Goal: Task Accomplishment & Management: Use online tool/utility

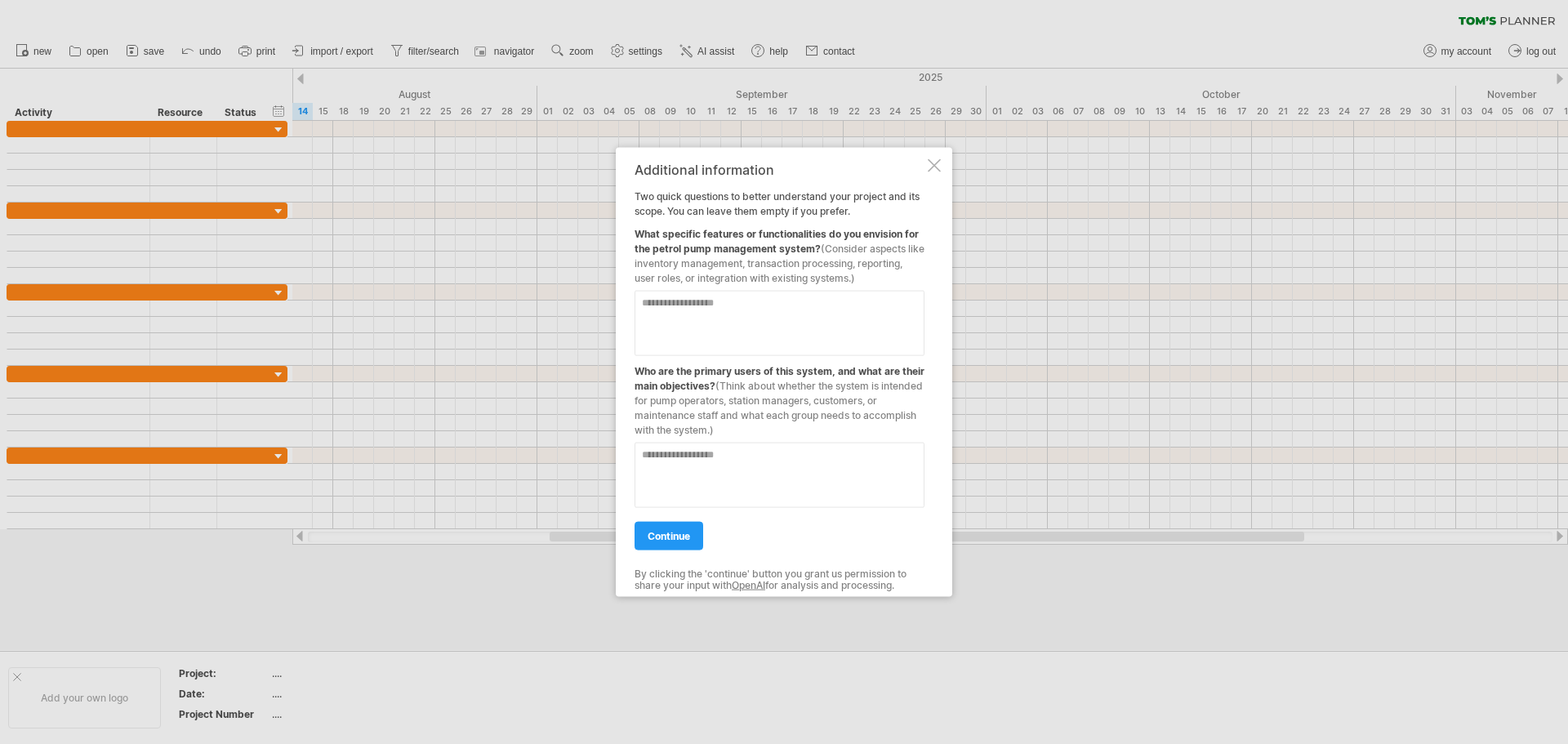
click at [656, 313] on textarea at bounding box center [779, 322] width 290 height 65
type textarea "*"
type textarea "**********"
click at [844, 443] on div at bounding box center [779, 467] width 290 height 78
click at [720, 469] on textarea at bounding box center [779, 474] width 290 height 65
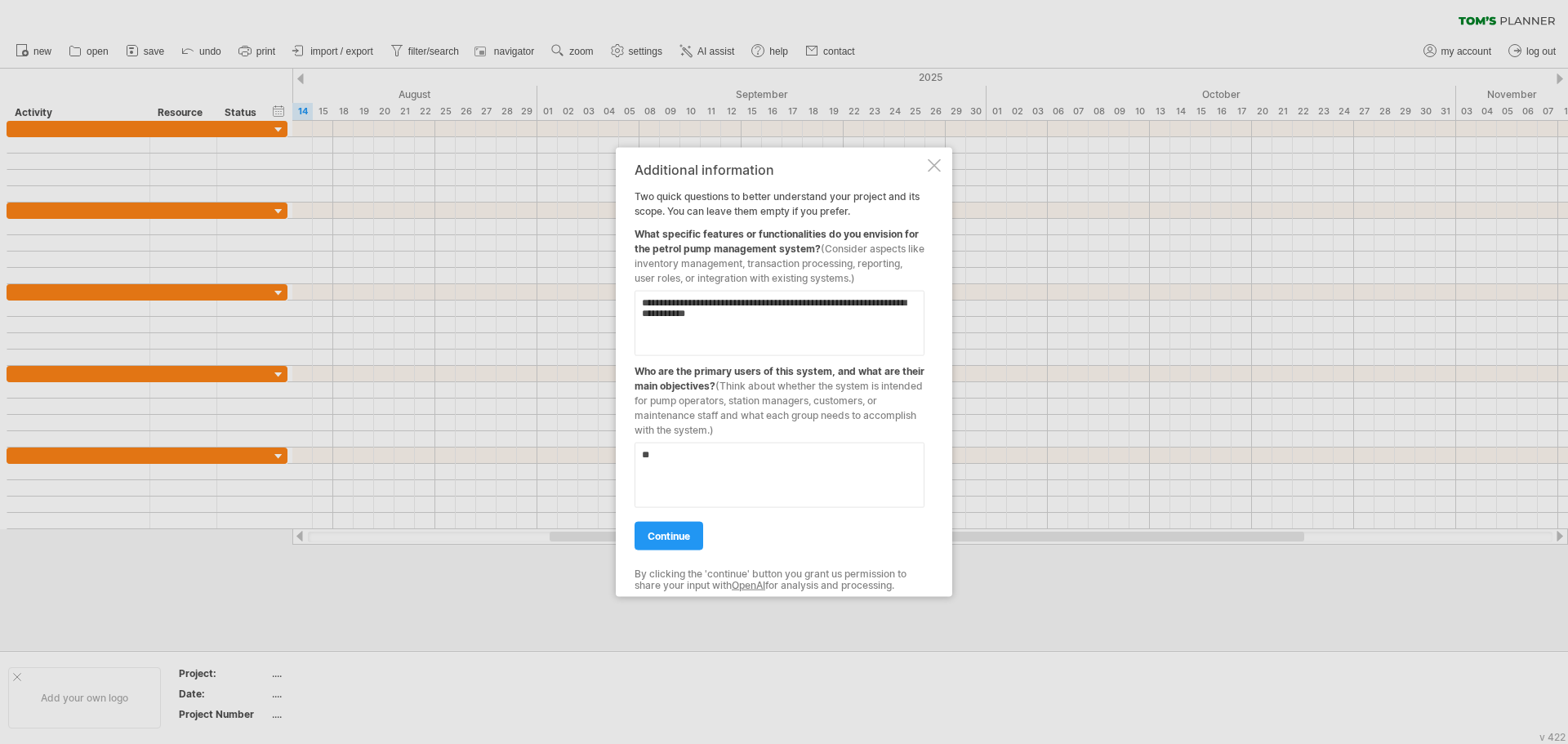
type textarea "*"
type textarea "**********"
click at [643, 533] on link "continue" at bounding box center [668, 535] width 69 height 29
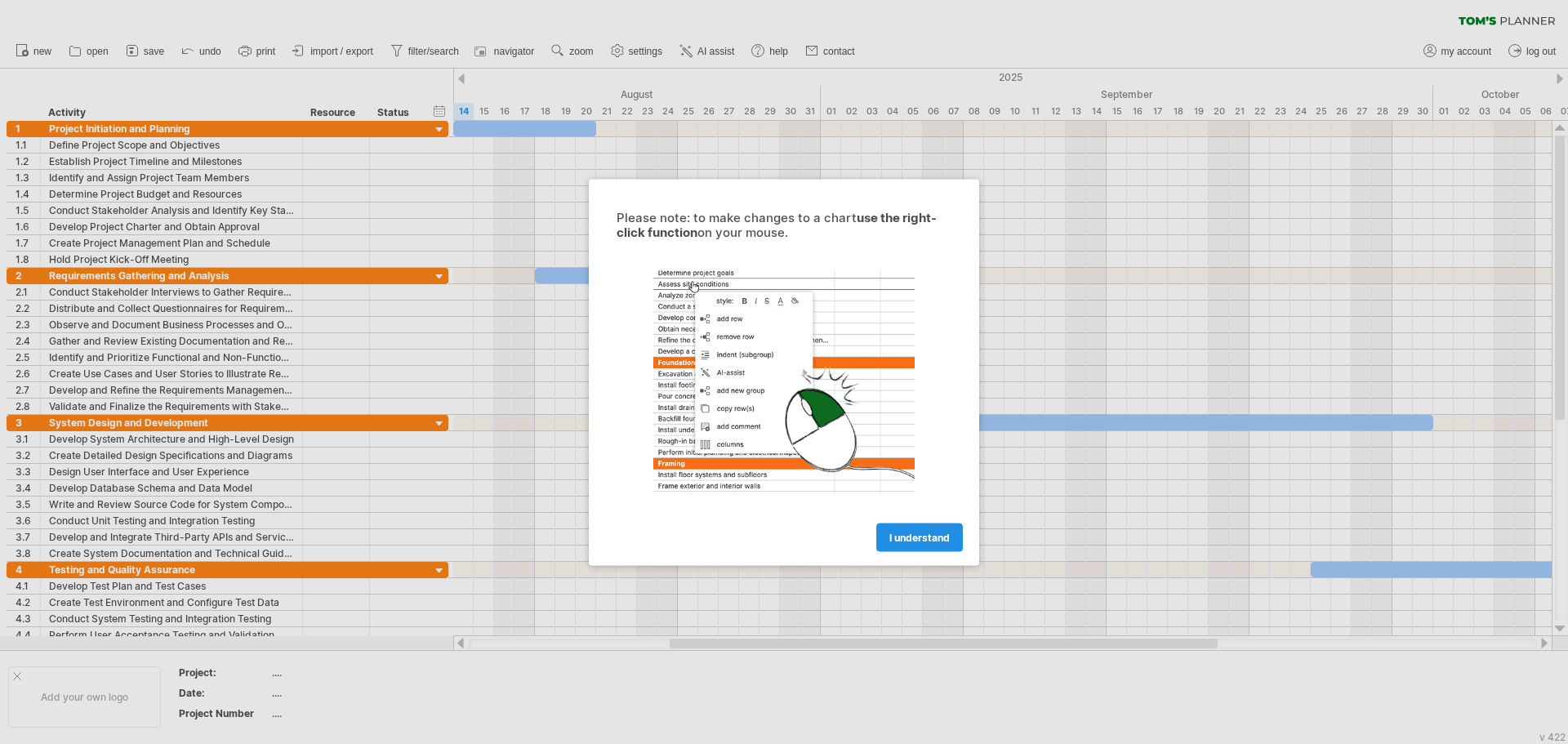
click at [949, 533] on span "I understand" at bounding box center [920, 537] width 61 height 12
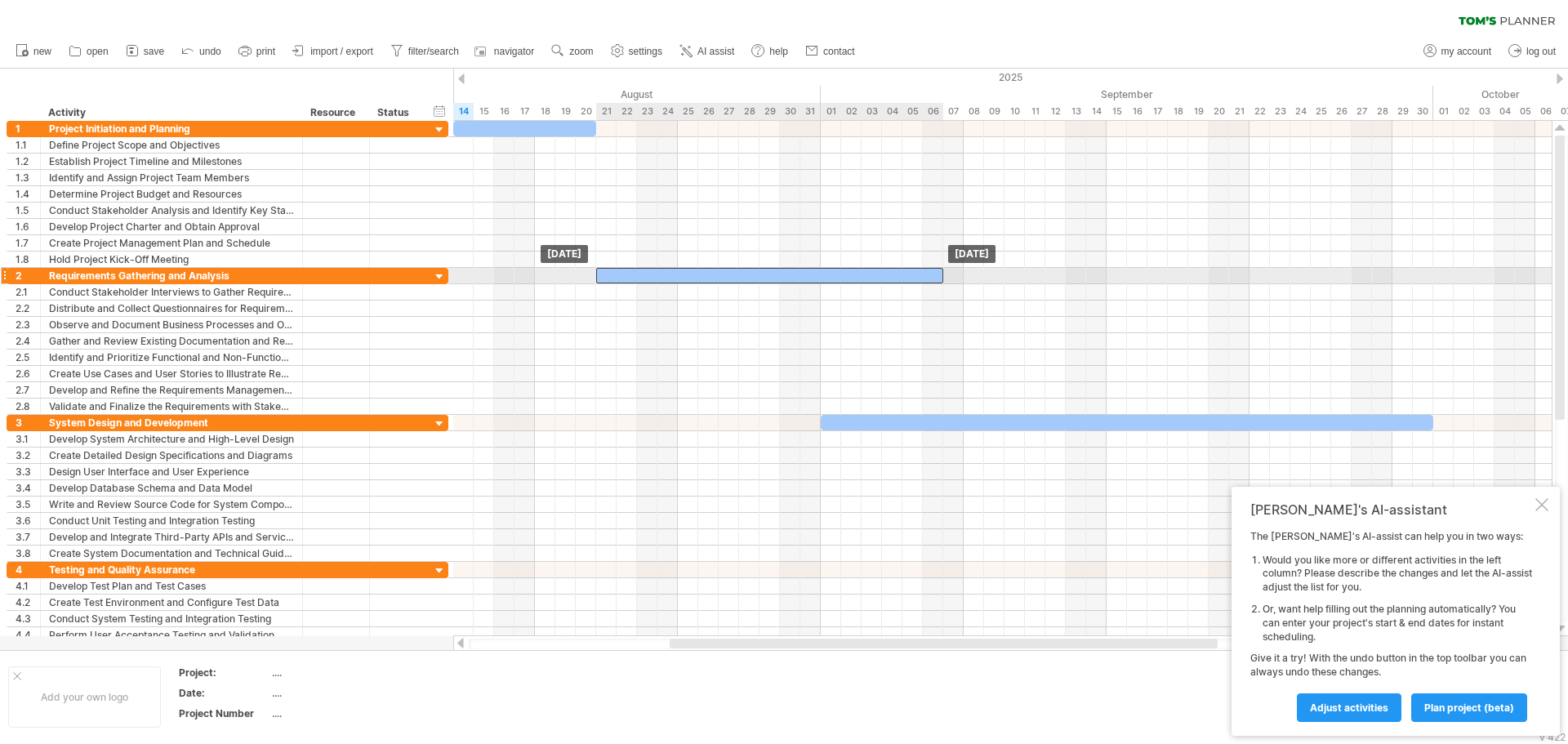
drag, startPoint x: 572, startPoint y: 269, endPoint x: 633, endPoint y: 276, distance: 61.4
click at [633, 276] on div at bounding box center [770, 276] width 347 height 16
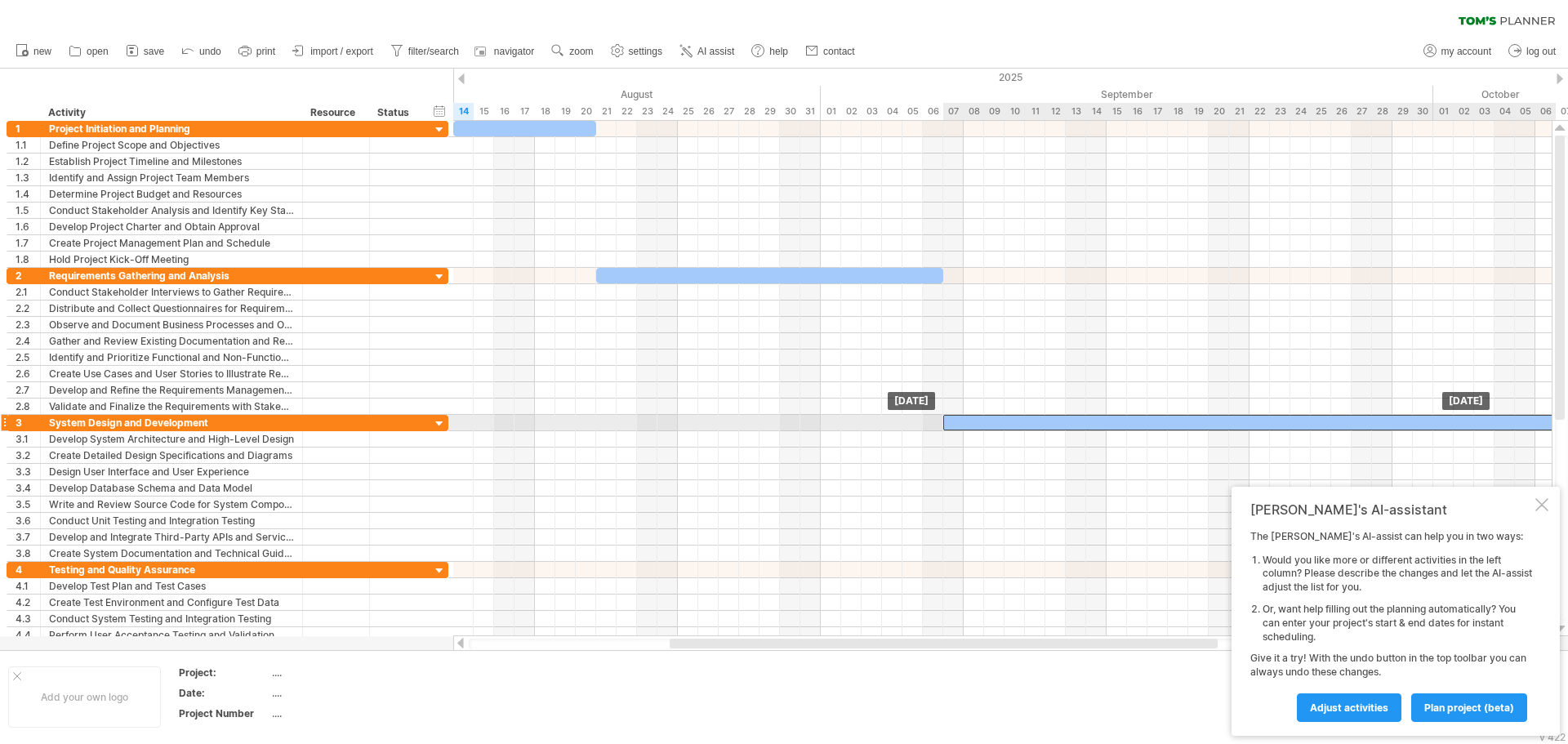
drag, startPoint x: 858, startPoint y: 421, endPoint x: 983, endPoint y: 422, distance: 125.0
click at [983, 422] on div at bounding box center [1249, 423] width 612 height 16
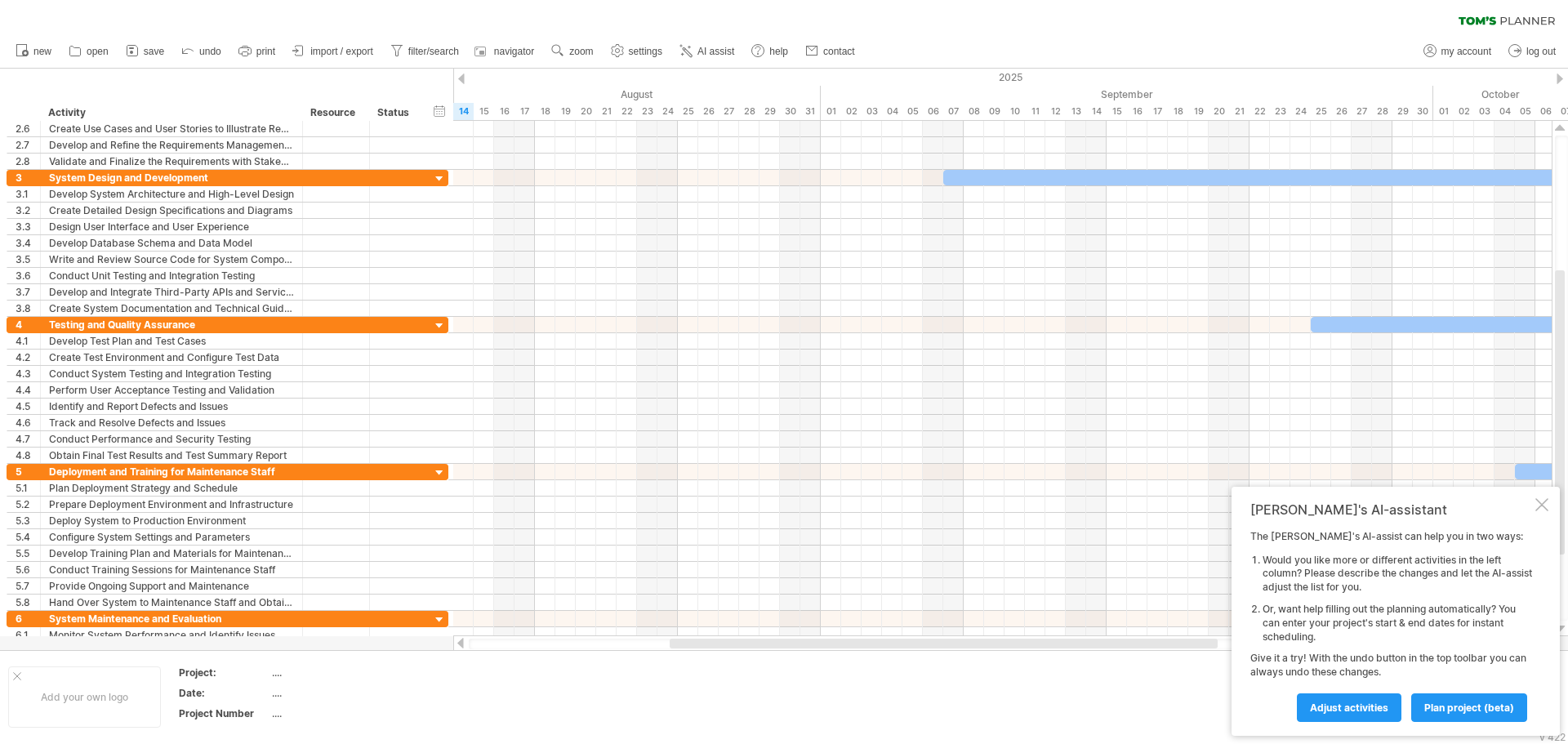
drag, startPoint x: 530, startPoint y: 642, endPoint x: 638, endPoint y: 647, distance: 108.1
click at [638, 647] on div at bounding box center [1003, 644] width 1068 height 11
drag, startPoint x: 632, startPoint y: 649, endPoint x: 720, endPoint y: 651, distance: 88.0
click at [720, 651] on div "Trying to reach [DOMAIN_NAME] Connected again... 0% clear filter new 1" at bounding box center [784, 372] width 1568 height 744
drag, startPoint x: 734, startPoint y: 646, endPoint x: 753, endPoint y: 643, distance: 19.2
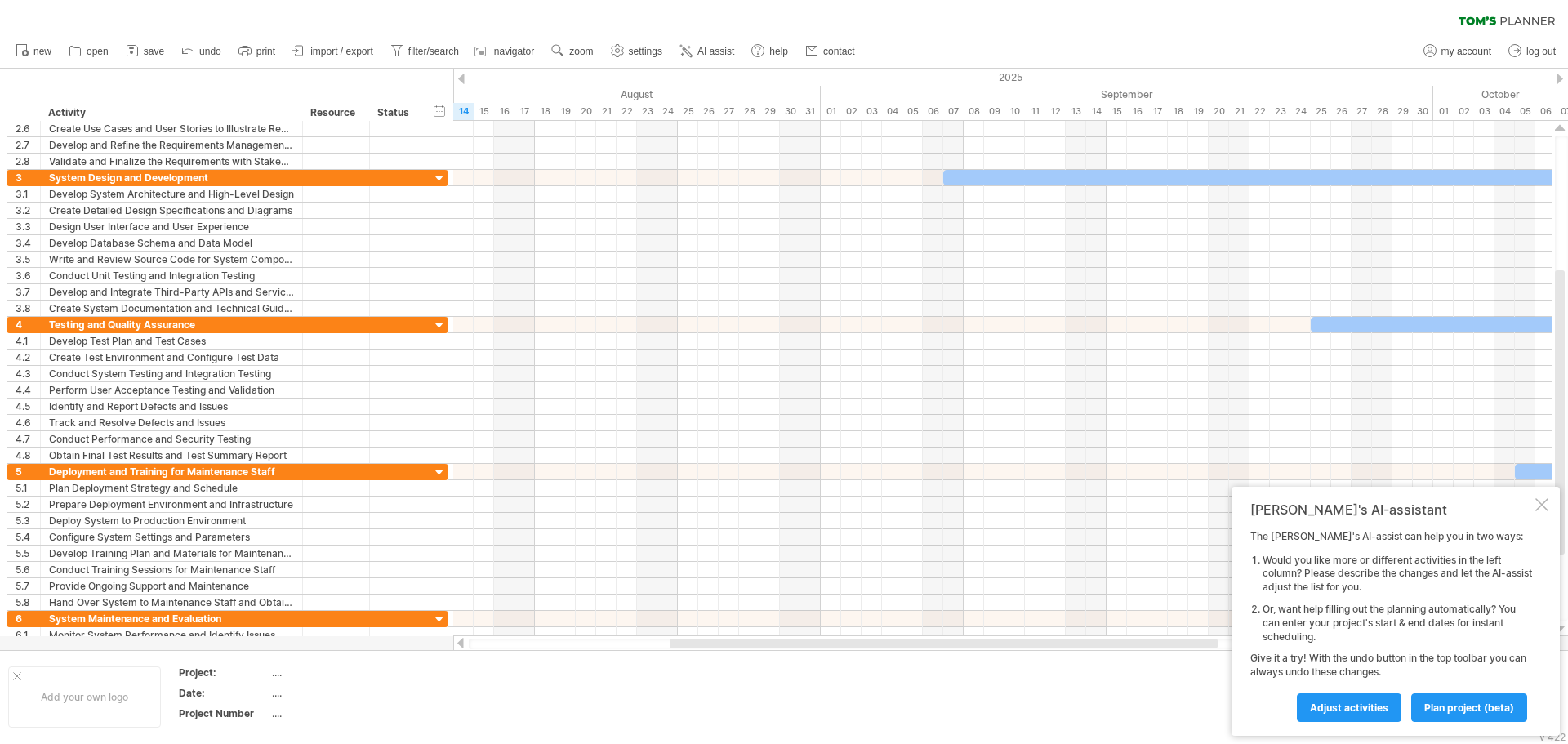
click at [753, 643] on div at bounding box center [1003, 644] width 1068 height 11
drag, startPoint x: 756, startPoint y: 641, endPoint x: 851, endPoint y: 642, distance: 95.0
click at [846, 642] on div at bounding box center [944, 643] width 548 height 10
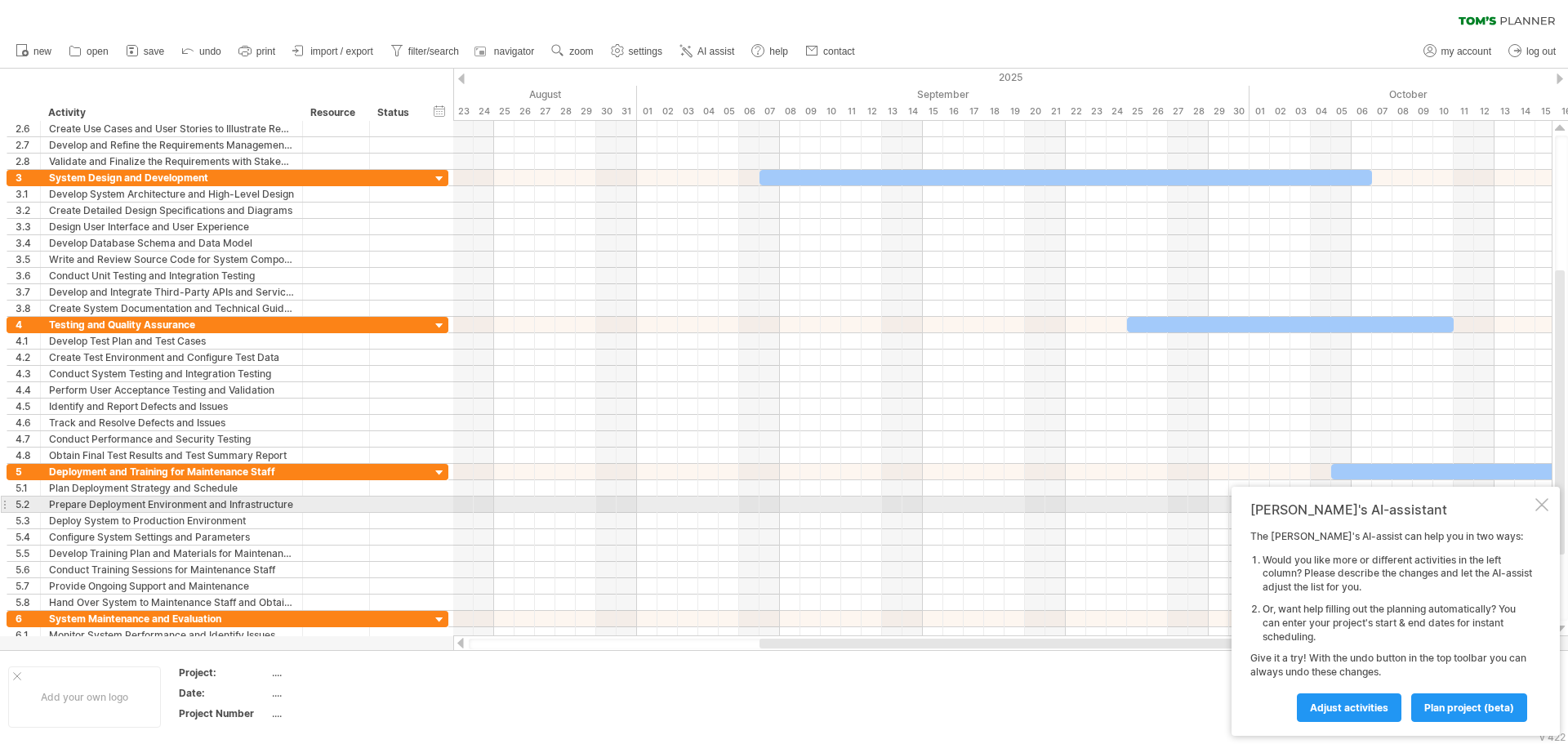
click at [1544, 503] on div at bounding box center [1542, 504] width 13 height 13
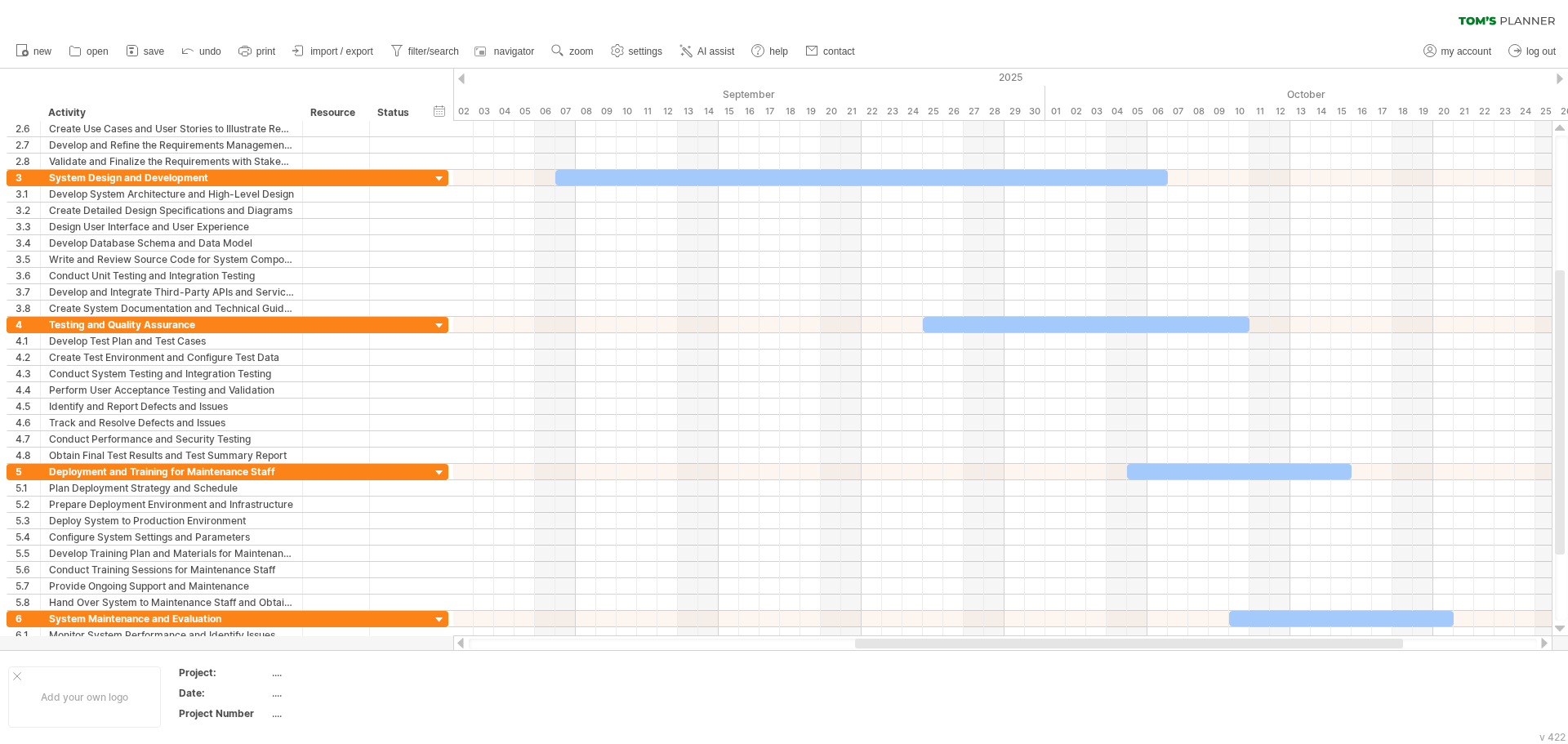
drag, startPoint x: 967, startPoint y: 646, endPoint x: 1051, endPoint y: 632, distance: 85.2
click at [1064, 644] on div at bounding box center [1130, 643] width 548 height 10
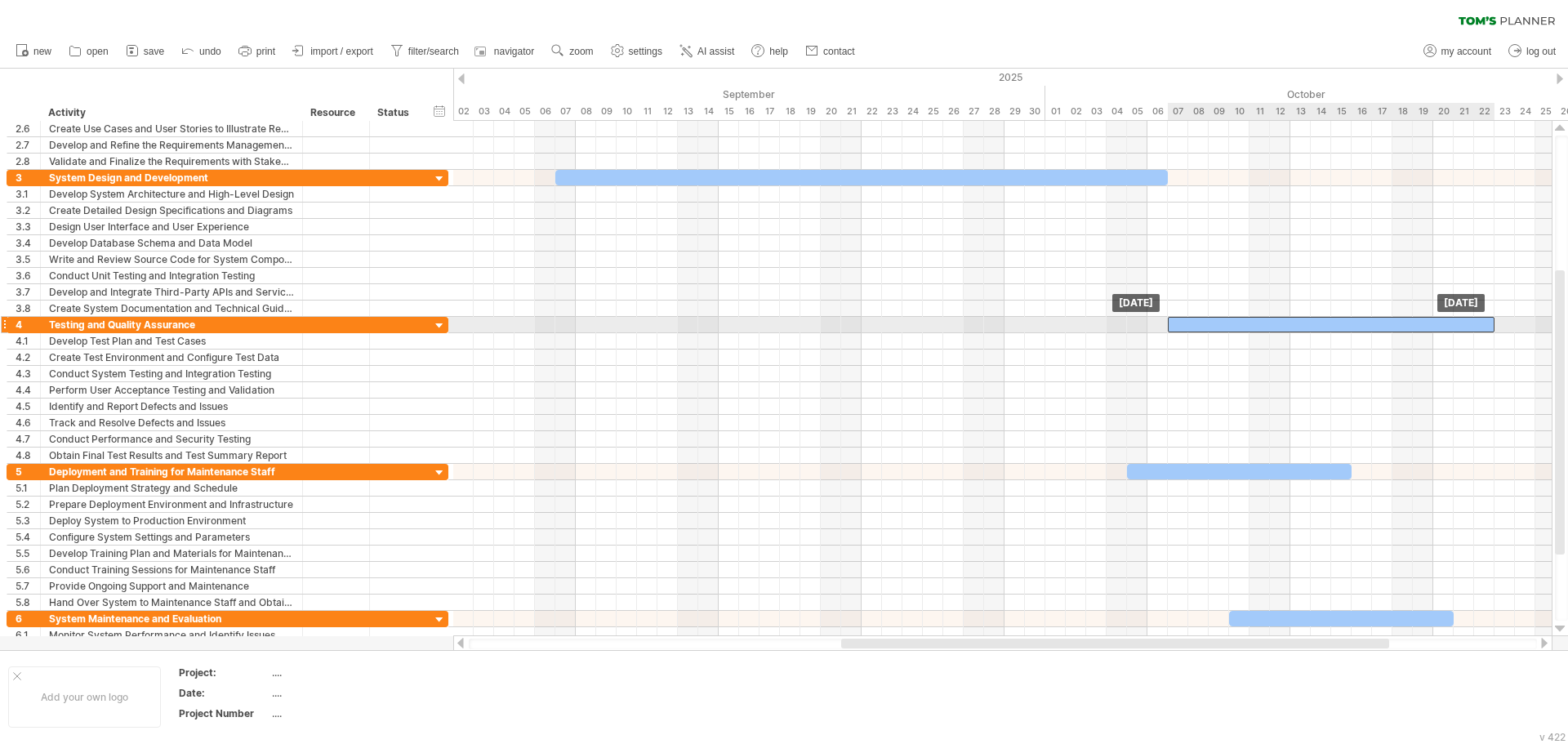
drag, startPoint x: 1125, startPoint y: 322, endPoint x: 1368, endPoint y: 329, distance: 243.1
click at [1368, 329] on div at bounding box center [1332, 325] width 327 height 16
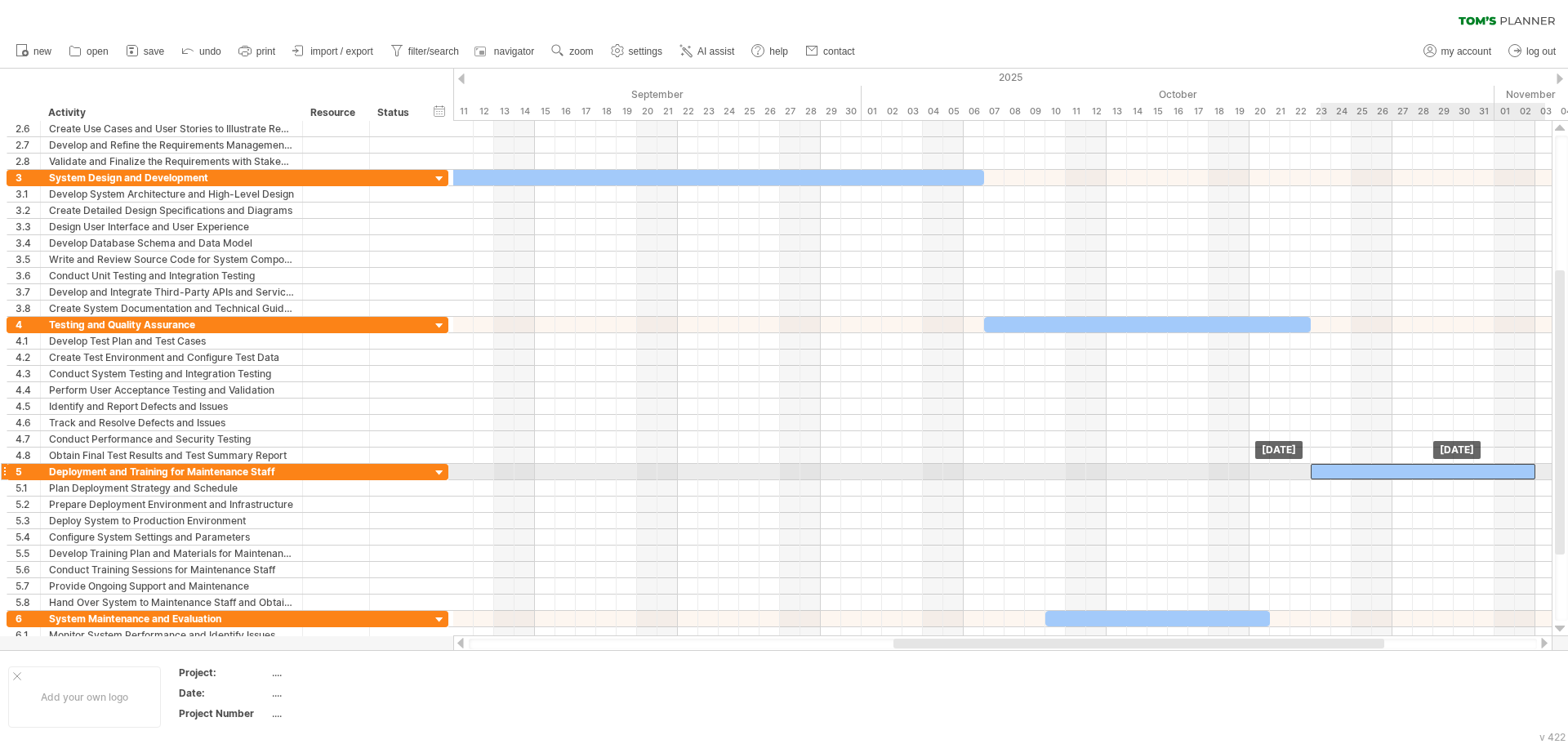
drag, startPoint x: 1236, startPoint y: 466, endPoint x: 1425, endPoint y: 464, distance: 189.0
click at [1425, 464] on div at bounding box center [1423, 472] width 225 height 16
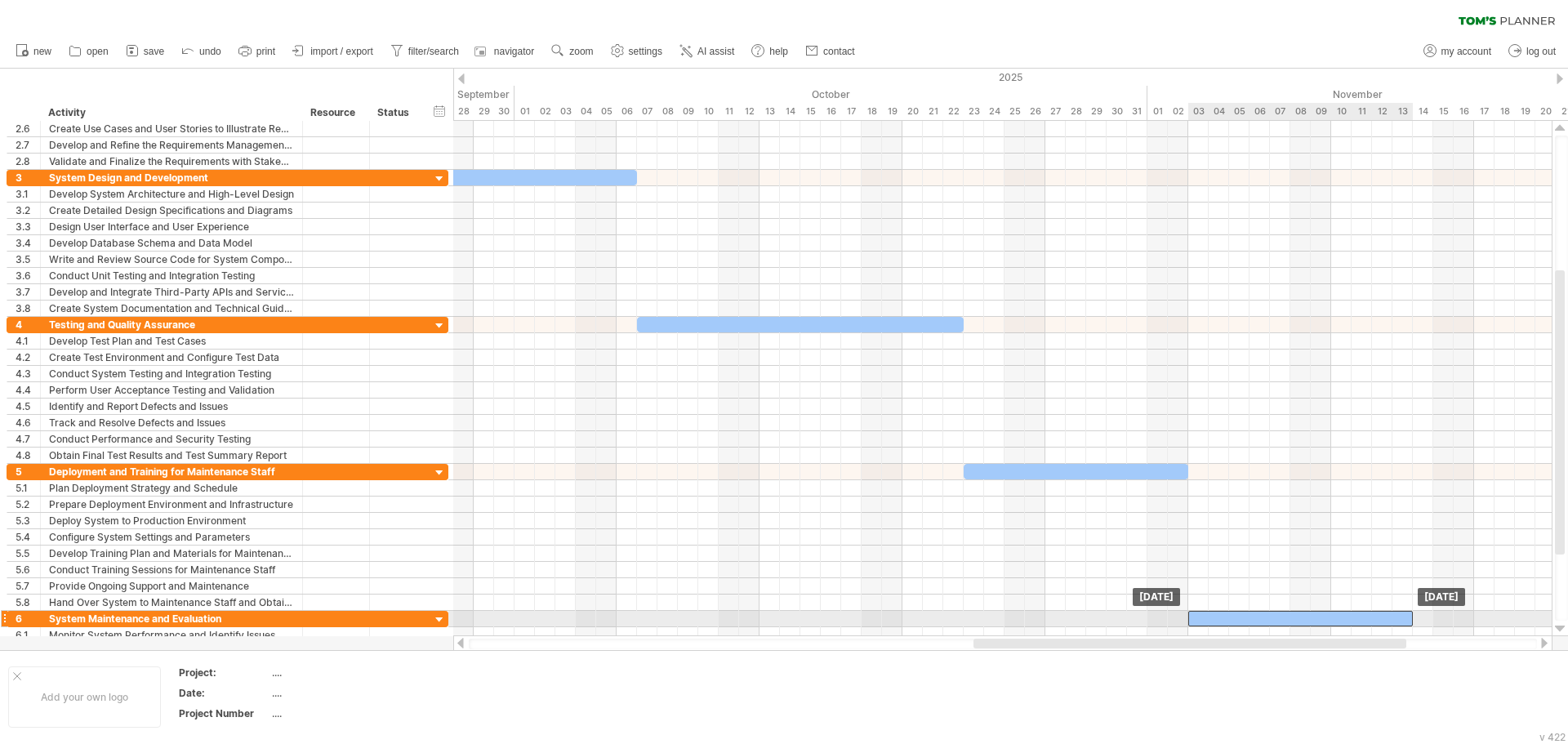
drag, startPoint x: 1216, startPoint y: 619, endPoint x: 1359, endPoint y: 614, distance: 143.1
click at [1359, 614] on div at bounding box center [1301, 619] width 225 height 16
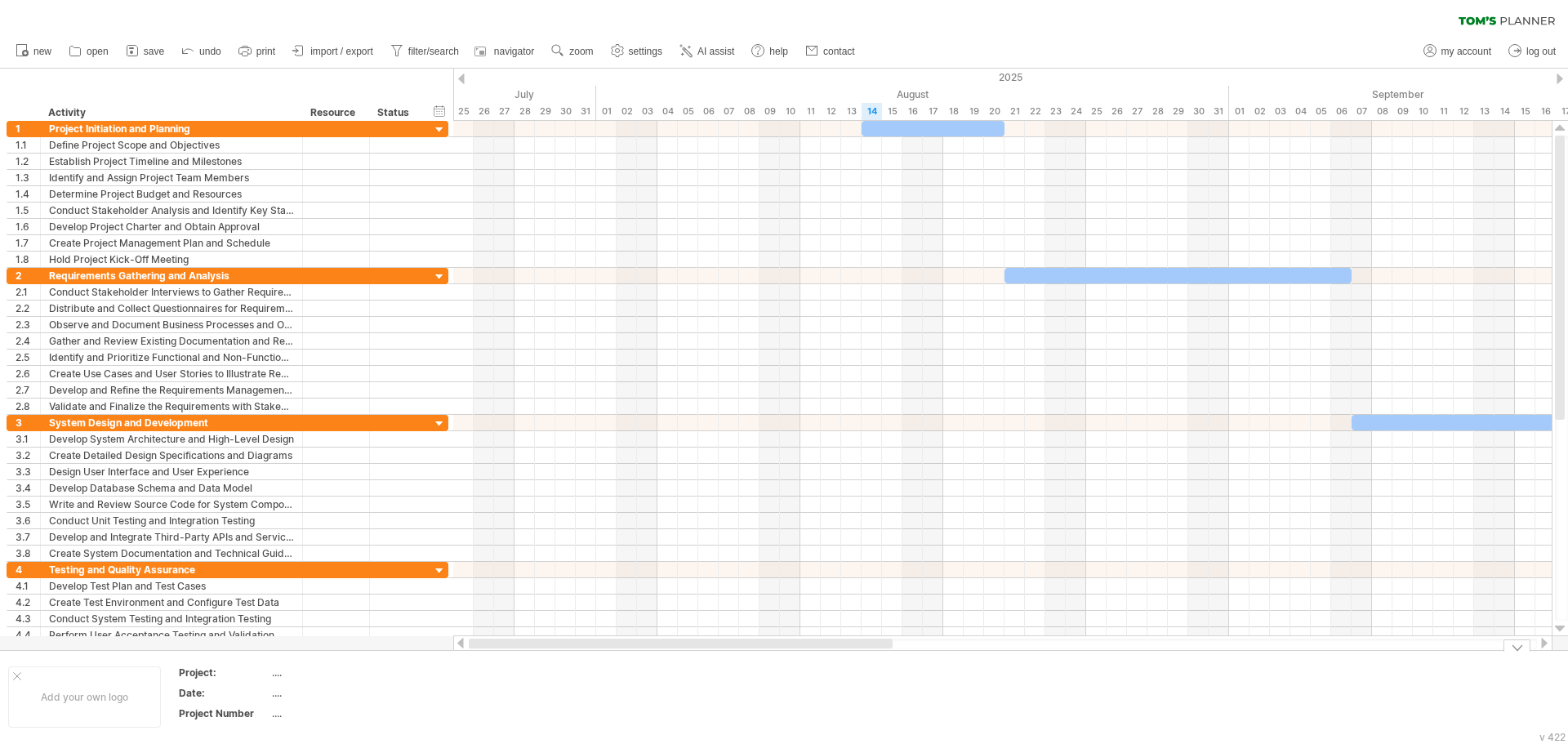
drag, startPoint x: 1014, startPoint y: 639, endPoint x: 378, endPoint y: 642, distance: 636.0
click at [379, 642] on div "Trying to reach [DOMAIN_NAME] Connected again... 0% clear filter new 1" at bounding box center [784, 372] width 1568 height 744
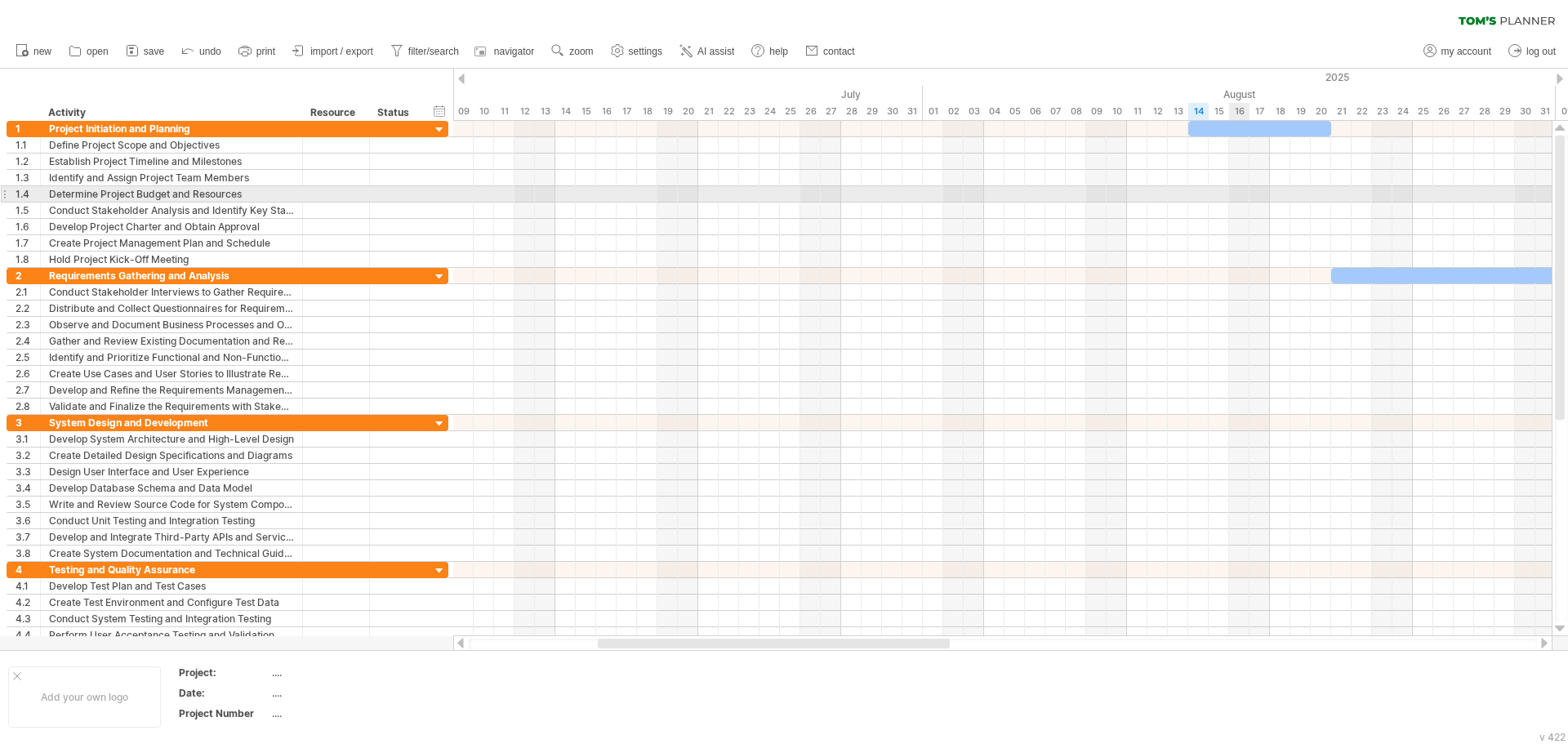
drag, startPoint x: 917, startPoint y: 123, endPoint x: 1238, endPoint y: 188, distance: 327.5
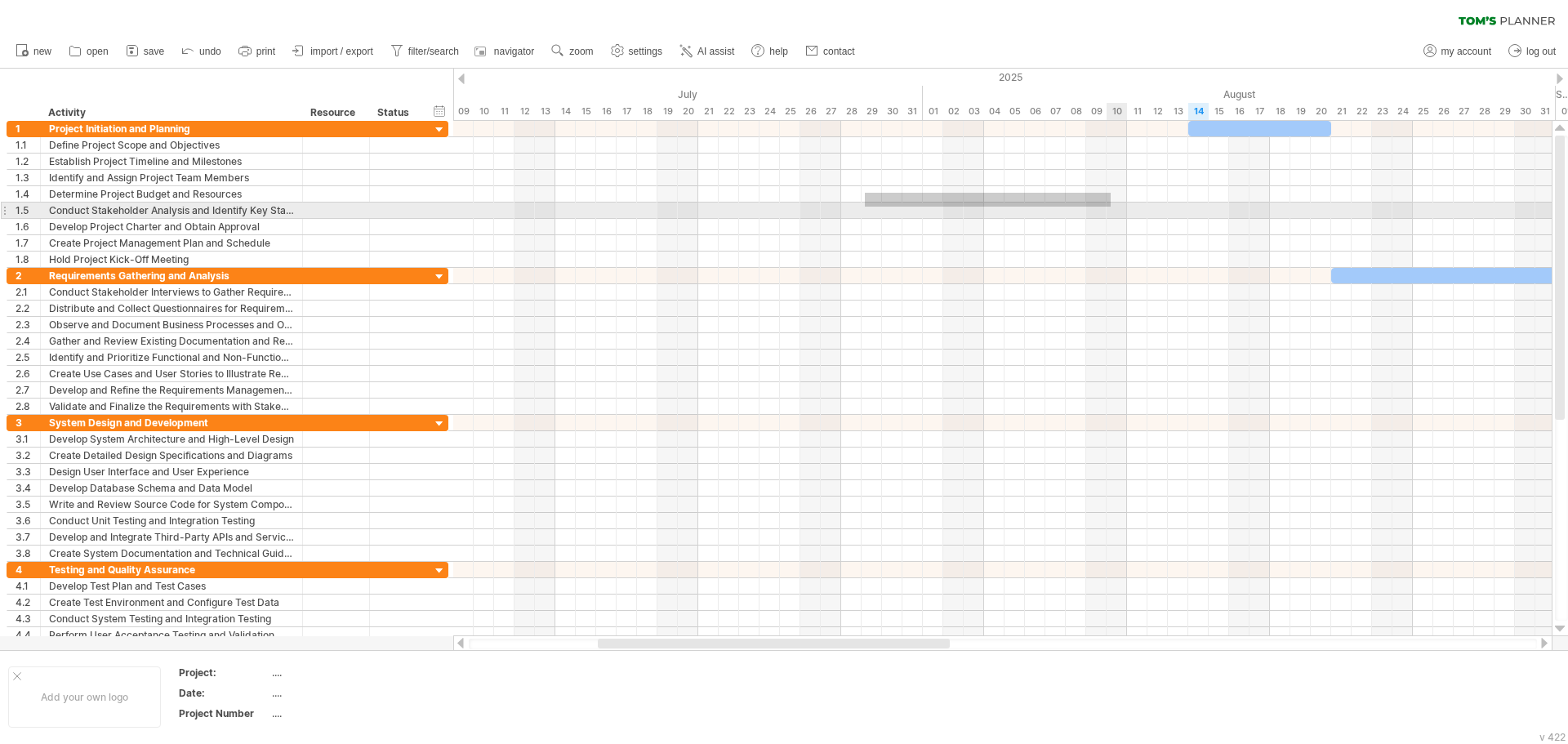
drag, startPoint x: 979, startPoint y: 199, endPoint x: 1114, endPoint y: 206, distance: 135.2
click at [1114, 206] on div at bounding box center [1002, 194] width 1099 height 147
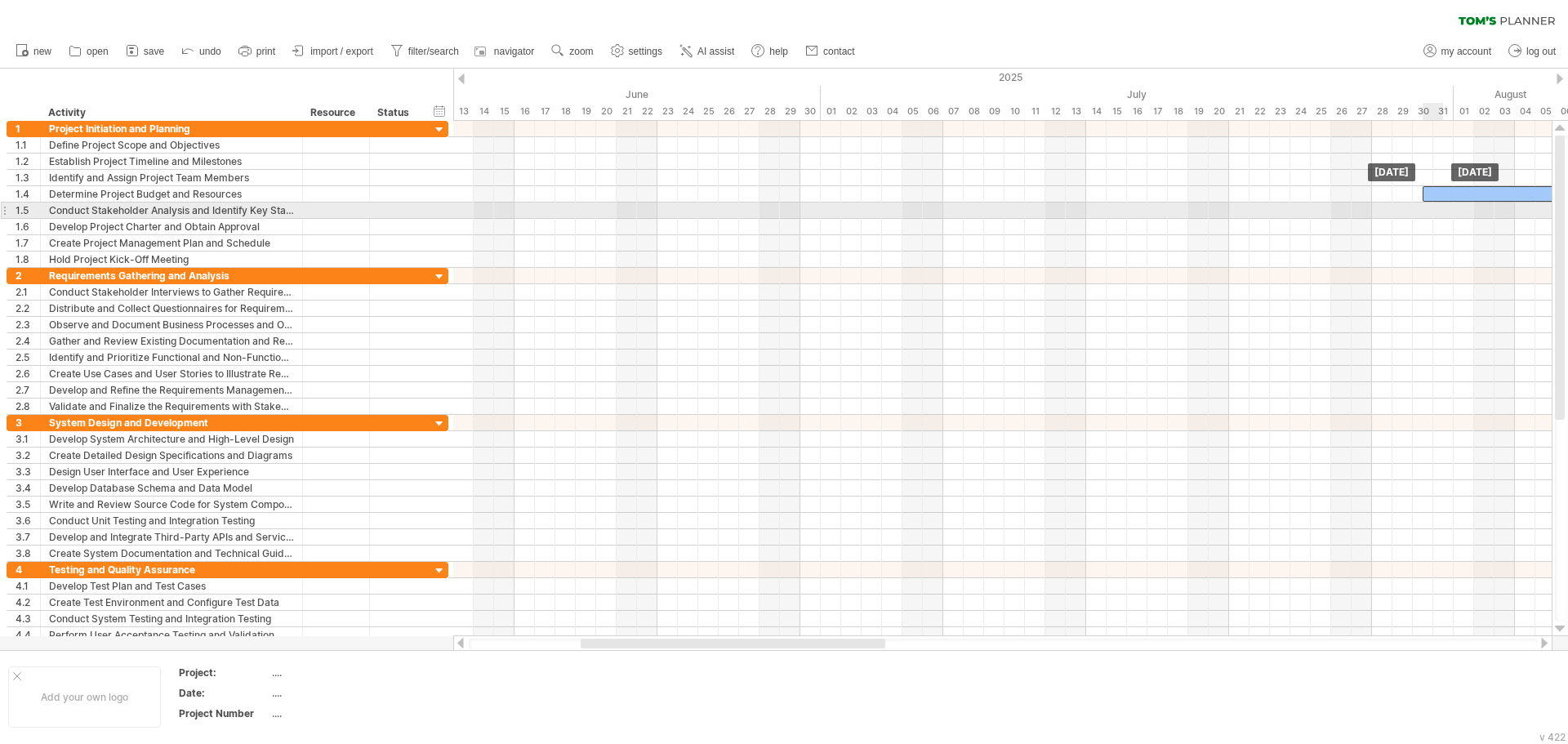
drag, startPoint x: 1232, startPoint y: 134, endPoint x: 1488, endPoint y: 188, distance: 261.6
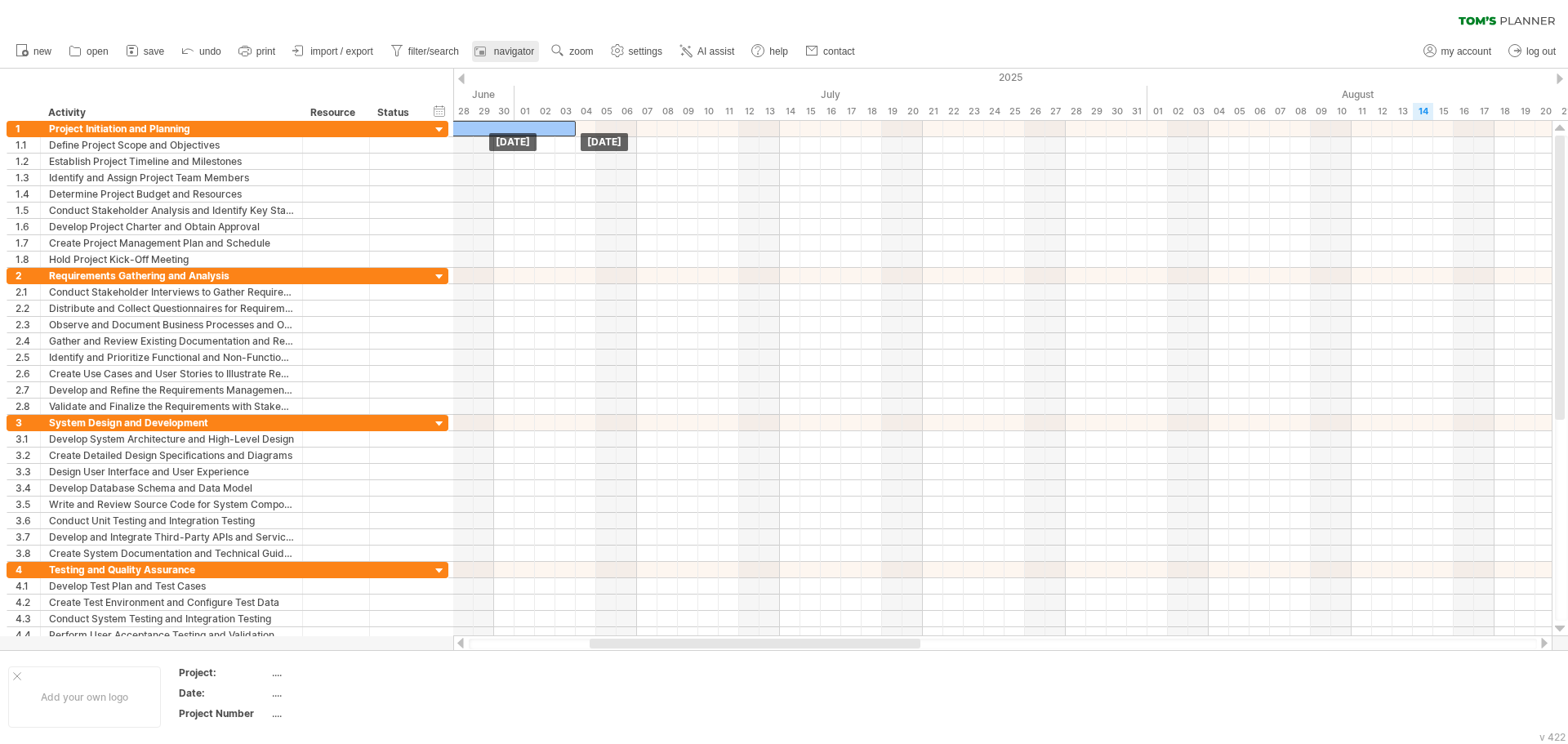
drag, startPoint x: 1503, startPoint y: 198, endPoint x: 499, endPoint y: 46, distance: 1015.4
click at [460, 76] on div at bounding box center [461, 79] width 6 height 11
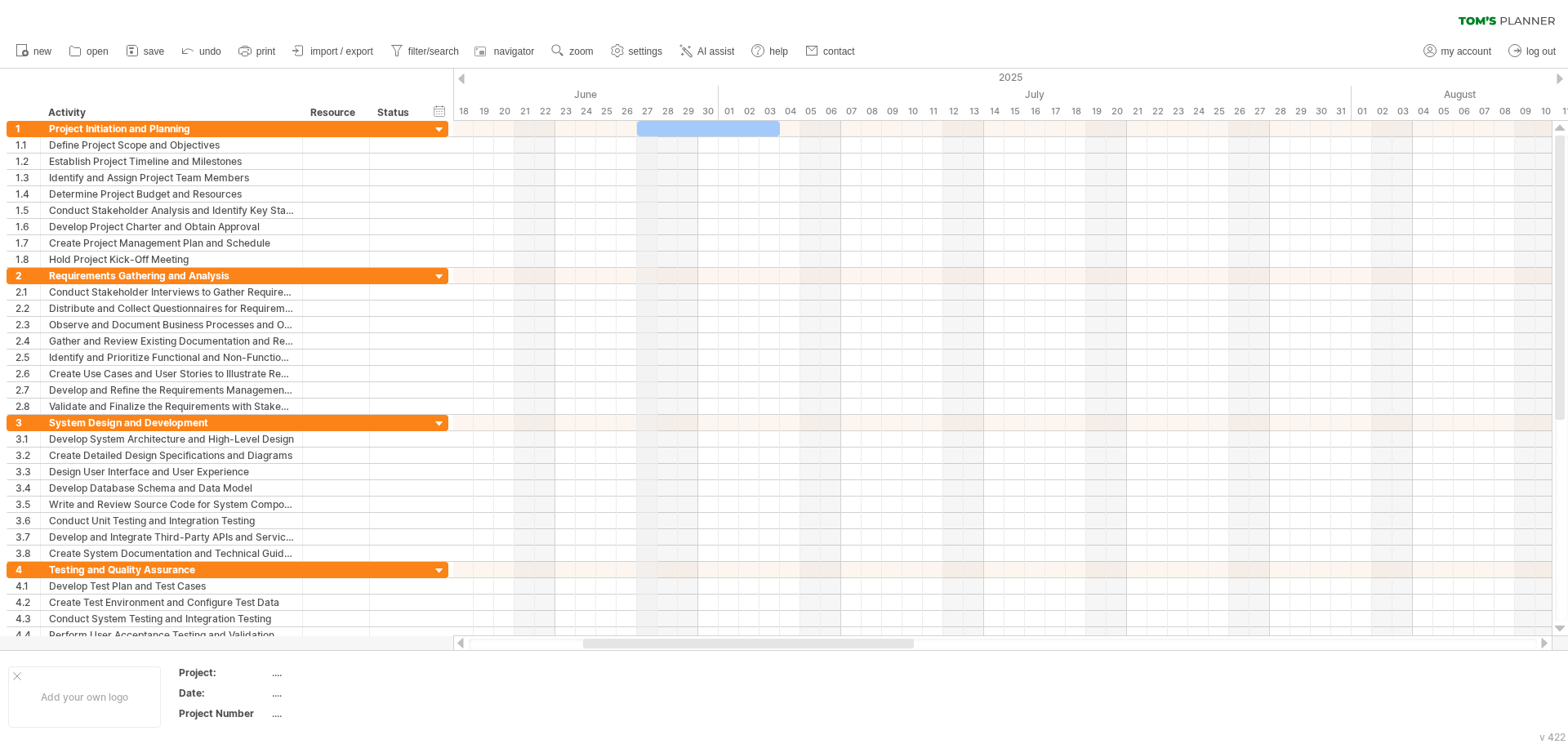
click at [637, 119] on div "27" at bounding box center [647, 112] width 20 height 18
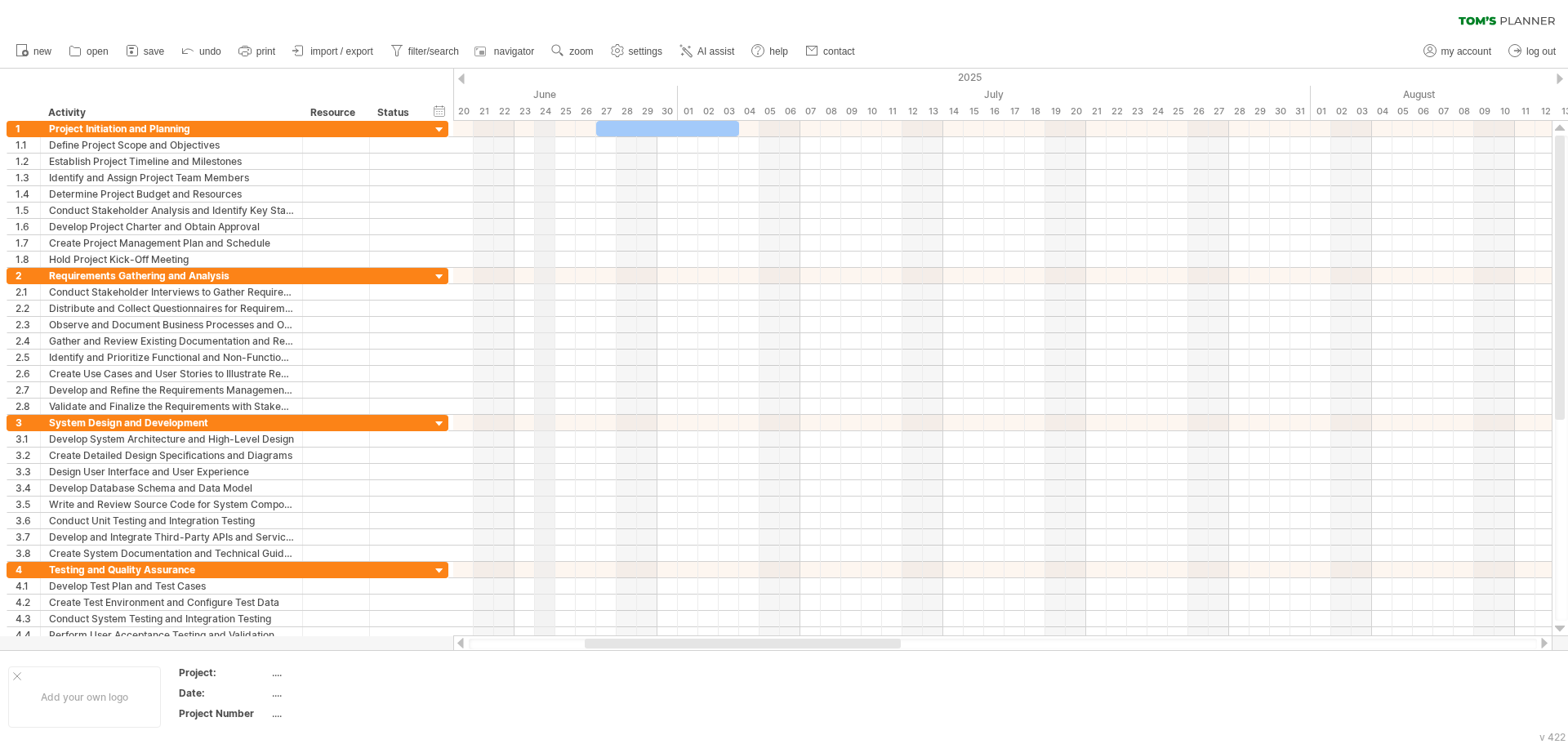
drag, startPoint x: 591, startPoint y: 102, endPoint x: 551, endPoint y: 99, distance: 40.1
click at [551, 99] on div "June" at bounding box center [371, 95] width 612 height 18
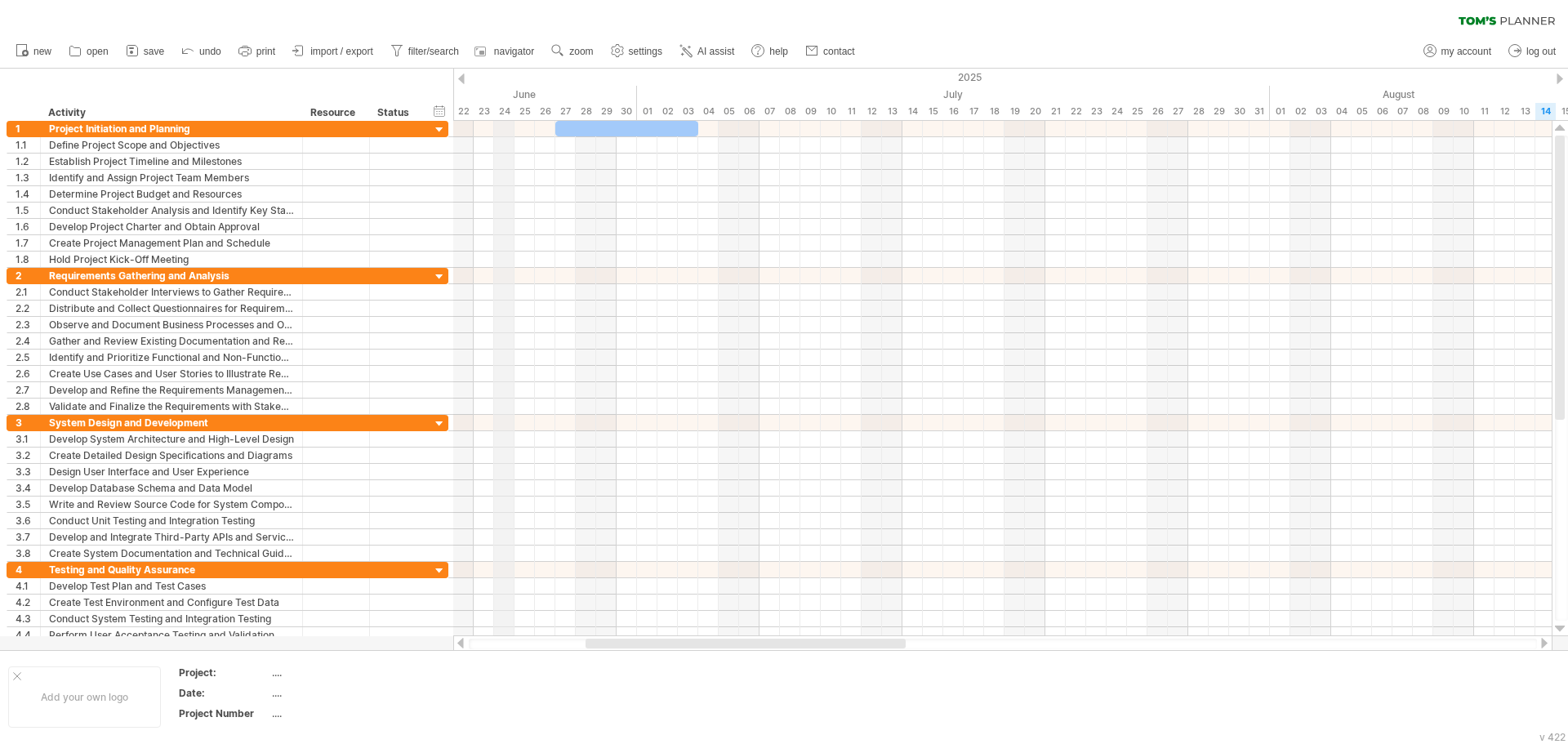
drag, startPoint x: 538, startPoint y: 99, endPoint x: 507, endPoint y: 94, distance: 31.4
click at [507, 94] on div "June" at bounding box center [330, 95] width 612 height 18
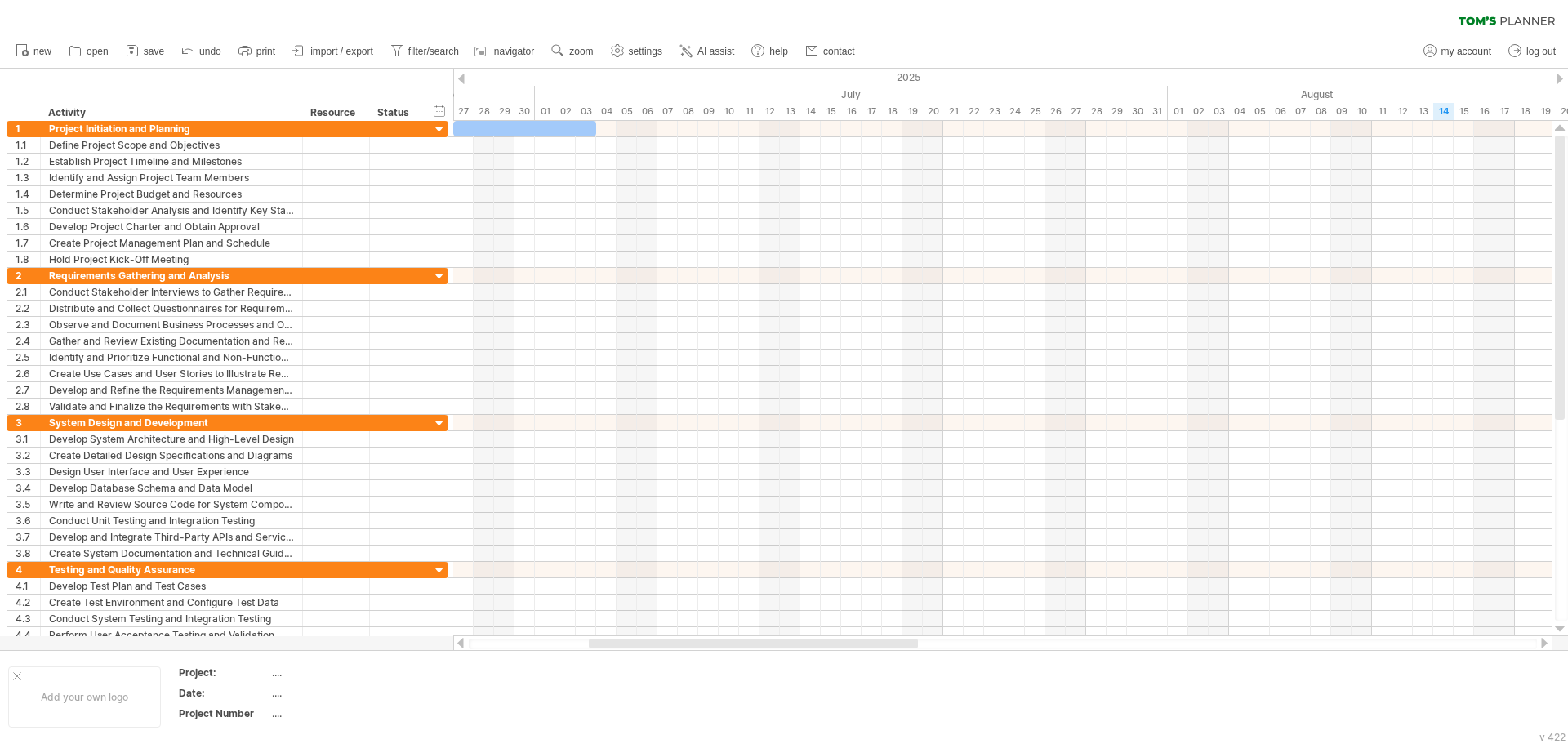
drag, startPoint x: 558, startPoint y: 97, endPoint x: 459, endPoint y: 83, distance: 100.0
click at [459, 83] on div "Trying to reach [DOMAIN_NAME] Connected again... 0% clear filter new 1" at bounding box center [784, 372] width 1568 height 744
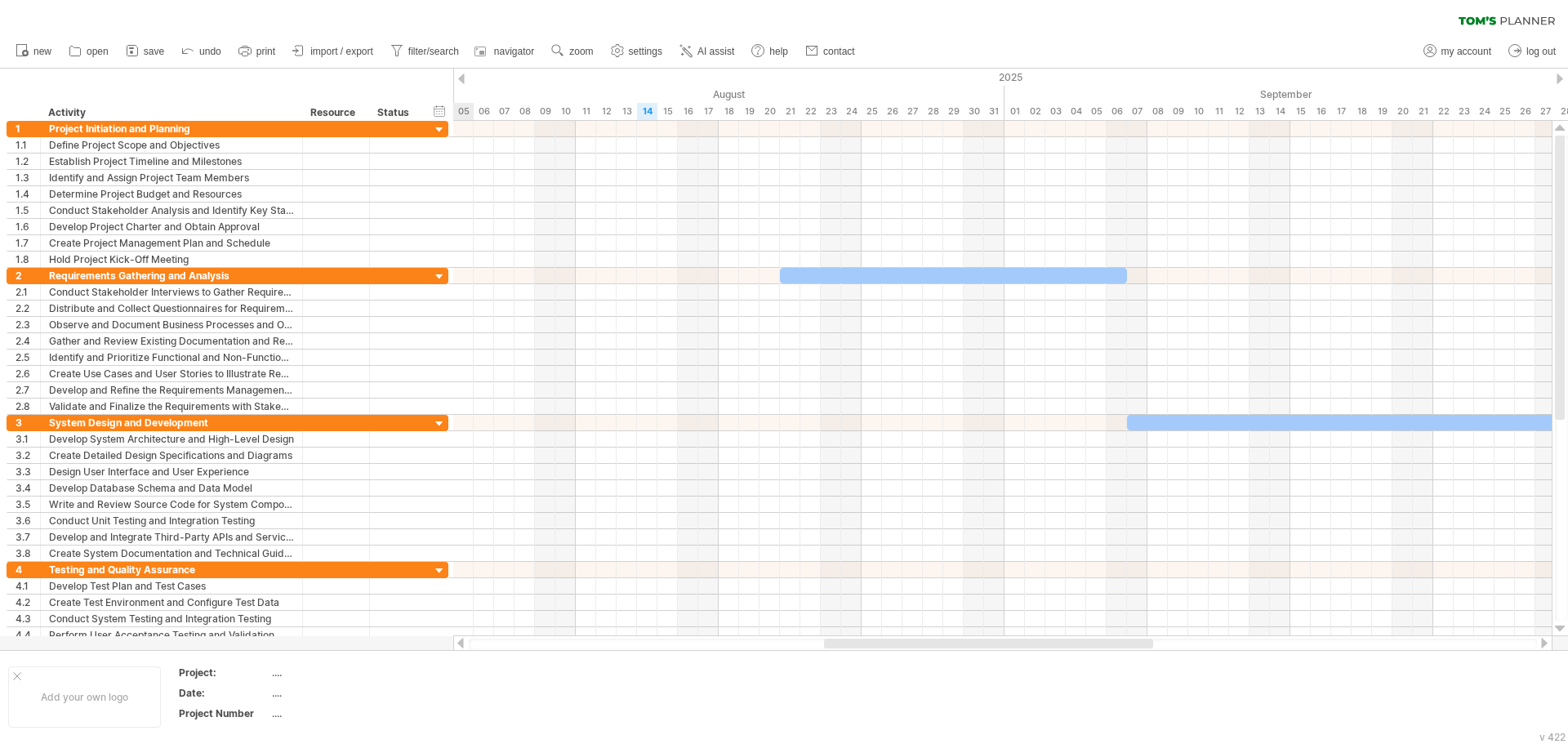
drag, startPoint x: 781, startPoint y: 646, endPoint x: 1016, endPoint y: 639, distance: 235.1
click at [1016, 639] on div at bounding box center [988, 643] width 329 height 10
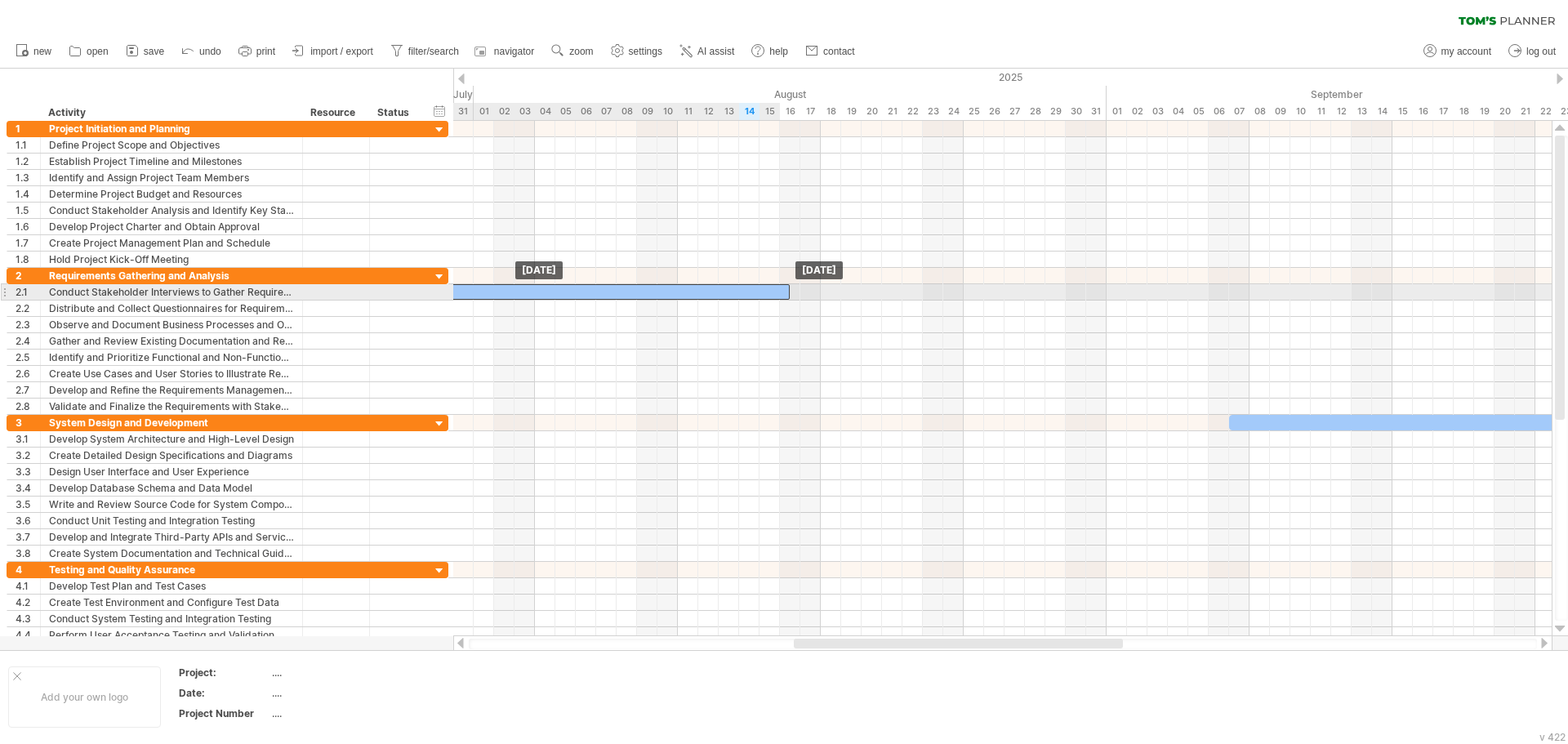
drag, startPoint x: 850, startPoint y: 276, endPoint x: 512, endPoint y: 285, distance: 338.1
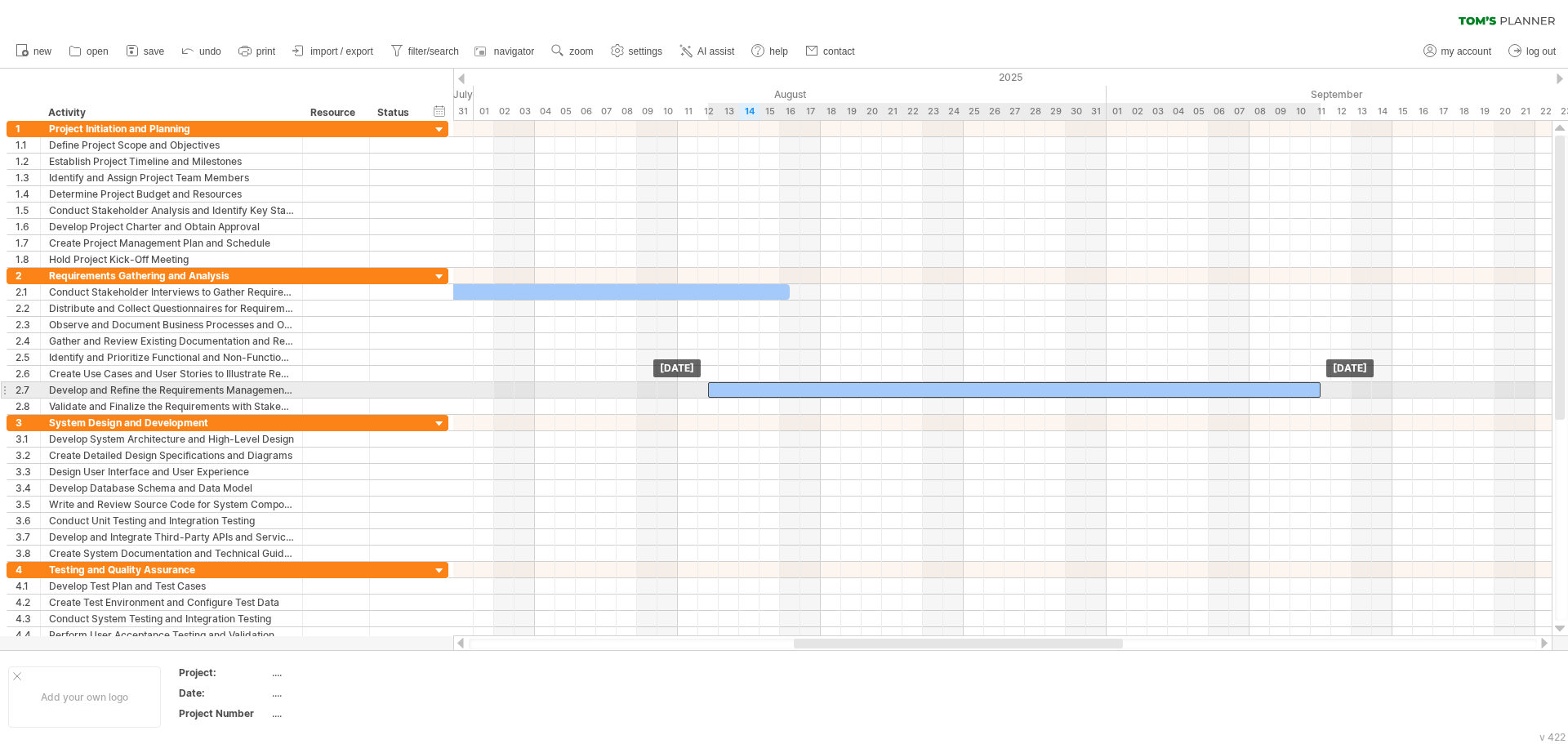
drag, startPoint x: 1420, startPoint y: 430, endPoint x: 1042, endPoint y: 438, distance: 378.1
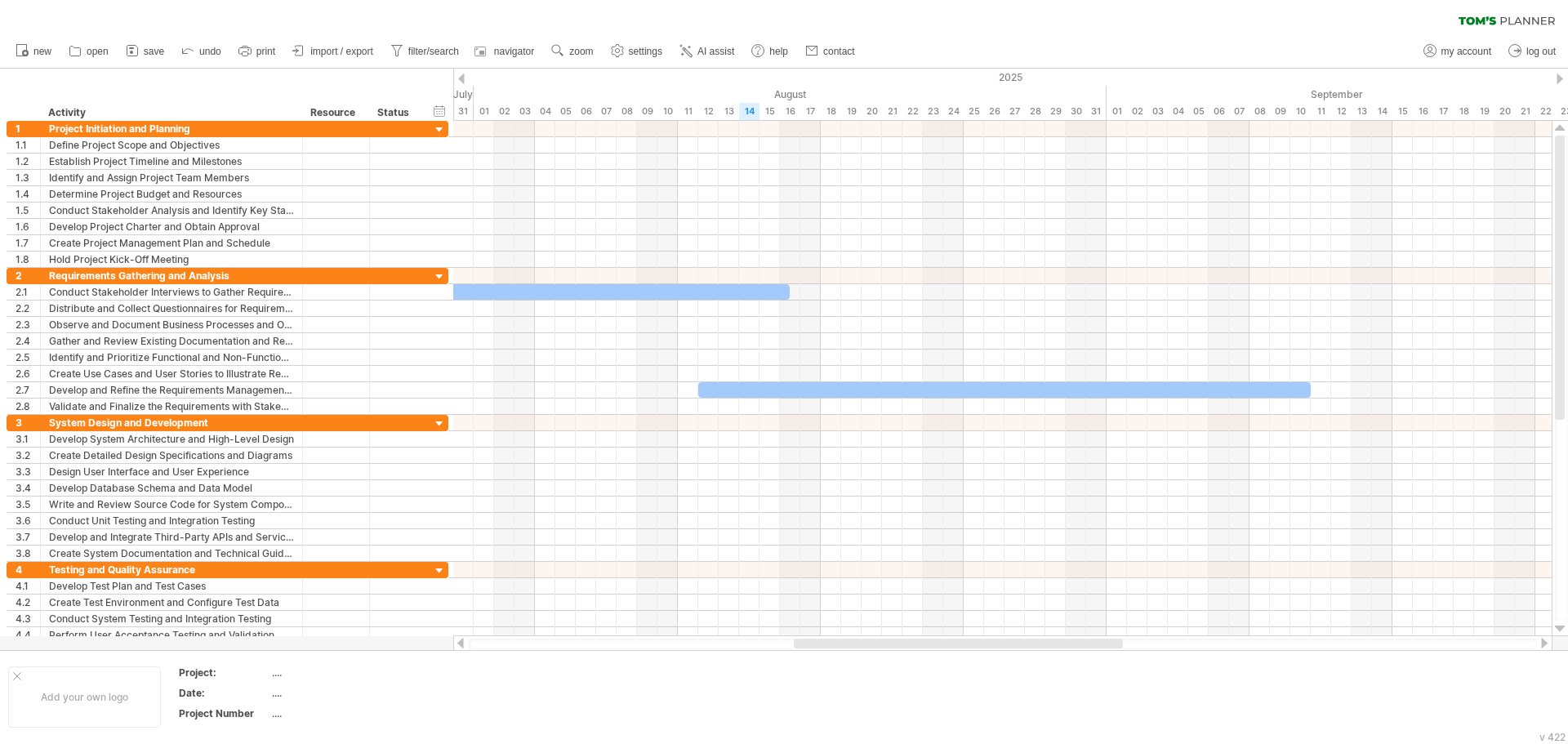
drag, startPoint x: 863, startPoint y: 636, endPoint x: 770, endPoint y: 645, distance: 93.4
click at [770, 645] on div at bounding box center [1003, 643] width 1100 height 17
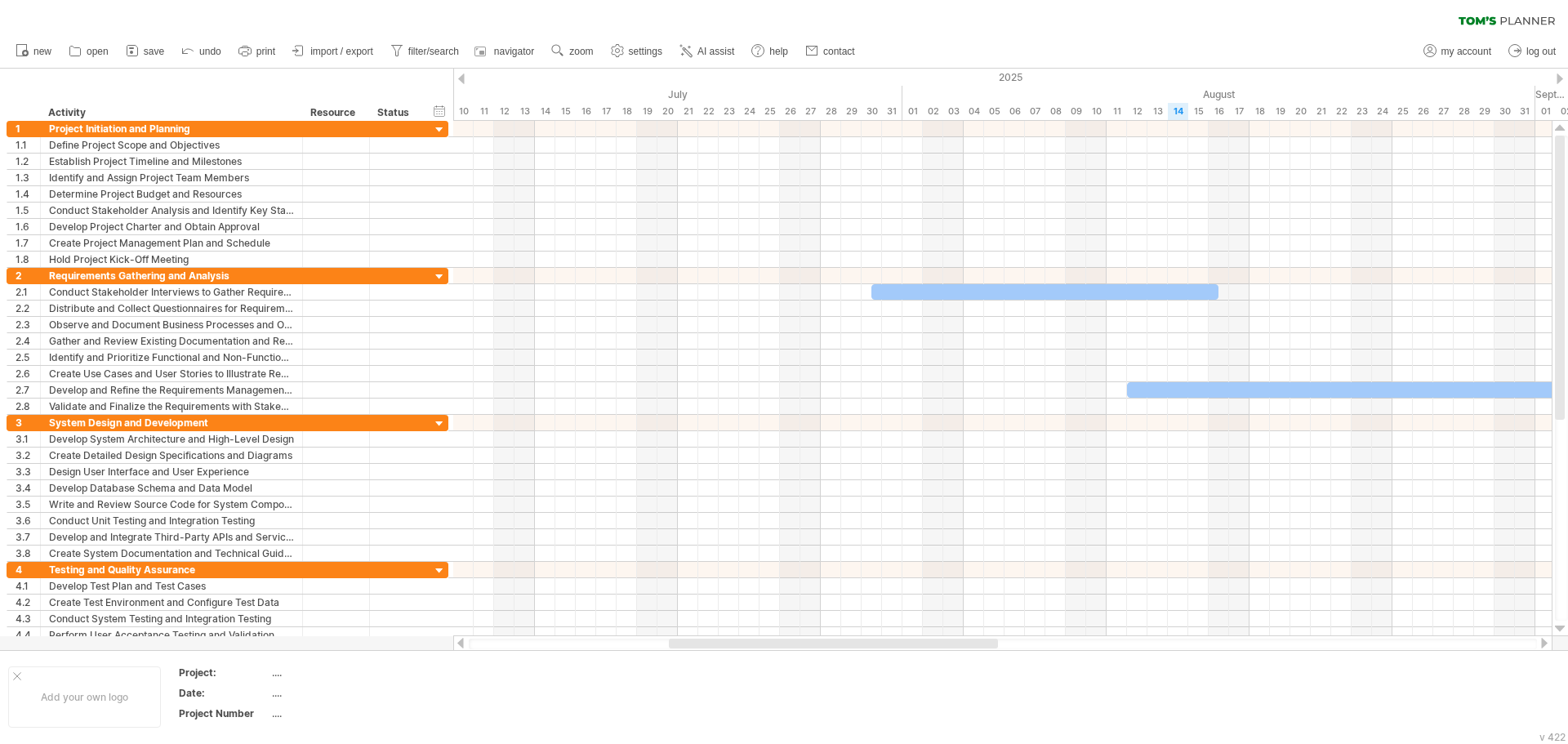
drag, startPoint x: 832, startPoint y: 642, endPoint x: 635, endPoint y: 632, distance: 197.3
click at [635, 632] on div "Trying to reach [DOMAIN_NAME] Connected again... 0% clear filter new 1" at bounding box center [784, 372] width 1568 height 744
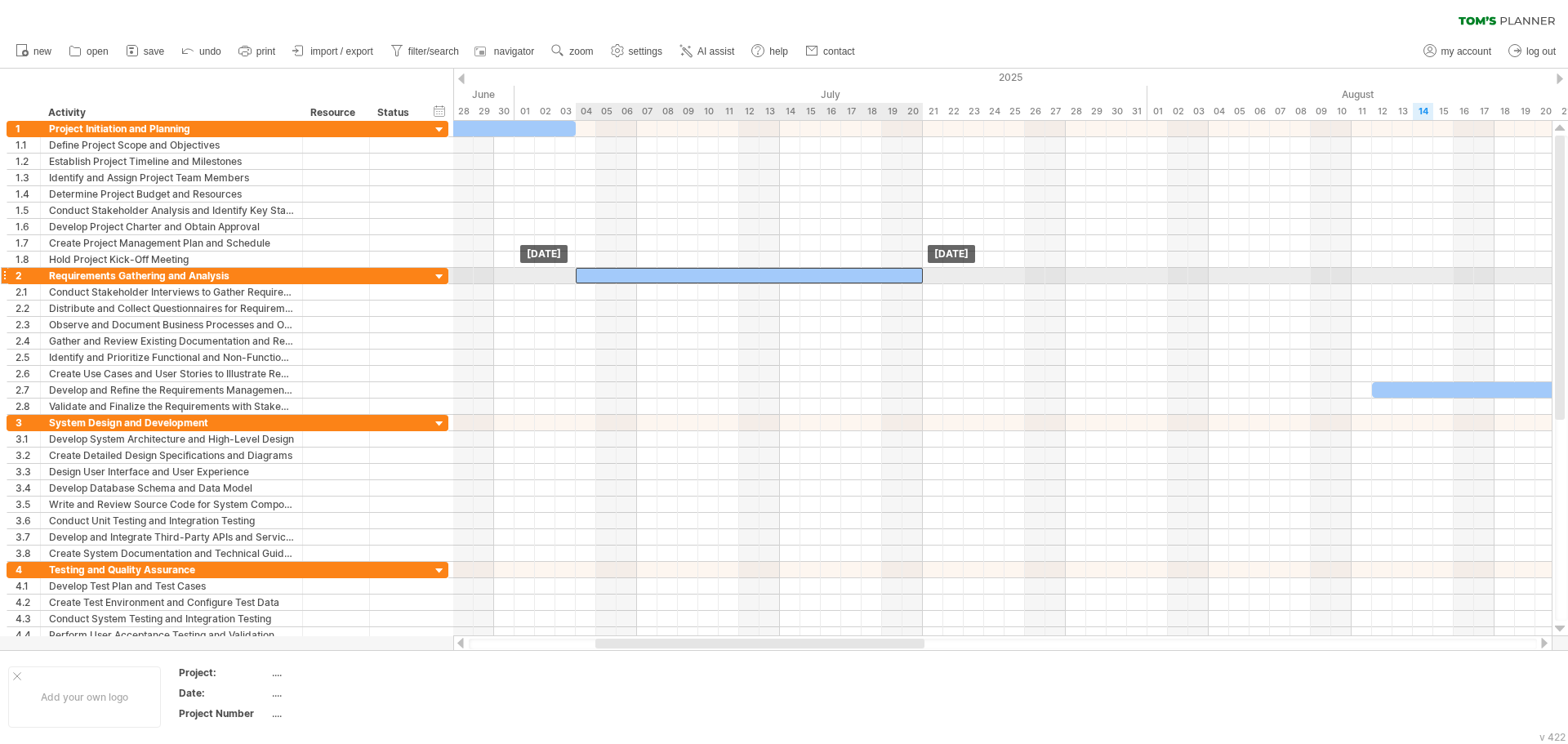
drag, startPoint x: 1156, startPoint y: 294, endPoint x: 615, endPoint y: 279, distance: 541.2
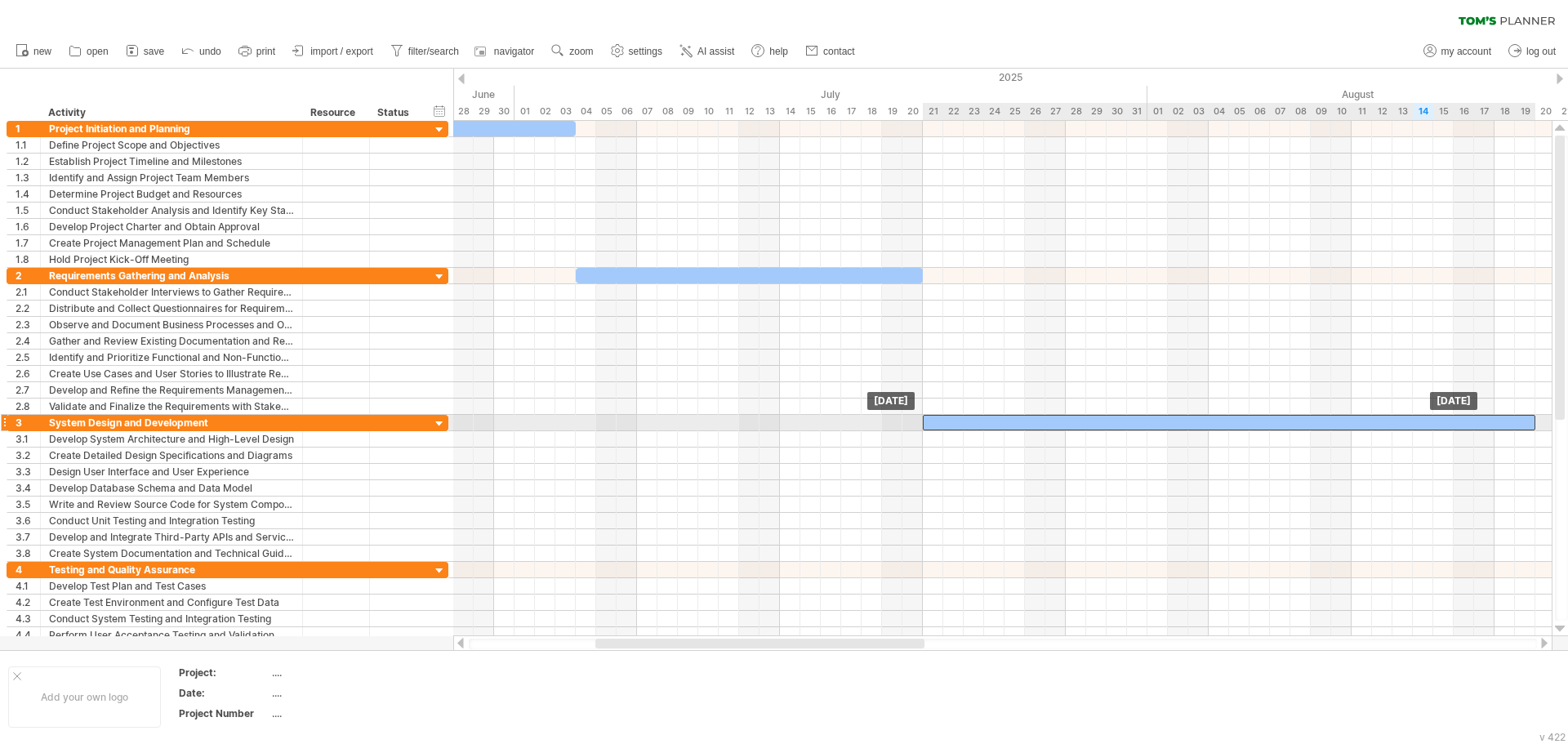
drag, startPoint x: 1404, startPoint y: 389, endPoint x: 951, endPoint y: 419, distance: 454.0
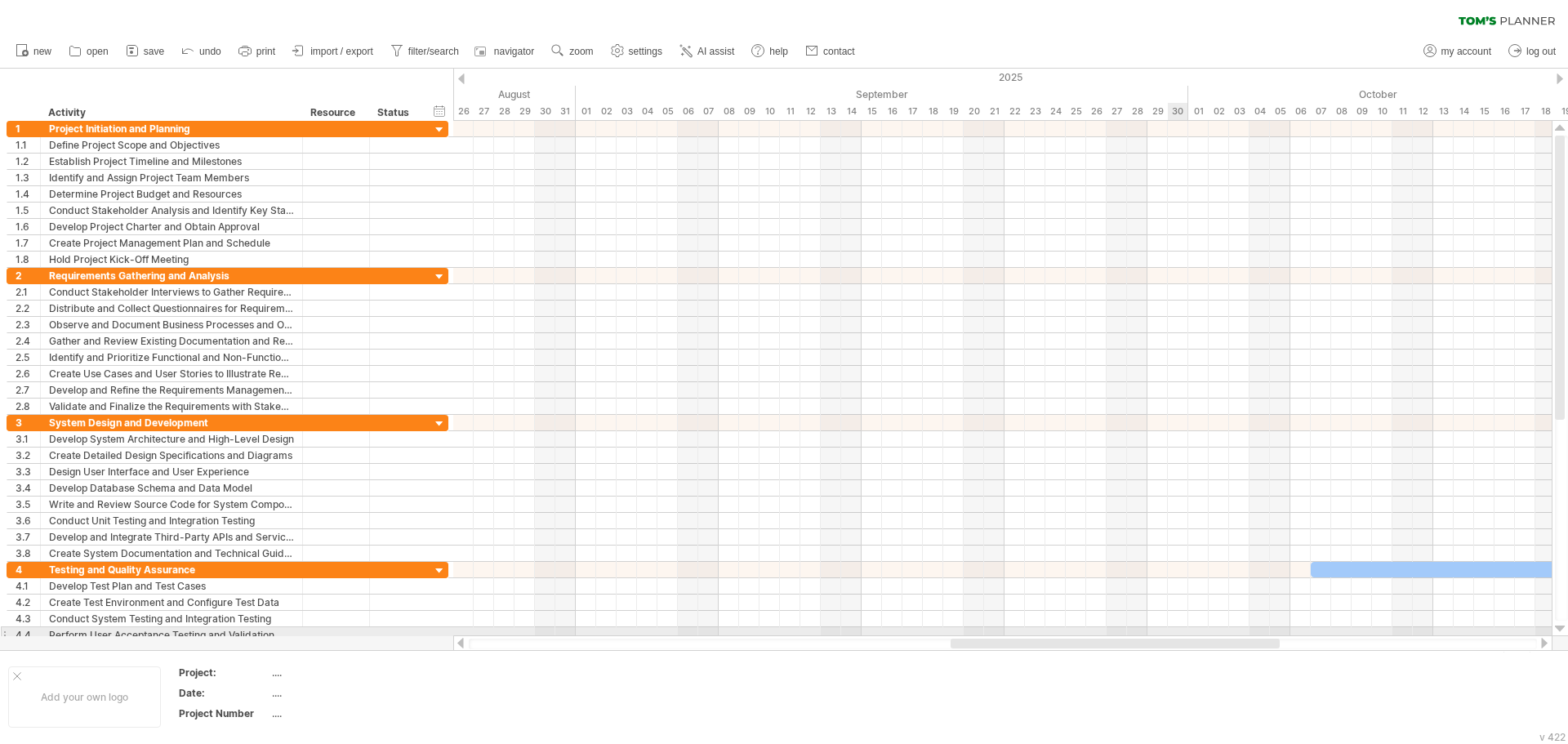
drag, startPoint x: 820, startPoint y: 646, endPoint x: 1174, endPoint y: 633, distance: 354.2
click at [1174, 633] on div "Trying to reach [DOMAIN_NAME] Connected again... 0% clear filter new 1" at bounding box center [784, 372] width 1568 height 744
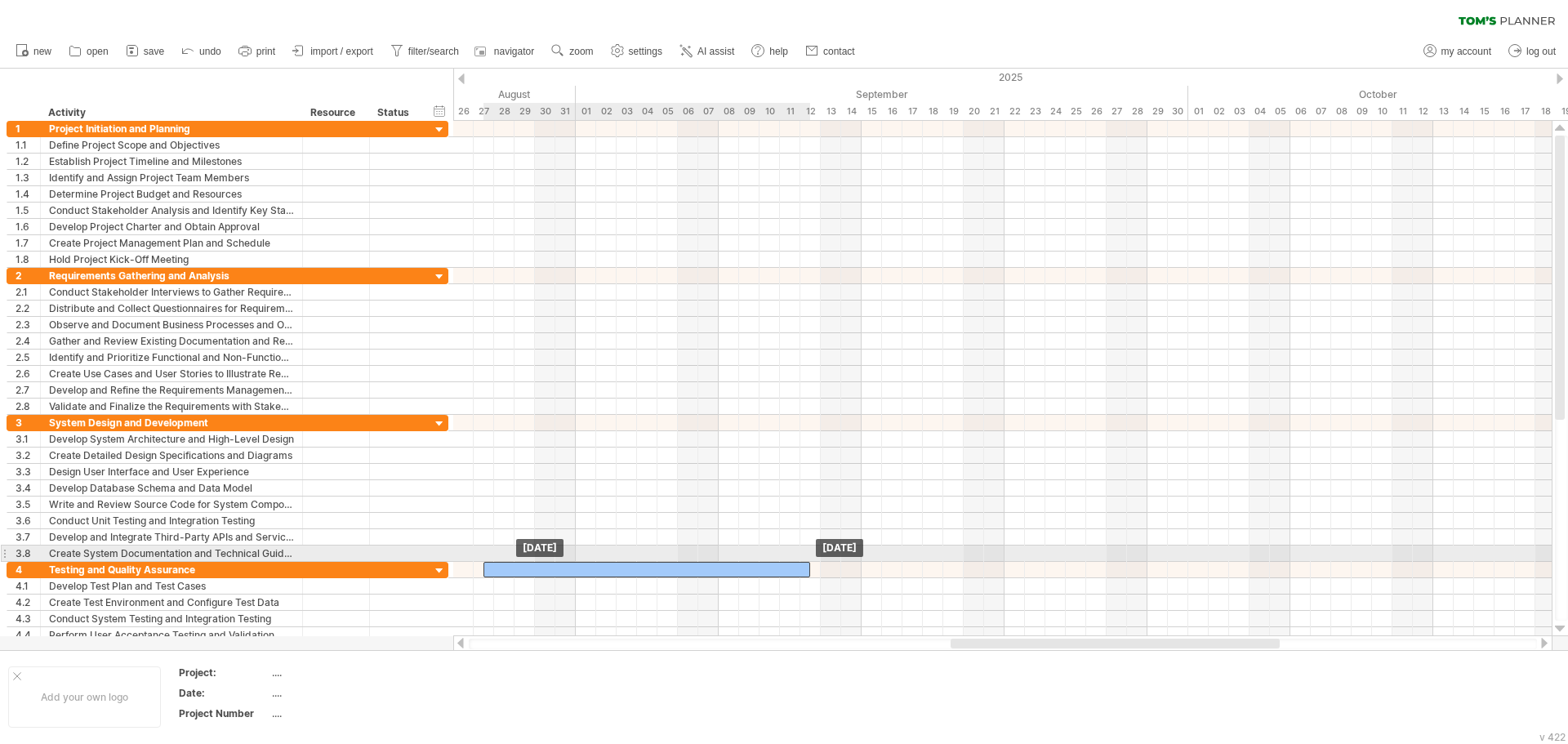
drag, startPoint x: 1333, startPoint y: 567, endPoint x: 502, endPoint y: 562, distance: 831.0
click at [502, 562] on div at bounding box center [647, 570] width 327 height 16
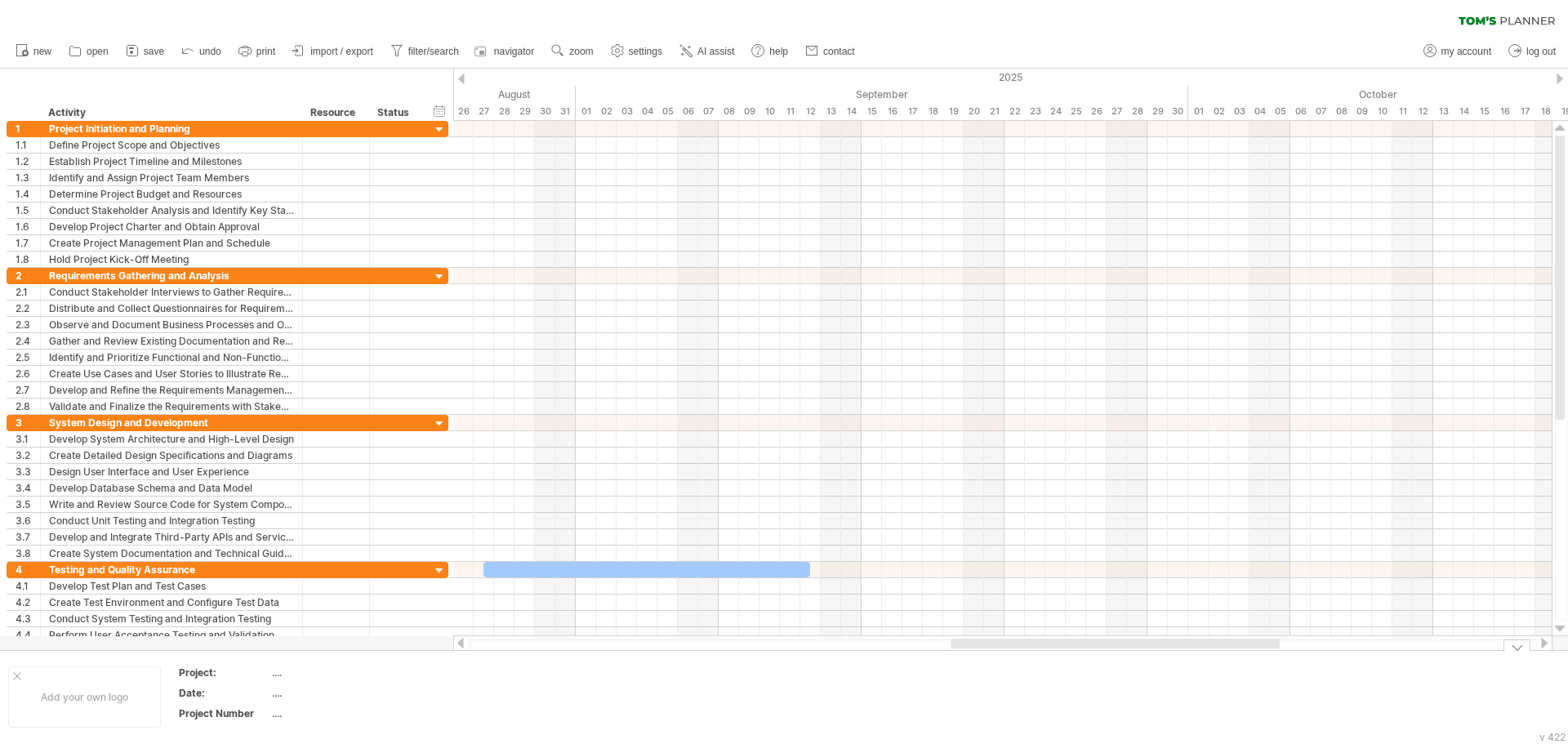
drag, startPoint x: 873, startPoint y: 650, endPoint x: 1086, endPoint y: 655, distance: 213.1
click at [1086, 655] on div "Trying to reach [DOMAIN_NAME] Connected again... 0% clear filter new 1" at bounding box center [784, 372] width 1568 height 744
drag, startPoint x: 1155, startPoint y: 655, endPoint x: 1219, endPoint y: 654, distance: 64.0
click at [1219, 654] on div "Add your own logo Project: .... Date: .... Project Number ...." at bounding box center [784, 697] width 1568 height 93
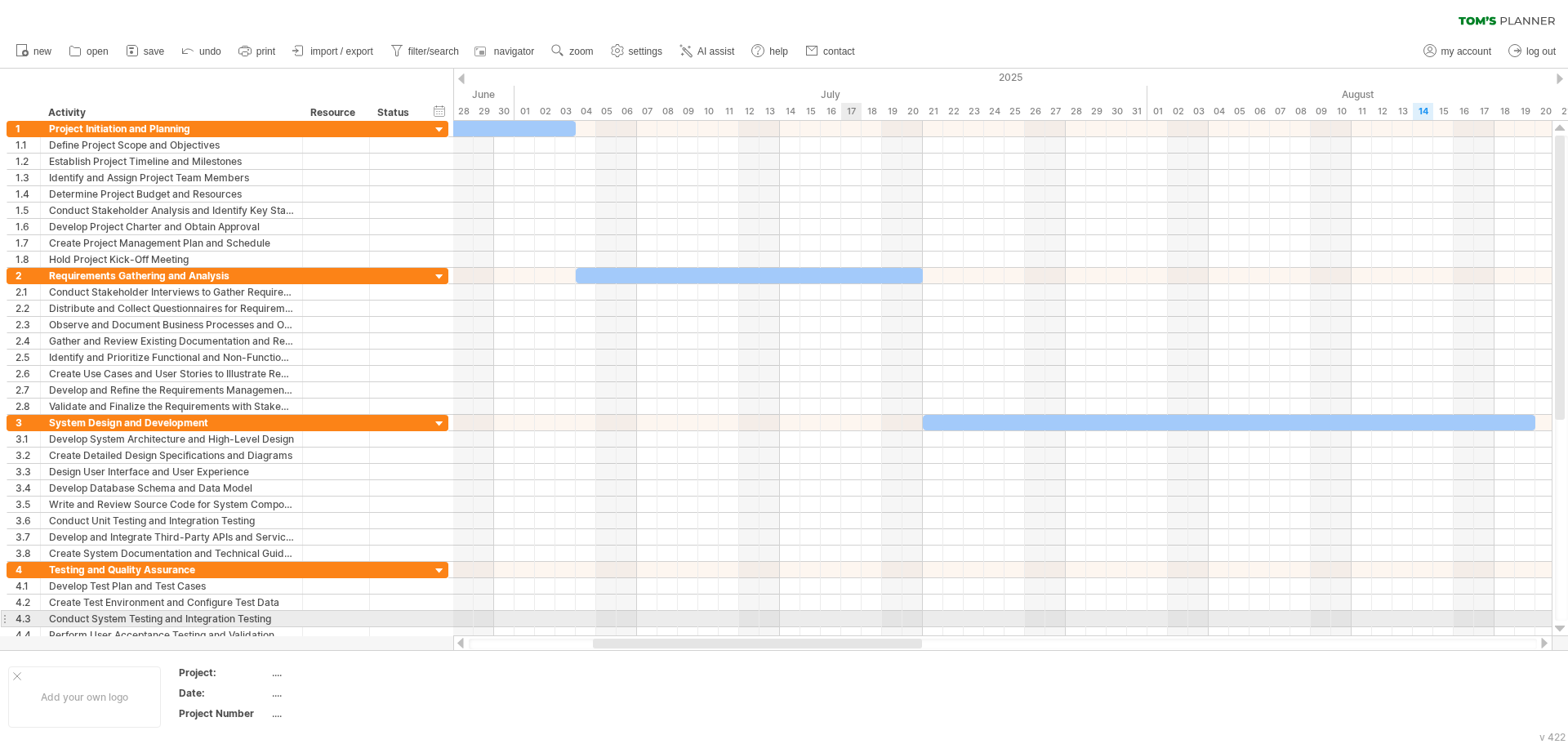
drag, startPoint x: 1289, startPoint y: 642, endPoint x: 851, endPoint y: 626, distance: 438.3
click at [851, 626] on div "Trying to reach [DOMAIN_NAME] Connected again... 0% clear filter new 1" at bounding box center [784, 372] width 1568 height 744
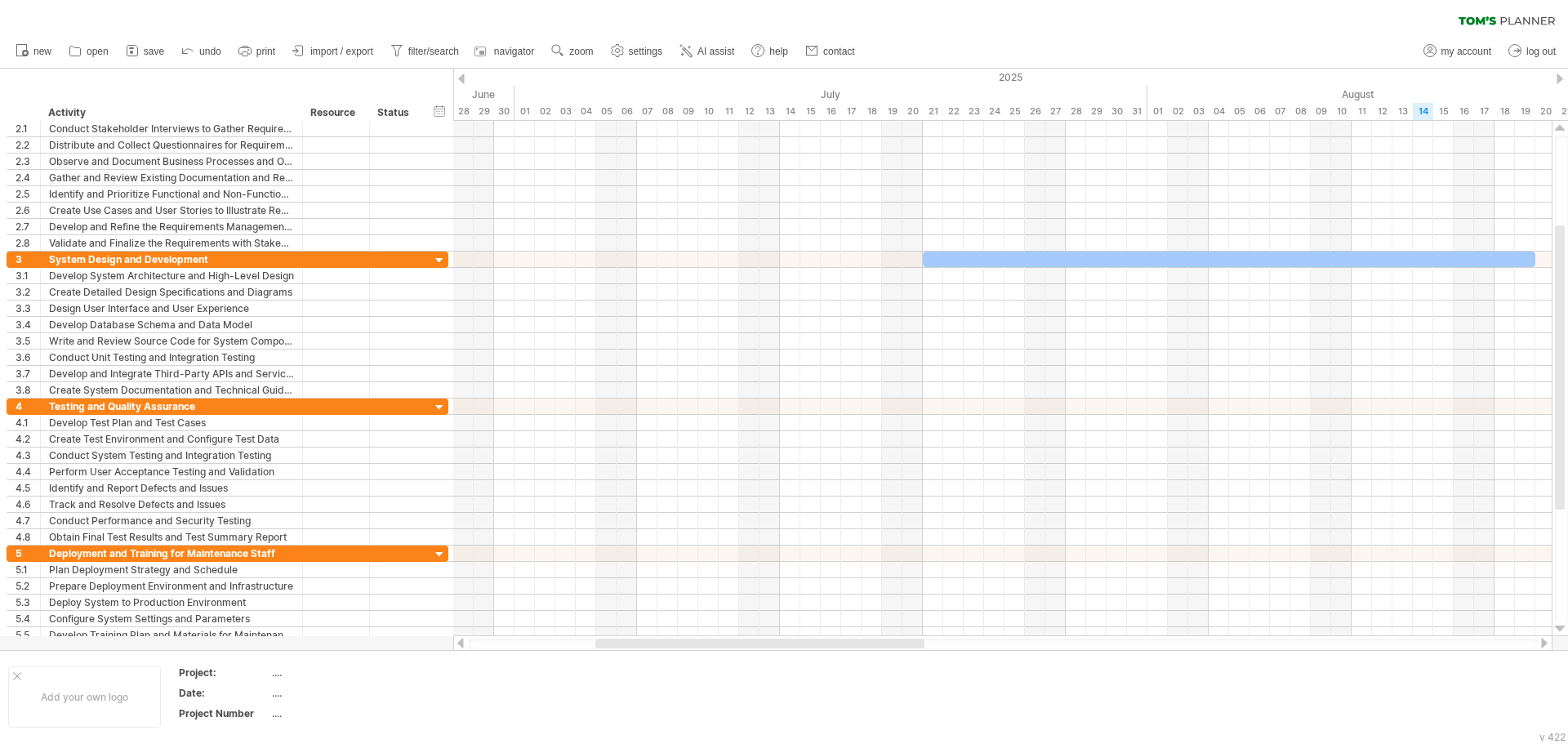
drag, startPoint x: 848, startPoint y: 636, endPoint x: 896, endPoint y: 646, distance: 49.0
click at [896, 646] on div at bounding box center [1003, 643] width 1100 height 17
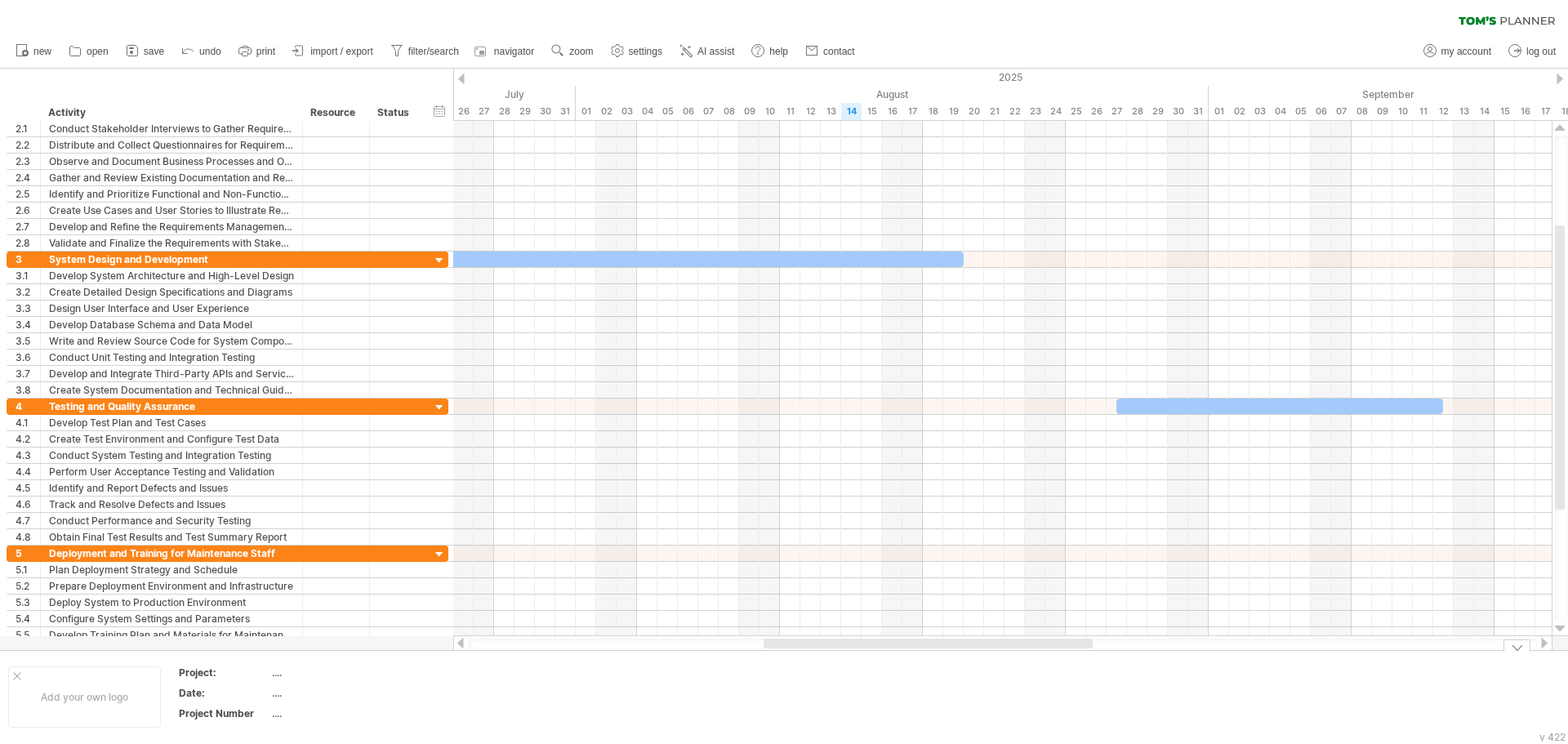
drag, startPoint x: 895, startPoint y: 646, endPoint x: 1064, endPoint y: 650, distance: 169.0
click at [1064, 650] on div "Trying to reach [DOMAIN_NAME] Connected again... 0% clear filter new 1" at bounding box center [784, 372] width 1568 height 744
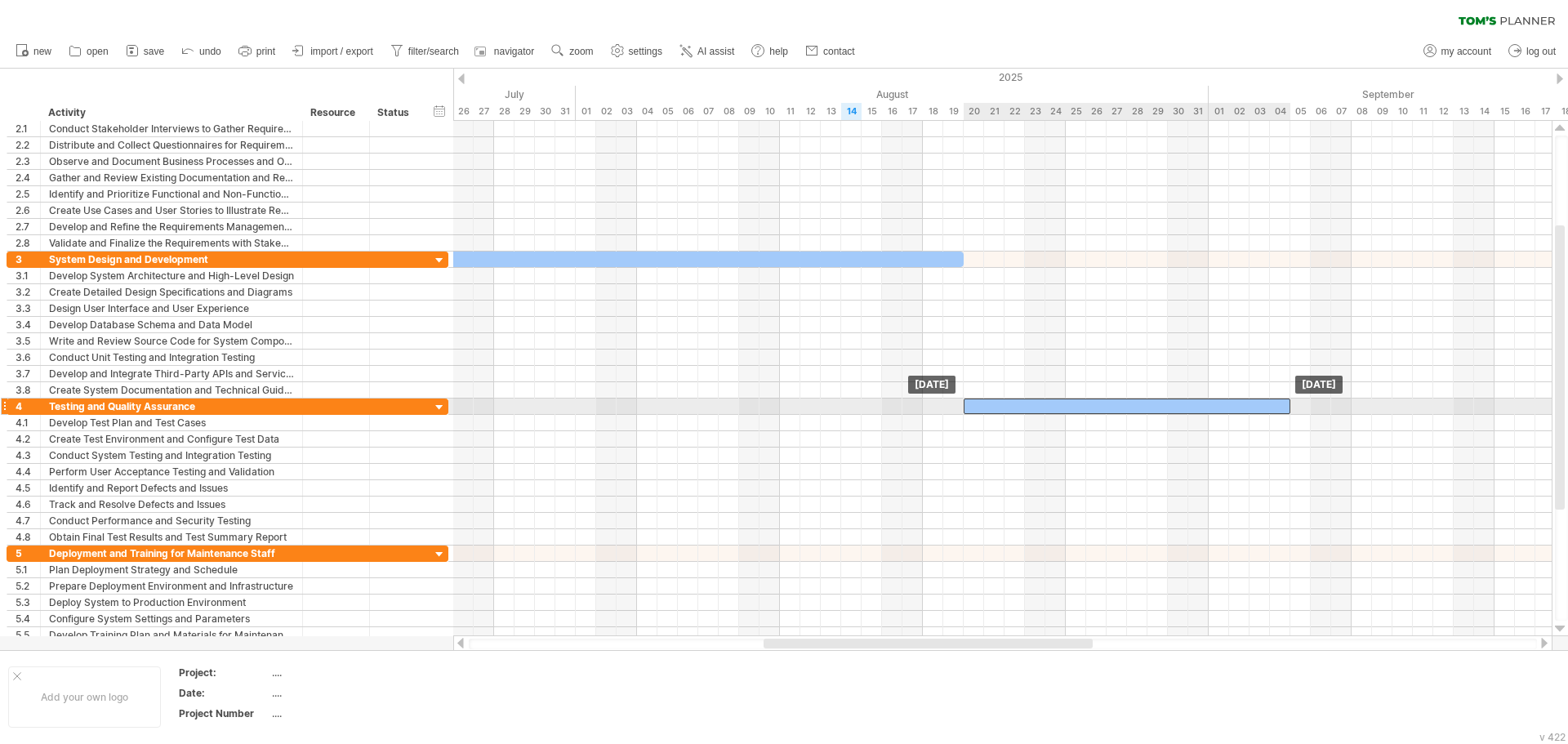
drag, startPoint x: 1141, startPoint y: 403, endPoint x: 987, endPoint y: 411, distance: 154.2
click at [987, 411] on div at bounding box center [1127, 407] width 327 height 16
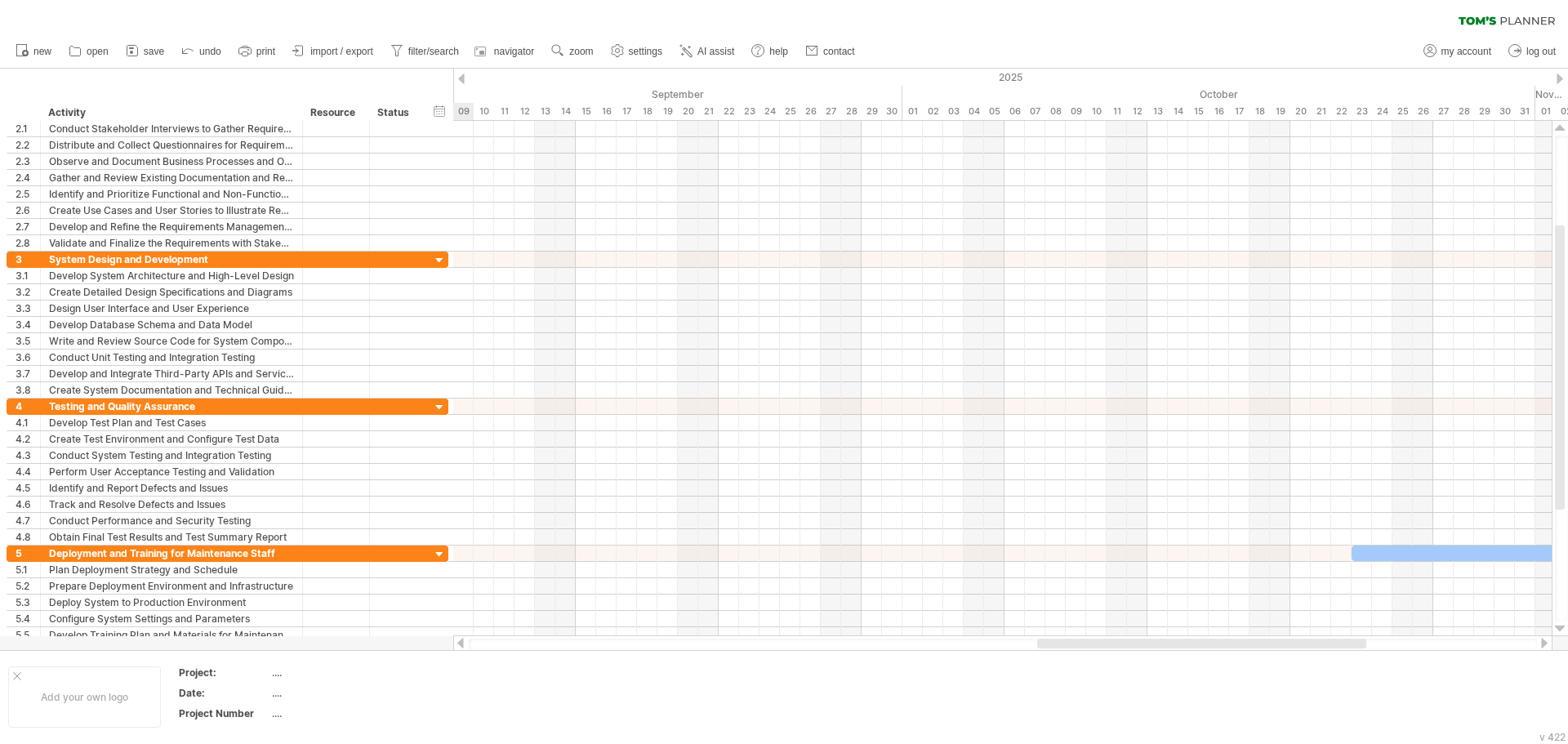
drag, startPoint x: 896, startPoint y: 642, endPoint x: 1169, endPoint y: 646, distance: 273.0
click at [1169, 646] on div at bounding box center [1202, 643] width 329 height 10
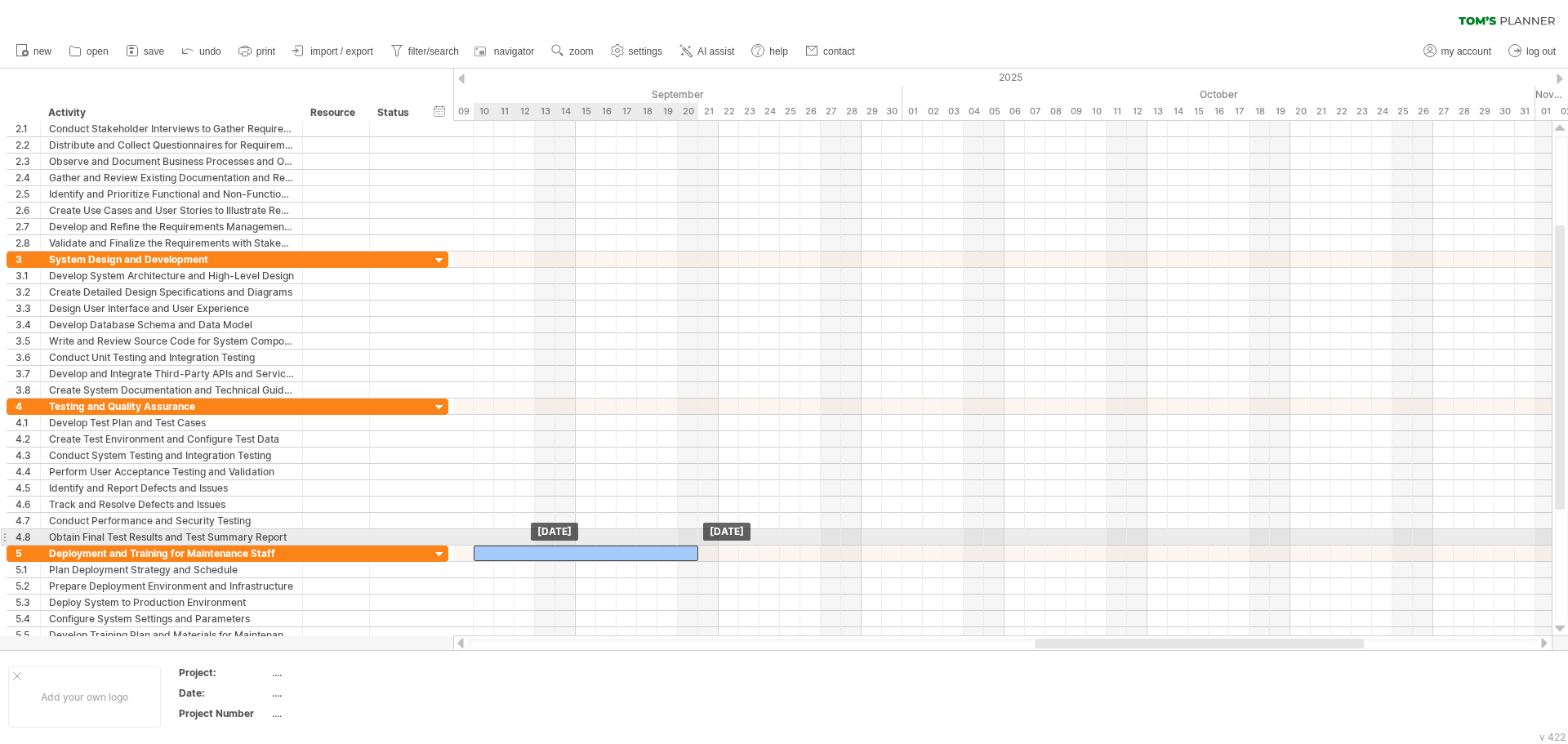
drag, startPoint x: 1379, startPoint y: 547, endPoint x: 498, endPoint y: 544, distance: 881.0
click at [498, 544] on div "[DATE] [DATE]" at bounding box center [1002, 379] width 1099 height 516
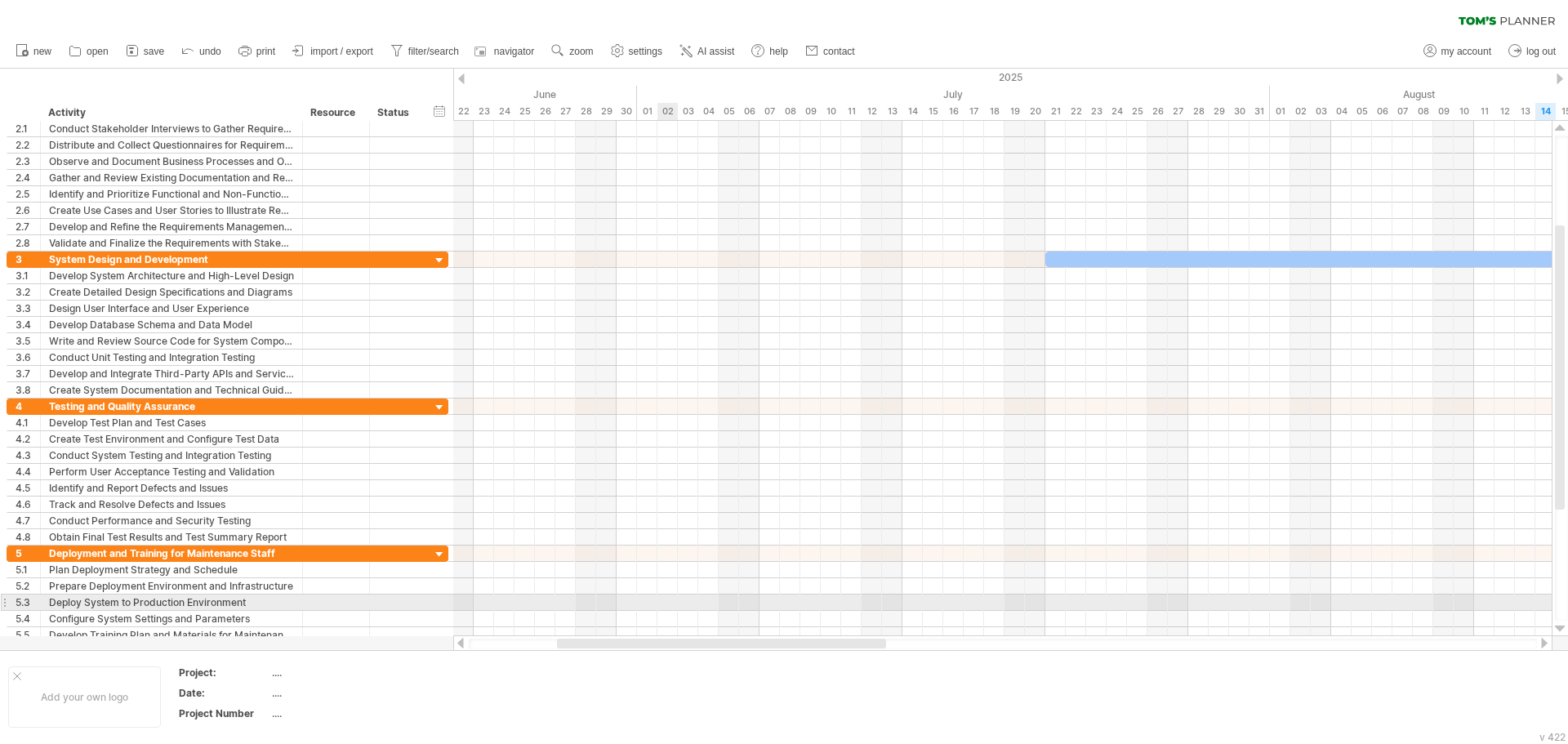
drag, startPoint x: 1142, startPoint y: 642, endPoint x: 666, endPoint y: 602, distance: 477.7
click at [666, 602] on div "Trying to reach [DOMAIN_NAME] Connected again... 0% clear filter new 1" at bounding box center [784, 372] width 1568 height 744
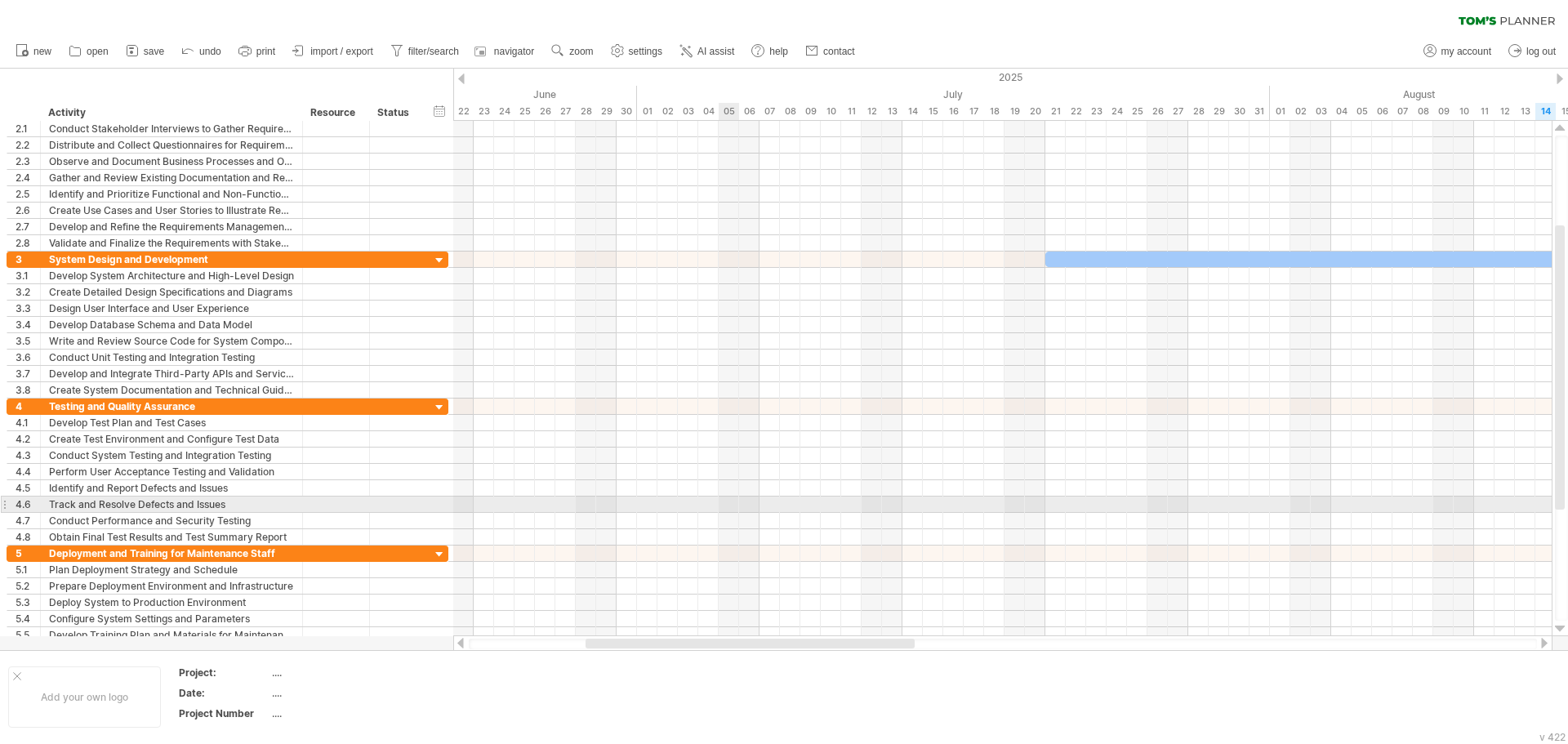
click at [720, 498] on div at bounding box center [1002, 504] width 1099 height 17
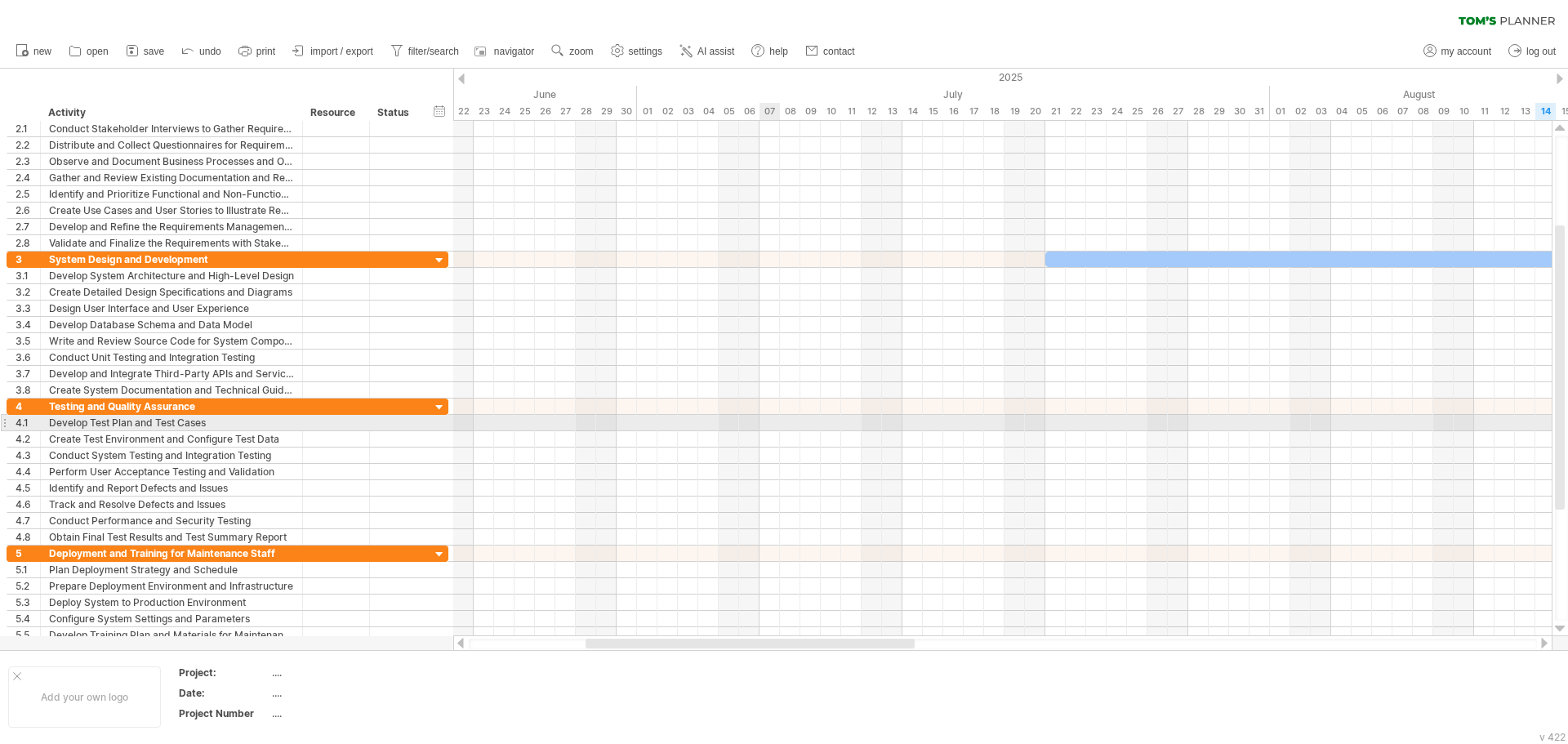
click at [767, 418] on div at bounding box center [1002, 423] width 1099 height 17
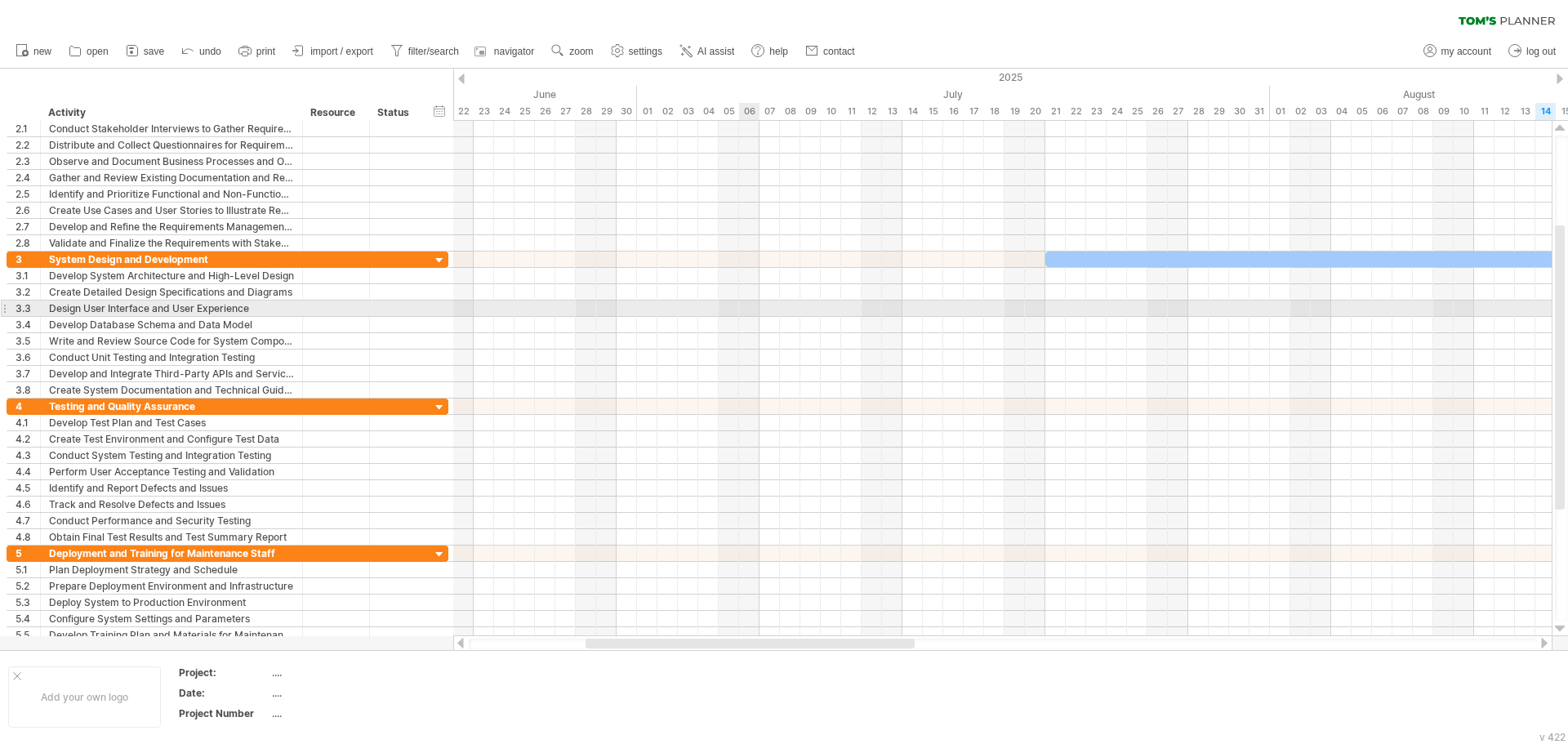
click at [755, 307] on div at bounding box center [1002, 308] width 1099 height 17
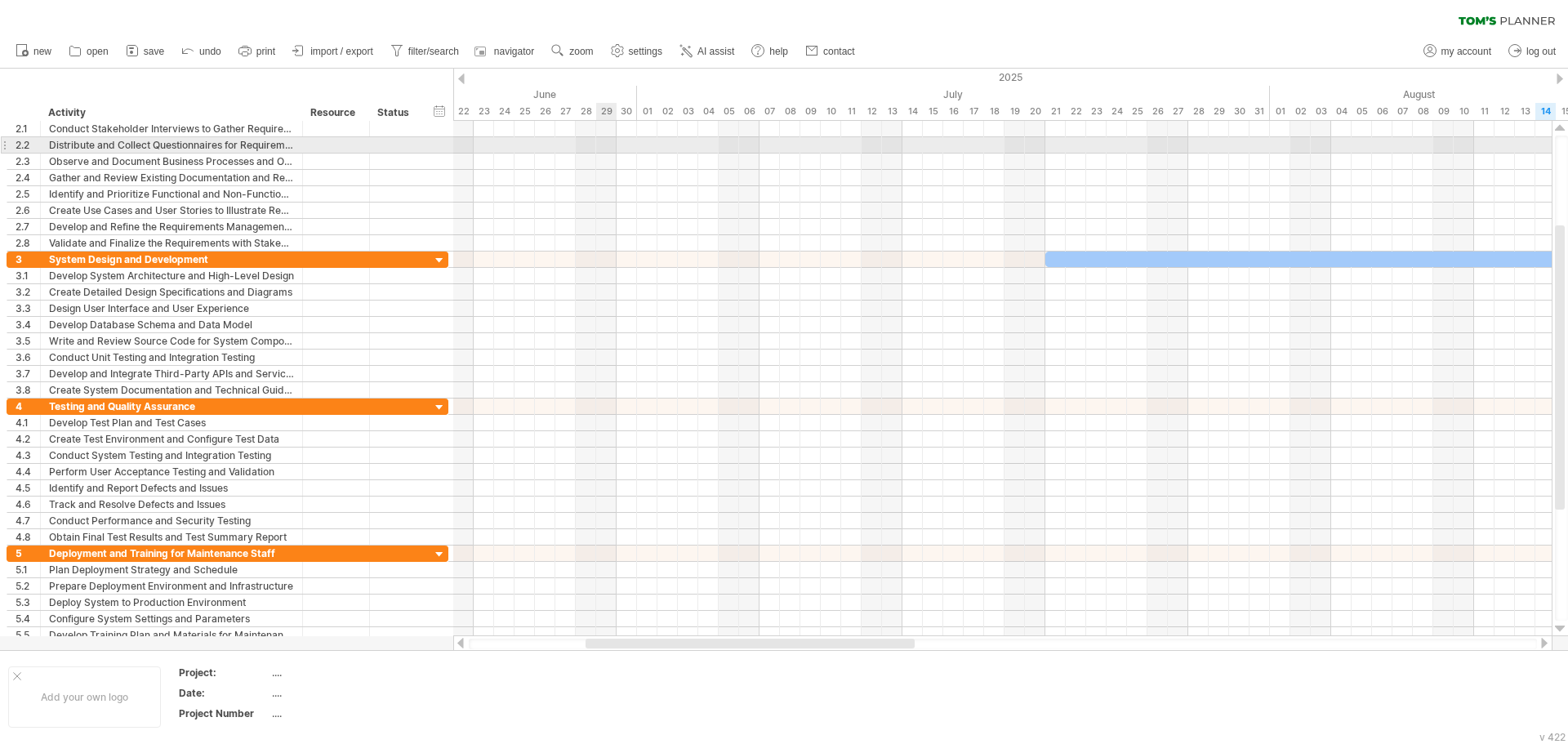
click at [603, 150] on div at bounding box center [1002, 145] width 1099 height 17
drag, startPoint x: 581, startPoint y: 153, endPoint x: 616, endPoint y: 163, distance: 36.4
click at [581, 154] on div at bounding box center [1002, 186] width 1099 height 131
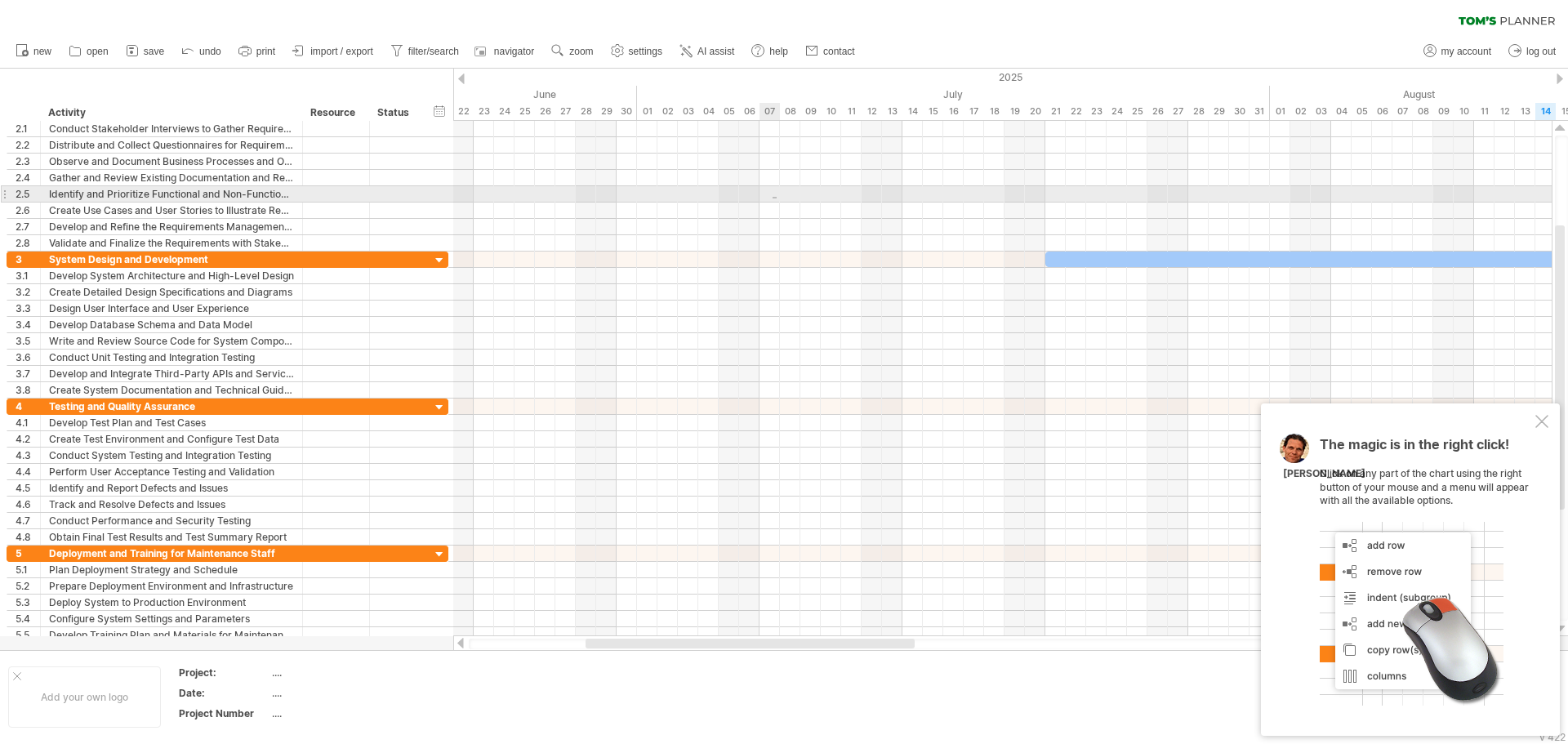
click at [780, 201] on div at bounding box center [1002, 194] width 1099 height 17
click at [807, 271] on div at bounding box center [1002, 276] width 1099 height 17
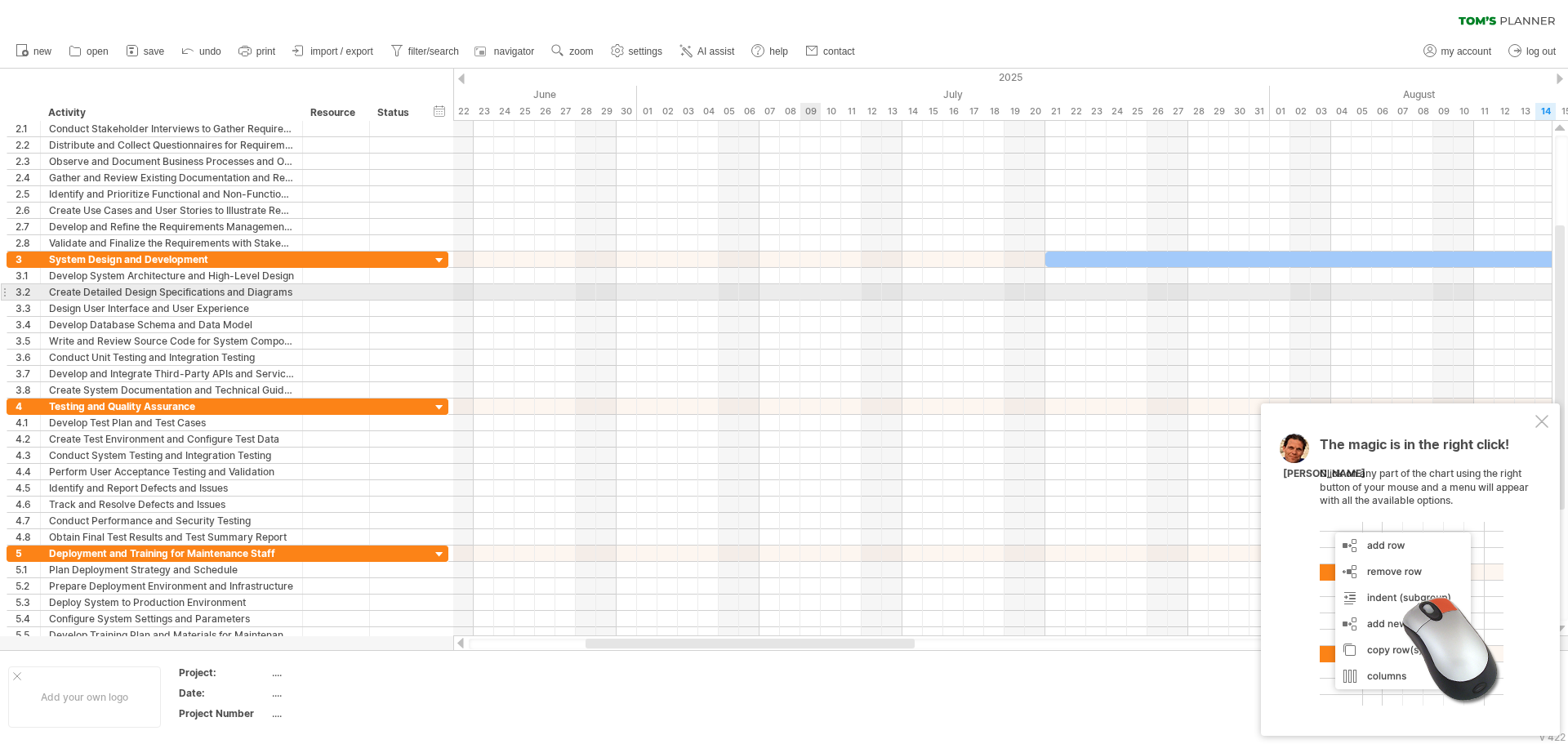
drag, startPoint x: 801, startPoint y: 297, endPoint x: 797, endPoint y: 322, distance: 25.3
click at [799, 304] on div at bounding box center [1002, 324] width 1099 height 147
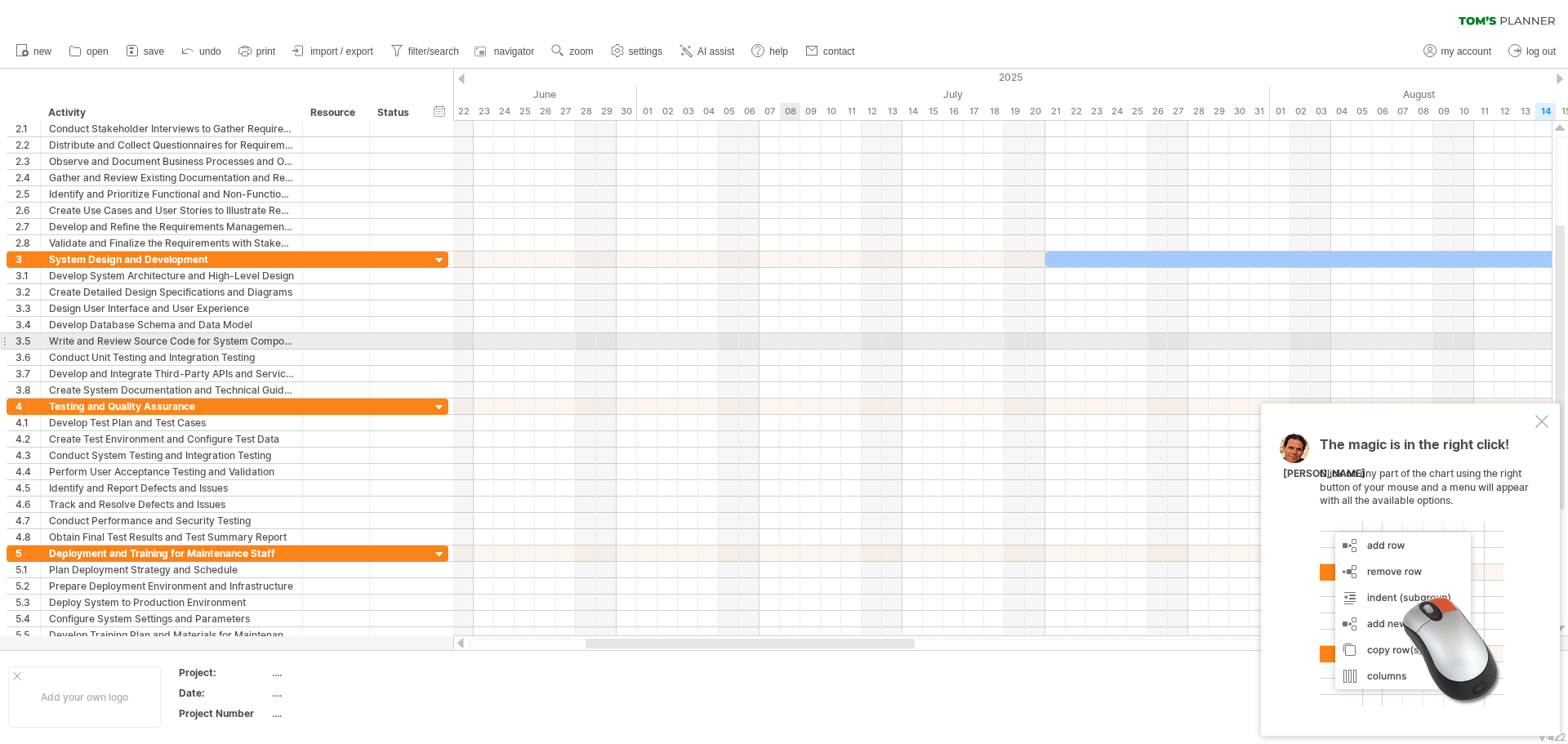
click at [788, 341] on div at bounding box center [1002, 341] width 1099 height 17
drag, startPoint x: 788, startPoint y: 341, endPoint x: 761, endPoint y: 345, distance: 27.3
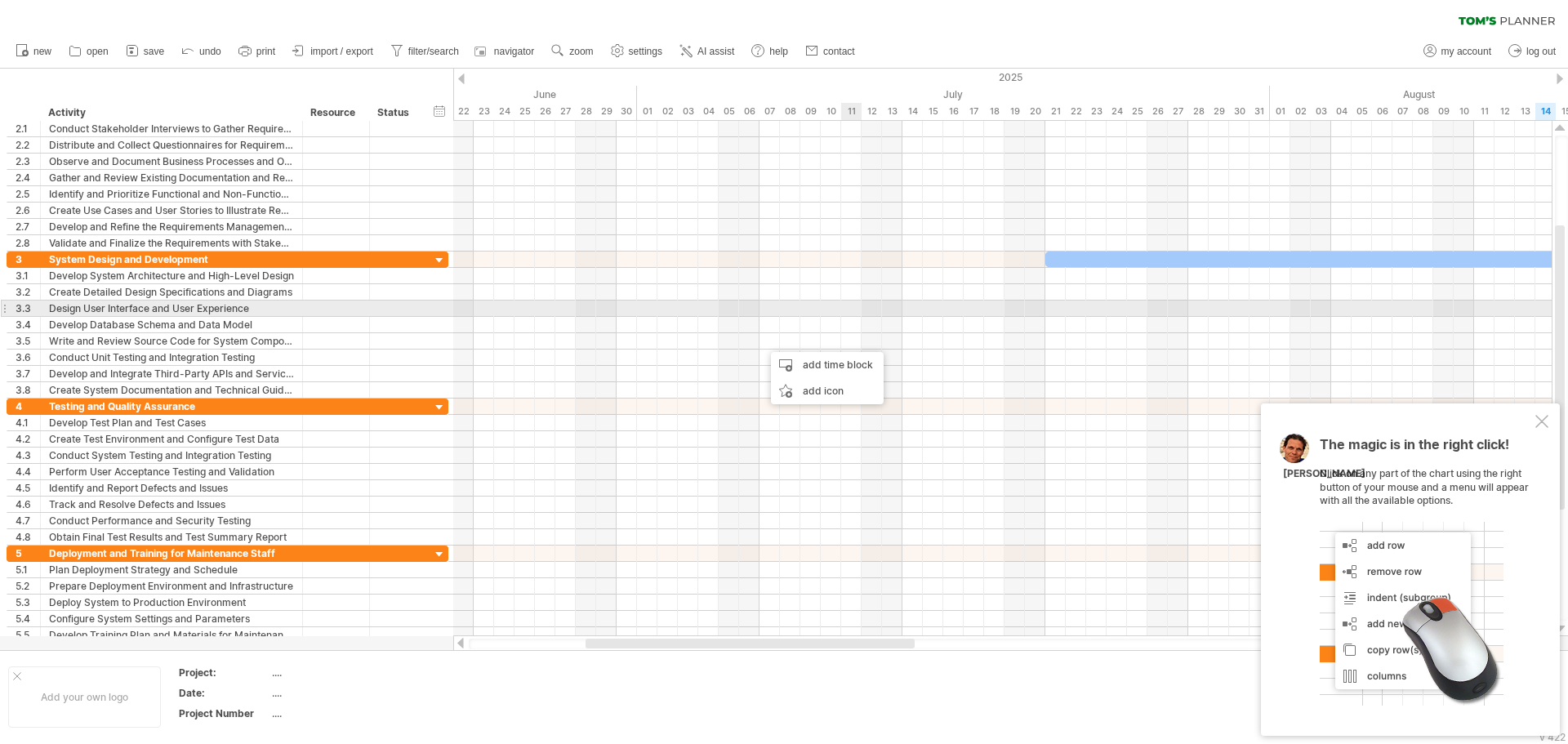
click at [852, 305] on div at bounding box center [1002, 308] width 1099 height 17
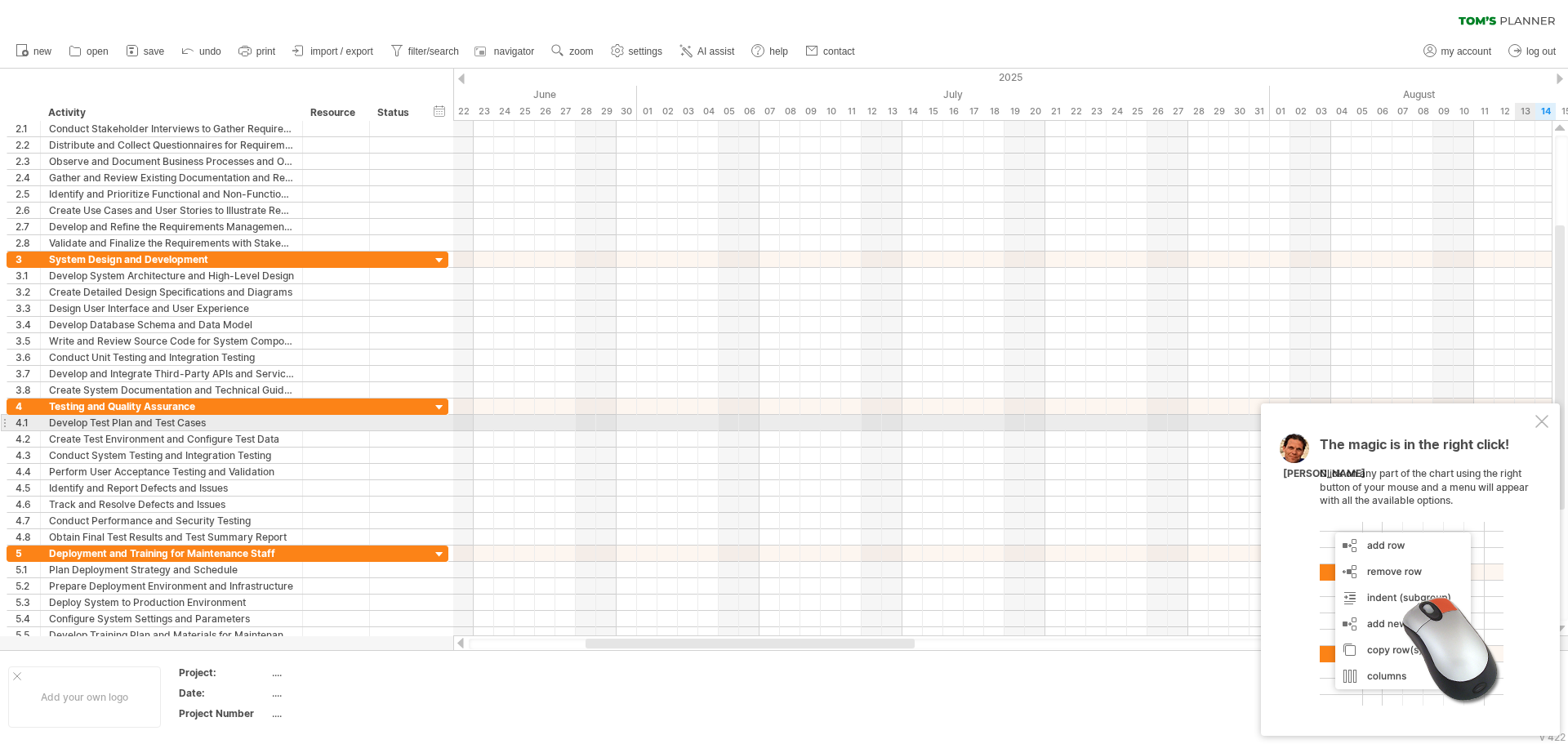
click at [1531, 425] on div "The magic is in the right click! Click on any part of the chart using the right…" at bounding box center [1411, 569] width 299 height 332
click at [1539, 420] on div at bounding box center [1542, 421] width 13 height 13
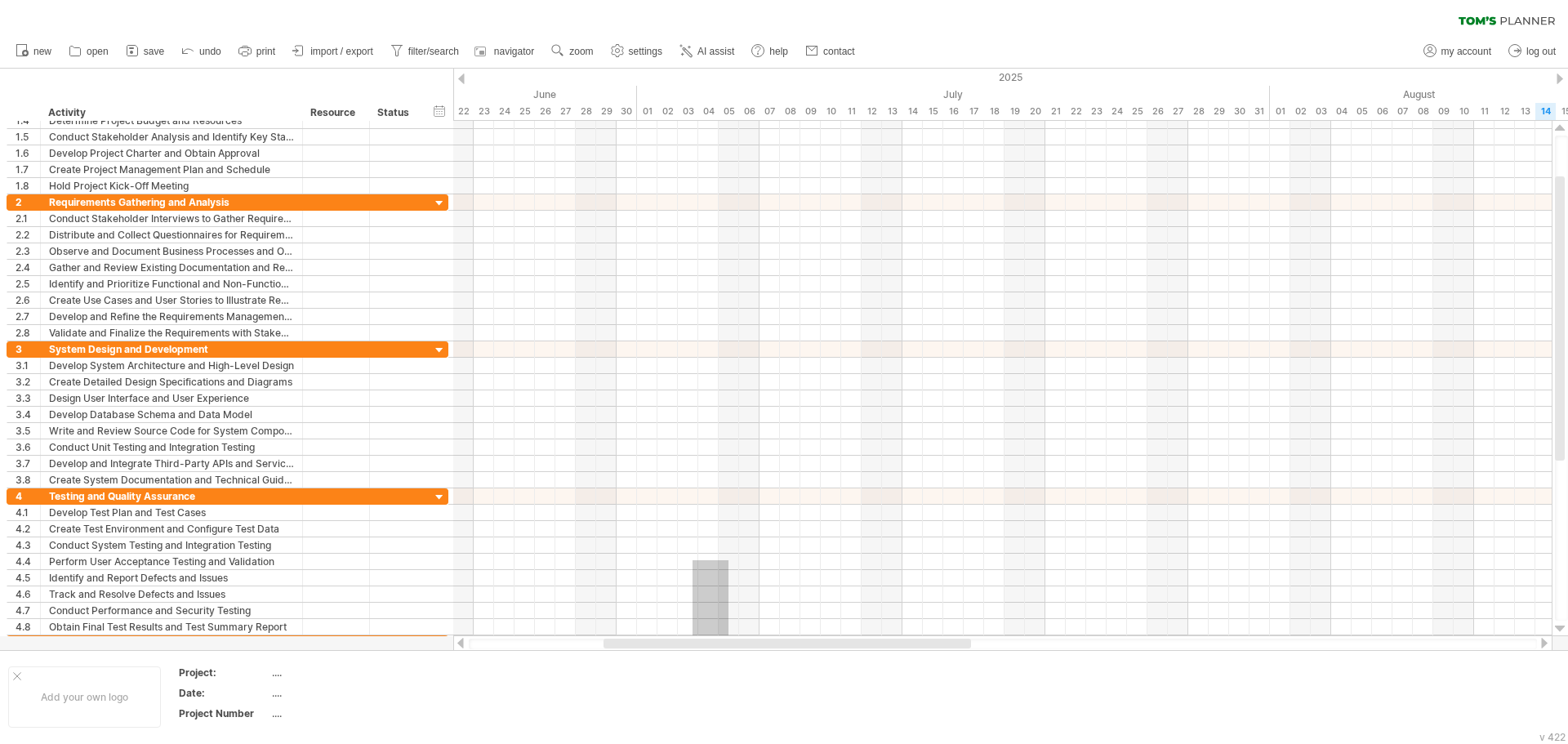
drag, startPoint x: 728, startPoint y: 634, endPoint x: 697, endPoint y: 635, distance: 31.0
click at [692, 644] on div "Trying to reach [DOMAIN_NAME] Connected again... 0% clear filter new 1" at bounding box center [784, 372] width 1568 height 744
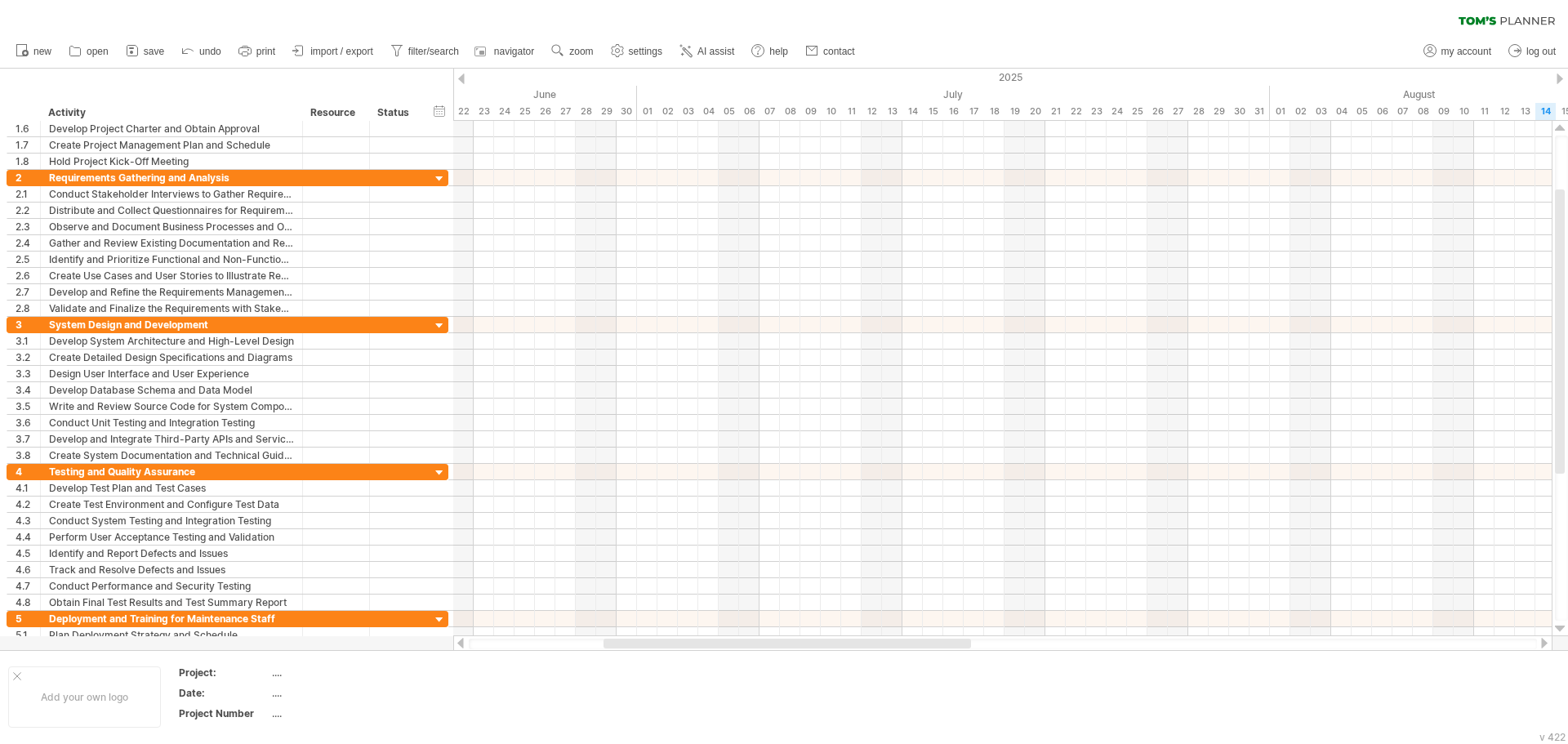
drag, startPoint x: 697, startPoint y: 635, endPoint x: 578, endPoint y: 639, distance: 119.1
click at [551, 637] on div at bounding box center [1003, 643] width 1100 height 17
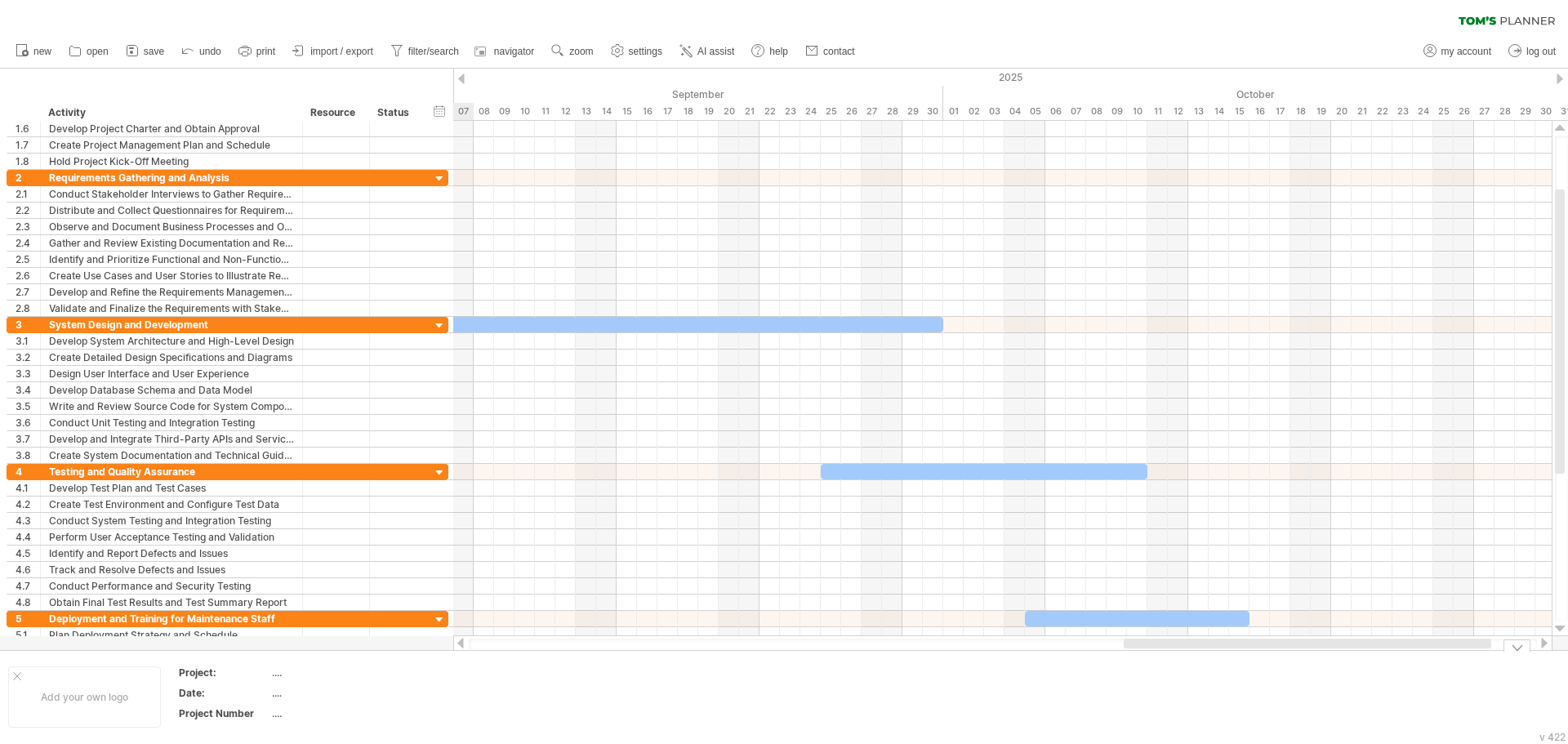
drag, startPoint x: 669, startPoint y: 647, endPoint x: 1090, endPoint y: 627, distance: 421.5
click at [1166, 654] on div "Trying to reach [DOMAIN_NAME] Connected again... 0% clear filter new 1" at bounding box center [784, 372] width 1568 height 744
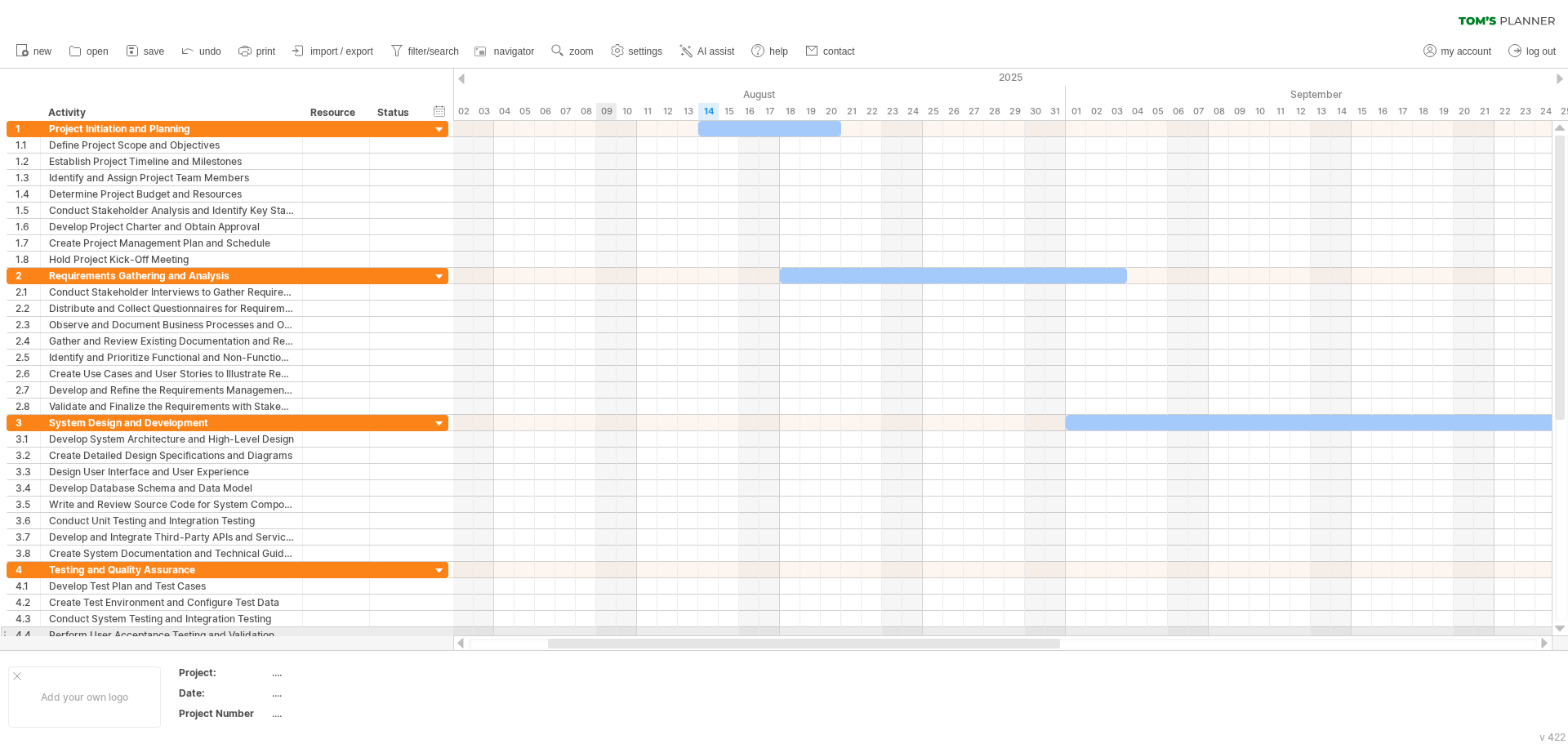
drag, startPoint x: 906, startPoint y: 640, endPoint x: 600, endPoint y: 632, distance: 306.1
click at [600, 632] on div "Trying to reach [DOMAIN_NAME] Connected again... 0% clear filter new 1" at bounding box center [784, 372] width 1568 height 744
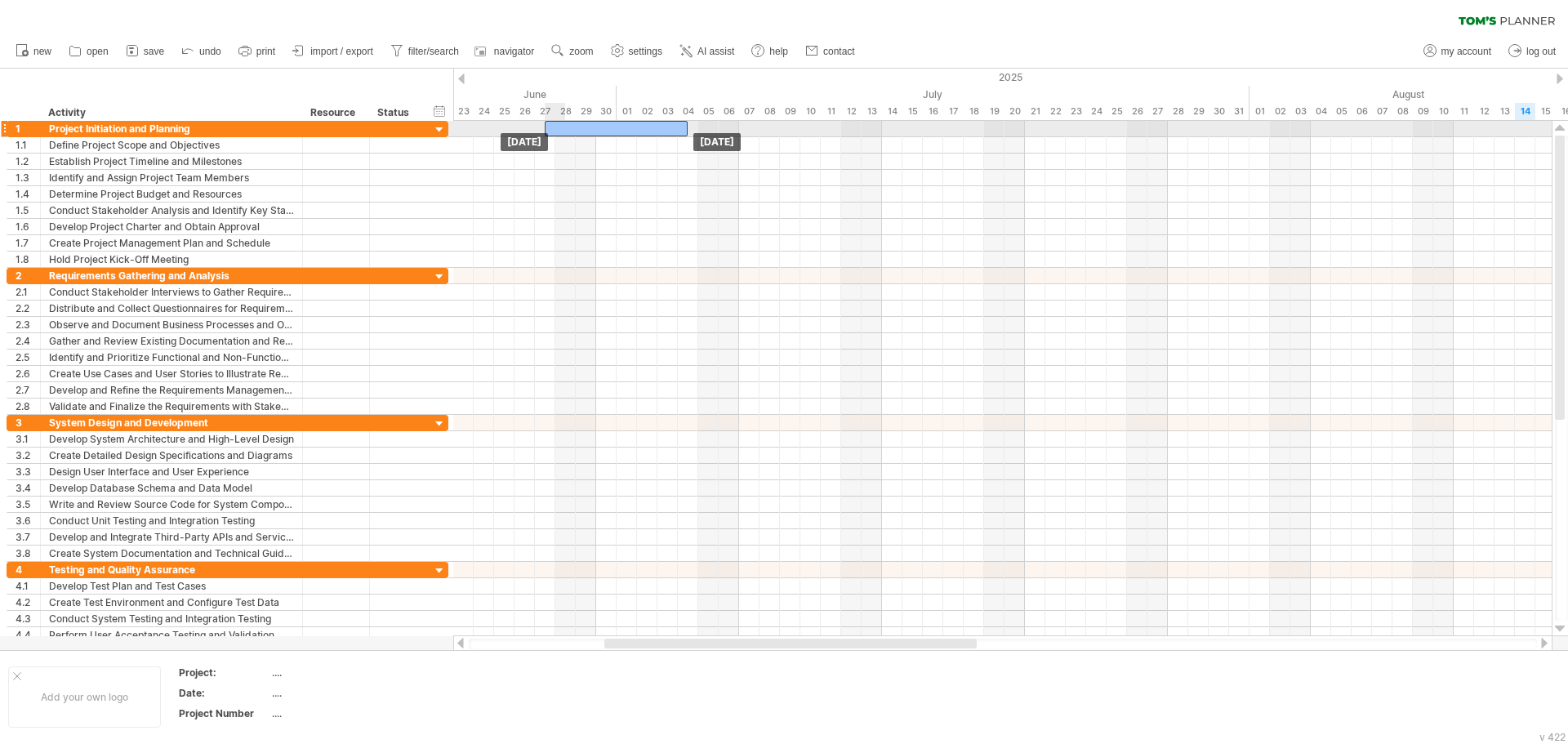
drag, startPoint x: 786, startPoint y: 129, endPoint x: 629, endPoint y: 127, distance: 157.0
click at [629, 127] on div at bounding box center [616, 129] width 143 height 16
click at [1536, 639] on div at bounding box center [1003, 644] width 1068 height 11
click at [1542, 640] on div at bounding box center [1544, 643] width 13 height 11
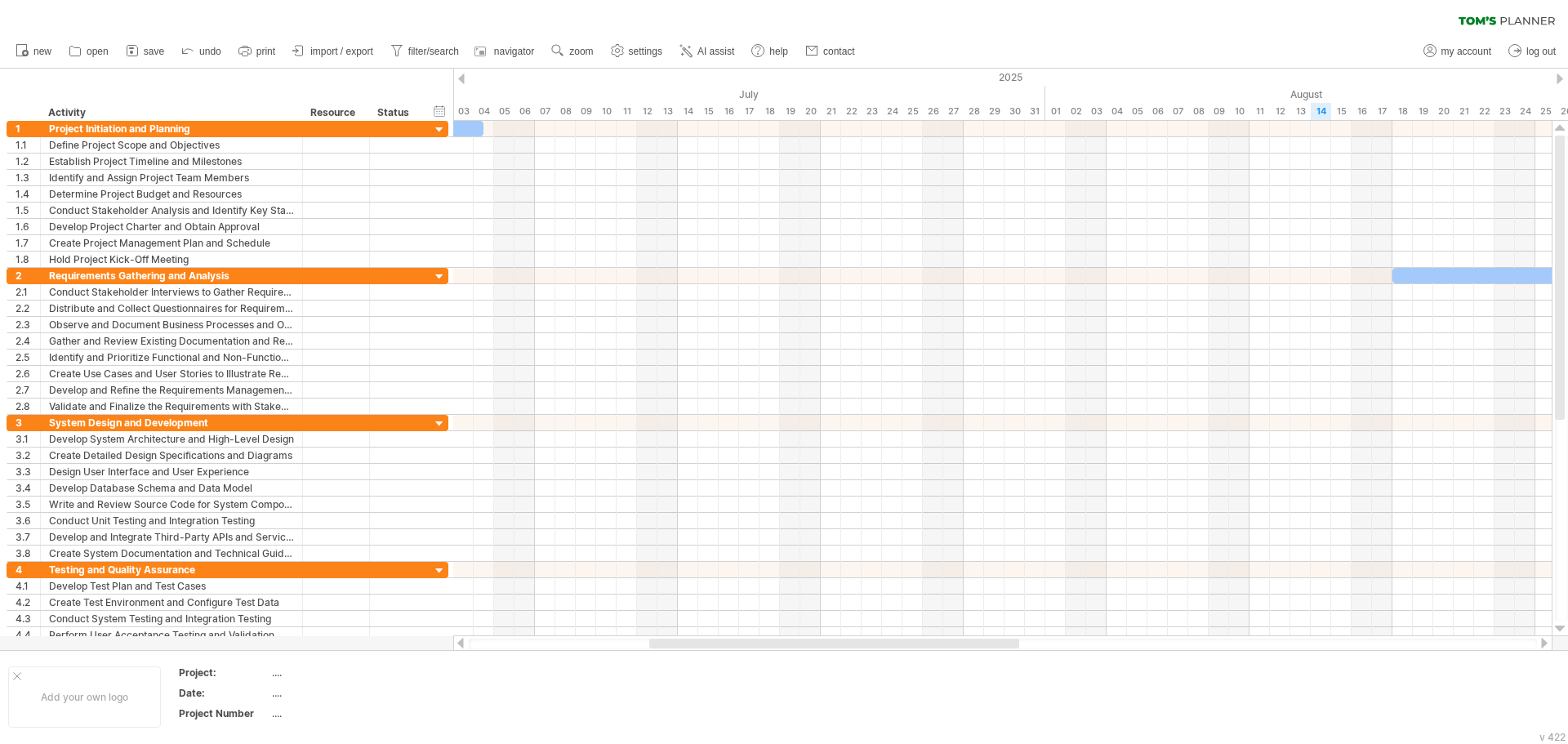
click at [1543, 641] on div at bounding box center [1544, 643] width 13 height 11
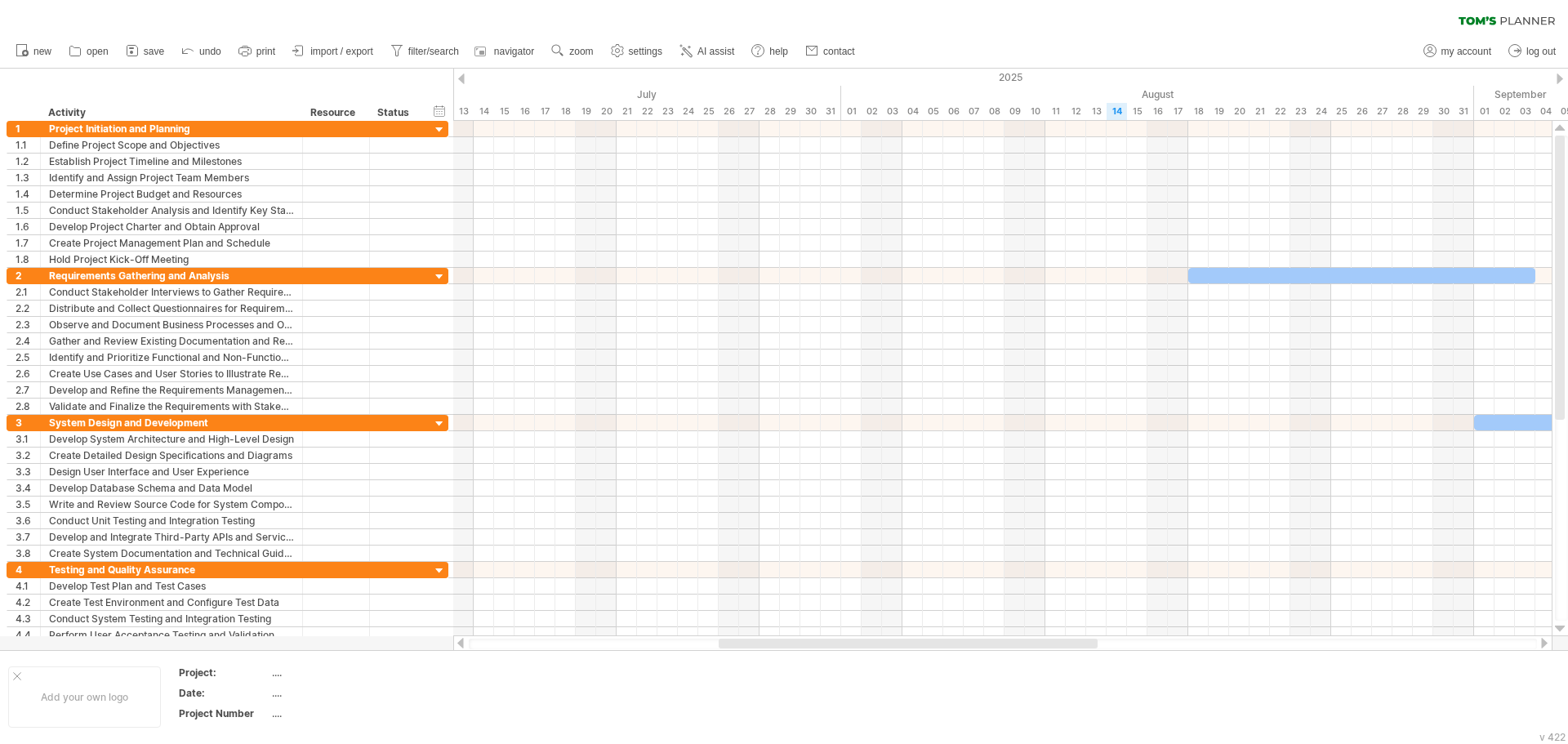
click at [1543, 641] on div at bounding box center [1544, 643] width 13 height 11
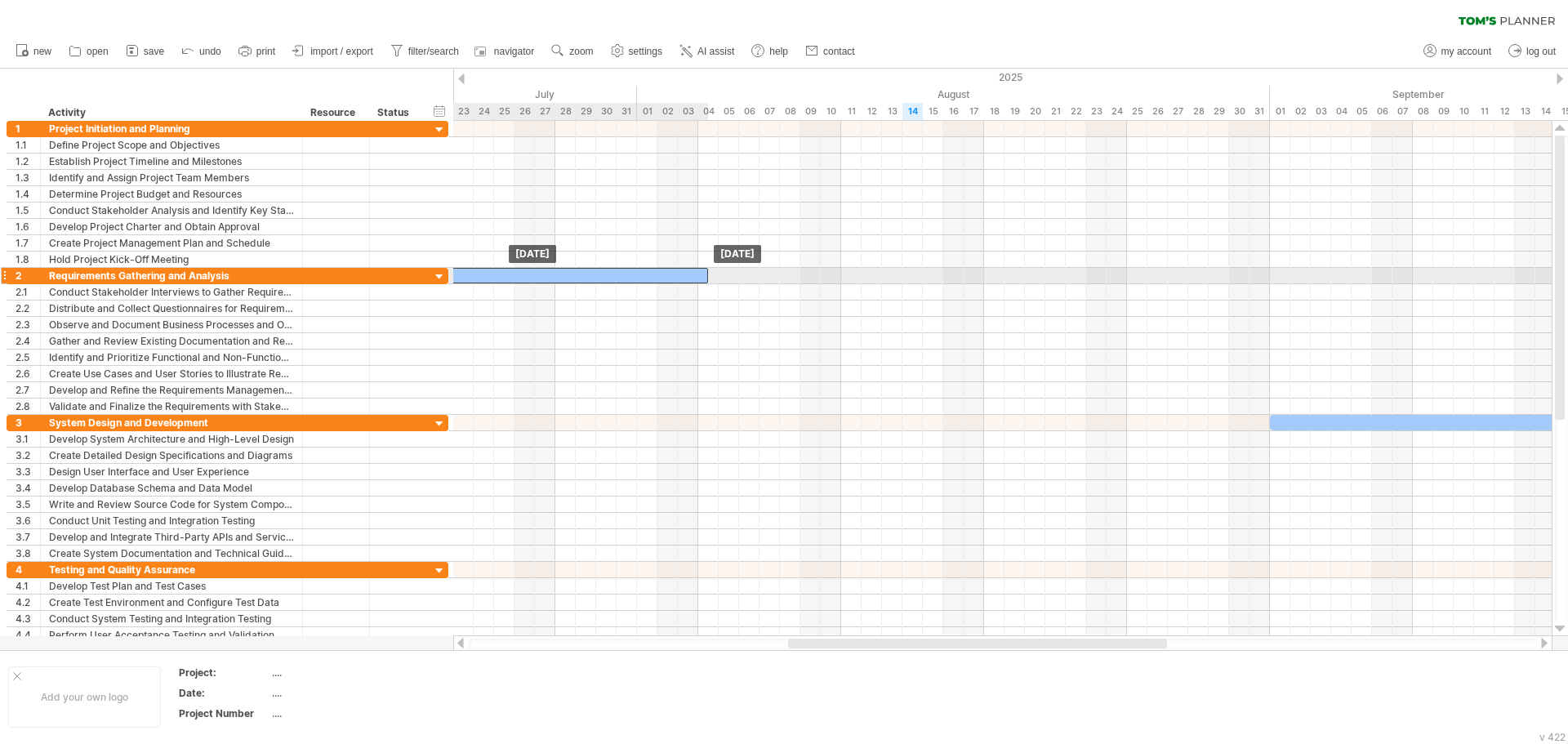
drag, startPoint x: 1092, startPoint y: 274, endPoint x: 448, endPoint y: 273, distance: 644.0
click at [452, 273] on div "Trying to reach [DOMAIN_NAME] Connected again... 0% clear filter new 1" at bounding box center [784, 372] width 1568 height 744
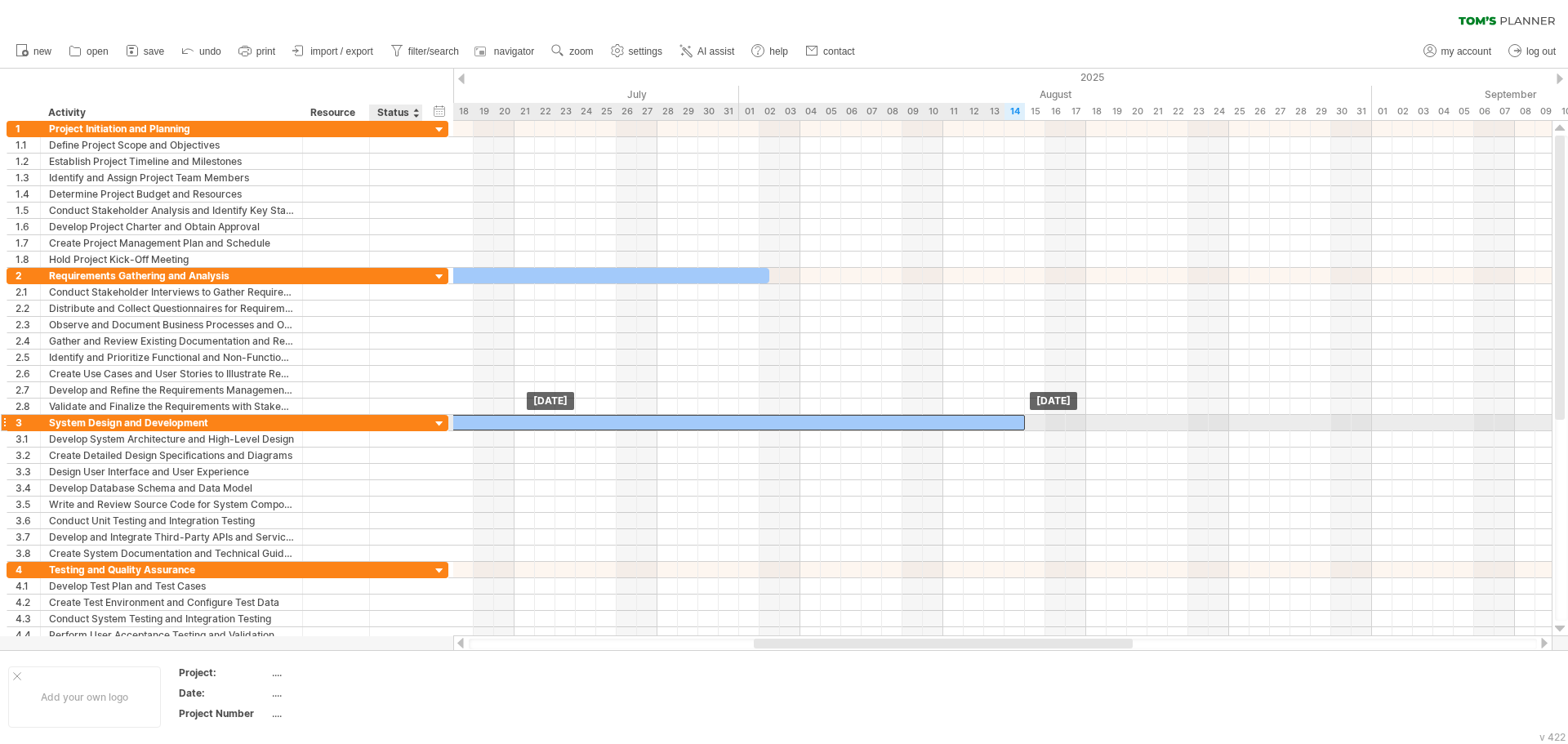
drag, startPoint x: 1336, startPoint y: 427, endPoint x: 416, endPoint y: 419, distance: 920.0
click at [416, 419] on div "Trying to reach [DOMAIN_NAME] Connected again... 0% clear filter new 1" at bounding box center [784, 372] width 1568 height 744
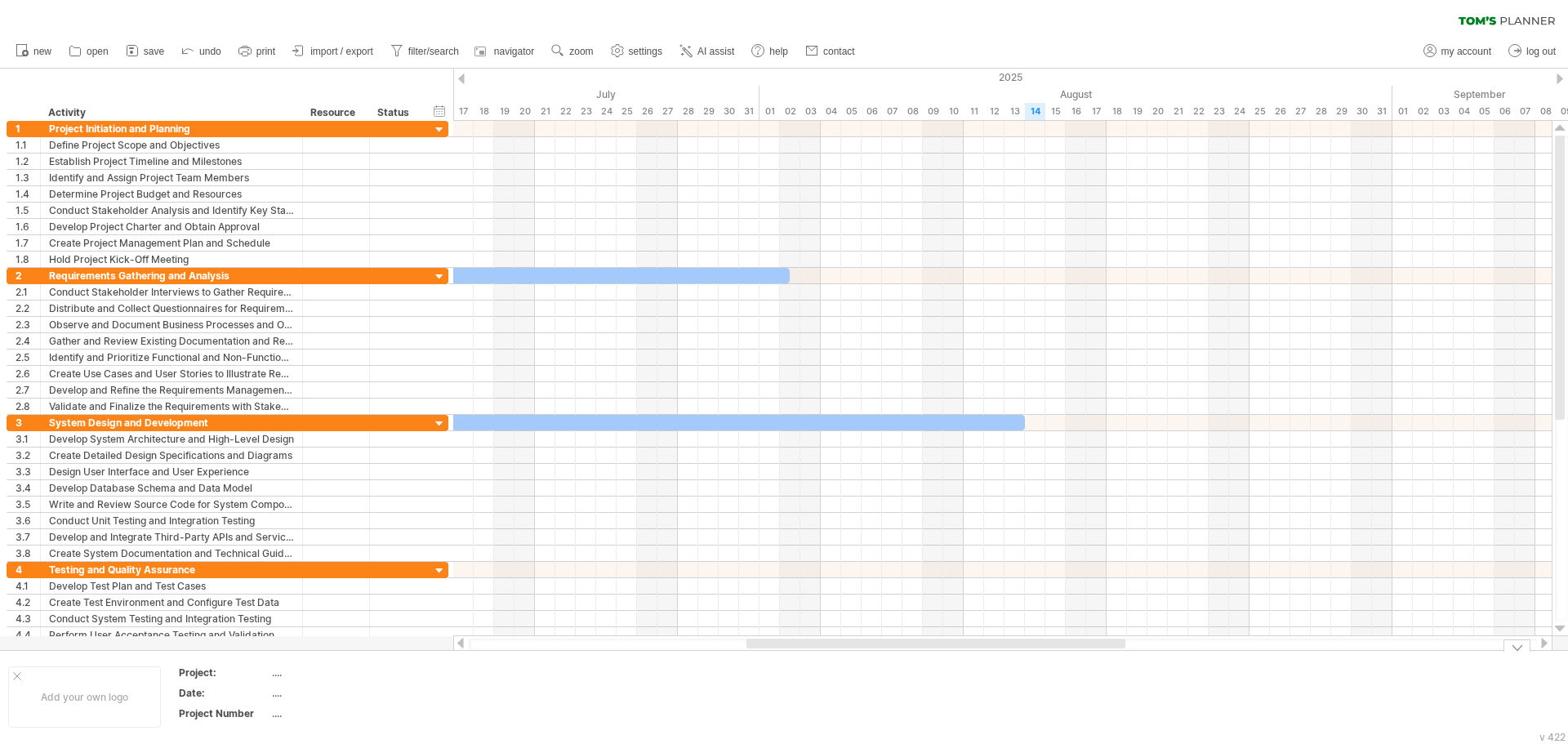
drag, startPoint x: 1399, startPoint y: 645, endPoint x: 1427, endPoint y: 648, distance: 28.2
click at [1406, 646] on div at bounding box center [1003, 644] width 1068 height 11
drag, startPoint x: 1471, startPoint y: 648, endPoint x: 1495, endPoint y: 643, distance: 24.5
click at [1483, 646] on div at bounding box center [1003, 644] width 1068 height 11
click at [1514, 641] on div at bounding box center [1003, 644] width 1068 height 11
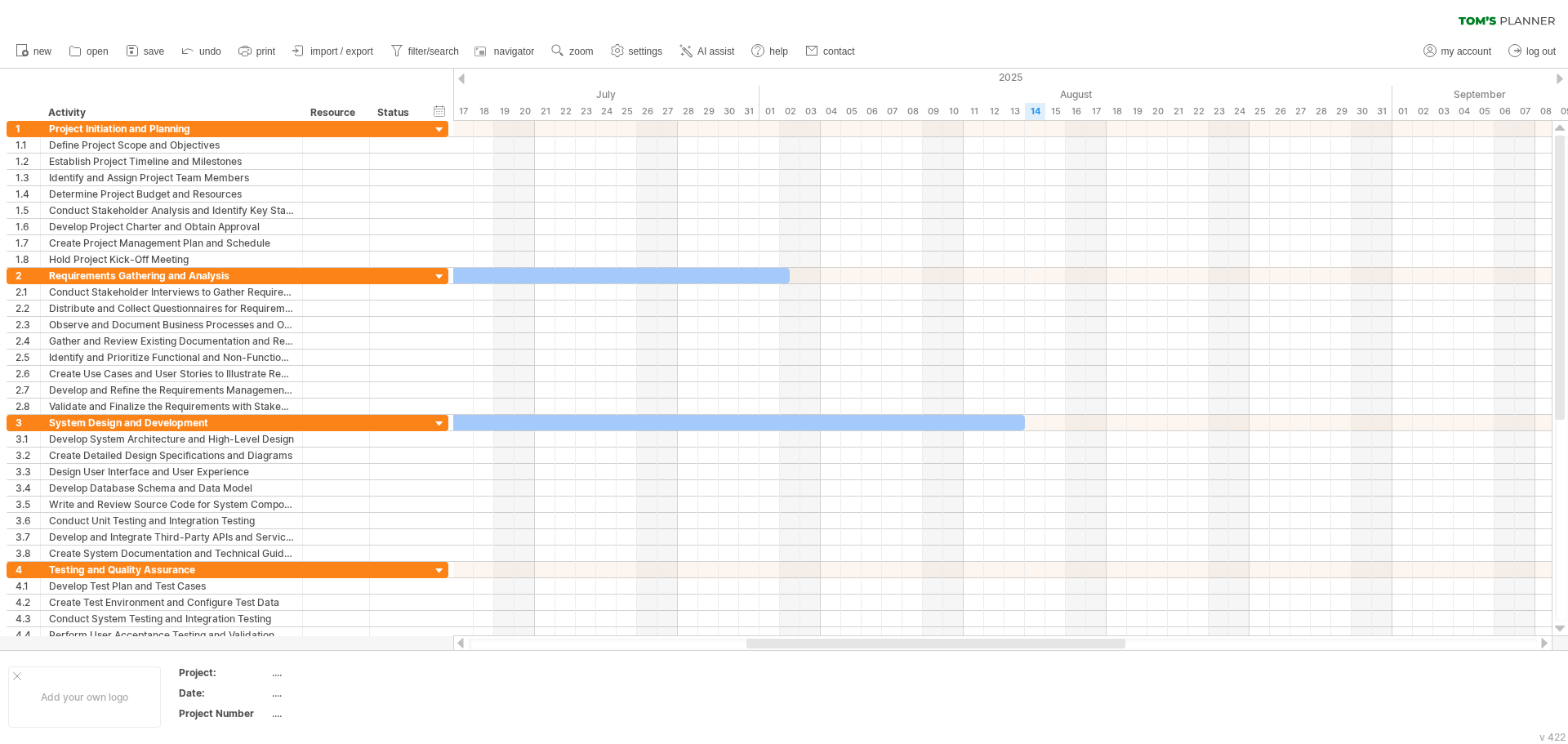
click at [1543, 638] on div at bounding box center [1003, 643] width 1100 height 17
click at [1540, 639] on div at bounding box center [1544, 643] width 13 height 11
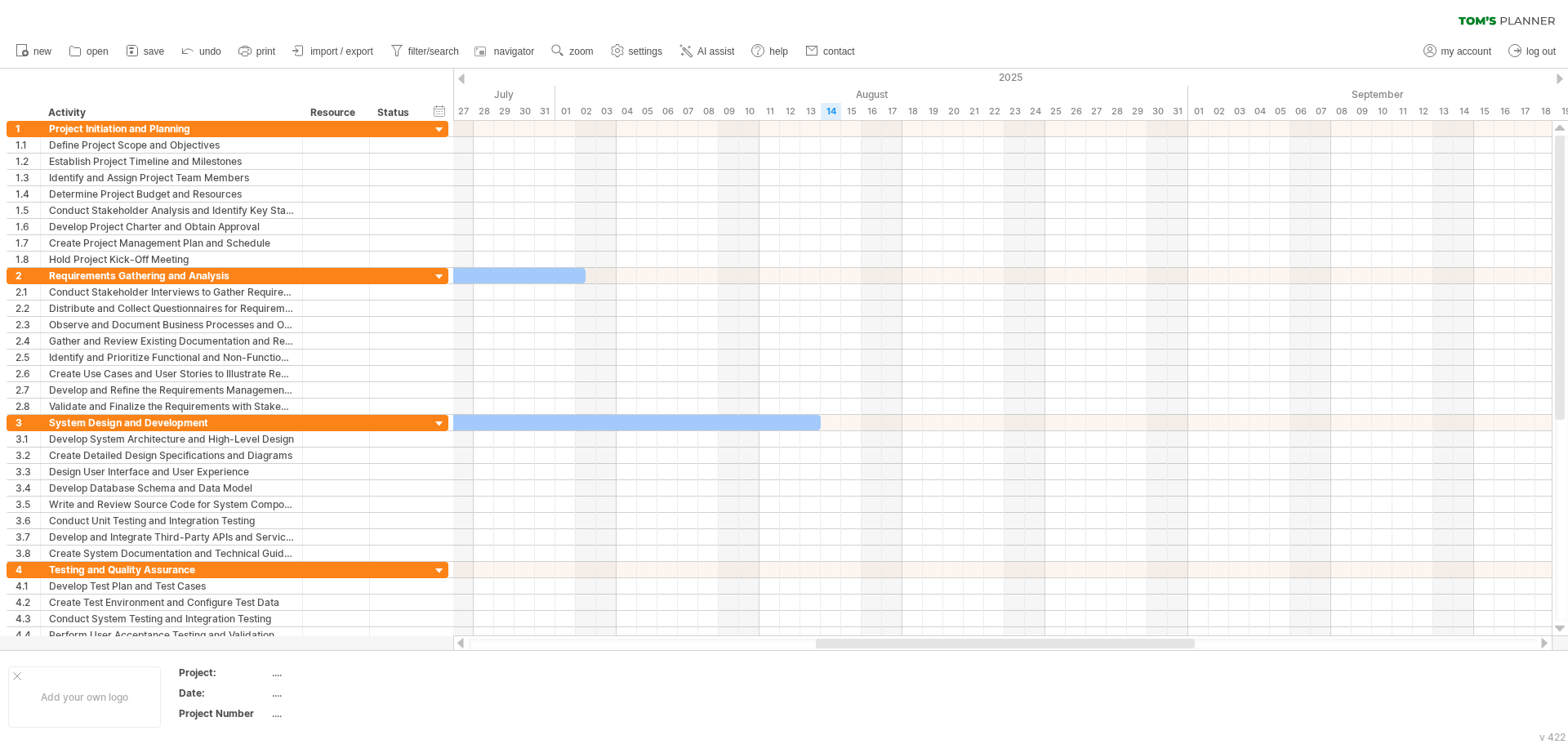
click at [1533, 646] on div at bounding box center [1003, 644] width 1068 height 11
click at [1542, 646] on div at bounding box center [1003, 643] width 1100 height 17
click at [1542, 646] on div at bounding box center [1544, 643] width 13 height 11
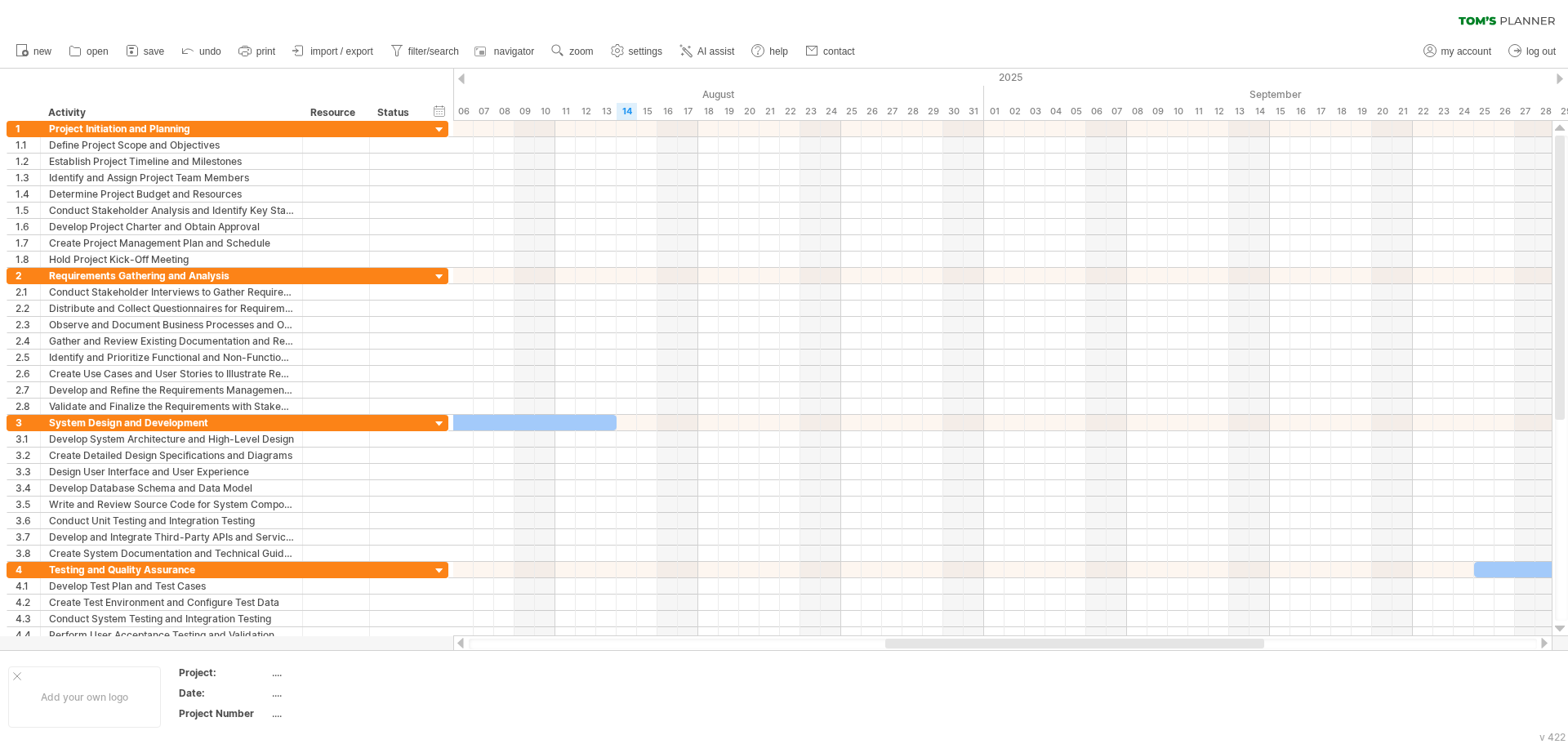
click at [1542, 646] on div at bounding box center [1544, 643] width 13 height 11
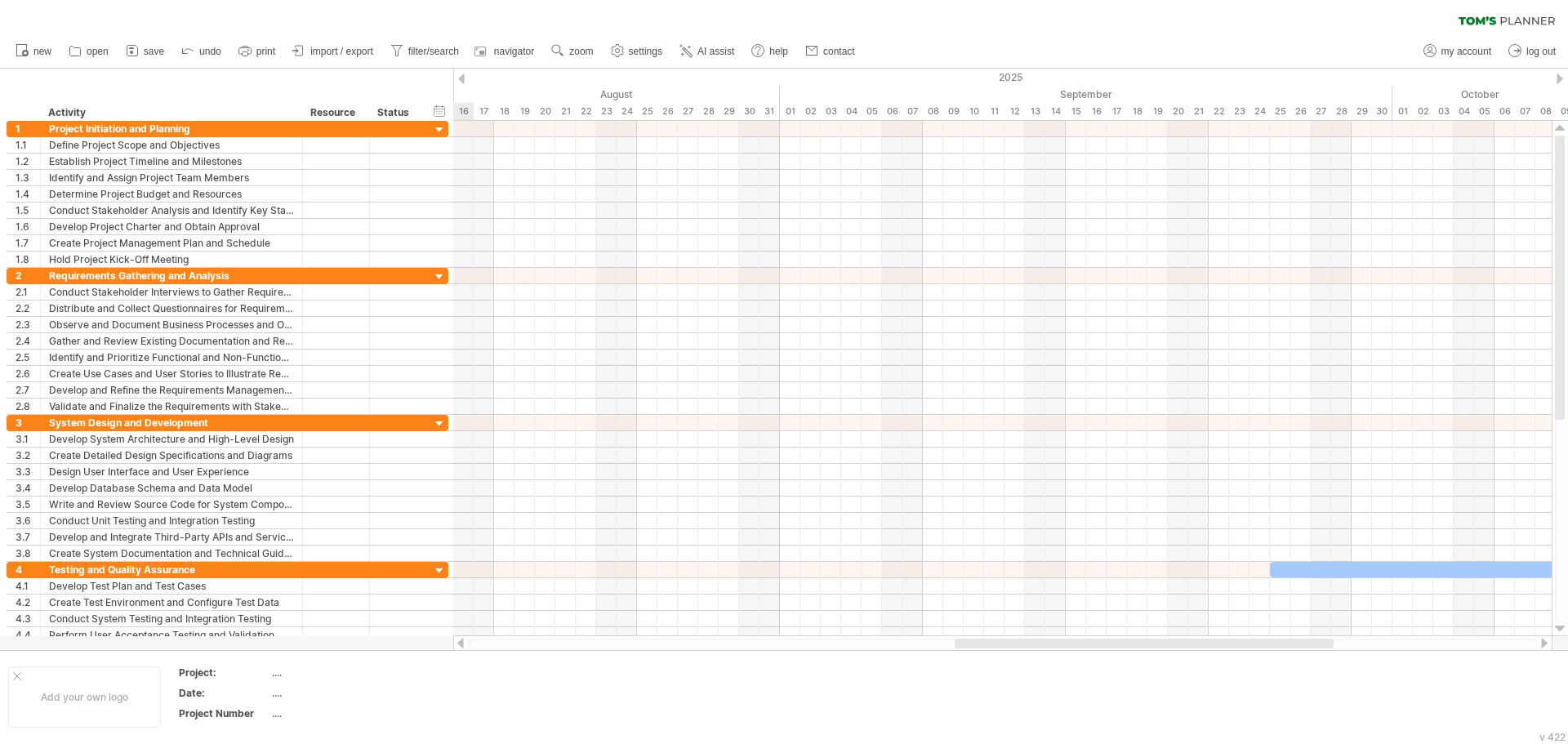
click at [1542, 646] on div at bounding box center [1544, 643] width 13 height 11
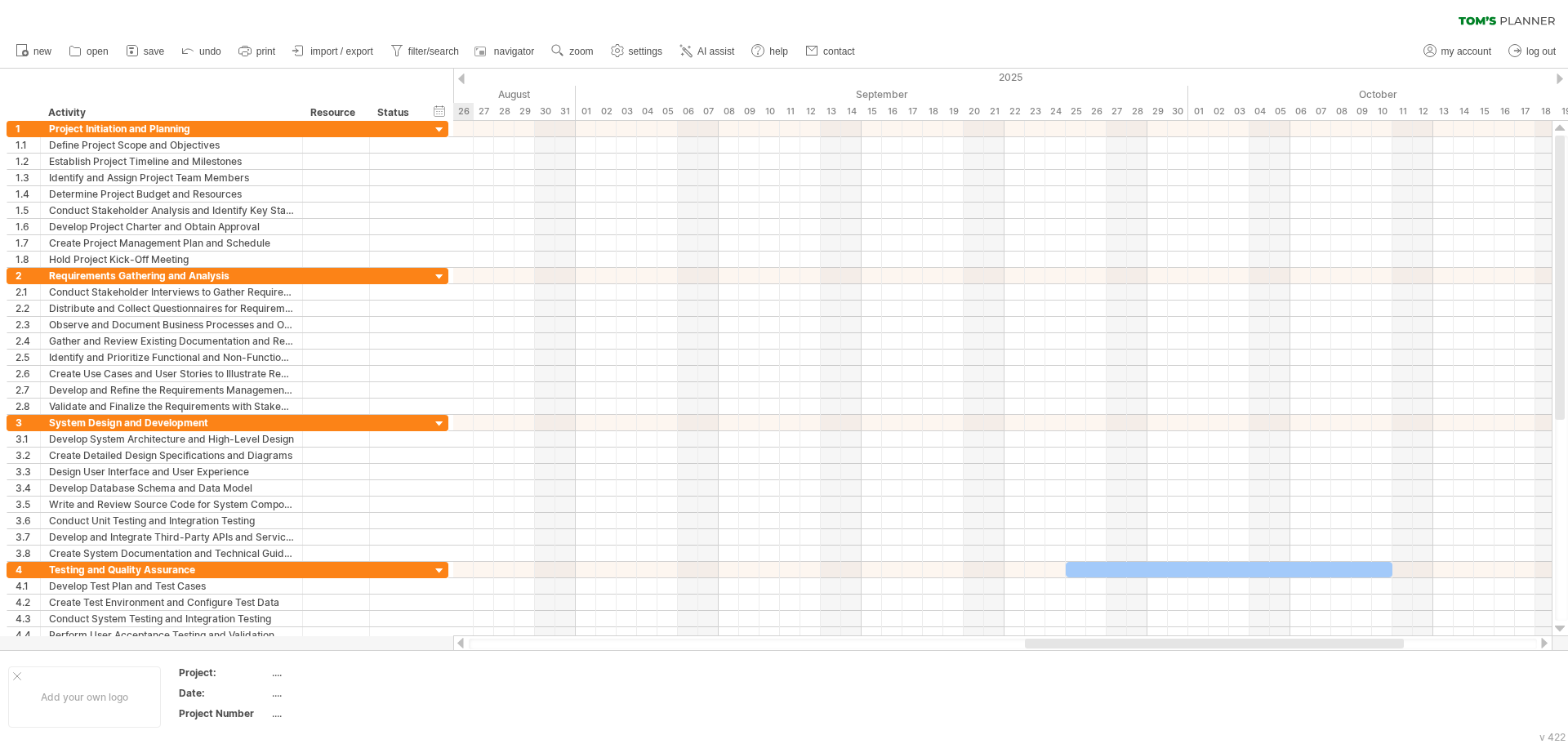
click at [1542, 646] on div at bounding box center [1544, 643] width 13 height 11
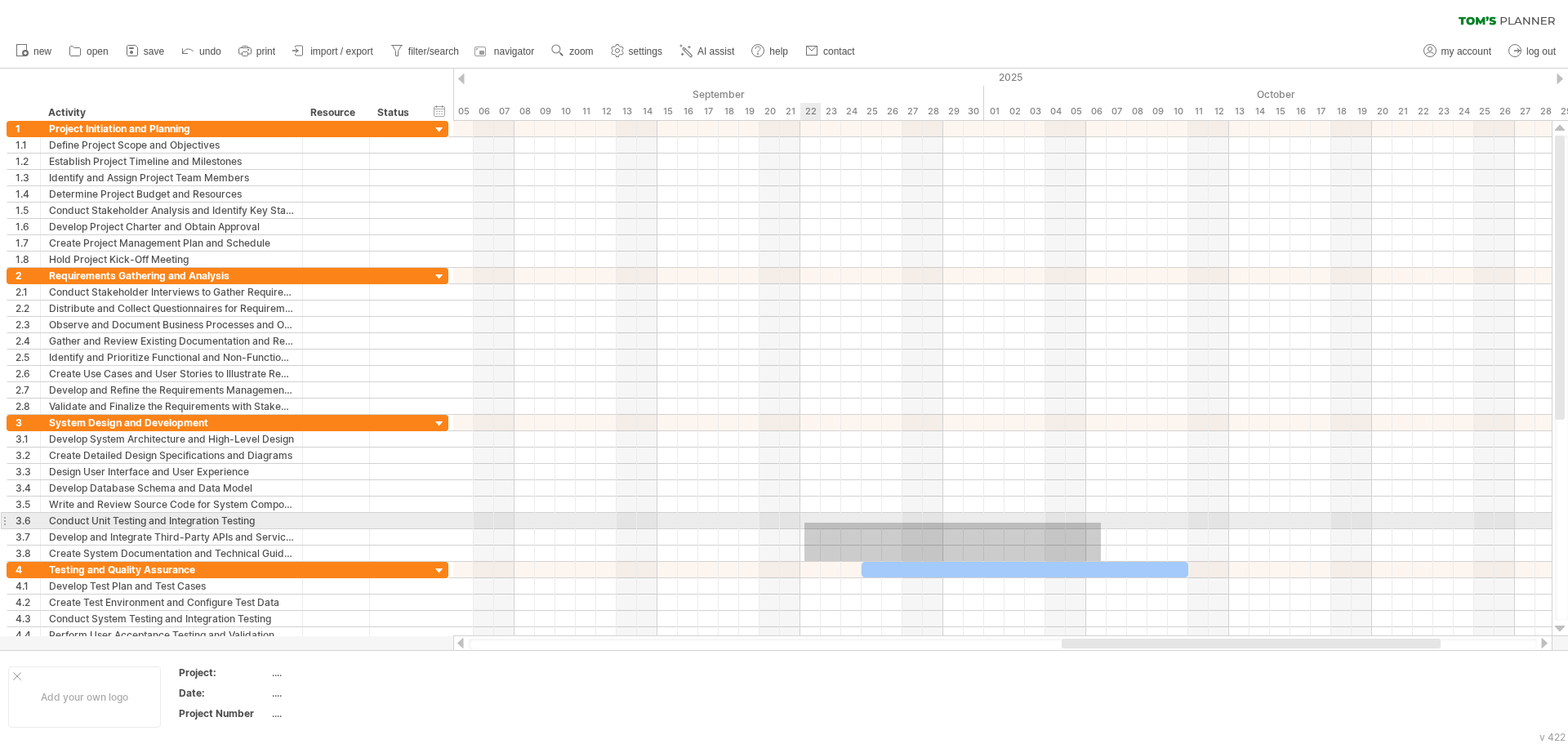
drag, startPoint x: 1101, startPoint y: 561, endPoint x: 835, endPoint y: 524, distance: 268.6
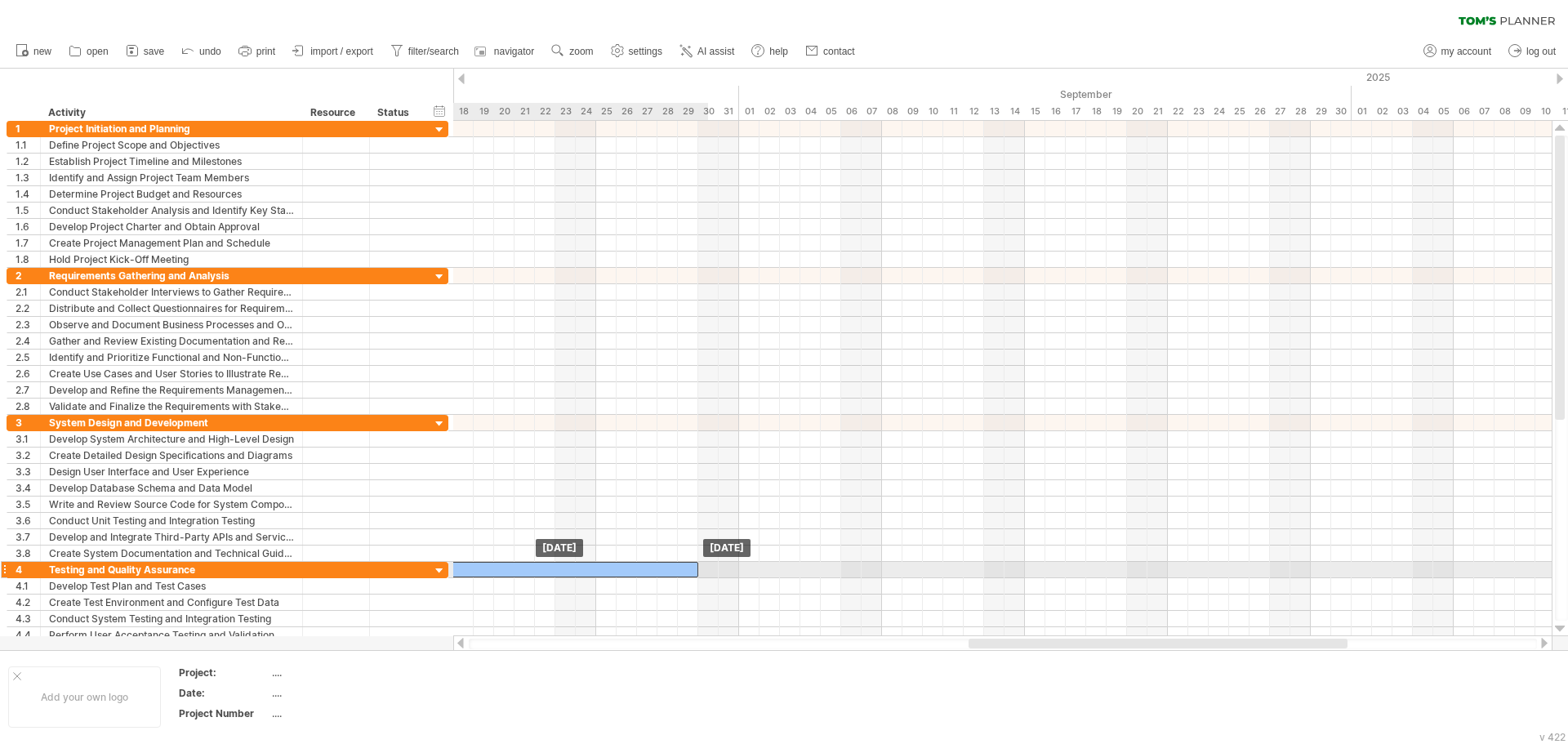
drag, startPoint x: 939, startPoint y: 563, endPoint x: 433, endPoint y: 565, distance: 506.0
click at [433, 565] on div "Trying to reach [DOMAIN_NAME] Connected again... 0% clear filter new 1" at bounding box center [784, 372] width 1568 height 744
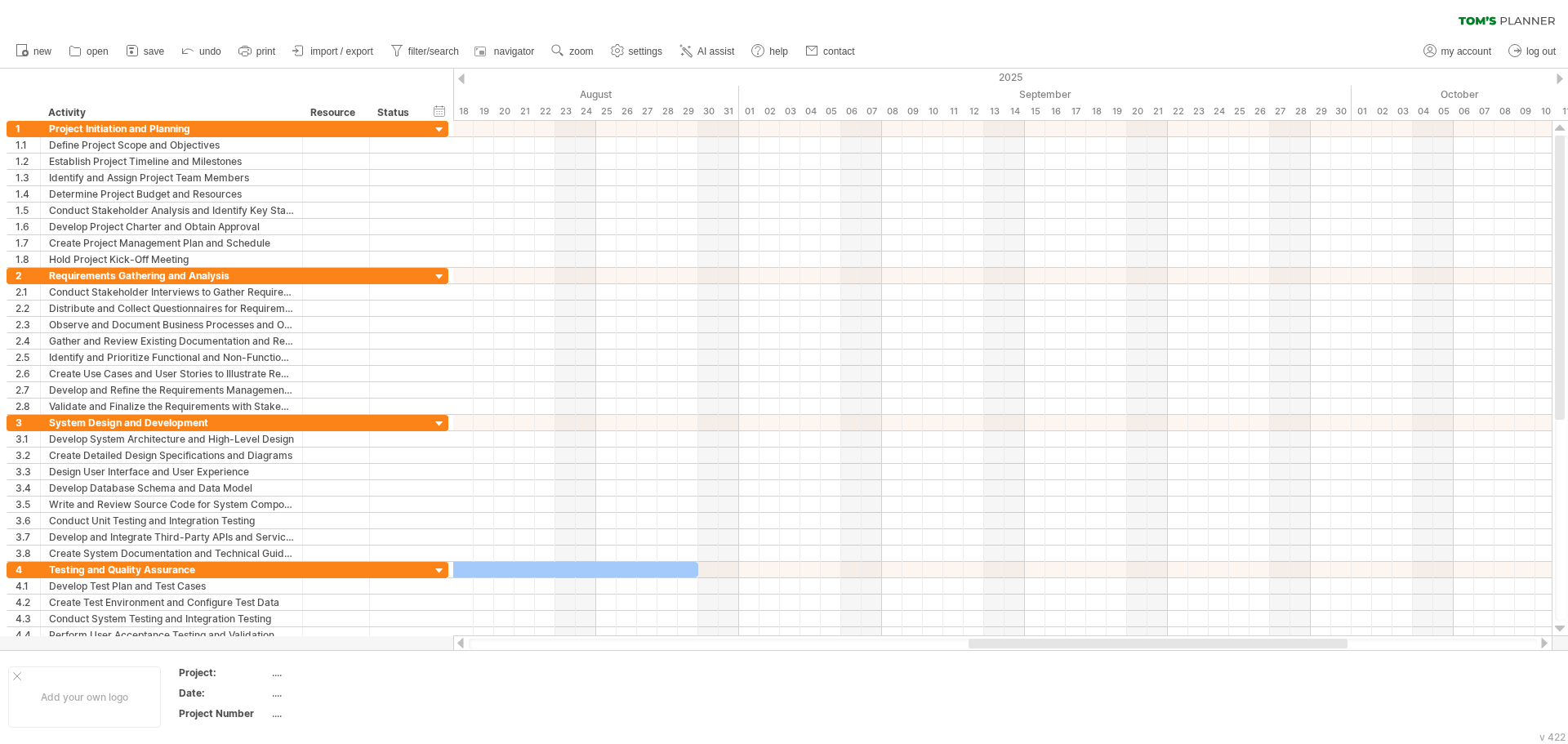
click at [595, 646] on div at bounding box center [1003, 644] width 1068 height 11
drag, startPoint x: 530, startPoint y: 634, endPoint x: 510, endPoint y: 634, distance: 20.0
click at [529, 634] on div at bounding box center [1002, 635] width 1099 height 17
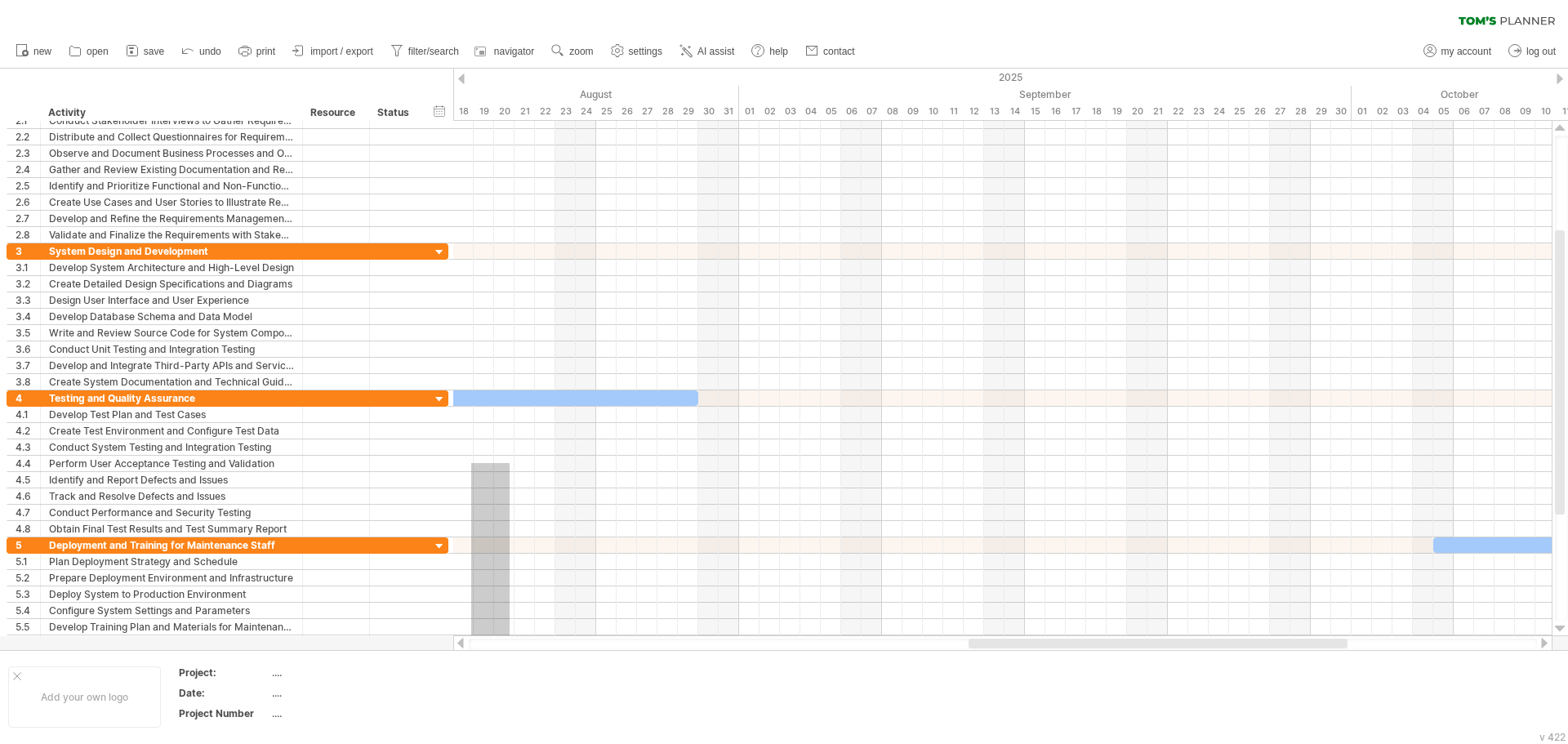
drag, startPoint x: 502, startPoint y: 639, endPoint x: 466, endPoint y: 642, distance: 36.1
click at [469, 643] on div "Trying to reach [DOMAIN_NAME] Connected again... 0% clear filter new 1" at bounding box center [784, 372] width 1568 height 744
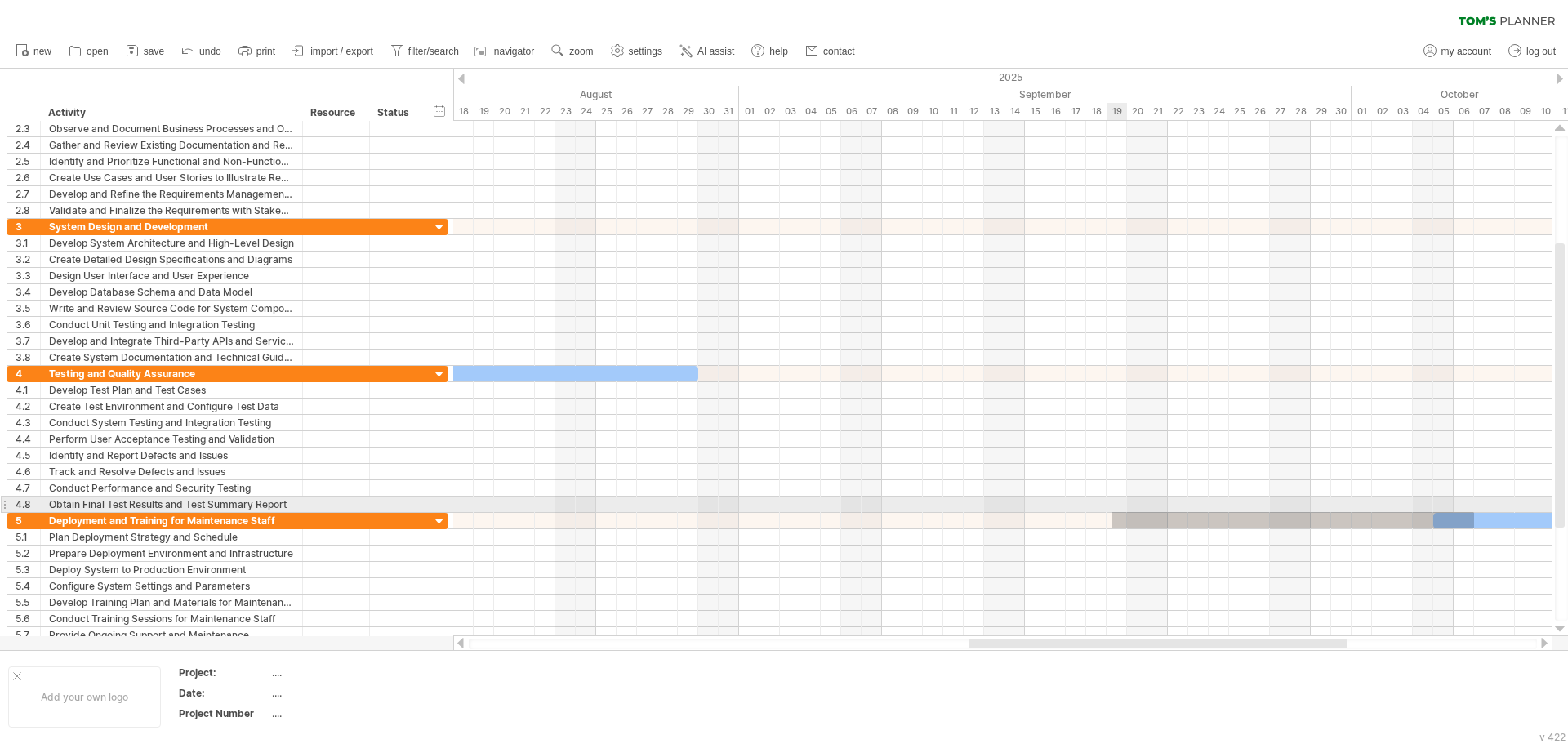
drag, startPoint x: 1474, startPoint y: 529, endPoint x: 1343, endPoint y: 509, distance: 132.5
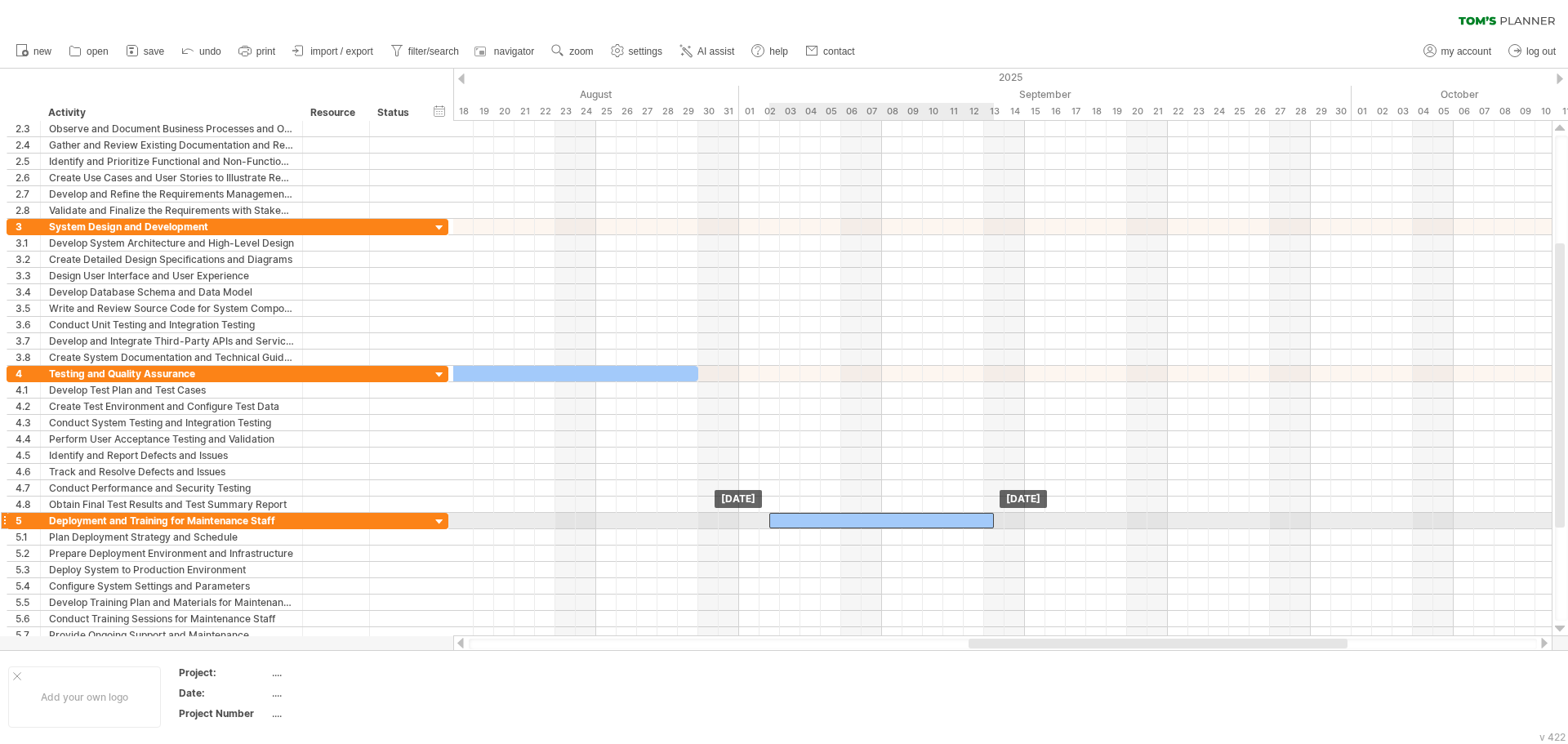
drag, startPoint x: 1482, startPoint y: 523, endPoint x: 835, endPoint y: 514, distance: 647.1
click at [832, 521] on div at bounding box center [882, 521] width 225 height 16
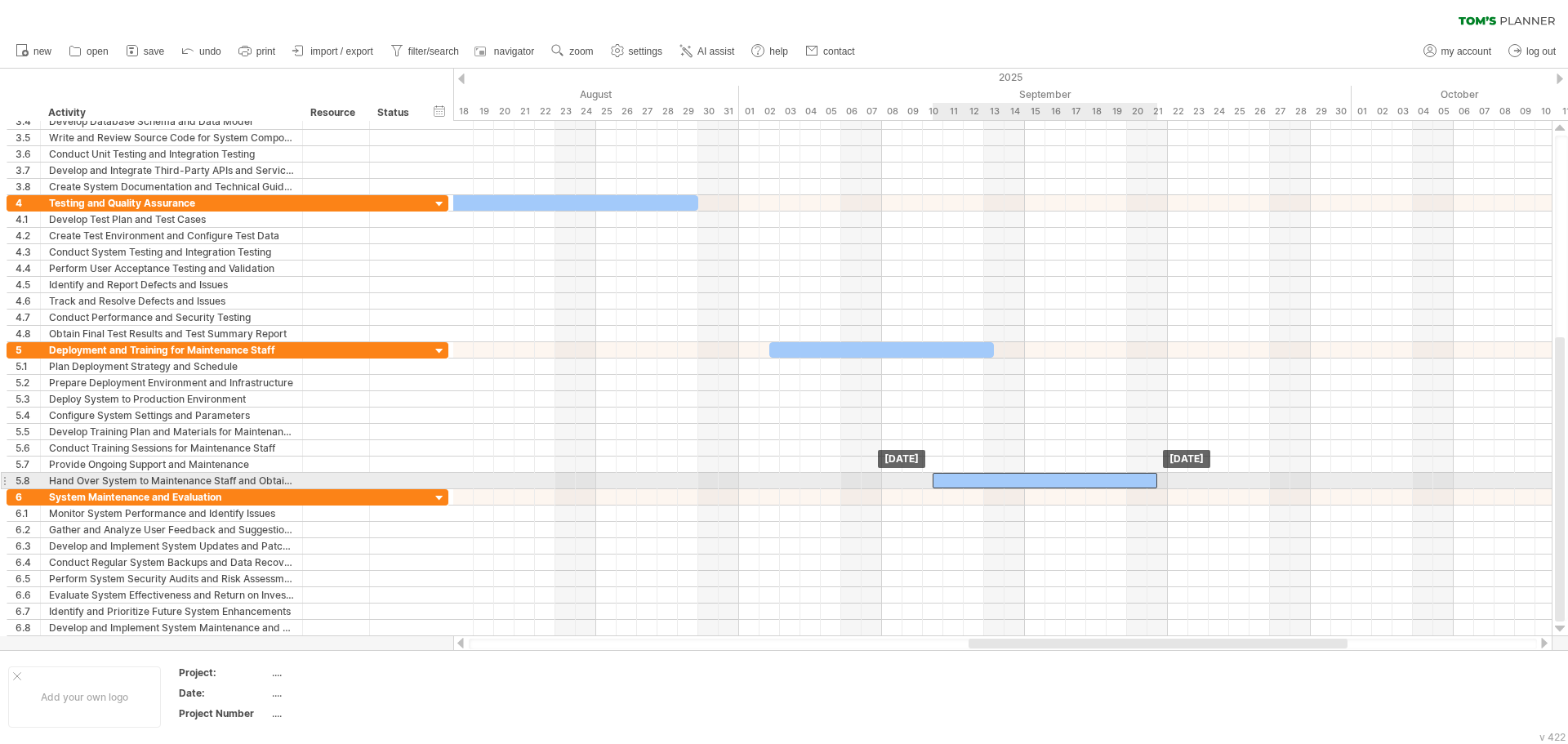
drag, startPoint x: 1541, startPoint y: 498, endPoint x: 941, endPoint y: 480, distance: 600.3
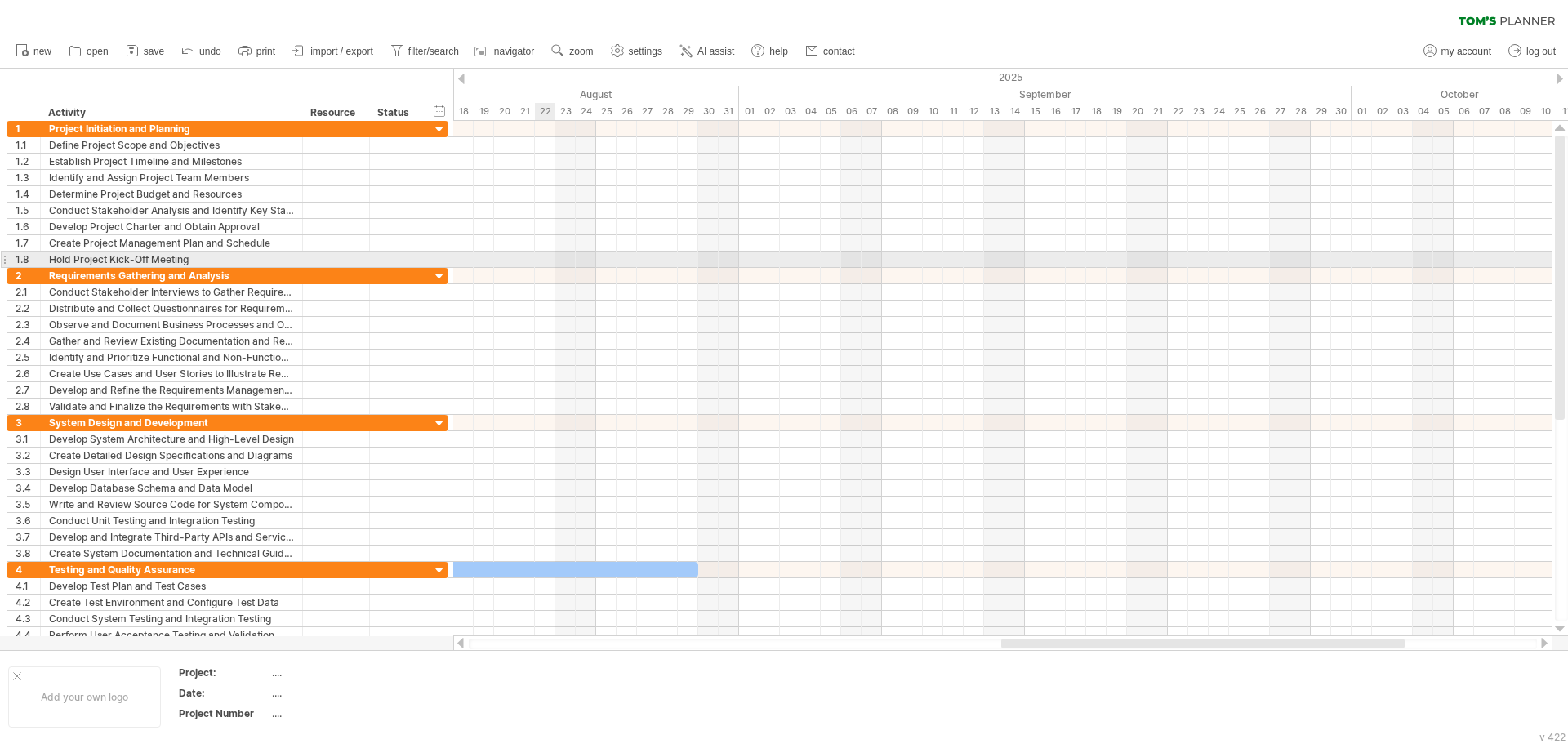
drag, startPoint x: 727, startPoint y: 278, endPoint x: 886, endPoint y: 293, distance: 159.7
click at [883, 293] on div at bounding box center [1002, 382] width 1099 height 523
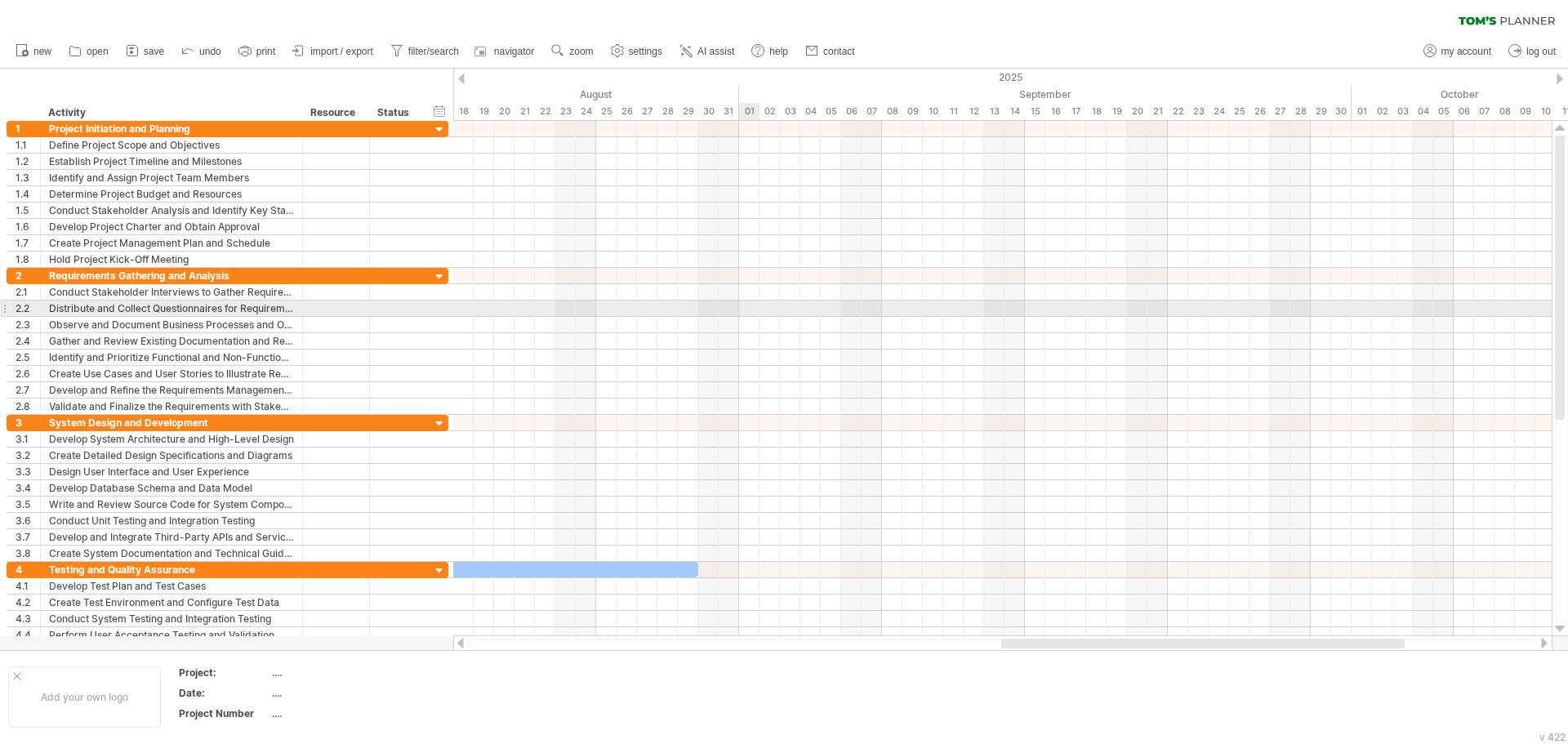
click at [739, 307] on div at bounding box center [1002, 308] width 1099 height 17
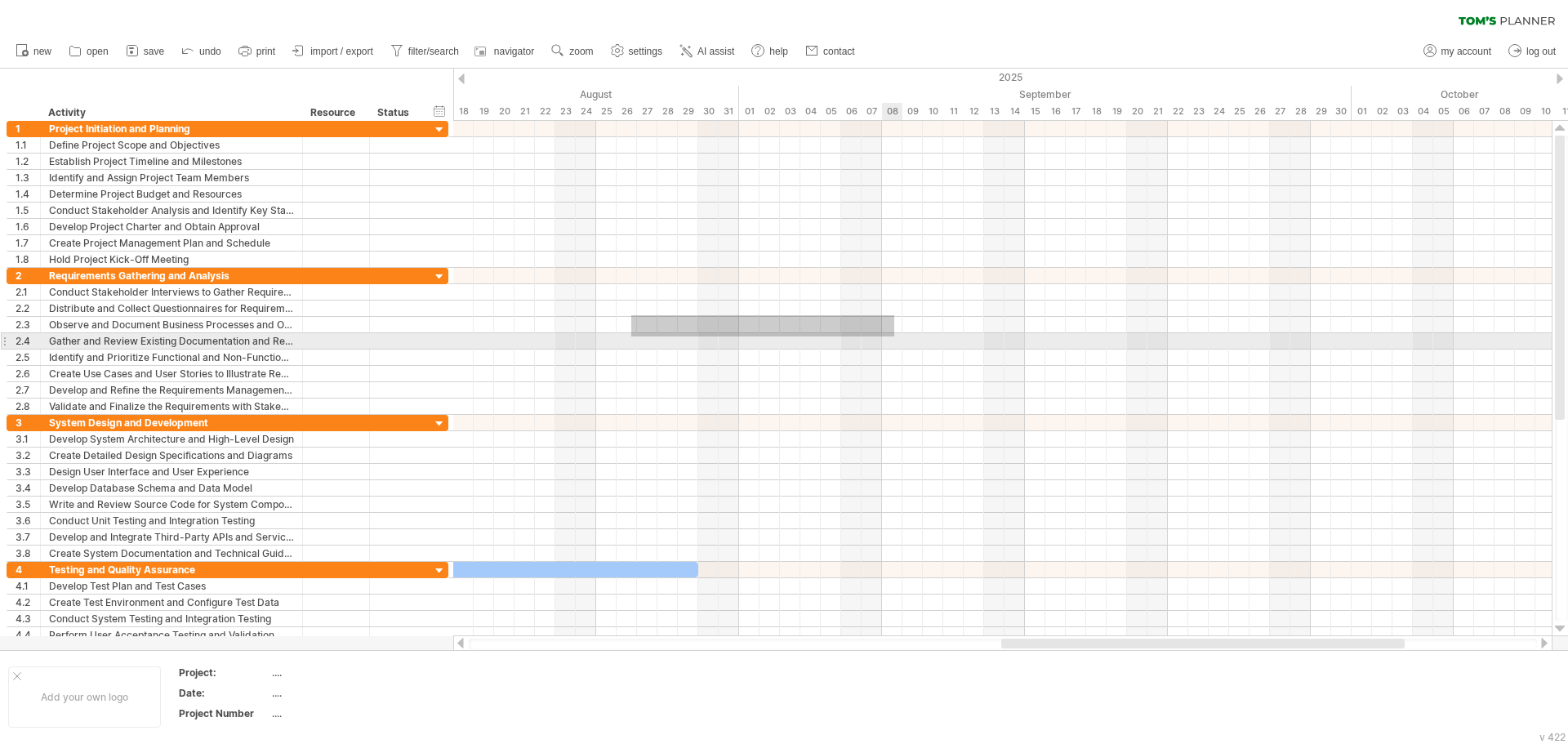
drag, startPoint x: 632, startPoint y: 315, endPoint x: 932, endPoint y: 341, distance: 301.1
click at [936, 339] on div at bounding box center [1002, 341] width 1099 height 147
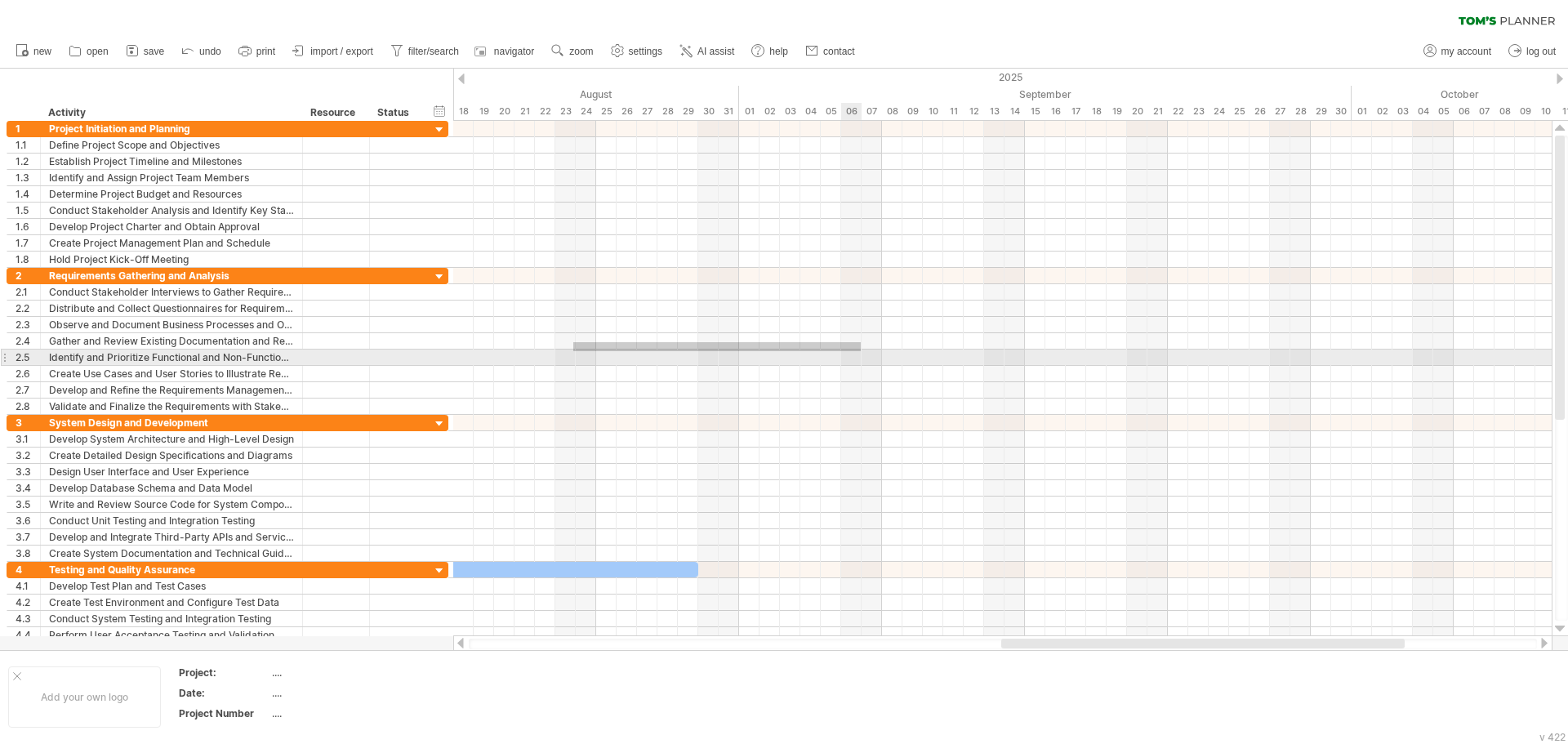
drag, startPoint x: 588, startPoint y: 342, endPoint x: 879, endPoint y: 354, distance: 291.2
click at [886, 351] on div at bounding box center [1002, 341] width 1099 height 147
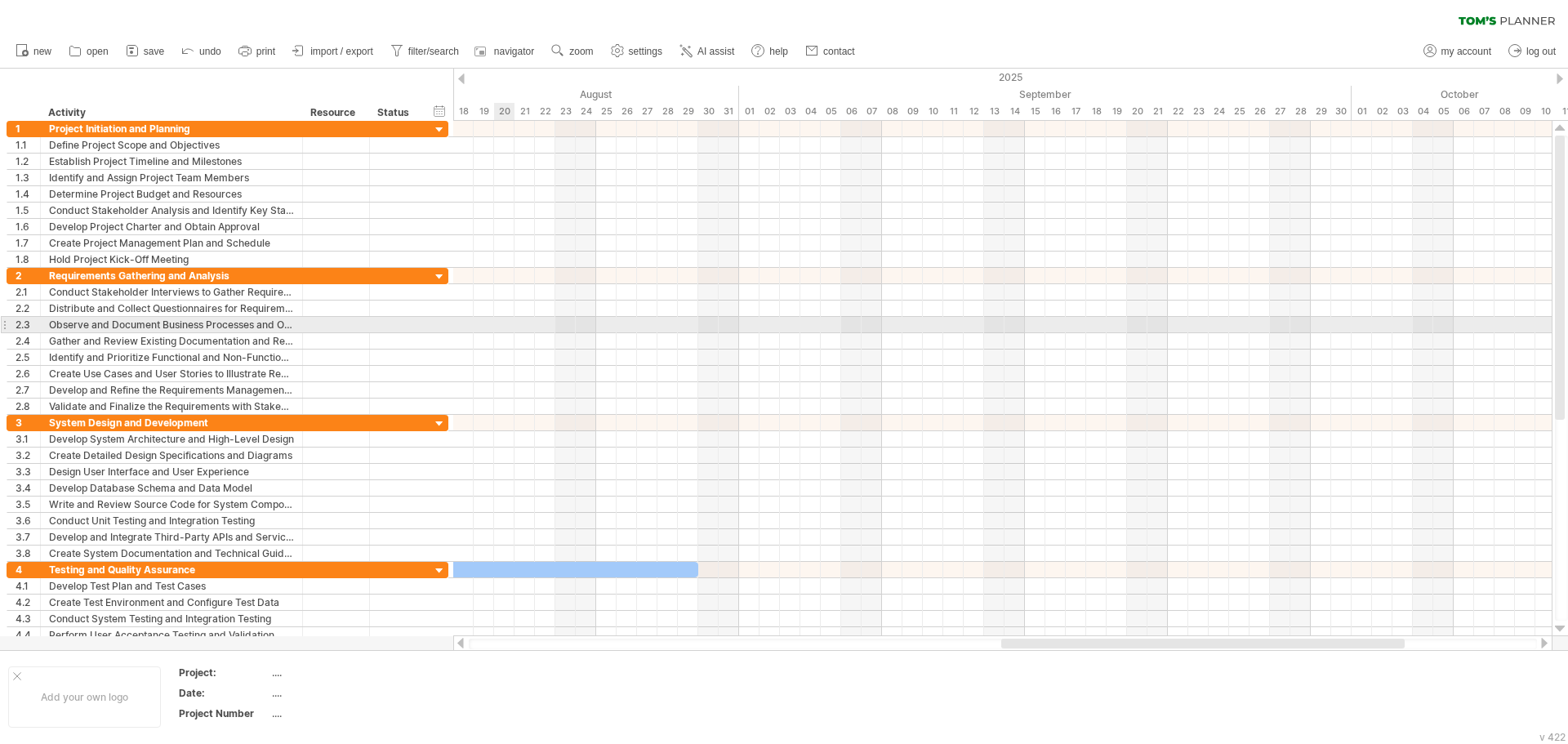
drag, startPoint x: 505, startPoint y: 327, endPoint x: 696, endPoint y: 339, distance: 191.4
click at [531, 327] on div at bounding box center [1002, 325] width 1099 height 17
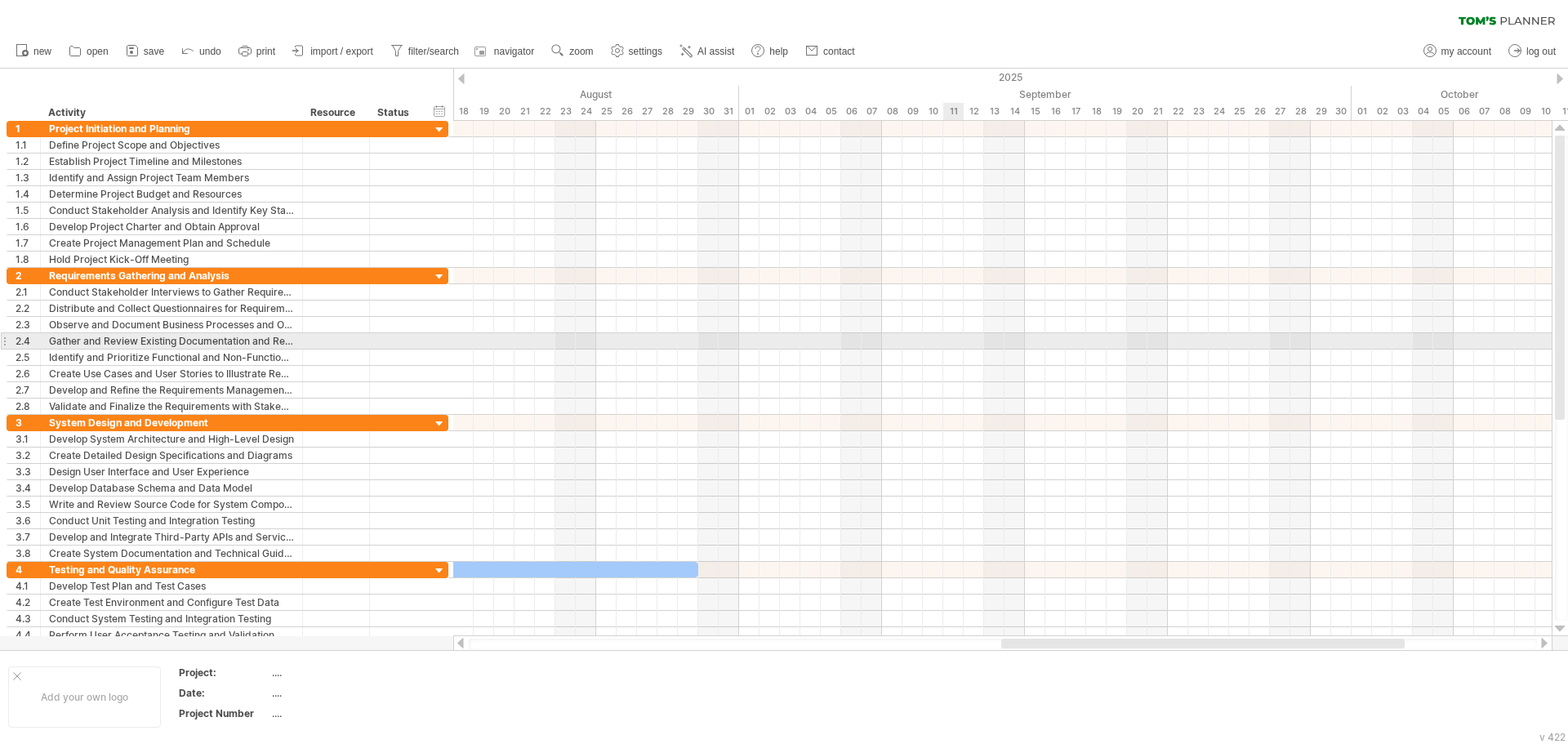
drag, startPoint x: 758, startPoint y: 323, endPoint x: 570, endPoint y: 318, distance: 188.1
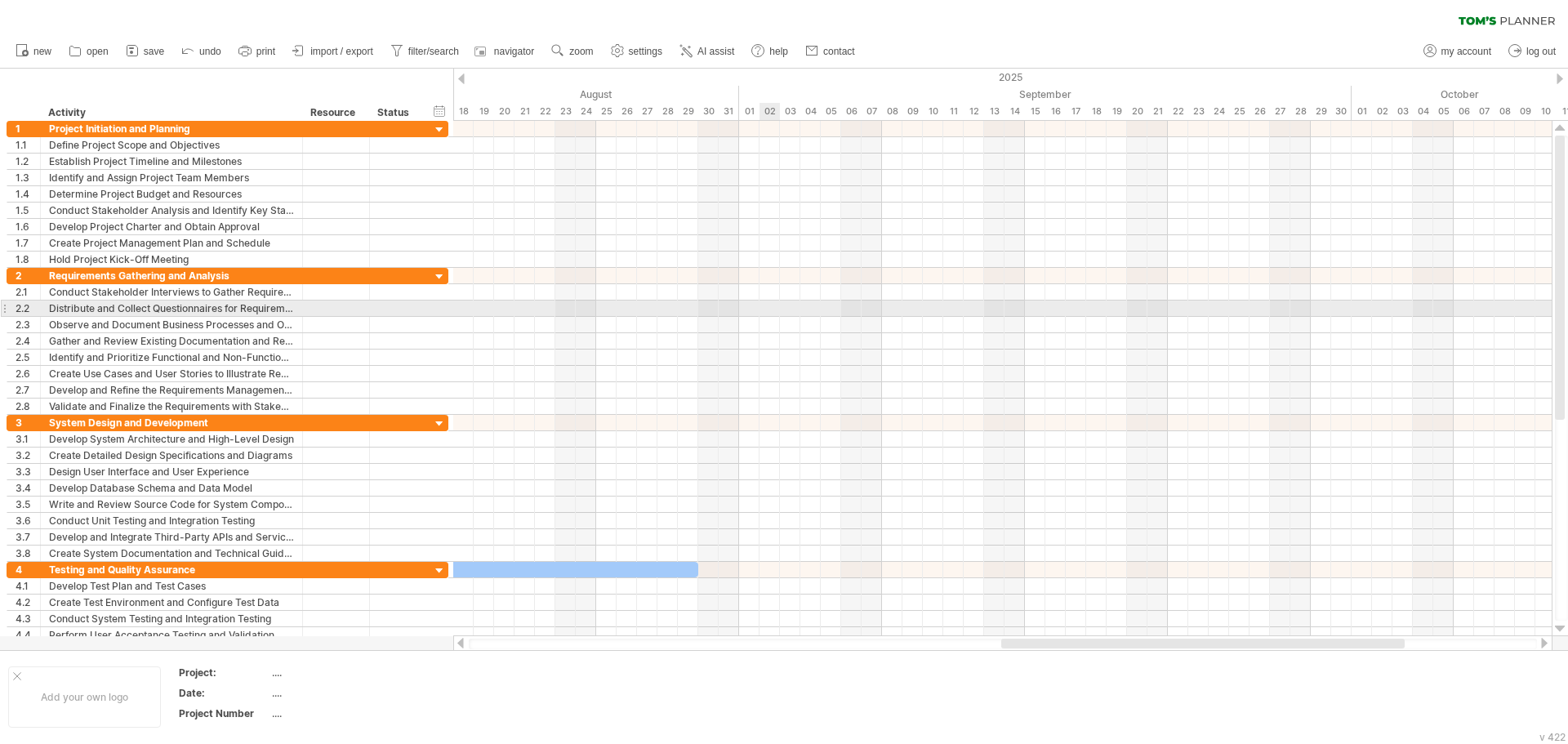
drag, startPoint x: 571, startPoint y: 311, endPoint x: 701, endPoint y: 333, distance: 131.8
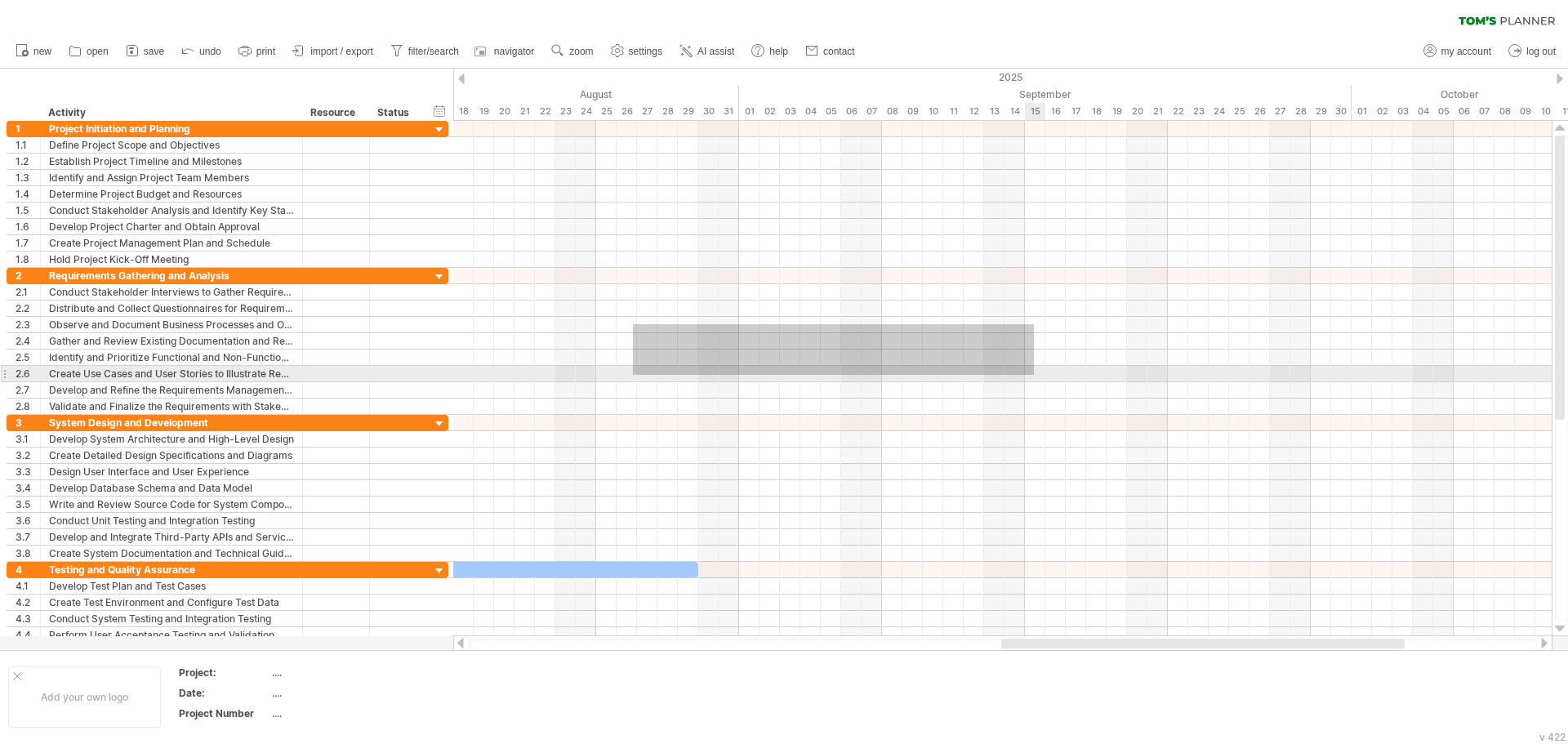
drag, startPoint x: 672, startPoint y: 329, endPoint x: 960, endPoint y: 387, distance: 293.8
click at [1003, 387] on div at bounding box center [1002, 341] width 1099 height 147
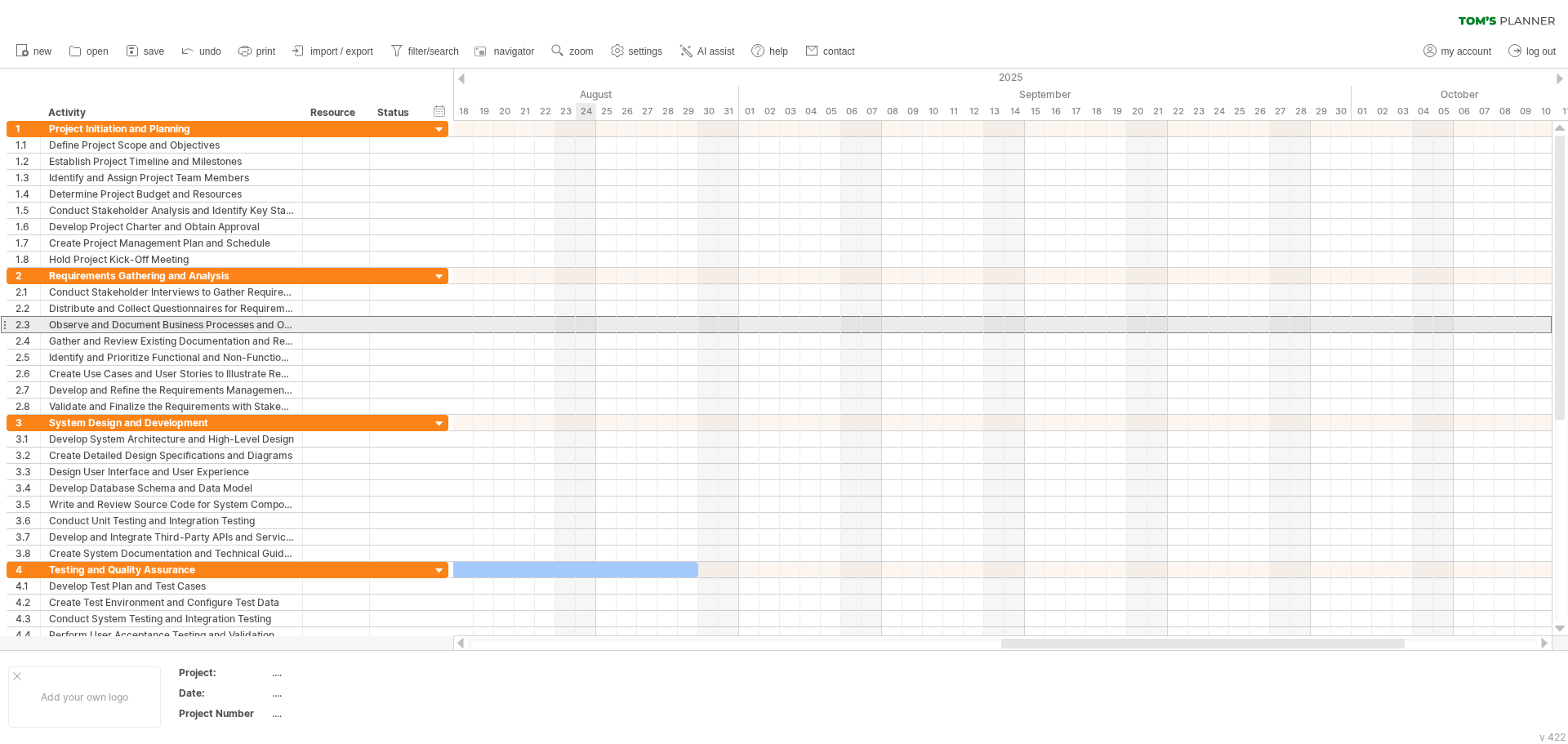
drag, startPoint x: 585, startPoint y: 328, endPoint x: 916, endPoint y: 370, distance: 333.7
click at [916, 370] on div "Trying to reach [DOMAIN_NAME] Connected again... 0% clear filter new 1" at bounding box center [784, 372] width 1568 height 744
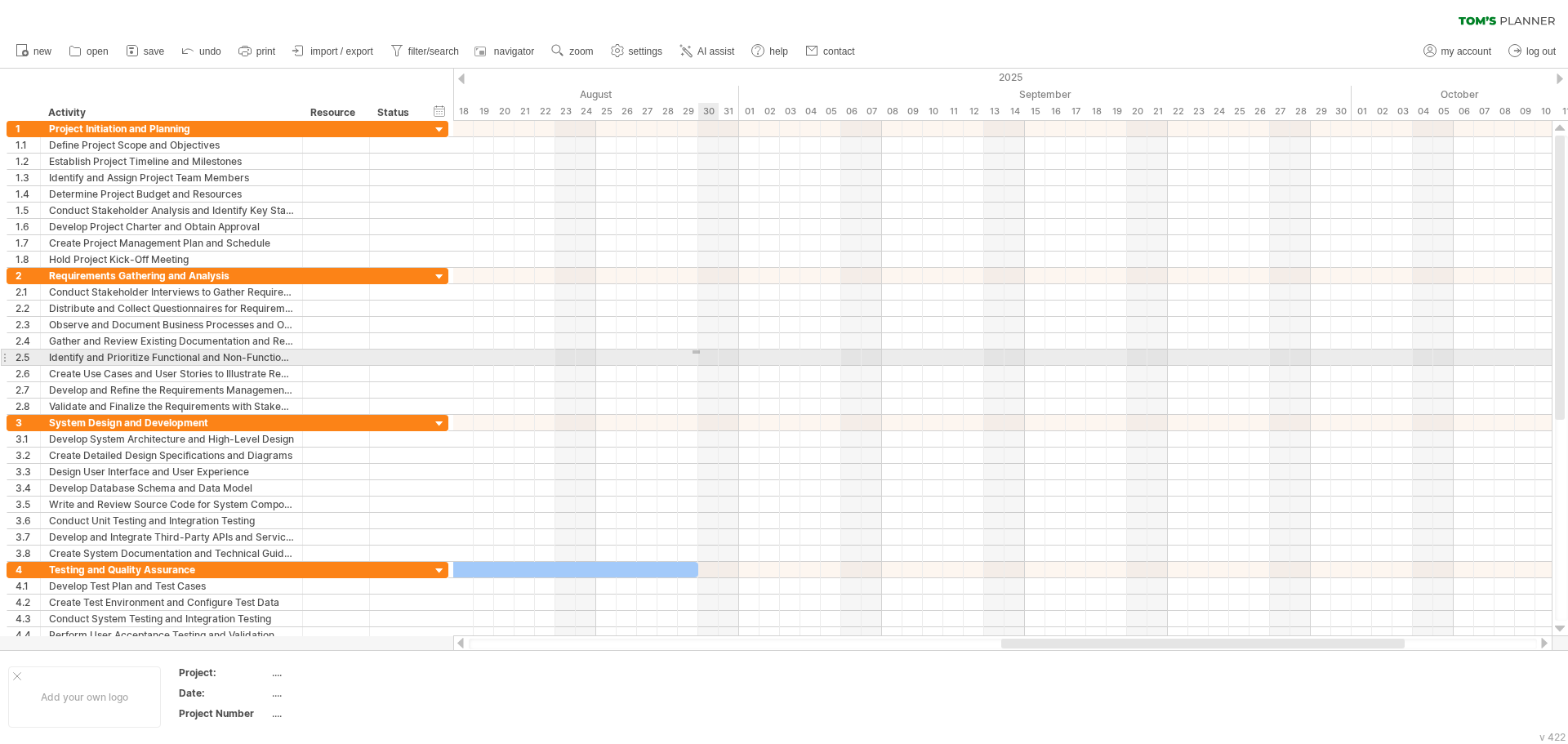
drag, startPoint x: 692, startPoint y: 354, endPoint x: 704, endPoint y: 352, distance: 12.2
click at [703, 350] on div at bounding box center [1002, 358] width 1099 height 17
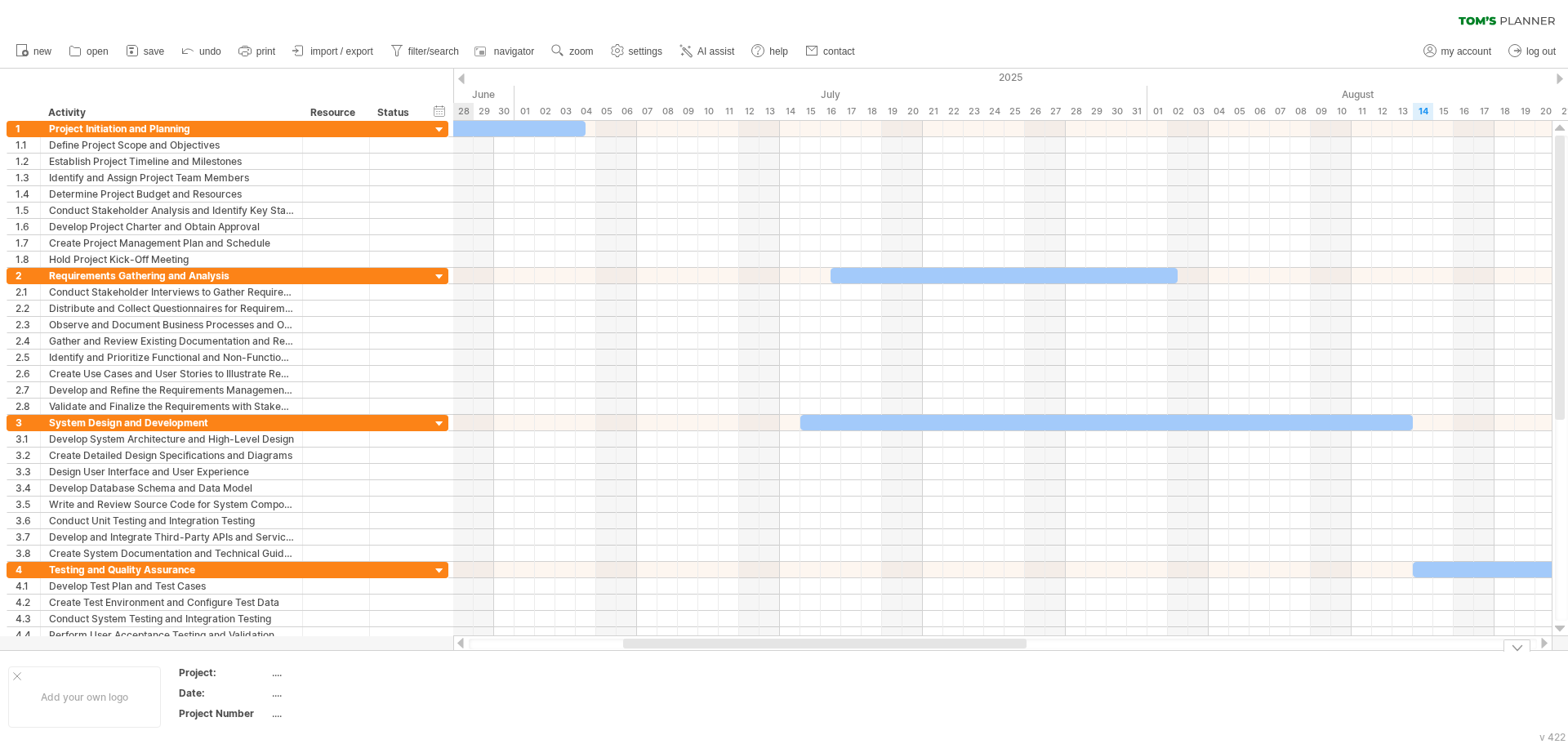
drag, startPoint x: 1042, startPoint y: 642, endPoint x: 664, endPoint y: 683, distance: 380.2
click at [664, 683] on div "Trying to reach [DOMAIN_NAME] Connected again... 0% clear filter new 1" at bounding box center [784, 372] width 1568 height 744
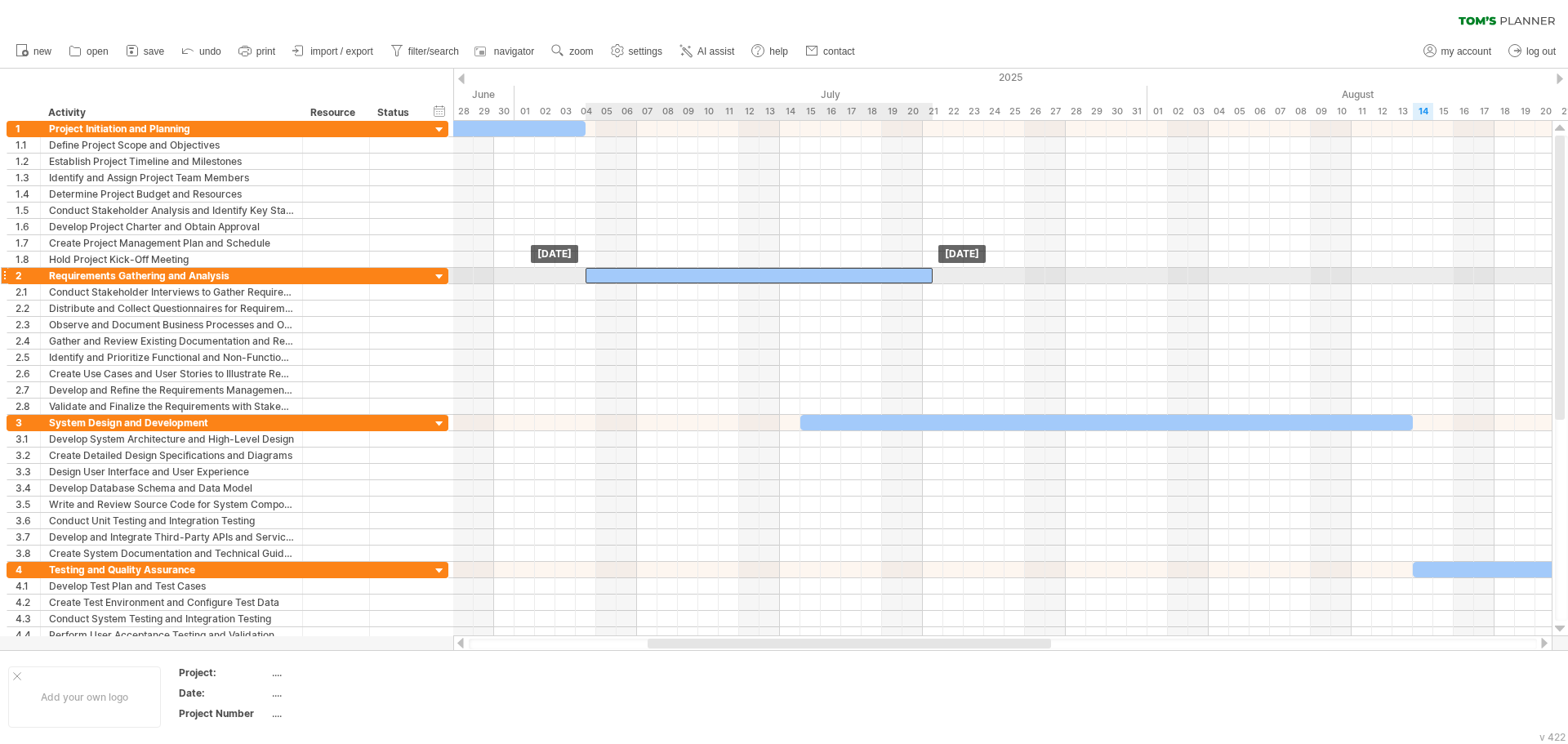
drag, startPoint x: 861, startPoint y: 273, endPoint x: 613, endPoint y: 273, distance: 248.0
click at [613, 273] on div at bounding box center [759, 276] width 347 height 16
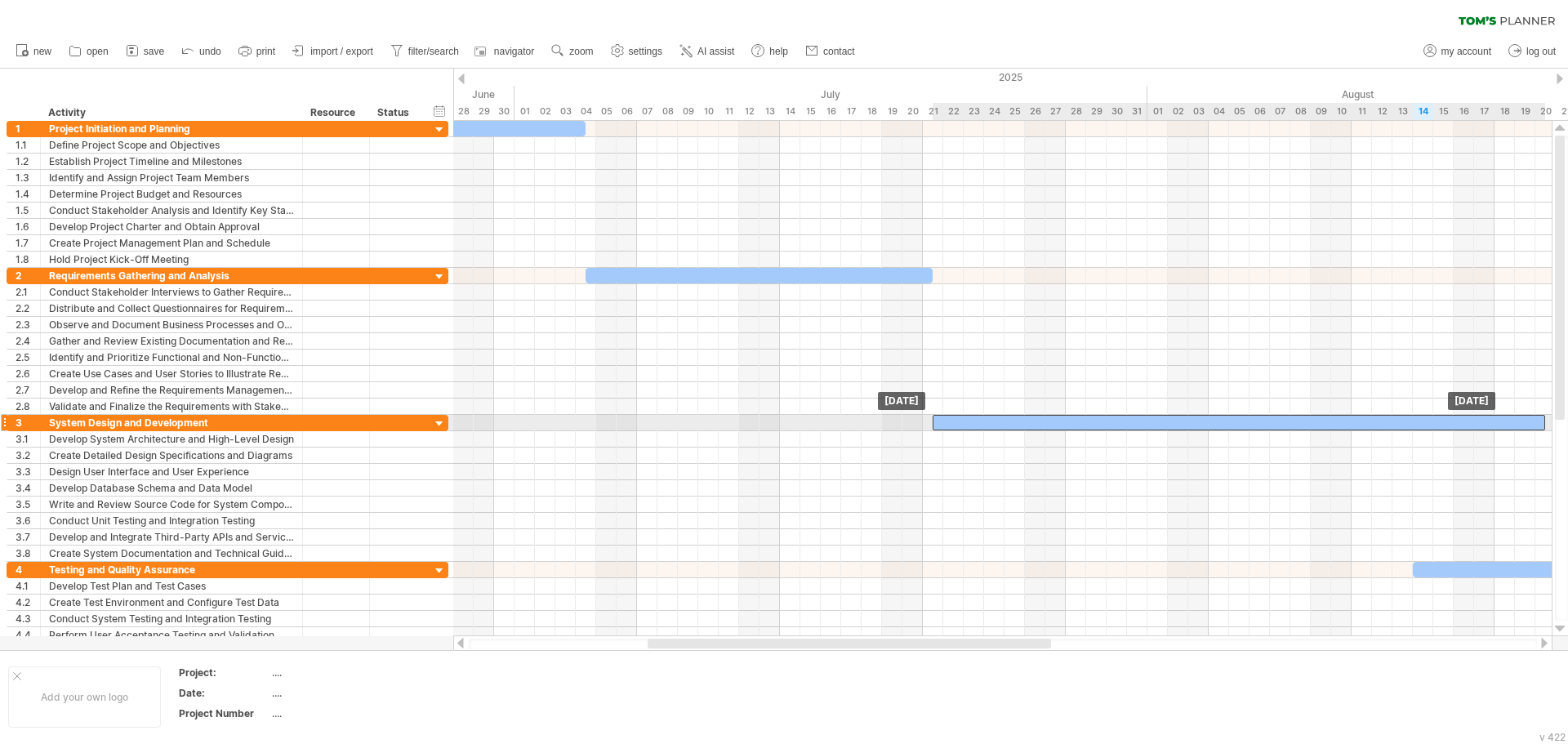
drag, startPoint x: 922, startPoint y: 416, endPoint x: 1054, endPoint y: 420, distance: 132.1
click at [1054, 420] on div at bounding box center [1239, 423] width 612 height 16
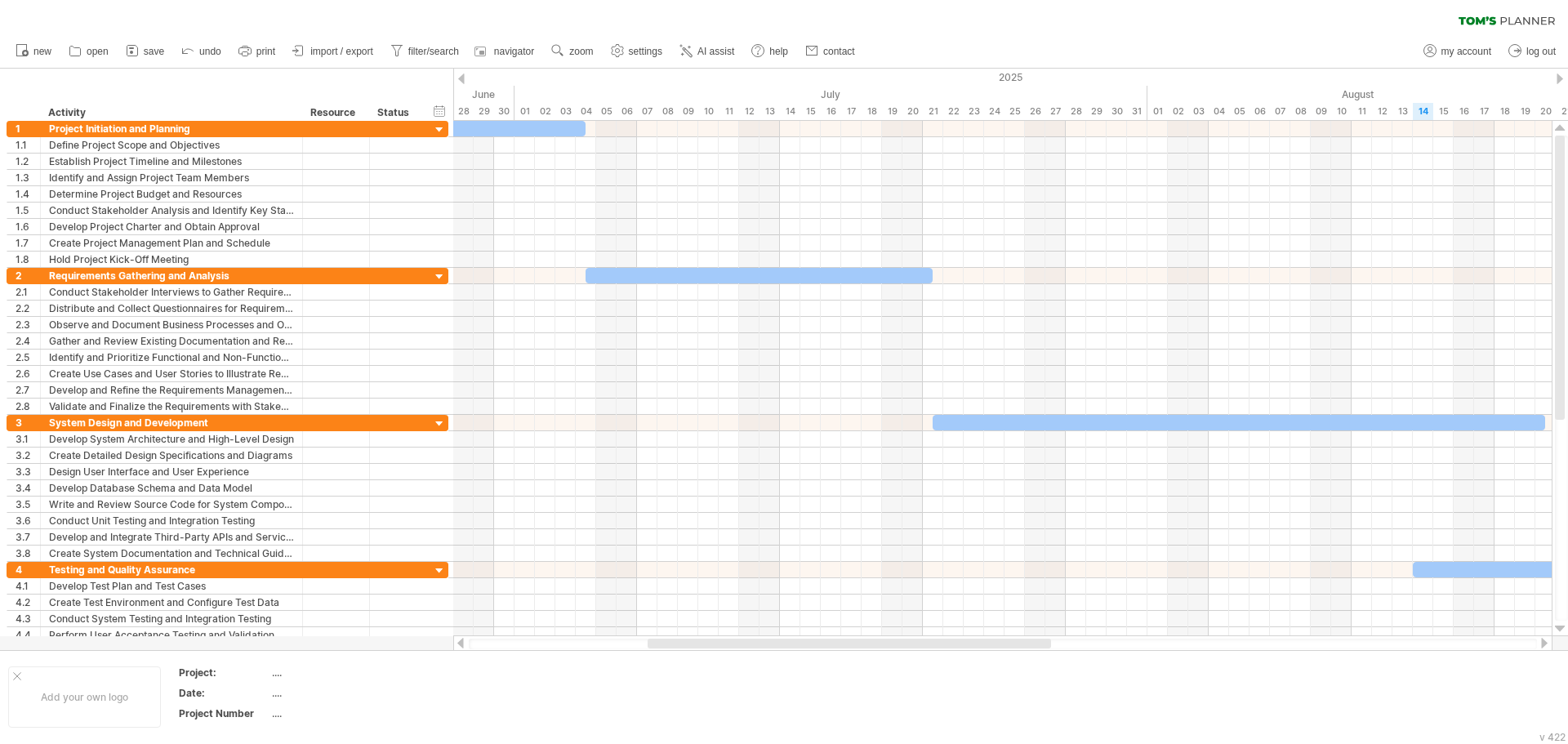
drag, startPoint x: 995, startPoint y: 638, endPoint x: 1026, endPoint y: 646, distance: 32.0
click at [1138, 649] on div at bounding box center [1003, 643] width 1100 height 17
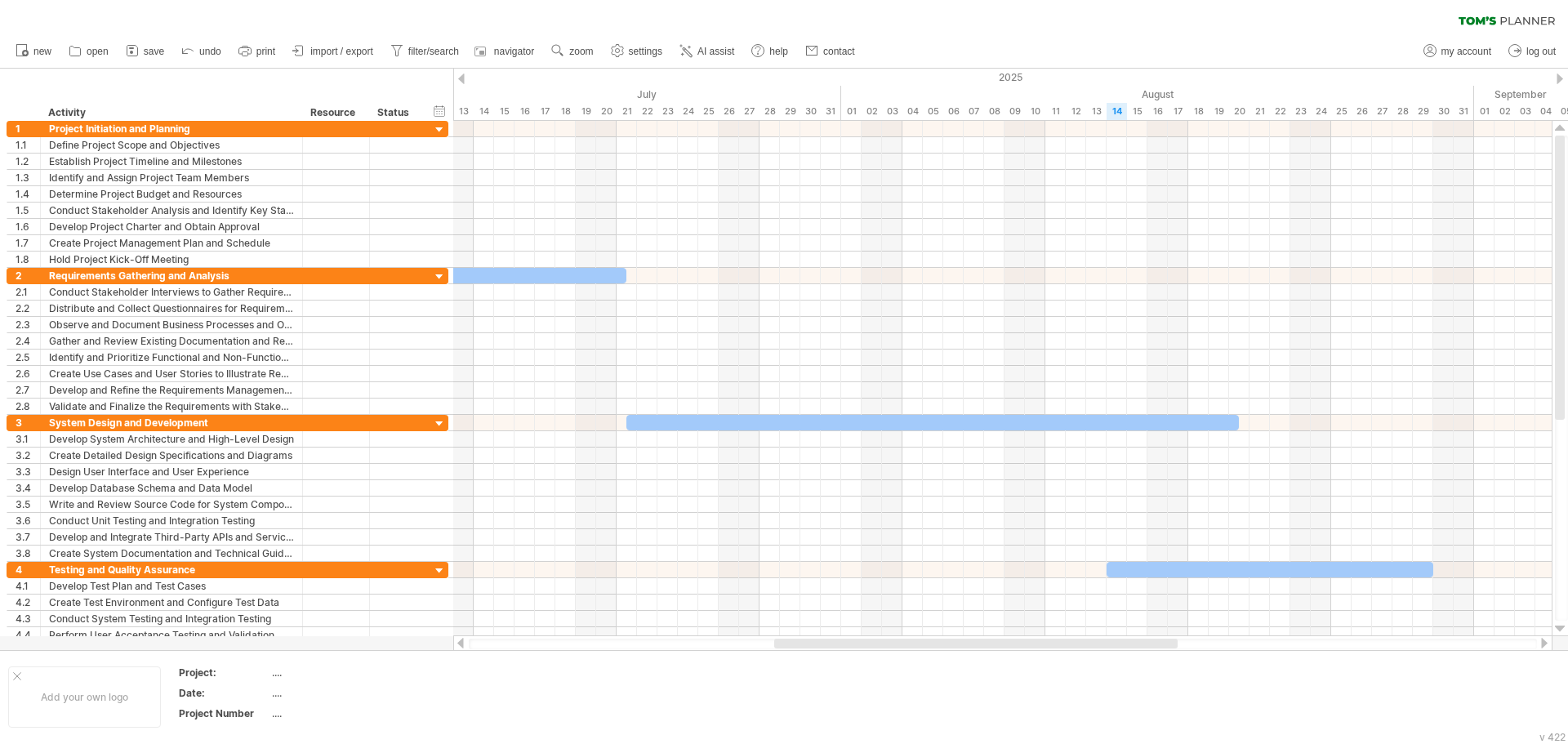
drag, startPoint x: 1024, startPoint y: 646, endPoint x: 1151, endPoint y: 643, distance: 127.0
click at [1151, 643] on div at bounding box center [975, 643] width 403 height 10
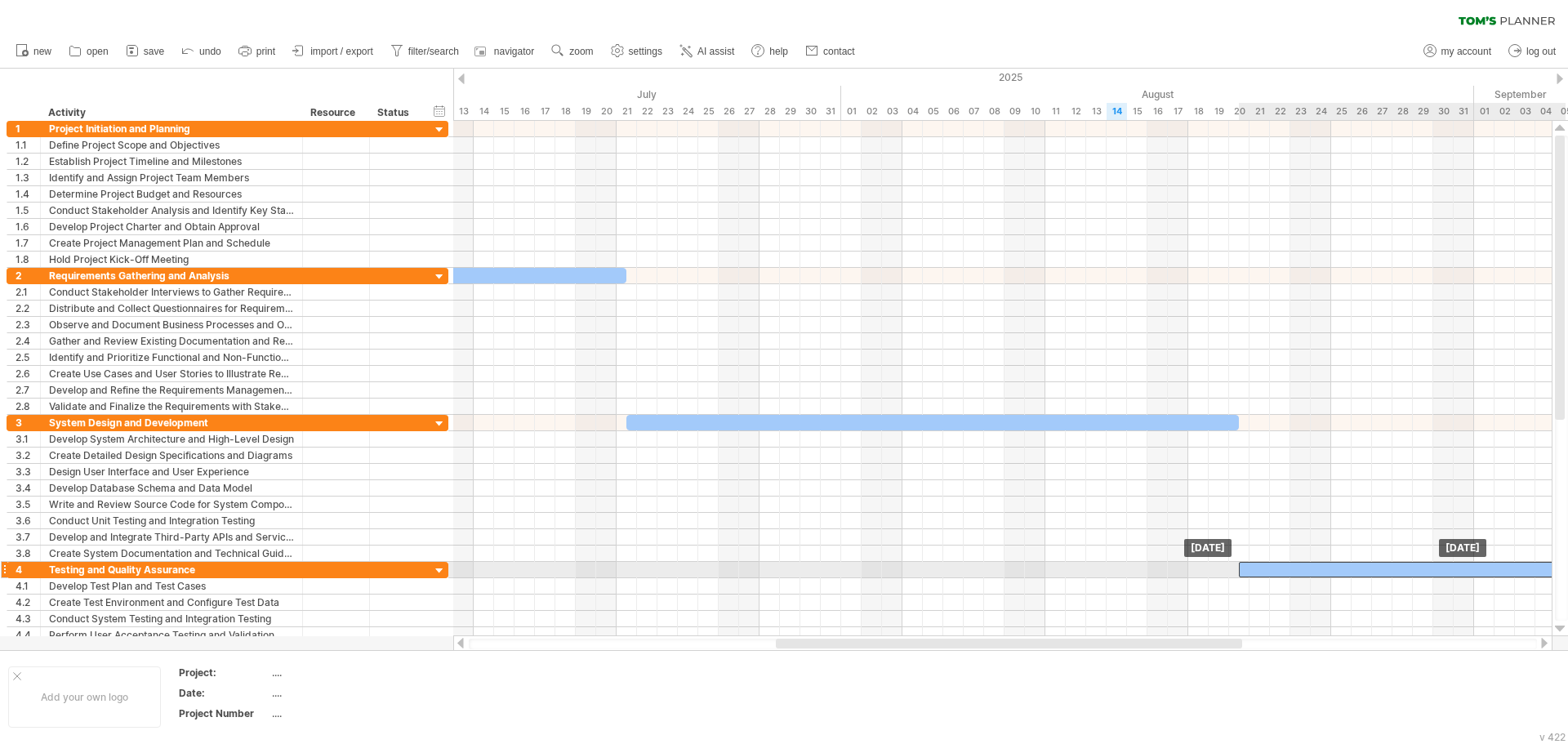
drag, startPoint x: 1152, startPoint y: 570, endPoint x: 1286, endPoint y: 566, distance: 134.1
click at [1286, 566] on div at bounding box center [1403, 570] width 327 height 16
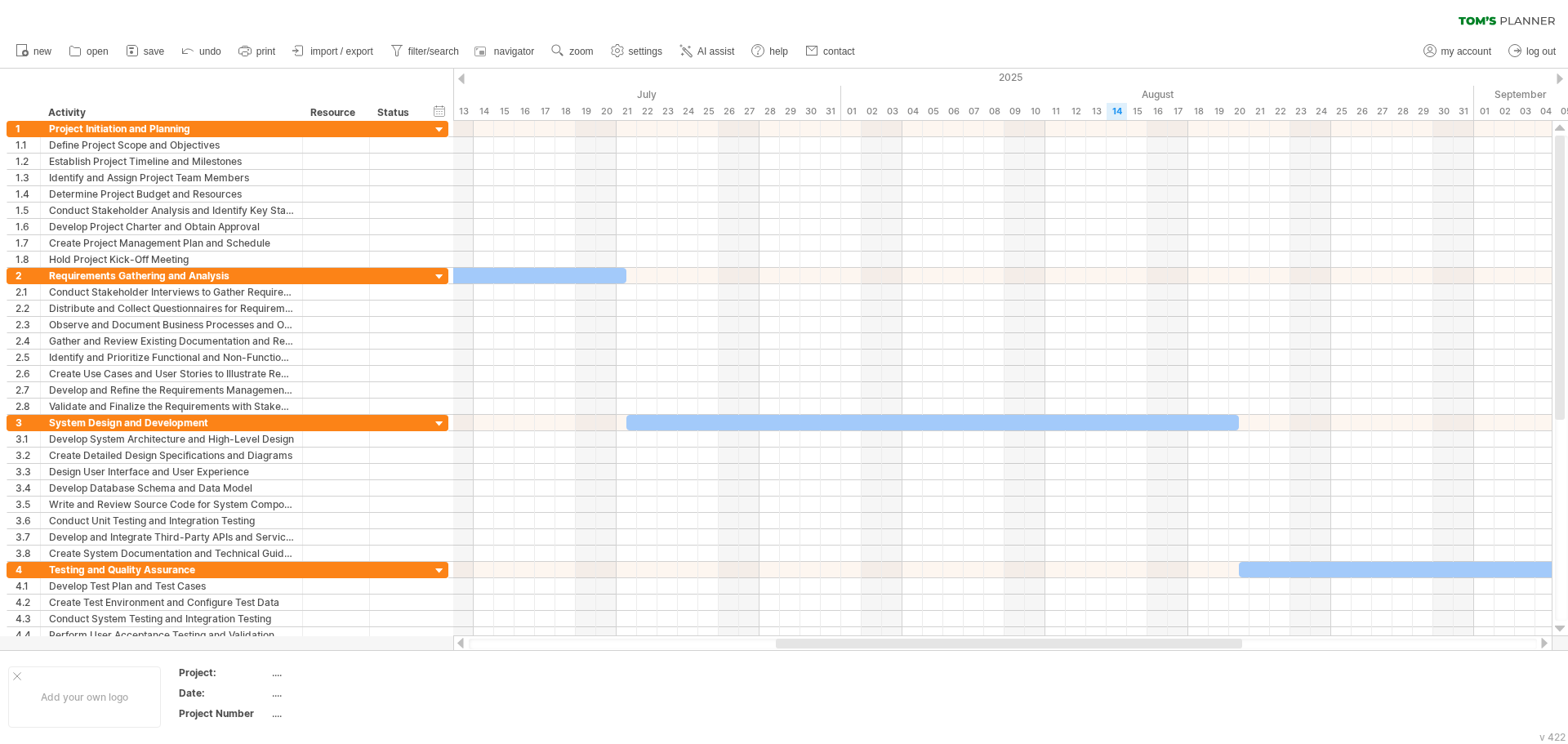
drag, startPoint x: 1203, startPoint y: 637, endPoint x: 1268, endPoint y: 637, distance: 65.0
click at [1268, 637] on div at bounding box center [1003, 643] width 1100 height 17
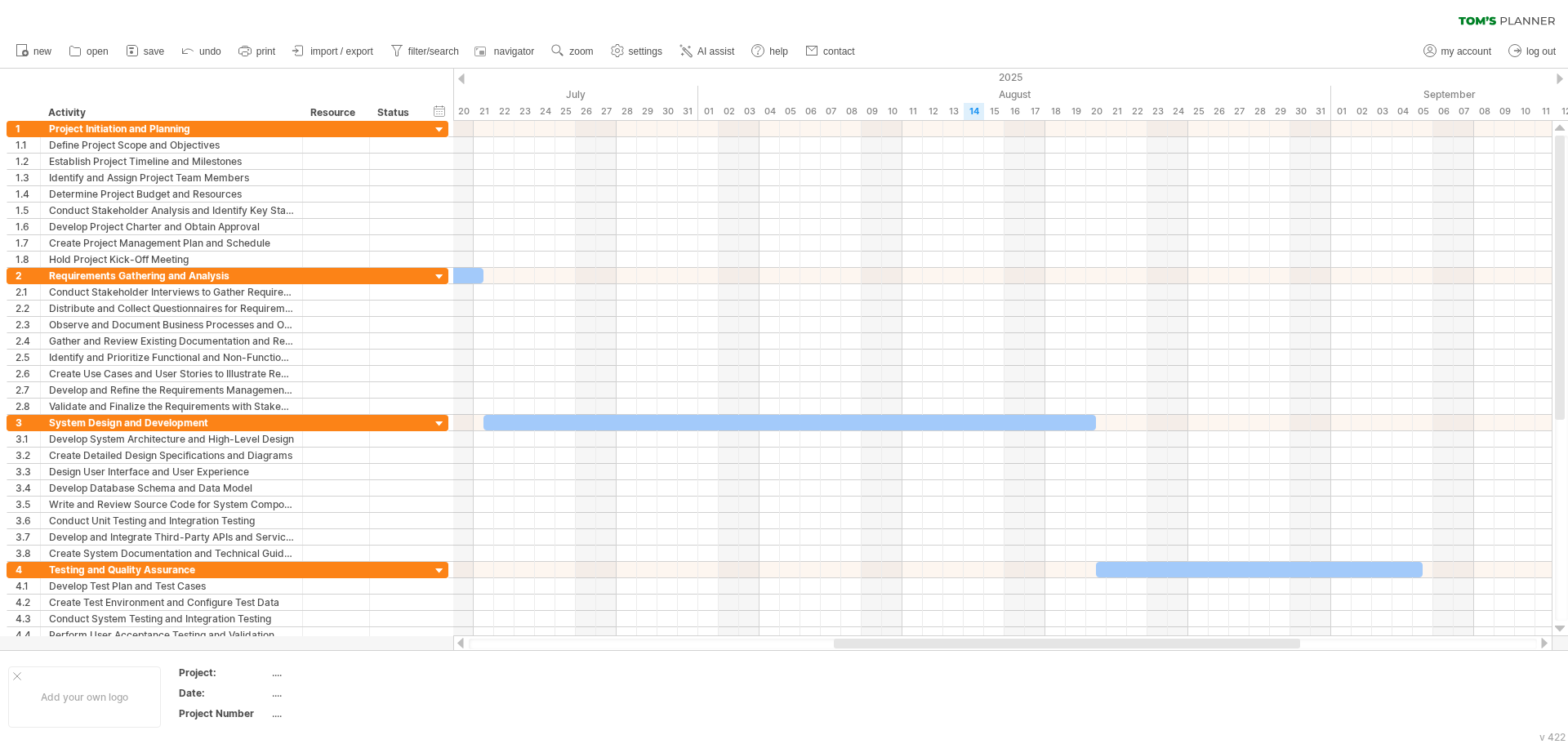
drag, startPoint x: 1220, startPoint y: 641, endPoint x: 1278, endPoint y: 639, distance: 58.0
click at [1278, 639] on div at bounding box center [1066, 643] width 466 height 10
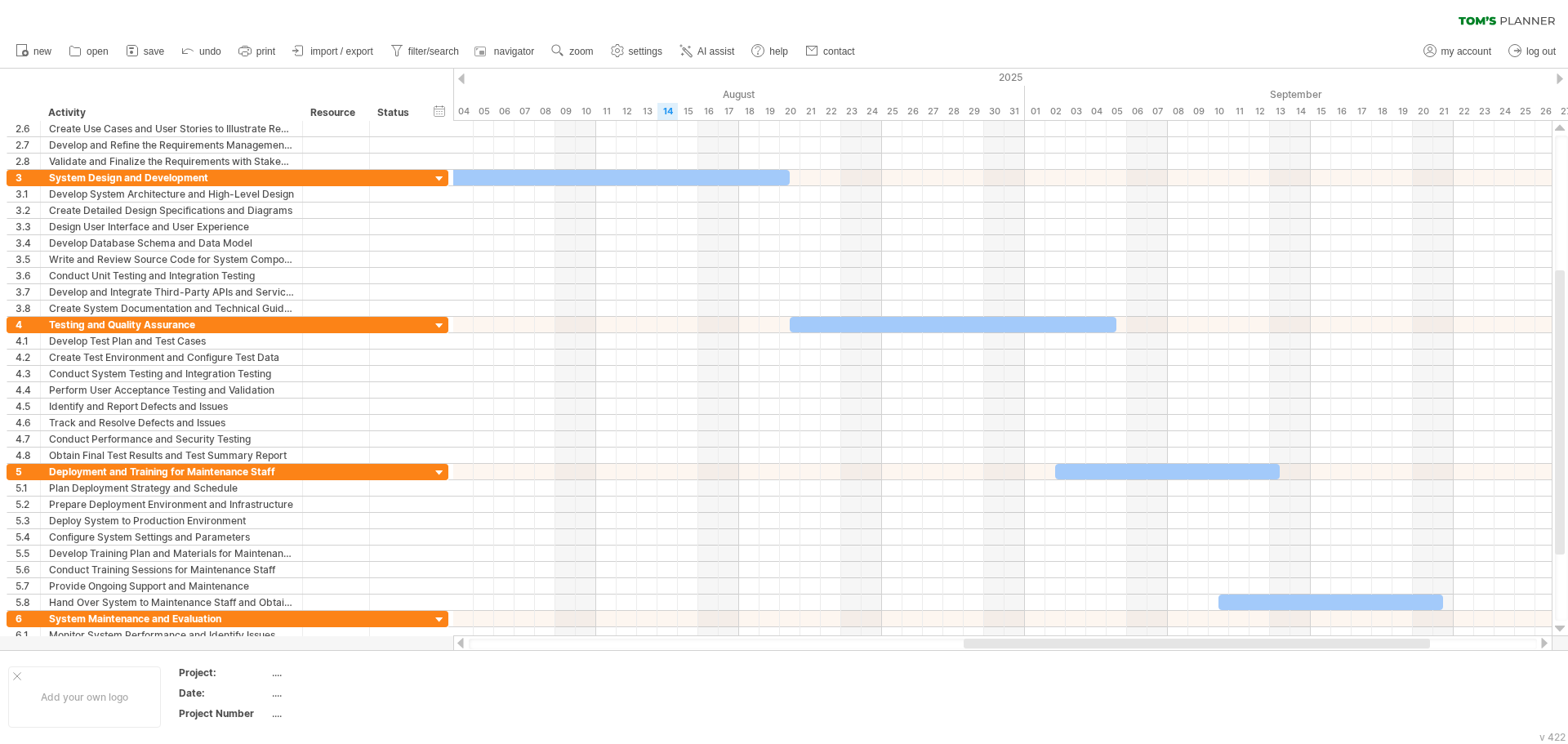
drag, startPoint x: 1222, startPoint y: 642, endPoint x: 1351, endPoint y: 638, distance: 129.1
click at [1351, 638] on div at bounding box center [1003, 643] width 1100 height 17
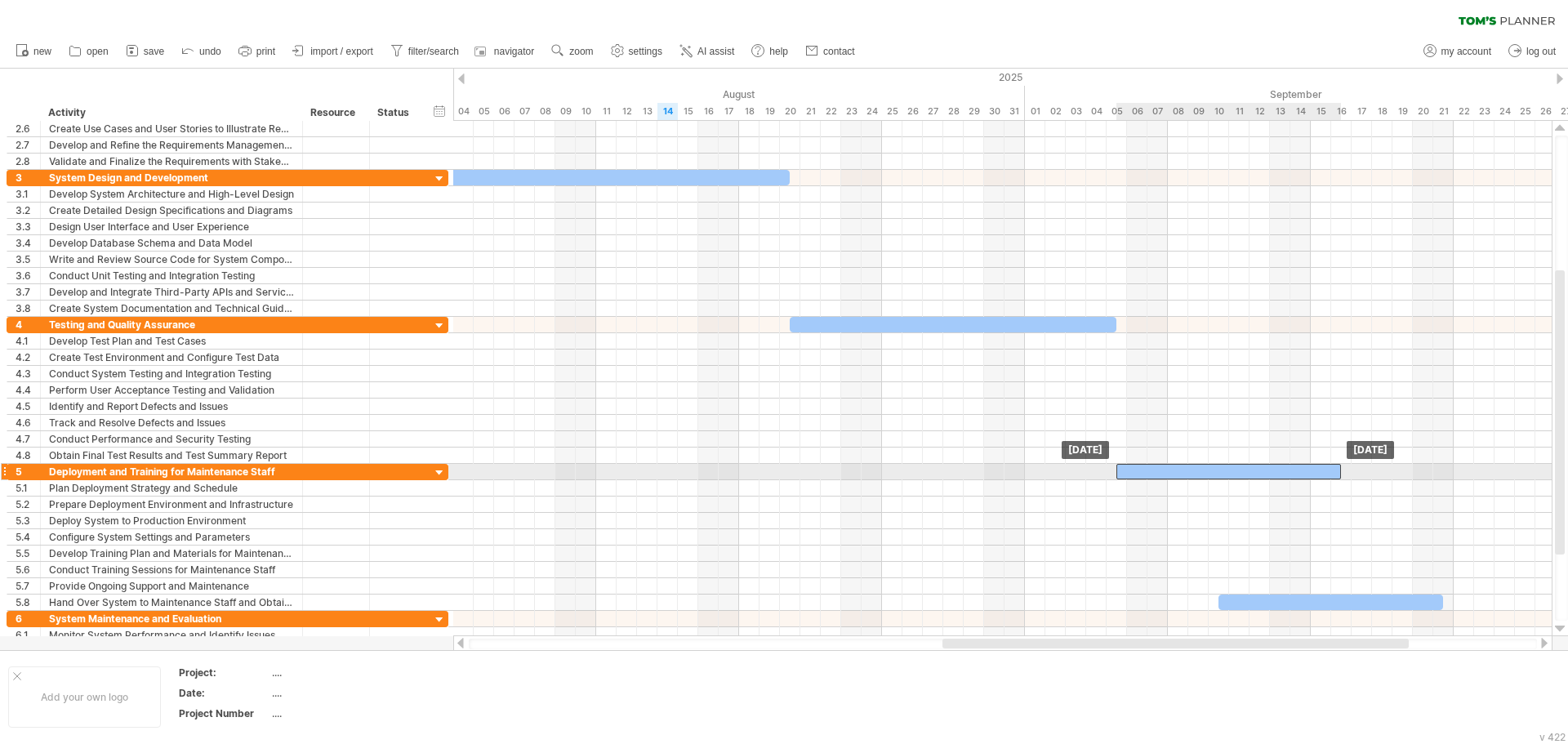
drag, startPoint x: 1158, startPoint y: 466, endPoint x: 1221, endPoint y: 466, distance: 63.0
click at [1221, 466] on div at bounding box center [1229, 472] width 225 height 16
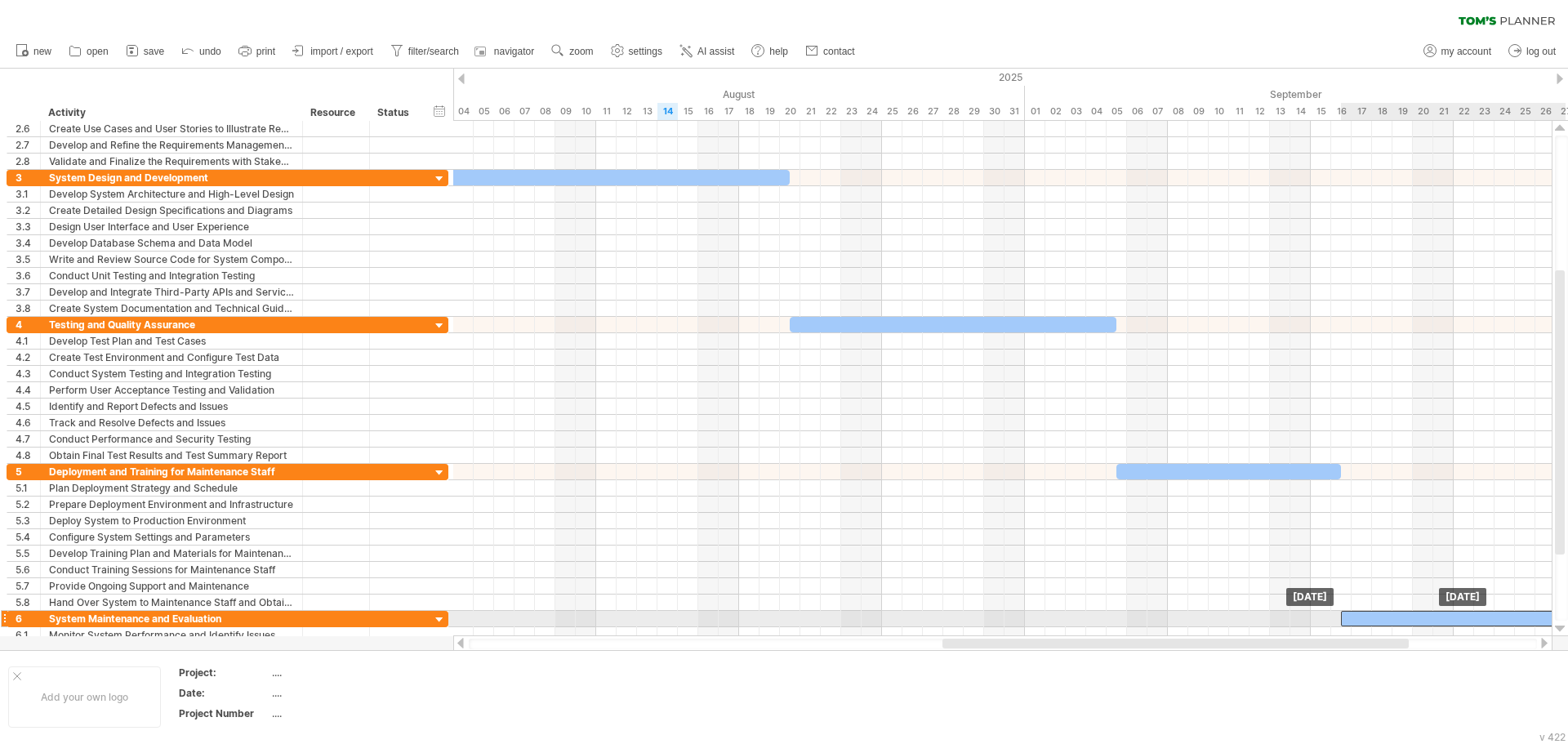
drag, startPoint x: 1273, startPoint y: 599, endPoint x: 1397, endPoint y: 611, distance: 124.6
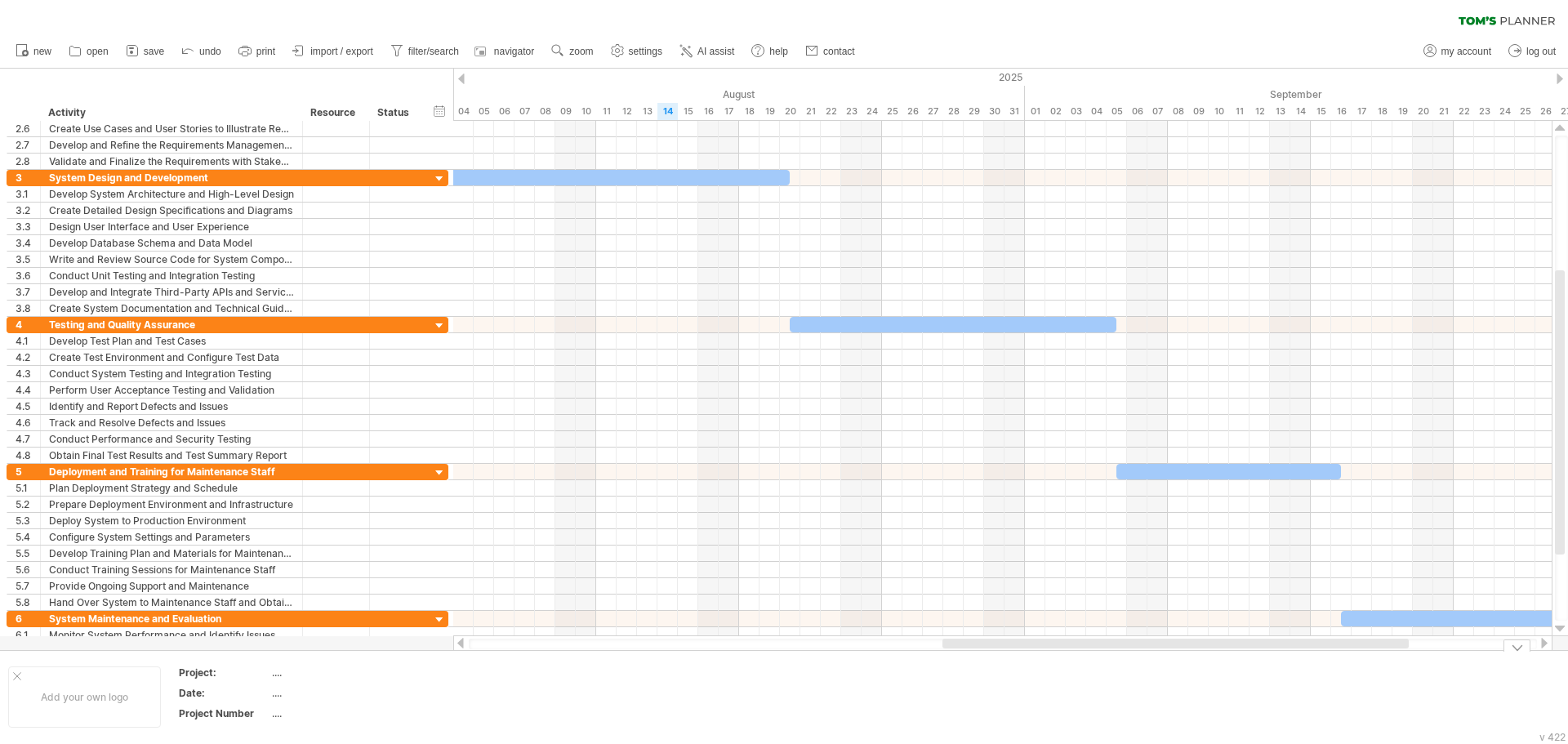
click at [1194, 656] on div "Add your own logo Project: .... Date: .... Project Number ...." at bounding box center [784, 697] width 1568 height 93
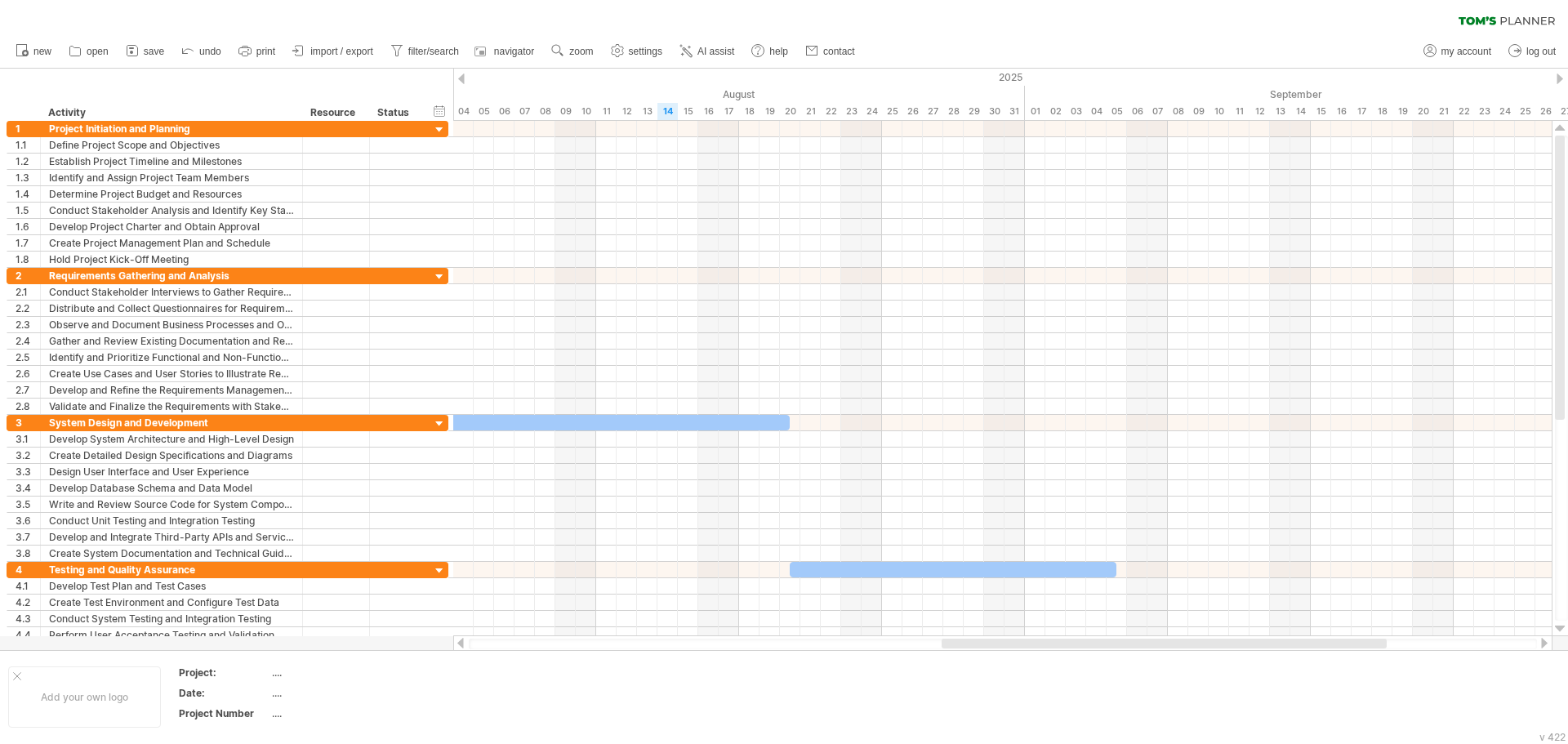
drag, startPoint x: 561, startPoint y: 639, endPoint x: 472, endPoint y: 640, distance: 89.0
click at [481, 640] on div at bounding box center [1003, 644] width 1068 height 11
click at [464, 641] on div at bounding box center [460, 643] width 13 height 11
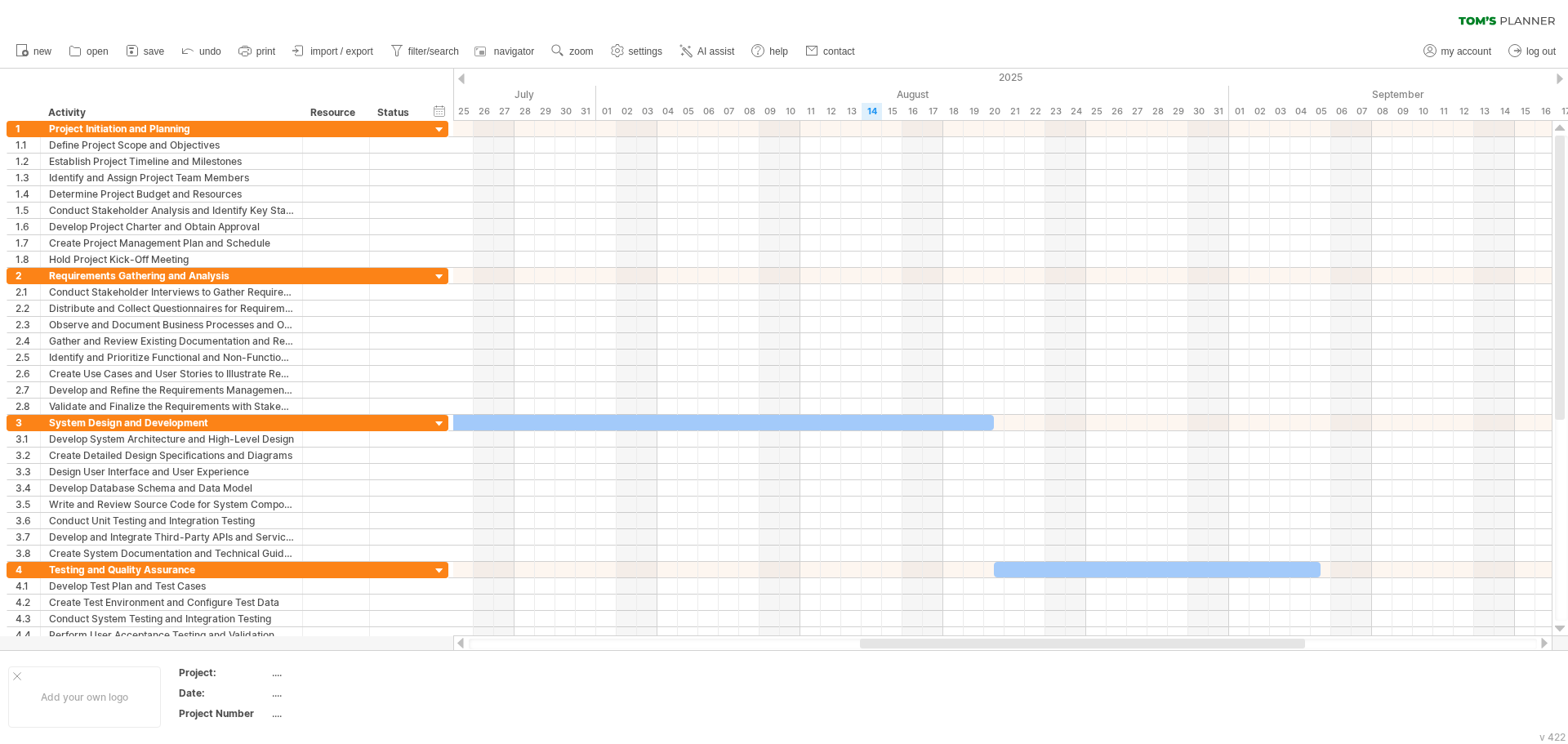
click at [461, 642] on div at bounding box center [460, 643] width 13 height 11
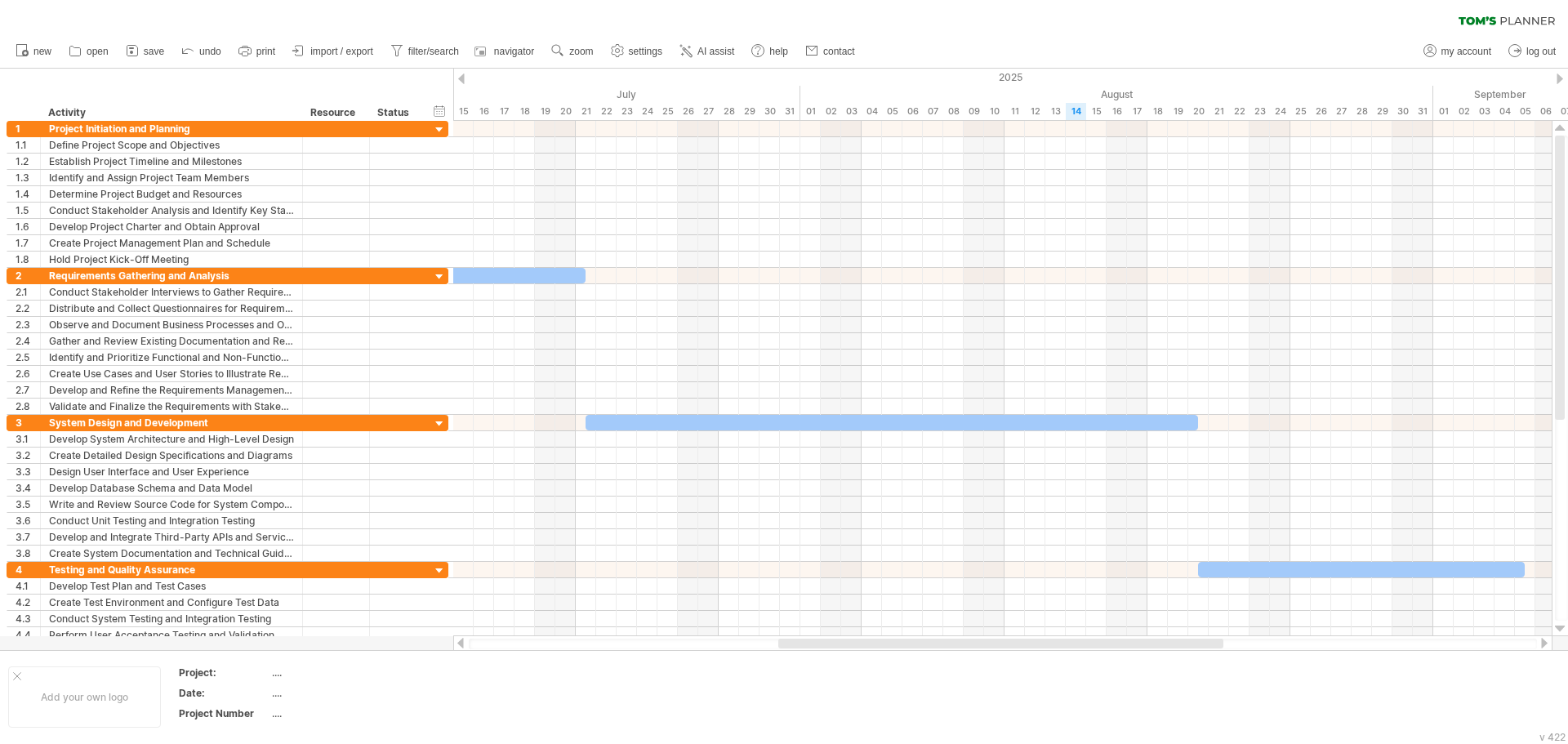
click at [461, 642] on div at bounding box center [460, 643] width 13 height 11
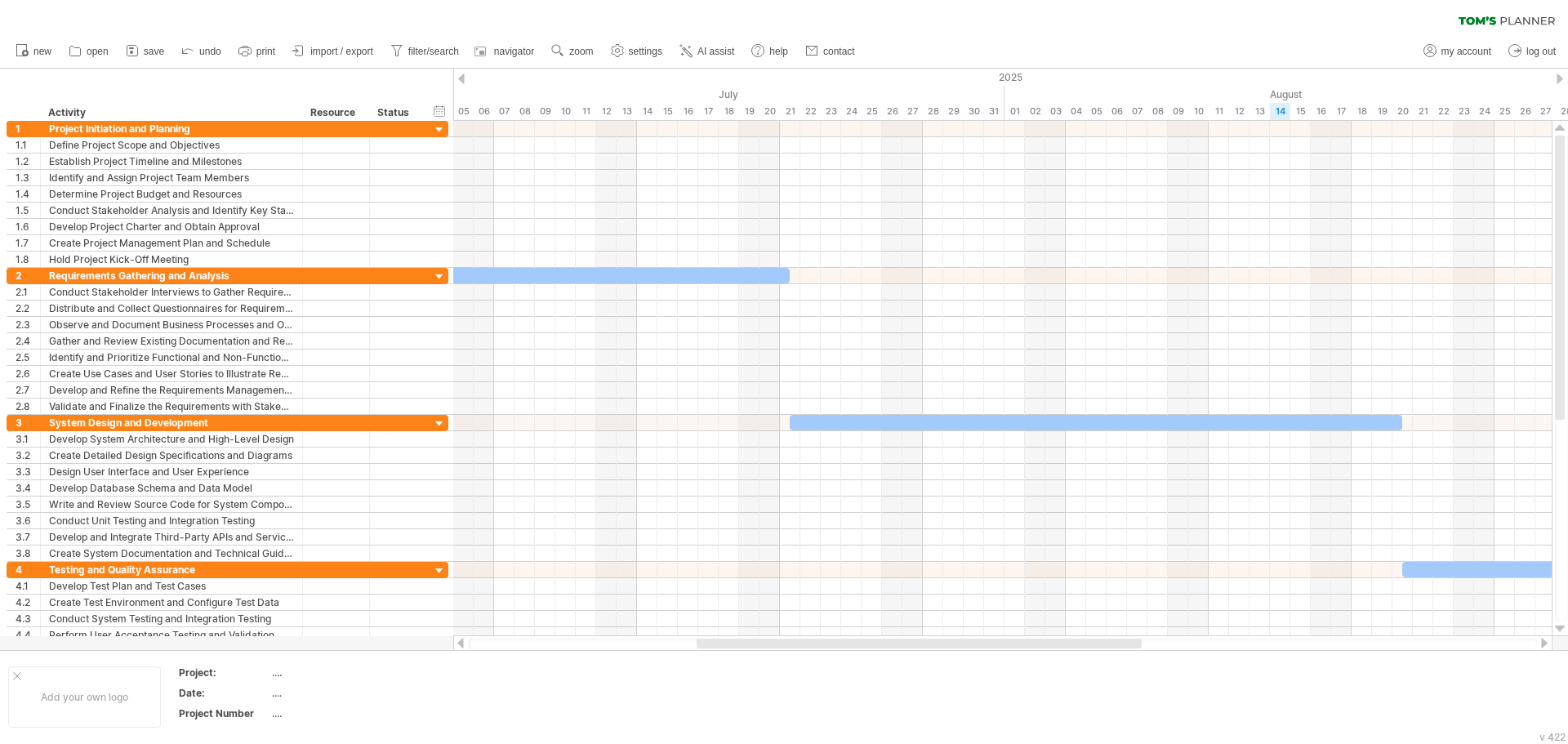
click at [461, 642] on div at bounding box center [460, 643] width 13 height 11
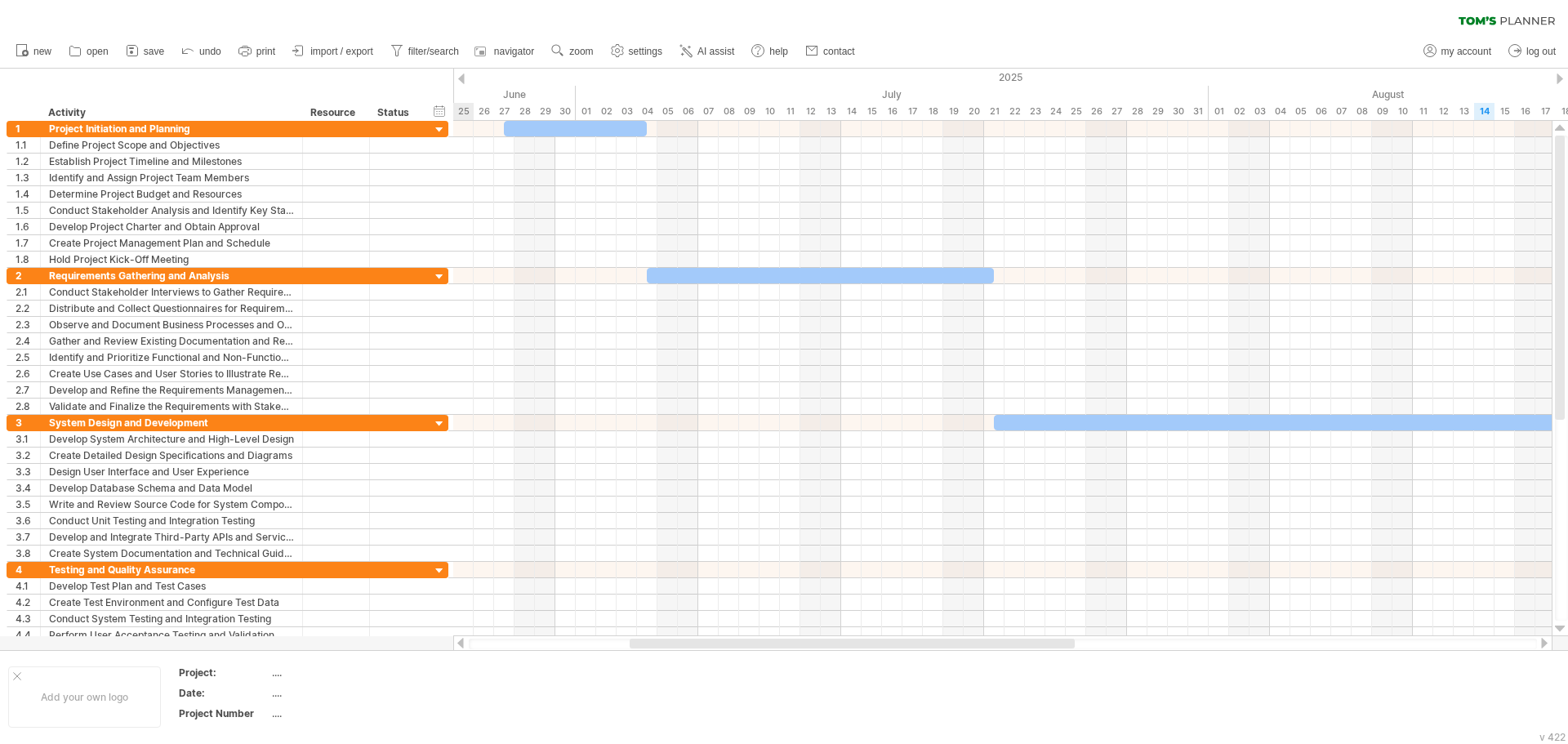
click at [459, 641] on div at bounding box center [460, 643] width 13 height 11
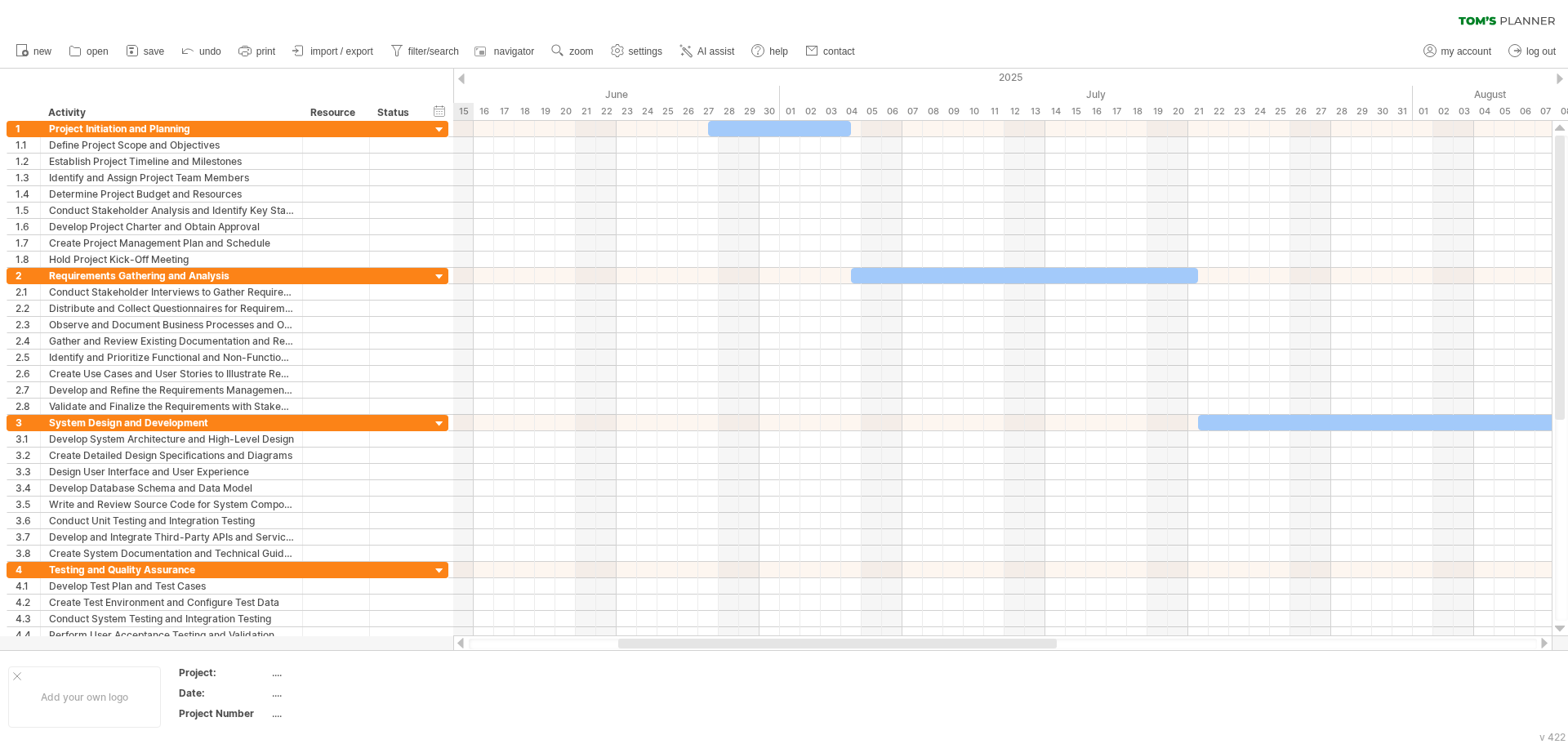
click at [459, 638] on div at bounding box center [460, 643] width 13 height 11
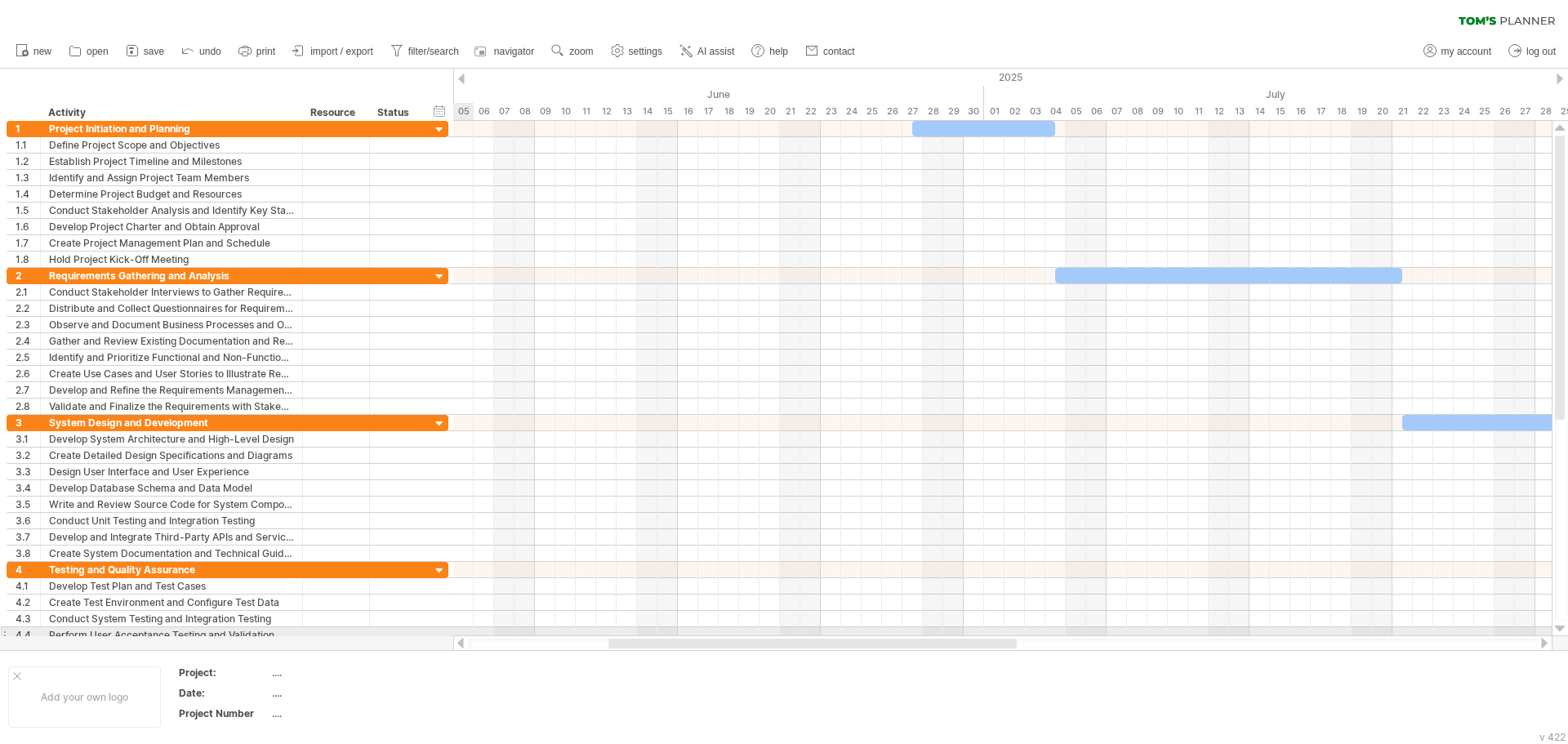
click at [459, 636] on div at bounding box center [1003, 643] width 1100 height 17
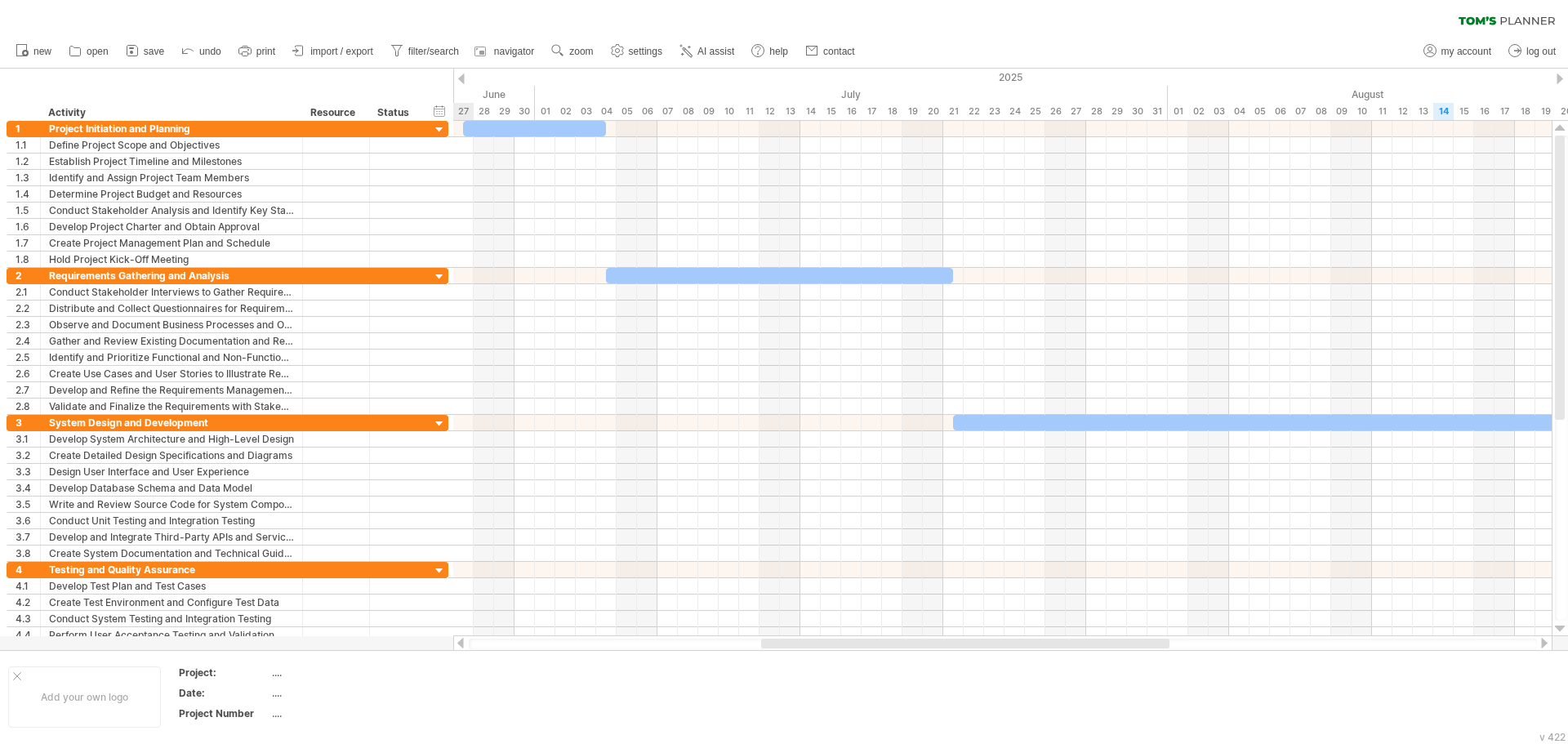
drag, startPoint x: 716, startPoint y: 641, endPoint x: 868, endPoint y: 644, distance: 152.0
click at [868, 644] on div at bounding box center [965, 643] width 408 height 10
click at [442, 130] on div at bounding box center [440, 130] width 16 height 16
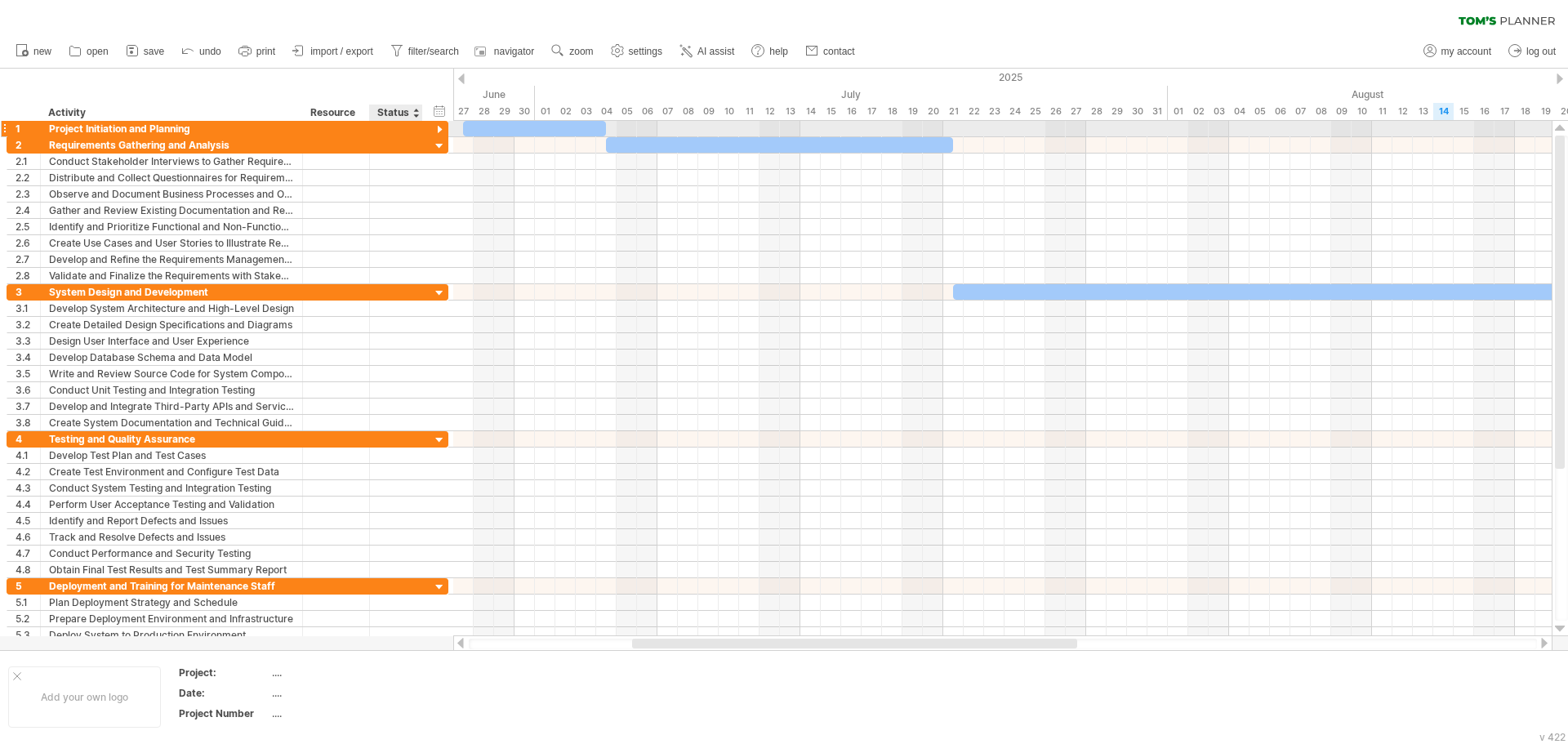
click at [442, 127] on div at bounding box center [440, 130] width 16 height 16
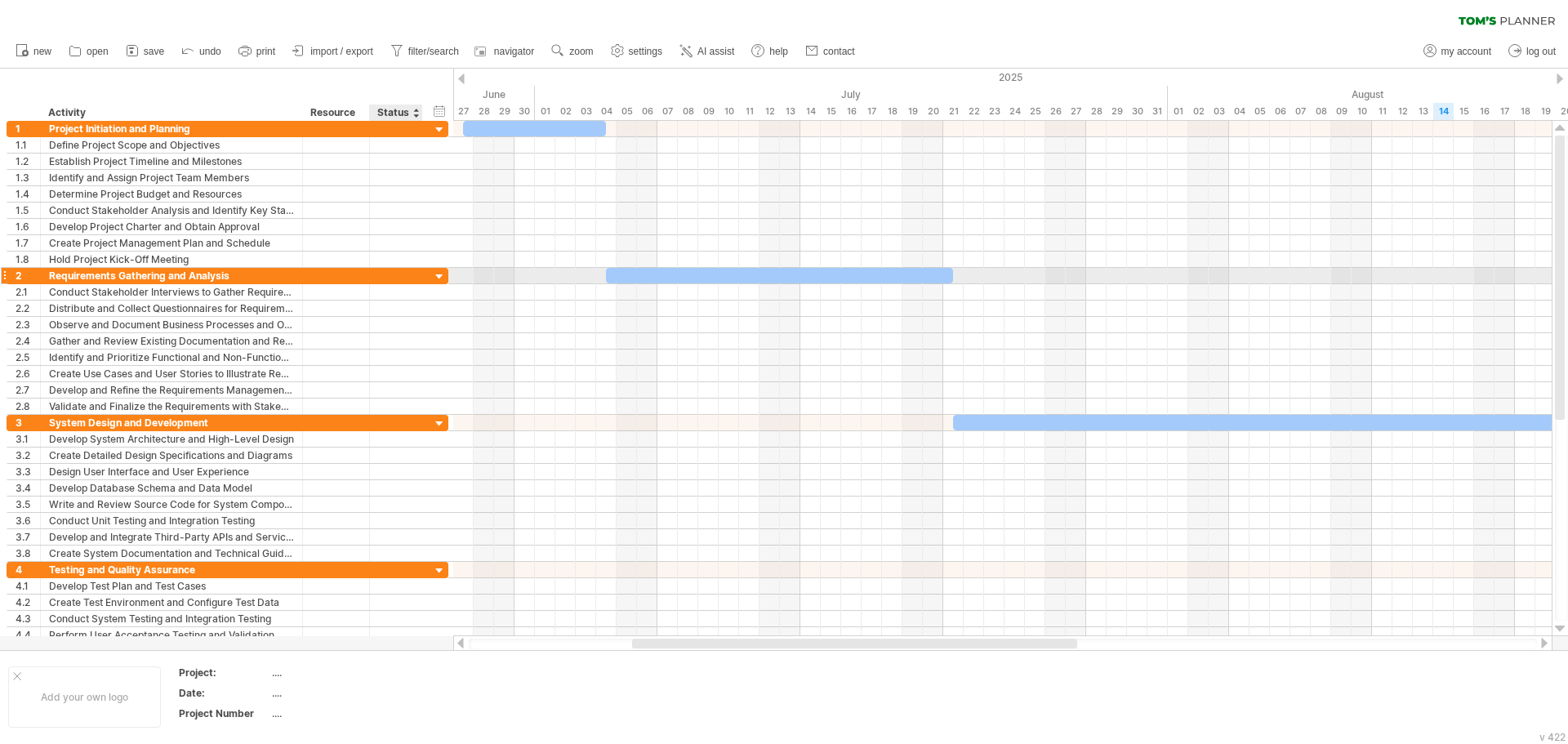
click at [435, 273] on div at bounding box center [440, 278] width 16 height 16
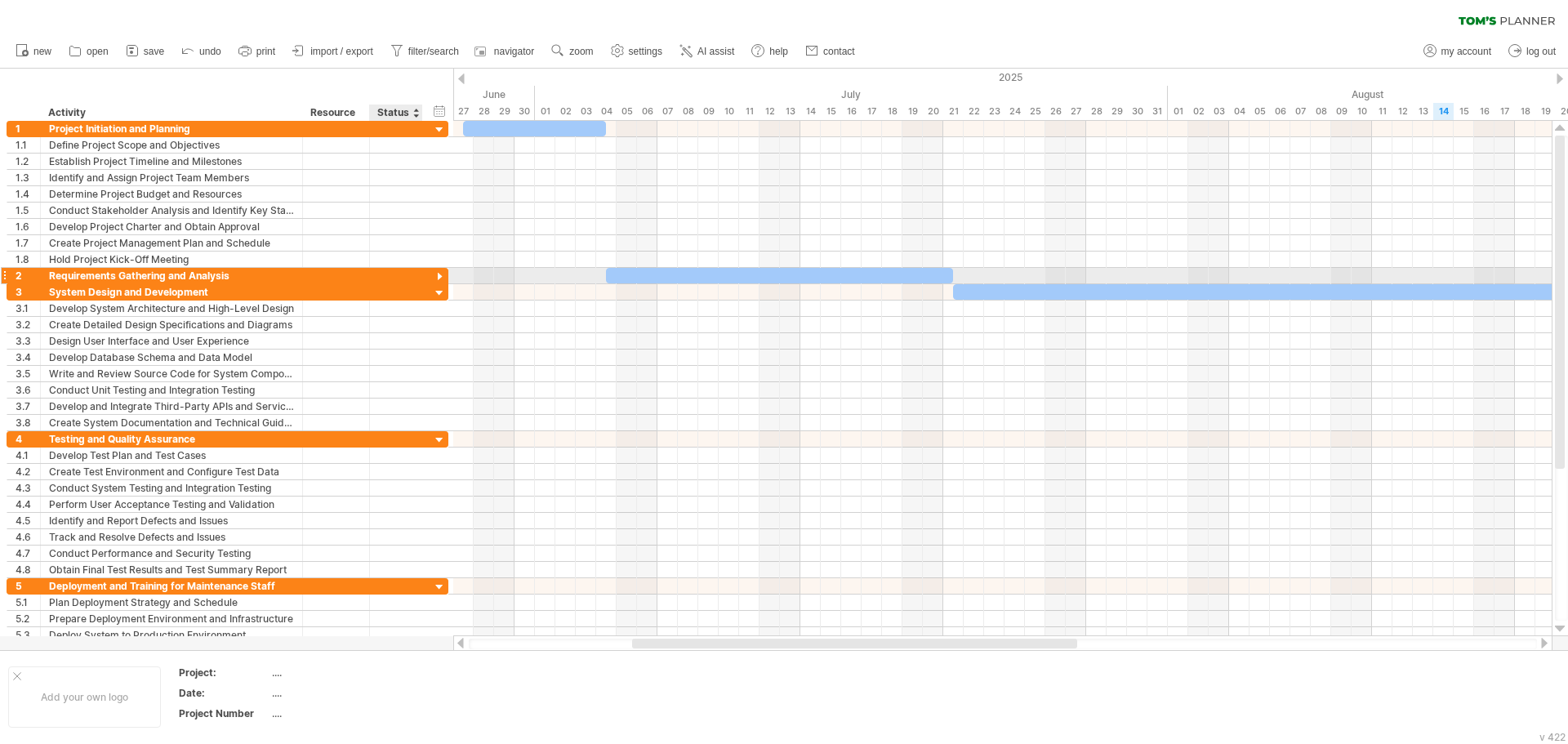
click at [436, 273] on div at bounding box center [440, 278] width 16 height 16
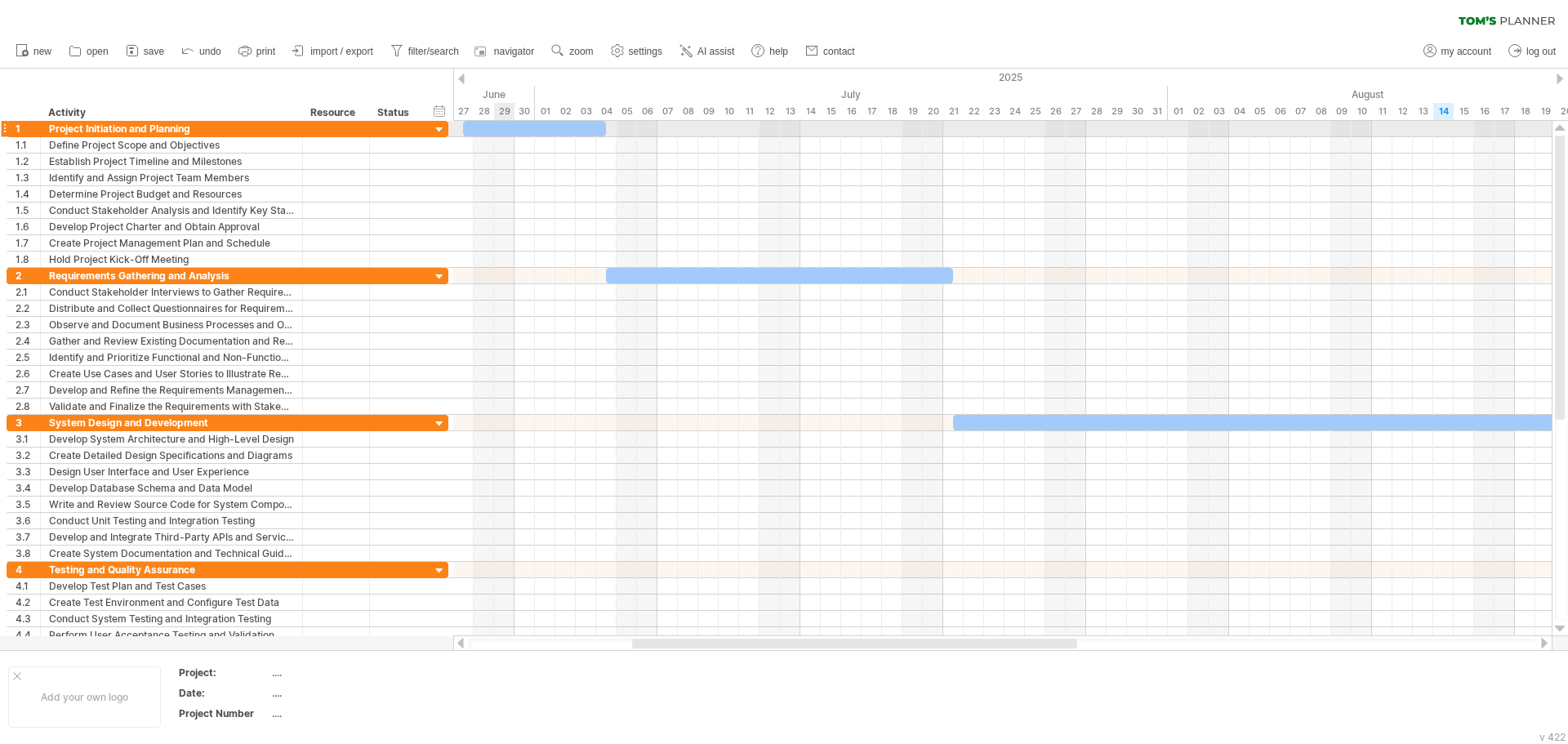
click at [502, 134] on div at bounding box center [534, 129] width 143 height 16
drag, startPoint x: 472, startPoint y: 123, endPoint x: 461, endPoint y: 123, distance: 11.0
click at [461, 123] on div at bounding box center [524, 129] width 143 height 16
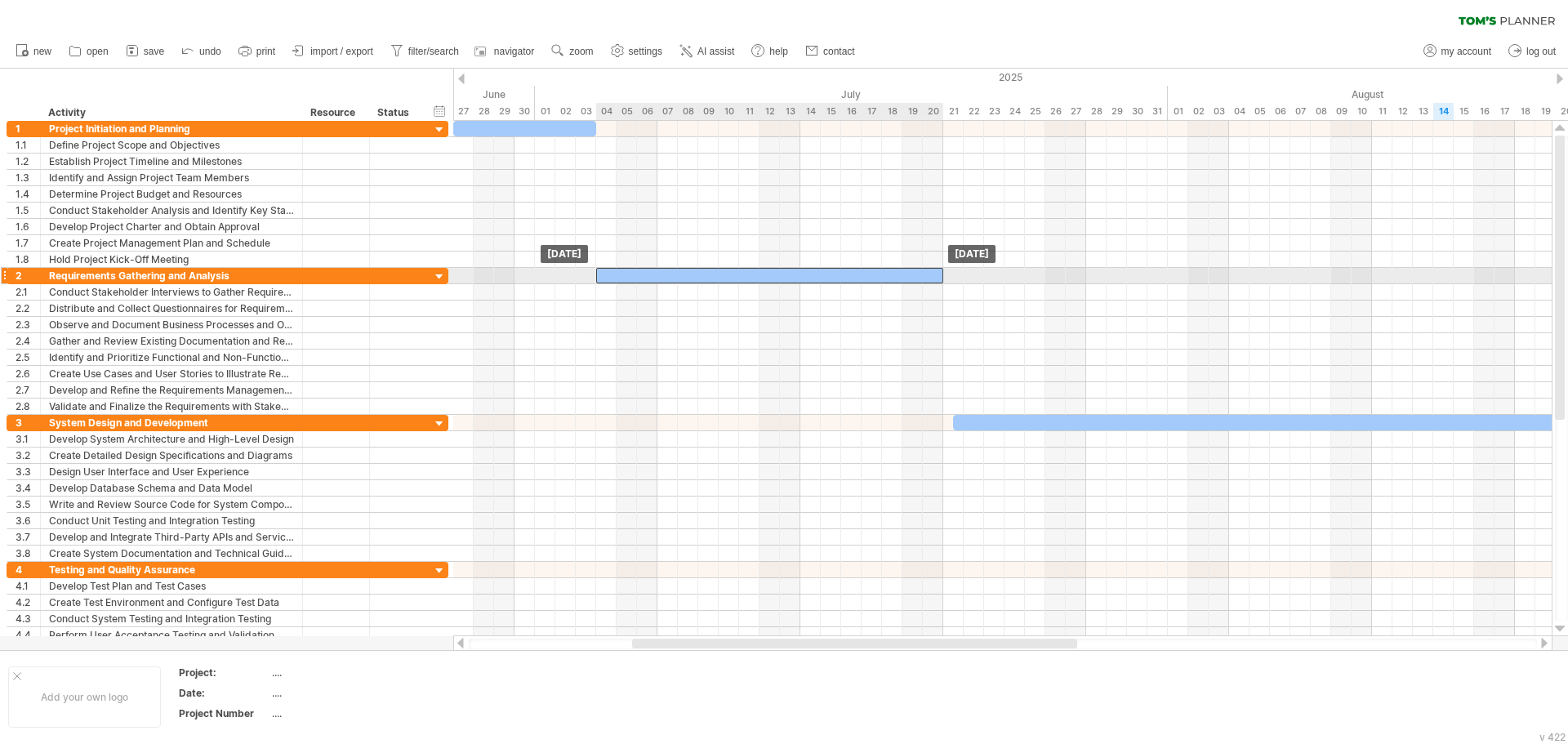
drag, startPoint x: 658, startPoint y: 273, endPoint x: 643, endPoint y: 277, distance: 15.5
click at [643, 277] on div at bounding box center [770, 276] width 347 height 16
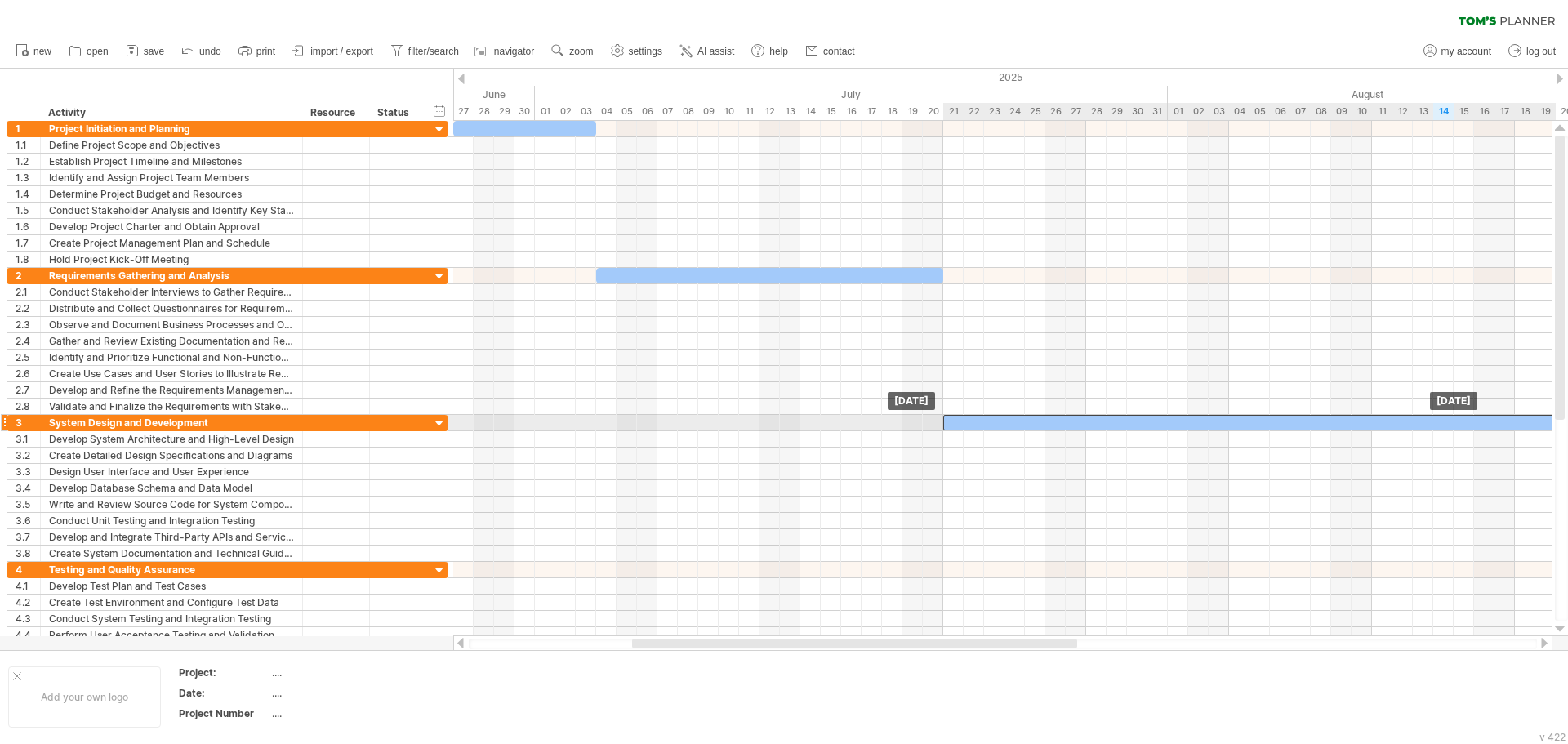
drag, startPoint x: 985, startPoint y: 420, endPoint x: 972, endPoint y: 420, distance: 13.0
click at [972, 420] on div at bounding box center [1249, 423] width 612 height 16
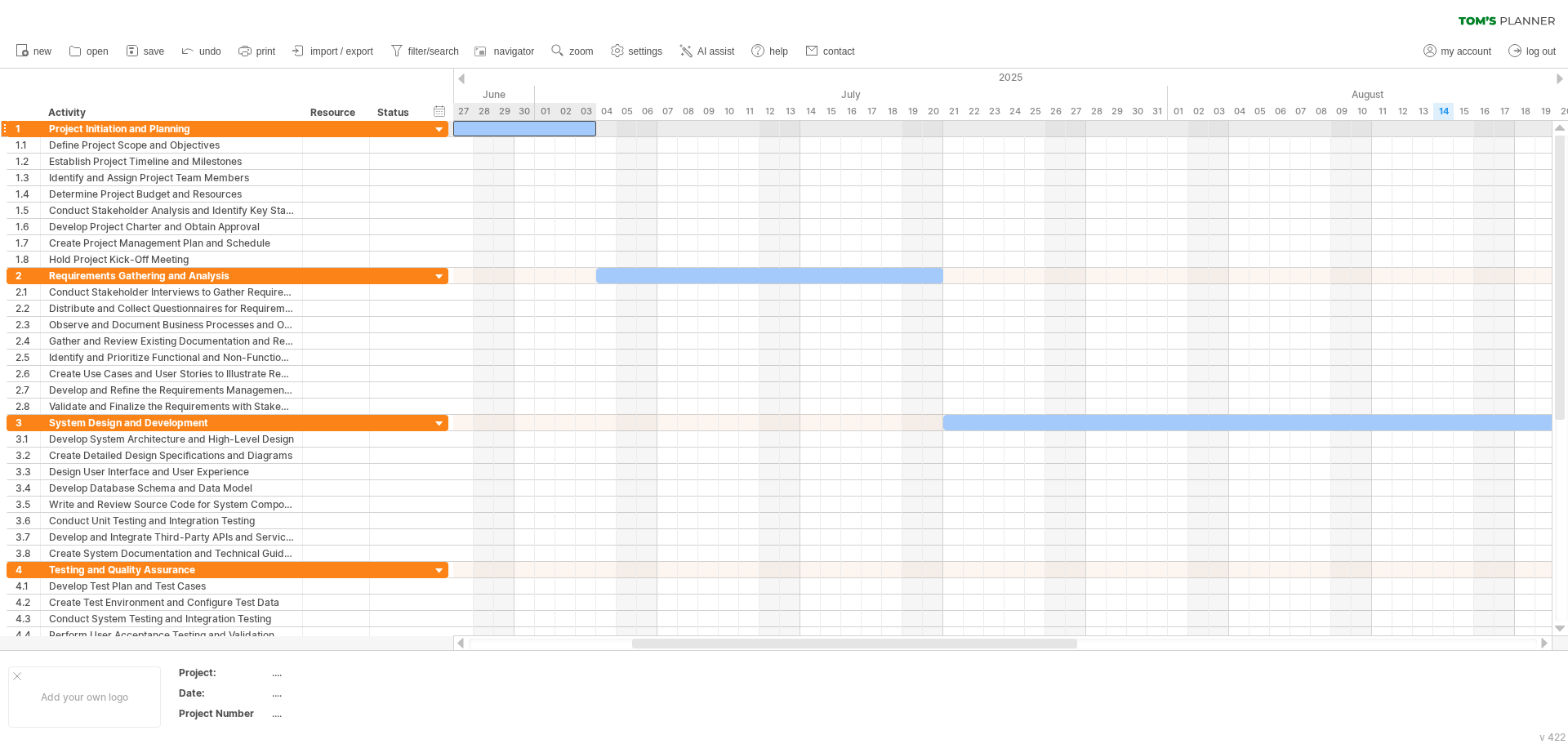
click at [482, 130] on div at bounding box center [524, 129] width 143 height 16
click at [592, 128] on div at bounding box center [524, 129] width 143 height 16
drag, startPoint x: 596, startPoint y: 128, endPoint x: 473, endPoint y: 128, distance: 123.0
click at [473, 128] on span at bounding box center [473, 129] width 6 height 16
click at [465, 132] on div at bounding box center [463, 129] width 20 height 16
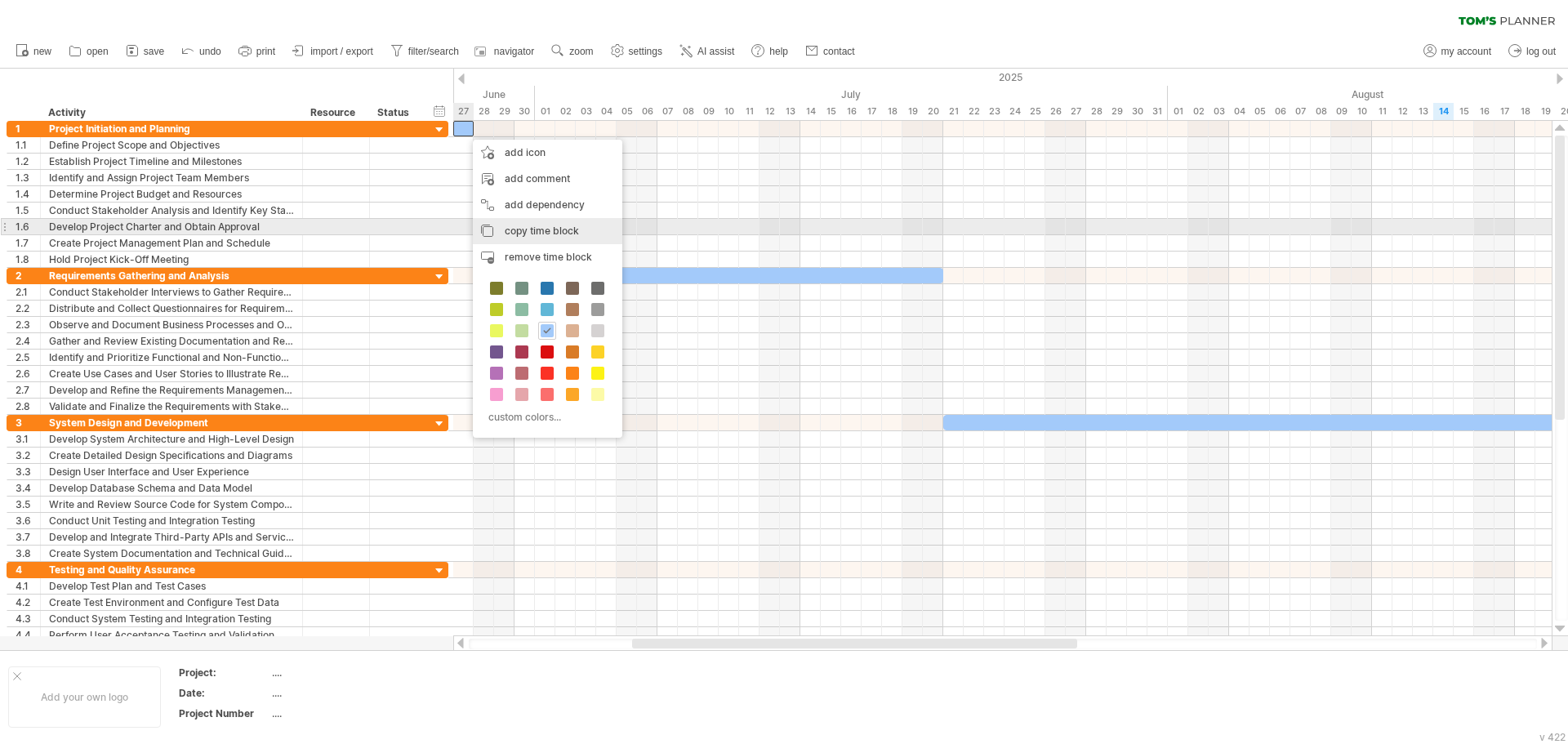
click at [530, 228] on span "copy time block" at bounding box center [542, 231] width 75 height 12
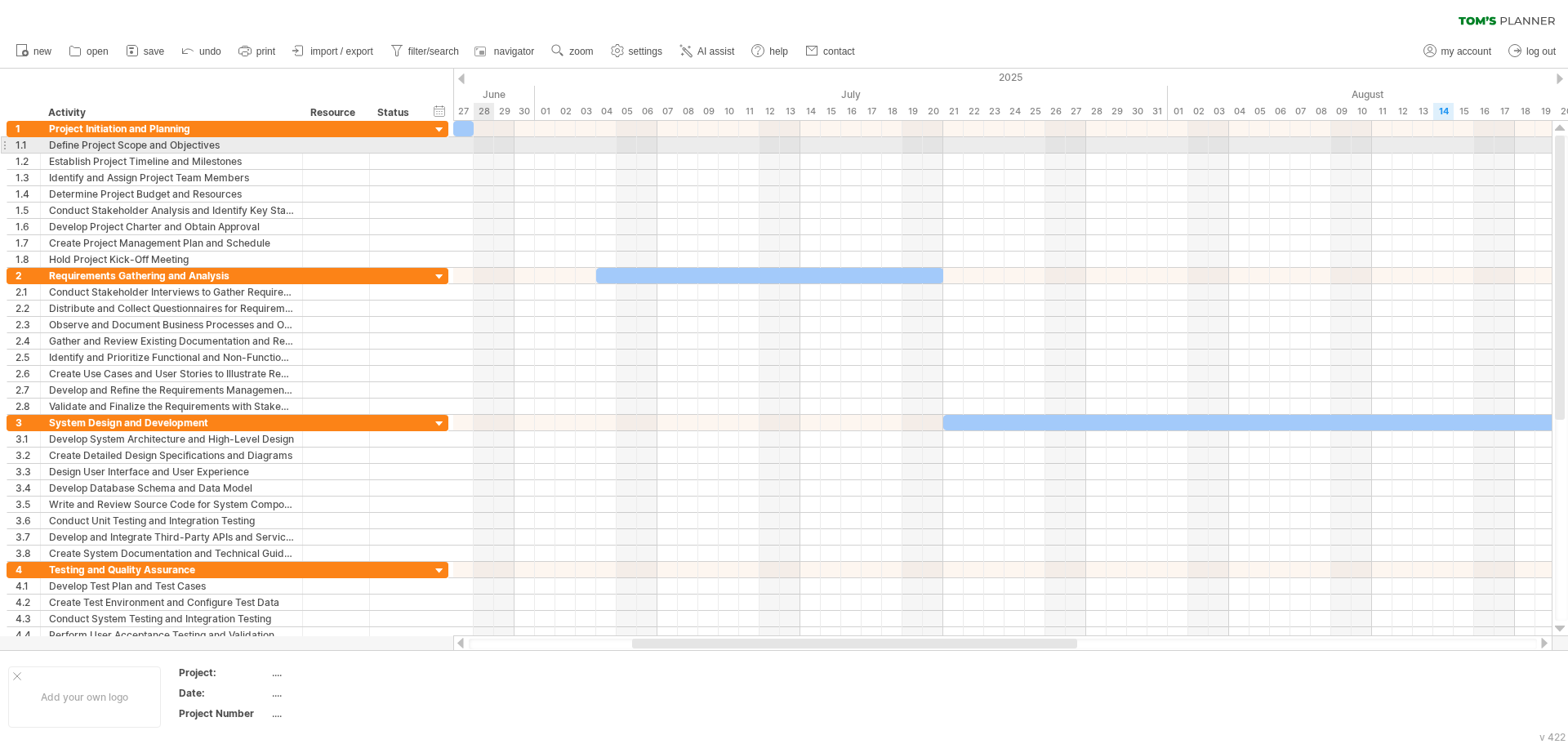
click at [481, 147] on div at bounding box center [1002, 145] width 1099 height 17
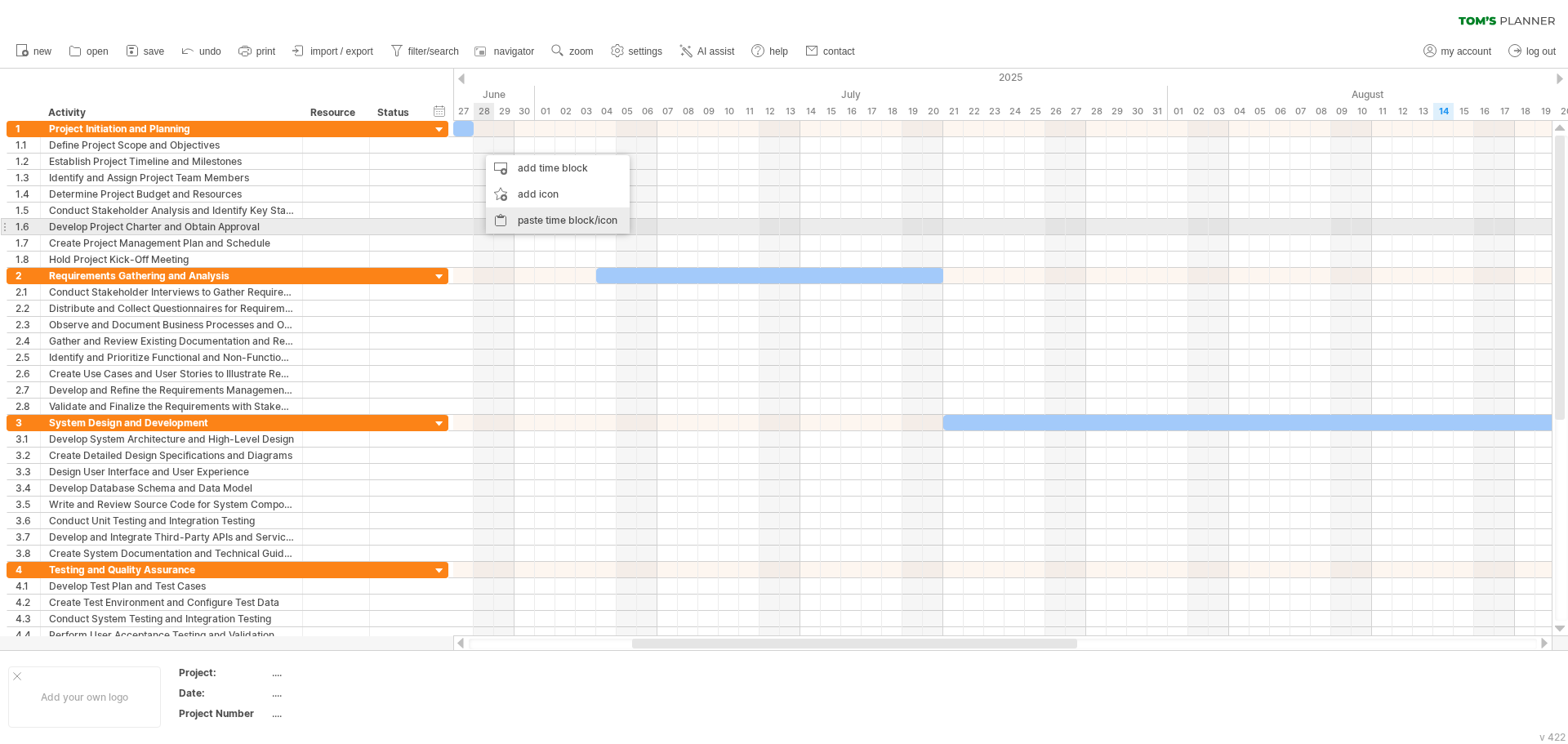
click at [524, 226] on div "paste time block/icon" at bounding box center [558, 220] width 144 height 26
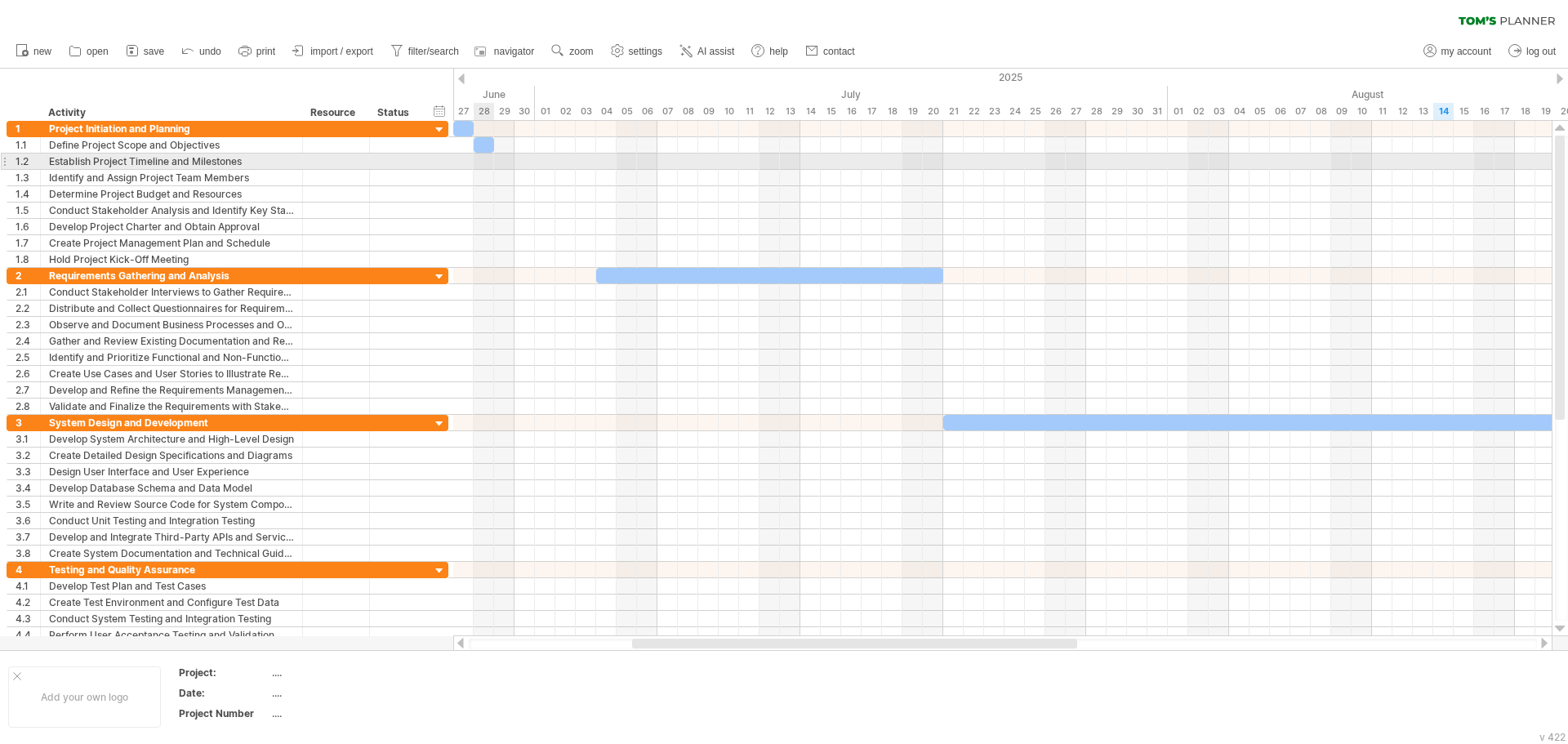
click at [494, 163] on div at bounding box center [1002, 162] width 1099 height 17
click at [510, 161] on div at bounding box center [1002, 162] width 1099 height 17
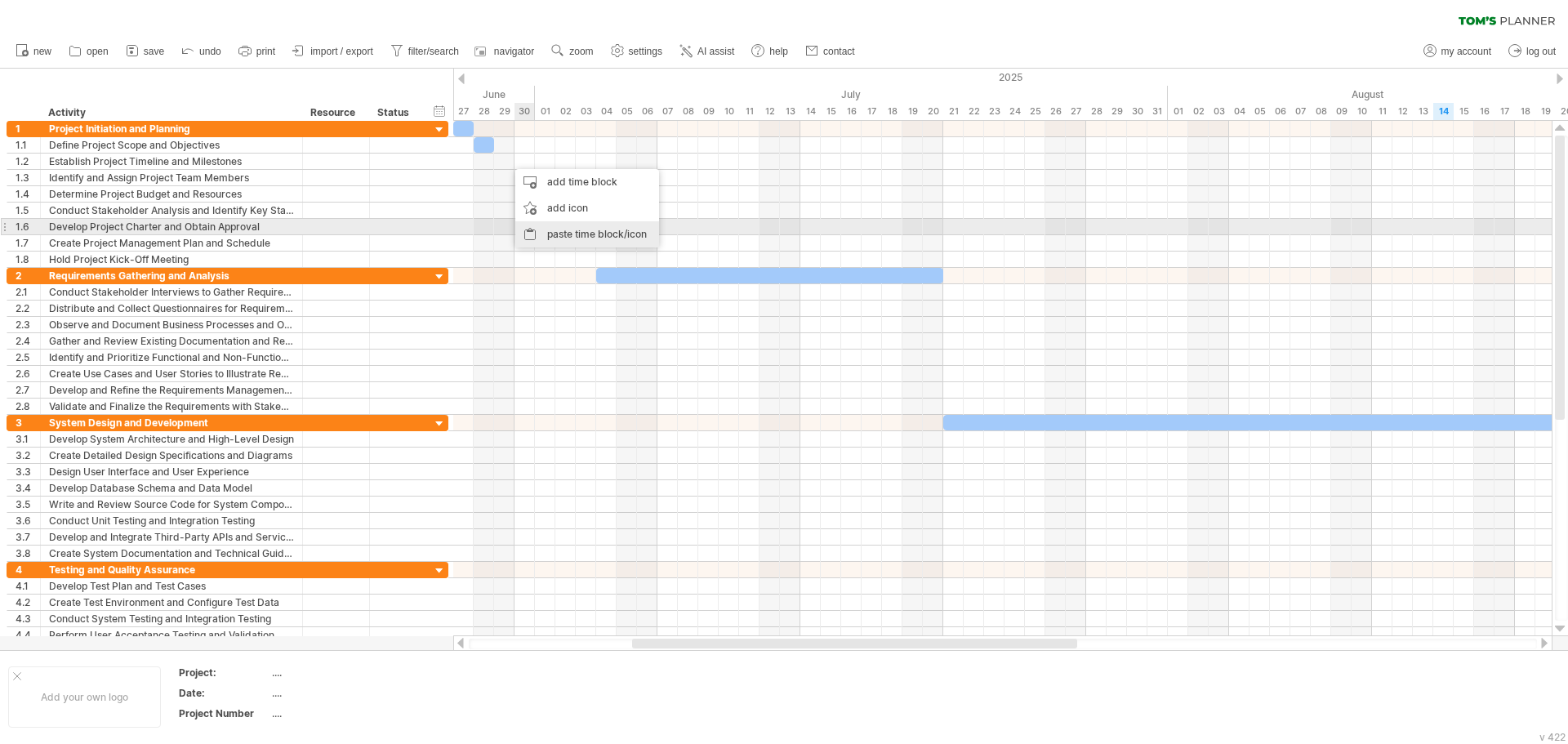
click at [554, 231] on div "paste time block/icon" at bounding box center [588, 235] width 144 height 26
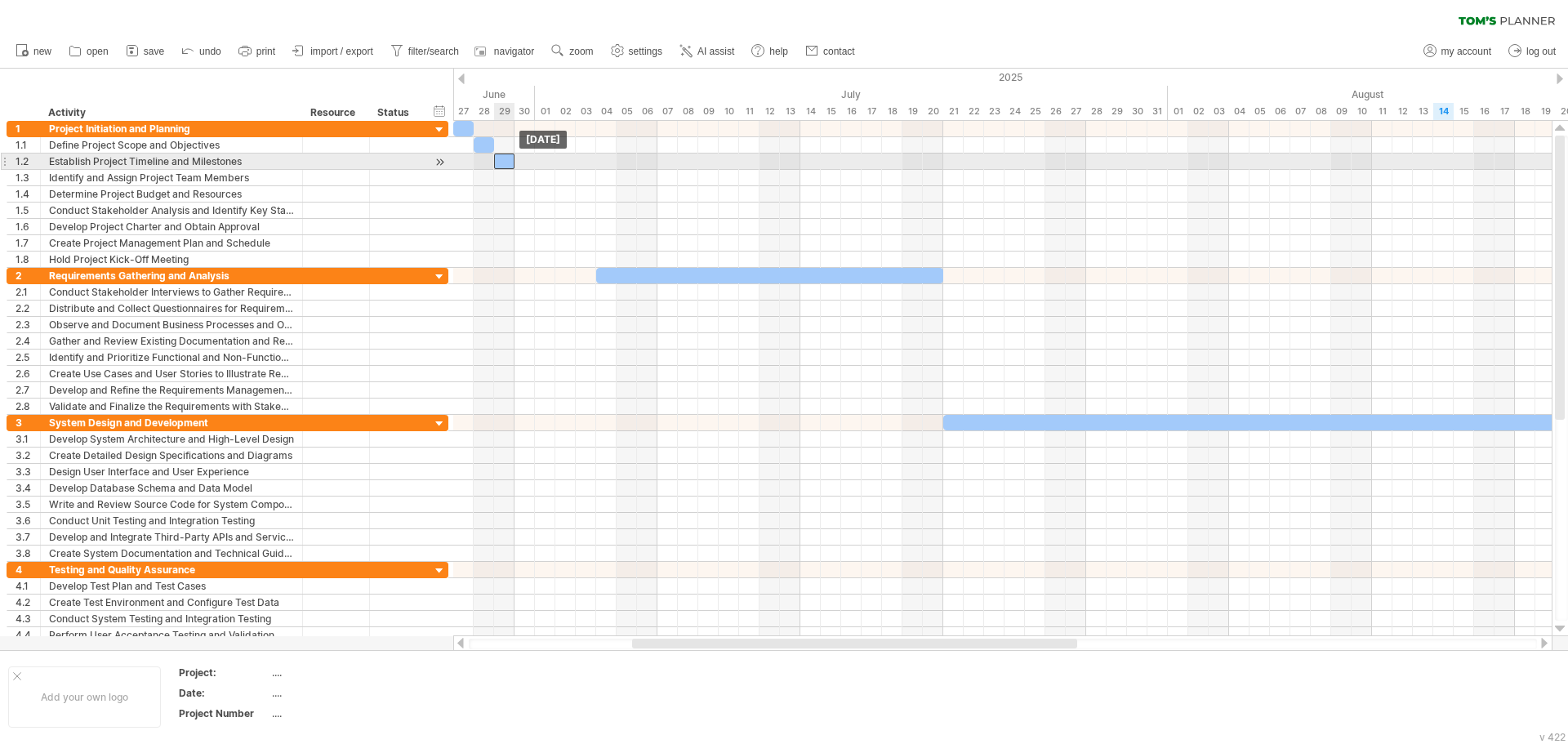
drag, startPoint x: 518, startPoint y: 163, endPoint x: 509, endPoint y: 166, distance: 9.5
click at [509, 166] on div at bounding box center [504, 162] width 20 height 16
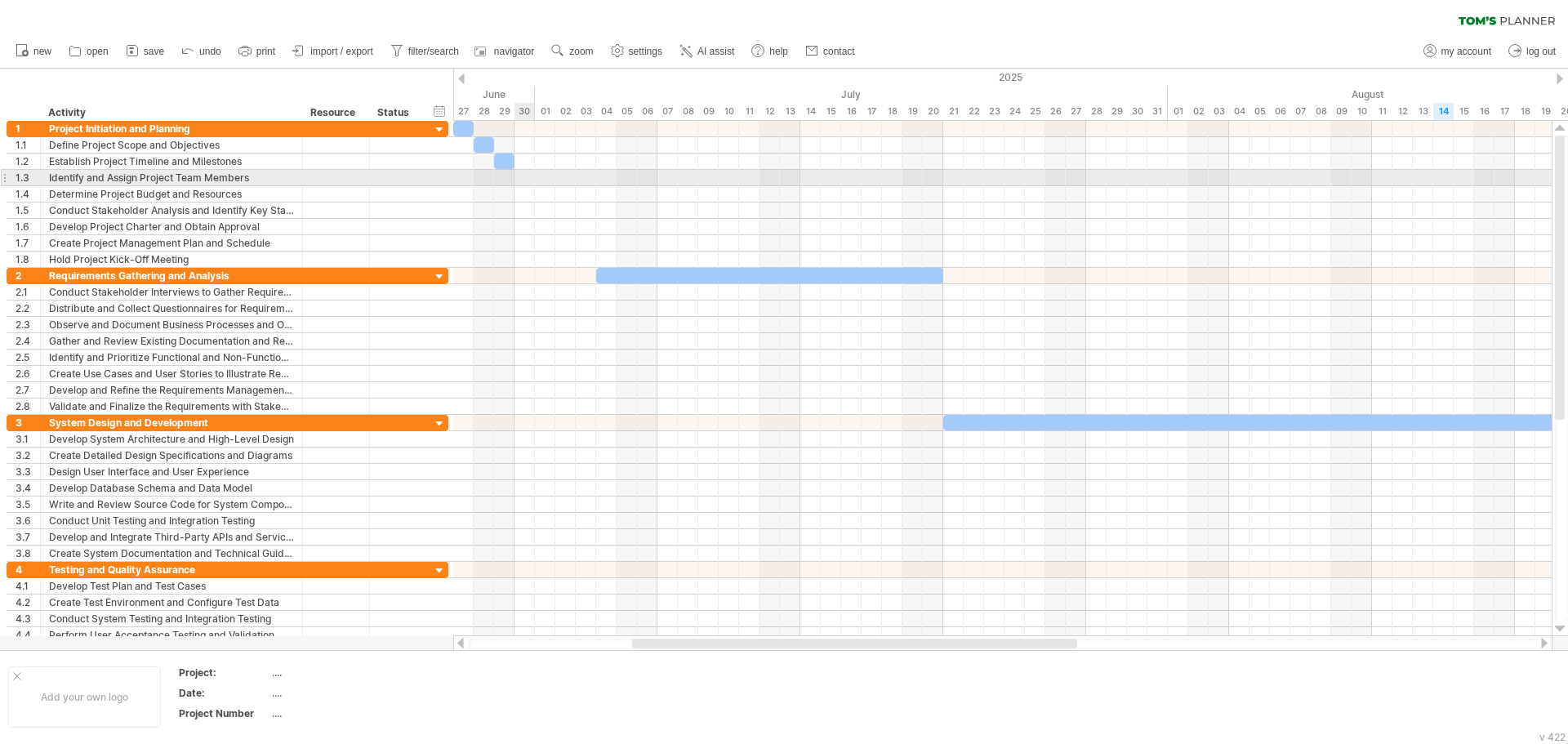
click at [524, 176] on div at bounding box center [1002, 177] width 1099 height 17
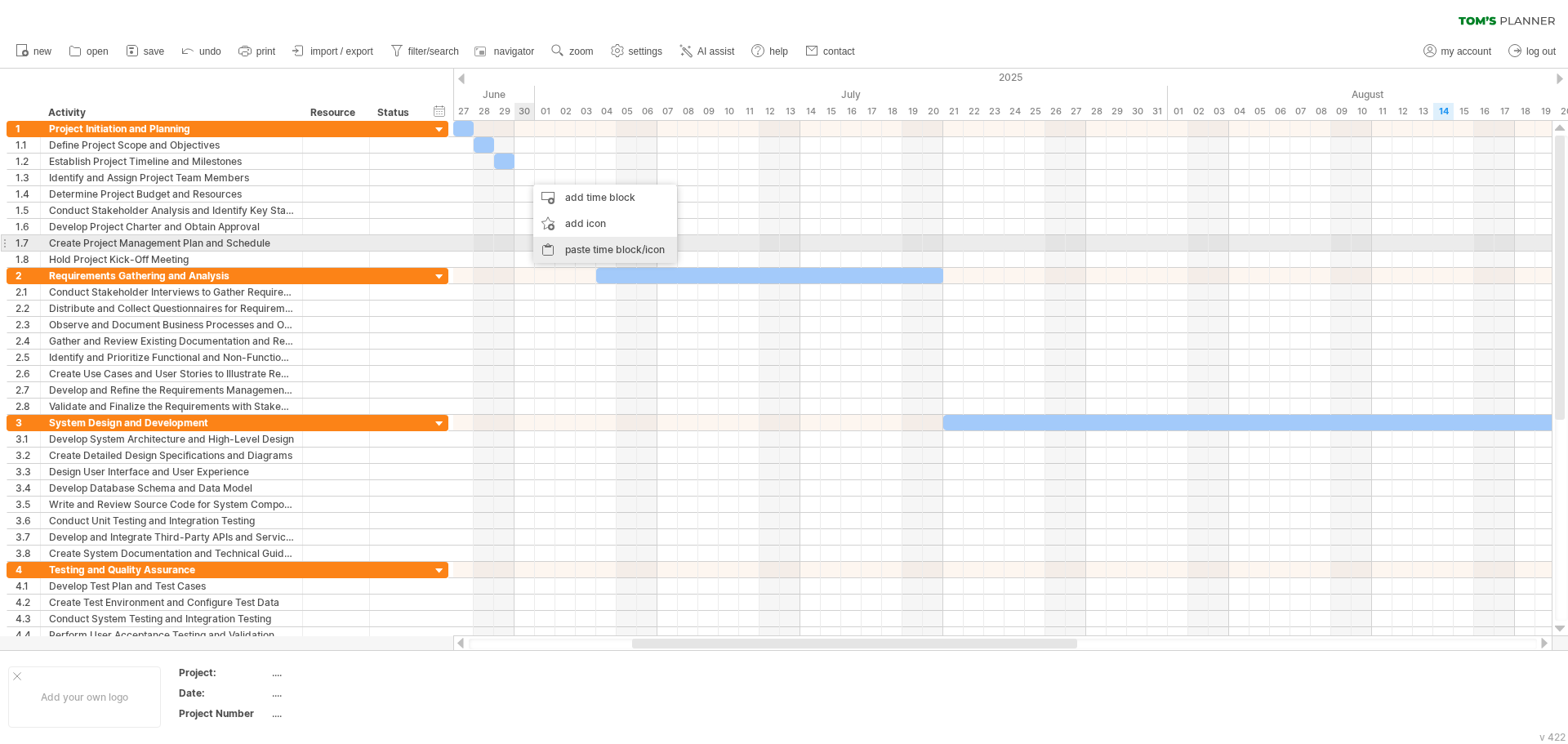
click at [565, 242] on div "paste time block/icon" at bounding box center [605, 250] width 144 height 26
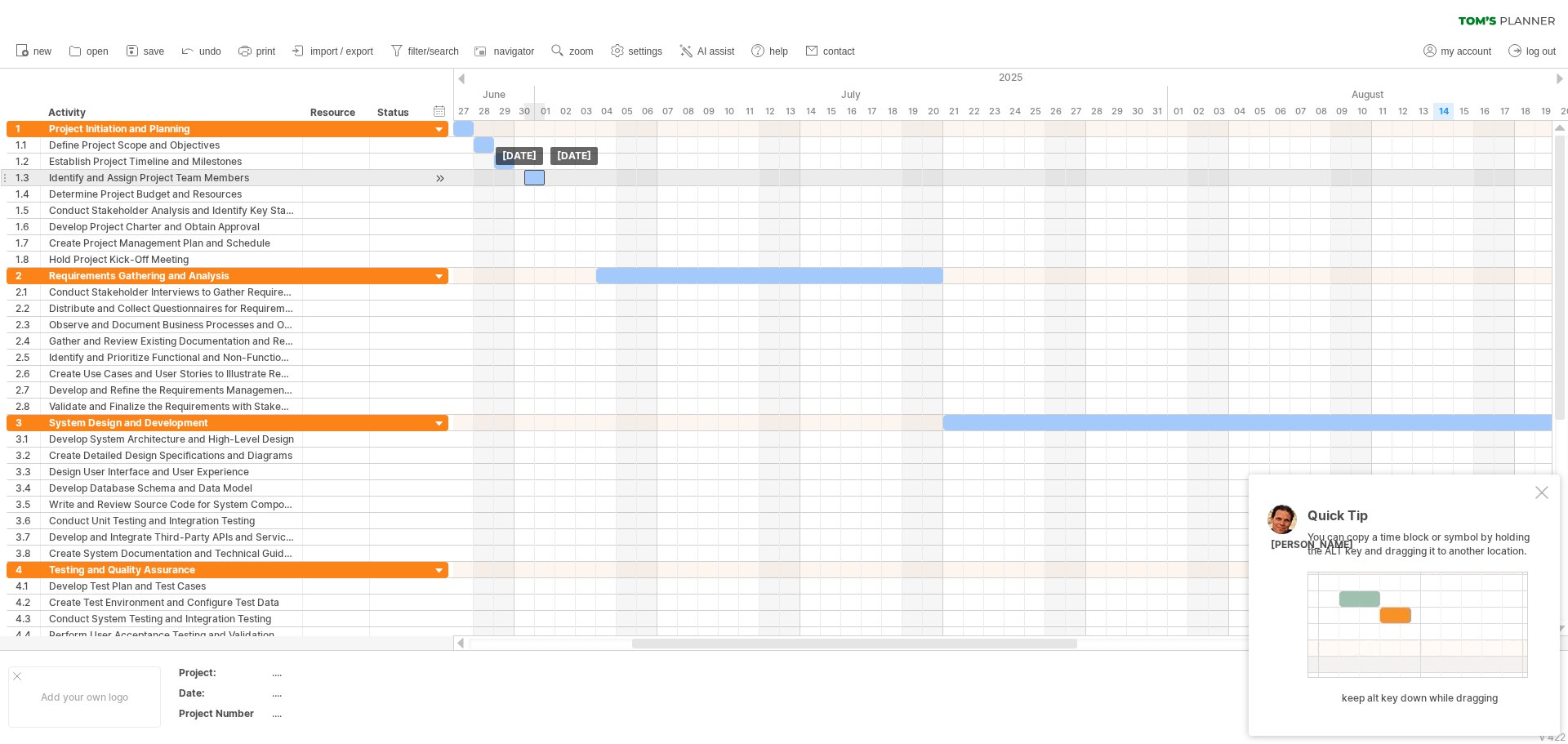
click at [530, 182] on div at bounding box center [534, 177] width 20 height 16
drag, startPoint x: 519, startPoint y: 174, endPoint x: 535, endPoint y: 184, distance: 18.9
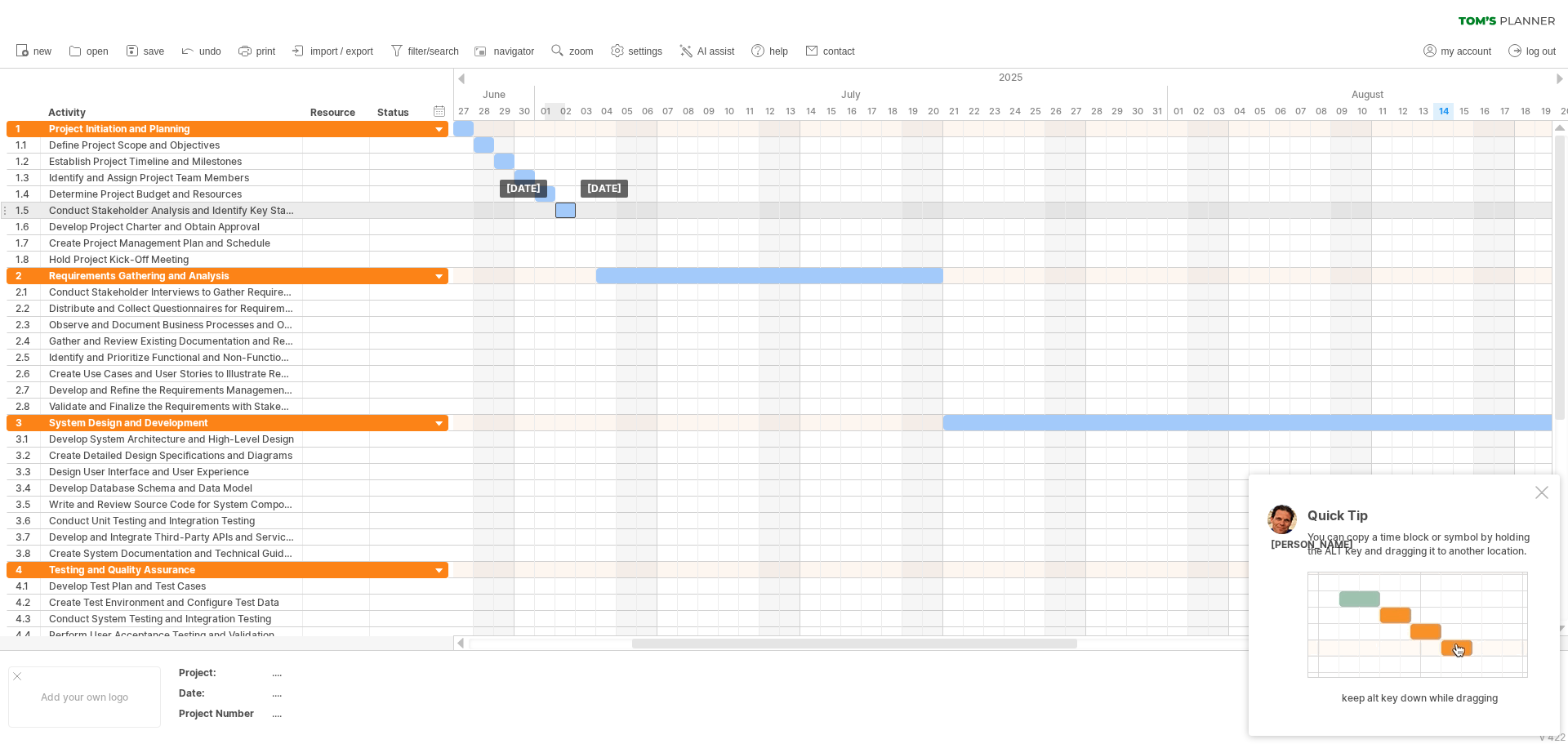
drag, startPoint x: 550, startPoint y: 195, endPoint x: 565, endPoint y: 208, distance: 19.8
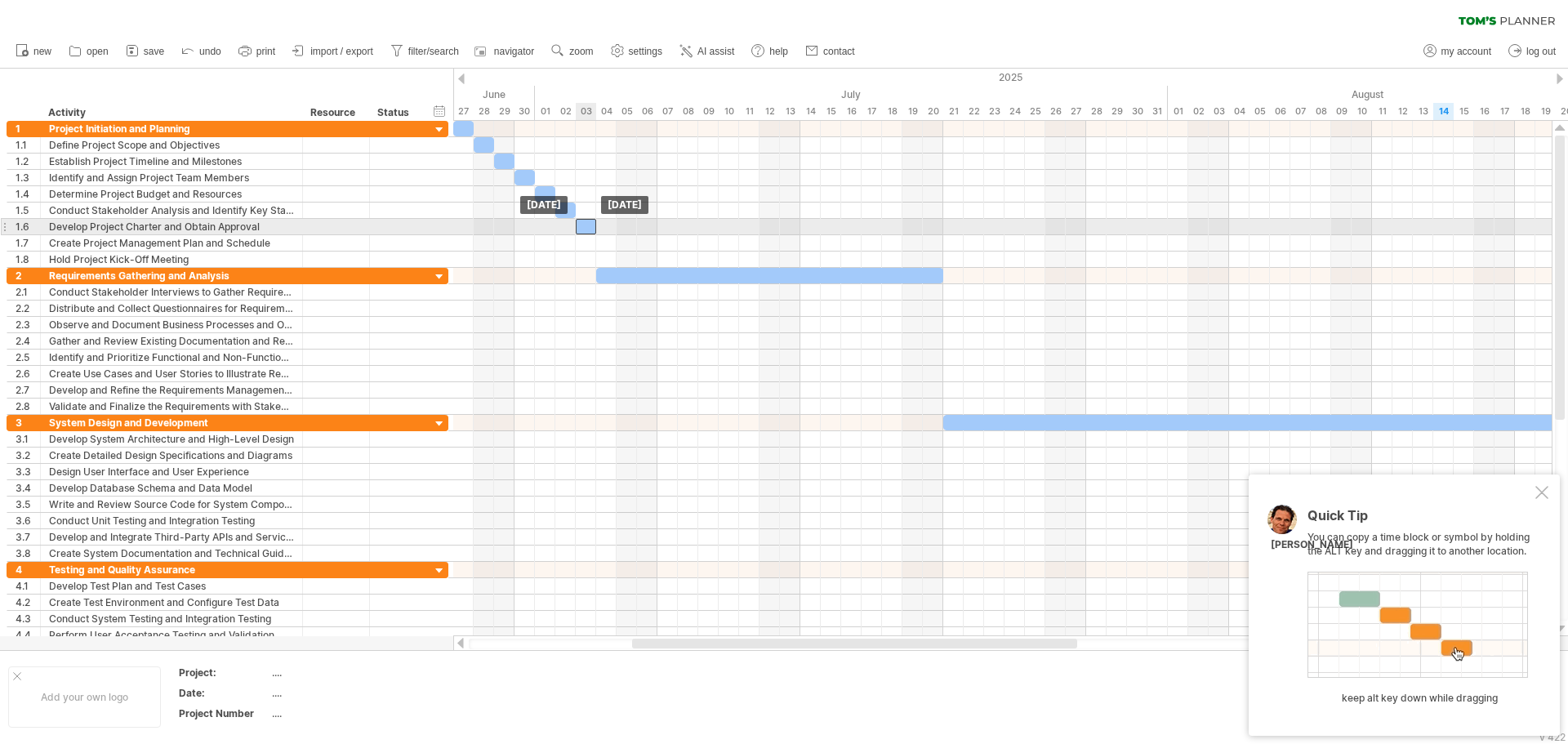
drag, startPoint x: 566, startPoint y: 208, endPoint x: 583, endPoint y: 220, distance: 20.8
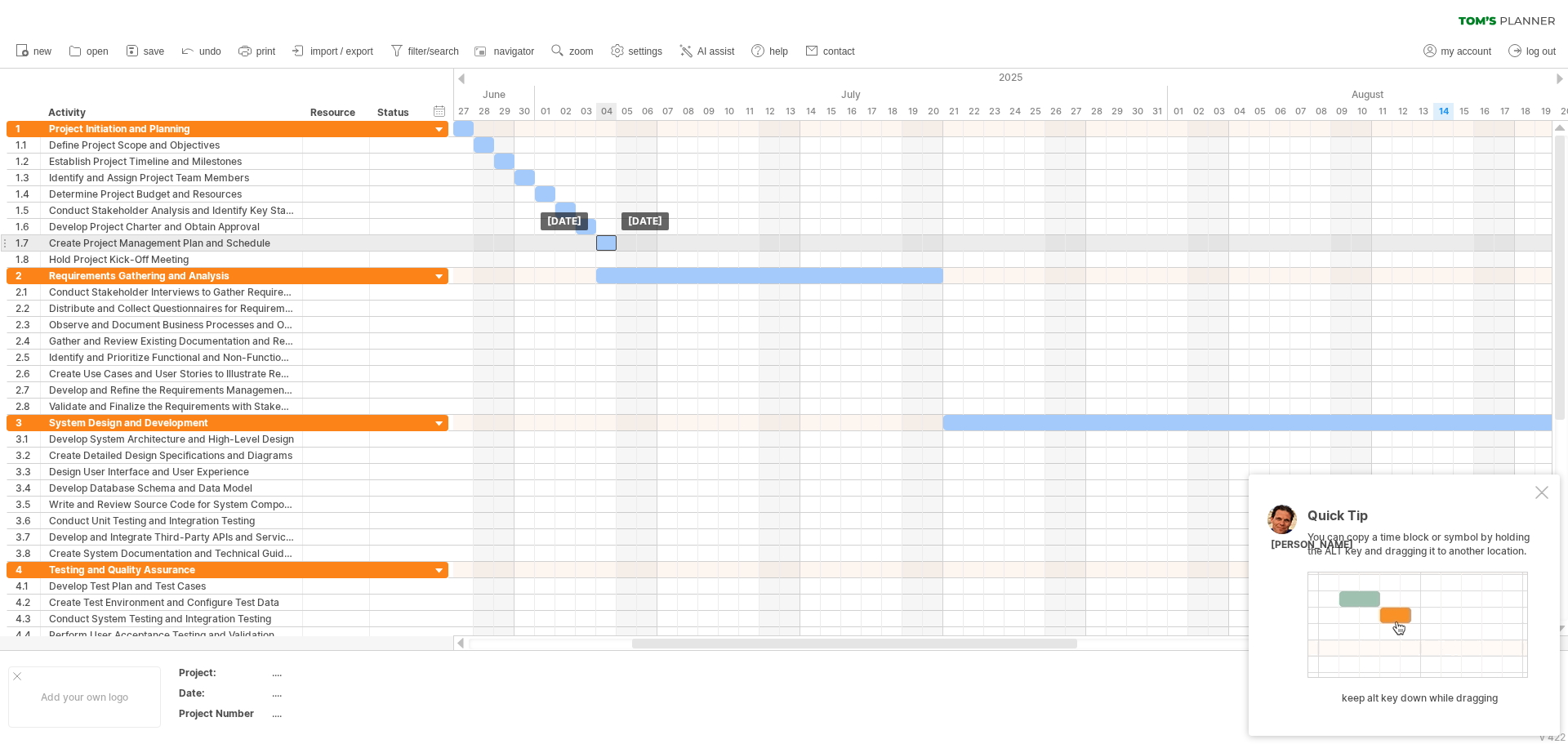
drag, startPoint x: 583, startPoint y: 220, endPoint x: 606, endPoint y: 239, distance: 29.8
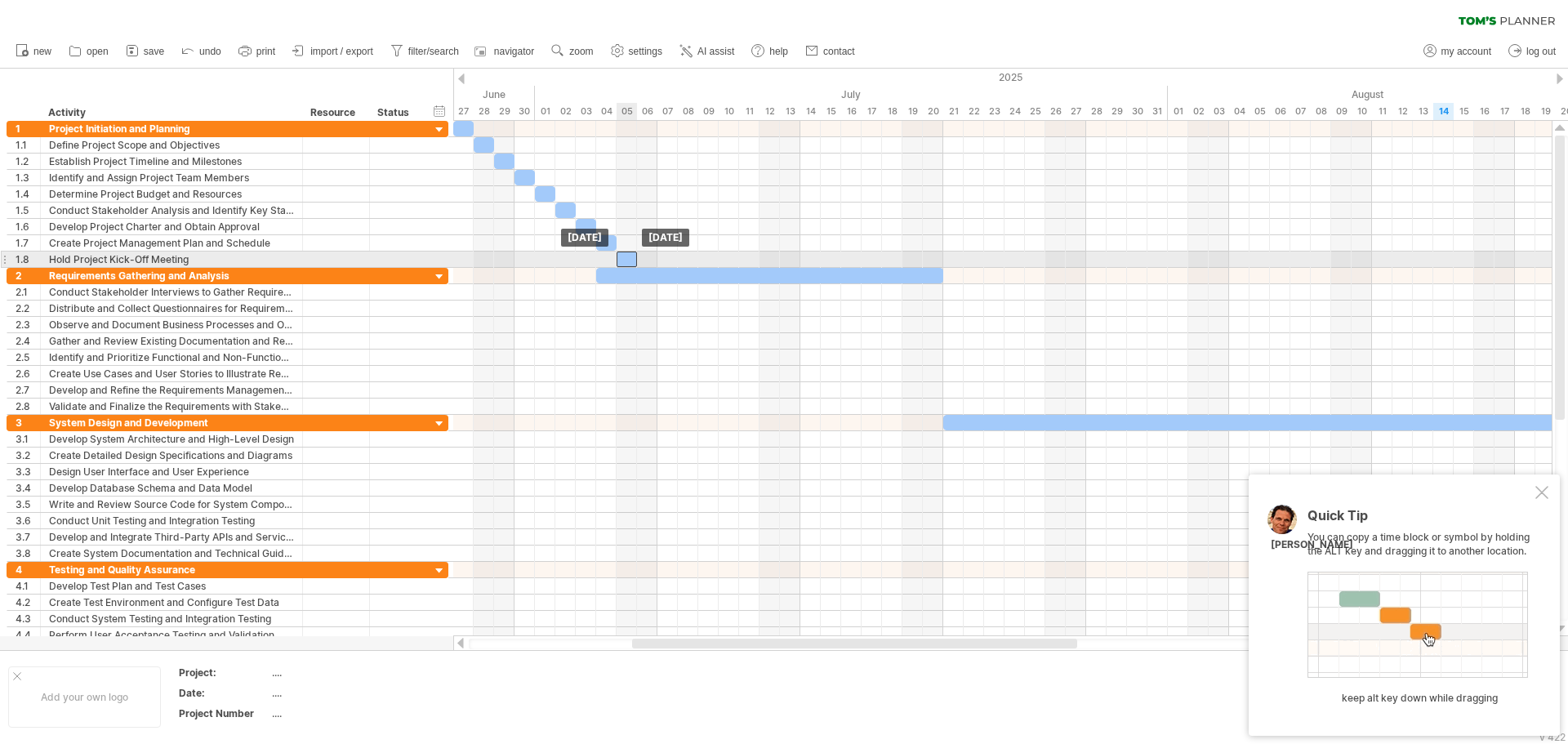
drag, startPoint x: 606, startPoint y: 239, endPoint x: 630, endPoint y: 252, distance: 27.3
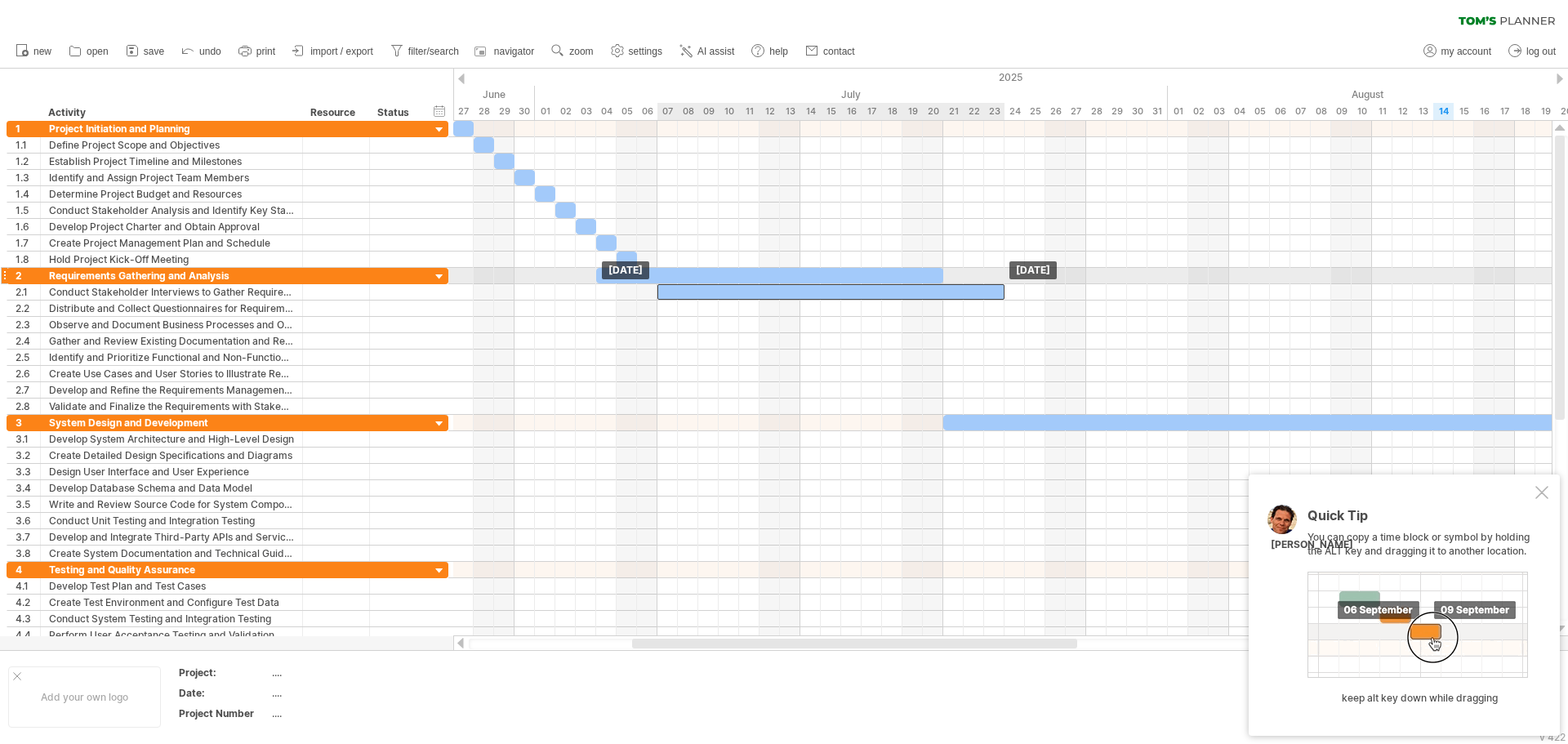
drag, startPoint x: 635, startPoint y: 268, endPoint x: 693, endPoint y: 279, distance: 59.0
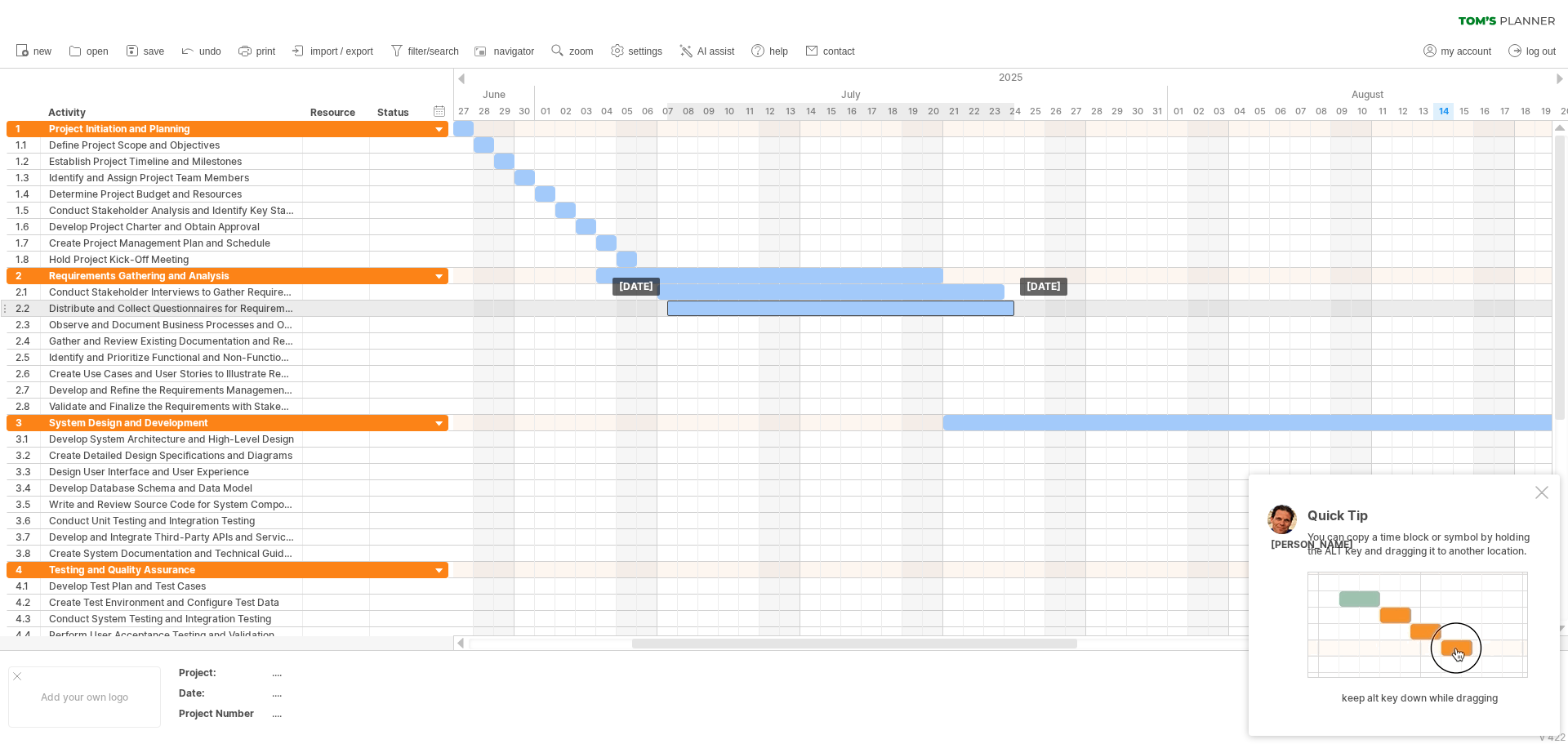
drag, startPoint x: 726, startPoint y: 293, endPoint x: 741, endPoint y: 311, distance: 23.4
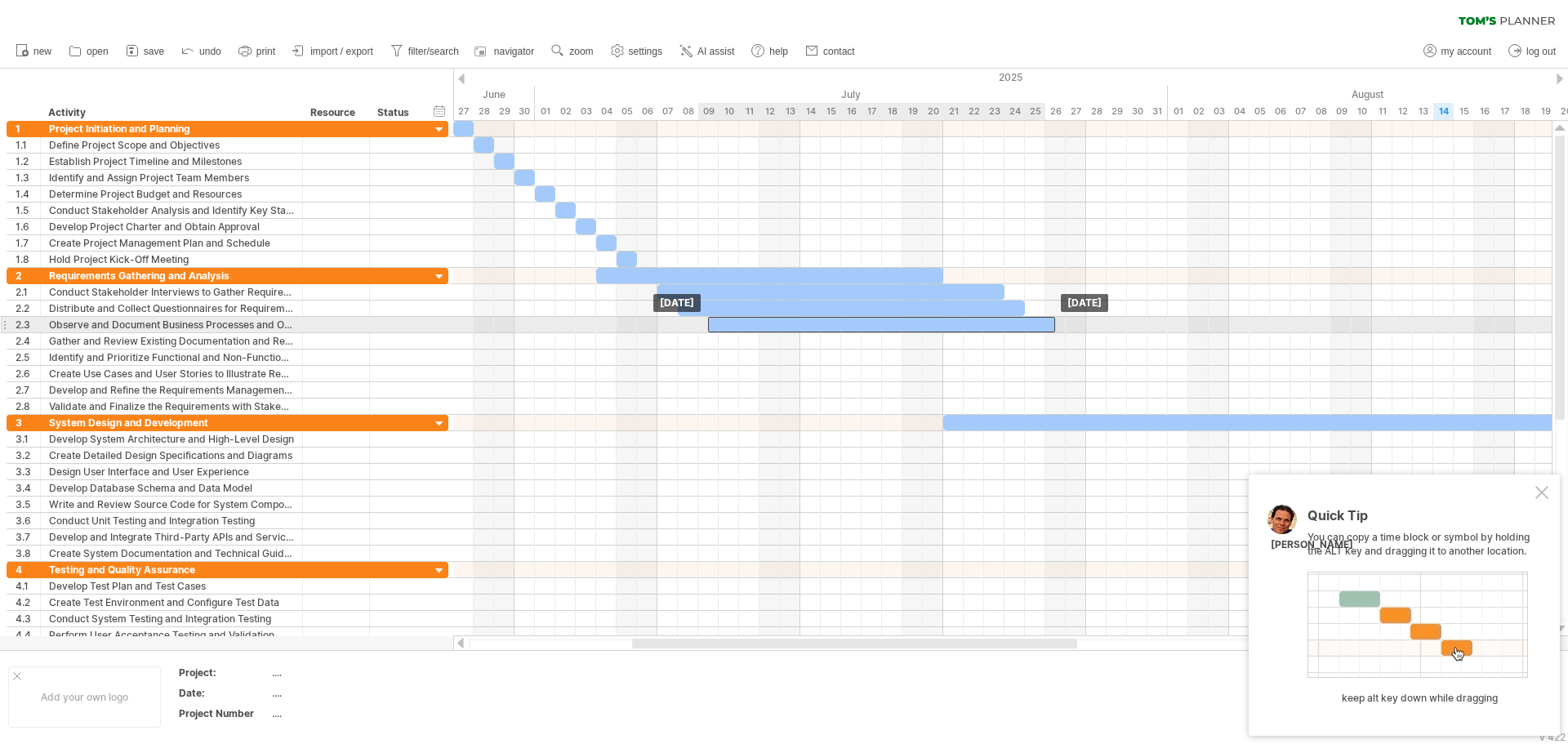
drag, startPoint x: 759, startPoint y: 308, endPoint x: 785, endPoint y: 327, distance: 32.2
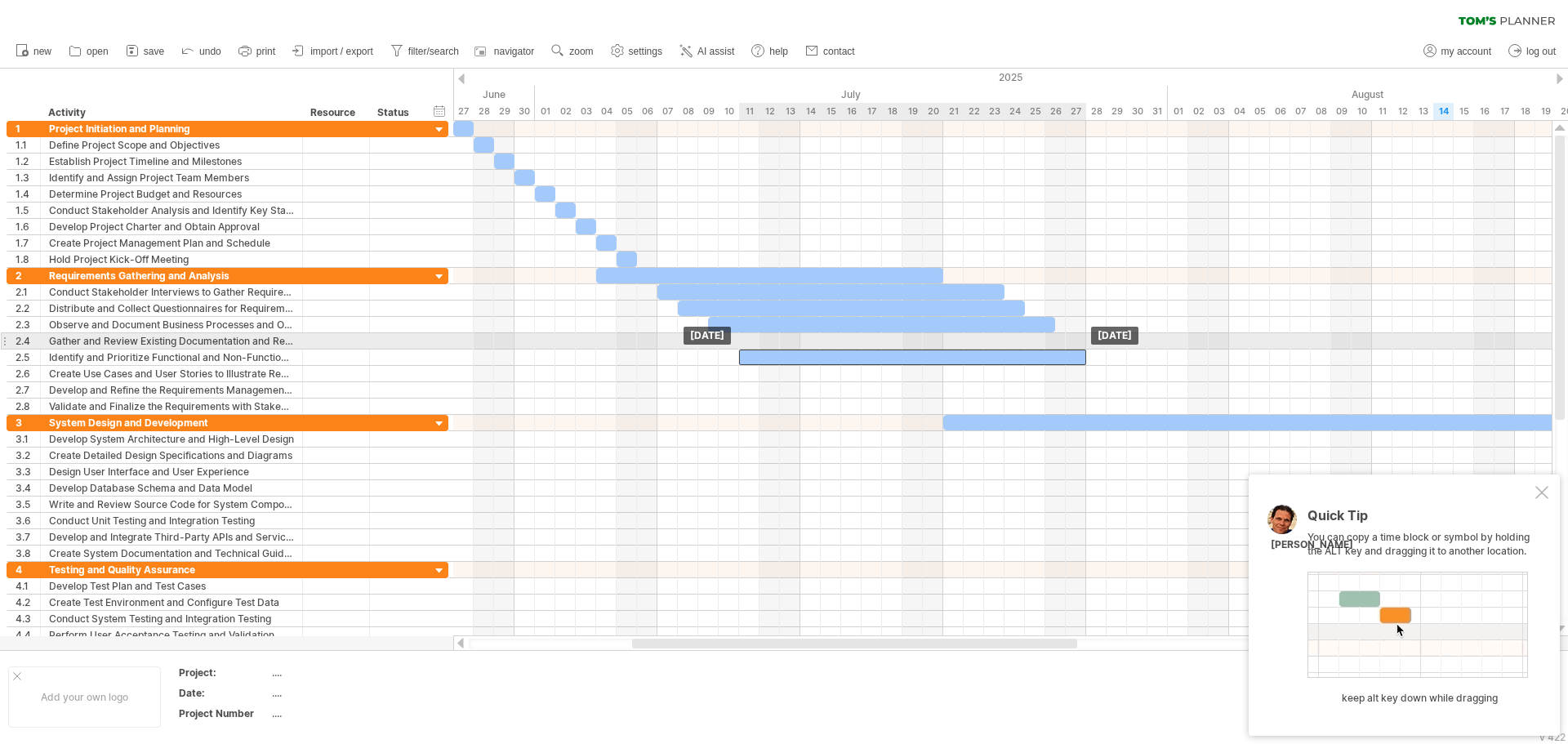
drag, startPoint x: 792, startPoint y: 320, endPoint x: 826, endPoint y: 344, distance: 41.6
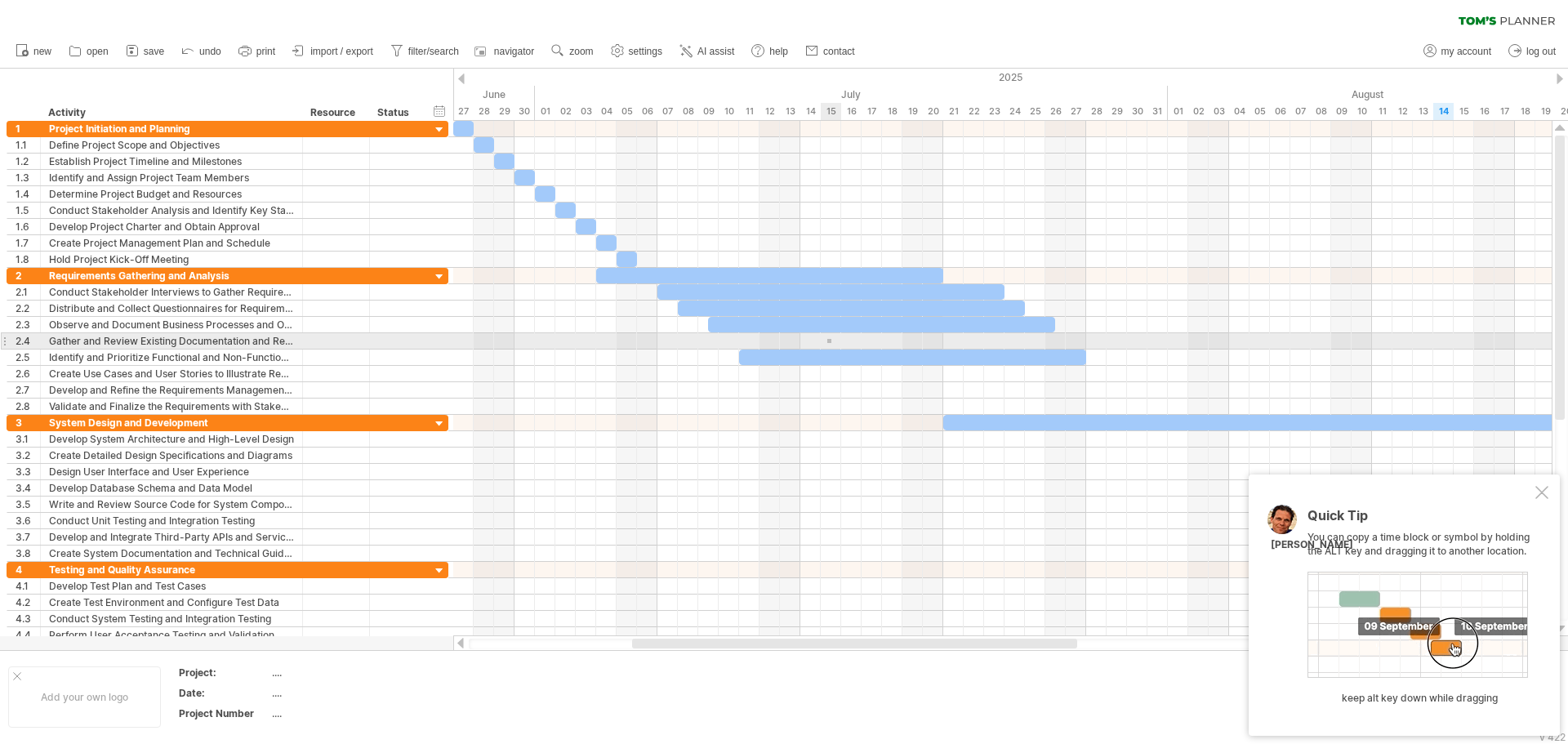
drag, startPoint x: 827, startPoint y: 339, endPoint x: 836, endPoint y: 348, distance: 12.7
click at [836, 348] on div at bounding box center [1002, 341] width 1099 height 17
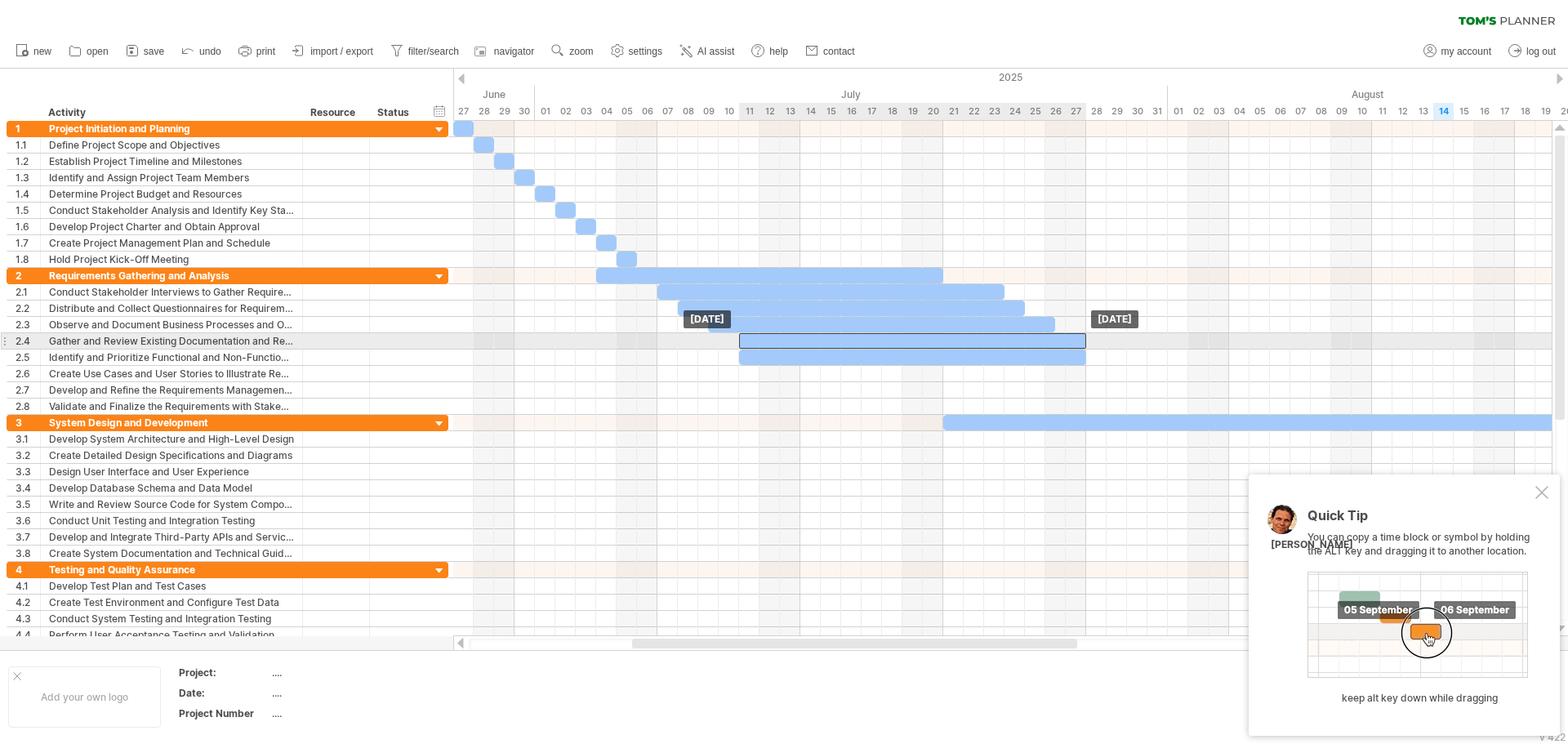
drag, startPoint x: 845, startPoint y: 351, endPoint x: 844, endPoint y: 337, distance: 14.0
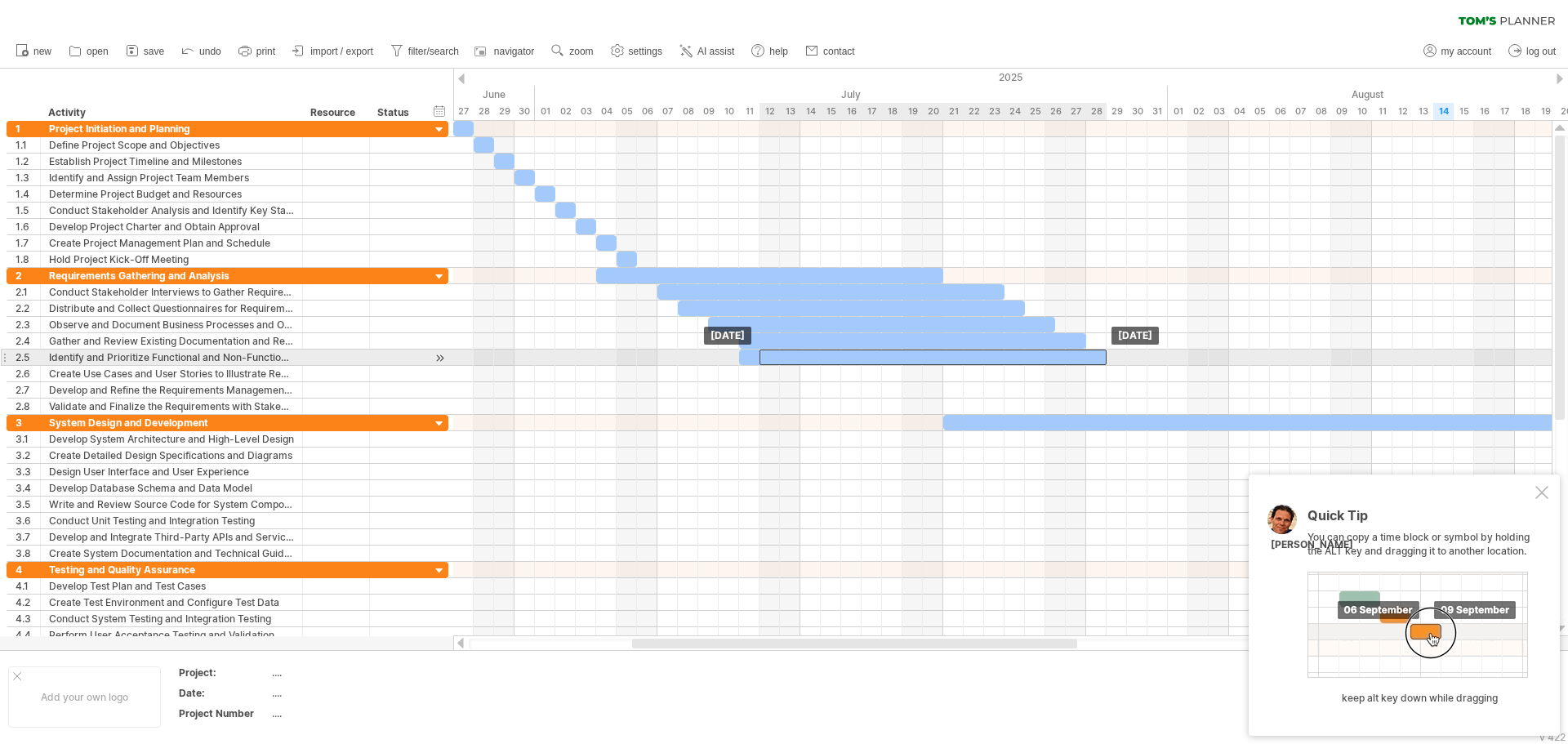
drag, startPoint x: 864, startPoint y: 351, endPoint x: 879, endPoint y: 359, distance: 17.0
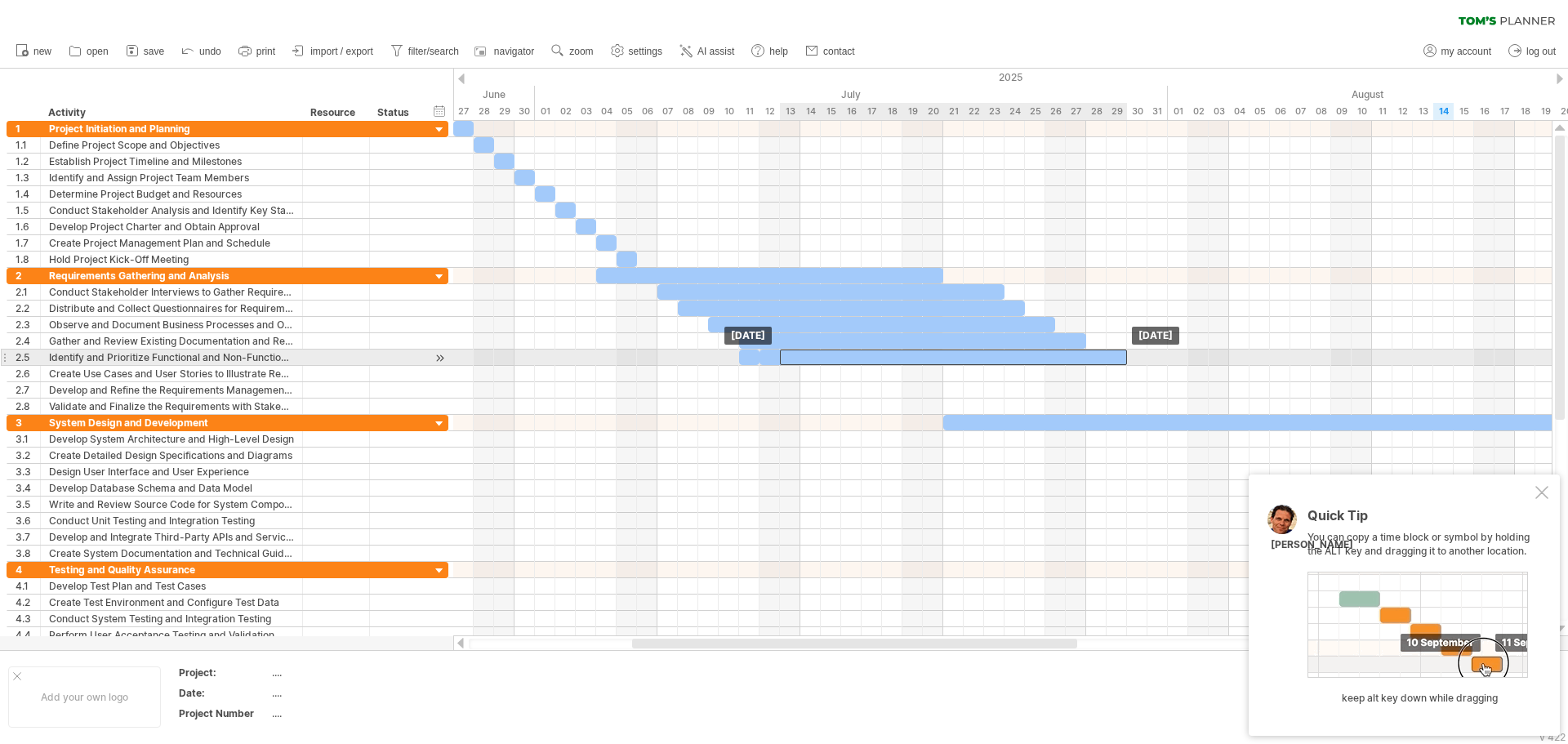
drag, startPoint x: 880, startPoint y: 358, endPoint x: 905, endPoint y: 366, distance: 26.2
click at [905, 366] on div "[DATE] [DATE]" at bounding box center [1002, 379] width 1099 height 516
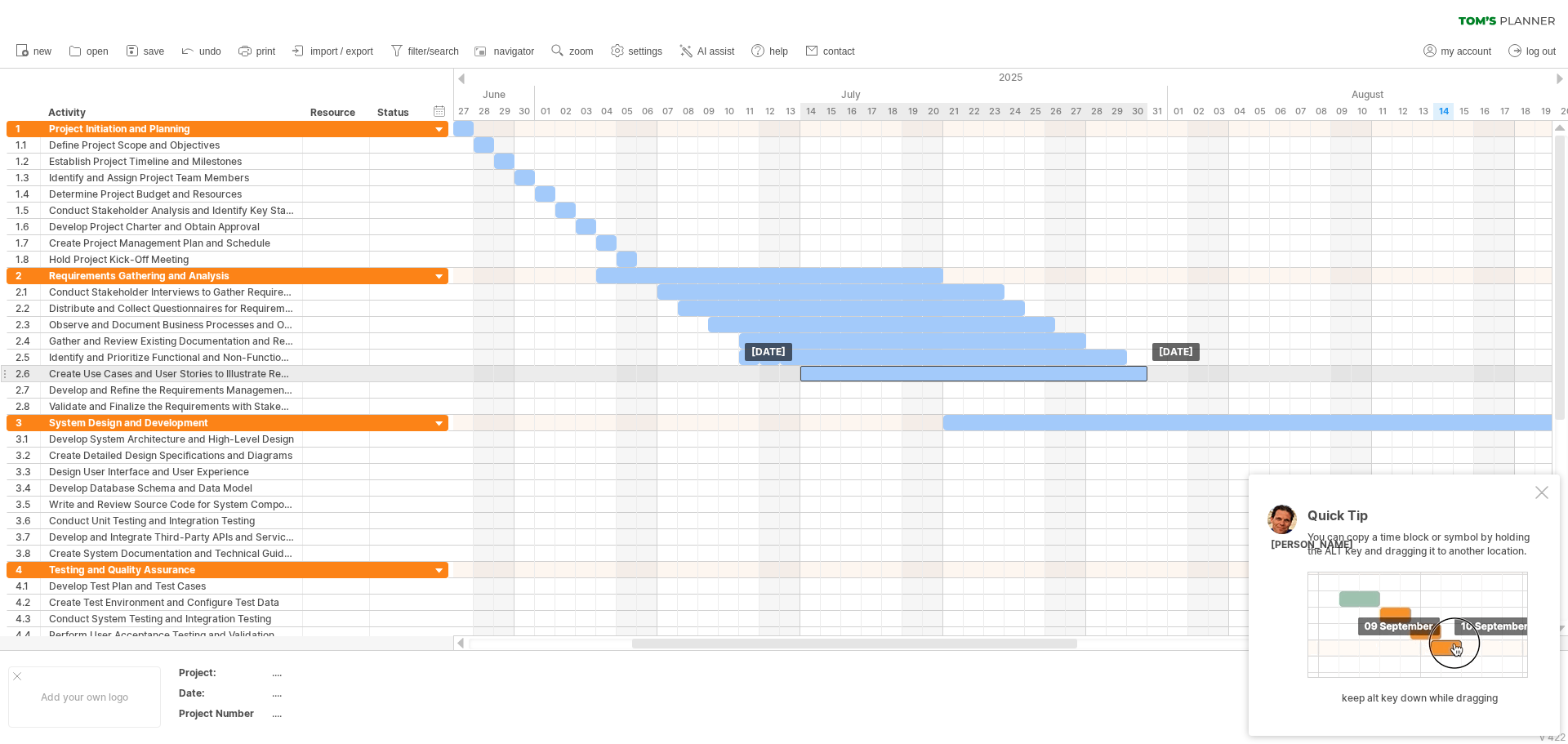
drag, startPoint x: 903, startPoint y: 363, endPoint x: 921, endPoint y: 377, distance: 22.8
drag, startPoint x: 919, startPoint y: 363, endPoint x: 942, endPoint y: 372, distance: 24.7
drag, startPoint x: 946, startPoint y: 362, endPoint x: 977, endPoint y: 378, distance: 34.9
drag, startPoint x: 970, startPoint y: 356, endPoint x: 1034, endPoint y: 377, distance: 67.4
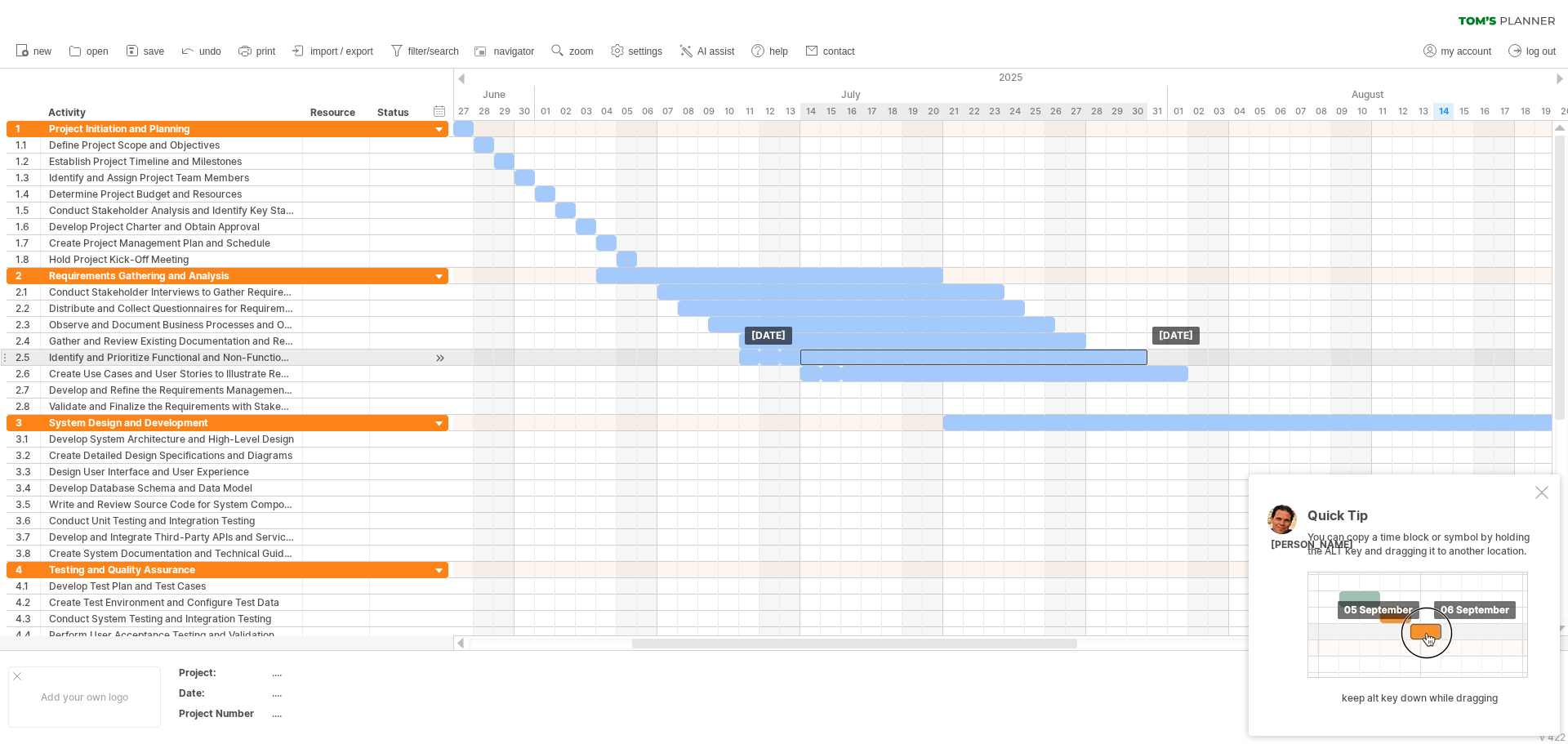
drag, startPoint x: 1032, startPoint y: 377, endPoint x: 989, endPoint y: 365, distance: 44.6
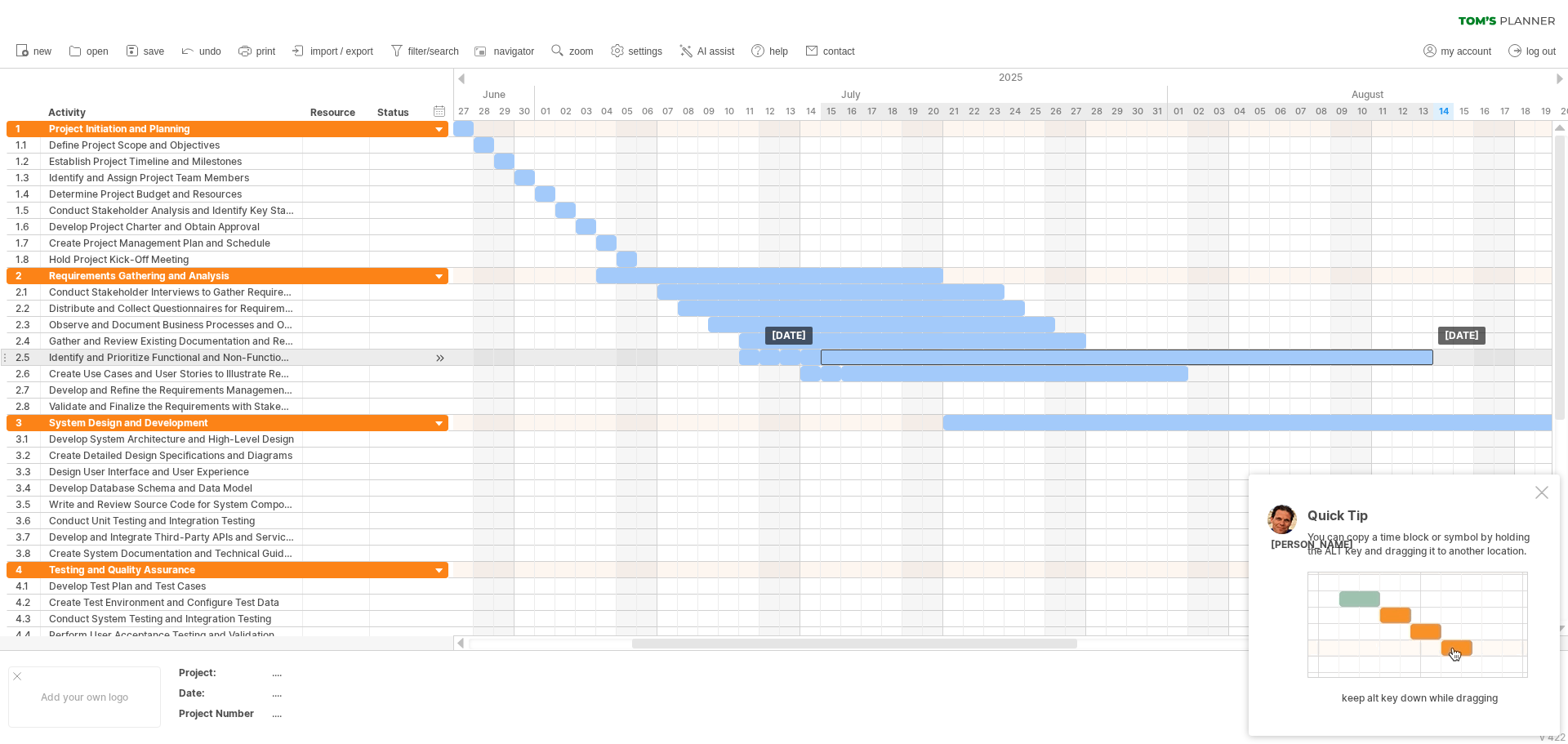
drag, startPoint x: 1011, startPoint y: 425, endPoint x: 886, endPoint y: 352, distance: 144.8
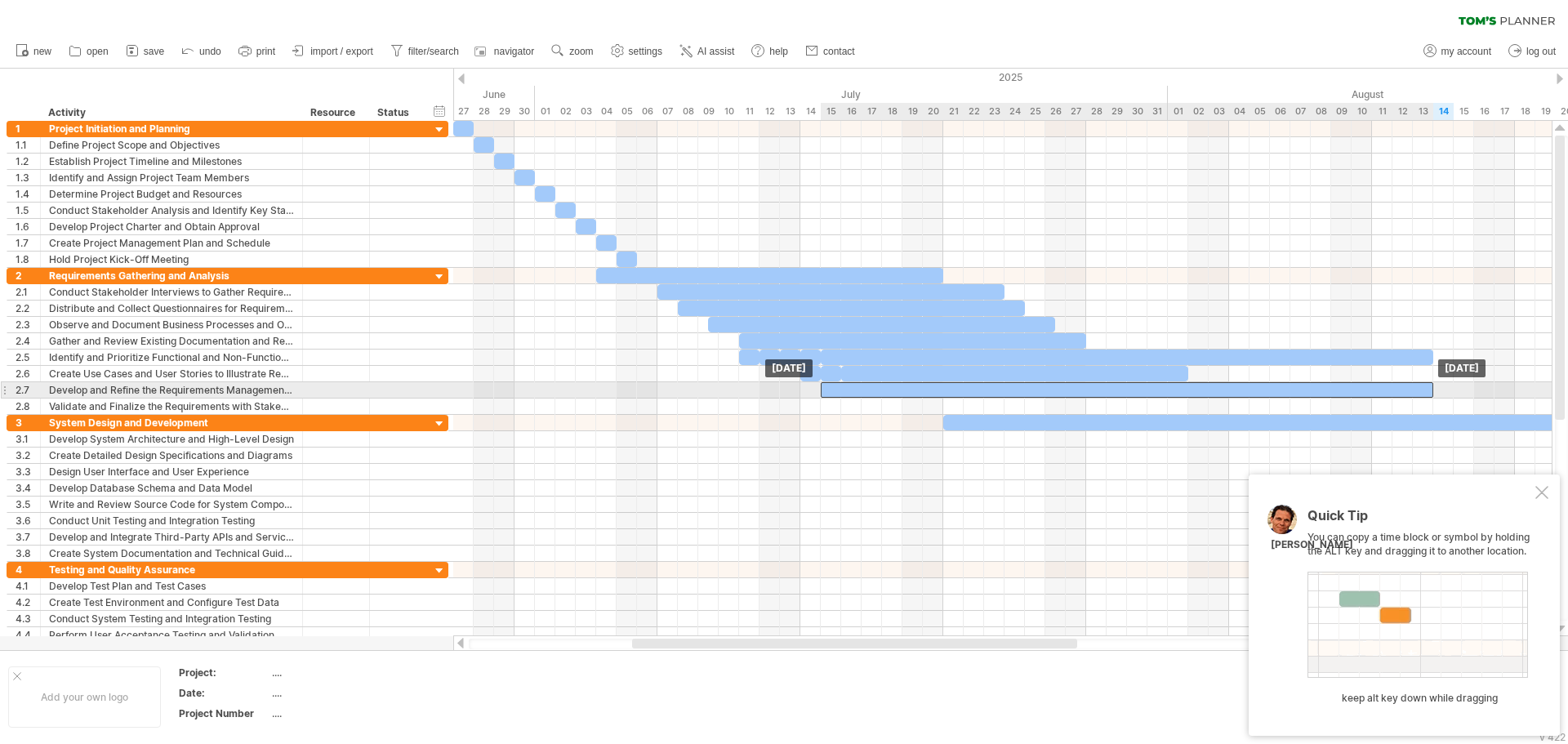
drag, startPoint x: 926, startPoint y: 353, endPoint x: 920, endPoint y: 382, distance: 29.6
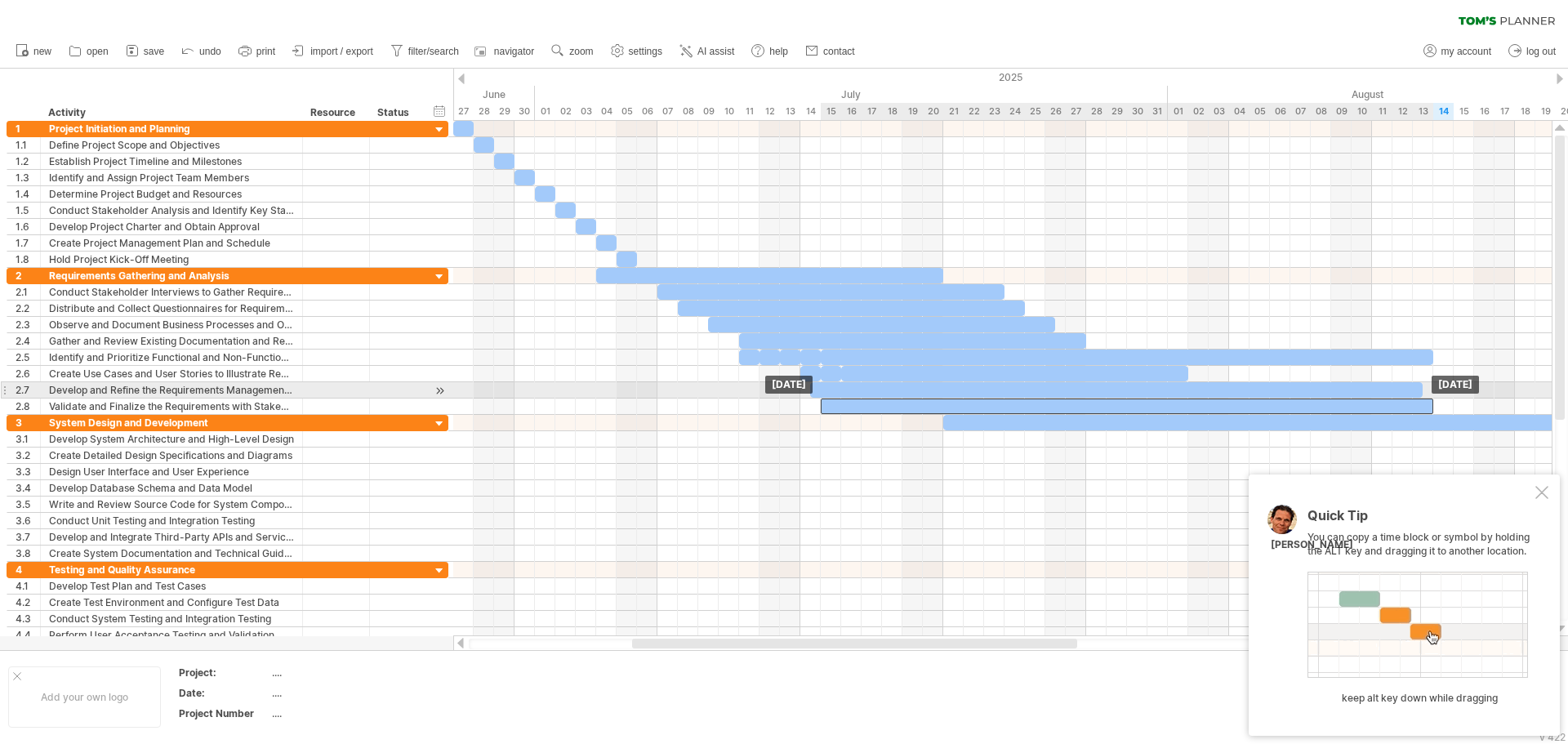
drag, startPoint x: 960, startPoint y: 385, endPoint x: 966, endPoint y: 397, distance: 13.4
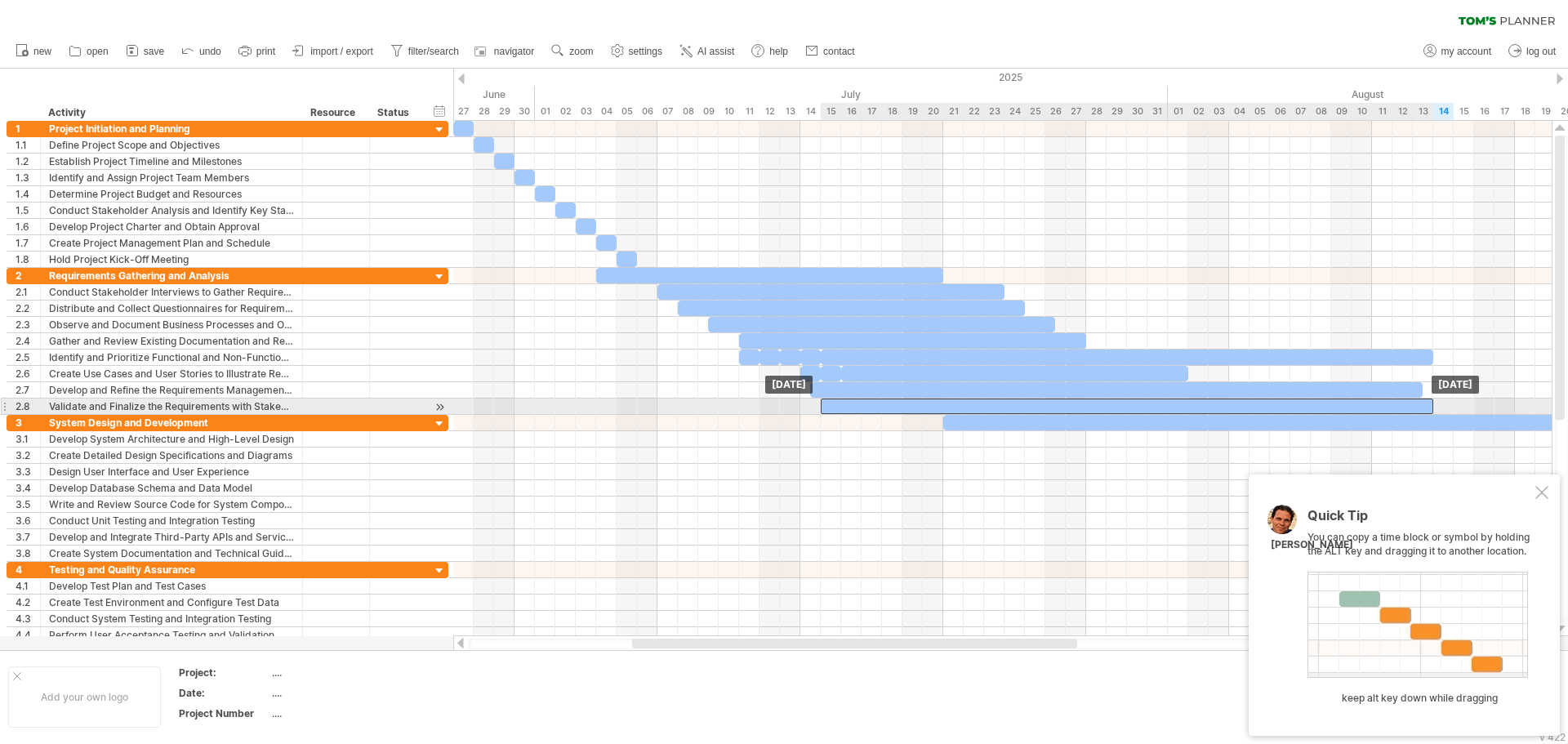
drag, startPoint x: 970, startPoint y: 394, endPoint x: 977, endPoint y: 408, distance: 15.7
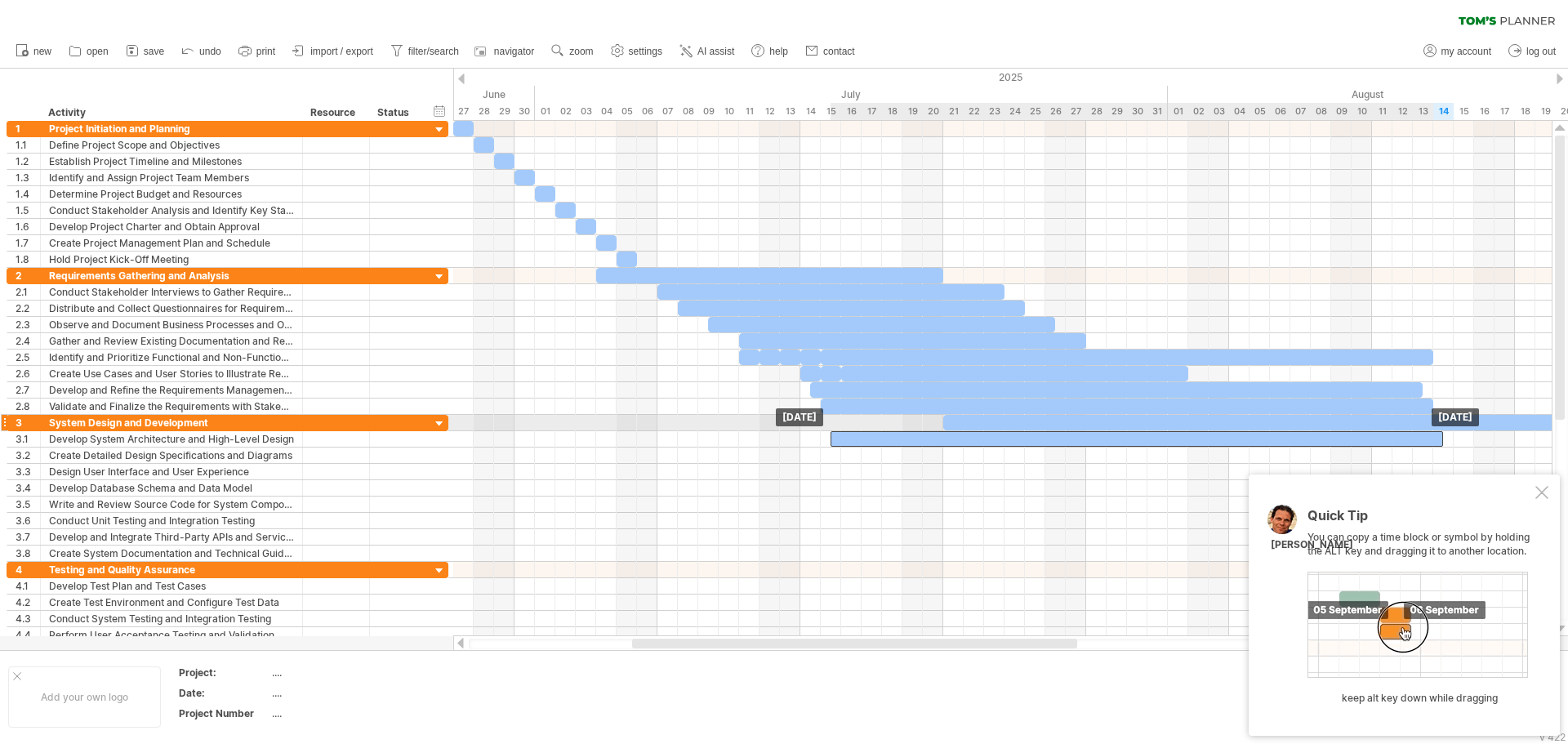
drag, startPoint x: 979, startPoint y: 400, endPoint x: 998, endPoint y: 412, distance: 22.5
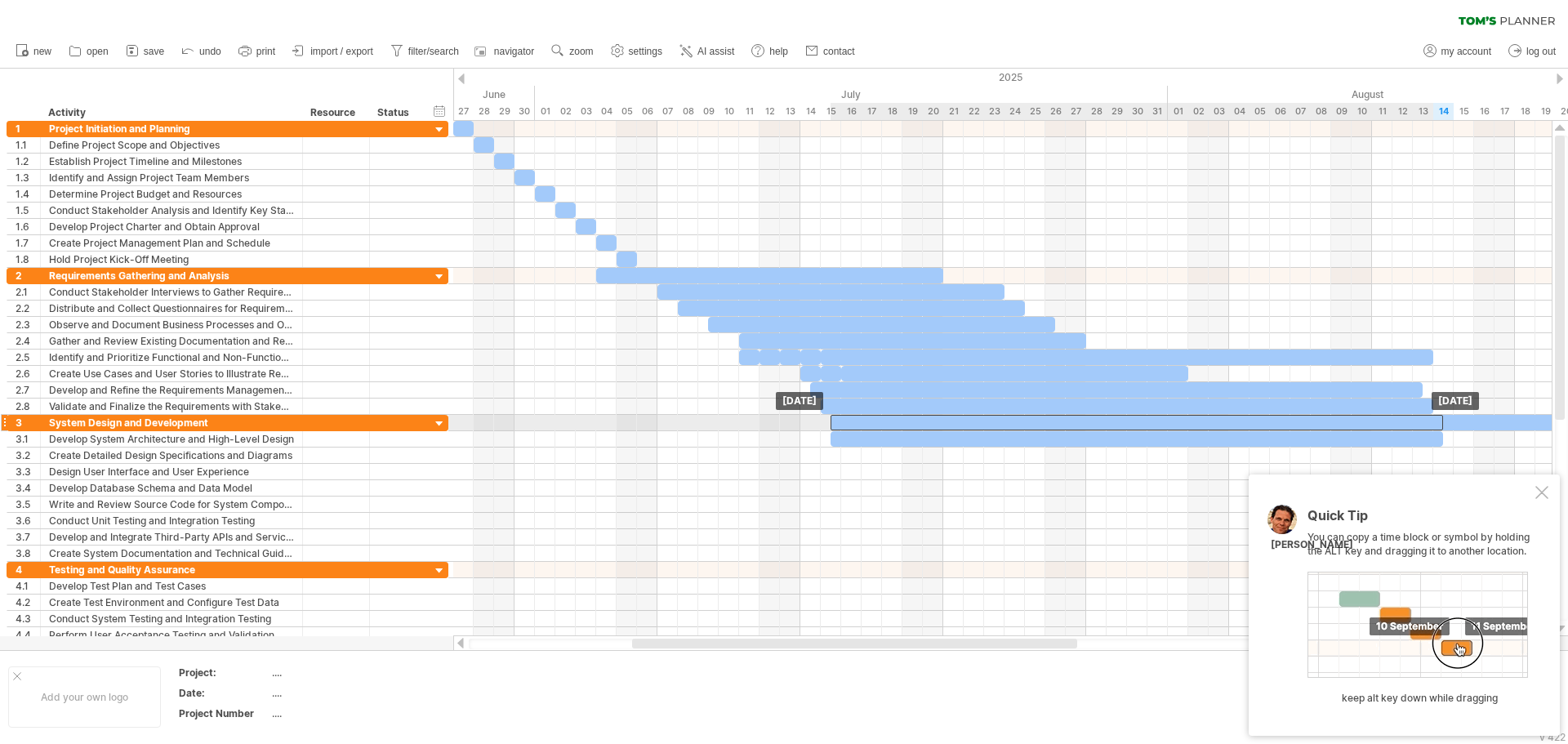
drag, startPoint x: 998, startPoint y: 412, endPoint x: 1005, endPoint y: 429, distance: 18.4
drag, startPoint x: 1007, startPoint y: 431, endPoint x: 1010, endPoint y: 446, distance: 15.3
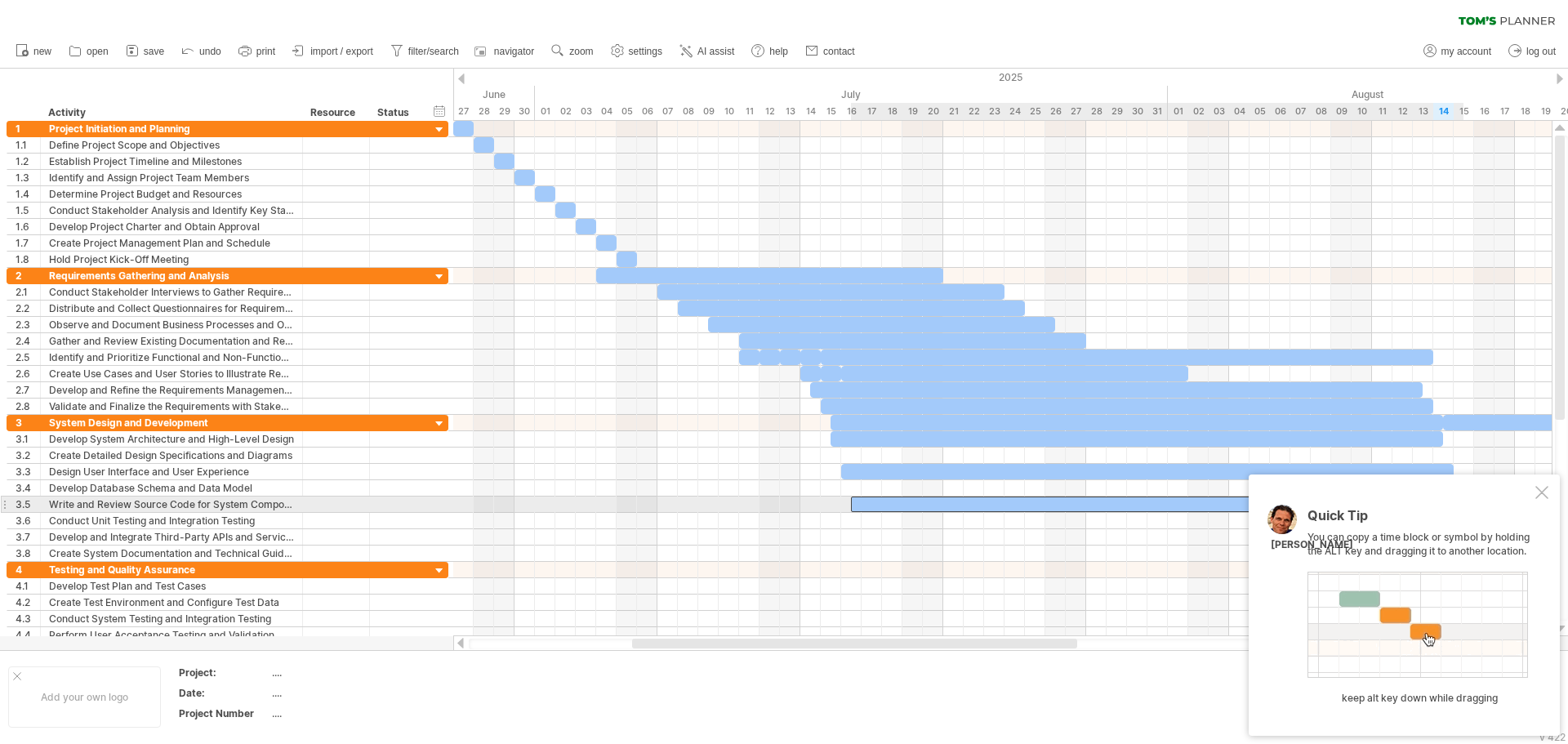
drag, startPoint x: 1030, startPoint y: 471, endPoint x: 1042, endPoint y: 515, distance: 45.6
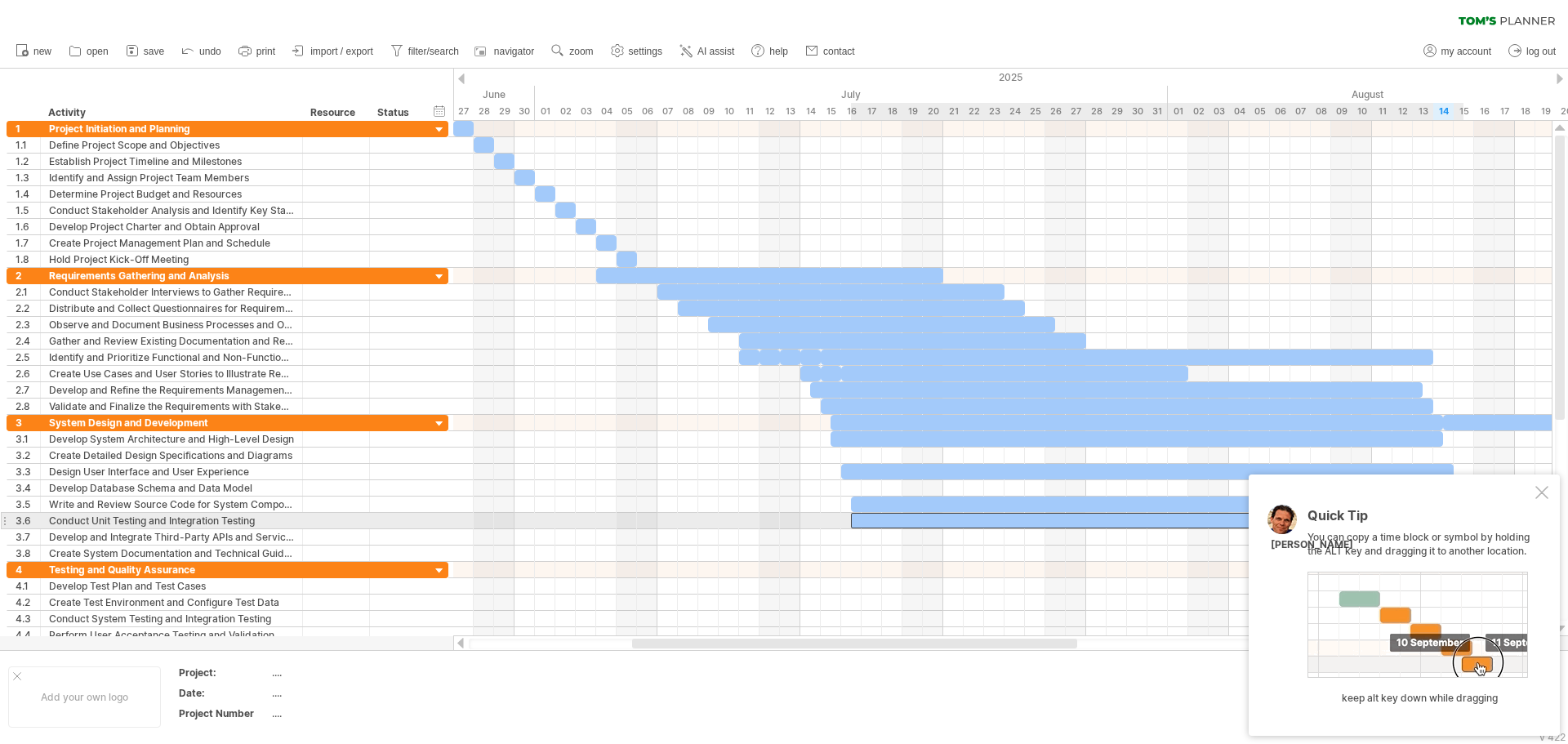
drag, startPoint x: 1042, startPoint y: 515, endPoint x: 1042, endPoint y: 495, distance: 20.0
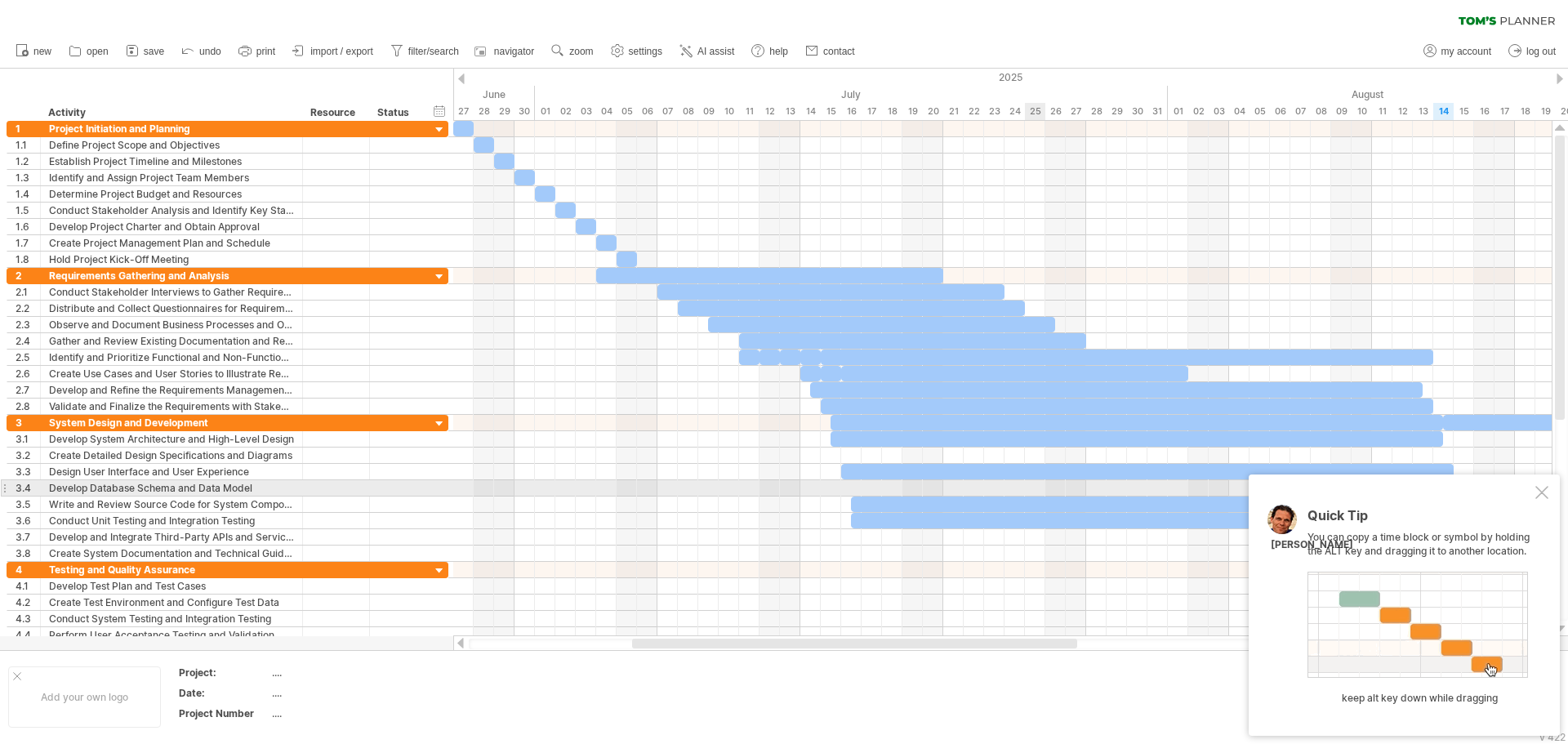
click at [1042, 490] on div at bounding box center [1002, 488] width 1099 height 17
click at [1043, 488] on div at bounding box center [1002, 488] width 1099 height 17
drag, startPoint x: 1043, startPoint y: 484, endPoint x: 1042, endPoint y: 502, distance: 18.0
click at [1043, 487] on div at bounding box center [1002, 488] width 1099 height 17
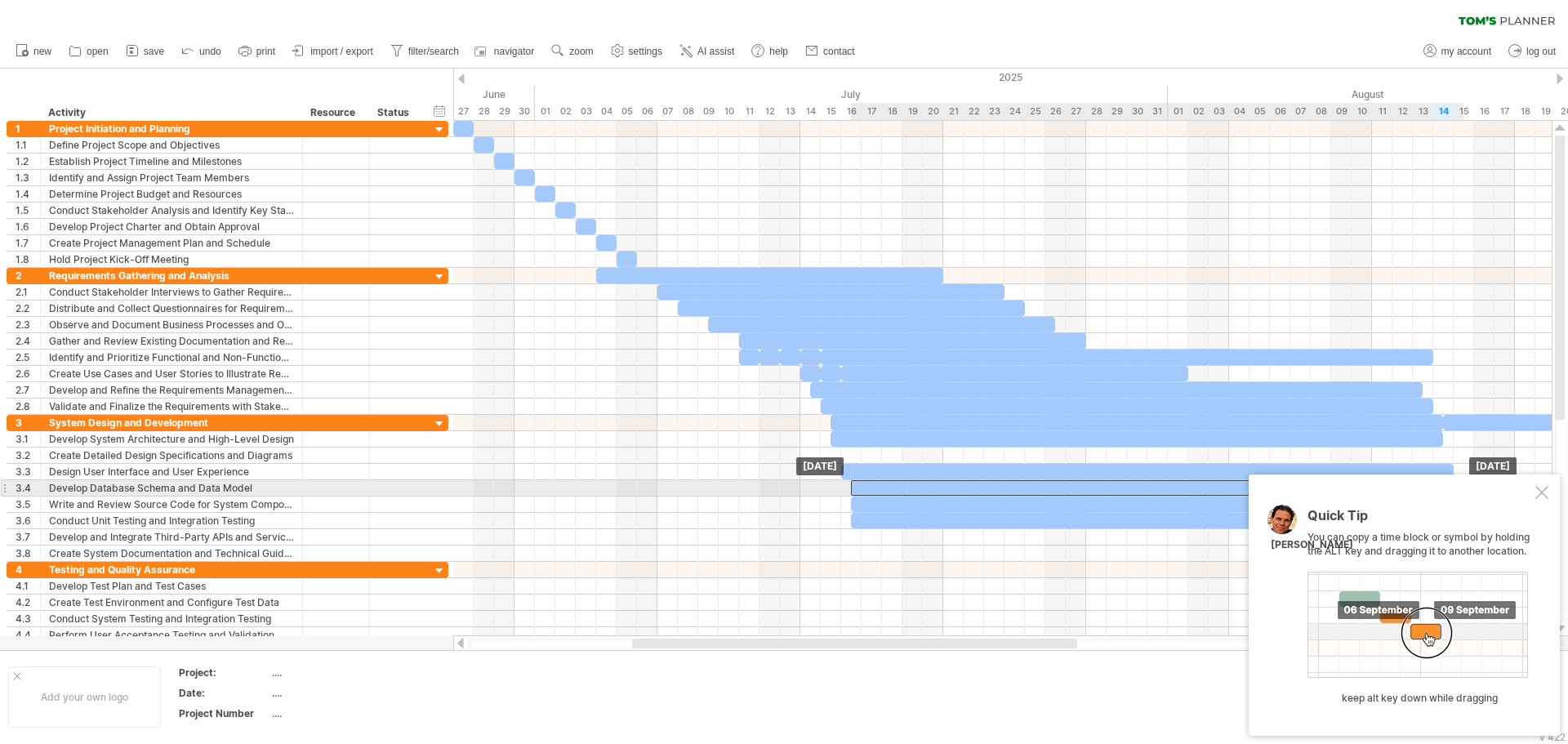
drag, startPoint x: 1042, startPoint y: 502, endPoint x: 1042, endPoint y: 482, distance: 20.0
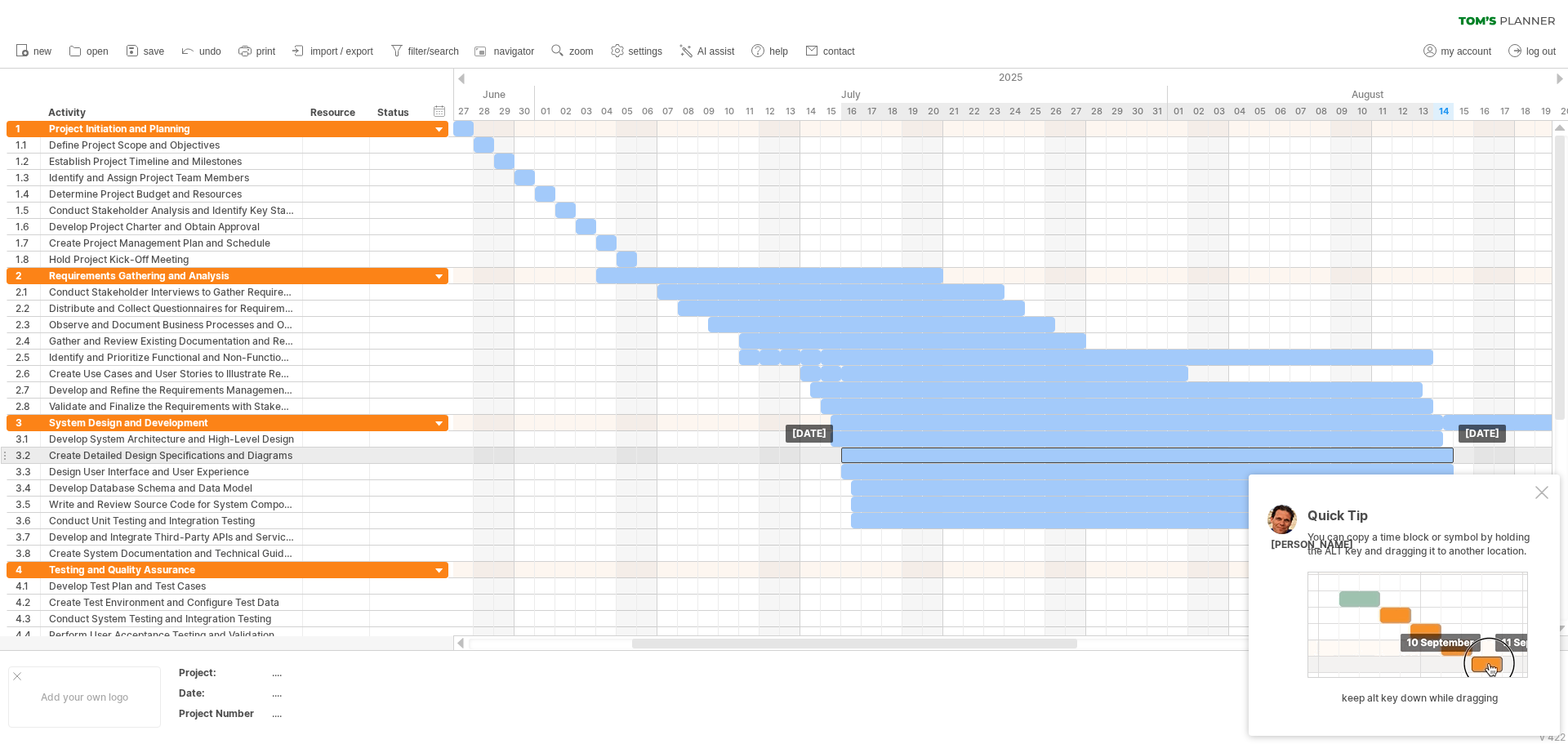
drag, startPoint x: 1040, startPoint y: 472, endPoint x: 1038, endPoint y: 453, distance: 19.1
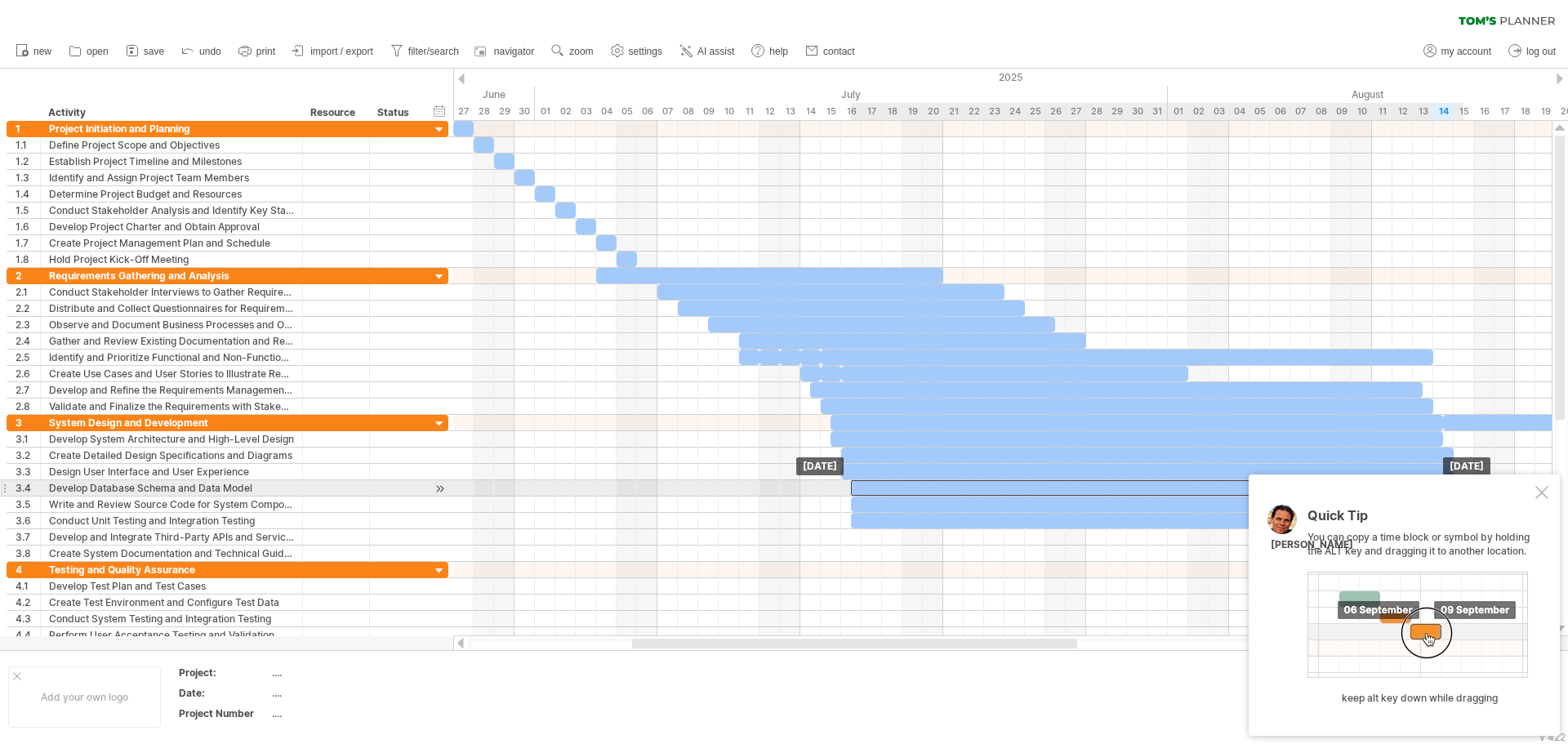
drag
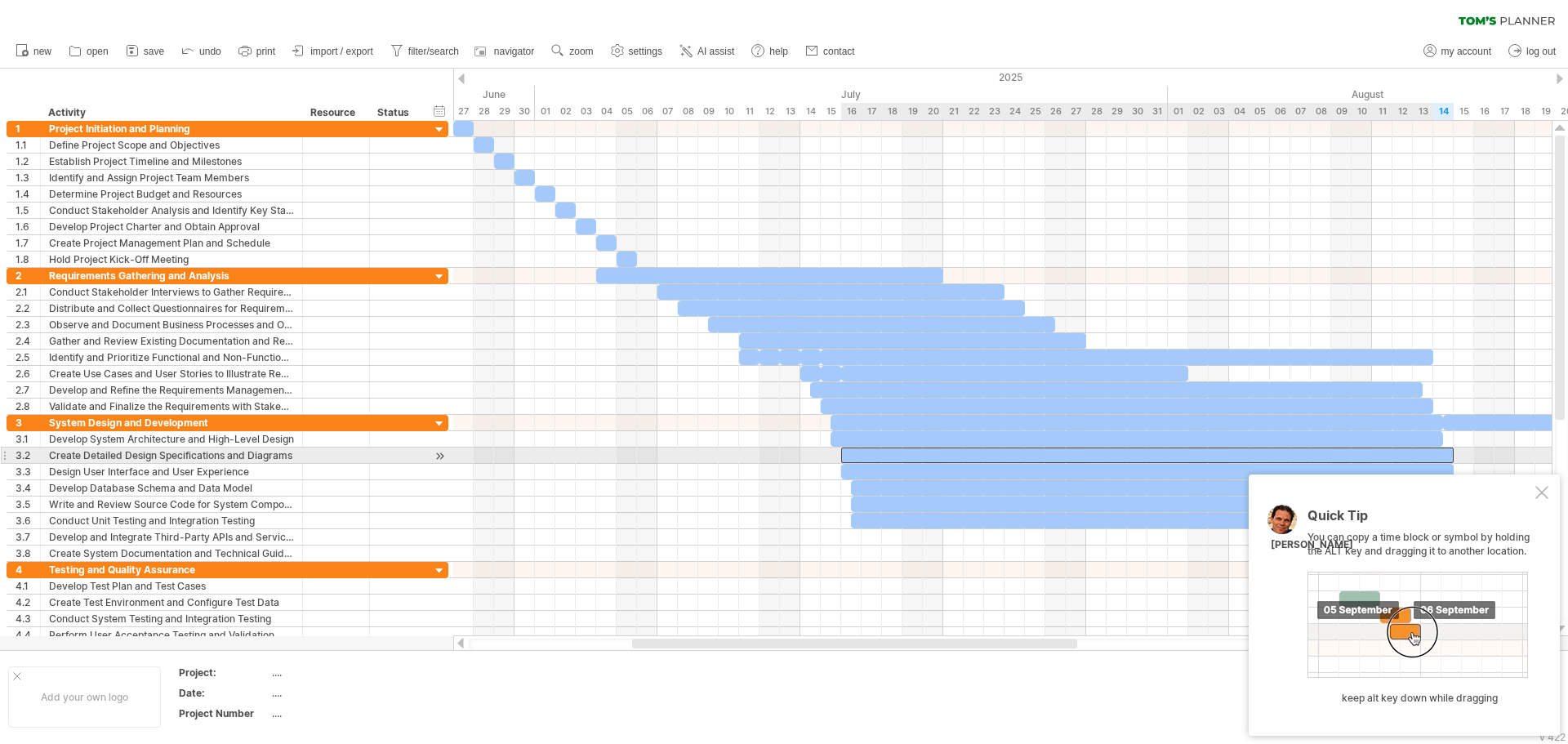
click at [1044, 461] on div at bounding box center [1147, 456] width 612 height 16
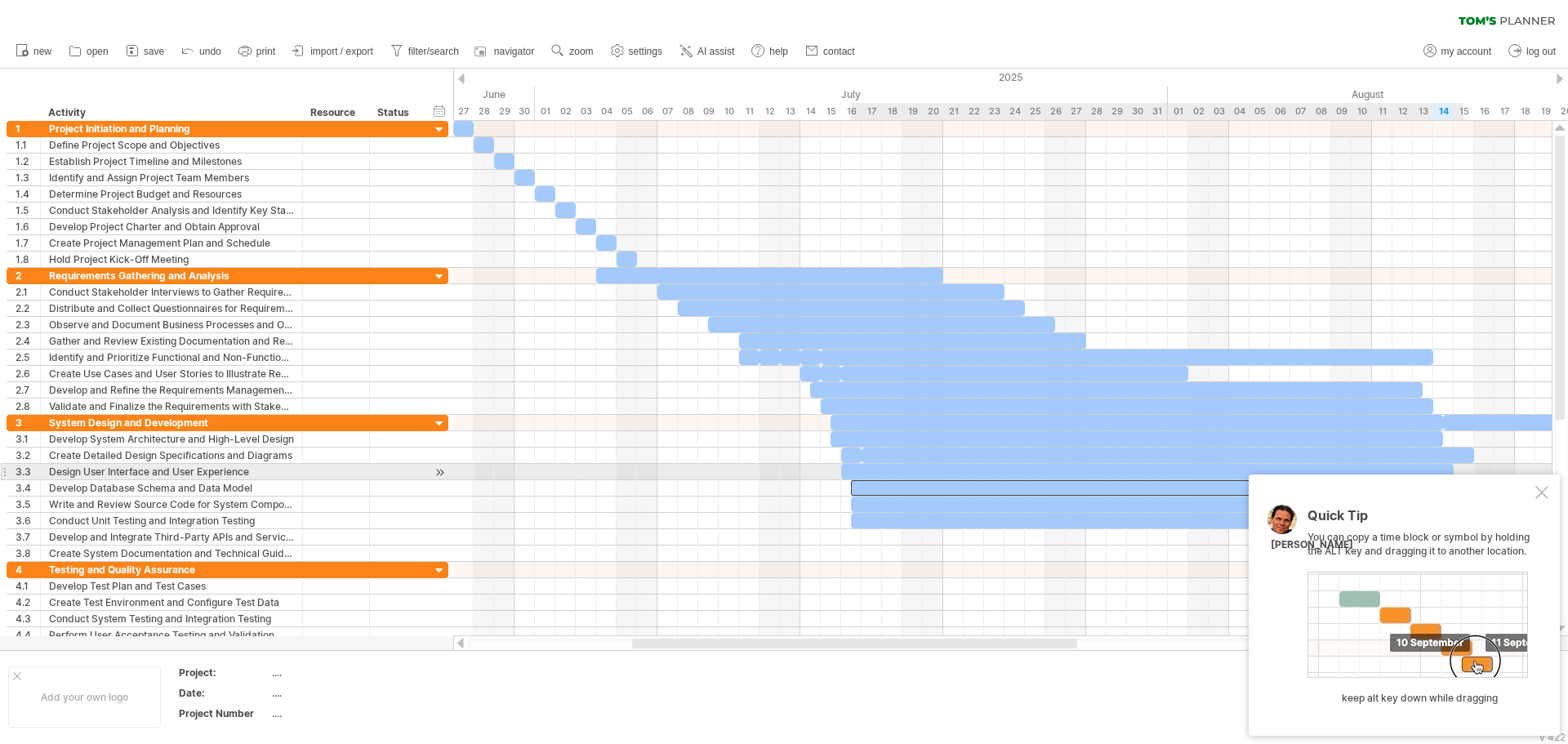
click at [1064, 482] on div at bounding box center [1157, 488] width 612 height 16
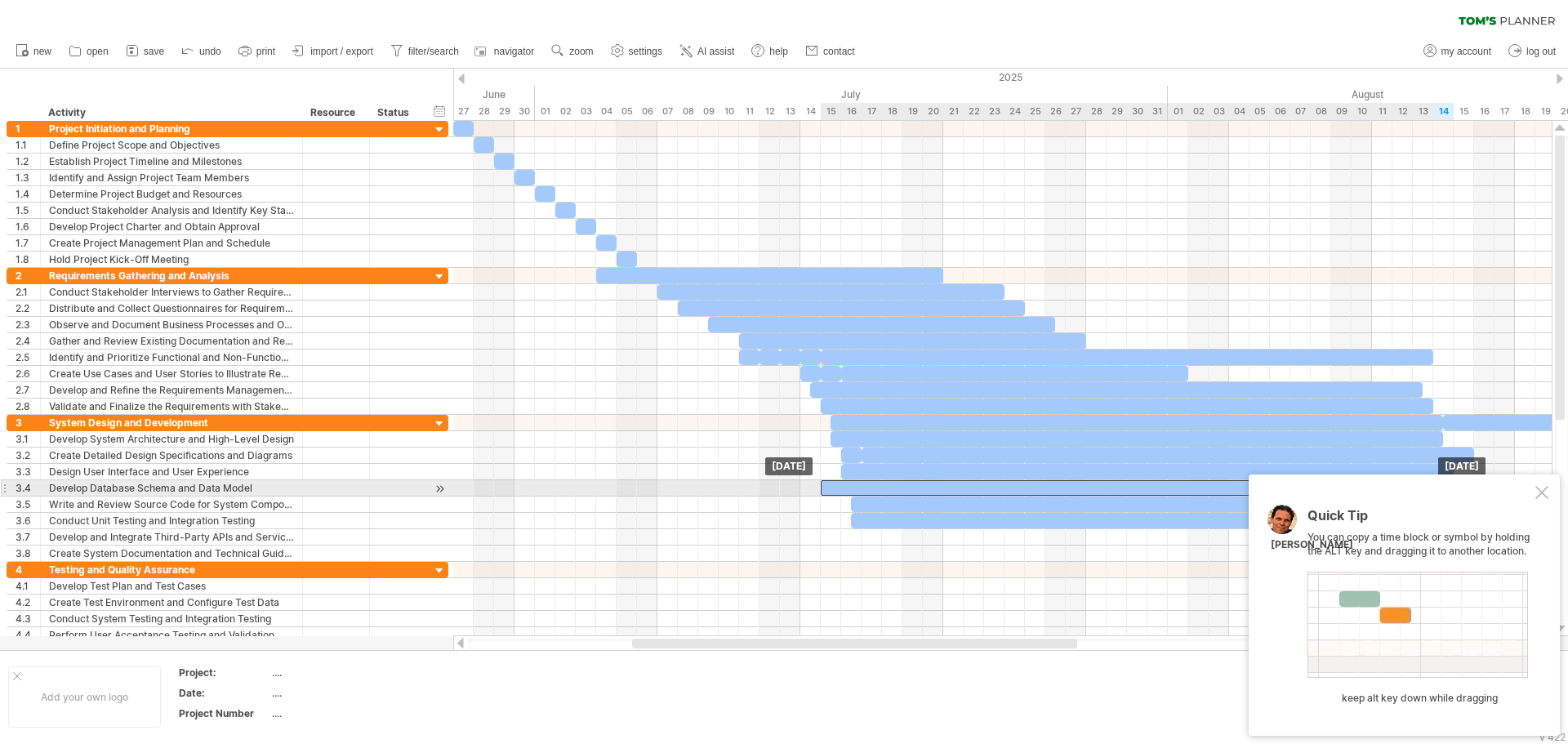
click at [1036, 482] on div at bounding box center [1126, 488] width 612 height 16
click at [1131, 490] on div at bounding box center [1218, 488] width 612 height 16
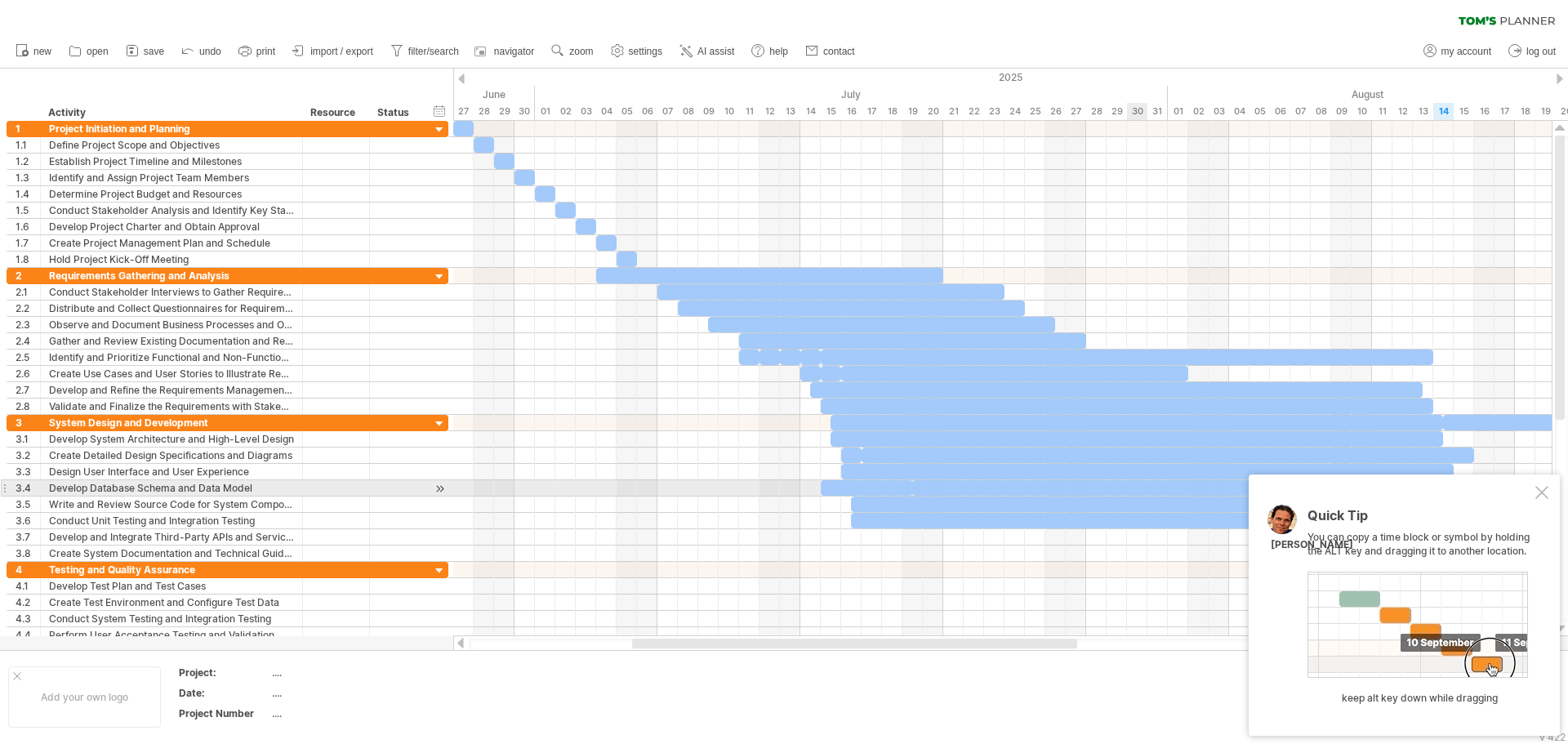
click at [1114, 480] on div at bounding box center [1218, 488] width 612 height 16
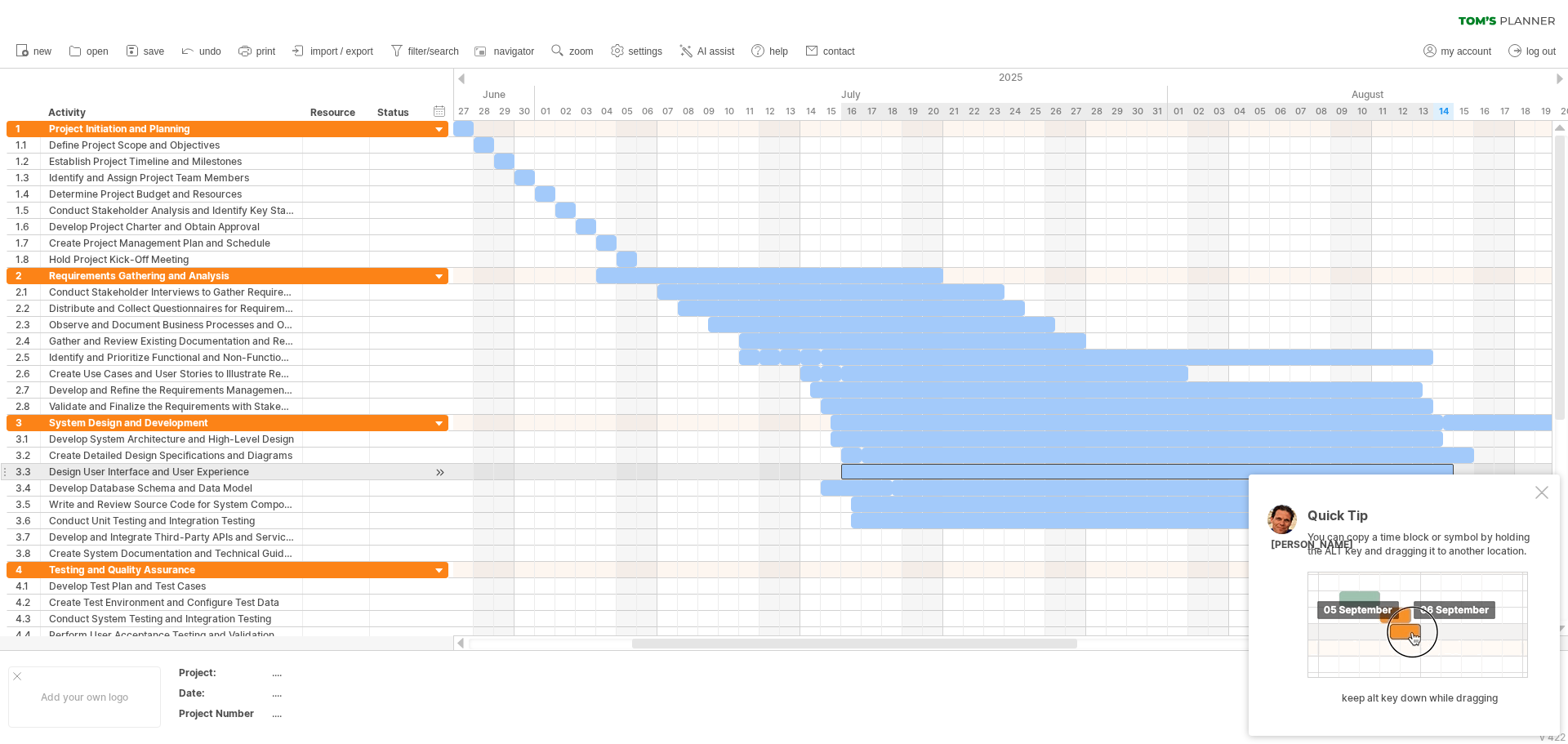
click at [1145, 475] on div at bounding box center [1147, 472] width 612 height 16
click at [1149, 473] on div at bounding box center [1167, 472] width 612 height 16
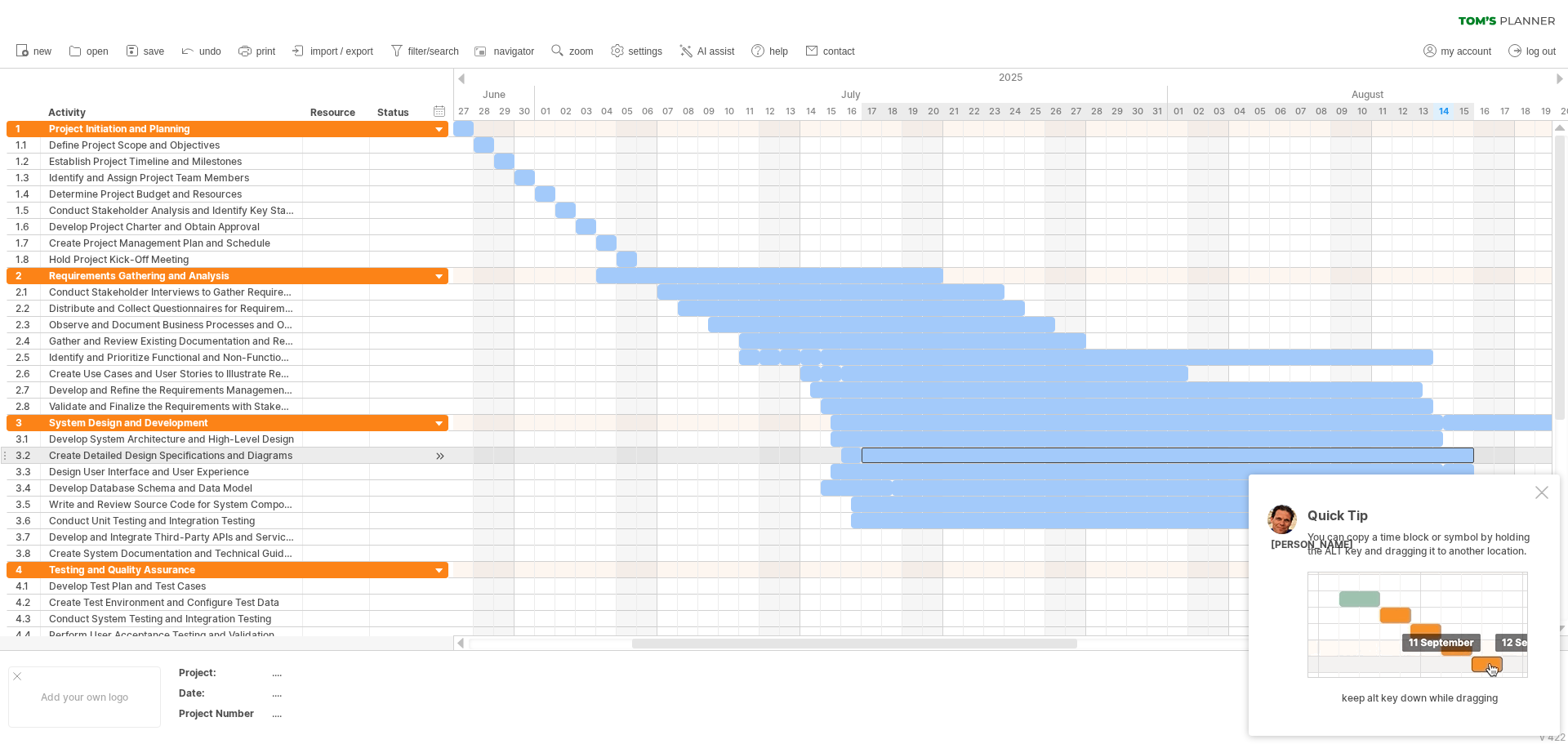
click at [1151, 457] on div at bounding box center [1167, 456] width 612 height 16
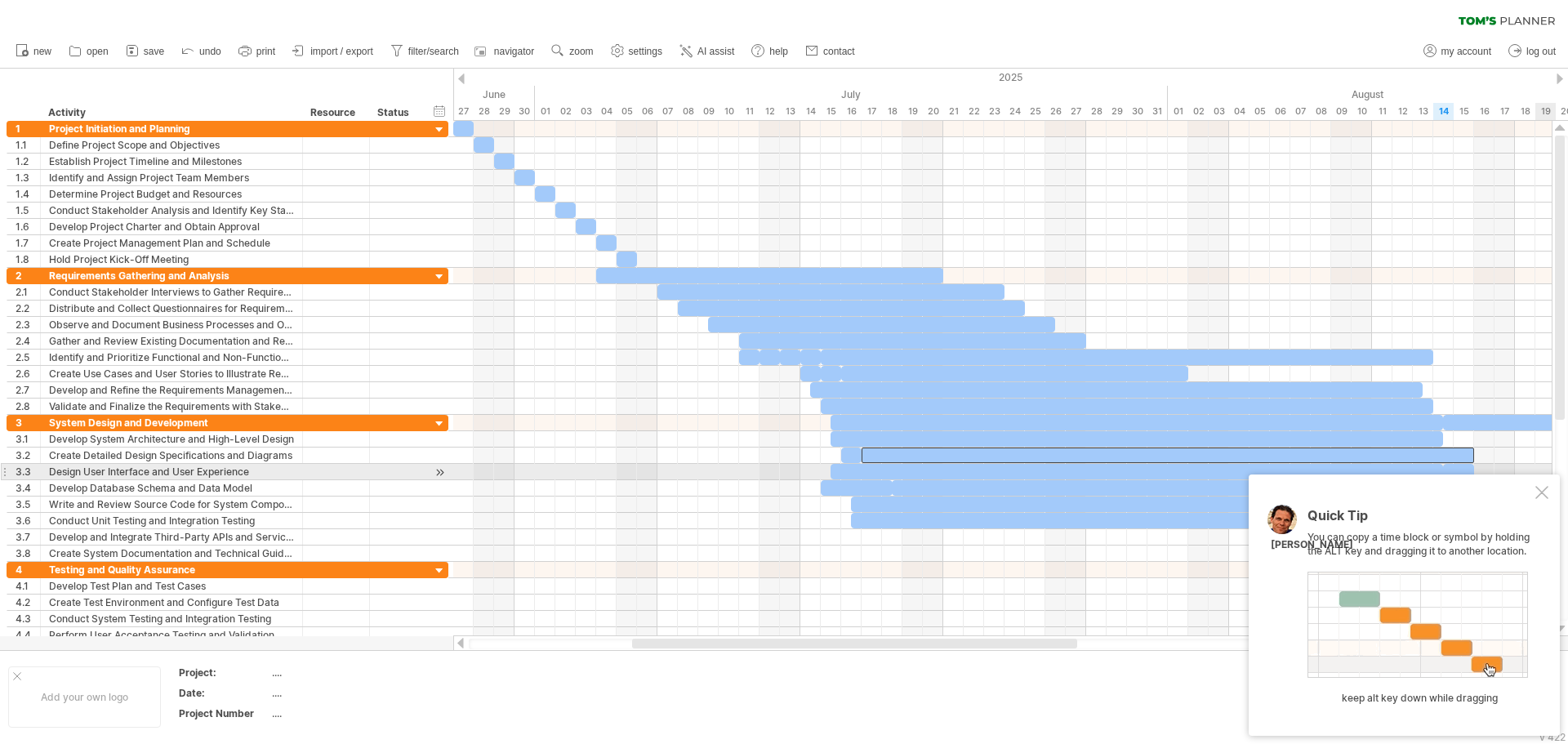
click at [1548, 480] on div "Quick Tip You can copy a time block or symbol by holding the ALT key and draggi…" at bounding box center [1405, 605] width 311 height 262
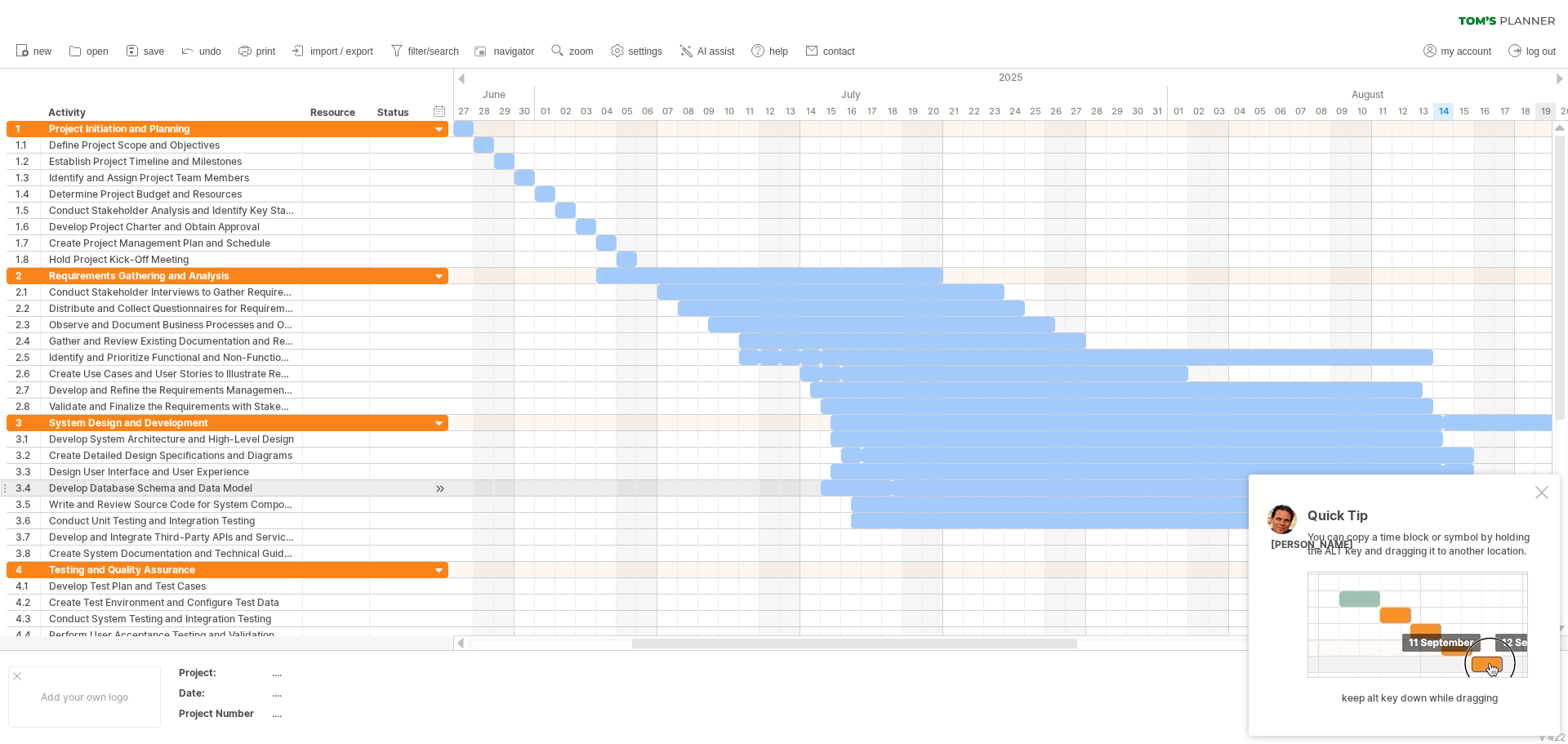
click at [1542, 495] on div "Quick Tip You can copy a time block or symbol by holding the ALT key and draggi…" at bounding box center [1405, 605] width 311 height 262
click at [1542, 495] on div at bounding box center [1542, 492] width 13 height 13
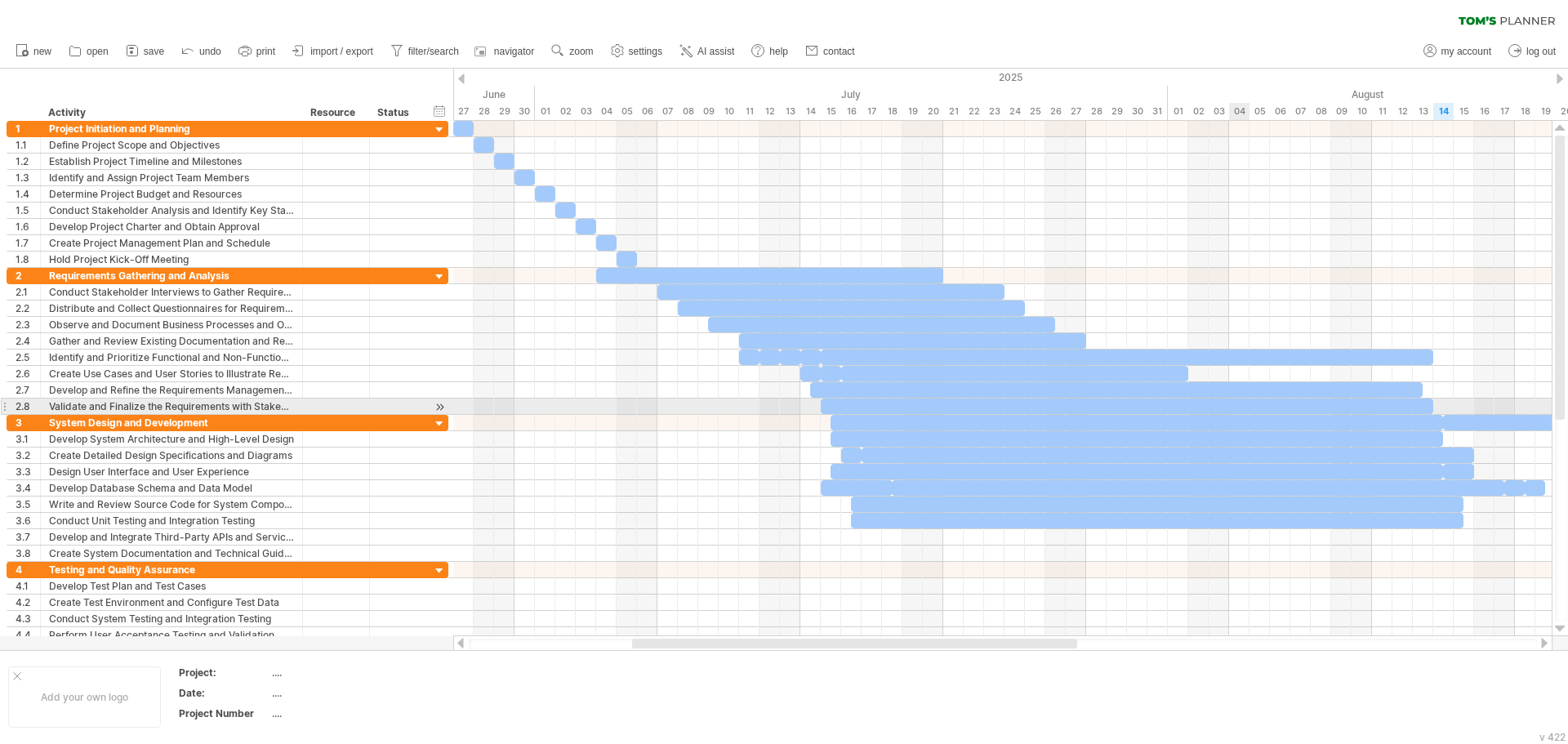
click at [1122, 390] on div at bounding box center [1116, 390] width 612 height 16
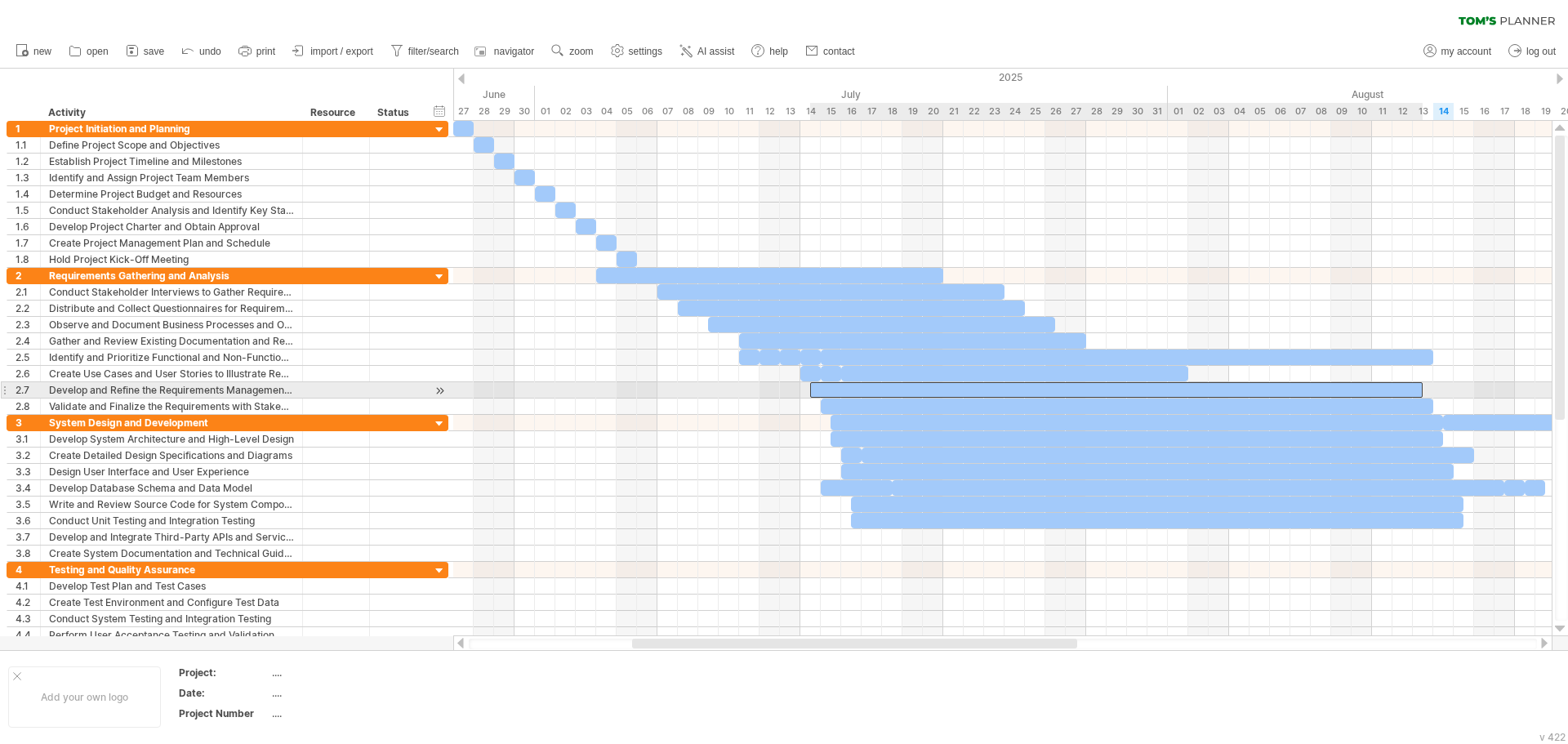
click at [1031, 386] on div at bounding box center [1116, 390] width 612 height 16
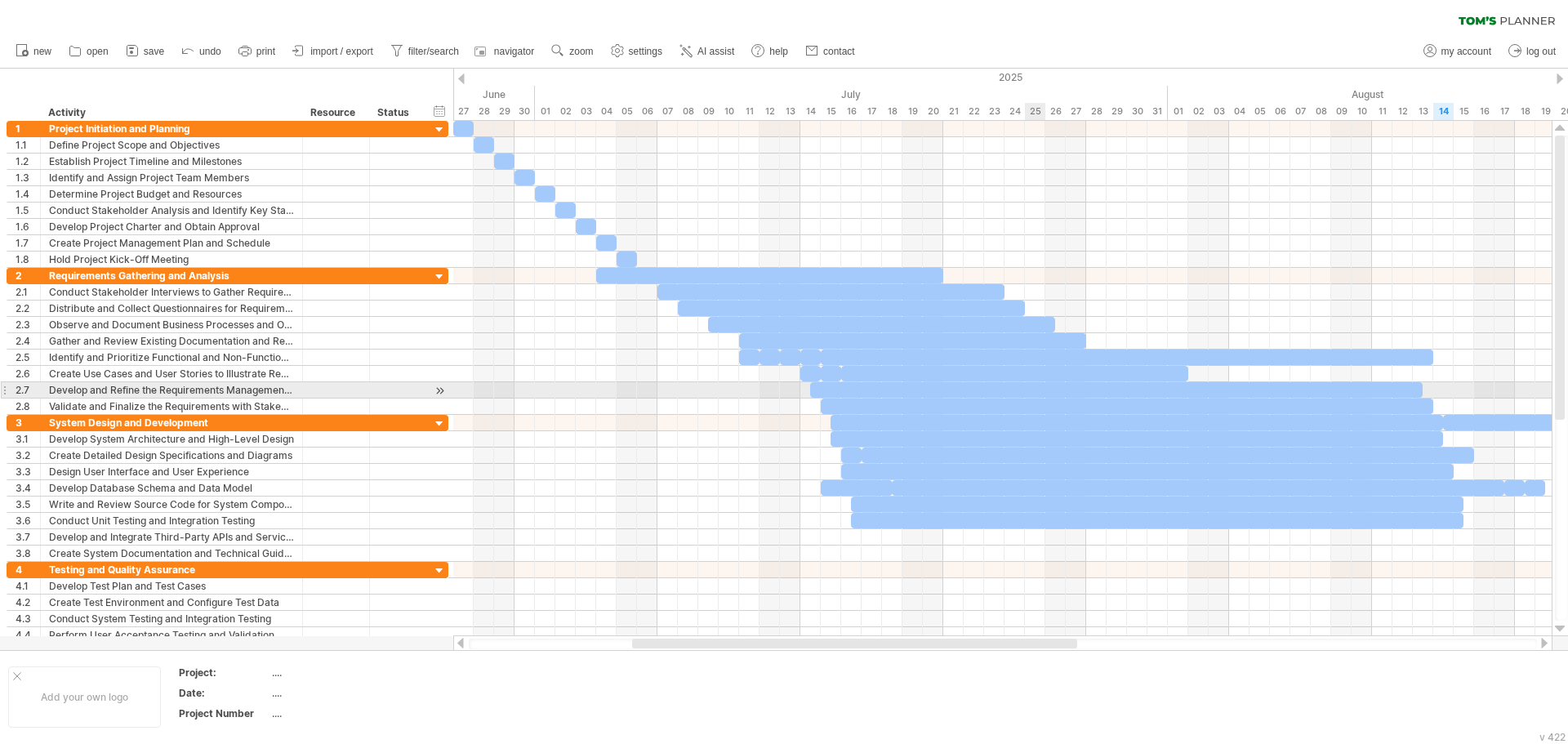
click at [1034, 396] on div at bounding box center [1116, 390] width 612 height 16
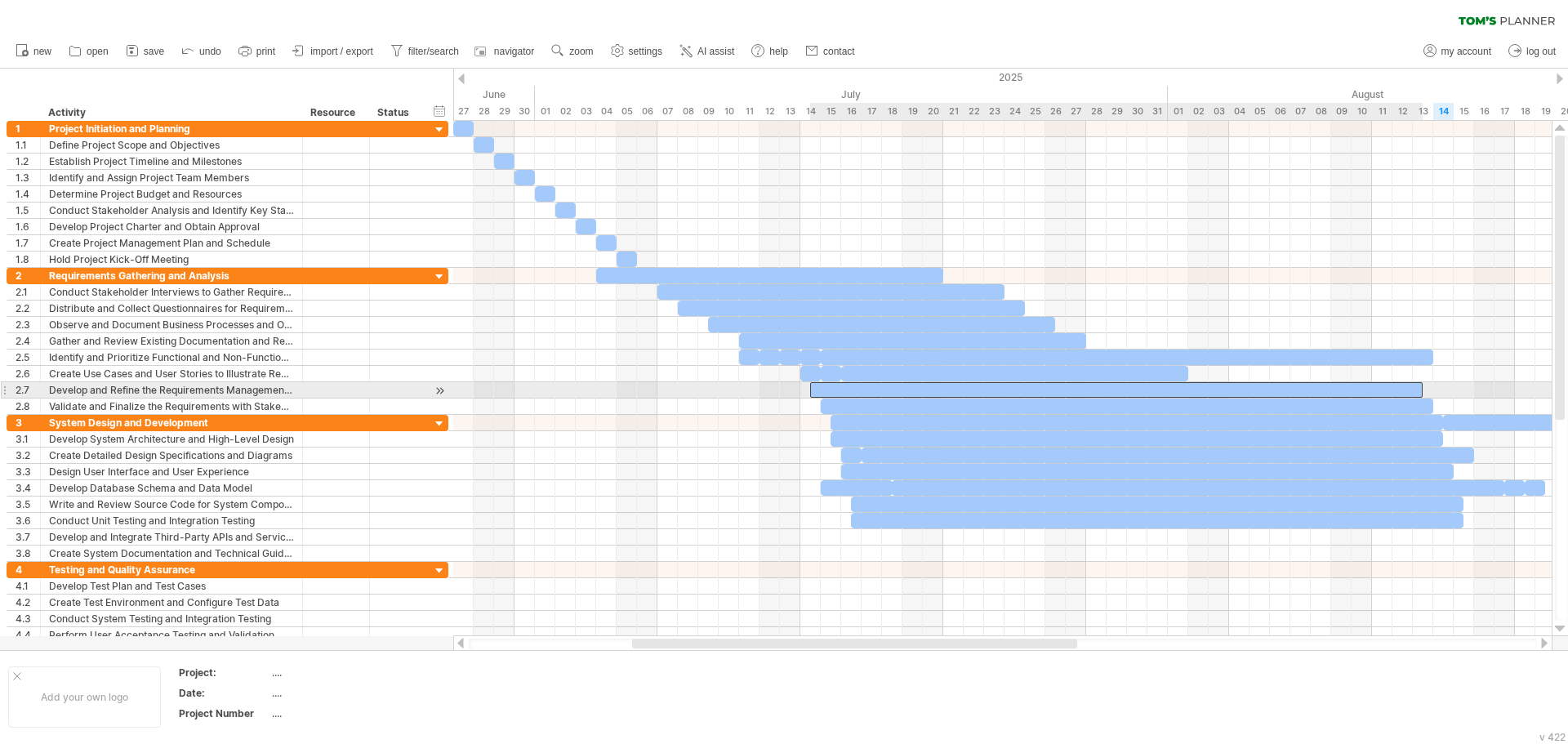
click at [1034, 396] on div at bounding box center [1116, 390] width 612 height 16
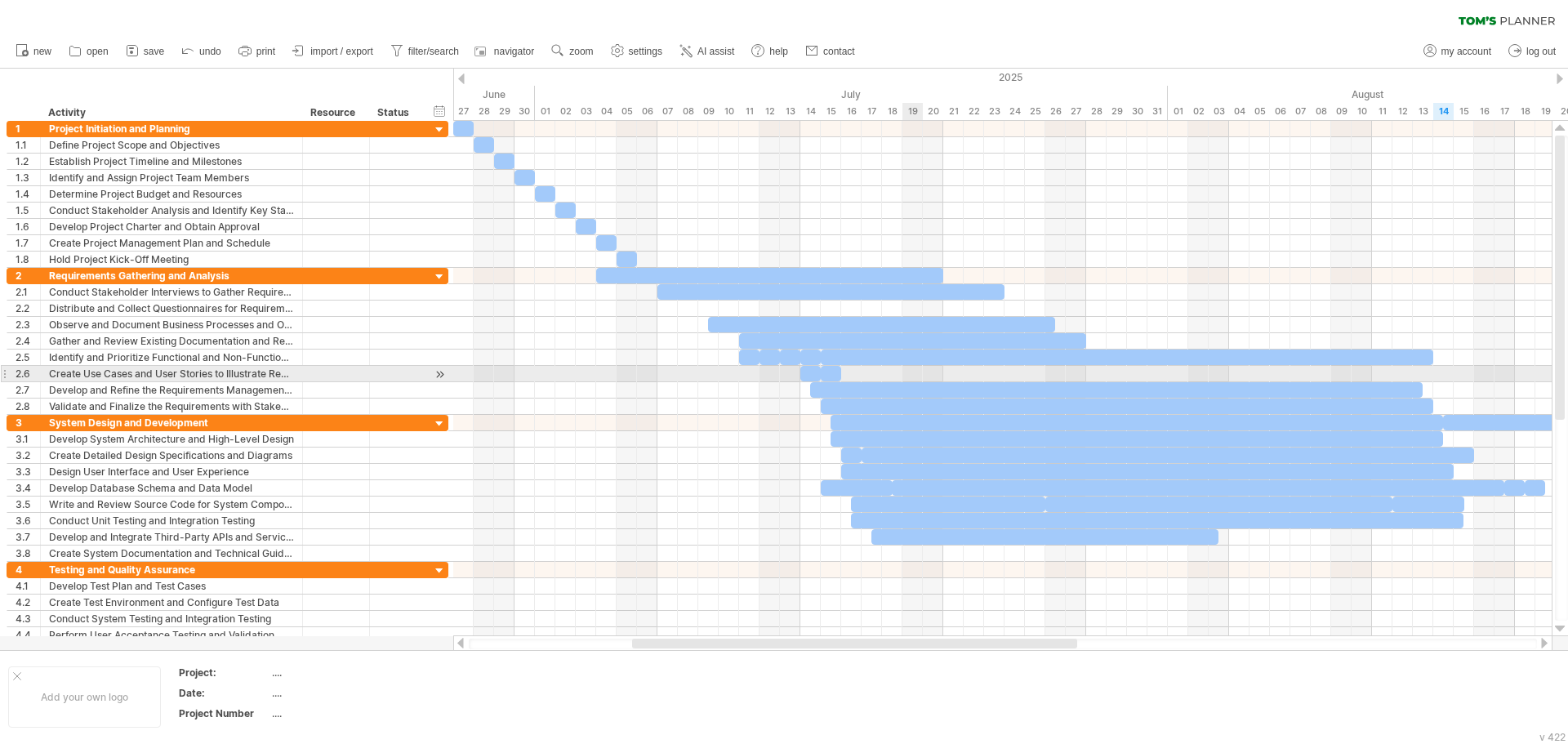
click at [1066, 459] on div "[DATE] [DATE]" at bounding box center [1002, 379] width 1099 height 516
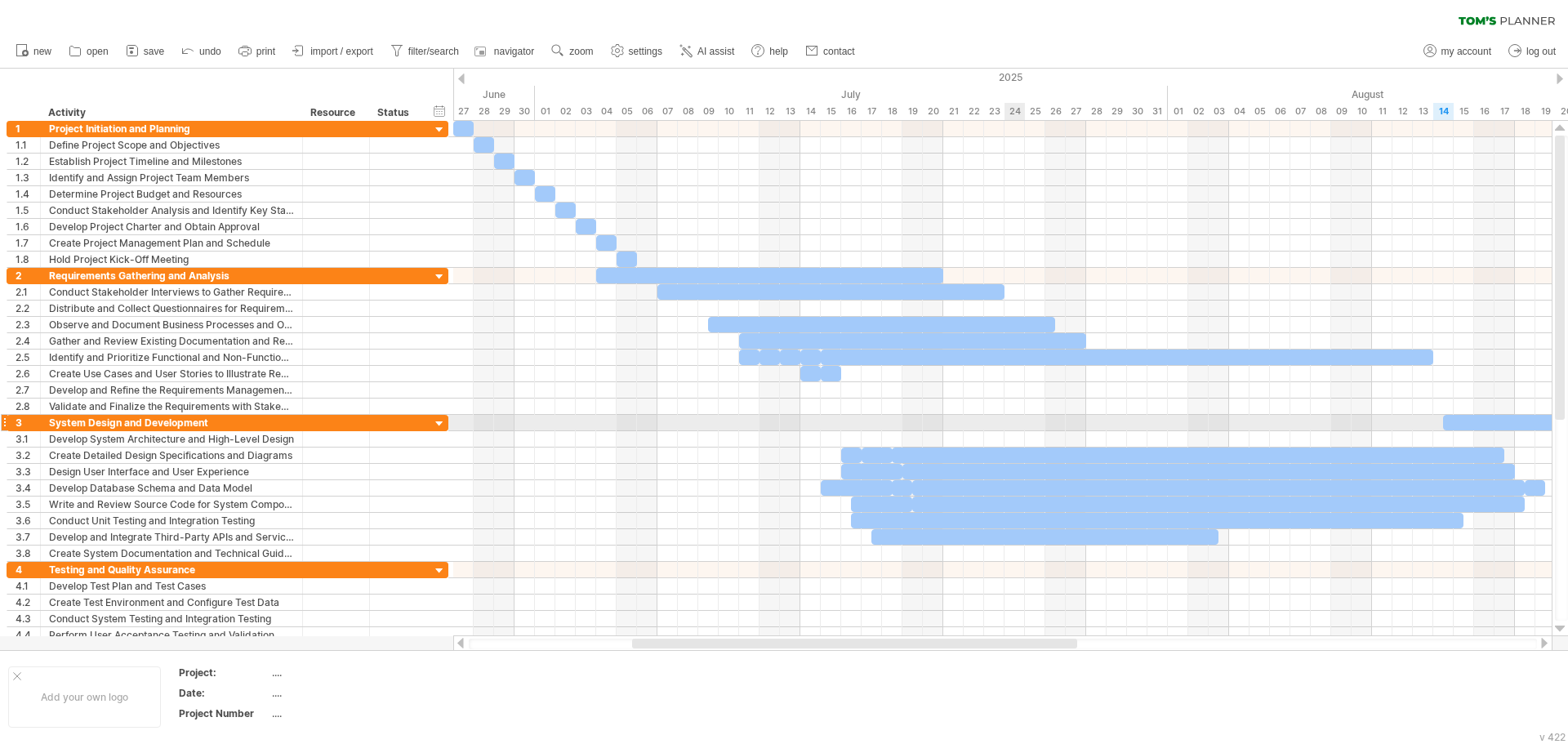
click at [1054, 460] on div "[DATE] [DATE]" at bounding box center [1002, 379] width 1099 height 516
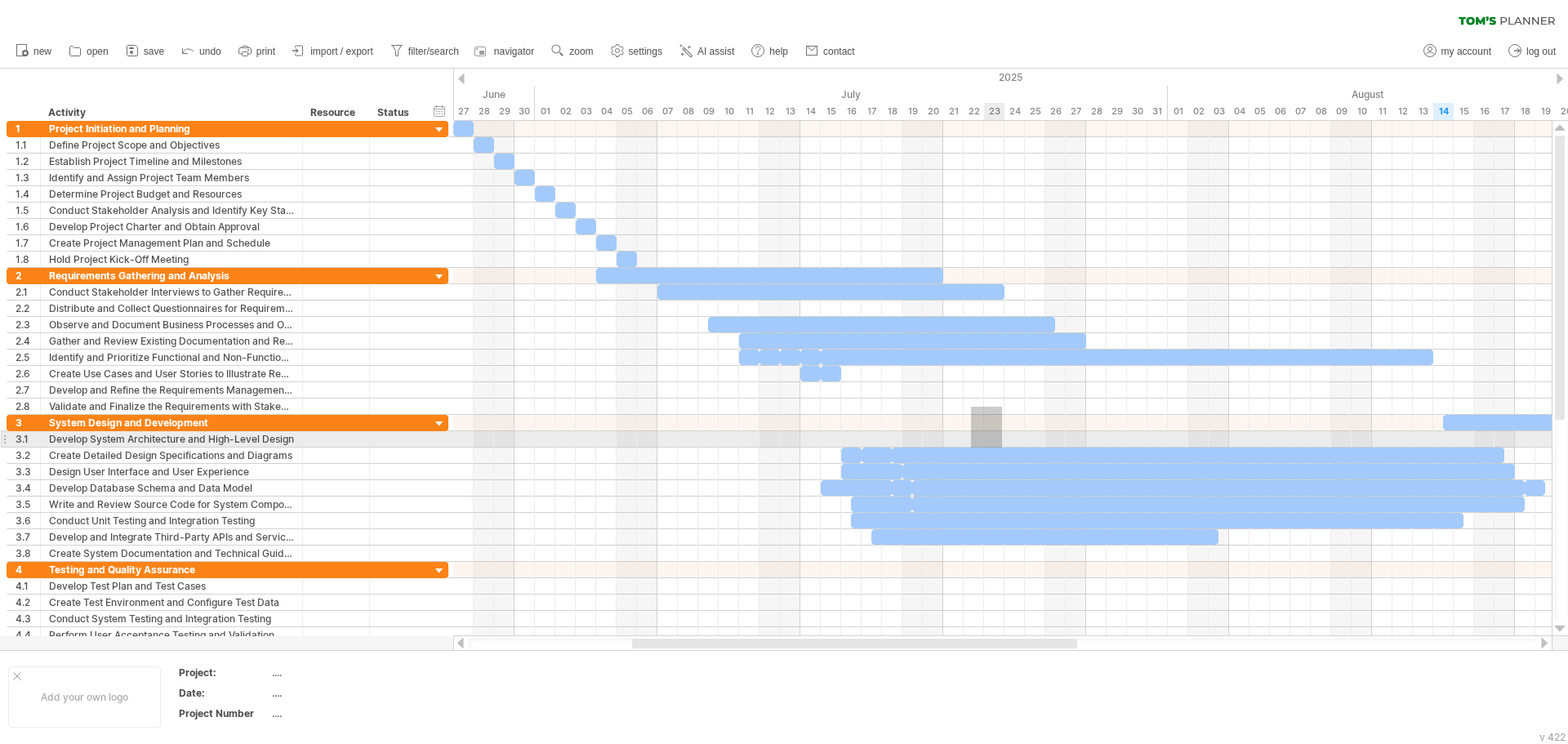
click at [1012, 457] on div "[DATE] [DATE]" at bounding box center [1002, 379] width 1099 height 516
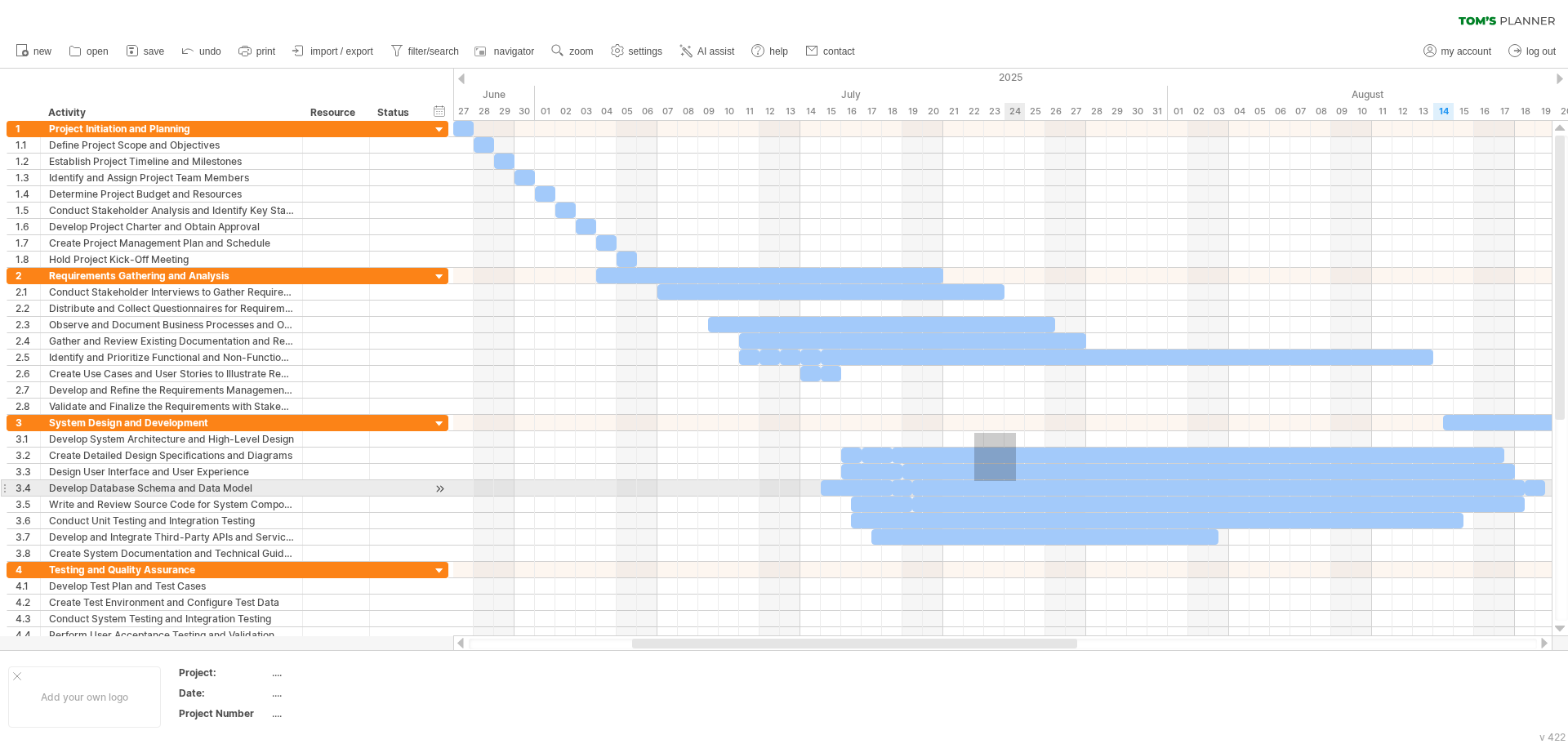
click at [1020, 485] on div "[DATE] [DATE]" at bounding box center [1002, 379] width 1099 height 516
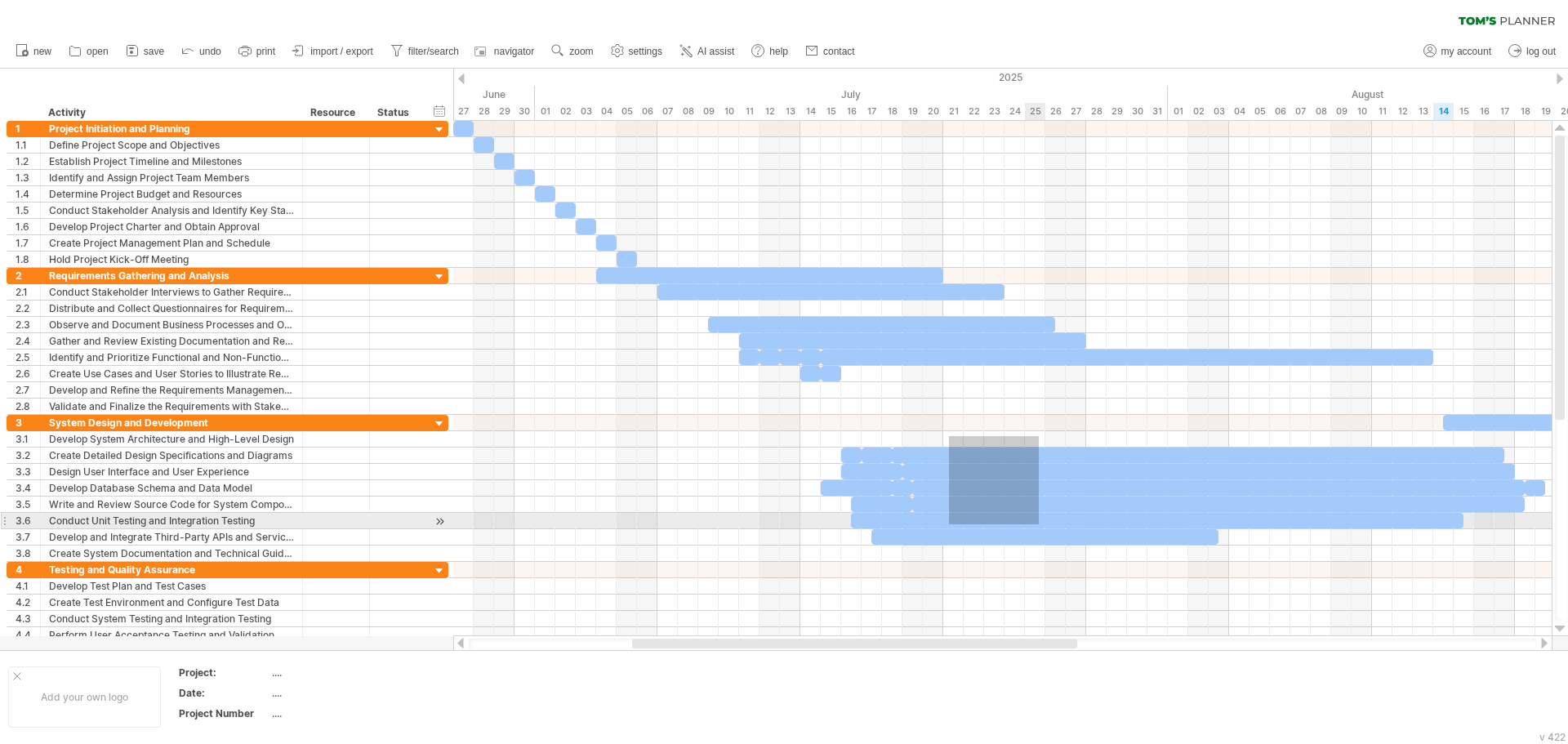
click at [1039, 524] on div "[DATE] [DATE]" at bounding box center [1002, 379] width 1099 height 516
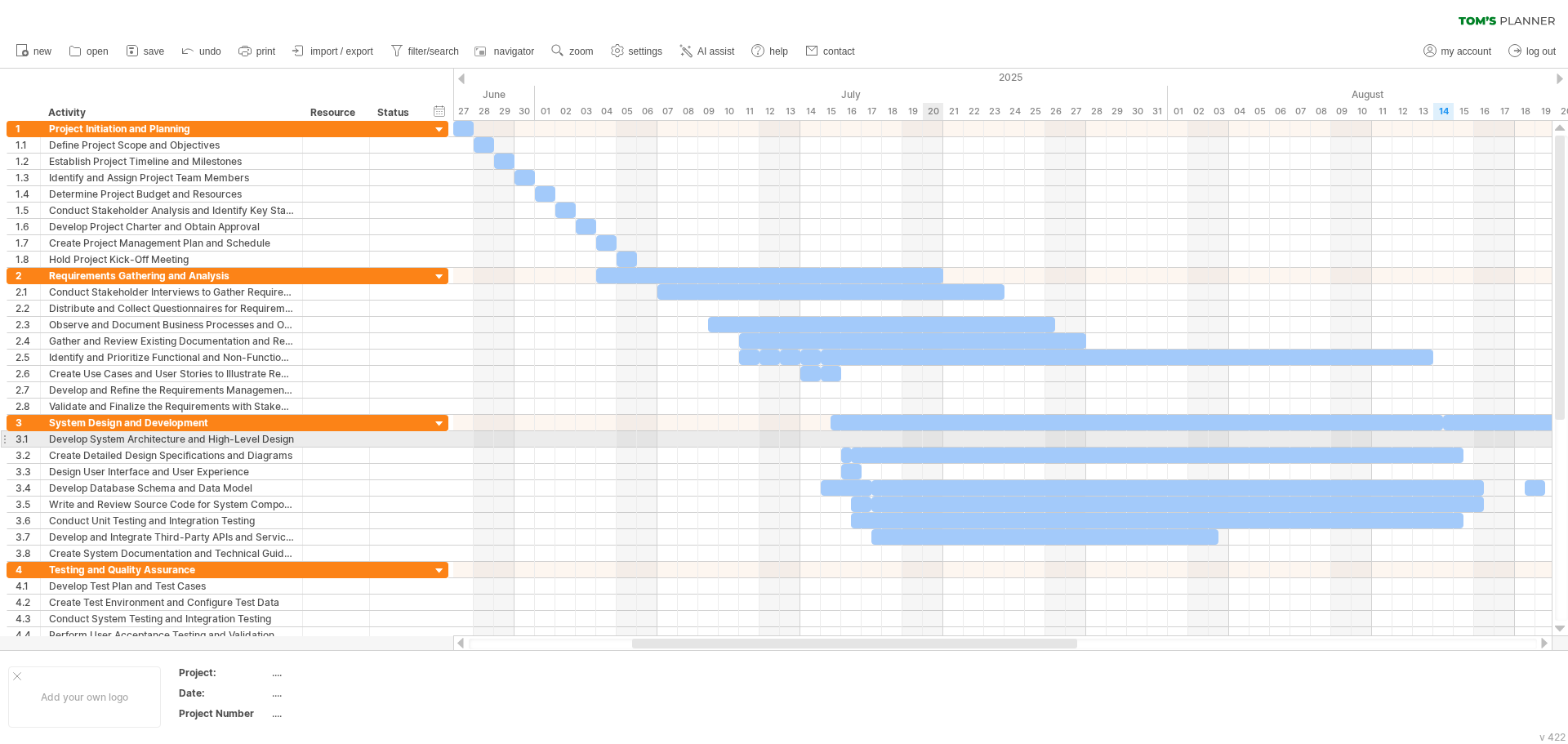
click at [942, 437] on div at bounding box center [1002, 439] width 1099 height 17
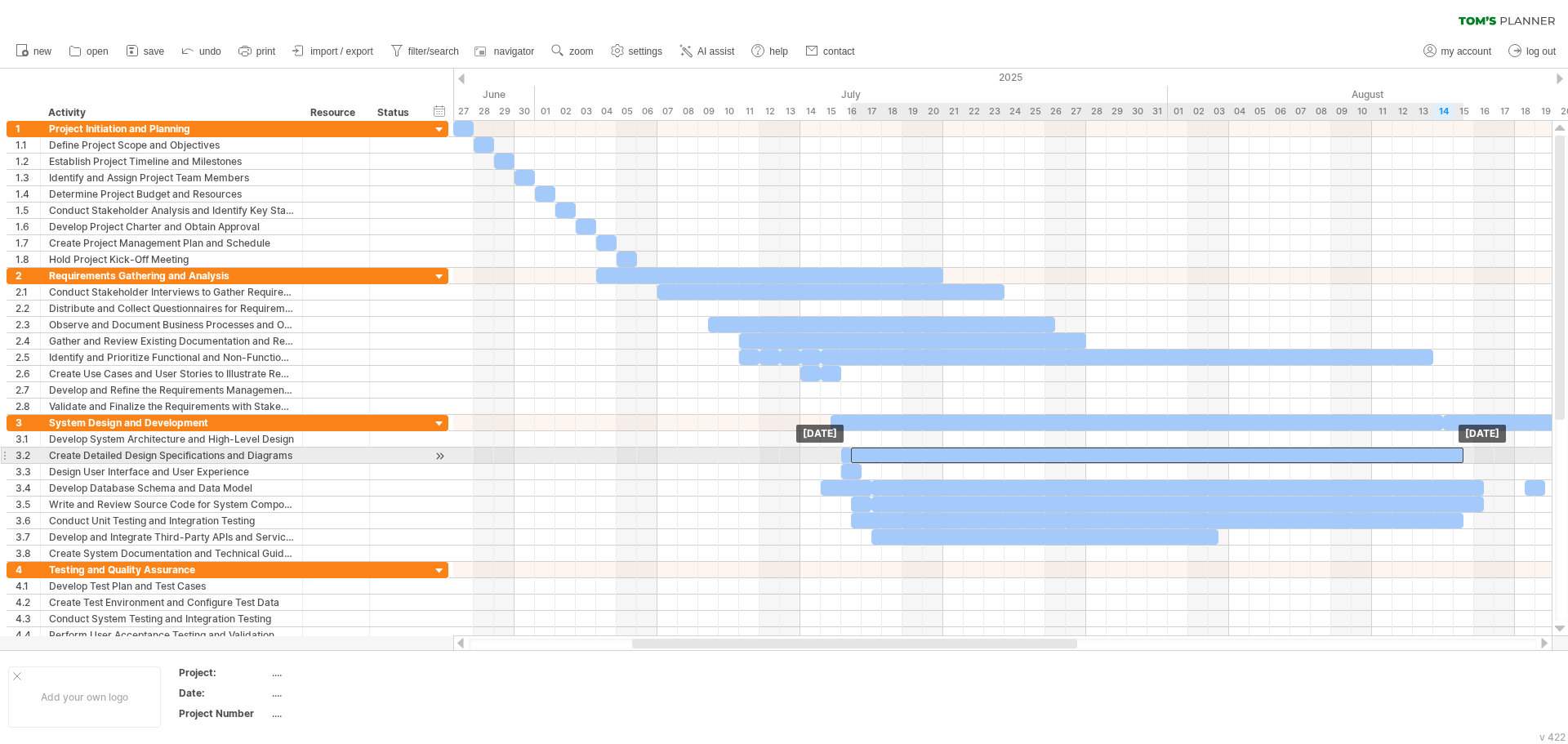
click at [974, 450] on div at bounding box center [1157, 456] width 612 height 16
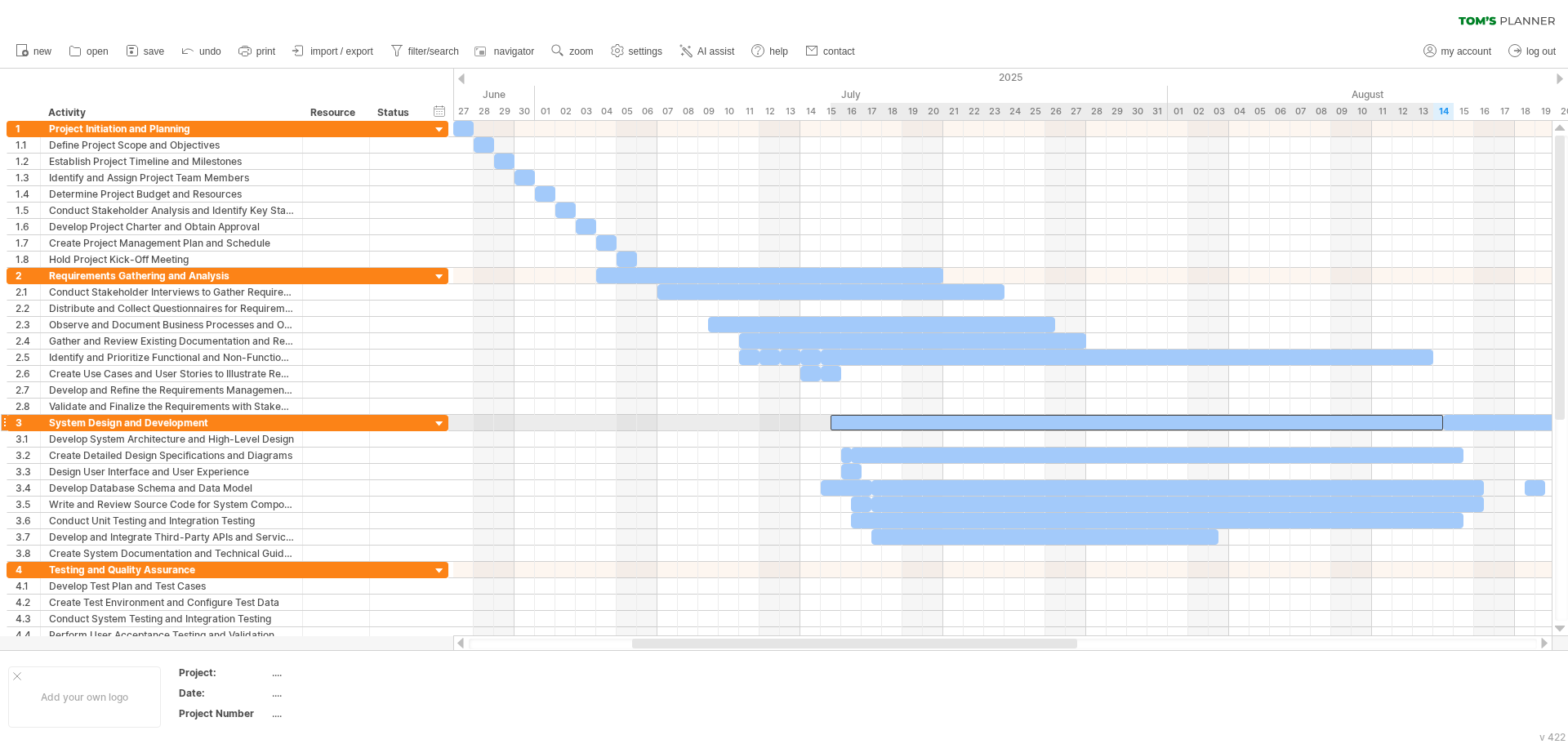
click at [971, 424] on div at bounding box center [1137, 423] width 612 height 16
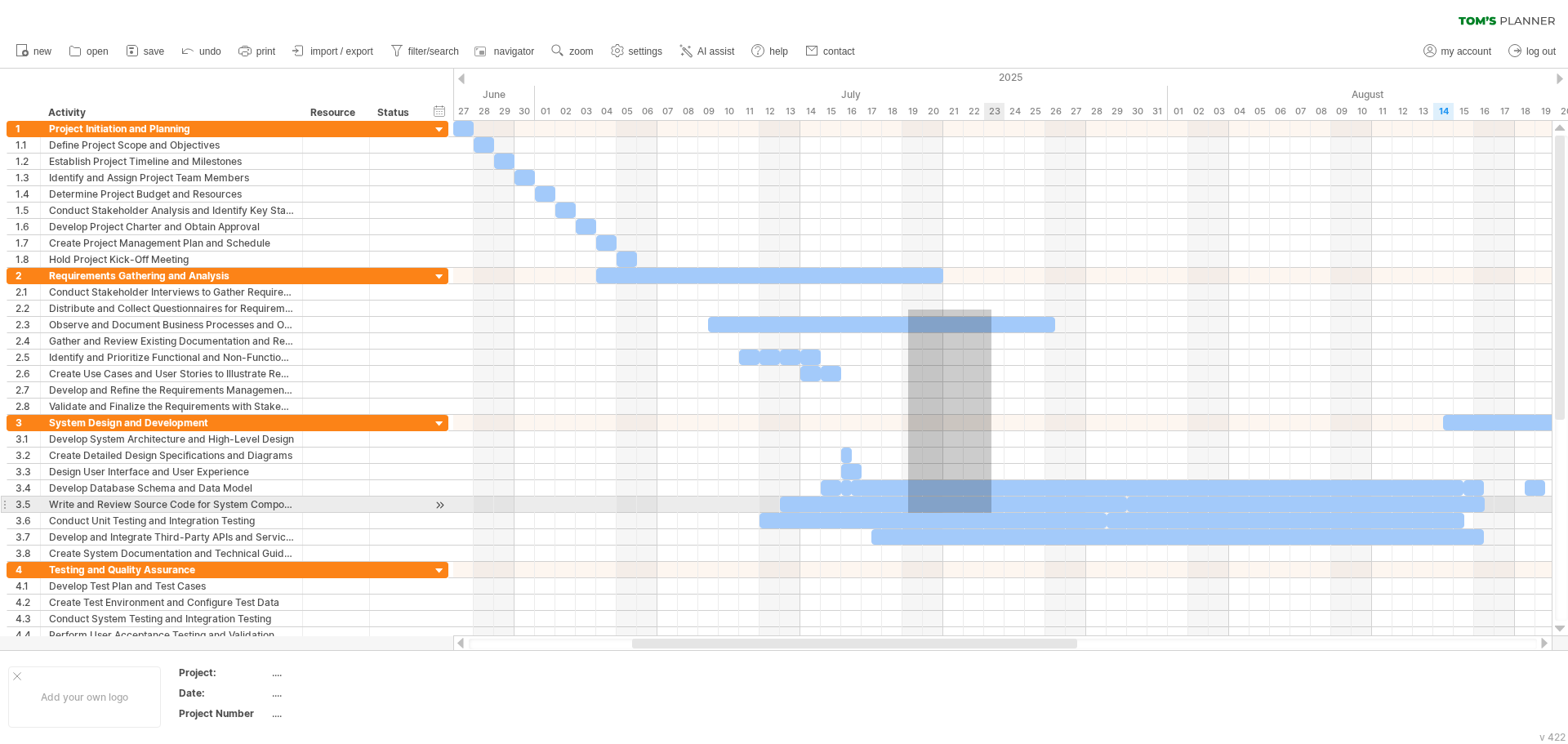
click at [992, 514] on div "[DATE] [DATE]" at bounding box center [1002, 379] width 1099 height 516
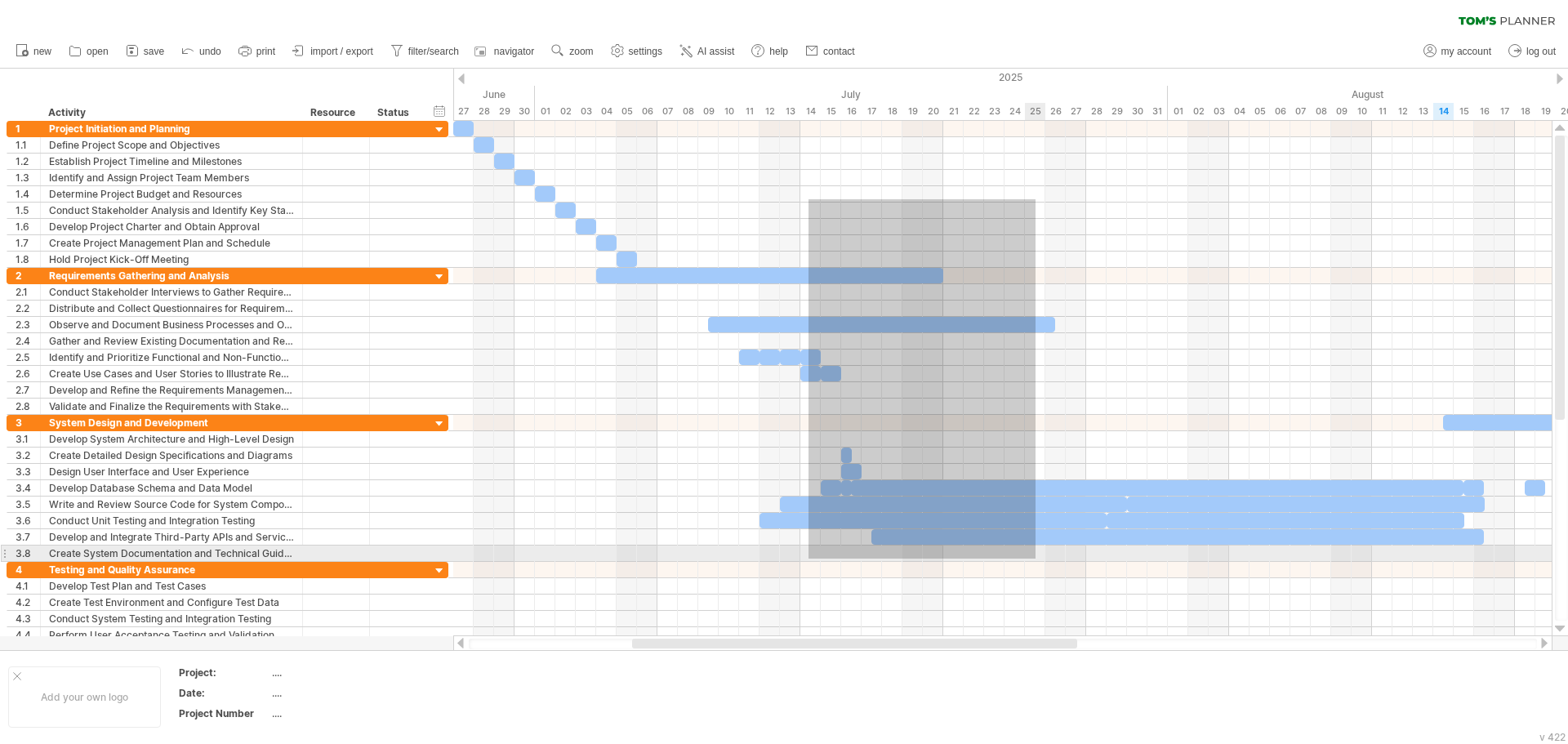
click at [1037, 553] on div at bounding box center [1002, 382] width 1099 height 523
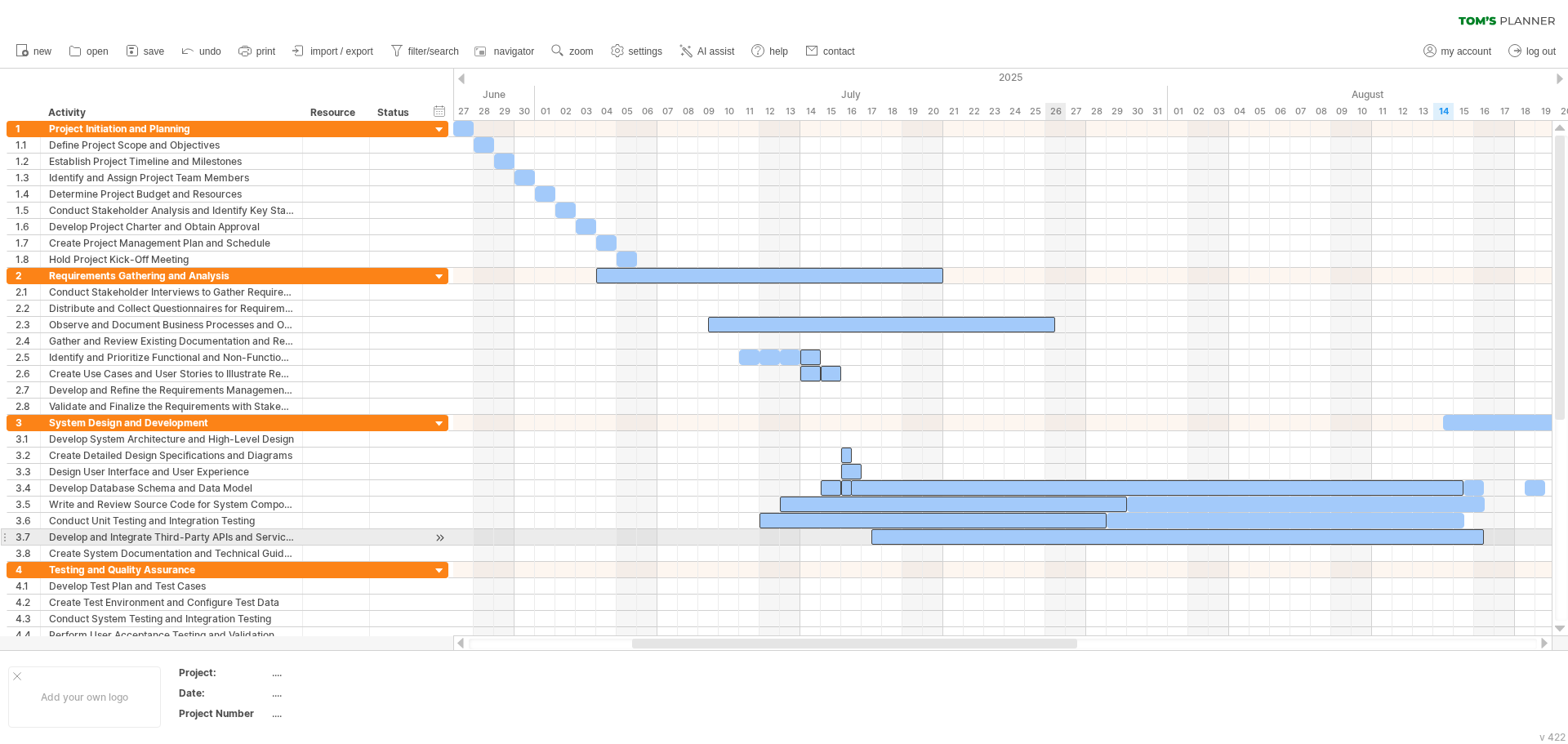
click at [1055, 530] on div at bounding box center [1177, 538] width 612 height 16
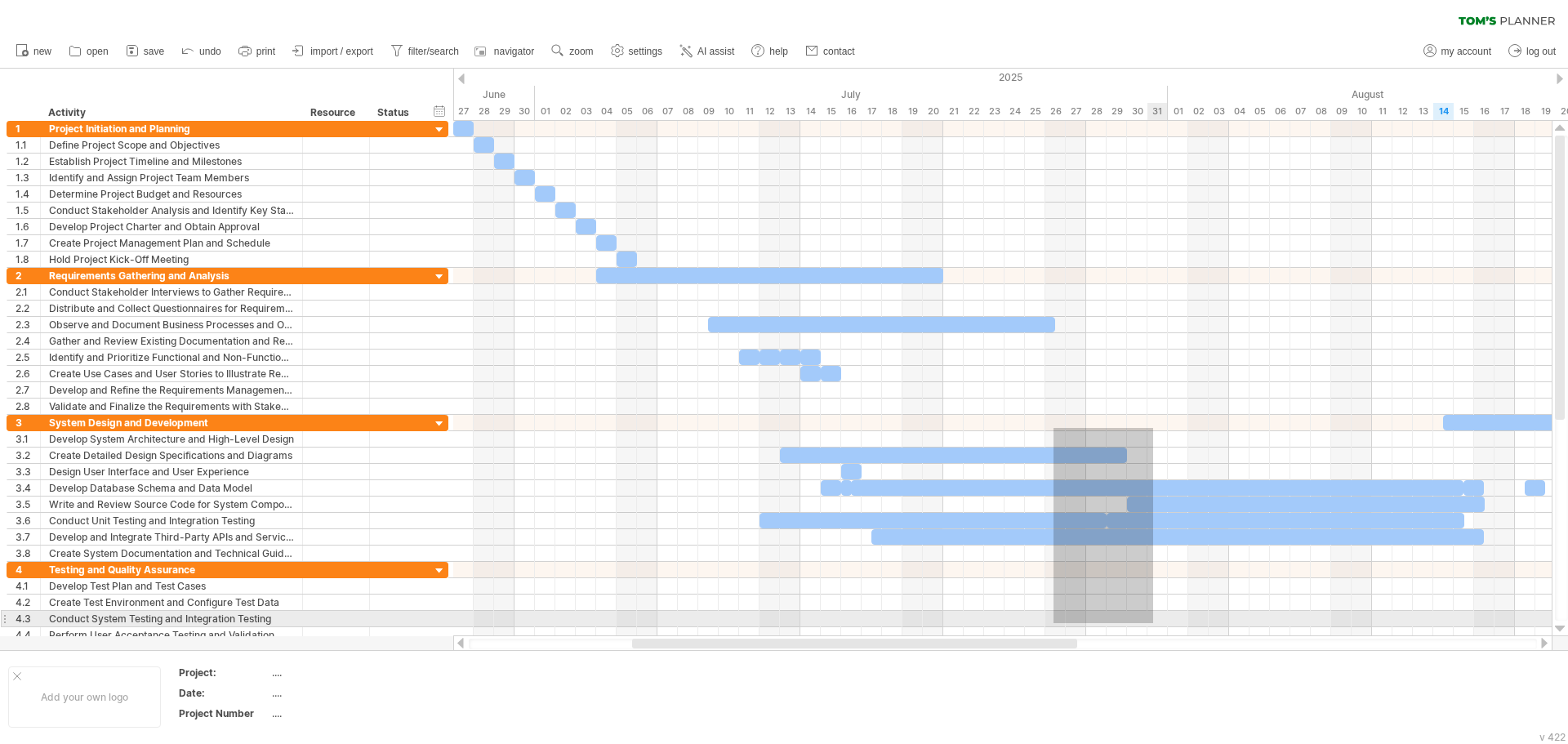
click at [1155, 620] on div at bounding box center [1002, 382] width 1099 height 523
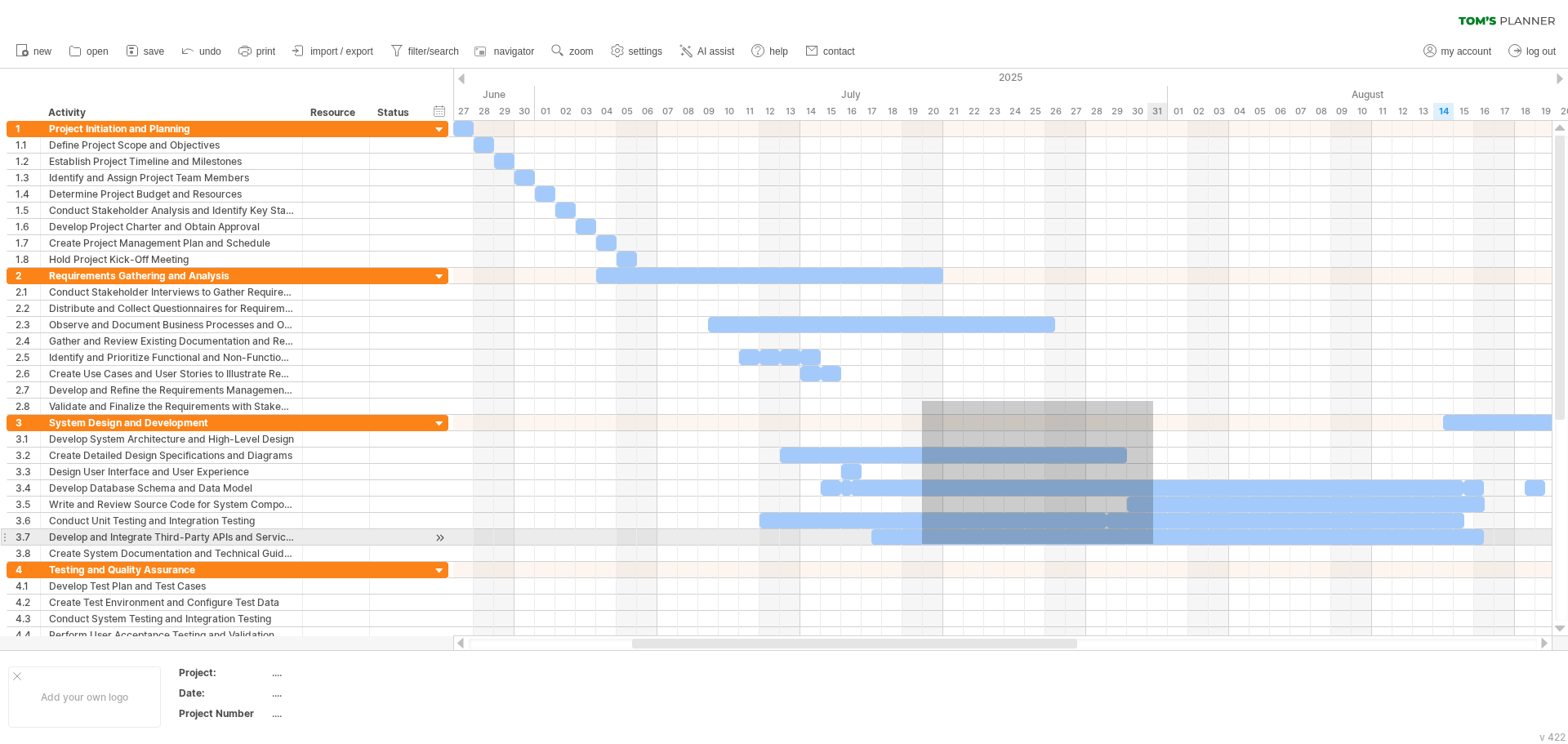
click at [1153, 544] on div "[DATE] [DATE]" at bounding box center [1002, 379] width 1099 height 516
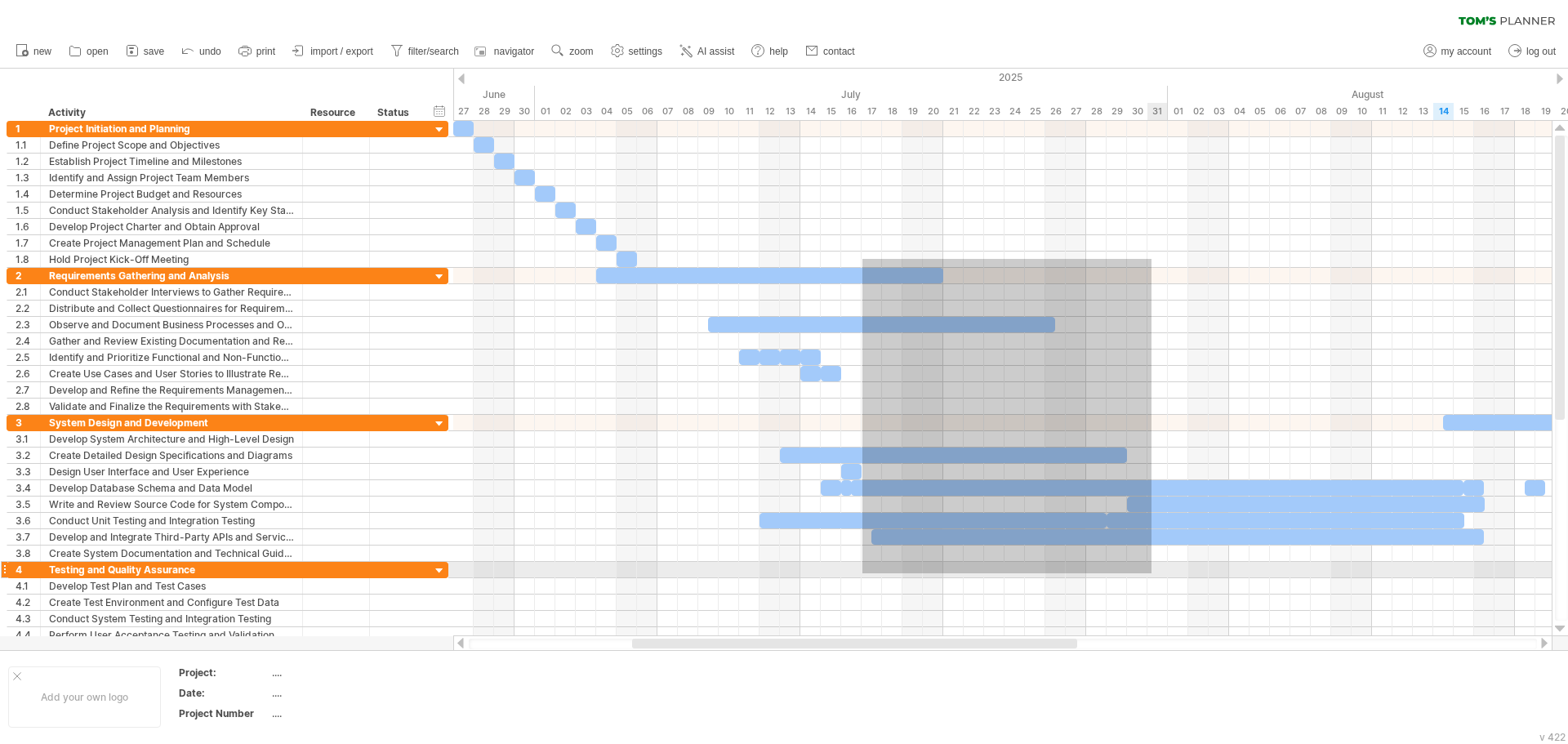
click at [1154, 570] on div at bounding box center [1002, 382] width 1099 height 523
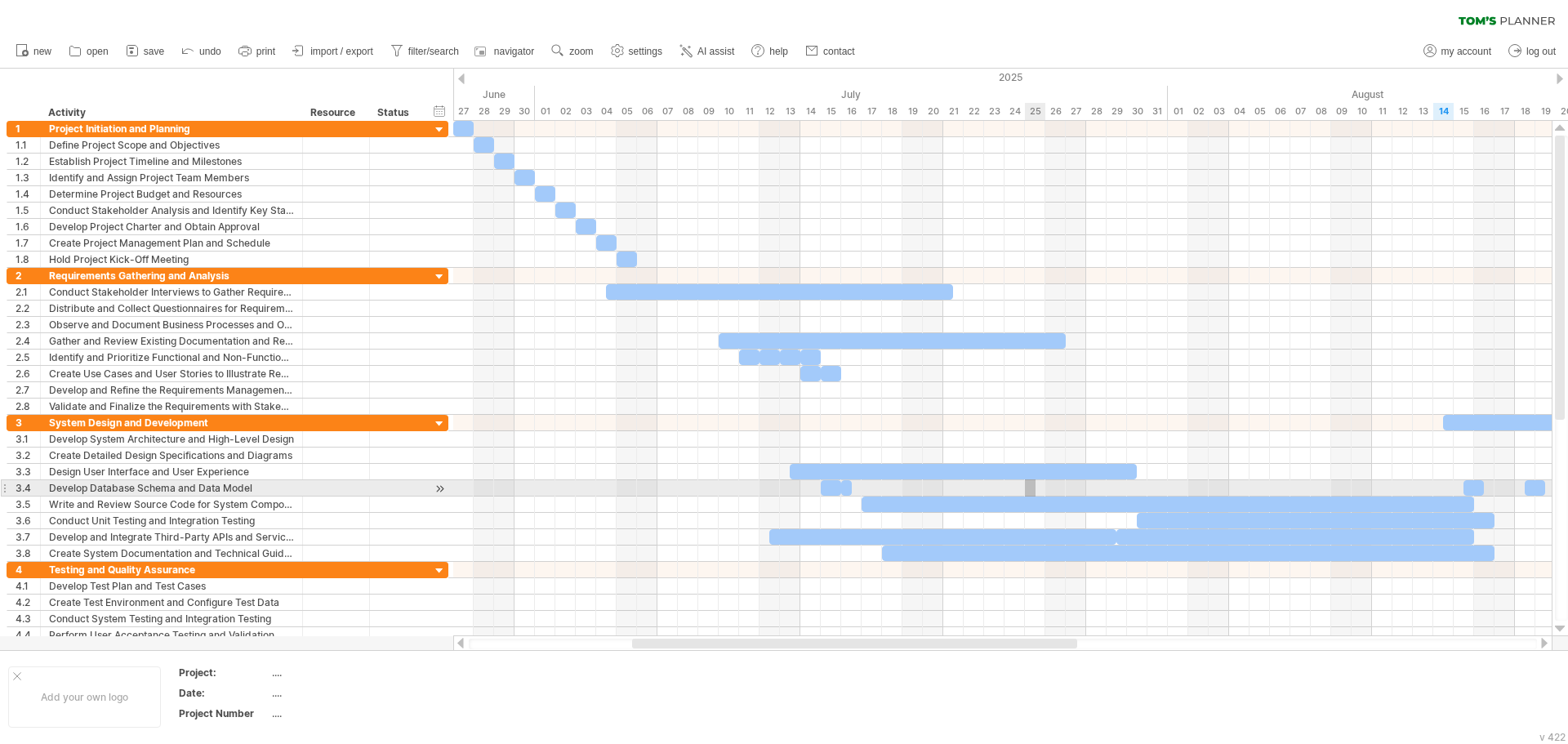
click at [1050, 508] on div "[DATE] [DATE]" at bounding box center [1002, 379] width 1099 height 516
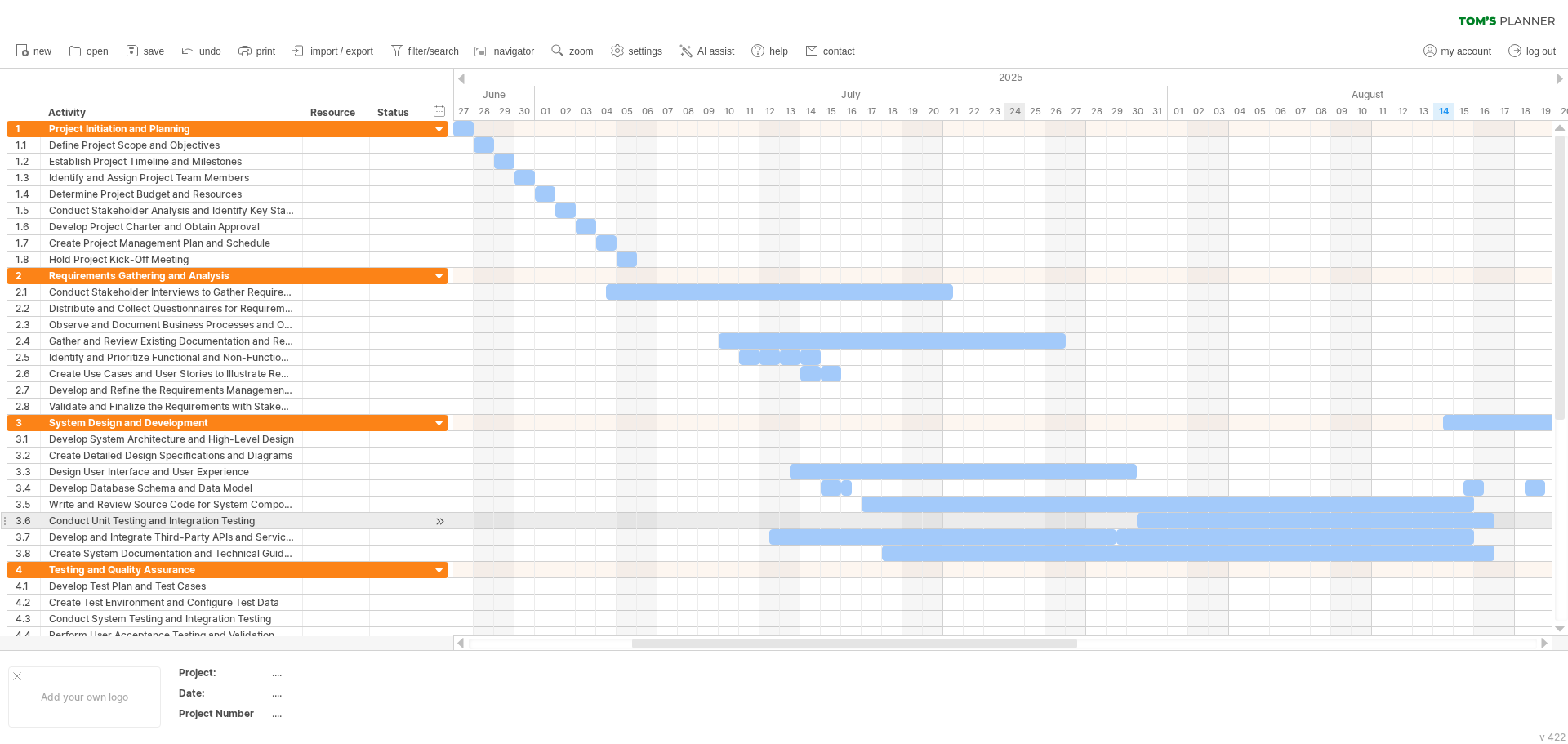
click at [1001, 514] on div at bounding box center [1002, 521] width 1099 height 17
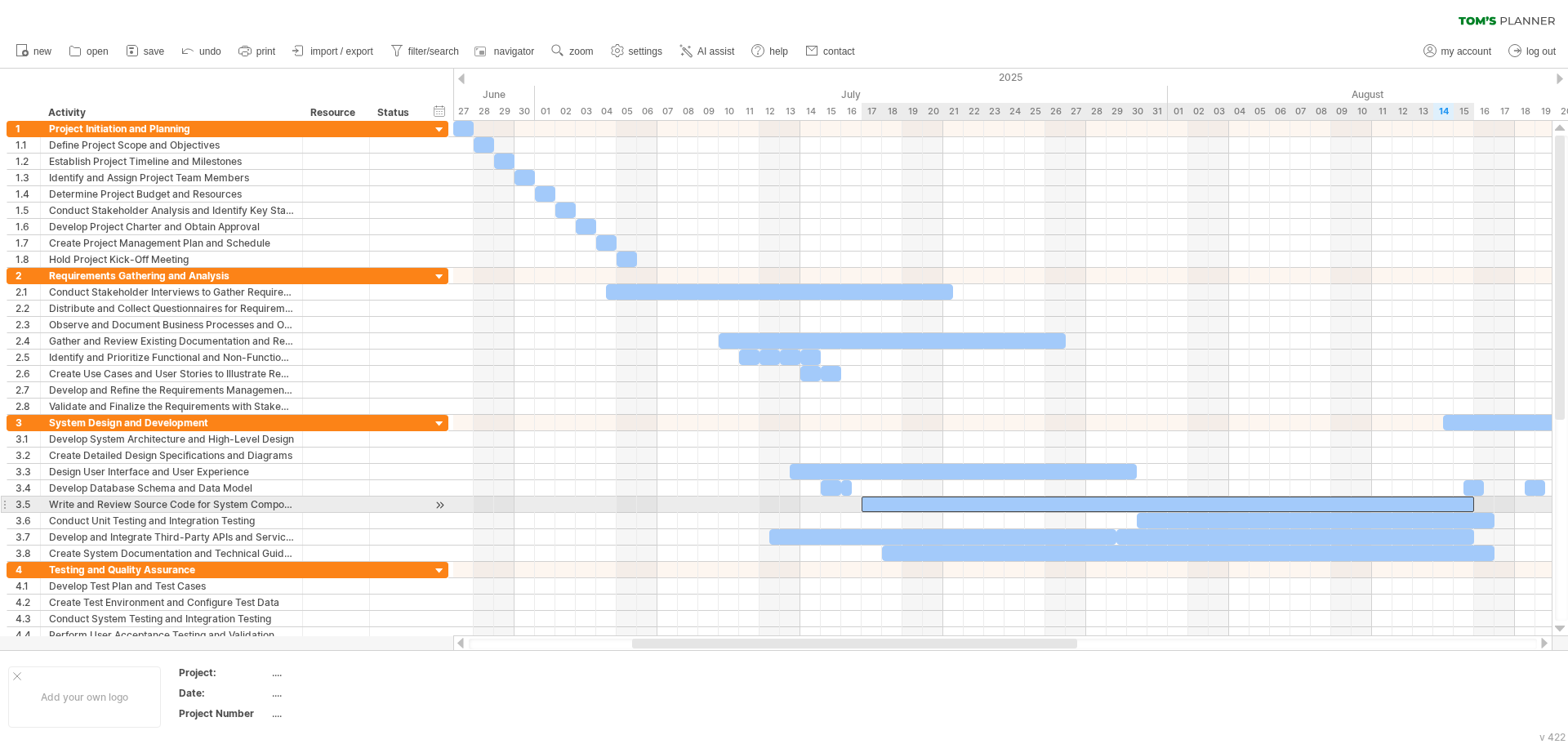
click at [987, 507] on div at bounding box center [1167, 504] width 612 height 16
click at [963, 500] on div at bounding box center [1147, 504] width 612 height 16
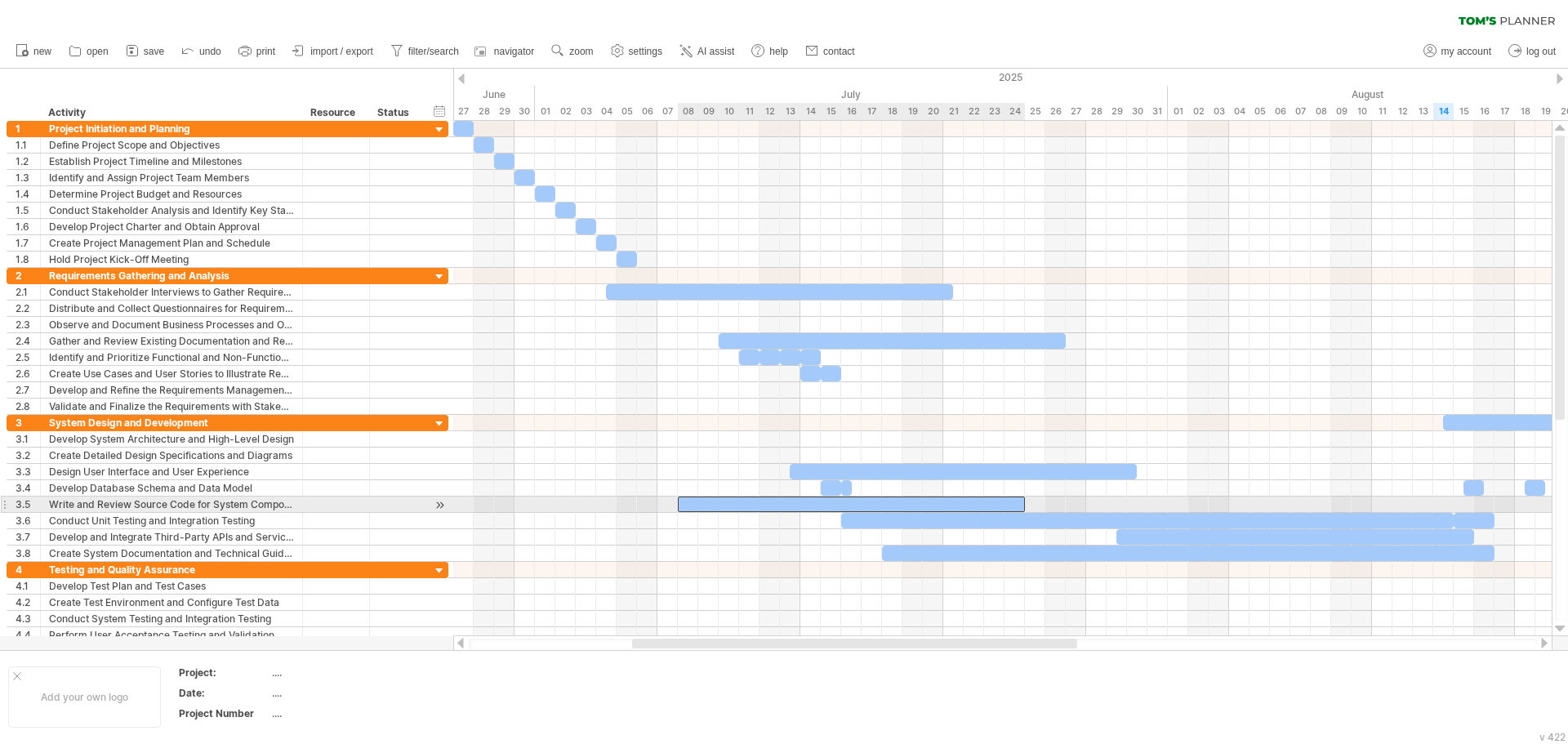
click at [980, 504] on div at bounding box center [851, 504] width 347 height 16
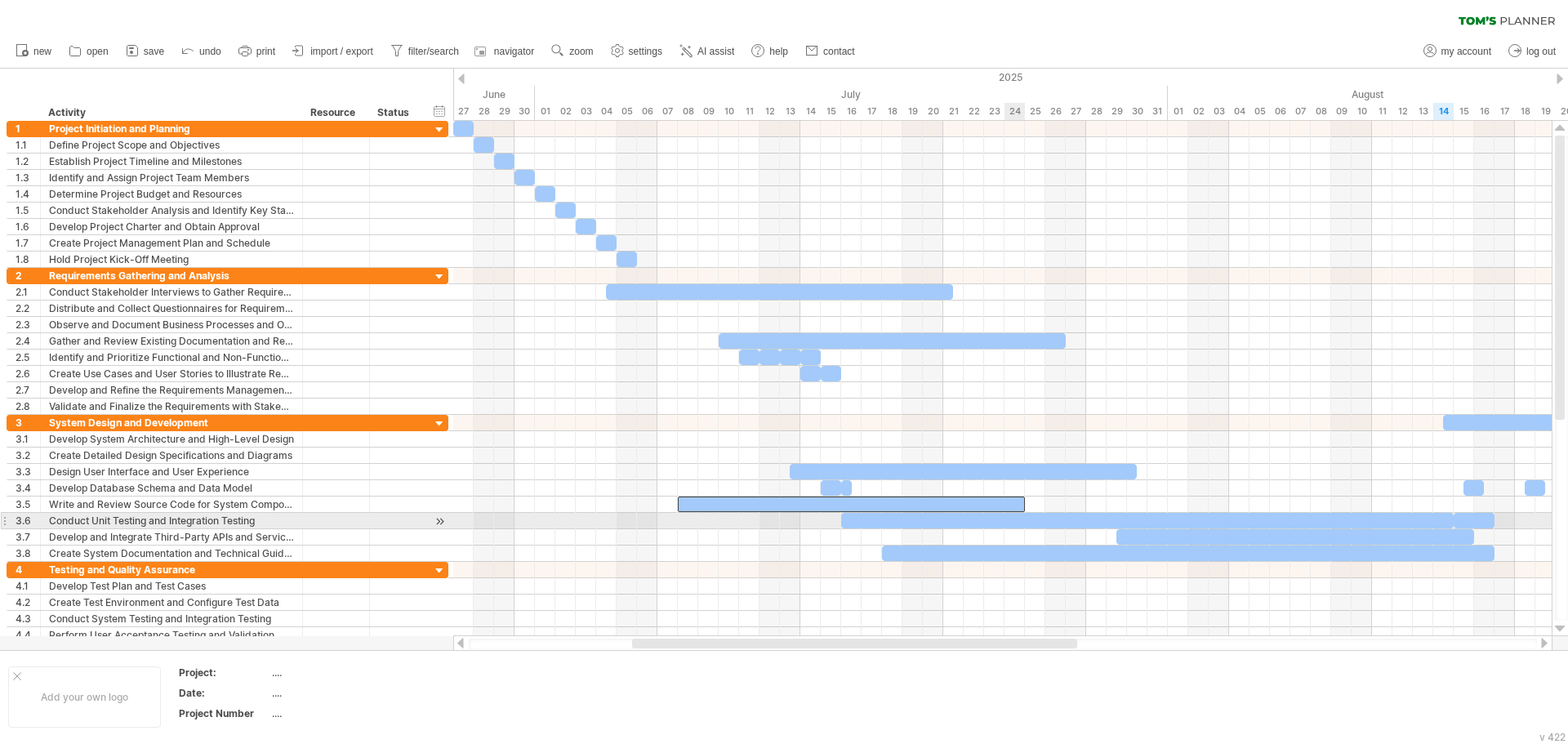
click at [1022, 532] on div at bounding box center [1002, 538] width 1099 height 17
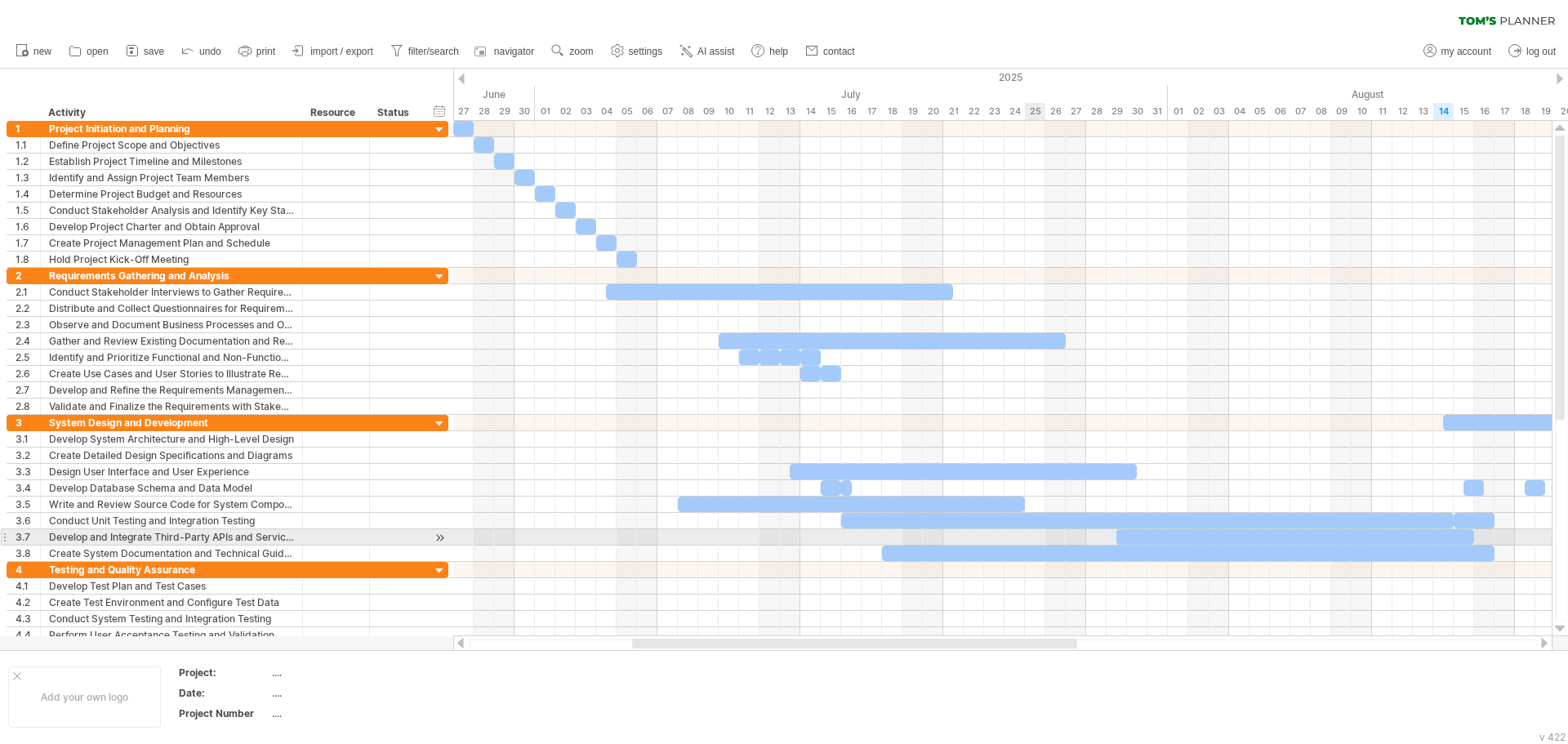
click at [1053, 539] on div at bounding box center [1002, 538] width 1099 height 17
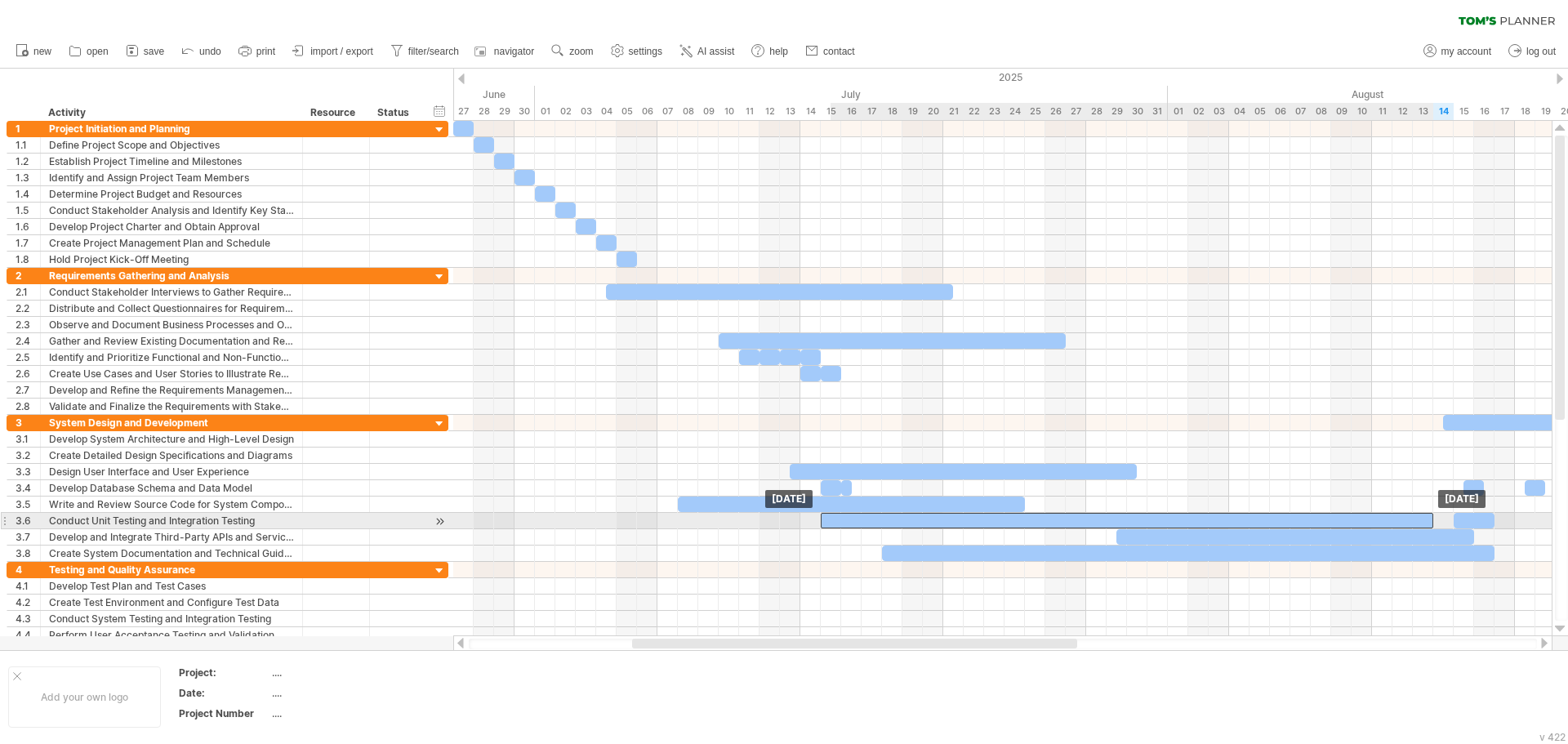
click at [1053, 520] on div at bounding box center [1126, 521] width 612 height 16
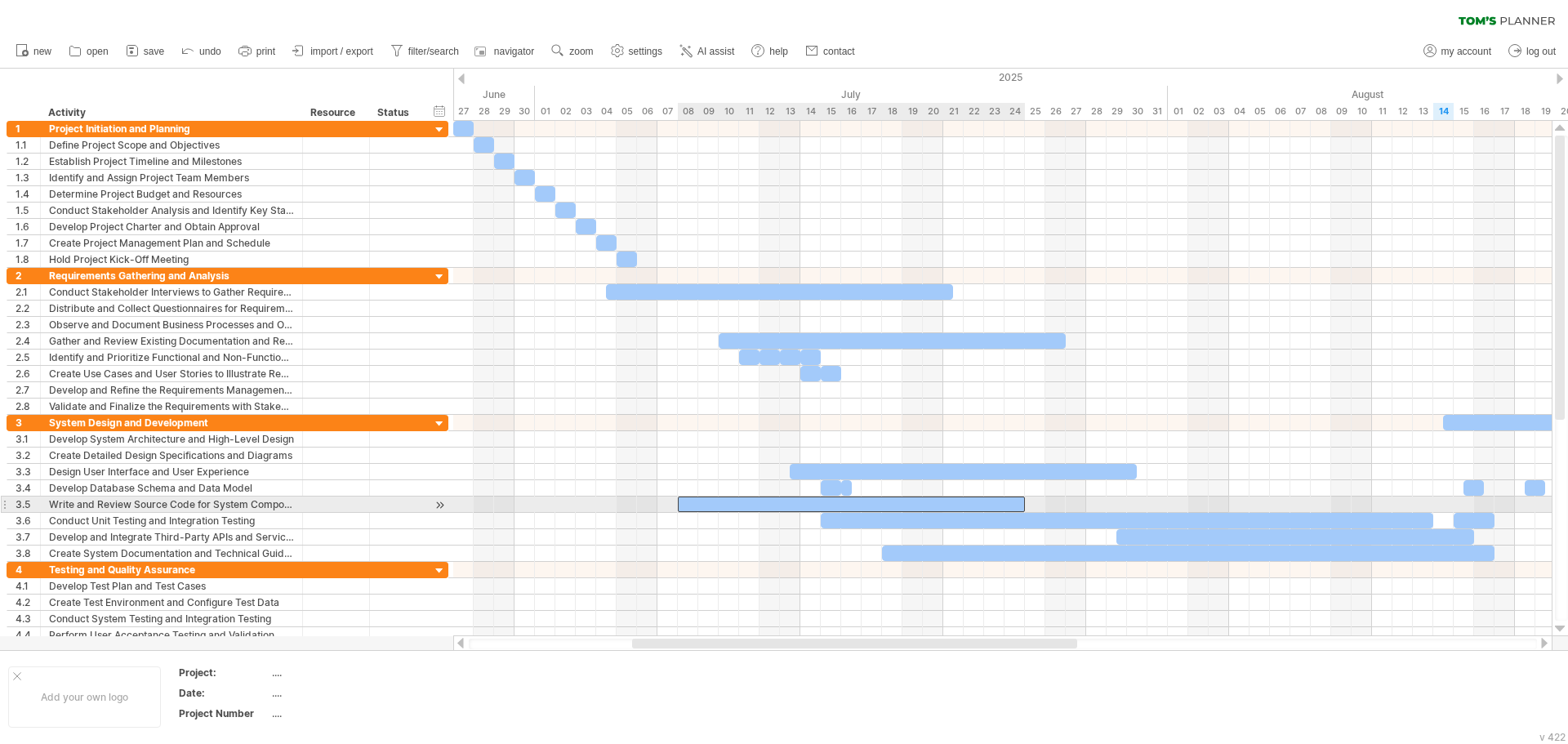
click at [987, 502] on div at bounding box center [851, 504] width 347 height 16
click at [998, 513] on div at bounding box center [1126, 521] width 612 height 16
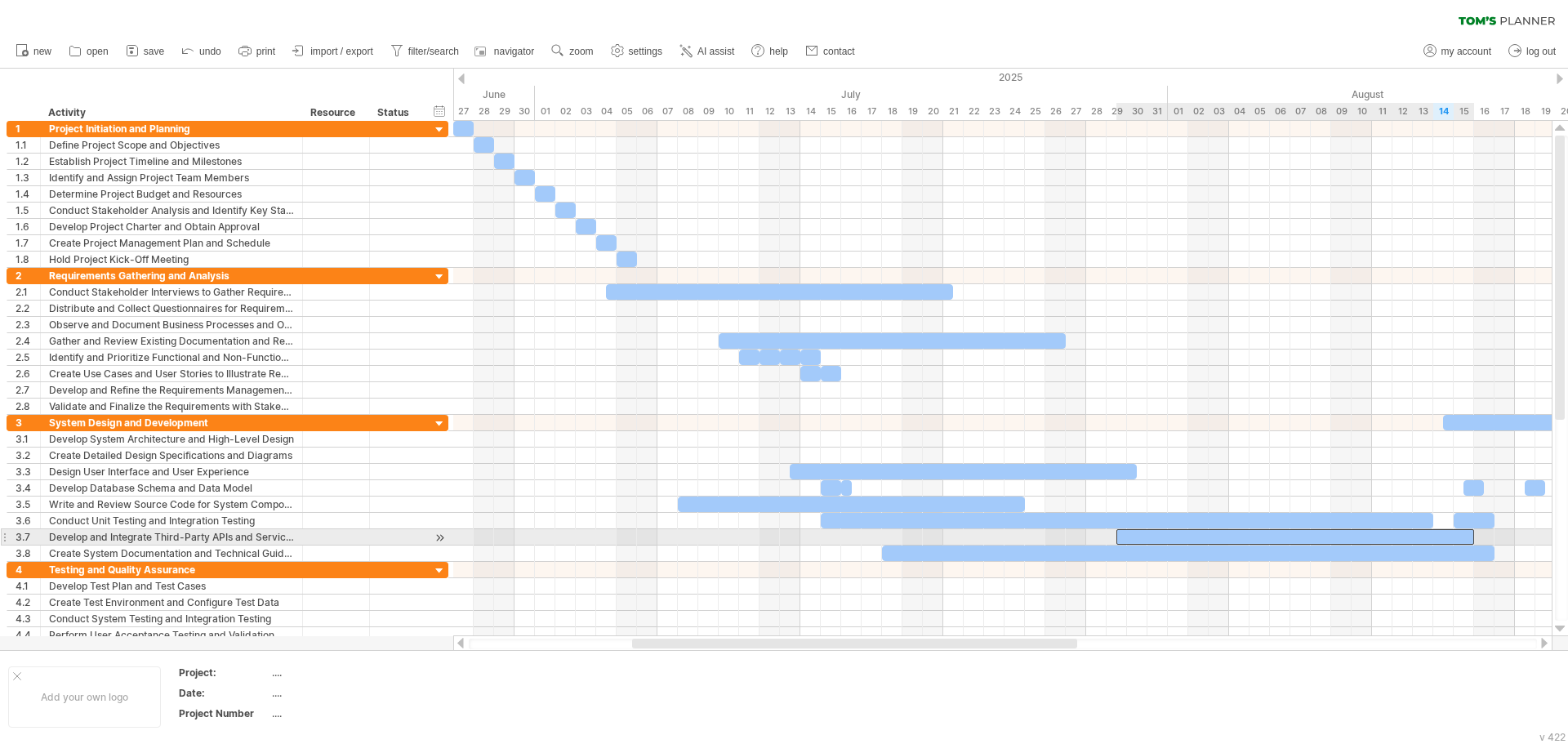
click at [1145, 536] on div at bounding box center [1295, 538] width 358 height 16
click at [1138, 541] on div at bounding box center [1295, 538] width 358 height 16
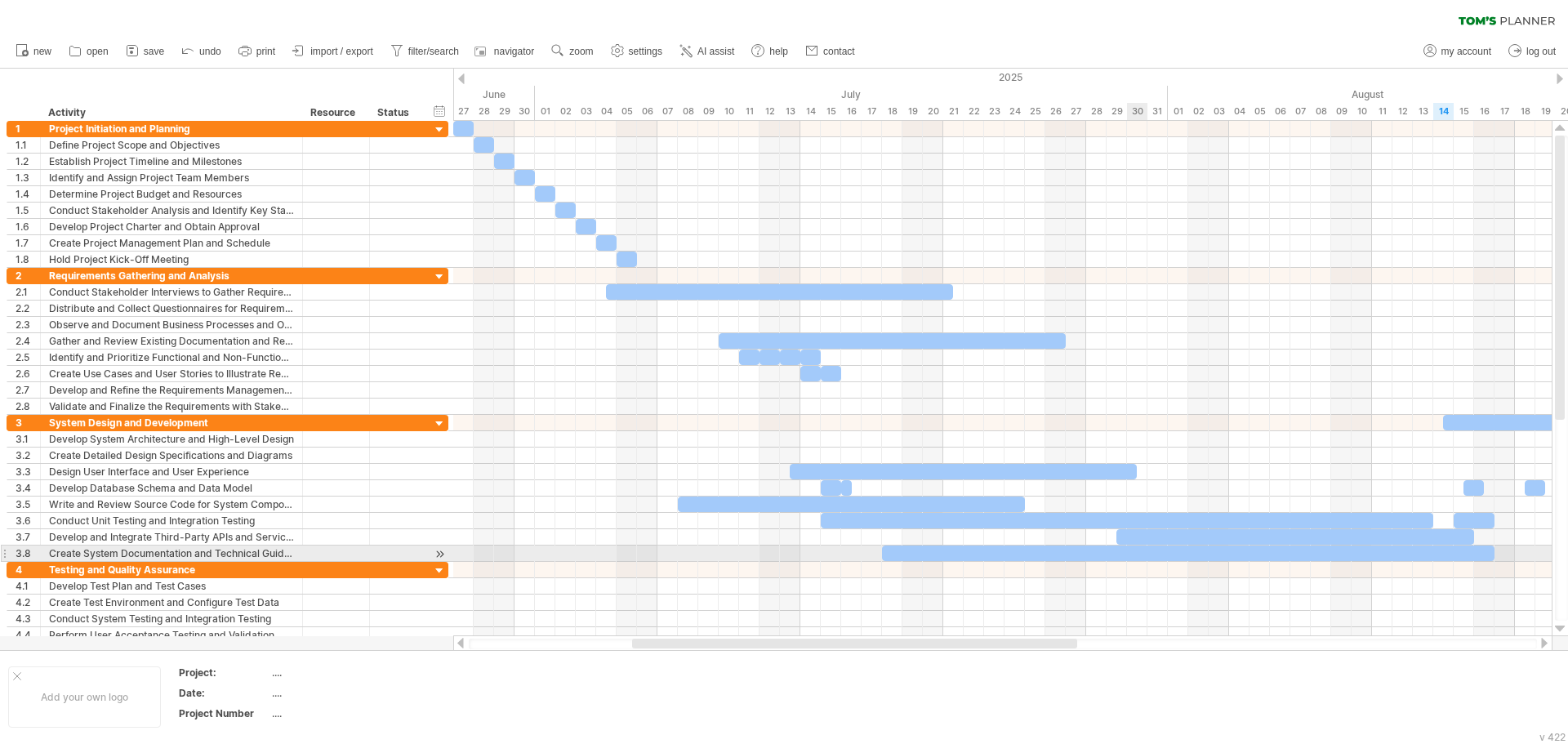
click at [1135, 548] on div at bounding box center [1188, 553] width 612 height 16
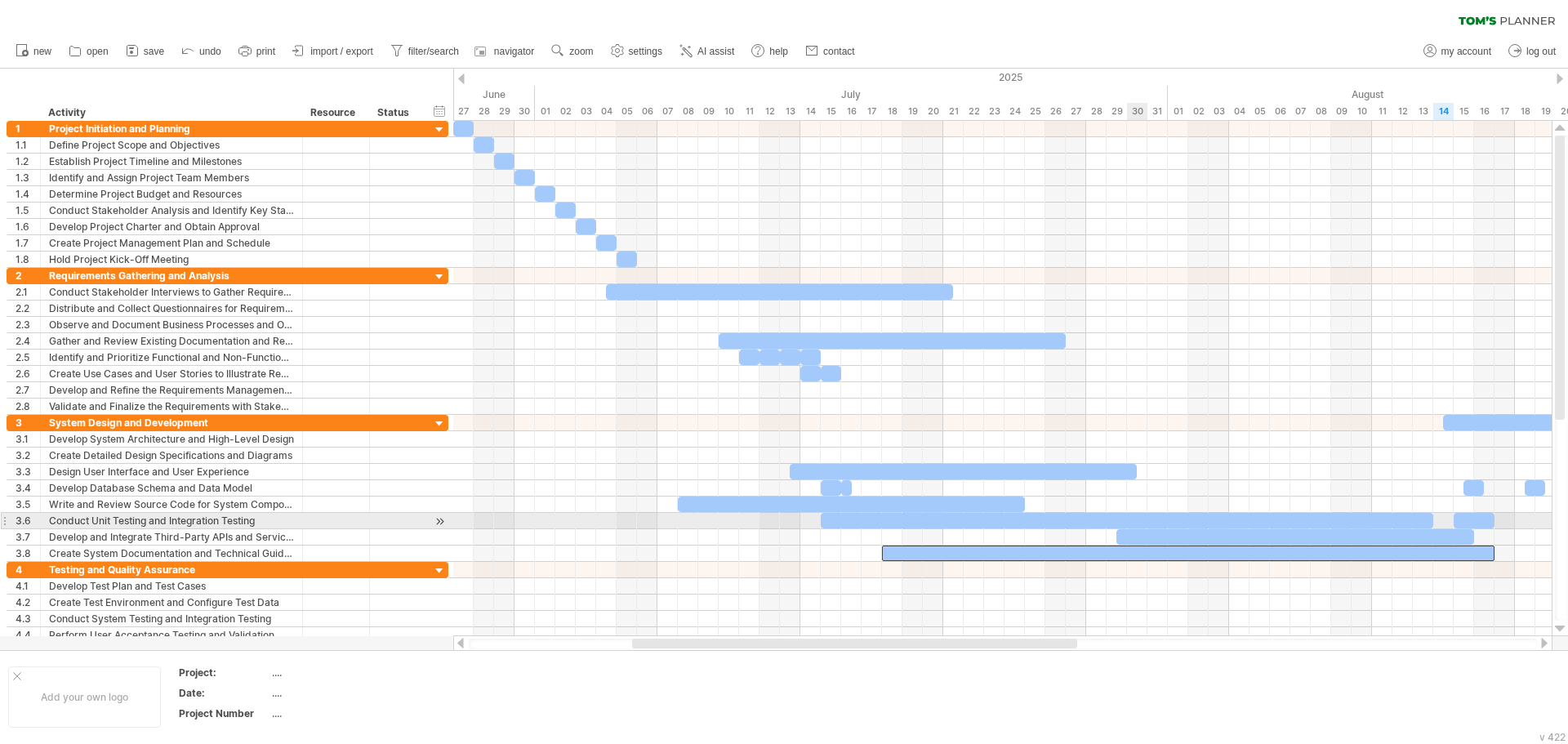
click at [1137, 524] on div at bounding box center [1126, 521] width 612 height 16
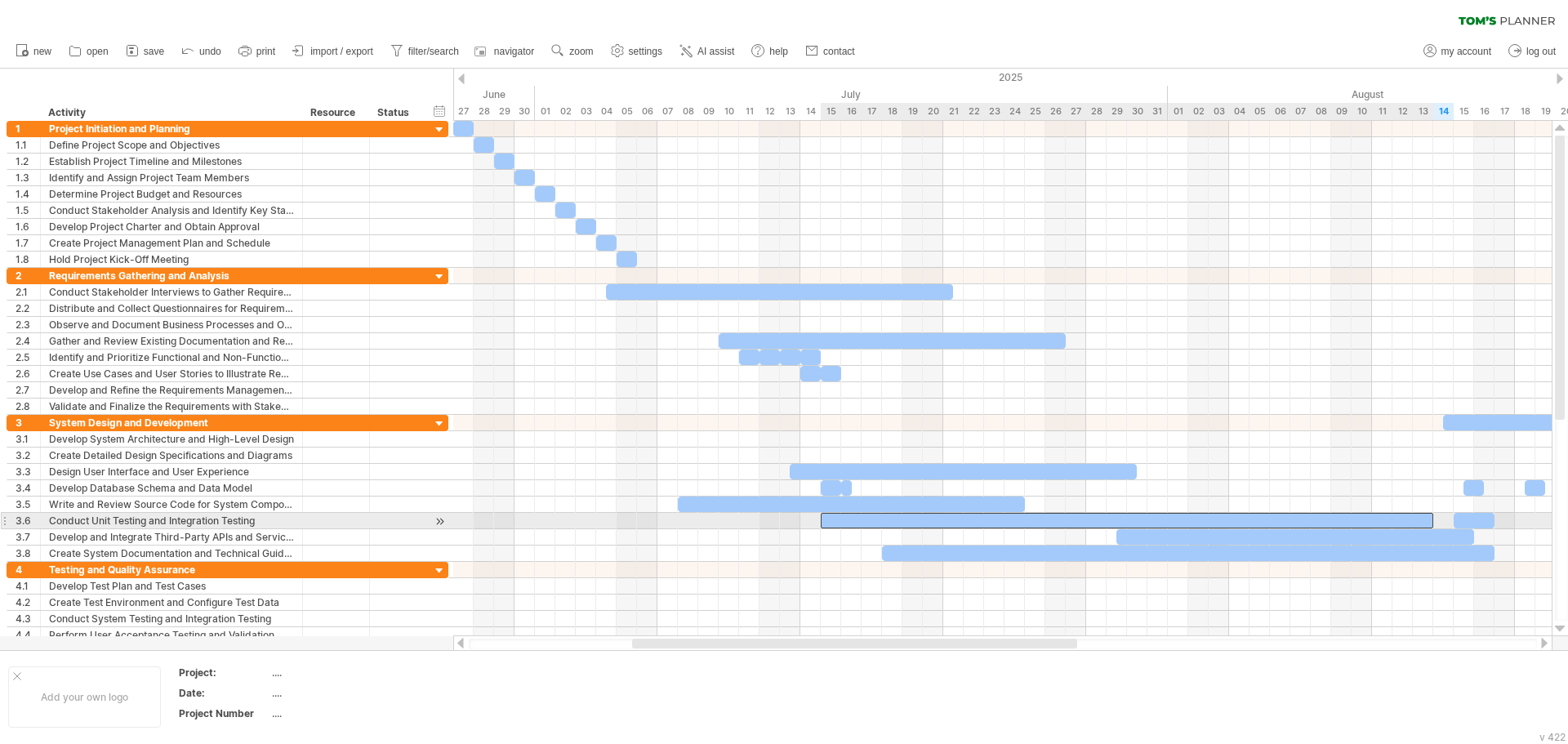
click at [1104, 513] on div at bounding box center [1126, 521] width 612 height 16
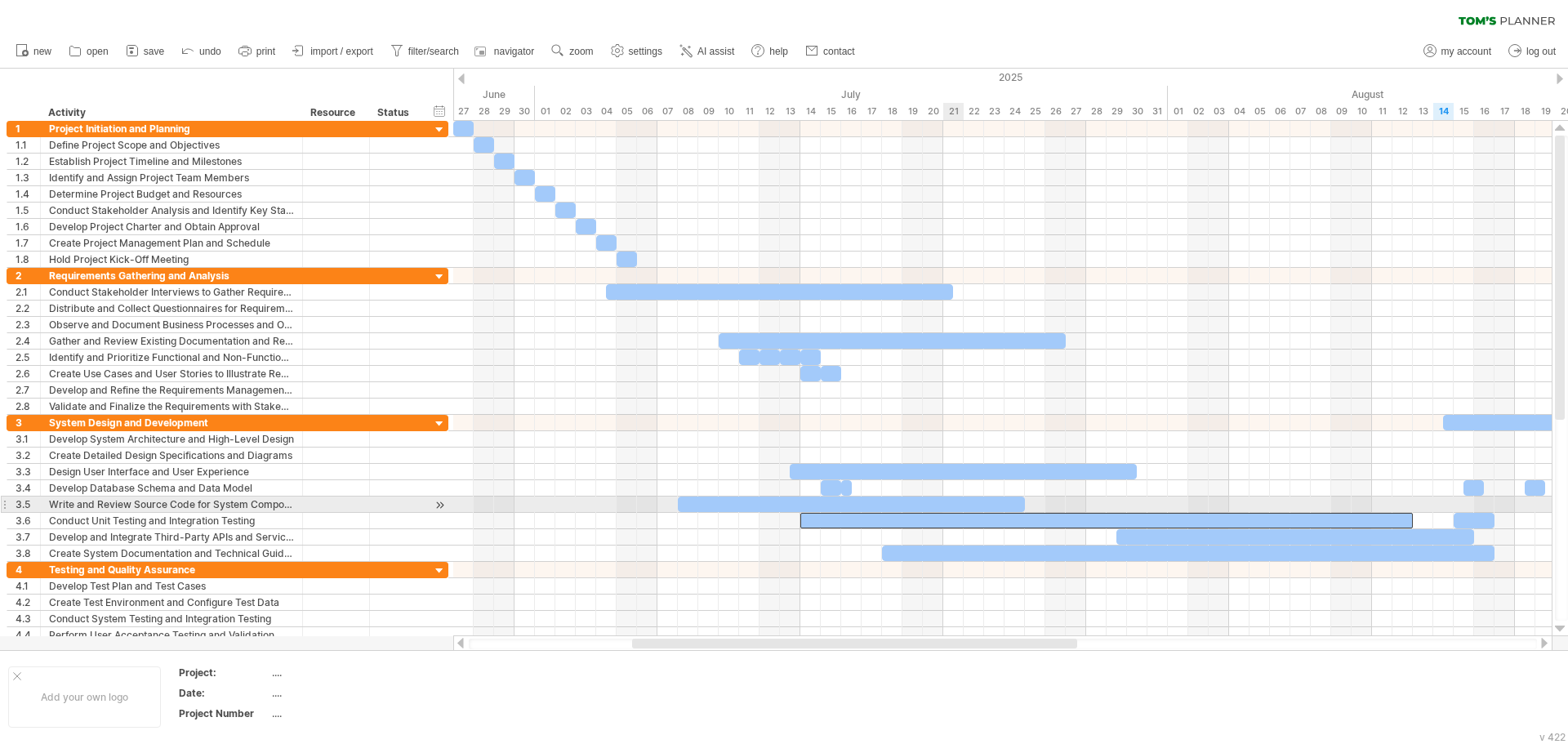
click at [957, 500] on div at bounding box center [851, 504] width 347 height 16
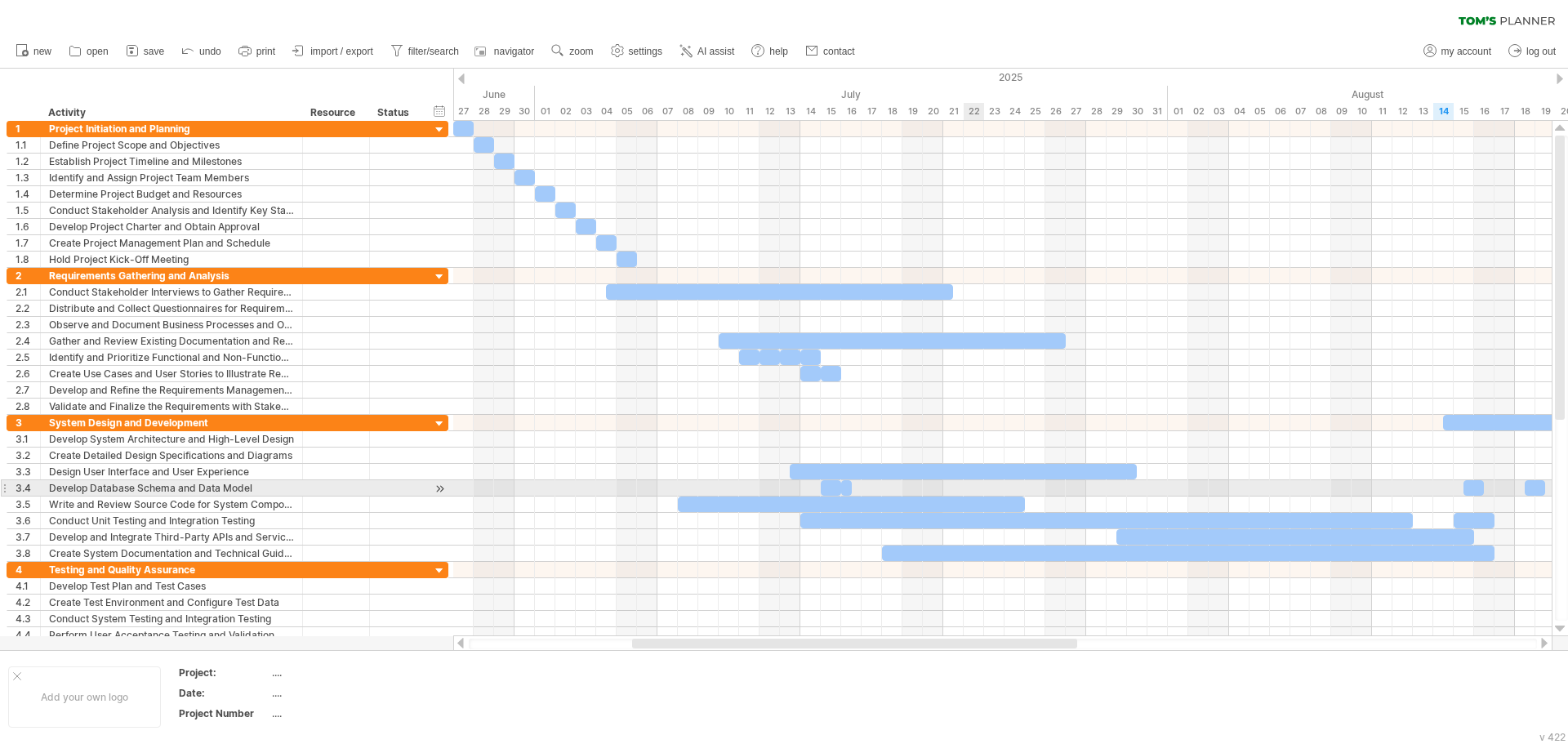
click at [979, 483] on div at bounding box center [1002, 488] width 1099 height 17
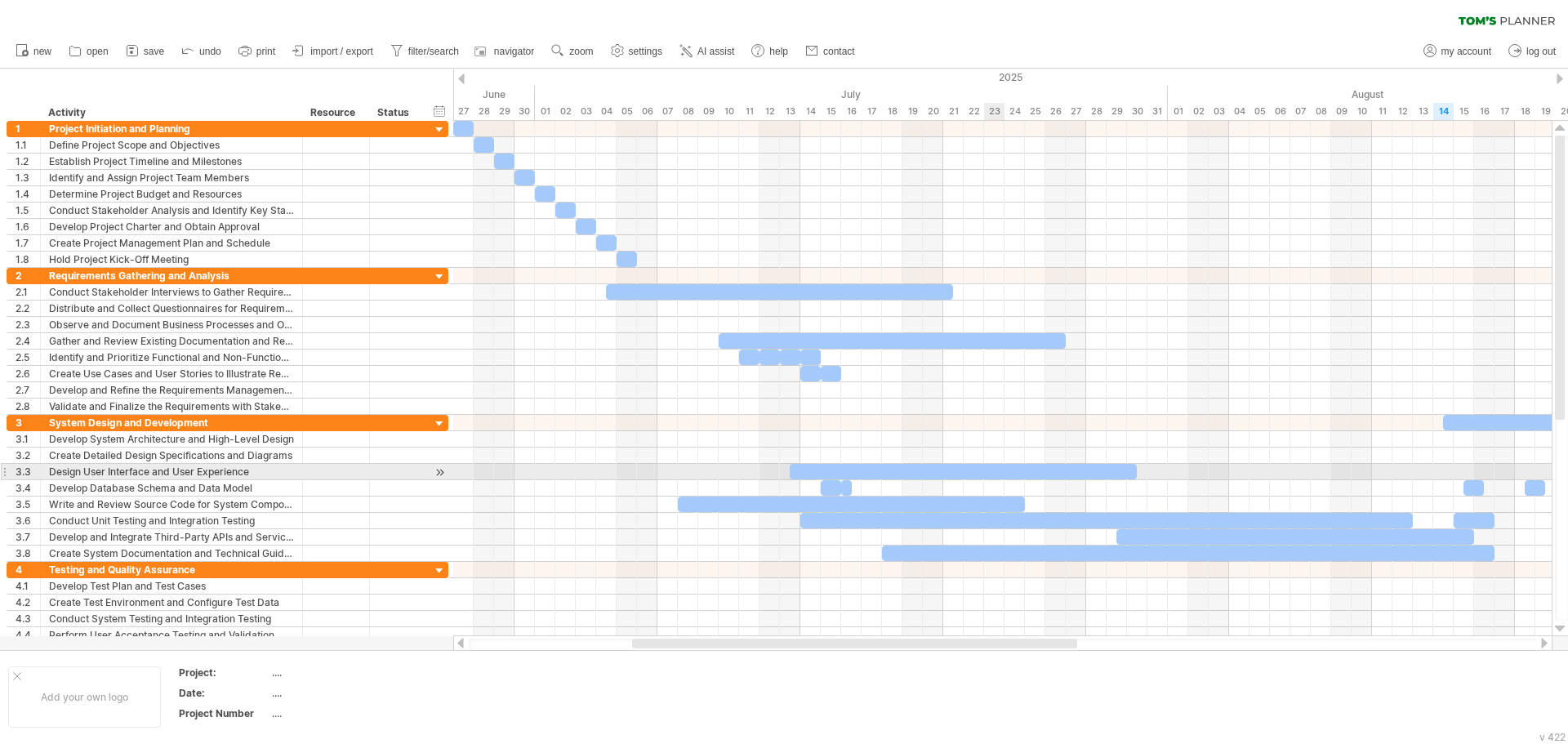
click at [989, 477] on div at bounding box center [963, 472] width 347 height 16
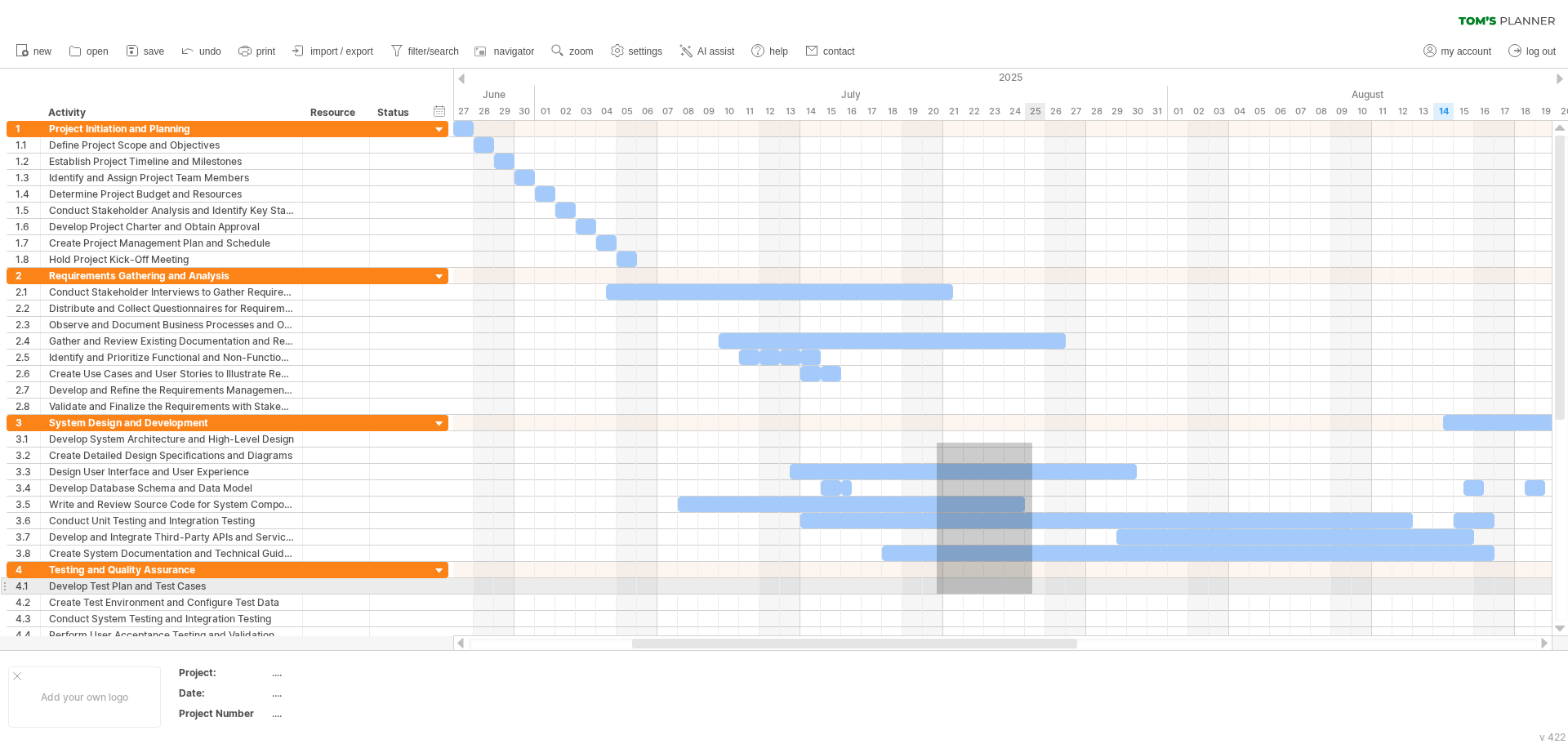
click at [1155, 632] on div at bounding box center [1002, 382] width 1099 height 523
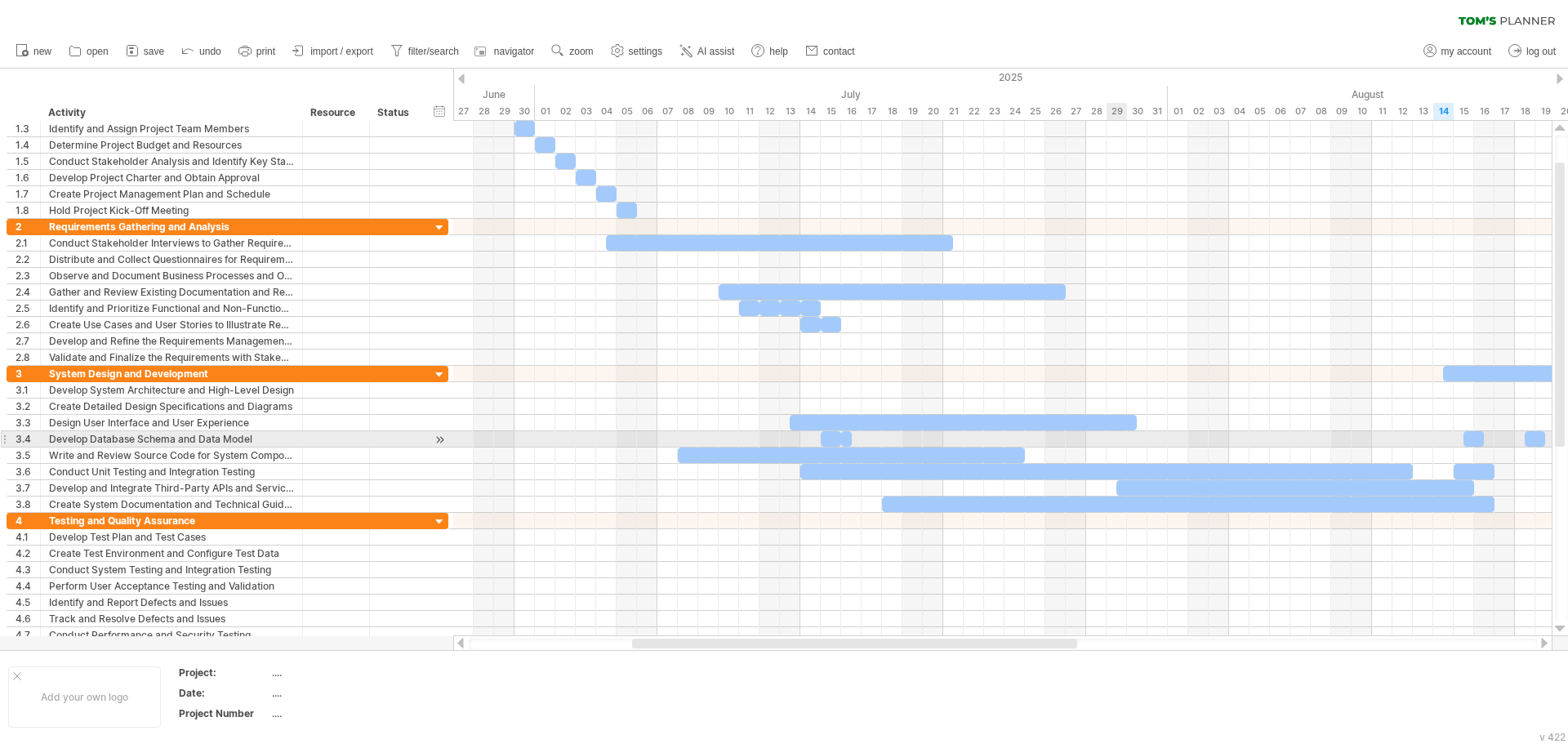
click at [1257, 496] on div "[DATE] [DATE]" at bounding box center [1002, 379] width 1099 height 516
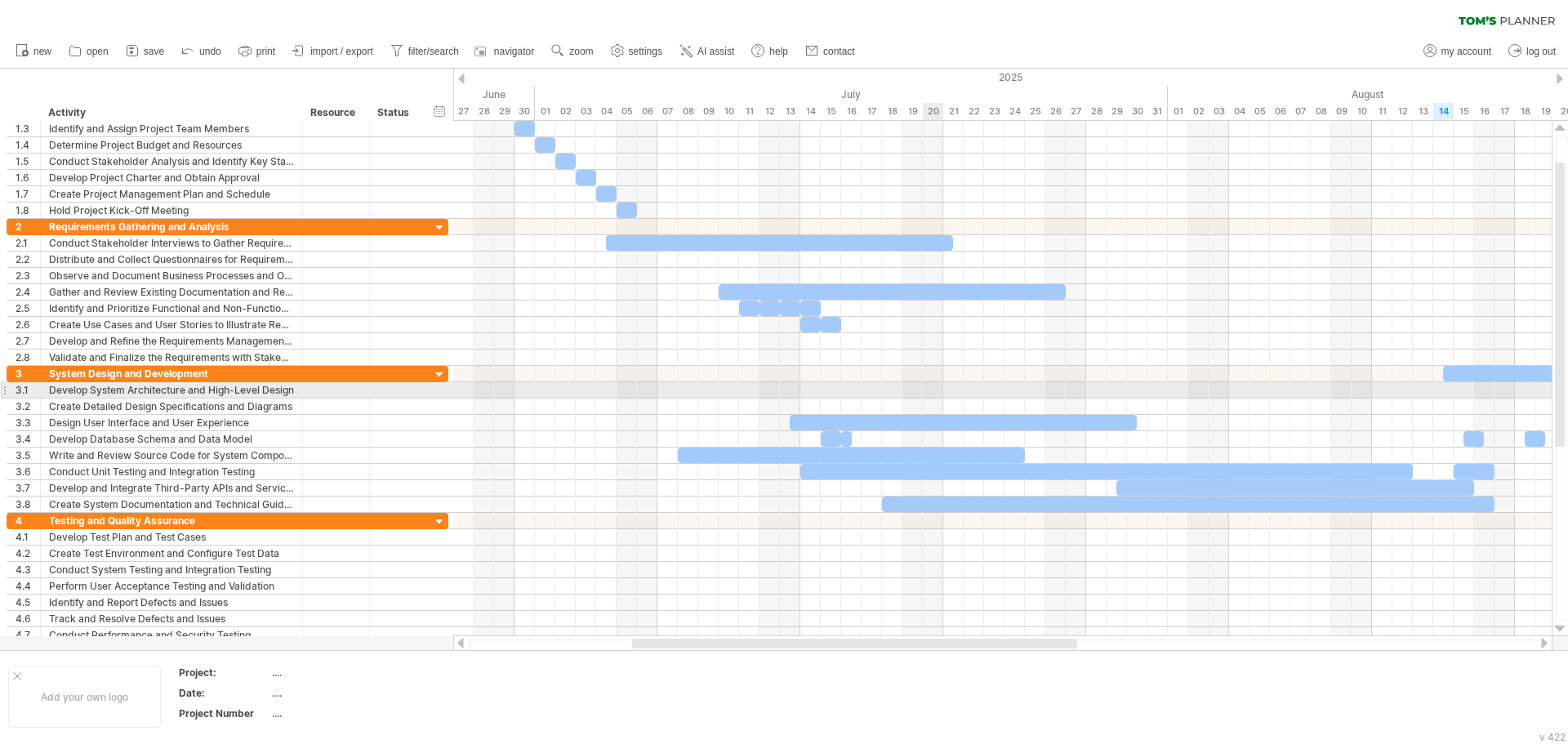
click at [1199, 478] on div "[DATE] [DATE]" at bounding box center [1002, 379] width 1099 height 516
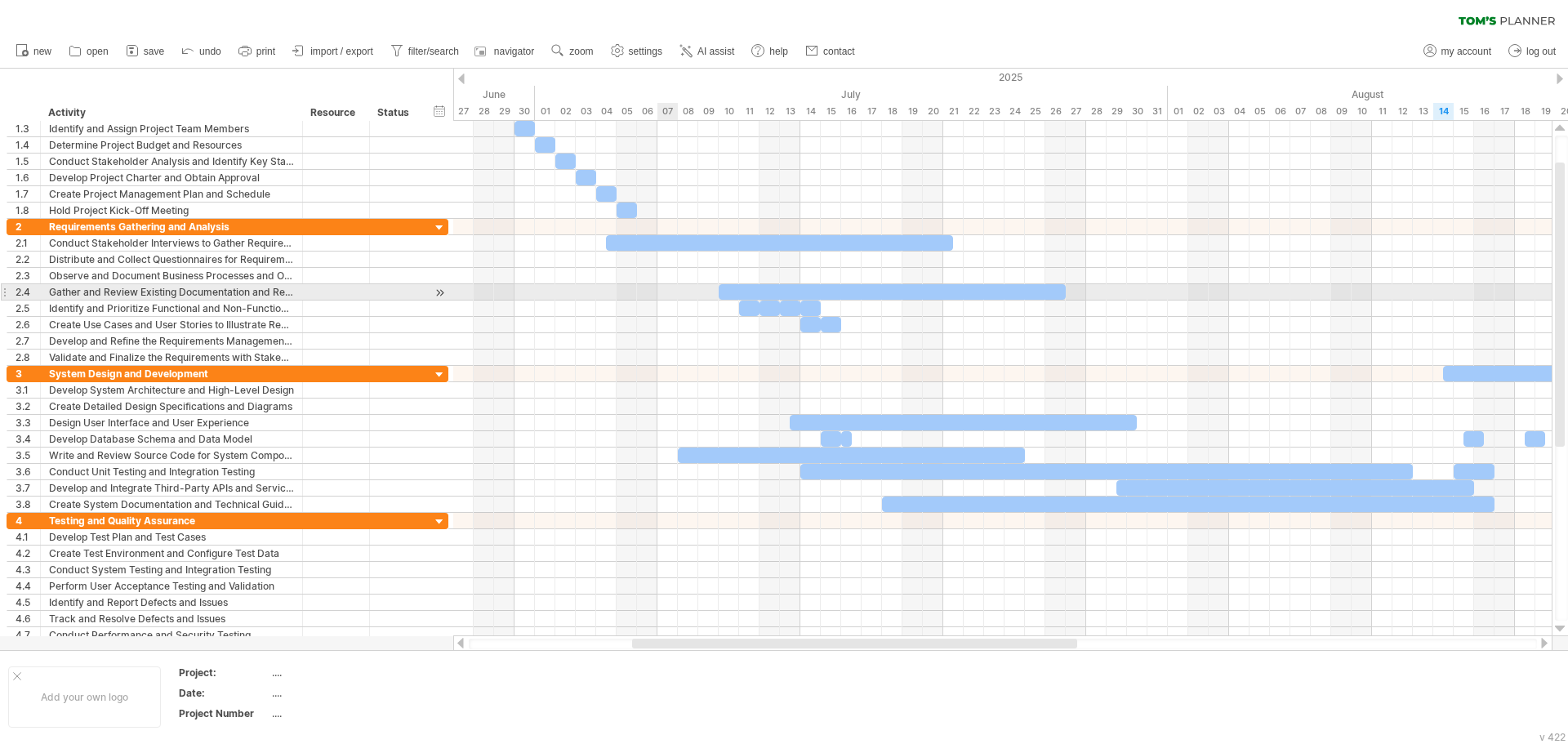
click at [1355, 564] on div at bounding box center [1002, 382] width 1099 height 523
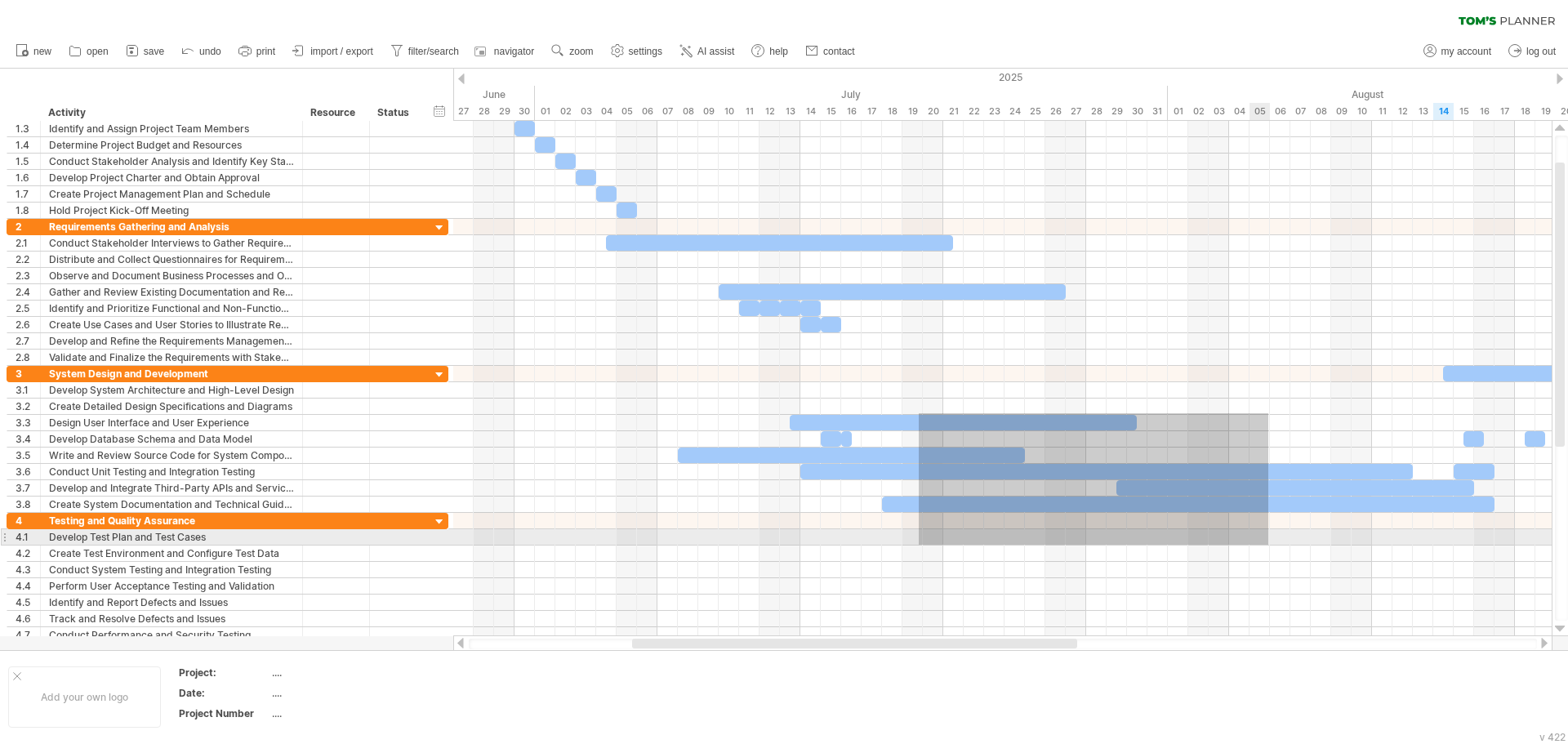
click at [1401, 588] on div at bounding box center [1002, 382] width 1099 height 523
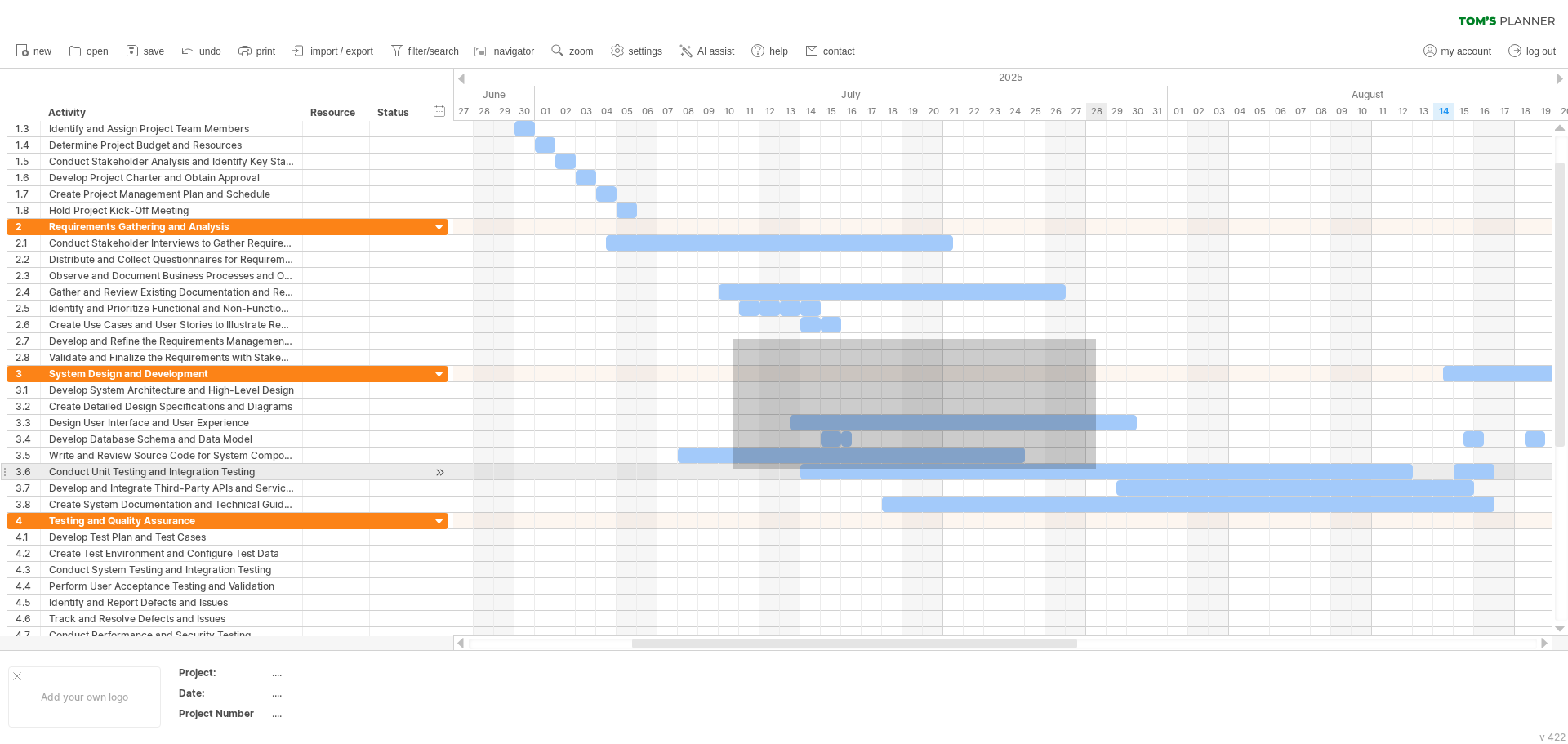
click at [1096, 469] on div "[DATE] [DATE]" at bounding box center [1002, 379] width 1099 height 516
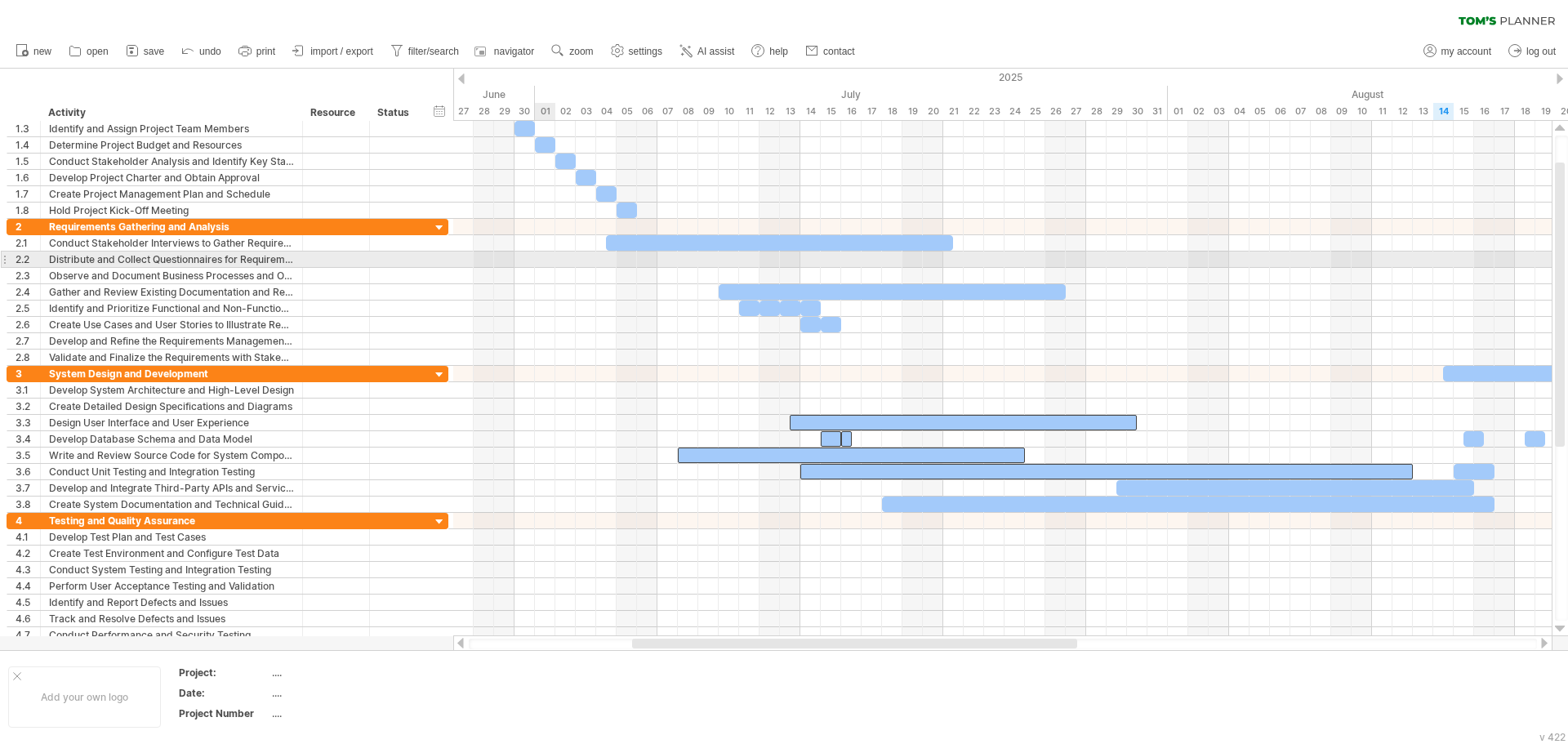
click at [1246, 546] on div at bounding box center [1002, 382] width 1099 height 523
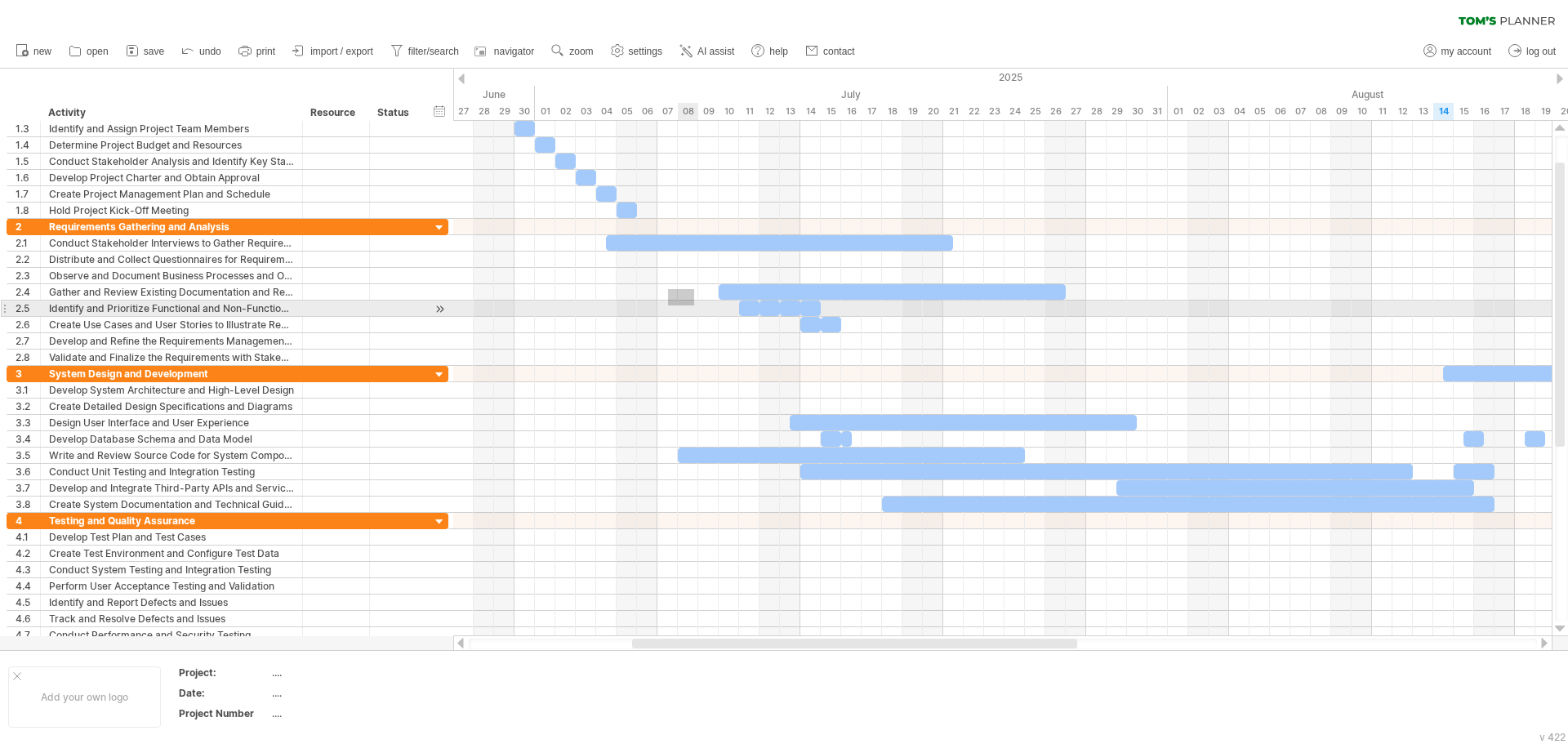
click at [1224, 551] on div at bounding box center [1002, 382] width 1099 height 523
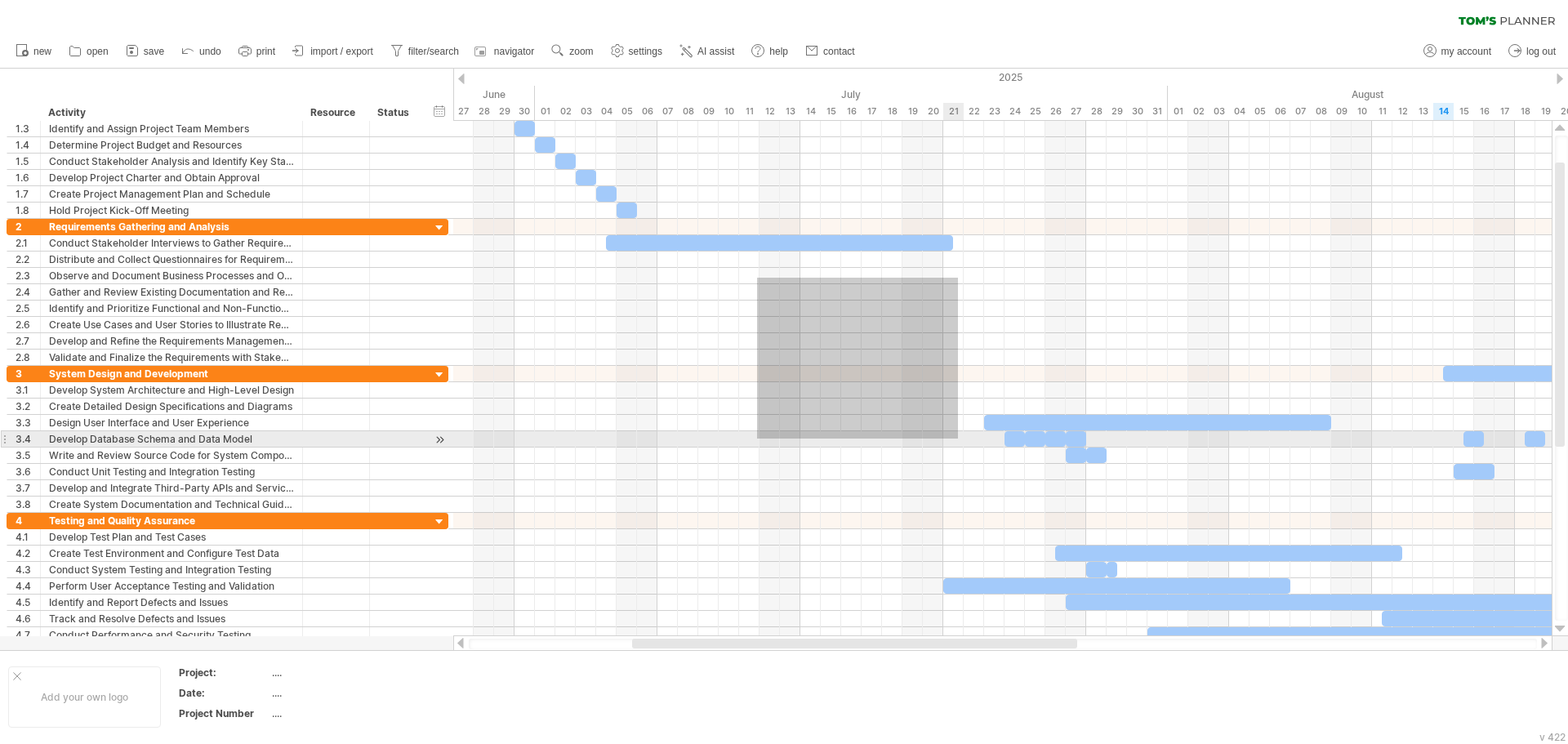
click at [1007, 466] on div at bounding box center [1002, 382] width 1099 height 523
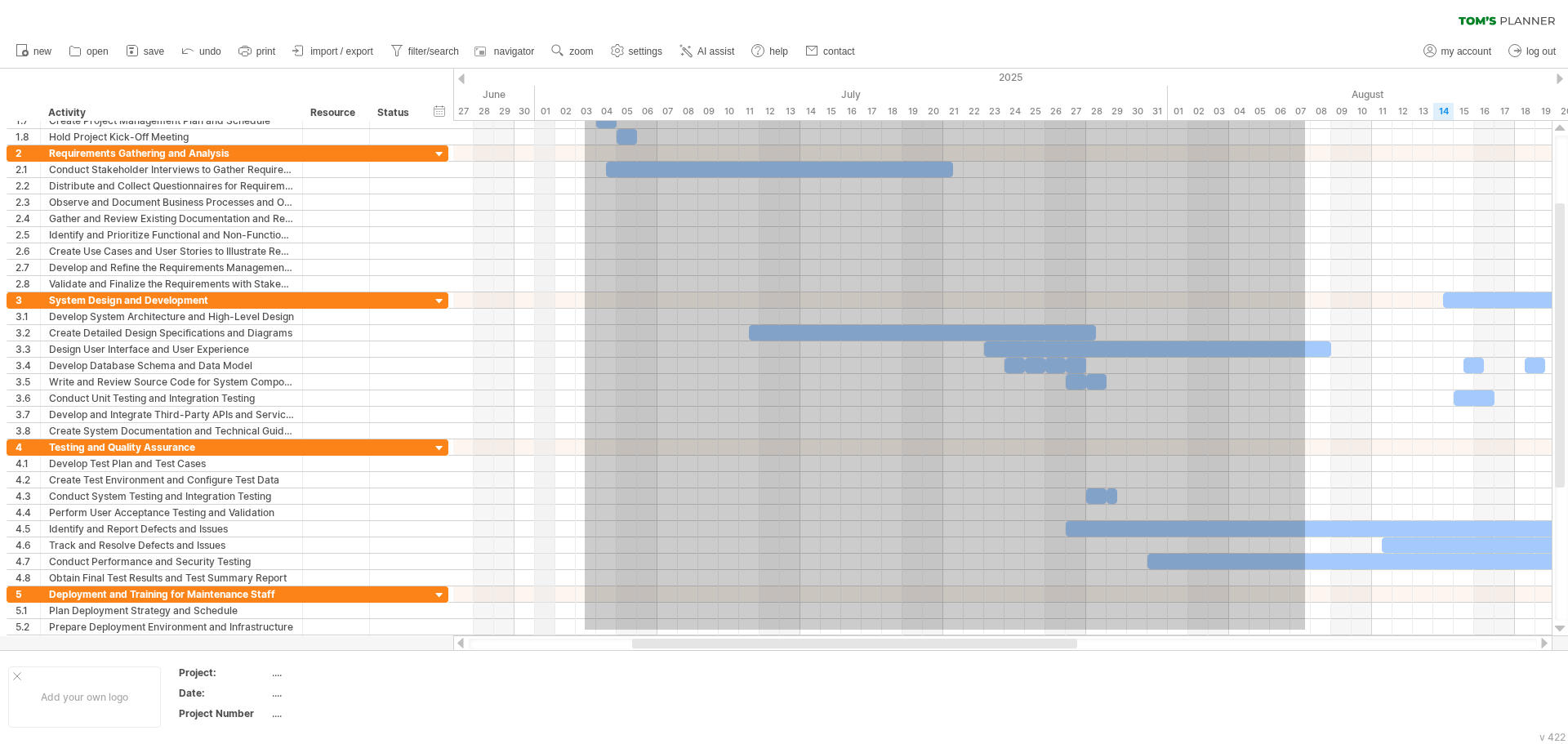
click at [553, 89] on div "Trying to reach [DOMAIN_NAME] Connected again... 0% clear filter new 1" at bounding box center [784, 372] width 1568 height 744
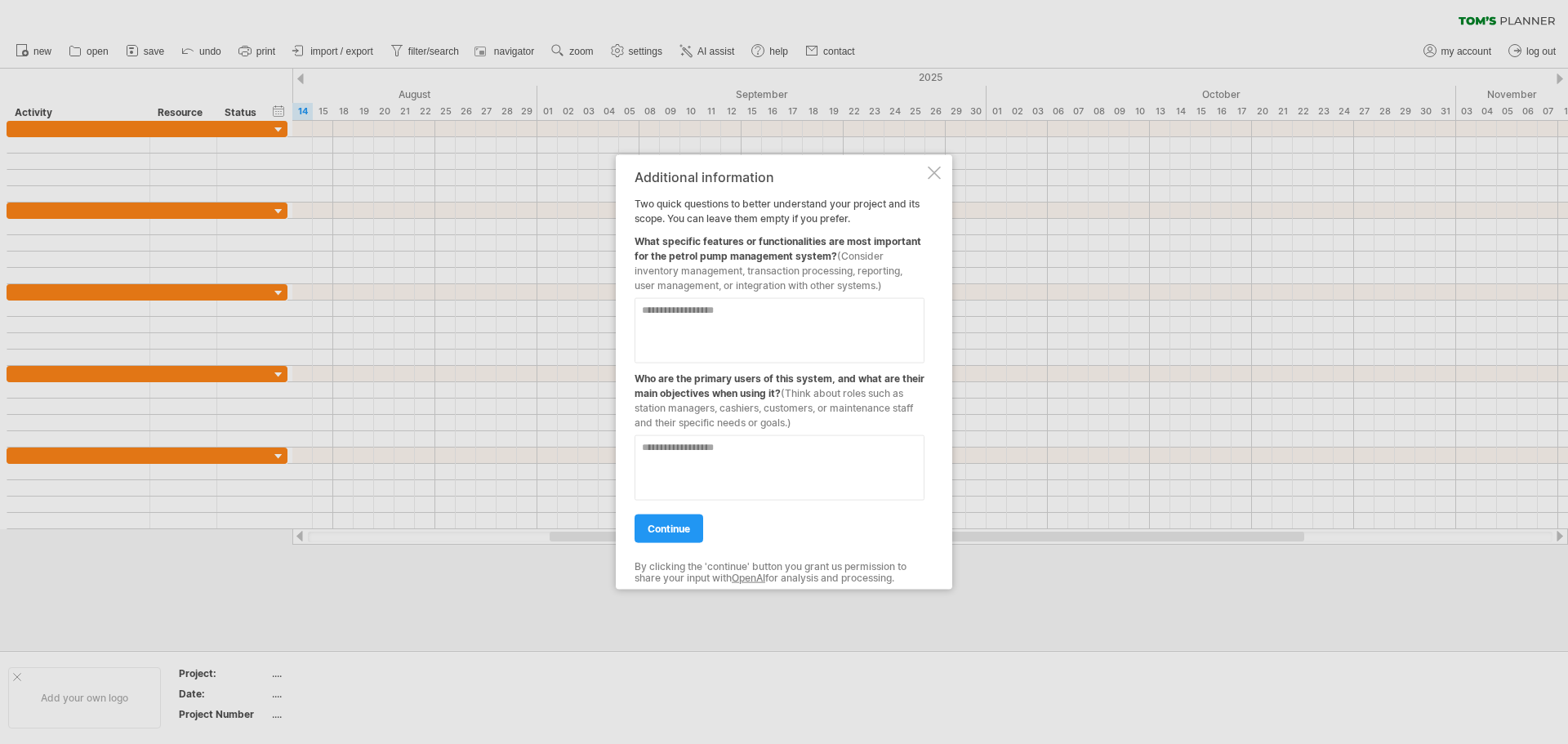
drag, startPoint x: 704, startPoint y: 319, endPoint x: 717, endPoint y: 323, distance: 13.6
click at [703, 319] on textarea at bounding box center [779, 329] width 290 height 65
type textarea "*"
click at [946, 179] on div "Additional information Two quick questions to better understand your project an…" at bounding box center [784, 372] width 336 height 436
drag, startPoint x: 966, startPoint y: 162, endPoint x: 914, endPoint y: 171, distance: 52.8
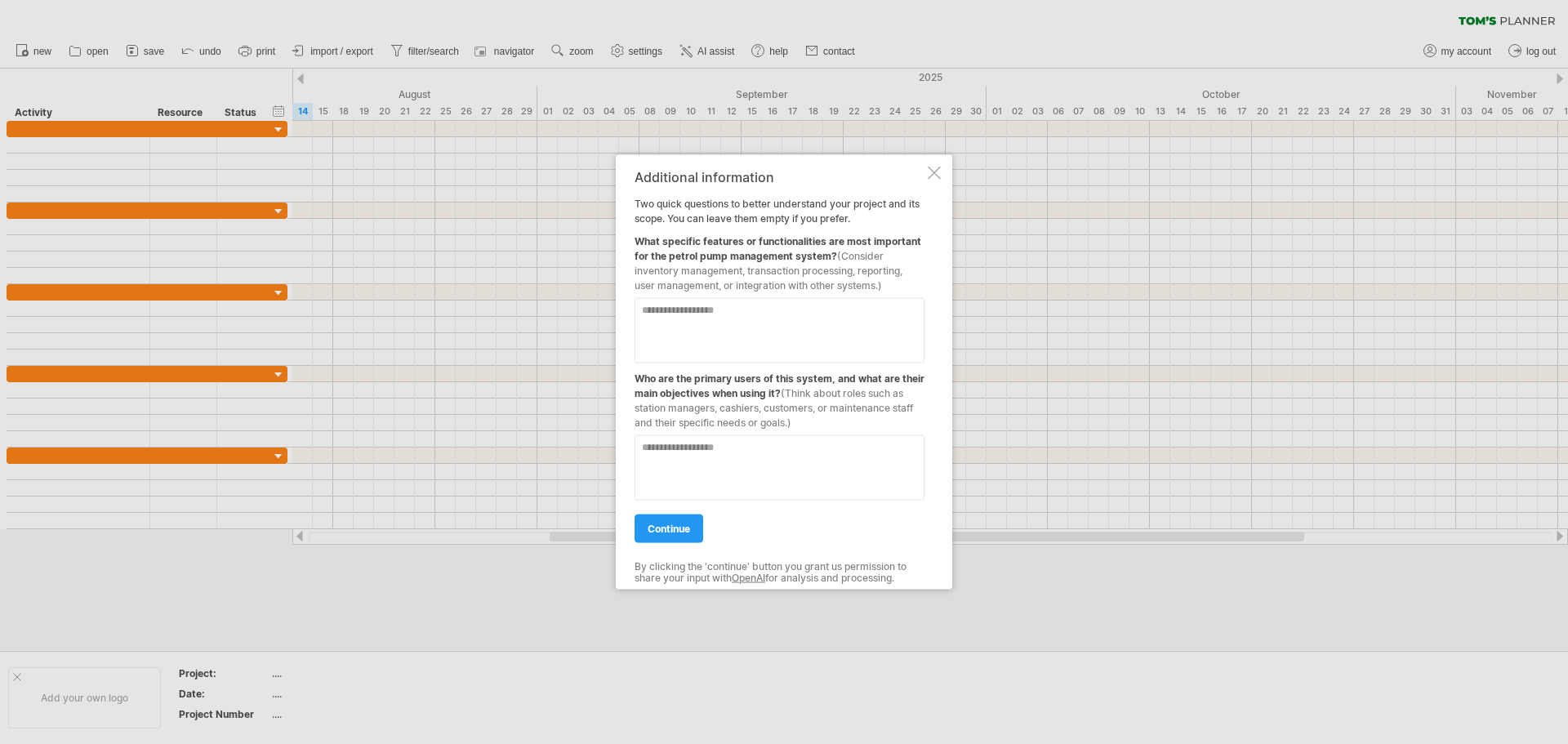
click at [921, 170] on div "Trying to reach plan.tomsplanner.com Connected again... 0% clear filter new" at bounding box center [784, 372] width 1568 height 744
click at [914, 171] on div "Additional information" at bounding box center [779, 176] width 290 height 15
click at [656, 516] on link "continue" at bounding box center [668, 528] width 69 height 29
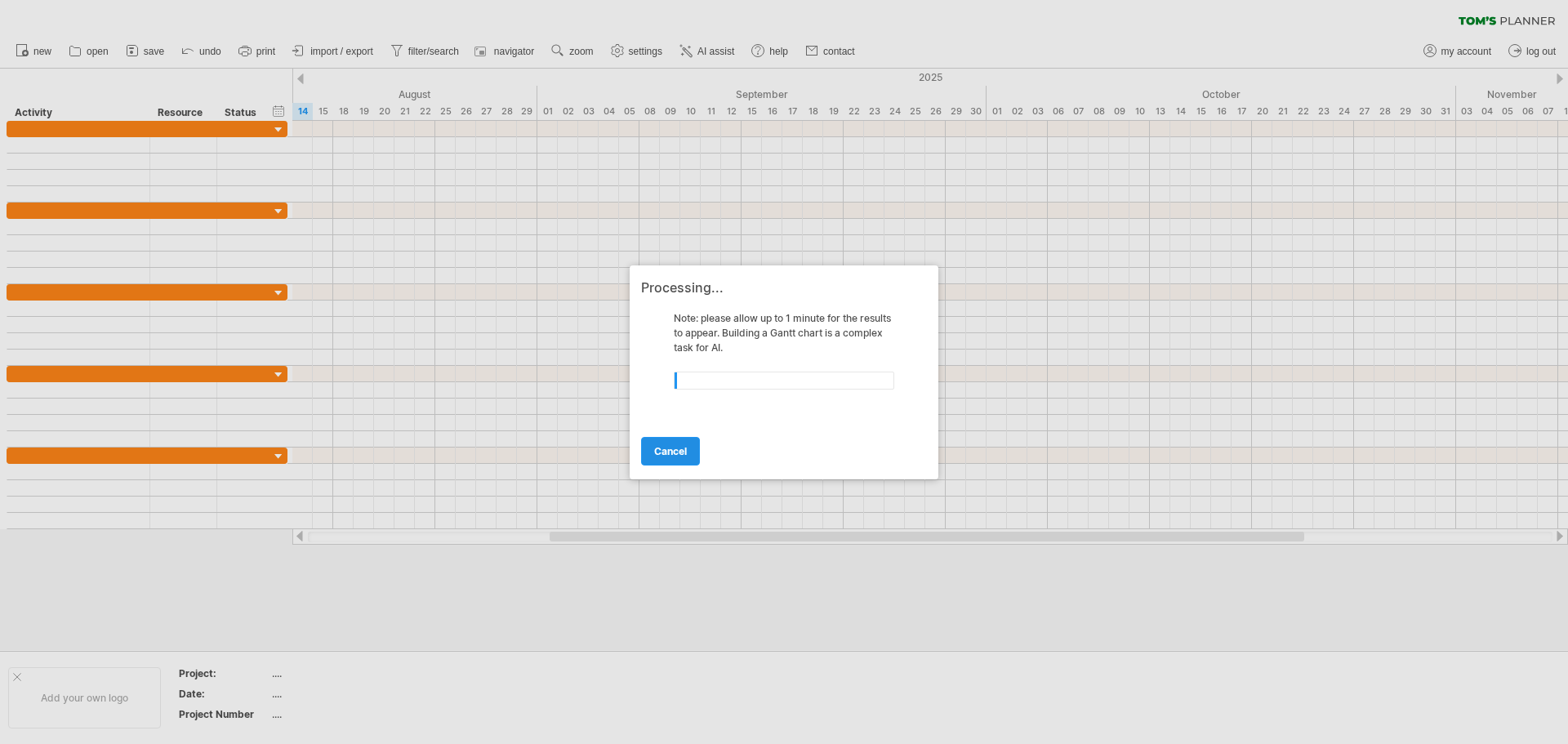
click at [687, 445] on span "cancel" at bounding box center [670, 451] width 33 height 12
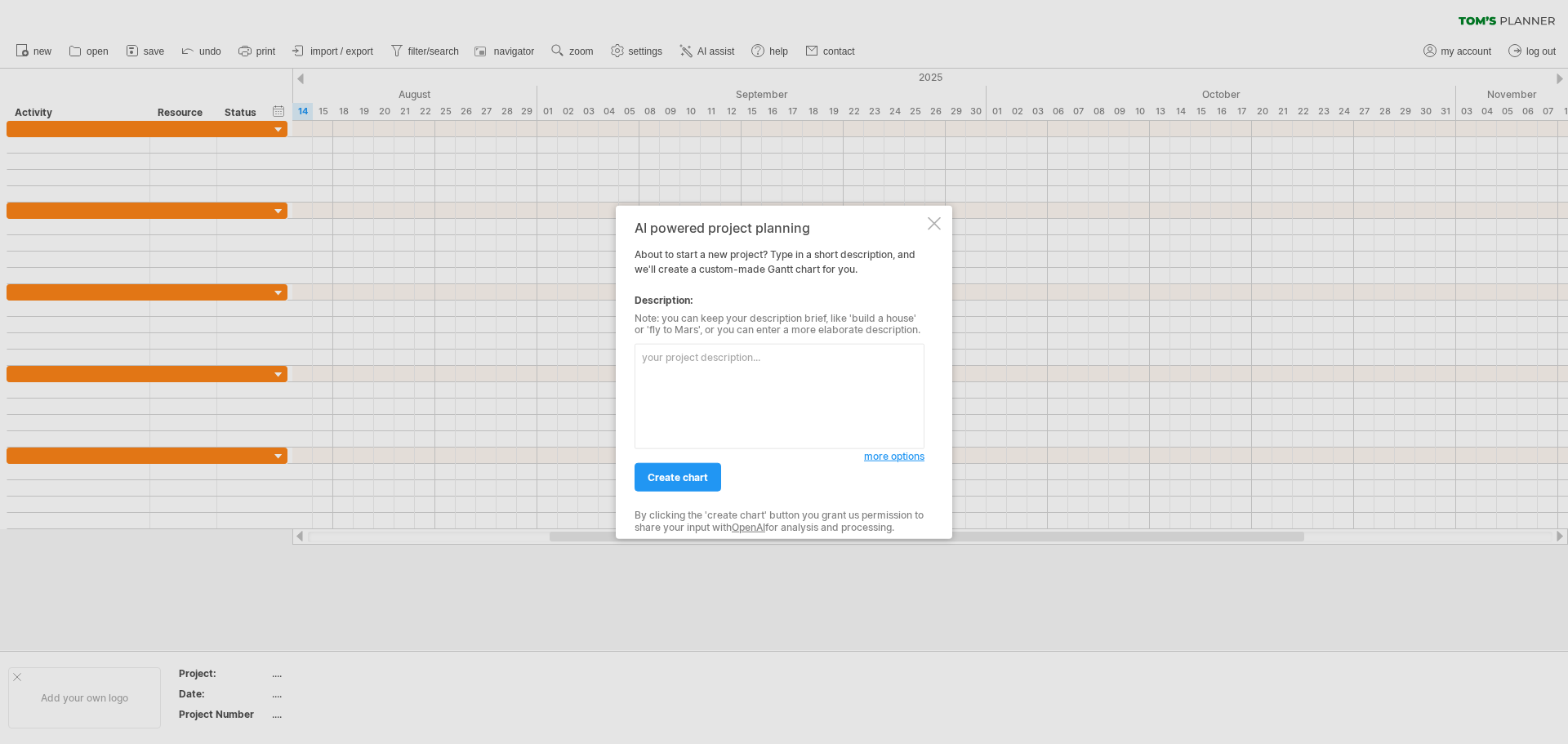
click at [642, 366] on textarea at bounding box center [779, 396] width 290 height 105
click at [680, 472] on span "create chart" at bounding box center [677, 478] width 61 height 12
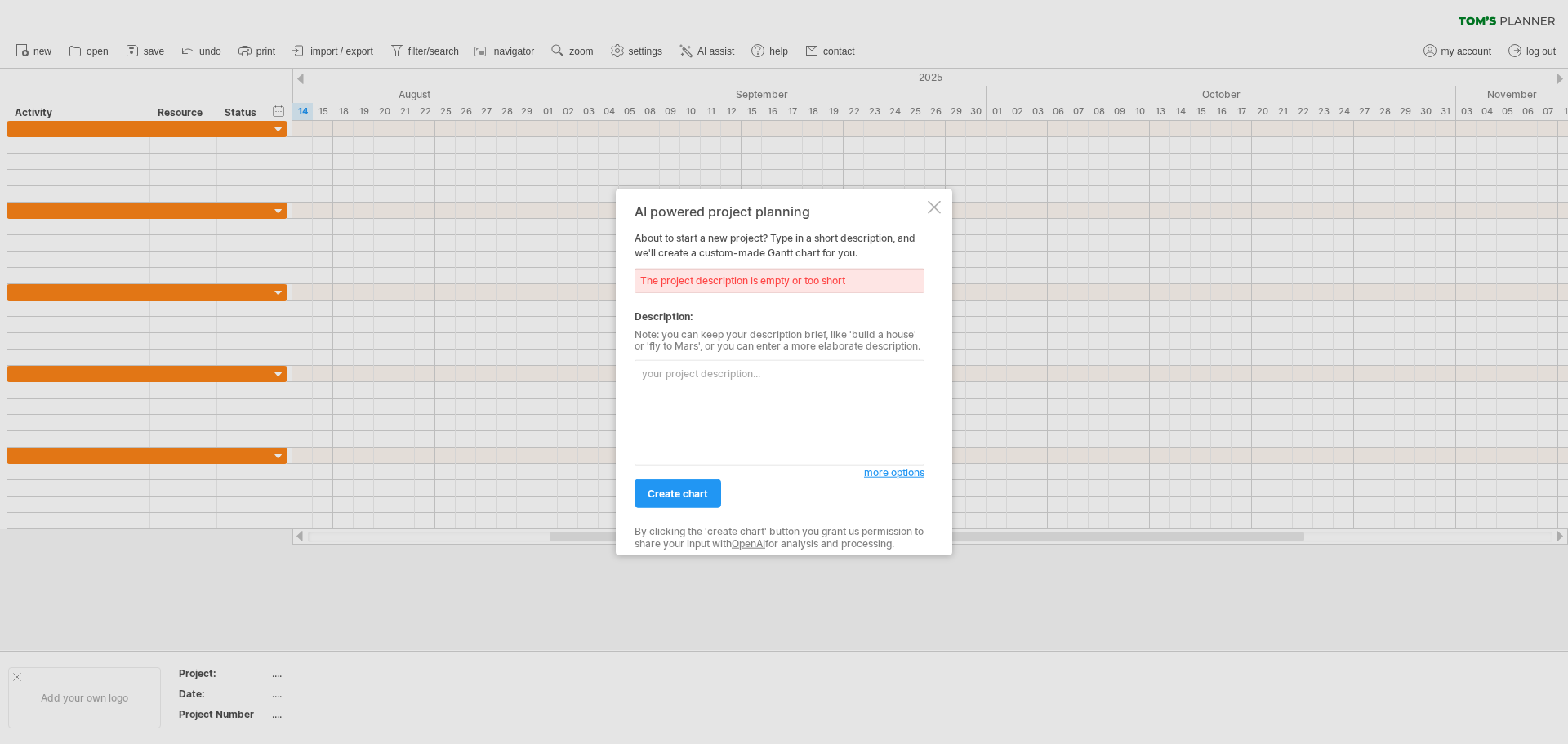
click at [935, 203] on div at bounding box center [934, 206] width 13 height 13
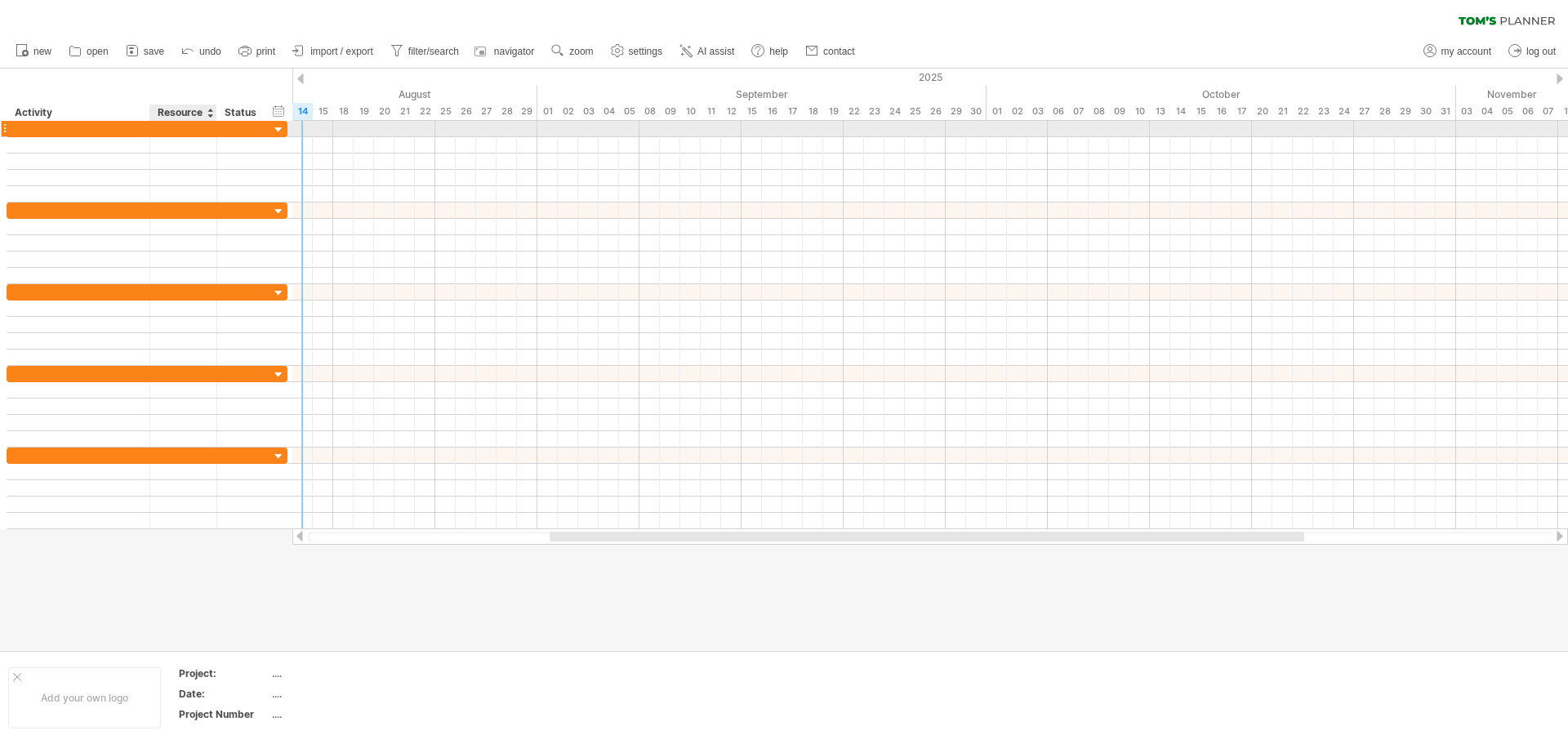
click at [191, 131] on div at bounding box center [183, 129] width 50 height 16
paste input "**********"
type input "**********"
click at [14, 125] on div at bounding box center [78, 129] width 143 height 16
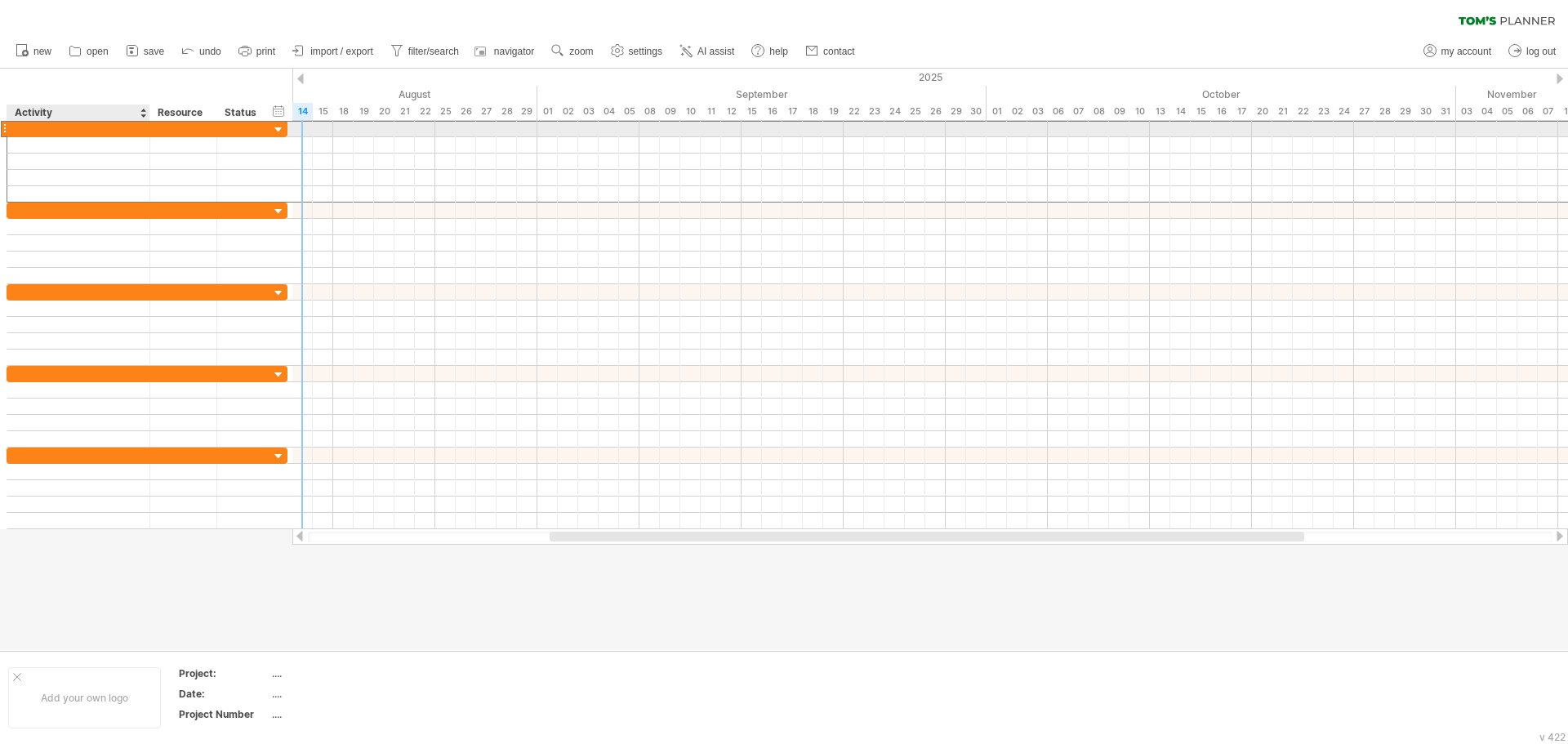
click at [16, 130] on div at bounding box center [78, 129] width 126 height 16
paste input "**********"
type input "**********"
click at [10, 125] on div "**********" at bounding box center [78, 129] width 143 height 16
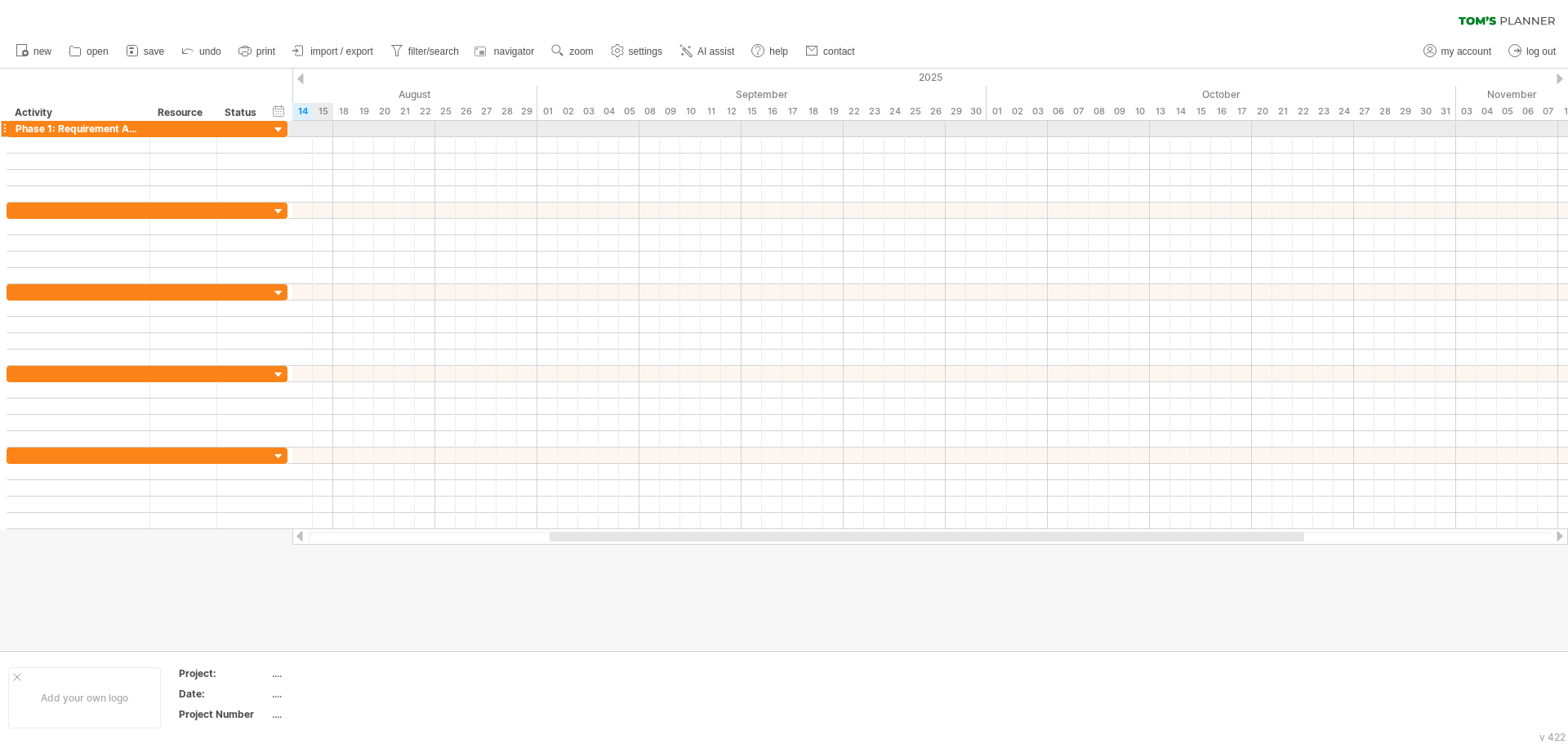
drag, startPoint x: 283, startPoint y: 132, endPoint x: 313, endPoint y: 132, distance: 30.0
click at [313, 132] on div "Trying to reach plan.tomsplanner.com Connected again... 0% clear filter new" at bounding box center [784, 372] width 1568 height 744
drag, startPoint x: 293, startPoint y: 108, endPoint x: 312, endPoint y: 108, distance: 19.0
click at [292, 91] on div "hide start/end/duration show start/end/duration ******** Activity ******** Reso…" at bounding box center [146, 95] width 293 height 53
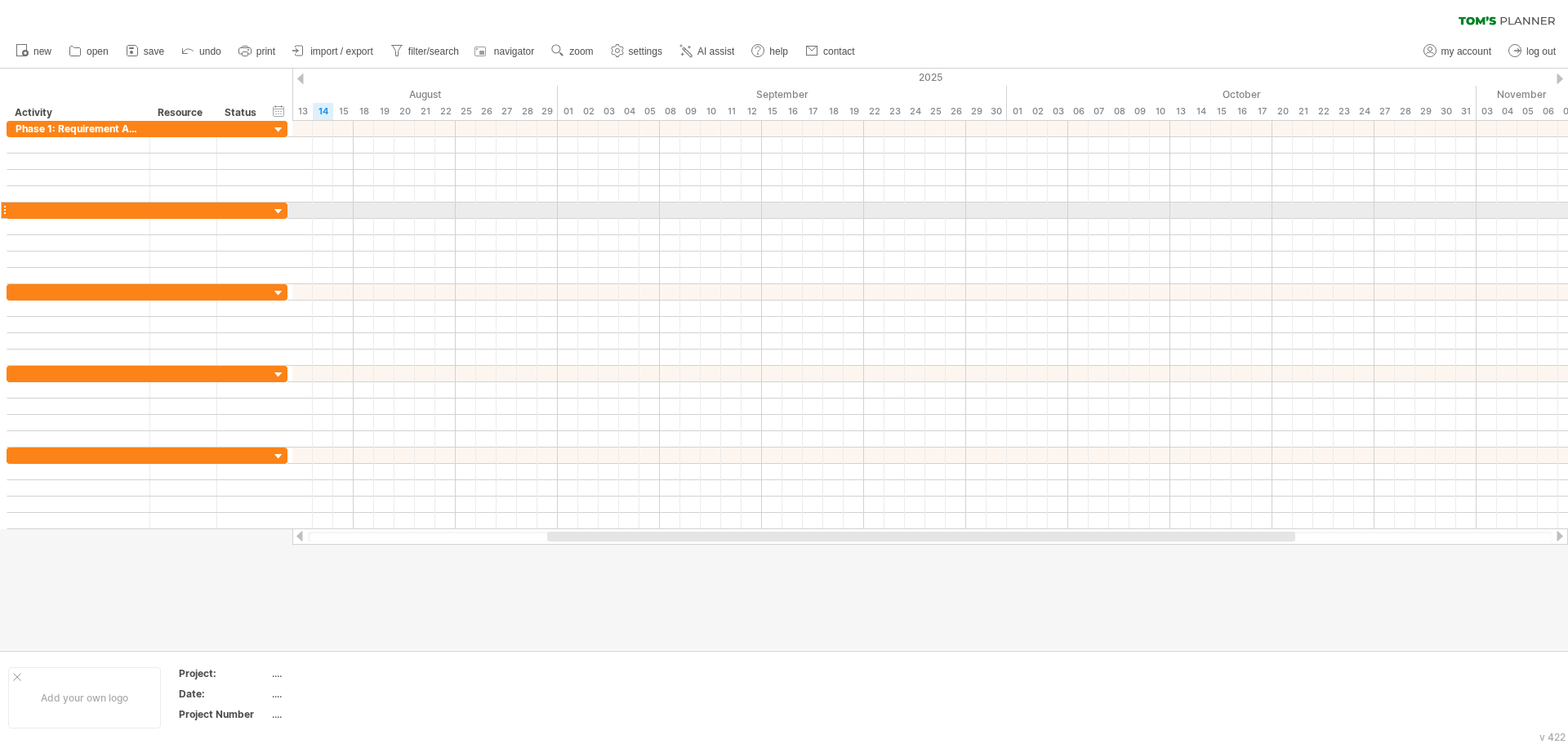
click at [11, 207] on div at bounding box center [78, 211] width 143 height 16
click at [18, 206] on div at bounding box center [78, 211] width 126 height 16
click at [18, 206] on input "text" at bounding box center [78, 211] width 126 height 16
paste input "**********"
type input "**********"
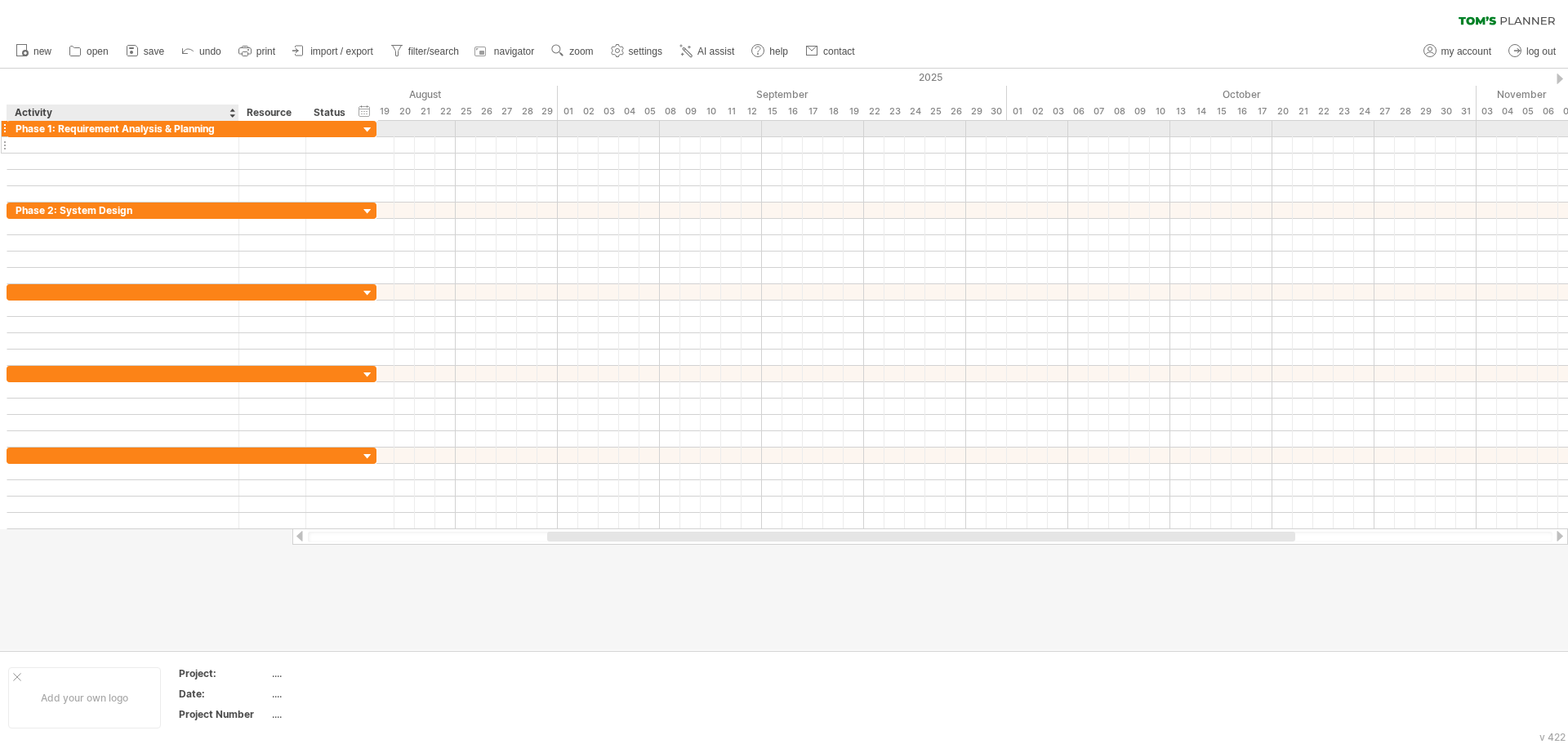
drag, startPoint x: 147, startPoint y: 128, endPoint x: 236, endPoint y: 141, distance: 89.9
click at [236, 141] on div "**********" at bounding box center [191, 162] width 370 height 82
drag, startPoint x: 307, startPoint y: 129, endPoint x: 289, endPoint y: 129, distance: 18.0
click at [289, 129] on div "**********" at bounding box center [191, 129] width 370 height 18
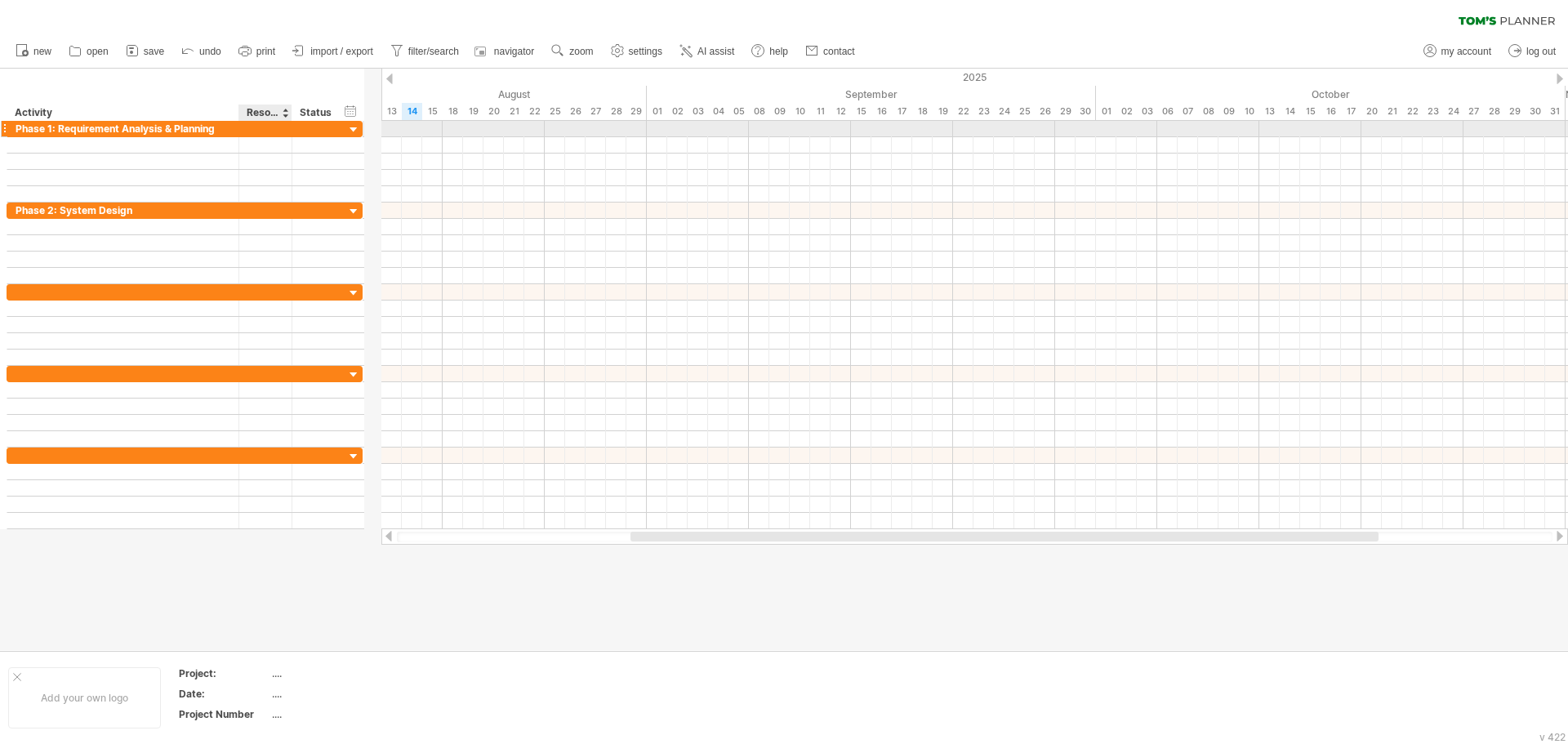
drag, startPoint x: 302, startPoint y: 126, endPoint x: 287, endPoint y: 126, distance: 15.0
click at [287, 126] on div at bounding box center [289, 129] width 8 height 17
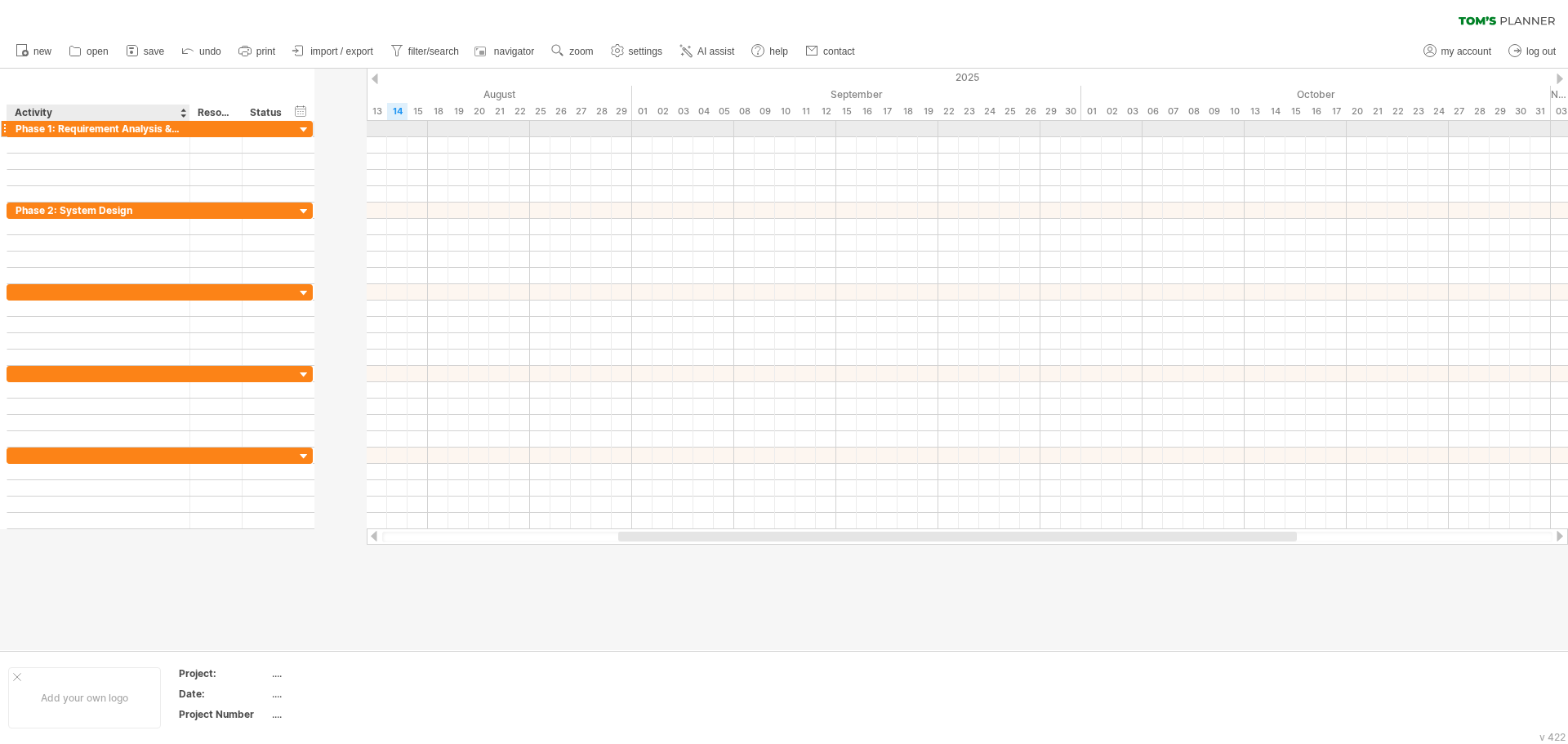
drag, startPoint x: 237, startPoint y: 130, endPoint x: 188, endPoint y: 134, distance: 49.2
click at [188, 134] on div at bounding box center [187, 129] width 8 height 17
click at [368, 126] on div at bounding box center [943, 129] width 1251 height 17
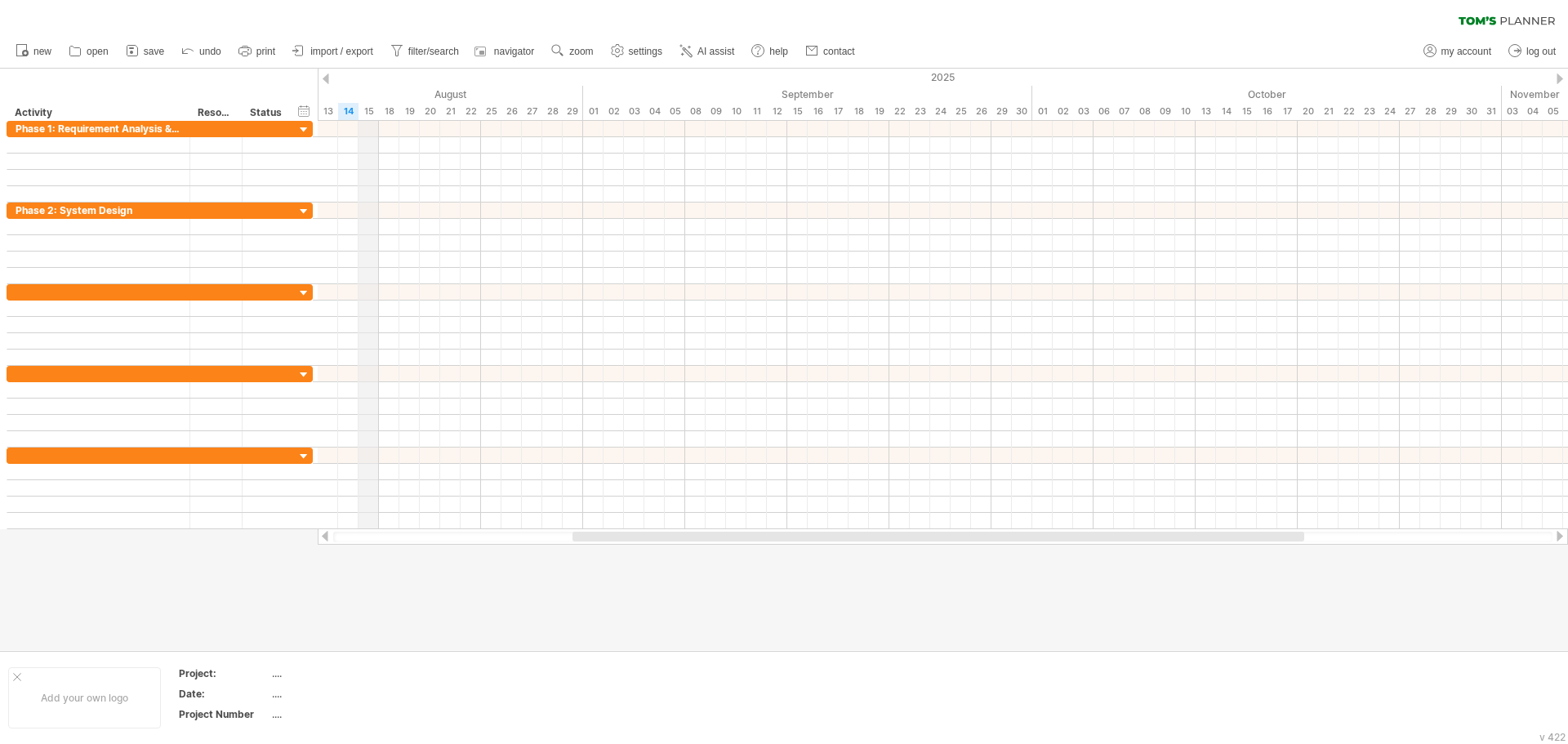
drag, startPoint x: 375, startPoint y: 112, endPoint x: 447, endPoint y: 114, distance: 72.0
click at [379, 114] on div "15" at bounding box center [368, 112] width 20 height 18
drag, startPoint x: 381, startPoint y: 112, endPoint x: 452, endPoint y: 112, distance: 71.0
click at [400, 112] on div "12" at bounding box center [388, 112] width 20 height 18
drag, startPoint x: 379, startPoint y: 108, endPoint x: 460, endPoint y: 112, distance: 81.1
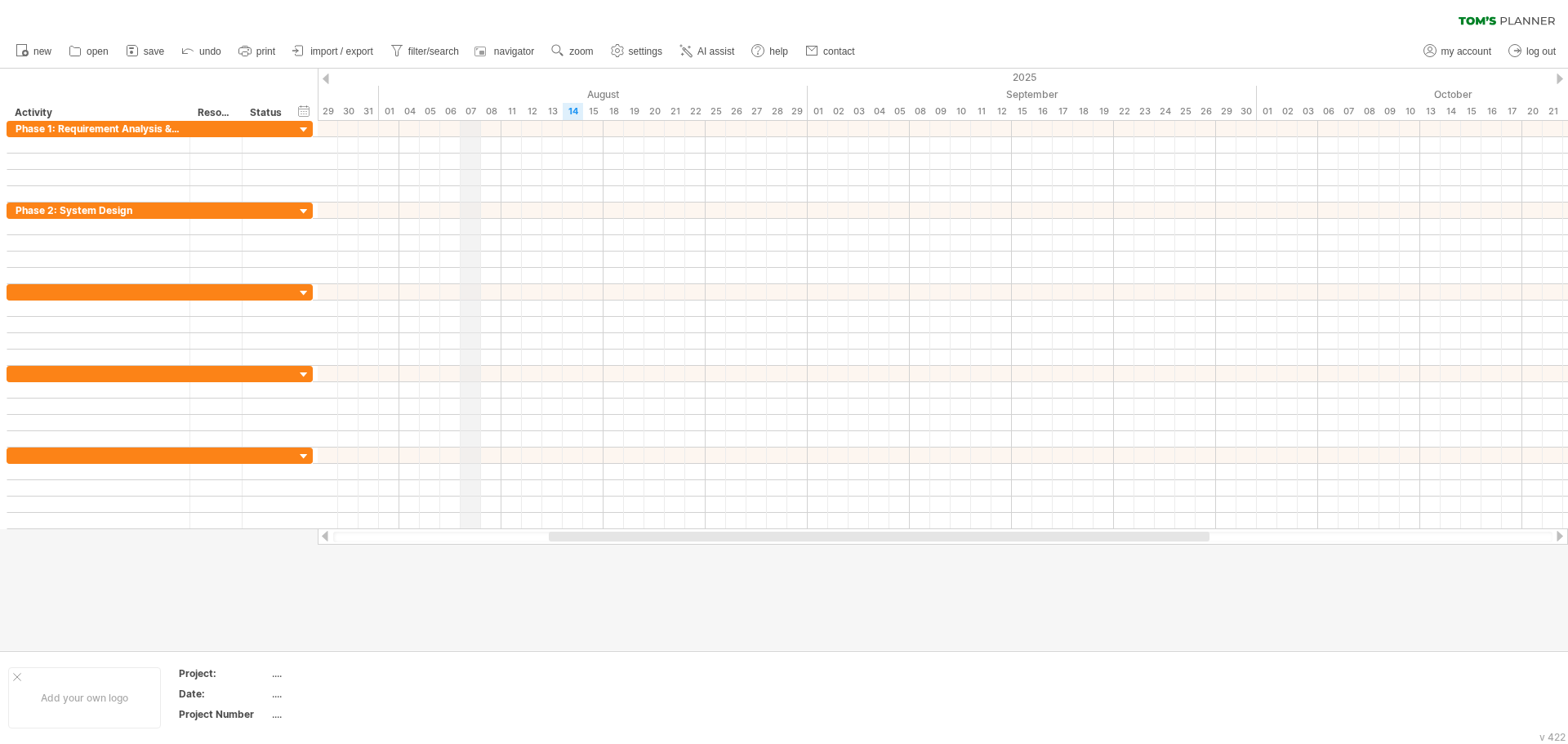
click at [460, 112] on div "07" at bounding box center [470, 112] width 20 height 18
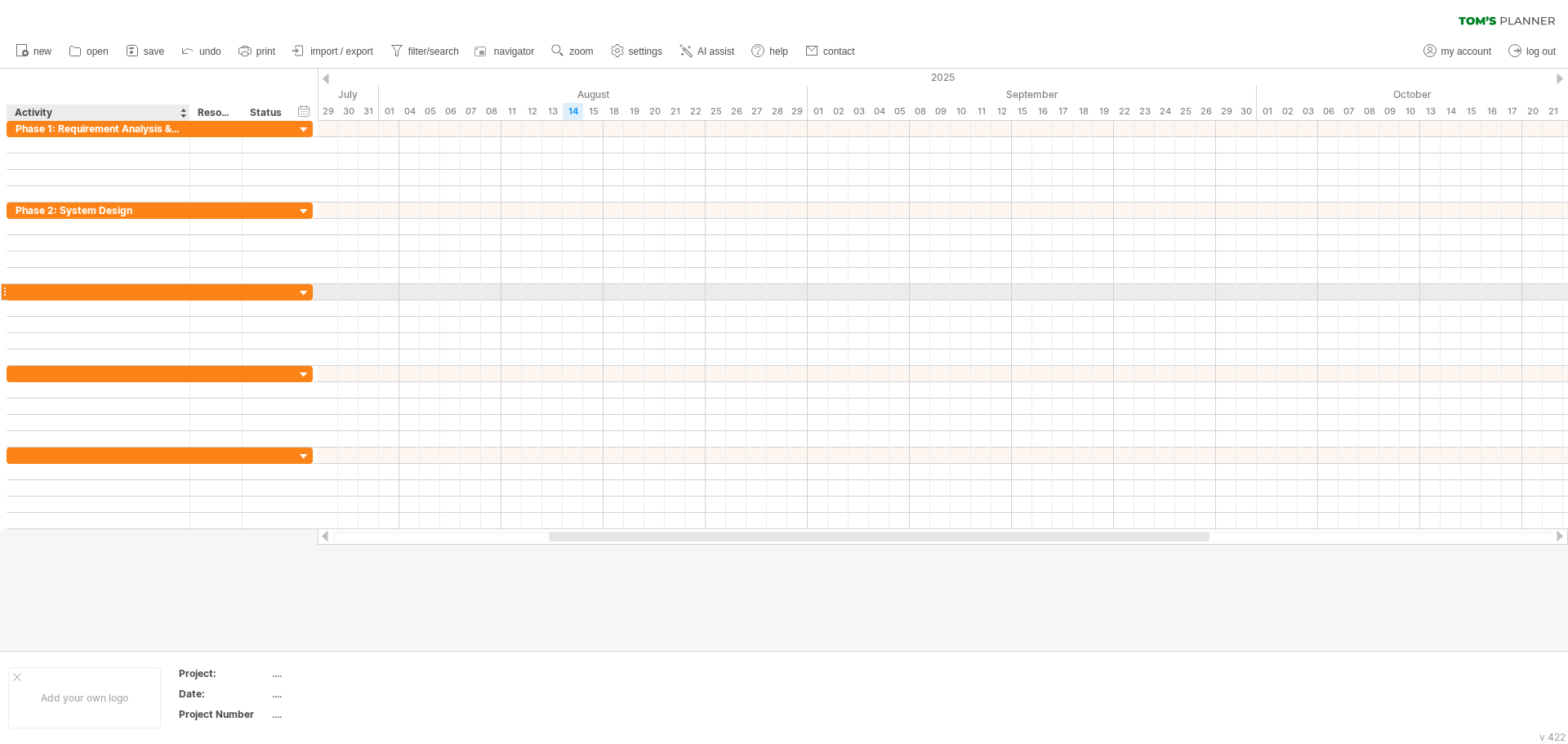
click at [16, 289] on div at bounding box center [98, 293] width 166 height 16
click at [16, 289] on input "text" at bounding box center [98, 293] width 166 height 16
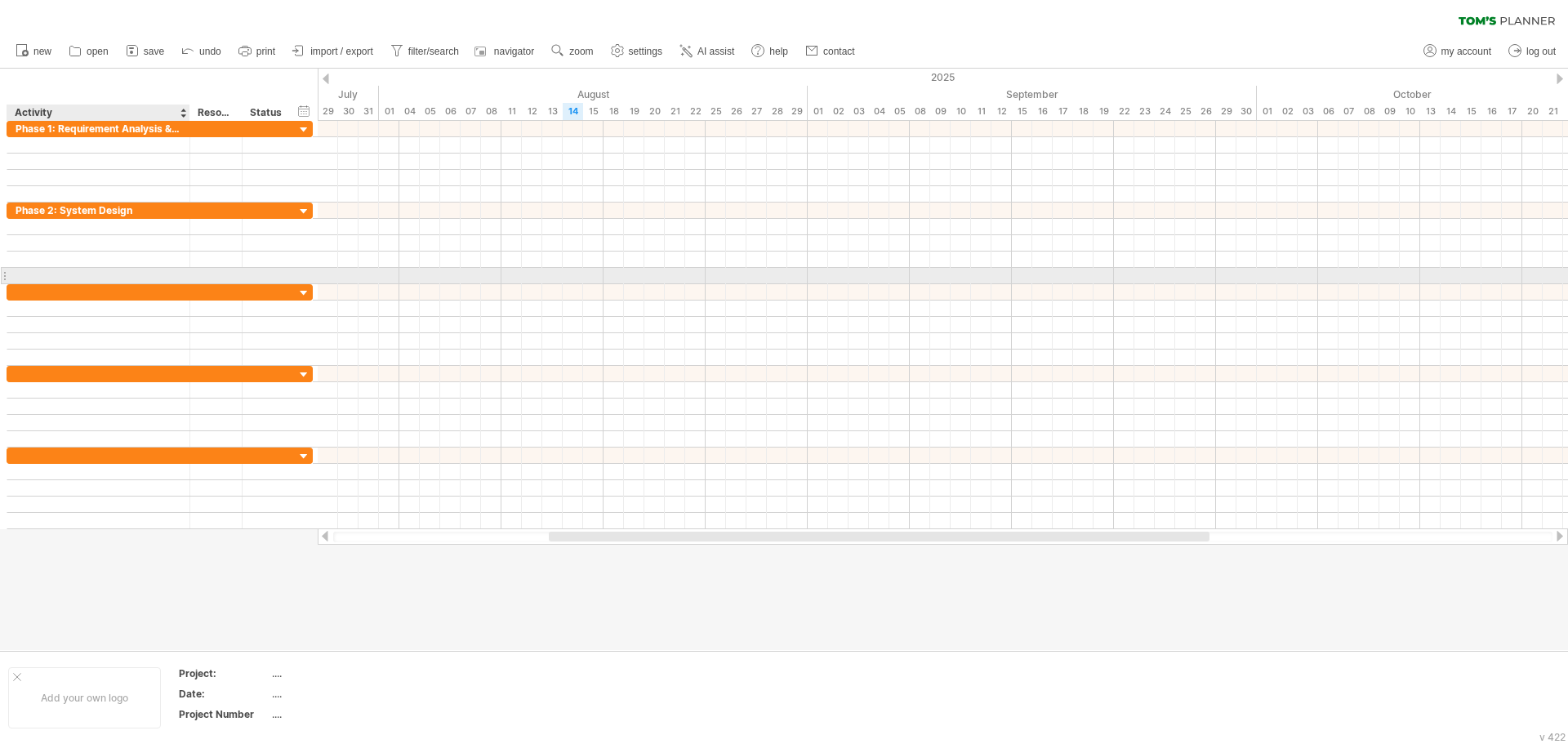
paste input "**********"
type input "**********"
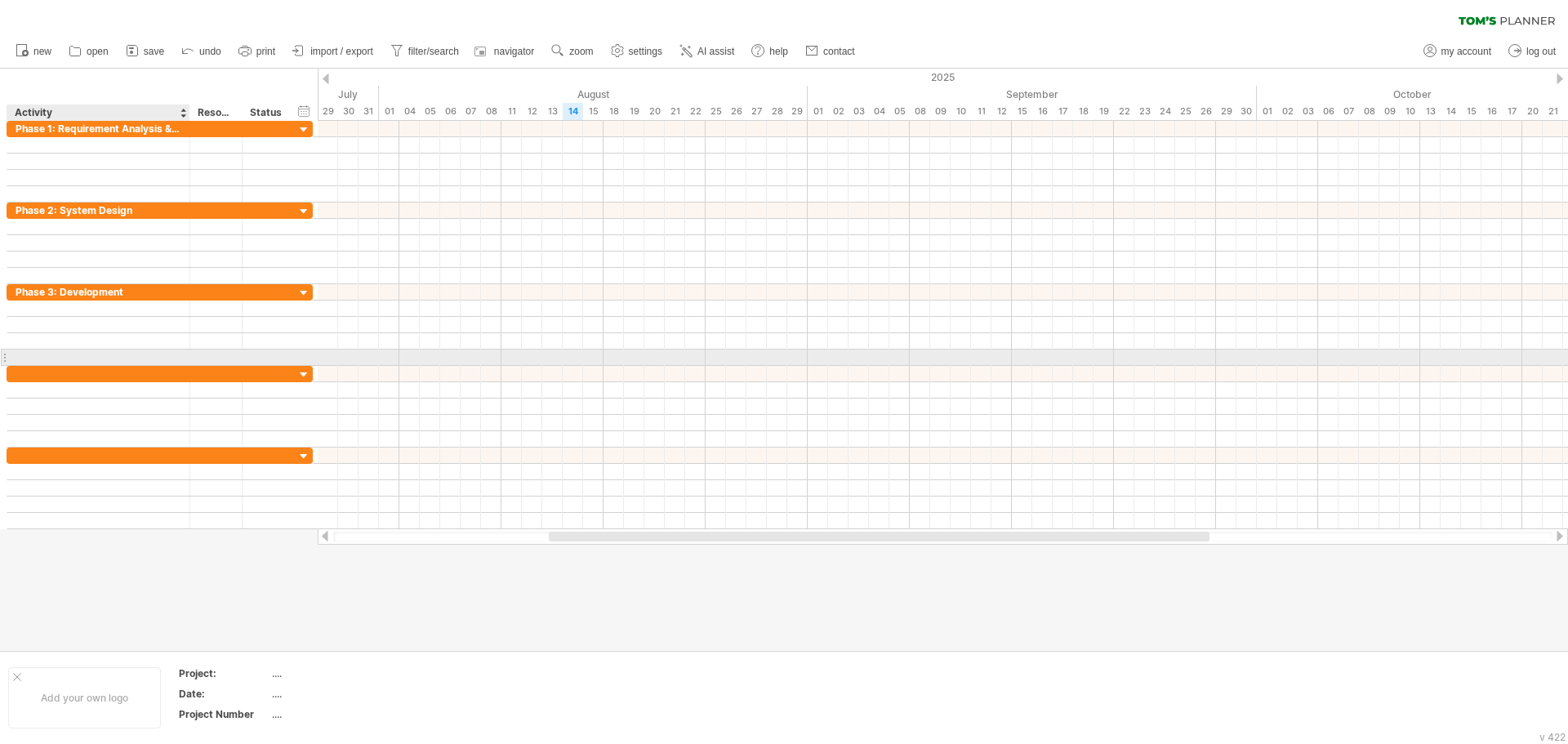
click at [24, 365] on div at bounding box center [159, 358] width 307 height 17
click at [23, 366] on div at bounding box center [98, 374] width 166 height 16
paste input "**********"
type input "**********"
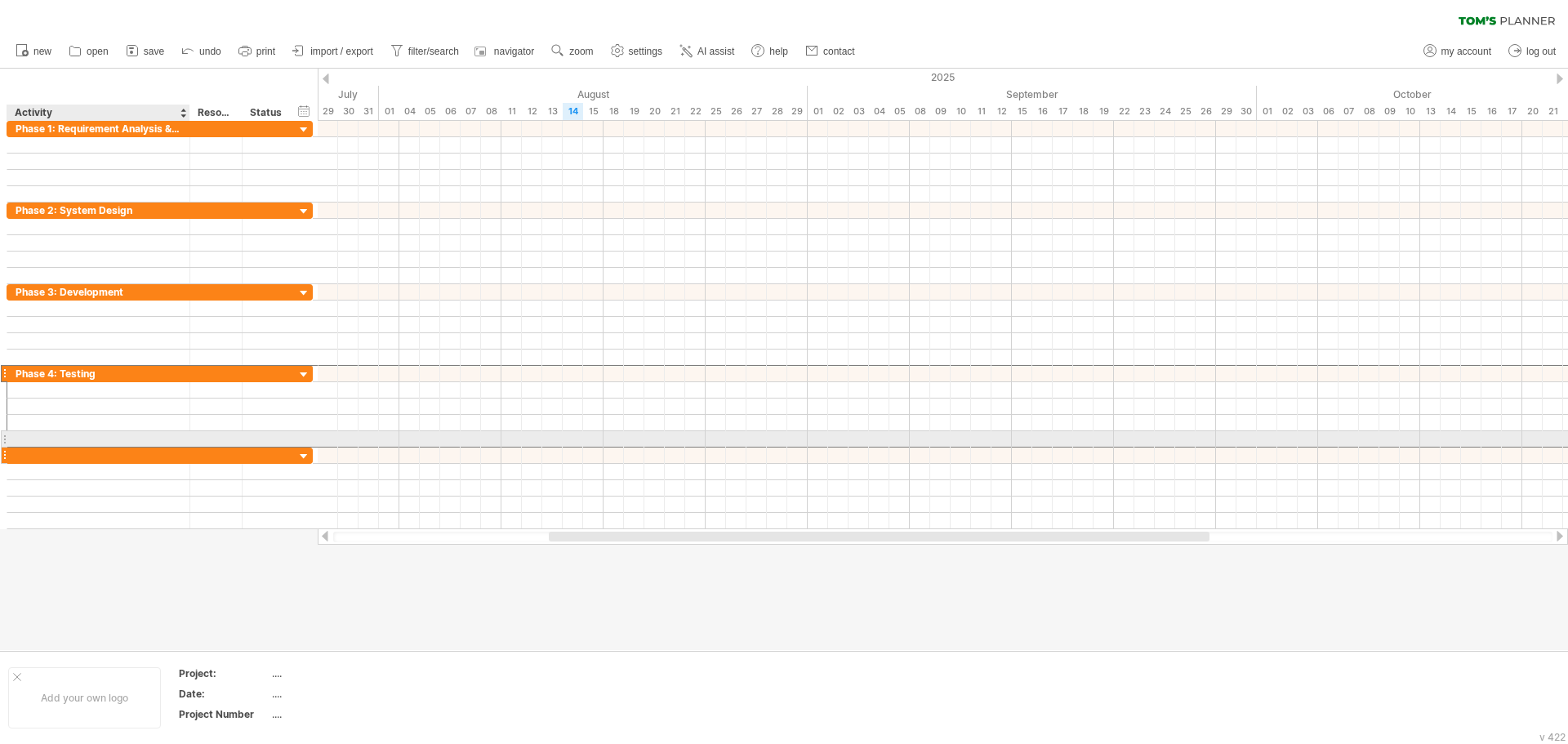
click at [27, 448] on div at bounding box center [98, 456] width 166 height 16
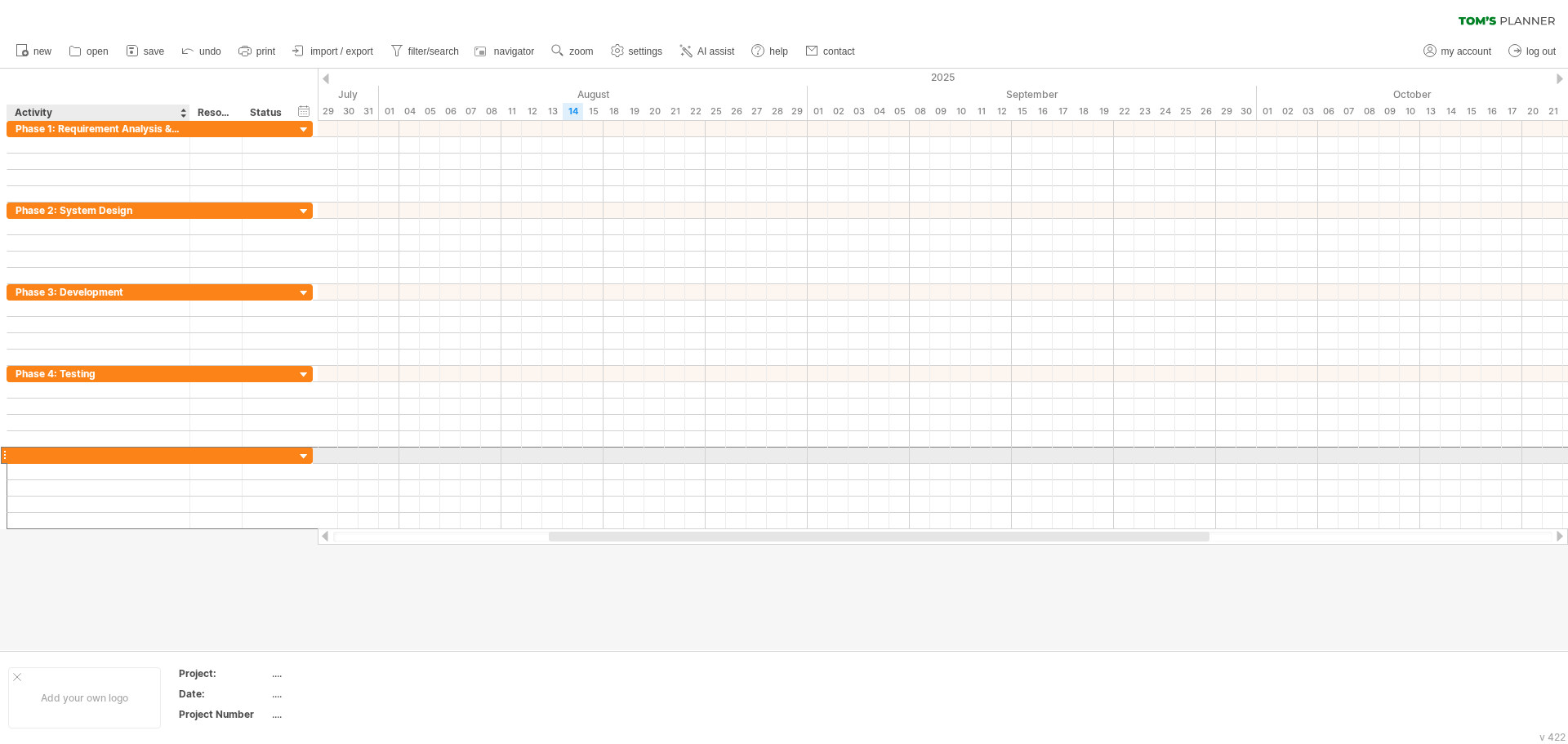
click at [17, 448] on input "text" at bounding box center [98, 456] width 166 height 16
click at [11, 453] on div at bounding box center [98, 456] width 183 height 16
click at [11, 456] on div at bounding box center [98, 456] width 183 height 16
click at [13, 457] on div at bounding box center [98, 456] width 183 height 16
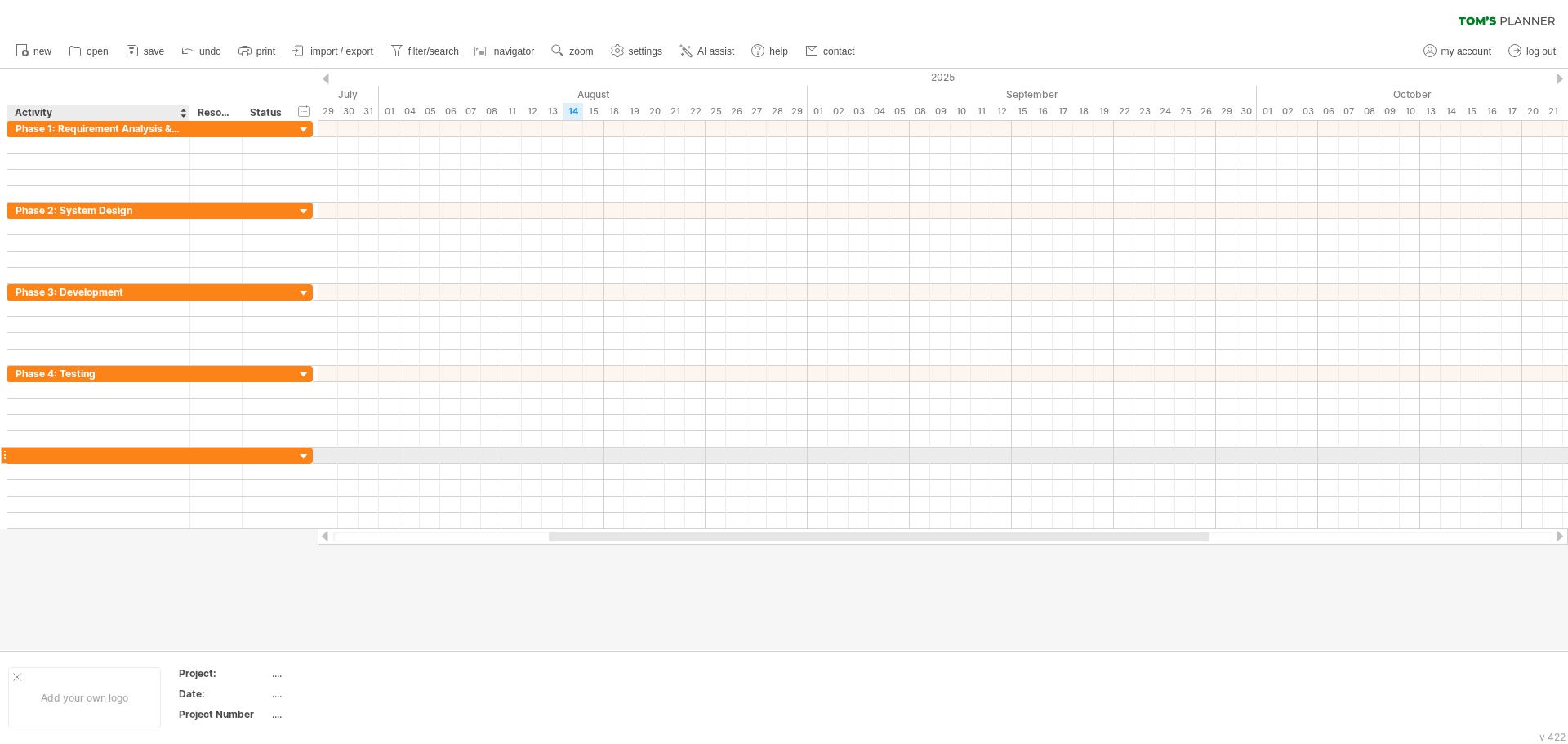
click at [12, 456] on div at bounding box center [98, 456] width 183 height 16
click at [9, 451] on div at bounding box center [98, 456] width 183 height 16
click at [11, 449] on div at bounding box center [98, 456] width 183 height 16
click at [17, 449] on div at bounding box center [98, 456] width 166 height 16
click at [21, 450] on input "text" at bounding box center [98, 456] width 166 height 16
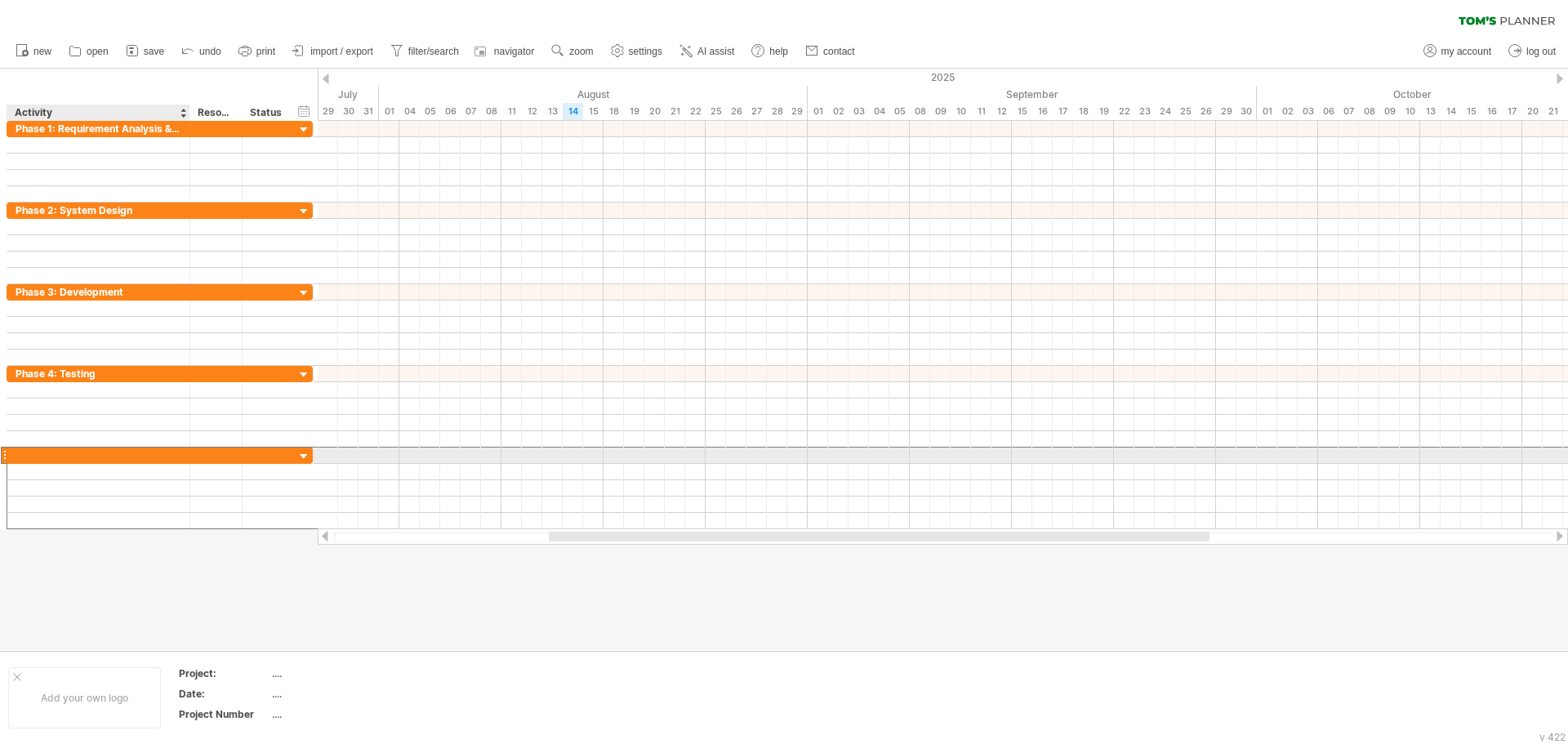
paste input "**********"
type input "**********"
click at [296, 458] on div "**********" at bounding box center [159, 456] width 307 height 18
click at [303, 457] on div at bounding box center [305, 457] width 16 height 16
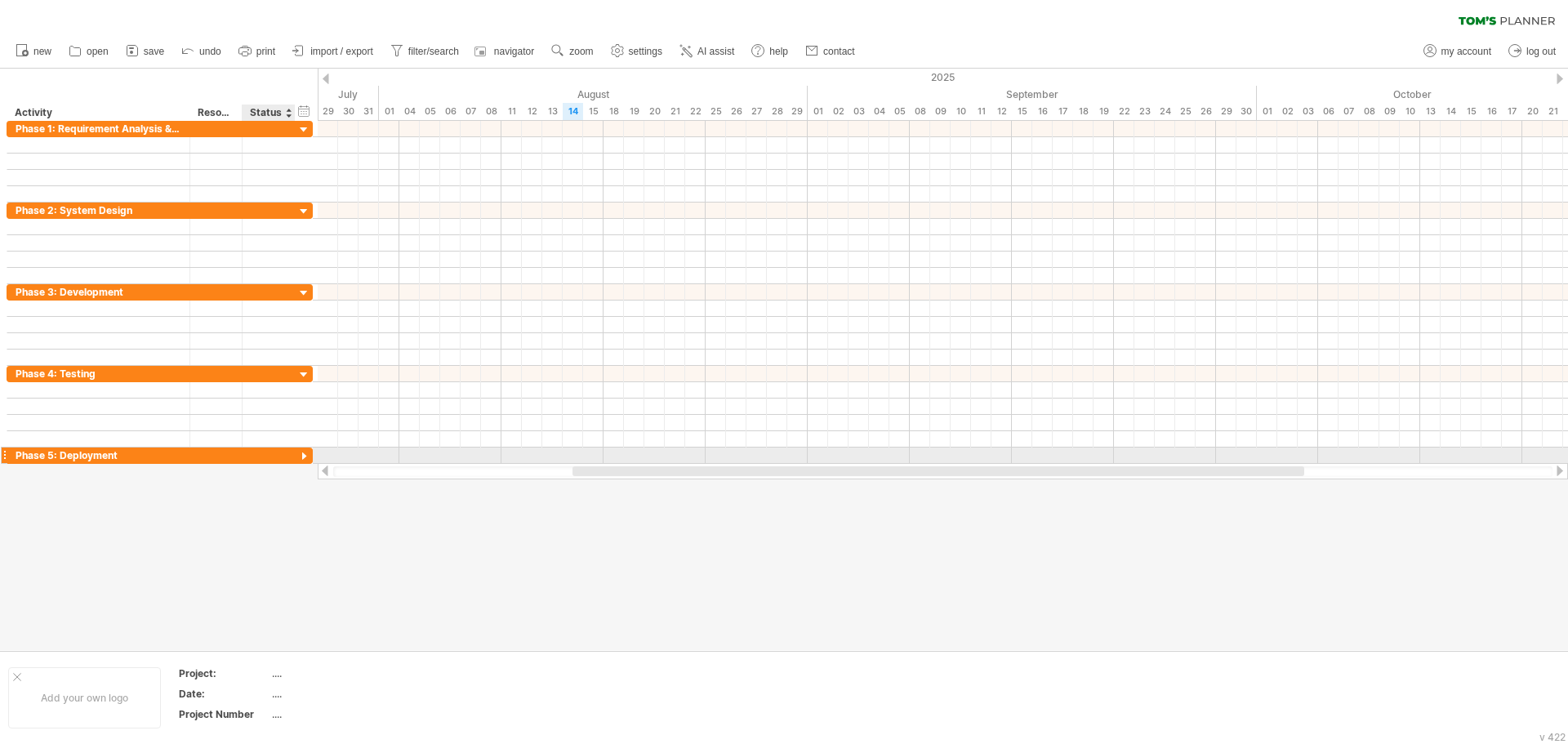
click at [297, 455] on div at bounding box center [305, 457] width 16 height 16
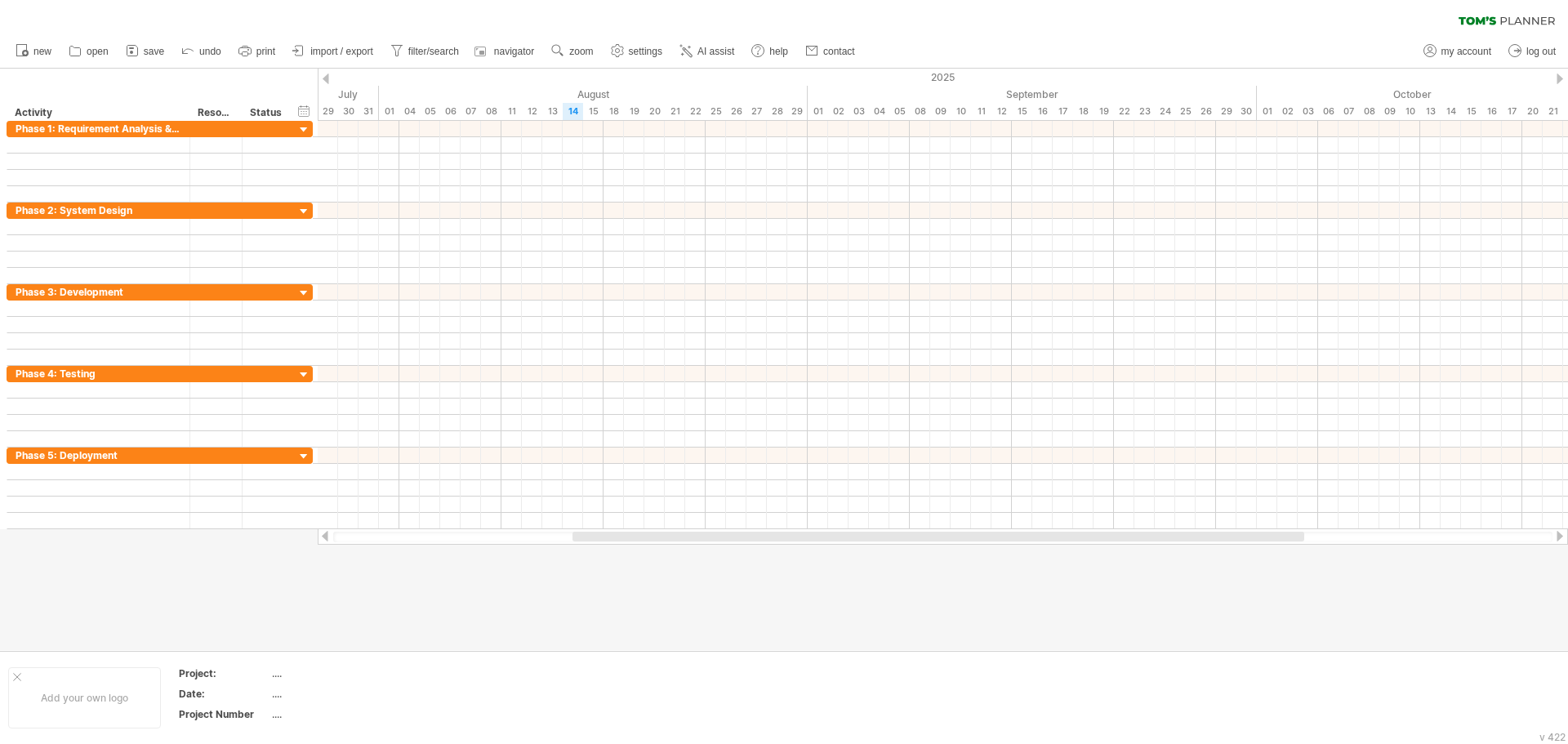
drag, startPoint x: 338, startPoint y: 531, endPoint x: 343, endPoint y: 561, distance: 30.4
click at [343, 561] on div "Trying to reach plan.tomsplanner.com Connected again... 0% clear filter new" at bounding box center [784, 372] width 1568 height 744
click at [265, 533] on div "Trying to reach plan.tomsplanner.com Connected again... 0% clear filter new" at bounding box center [784, 372] width 1568 height 744
drag, startPoint x: 265, startPoint y: 524, endPoint x: 271, endPoint y: 544, distance: 20.9
click at [271, 544] on div "Trying to reach plan.tomsplanner.com Connected again... 0% clear filter new" at bounding box center [784, 372] width 1568 height 744
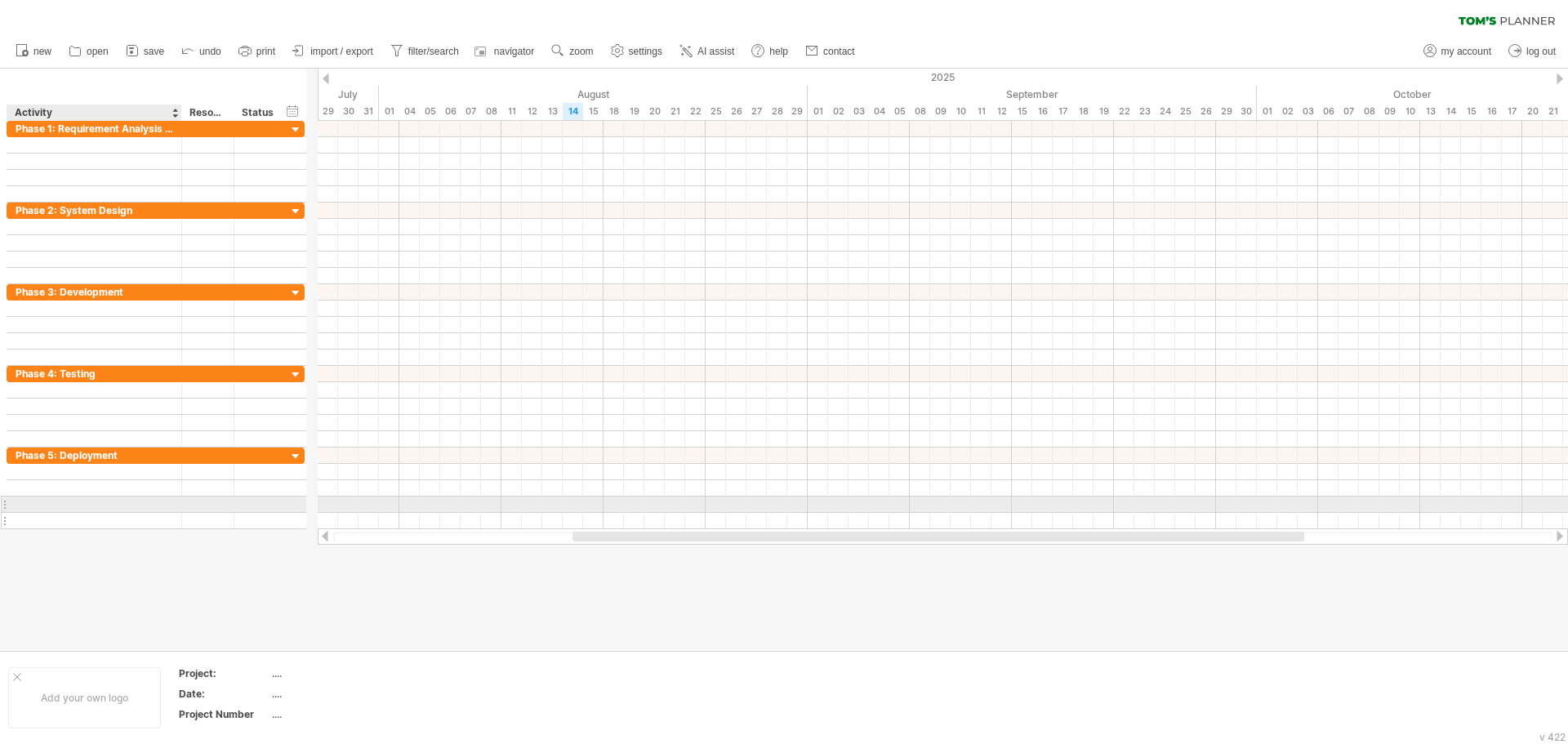
drag, startPoint x: 186, startPoint y: 509, endPoint x: 178, endPoint y: 524, distance: 17.0
click at [178, 524] on div "**********" at bounding box center [155, 488] width 298 height 82
click at [163, 508] on div at bounding box center [94, 504] width 157 height 16
drag, startPoint x: 181, startPoint y: 503, endPoint x: 190, endPoint y: 502, distance: 9.1
click at [182, 503] on div at bounding box center [155, 504] width 298 height 18
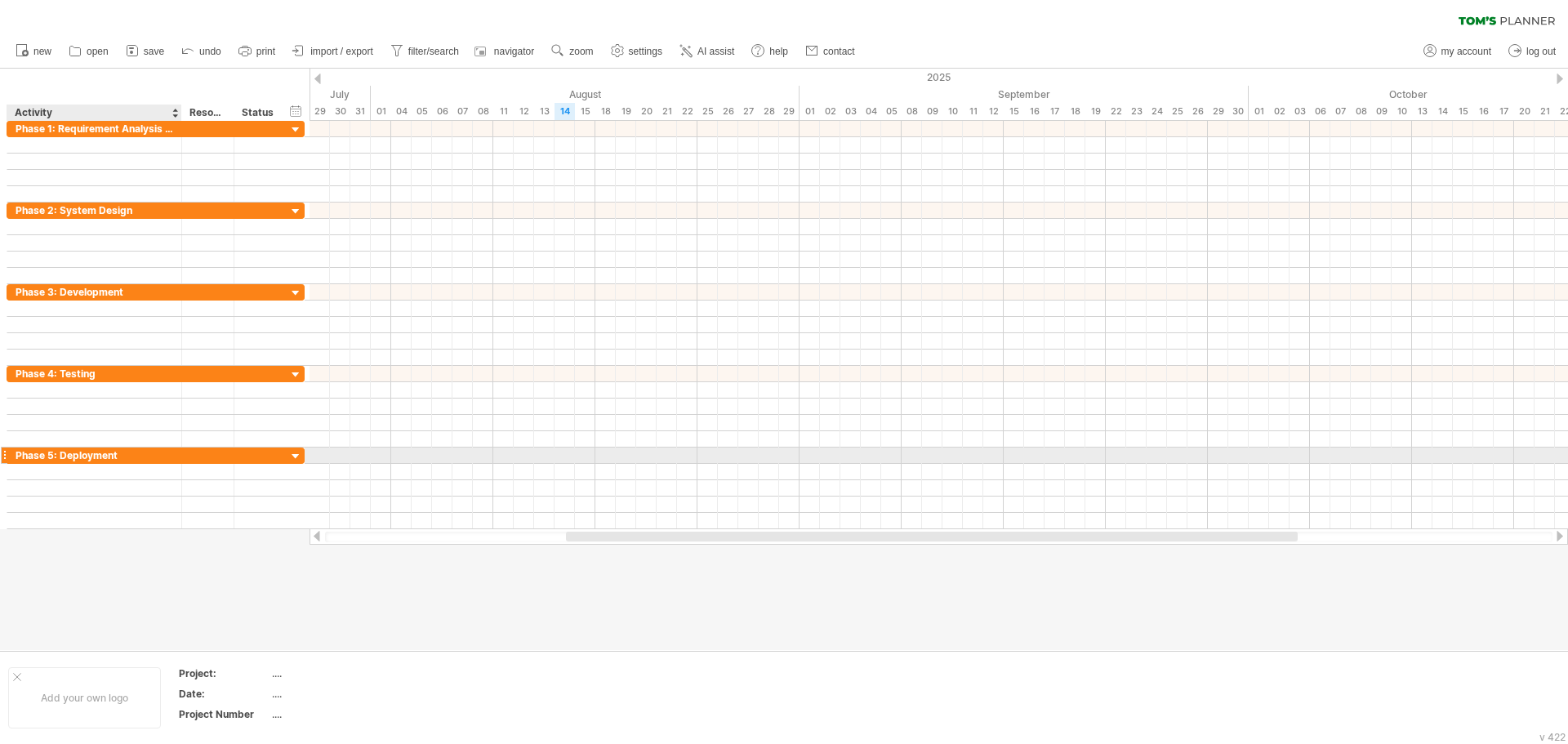
click at [19, 449] on div "Phase 5: Deployment" at bounding box center [94, 456] width 157 height 16
click at [7, 455] on div "**********" at bounding box center [94, 456] width 175 height 16
click at [4, 455] on div at bounding box center [4, 456] width 6 height 18
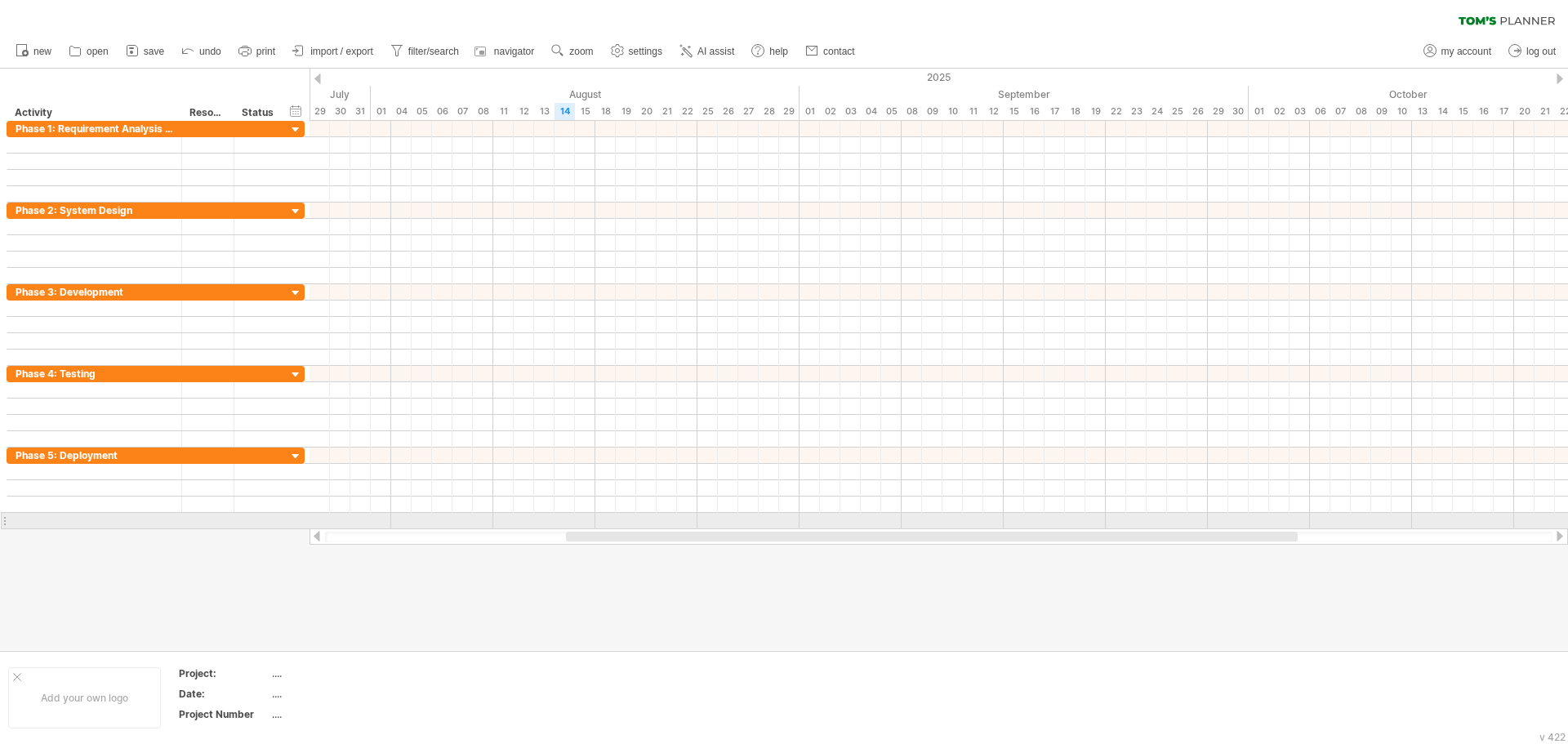
click at [5, 520] on div at bounding box center [4, 521] width 6 height 18
click at [43, 524] on div at bounding box center [94, 521] width 157 height 16
paste input "**********"
type input "**********"
click at [197, 516] on div at bounding box center [208, 521] width 35 height 16
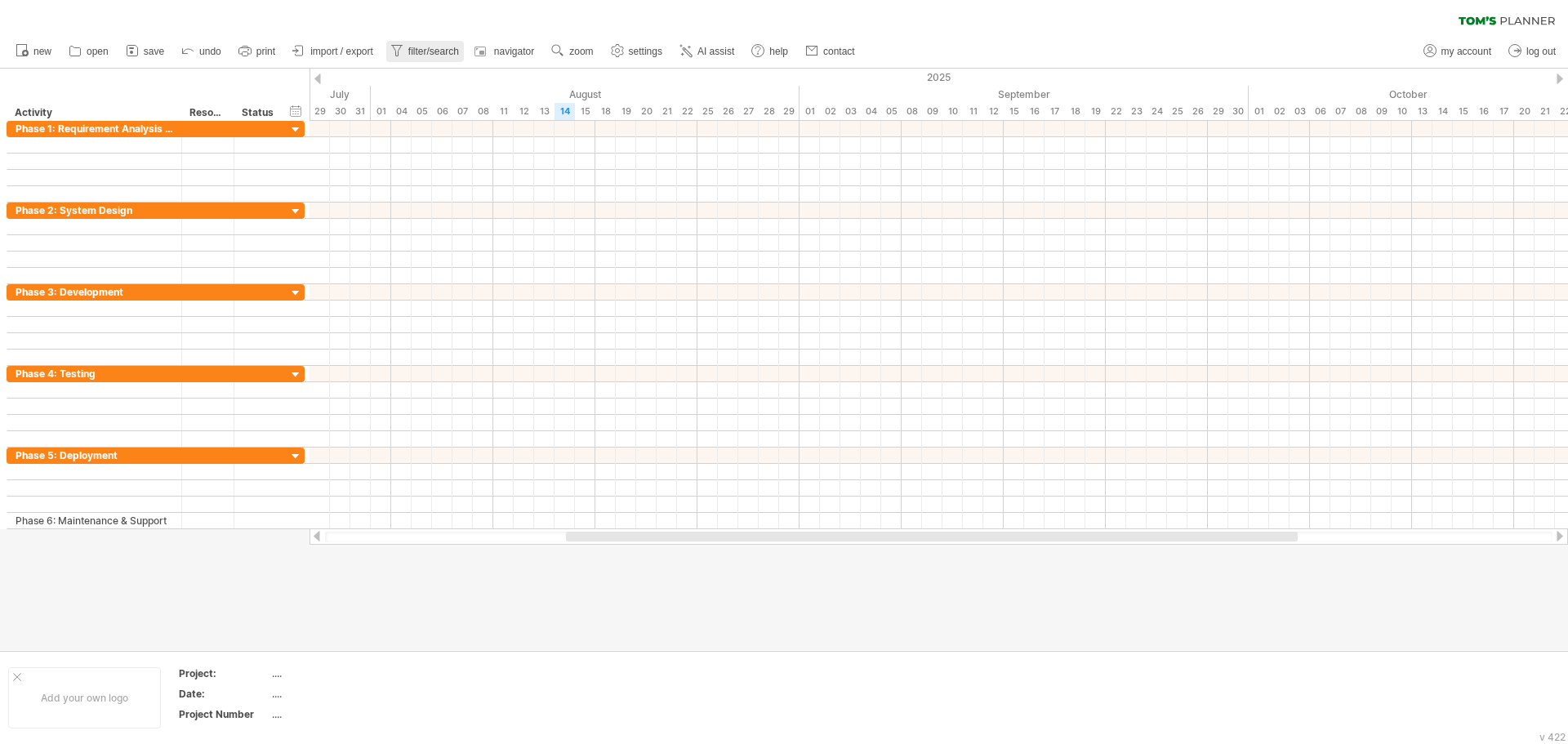
click at [437, 50] on span "filter/search" at bounding box center [434, 51] width 51 height 11
type input "**********"
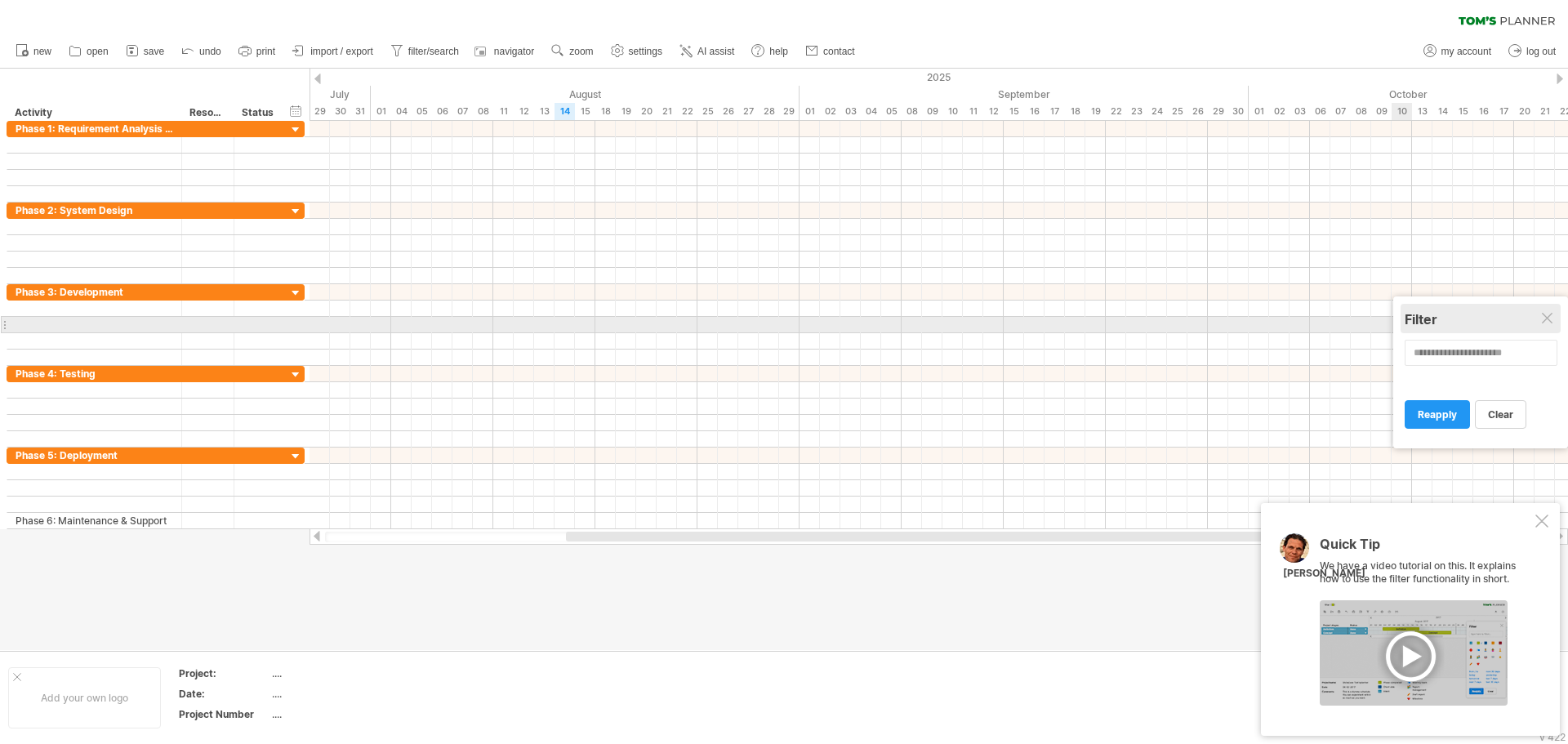
click at [1545, 329] on div "Filter" at bounding box center [1480, 318] width 152 height 29
click at [1542, 321] on div "Filter" at bounding box center [1480, 319] width 152 height 17
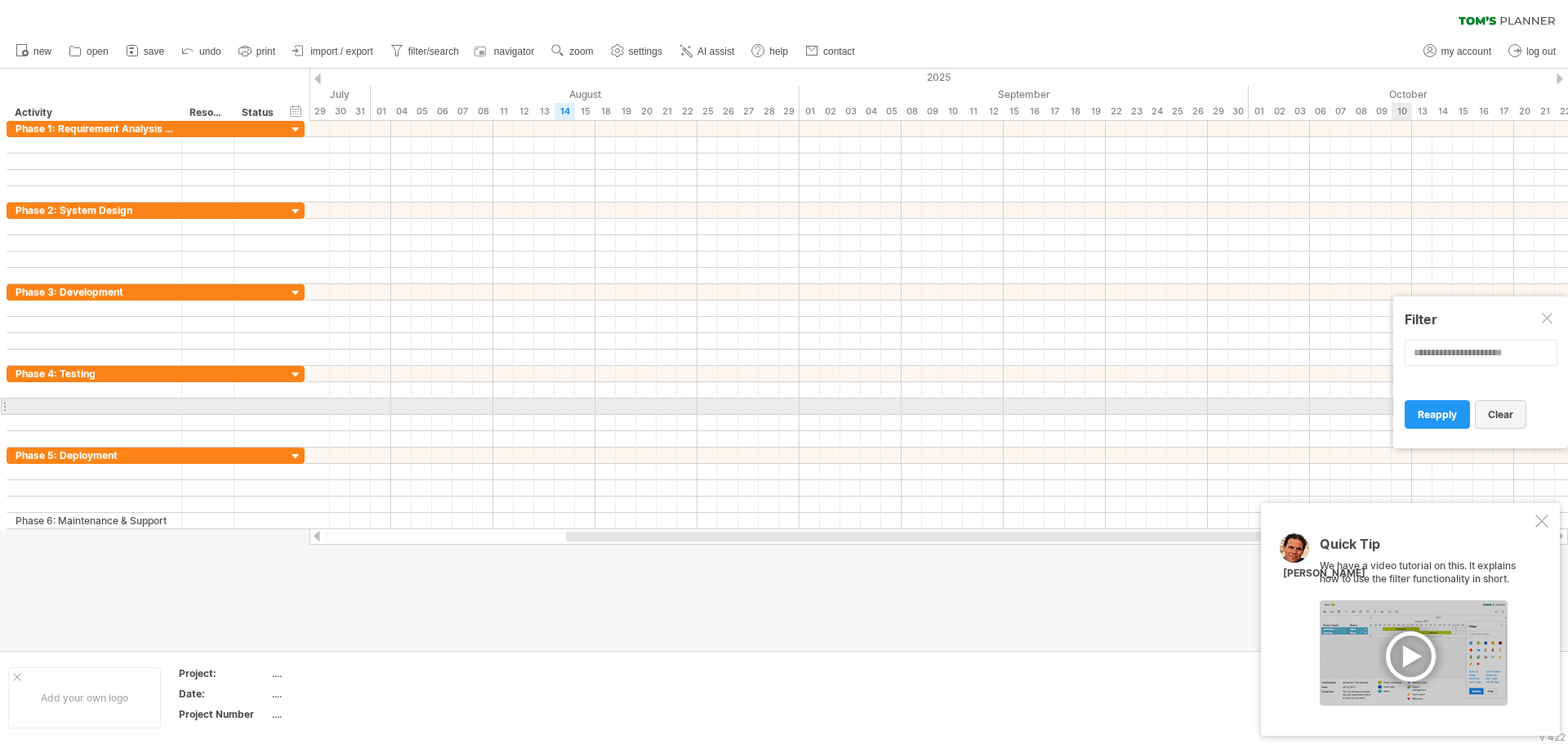
click at [1508, 415] on span "clear" at bounding box center [1500, 415] width 25 height 12
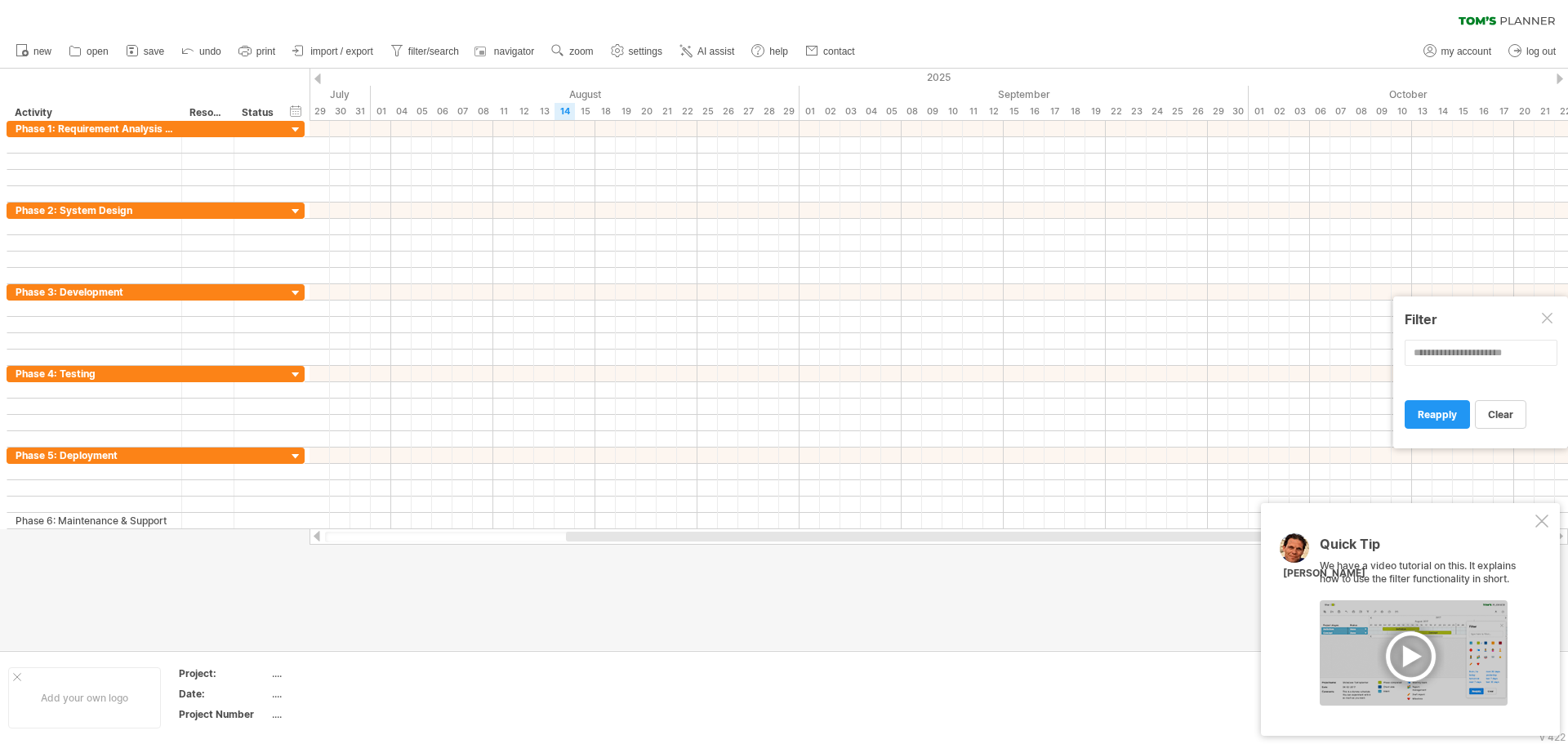
click at [1546, 531] on div "Quick Tip We have a video tutorial on this. It explains how to use the filter f…" at bounding box center [1411, 619] width 299 height 233
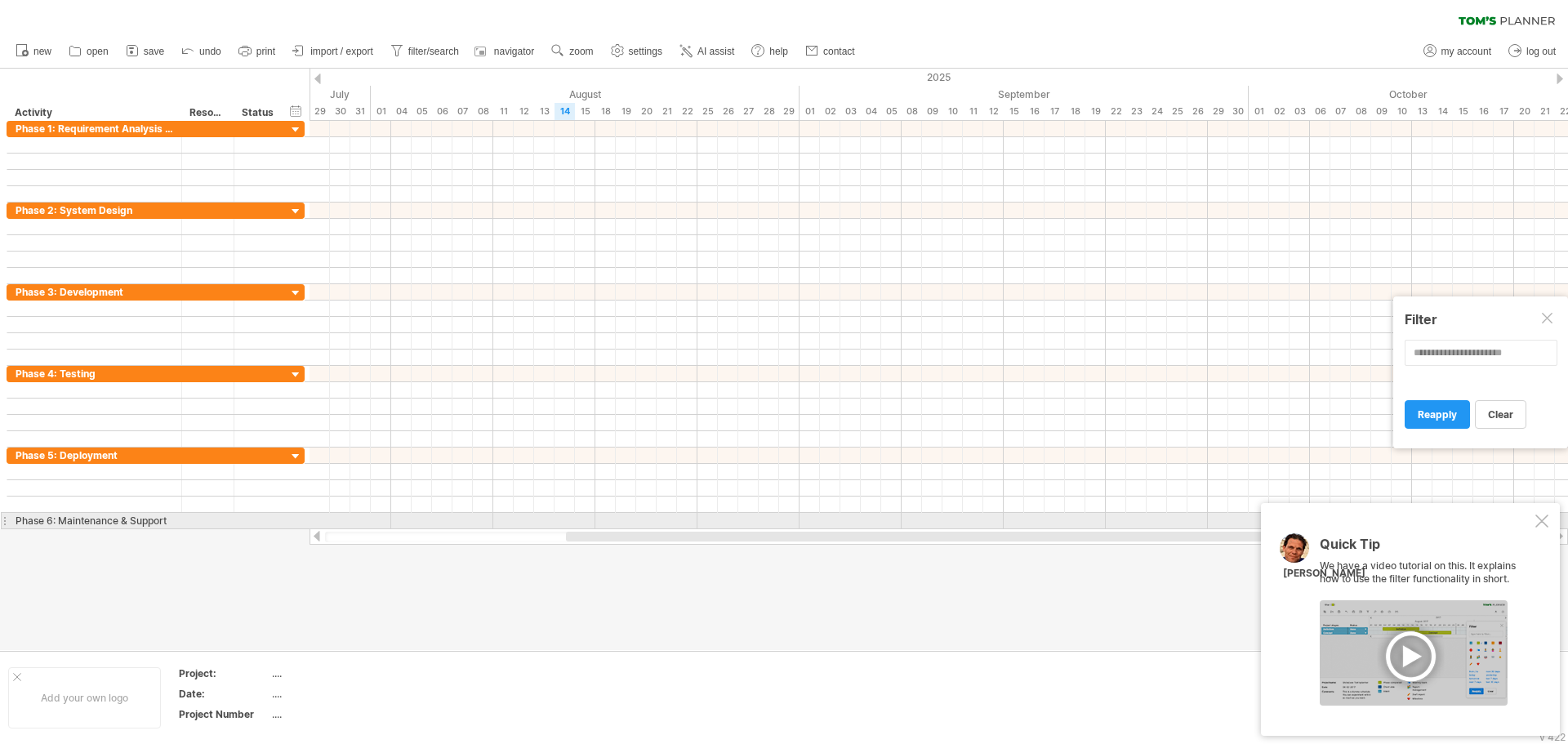
click at [1546, 519] on div at bounding box center [1542, 521] width 13 height 13
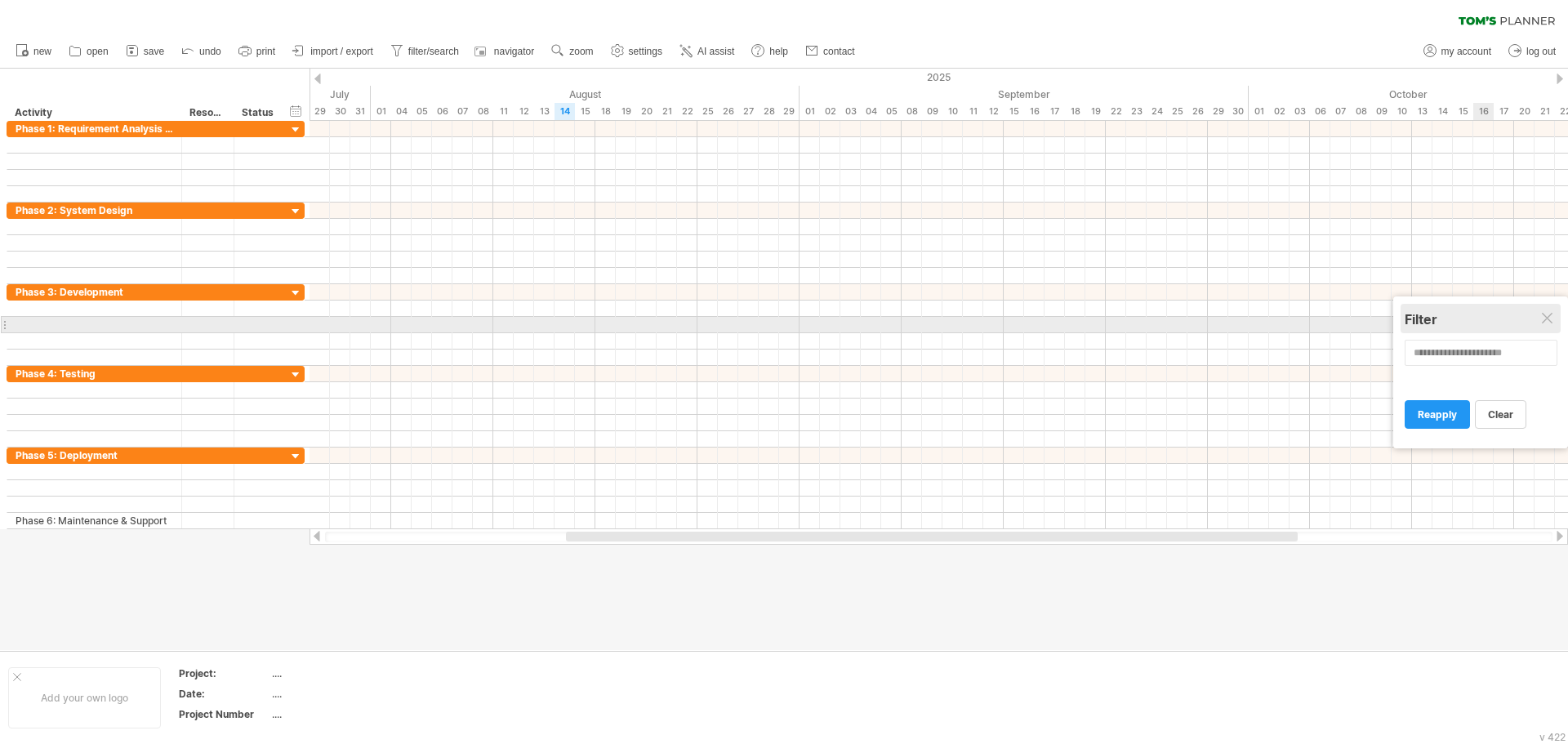
click at [1543, 327] on div "Filter" at bounding box center [1480, 319] width 152 height 17
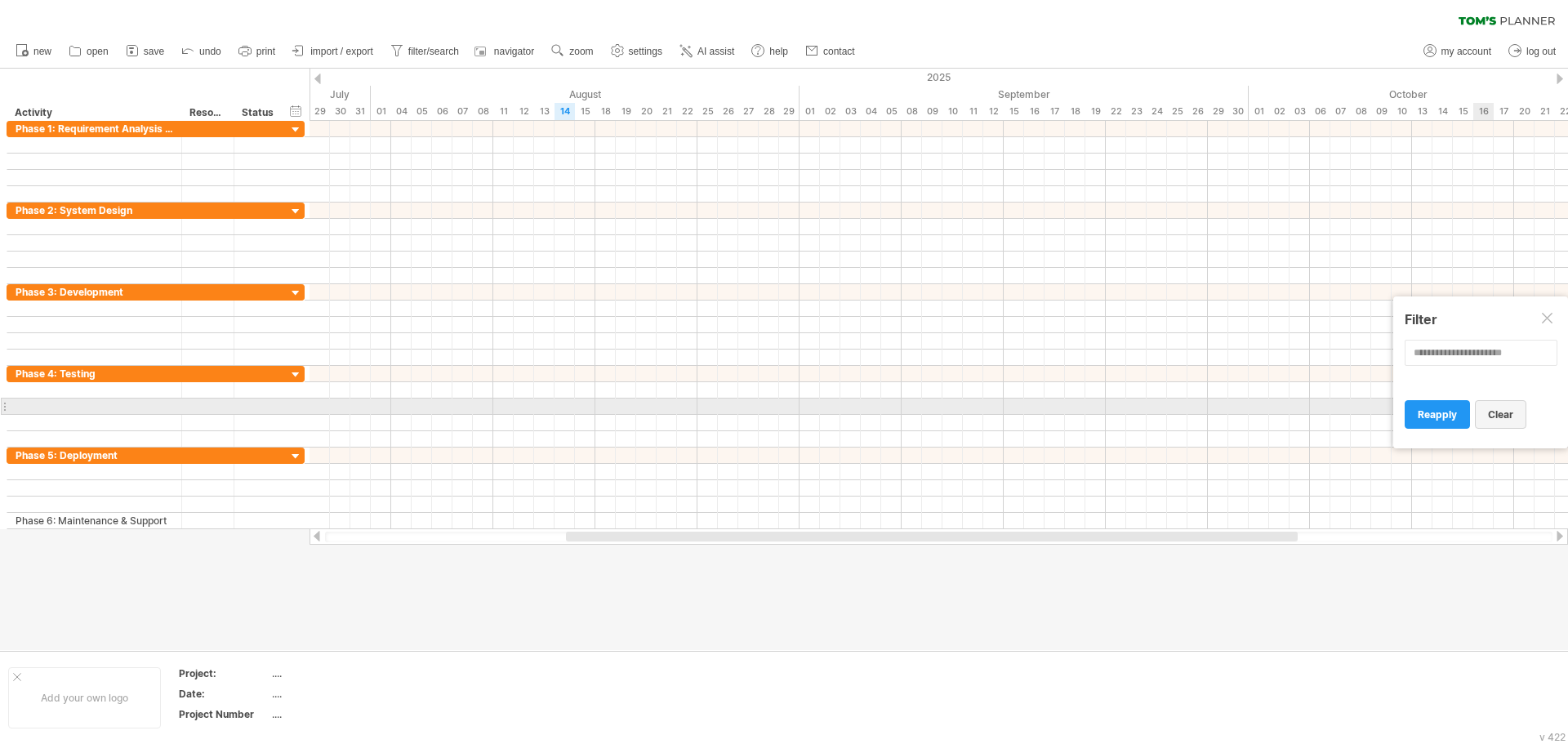
click at [1508, 414] on span "clear" at bounding box center [1500, 415] width 25 height 12
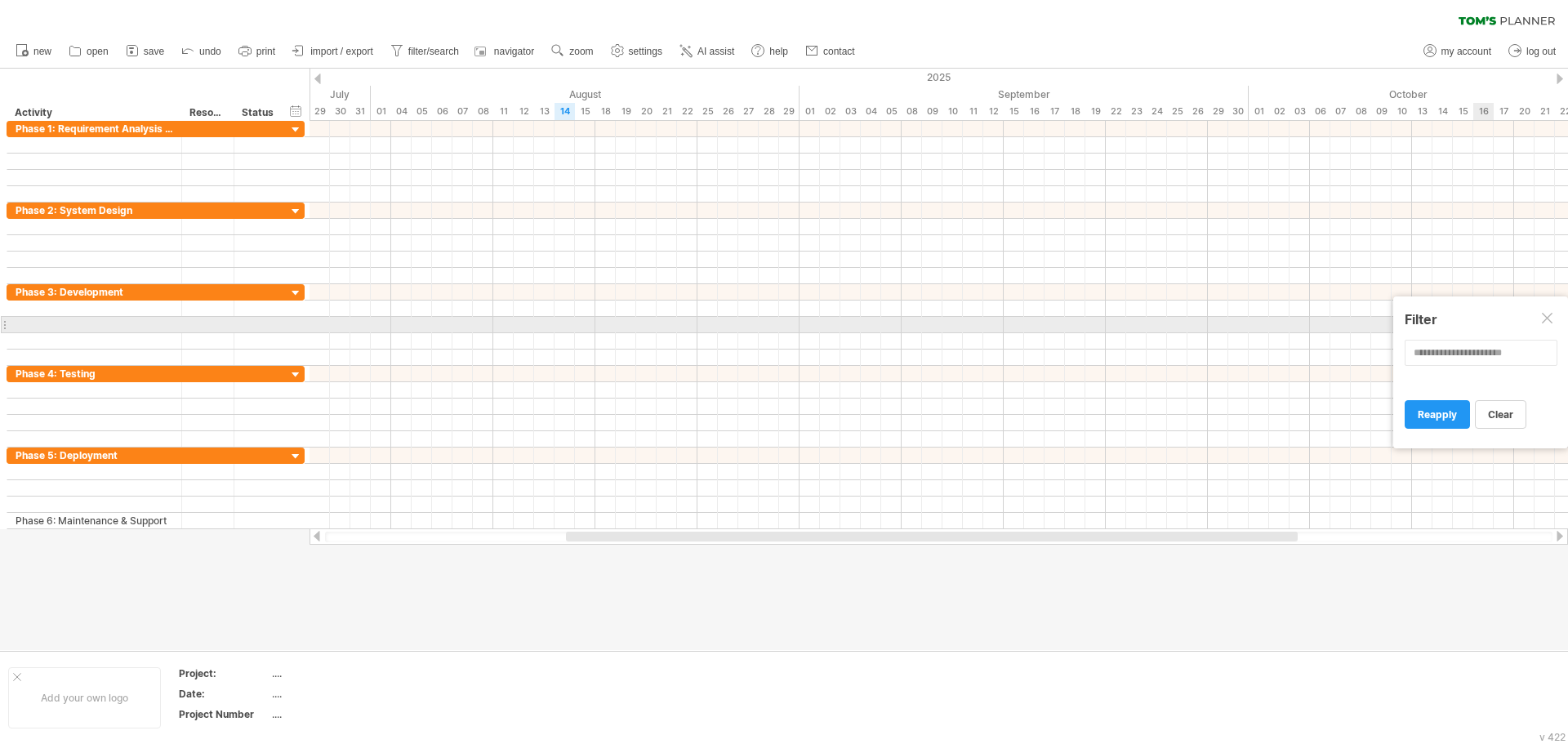
click at [1546, 323] on div at bounding box center [1548, 319] width 13 height 13
click at [1546, 323] on div at bounding box center [938, 325] width 1259 height 17
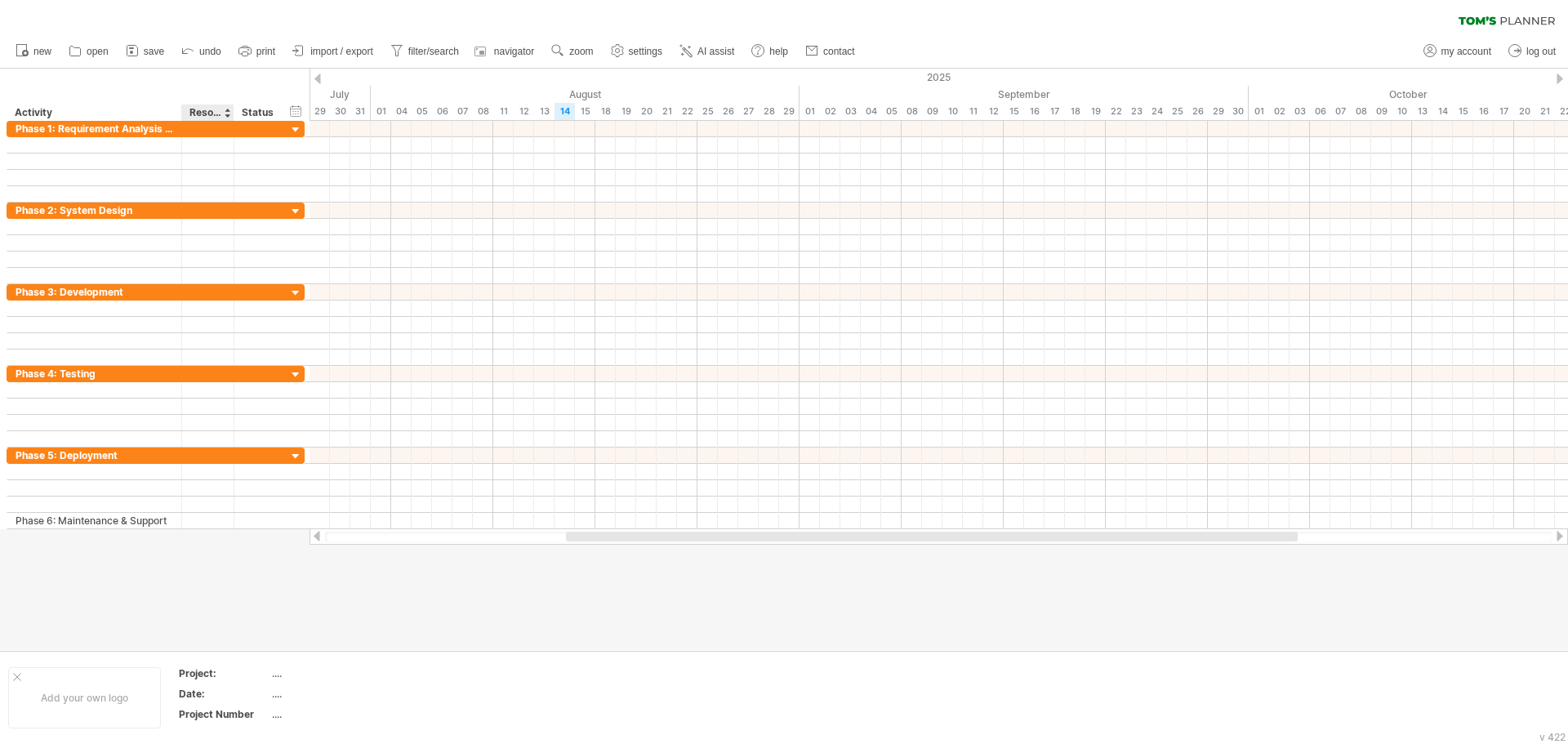
click at [230, 603] on div at bounding box center [784, 359] width 1568 height 581
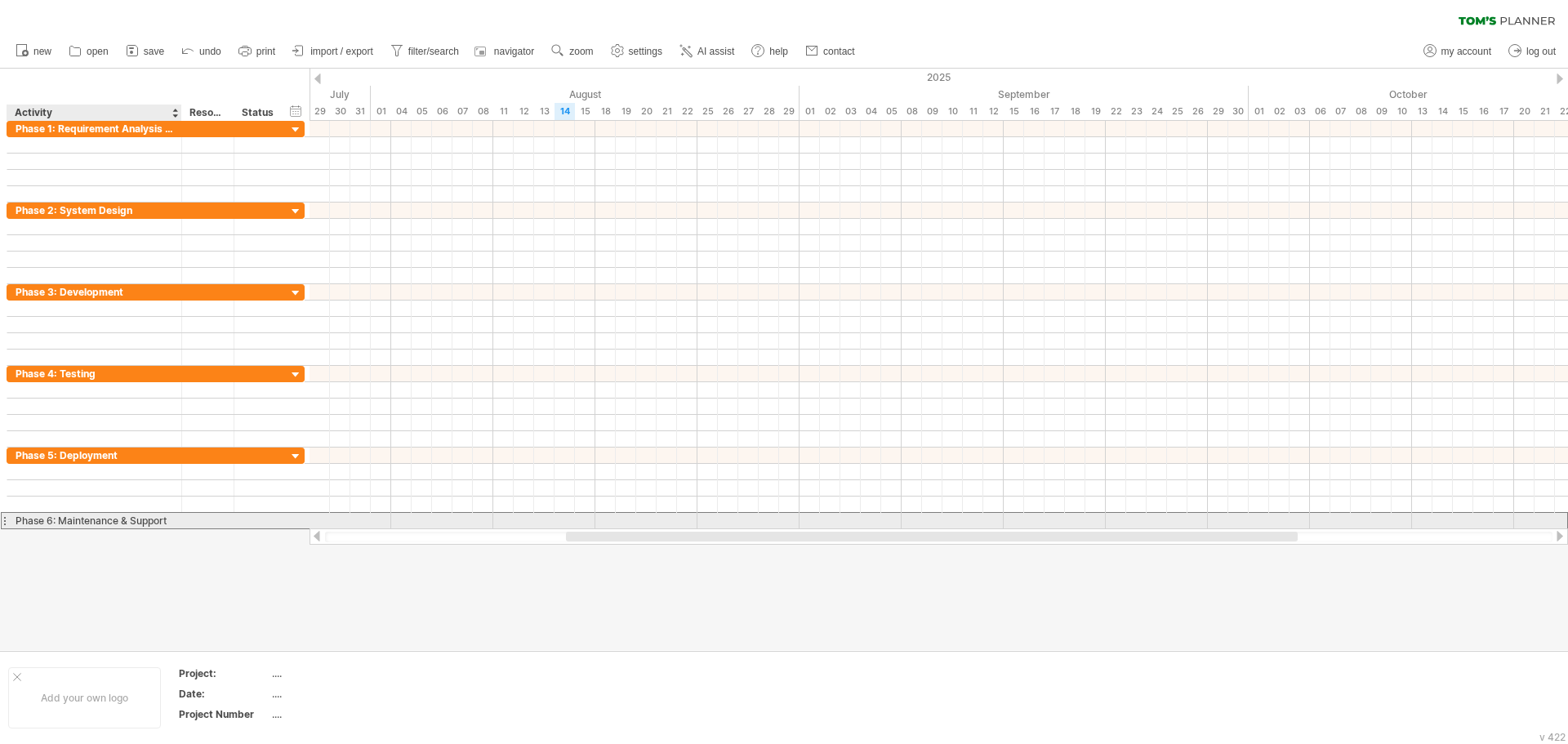
click at [117, 513] on div "Phase 6: Maintenance & Support" at bounding box center [94, 521] width 157 height 16
click at [251, 518] on div at bounding box center [260, 521] width 36 height 16
click at [304, 522] on div "**********" at bounding box center [155, 521] width 298 height 17
click at [304, 522] on div at bounding box center [307, 521] width 6 height 18
click at [304, 522] on div "**********" at bounding box center [155, 521] width 298 height 18
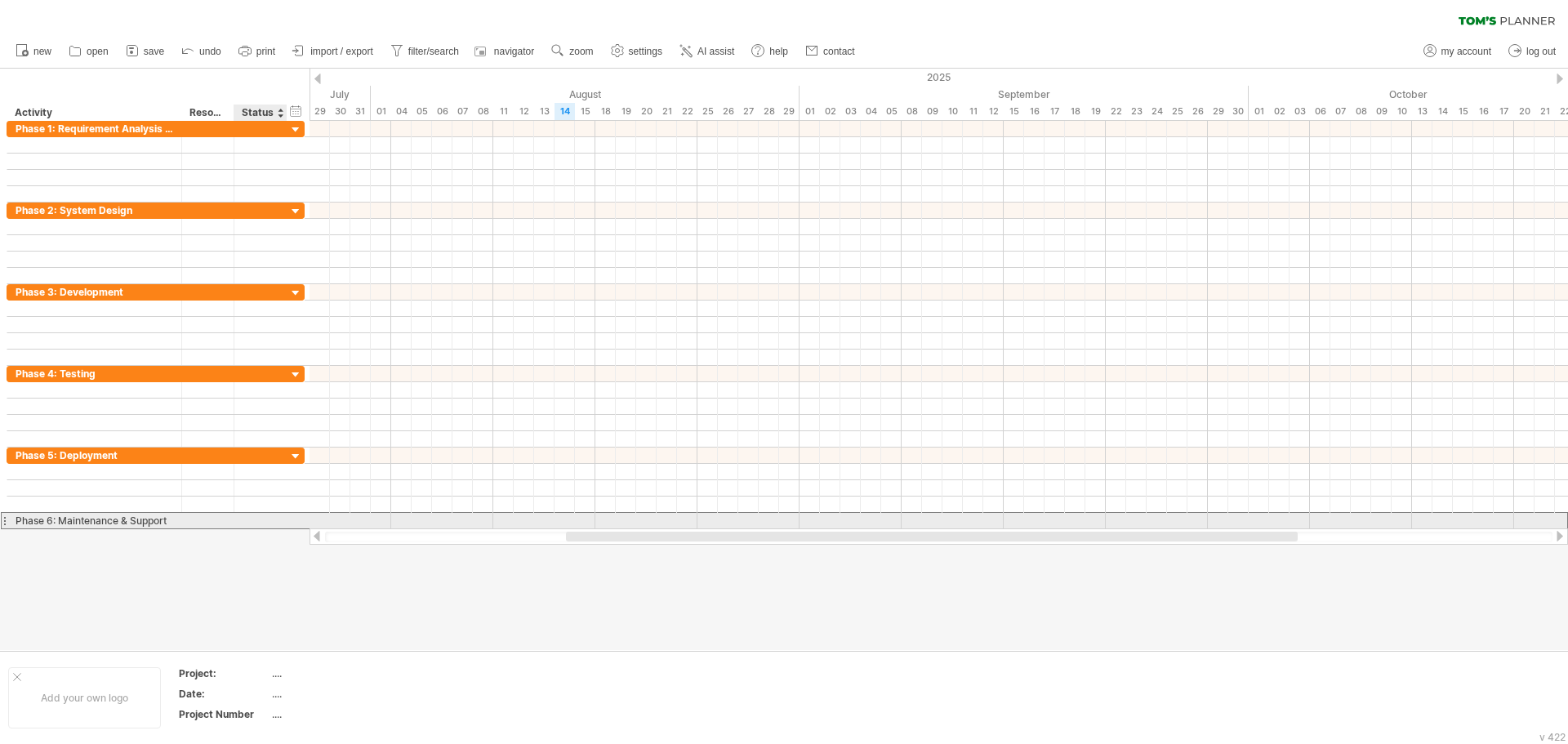
click at [296, 524] on div "**********" at bounding box center [155, 521] width 298 height 18
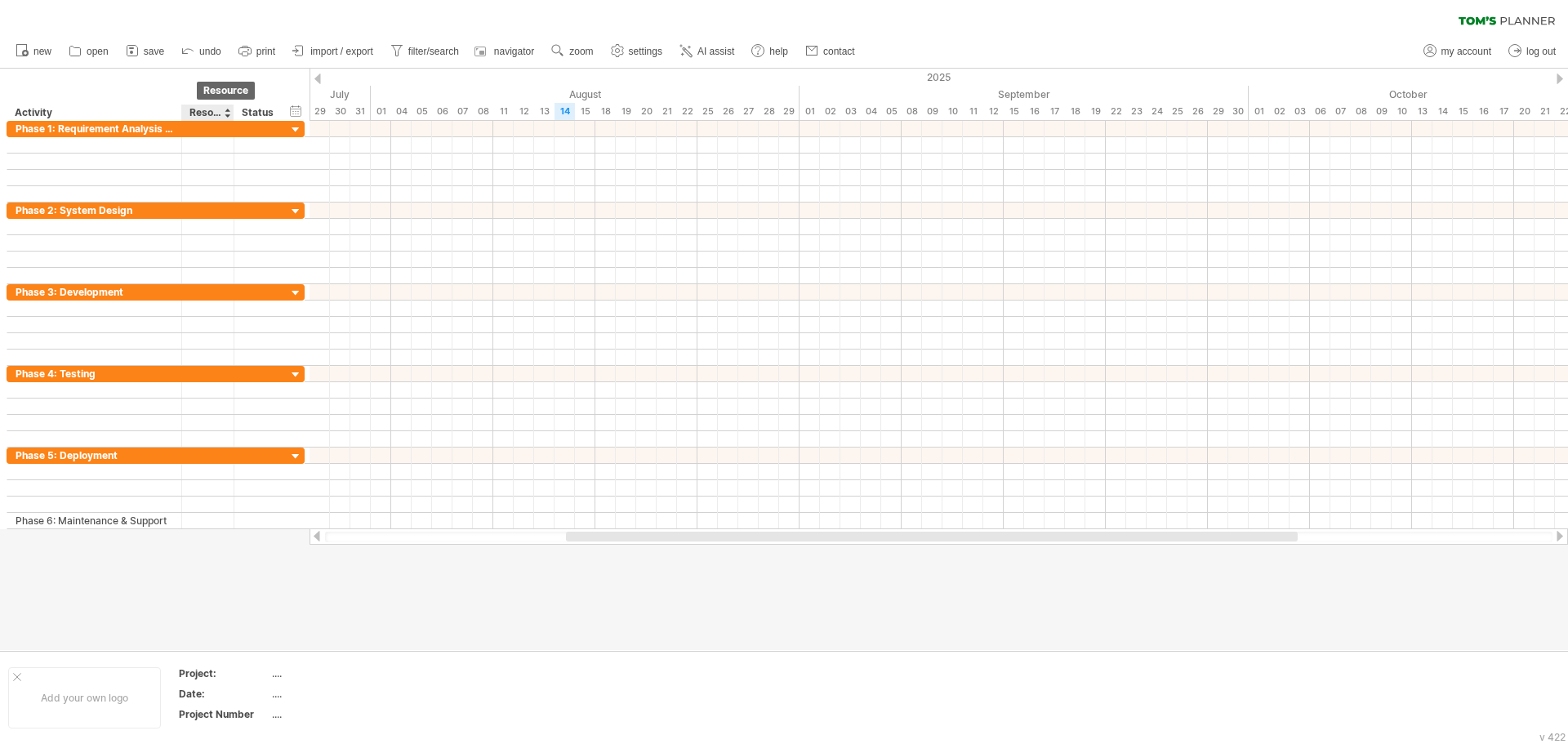
click at [202, 107] on div "Resource" at bounding box center [207, 112] width 35 height 17
click at [49, 107] on div "Activity" at bounding box center [93, 112] width 157 height 17
click at [173, 115] on div at bounding box center [174, 112] width 6 height 17
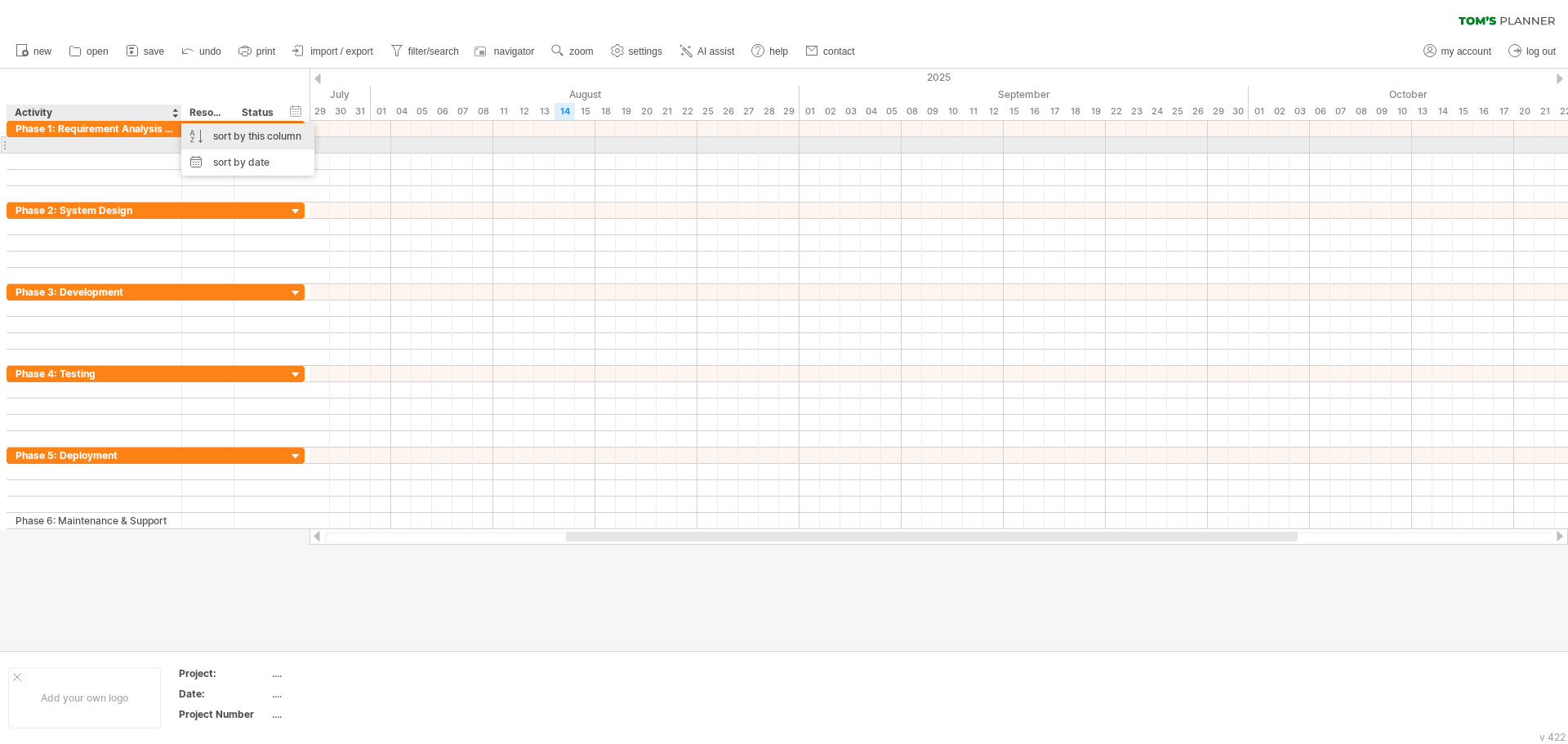
click at [271, 142] on div "sort by this column" at bounding box center [248, 136] width 134 height 26
click at [241, 138] on div "sort by this column" at bounding box center [248, 136] width 134 height 26
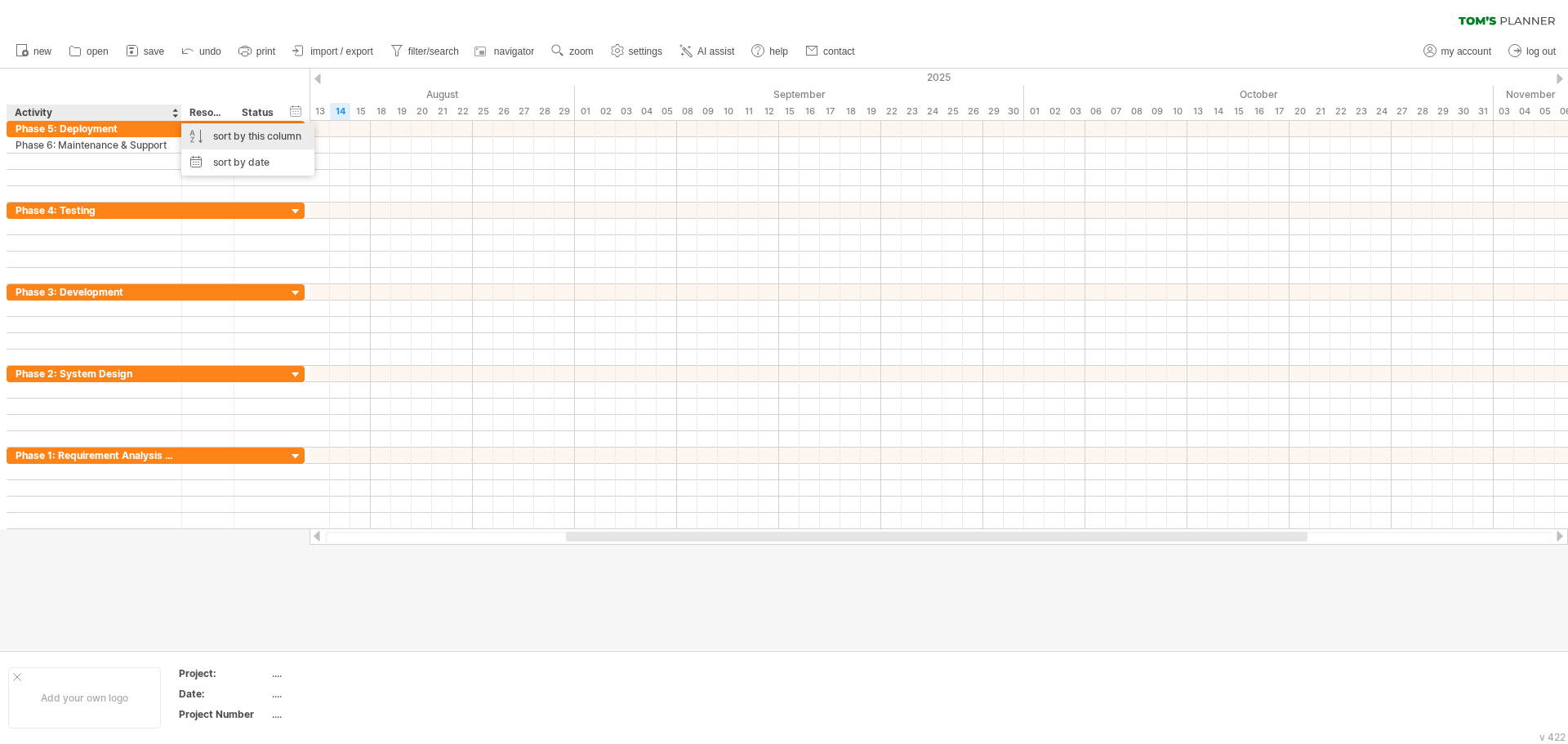
click at [242, 138] on div "sort by this column" at bounding box center [248, 136] width 134 height 26
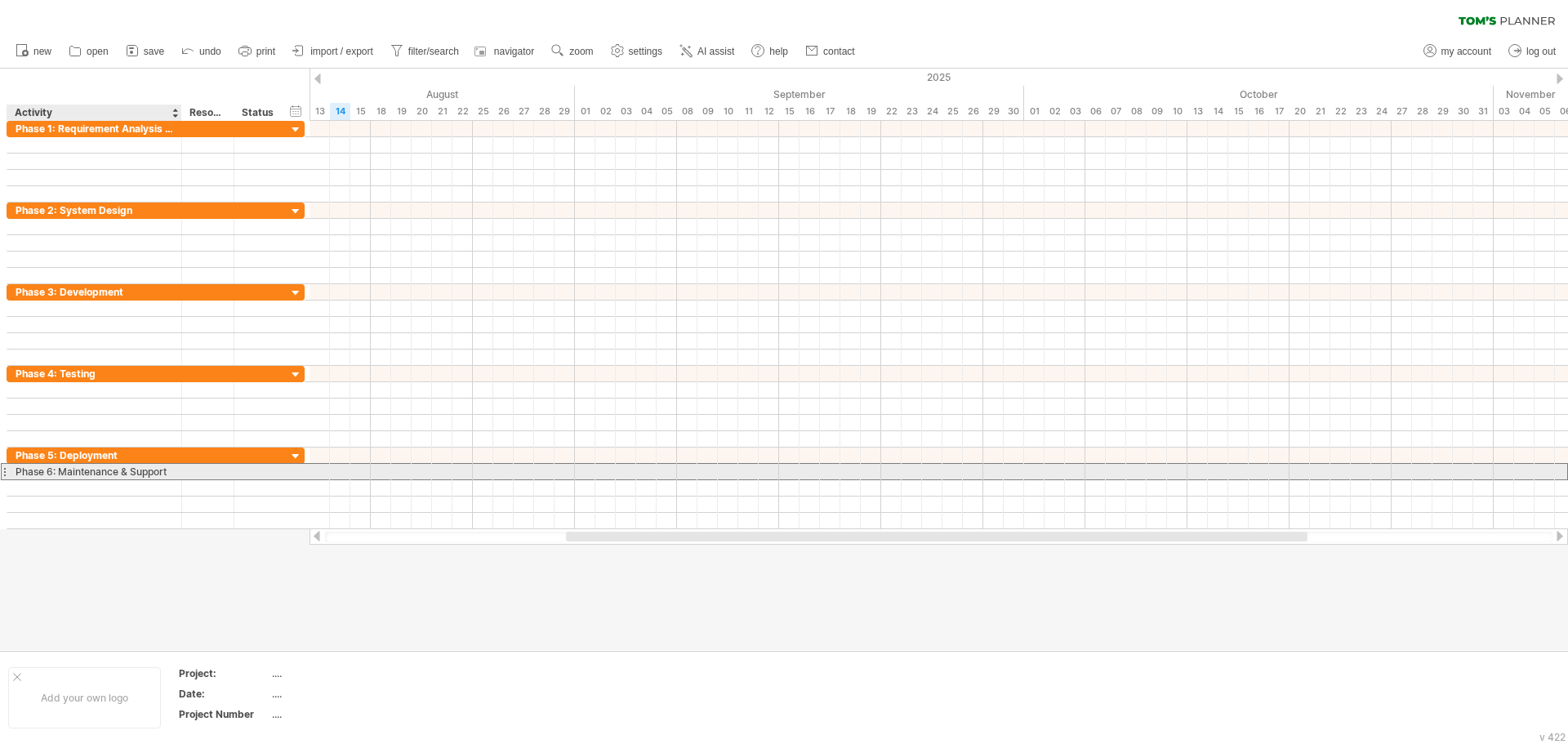
drag, startPoint x: 105, startPoint y: 476, endPoint x: 119, endPoint y: 472, distance: 14.6
click at [114, 473] on div "Phase 6: Maintenance & Support" at bounding box center [94, 472] width 157 height 16
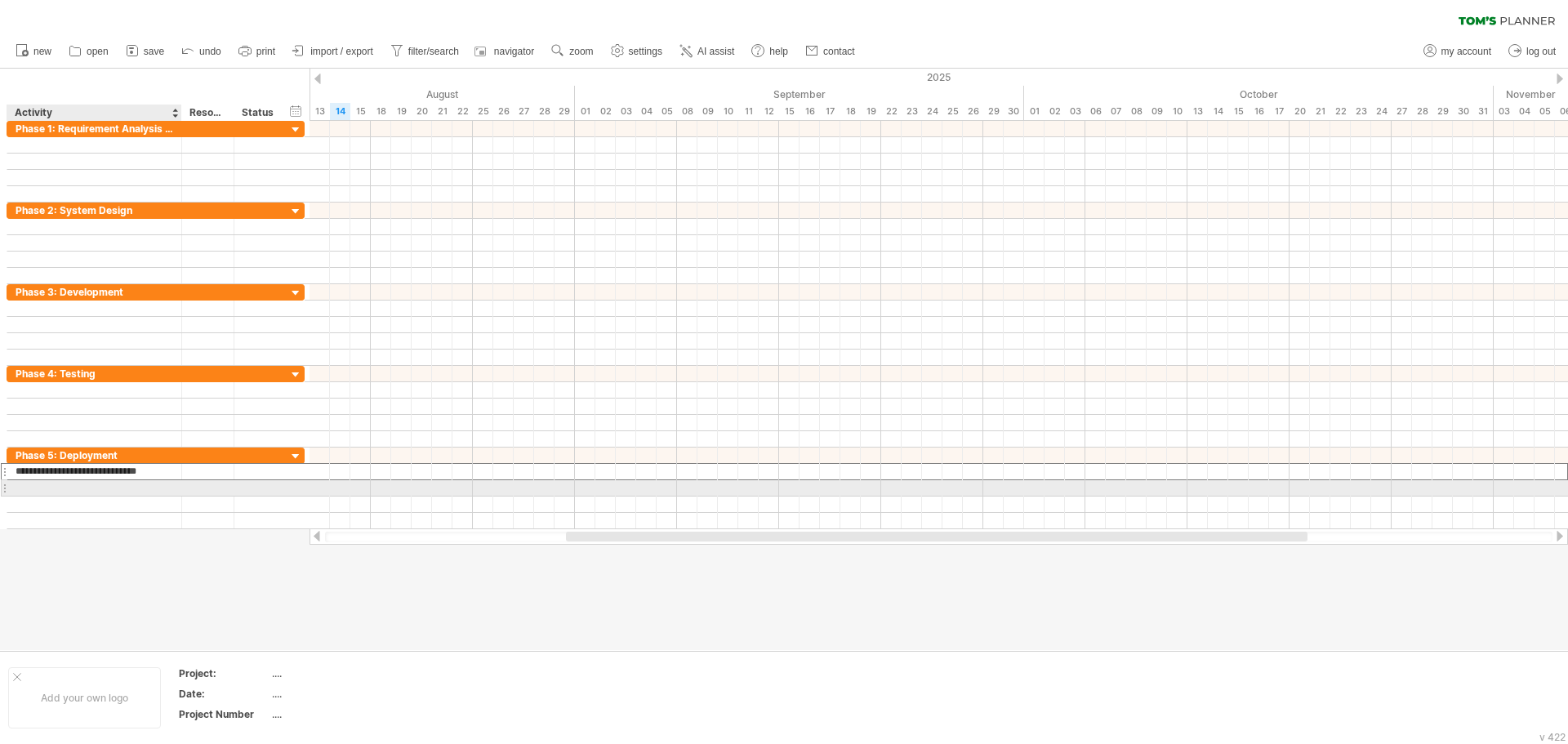
drag, startPoint x: 169, startPoint y: 471, endPoint x: 179, endPoint y: 483, distance: 15.6
click at [179, 483] on div "**********" at bounding box center [155, 488] width 298 height 82
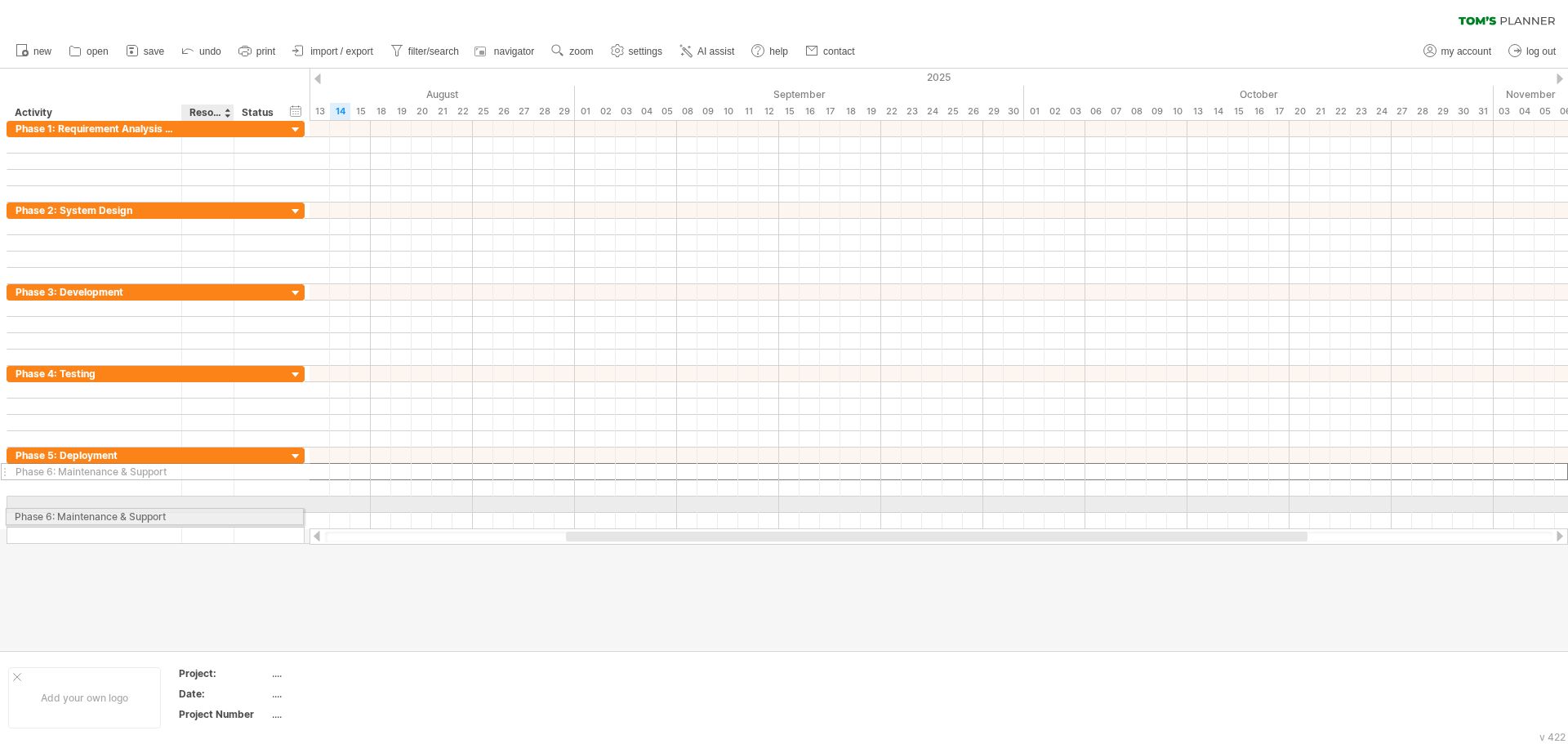
drag, startPoint x: 191, startPoint y: 472, endPoint x: 189, endPoint y: 514, distance: 42.0
drag, startPoint x: 199, startPoint y: 502, endPoint x: 187, endPoint y: 516, distance: 18.4
click at [187, 516] on div "**********" at bounding box center [155, 496] width 298 height 97
click at [183, 503] on div at bounding box center [208, 504] width 53 height 16
drag, startPoint x: 171, startPoint y: 505, endPoint x: 162, endPoint y: 526, distance: 22.8
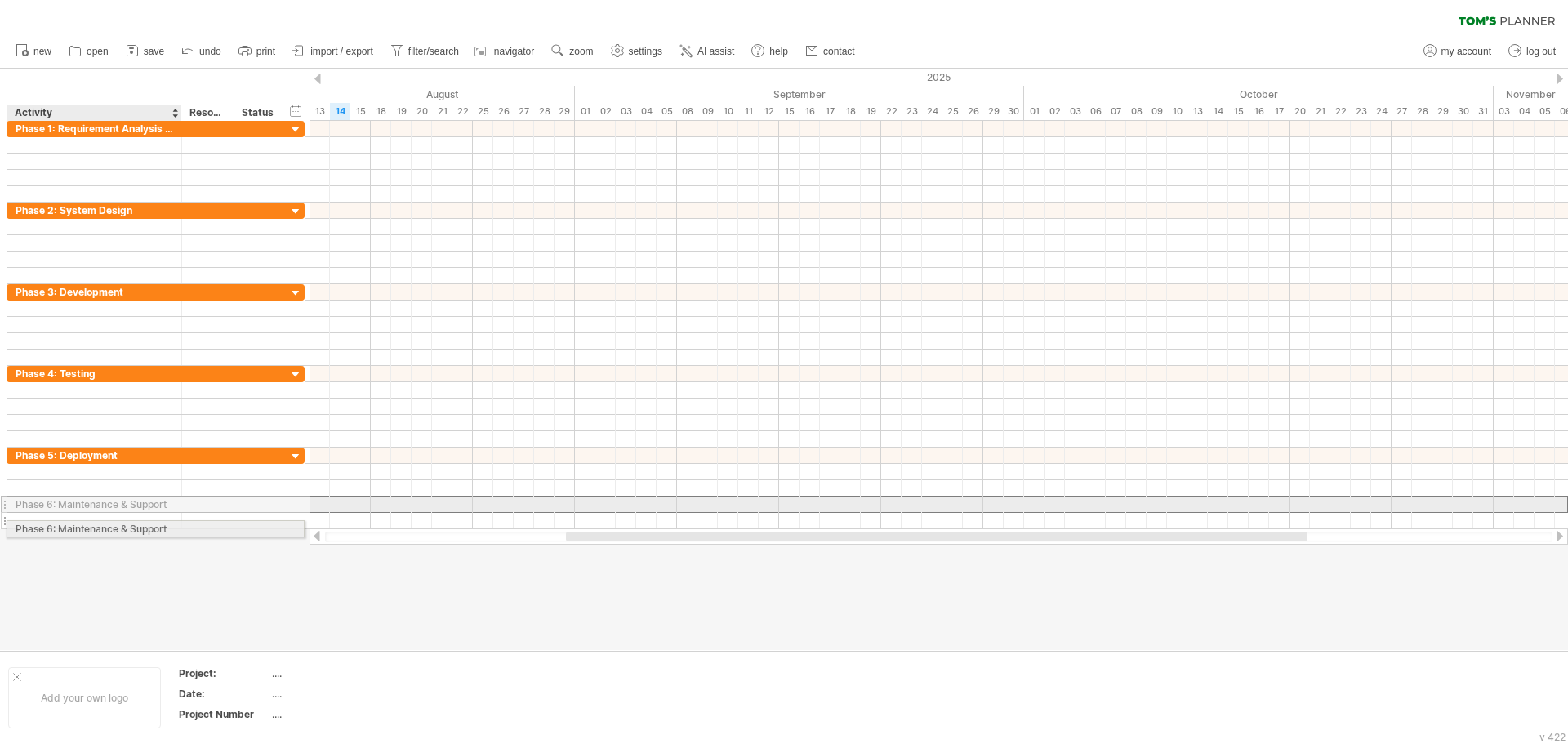
click at [162, 526] on div "**********" at bounding box center [155, 488] width 298 height 82
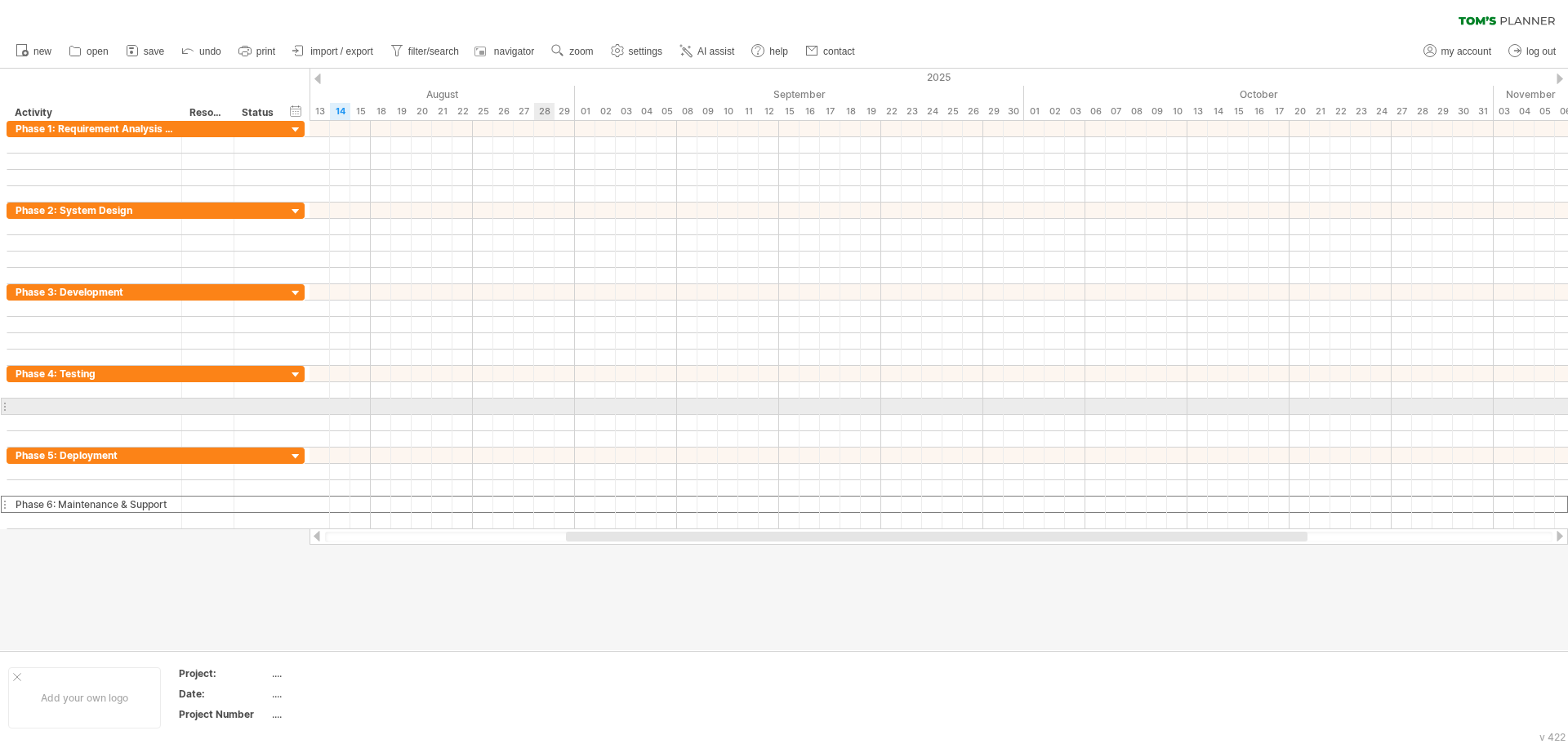
click at [551, 402] on div at bounding box center [938, 407] width 1259 height 17
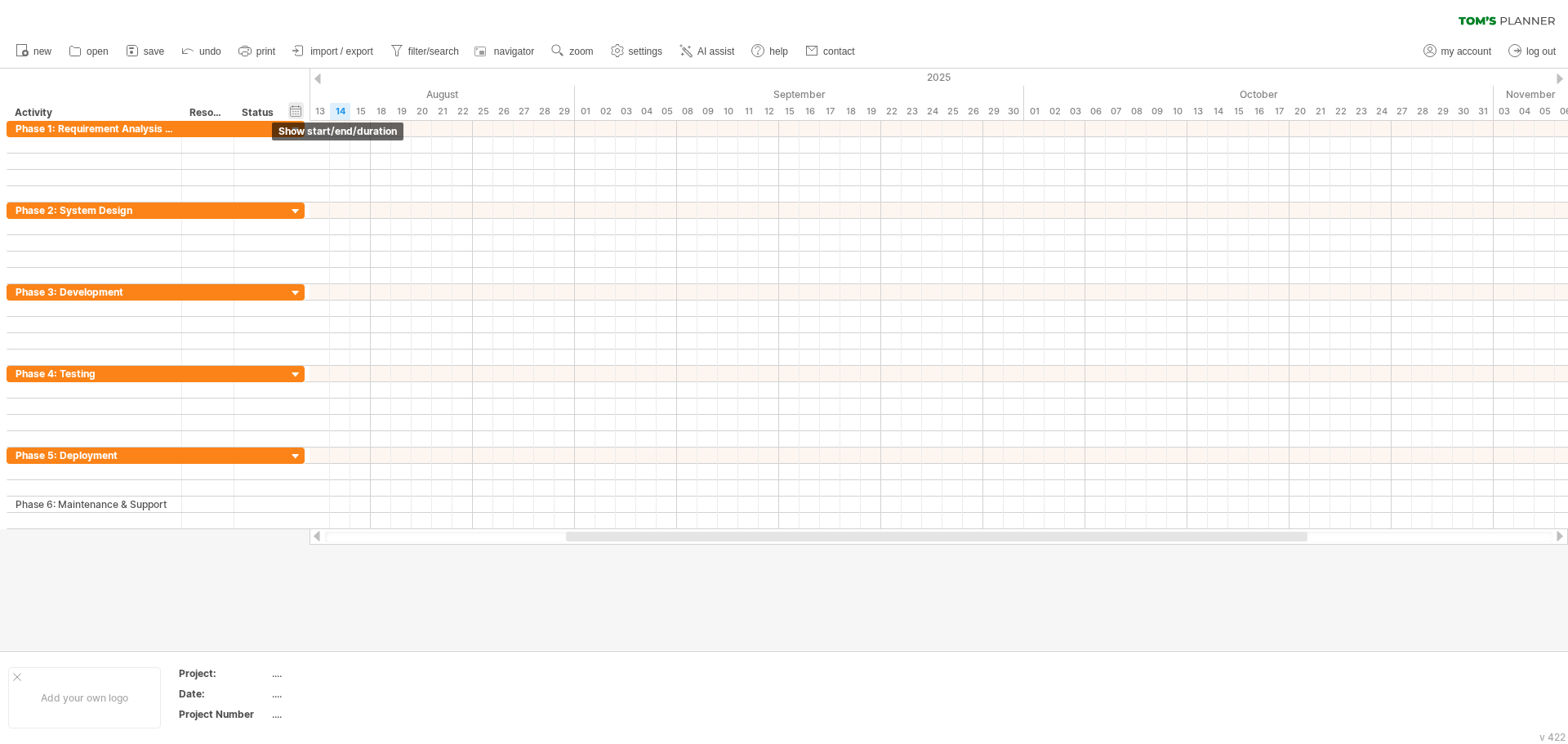
click at [303, 111] on div "hide start/end/duration show start/end/duration" at bounding box center [296, 111] width 16 height 18
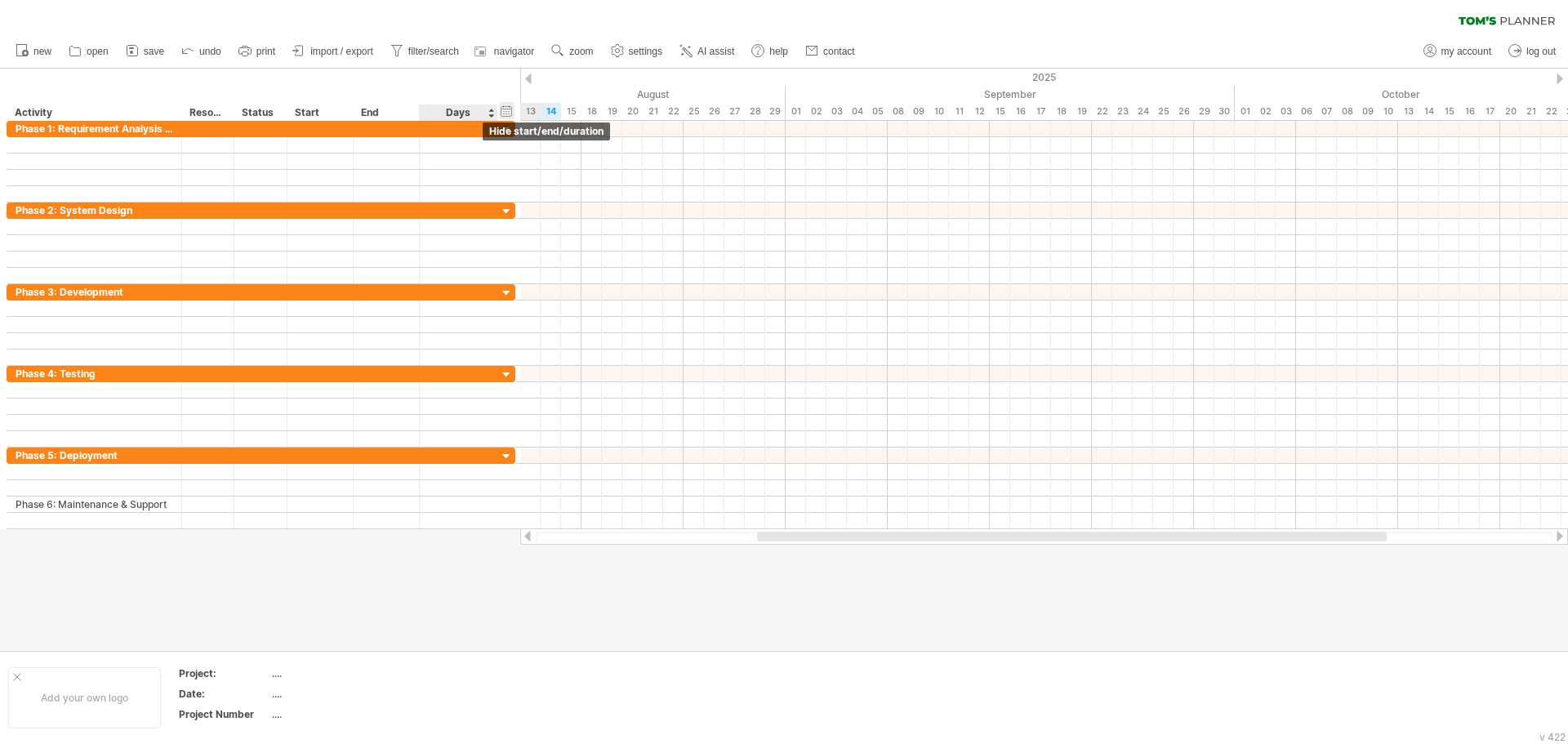
click at [510, 114] on div "hide start/end/duration show start/end/duration" at bounding box center [507, 111] width 16 height 18
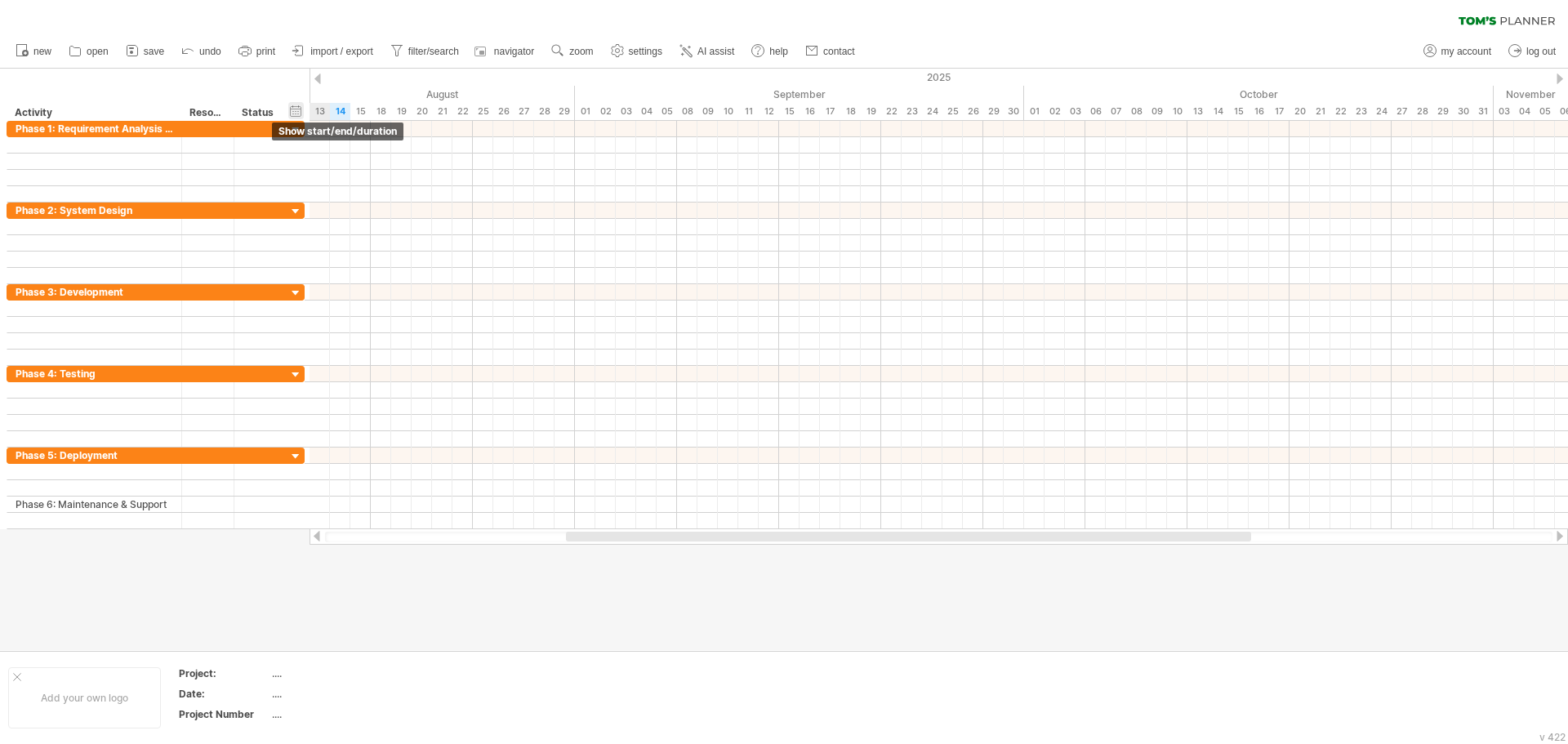
click at [295, 105] on div "hide start/end/duration show start/end/duration" at bounding box center [296, 111] width 16 height 18
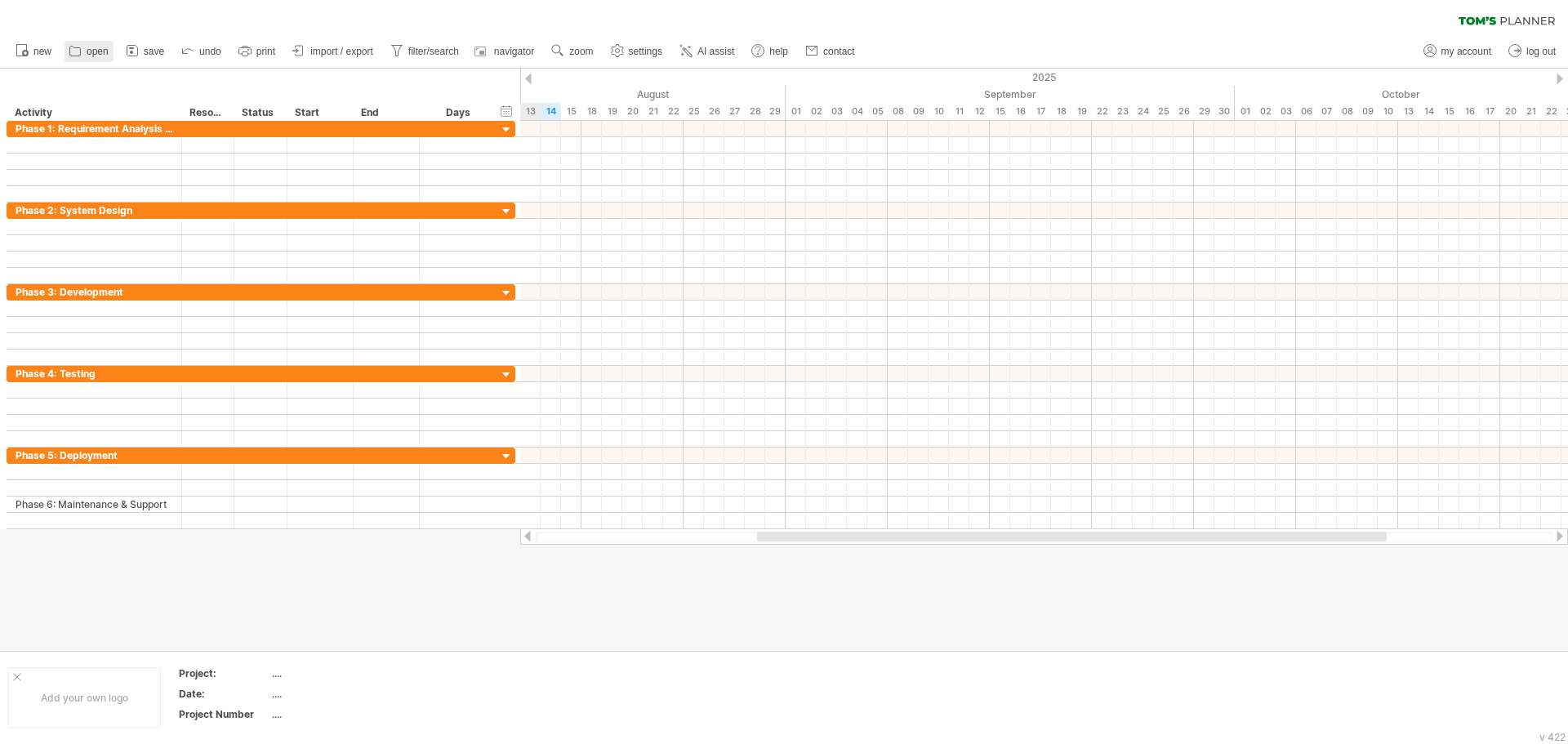
click at [77, 41] on link "open" at bounding box center [89, 51] width 49 height 21
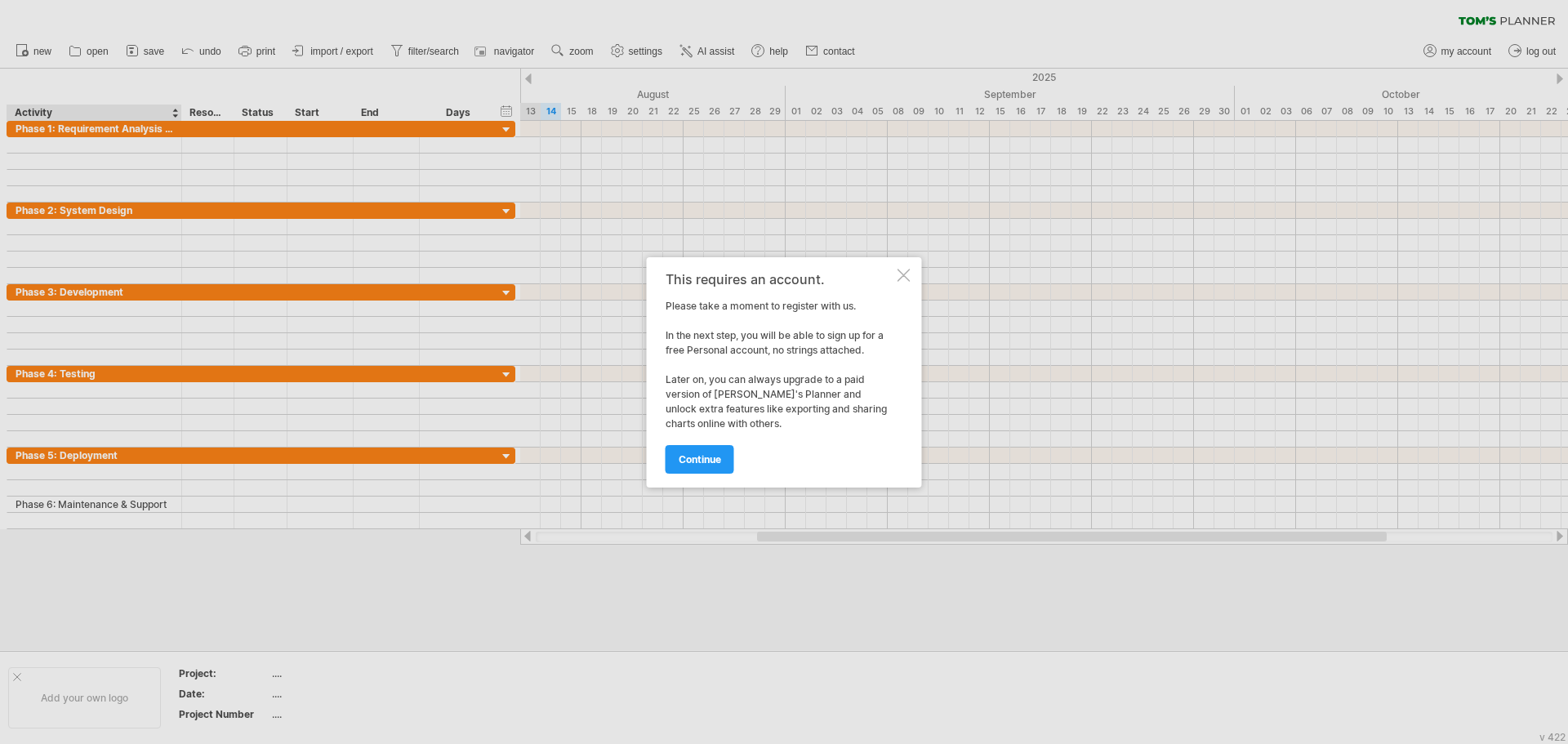
click at [905, 271] on div at bounding box center [904, 275] width 13 height 13
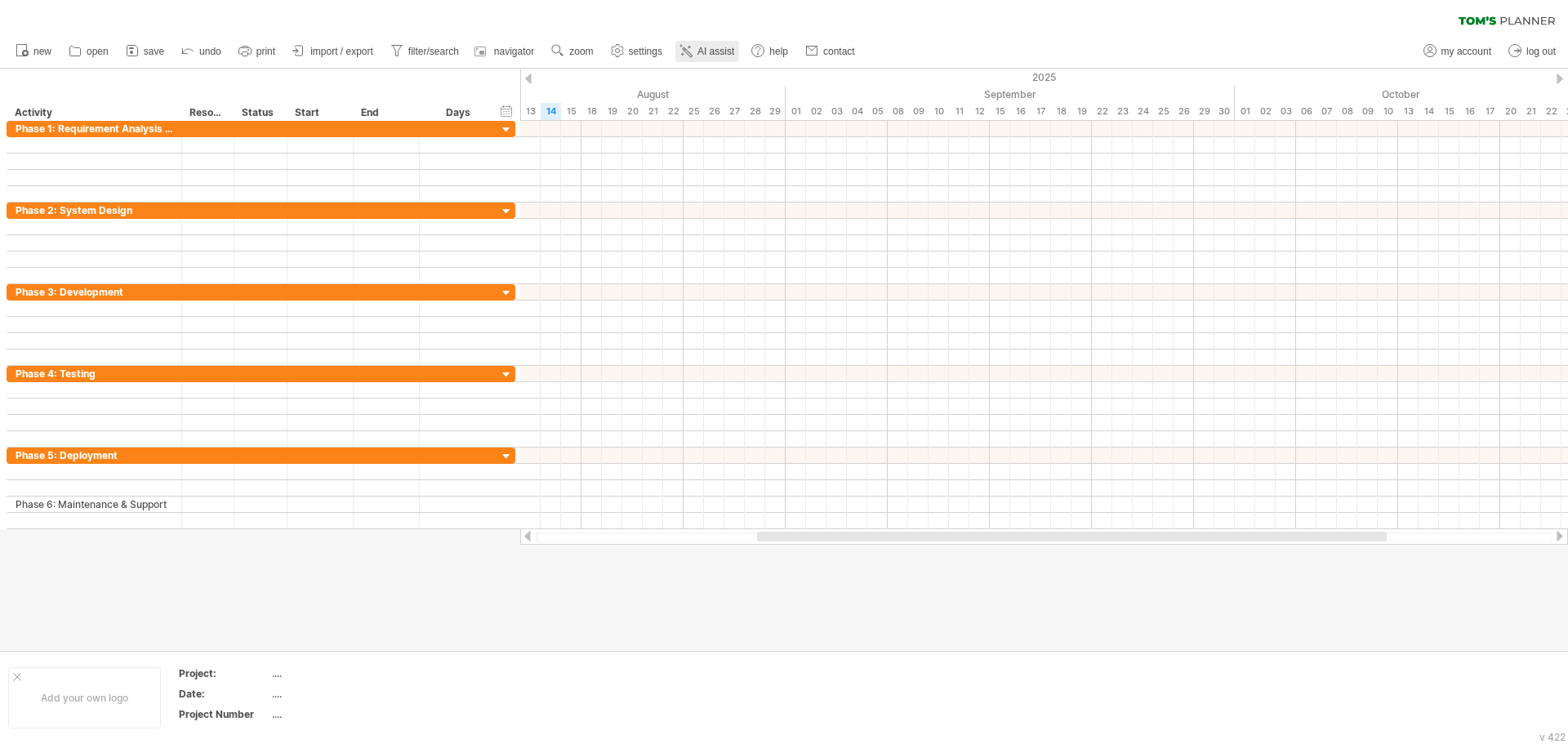
click at [696, 55] on link "AI assist" at bounding box center [707, 51] width 64 height 21
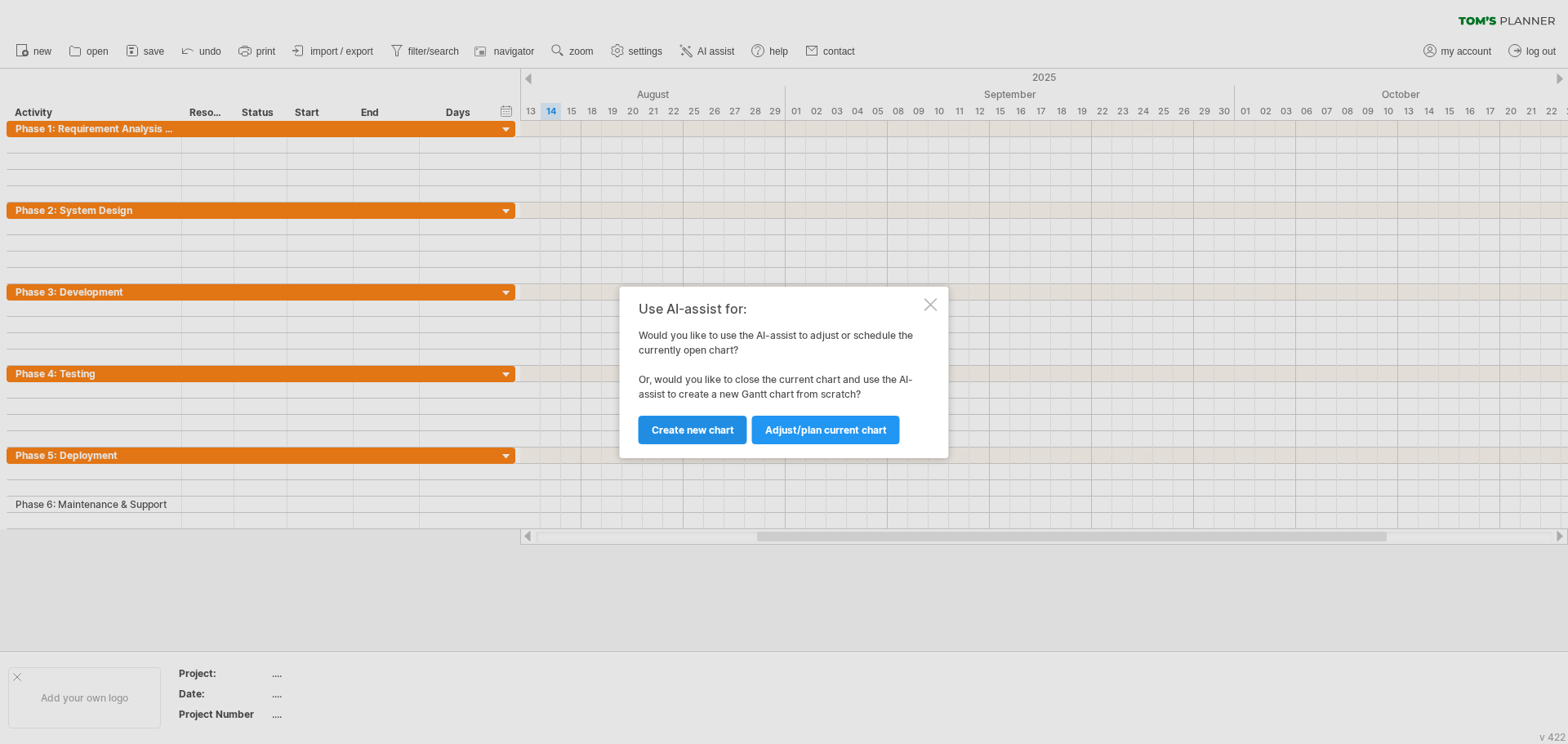
click at [687, 423] on link "Create new chart" at bounding box center [693, 430] width 109 height 29
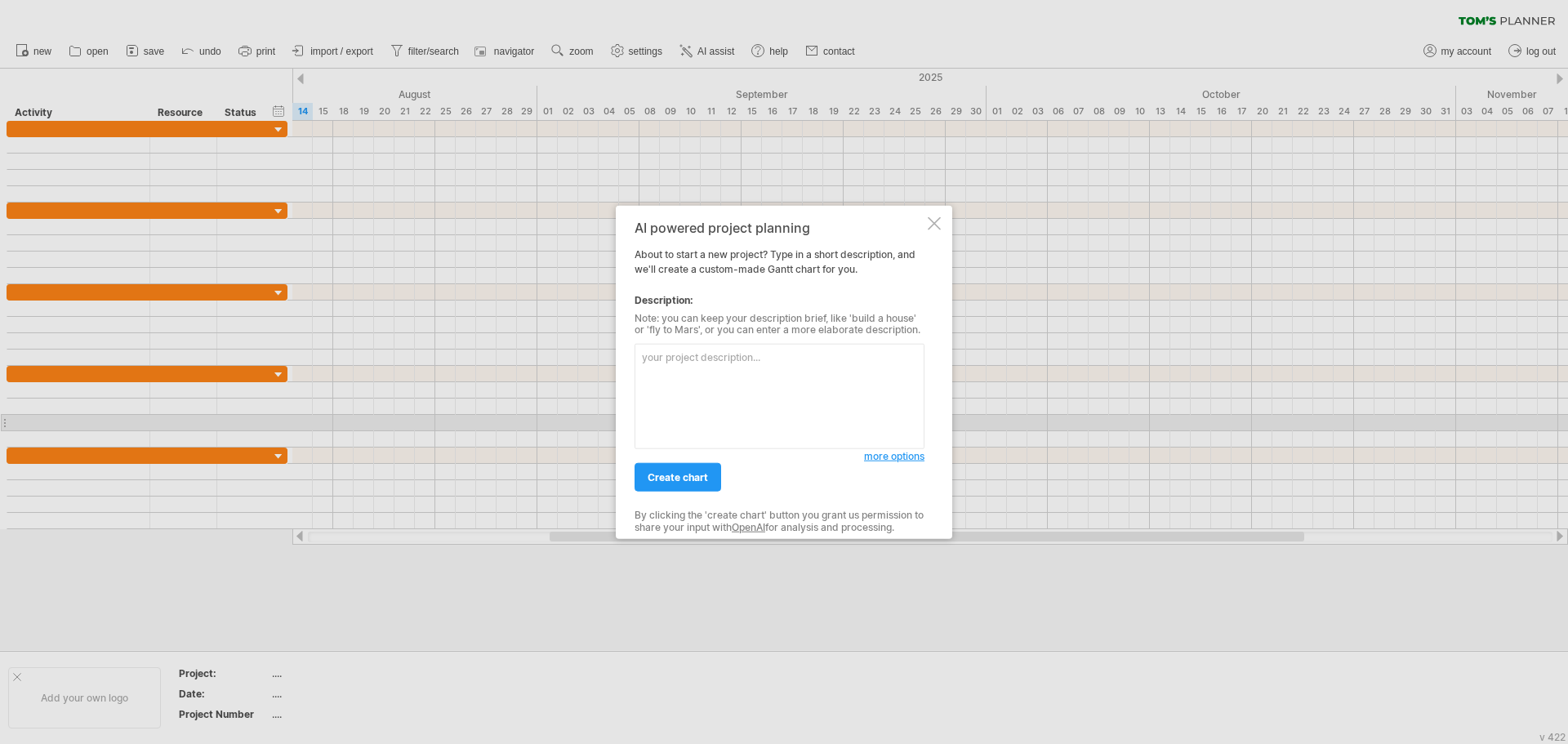
click at [925, 218] on div "AI powered project planning About to start a new project? Type in a short descr…" at bounding box center [784, 372] width 336 height 334
click at [661, 472] on span "create chart" at bounding box center [677, 478] width 61 height 12
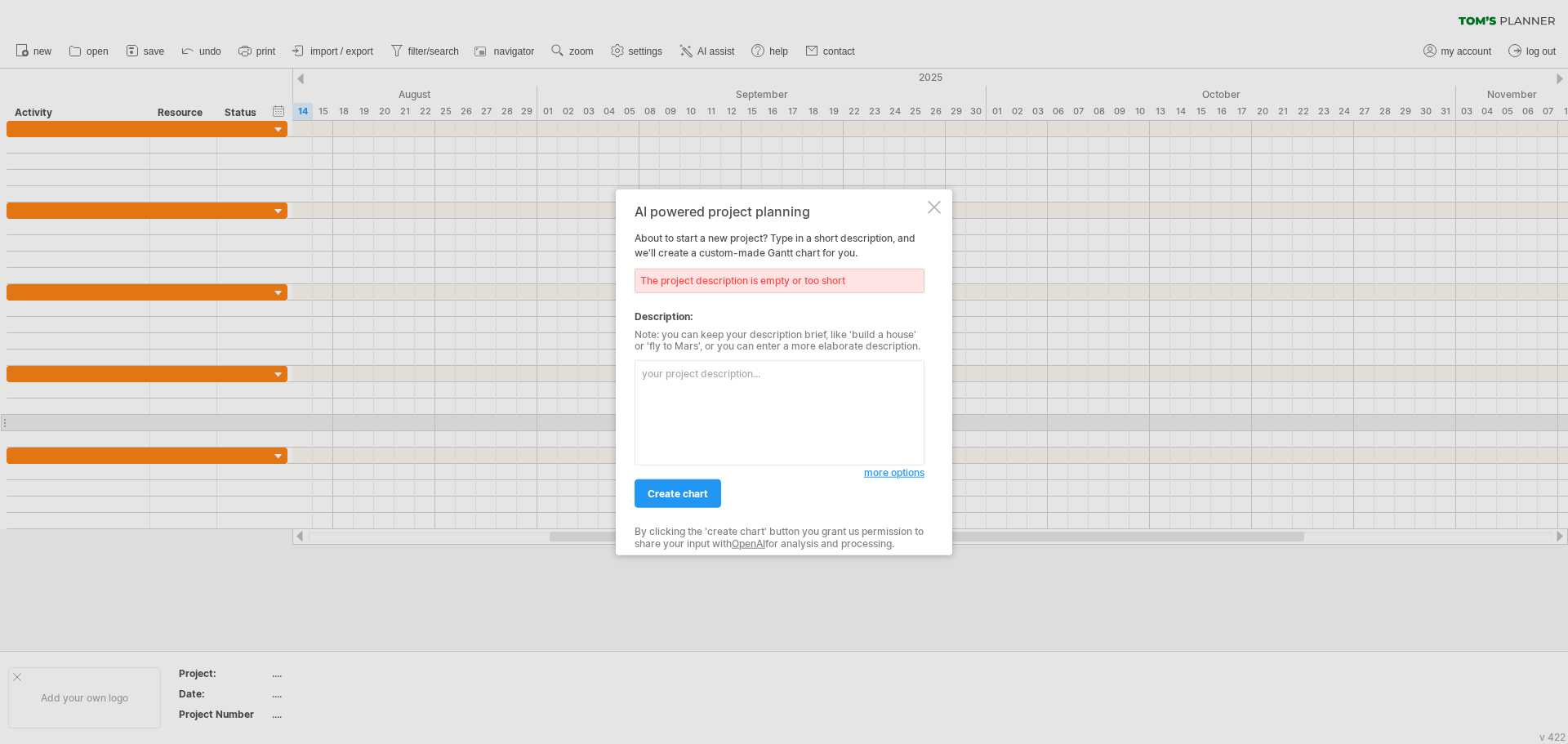
click at [936, 201] on div at bounding box center [934, 206] width 13 height 13
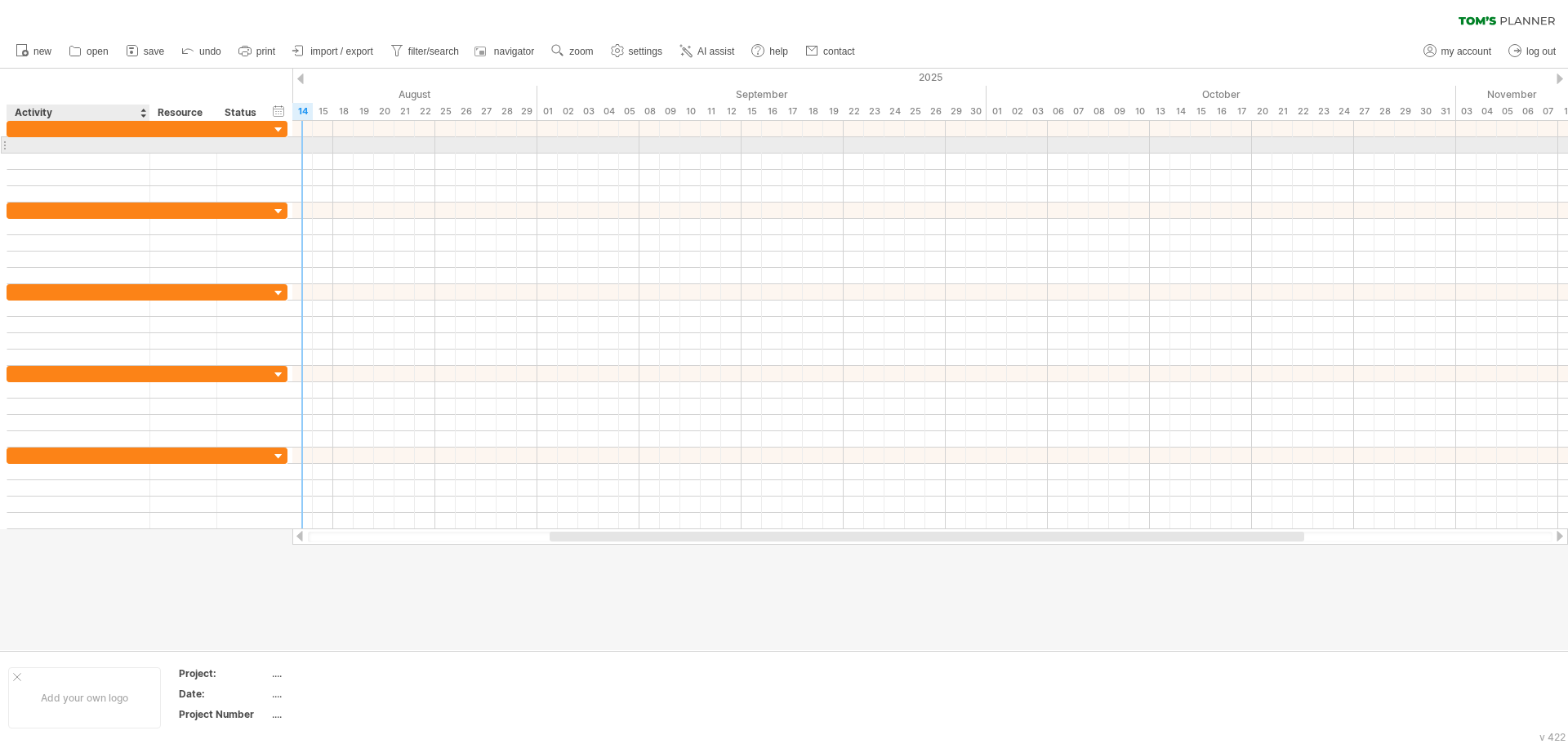
click at [107, 146] on div at bounding box center [78, 145] width 126 height 16
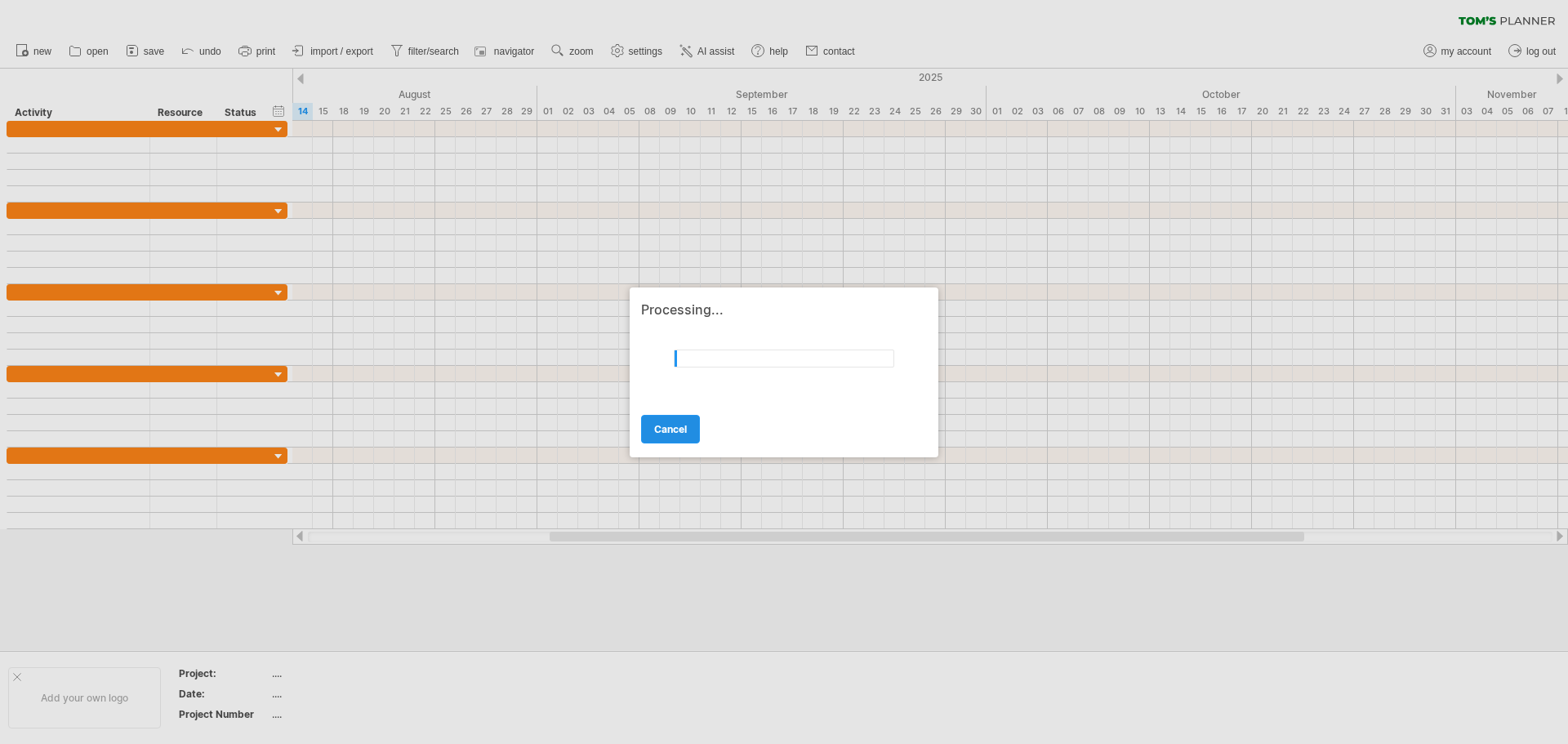
click at [661, 434] on span "cancel" at bounding box center [670, 430] width 33 height 12
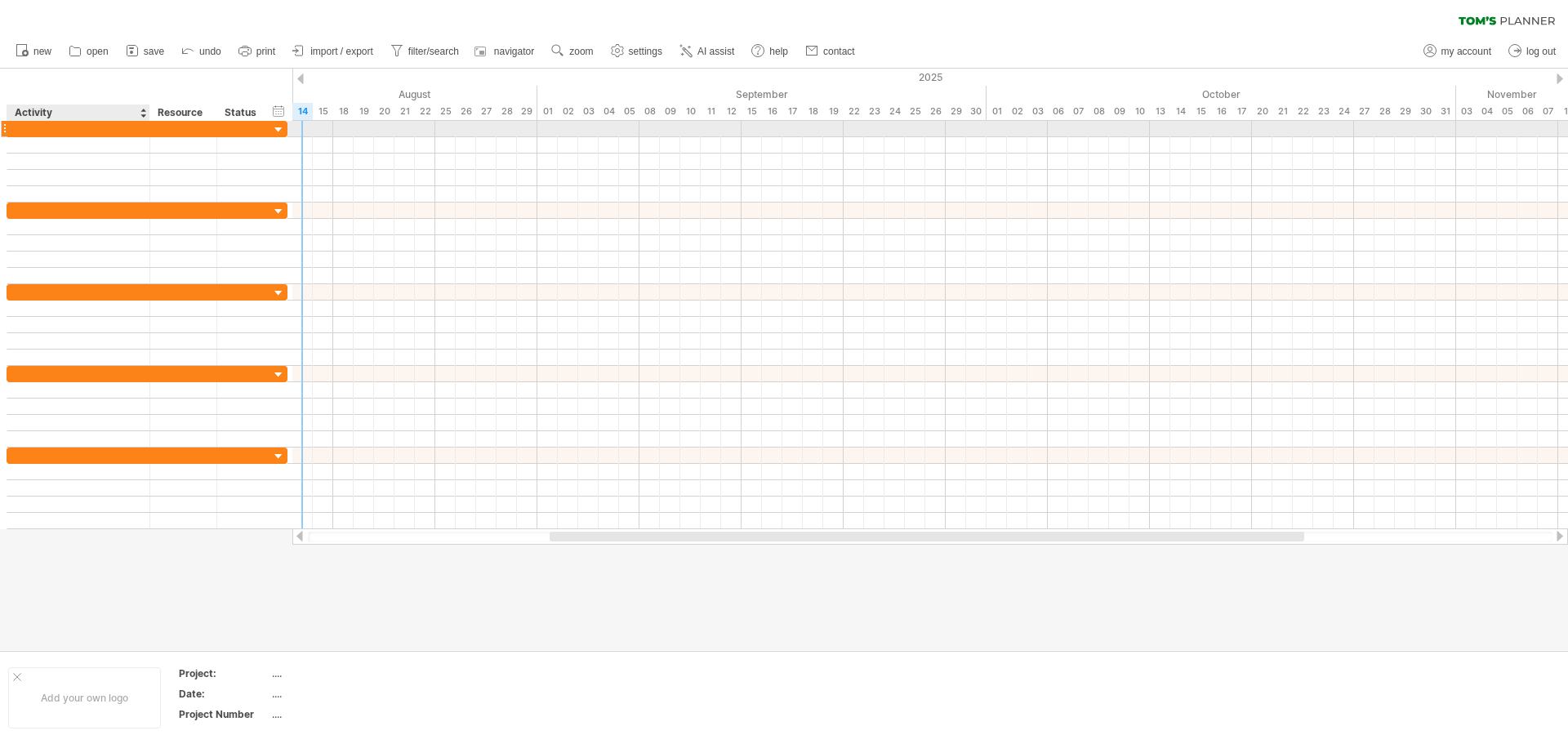
click at [89, 128] on div at bounding box center [78, 129] width 126 height 16
click at [11, 121] on div at bounding box center [78, 129] width 143 height 16
click at [21, 128] on div at bounding box center [78, 129] width 126 height 16
click at [21, 128] on input "text" at bounding box center [78, 129] width 126 height 16
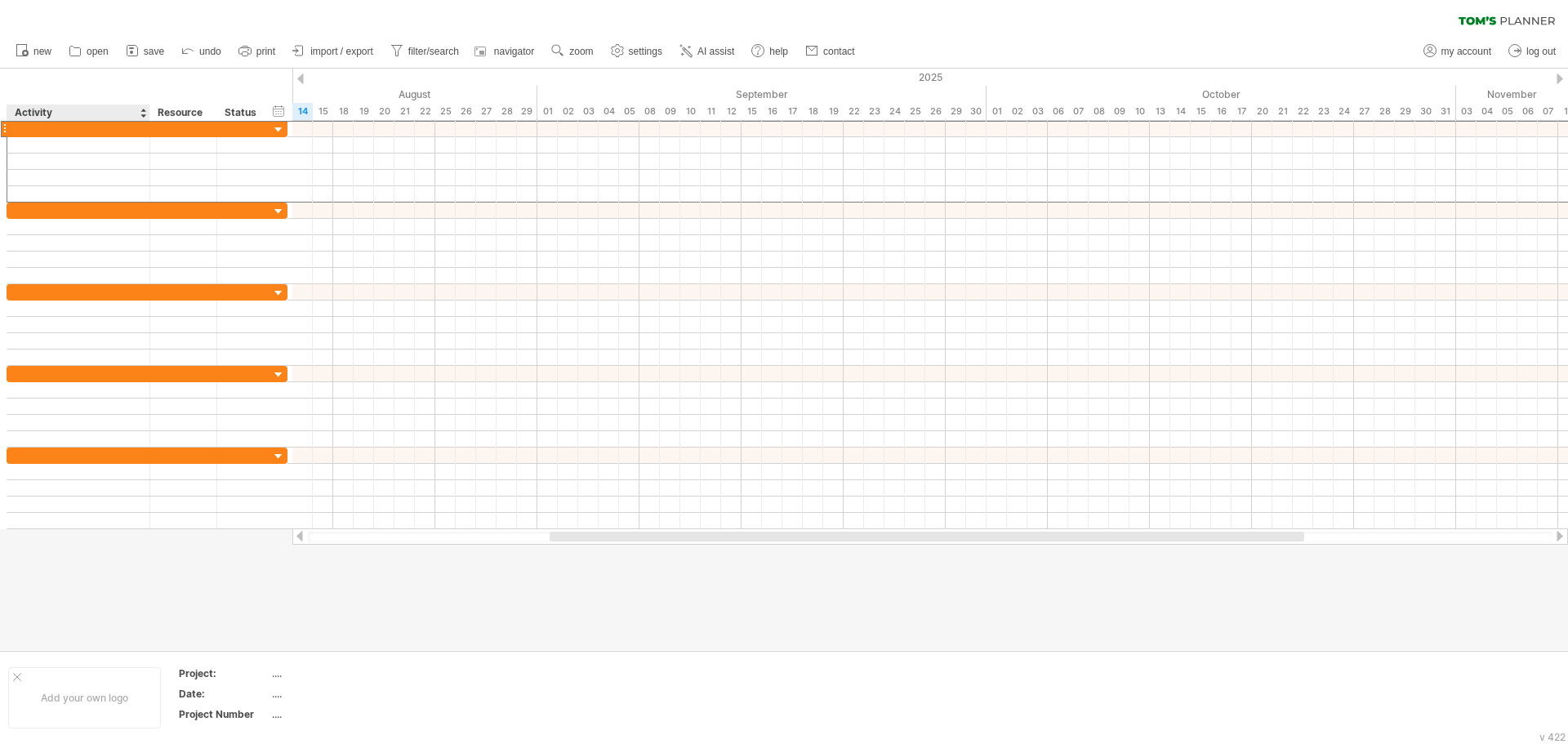
paste input "**********"
type input "**********"
click at [18, 124] on input "**********" at bounding box center [78, 129] width 126 height 16
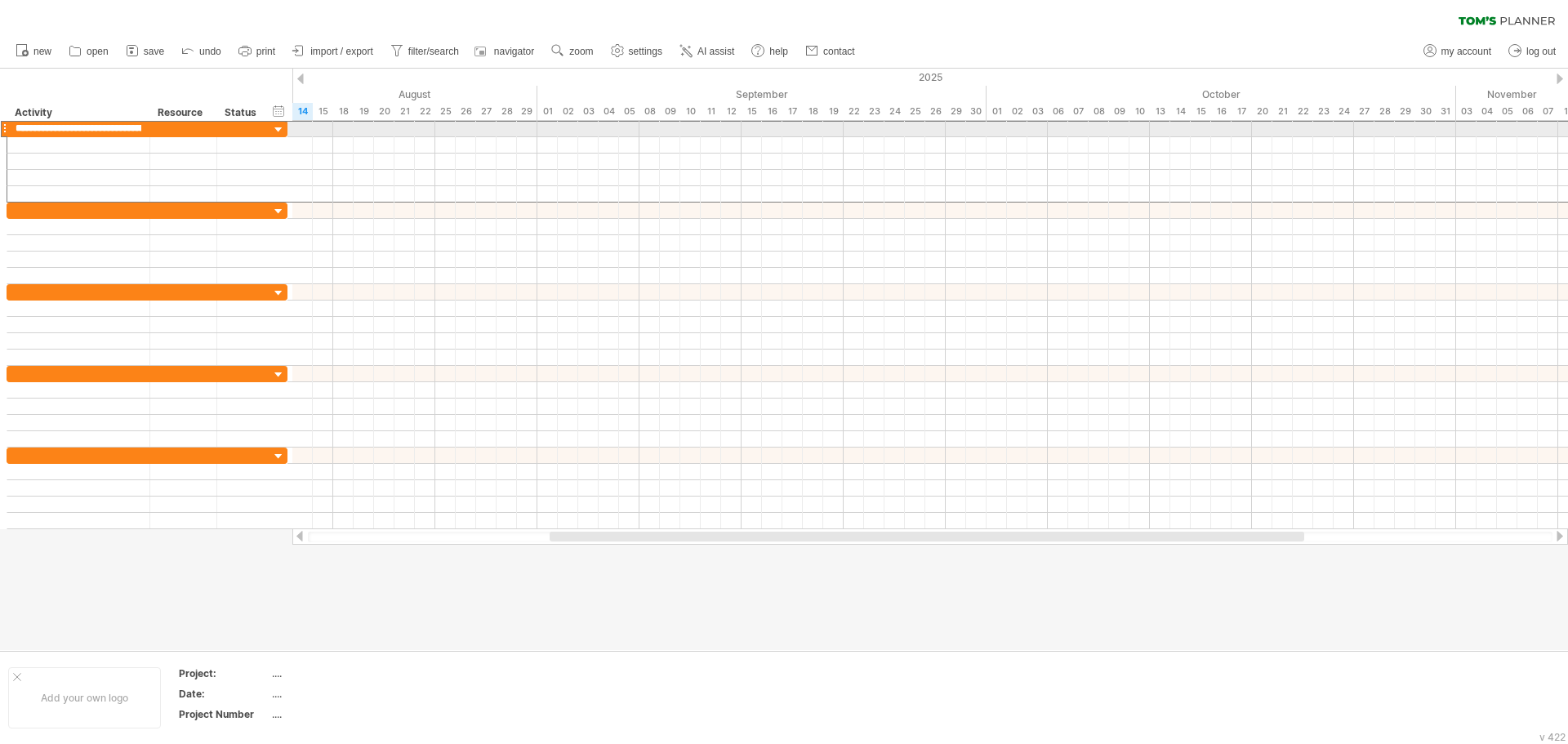
click at [10, 127] on div "**********" at bounding box center [78, 129] width 143 height 16
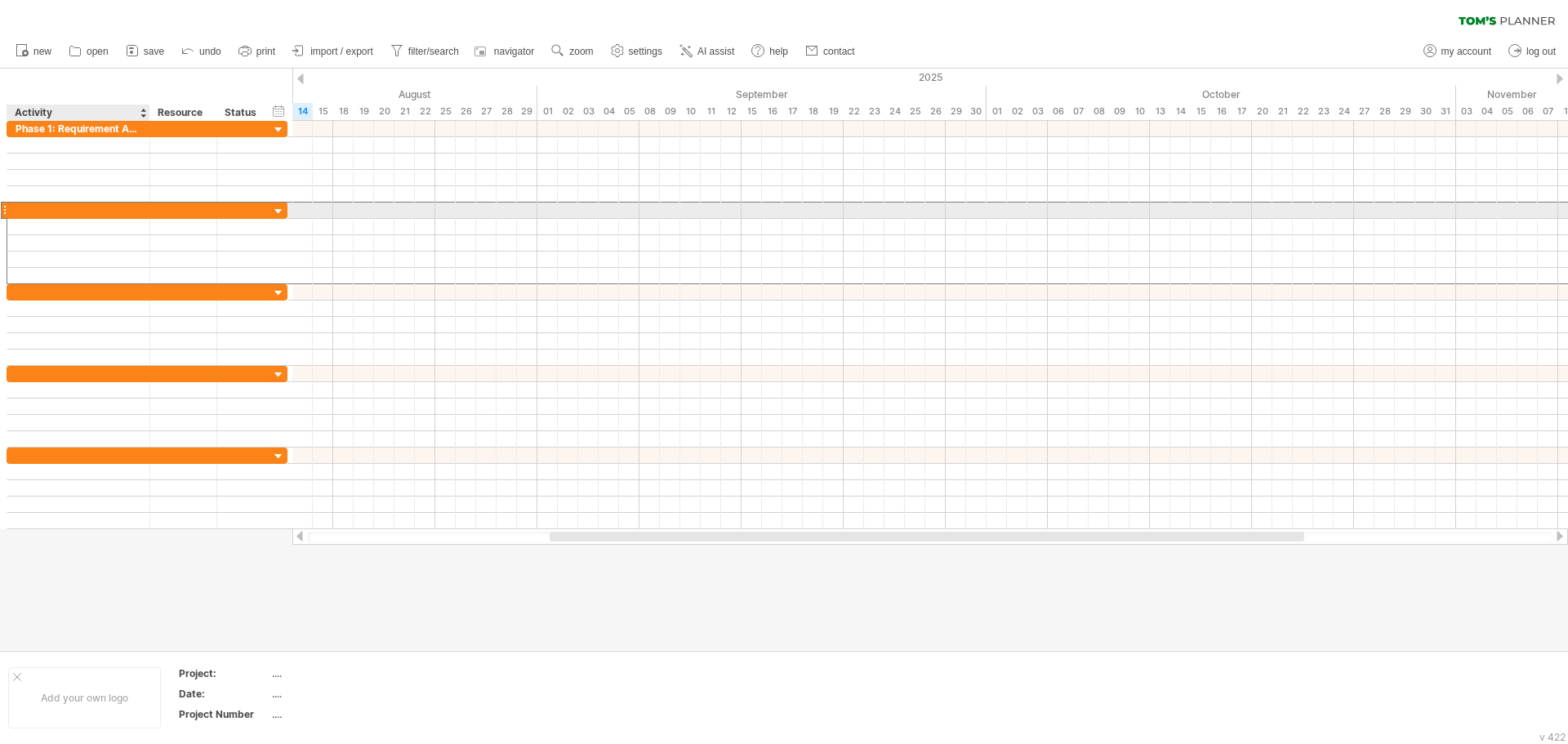
click at [12, 211] on div at bounding box center [78, 211] width 143 height 16
click at [10, 210] on div at bounding box center [78, 211] width 143 height 16
click at [7, 209] on div at bounding box center [78, 211] width 143 height 16
click at [15, 210] on div at bounding box center [78, 211] width 143 height 16
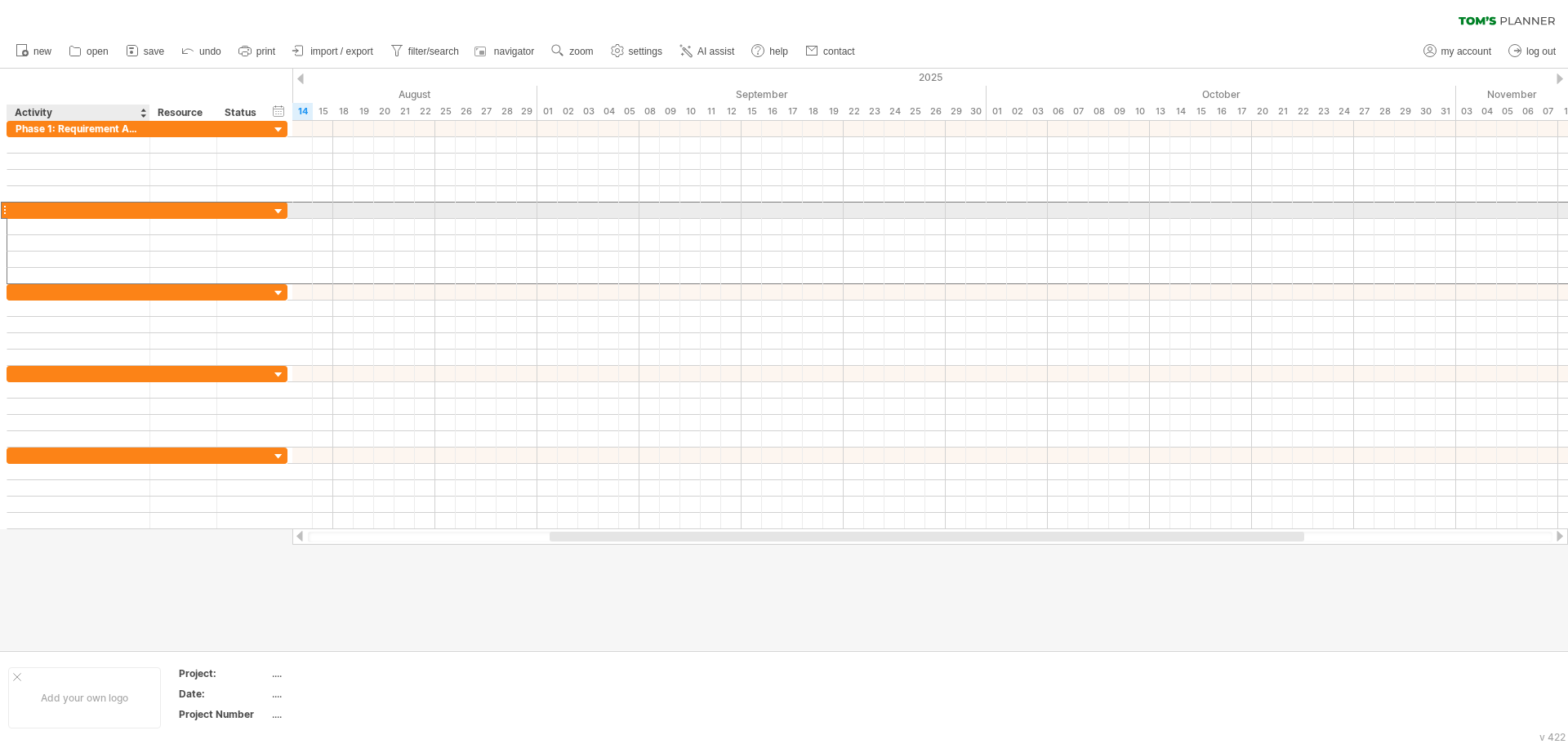
click at [15, 210] on div at bounding box center [78, 211] width 143 height 16
click at [16, 210] on div at bounding box center [78, 211] width 126 height 16
click at [17, 206] on input "text" at bounding box center [78, 211] width 126 height 16
paste input "**********"
type input "**********"
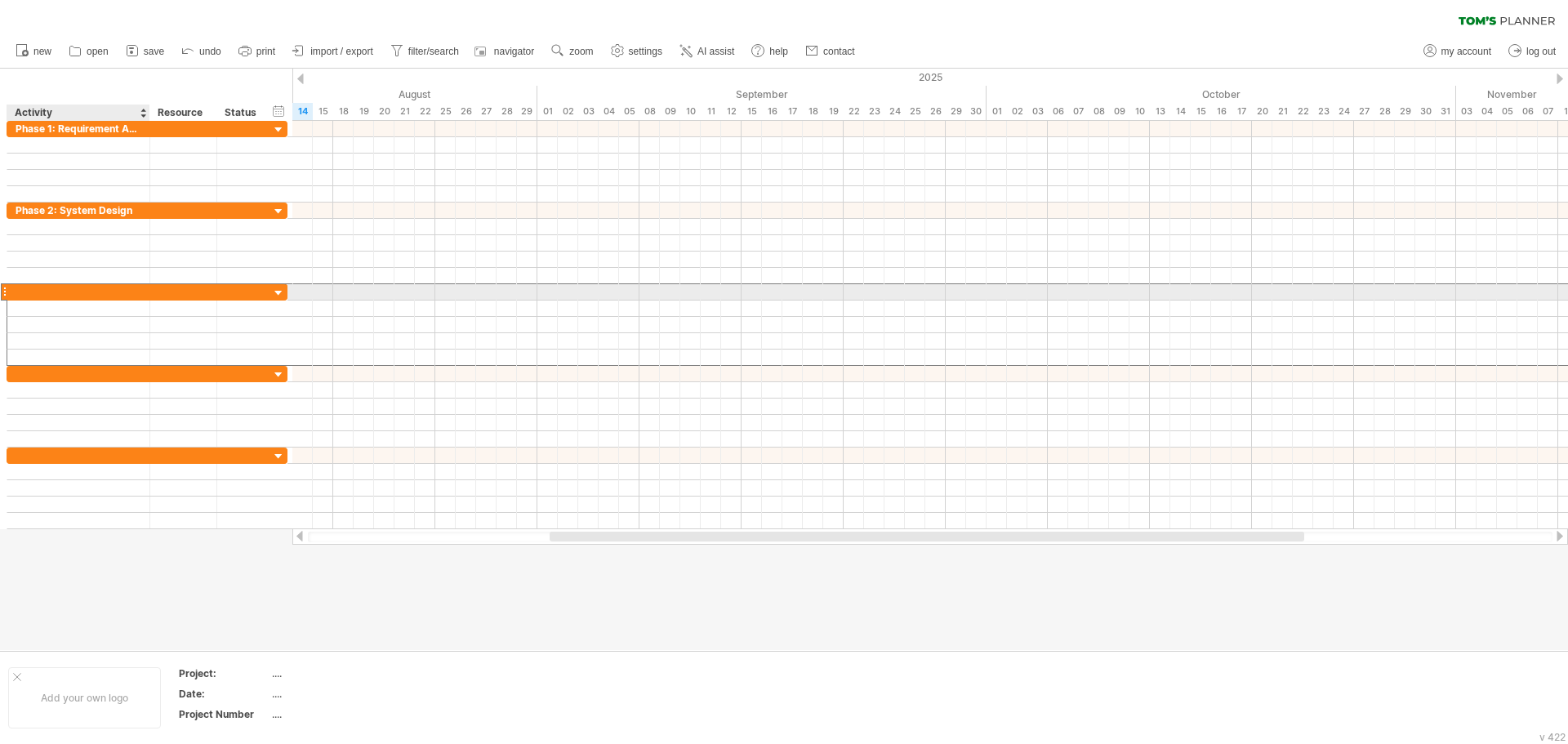
click at [11, 293] on div at bounding box center [78, 293] width 143 height 16
click at [18, 287] on div at bounding box center [78, 293] width 126 height 16
click at [18, 287] on input "text" at bounding box center [78, 293] width 126 height 16
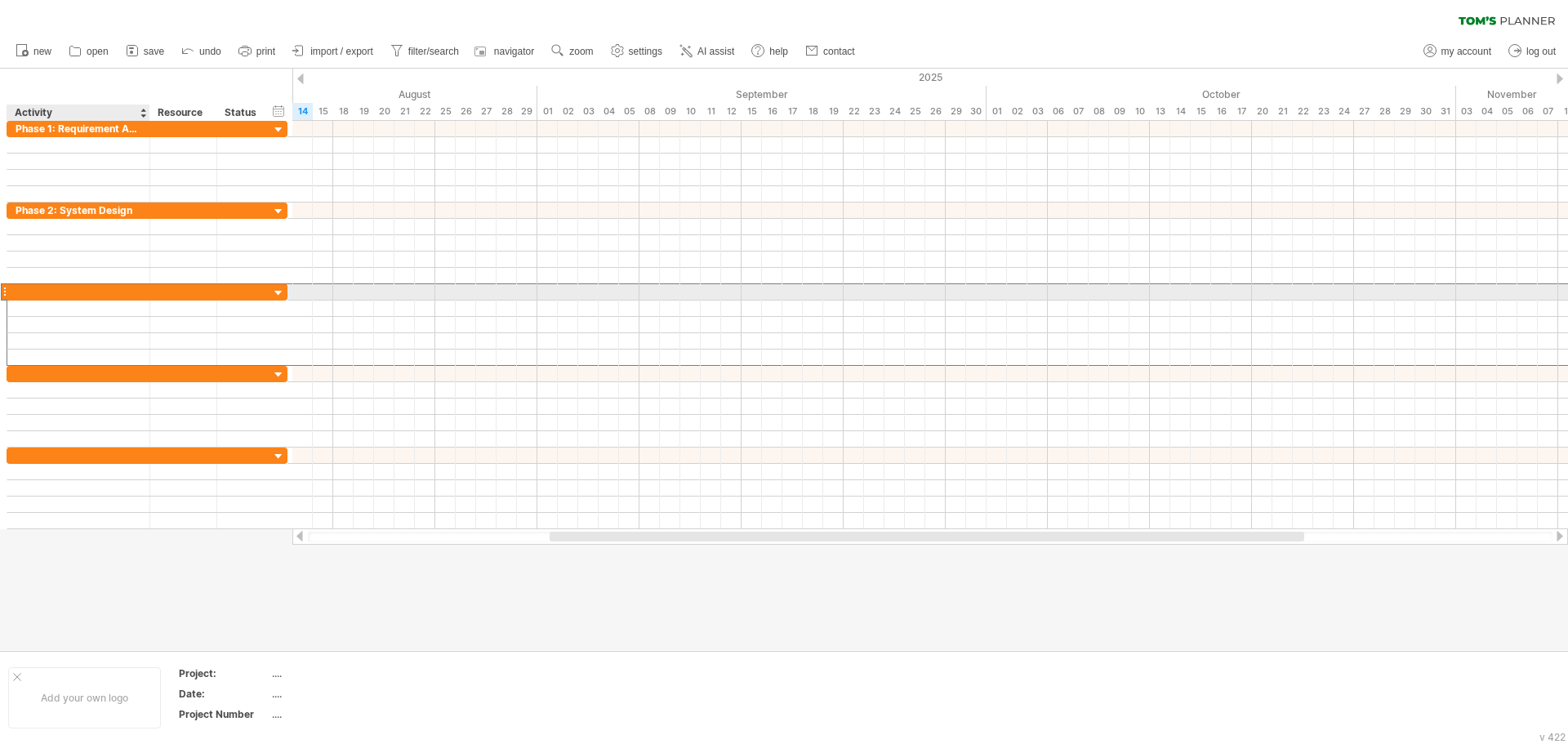
paste input "**********"
type input "**********"
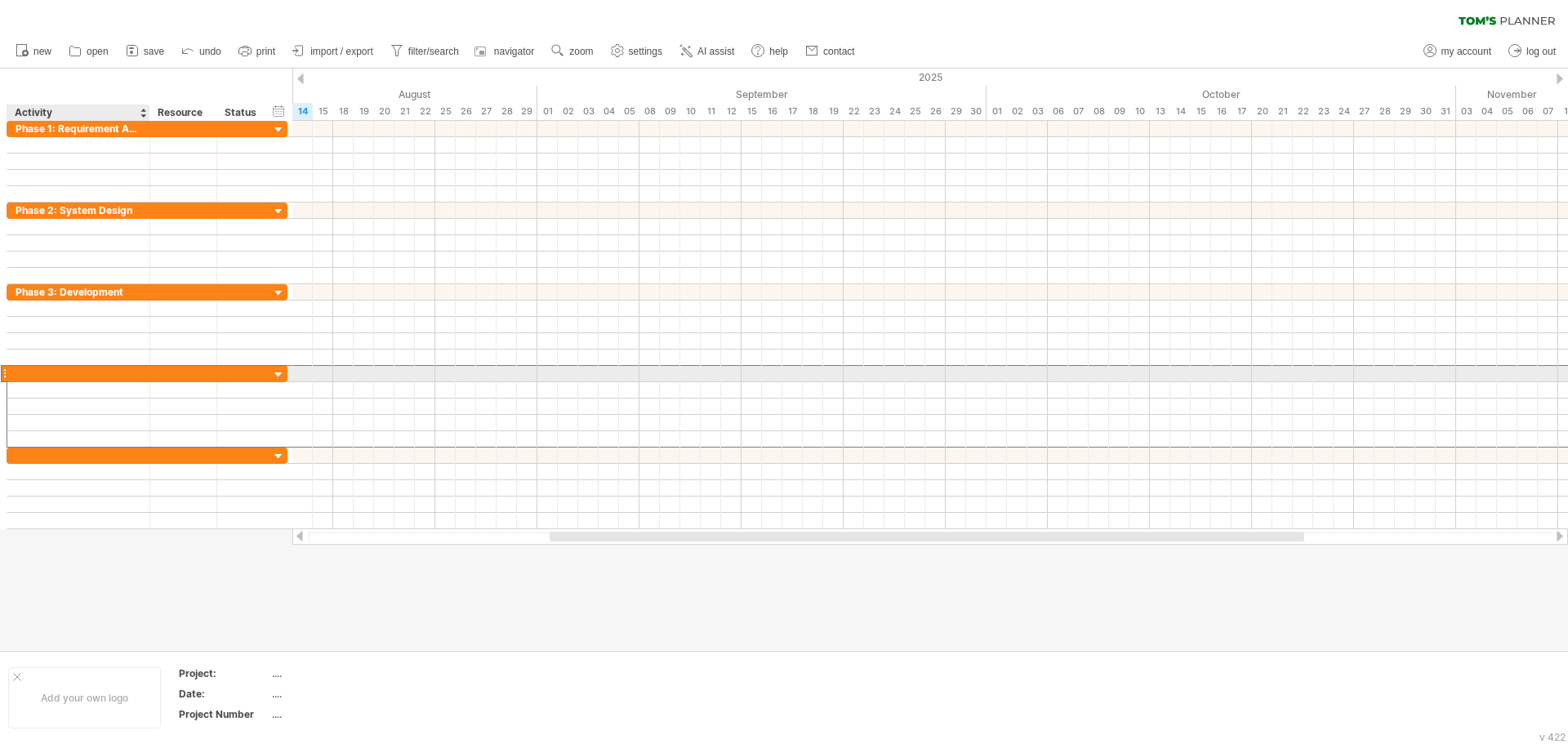
click at [15, 375] on div at bounding box center [78, 374] width 143 height 16
click at [15, 371] on div at bounding box center [78, 374] width 143 height 16
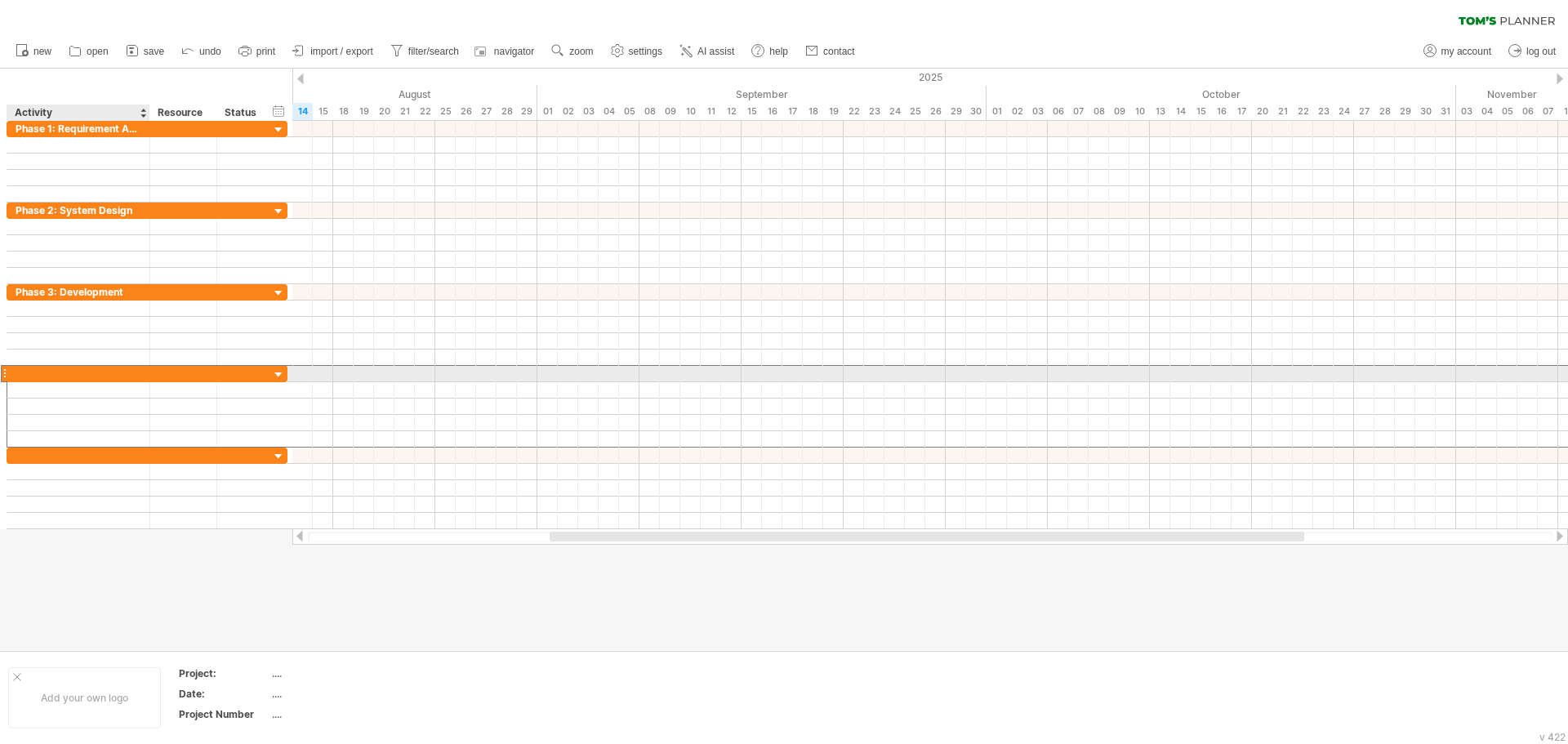
click at [15, 371] on div at bounding box center [78, 374] width 143 height 16
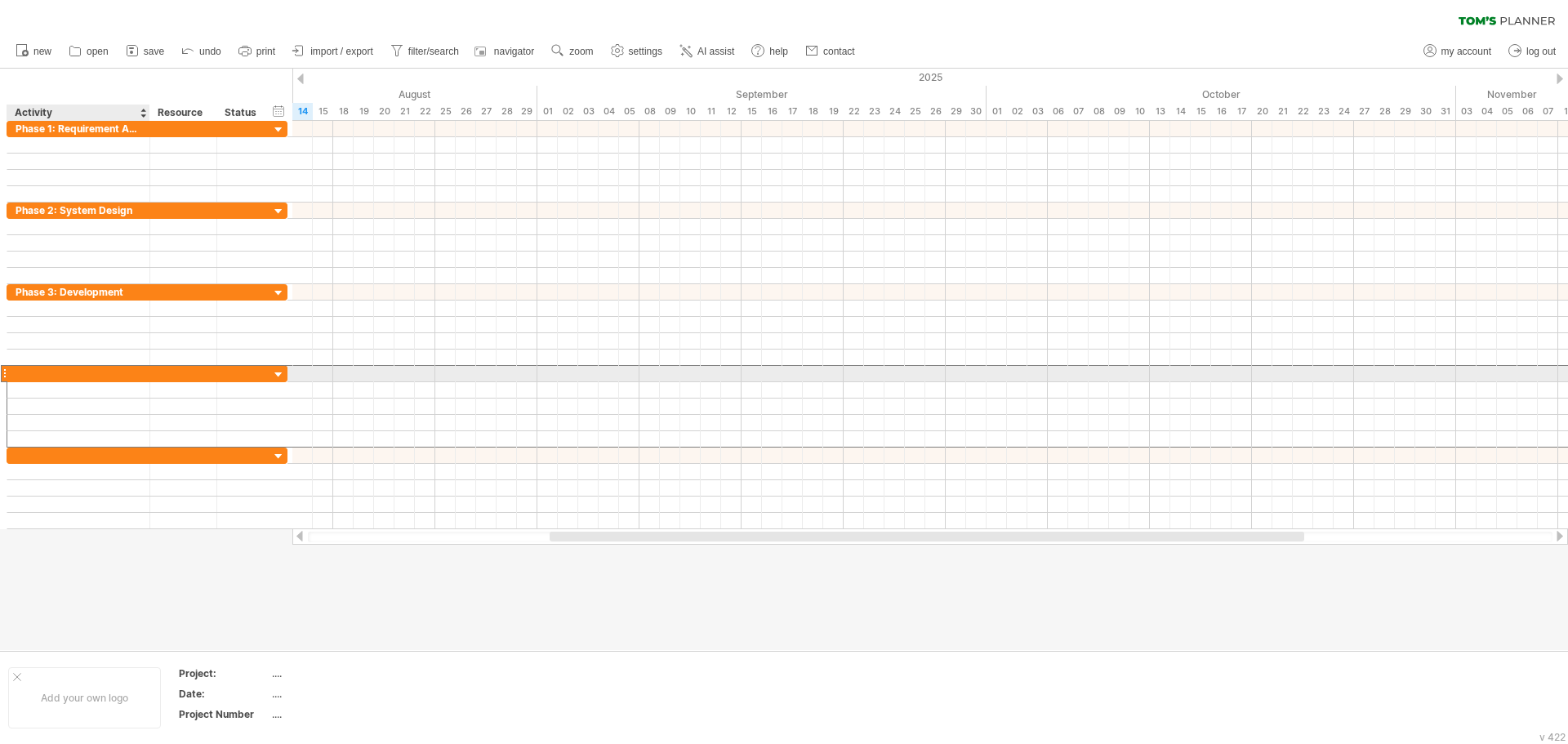
click at [15, 371] on div at bounding box center [78, 374] width 143 height 16
click at [43, 376] on div at bounding box center [78, 374] width 126 height 16
paste input "**********"
type input "**********"
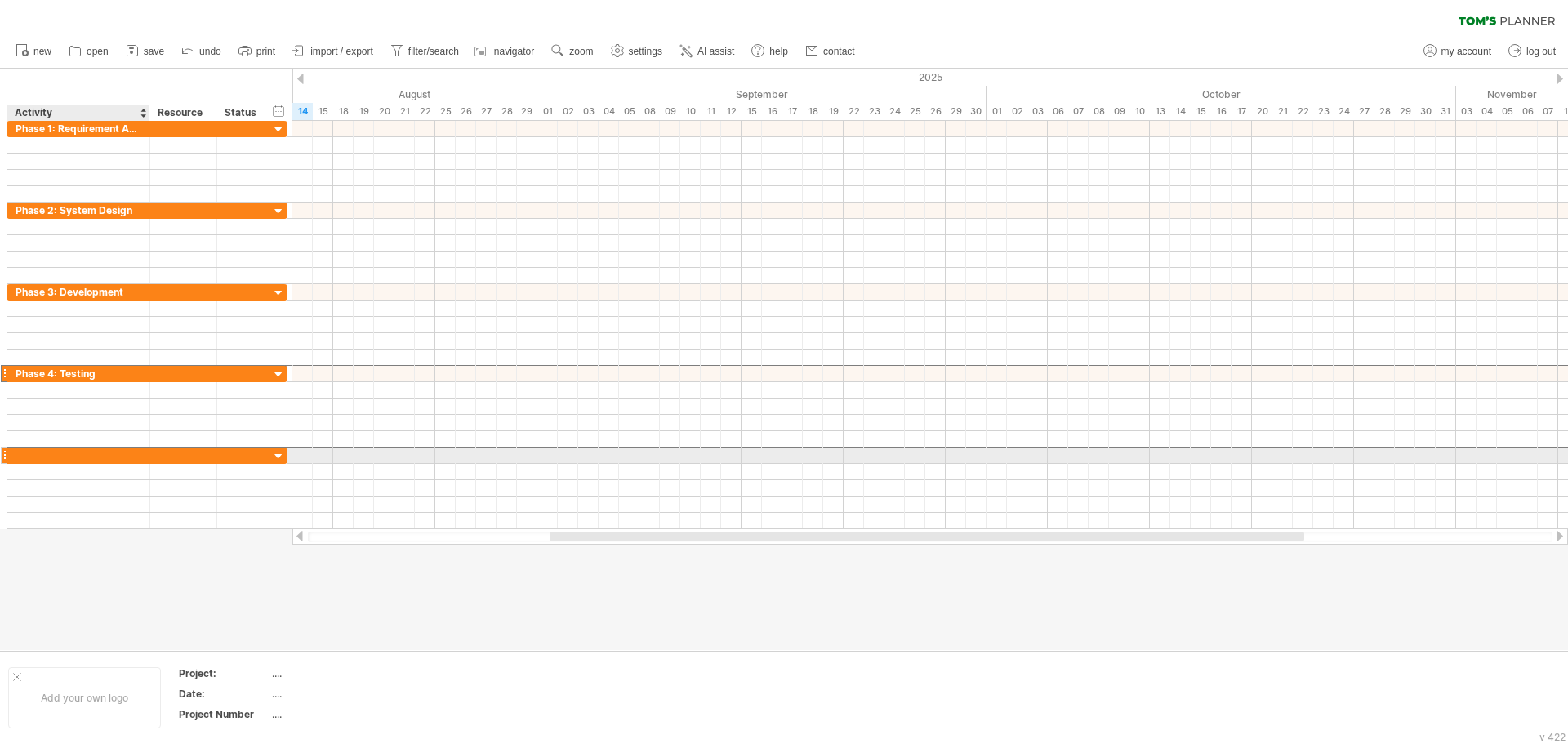
click at [55, 457] on div at bounding box center [78, 456] width 126 height 16
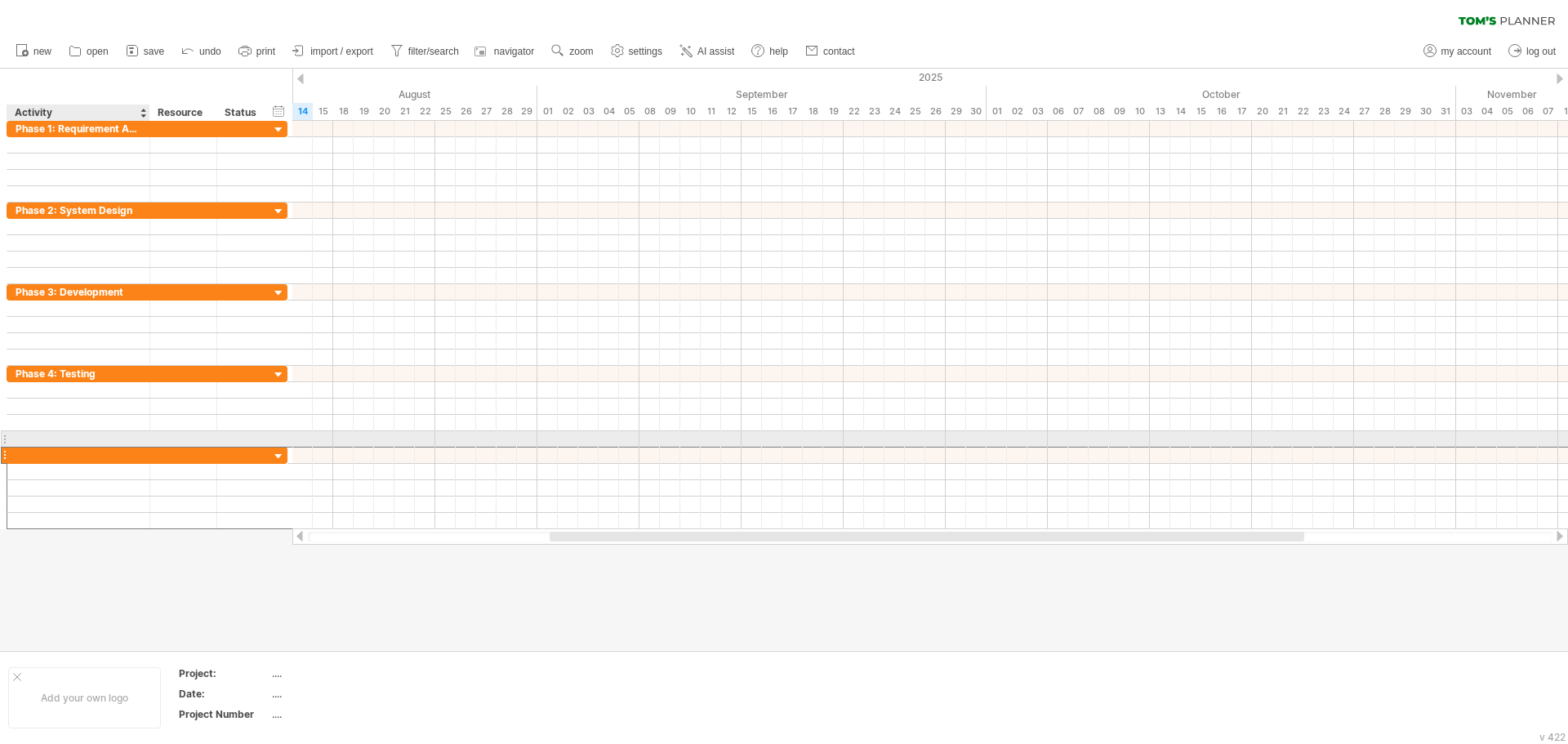
paste input "**********"
type input "**********"
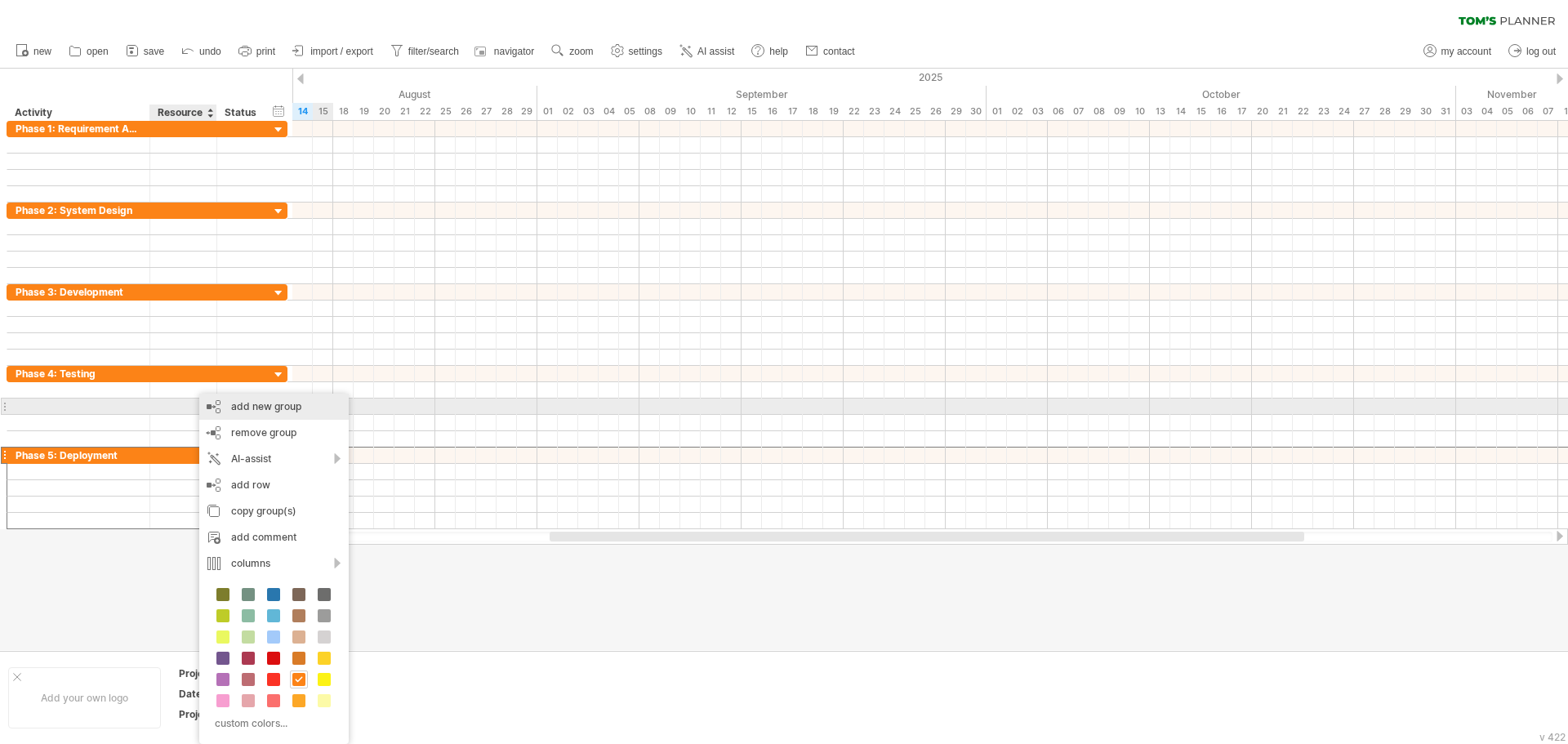
click at [262, 411] on div "add new group" at bounding box center [274, 407] width 149 height 26
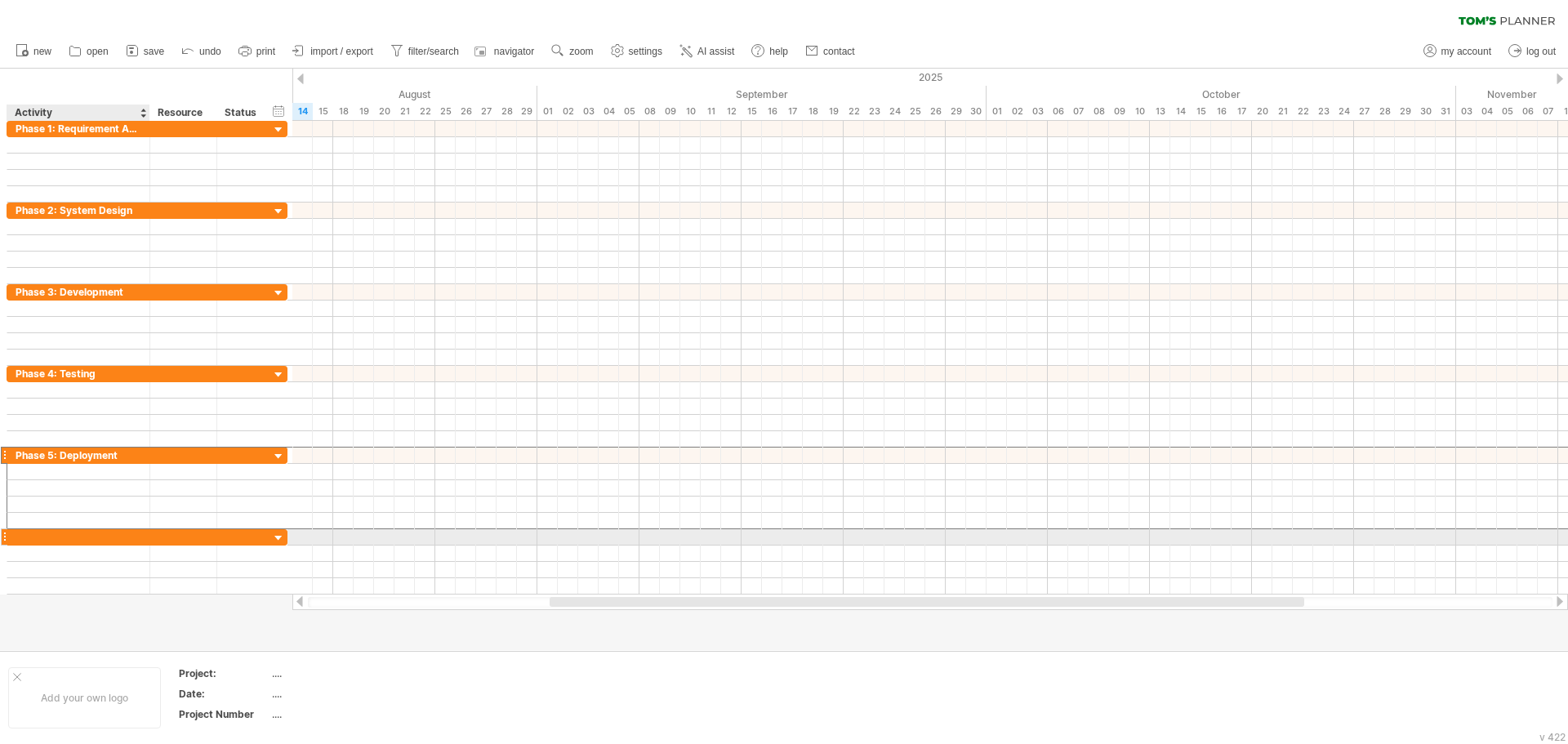
click at [81, 536] on div at bounding box center [78, 538] width 126 height 16
click at [73, 542] on div at bounding box center [78, 538] width 126 height 16
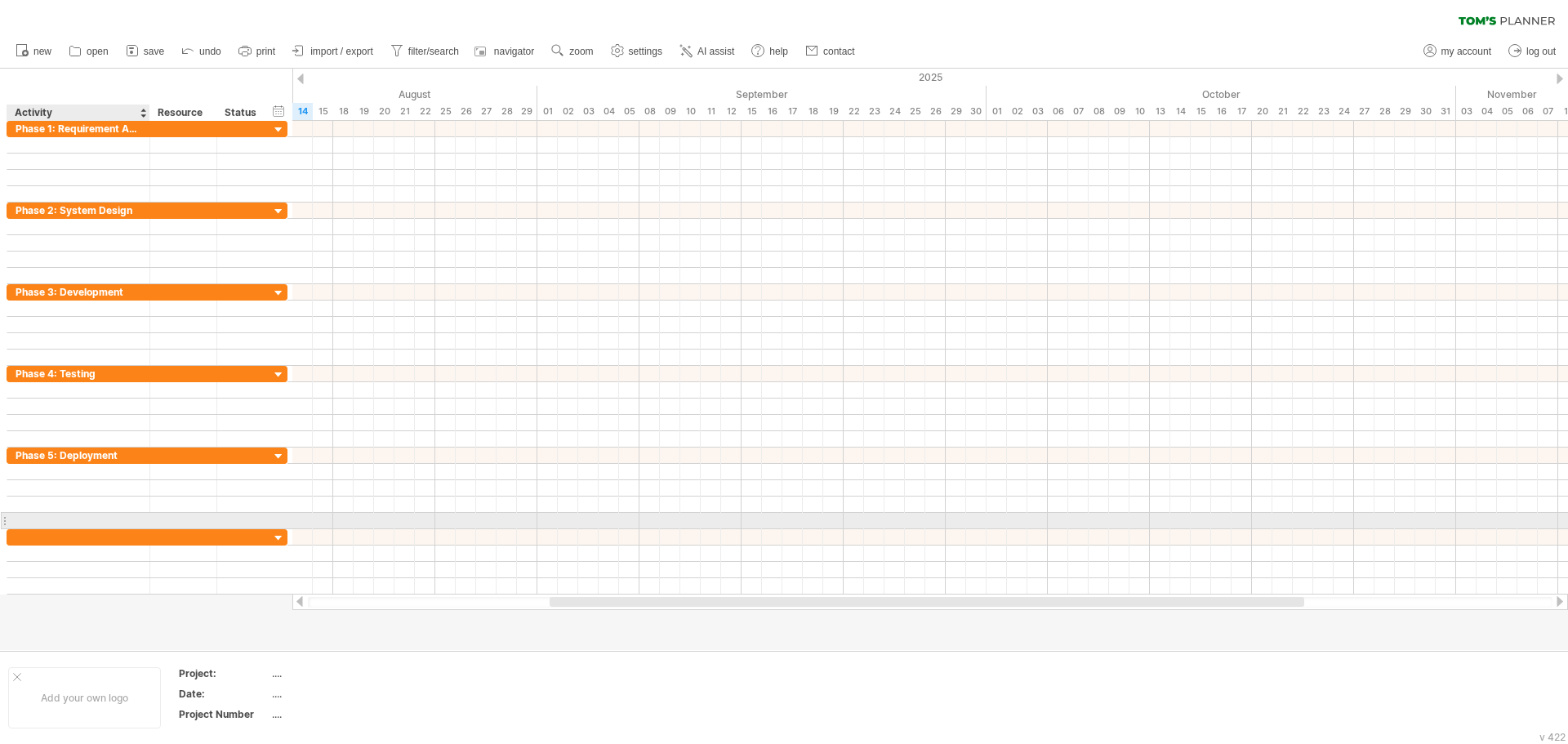
paste input "**********"
type input "**********"
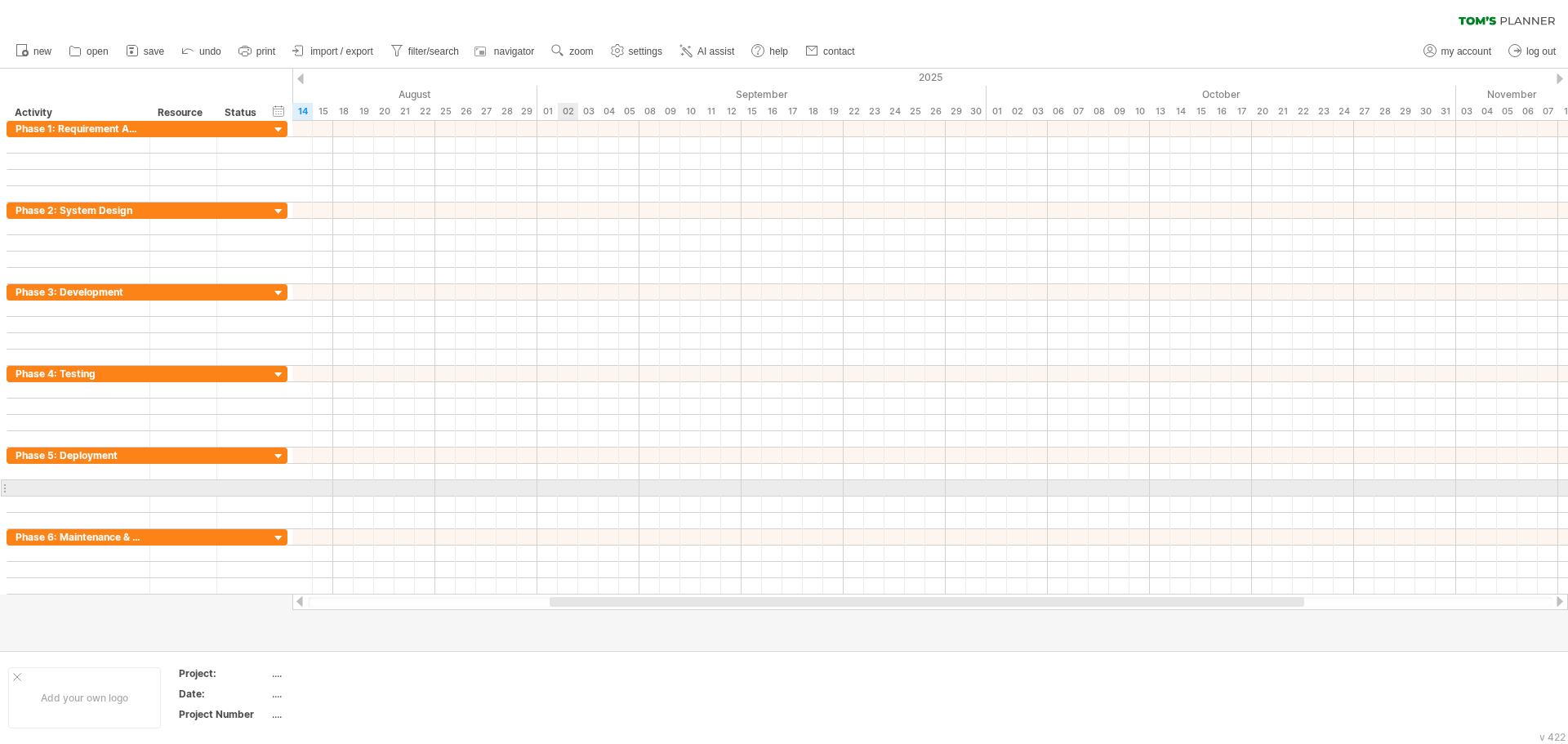
click at [574, 493] on div at bounding box center [930, 488] width 1275 height 17
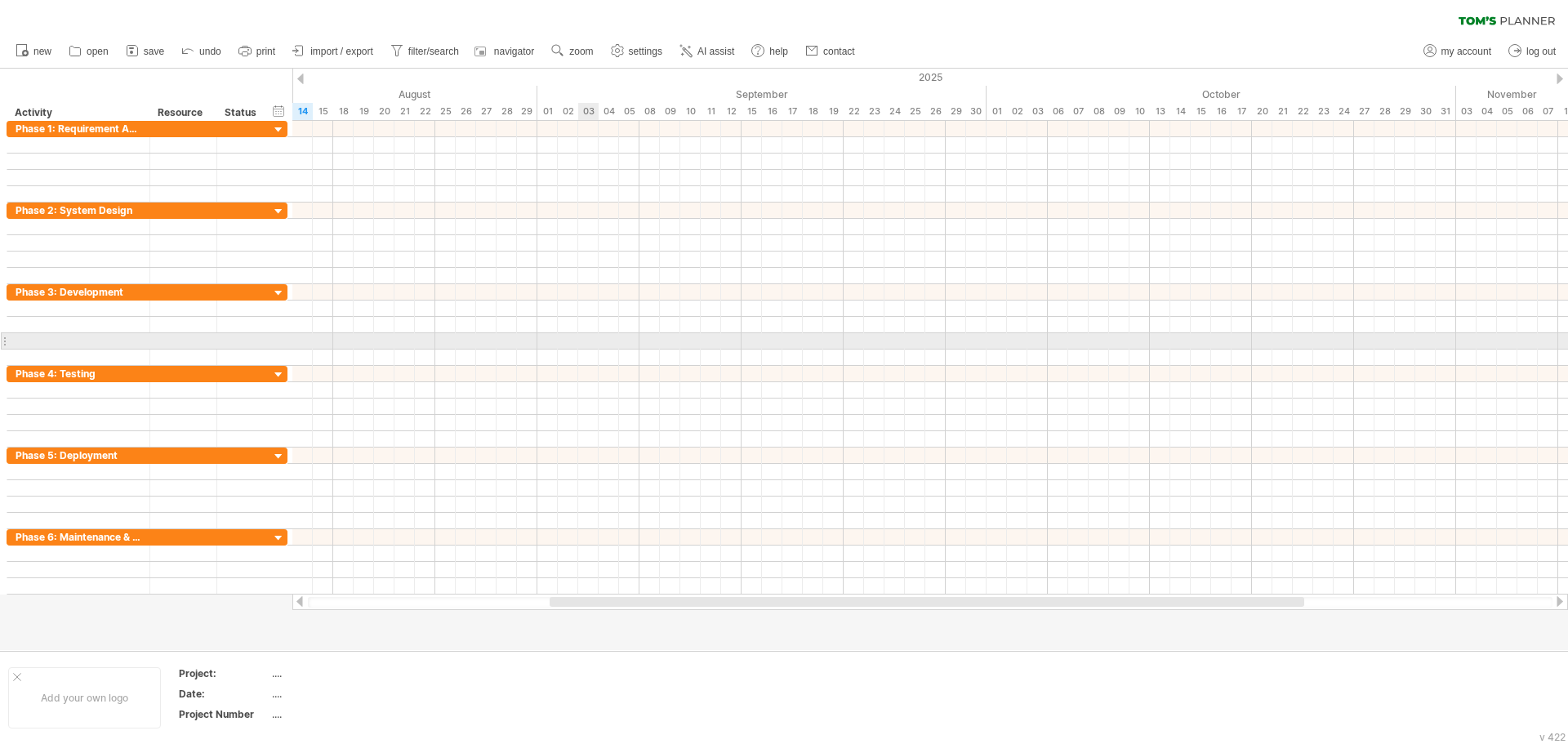
click at [584, 349] on div at bounding box center [930, 341] width 1275 height 17
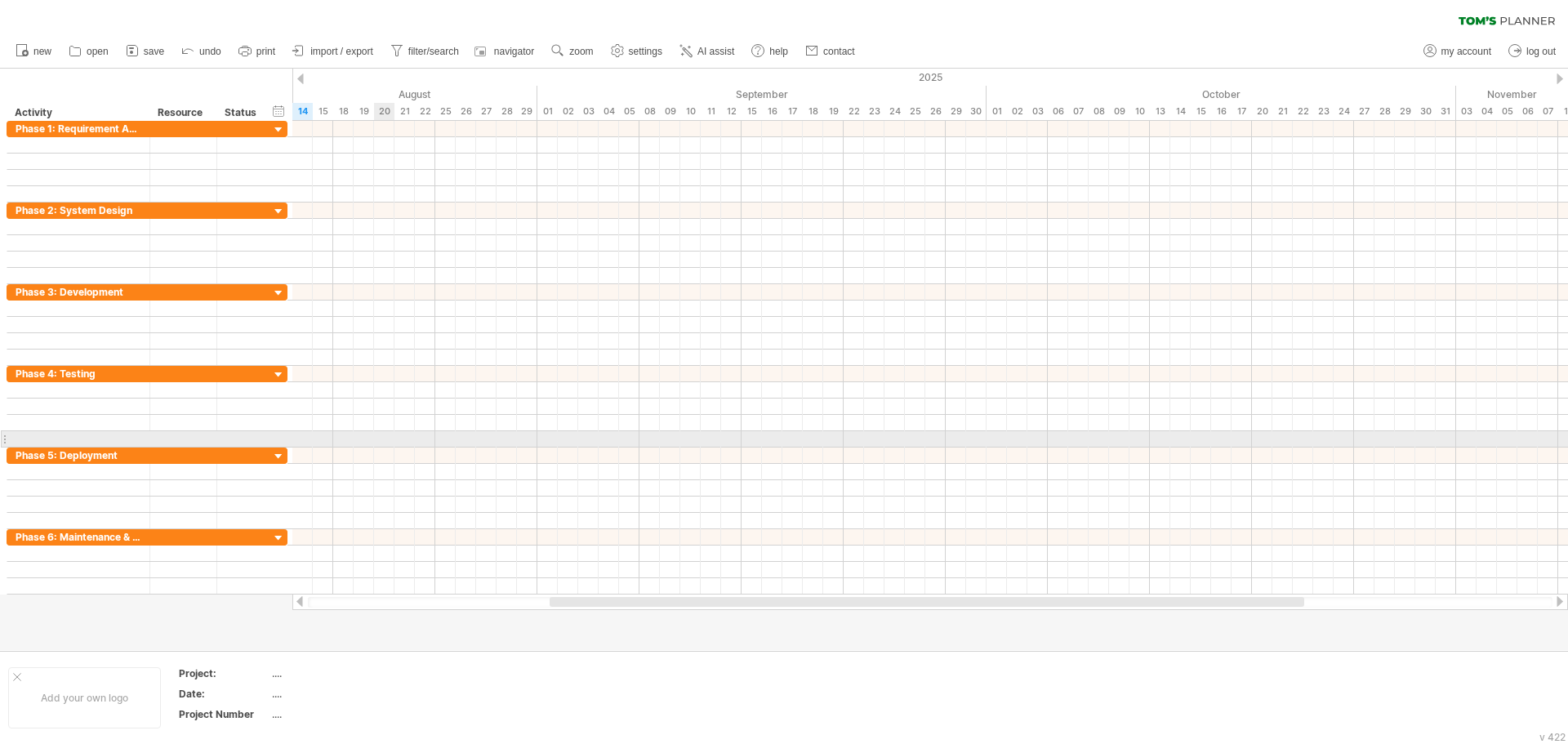
click at [387, 445] on div at bounding box center [930, 439] width 1275 height 17
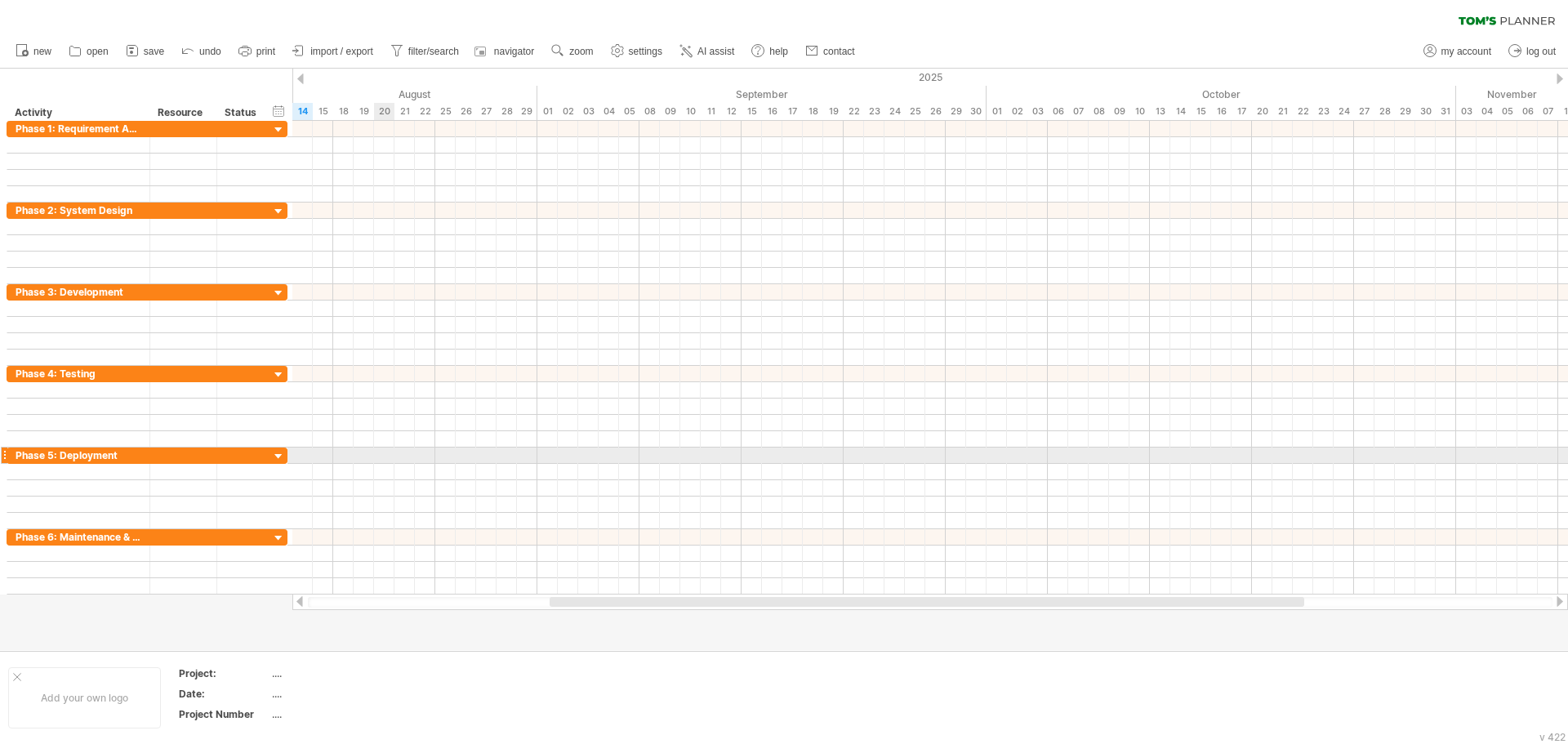
click at [376, 457] on div at bounding box center [930, 456] width 1275 height 17
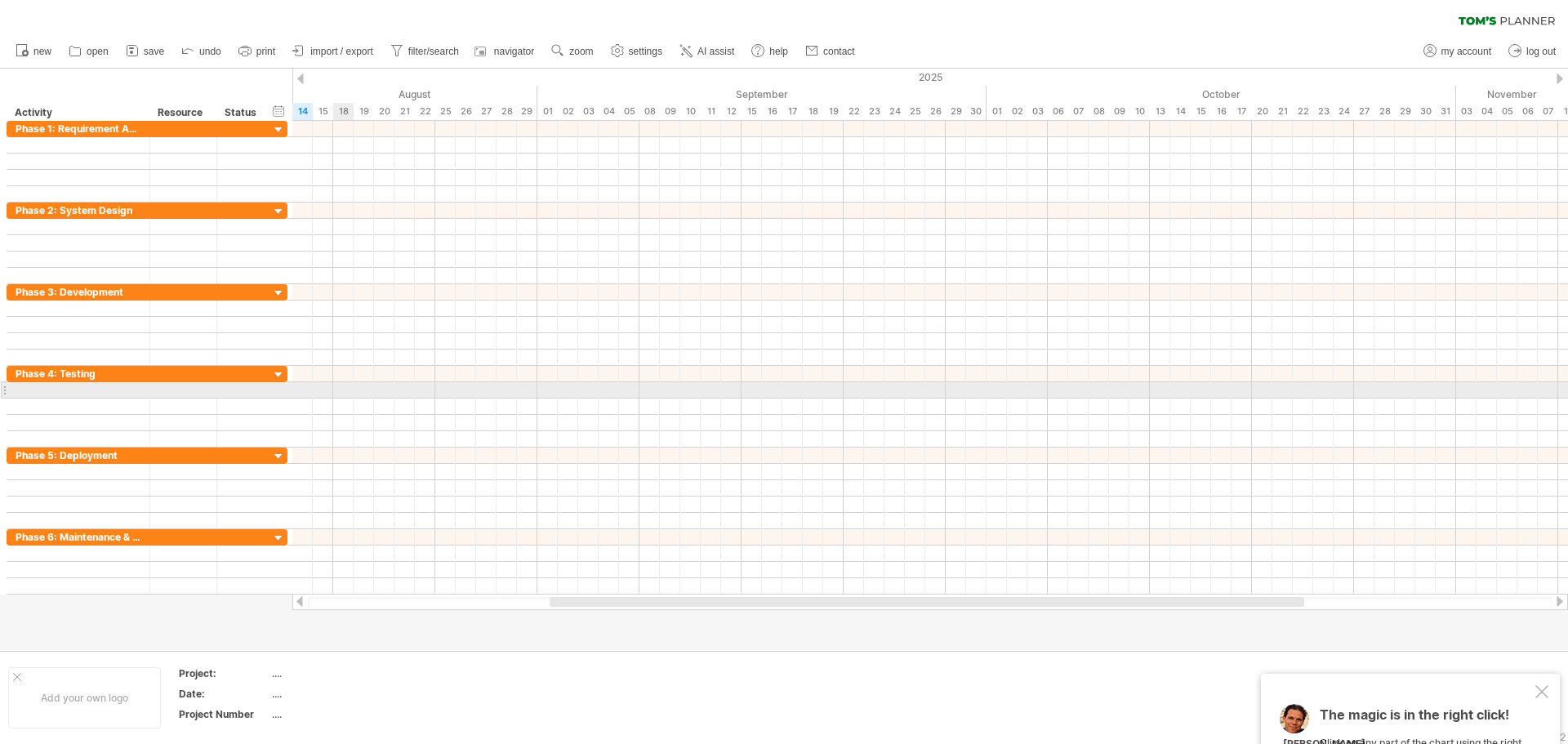
click at [350, 388] on div at bounding box center [930, 390] width 1275 height 17
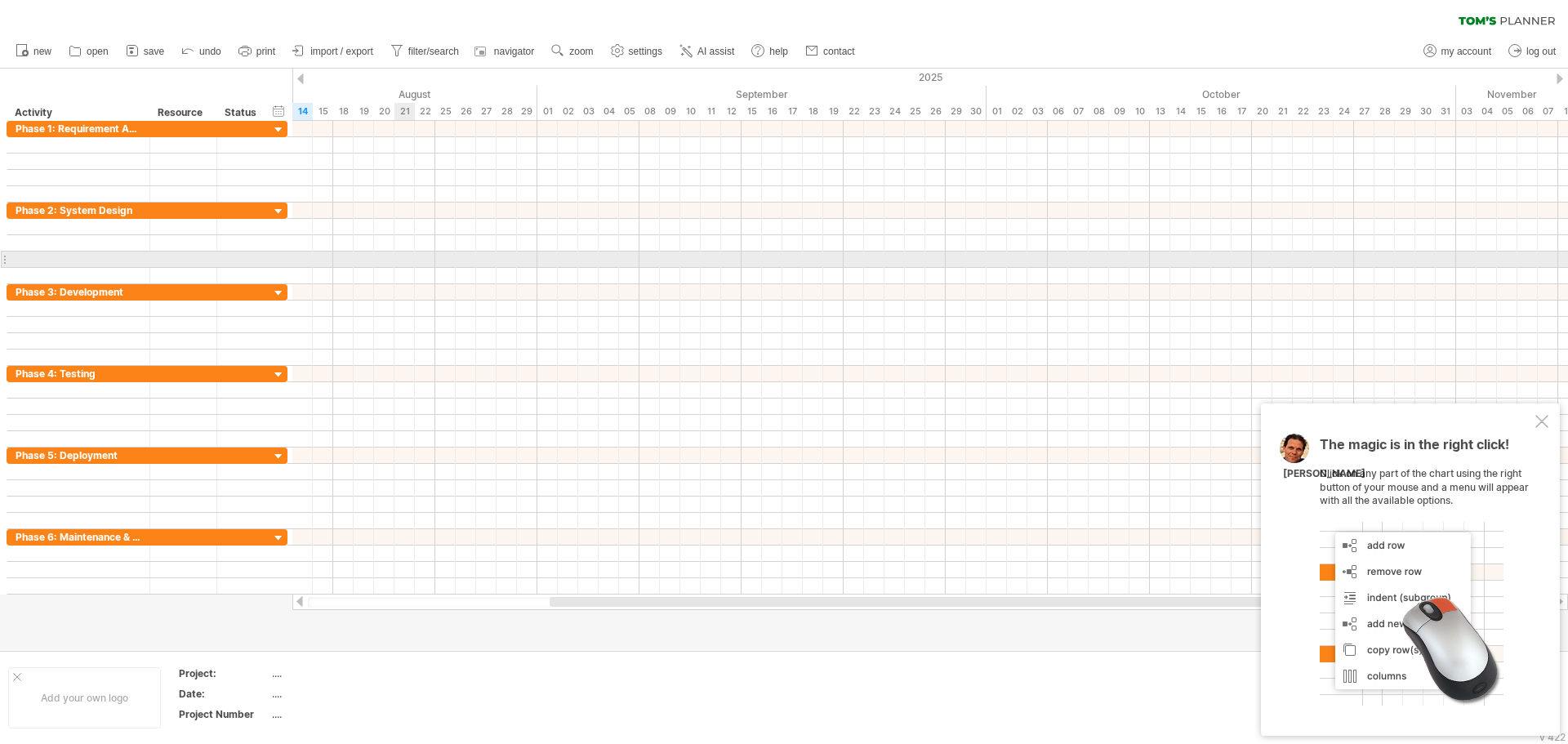
click at [403, 254] on div at bounding box center [930, 259] width 1275 height 17
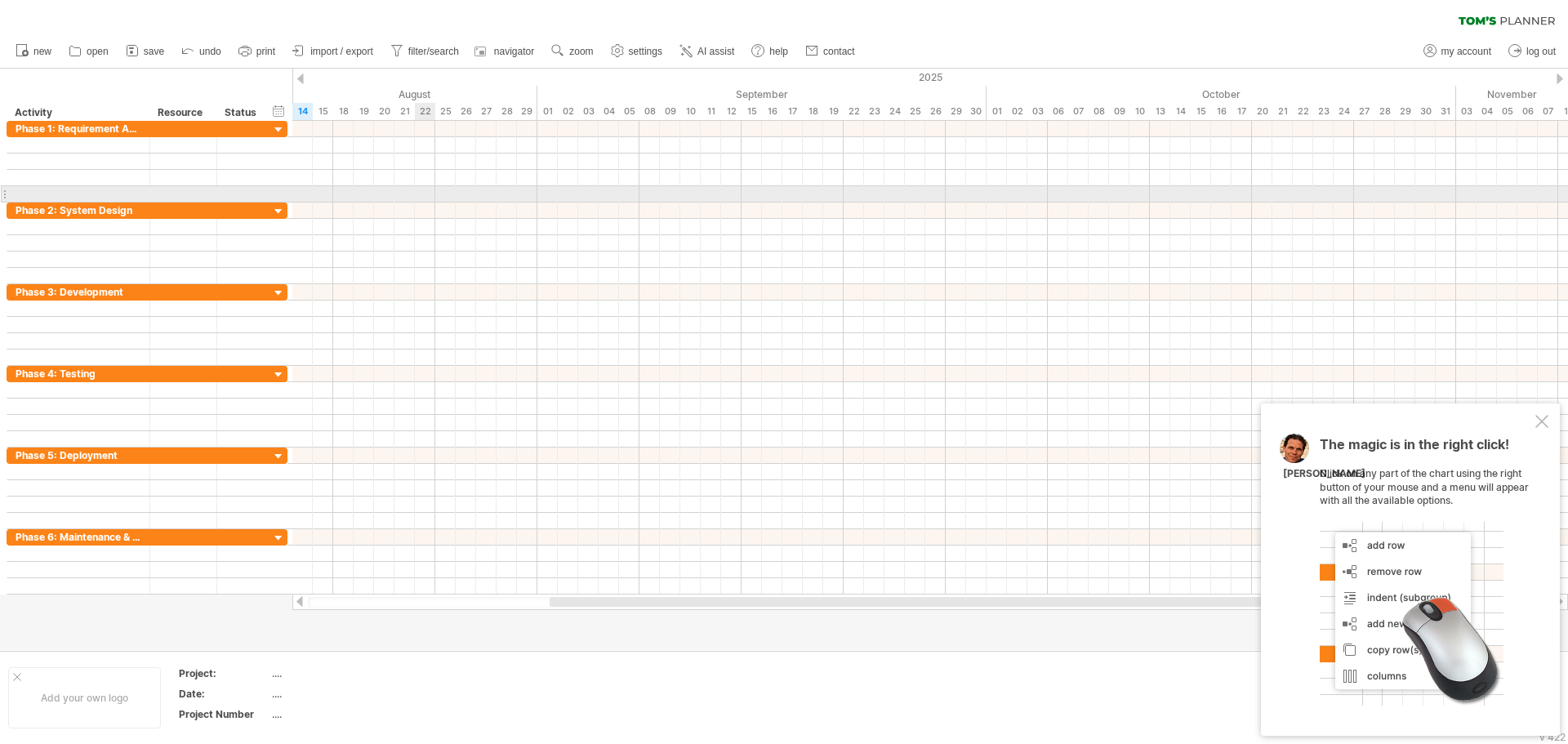
click at [428, 193] on div at bounding box center [930, 194] width 1275 height 17
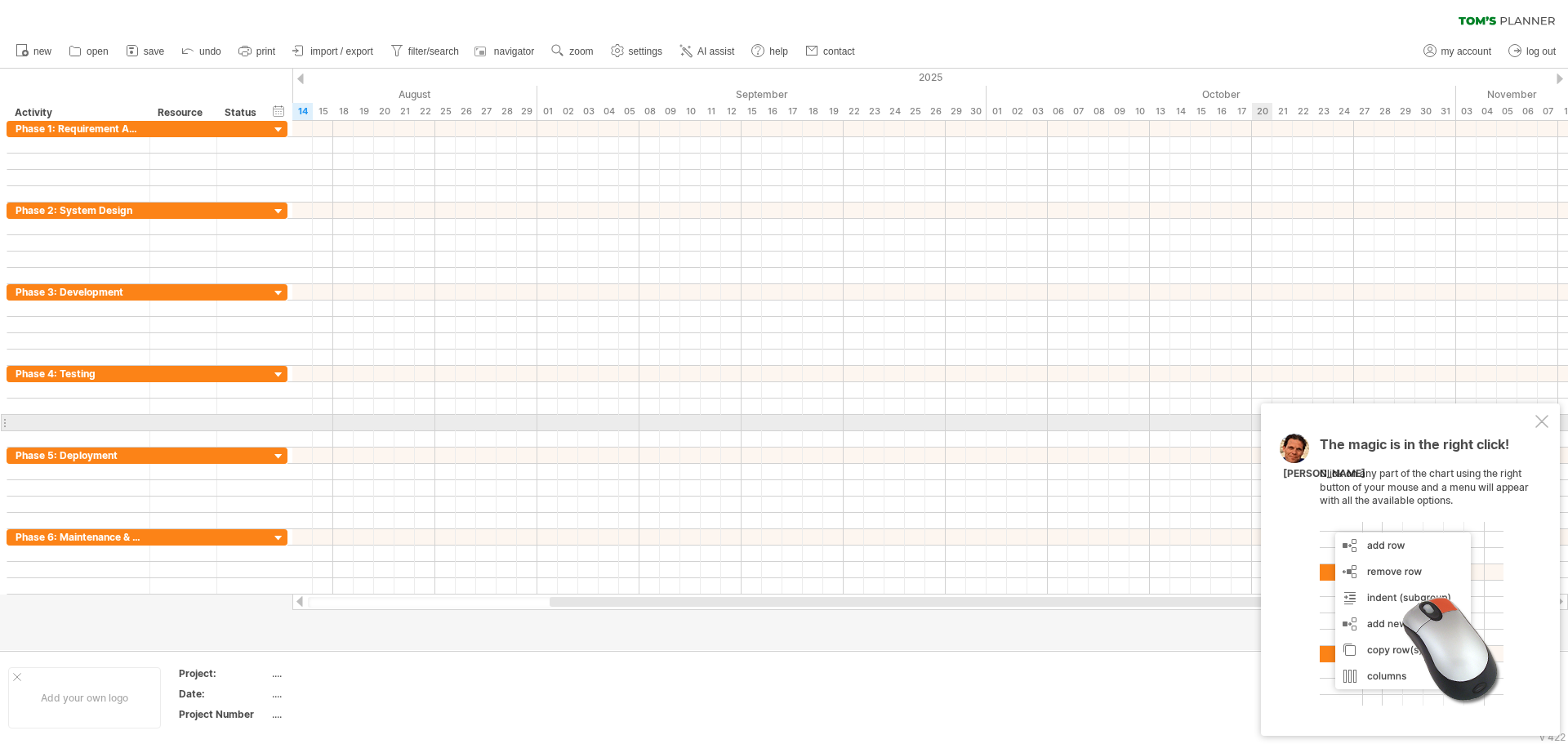
click at [1553, 425] on div "The magic is in the right click! Click on any part of the chart using the right…" at bounding box center [1411, 569] width 299 height 332
click at [1536, 421] on div at bounding box center [1542, 421] width 13 height 13
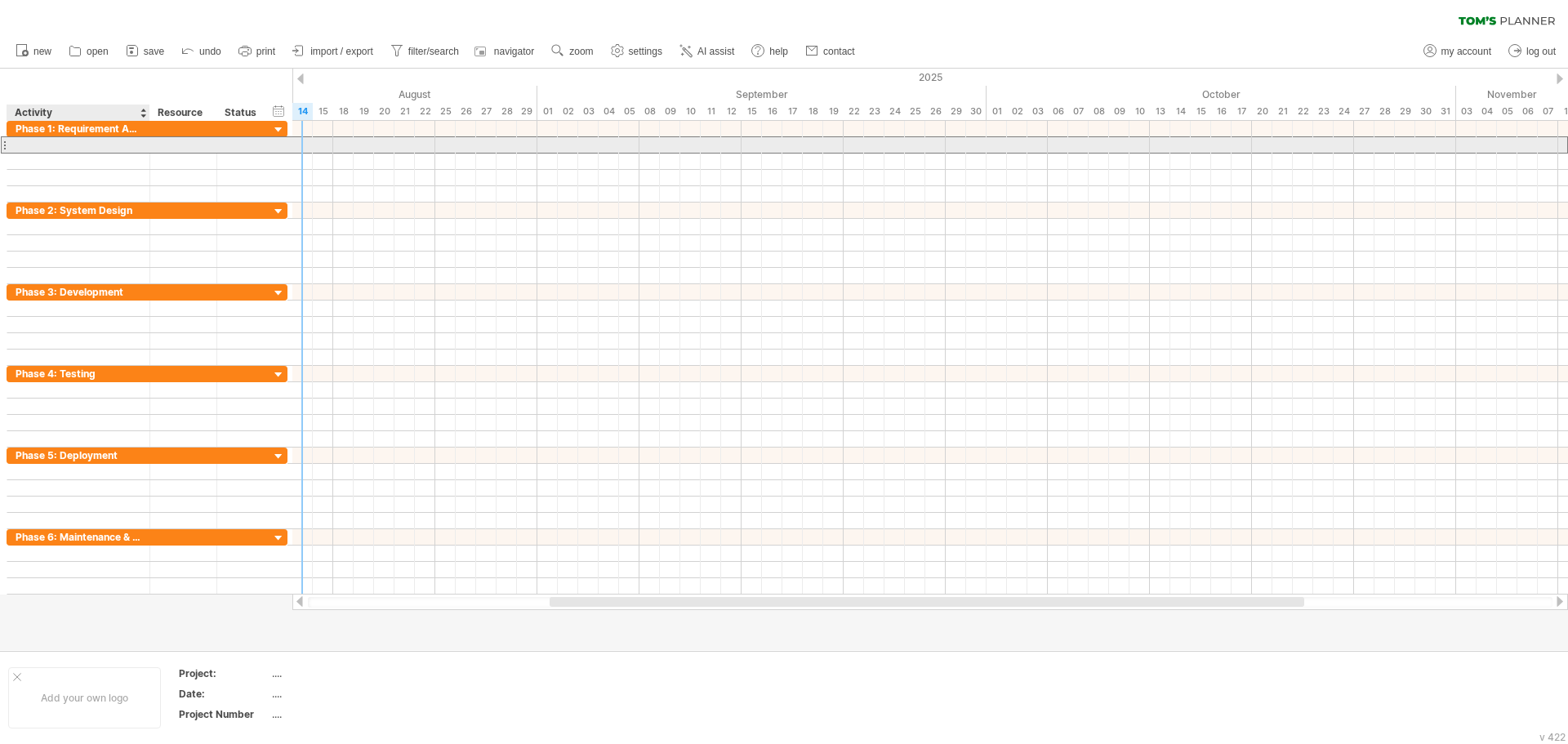
click at [108, 147] on div at bounding box center [78, 145] width 126 height 16
paste input "**********"
type input "**********"
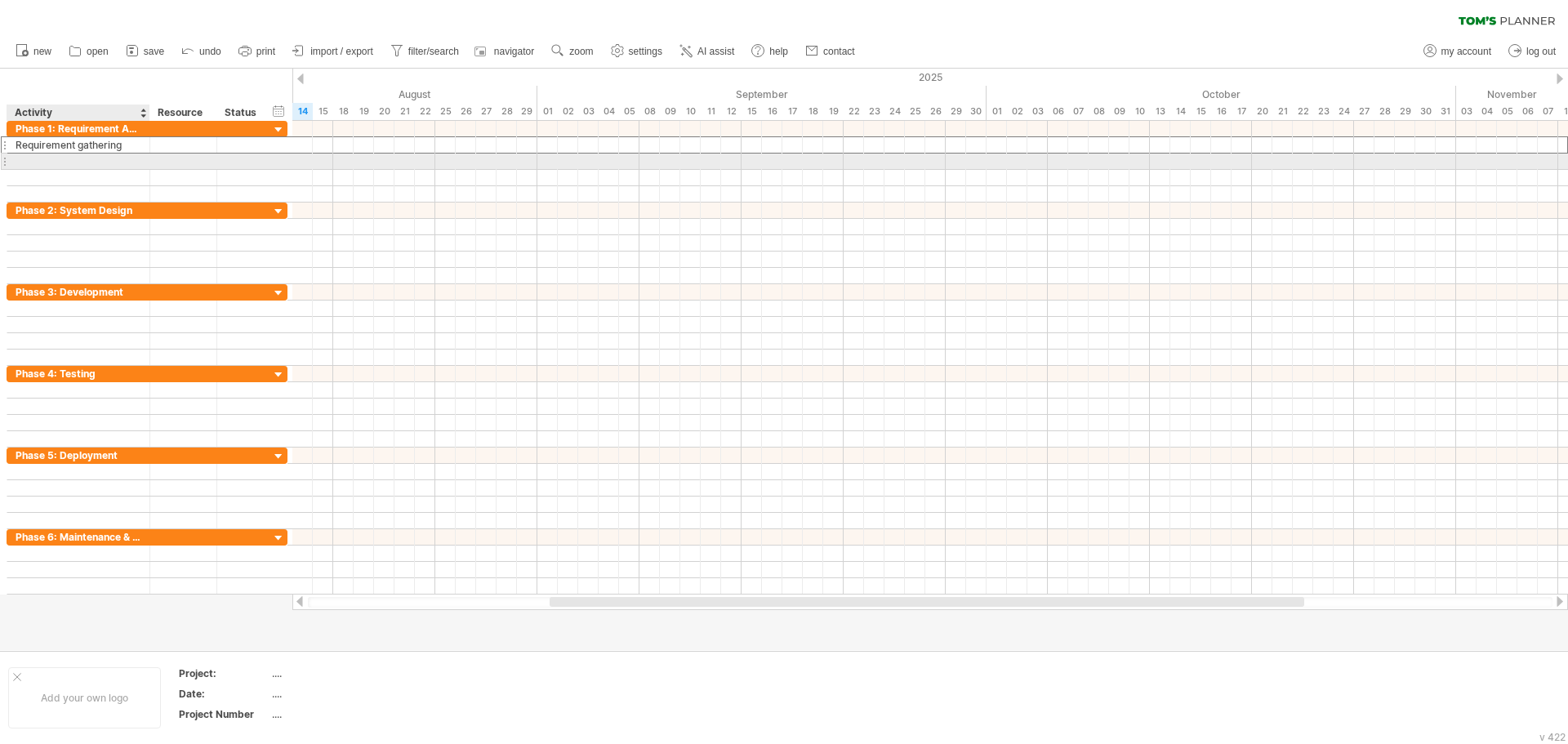
click at [121, 163] on div at bounding box center [78, 162] width 126 height 16
paste input "**********"
type input "**********"
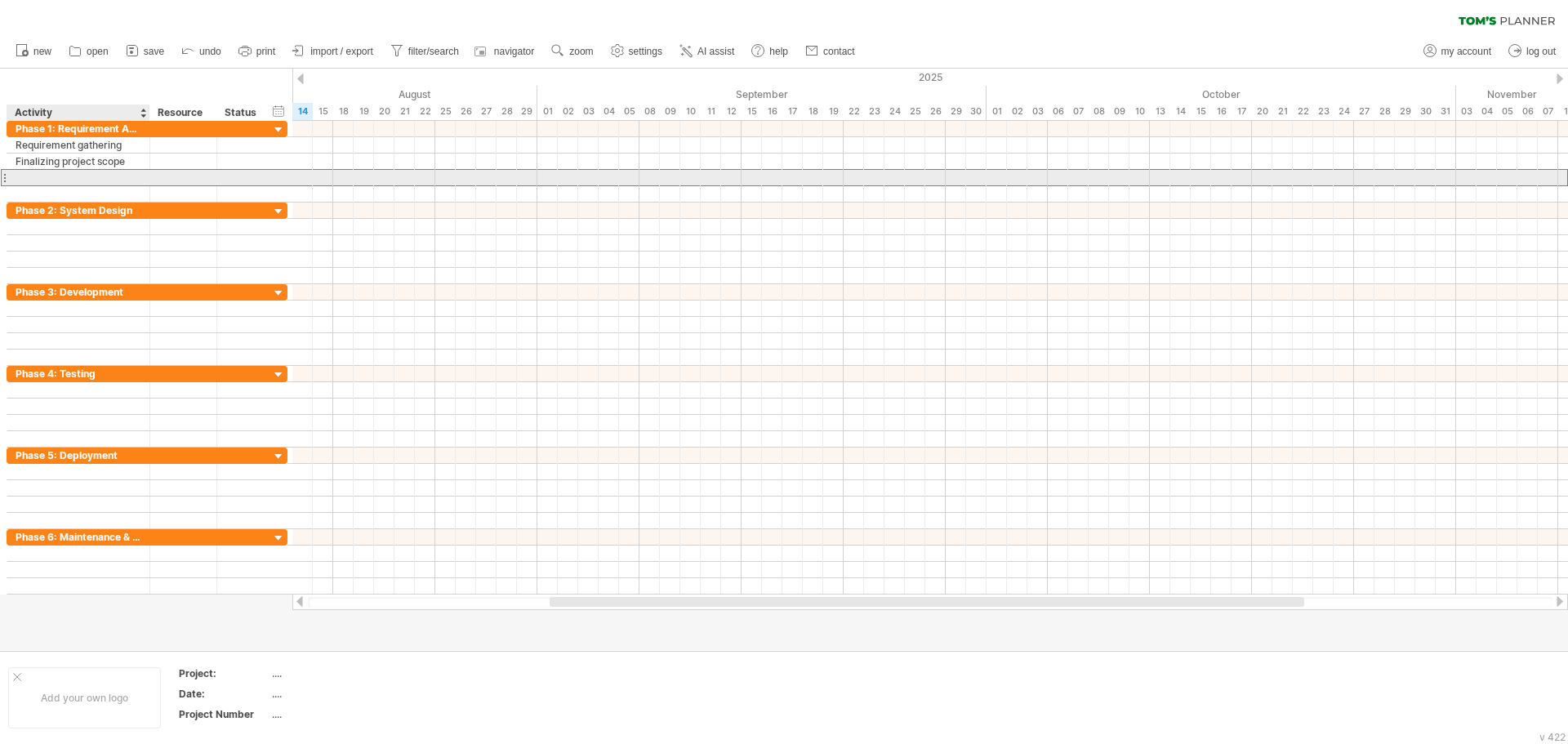
click at [92, 175] on div at bounding box center [78, 177] width 126 height 16
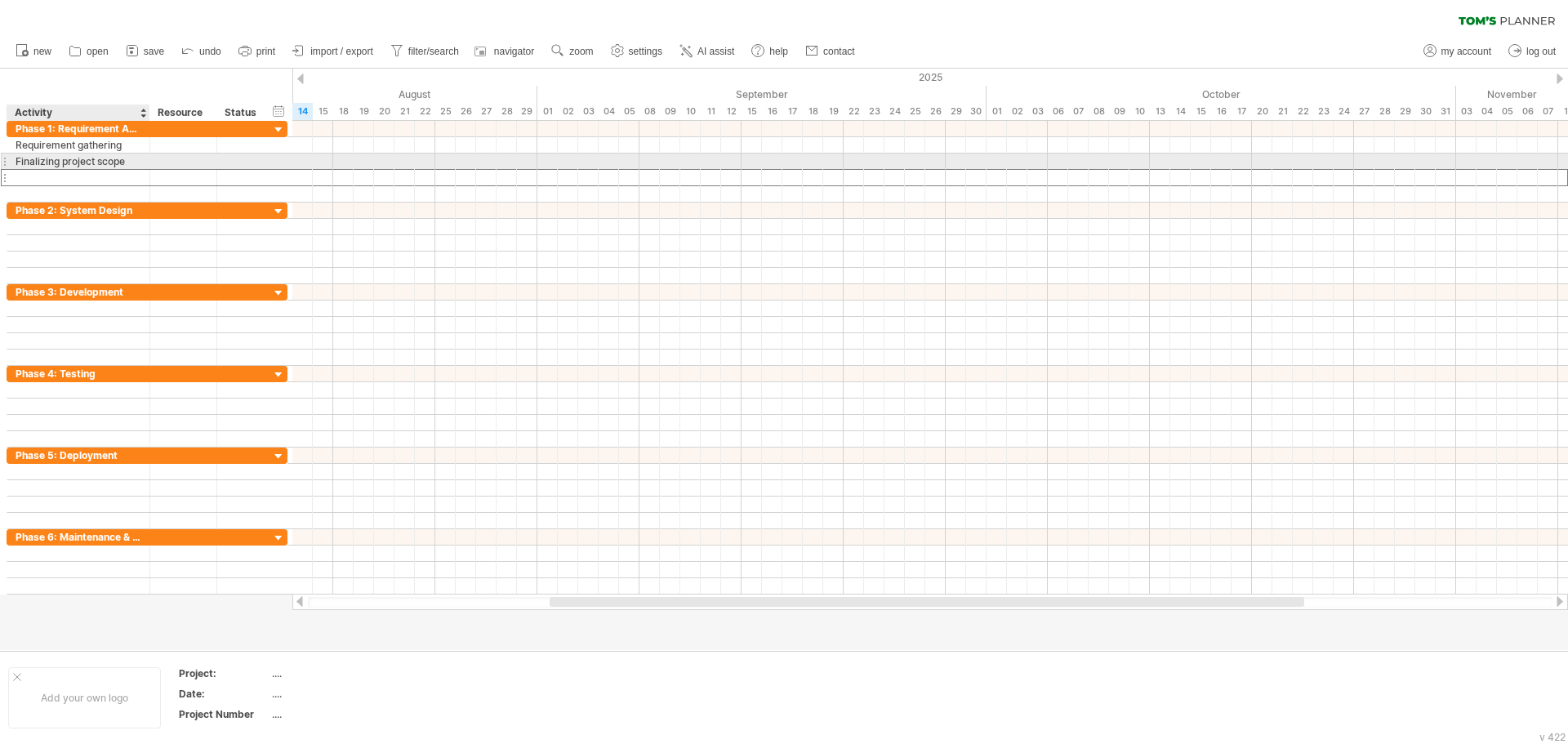
paste input "**********"
type input "**********"
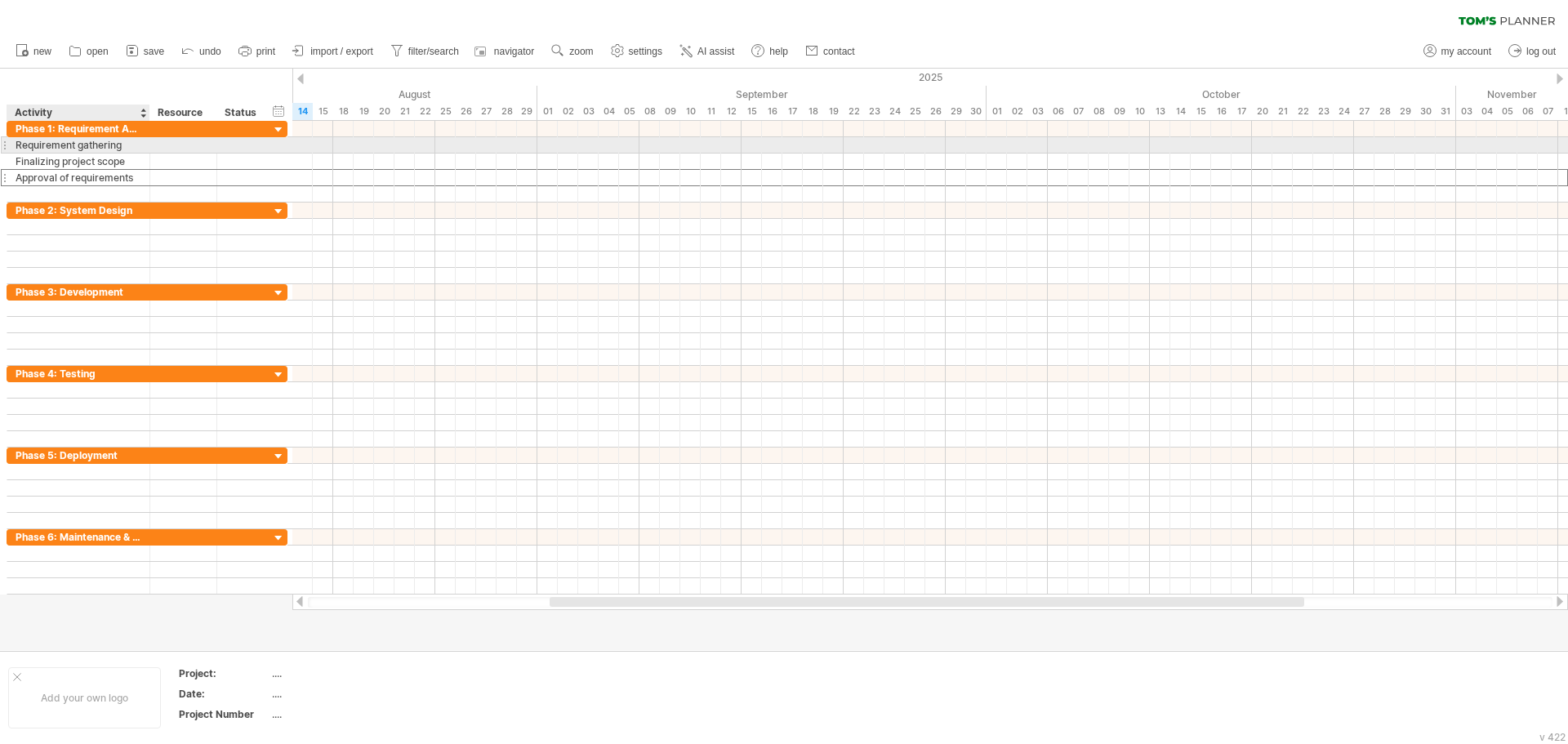
click at [131, 141] on div "Requirement gathering" at bounding box center [78, 145] width 126 height 16
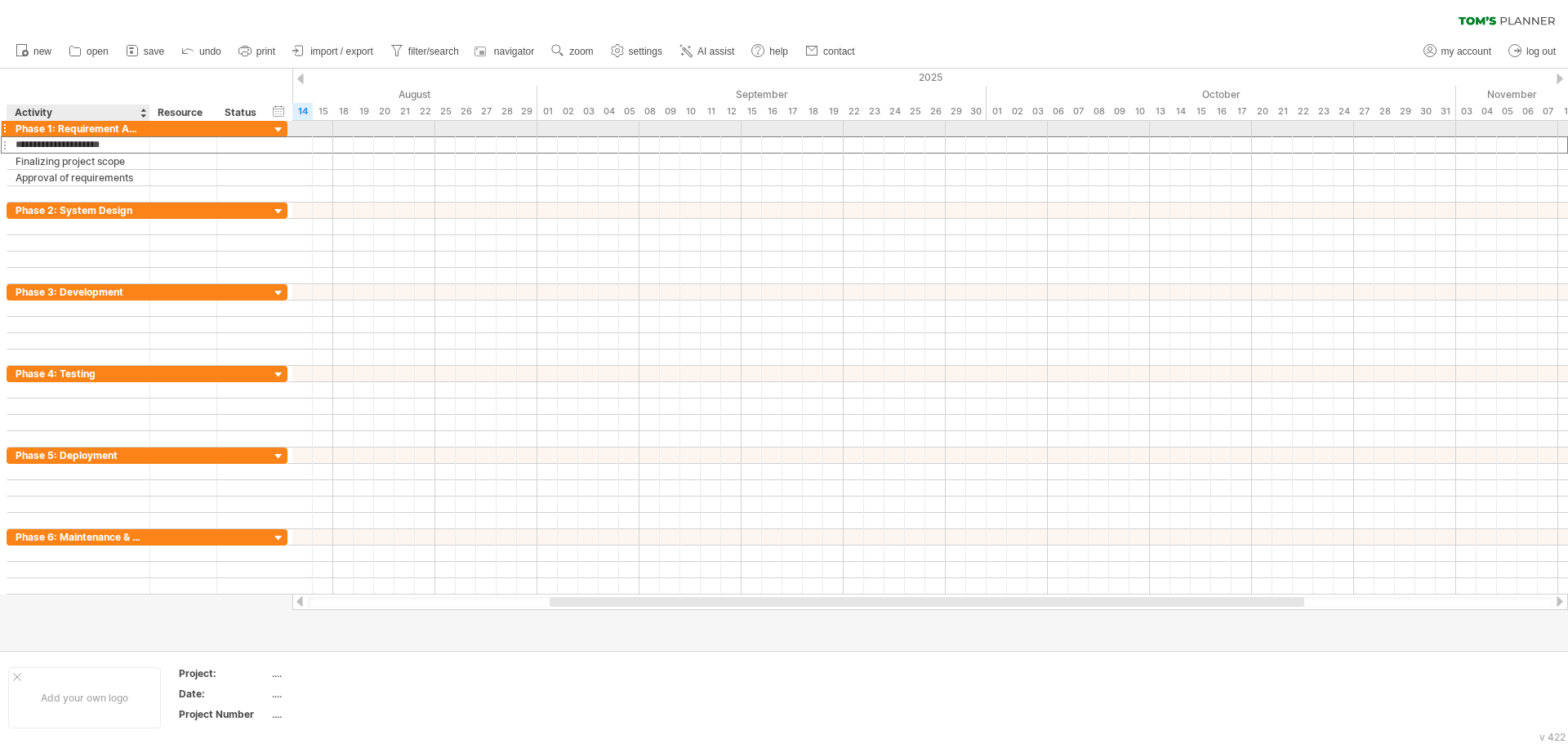
paste input "**********"
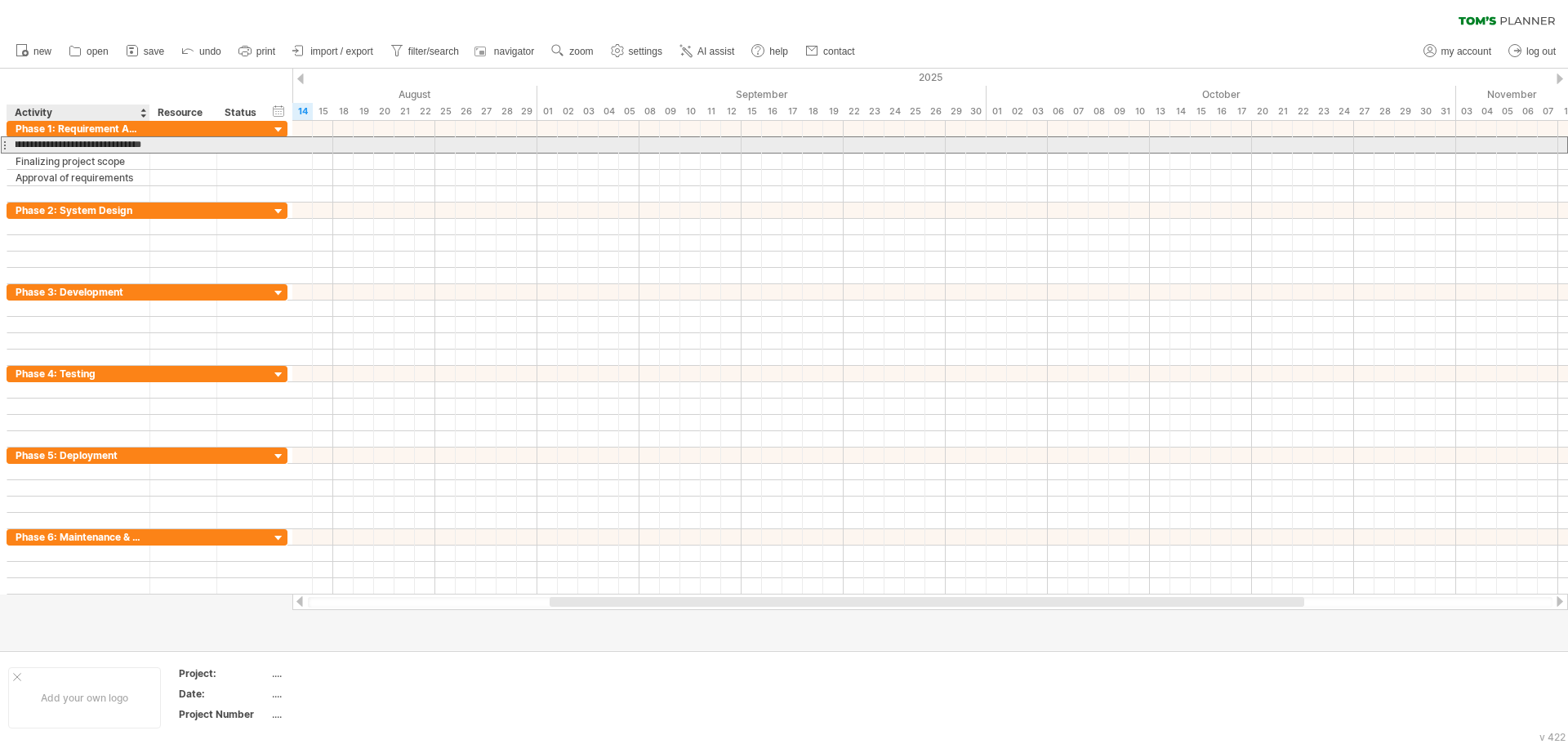
click at [40, 144] on input "**********" at bounding box center [78, 145] width 126 height 16
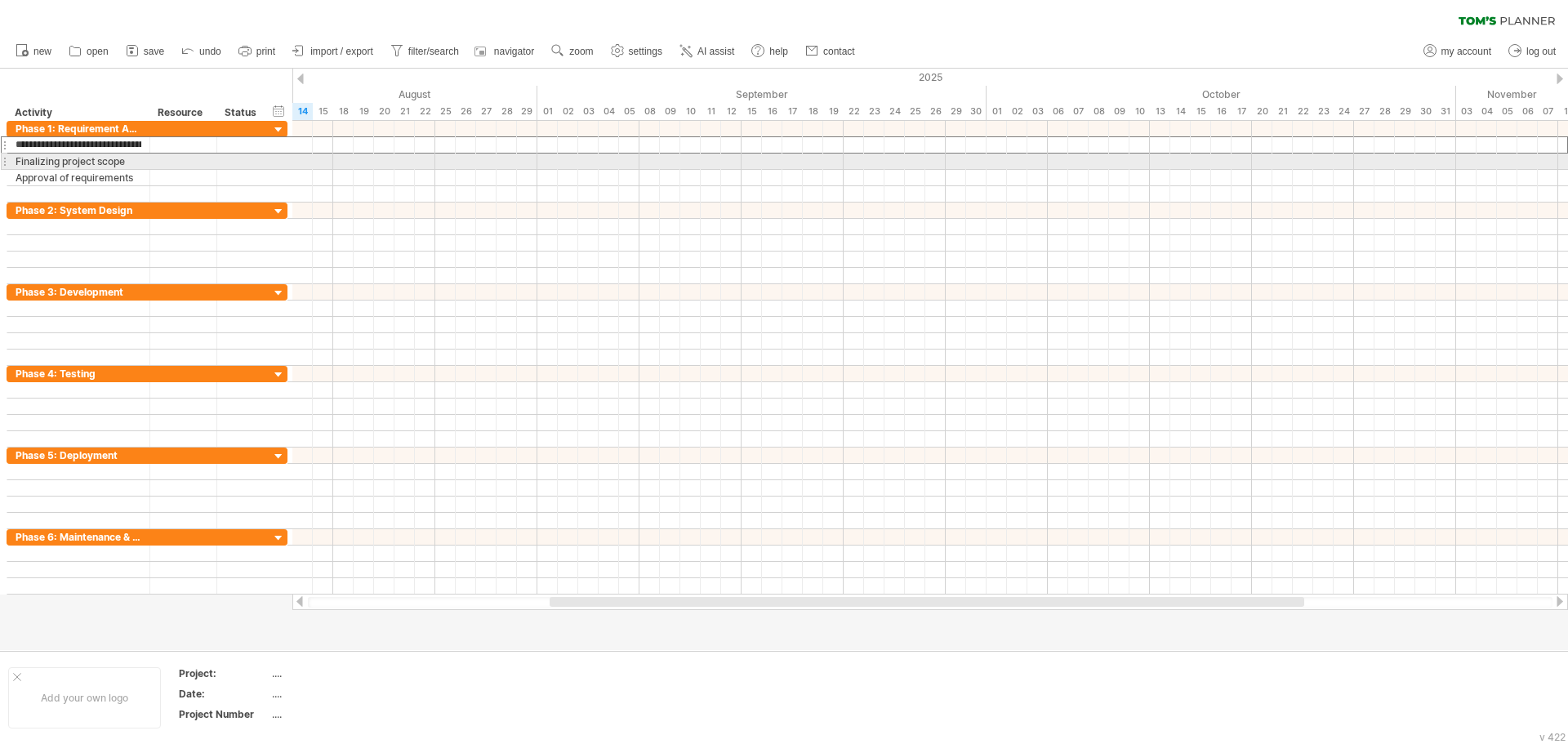
drag, startPoint x: 40, startPoint y: 144, endPoint x: 3, endPoint y: 155, distance: 38.6
click at [6, 155] on div "**********" at bounding box center [147, 162] width 281 height 82
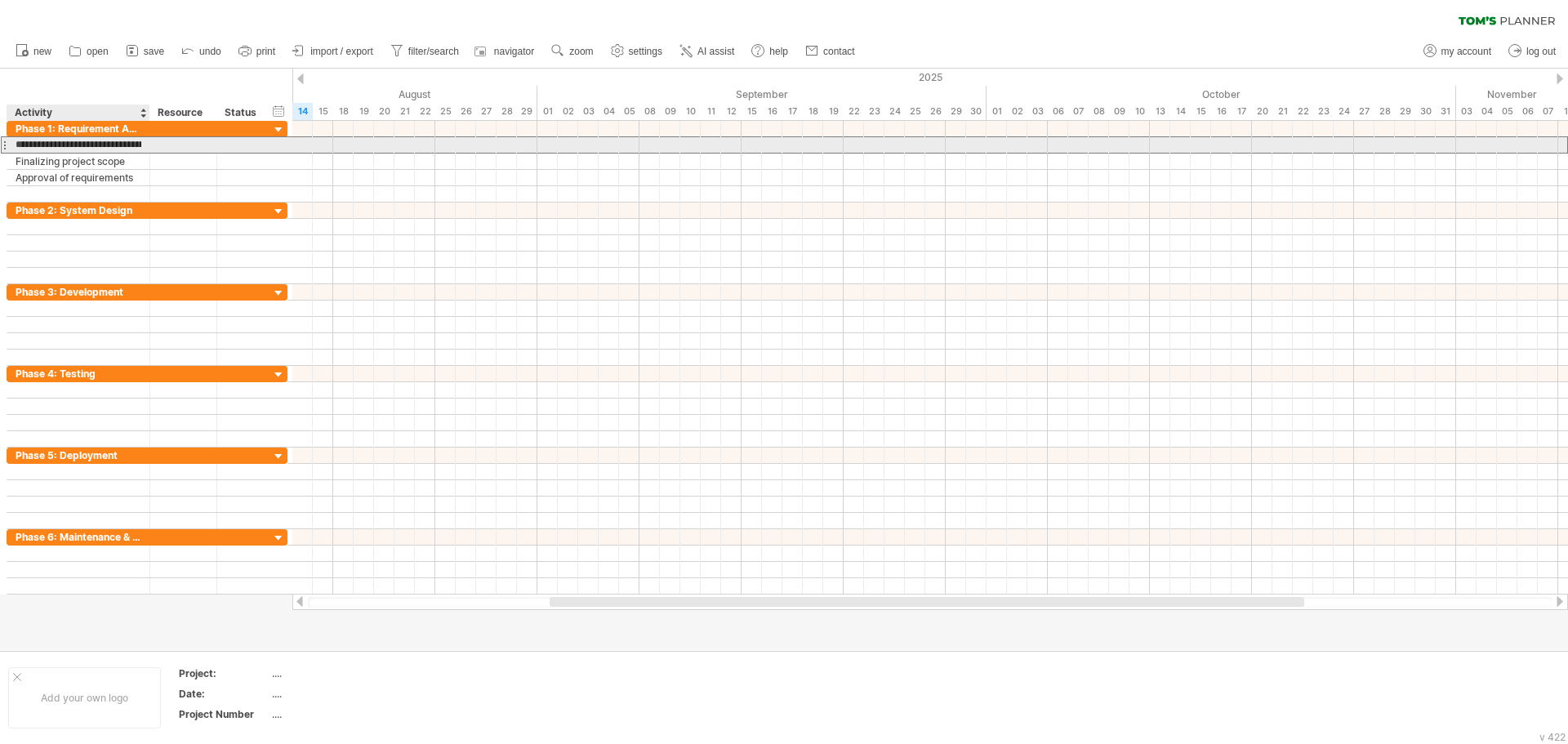
click at [18, 146] on input "**********" at bounding box center [78, 145] width 126 height 16
drag, startPoint x: 18, startPoint y: 144, endPoint x: 122, endPoint y: 151, distance: 104.2
click at [122, 151] on input "**********" at bounding box center [78, 145] width 126 height 16
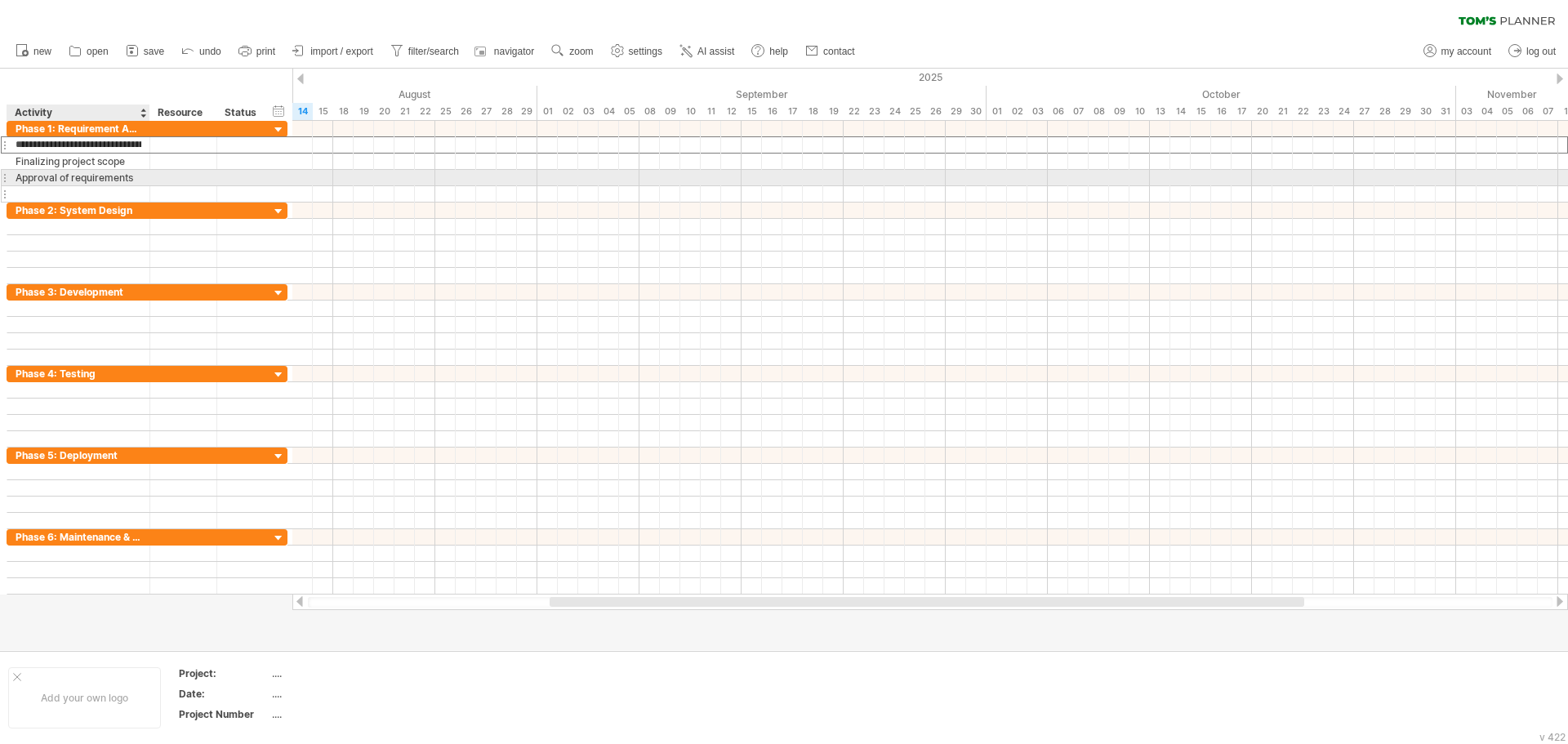
type input "**********"
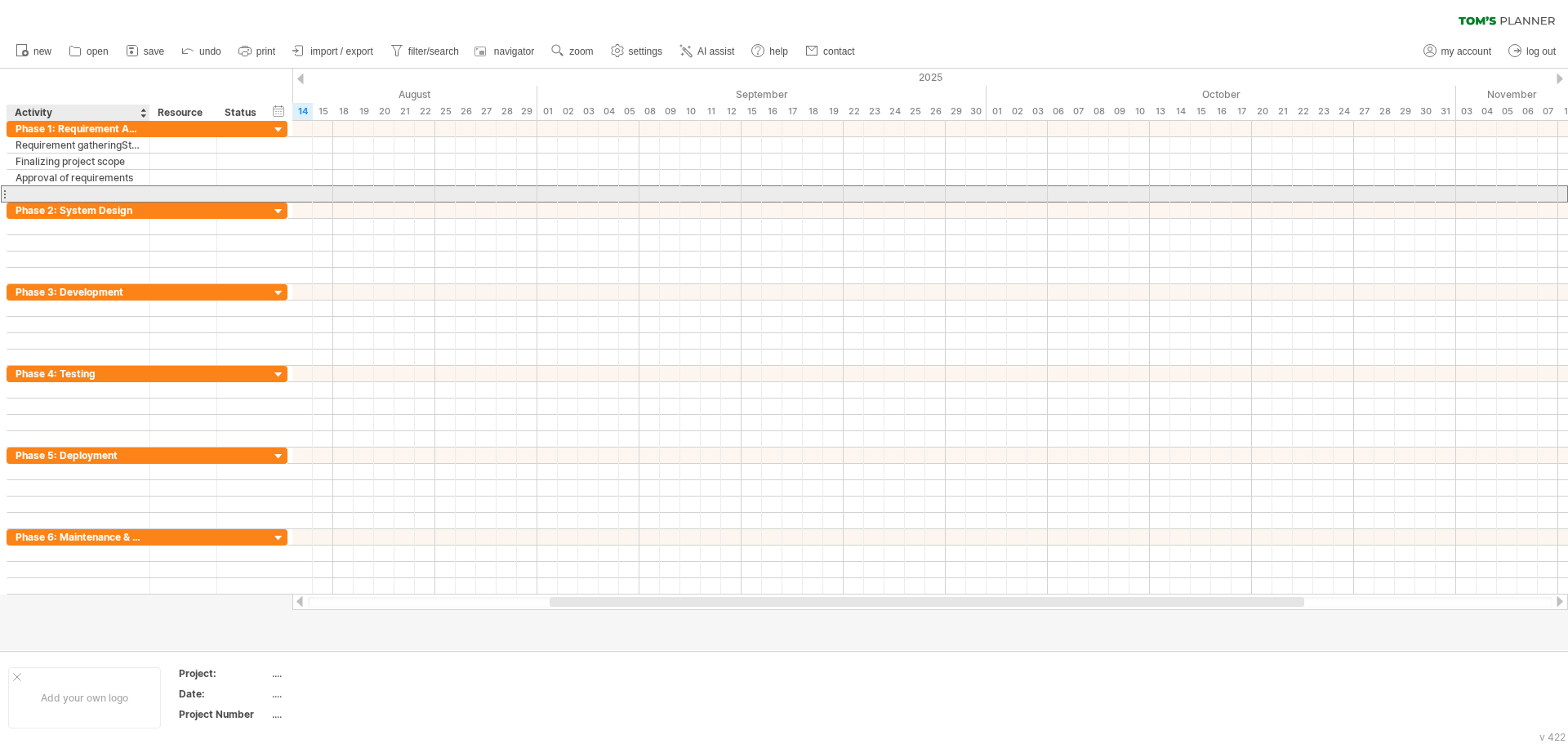
click at [83, 192] on div at bounding box center [78, 194] width 126 height 16
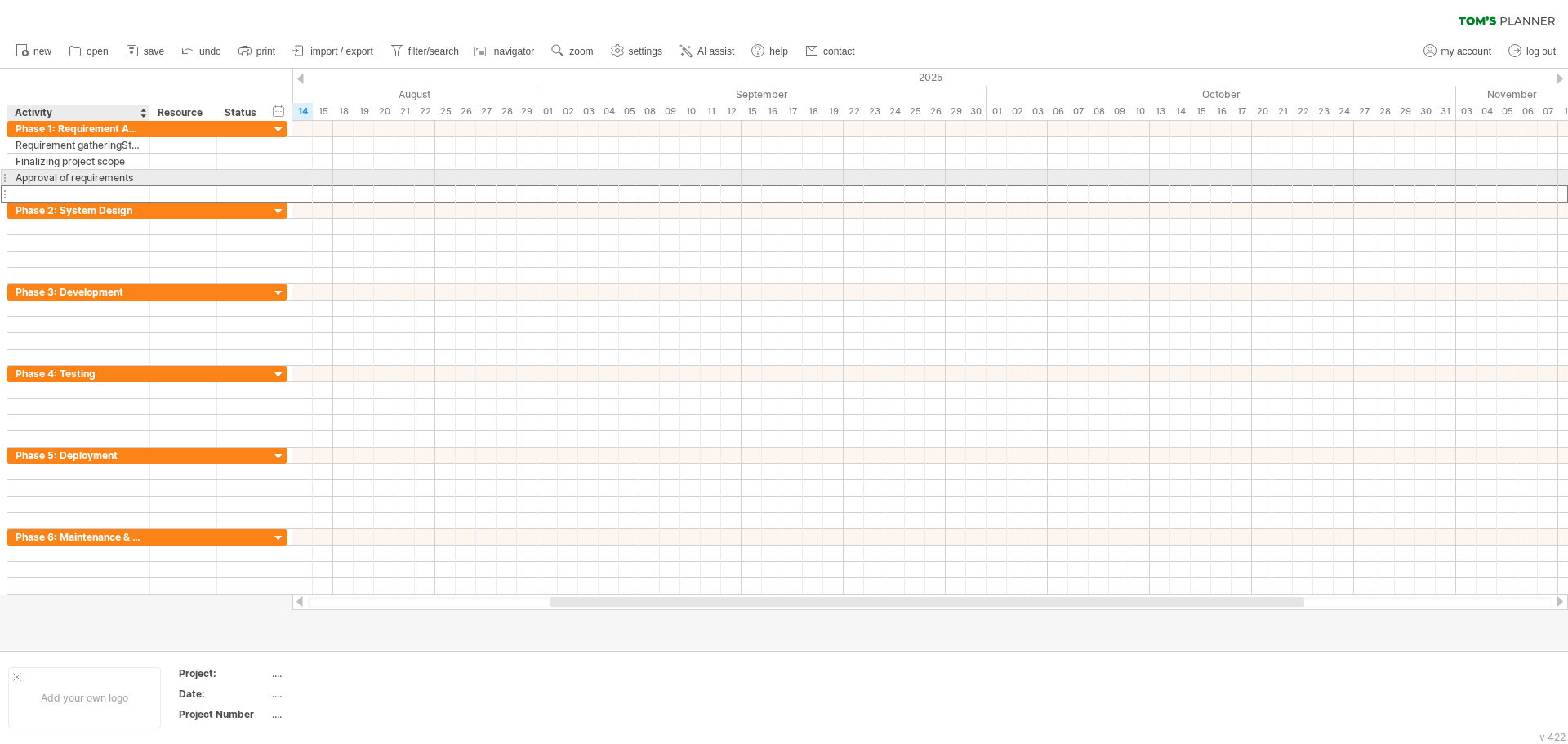
paste input "**********"
type input "**********"
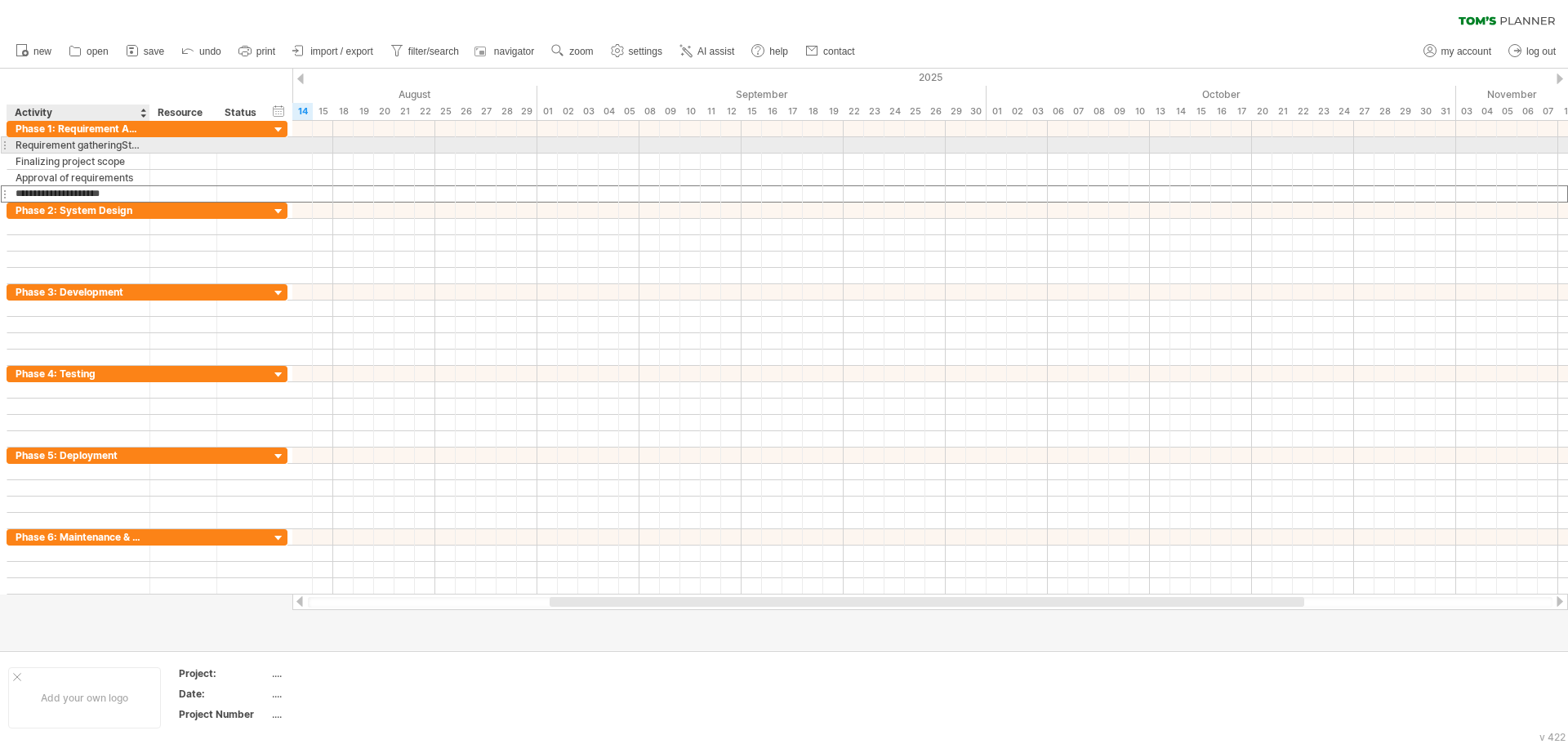
click at [119, 142] on div "Requirement gatheringStakeholder meetings" at bounding box center [78, 145] width 126 height 16
click at [121, 142] on input "**********" at bounding box center [78, 145] width 126 height 16
type input "**********"
click at [162, 151] on div at bounding box center [183, 145] width 50 height 16
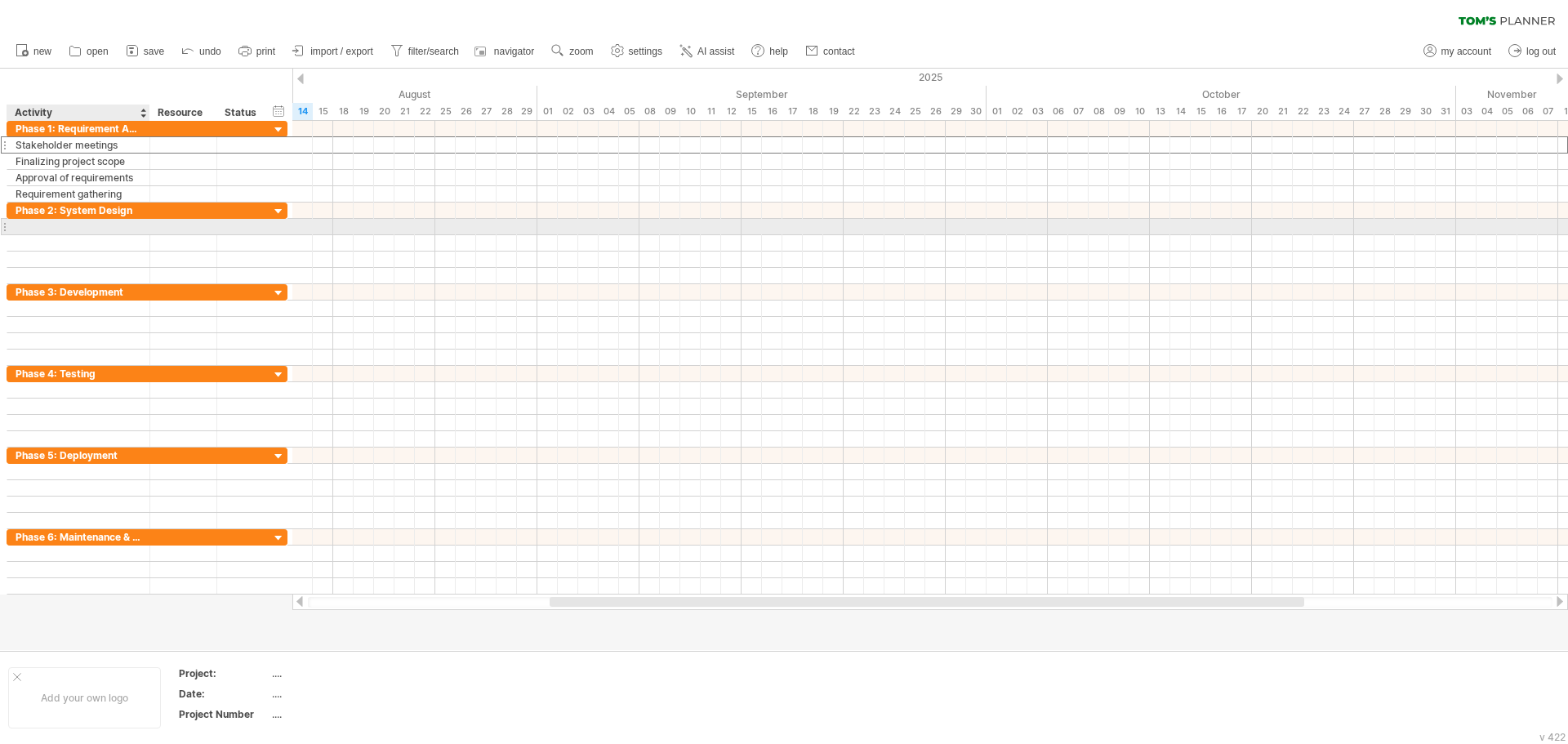
click at [95, 228] on div at bounding box center [78, 227] width 126 height 16
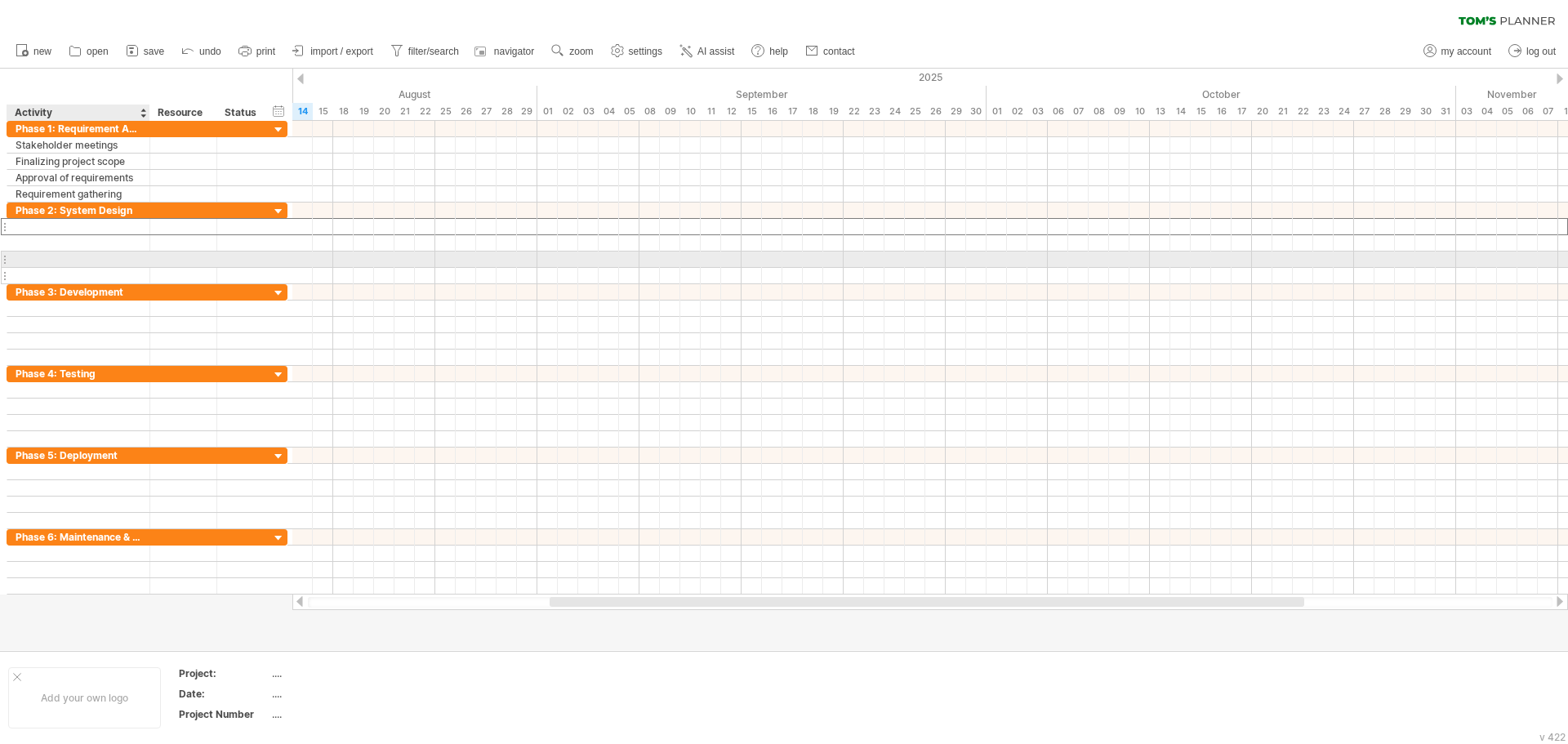
drag, startPoint x: 96, startPoint y: 227, endPoint x: 97, endPoint y: 268, distance: 41.0
click at [97, 268] on div "**********" at bounding box center [147, 243] width 281 height 82
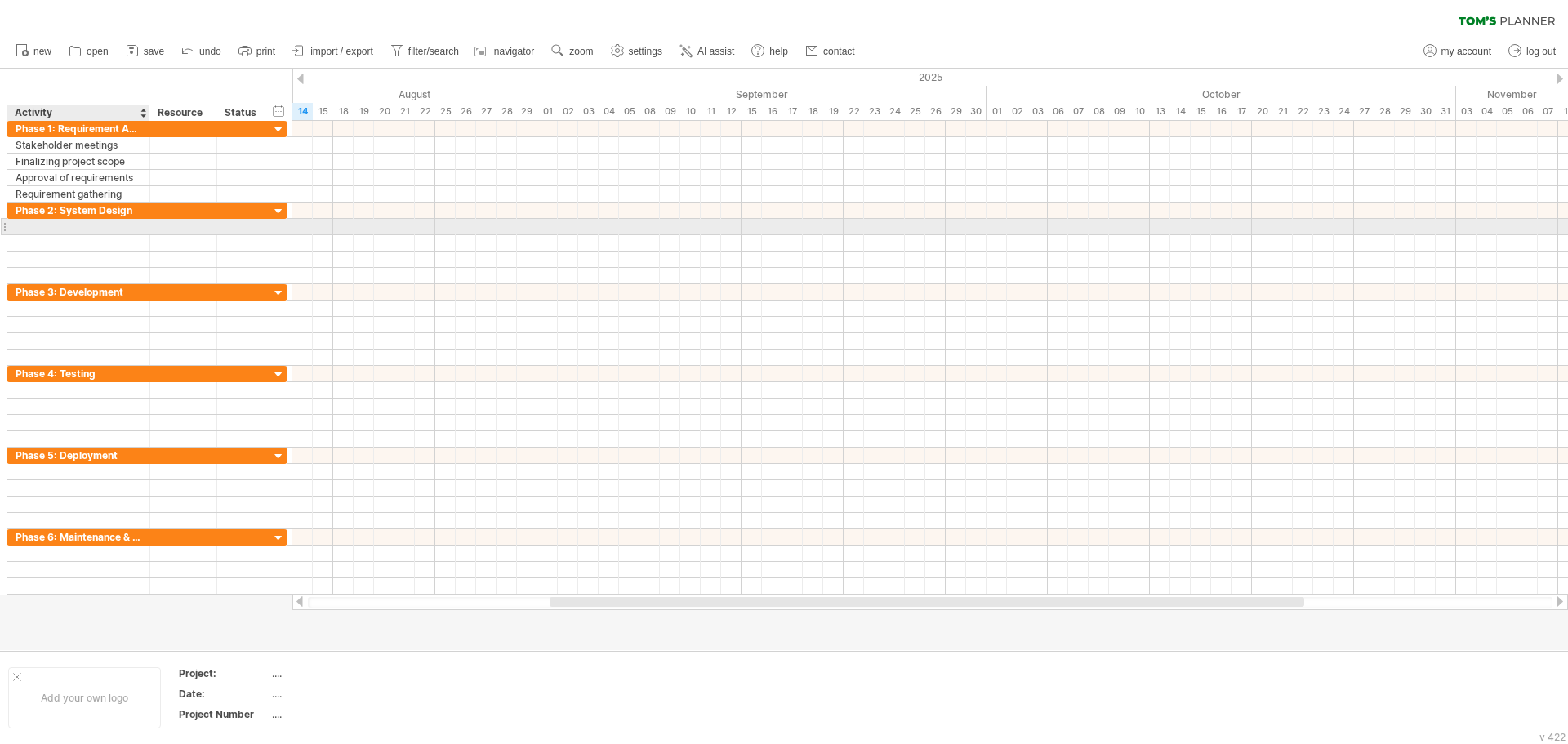
click at [103, 228] on div at bounding box center [78, 227] width 126 height 16
paste input "**********"
type input "**********"
click at [149, 229] on div "**********" at bounding box center [78, 227] width 143 height 16
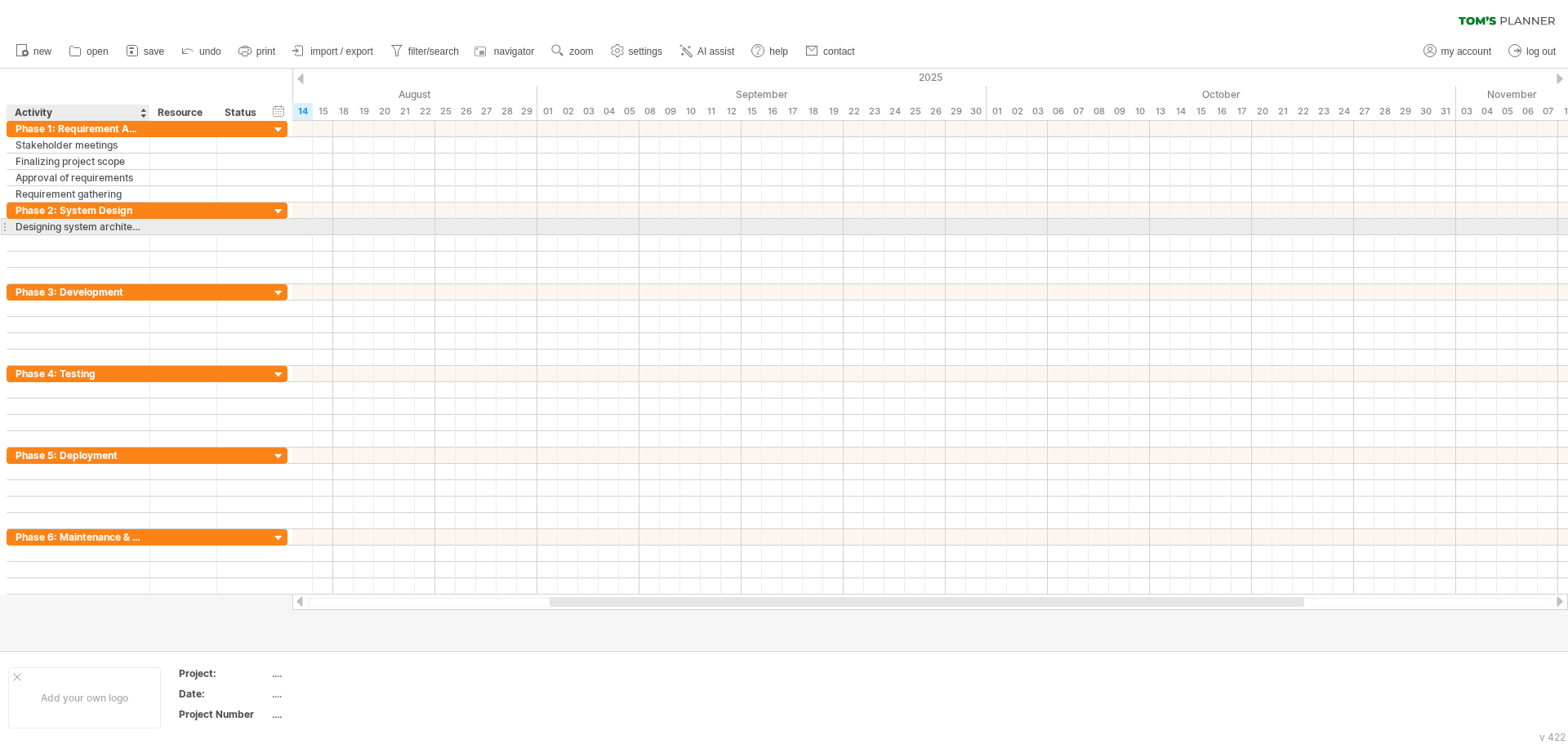
click at [139, 229] on div "Designing system architecture Creating database schema Defining module workflow…" at bounding box center [78, 227] width 126 height 16
click at [66, 228] on div at bounding box center [78, 227] width 126 height 16
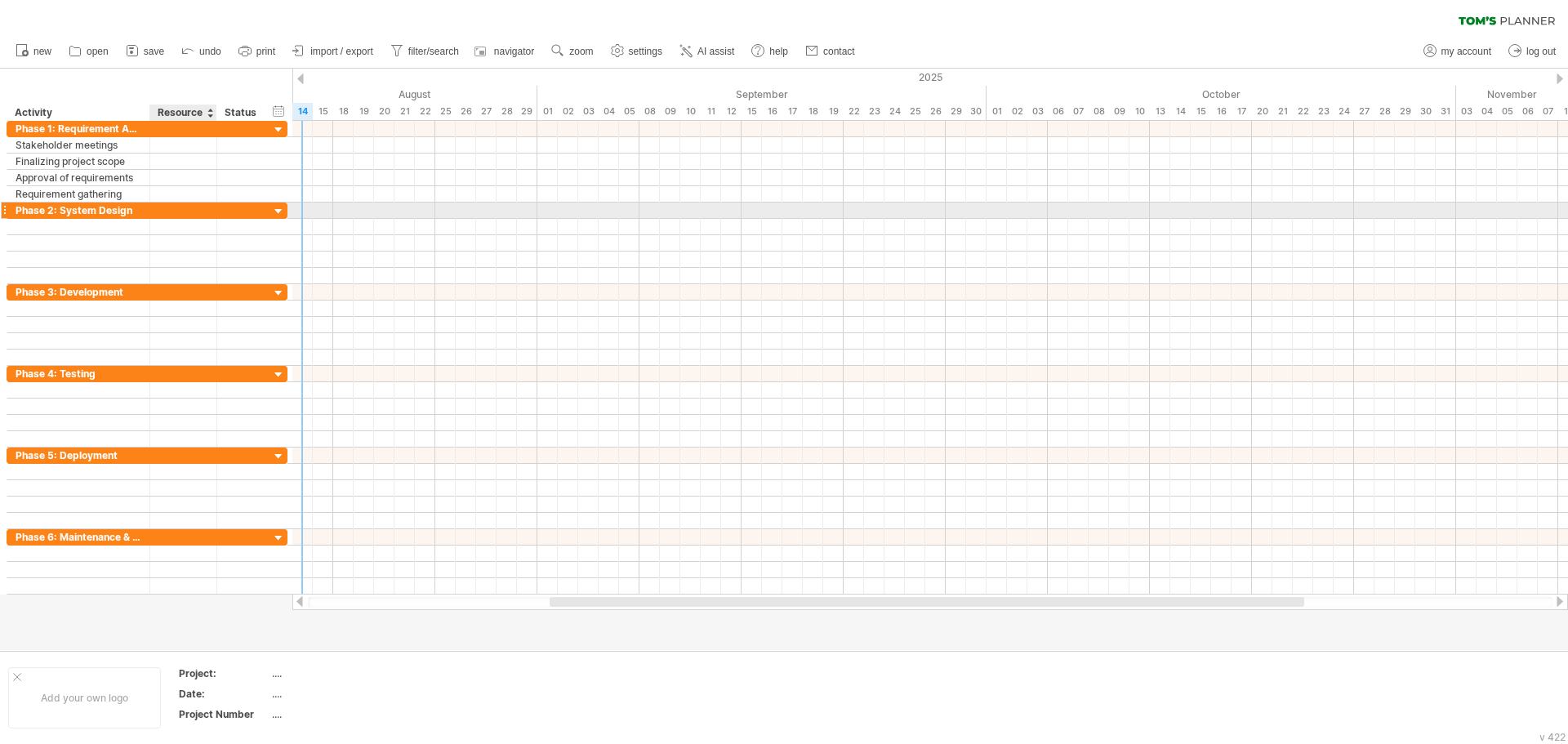
paste input "**********"
type input "**********"
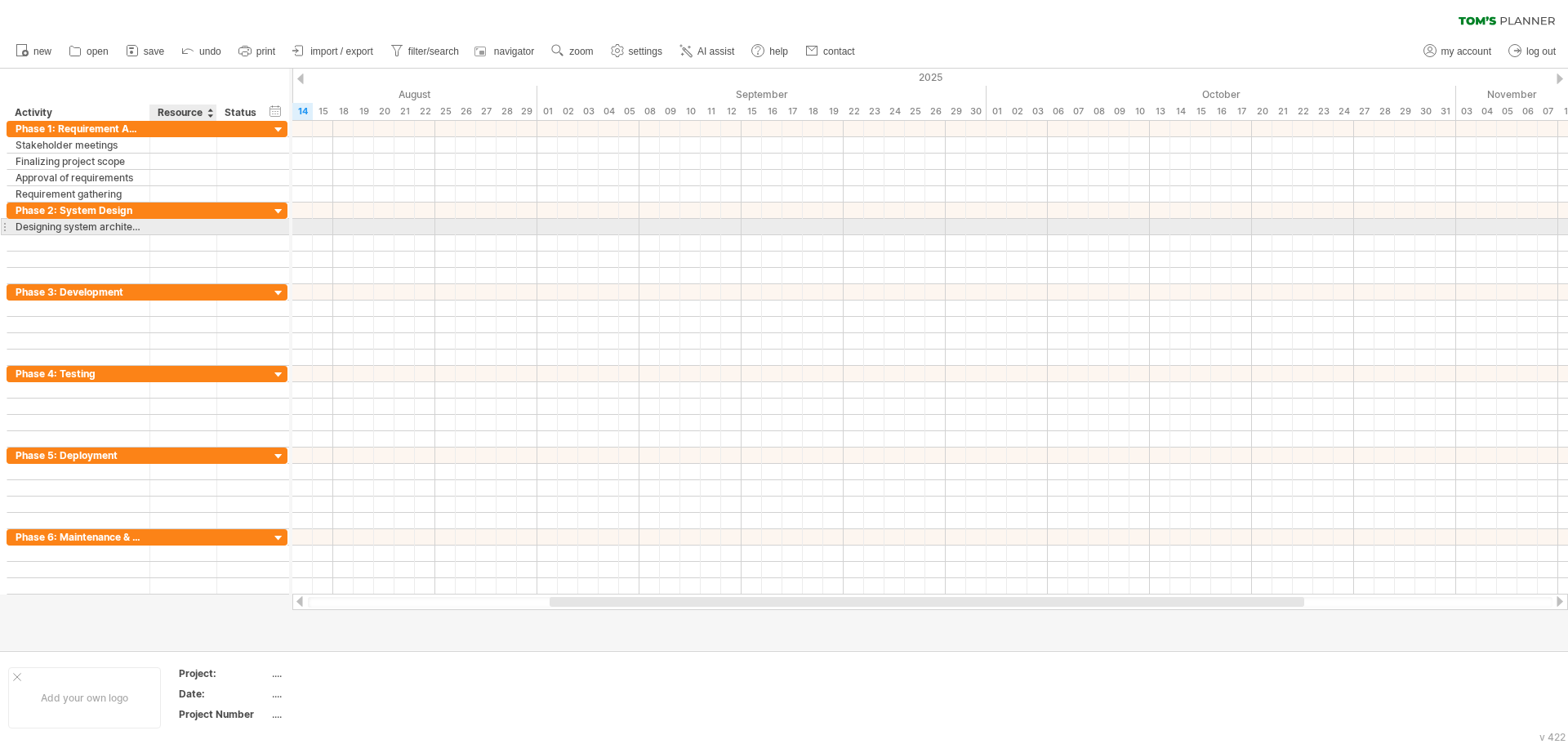
click at [213, 227] on div at bounding box center [214, 227] width 8 height 17
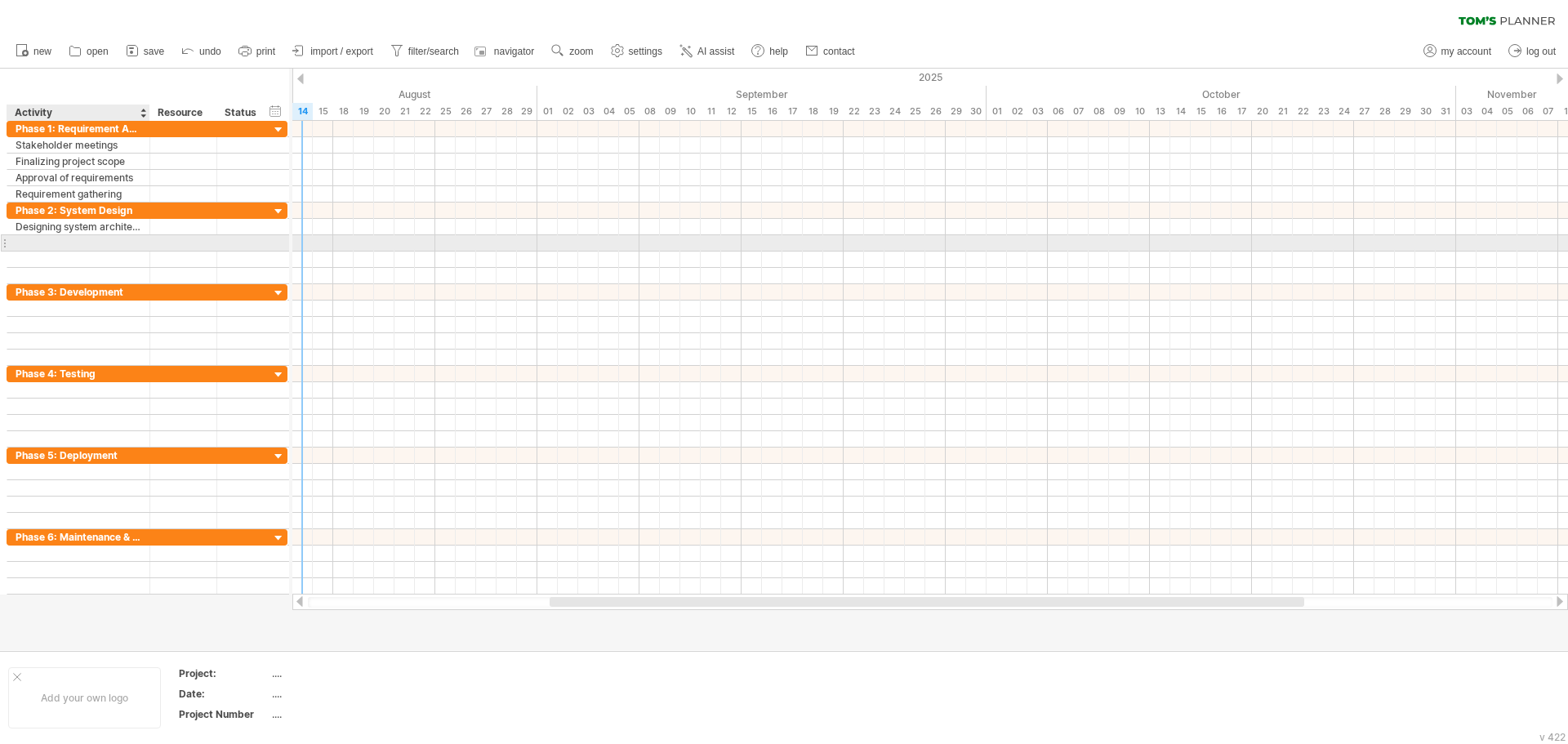
click at [76, 246] on div at bounding box center [78, 243] width 126 height 16
paste input "**********"
type input "**********"
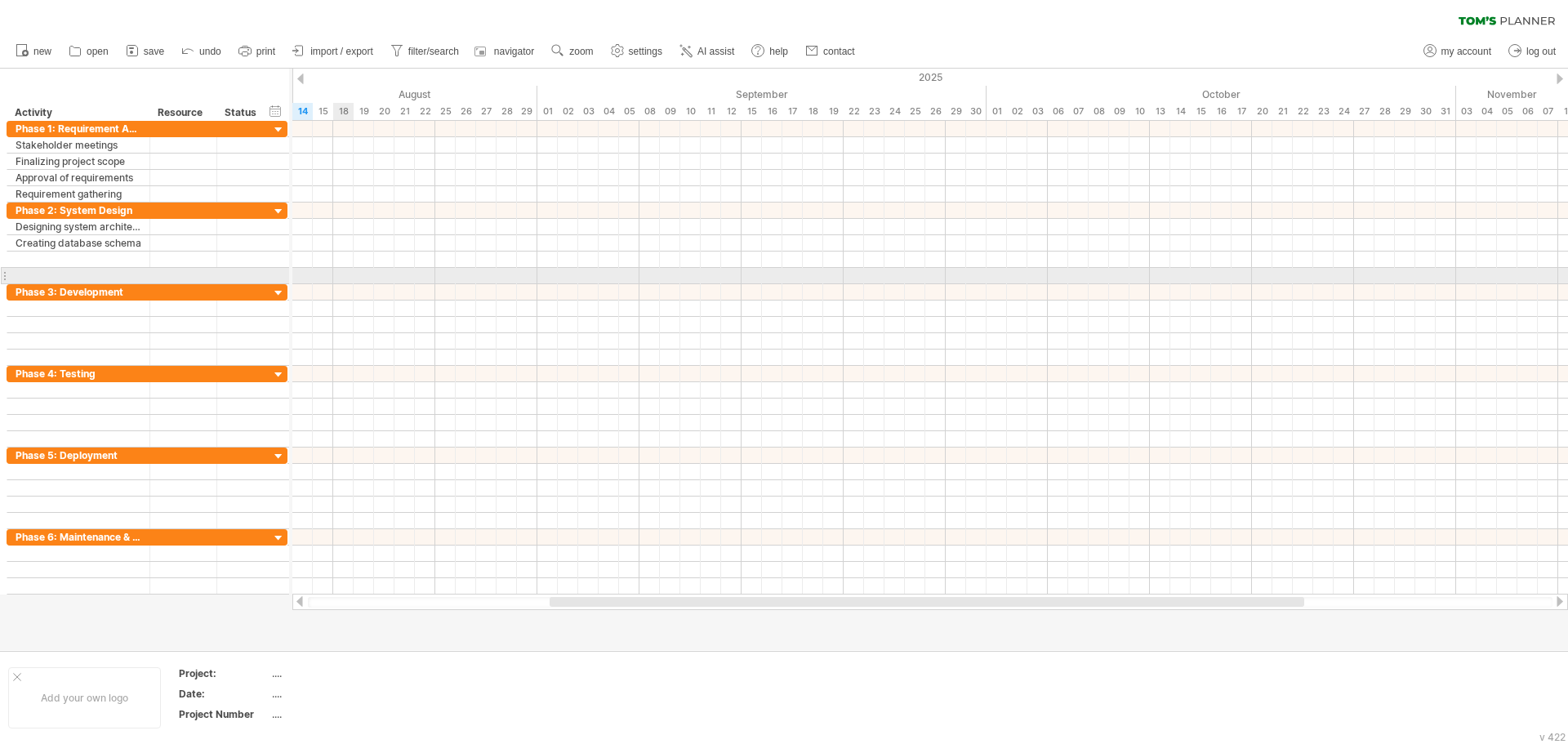
click at [350, 273] on div at bounding box center [930, 276] width 1275 height 17
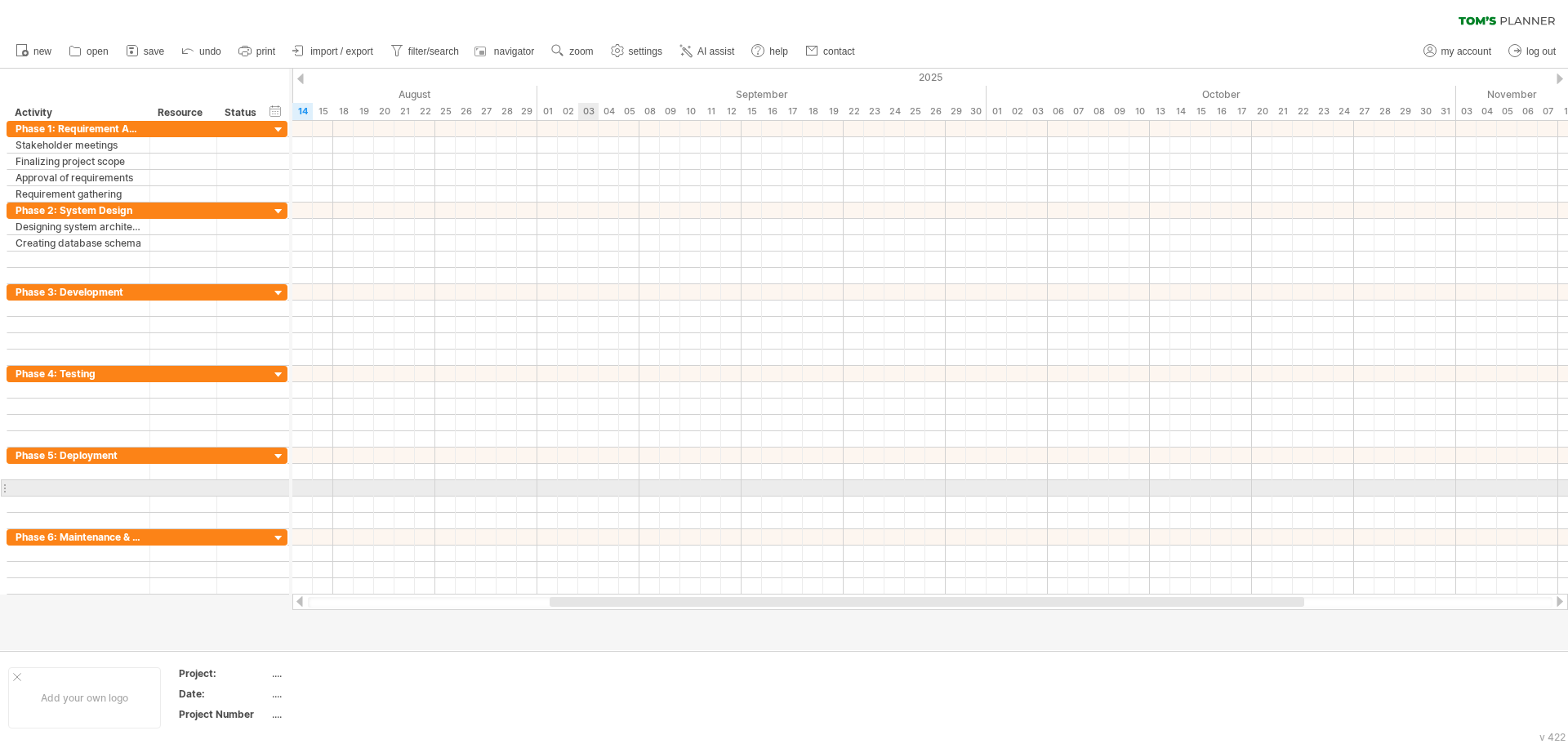
type textarea "*********"
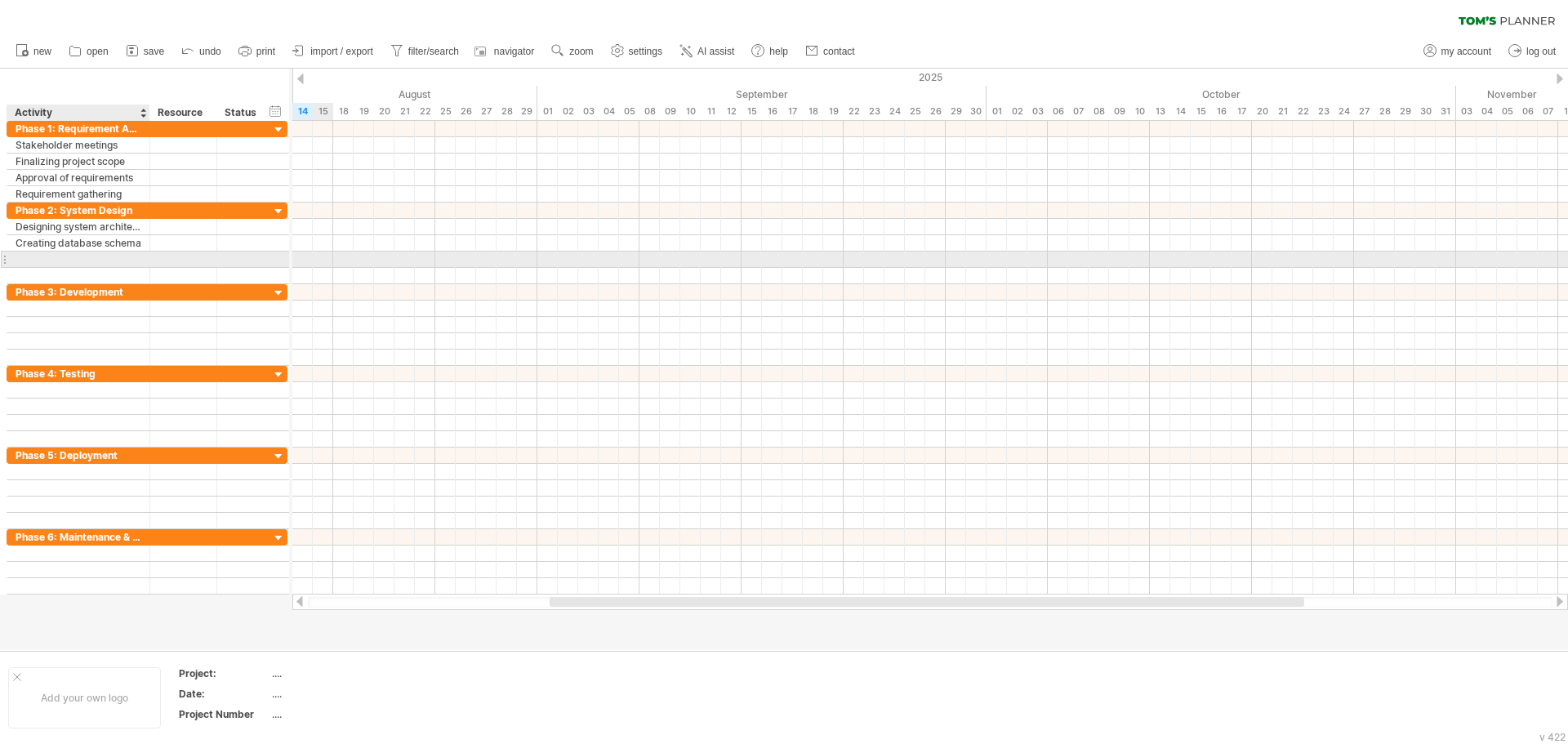
click at [61, 260] on div at bounding box center [78, 259] width 126 height 16
paste input "**********"
type input "**********"
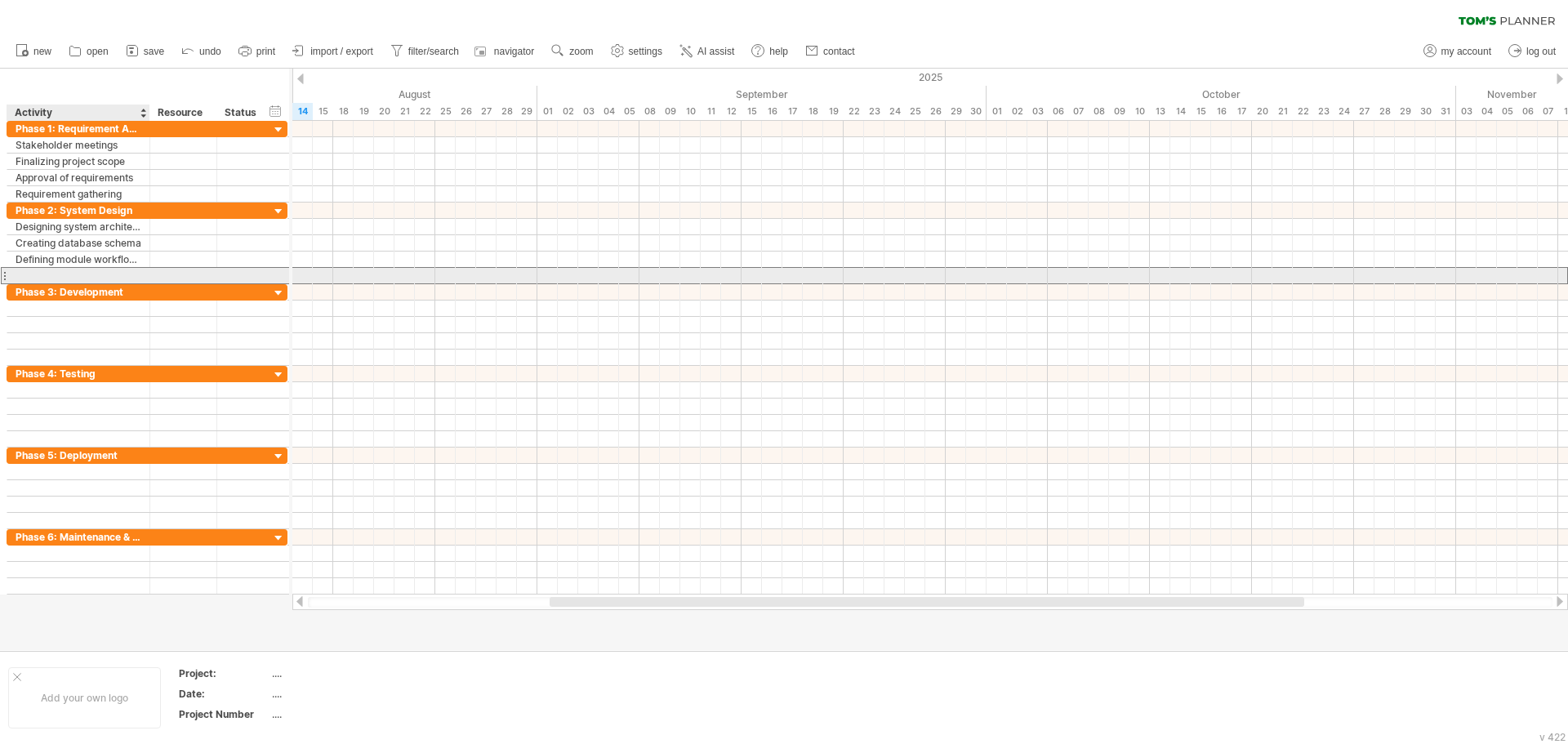
click at [98, 272] on div at bounding box center [78, 276] width 126 height 16
paste input "**********"
type input "**********"
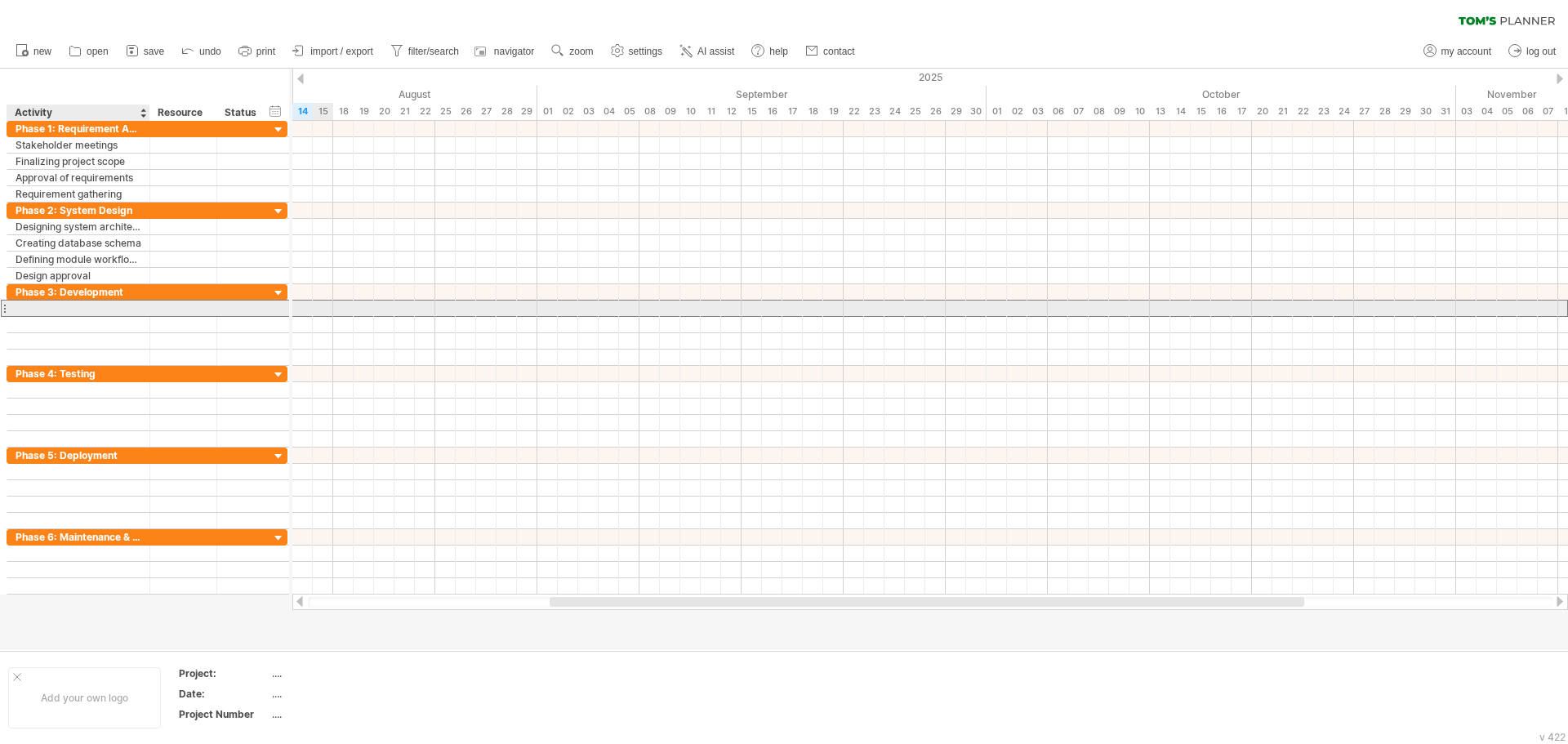
click at [41, 303] on div at bounding box center [78, 308] width 126 height 16
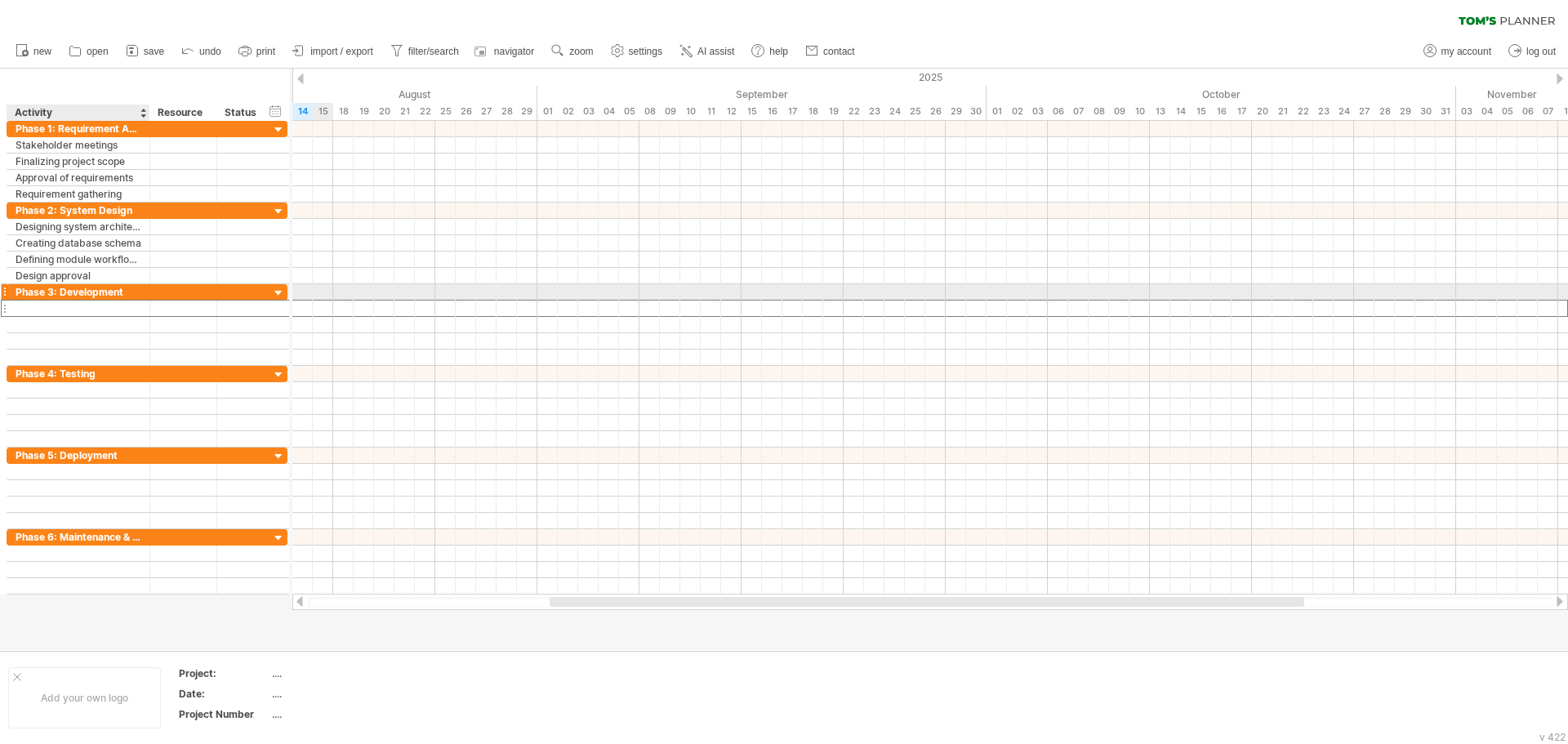
paste input "**********"
type input "**********"
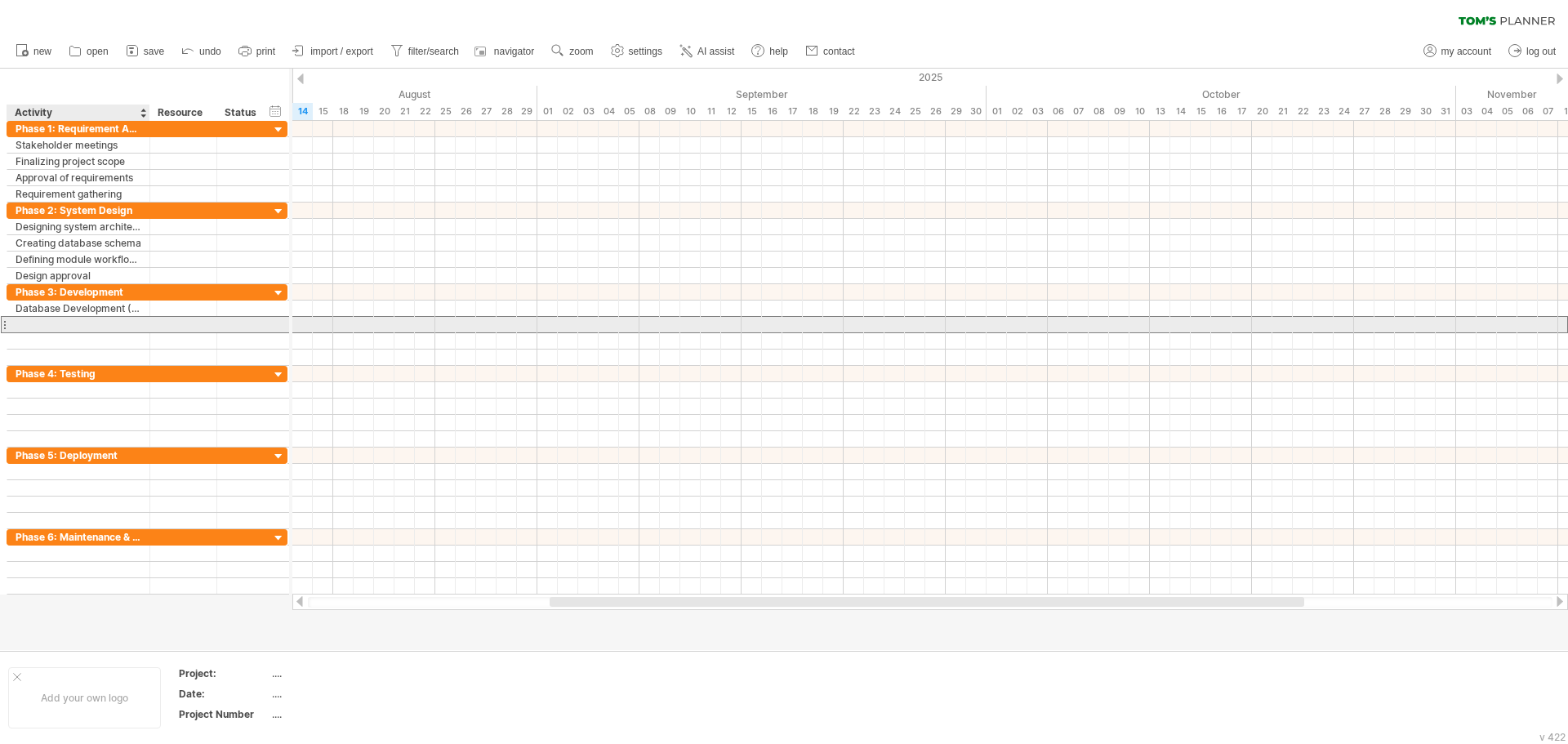
click at [78, 323] on div at bounding box center [78, 325] width 126 height 16
paste input "**********"
type input "**********"
click at [228, 329] on div at bounding box center [243, 325] width 36 height 16
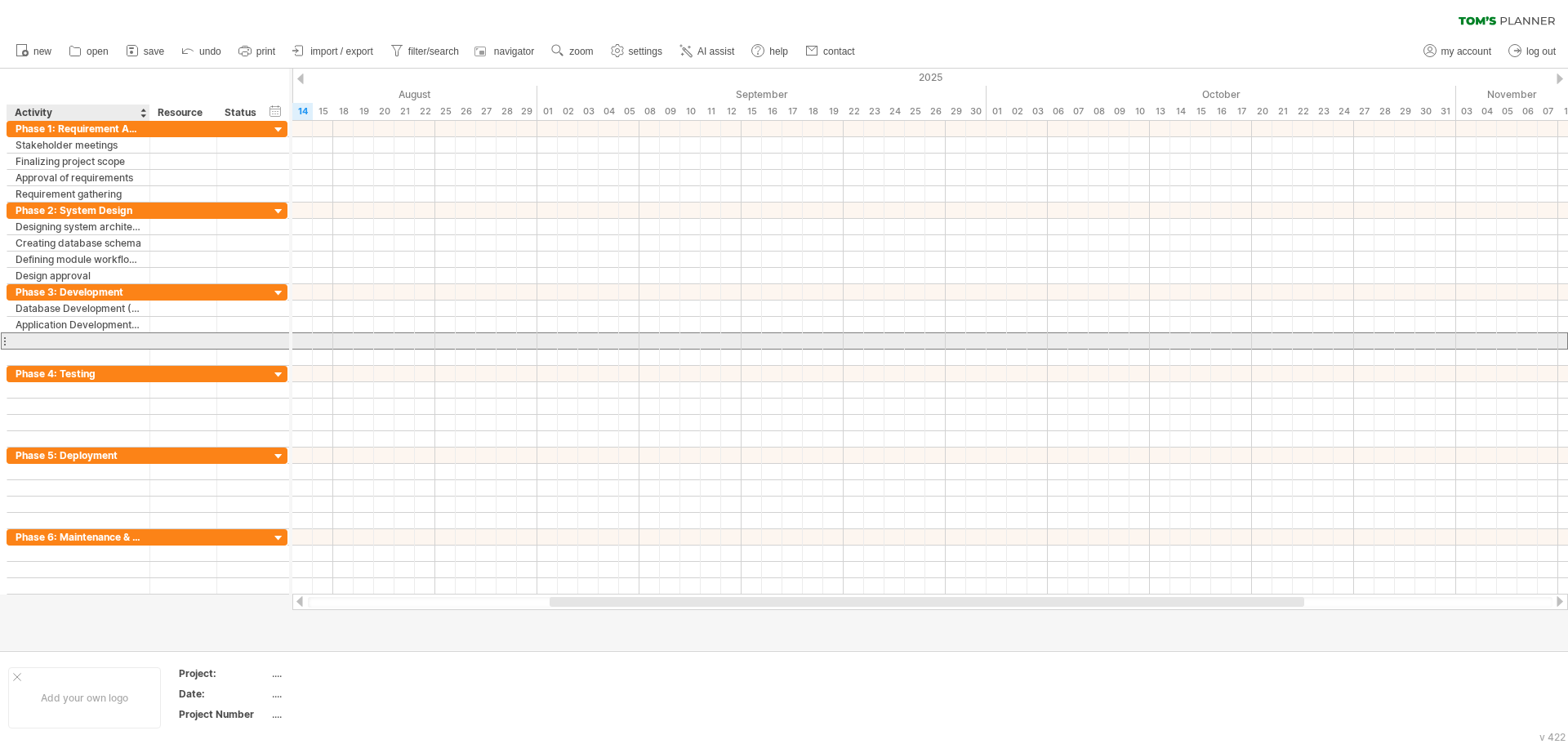
click at [105, 337] on div at bounding box center [78, 341] width 126 height 16
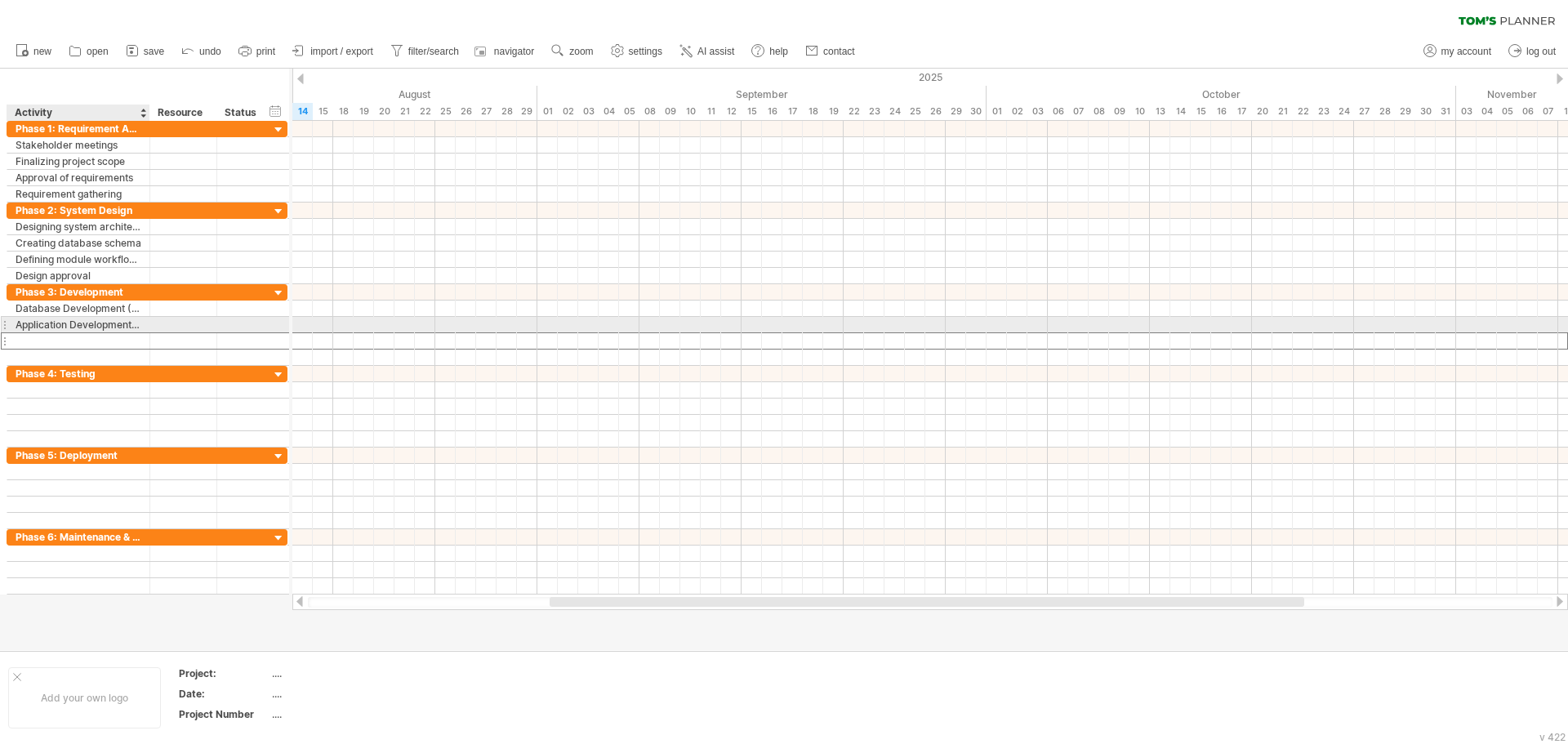
paste input "**********"
type input "**********"
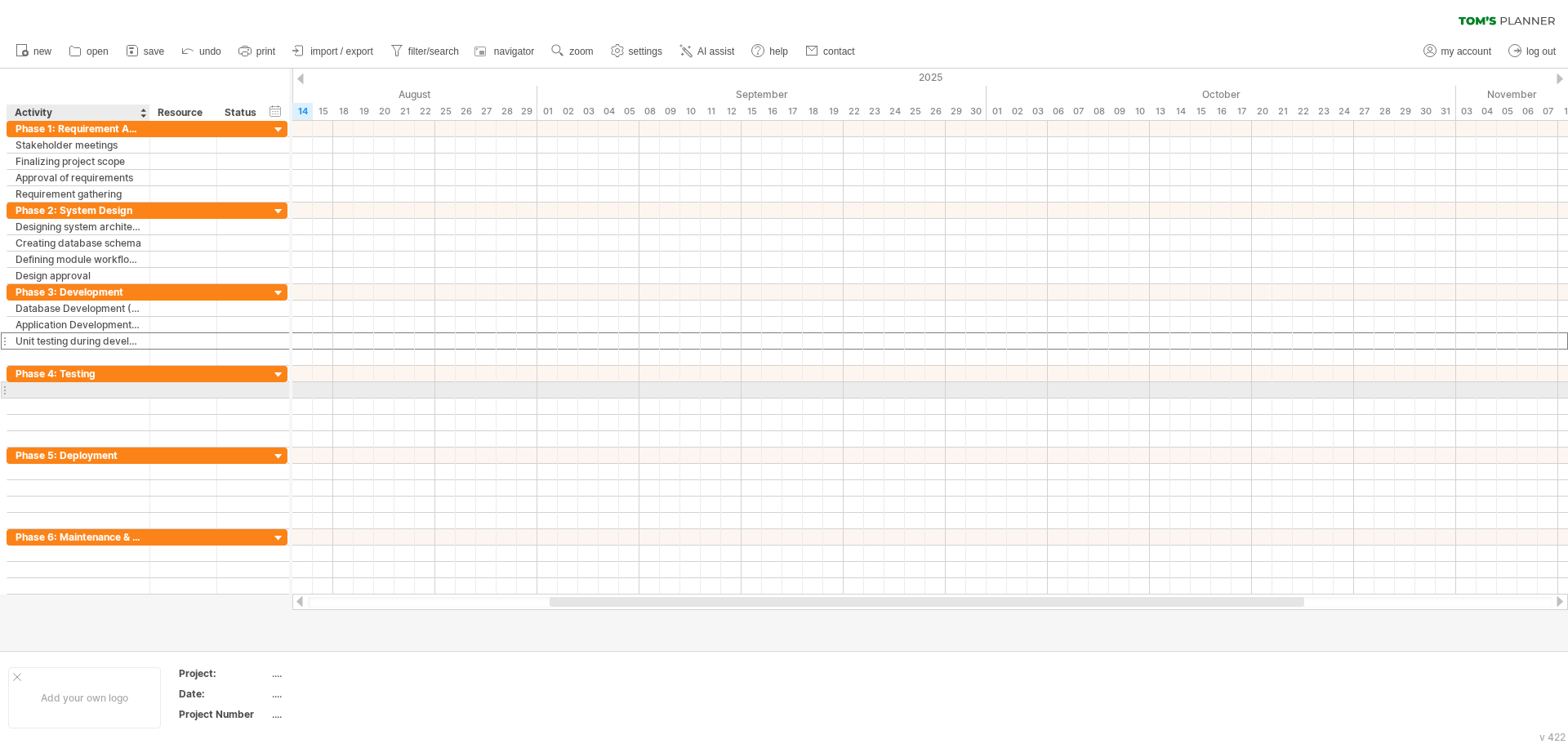
click at [97, 394] on div at bounding box center [78, 390] width 126 height 16
paste input "**********"
type input "**********"
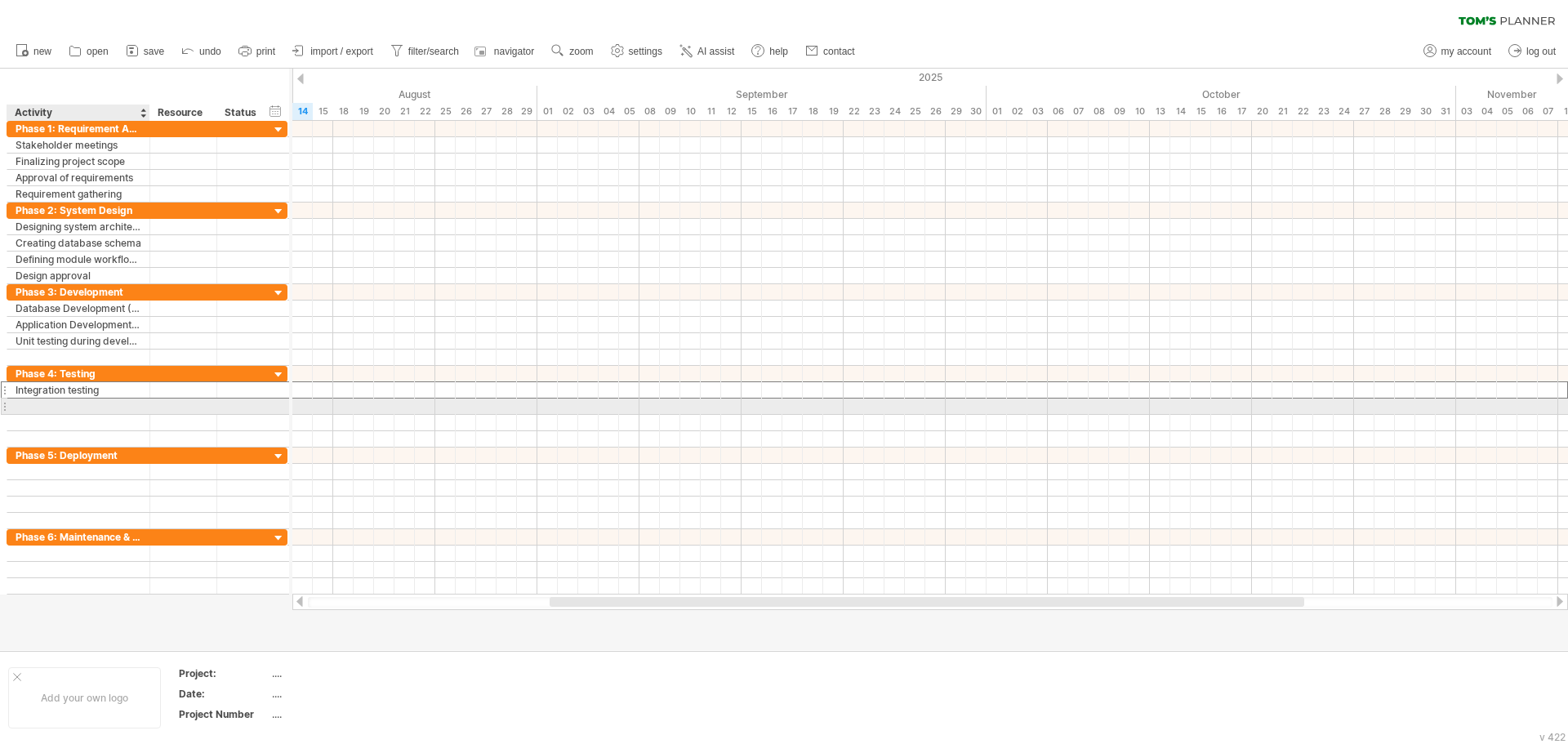
click at [101, 408] on div at bounding box center [78, 407] width 126 height 16
paste input "**********"
type input "**********"
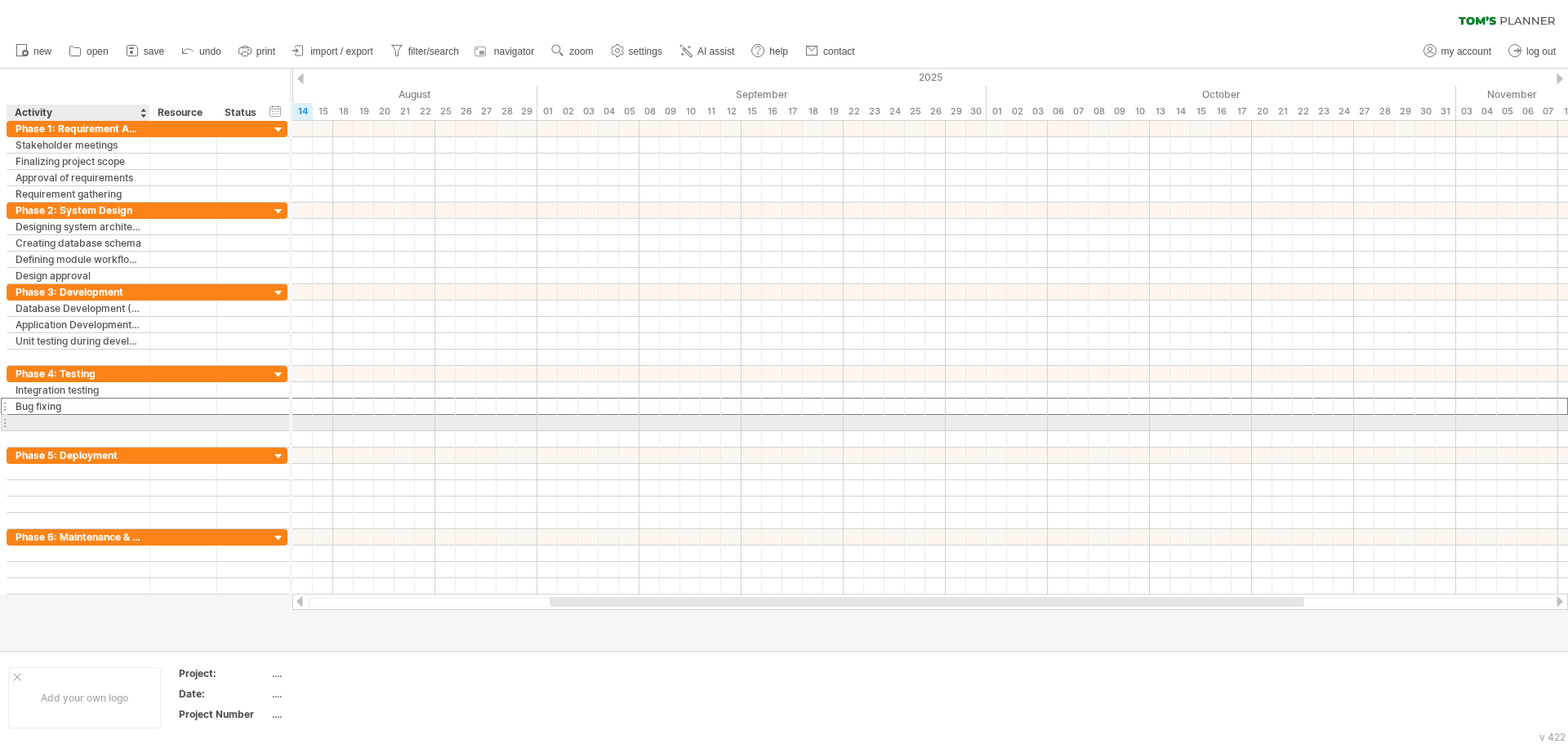
click at [60, 423] on div at bounding box center [78, 423] width 126 height 16
paste input "**********"
type input "**********"
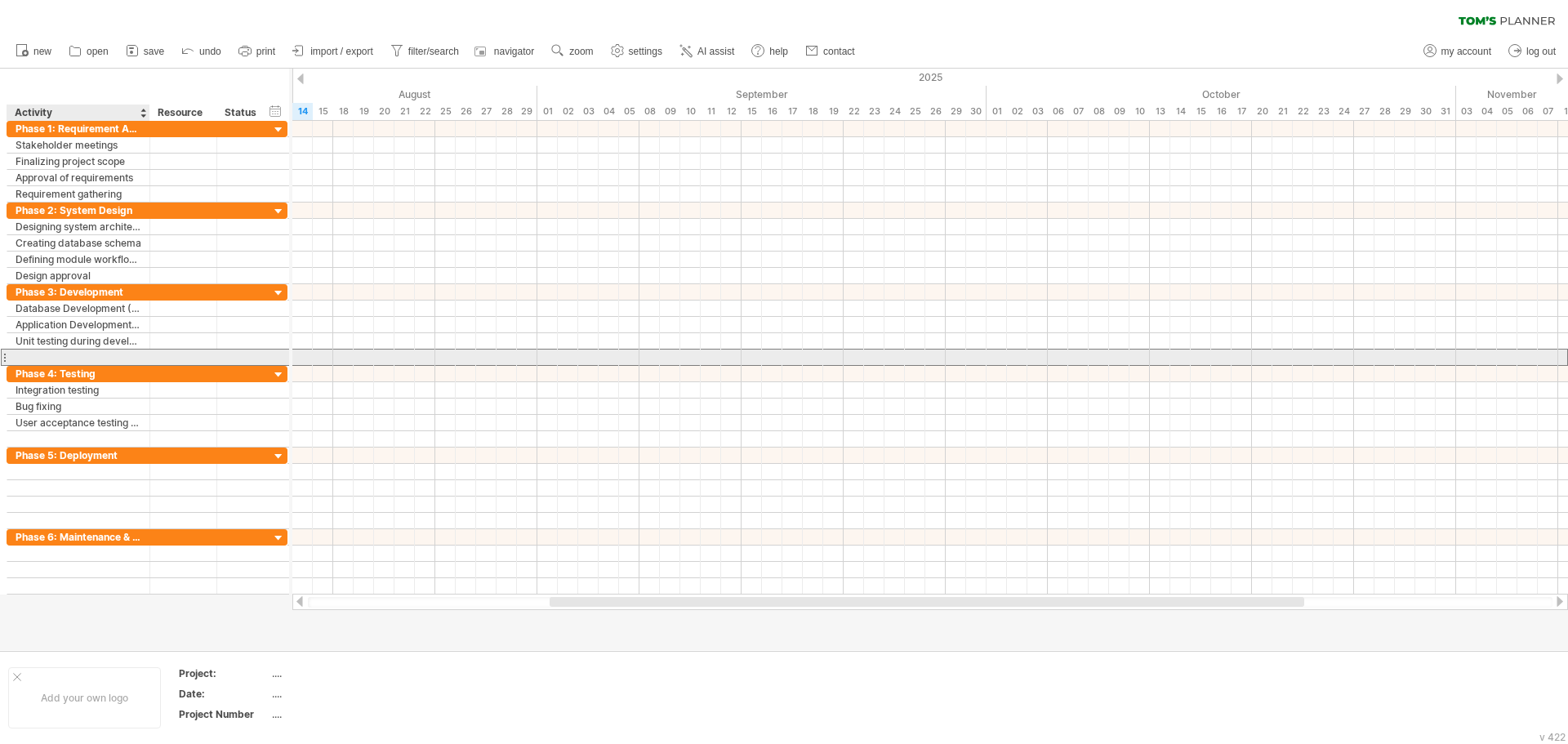
click at [123, 365] on div at bounding box center [147, 358] width 281 height 18
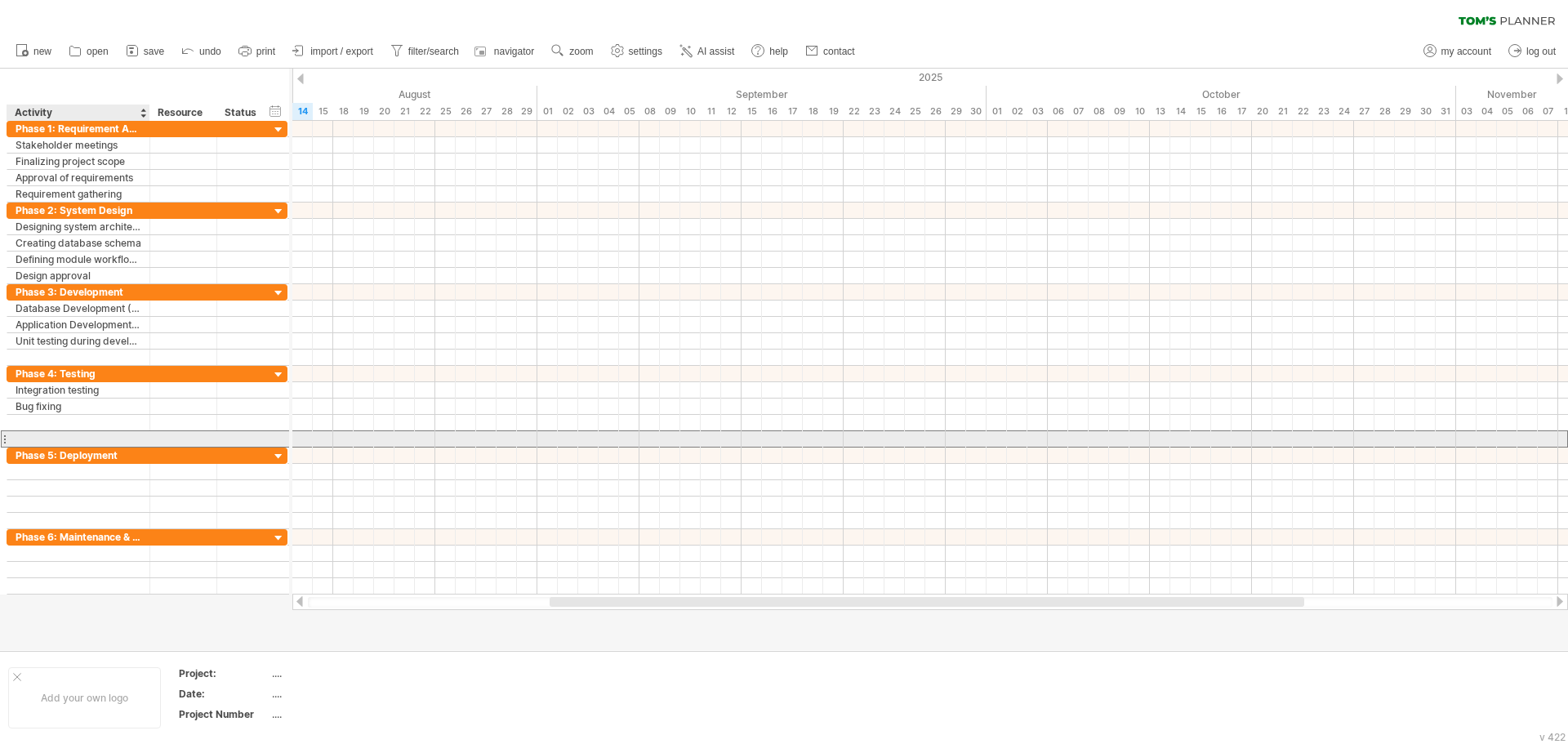
click at [76, 432] on div at bounding box center [78, 439] width 126 height 16
paste input "**********"
type input "**********"
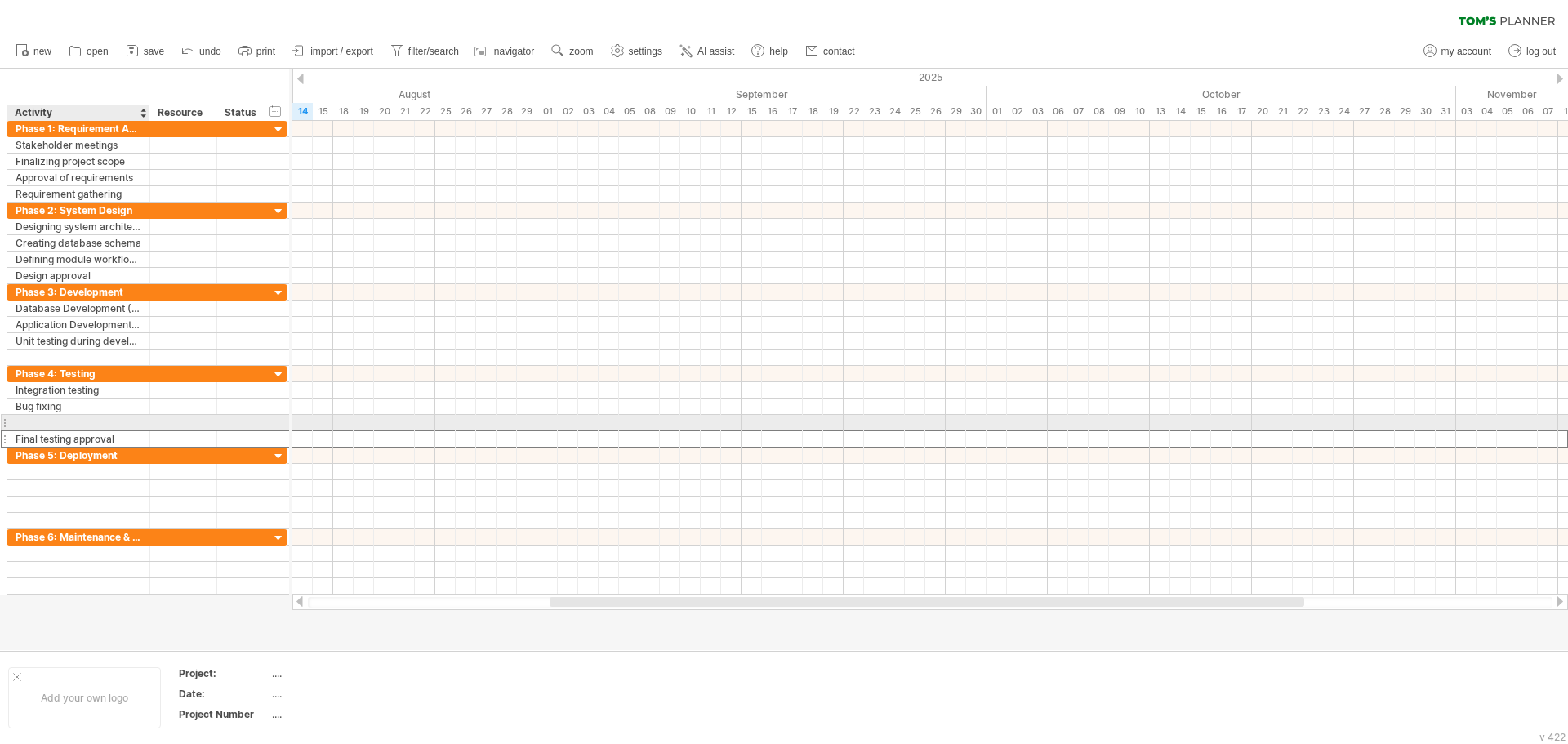
click at [63, 416] on div at bounding box center [78, 423] width 126 height 16
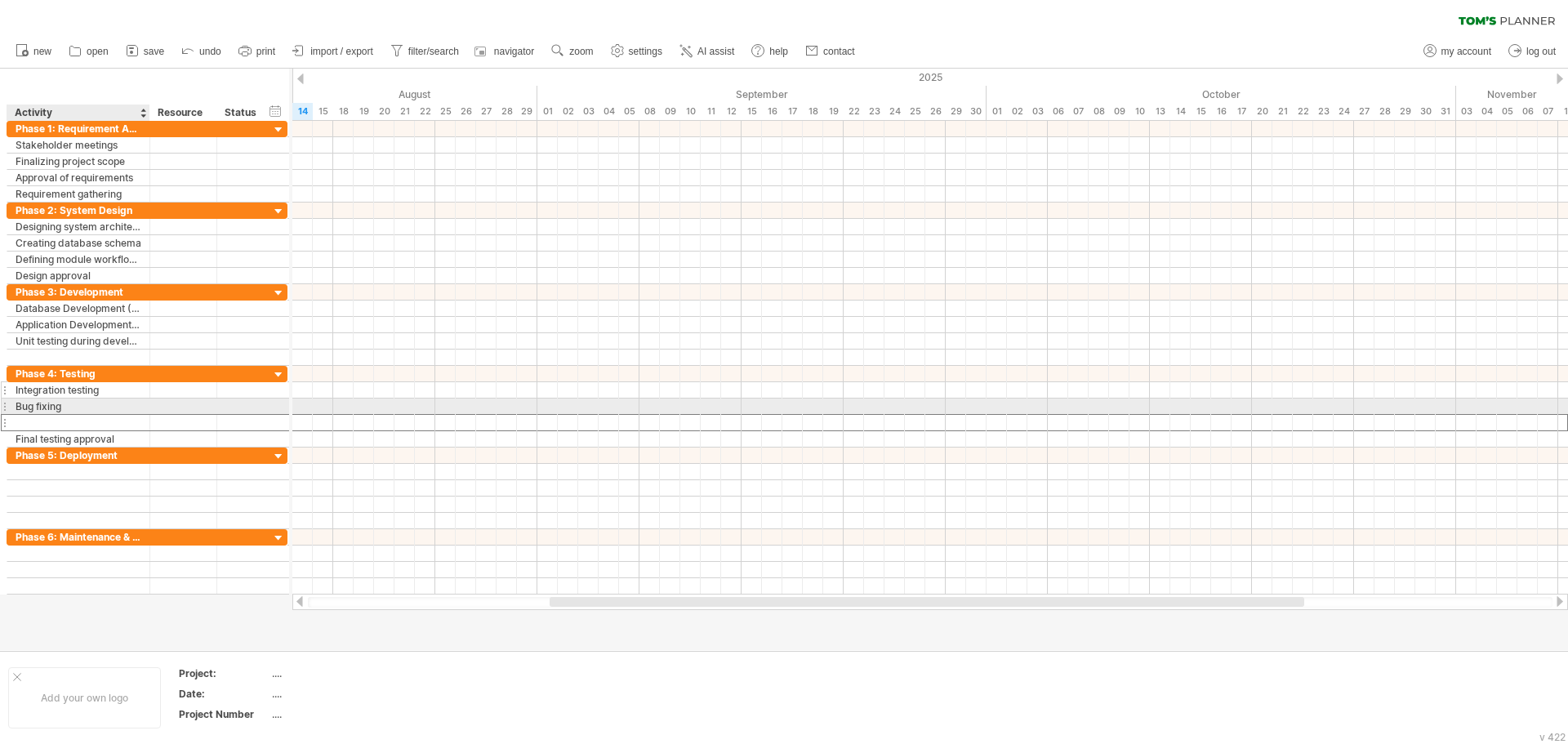
paste input "**********"
type input "**********"
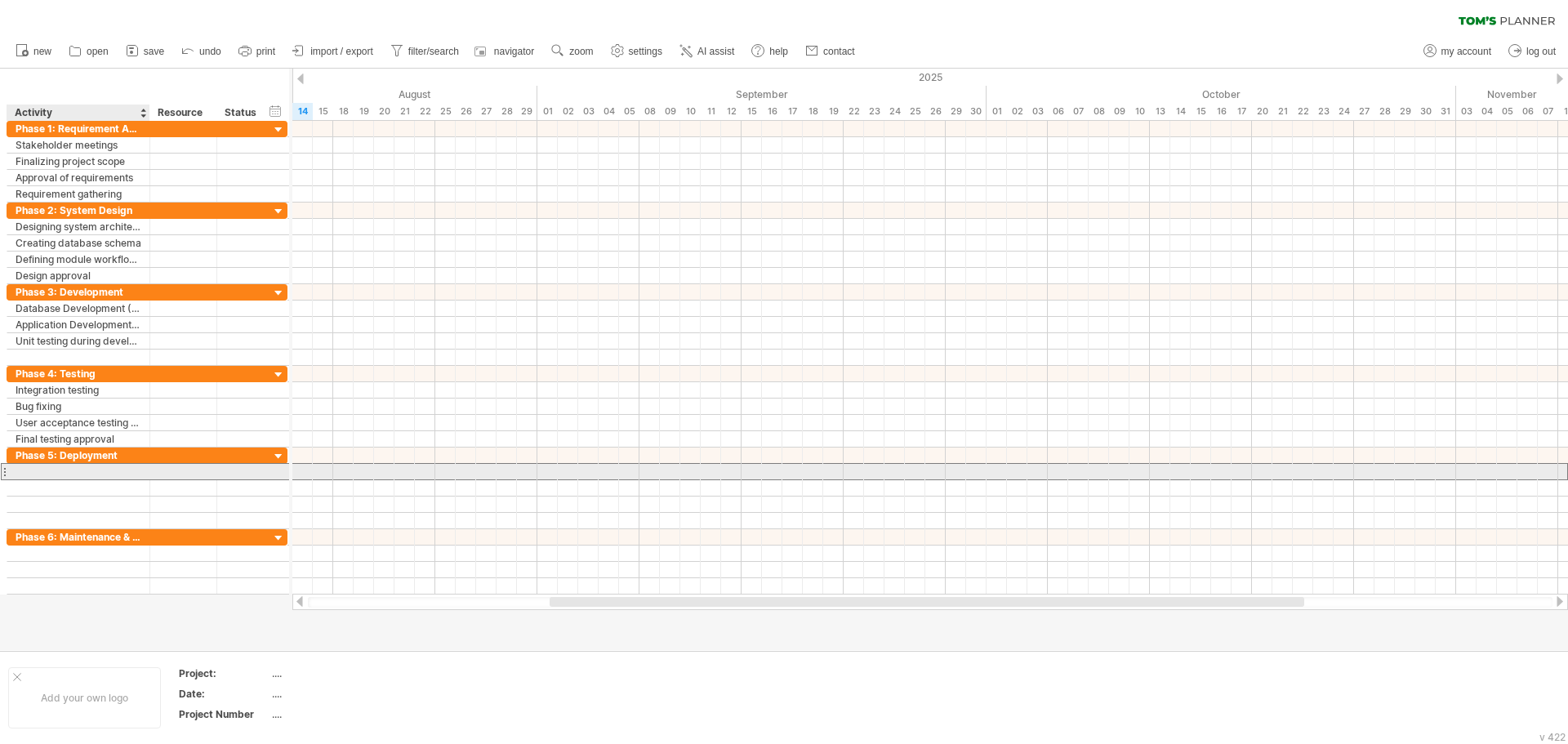
click at [76, 474] on div at bounding box center [78, 472] width 126 height 16
click at [63, 475] on div at bounding box center [78, 472] width 126 height 16
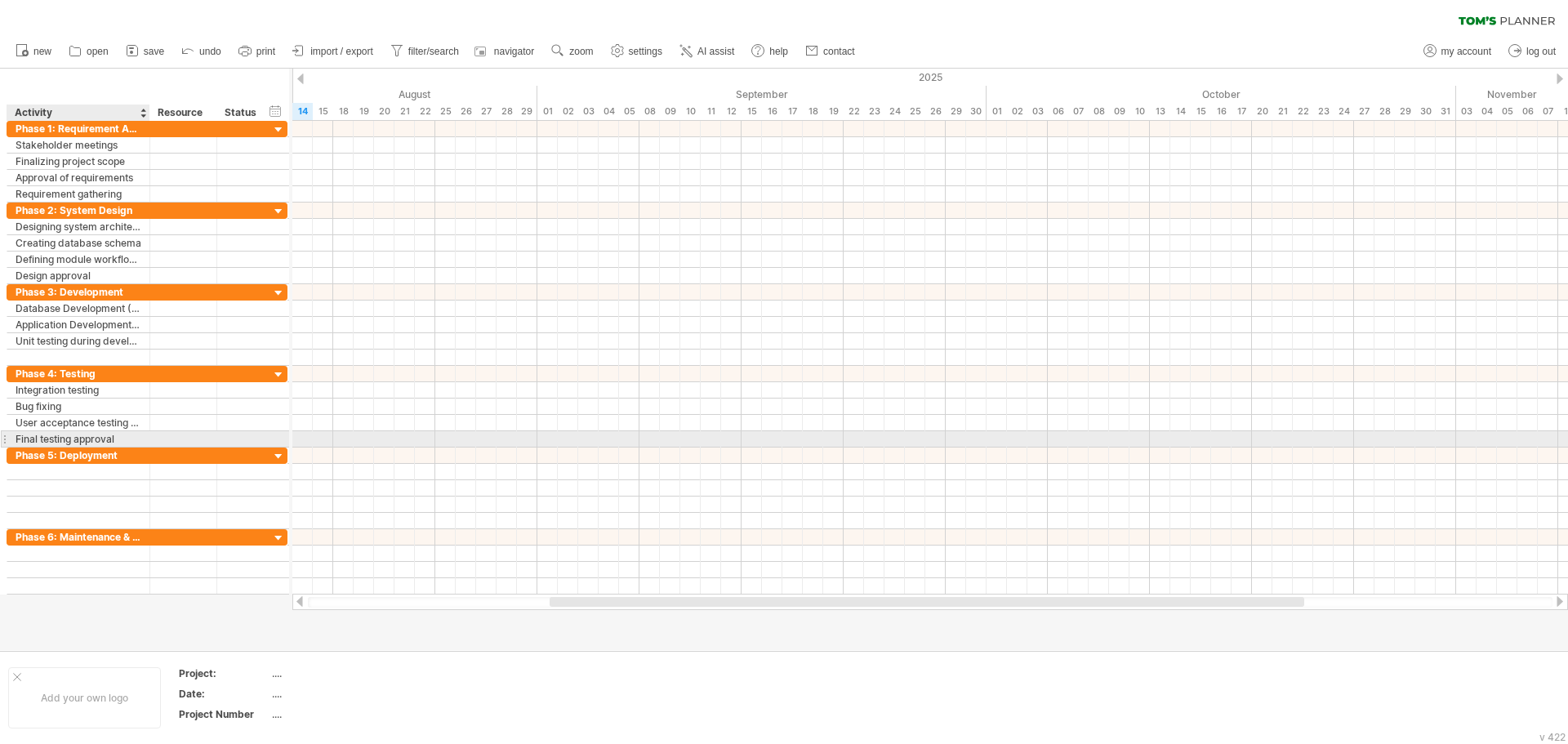
paste input "**********"
type input "**********"
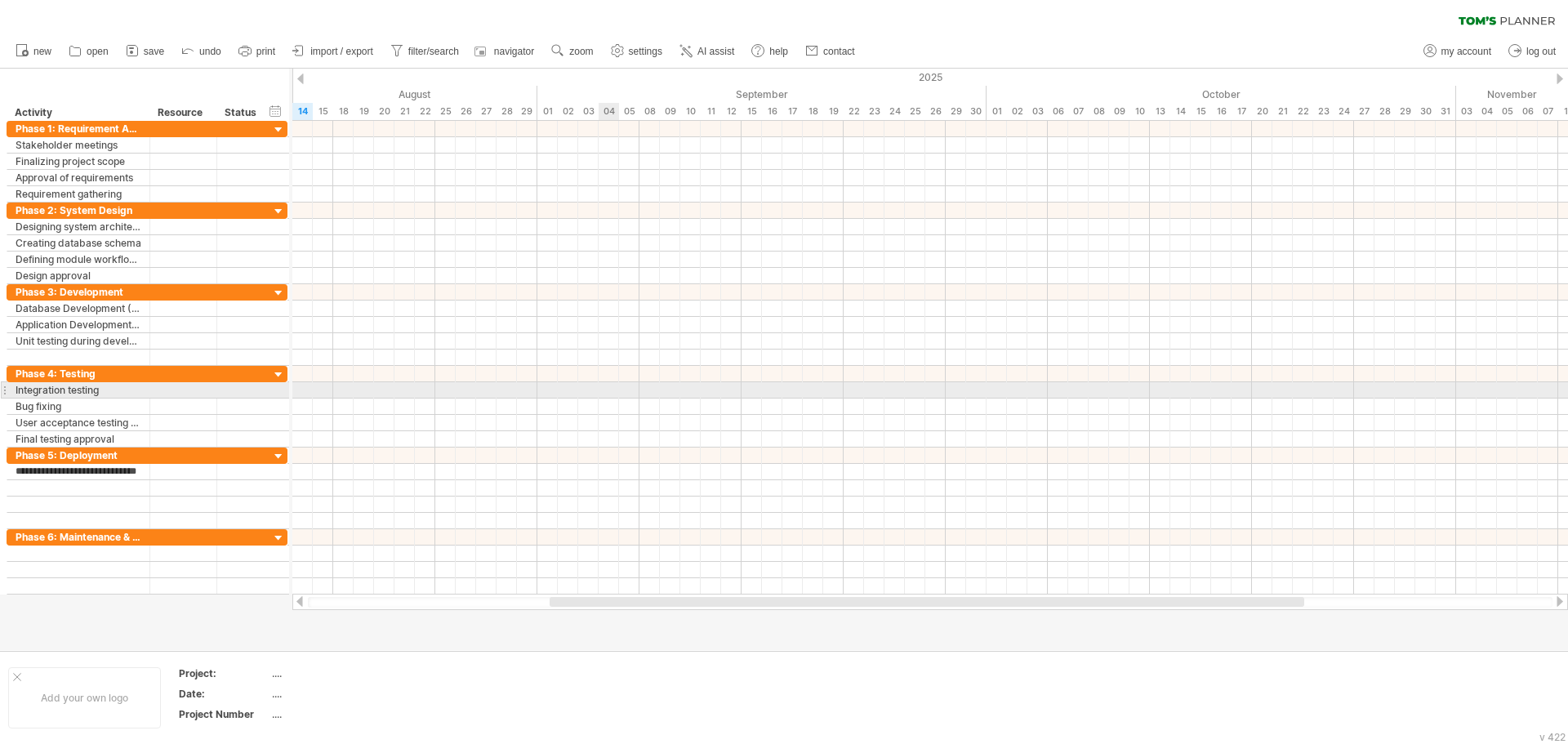
click at [607, 394] on div at bounding box center [930, 390] width 1275 height 17
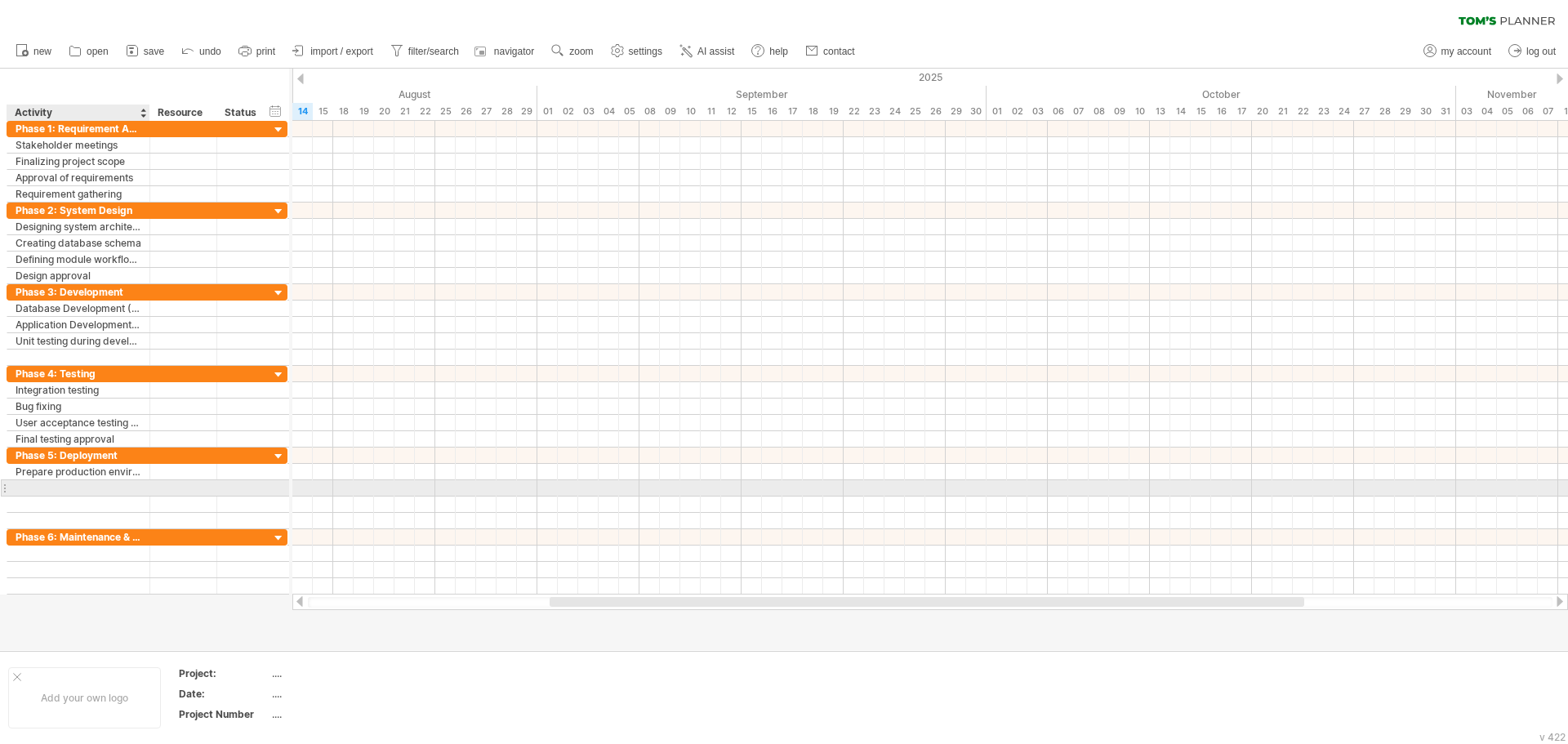
click at [77, 489] on div at bounding box center [78, 488] width 126 height 16
paste input "**********"
type input "**********"
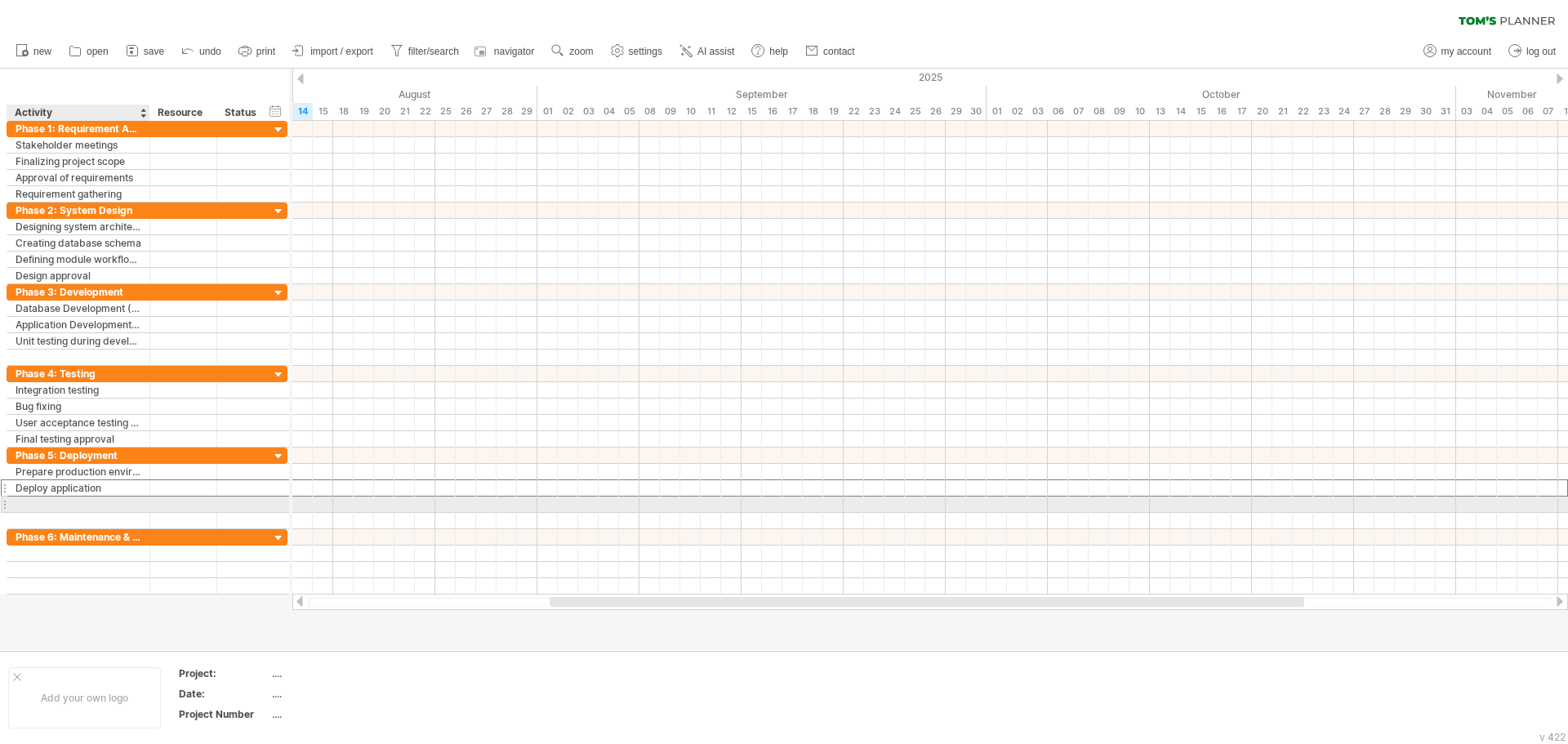
click at [69, 506] on div at bounding box center [78, 504] width 126 height 16
paste input "**********"
type input "**********"
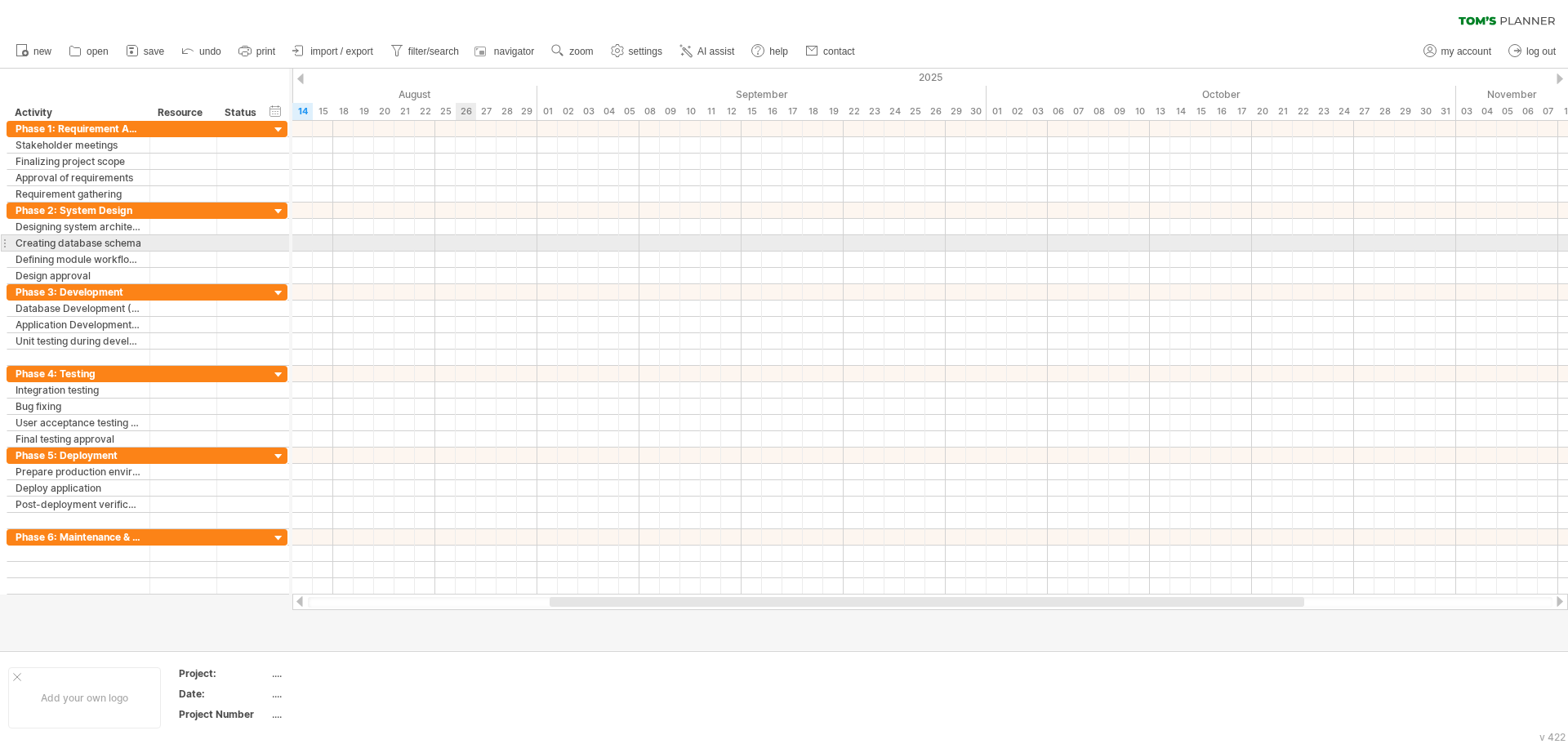
scroll to position [0, 0]
click at [474, 247] on div at bounding box center [930, 243] width 1275 height 17
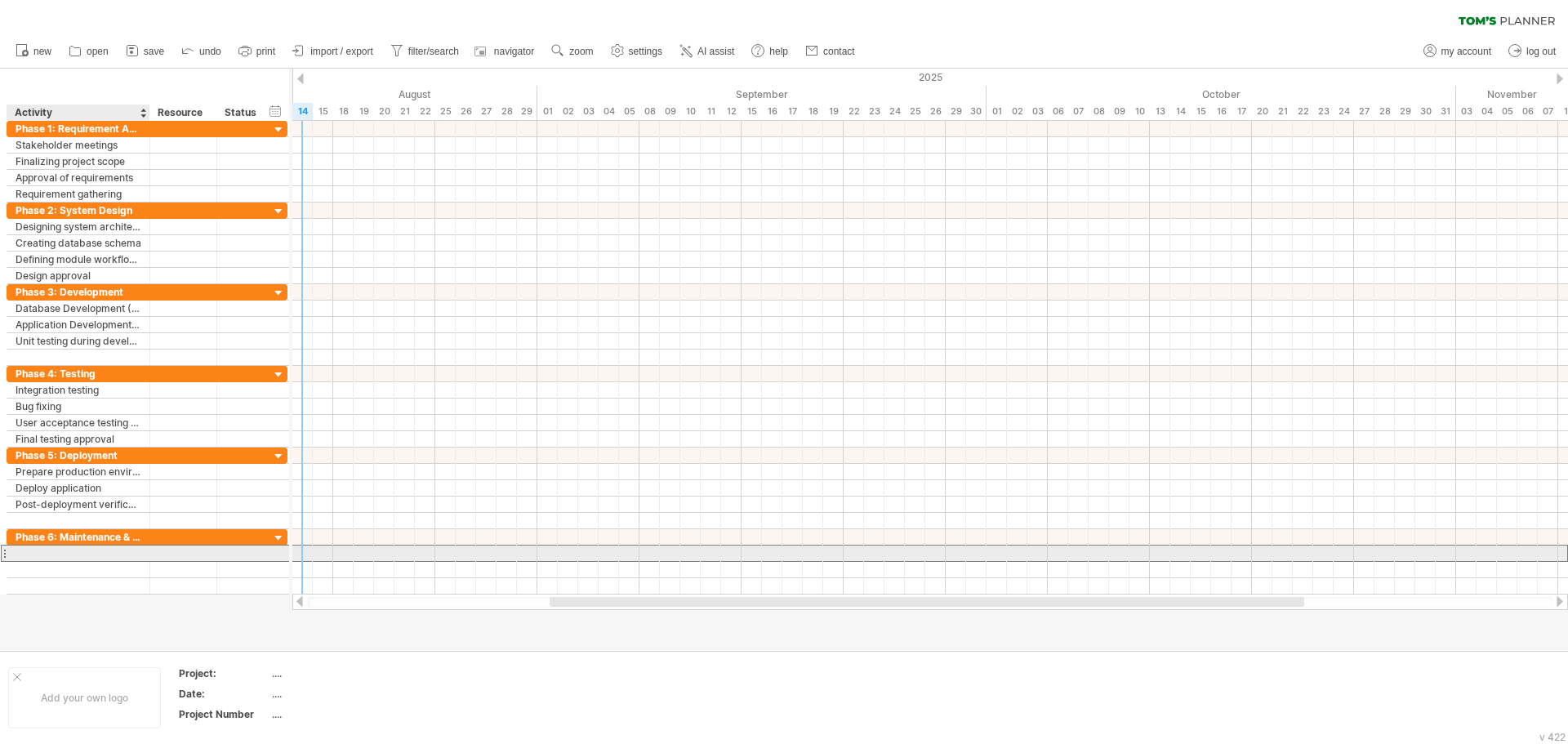
click at [85, 551] on div at bounding box center [78, 553] width 126 height 16
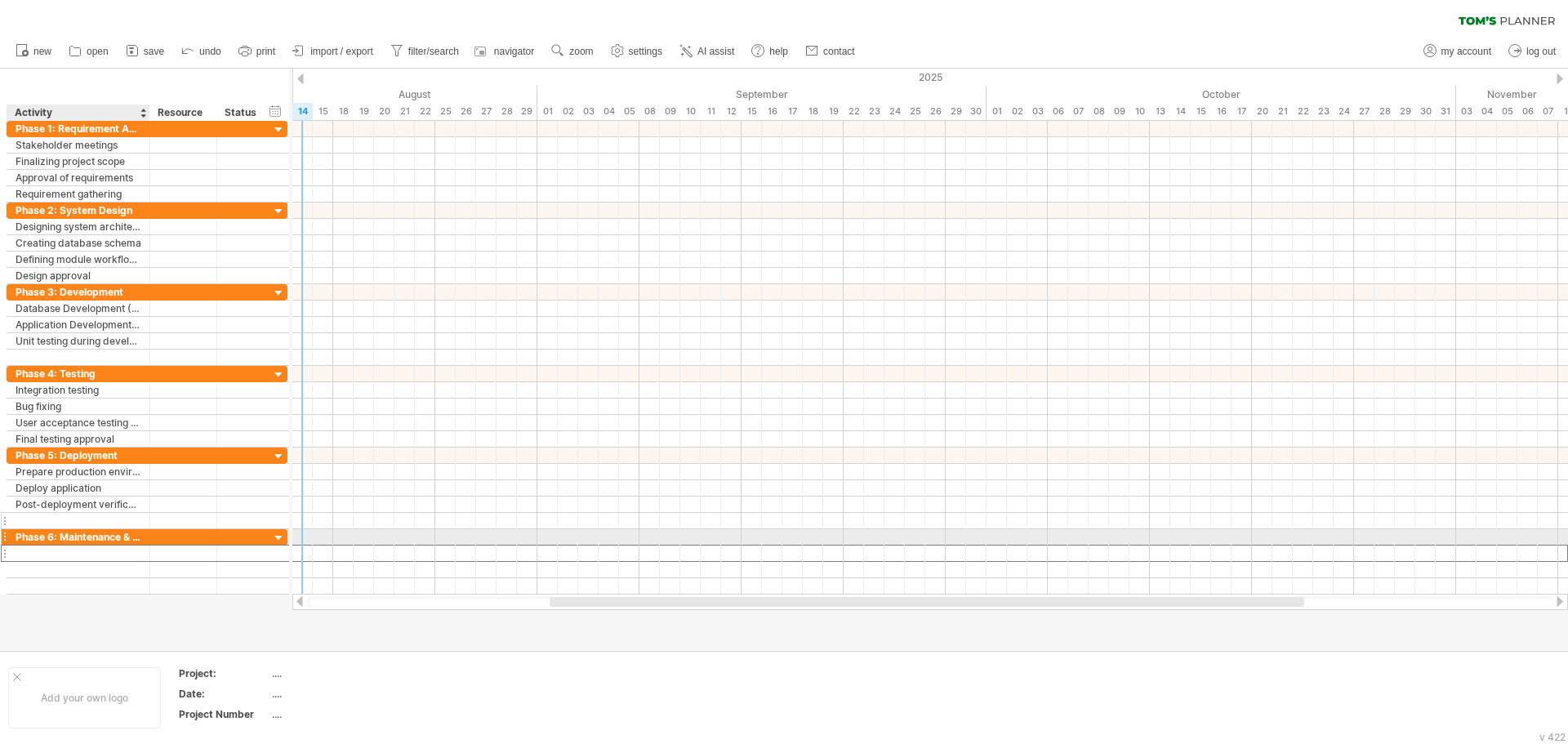
paste input "**********"
type input "**********"
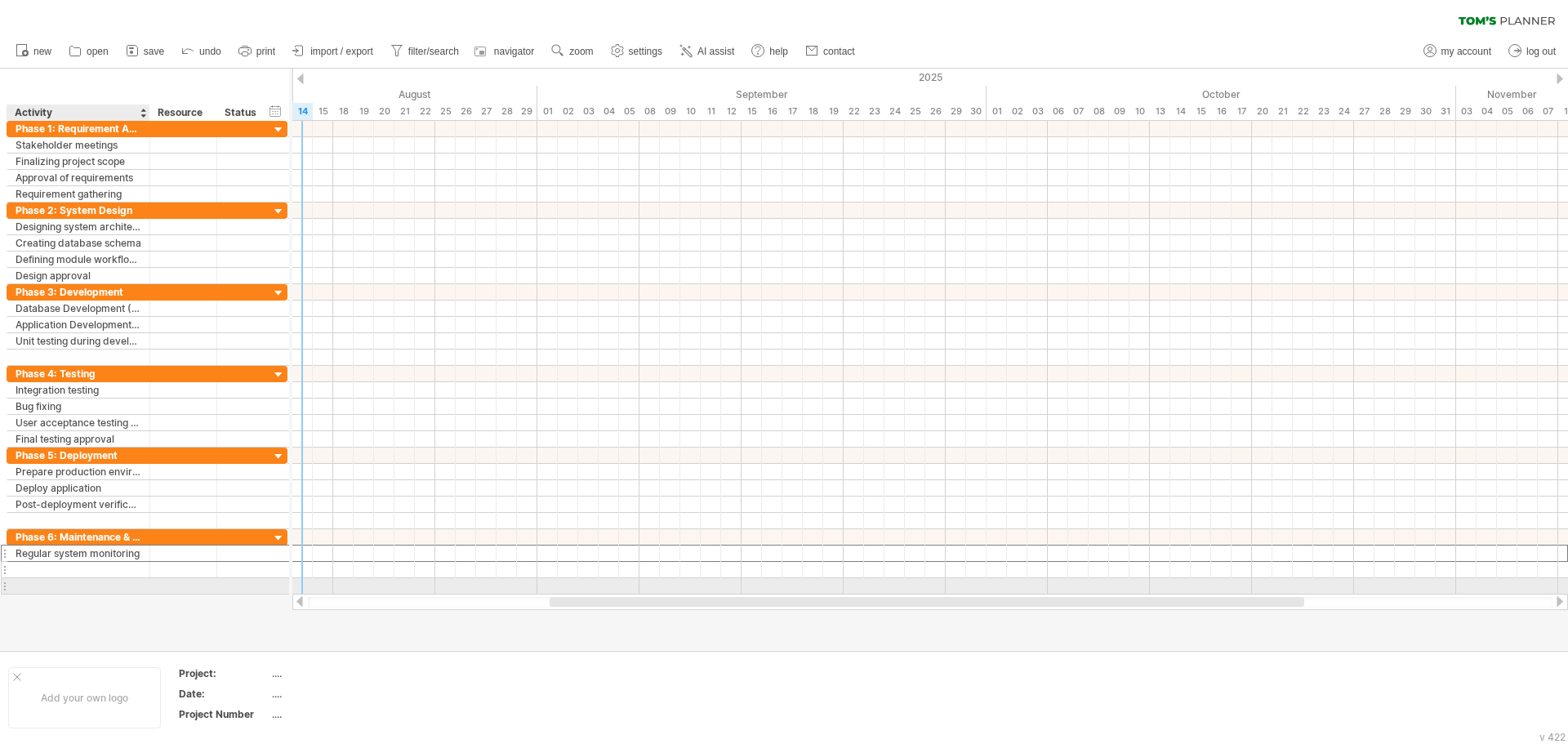
drag, startPoint x: 97, startPoint y: 585, endPoint x: 105, endPoint y: 573, distance: 14.4
click at [97, 585] on div at bounding box center [78, 586] width 126 height 16
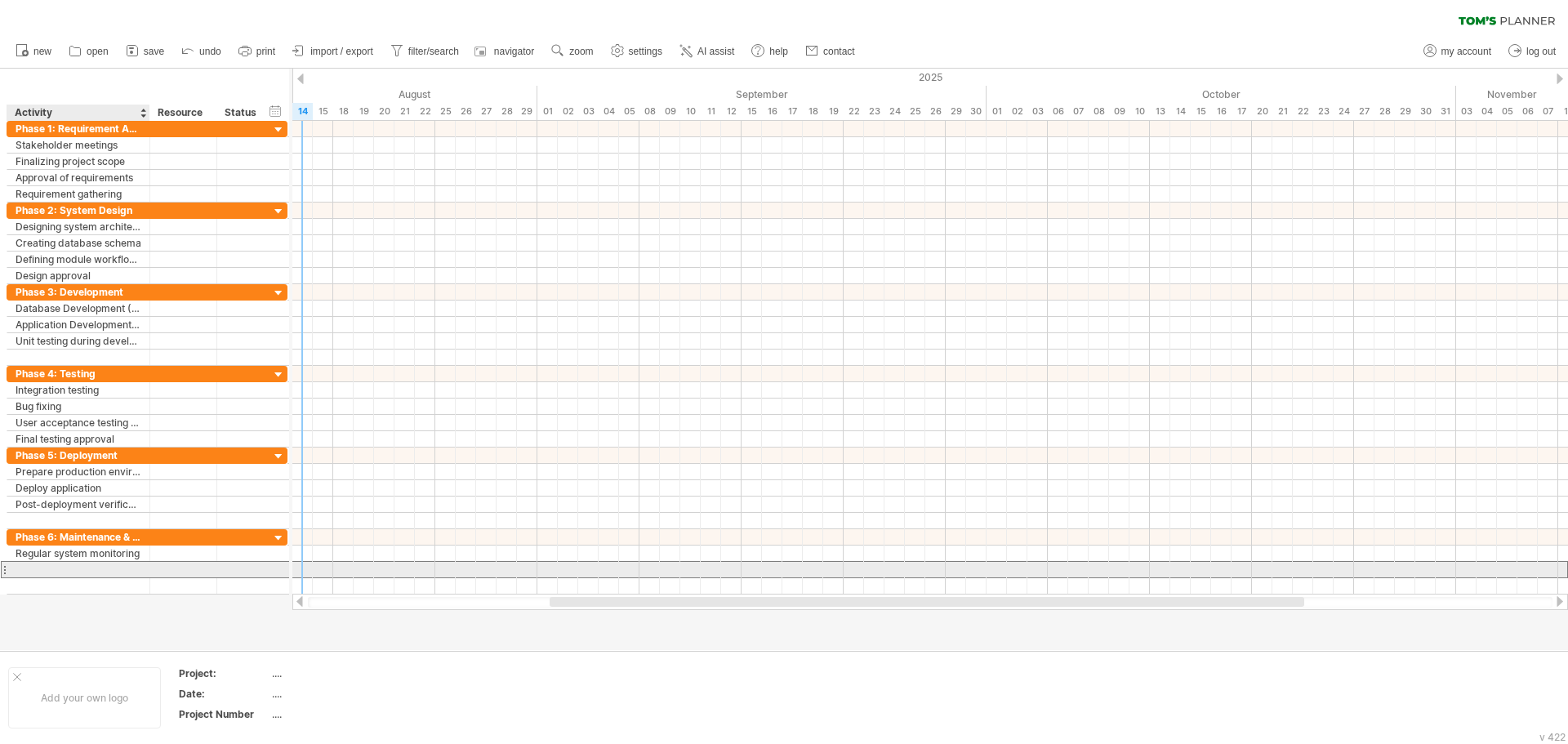
click at [106, 564] on div at bounding box center [78, 570] width 126 height 16
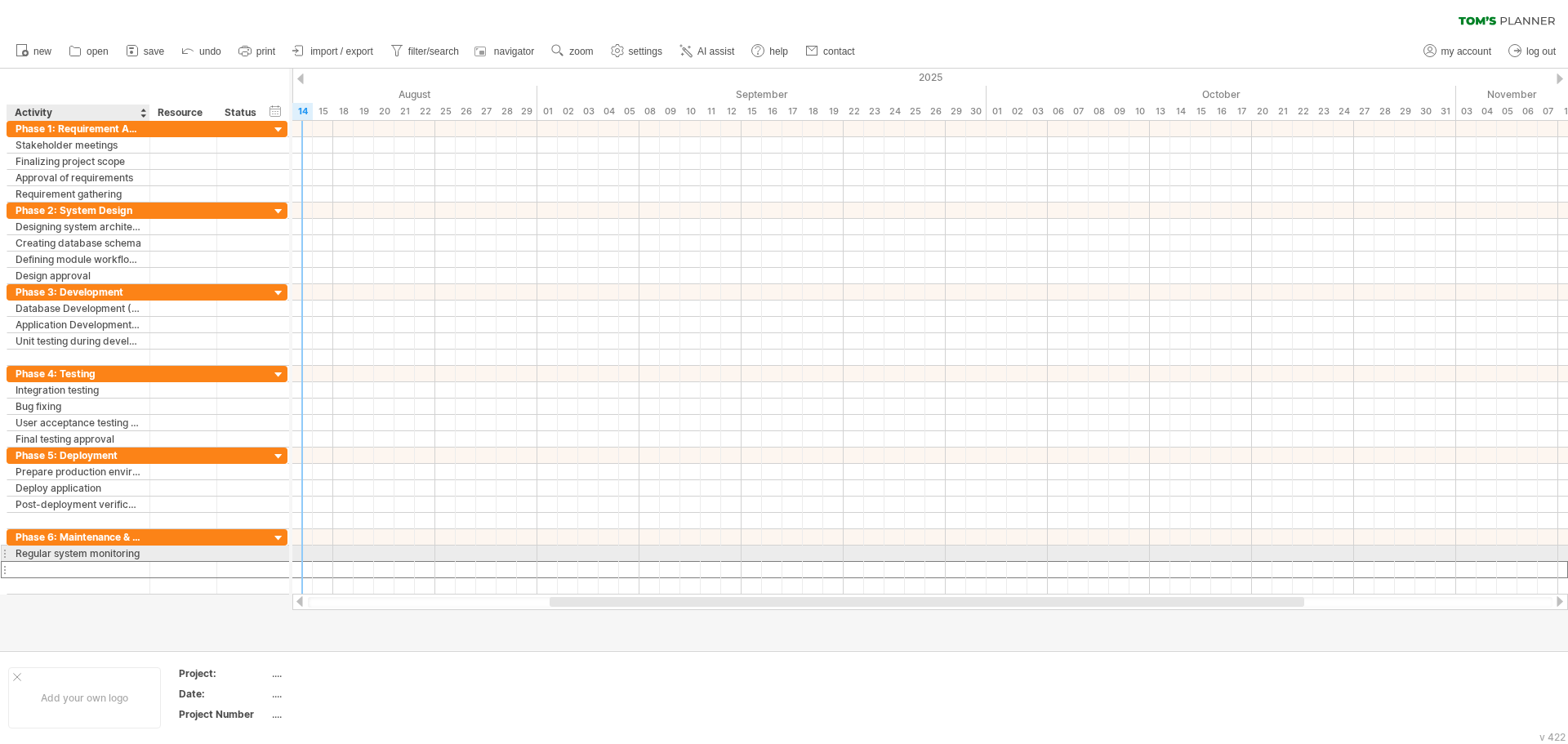
paste input "**********"
type input "**********"
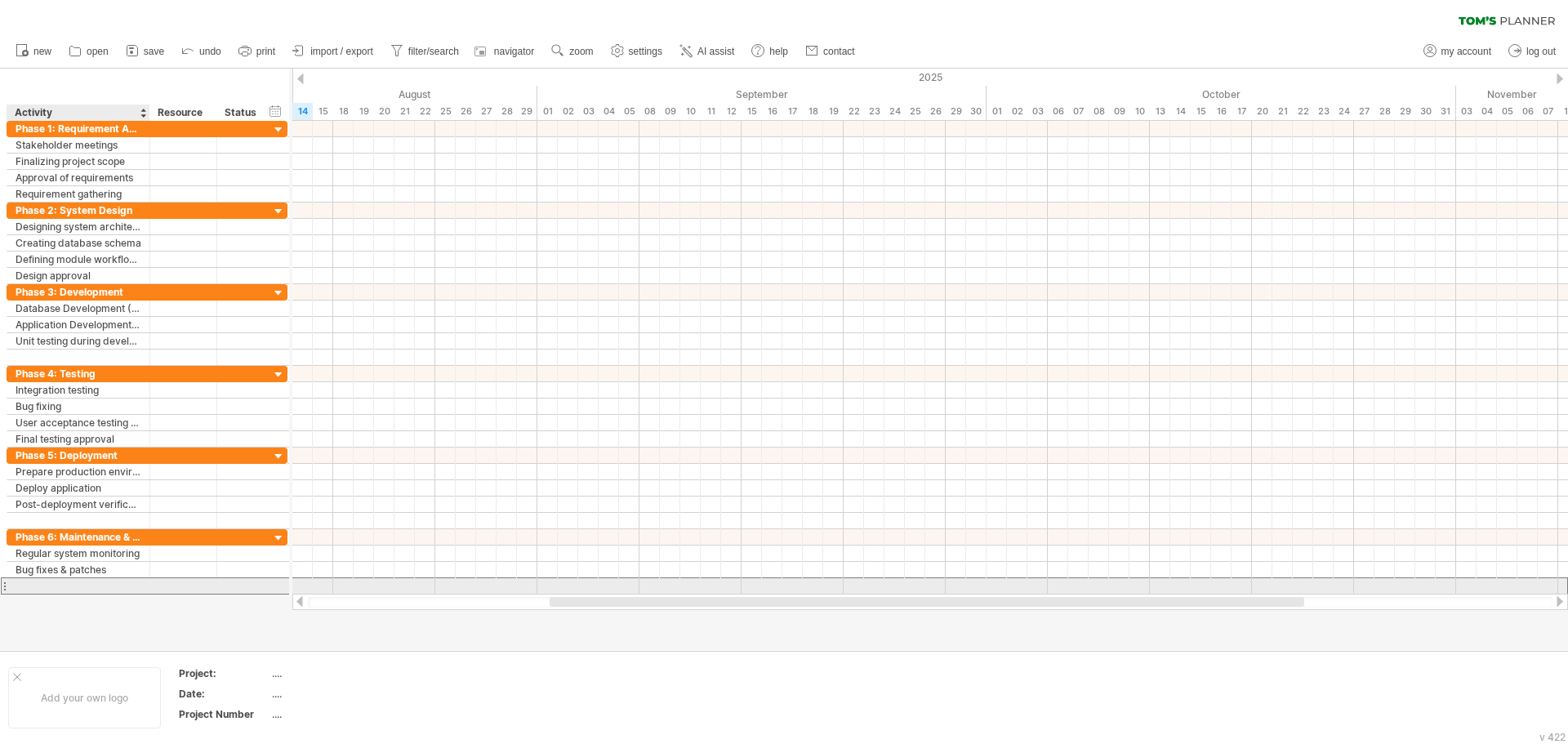
click at [89, 584] on div at bounding box center [78, 586] width 126 height 16
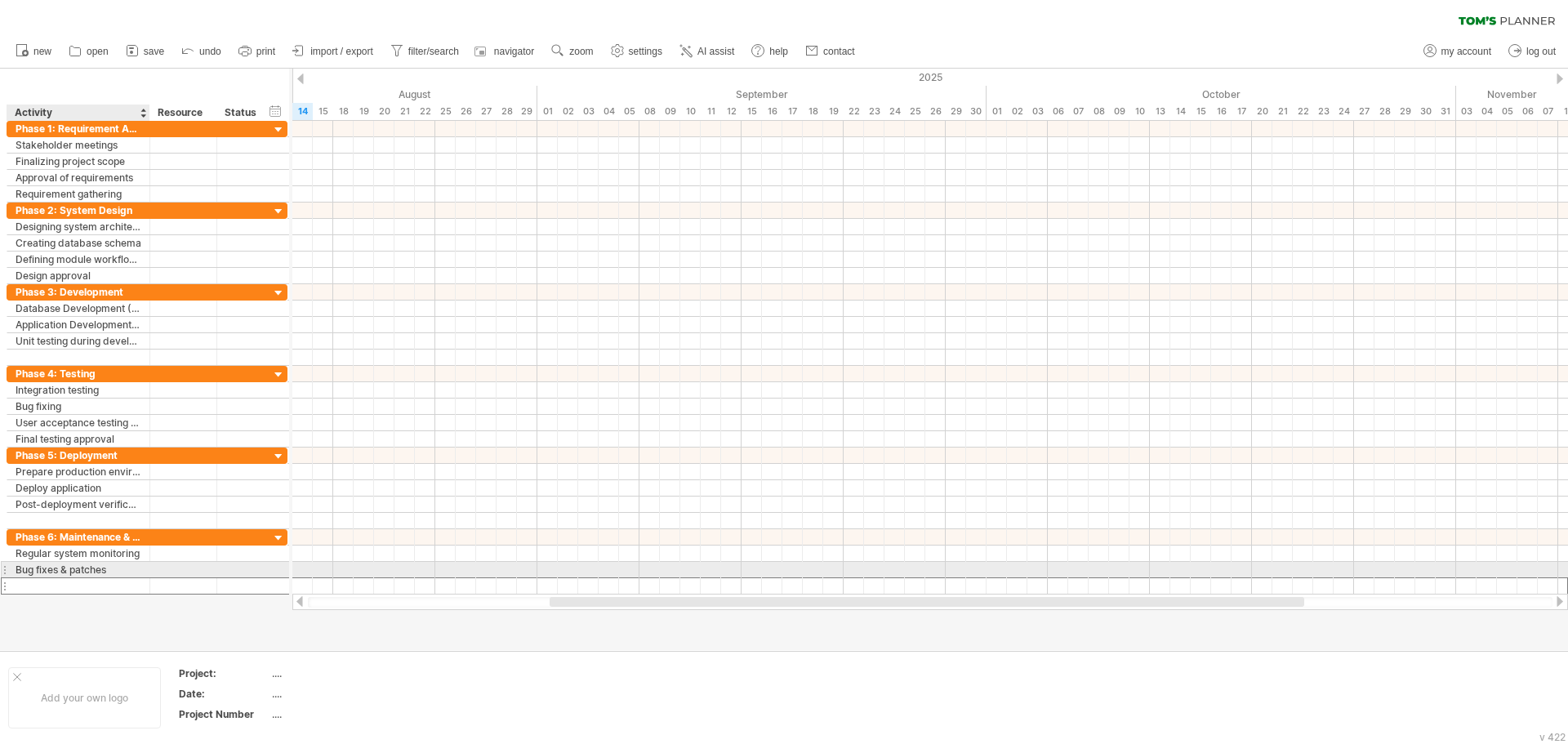
paste input "**********"
type input "**********"
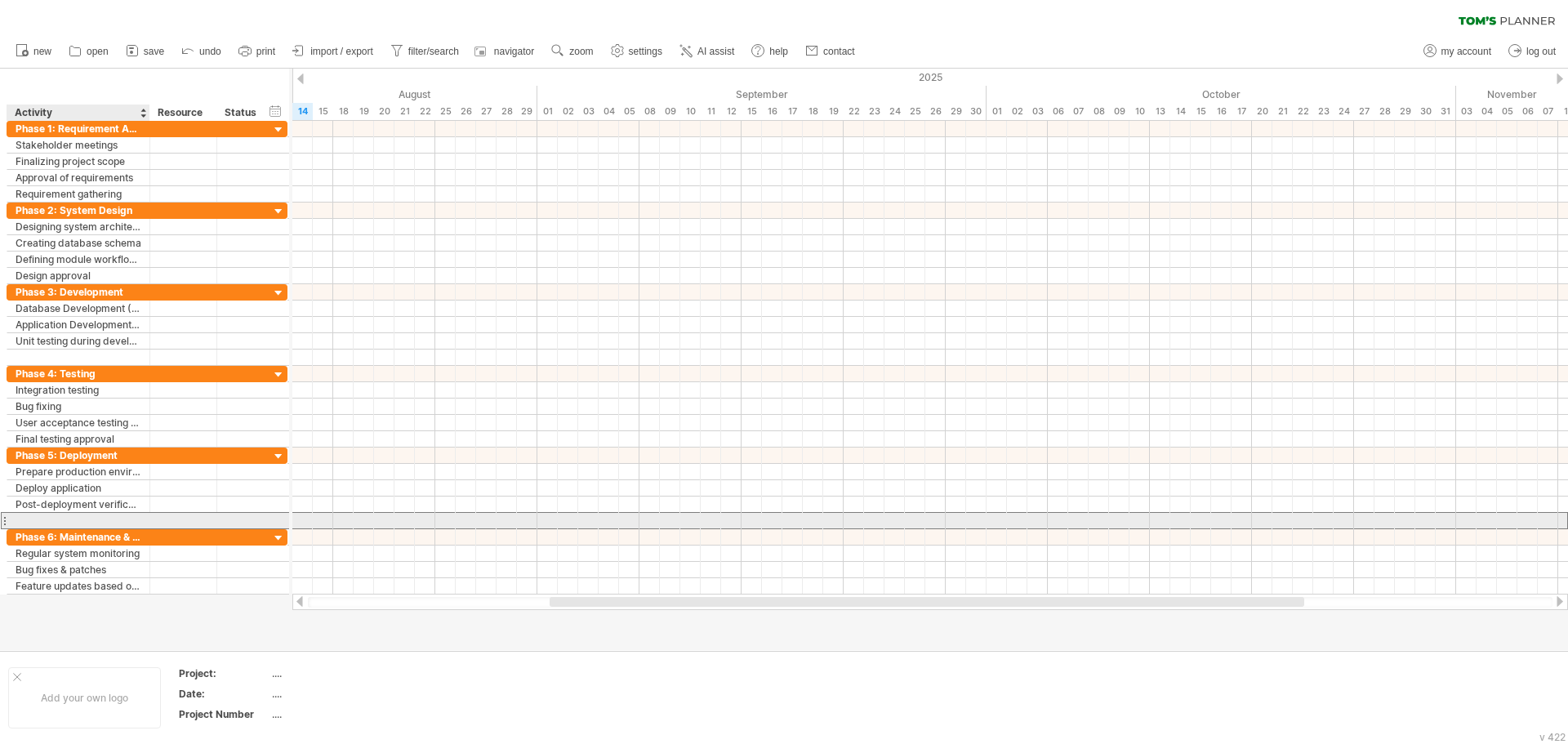
click at [69, 514] on div at bounding box center [78, 521] width 126 height 16
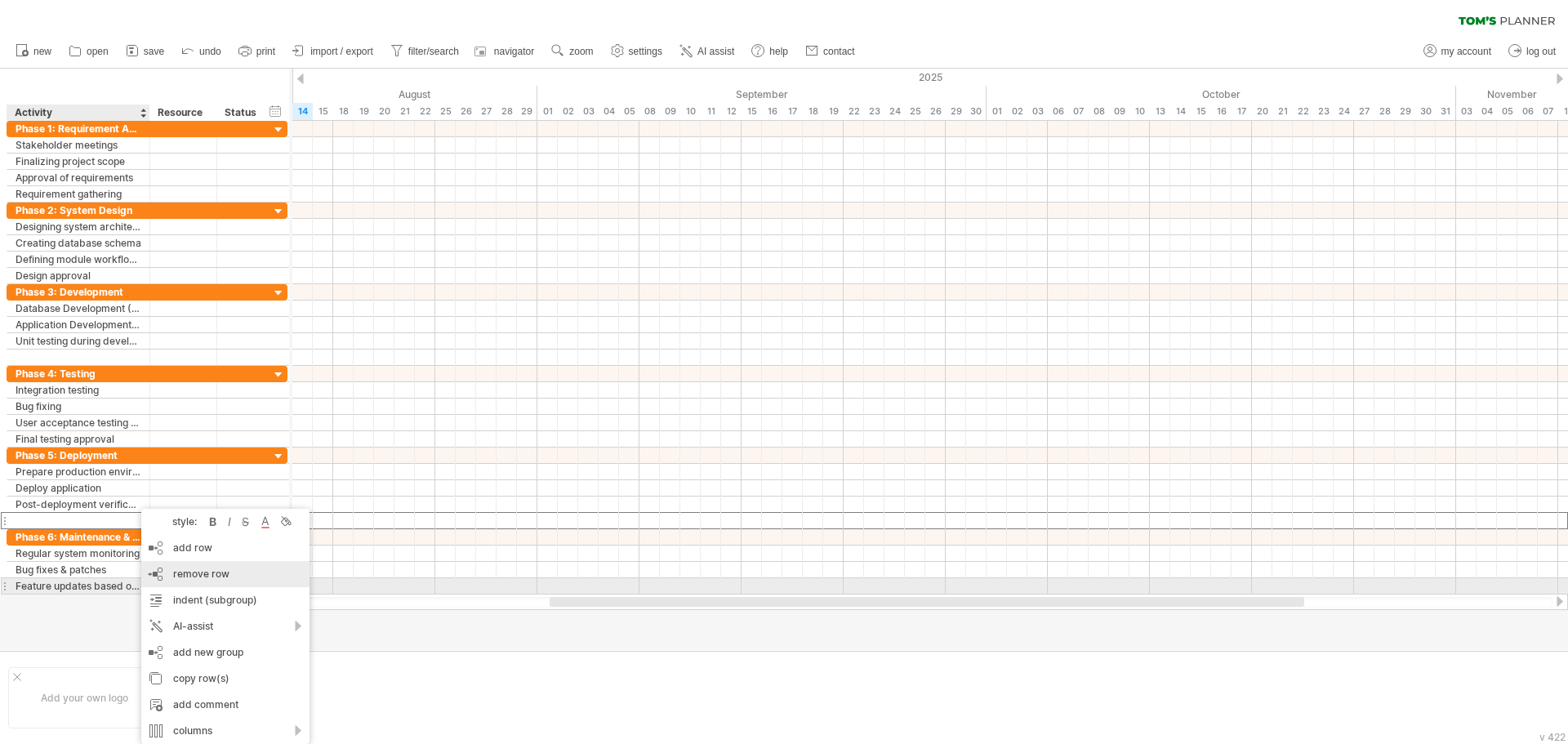
drag, startPoint x: 197, startPoint y: 579, endPoint x: 206, endPoint y: 581, distance: 9.2
click at [199, 581] on div "remove row remove selected rows" at bounding box center [226, 574] width 169 height 26
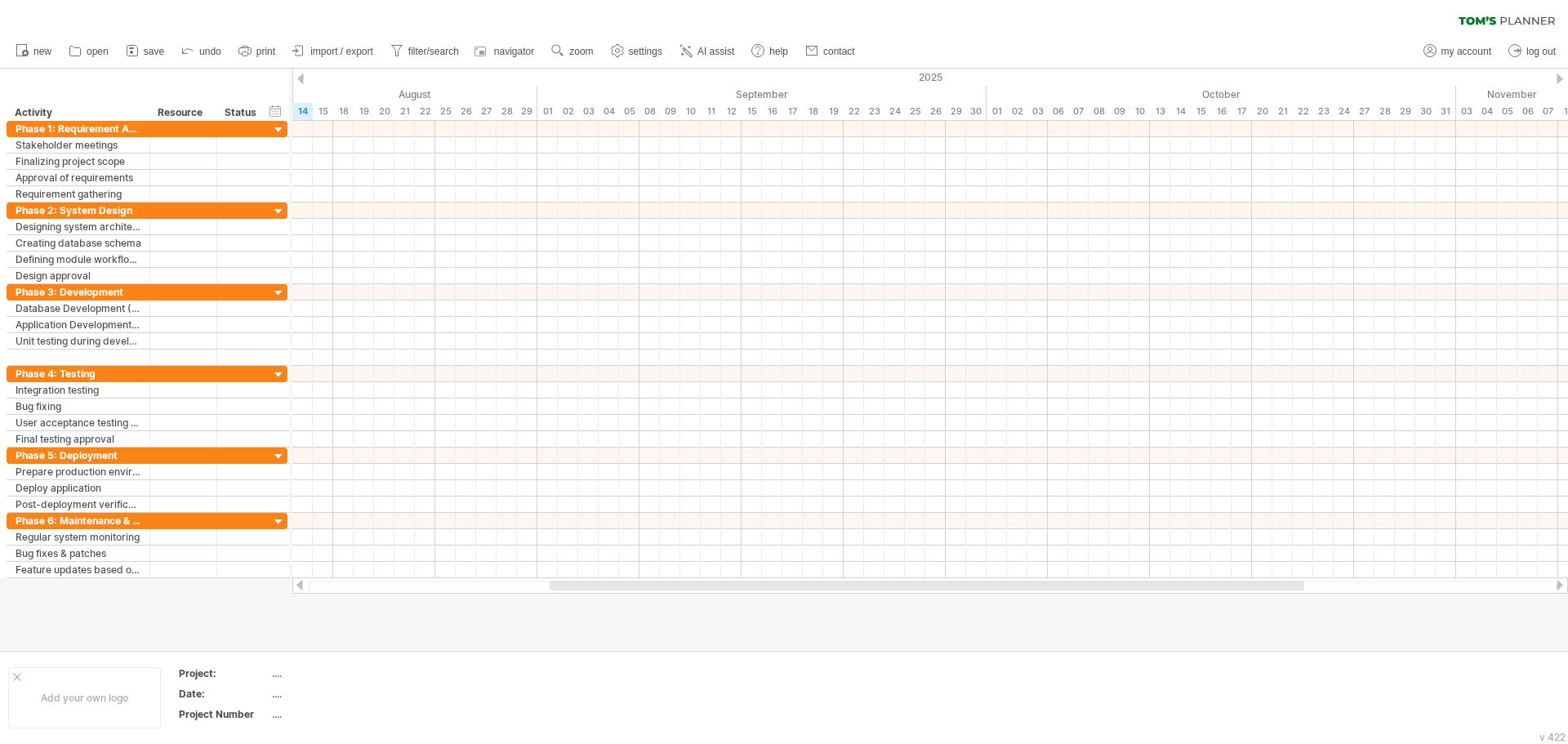
click at [291, 105] on div at bounding box center [784, 359] width 1568 height 581
click at [288, 119] on div "hide start/end/duration show start/end/duration ******** Activity ******** Reso…" at bounding box center [144, 95] width 289 height 53
click at [278, 113] on div "hide start/end/duration show start/end/duration" at bounding box center [276, 111] width 16 height 18
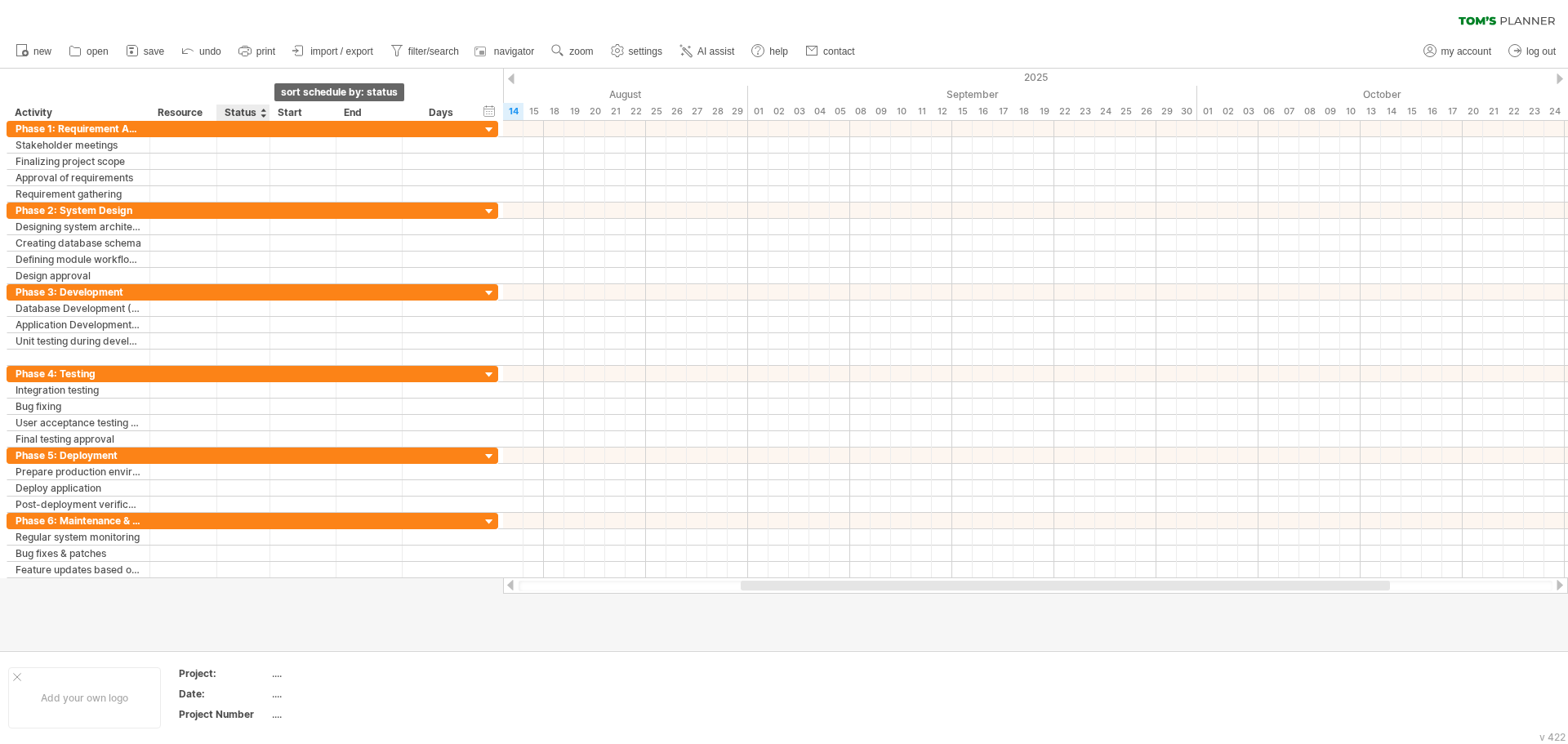
click at [264, 109] on div at bounding box center [263, 112] width 6 height 17
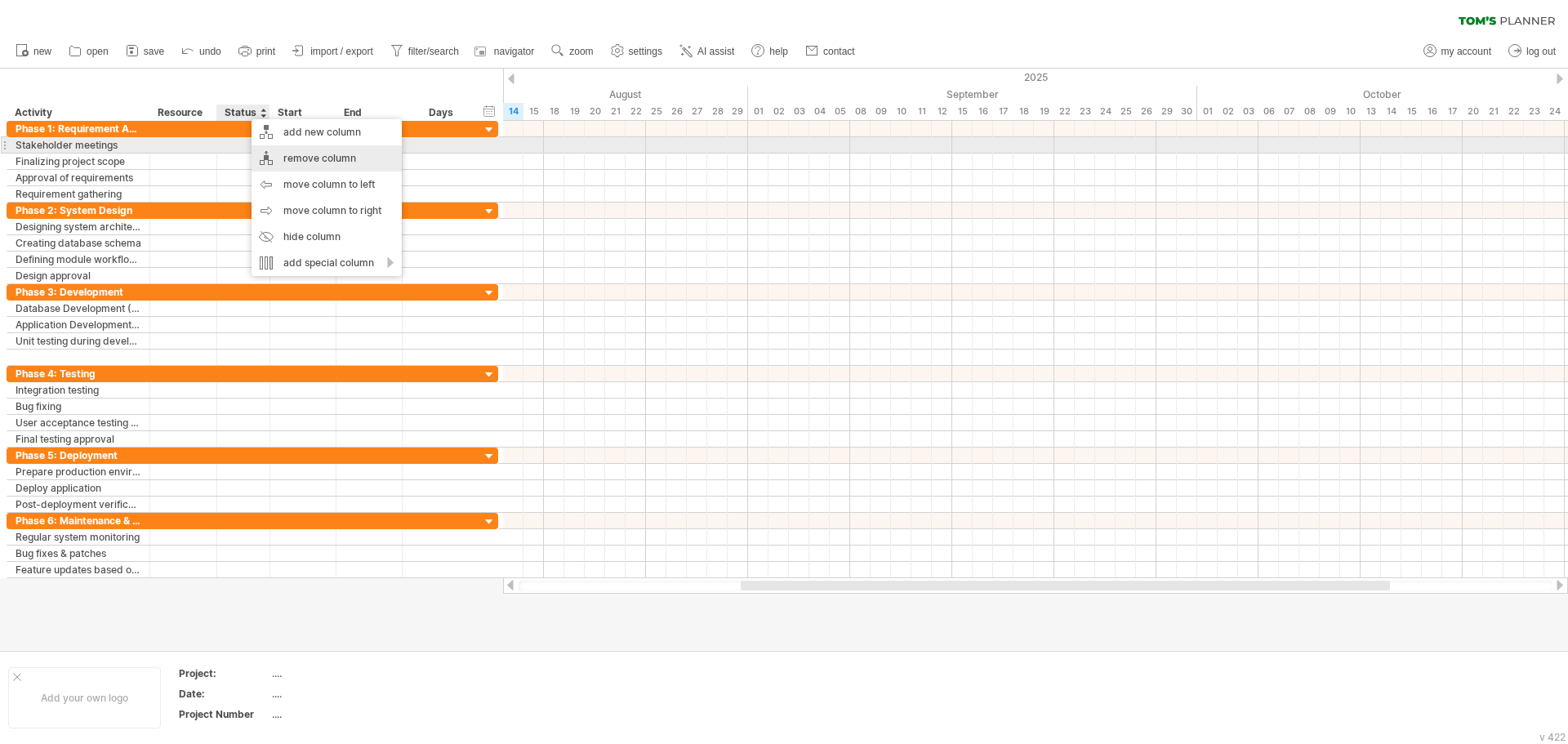
click at [304, 149] on div "remove column" at bounding box center [326, 159] width 150 height 26
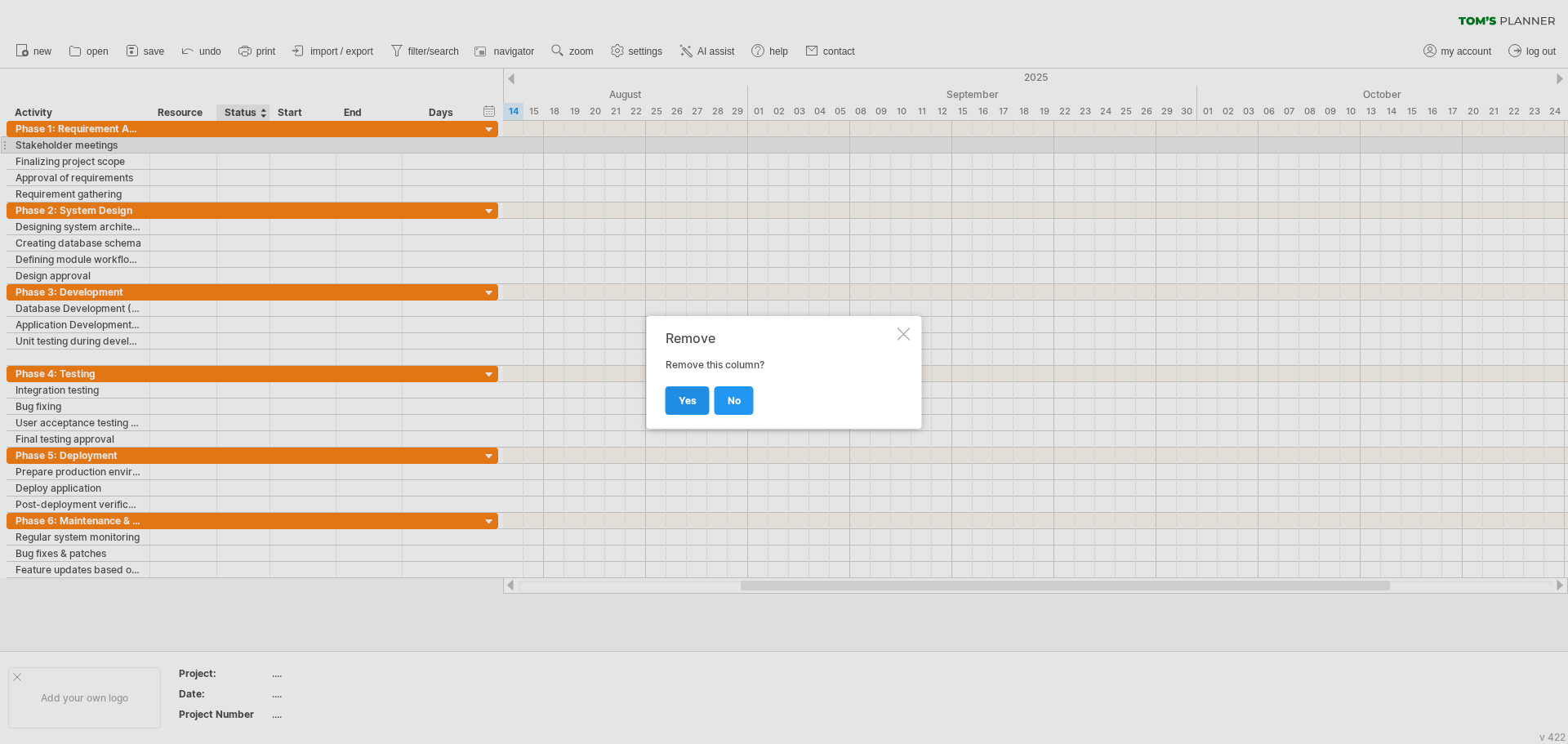
click at [705, 401] on link "yes" at bounding box center [688, 401] width 44 height 29
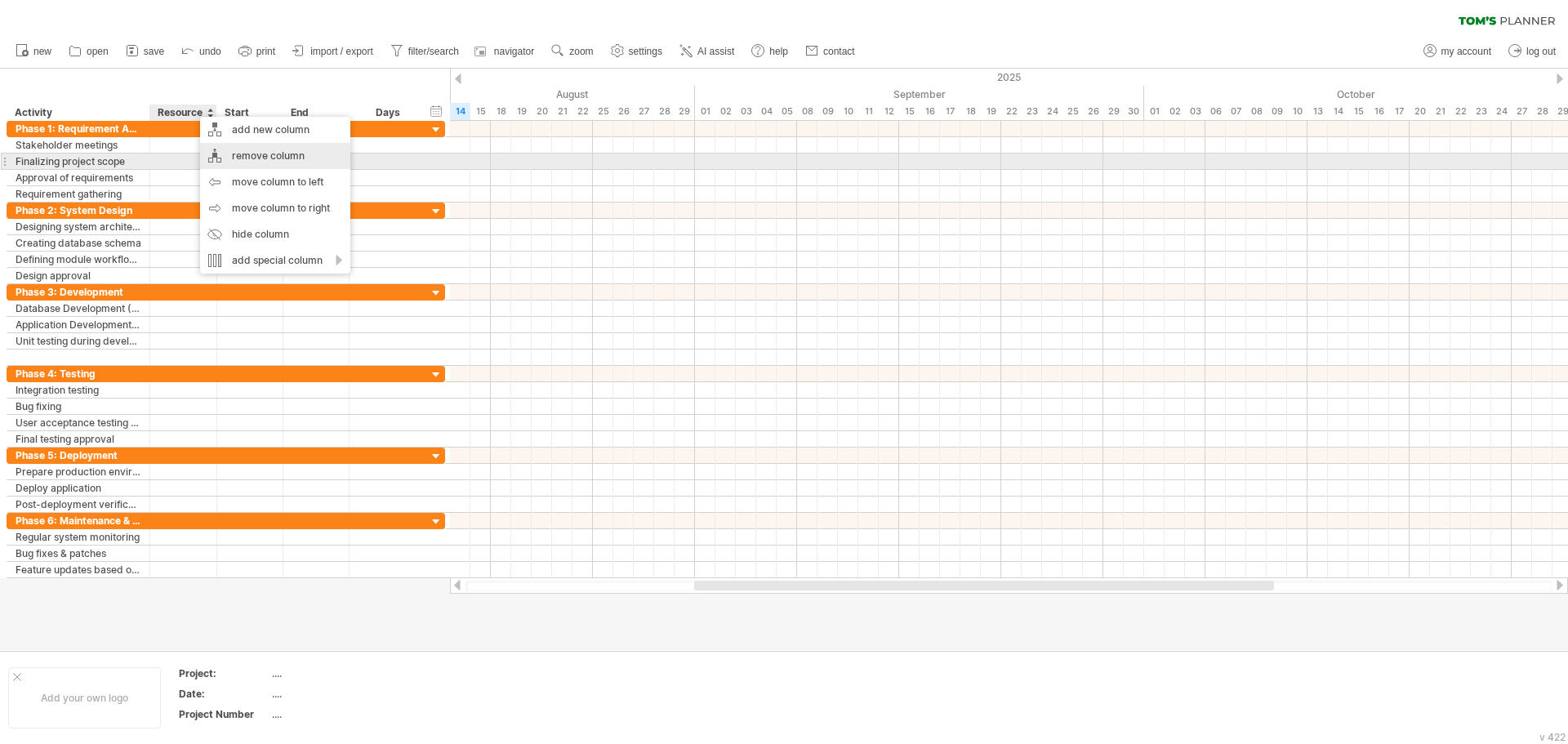
click at [252, 161] on div "remove column" at bounding box center [275, 156] width 150 height 26
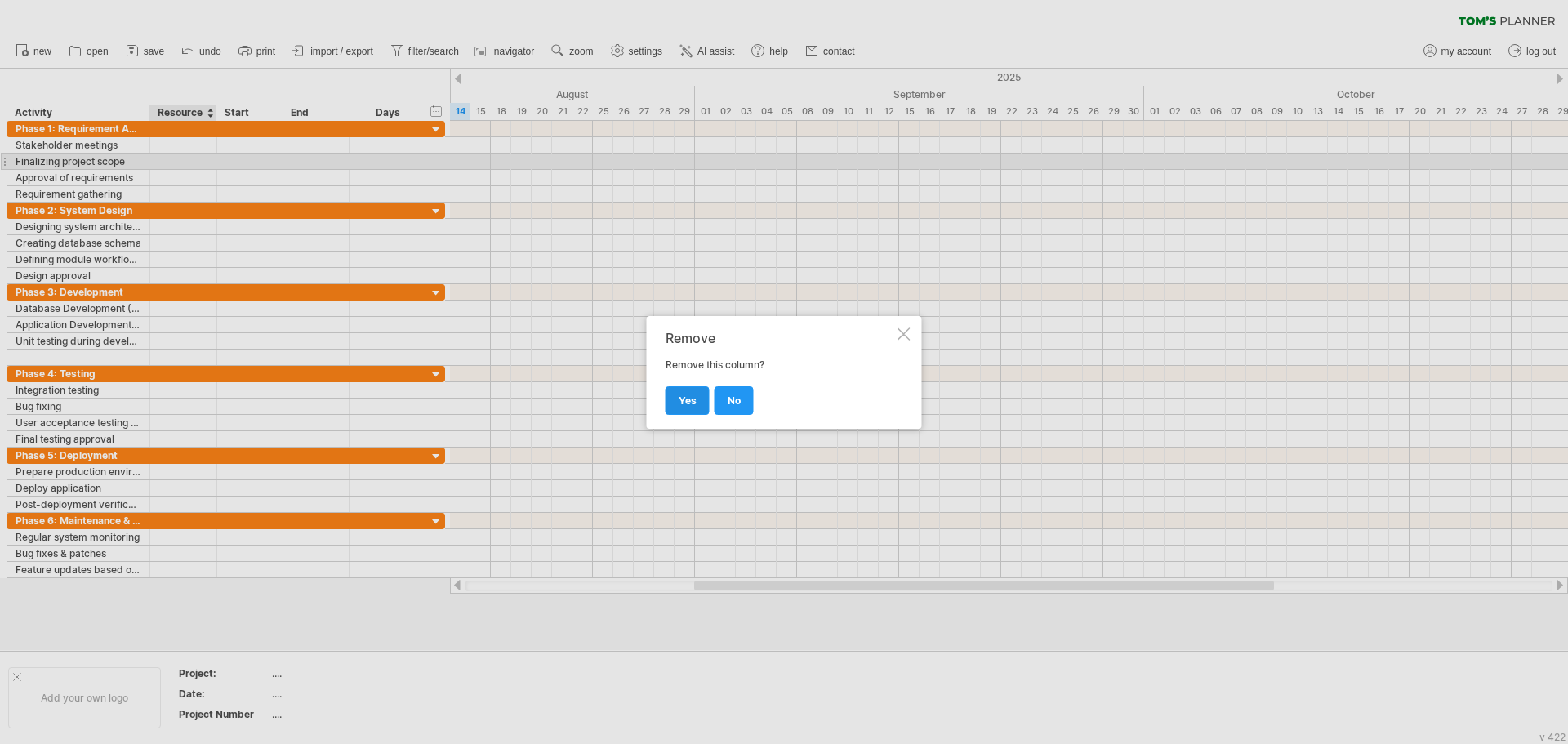
click at [695, 394] on span "yes" at bounding box center [688, 401] width 18 height 12
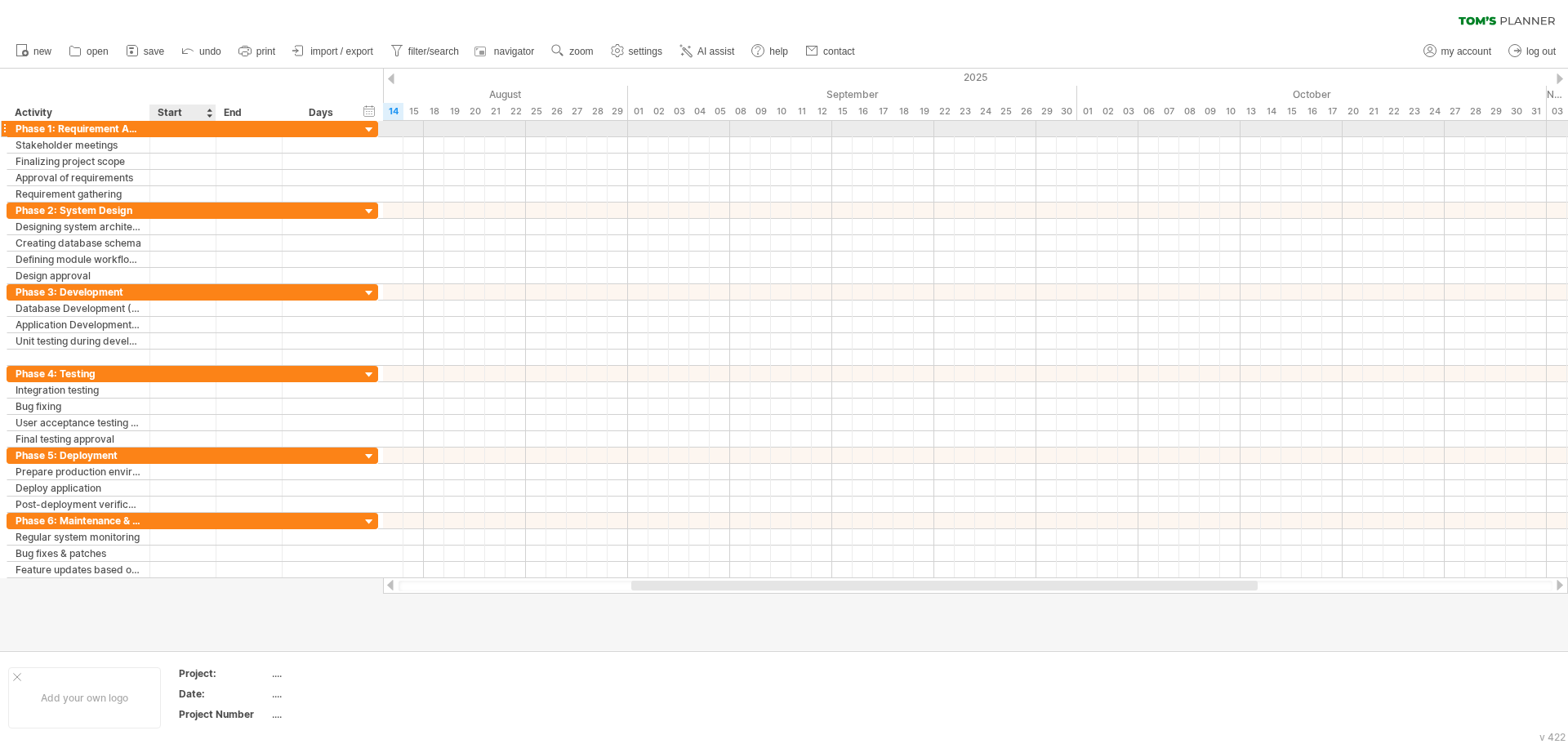
click at [181, 130] on div at bounding box center [183, 129] width 66 height 16
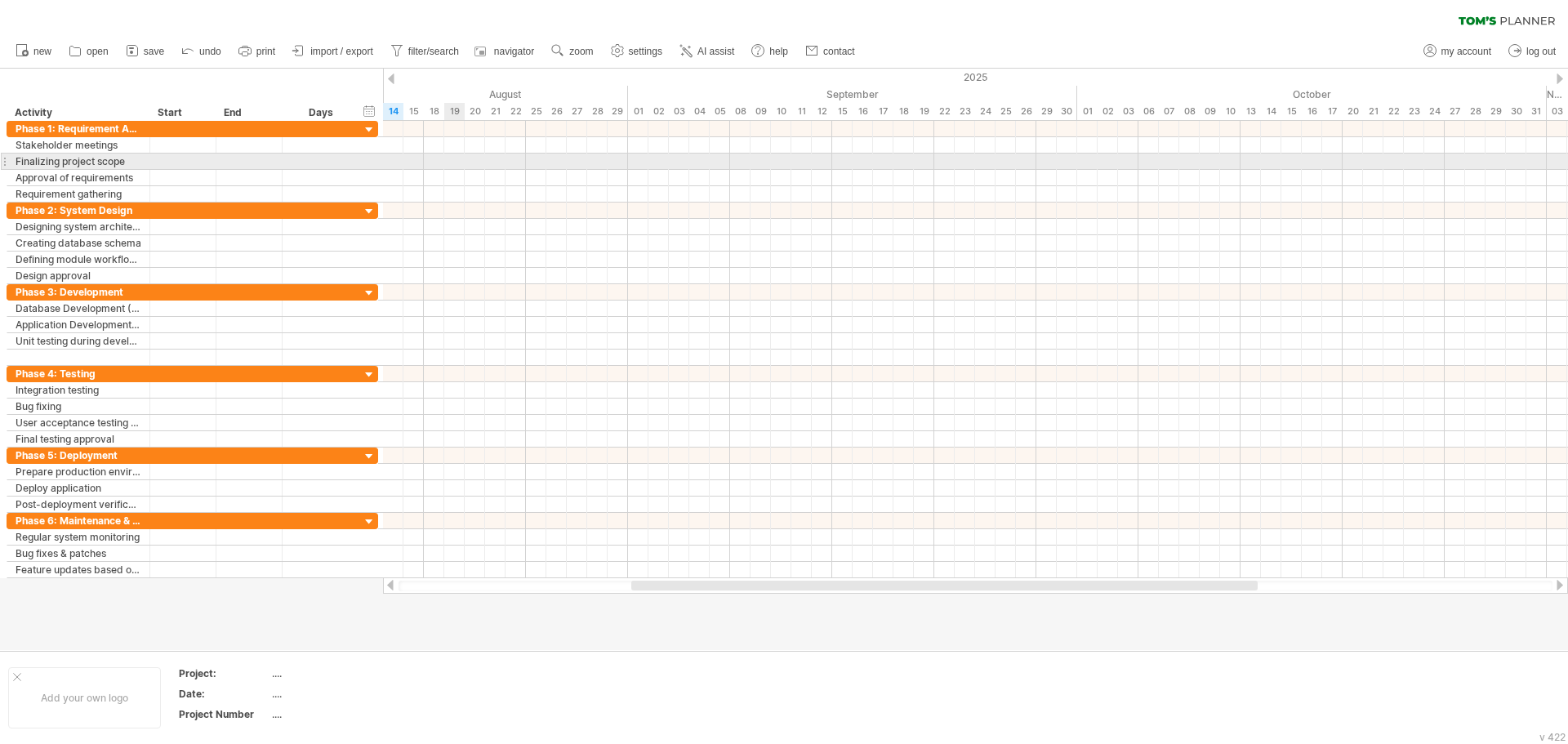
click at [461, 155] on div at bounding box center [975, 162] width 1185 height 17
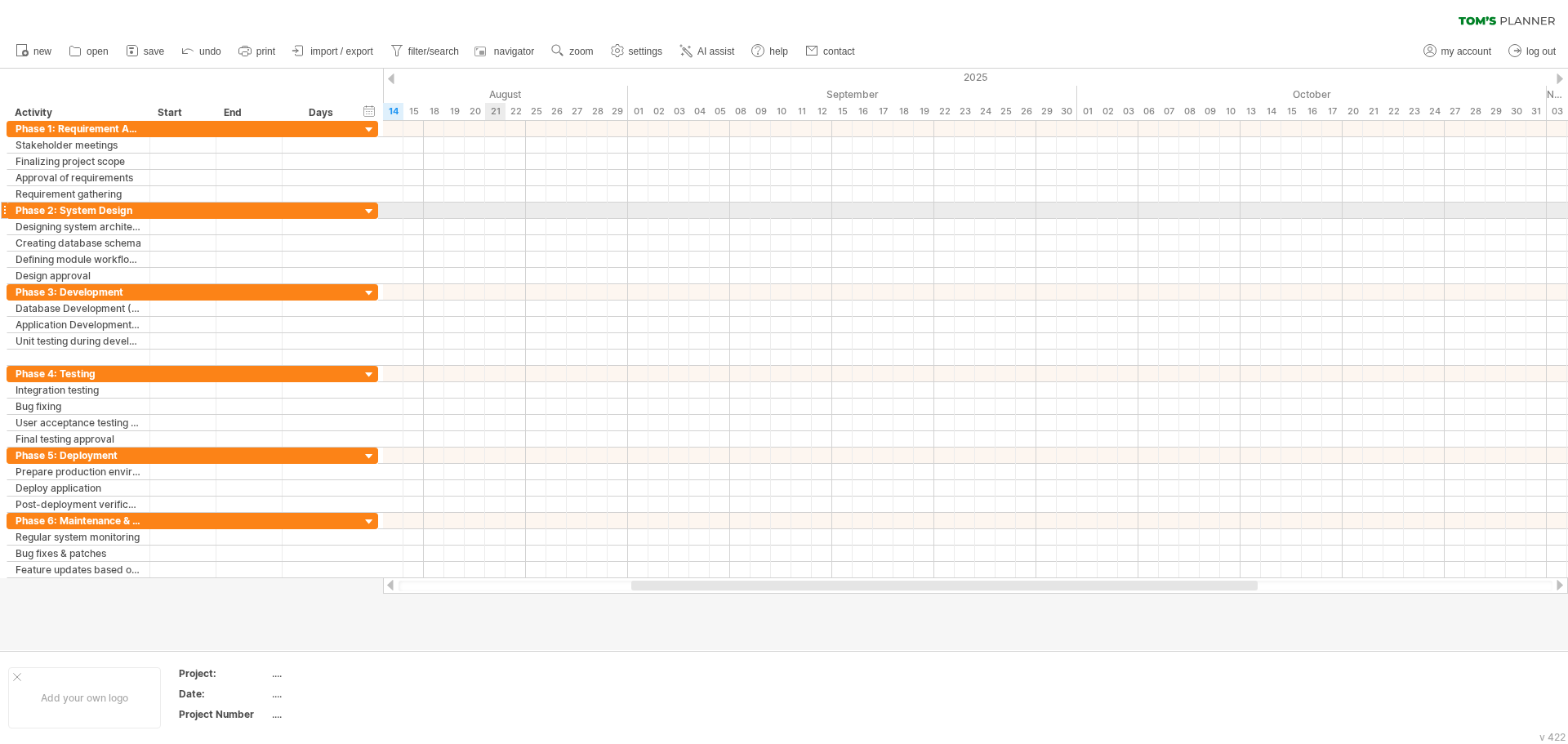
drag, startPoint x: 495, startPoint y: 213, endPoint x: 455, endPoint y: 184, distance: 49.4
click at [498, 211] on div at bounding box center [975, 211] width 1185 height 17
click at [395, 133] on div at bounding box center [975, 129] width 1185 height 17
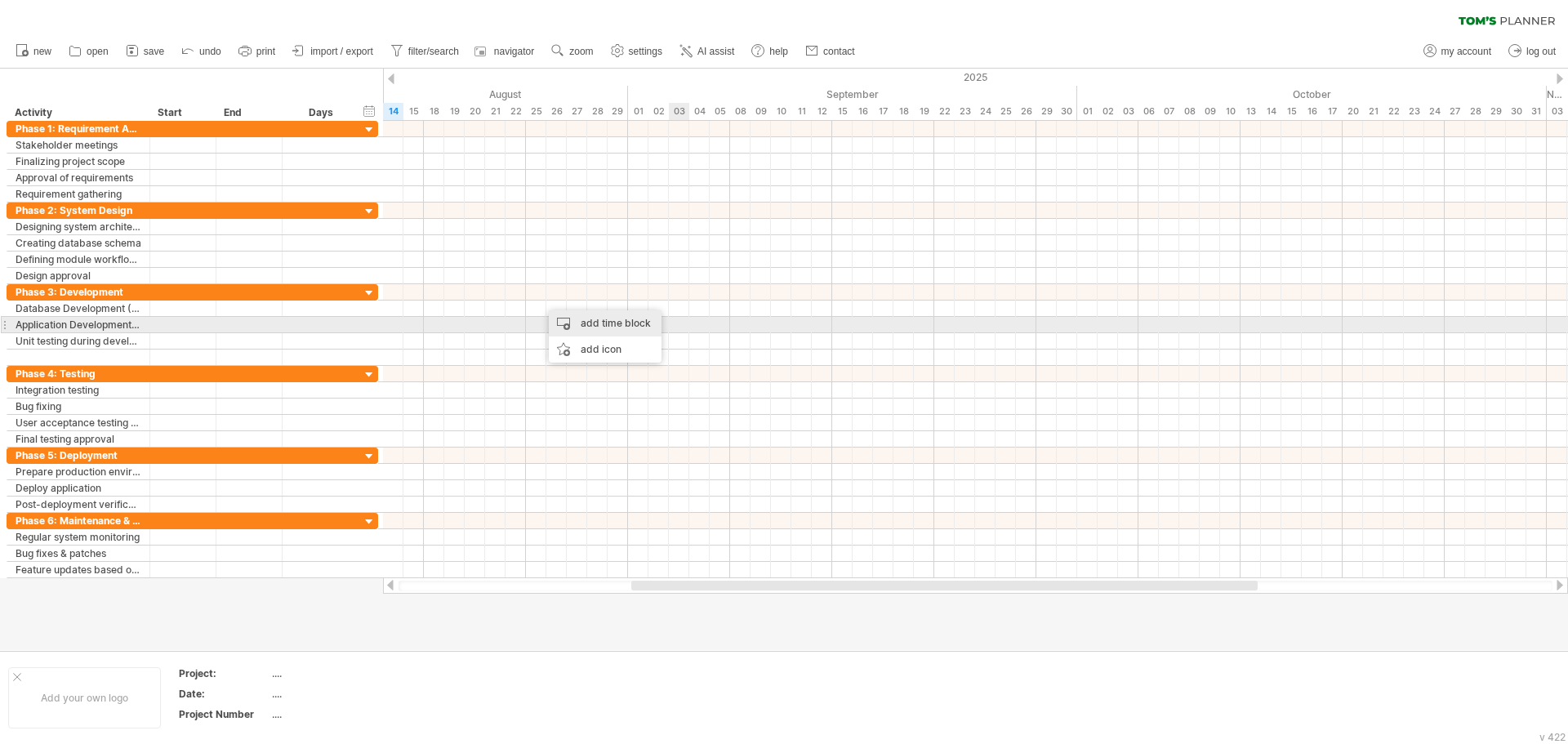
click at [617, 319] on div "add time block" at bounding box center [605, 323] width 112 height 26
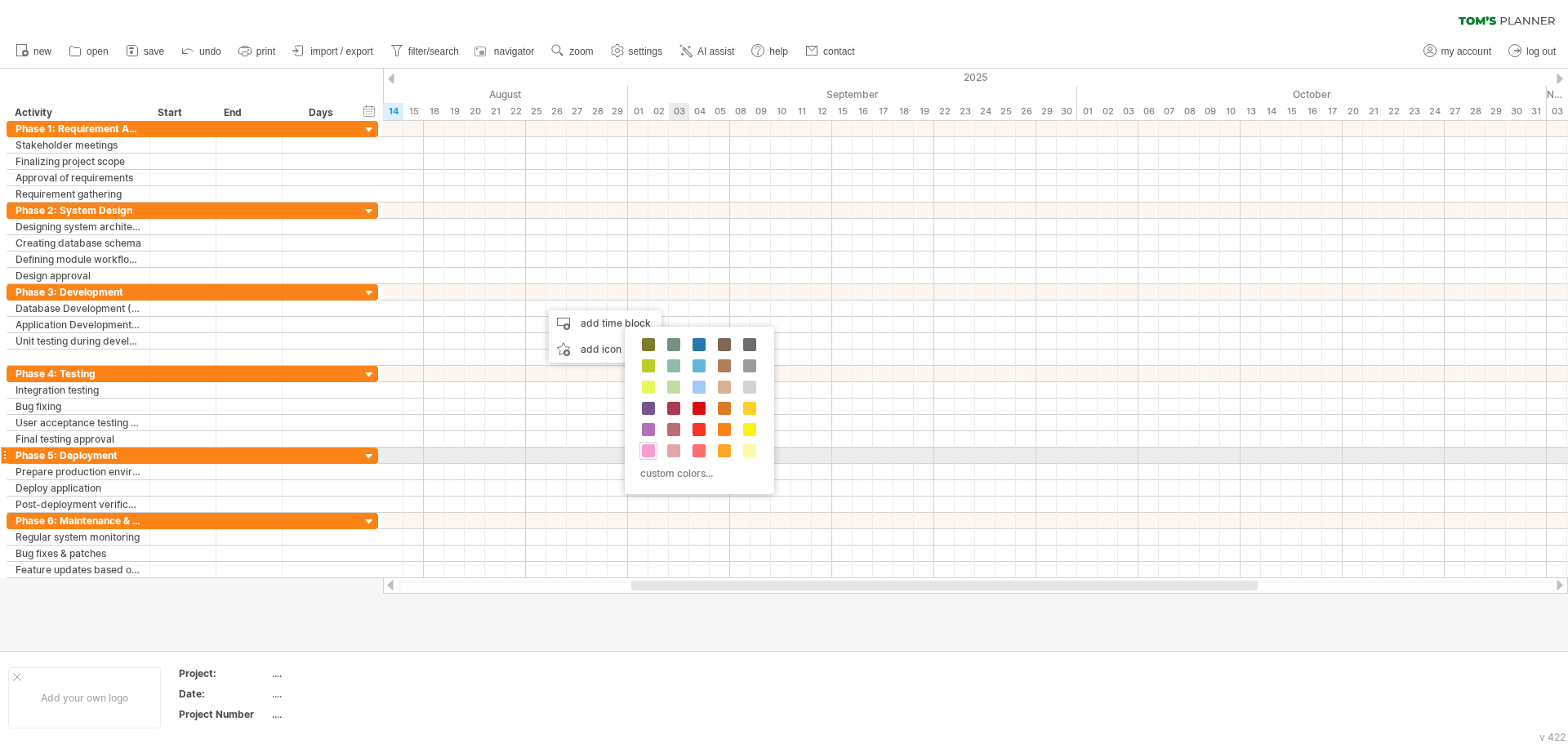
click at [644, 451] on span at bounding box center [648, 451] width 13 height 13
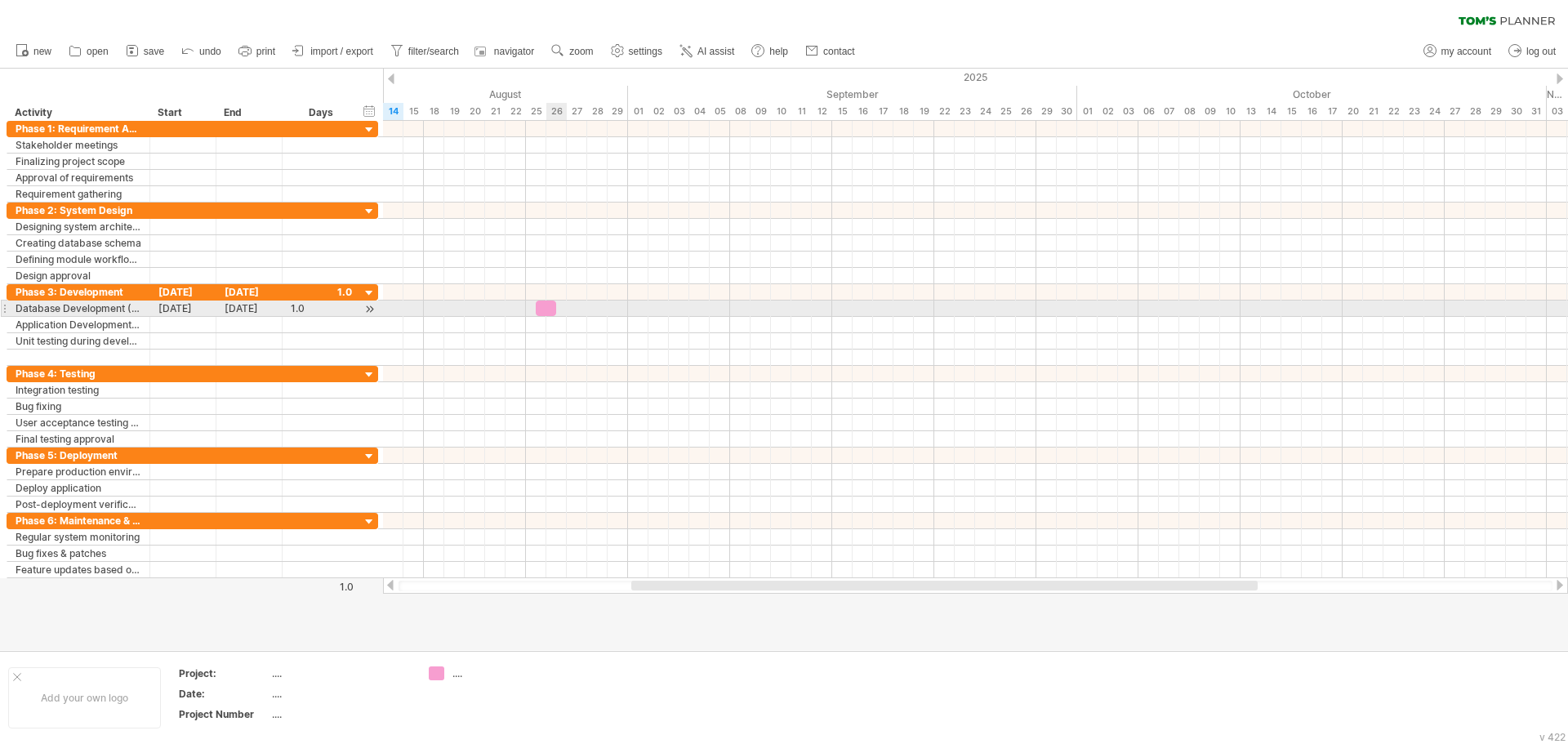
click at [546, 309] on div at bounding box center [546, 308] width 20 height 16
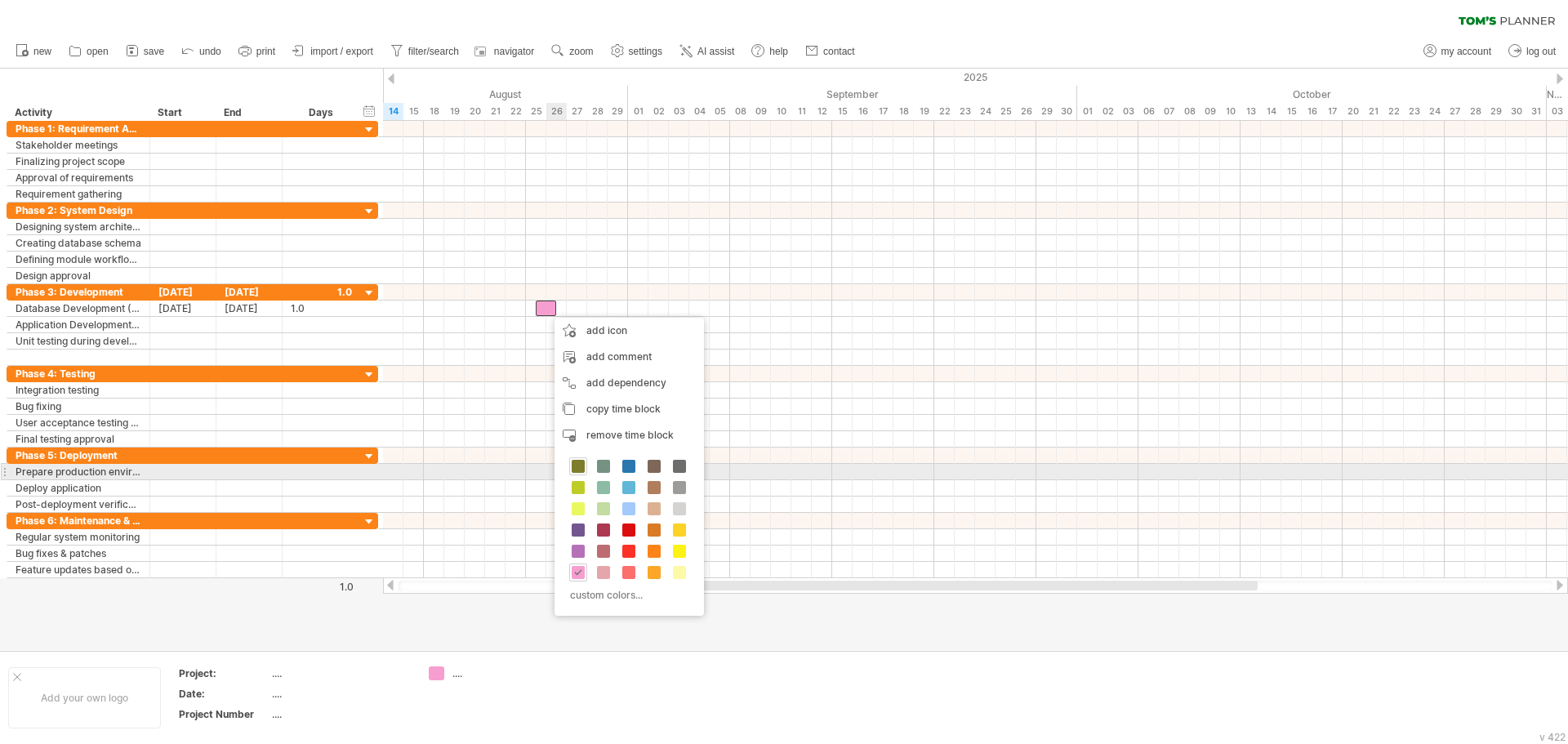
click at [582, 466] on span at bounding box center [578, 466] width 13 height 13
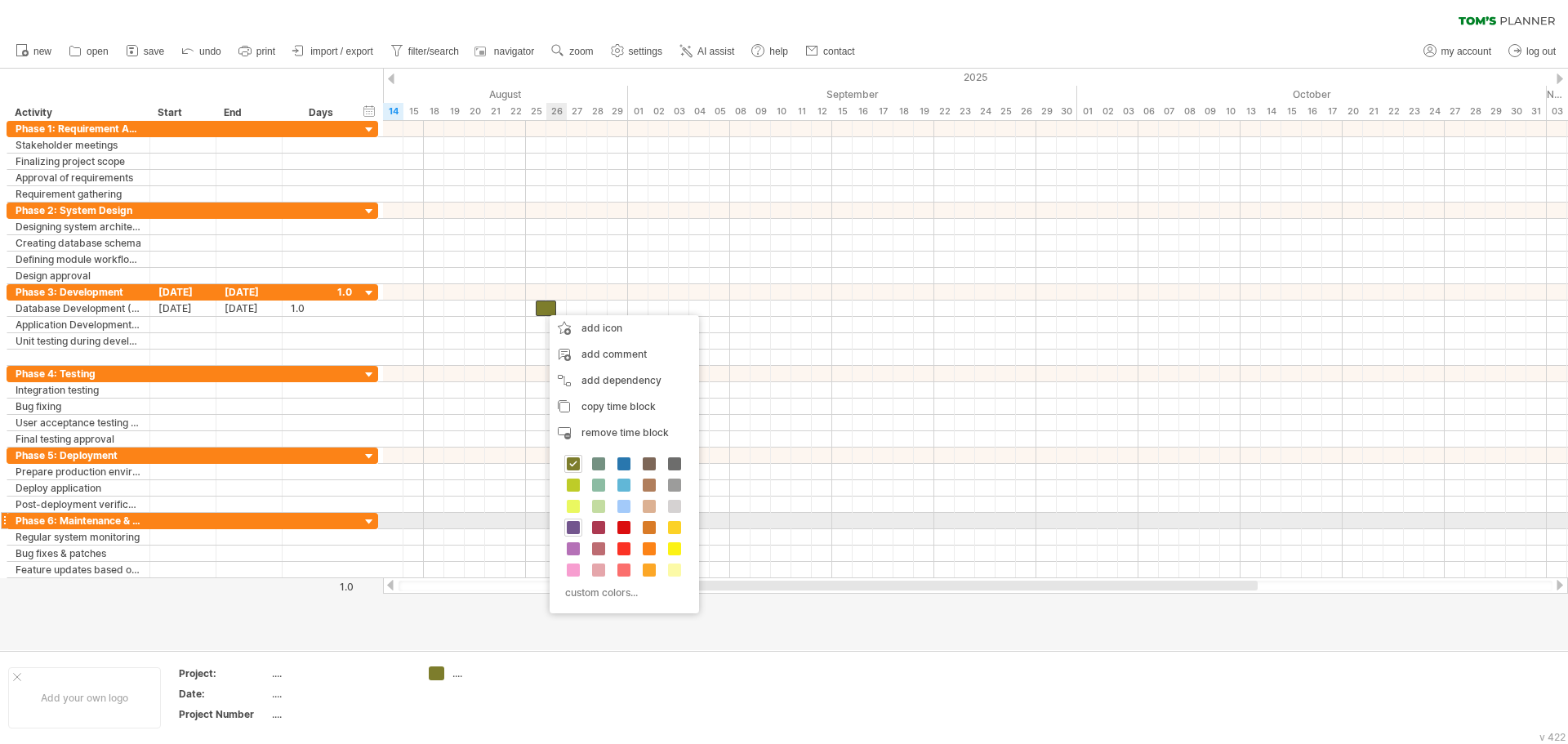
click at [574, 523] on span at bounding box center [573, 527] width 13 height 13
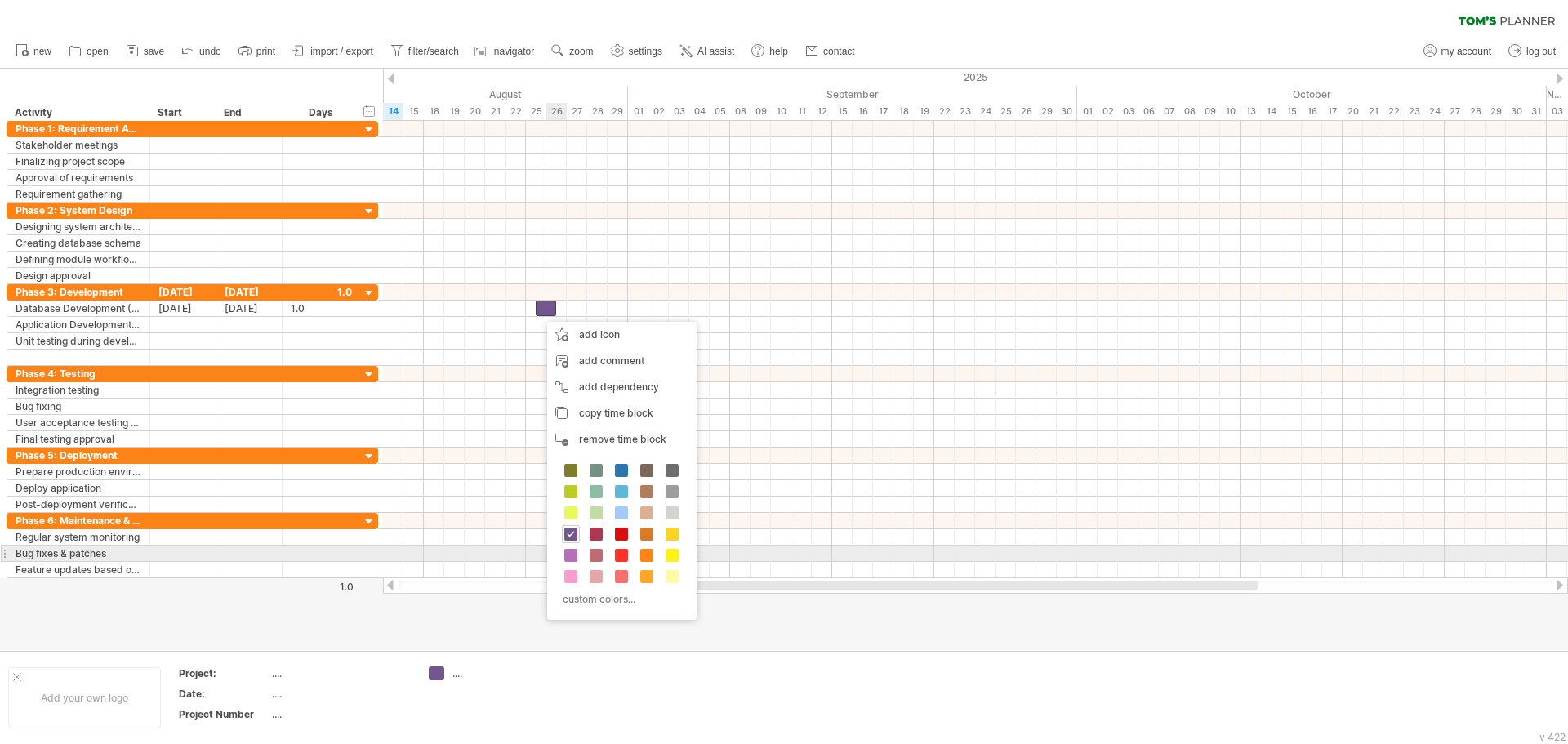
click at [581, 553] on div "custom colors..." at bounding box center [622, 536] width 149 height 168
click at [576, 556] on span at bounding box center [571, 555] width 13 height 13
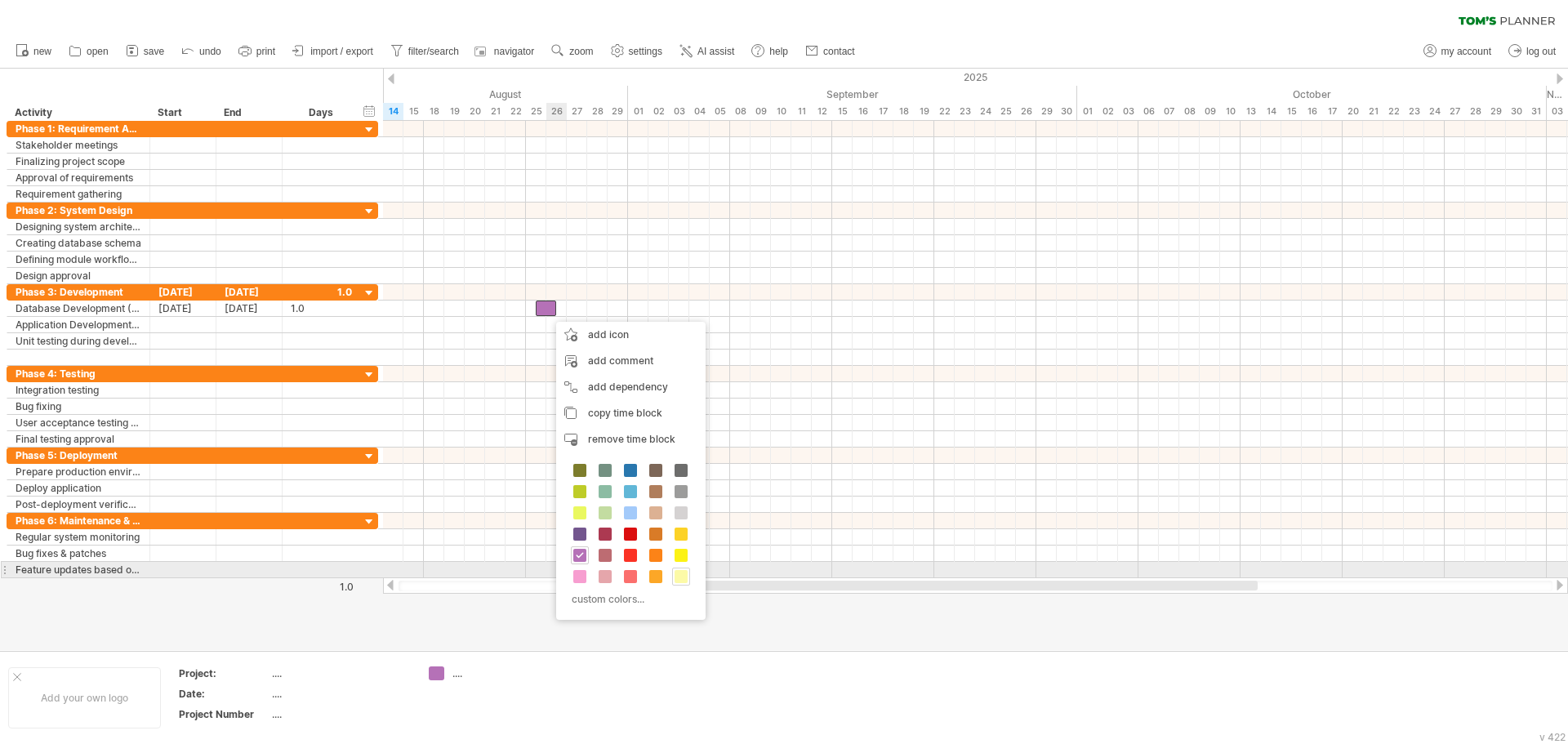
click at [678, 576] on span at bounding box center [681, 576] width 13 height 13
click at [669, 567] on div at bounding box center [678, 569] width 18 height 18
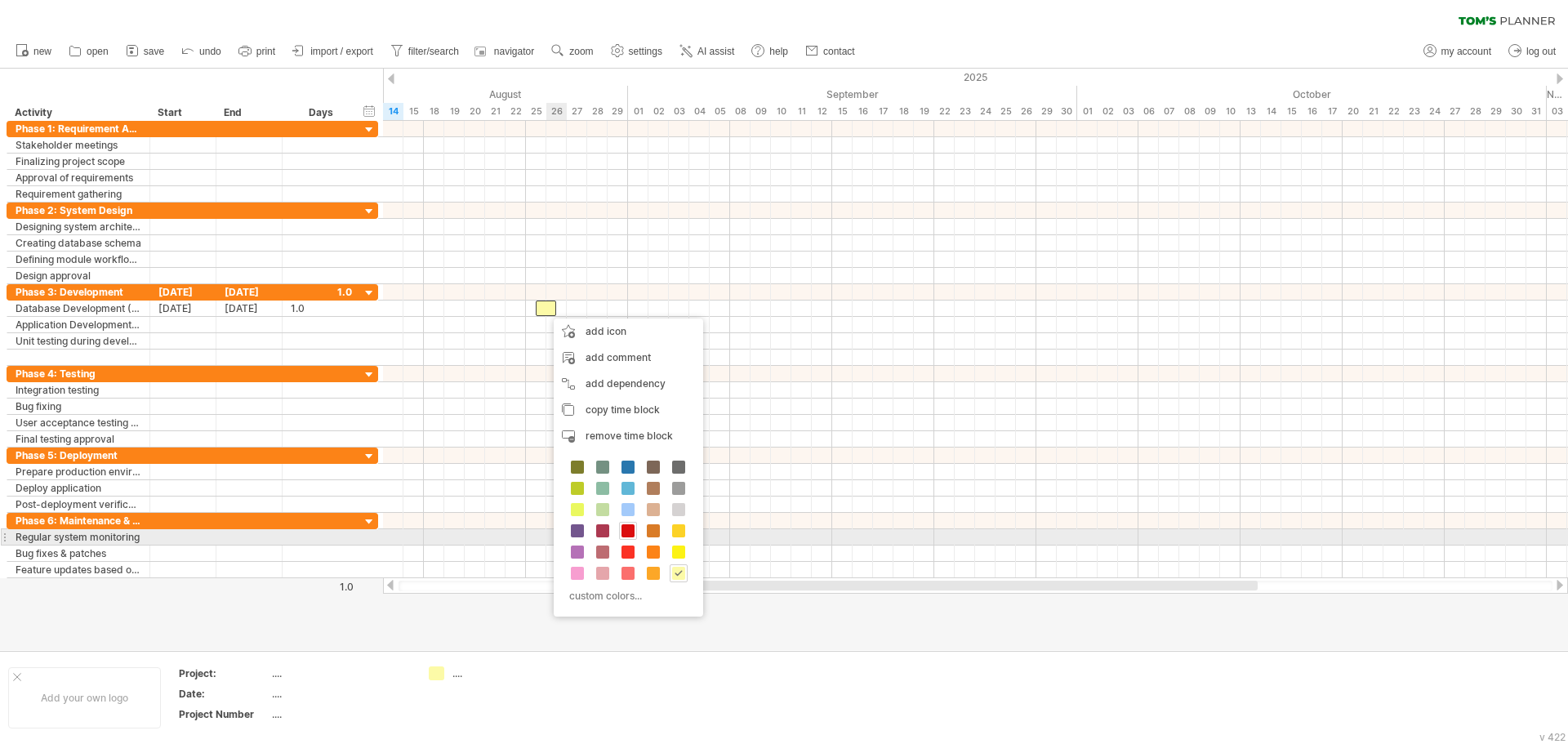
click at [630, 531] on span at bounding box center [628, 531] width 13 height 13
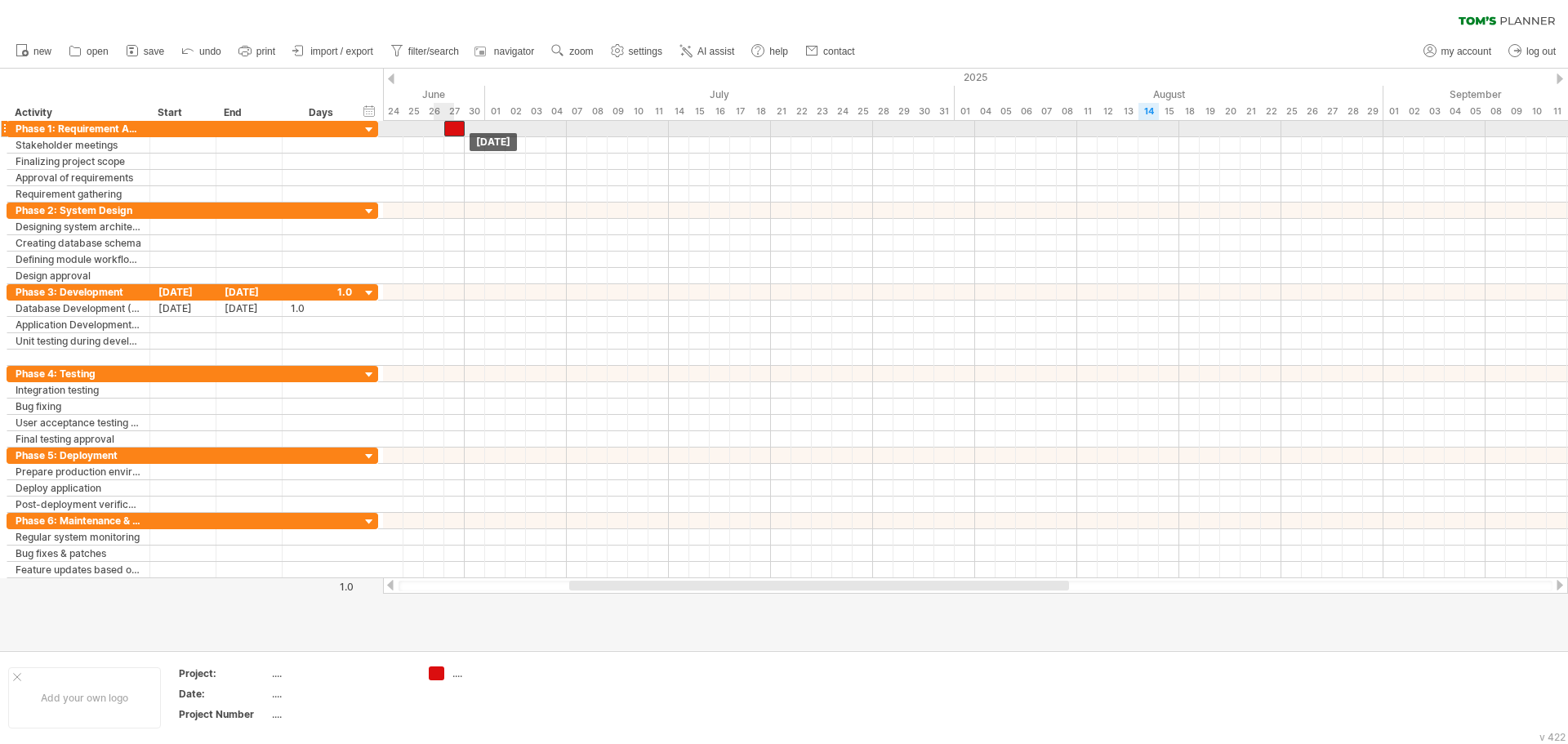
drag, startPoint x: 545, startPoint y: 308, endPoint x: 448, endPoint y: 128, distance: 204.5
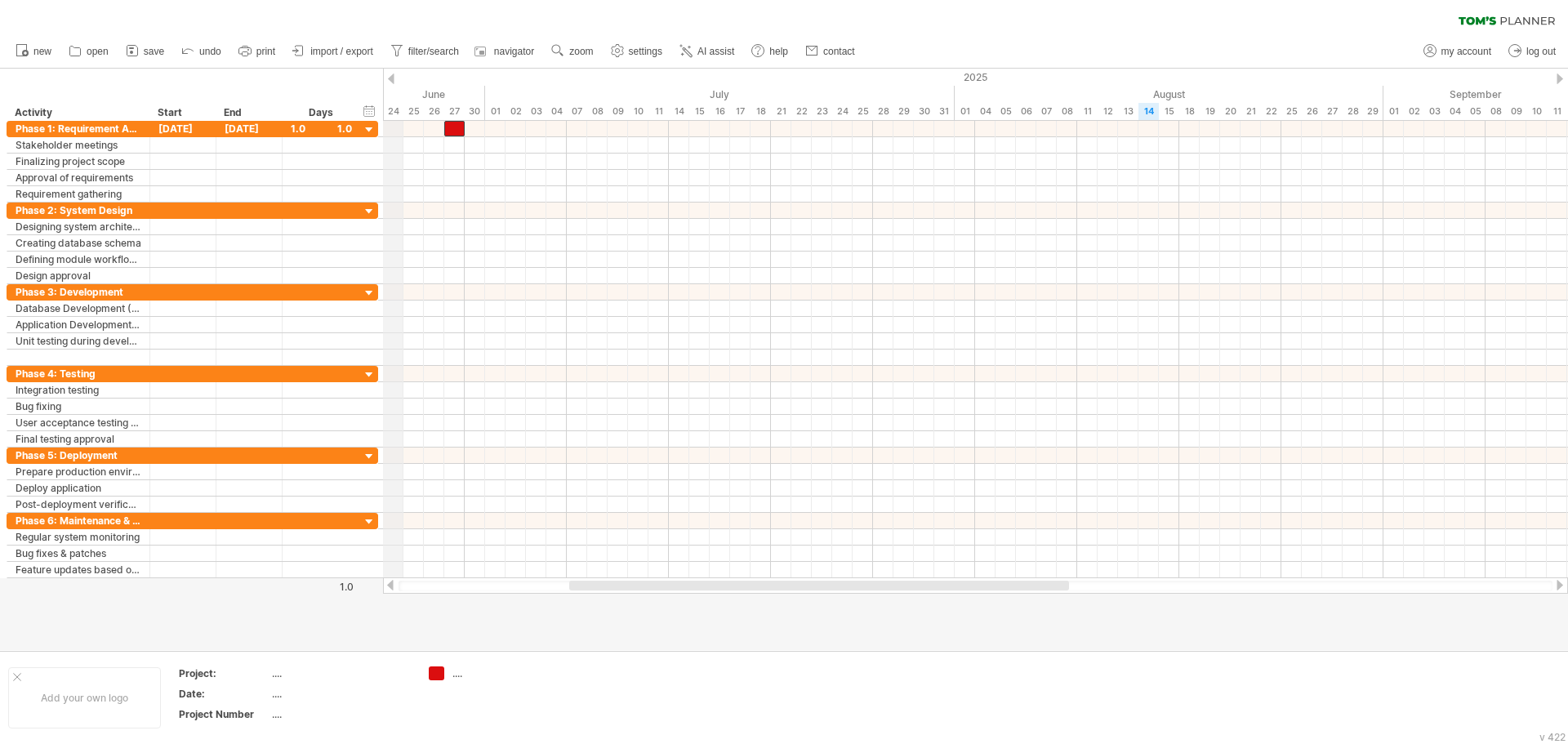
click at [396, 95] on div "June" at bounding box center [271, 95] width 429 height 18
drag, startPoint x: 459, startPoint y: 106, endPoint x: 406, endPoint y: 106, distance: 53.0
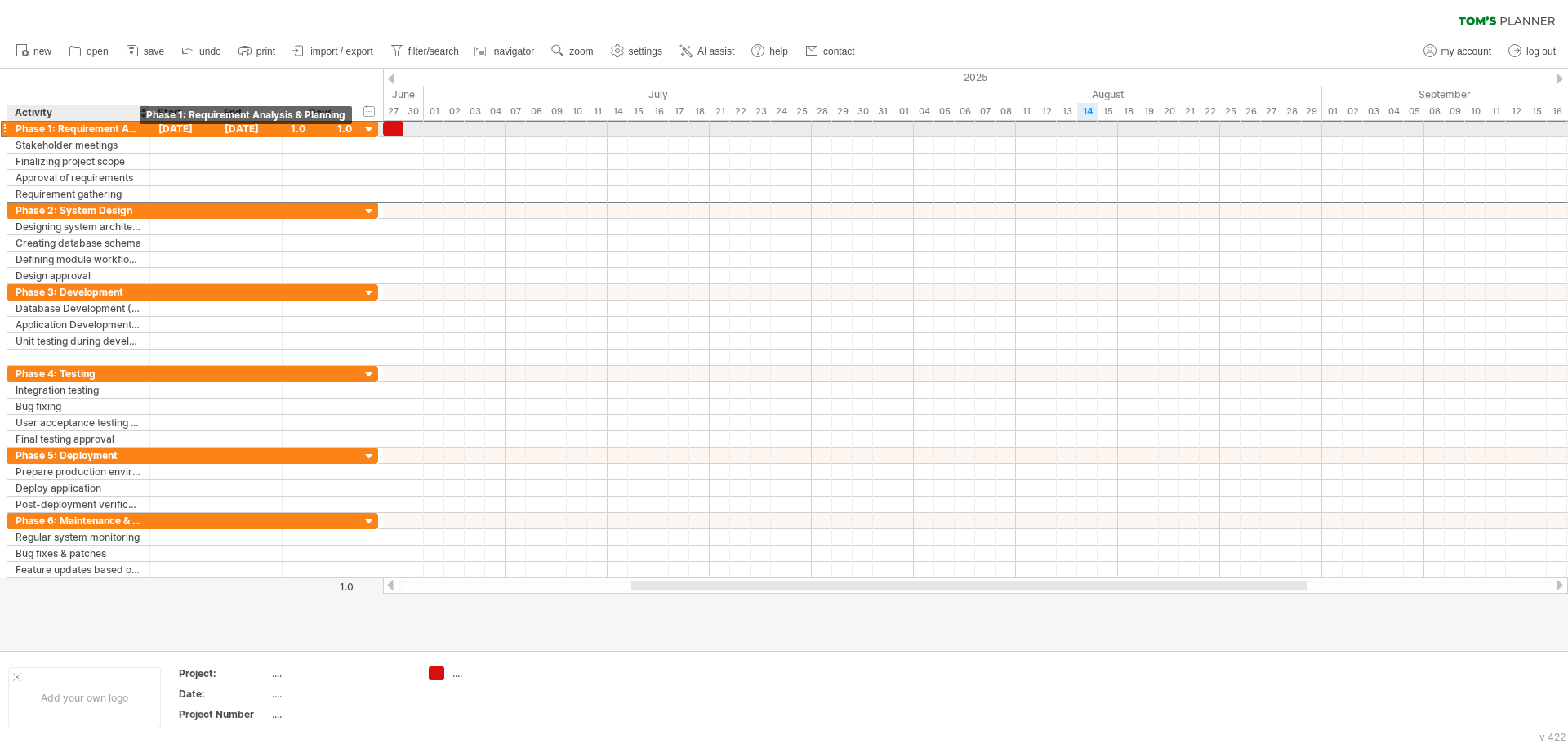
click at [80, 128] on div "Phase 1: Requirement Analysis & Planning" at bounding box center [78, 129] width 126 height 16
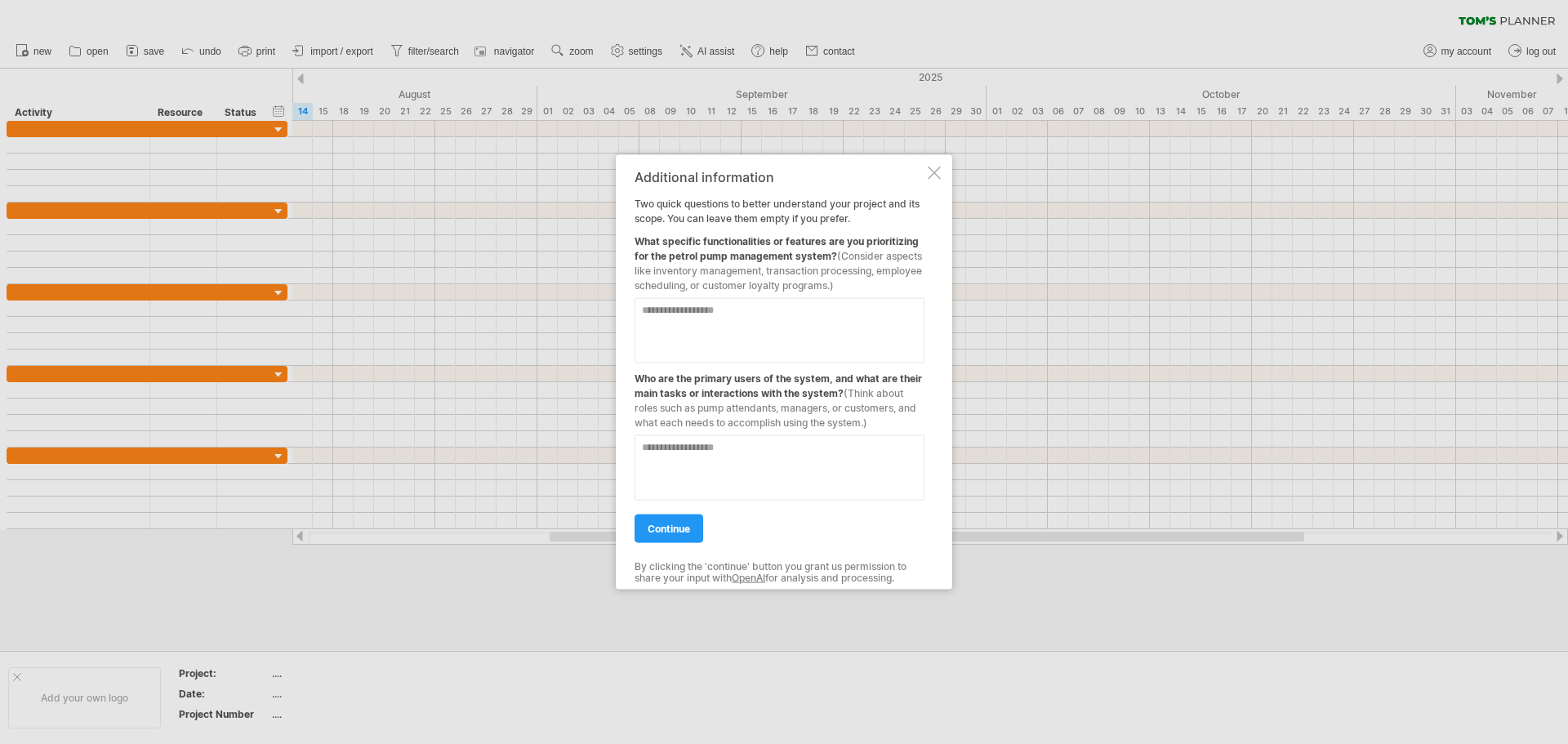
click at [947, 174] on div "Additional information Two quick questions to better understand your project an…" at bounding box center [784, 372] width 336 height 436
click at [944, 175] on div "Additional information Two quick questions to better understand your project an…" at bounding box center [784, 372] width 336 height 436
click at [654, 524] on span "continue" at bounding box center [668, 528] width 42 height 12
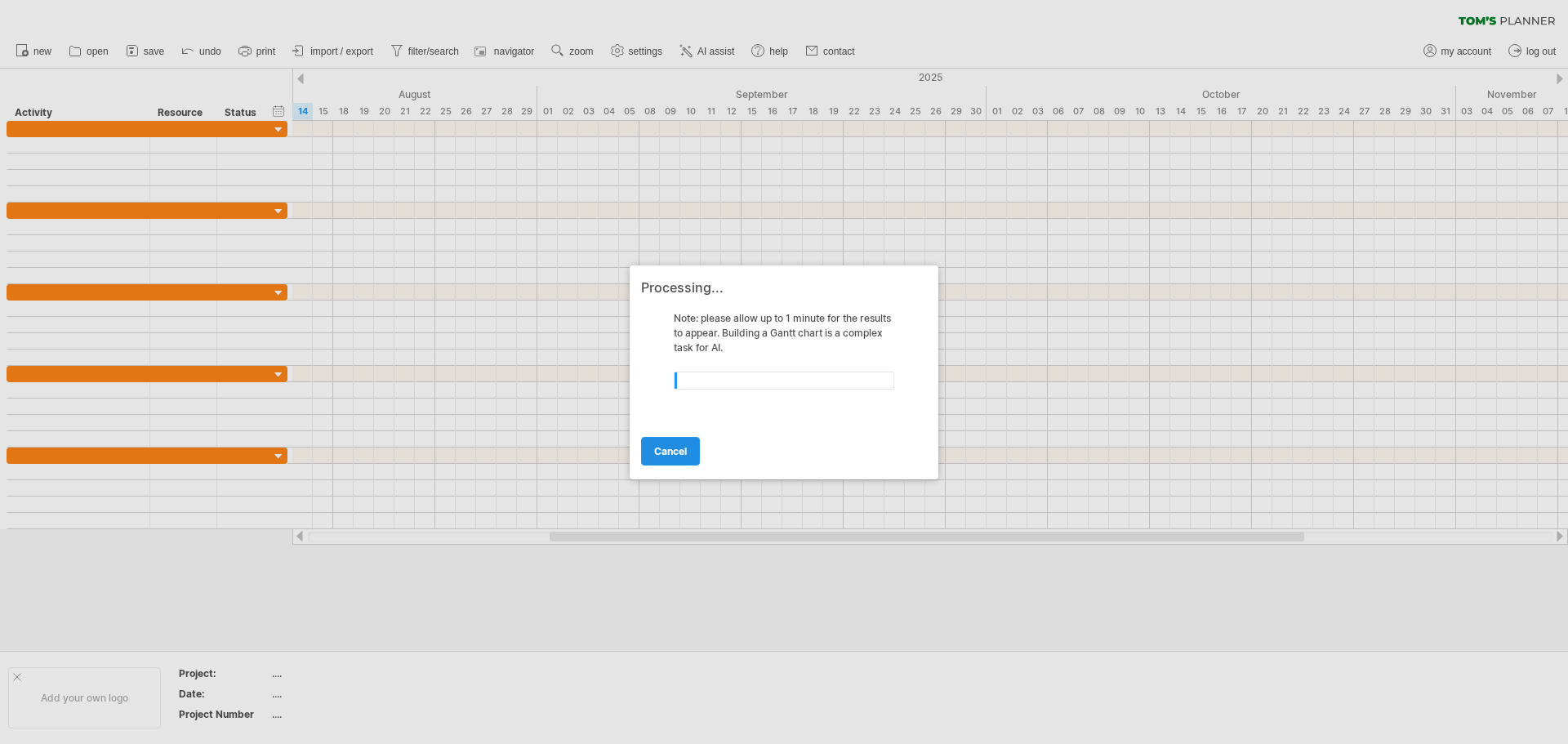
click at [676, 463] on link "cancel" at bounding box center [670, 451] width 59 height 29
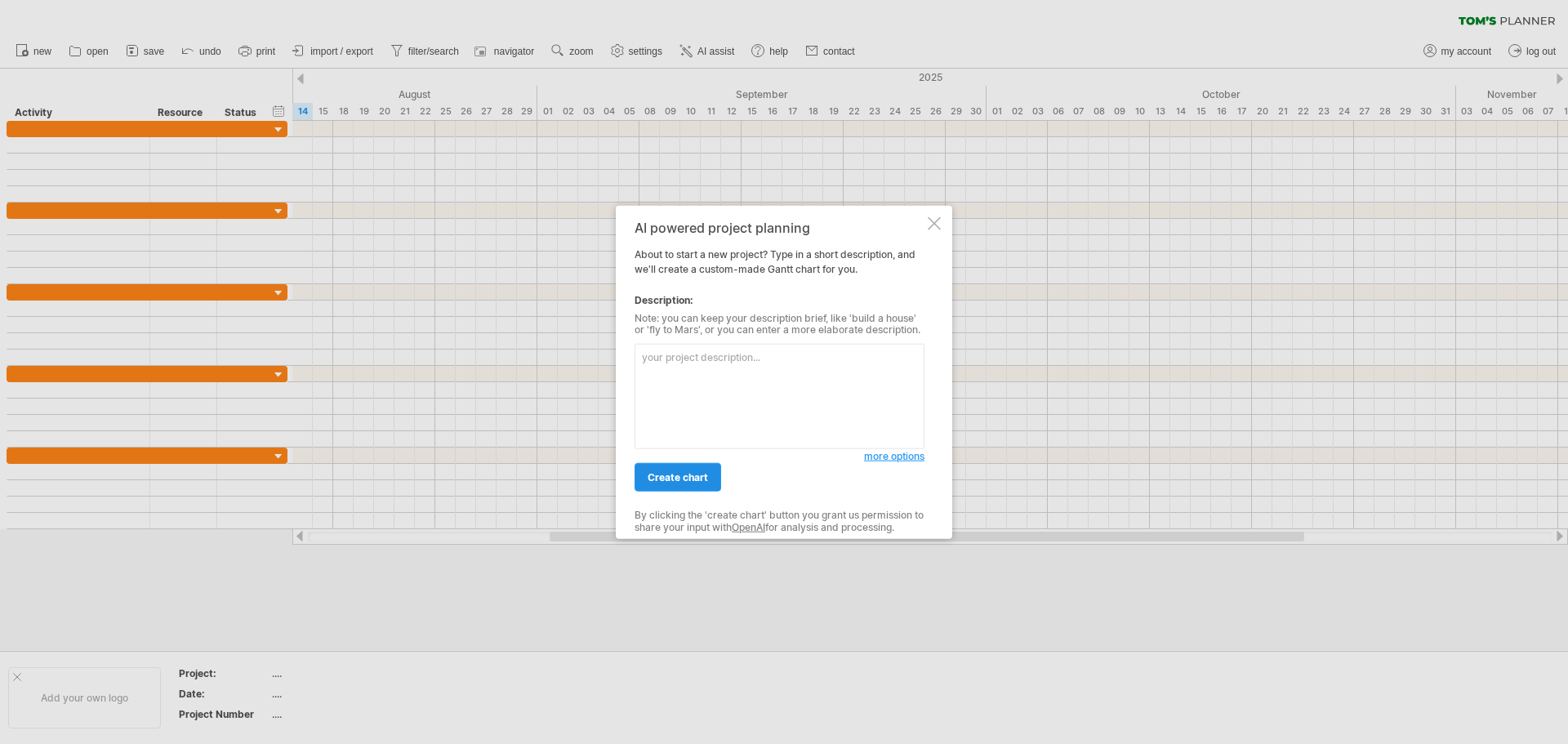
click at [696, 471] on link "create chart" at bounding box center [677, 477] width 87 height 29
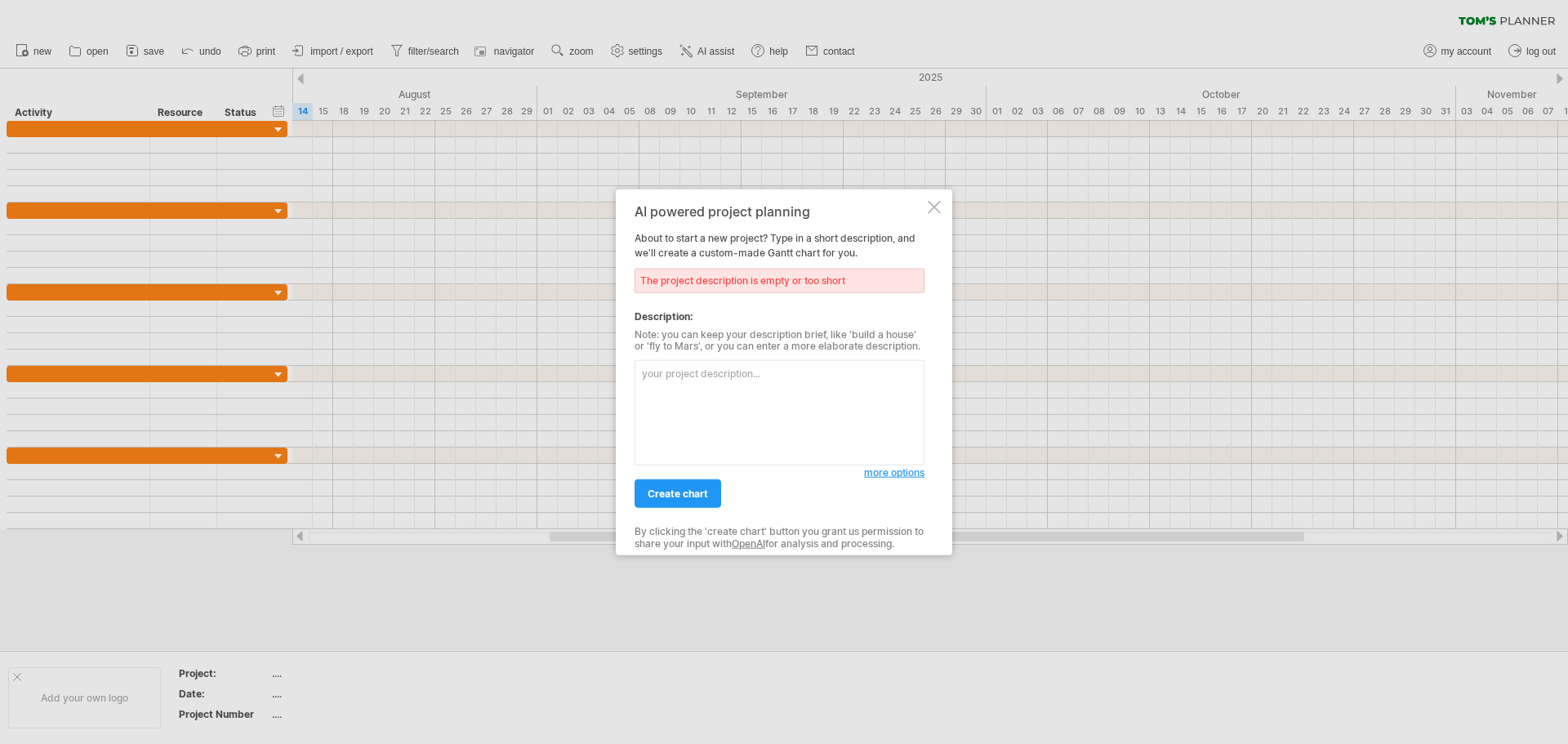
click at [918, 204] on div "AI powered project planning" at bounding box center [779, 211] width 290 height 15
click at [921, 204] on div "AI powered project planning" at bounding box center [779, 211] width 290 height 15
click at [930, 204] on div at bounding box center [934, 206] width 13 height 13
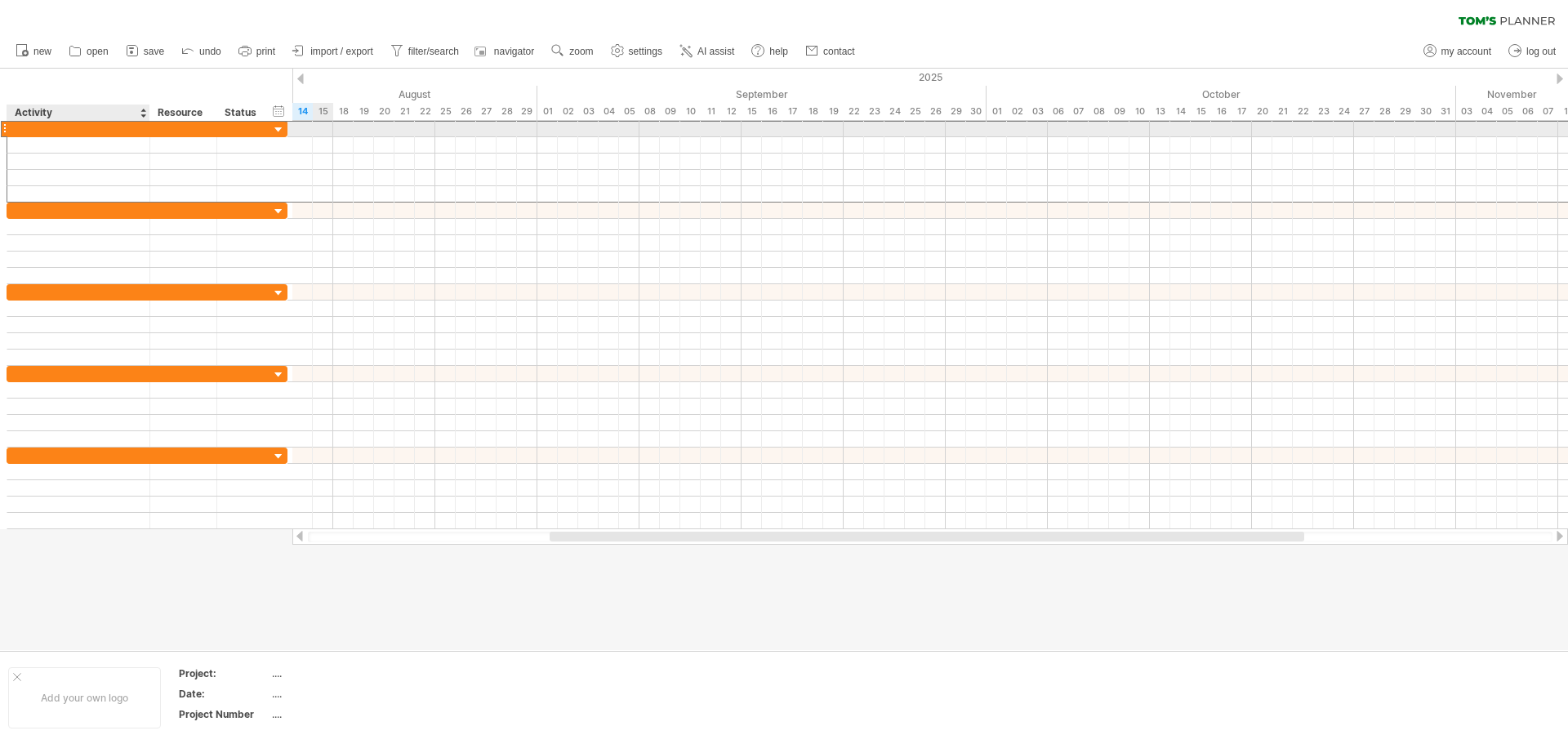
click at [39, 128] on div at bounding box center [78, 129] width 126 height 16
paste input "**********"
drag, startPoint x: 141, startPoint y: 128, endPoint x: 64, endPoint y: 127, distance: 77.0
click at [64, 127] on div "Backend Development" at bounding box center [78, 129] width 126 height 16
click at [38, 127] on input "**********" at bounding box center [78, 129] width 126 height 16
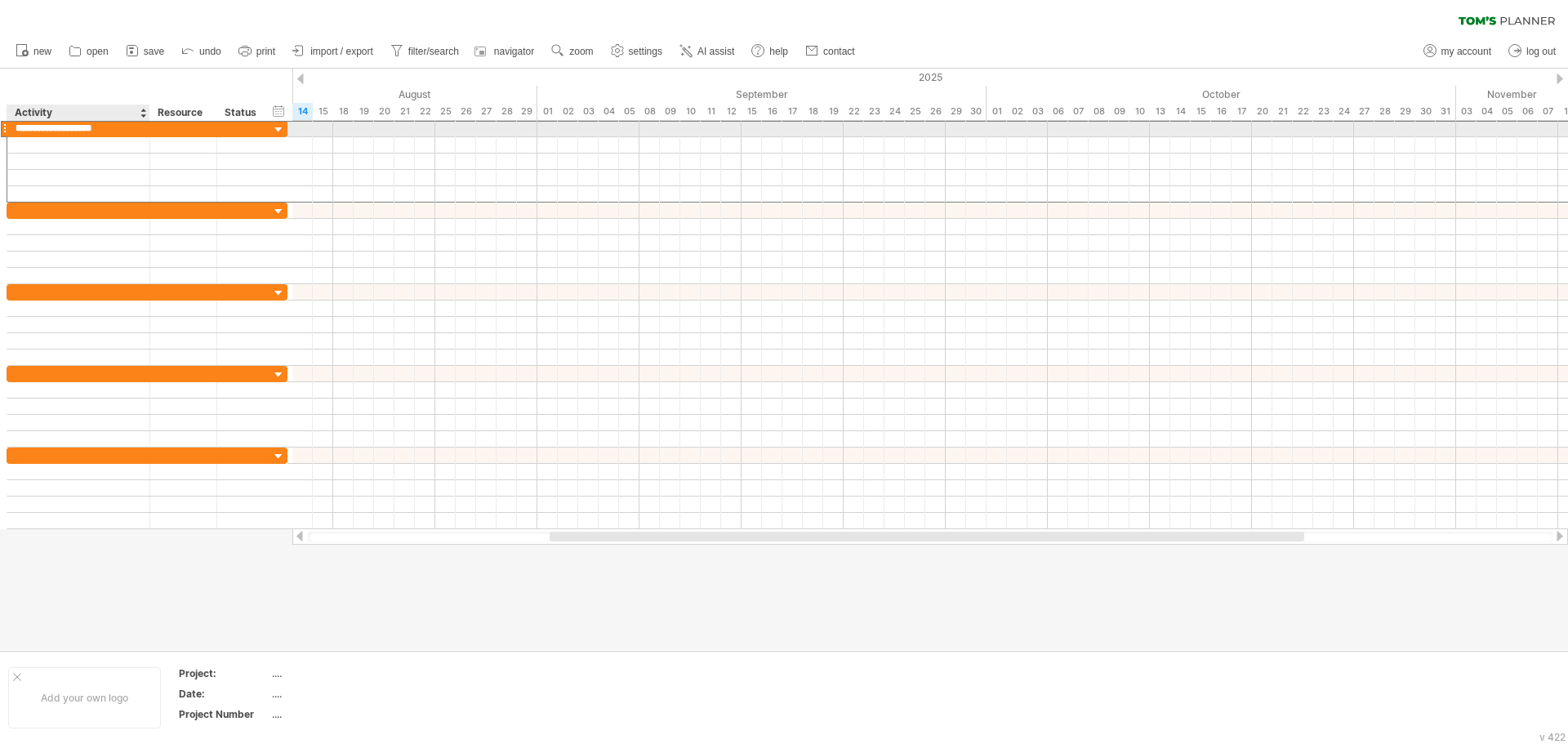
click at [18, 128] on input "**********" at bounding box center [78, 129] width 126 height 16
paste input "*********"
type input "**********"
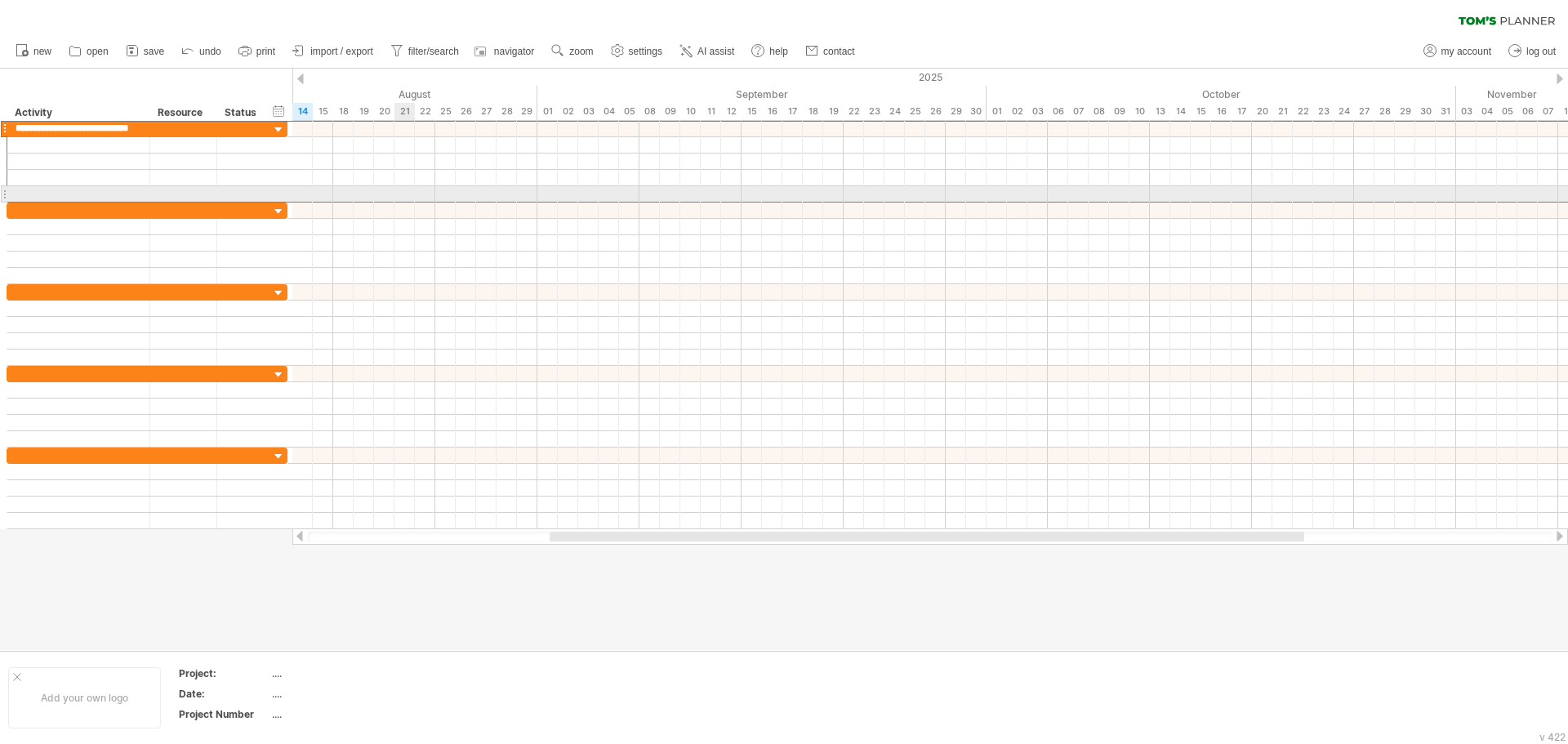
click at [449, 179] on div at bounding box center [930, 177] width 1275 height 17
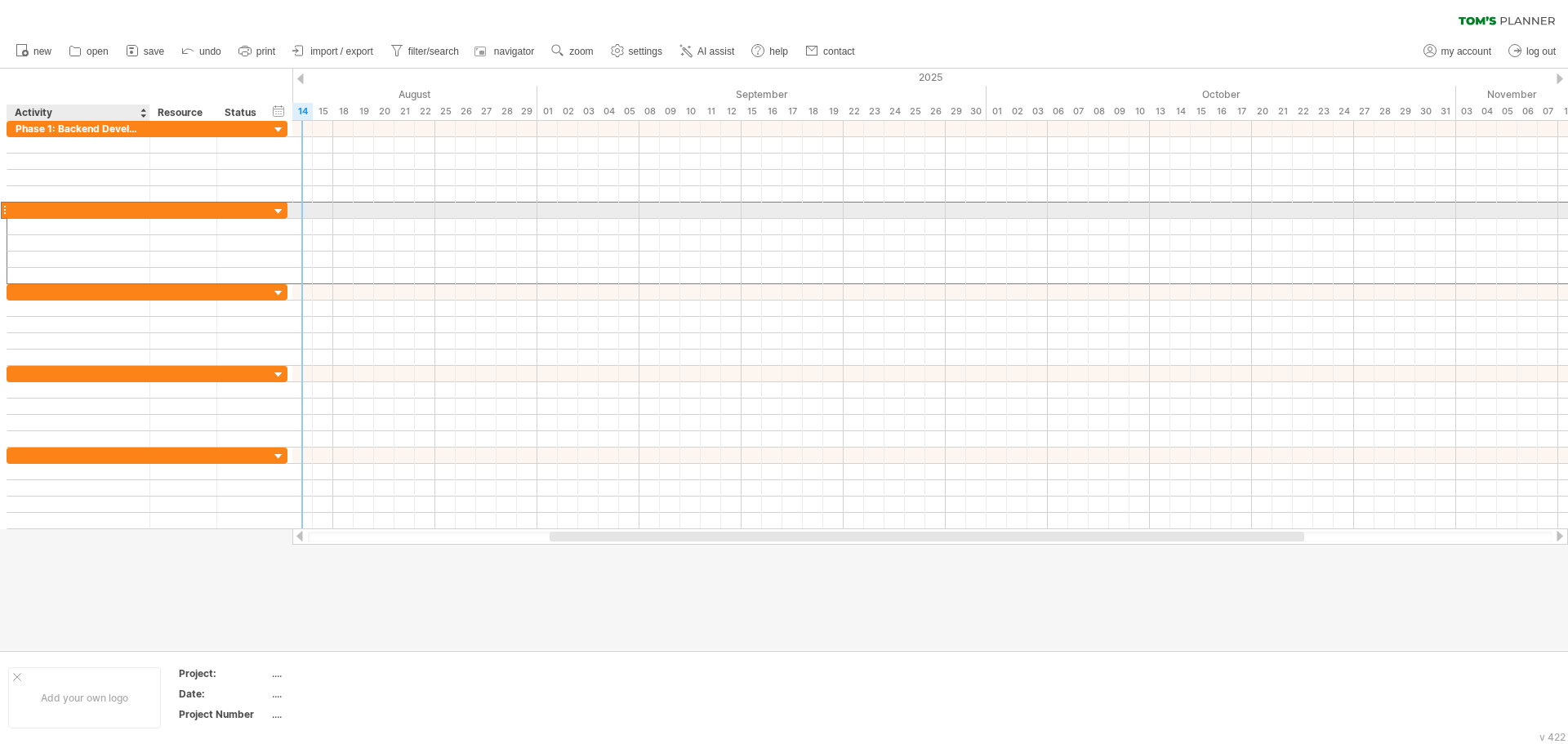
click at [16, 213] on div at bounding box center [78, 211] width 126 height 16
paste input "**********"
type input "**********"
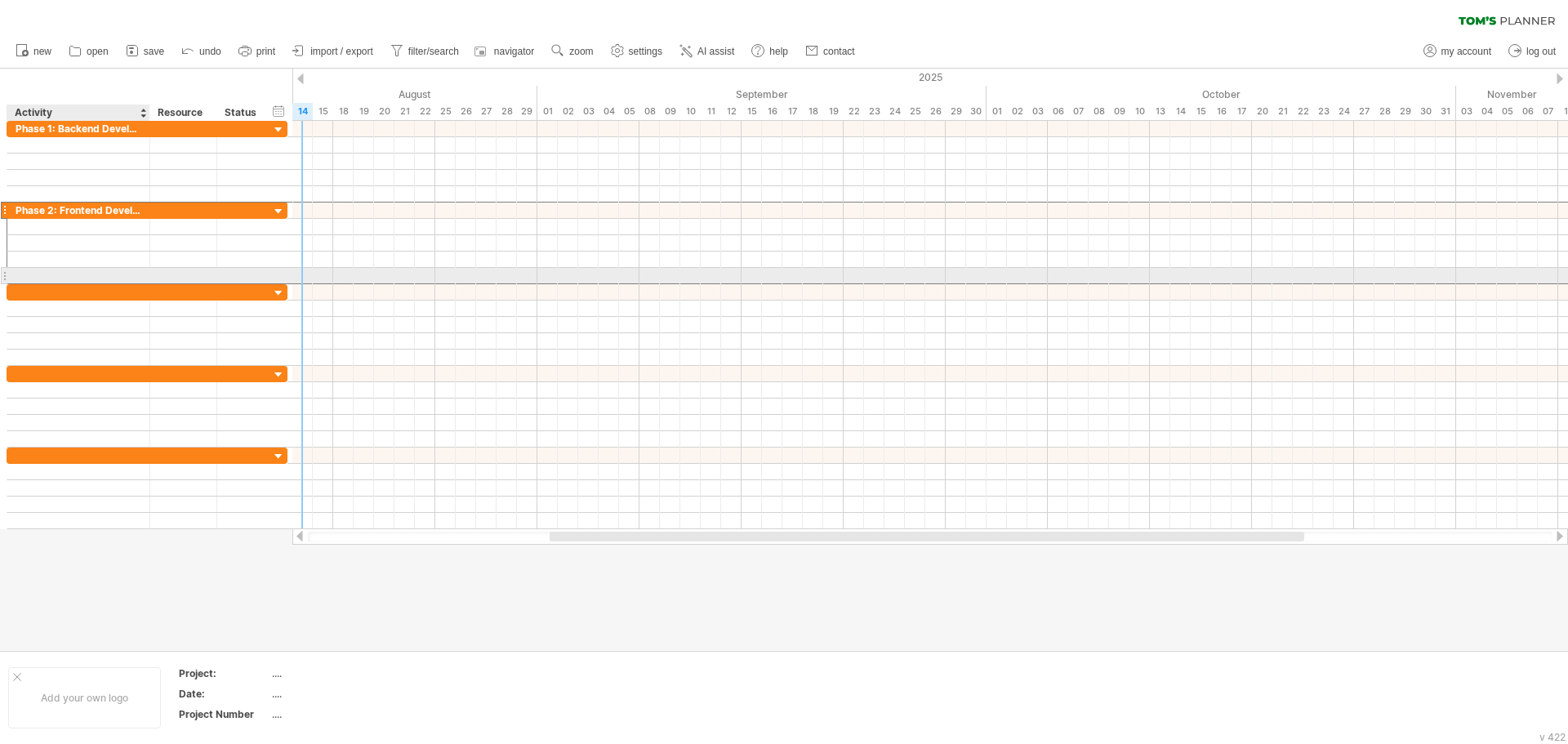
click at [18, 284] on div at bounding box center [147, 276] width 281 height 17
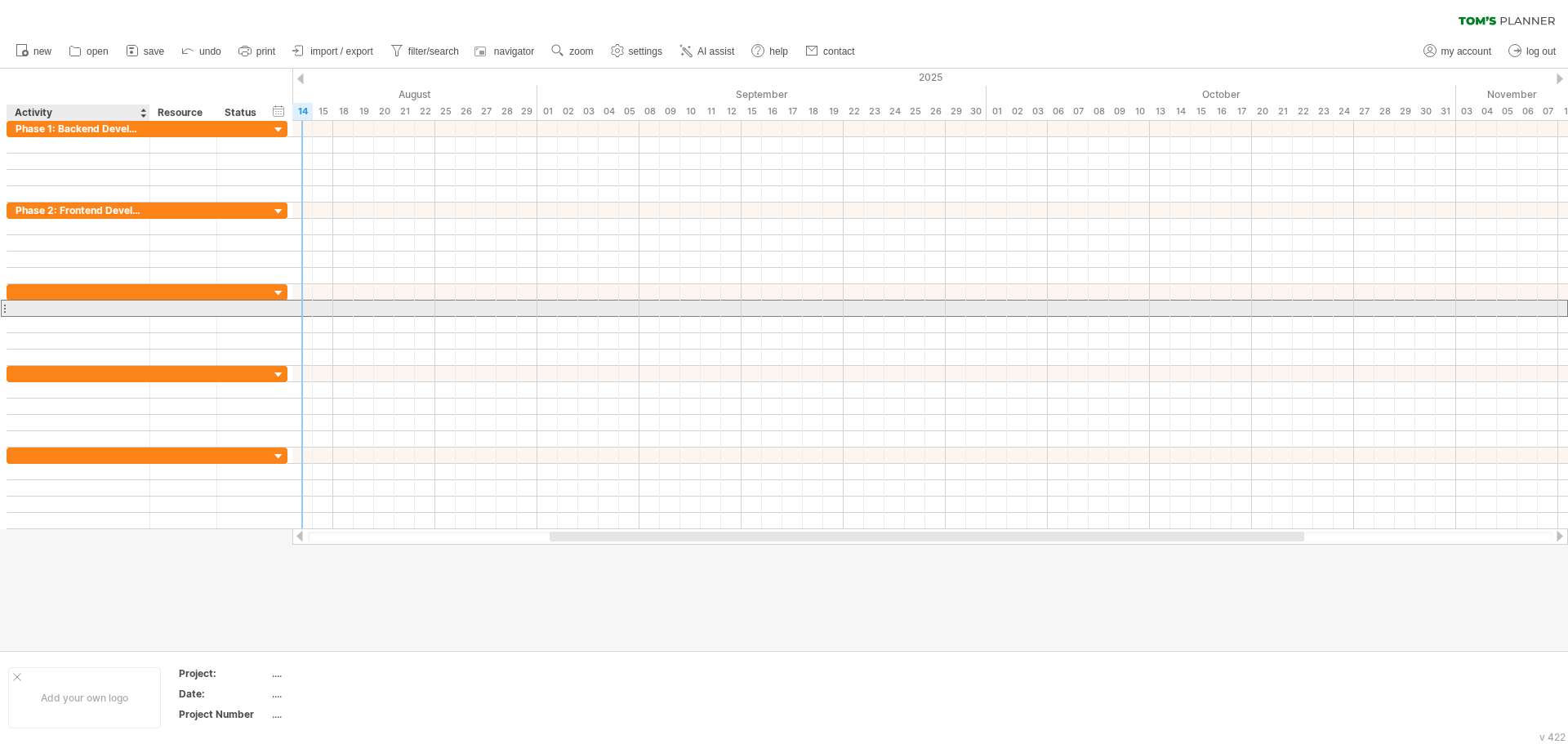
click at [51, 307] on div at bounding box center [78, 308] width 126 height 16
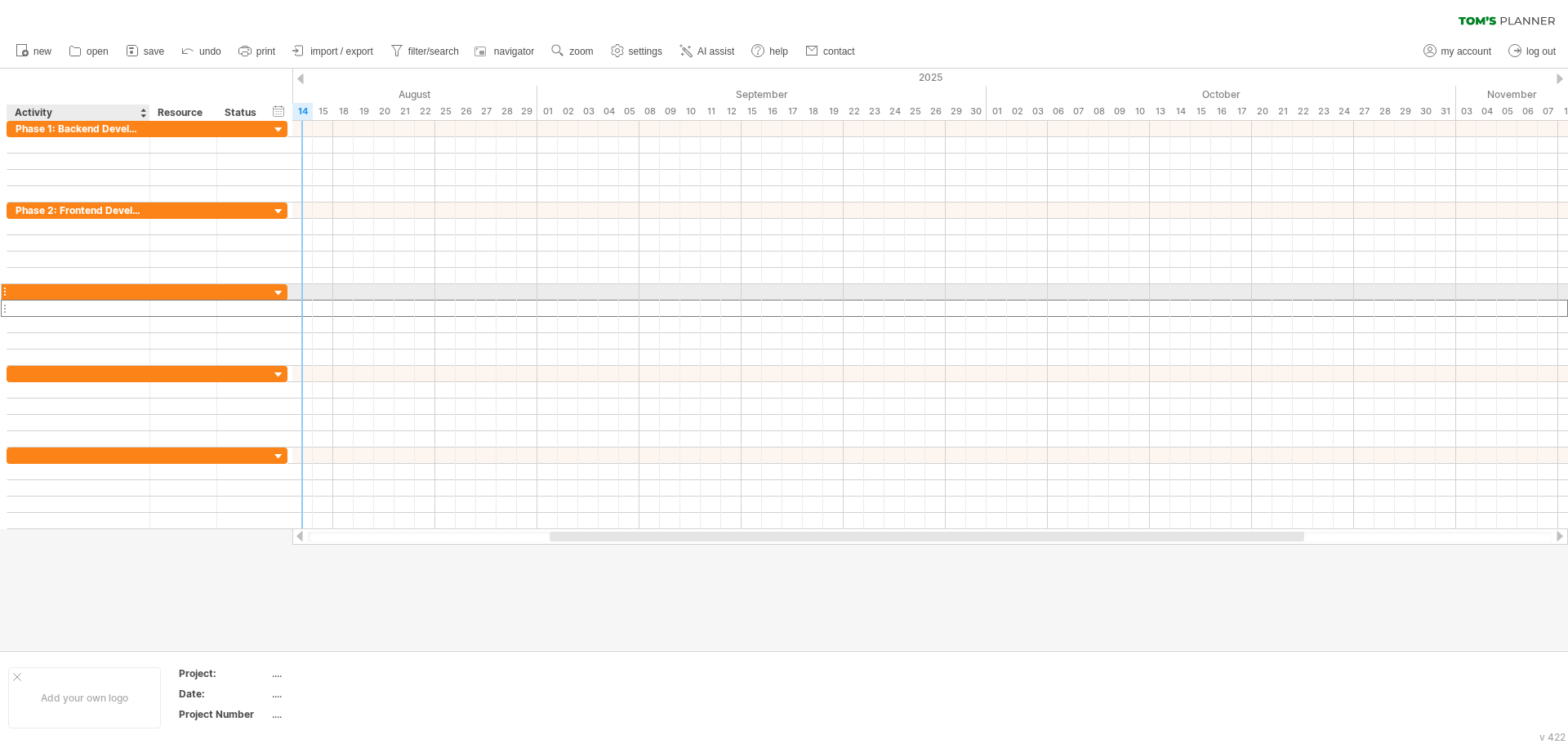
click at [58, 295] on div at bounding box center [78, 293] width 126 height 16
paste input "**********"
type input "**********"
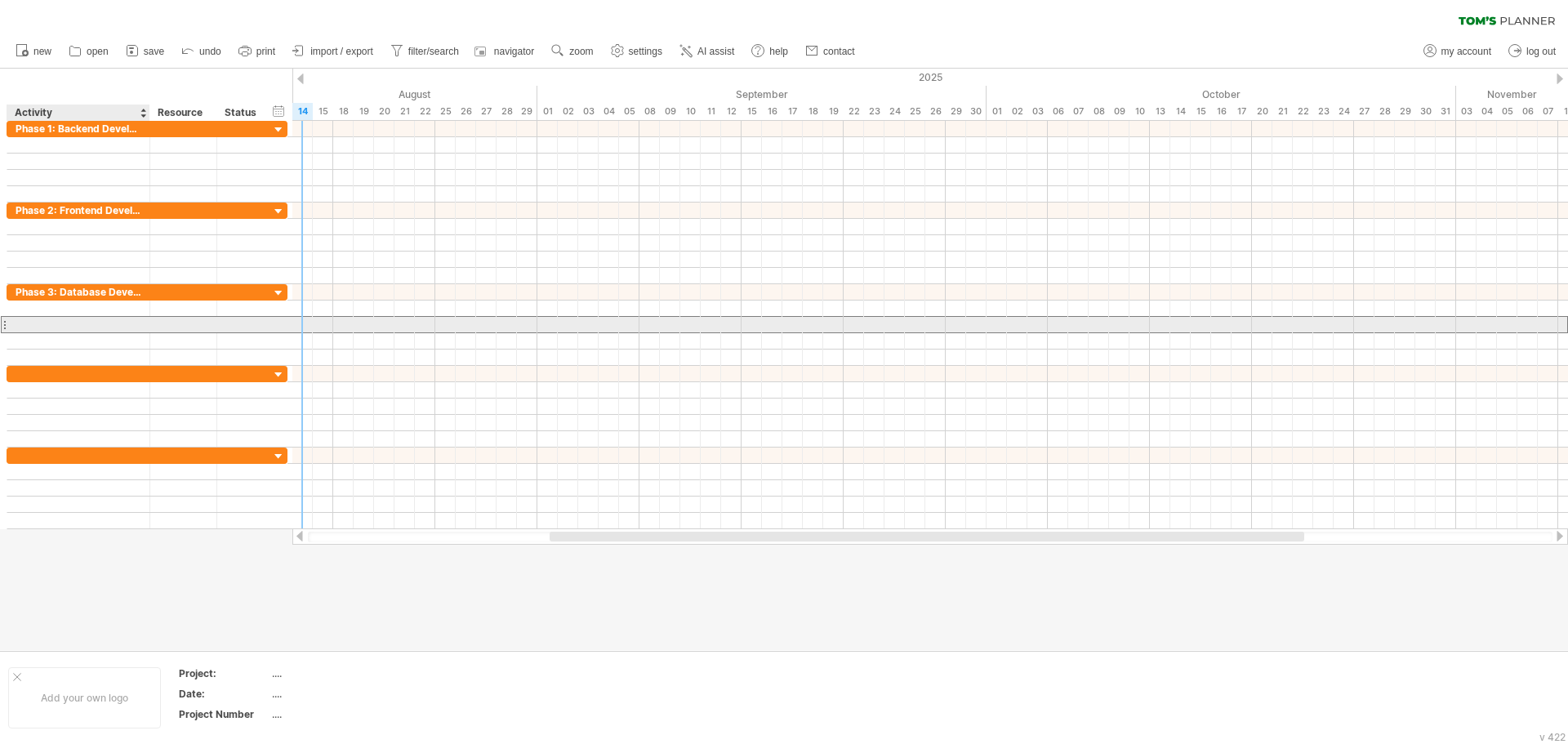
click at [131, 322] on div at bounding box center [78, 325] width 126 height 16
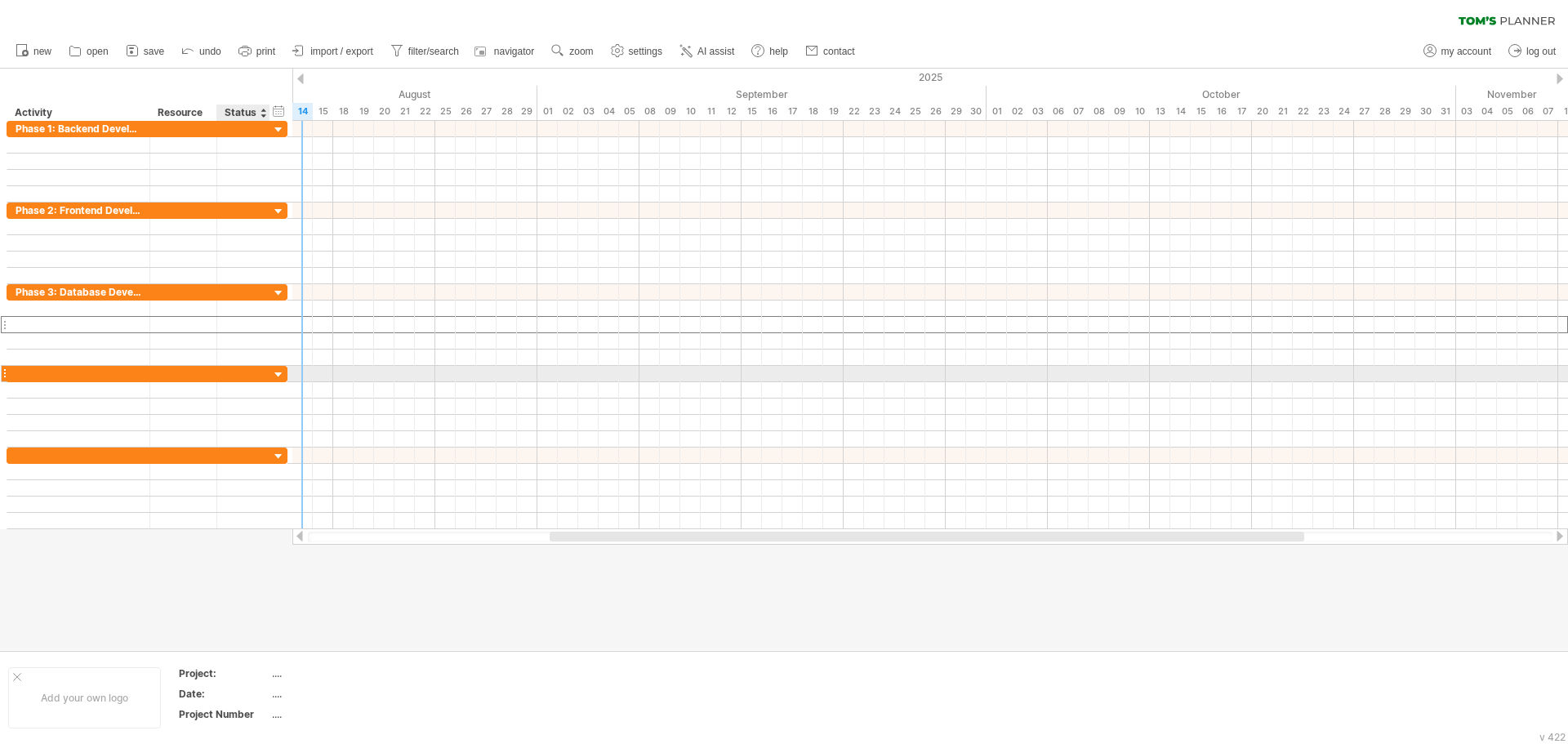
click at [224, 375] on div at bounding box center [243, 374] width 53 height 16
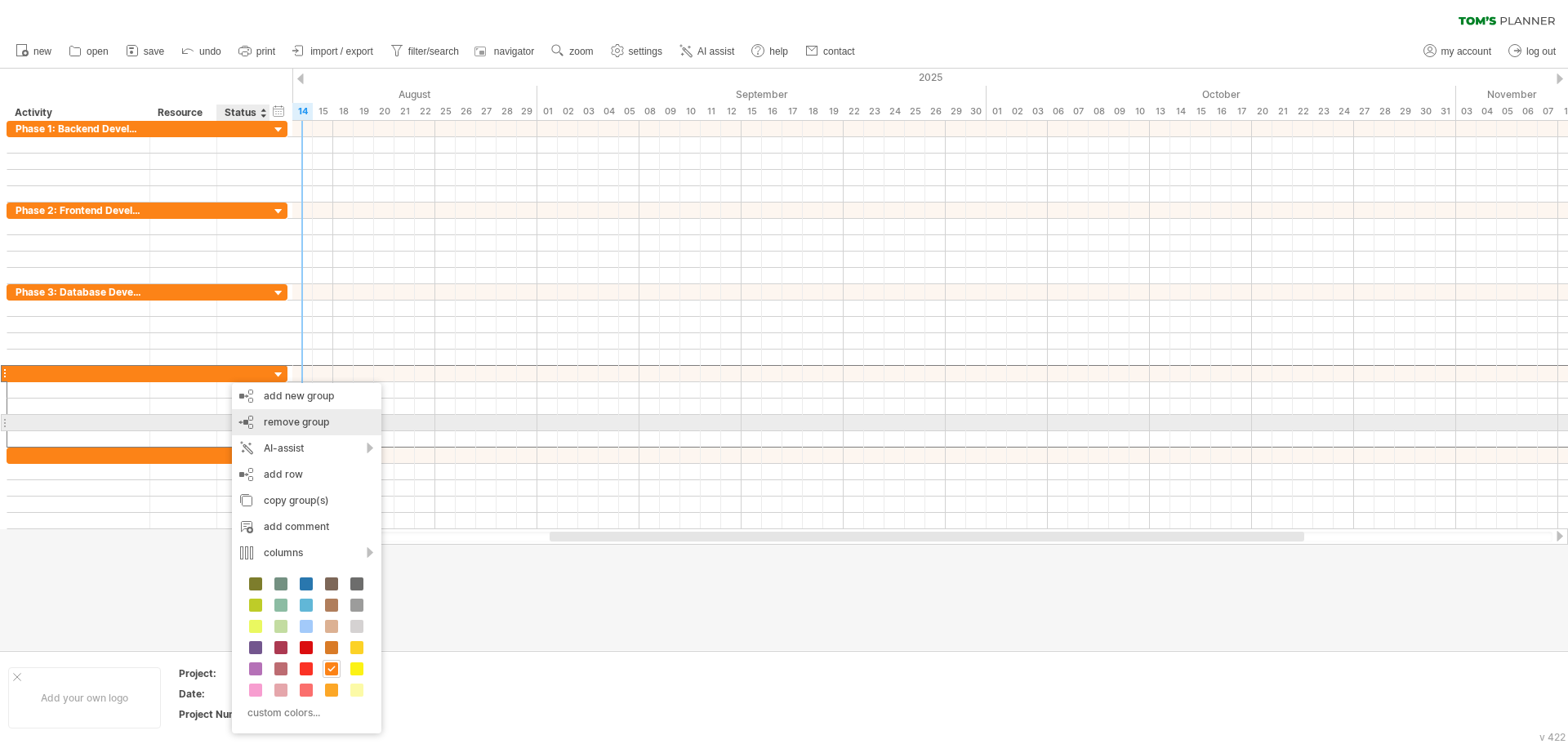
click at [270, 418] on span "remove group" at bounding box center [296, 422] width 65 height 12
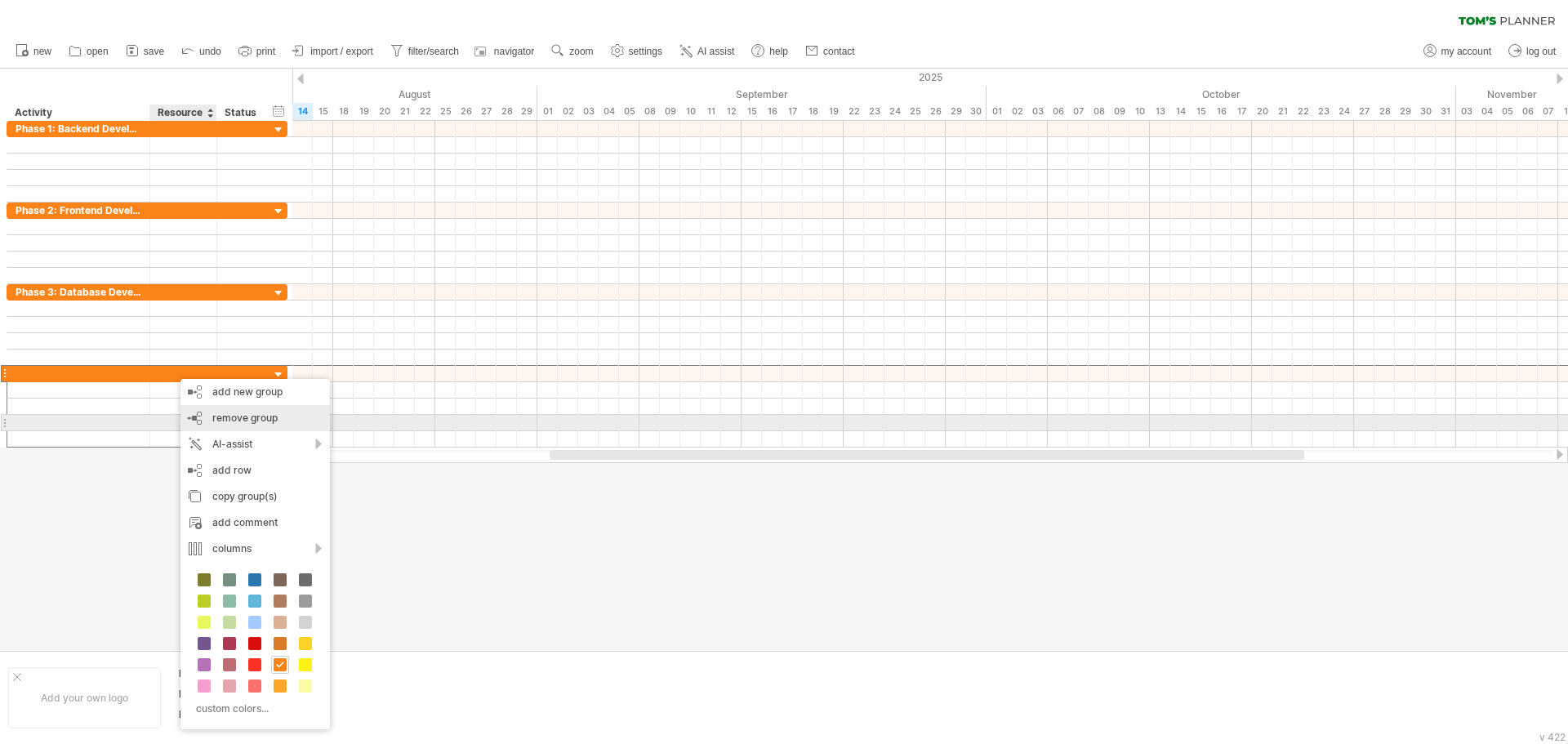
click at [222, 419] on span "remove group" at bounding box center [245, 418] width 65 height 12
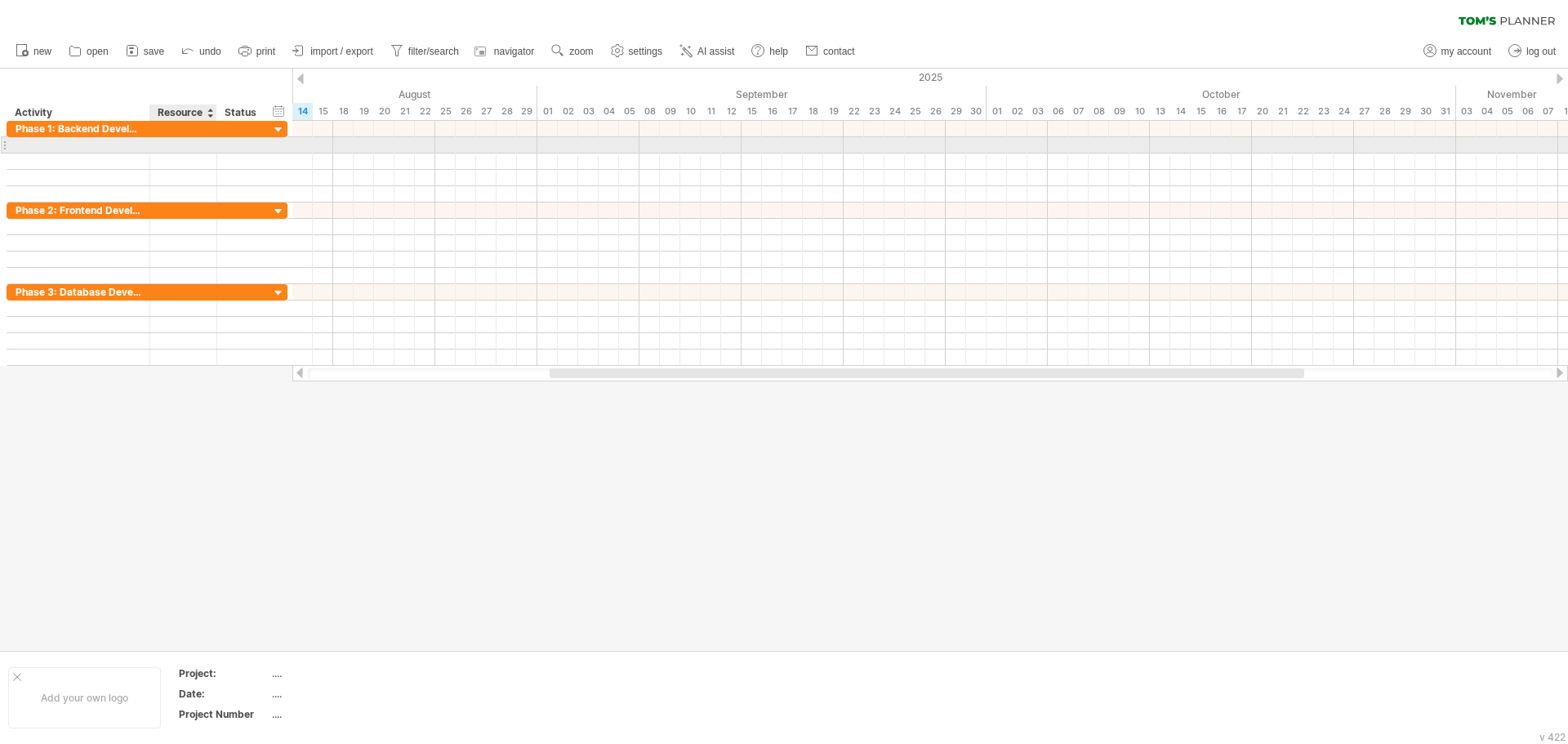
click at [156, 147] on div at bounding box center [184, 145] width 67 height 16
click at [58, 141] on div at bounding box center [78, 145] width 126 height 16
paste input "**********"
type input "**********"
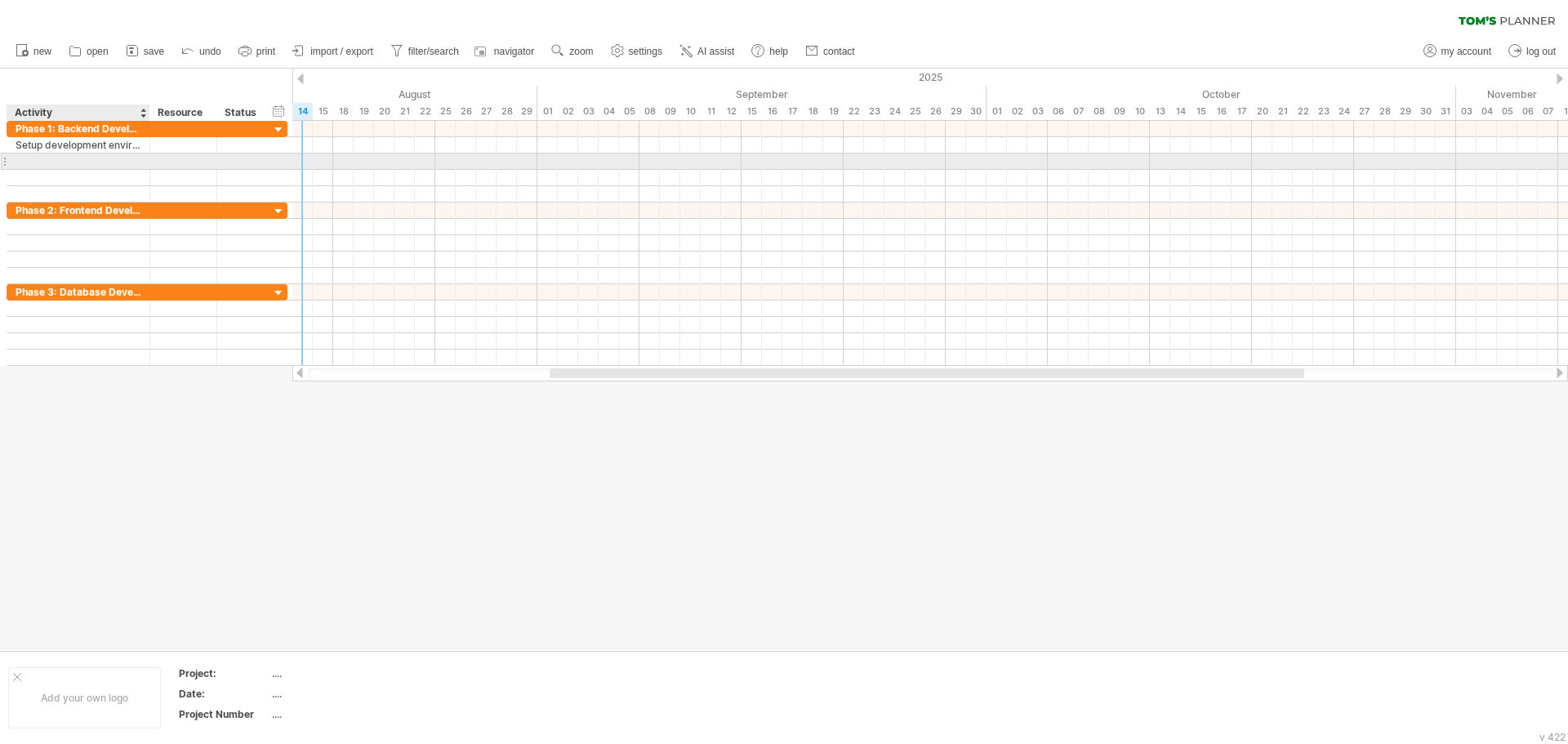
click at [58, 163] on div at bounding box center [78, 162] width 126 height 16
paste input "**********"
type input "**********"
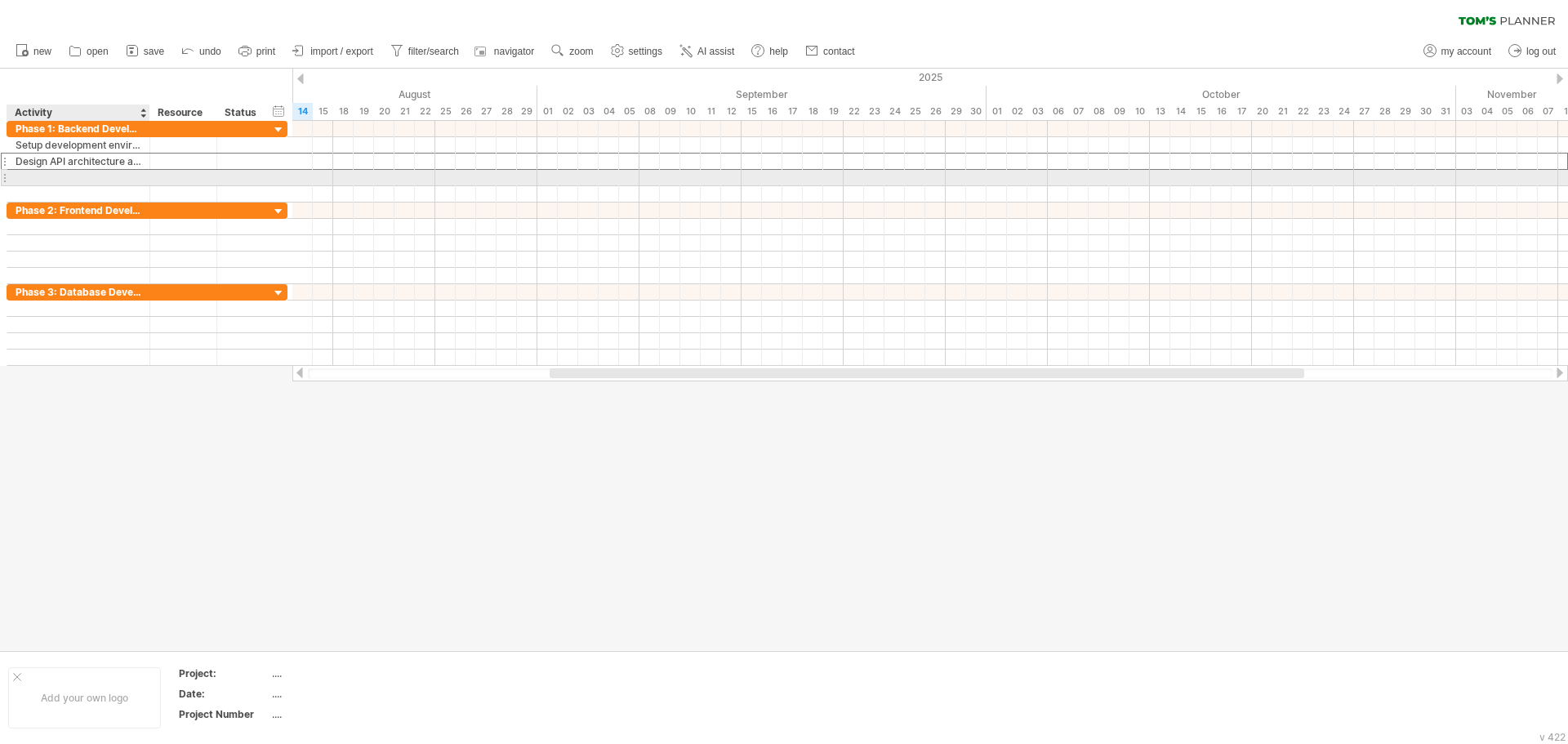
click at [94, 180] on div at bounding box center [78, 177] width 126 height 16
paste input "**********"
type input "**********"
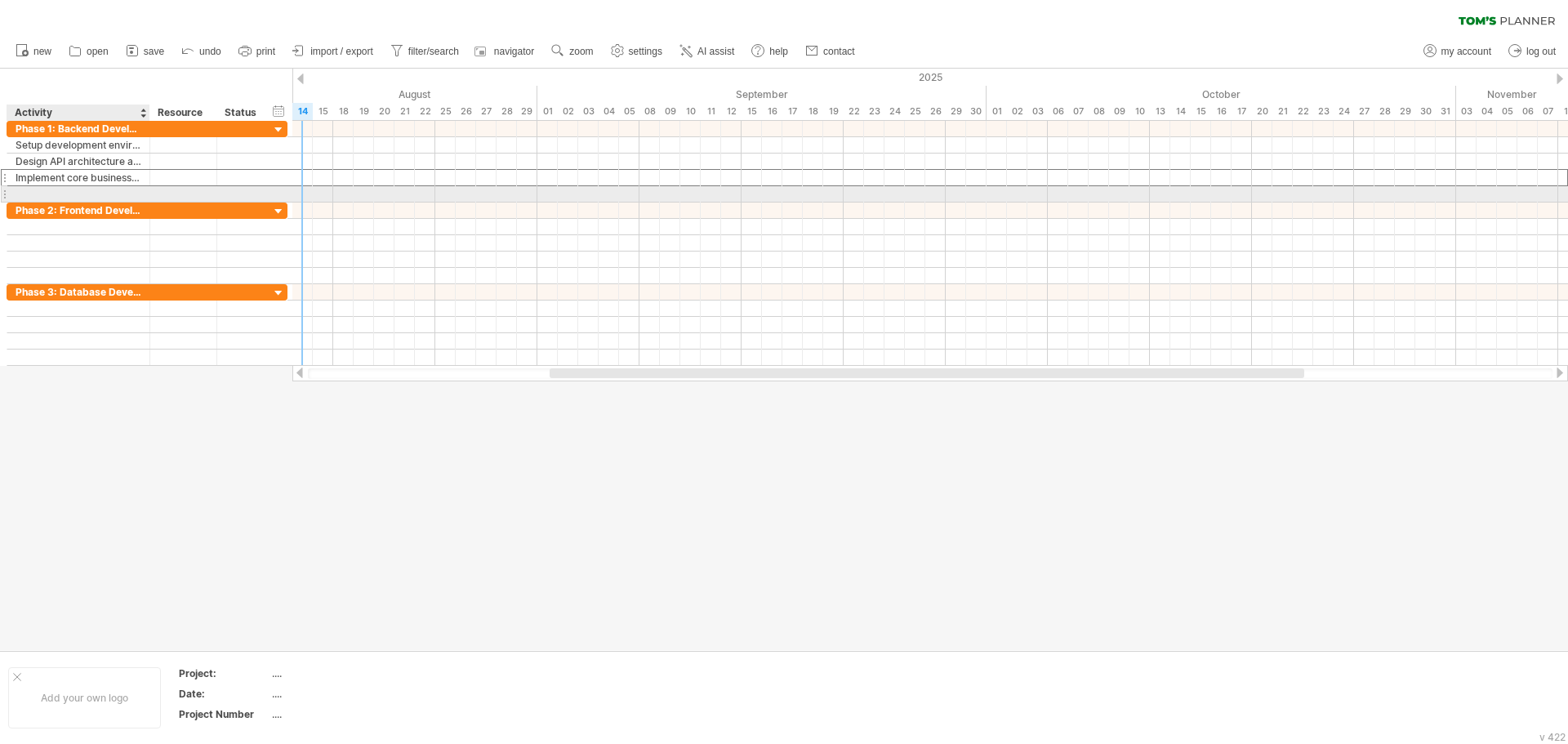
click at [119, 191] on div at bounding box center [78, 194] width 126 height 16
paste input "**********"
type input "**********"
click at [152, 191] on div at bounding box center [184, 194] width 67 height 16
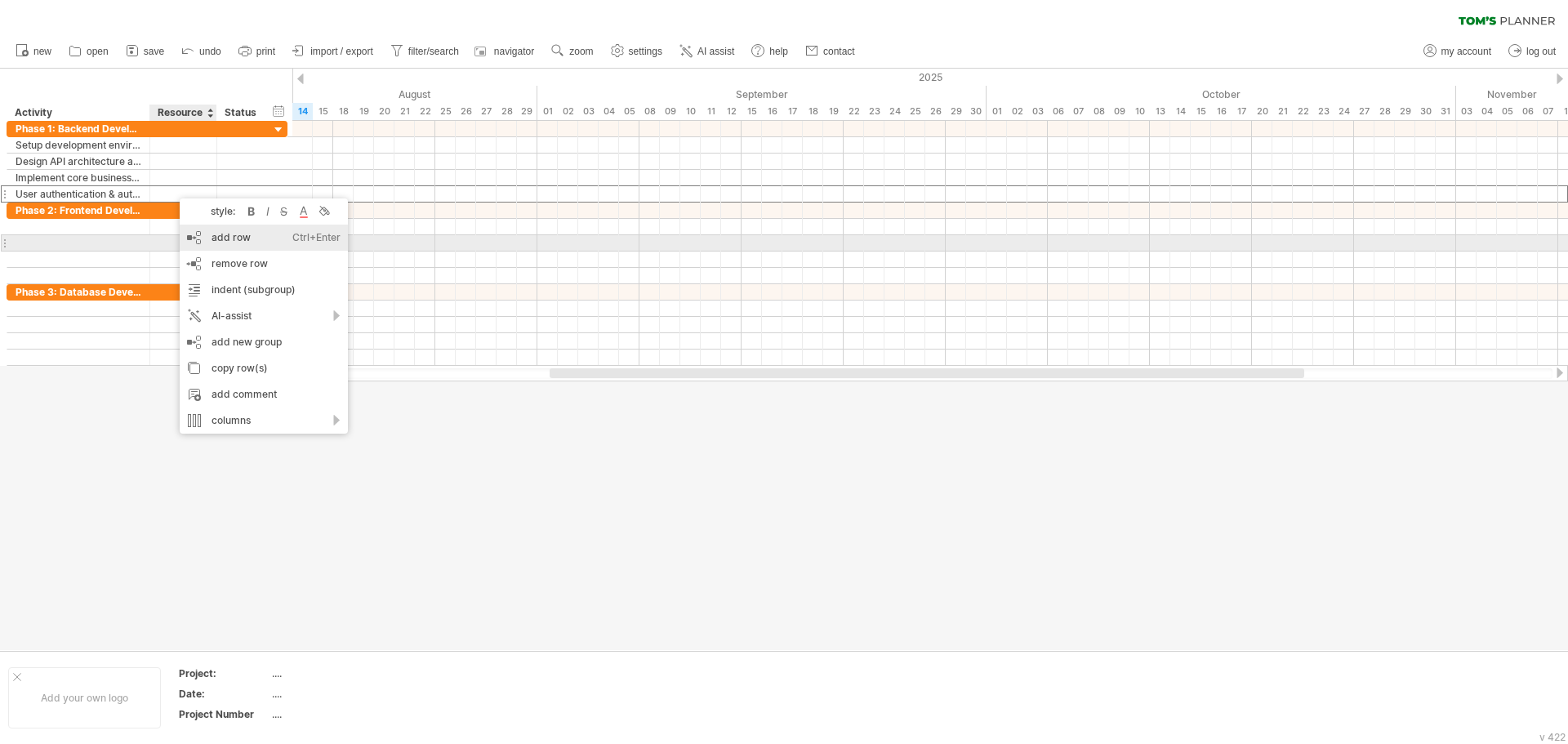
click at [245, 239] on div "add row Ctrl+Enter Cmd+Enter" at bounding box center [264, 238] width 169 height 26
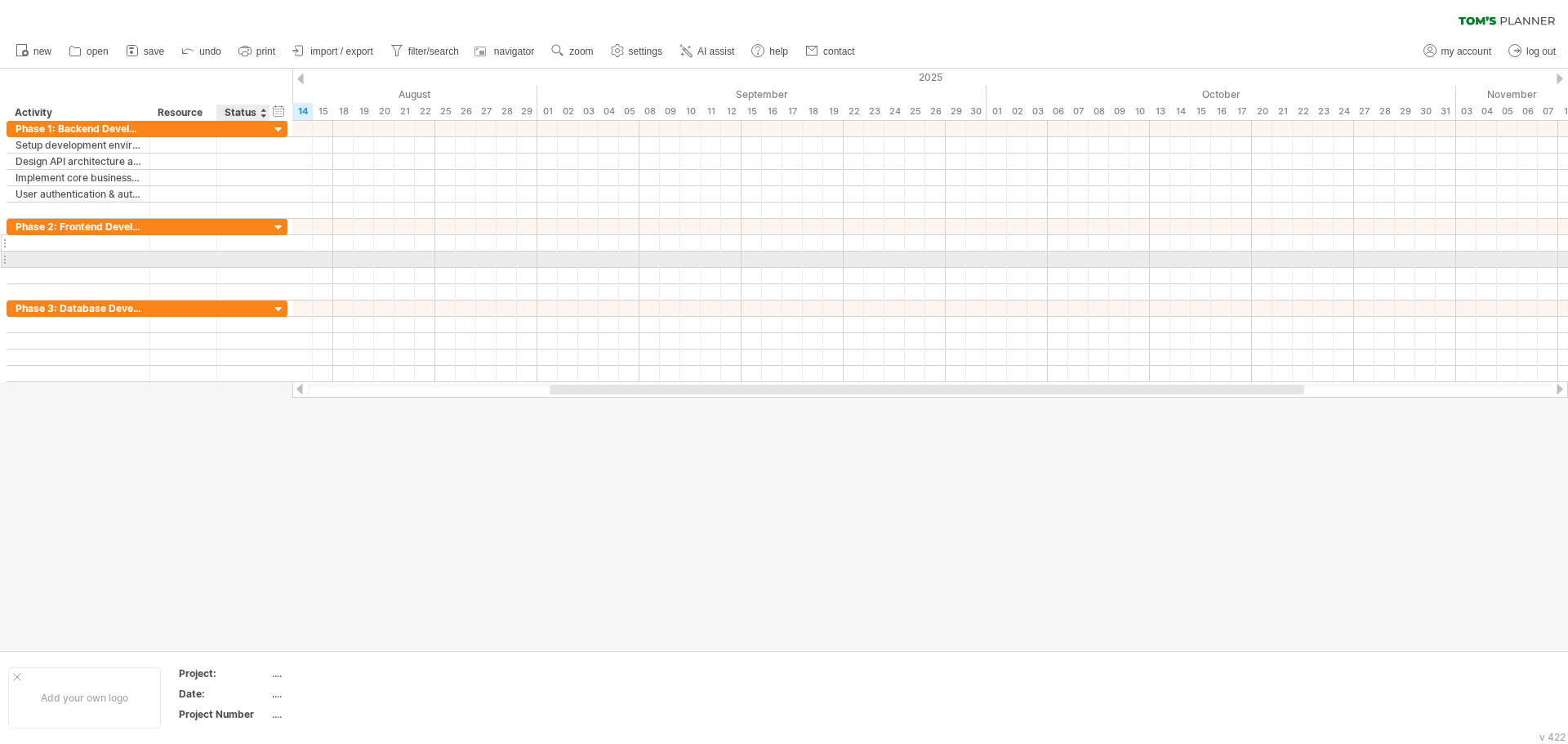
type input "**********"
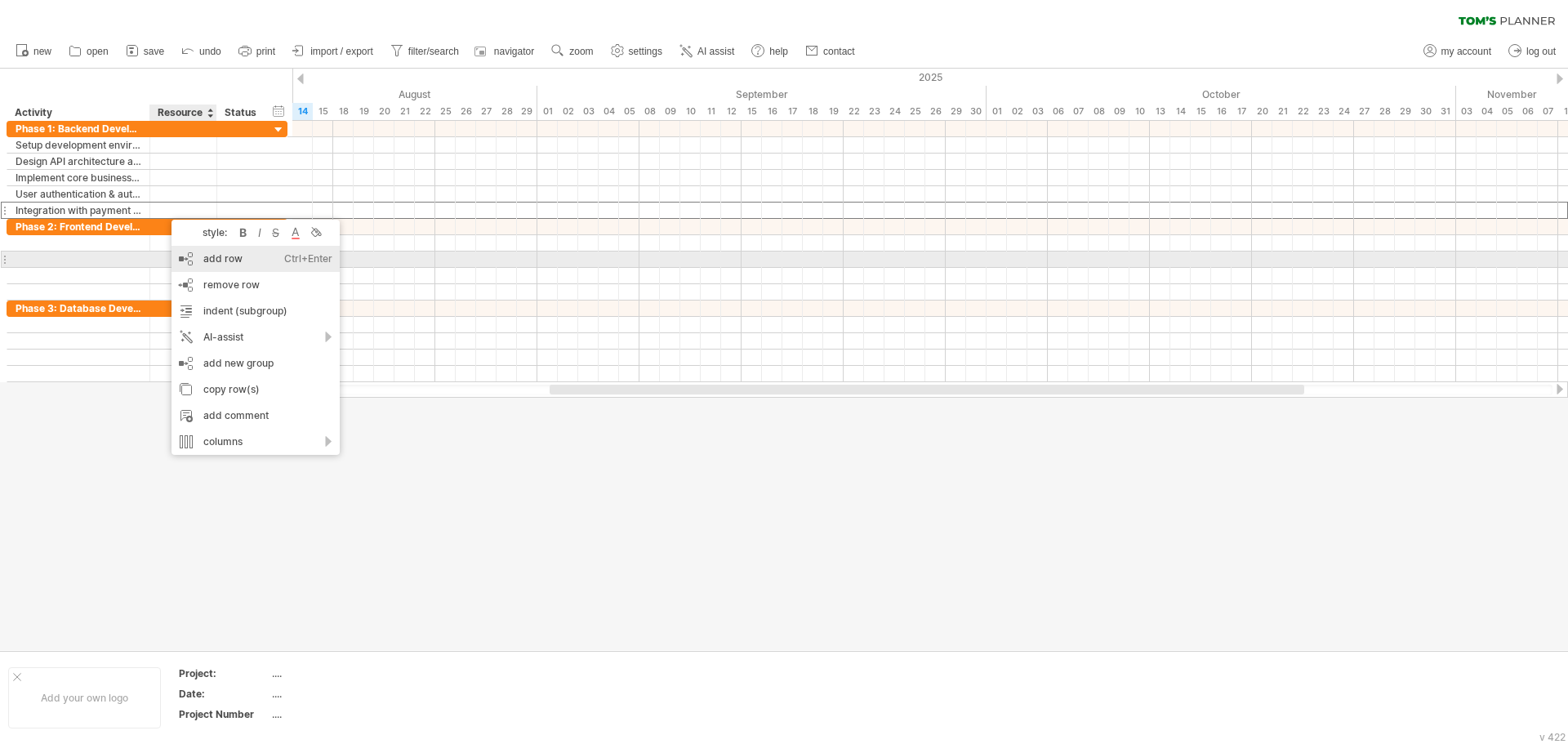
click at [235, 262] on div "add row Ctrl+Enter Cmd+Enter" at bounding box center [256, 259] width 169 height 26
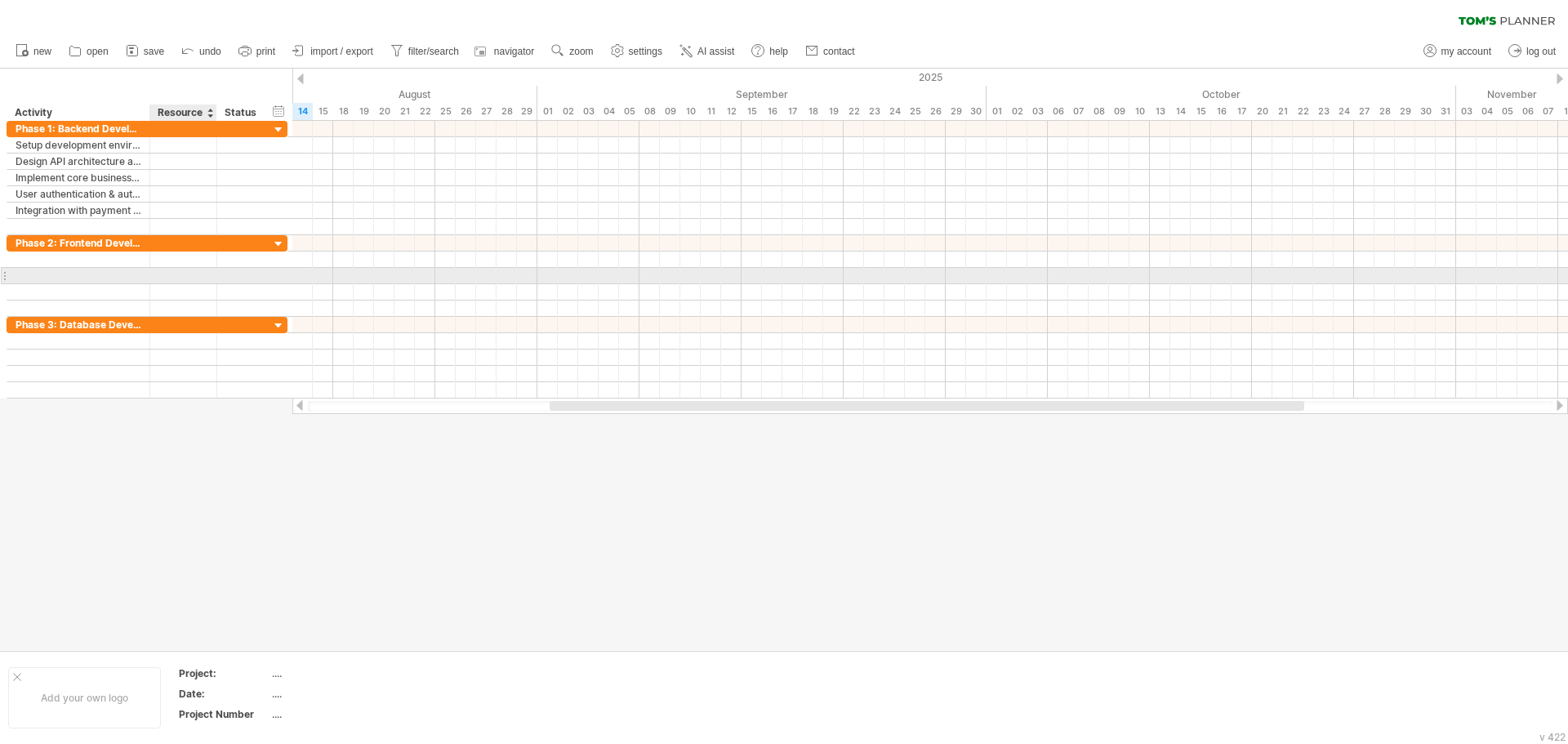
type input "**********"
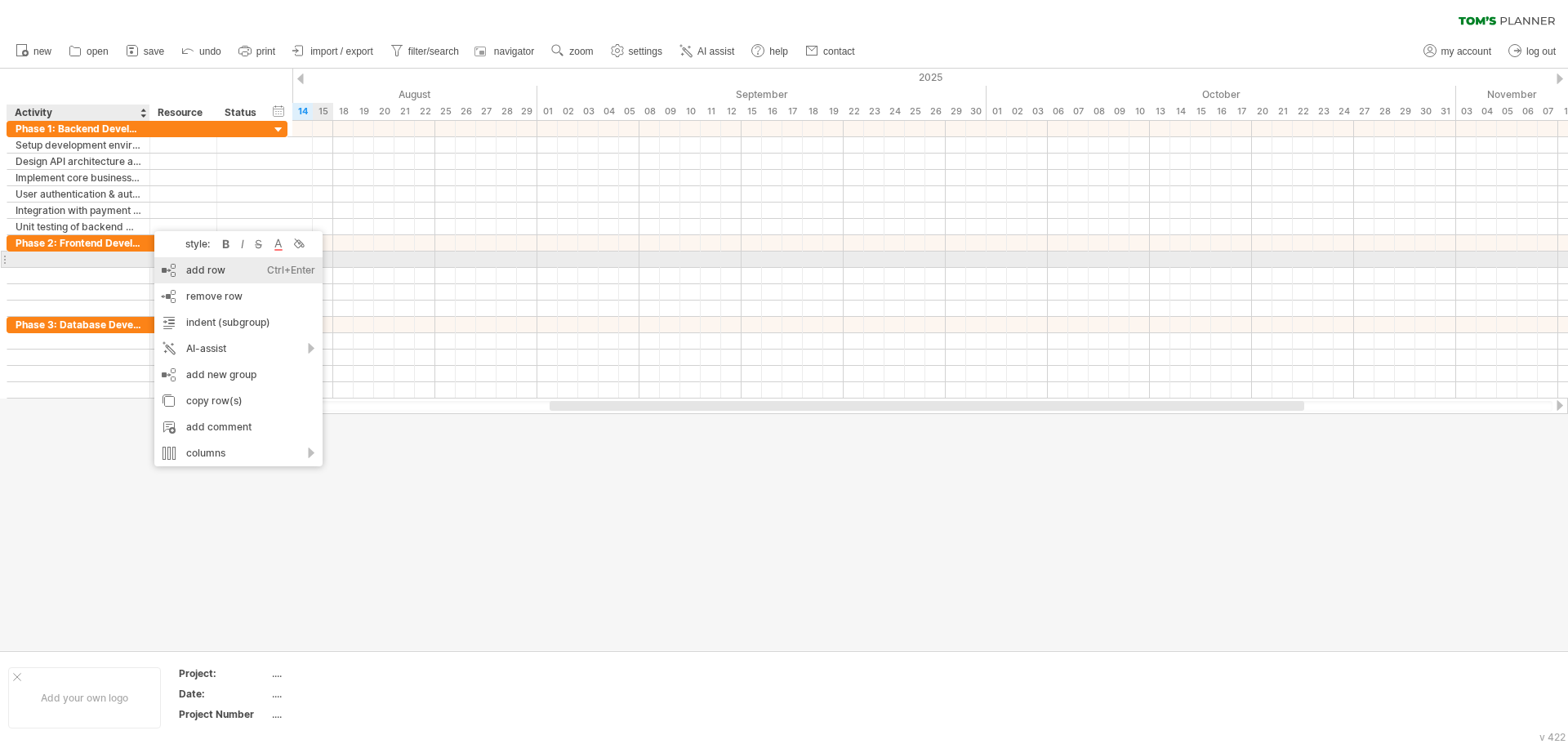
click at [184, 264] on div "add row Ctrl+Enter Cmd+Enter" at bounding box center [239, 271] width 169 height 26
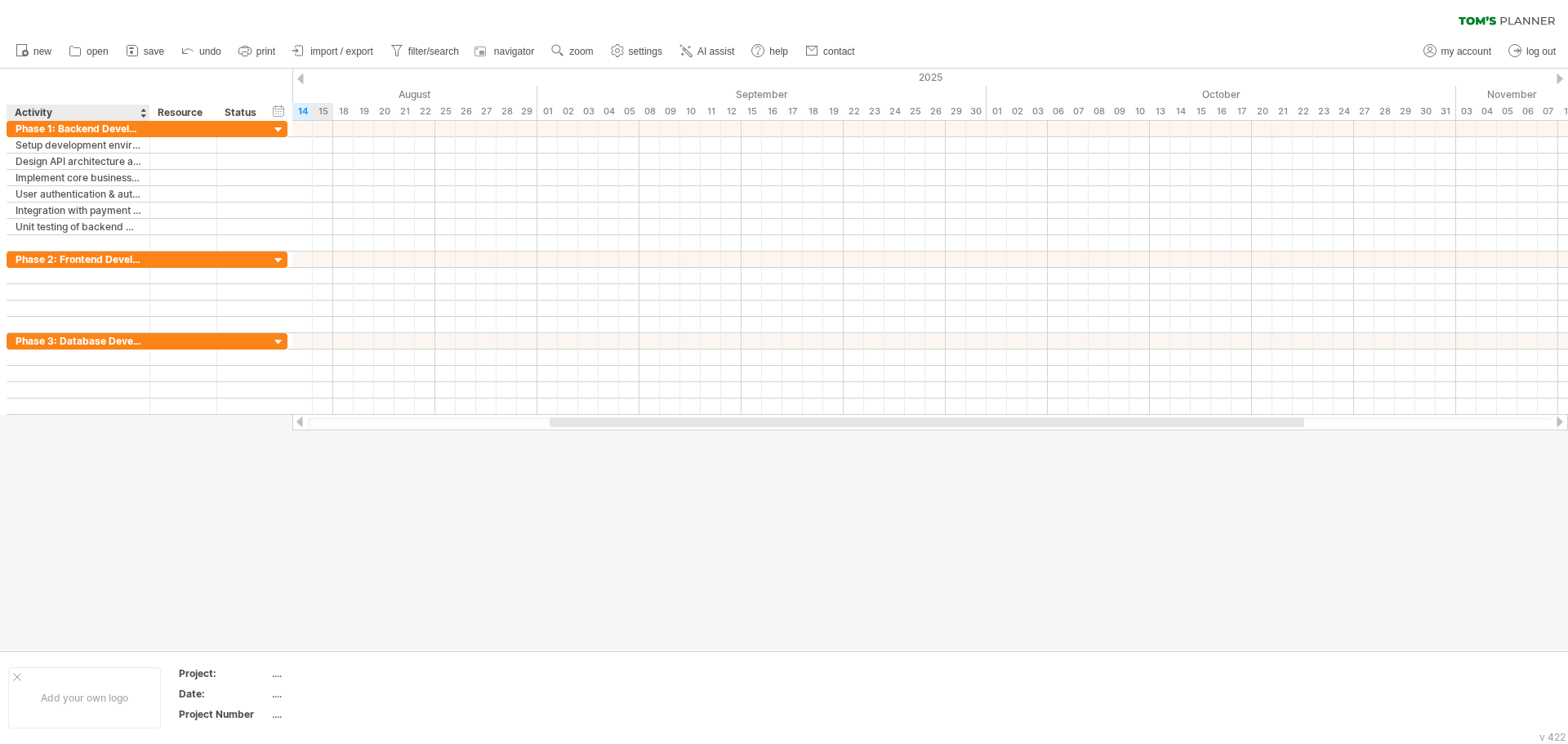
type input "**********"
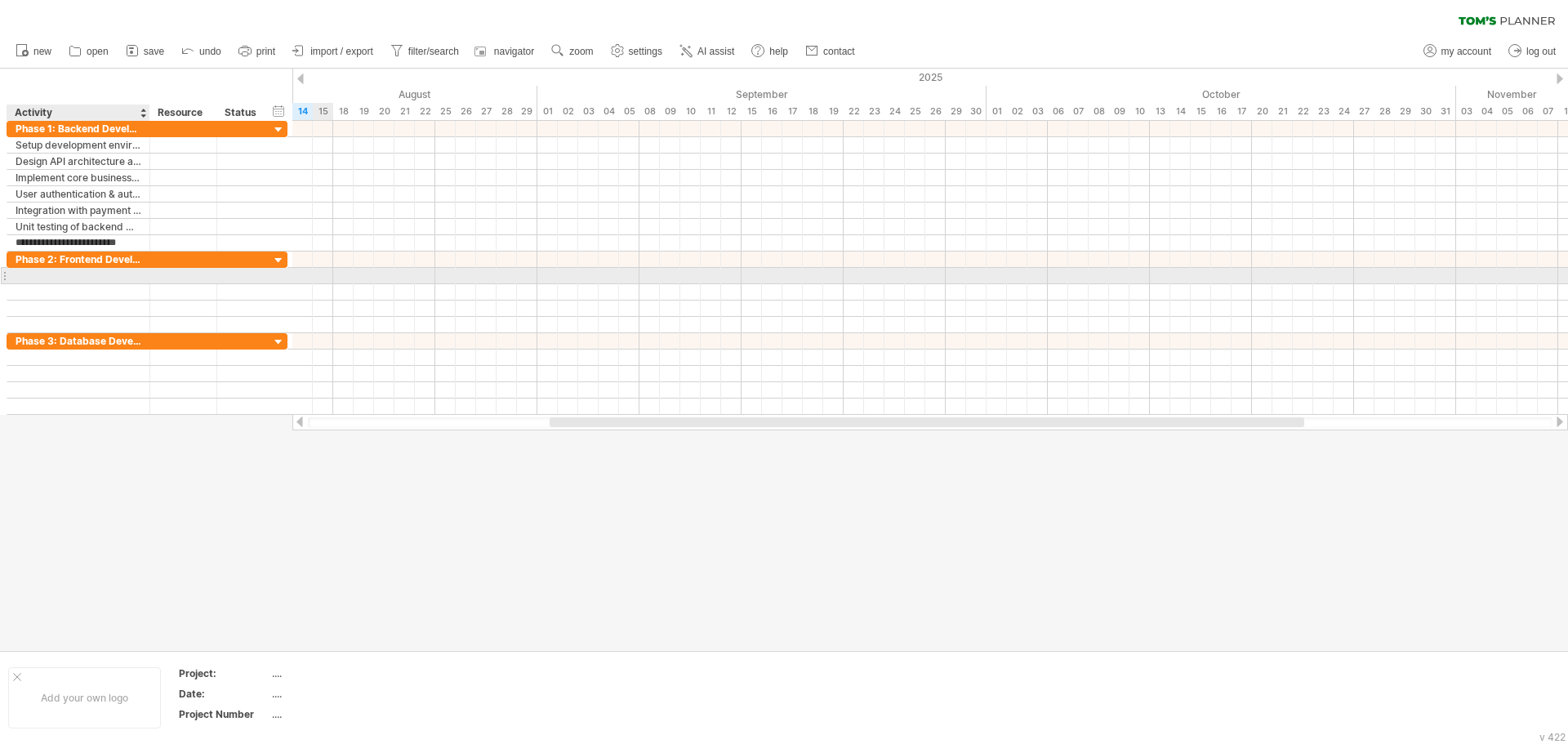
click at [146, 273] on div at bounding box center [148, 276] width 8 height 17
click at [94, 278] on div at bounding box center [78, 276] width 126 height 16
paste input "**********"
type input "**********"
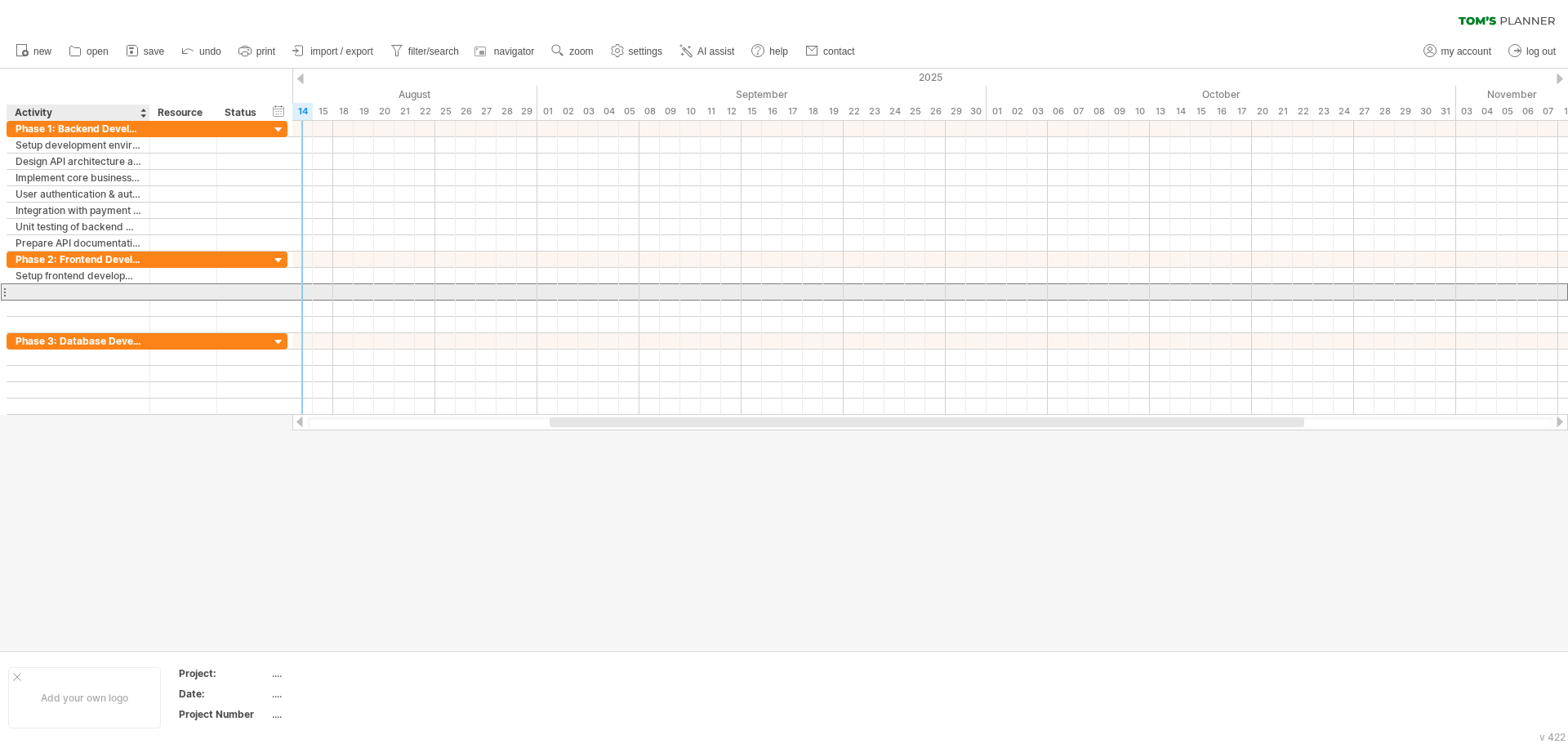
click at [76, 295] on div at bounding box center [78, 293] width 126 height 16
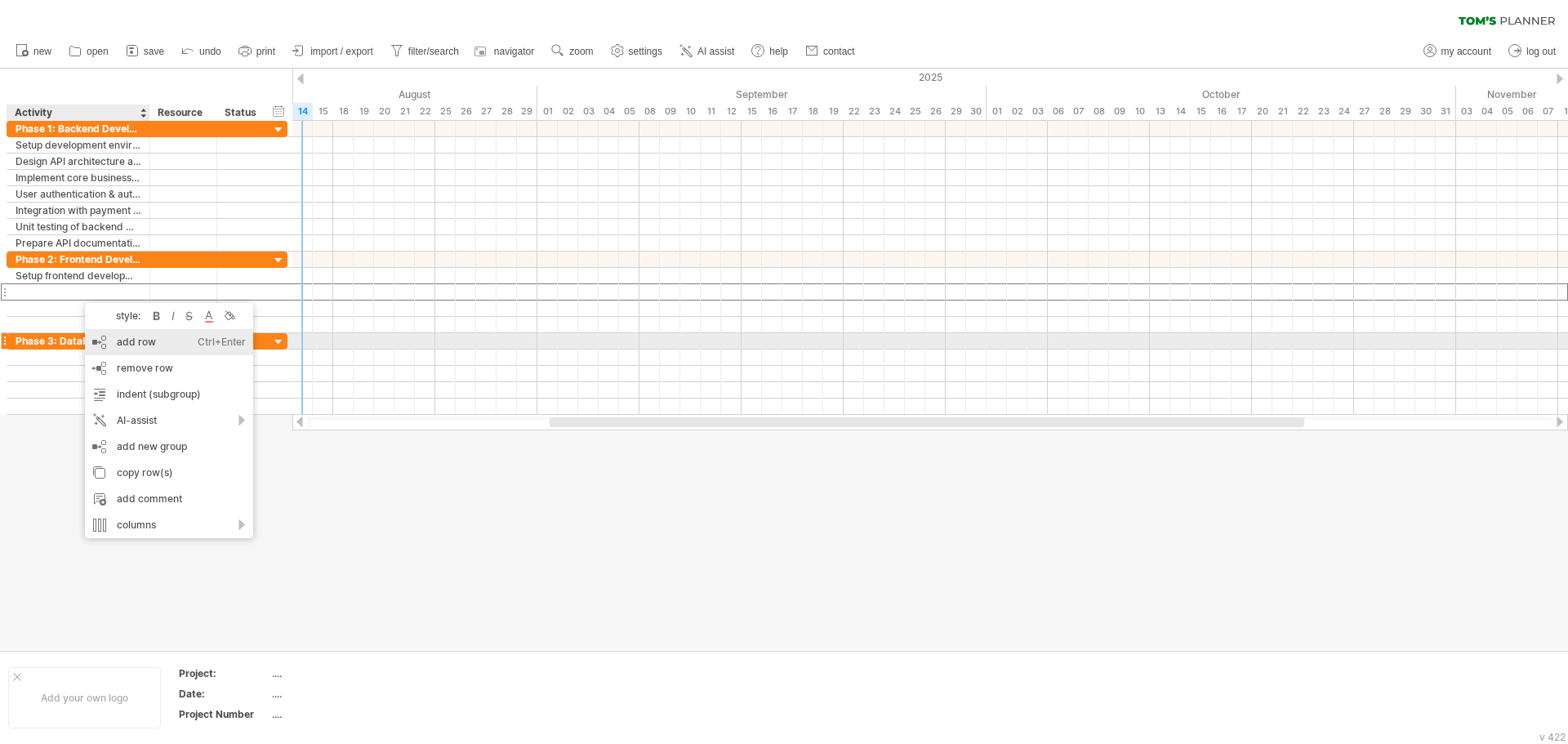
click at [100, 336] on div "add row Ctrl+Enter Cmd+Enter" at bounding box center [170, 343] width 169 height 26
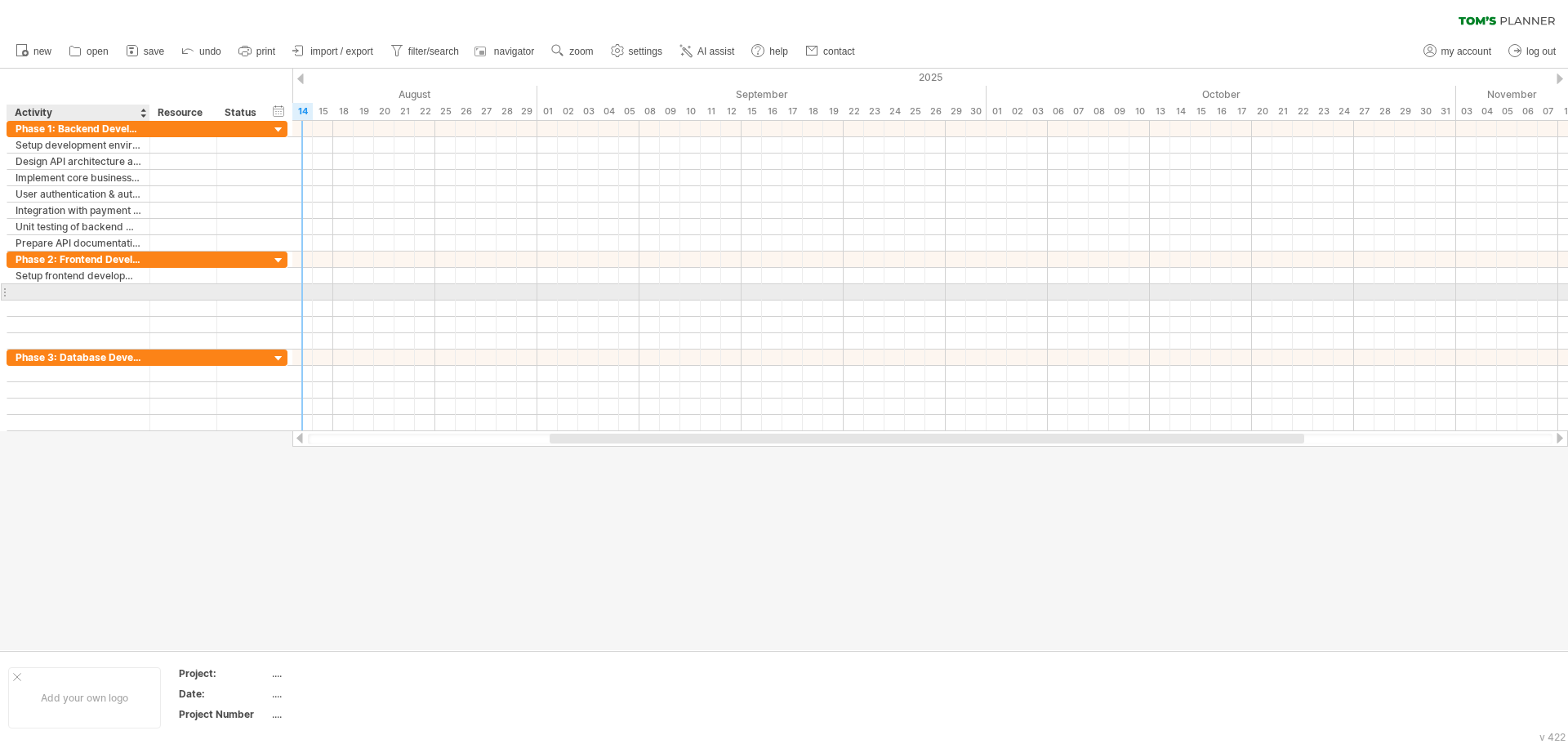
click at [56, 285] on div at bounding box center [78, 293] width 126 height 16
paste input "**********"
type input "**********"
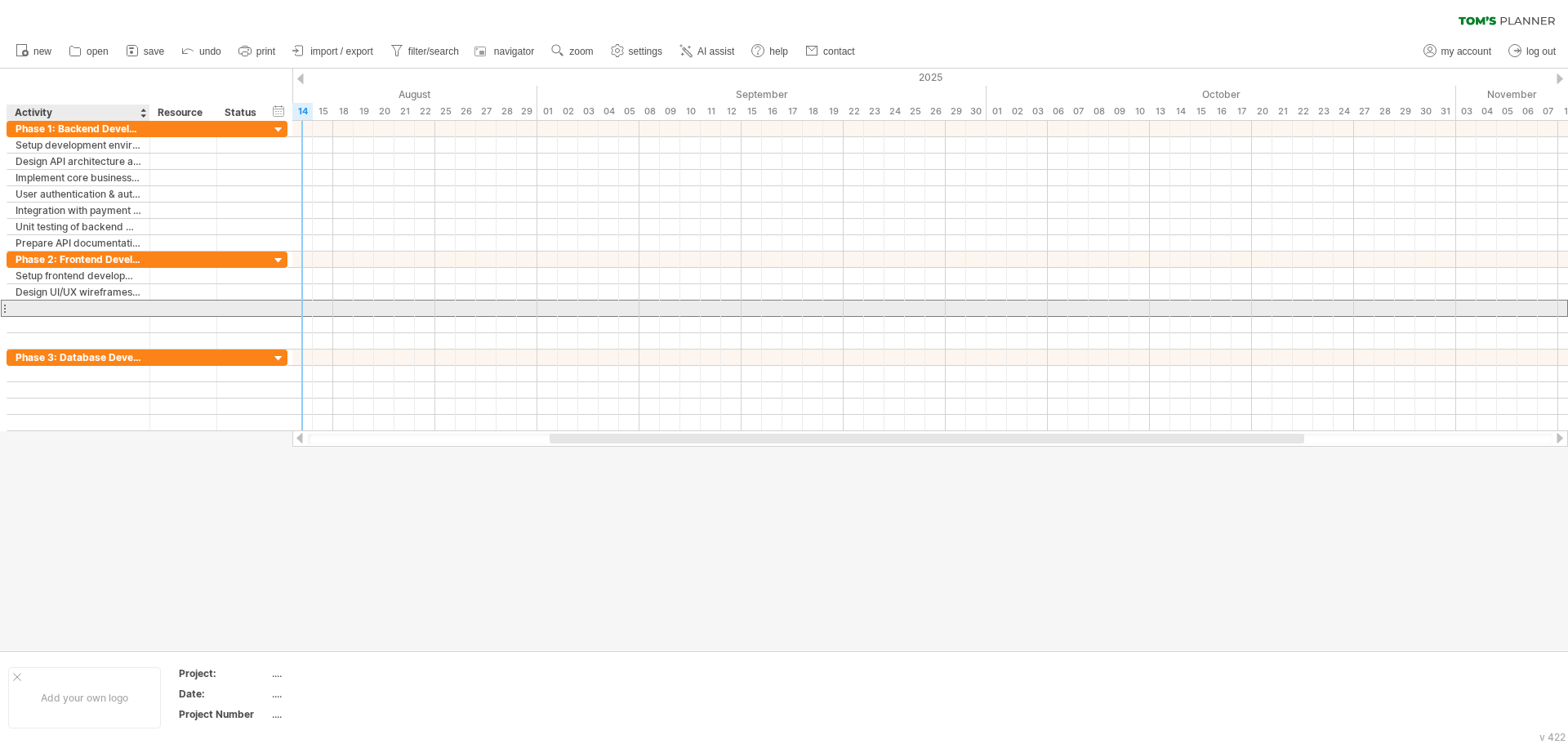
click at [122, 309] on div at bounding box center [78, 308] width 126 height 16
paste input "**********"
type input "**********"
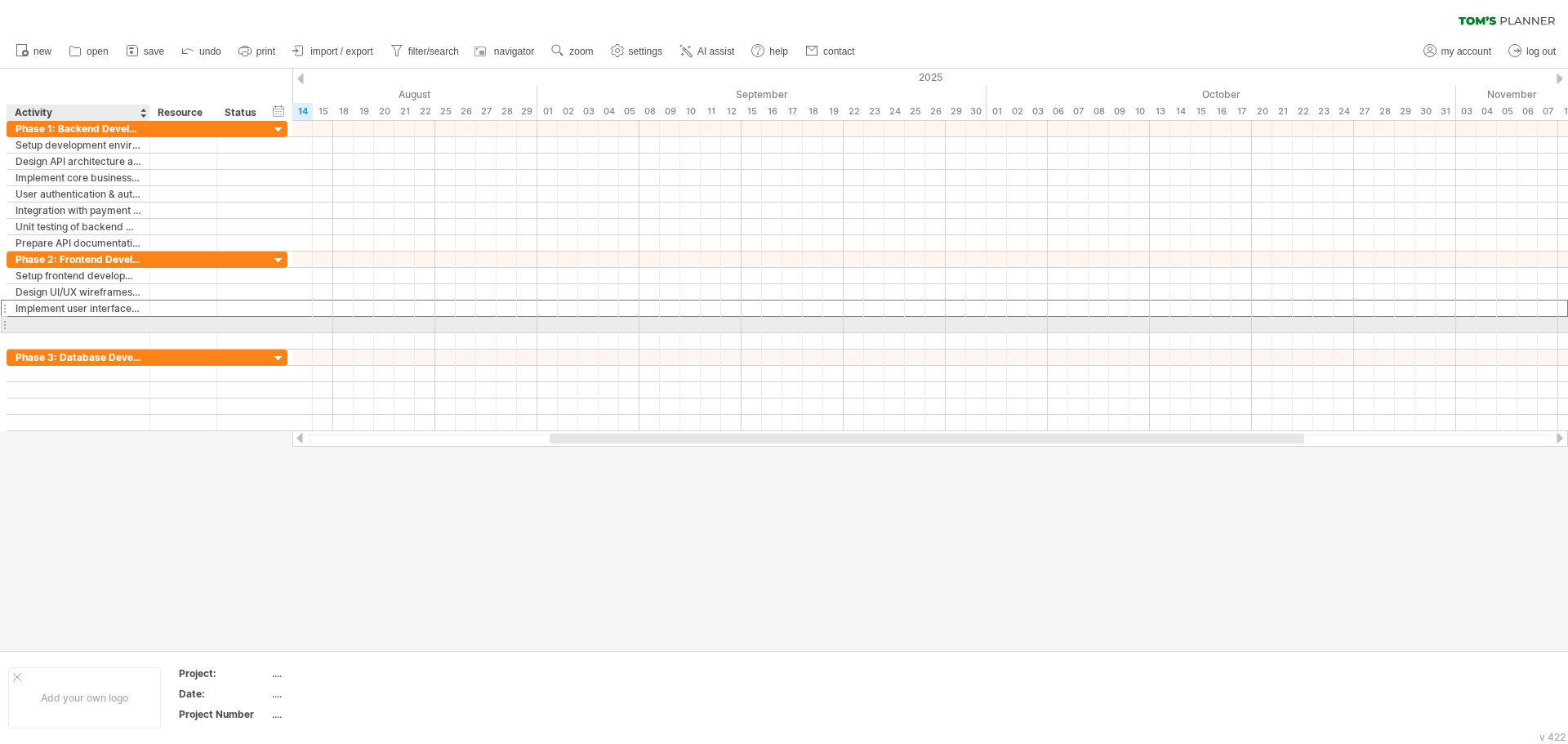
click at [70, 323] on div at bounding box center [78, 325] width 126 height 16
paste input "**********"
type input "**********"
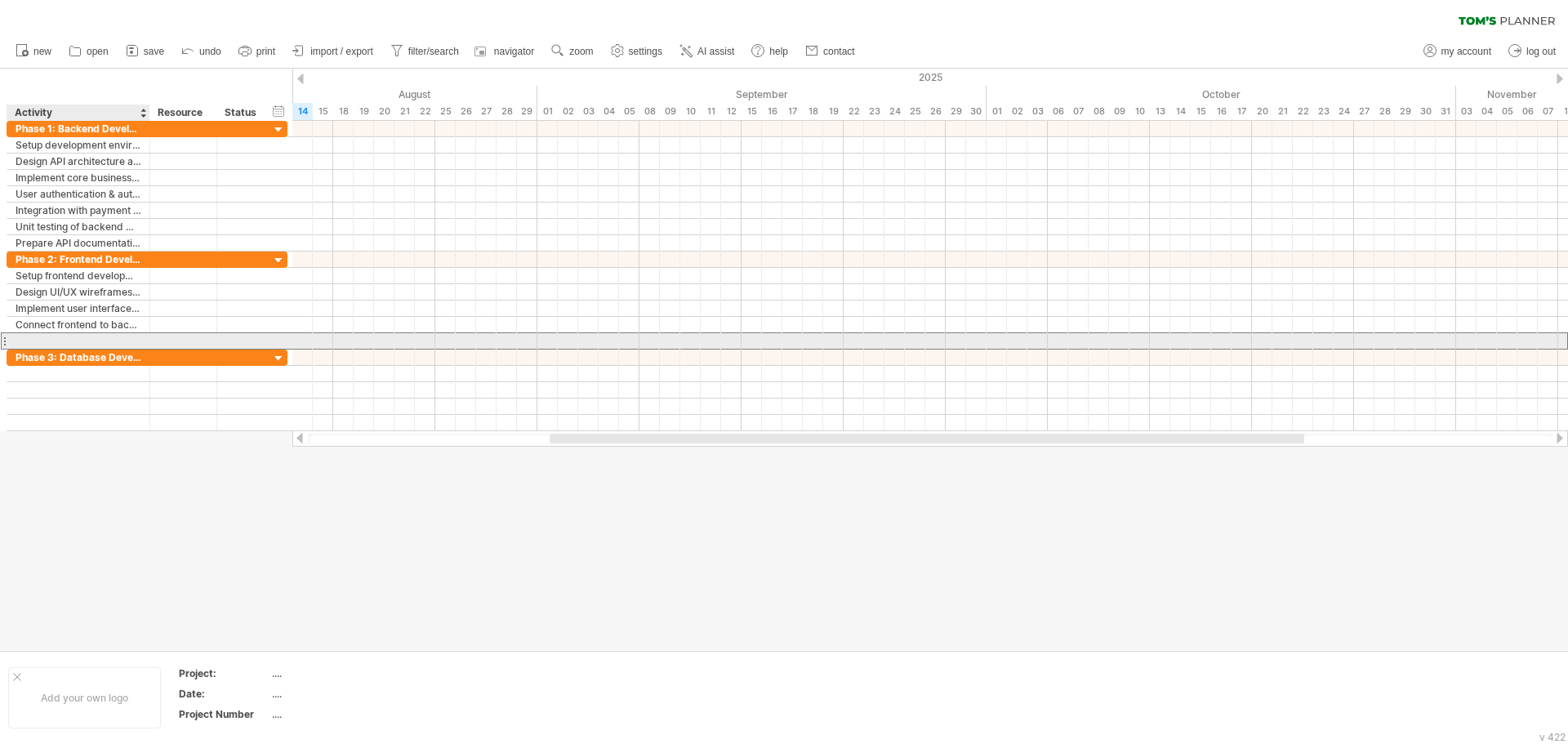
click at [95, 341] on div at bounding box center [78, 341] width 126 height 16
paste input "**********"
type input "**********"
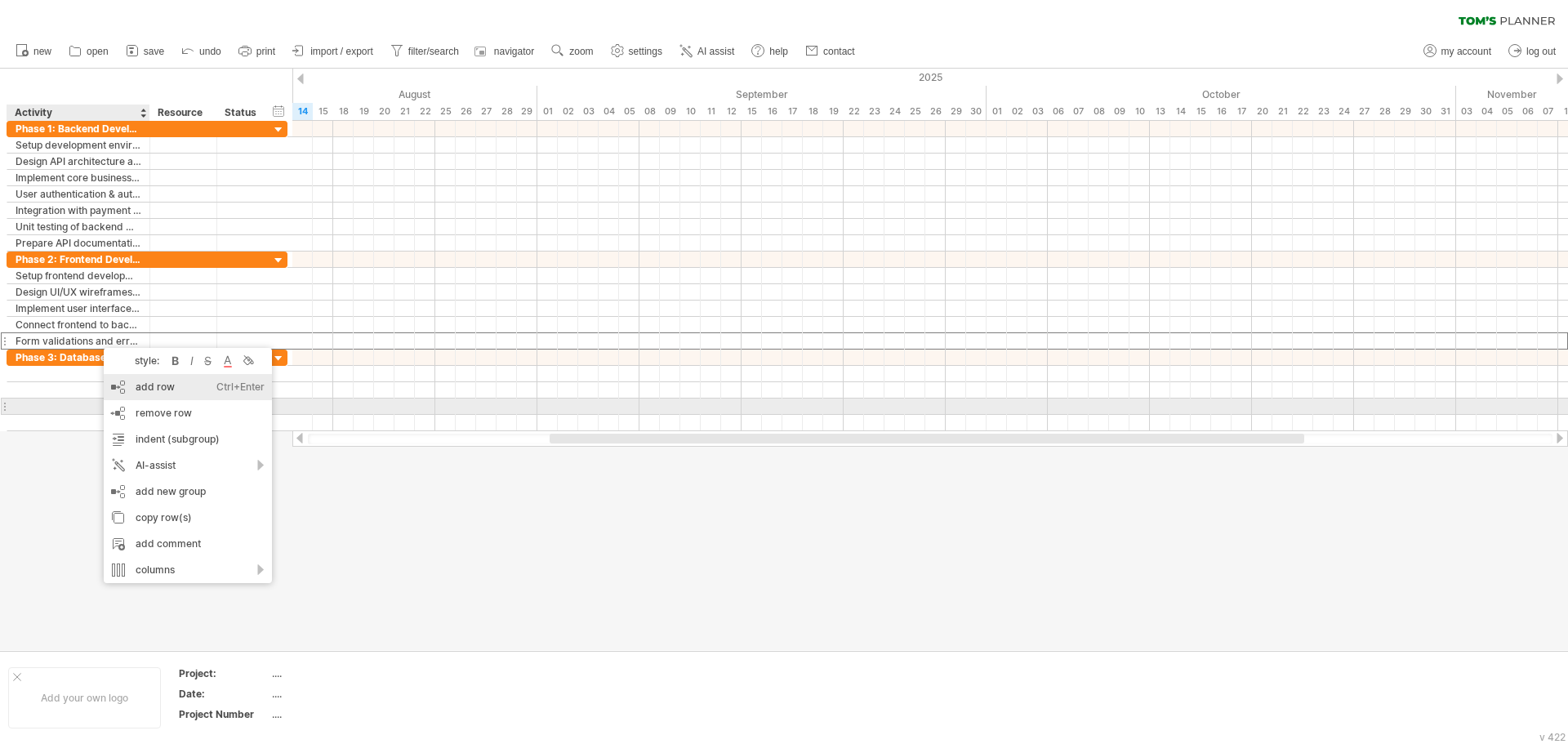
click at [160, 400] on div "add row Ctrl+Enter Cmd+Enter" at bounding box center [188, 387] width 169 height 26
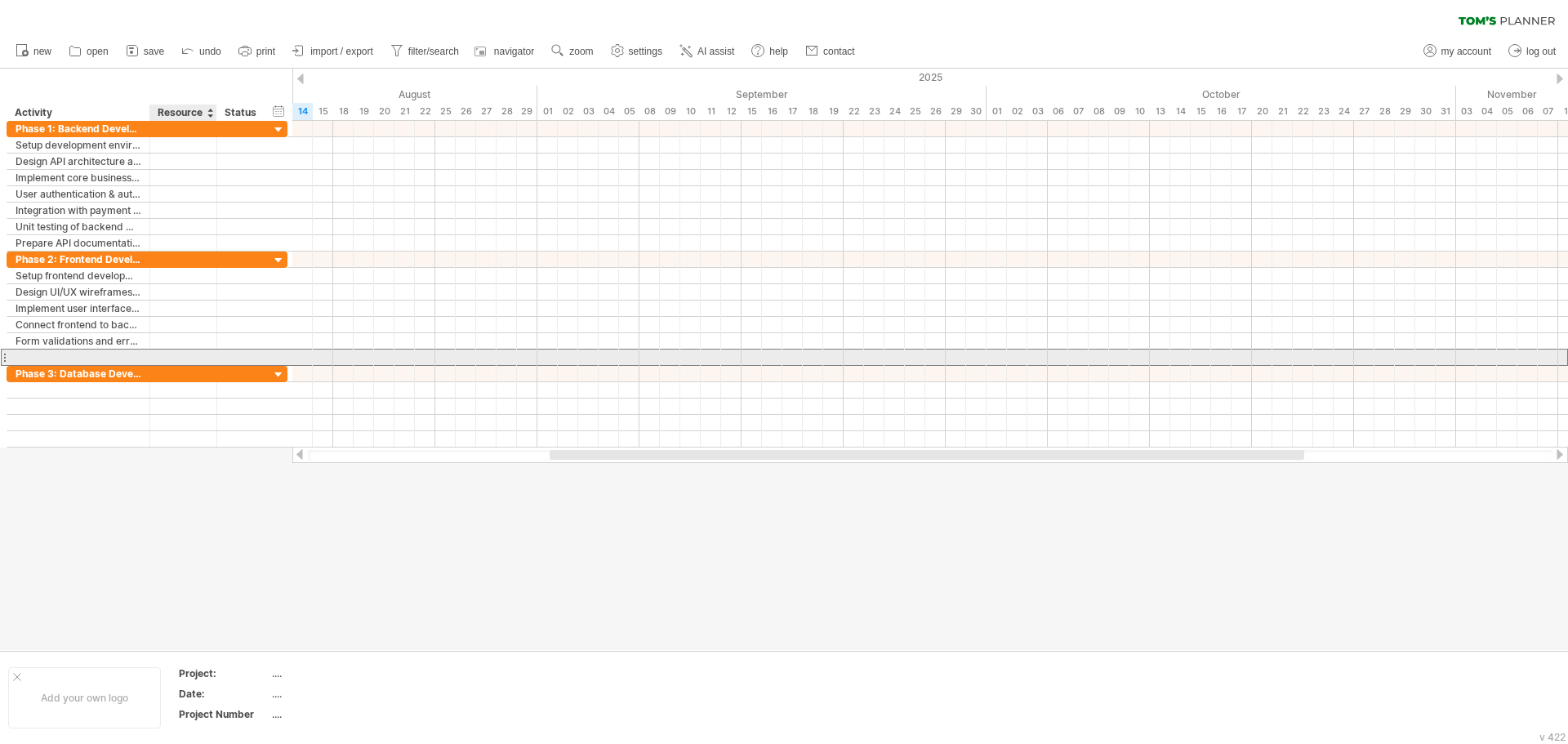
click at [111, 357] on div at bounding box center [78, 358] width 126 height 16
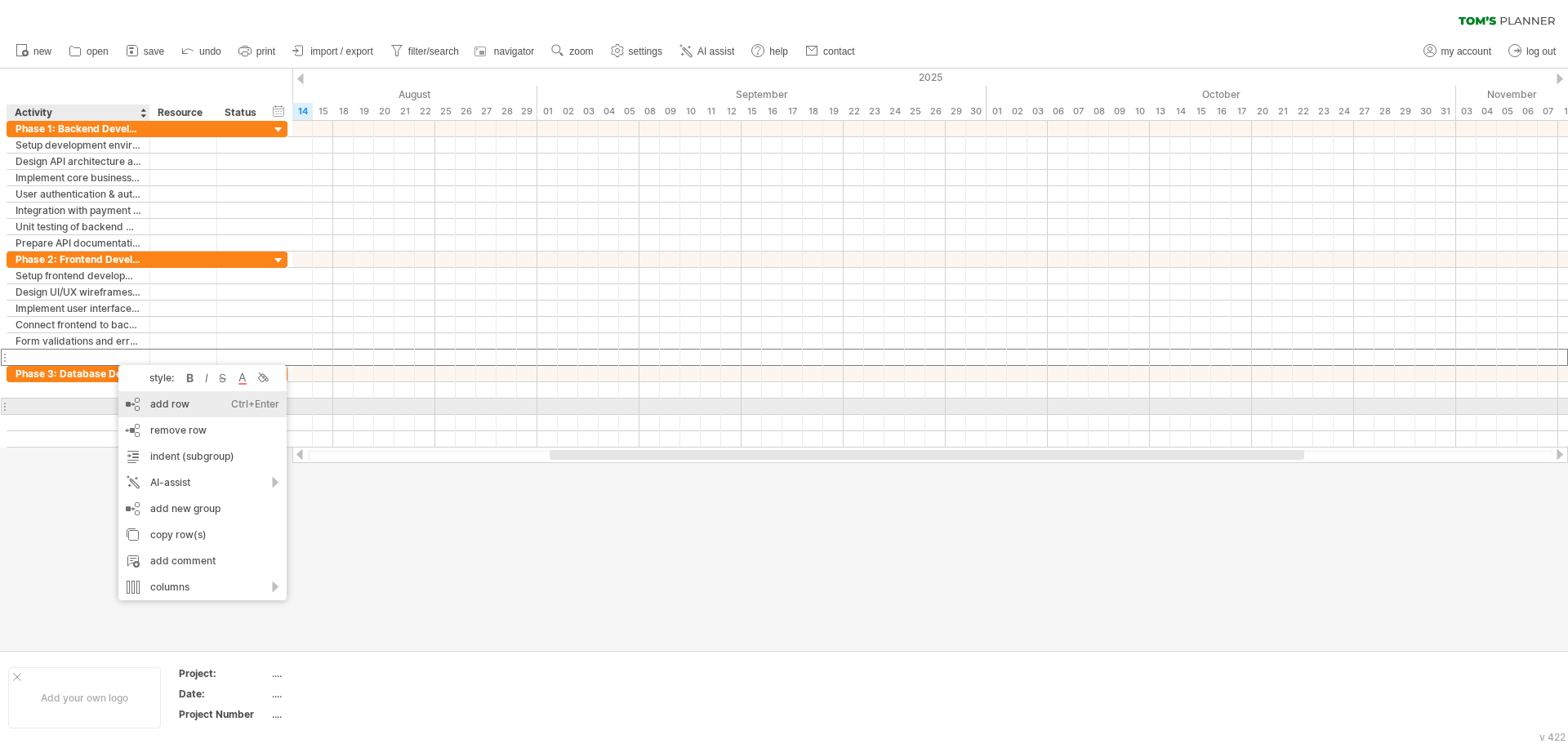
click at [146, 410] on div "add row Ctrl+Enter Cmd+Enter" at bounding box center [203, 404] width 169 height 26
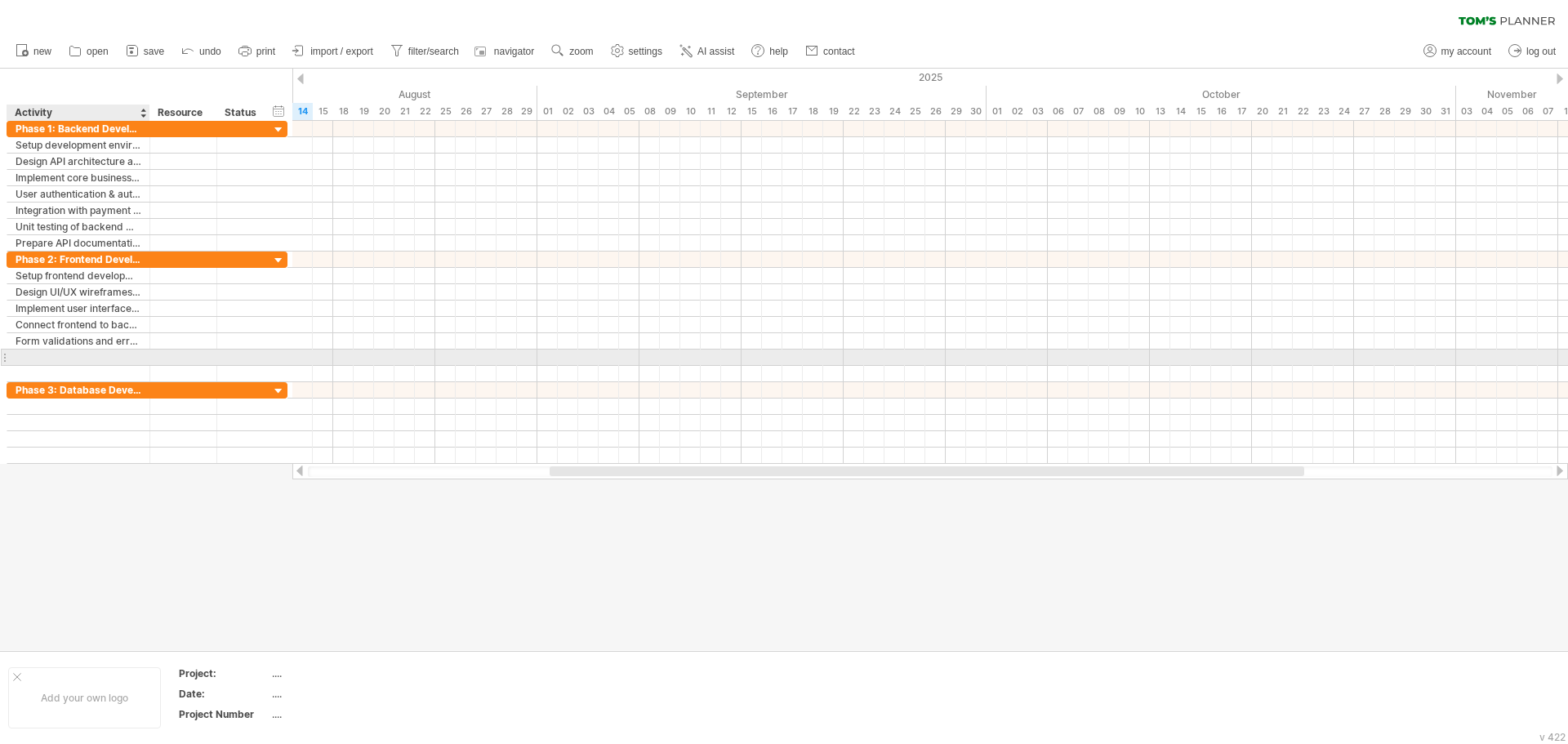
click at [87, 355] on div at bounding box center [78, 358] width 126 height 16
click at [18, 363] on div at bounding box center [78, 358] width 126 height 16
paste input "**********"
type input "**********"
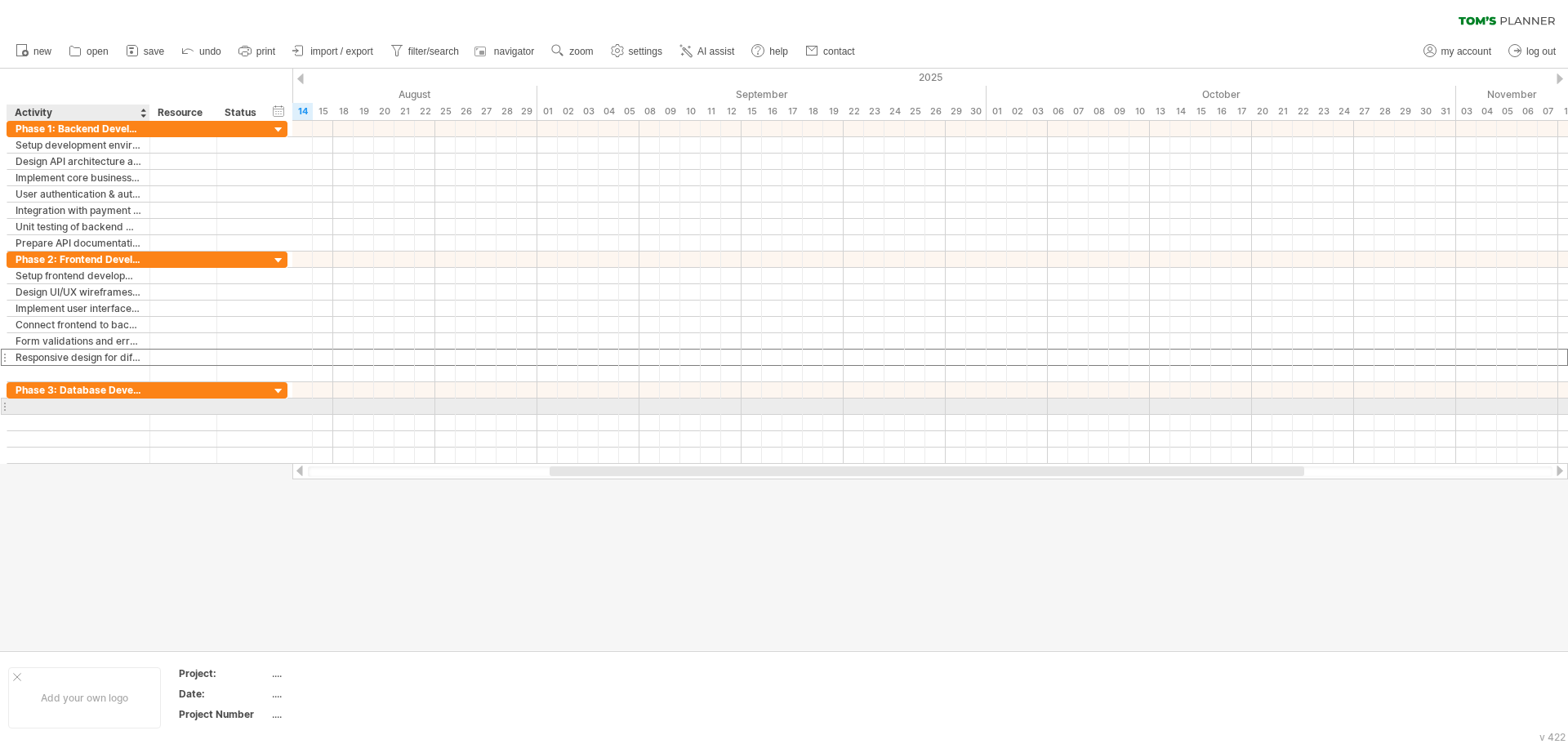
scroll to position [0, 0]
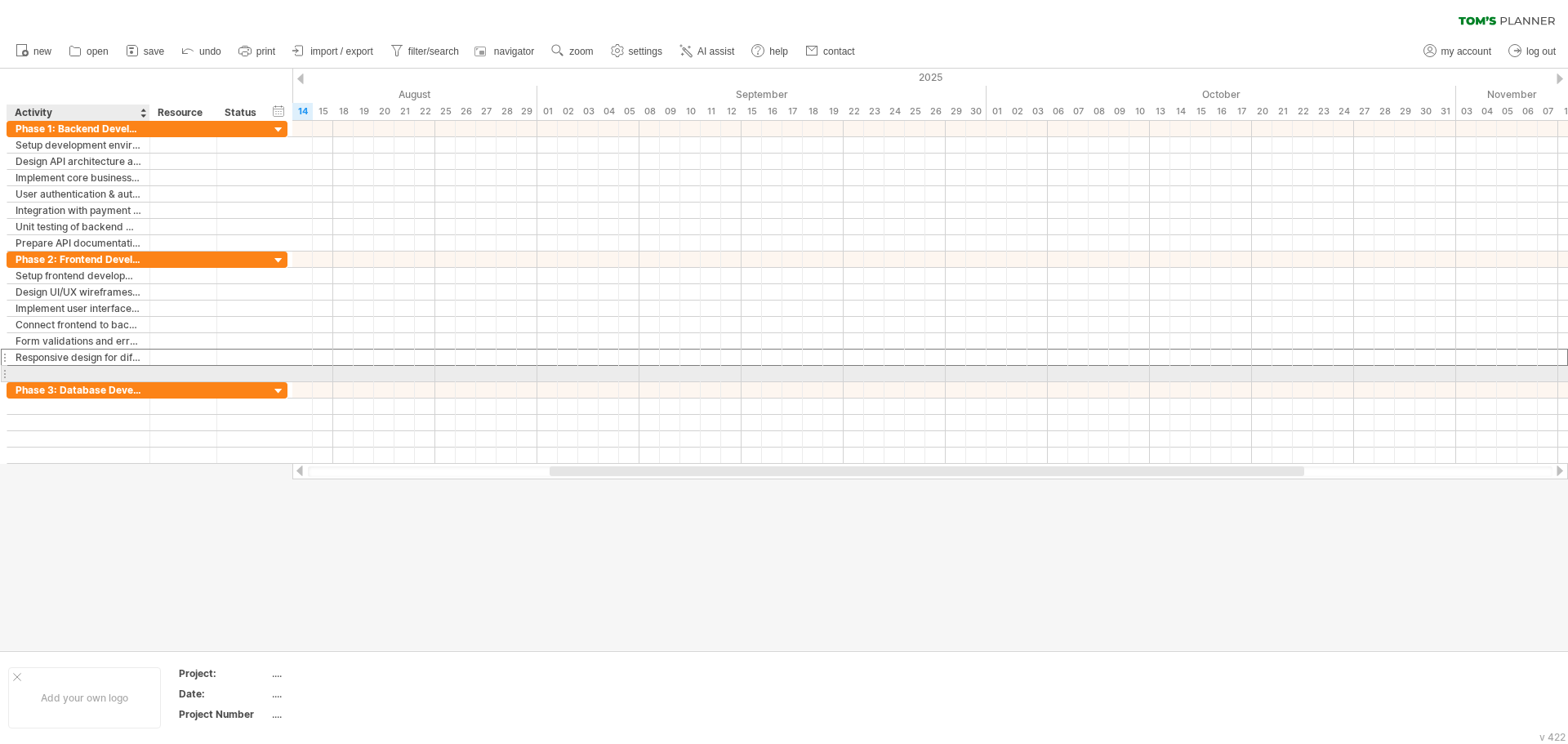
click at [61, 366] on div at bounding box center [78, 374] width 126 height 16
paste input "**********"
type input "**********"
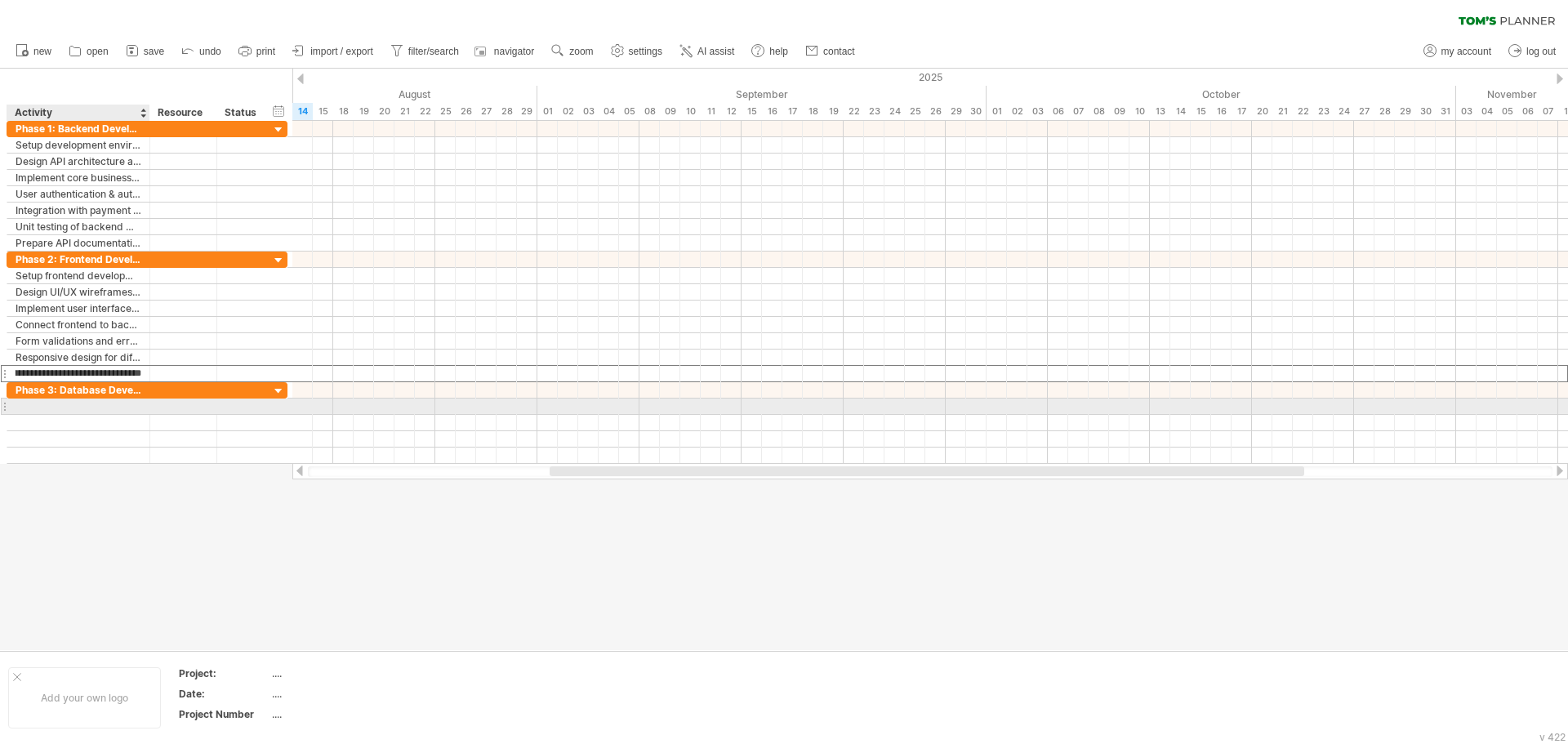
click at [45, 408] on div at bounding box center [78, 407] width 126 height 16
click at [63, 408] on div at bounding box center [78, 407] width 126 height 16
paste input "**********"
type input "**********"
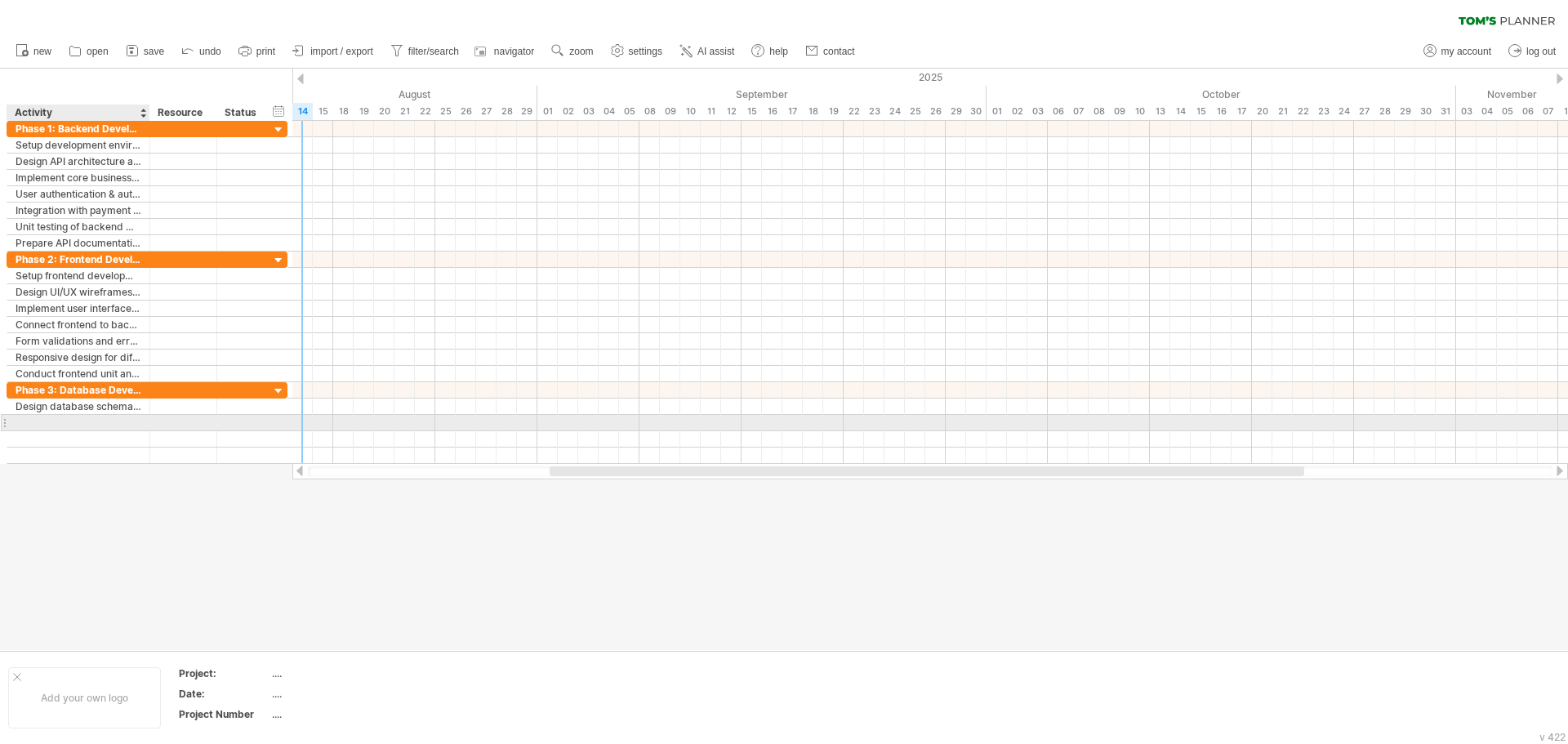
click at [32, 419] on div at bounding box center [78, 423] width 126 height 16
paste input "**********"
type input "**********"
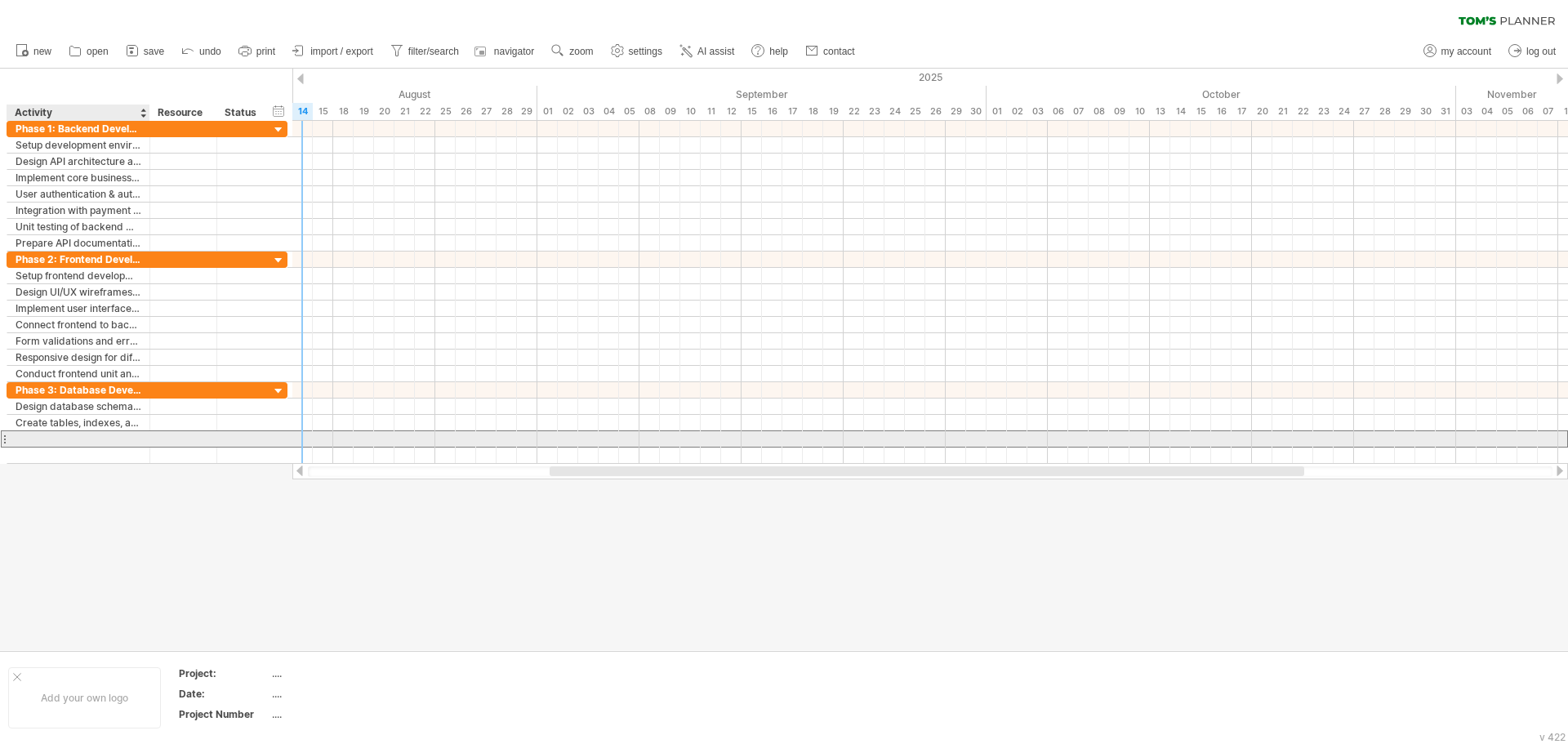
click at [51, 434] on div at bounding box center [78, 439] width 126 height 16
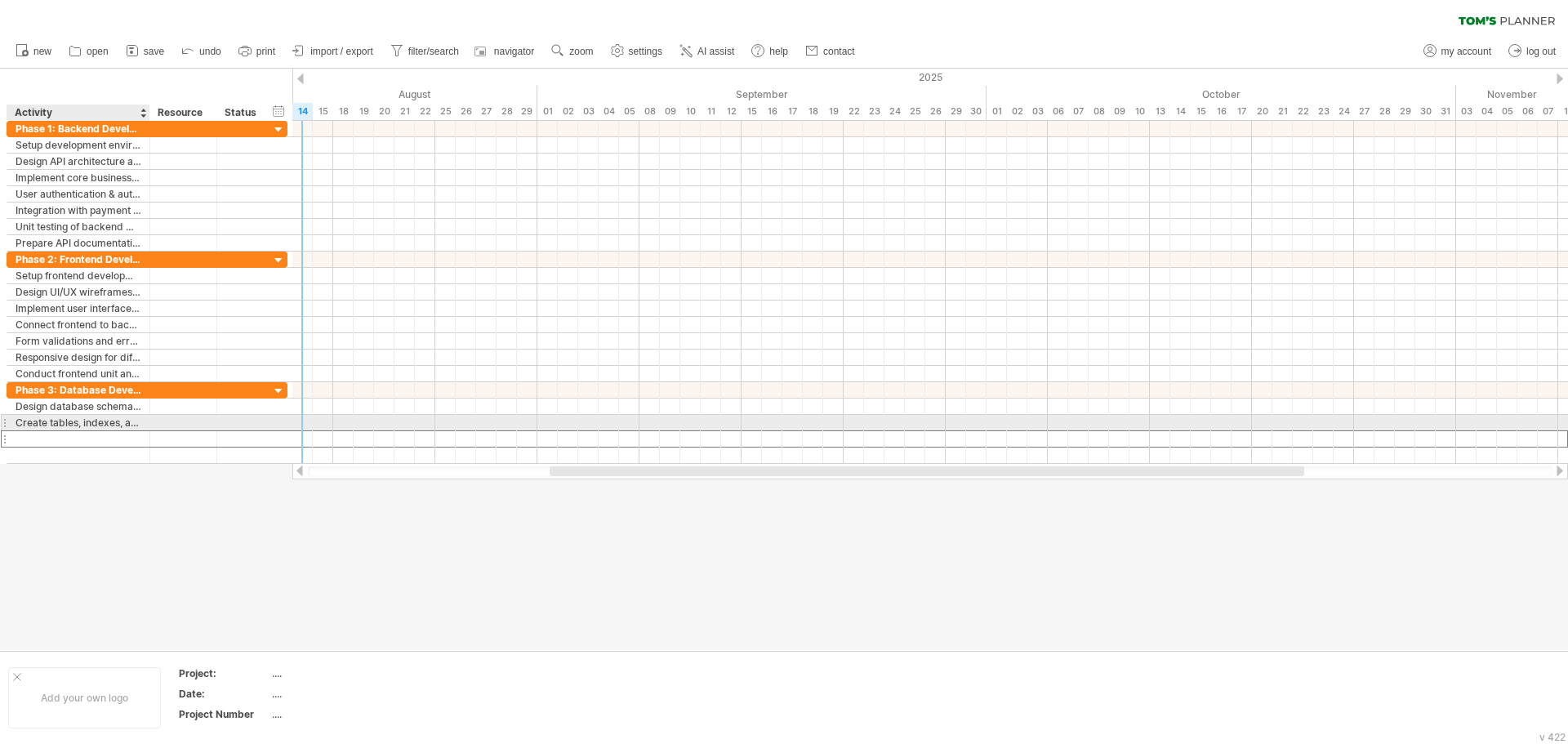
paste input "**********"
type input "**********"
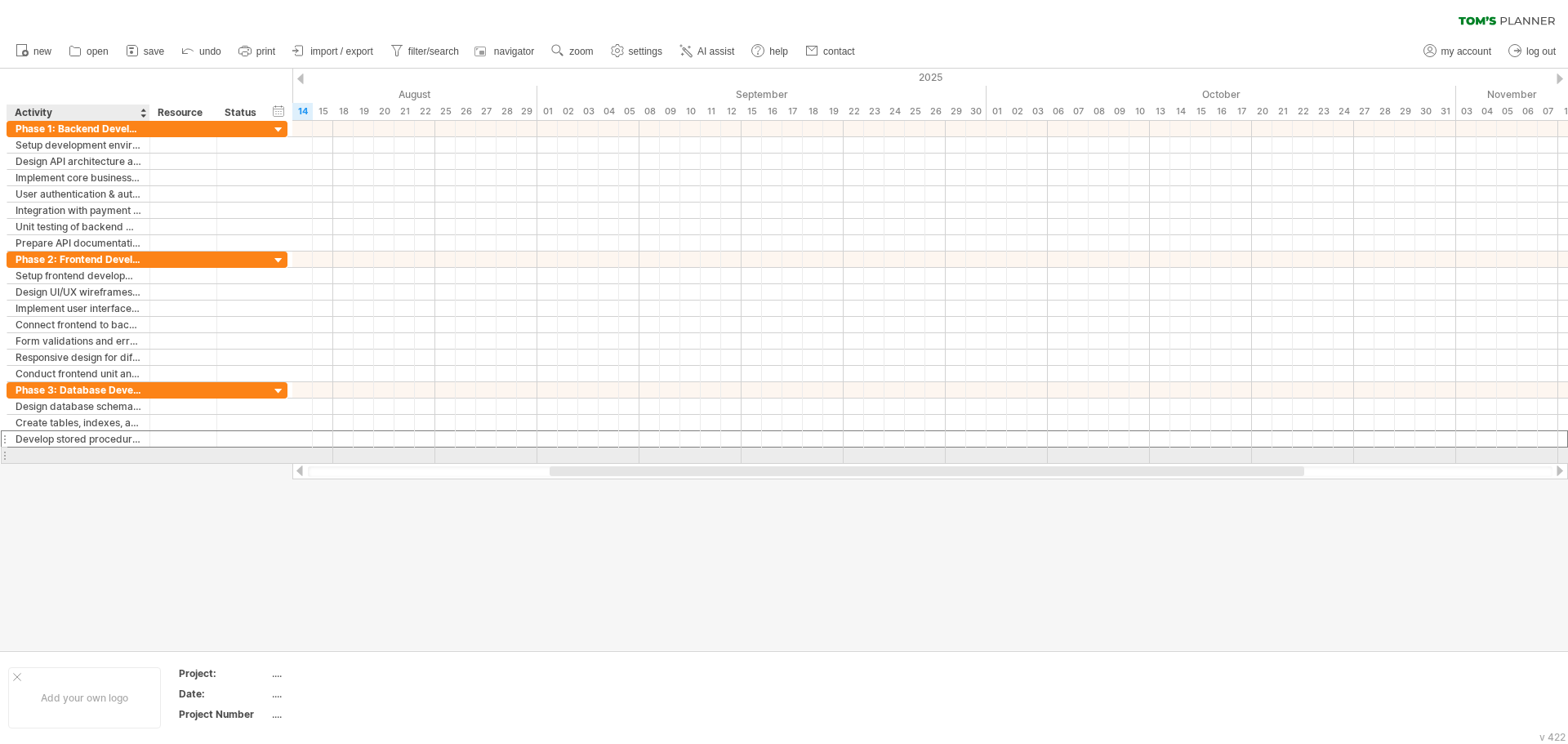
click at [58, 459] on div at bounding box center [78, 456] width 126 height 16
paste input "**********"
type input "**********"
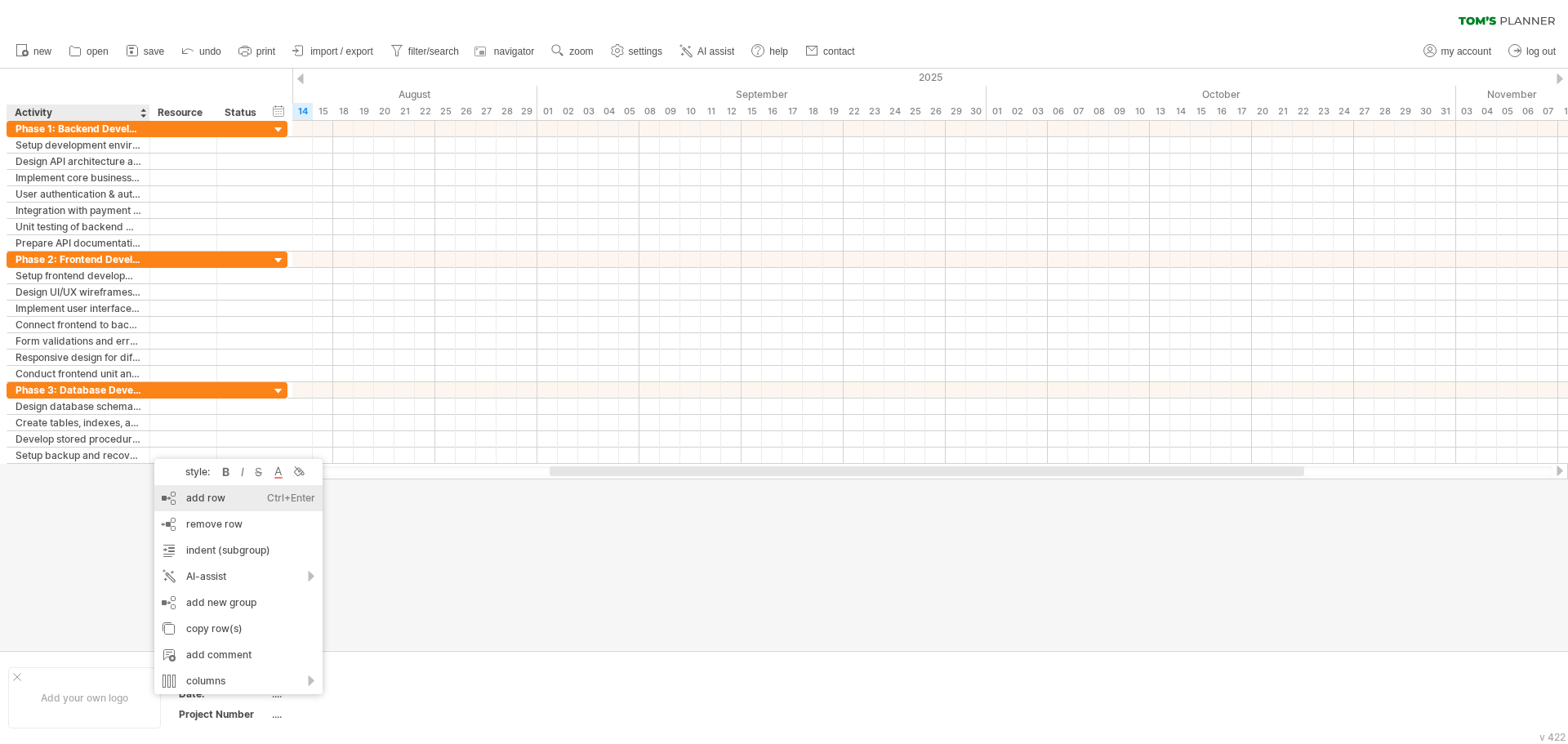
click at [202, 490] on div "add row Ctrl+Enter Cmd+Enter" at bounding box center [239, 498] width 169 height 26
click at [211, 508] on div "add row Ctrl+Enter Cmd+Enter" at bounding box center [251, 512] width 169 height 26
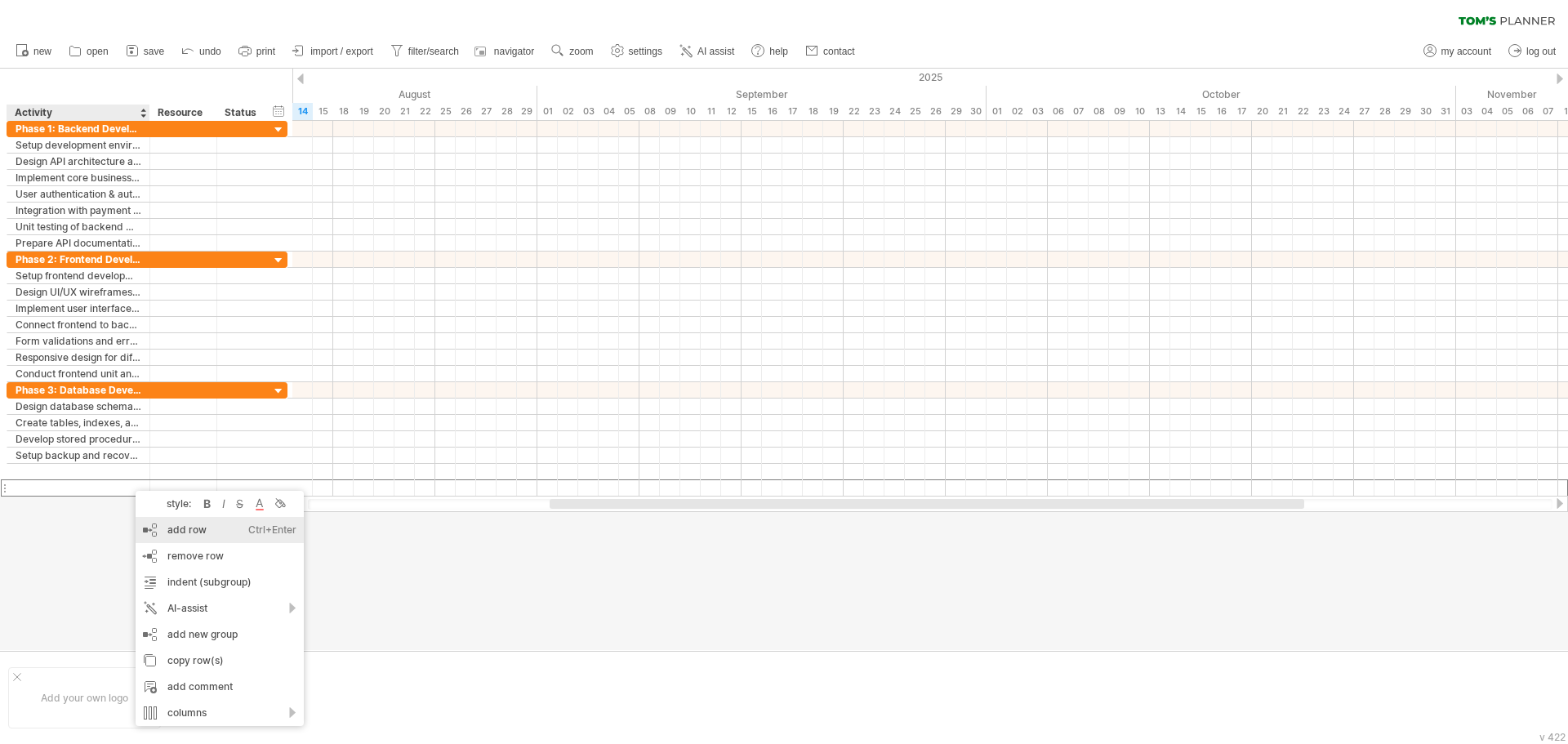
click at [204, 538] on div "add row Ctrl+Enter Cmd+Enter" at bounding box center [220, 531] width 169 height 26
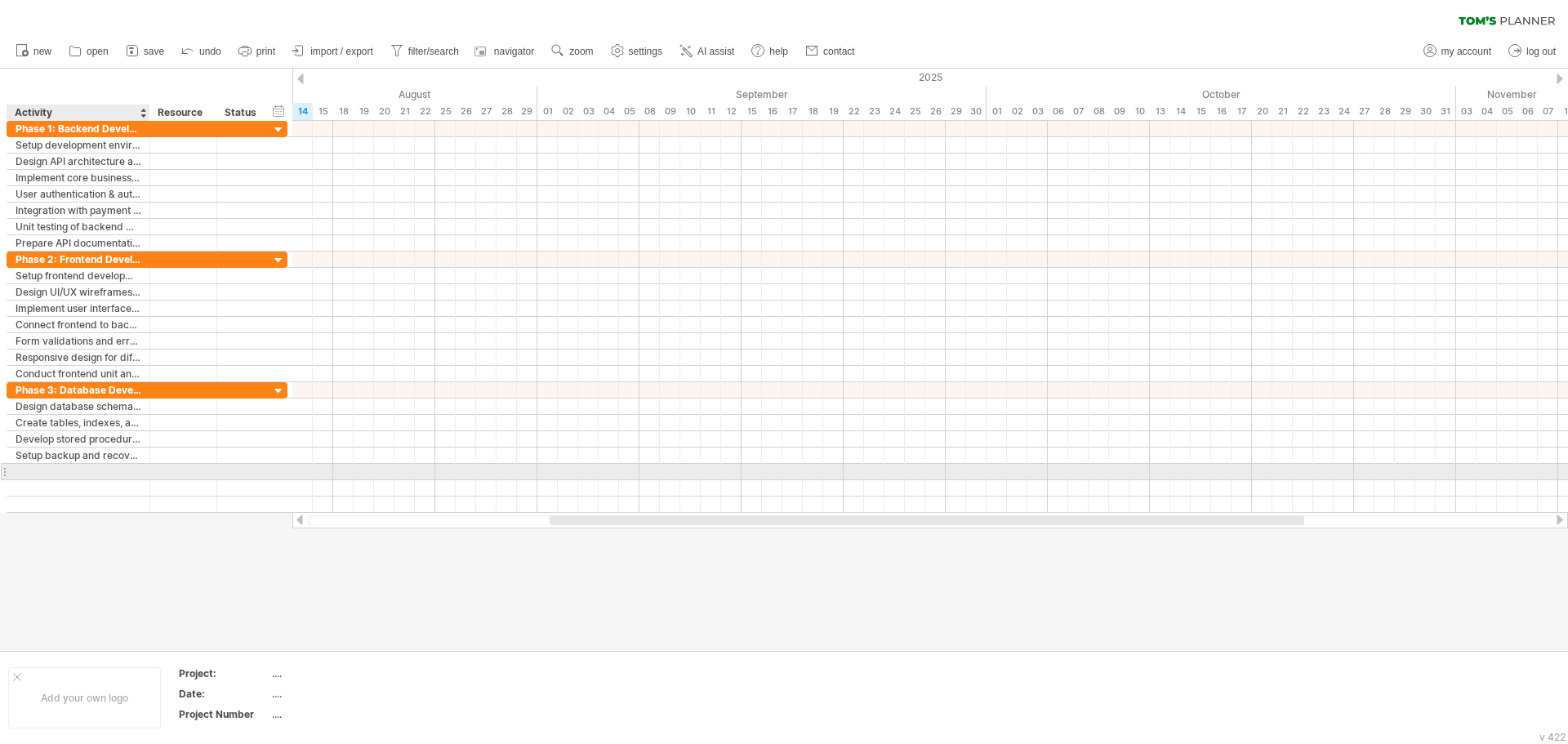
click at [94, 476] on div at bounding box center [78, 472] width 126 height 16
click at [146, 472] on div at bounding box center [148, 472] width 8 height 17
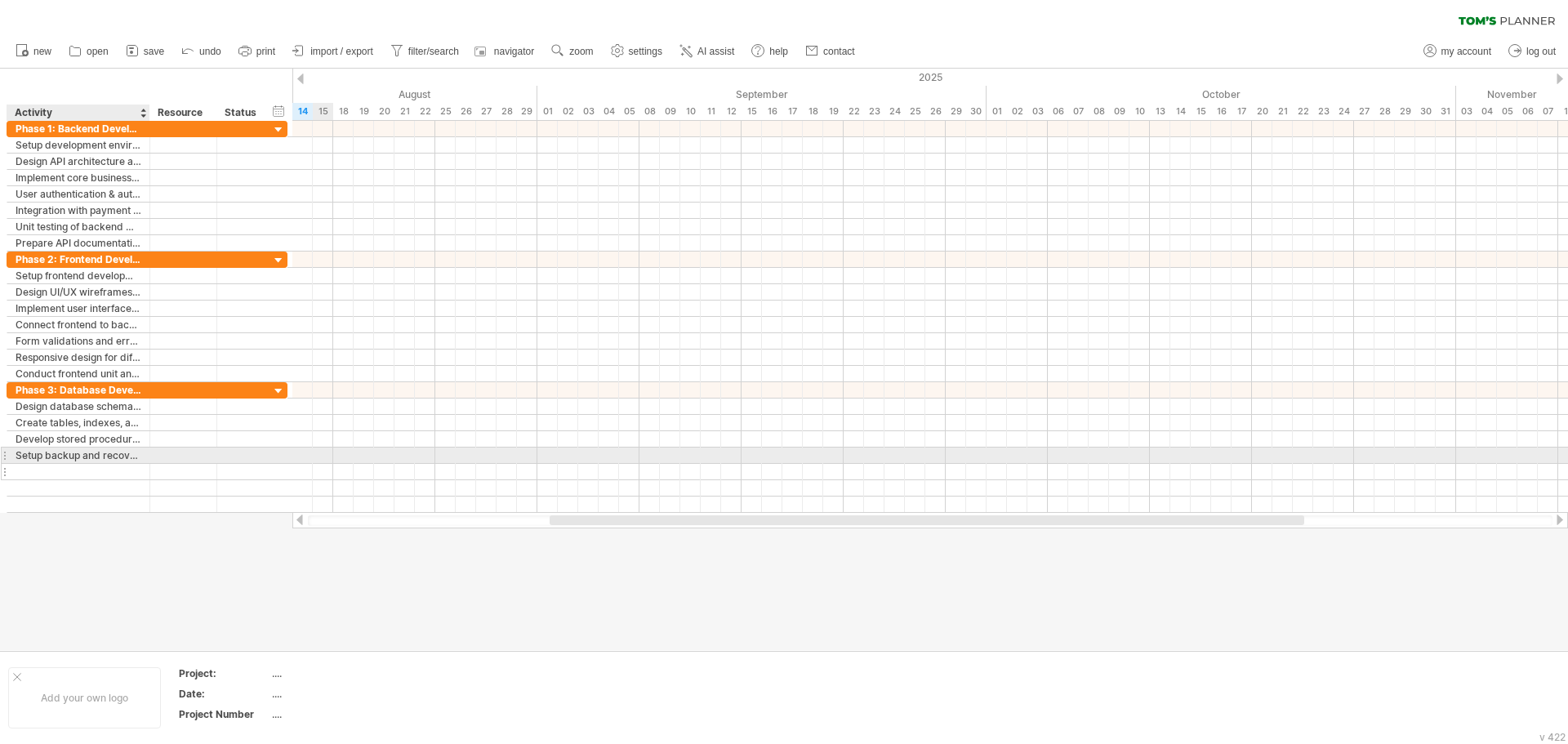
click at [61, 468] on div at bounding box center [78, 472] width 126 height 16
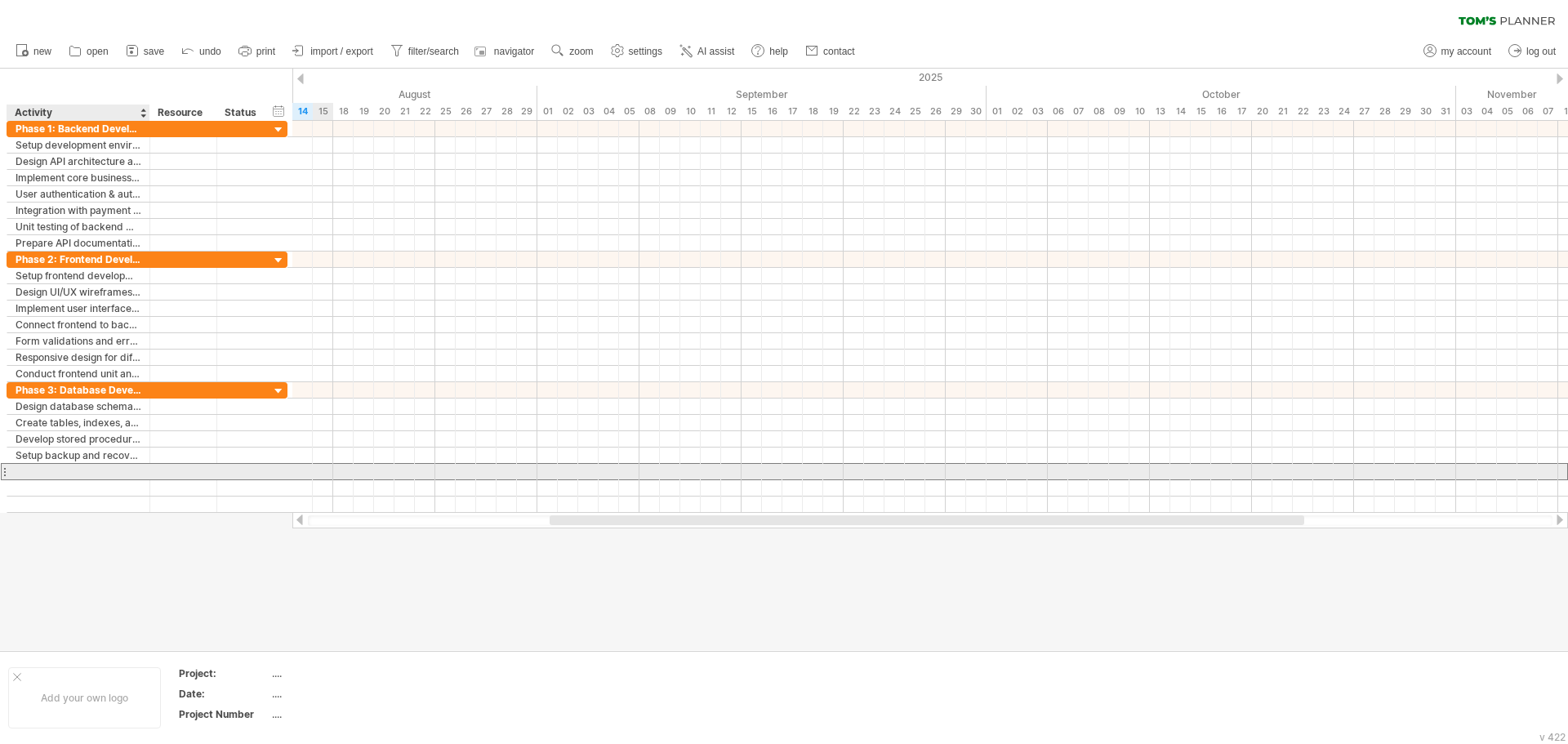
paste input "**********"
type input "**********"
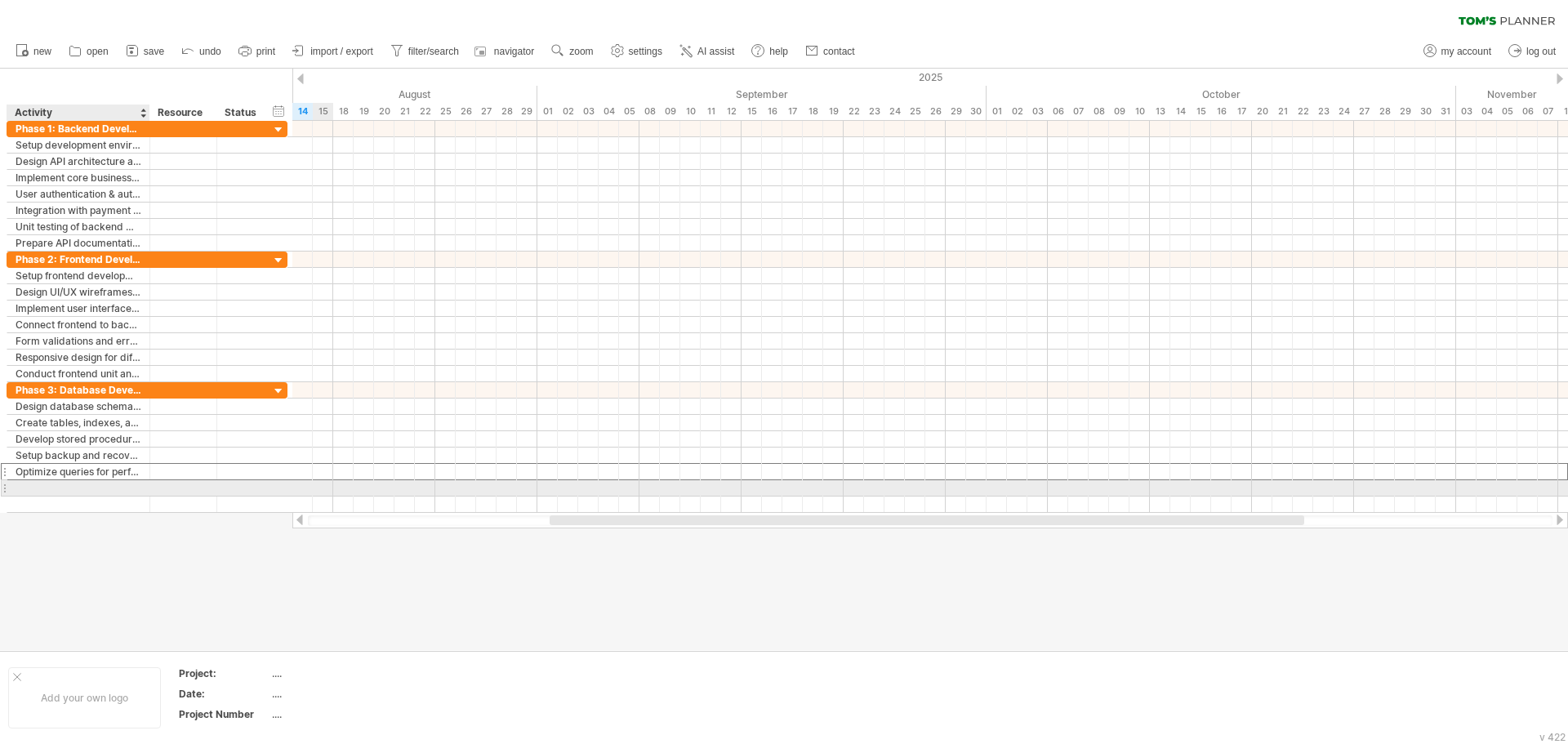
click at [124, 489] on div at bounding box center [78, 488] width 126 height 16
paste input "**********"
type input "**********"
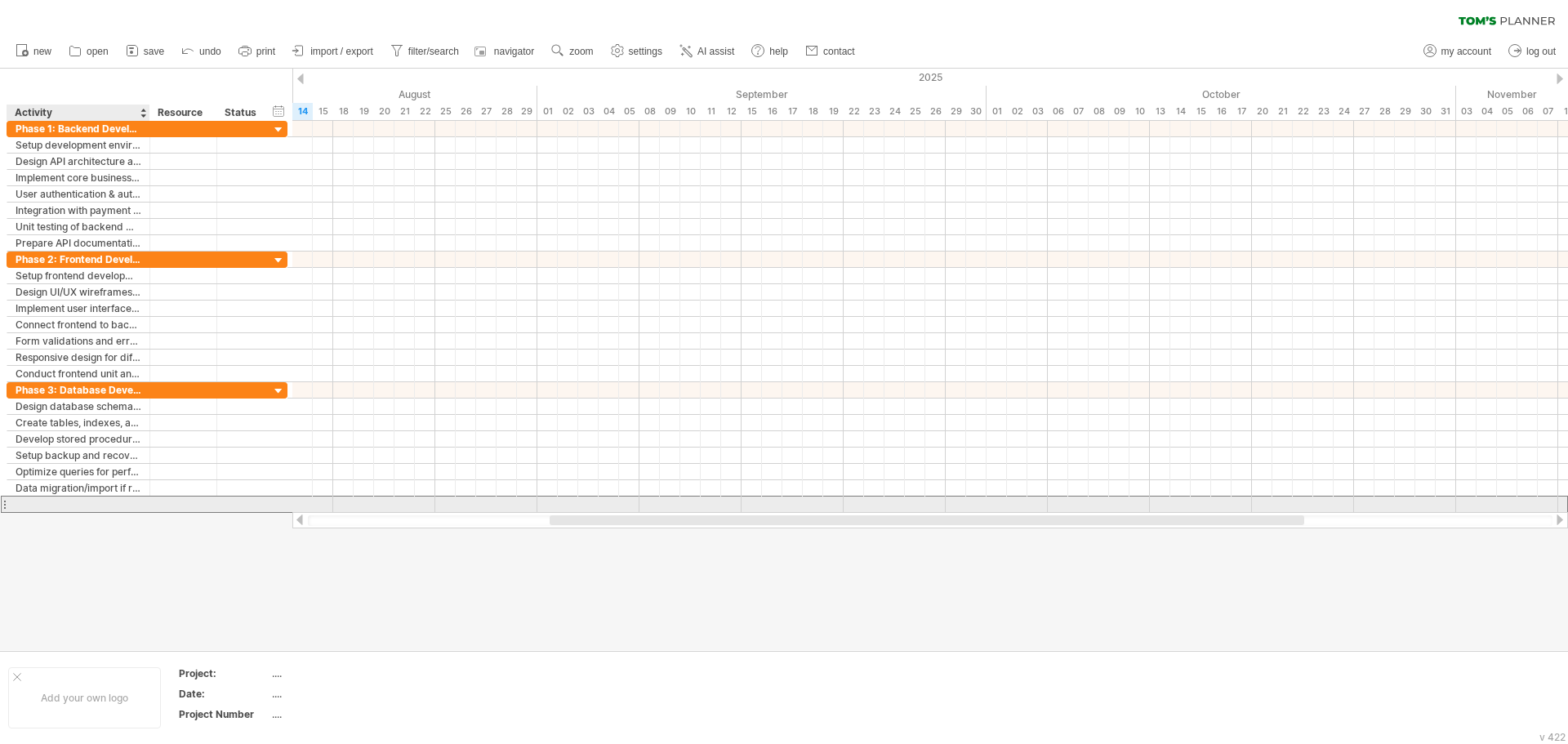
click at [99, 509] on div at bounding box center [78, 504] width 126 height 16
paste input "**********"
type input "**********"
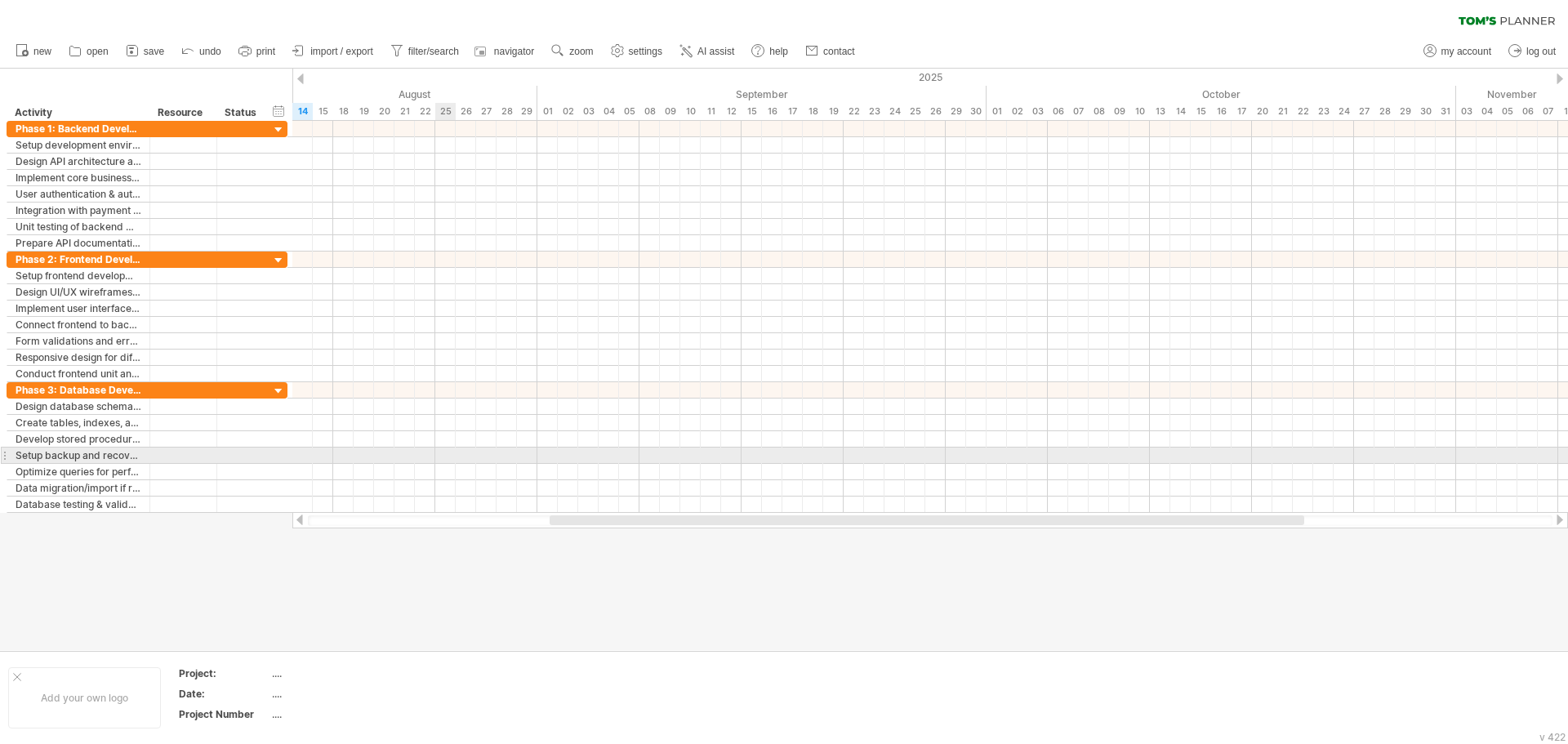
click at [455, 459] on div at bounding box center [930, 456] width 1275 height 17
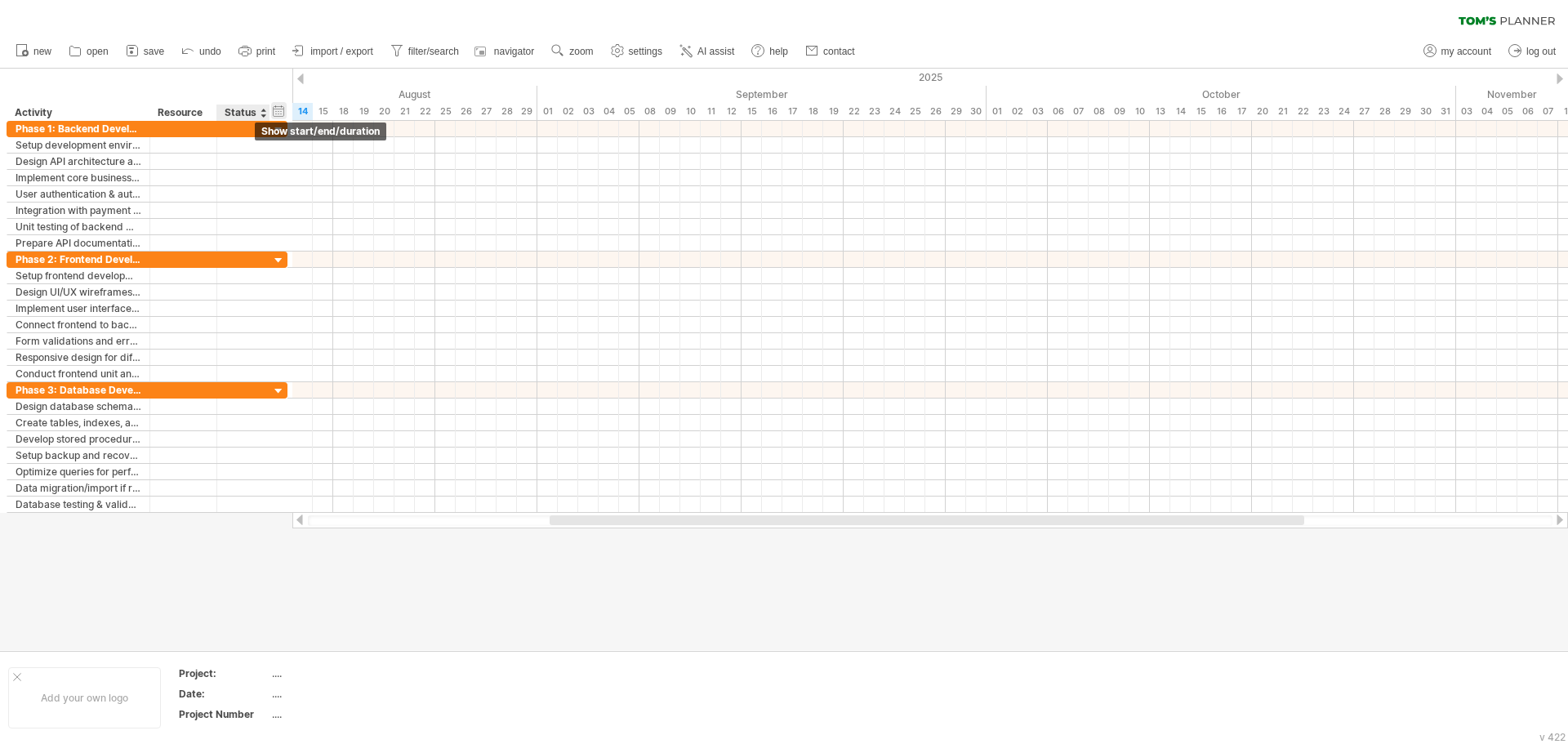
click at [280, 111] on div "hide start/end/duration show start/end/duration" at bounding box center [279, 111] width 16 height 18
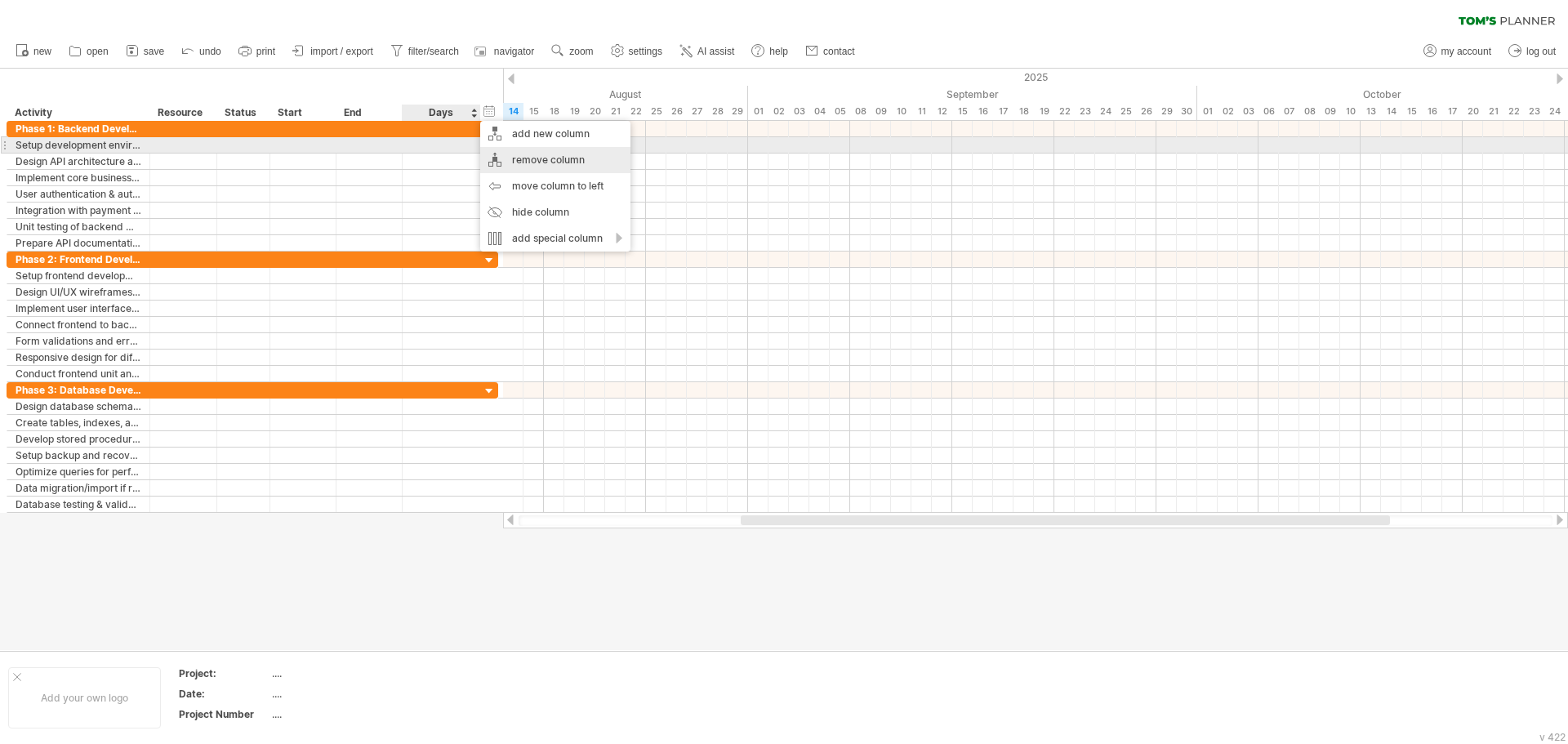
click at [541, 153] on div "remove column" at bounding box center [555, 160] width 150 height 26
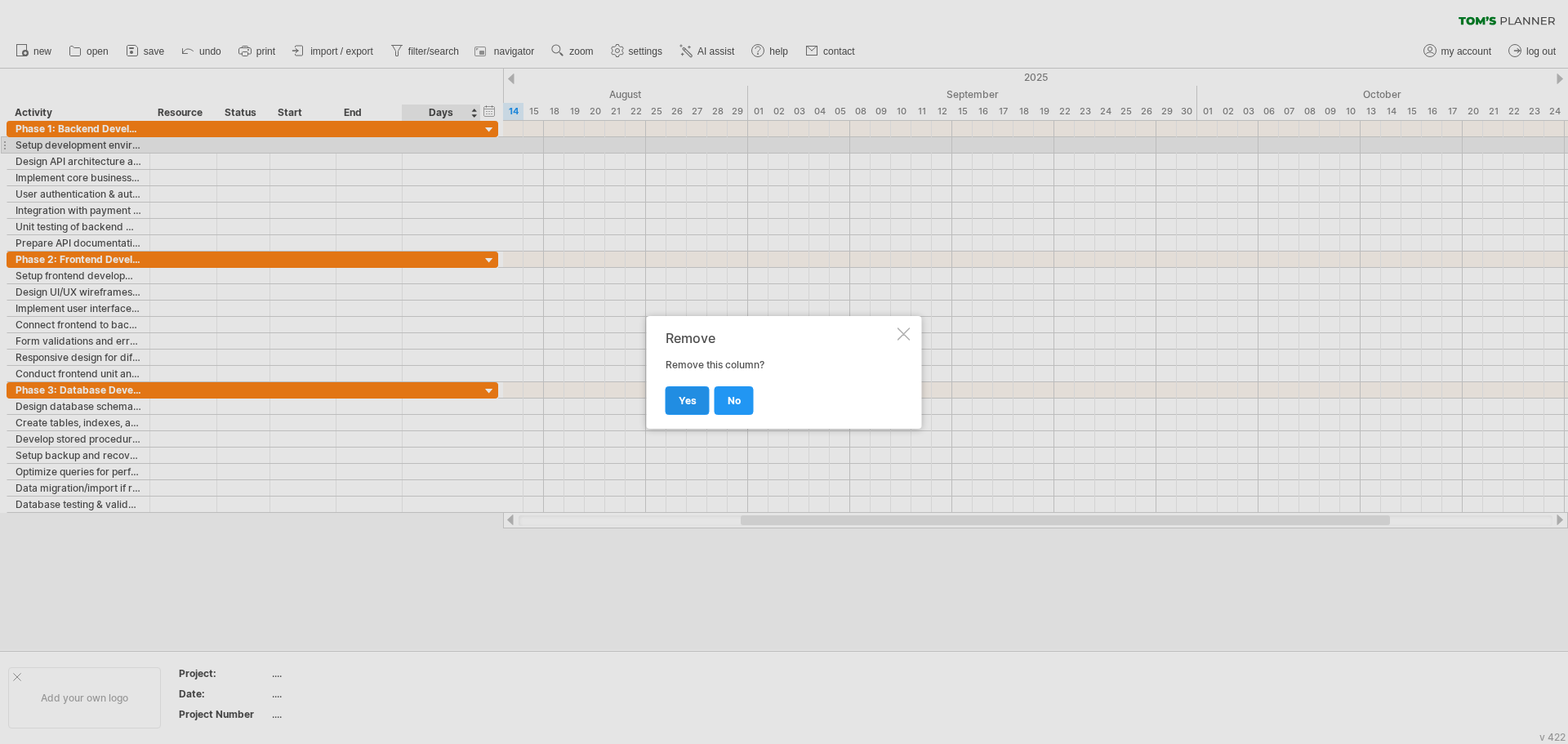
click at [693, 397] on span "yes" at bounding box center [688, 401] width 18 height 12
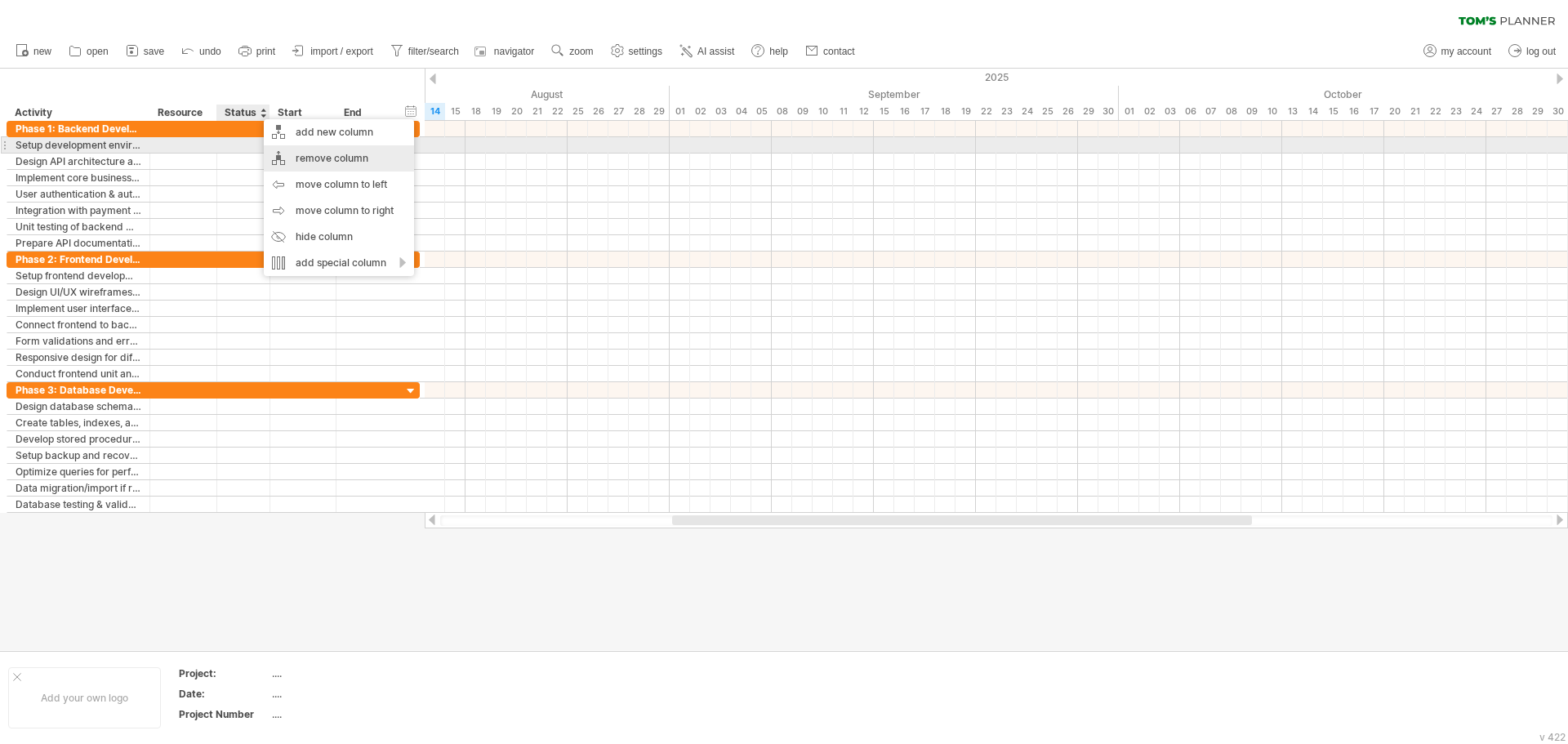
click at [322, 153] on div "remove column" at bounding box center [338, 159] width 150 height 26
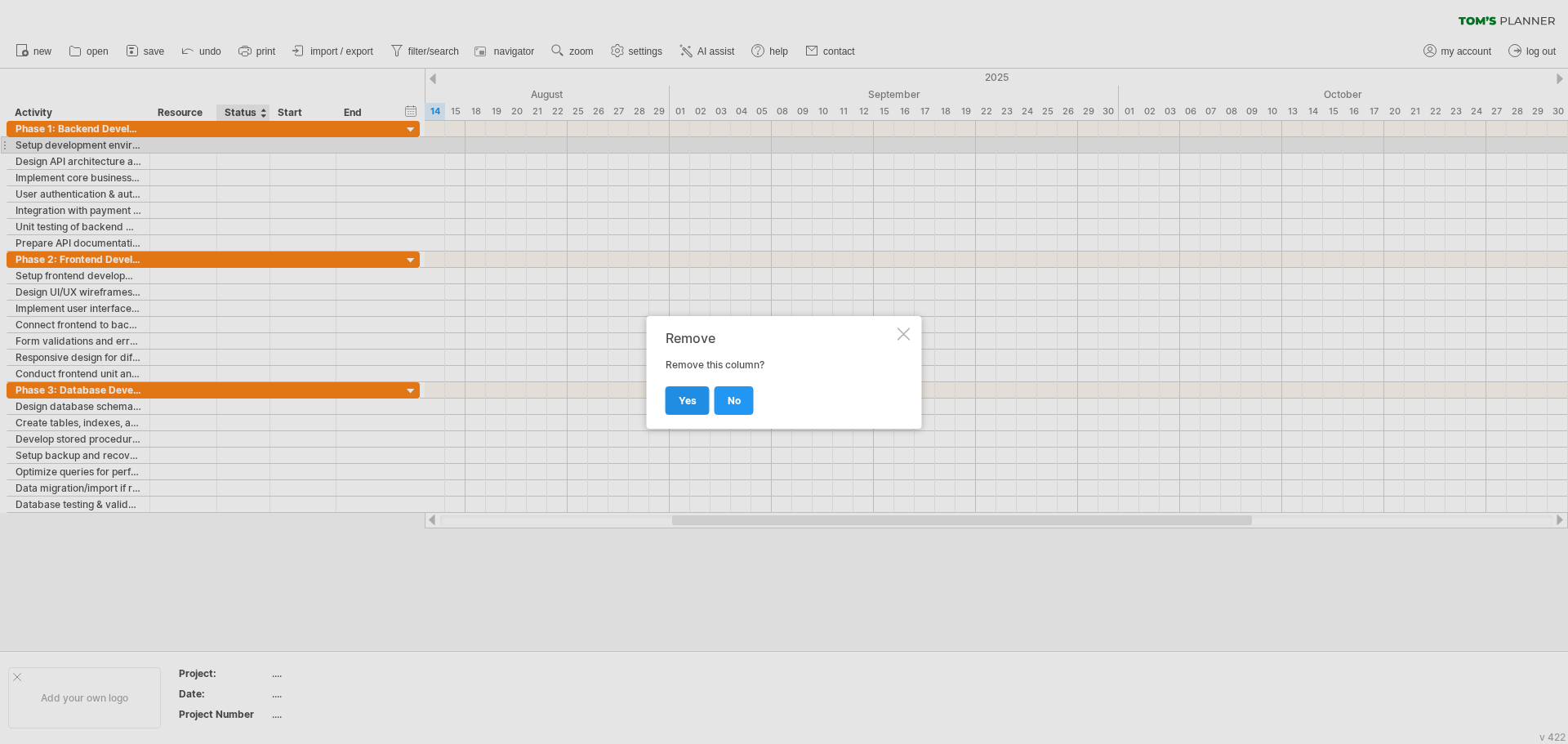
click at [694, 400] on span "yes" at bounding box center [688, 401] width 18 height 12
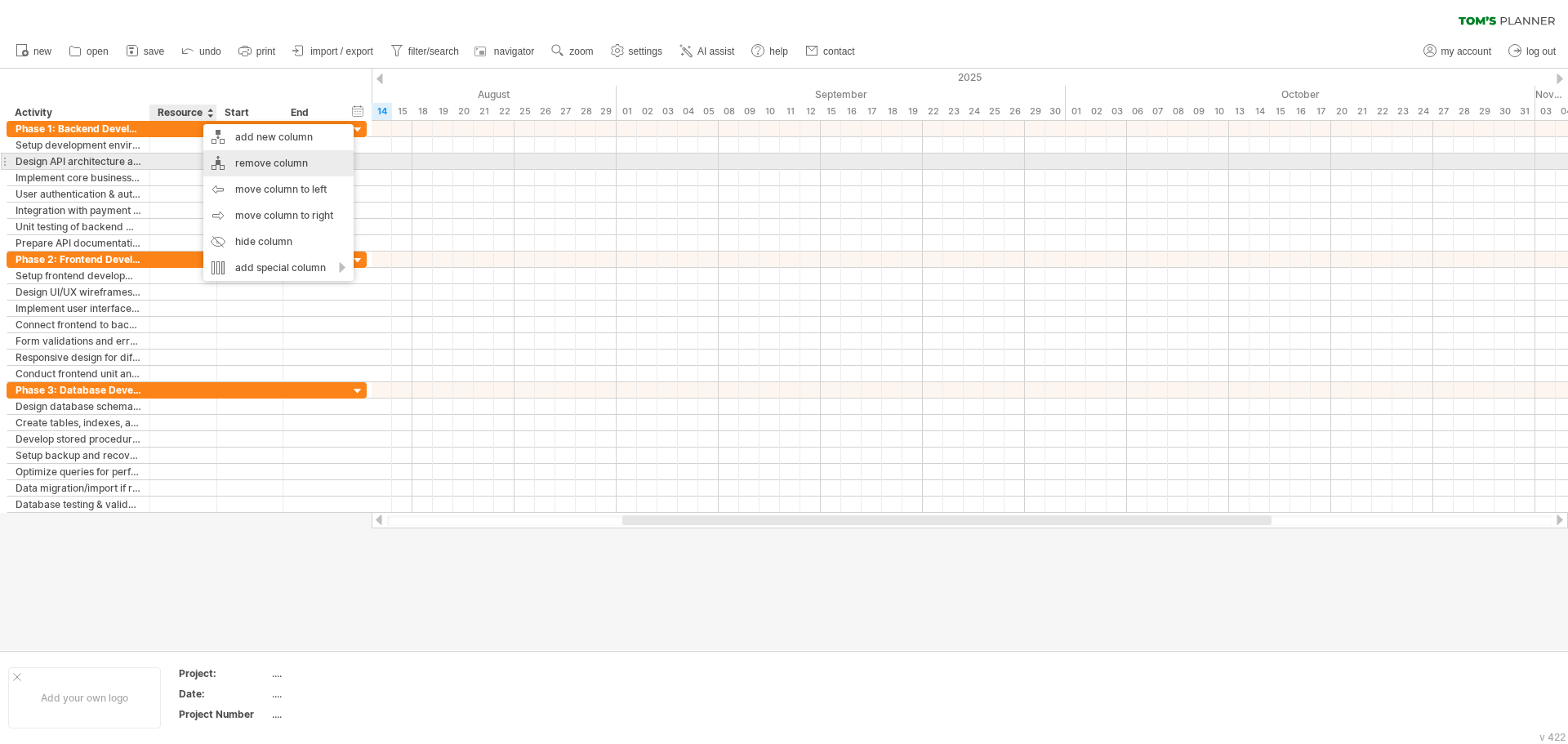
click at [278, 154] on div "remove column" at bounding box center [278, 163] width 150 height 26
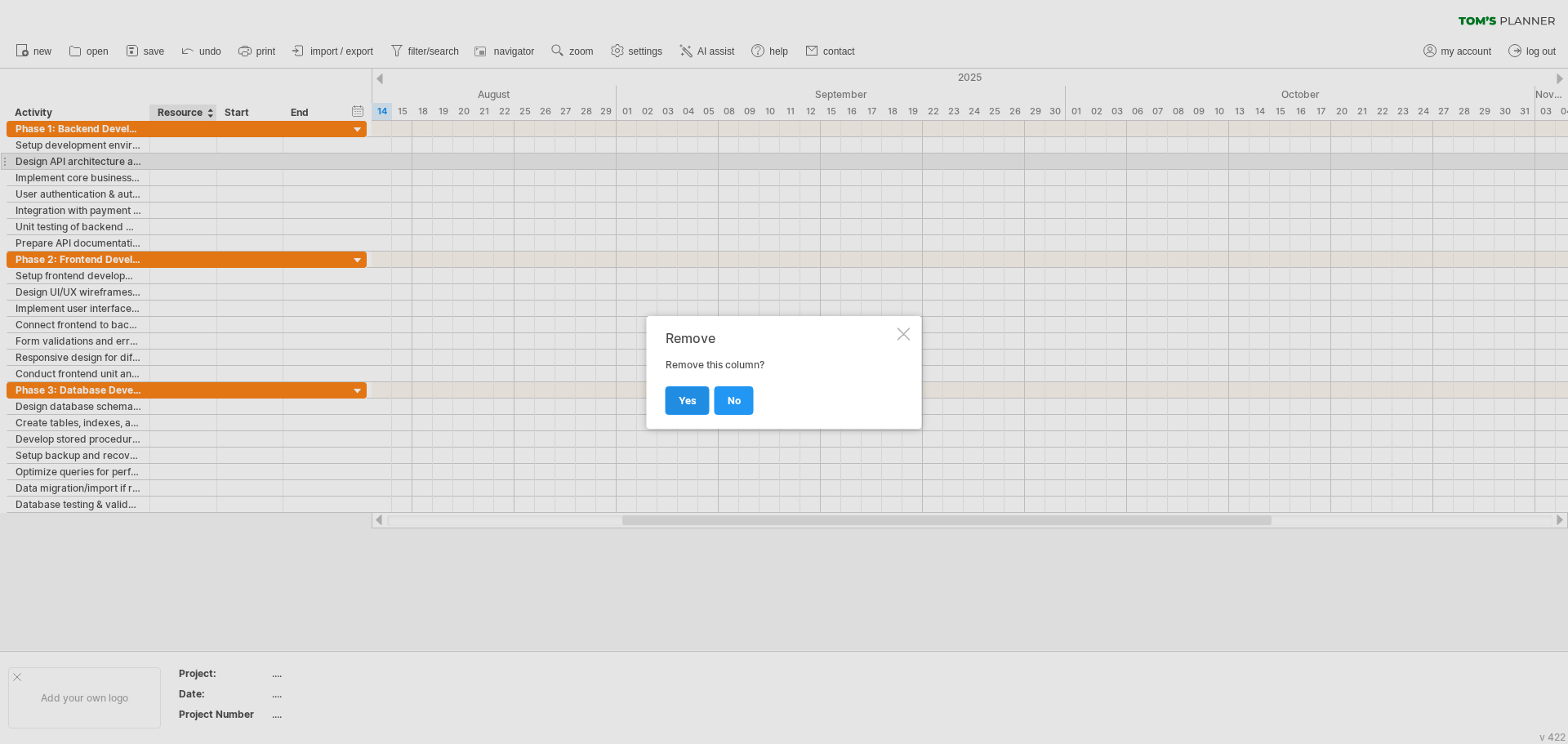
click at [691, 389] on link "yes" at bounding box center [688, 401] width 44 height 29
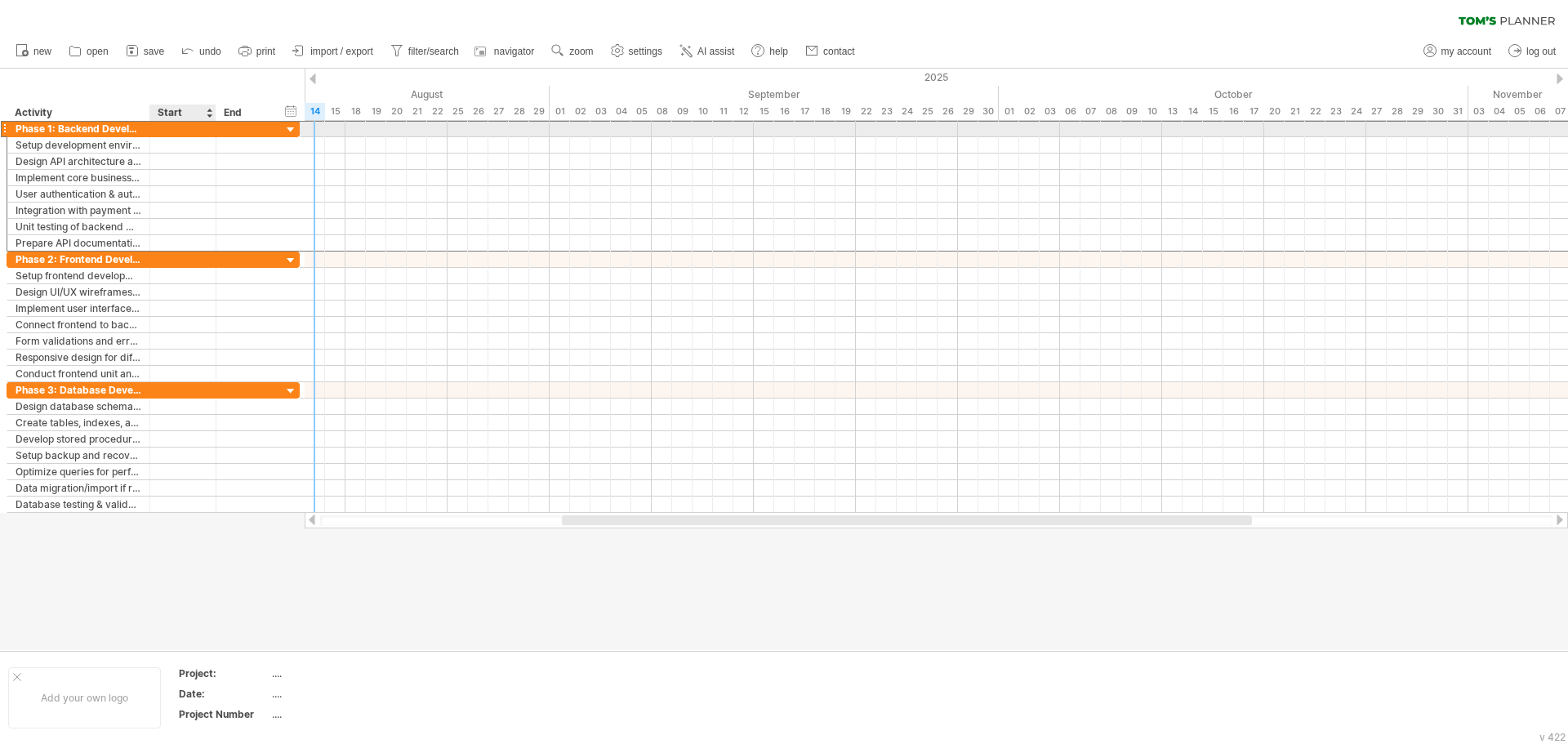
click at [192, 122] on div at bounding box center [183, 129] width 66 height 16
click at [185, 126] on div at bounding box center [183, 129] width 66 height 16
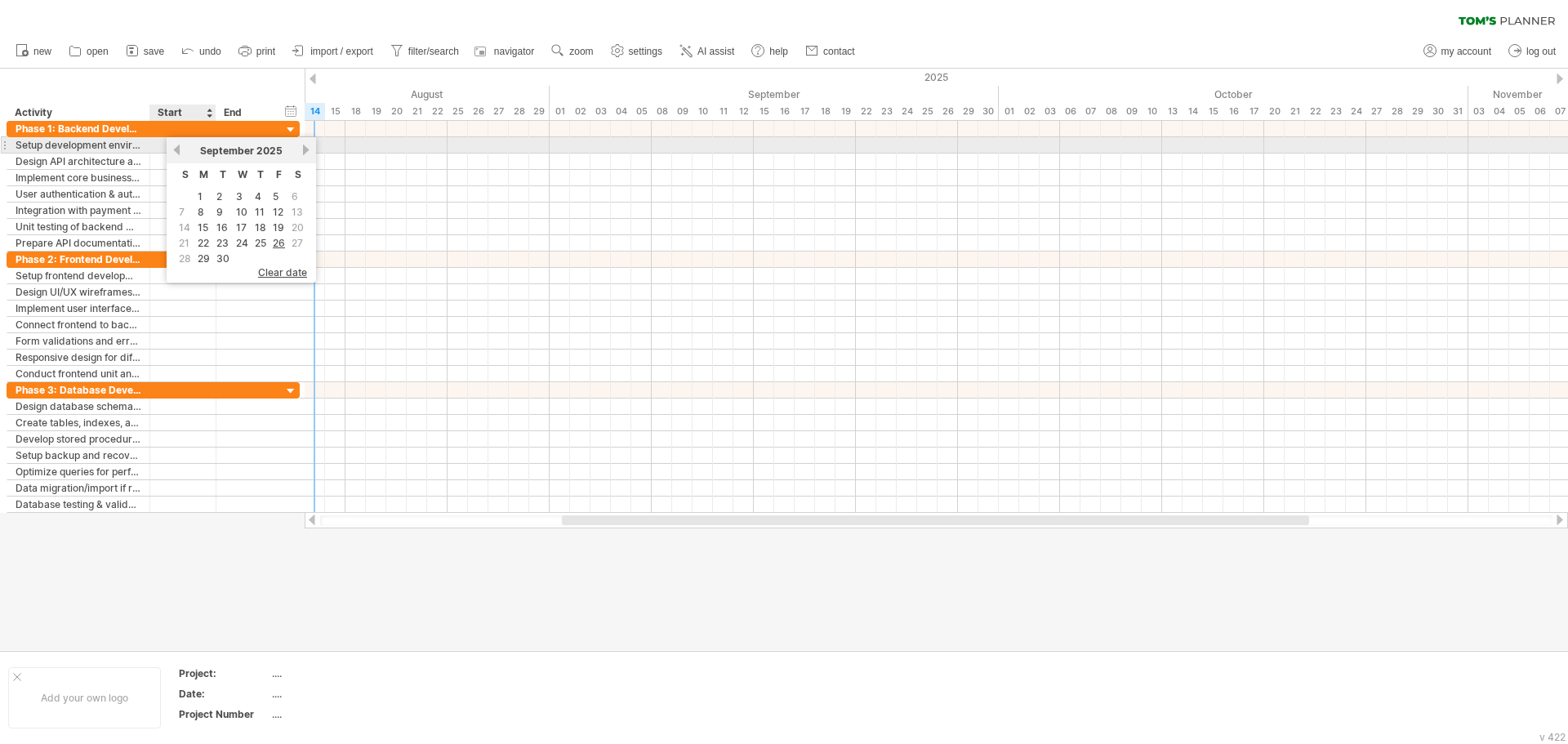
click at [175, 152] on link "previous" at bounding box center [177, 150] width 12 height 12
click at [175, 151] on link "previous" at bounding box center [177, 150] width 12 height 12
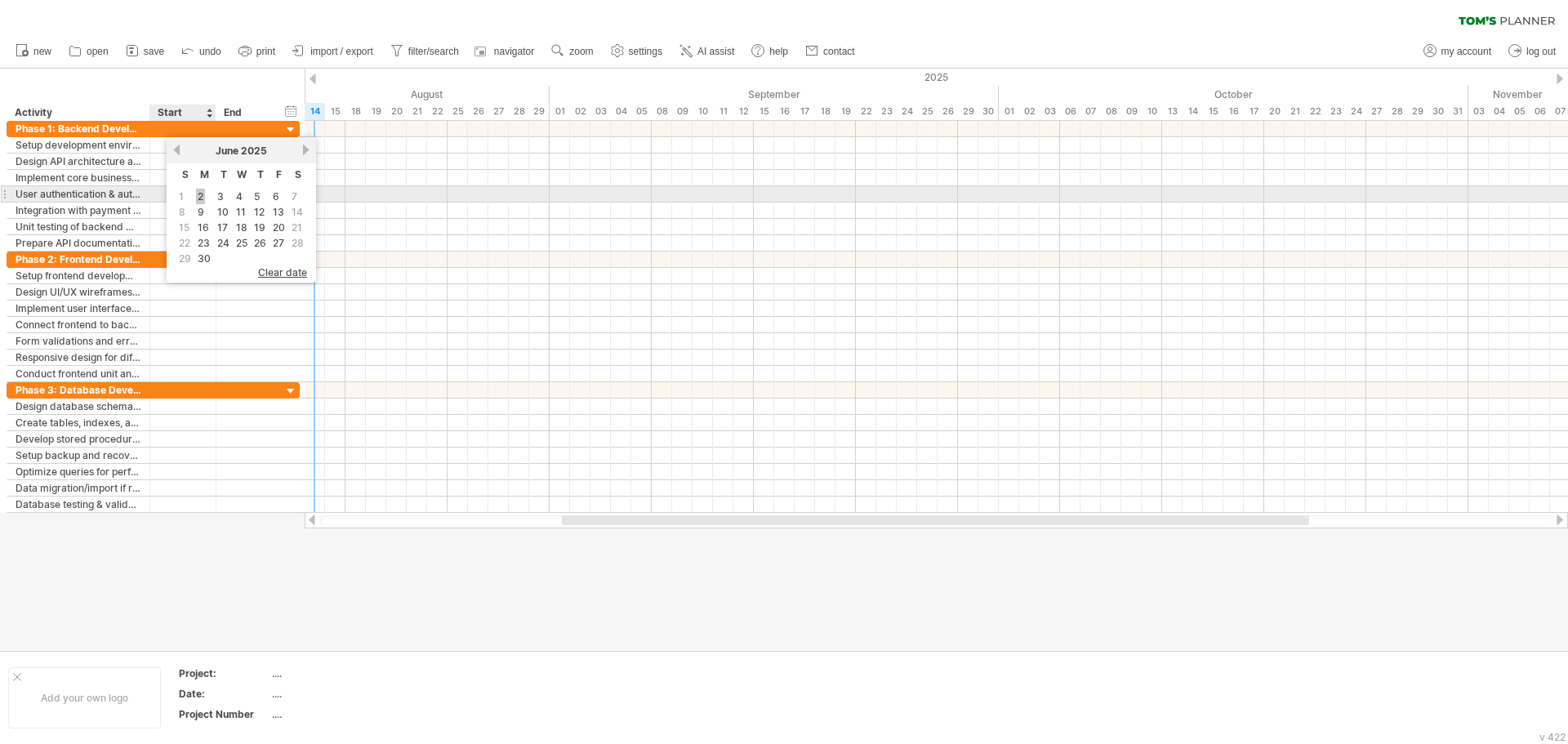
click at [202, 199] on link "2" at bounding box center [200, 197] width 9 height 16
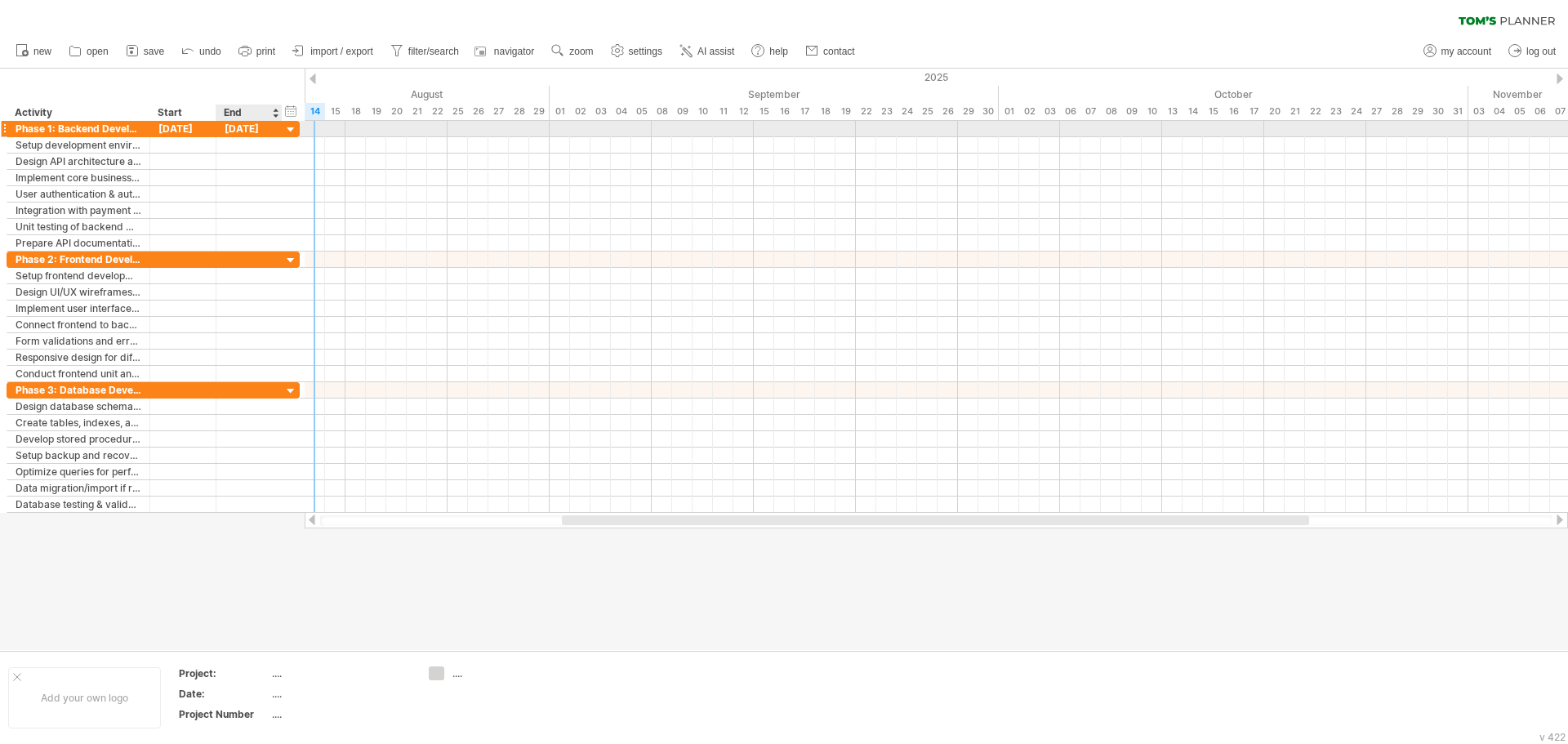
click at [258, 126] on div "02-06-25" at bounding box center [249, 129] width 66 height 16
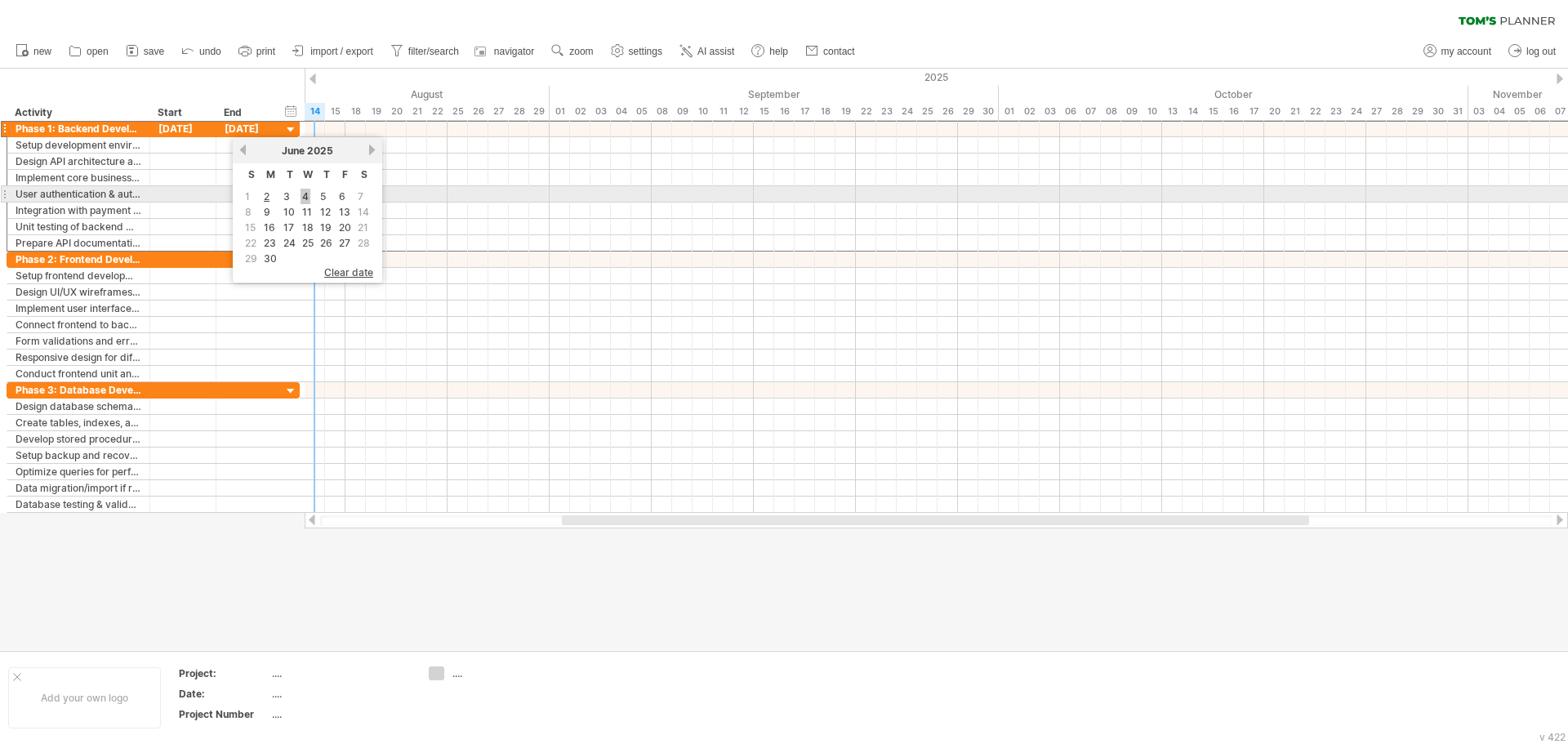
click at [306, 194] on link "4" at bounding box center [305, 197] width 10 height 16
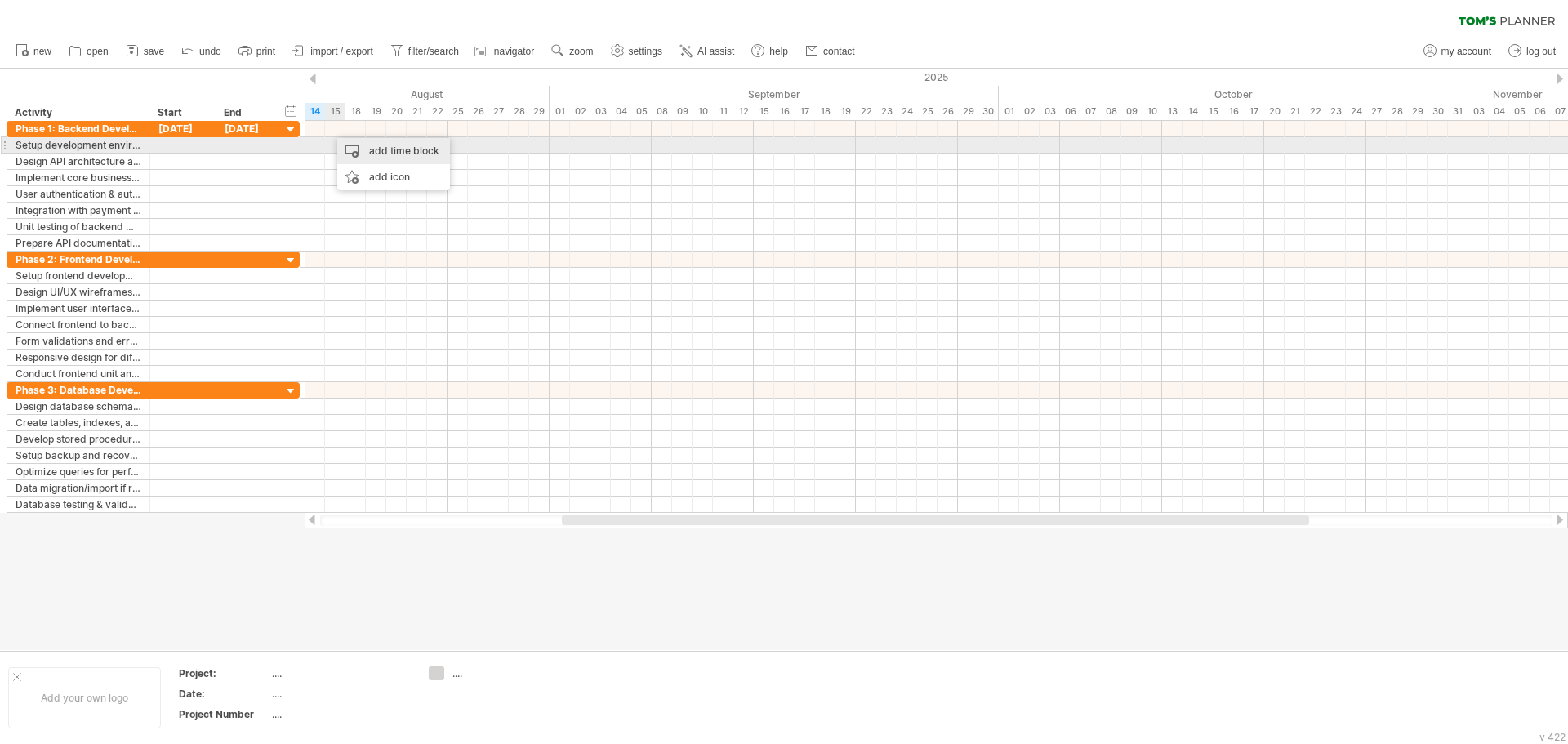
click at [419, 150] on div "add time block" at bounding box center [394, 151] width 112 height 26
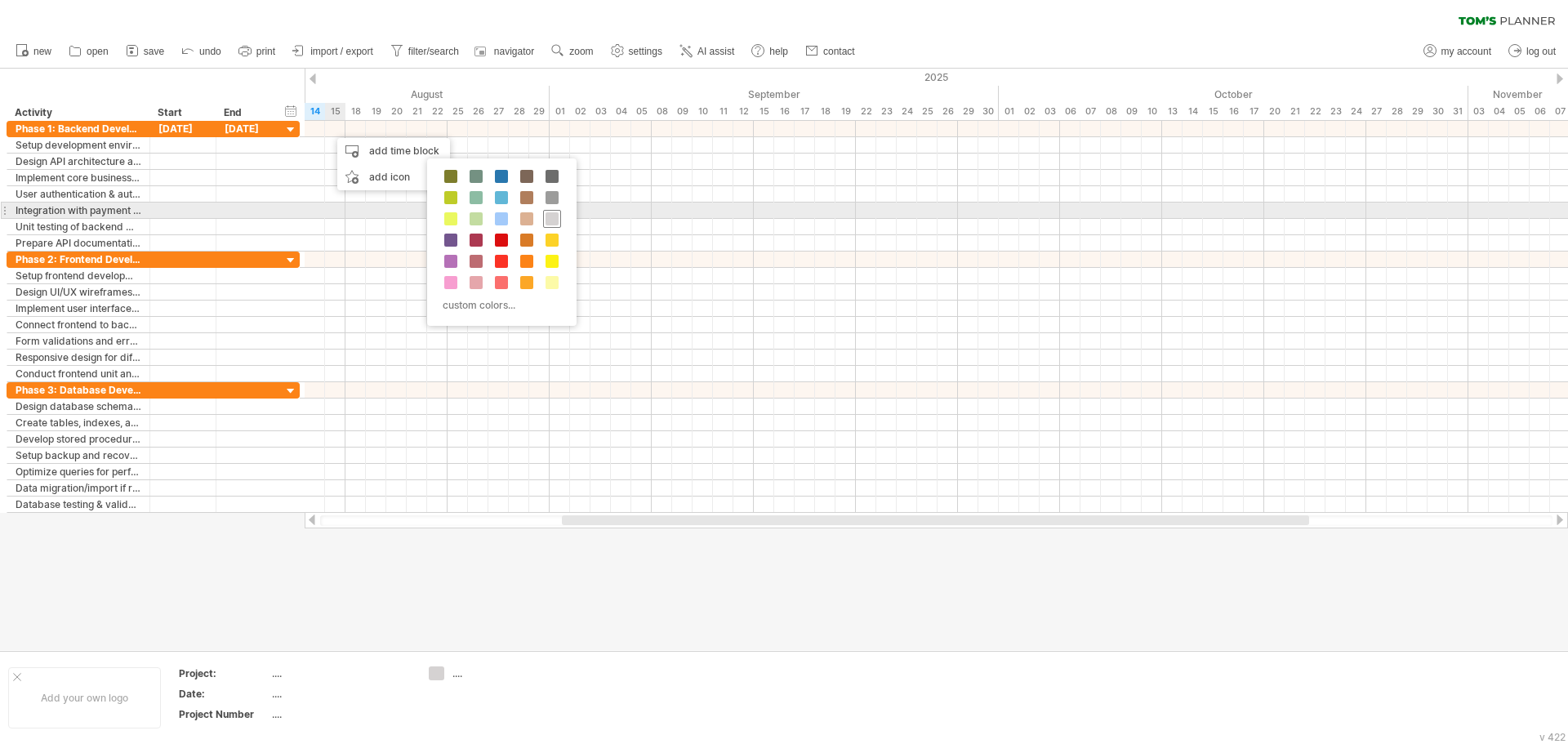
click at [556, 213] on span at bounding box center [552, 219] width 13 height 13
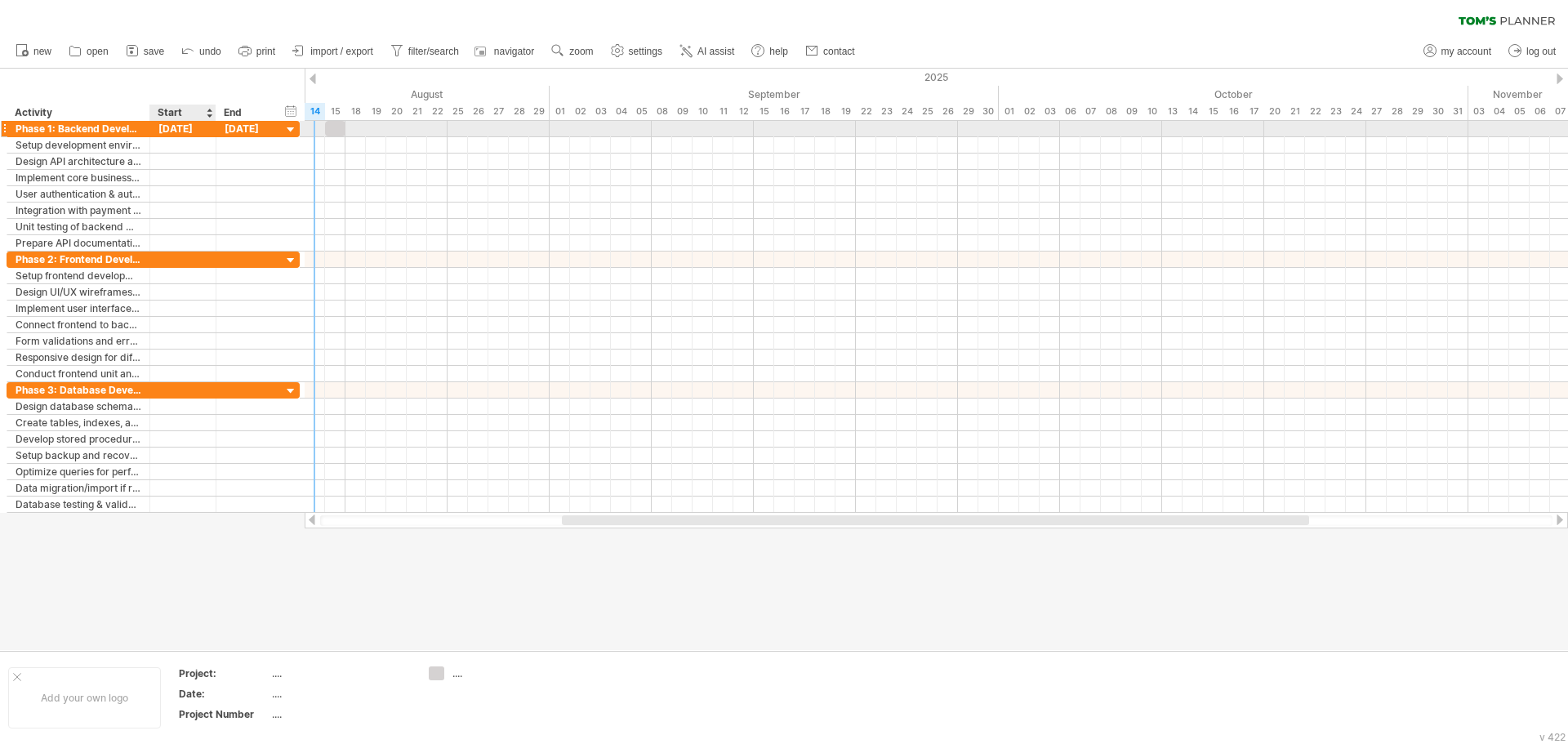
click at [185, 133] on div "02-06-25" at bounding box center [183, 129] width 66 height 16
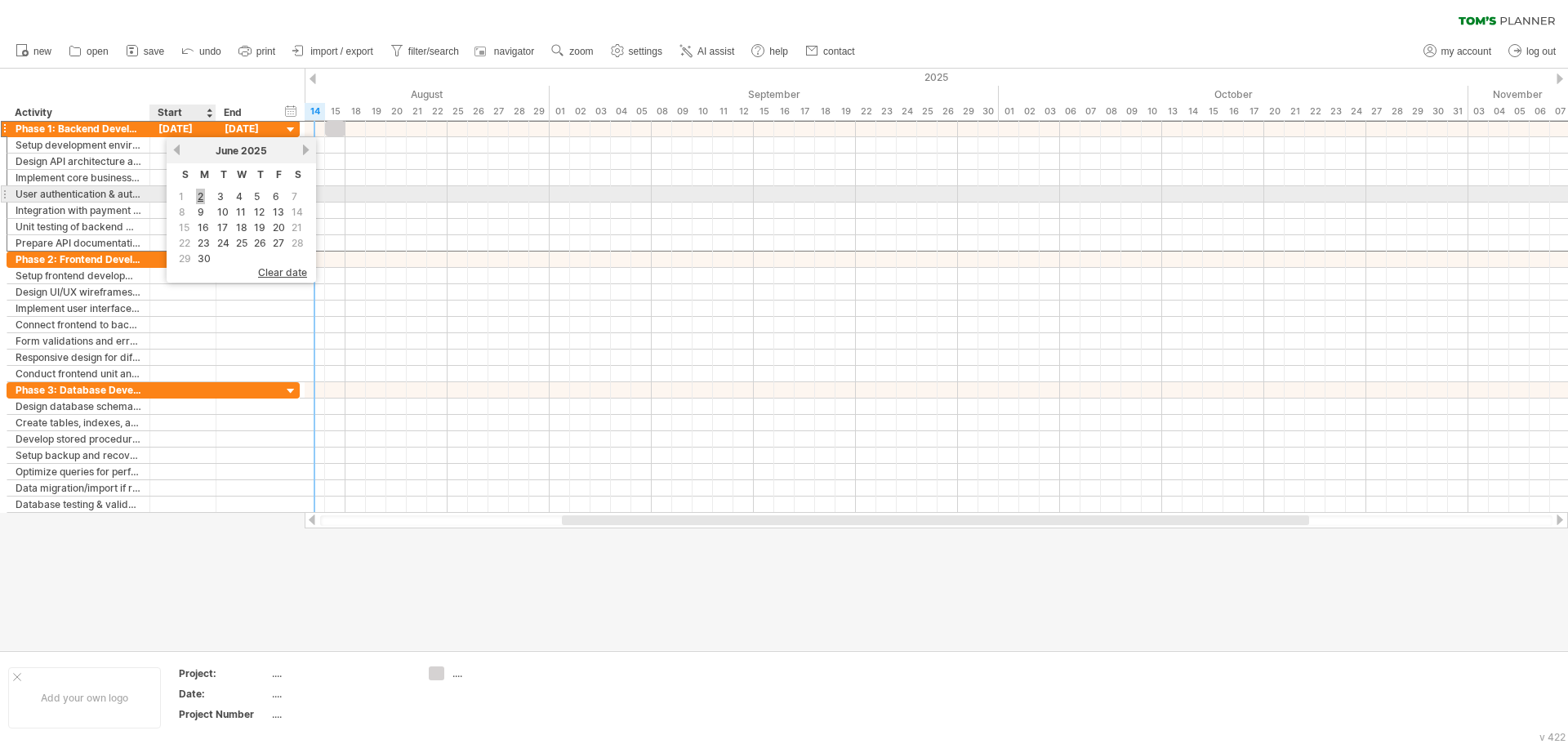
click at [202, 199] on link "2" at bounding box center [200, 197] width 9 height 16
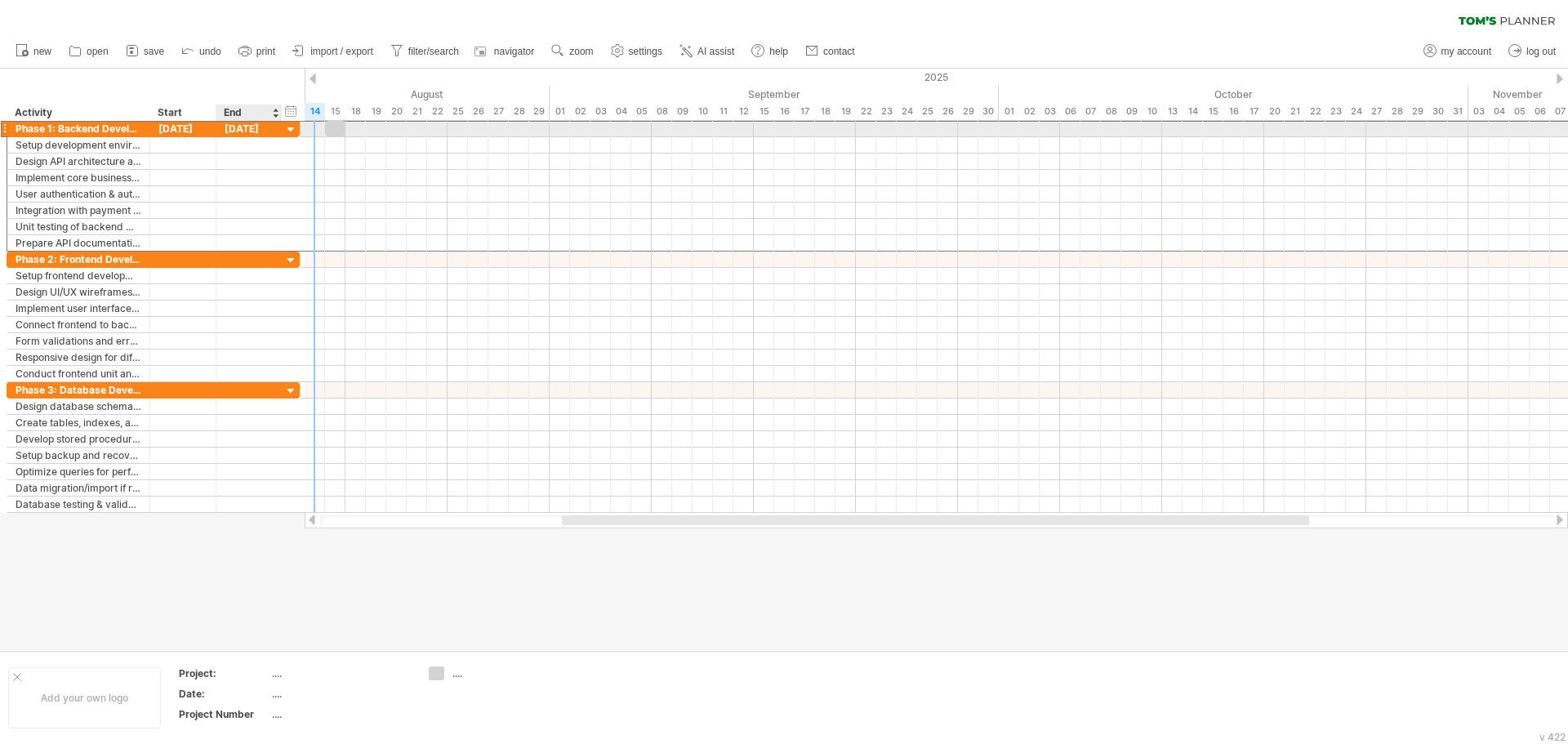
click at [253, 132] on div "15-08-25" at bounding box center [249, 129] width 66 height 16
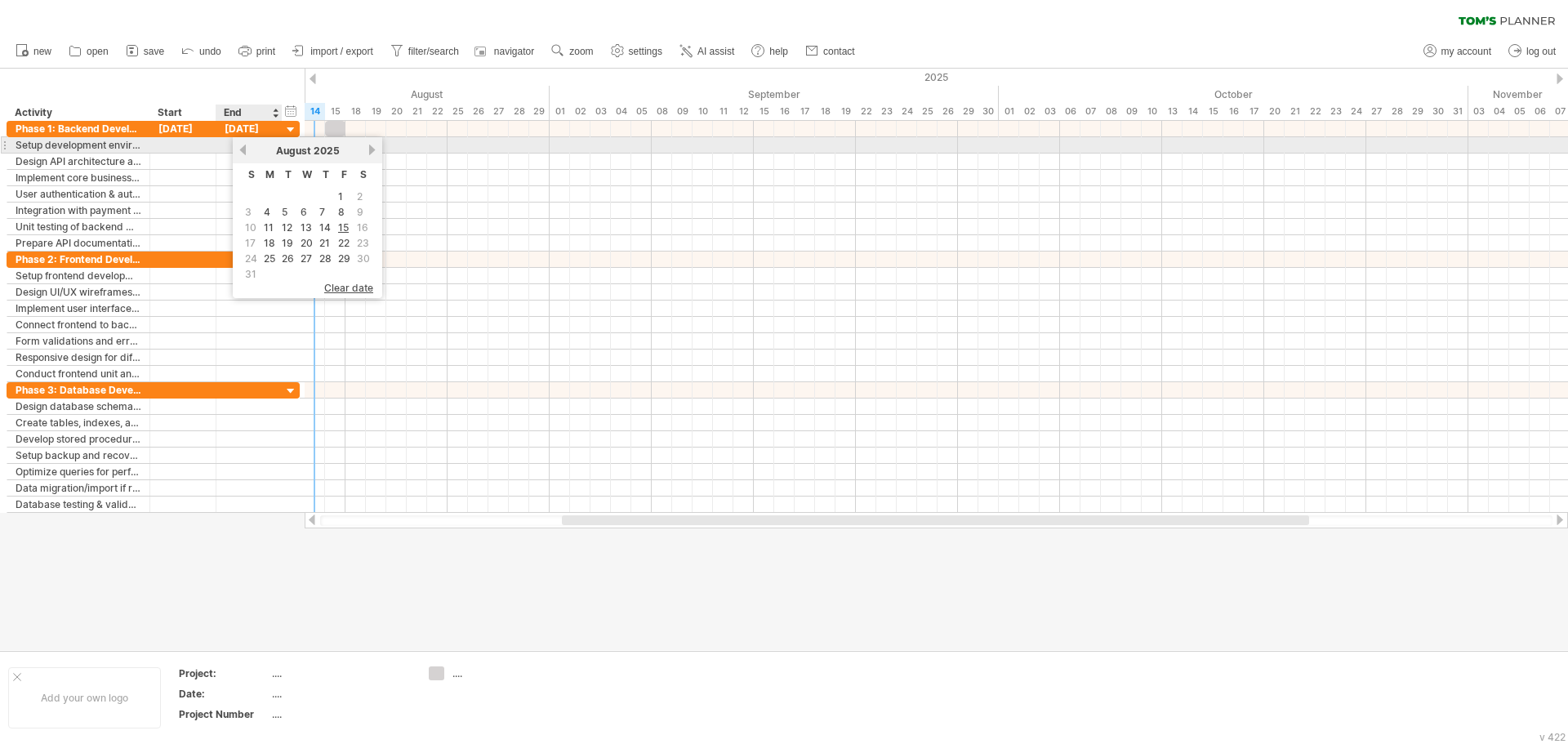
click at [245, 154] on link "previous" at bounding box center [243, 150] width 12 height 12
click at [362, 150] on div "April 2025" at bounding box center [307, 151] width 119 height 12
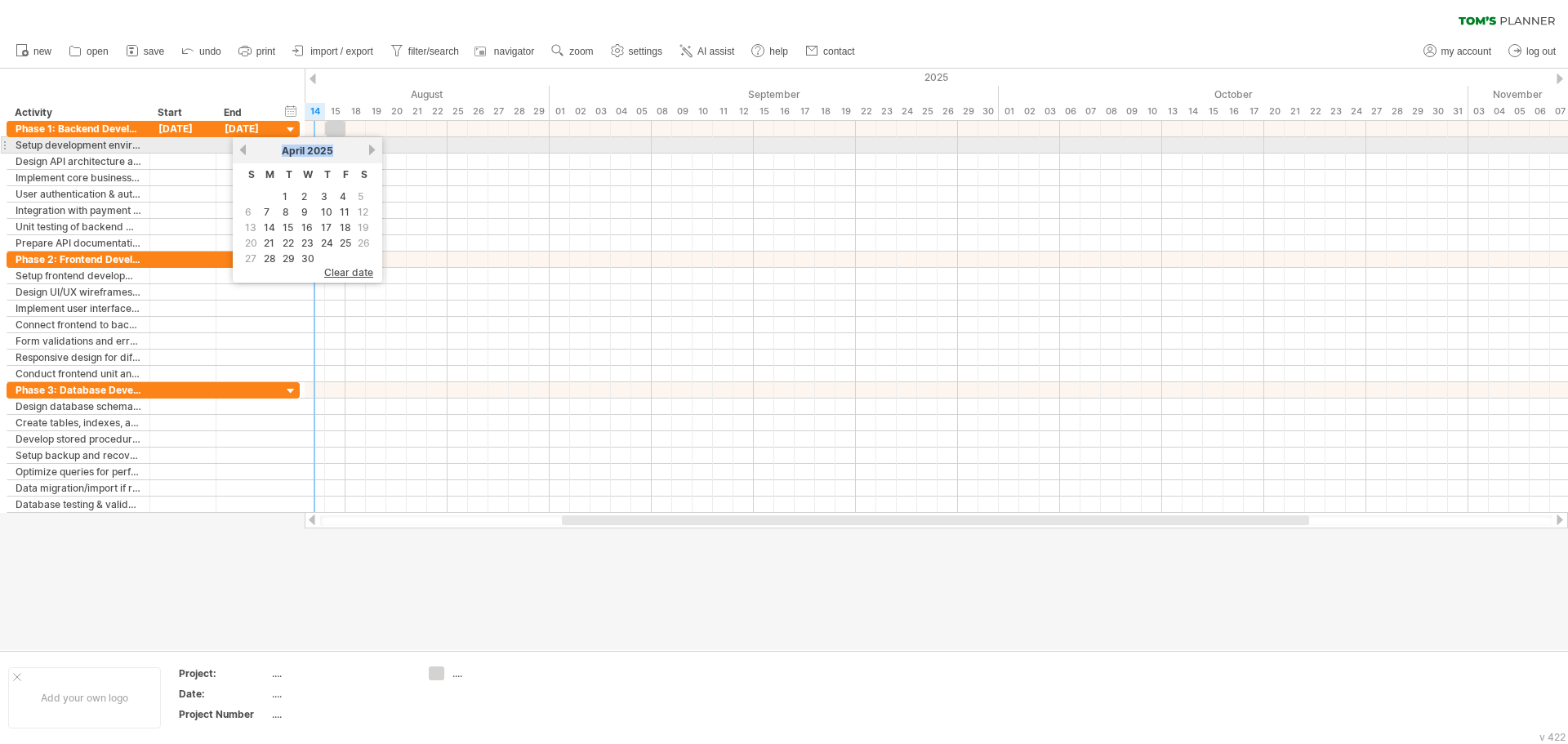
click at [362, 150] on div "April 2025" at bounding box center [307, 151] width 119 height 12
click at [371, 150] on link "next" at bounding box center [372, 150] width 12 height 12
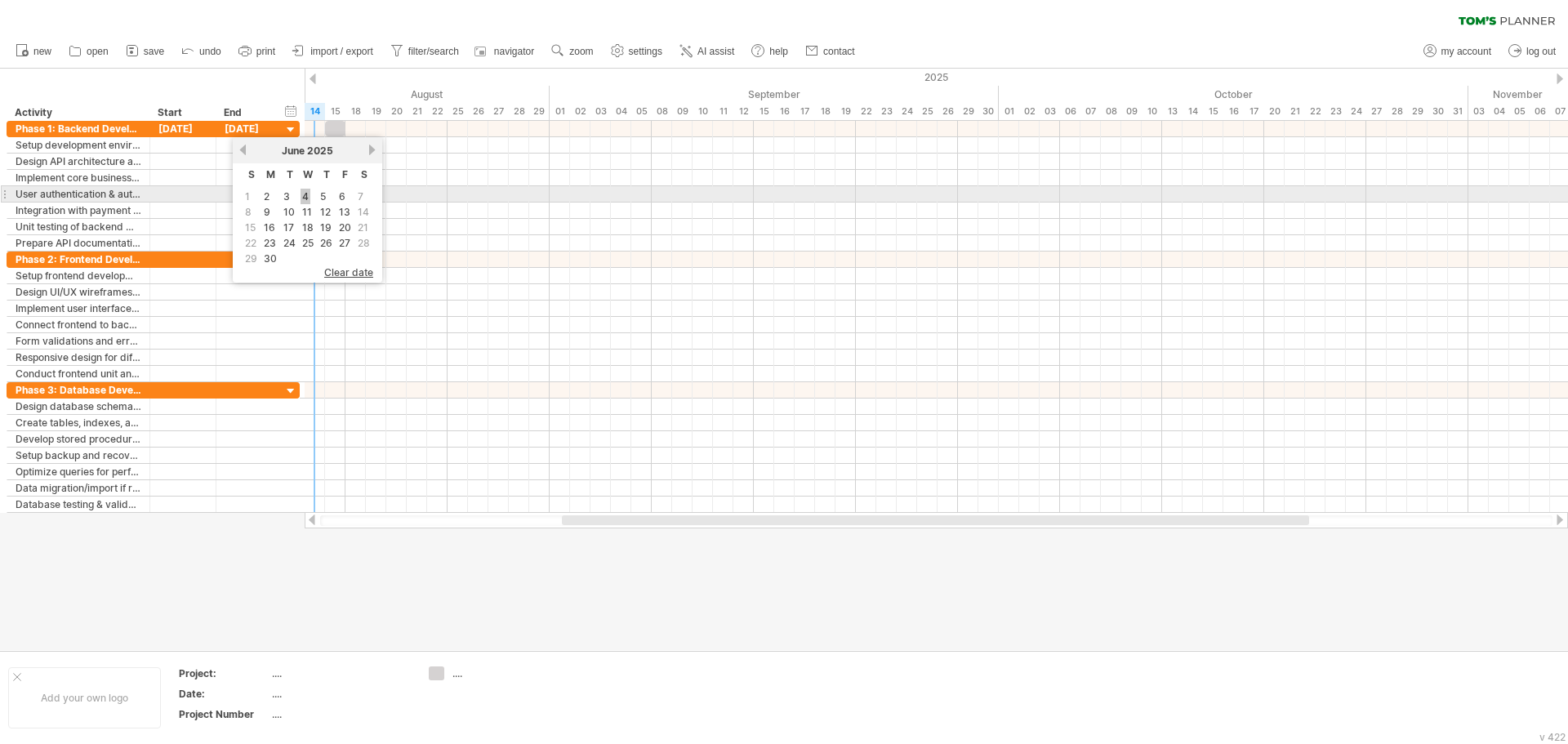
click at [304, 192] on link "4" at bounding box center [305, 197] width 10 height 16
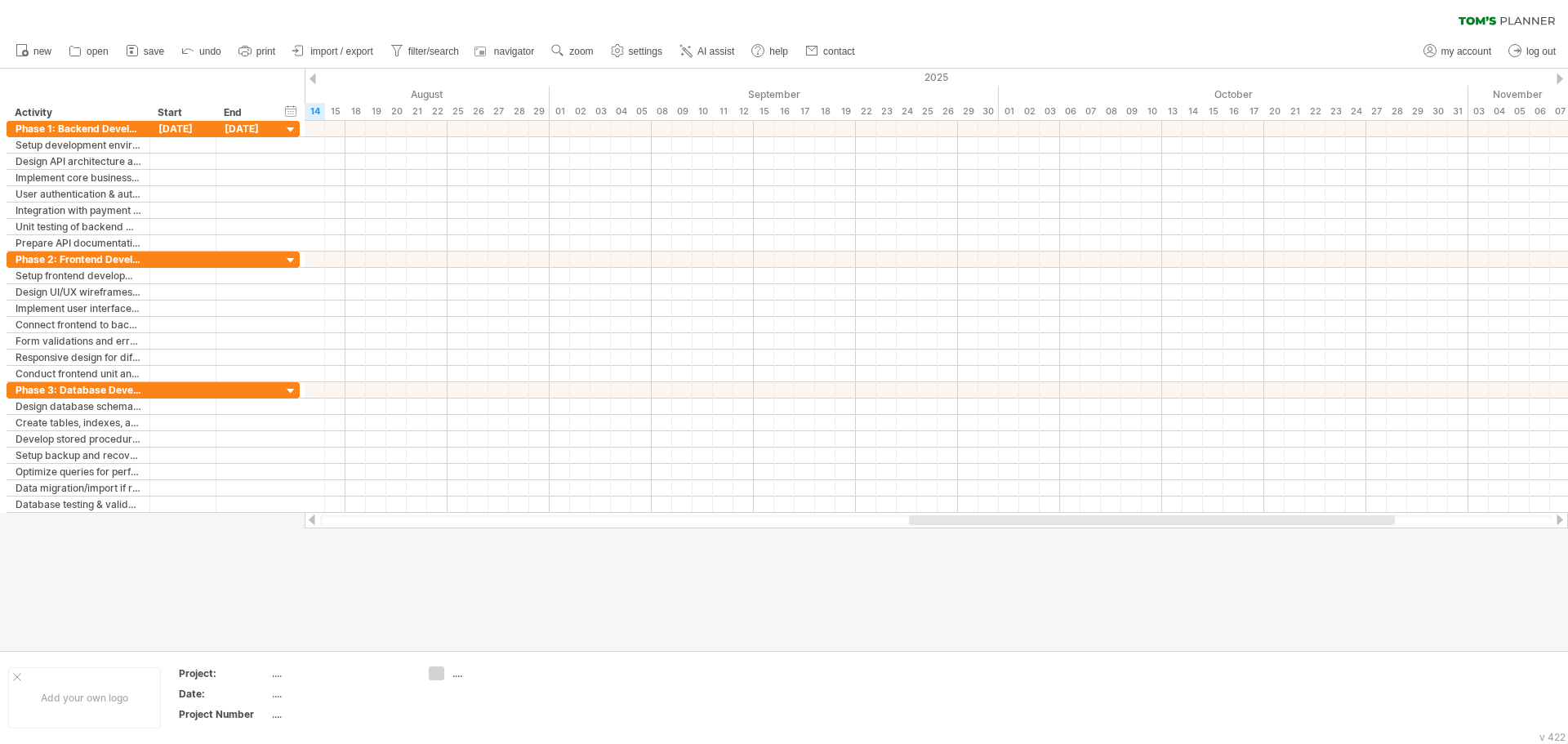
click at [392, 526] on div at bounding box center [936, 520] width 1263 height 17
click at [308, 519] on div at bounding box center [312, 520] width 13 height 11
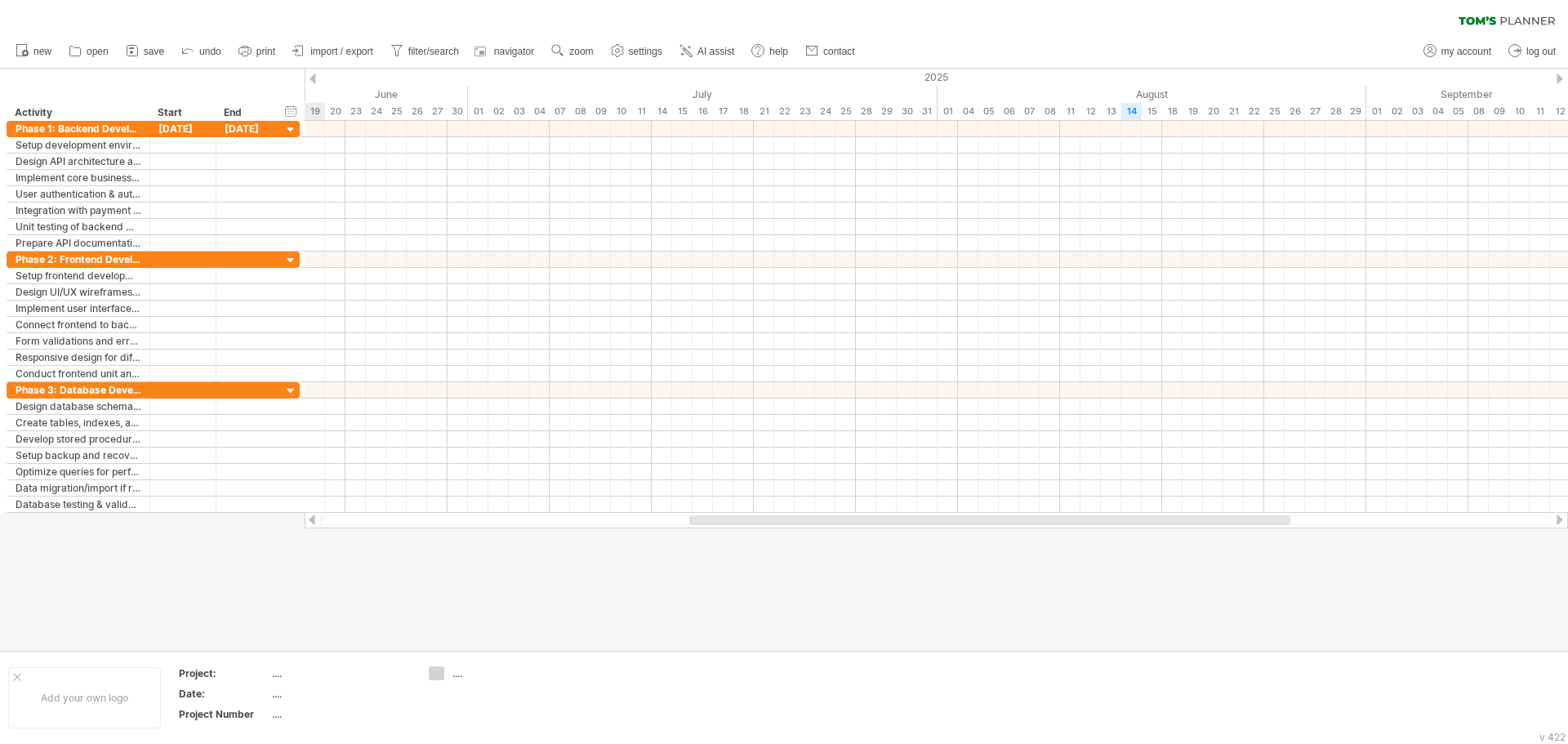
click at [308, 518] on div at bounding box center [312, 520] width 13 height 11
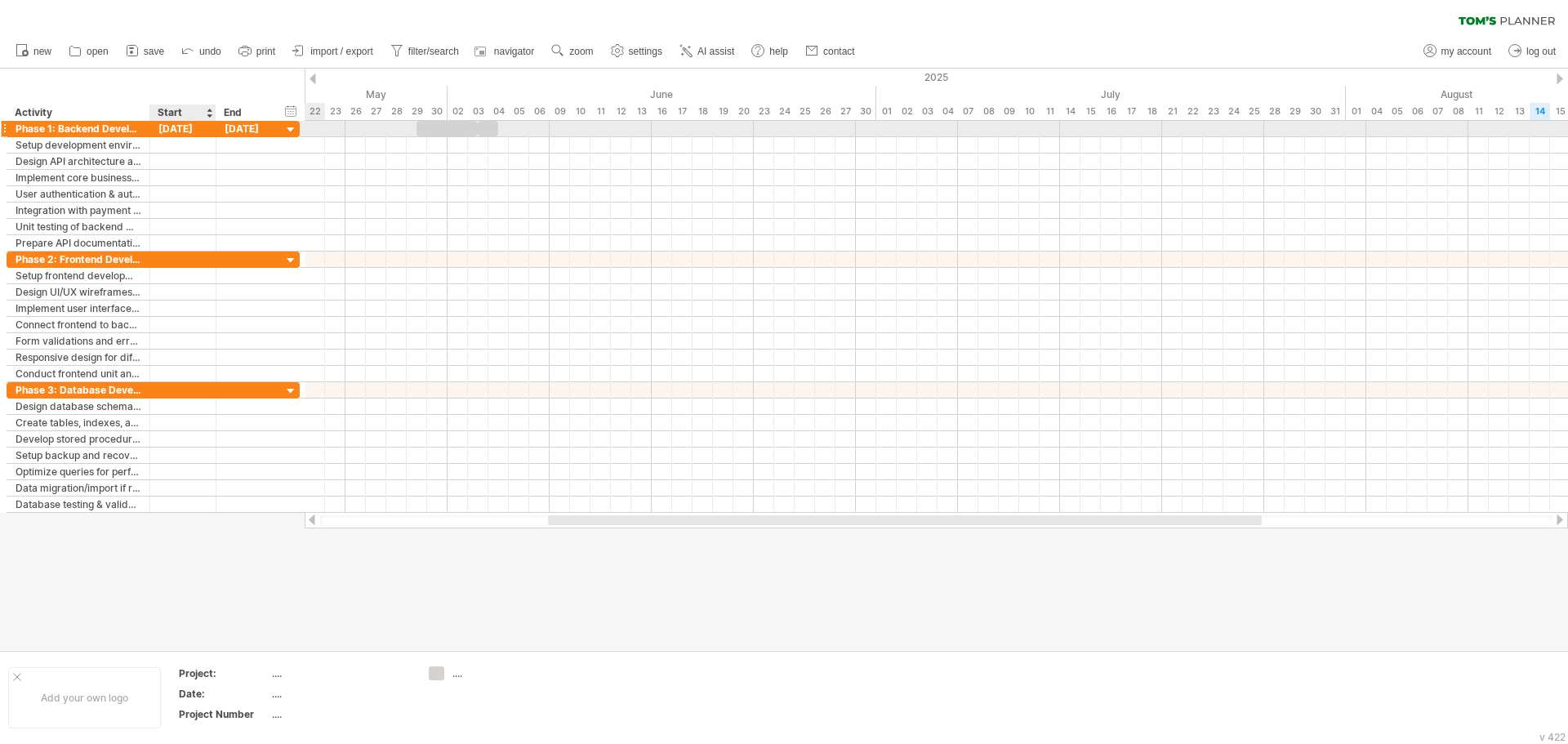
click at [191, 128] on div "29-05-25" at bounding box center [183, 129] width 66 height 16
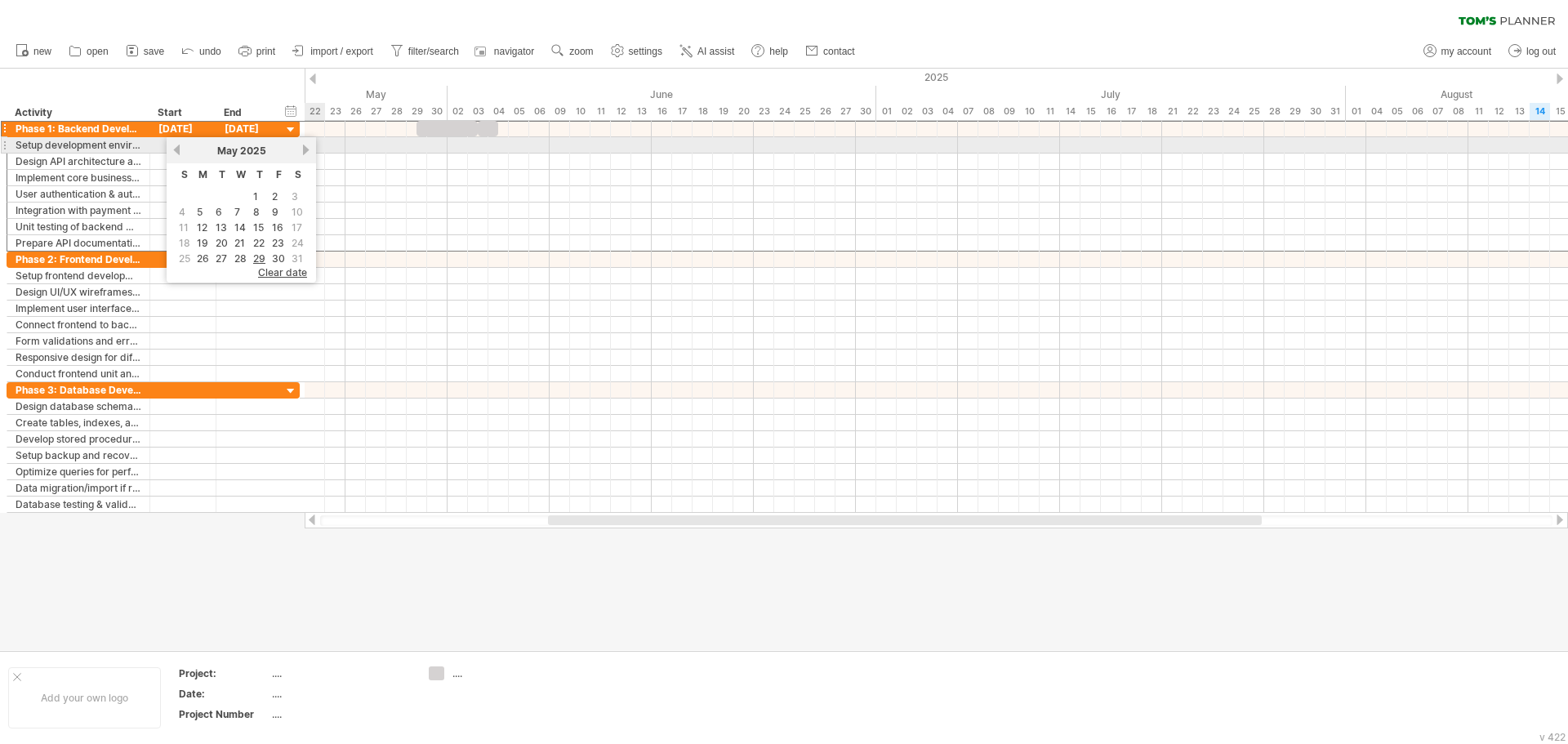
click at [304, 153] on link "next" at bounding box center [306, 150] width 12 height 12
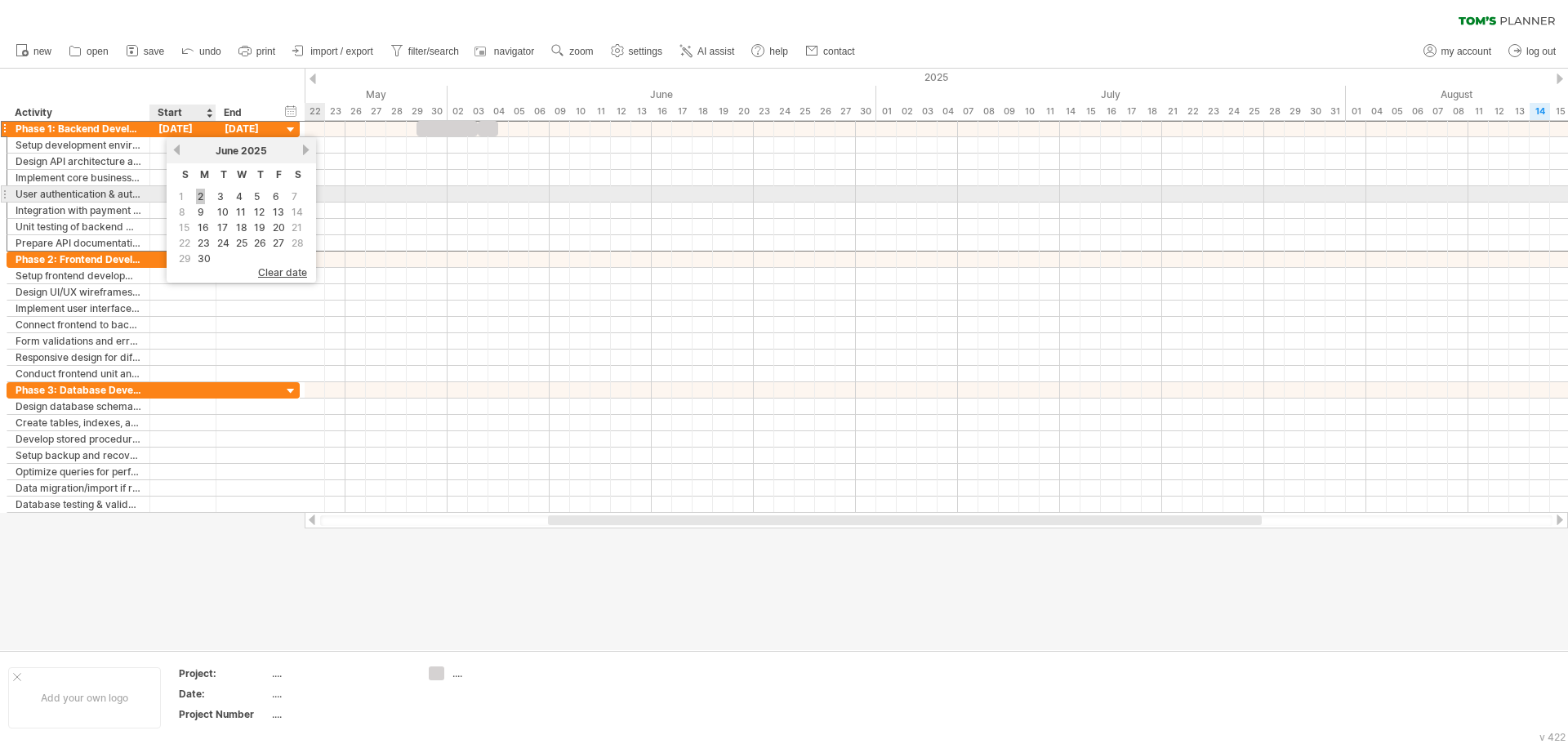
click at [203, 194] on link "2" at bounding box center [200, 197] width 9 height 16
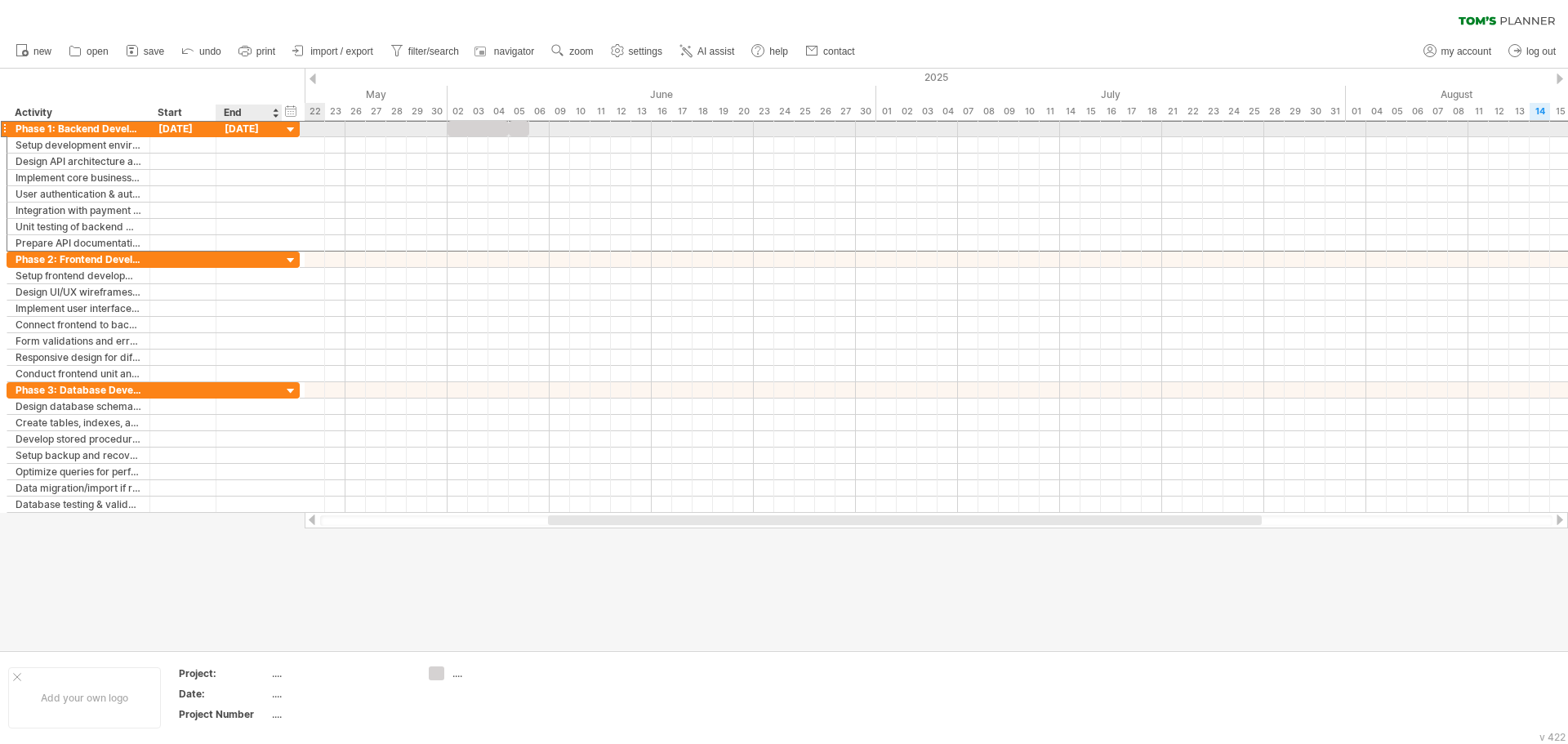
click at [270, 131] on div "05-06-25" at bounding box center [249, 129] width 66 height 16
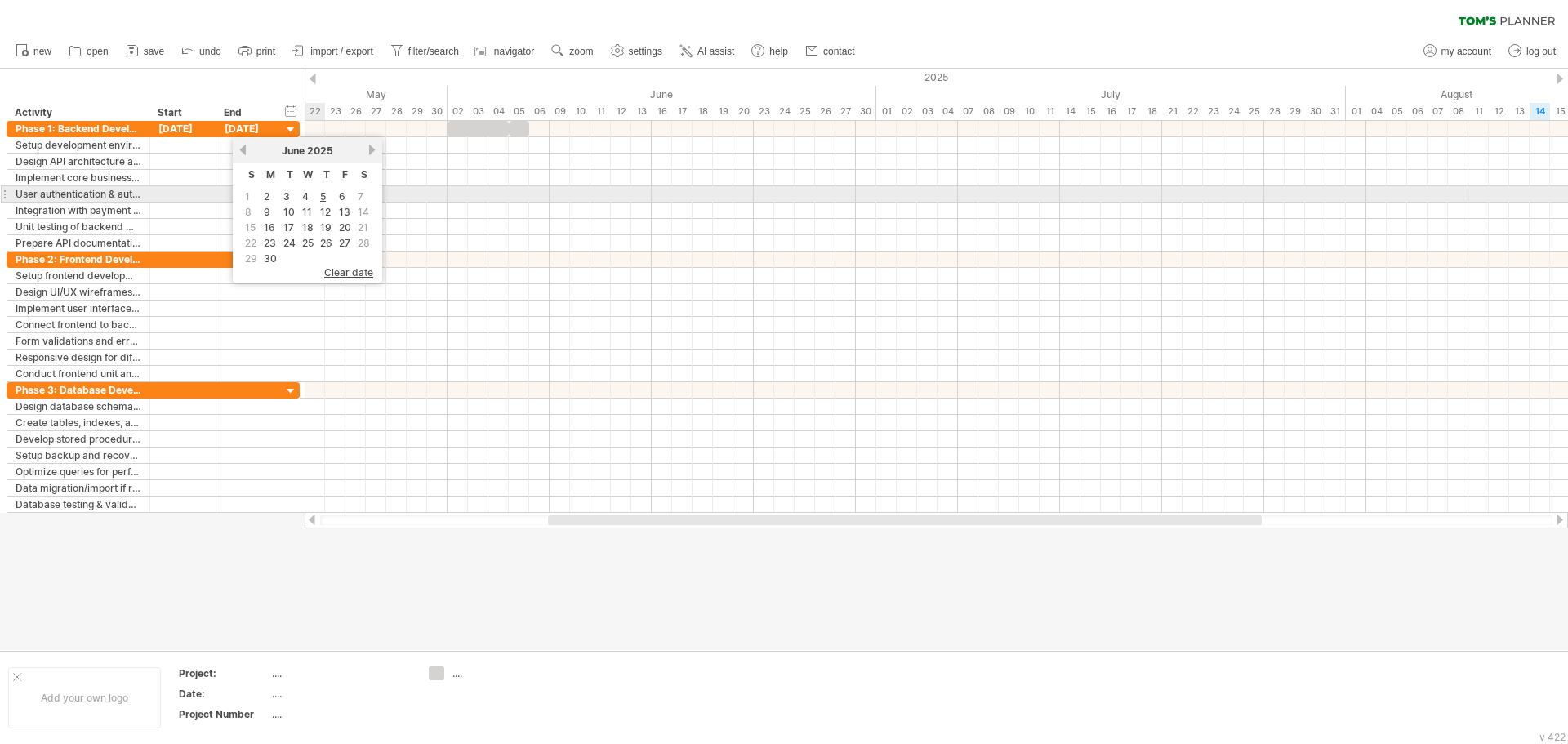
click at [309, 197] on td "4" at bounding box center [307, 197] width 17 height 14
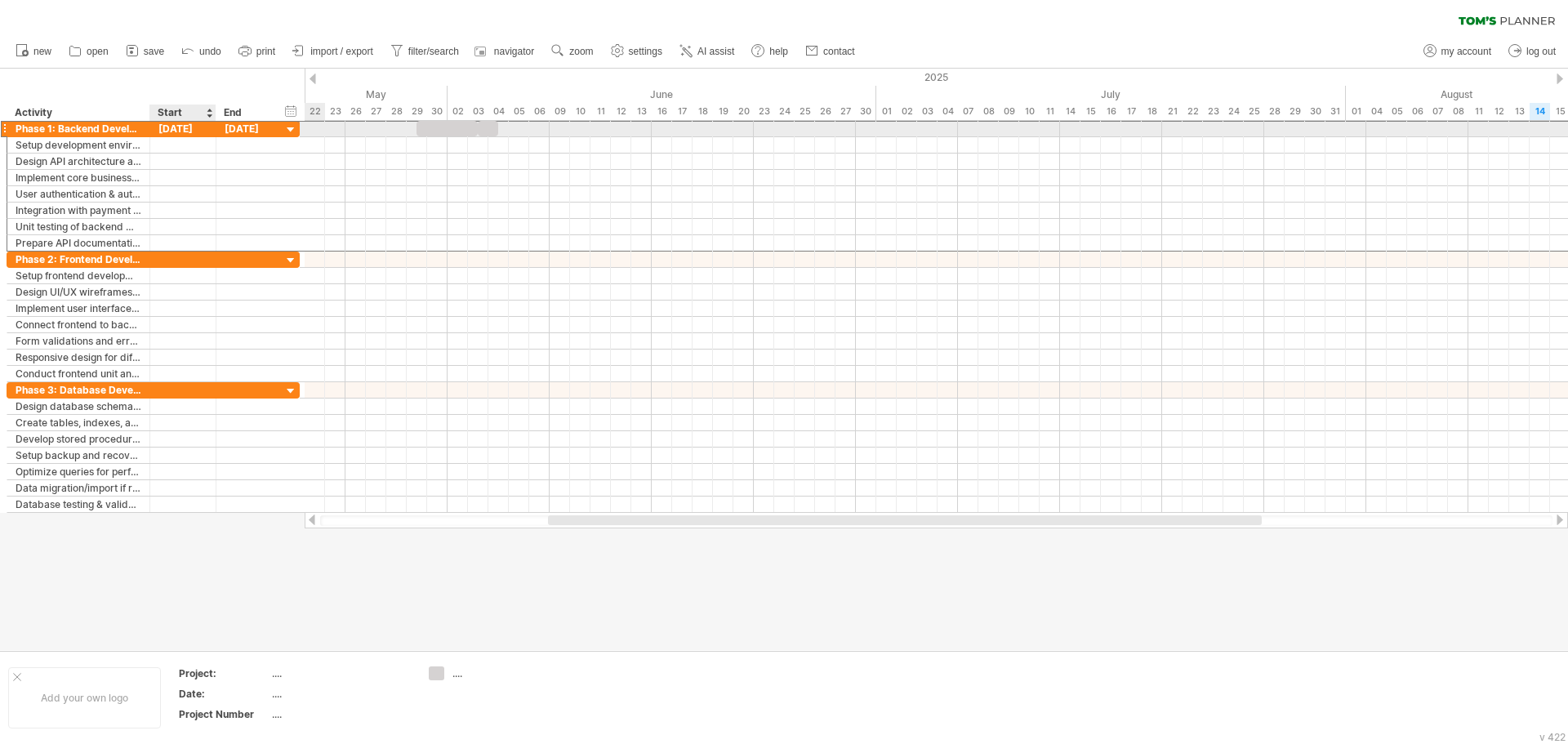
click at [202, 130] on div "29-05-25" at bounding box center [183, 129] width 66 height 16
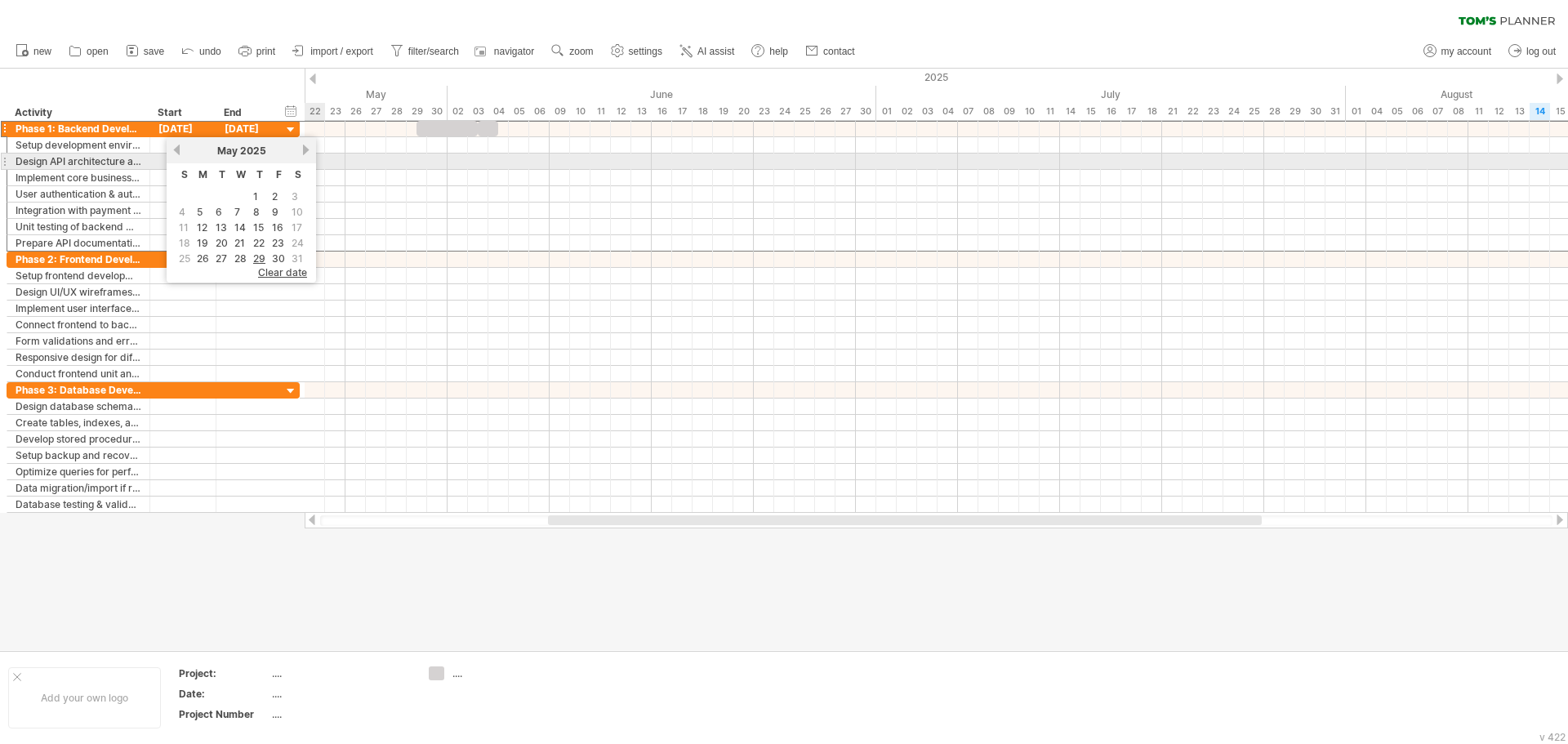
click at [306, 154] on link "next" at bounding box center [306, 150] width 12 height 12
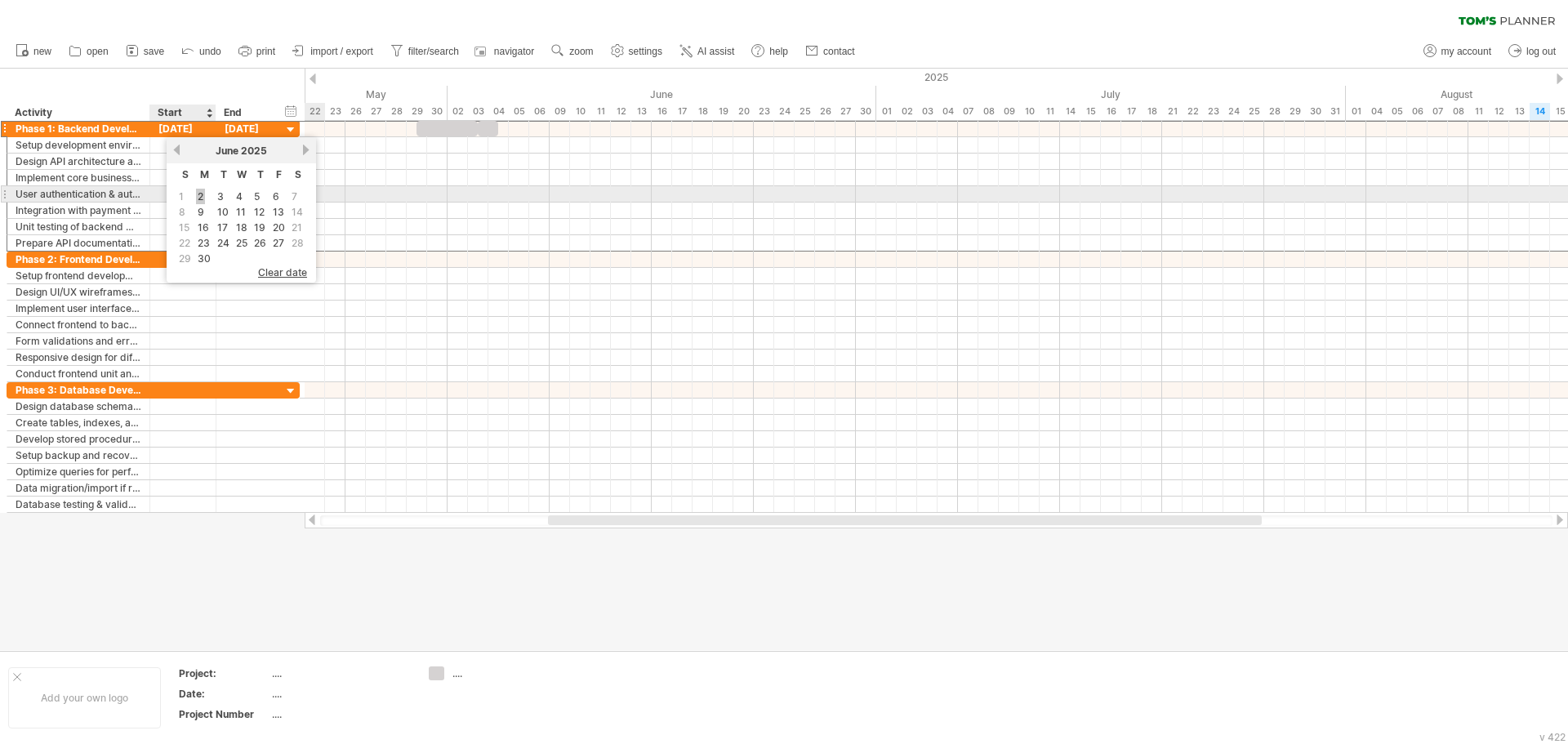
click at [202, 193] on link "2" at bounding box center [200, 197] width 9 height 16
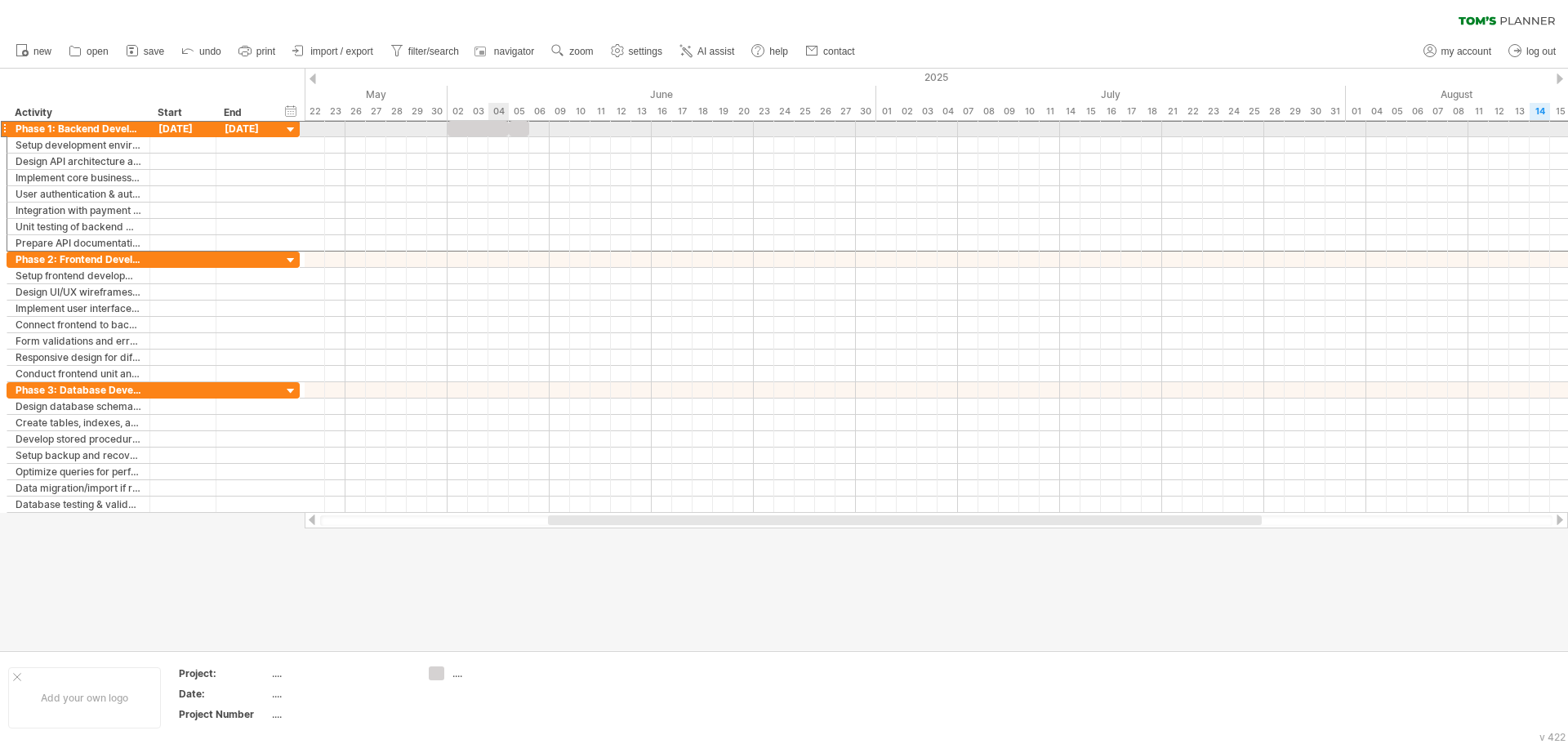
click at [509, 123] on span at bounding box center [509, 129] width 6 height 16
click at [522, 131] on div at bounding box center [518, 129] width 20 height 16
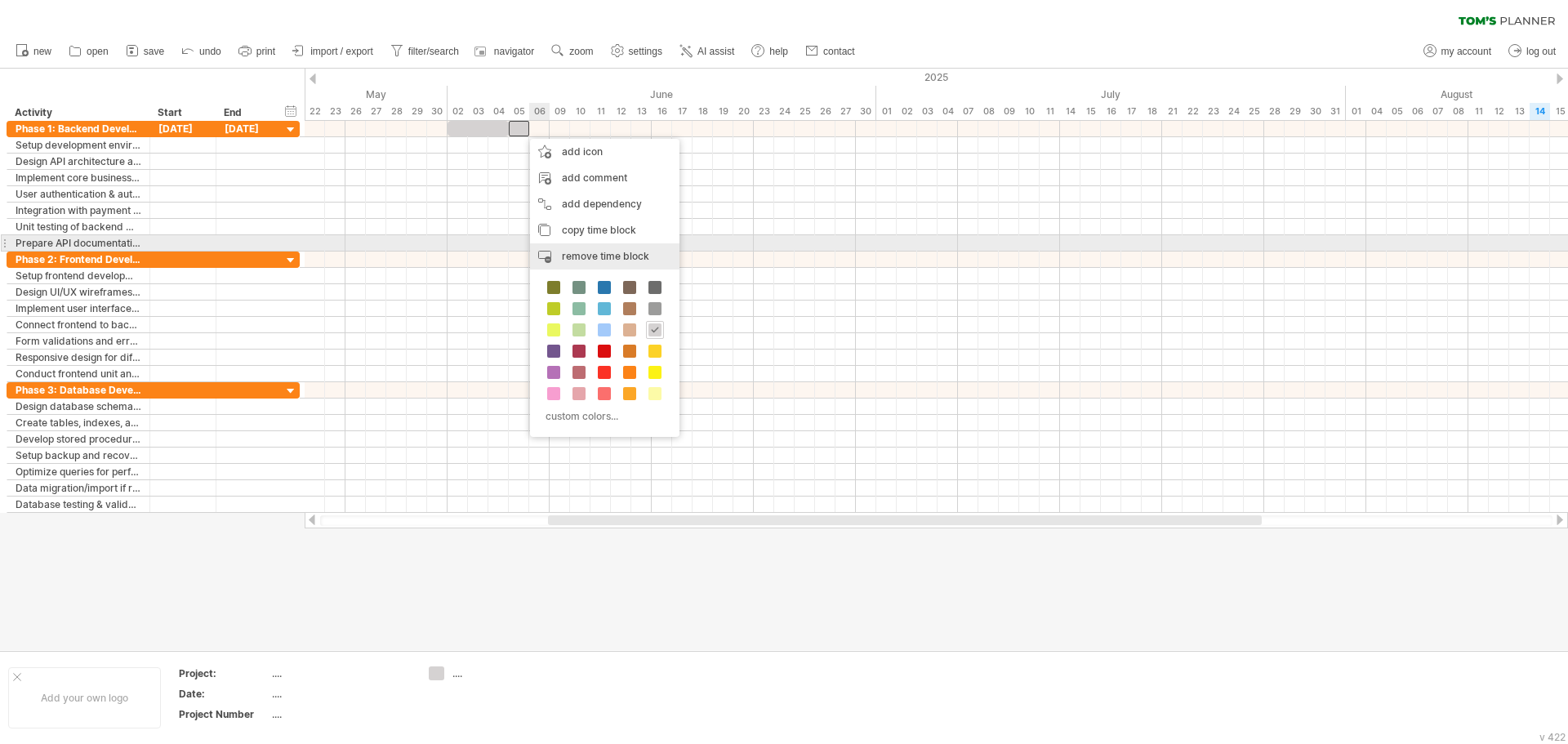
click at [602, 244] on div "remove time block remove selected items" at bounding box center [604, 256] width 149 height 26
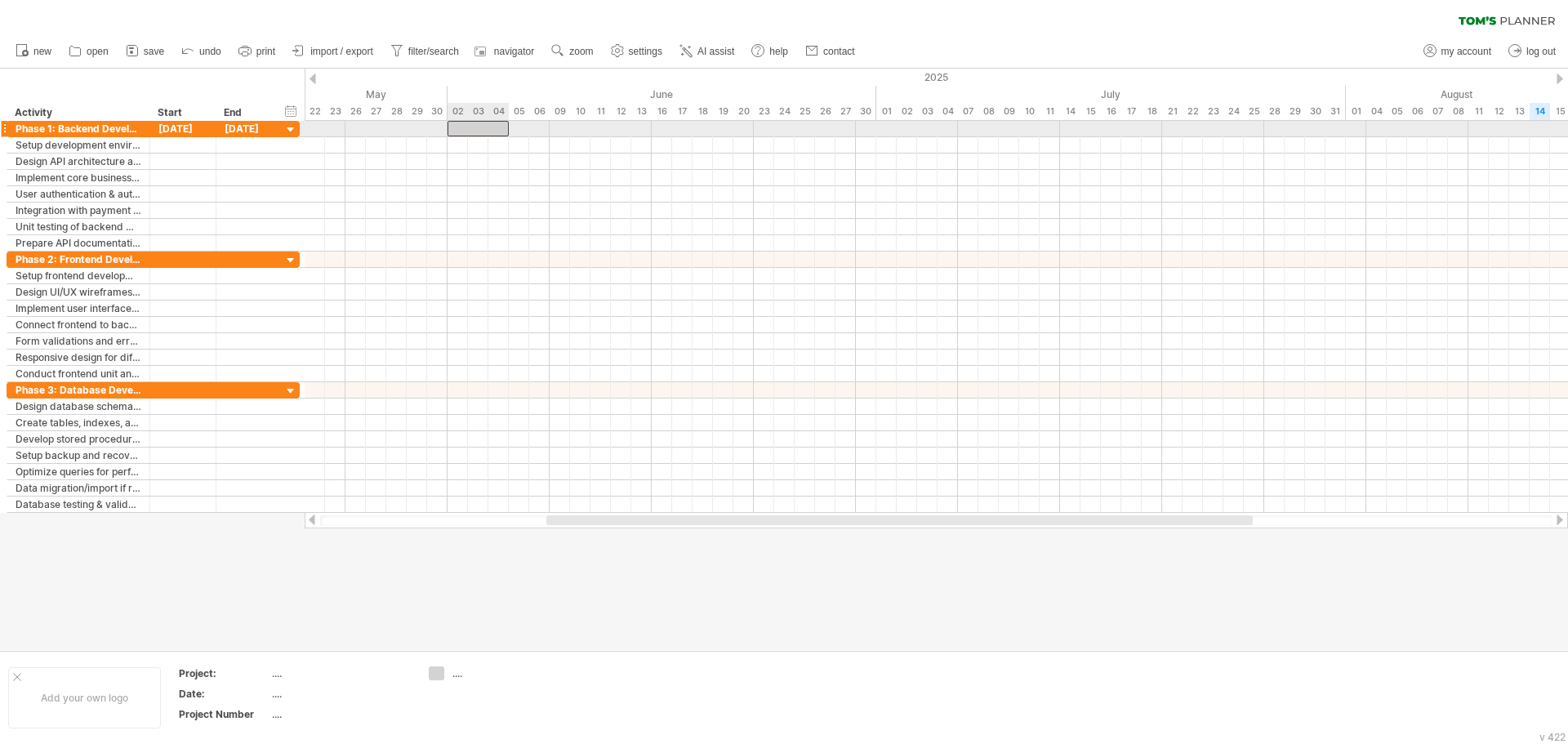
click at [468, 127] on div at bounding box center [479, 129] width 61 height 16
click at [264, 126] on div "04-06-25" at bounding box center [249, 129] width 66 height 16
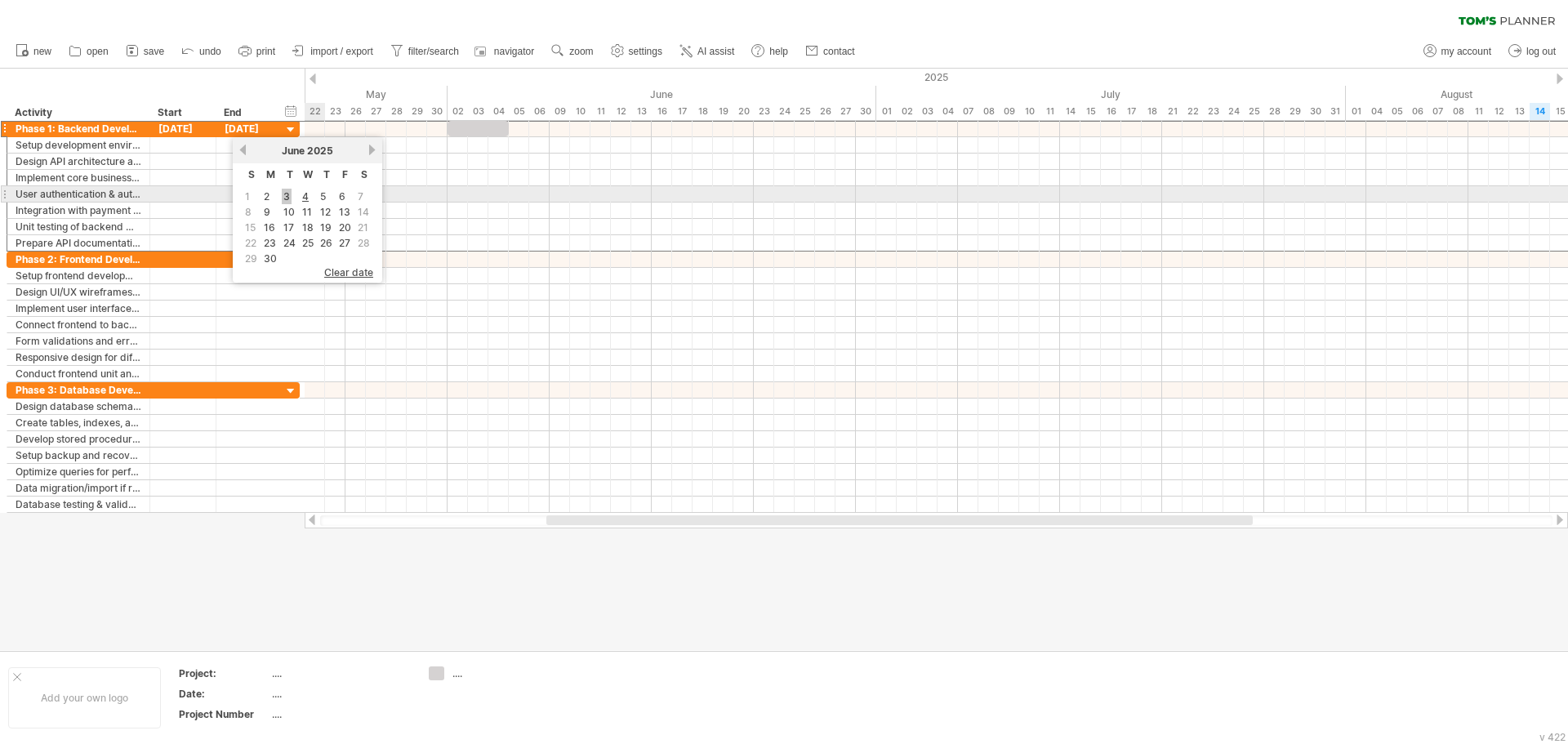
click at [285, 192] on link "3" at bounding box center [286, 197] width 10 height 16
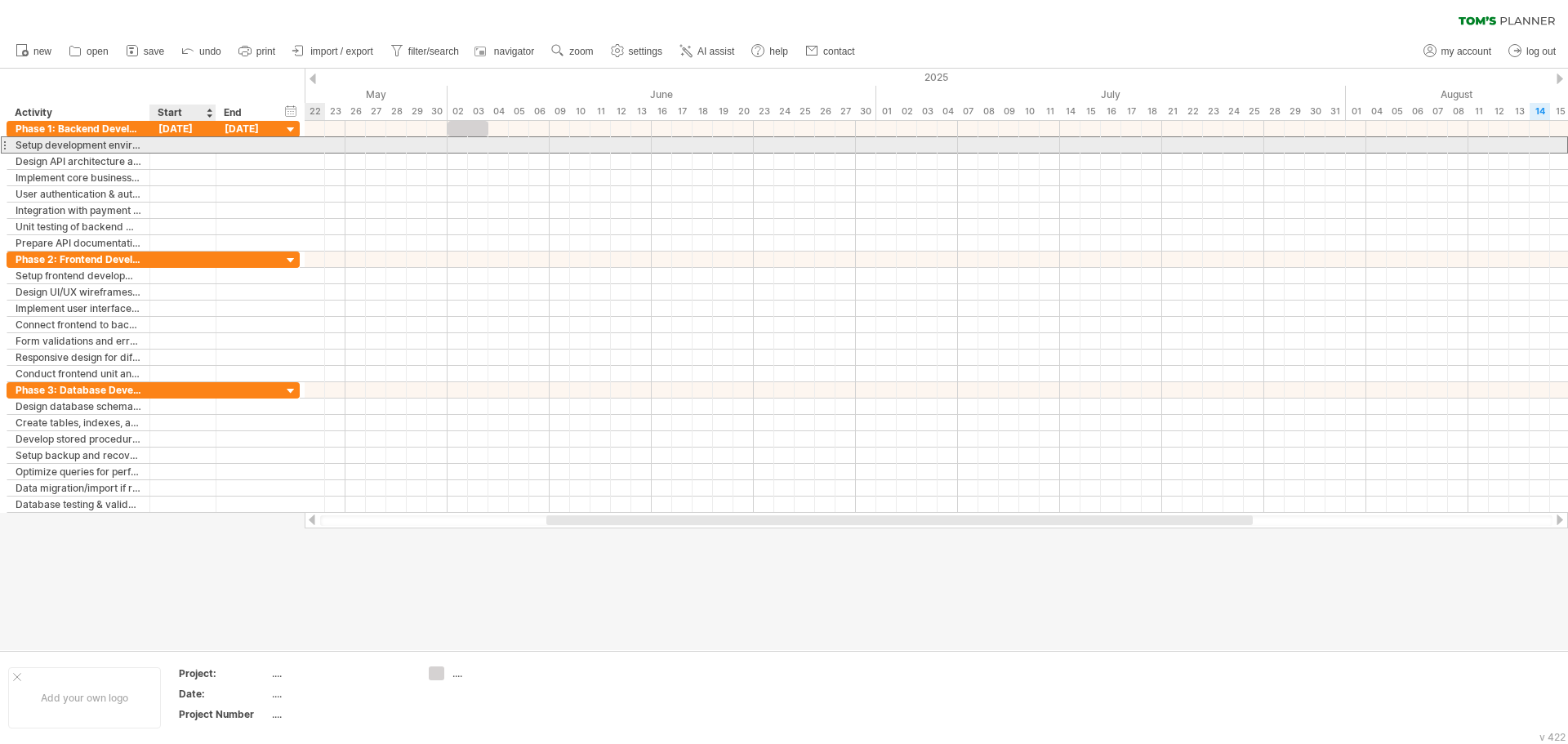
click at [196, 147] on div at bounding box center [183, 145] width 66 height 16
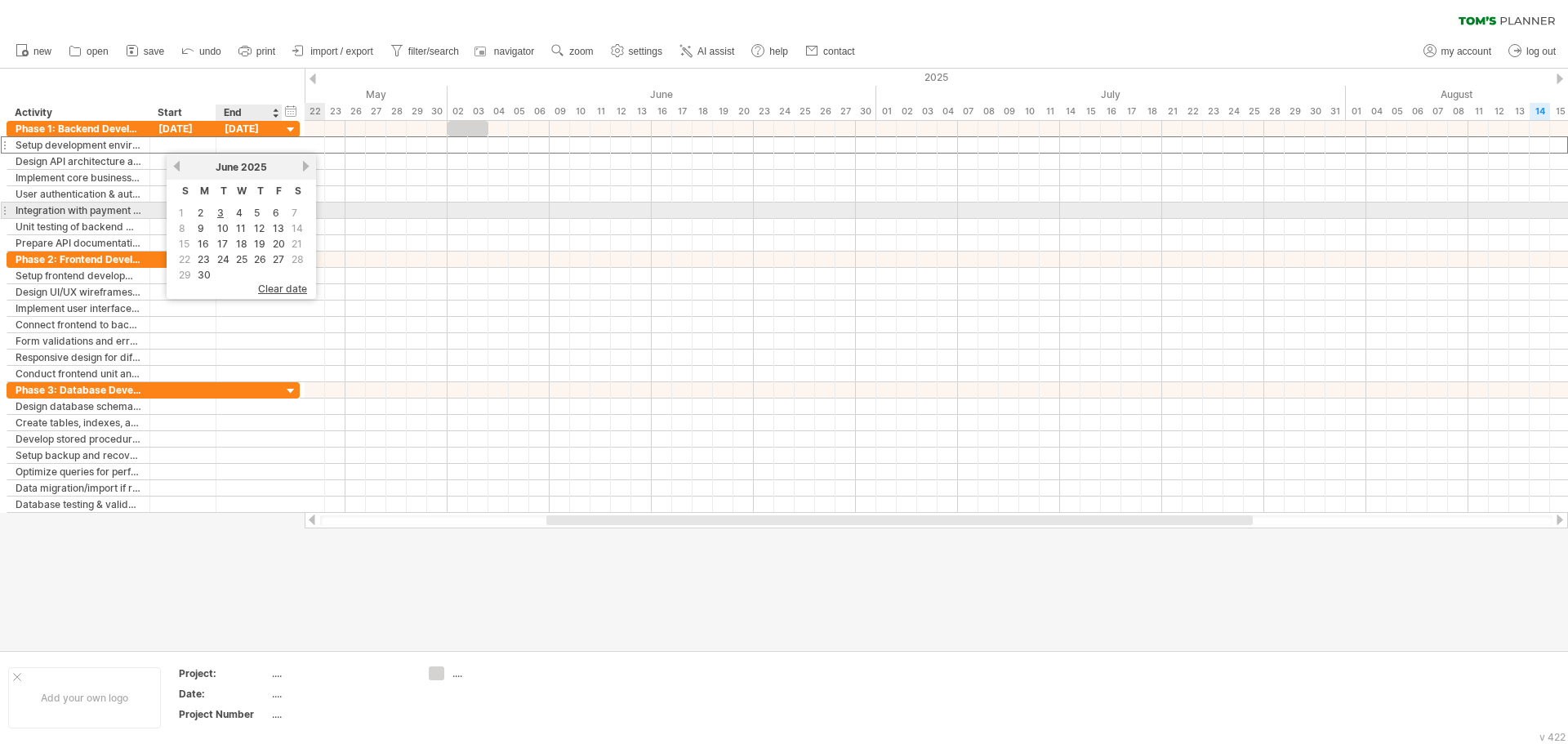
click at [234, 211] on td "4" at bounding box center [242, 213] width 17 height 14
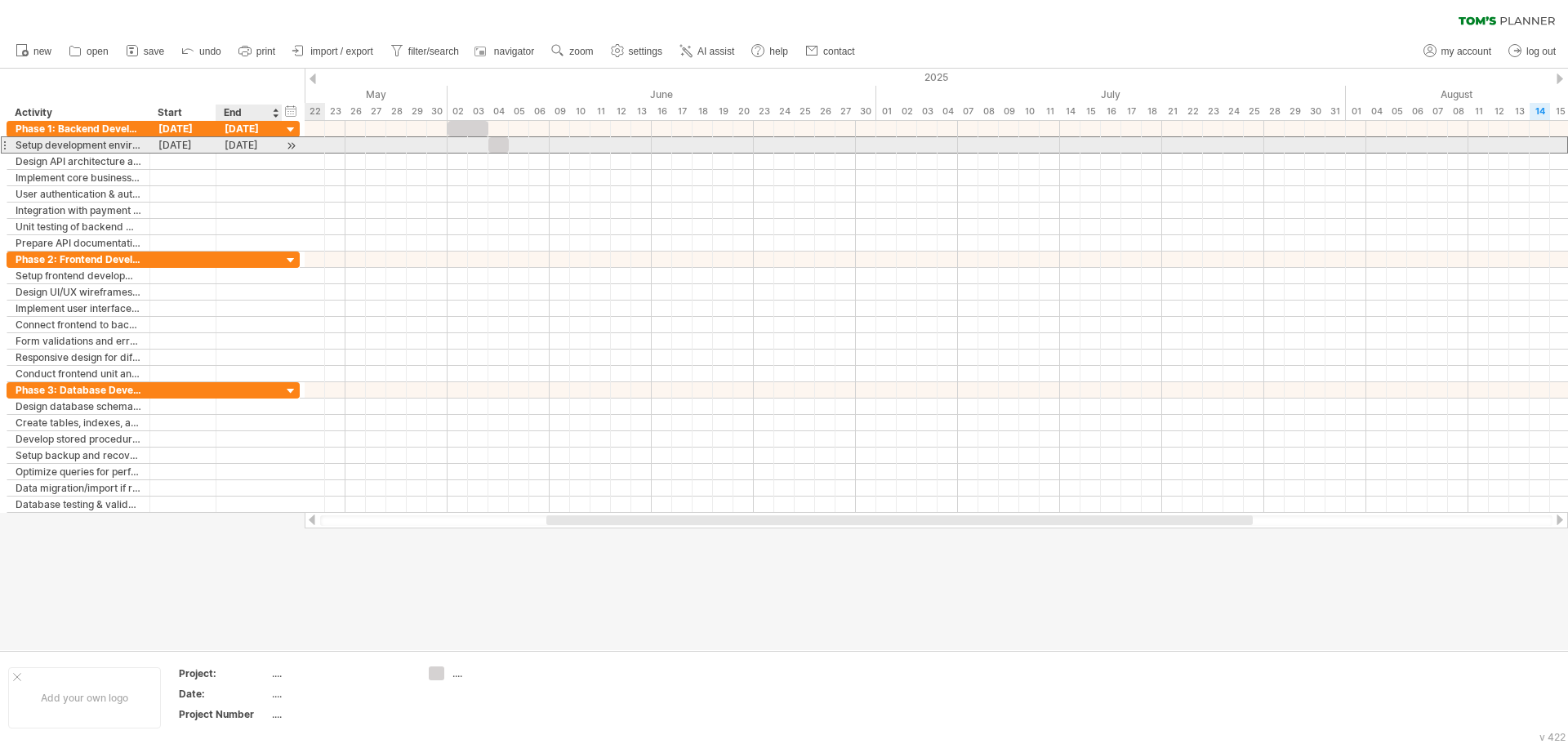
click at [251, 141] on div "04-06-25" at bounding box center [249, 145] width 66 height 16
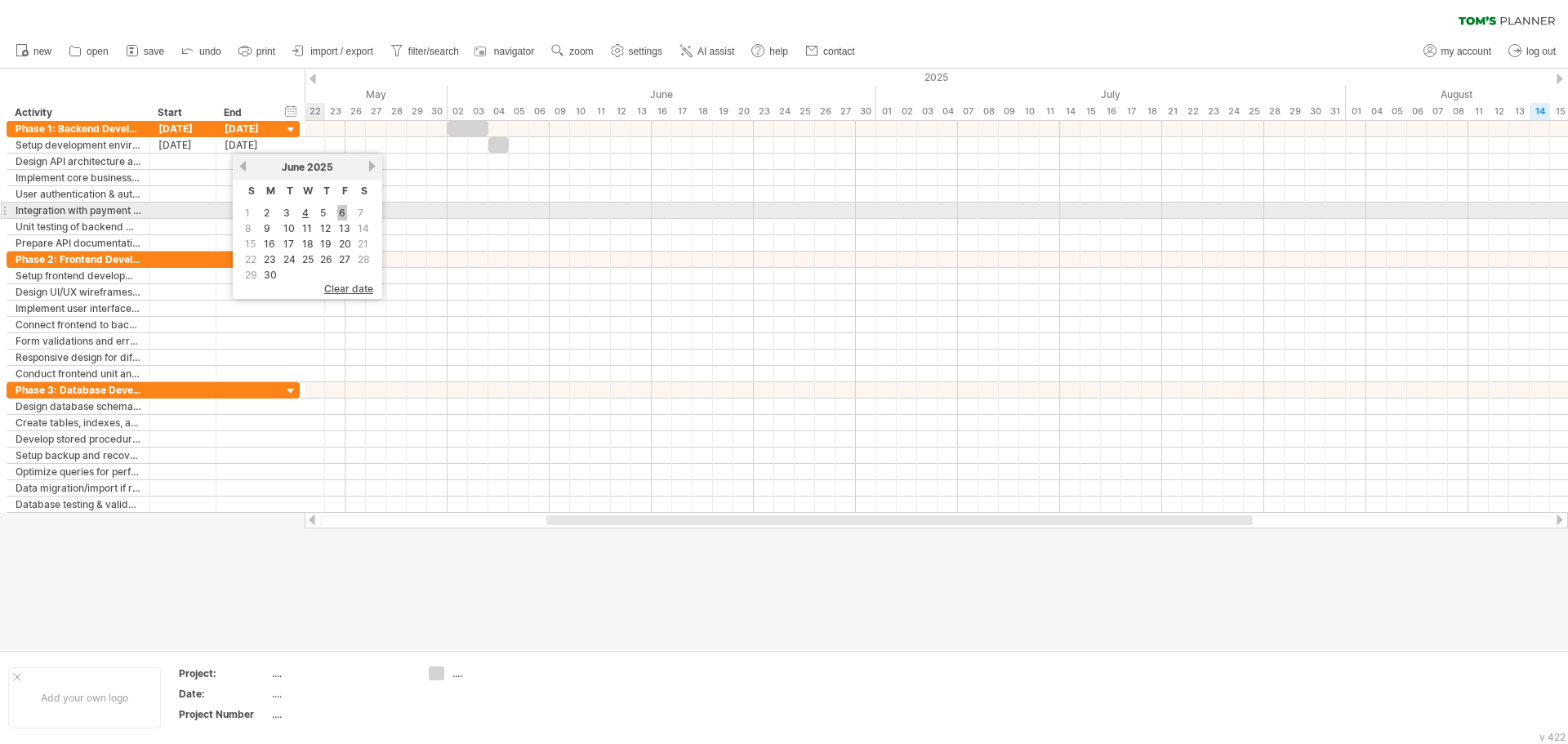
click at [339, 211] on link "6" at bounding box center [342, 213] width 10 height 16
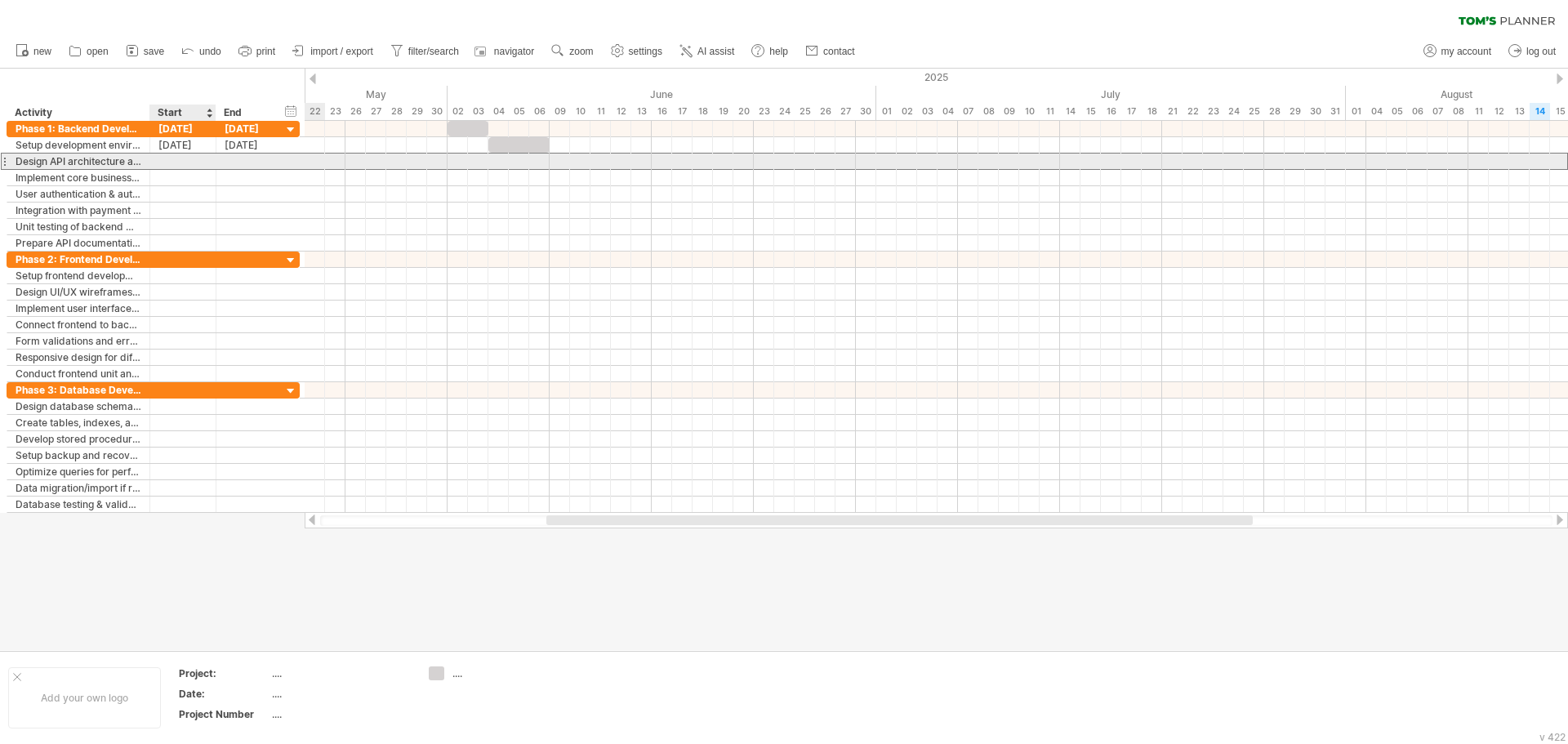
click at [184, 156] on div at bounding box center [183, 162] width 66 height 16
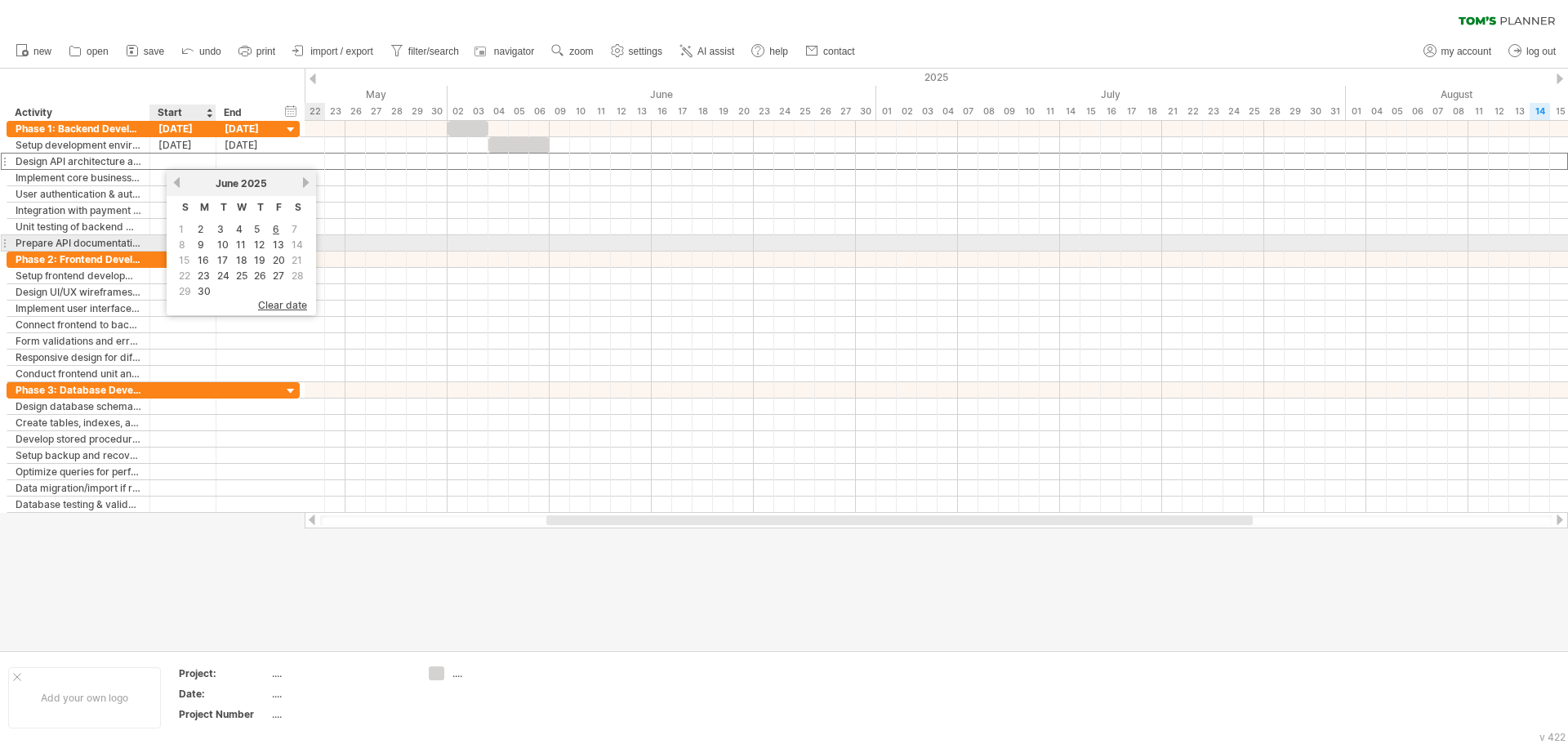
click at [185, 249] on span "8" at bounding box center [182, 245] width 10 height 16
click at [205, 244] on link "9" at bounding box center [200, 245] width 10 height 16
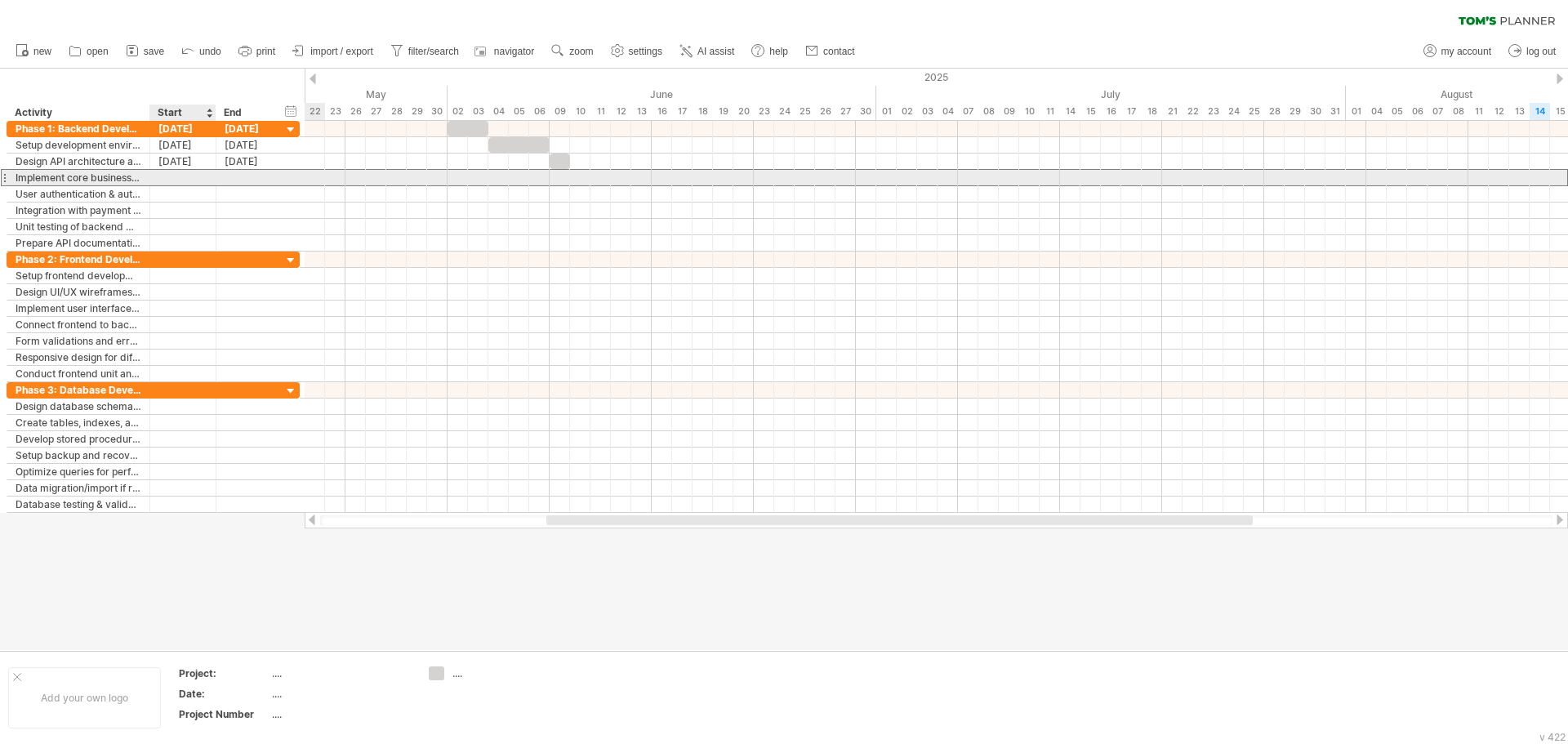
click at [191, 178] on div at bounding box center [183, 177] width 66 height 16
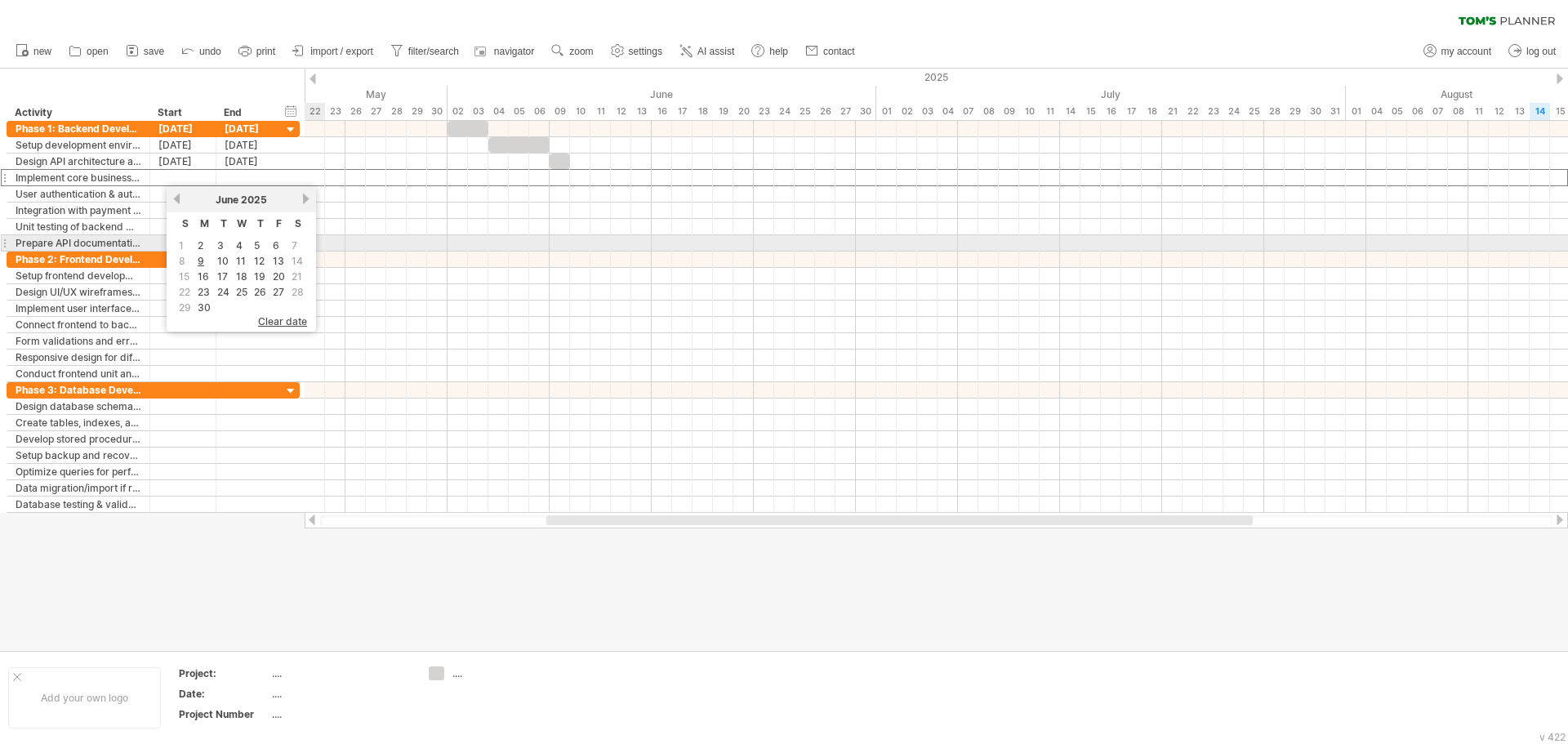
click at [302, 249] on td "7" at bounding box center [298, 246] width 18 height 14
click at [293, 248] on span "7" at bounding box center [294, 246] width 9 height 16
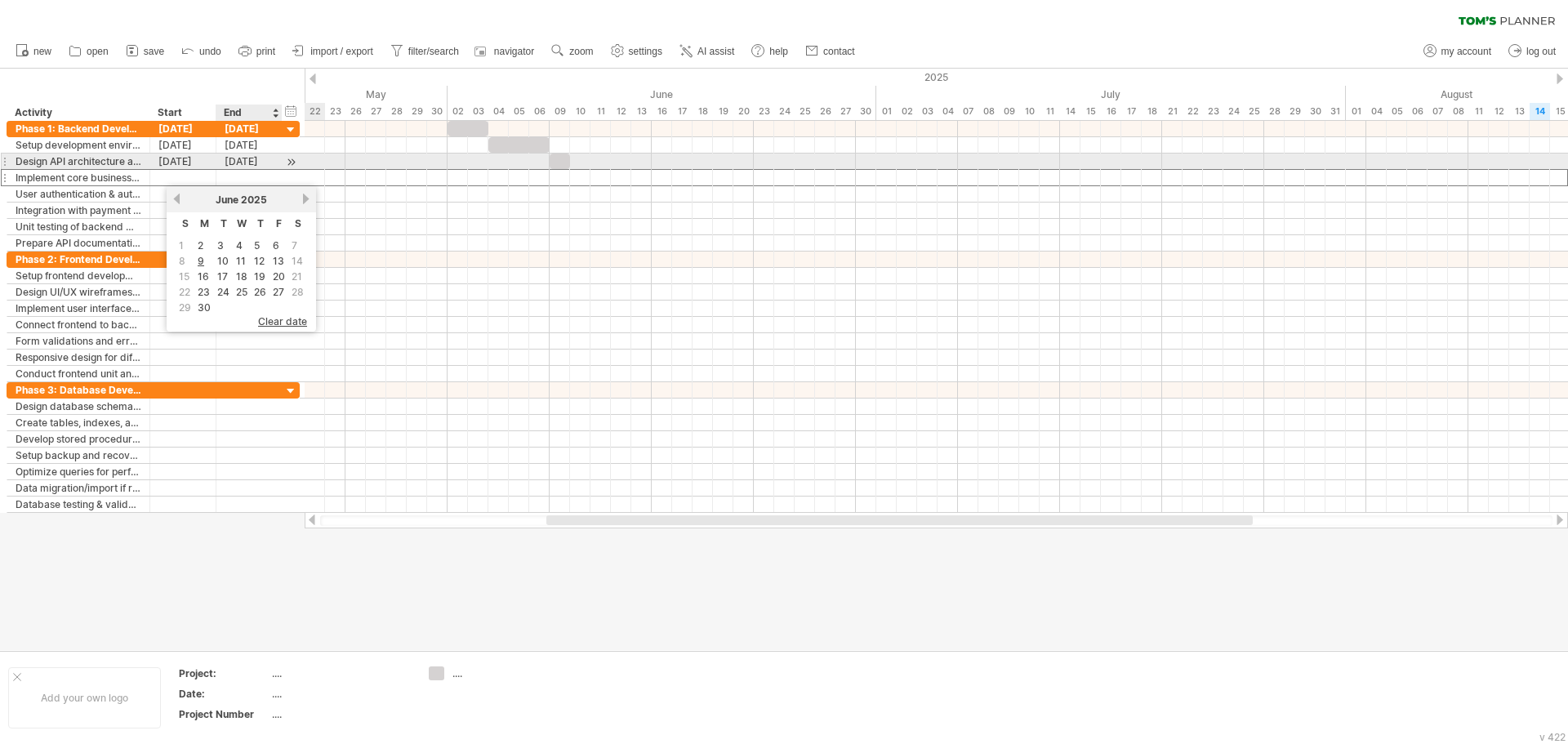
click at [239, 162] on div "09-06-25" at bounding box center [249, 162] width 66 height 16
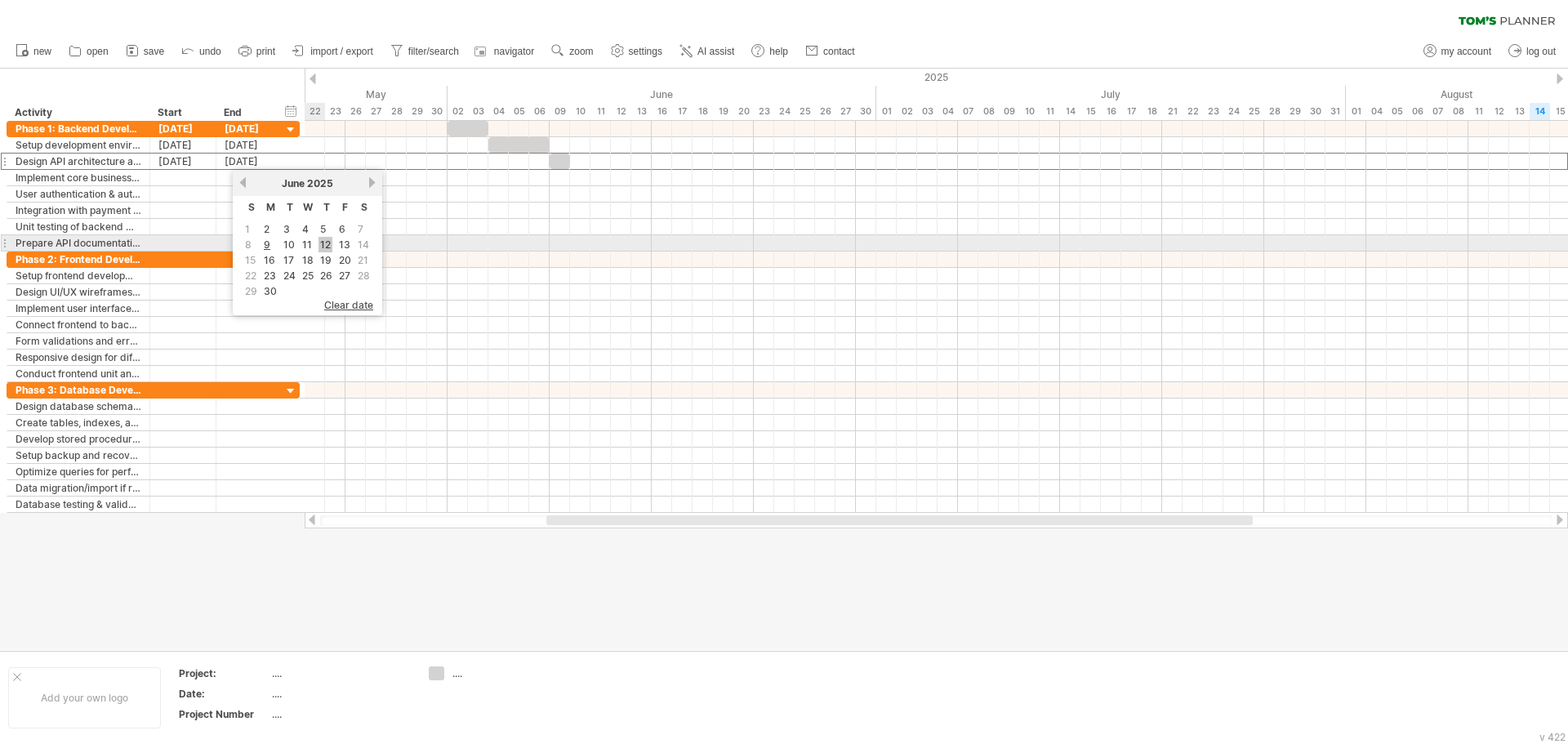
click at [331, 242] on link "12" at bounding box center [326, 245] width 14 height 16
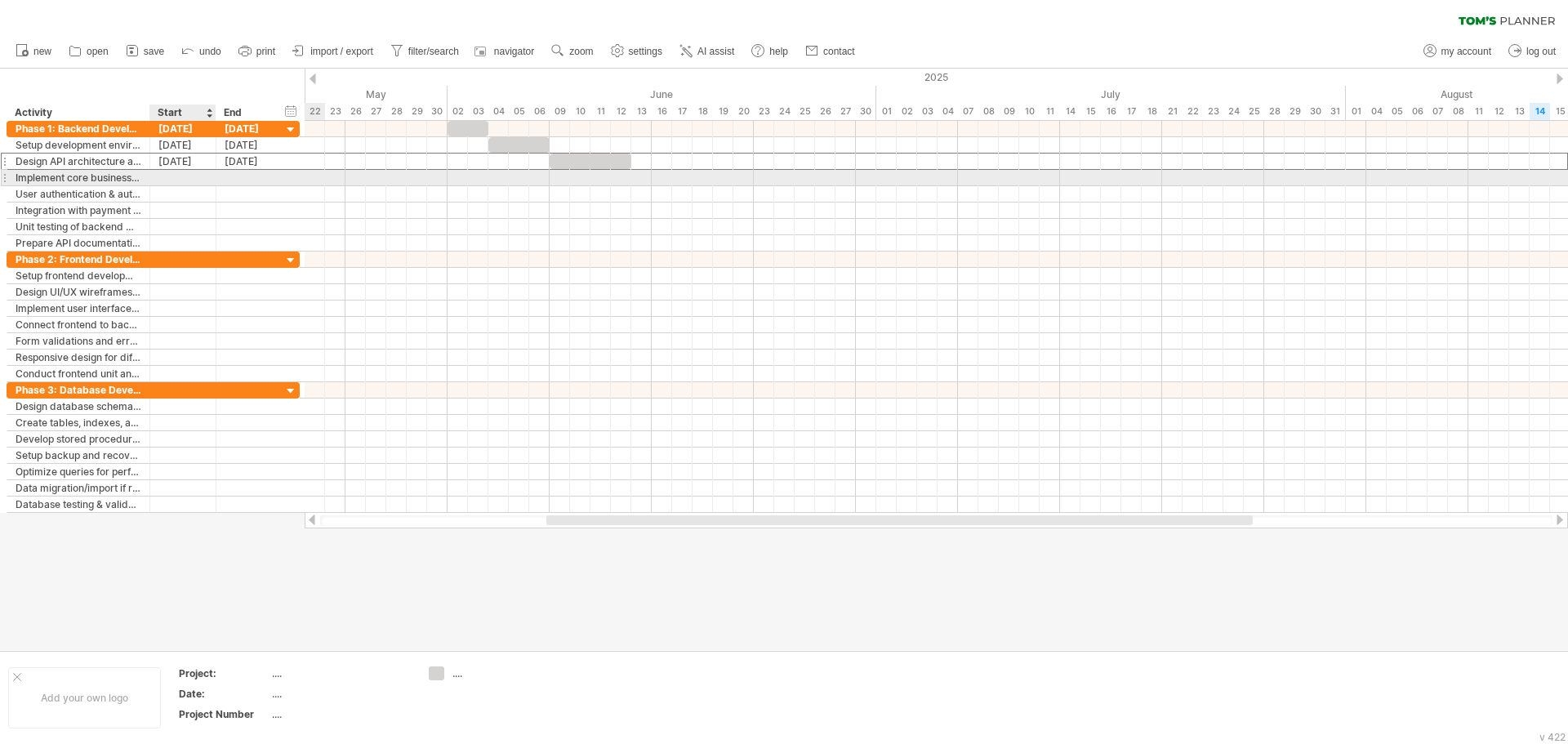
click at [199, 181] on div at bounding box center [183, 177] width 66 height 16
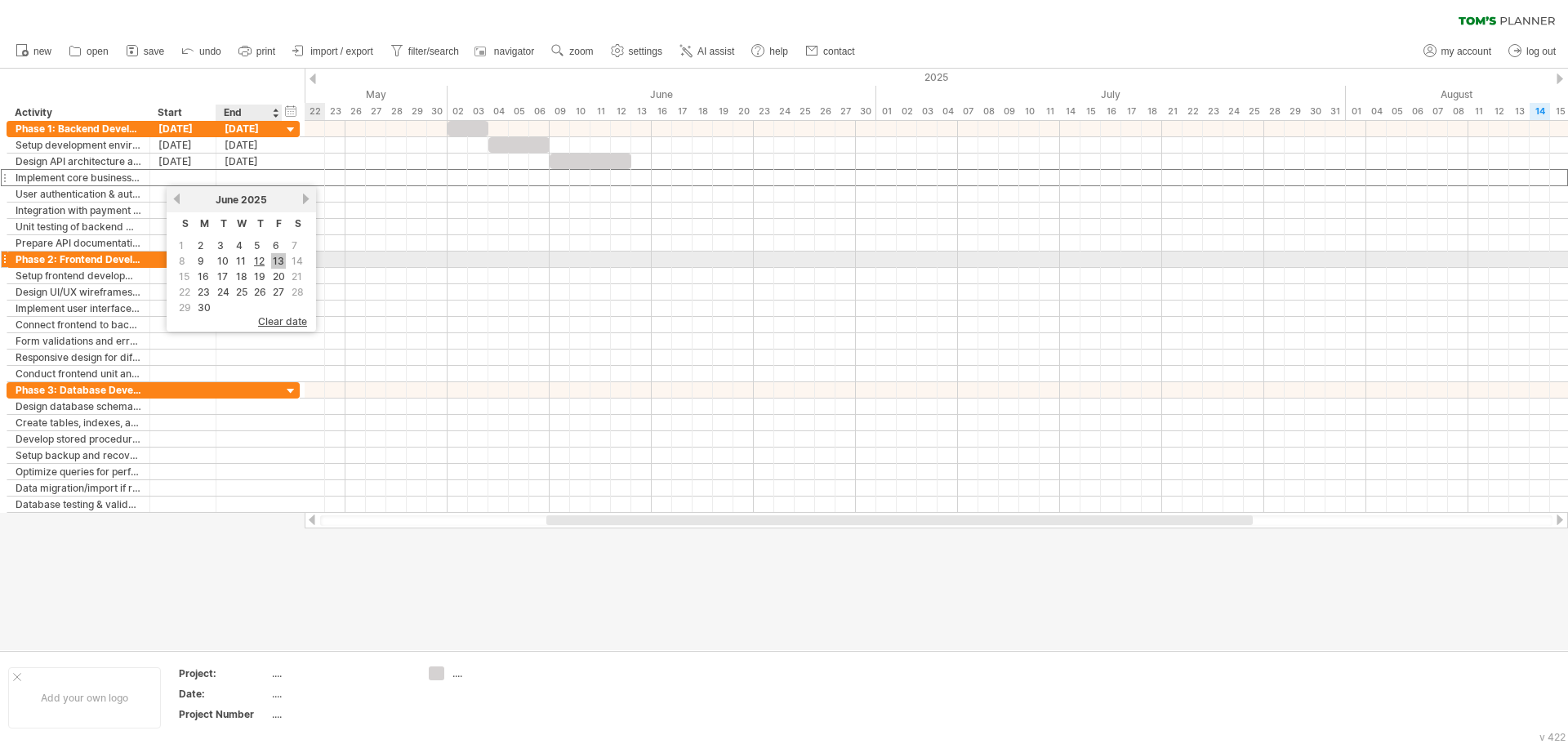
click at [277, 262] on link "13" at bounding box center [278, 261] width 15 height 16
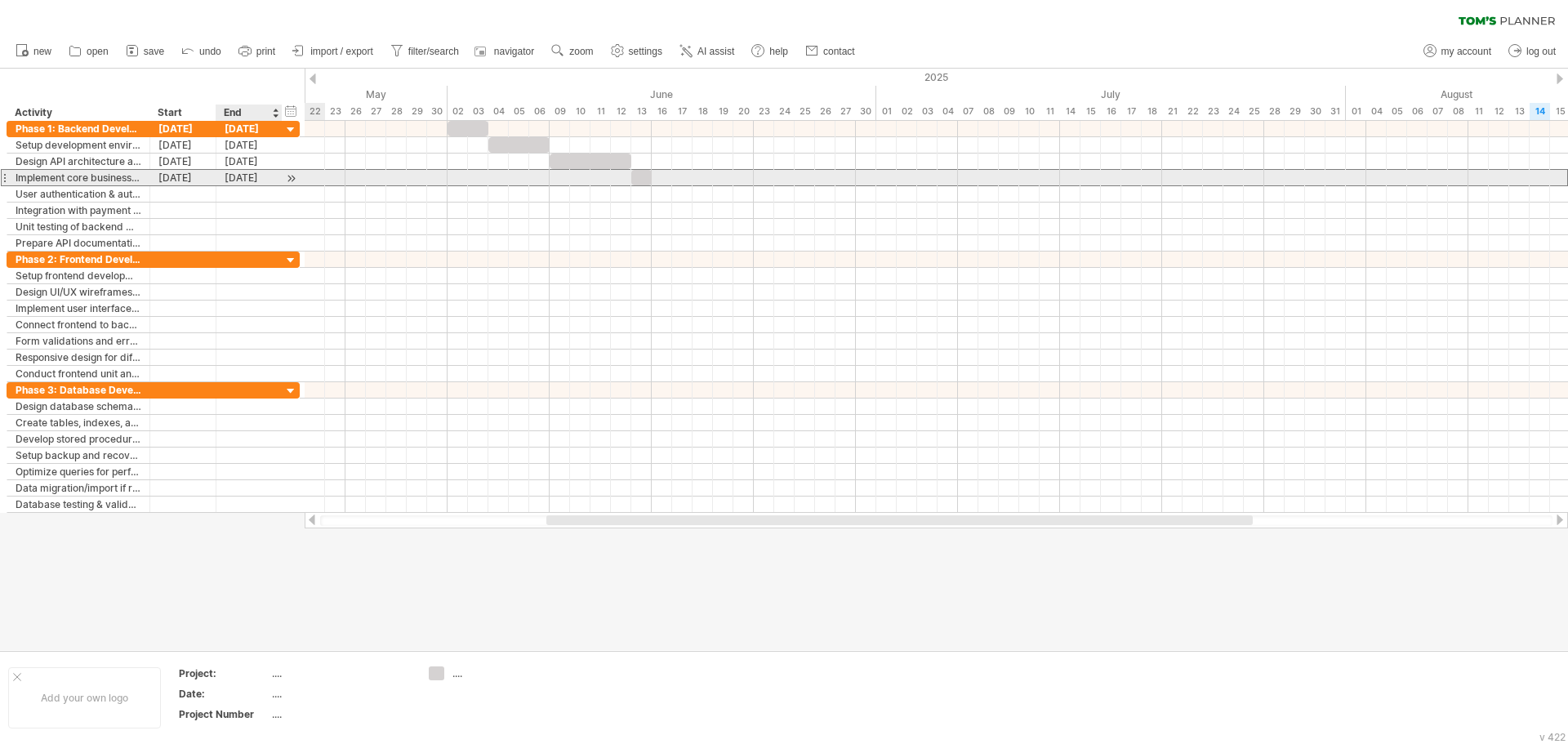
click at [248, 176] on div "13-06-25" at bounding box center [249, 177] width 66 height 16
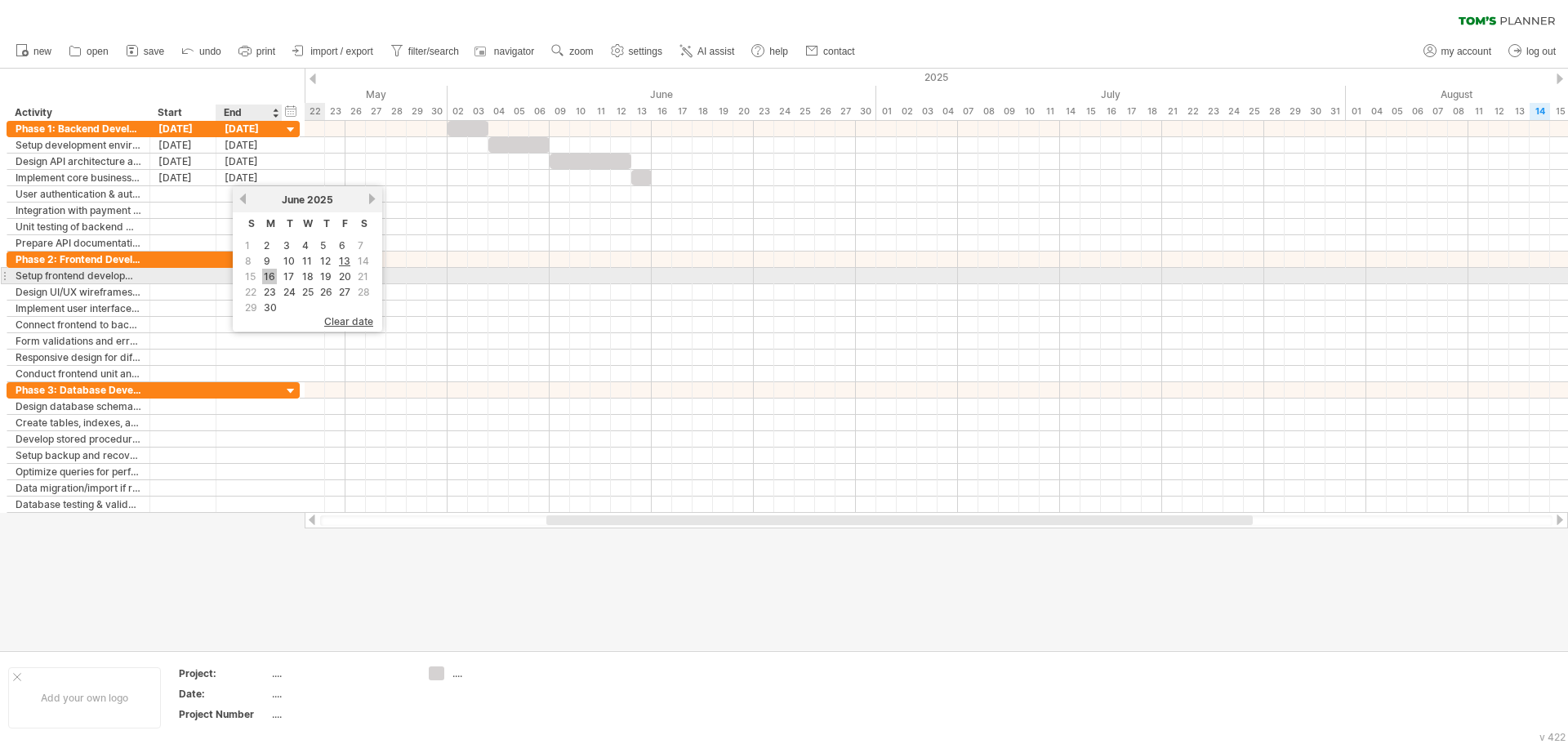
click at [271, 271] on link "16" at bounding box center [269, 277] width 15 height 16
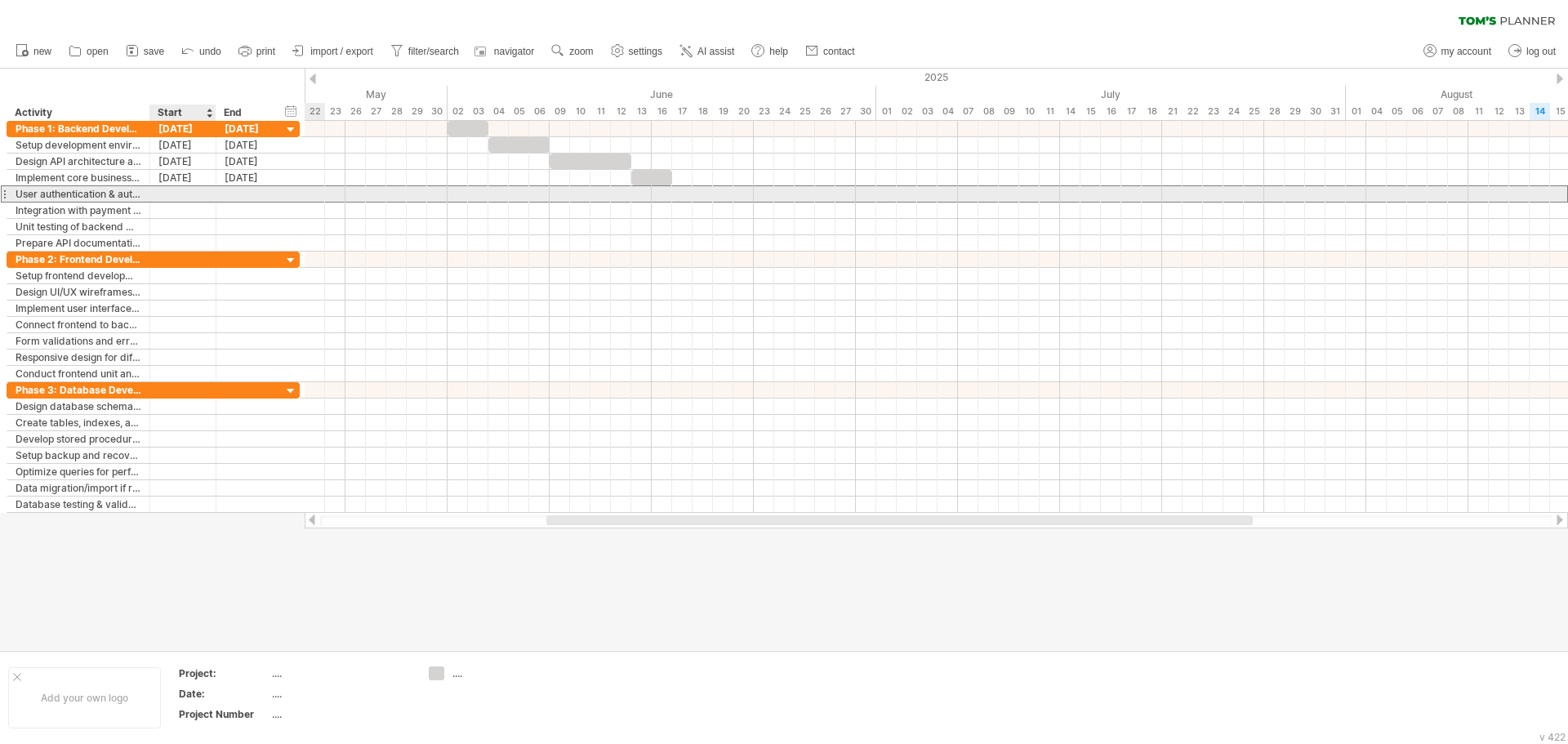
click at [203, 200] on div at bounding box center [183, 194] width 66 height 16
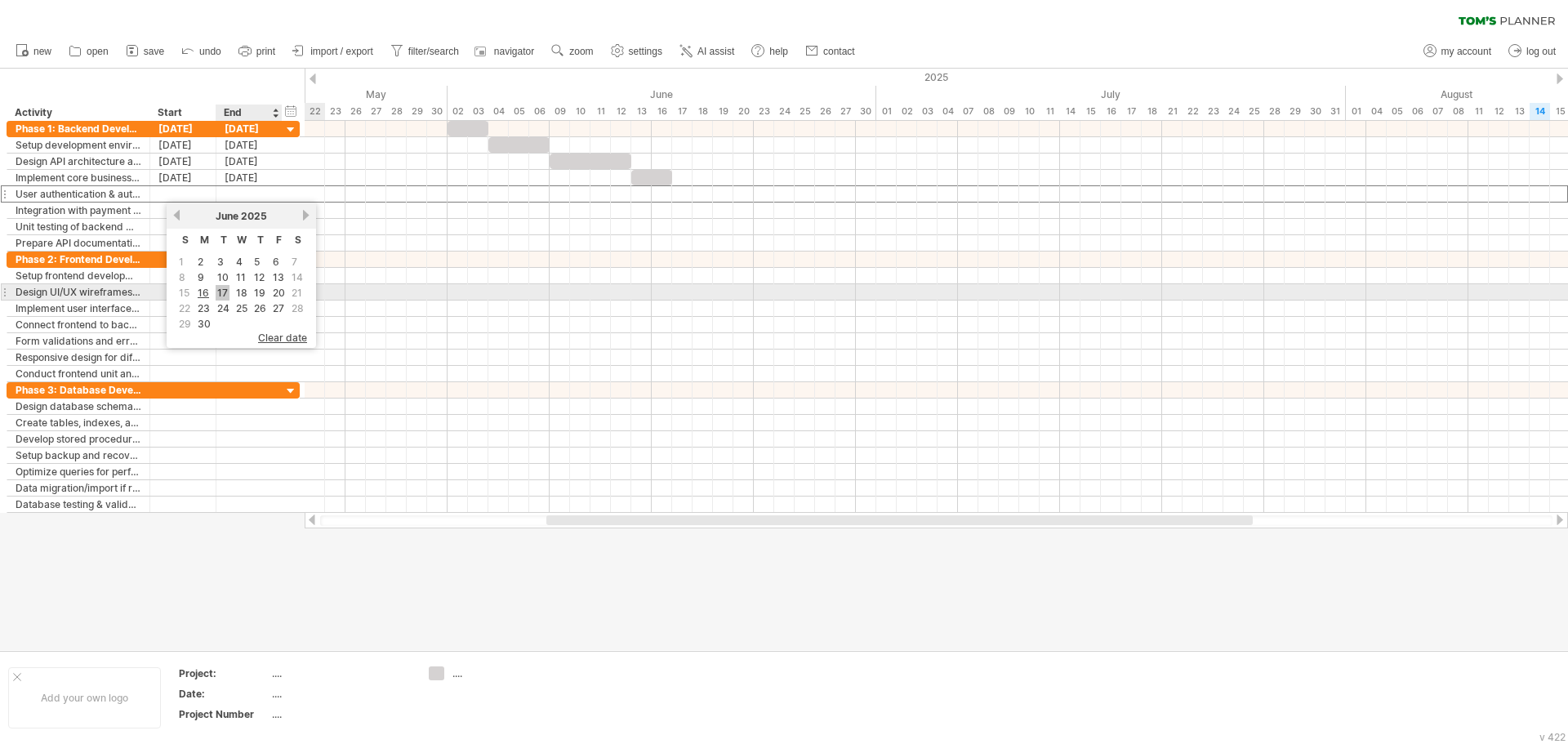
click at [226, 290] on link "17" at bounding box center [222, 293] width 14 height 16
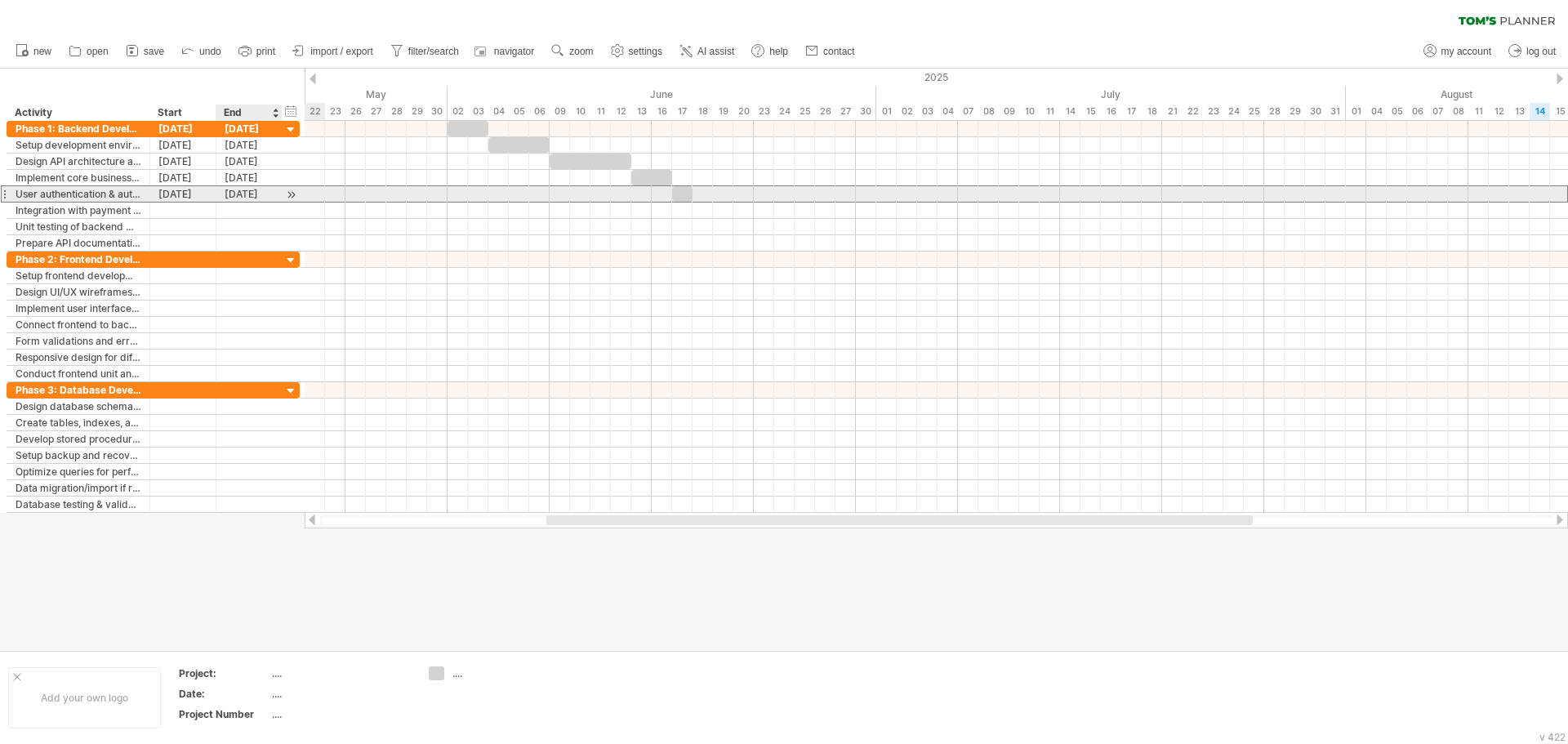
click at [248, 191] on div "17-06-25" at bounding box center [249, 194] width 66 height 16
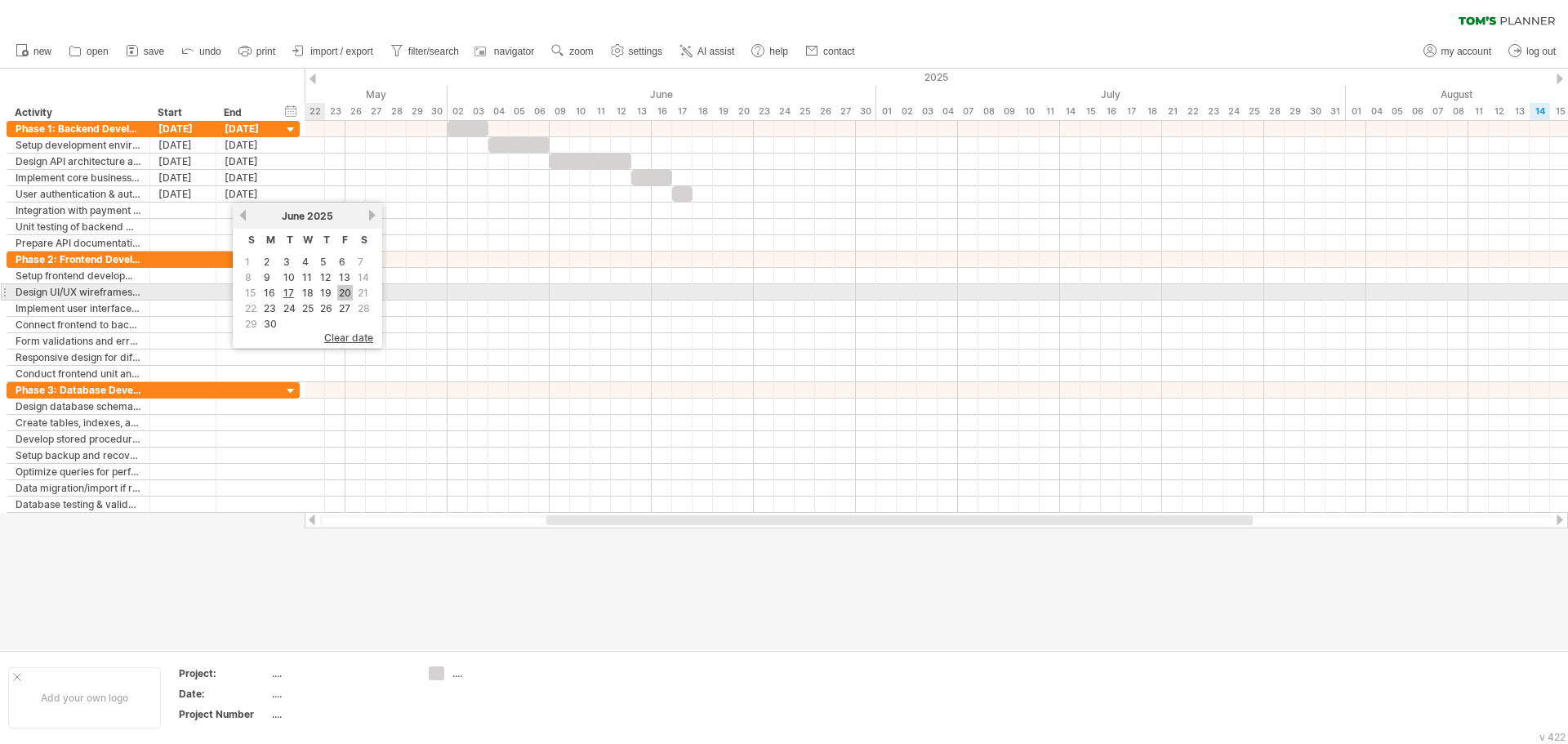
click at [350, 294] on link "20" at bounding box center [345, 293] width 16 height 16
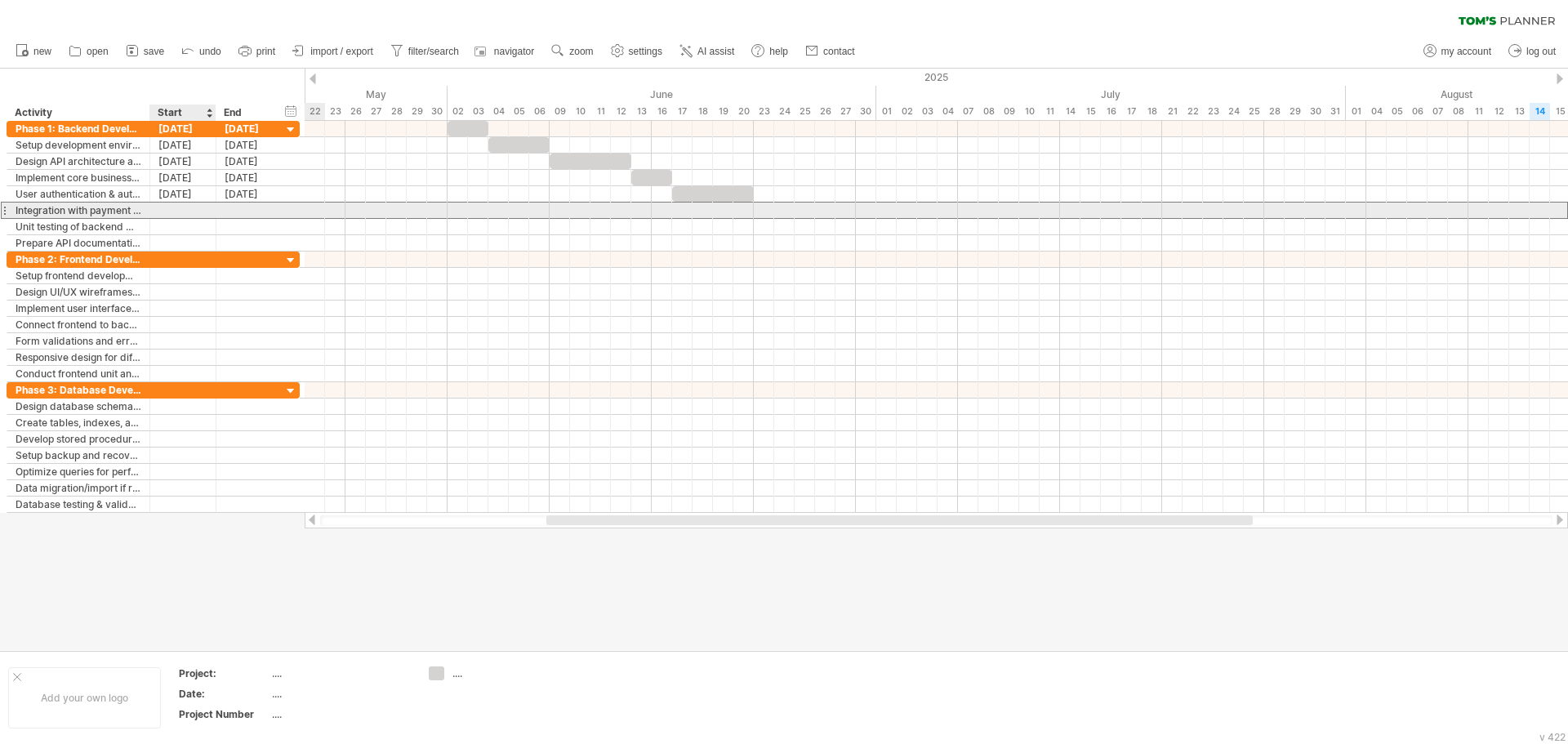
click at [186, 213] on div at bounding box center [183, 211] width 66 height 16
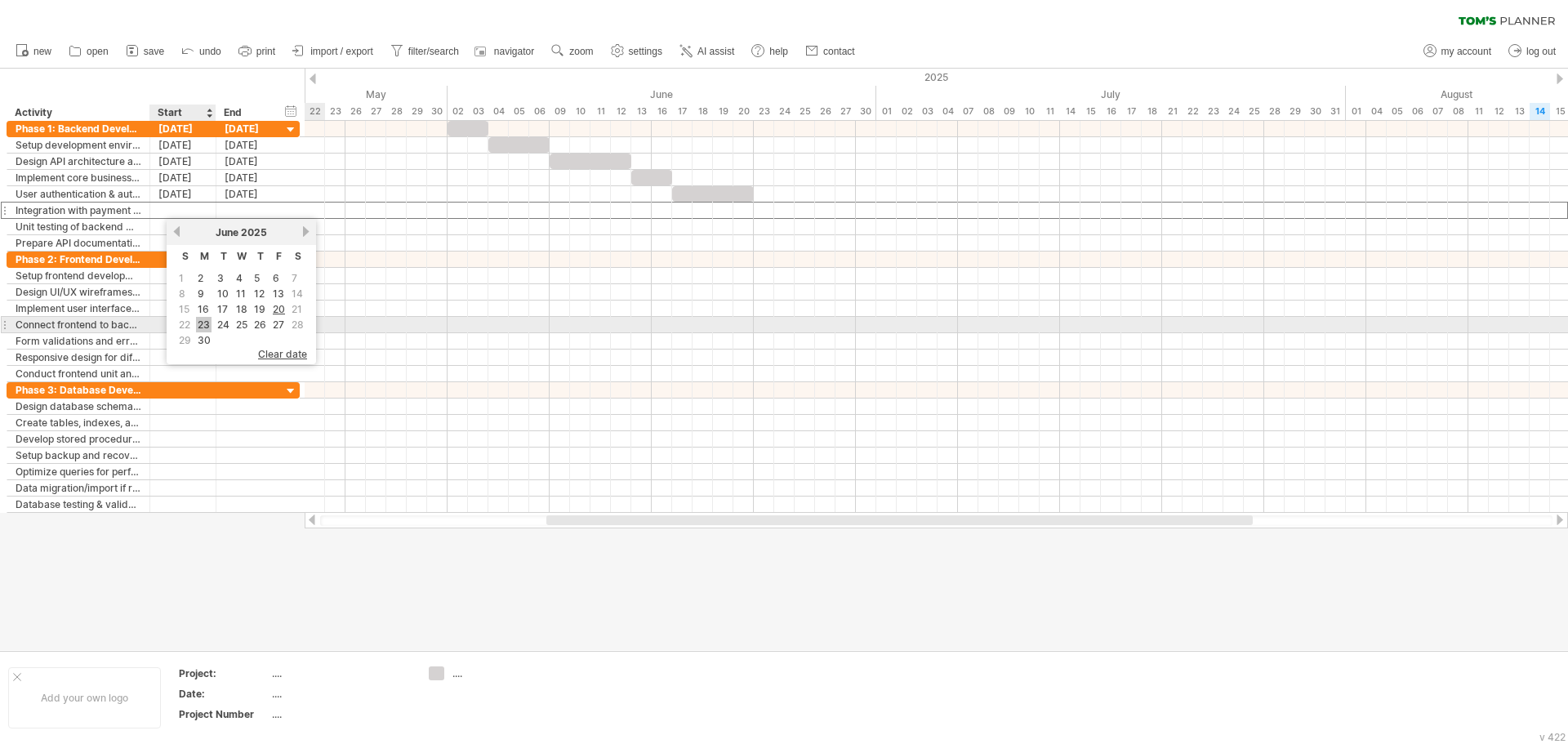
click at [208, 323] on link "23" at bounding box center [204, 325] width 16 height 16
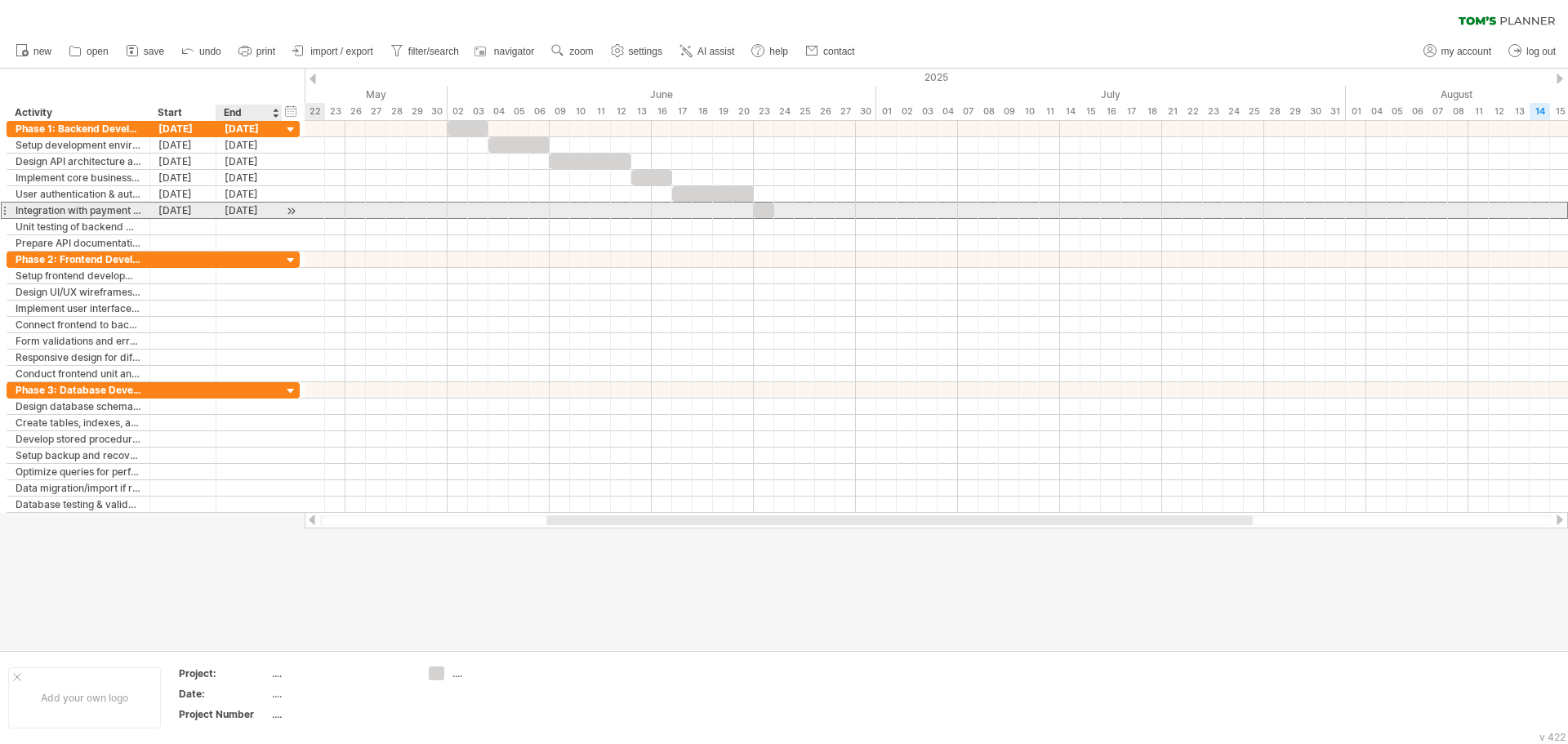
click at [243, 213] on div "23-06-25" at bounding box center [249, 211] width 66 height 16
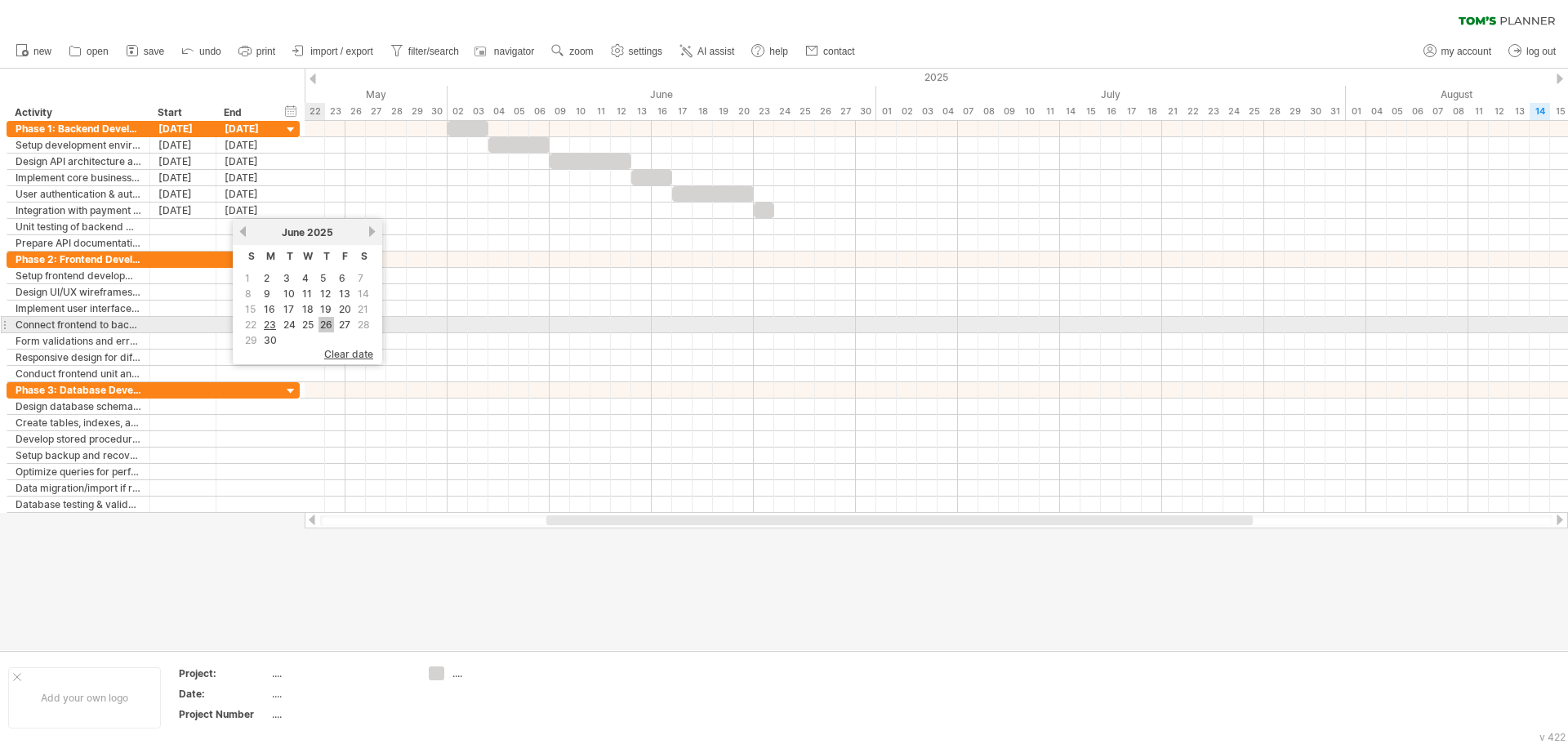
click at [323, 328] on link "26" at bounding box center [327, 325] width 16 height 16
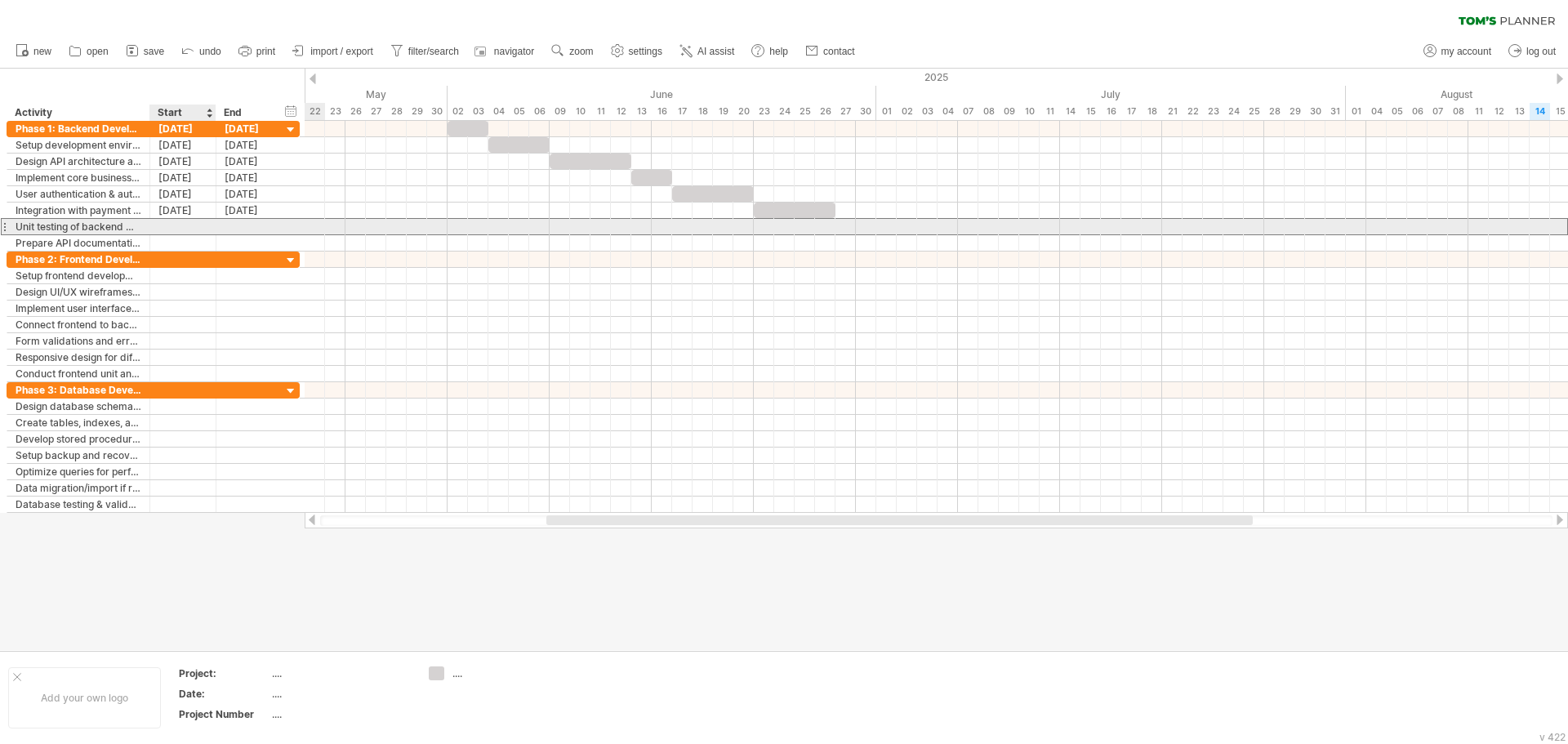
click at [199, 228] on div at bounding box center [183, 227] width 66 height 16
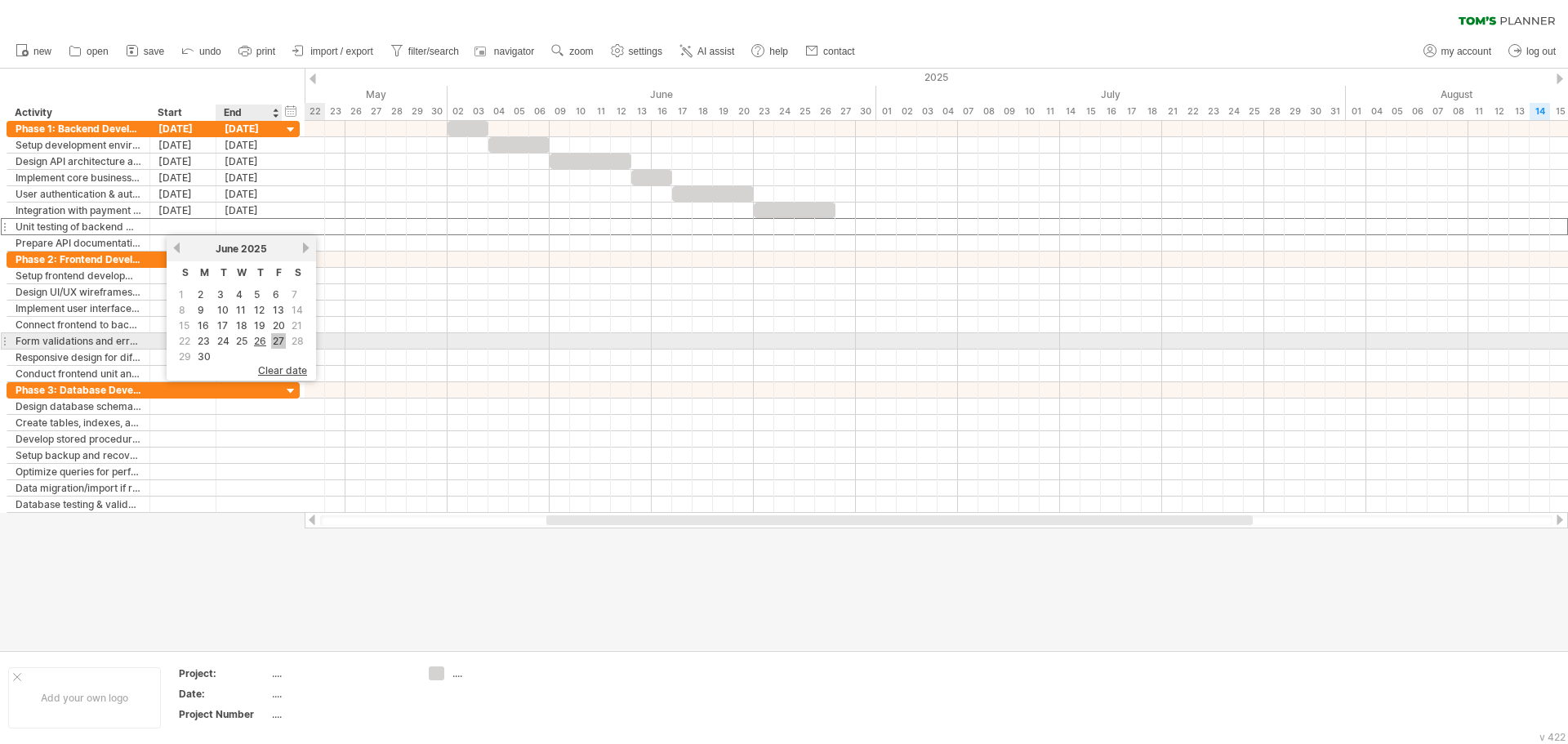
click at [283, 343] on link "27" at bounding box center [278, 341] width 15 height 16
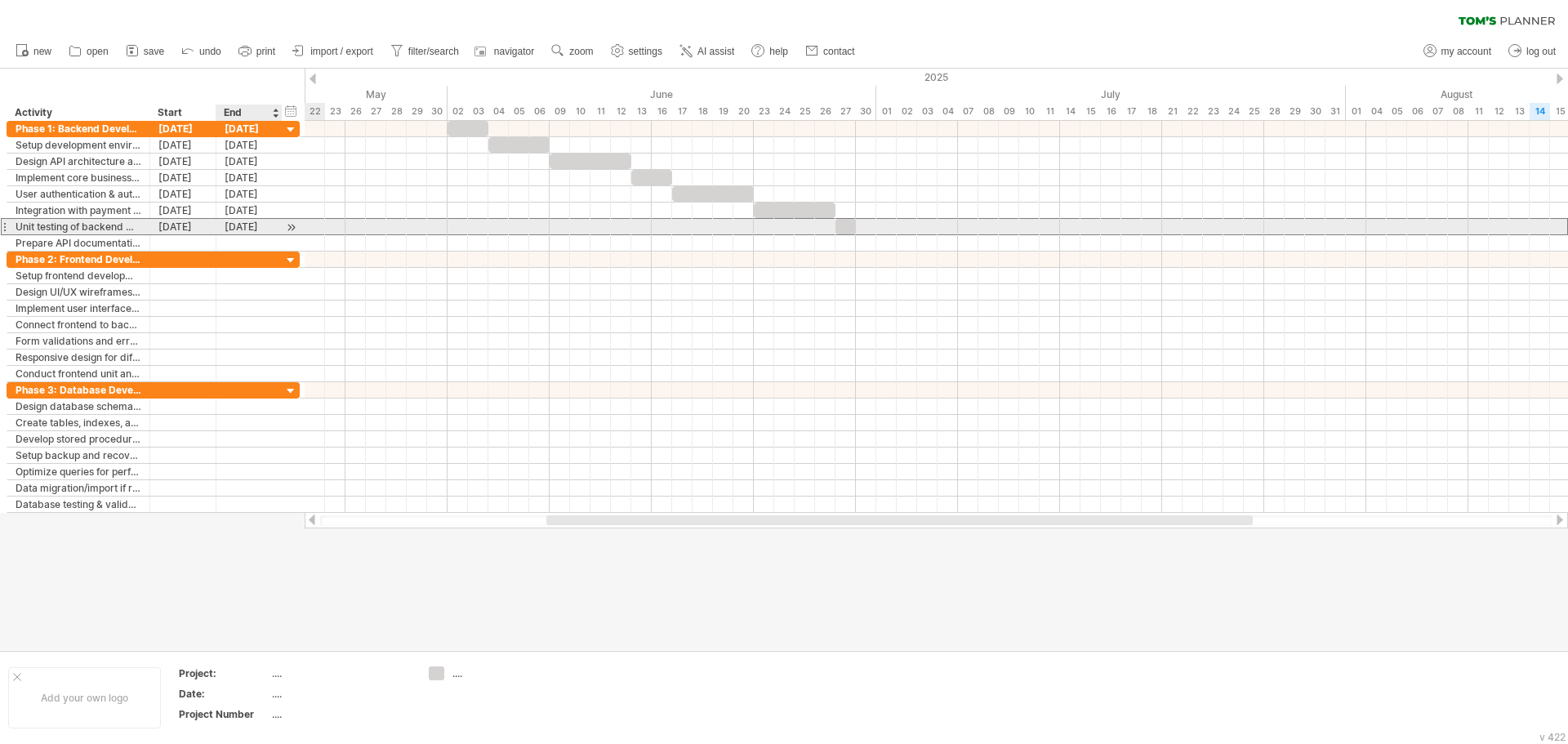
click at [249, 228] on div "27-06-25" at bounding box center [249, 227] width 66 height 16
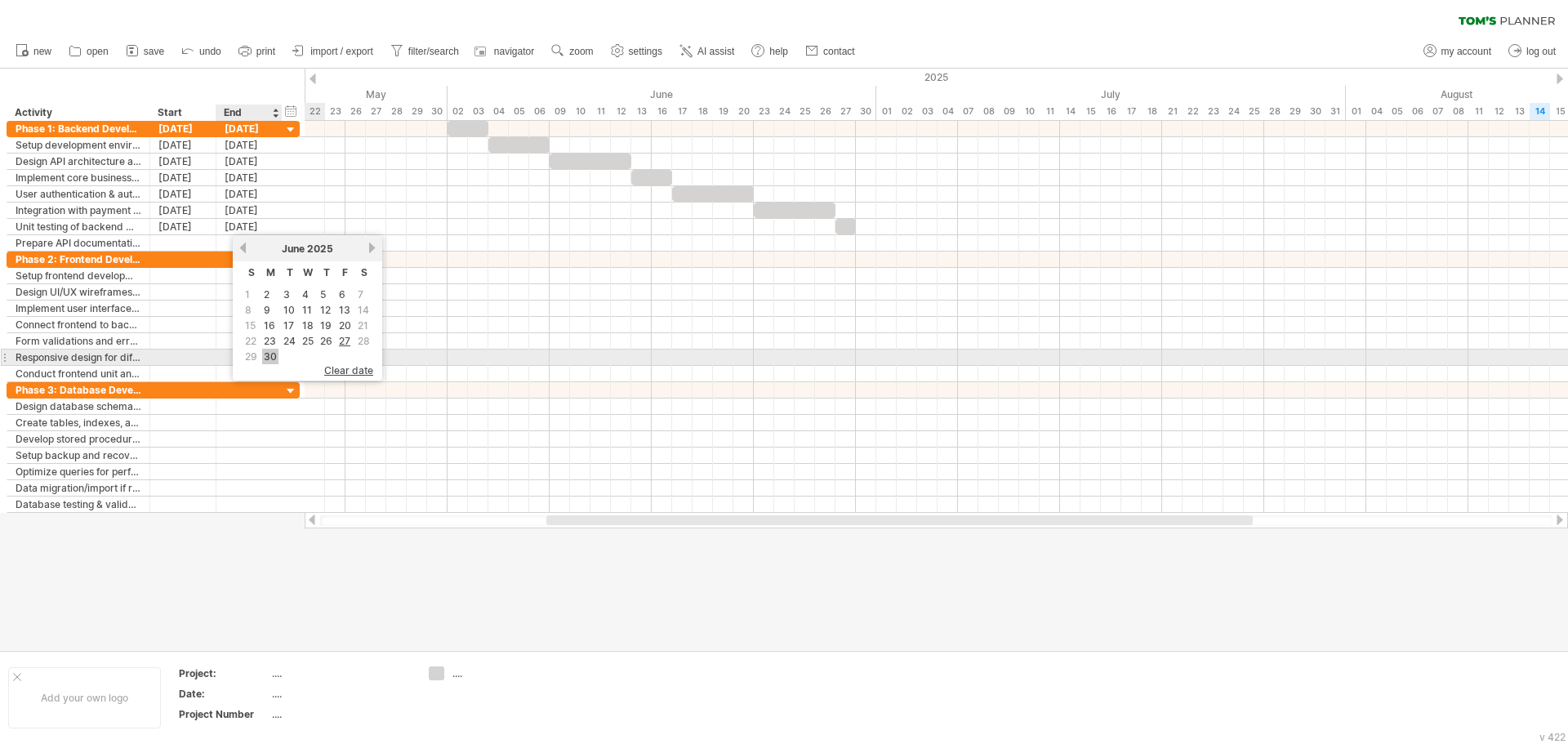
click at [271, 358] on link "30" at bounding box center [270, 357] width 17 height 16
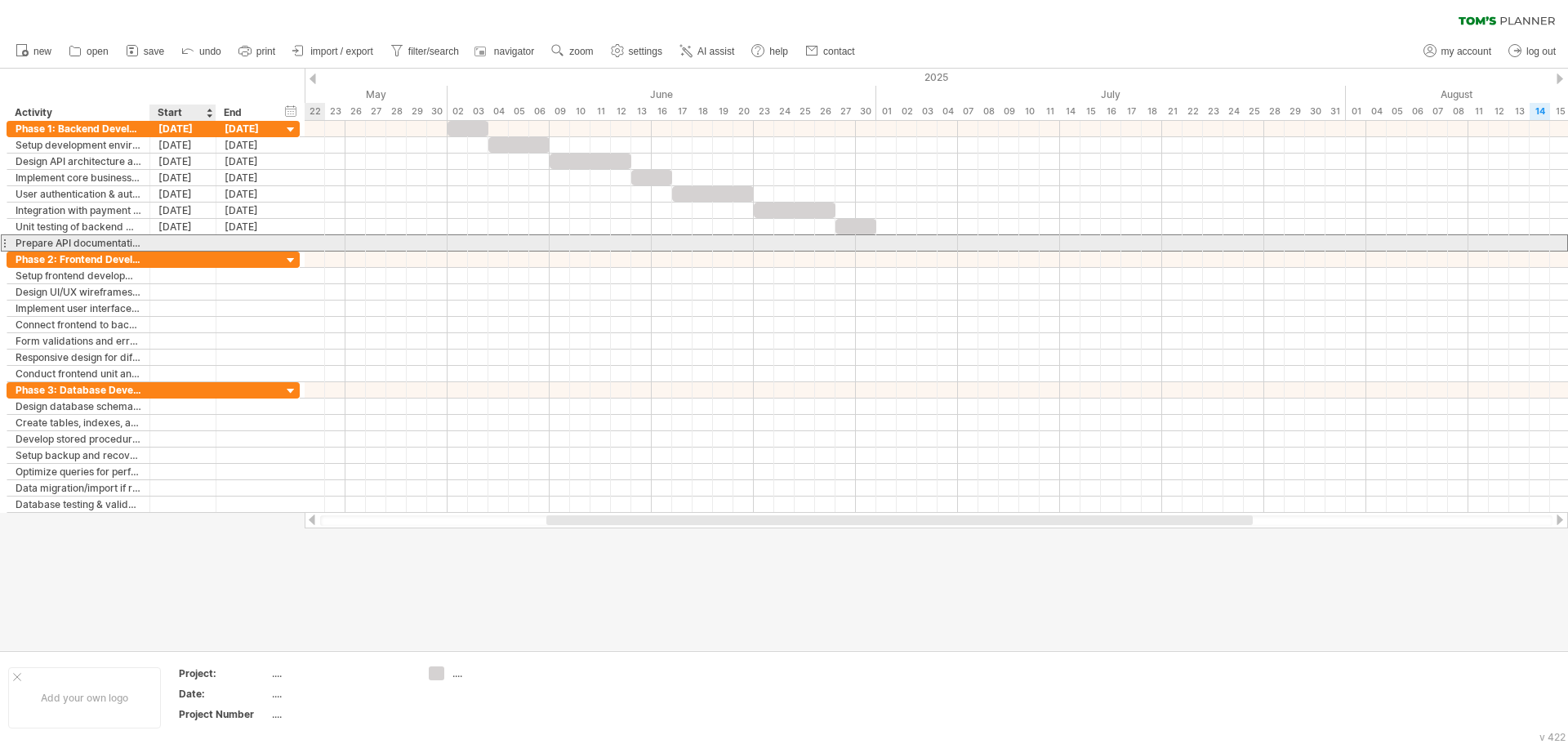
click at [202, 245] on div at bounding box center [183, 243] width 66 height 16
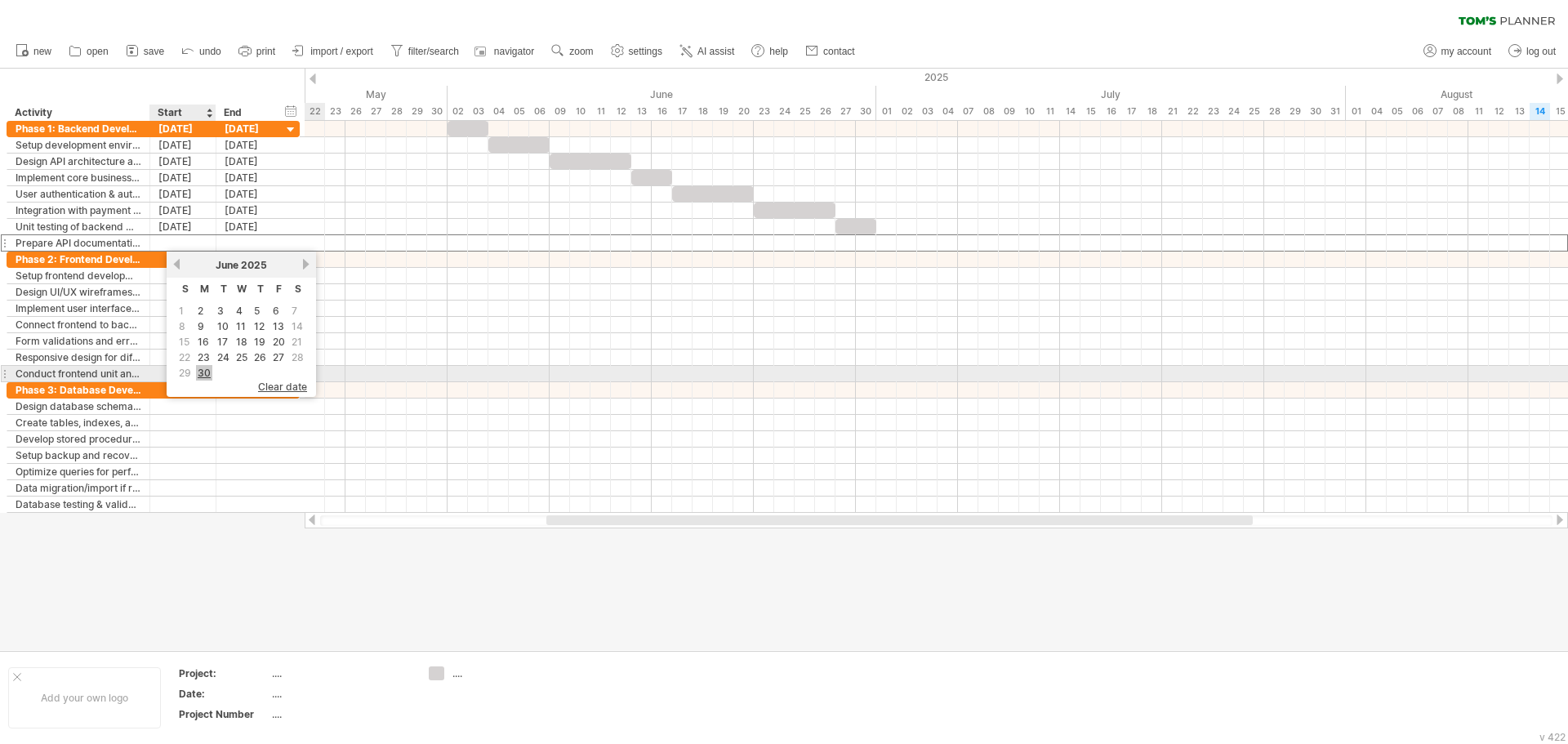
click at [206, 370] on link "30" at bounding box center [204, 373] width 17 height 16
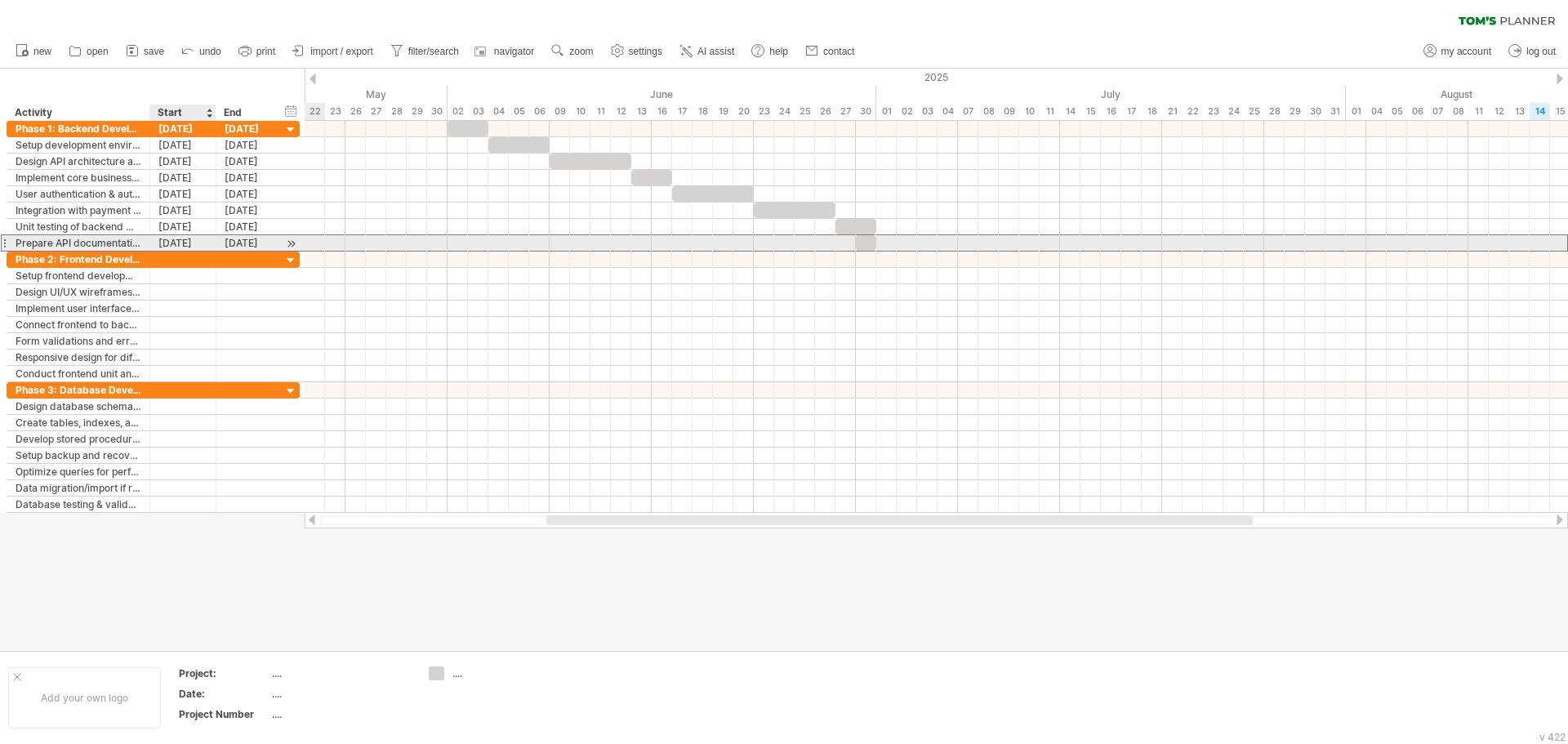
click at [201, 245] on div "30-06-25" at bounding box center [183, 243] width 66 height 16
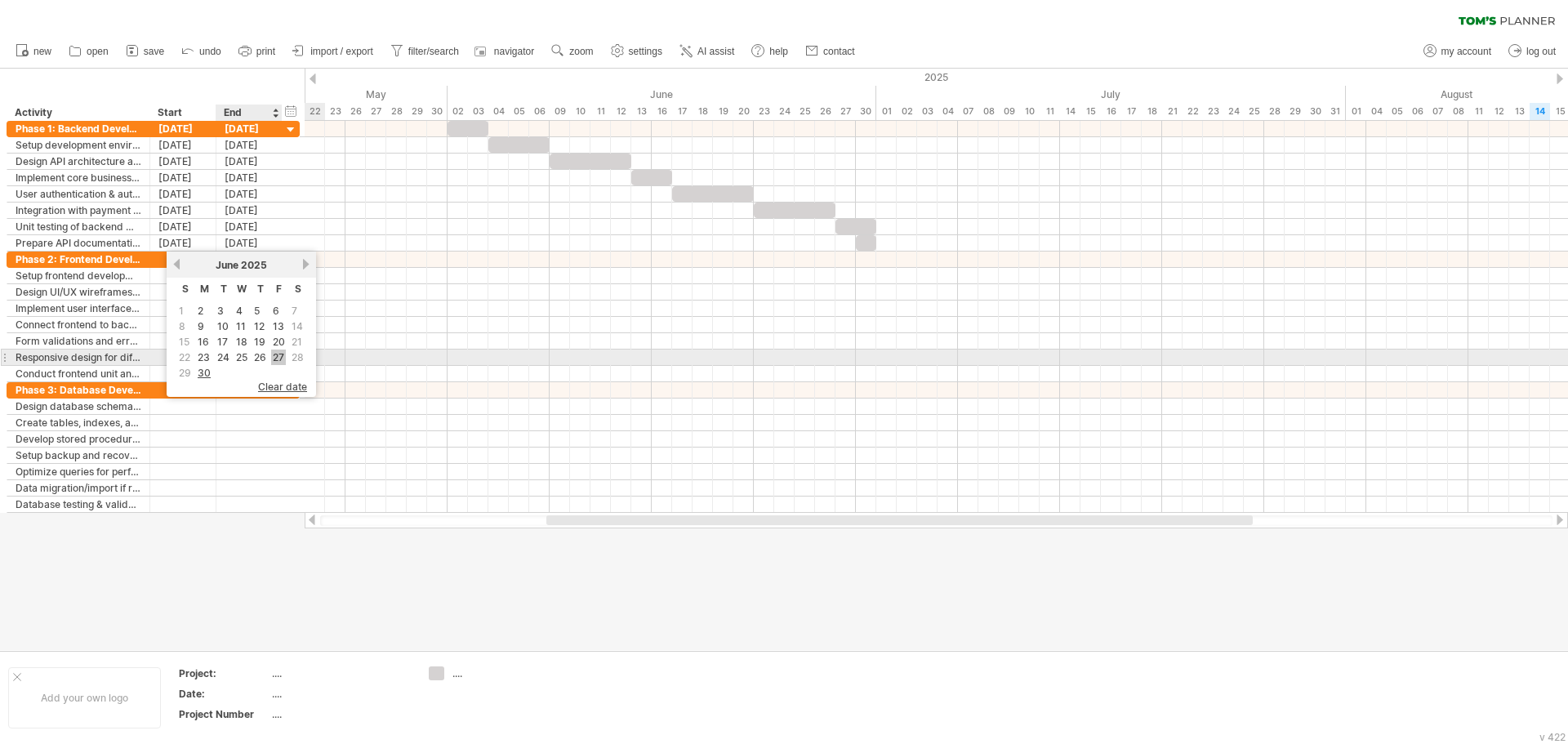
click at [279, 354] on link "27" at bounding box center [278, 358] width 15 height 16
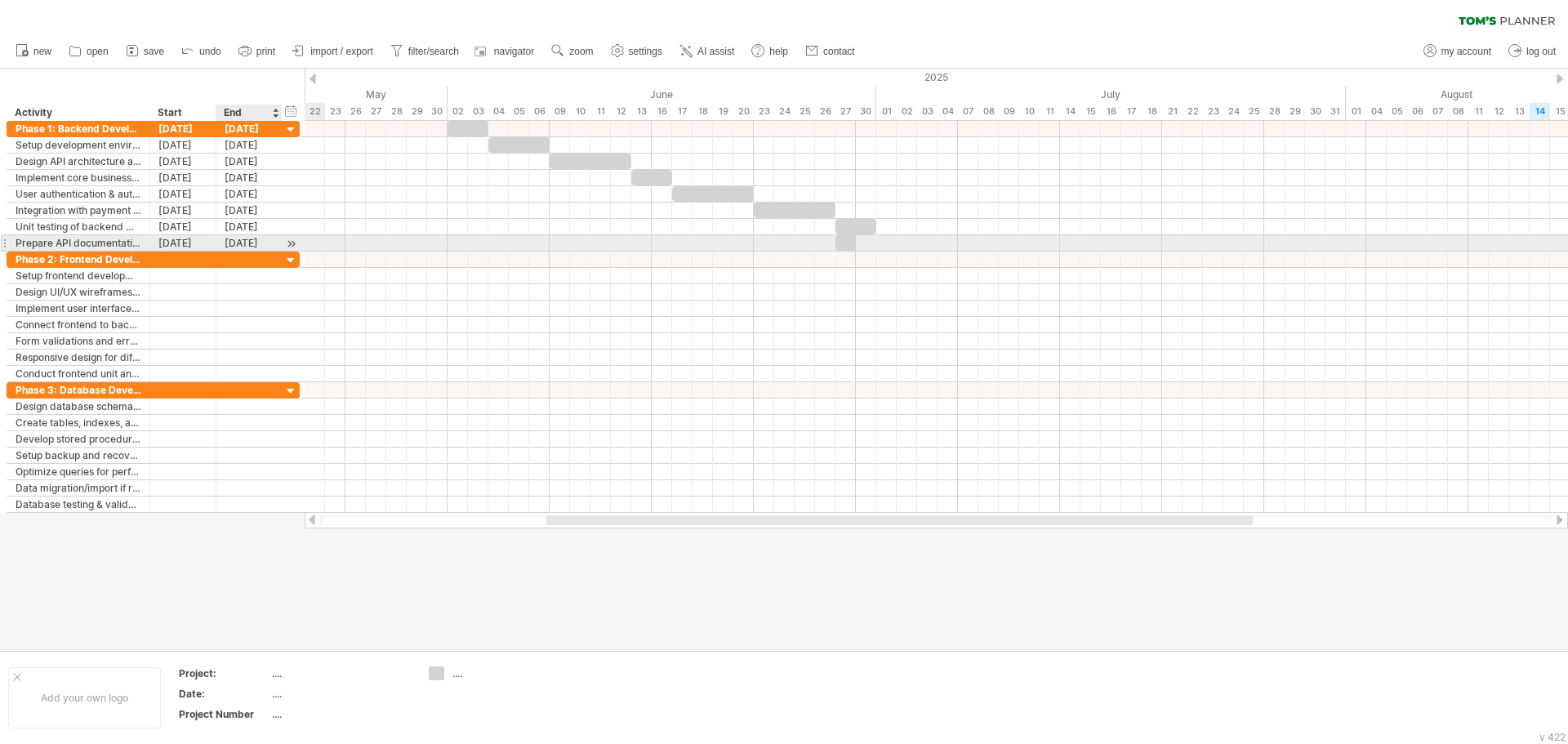
click at [235, 239] on div "27-06-25" at bounding box center [249, 243] width 66 height 16
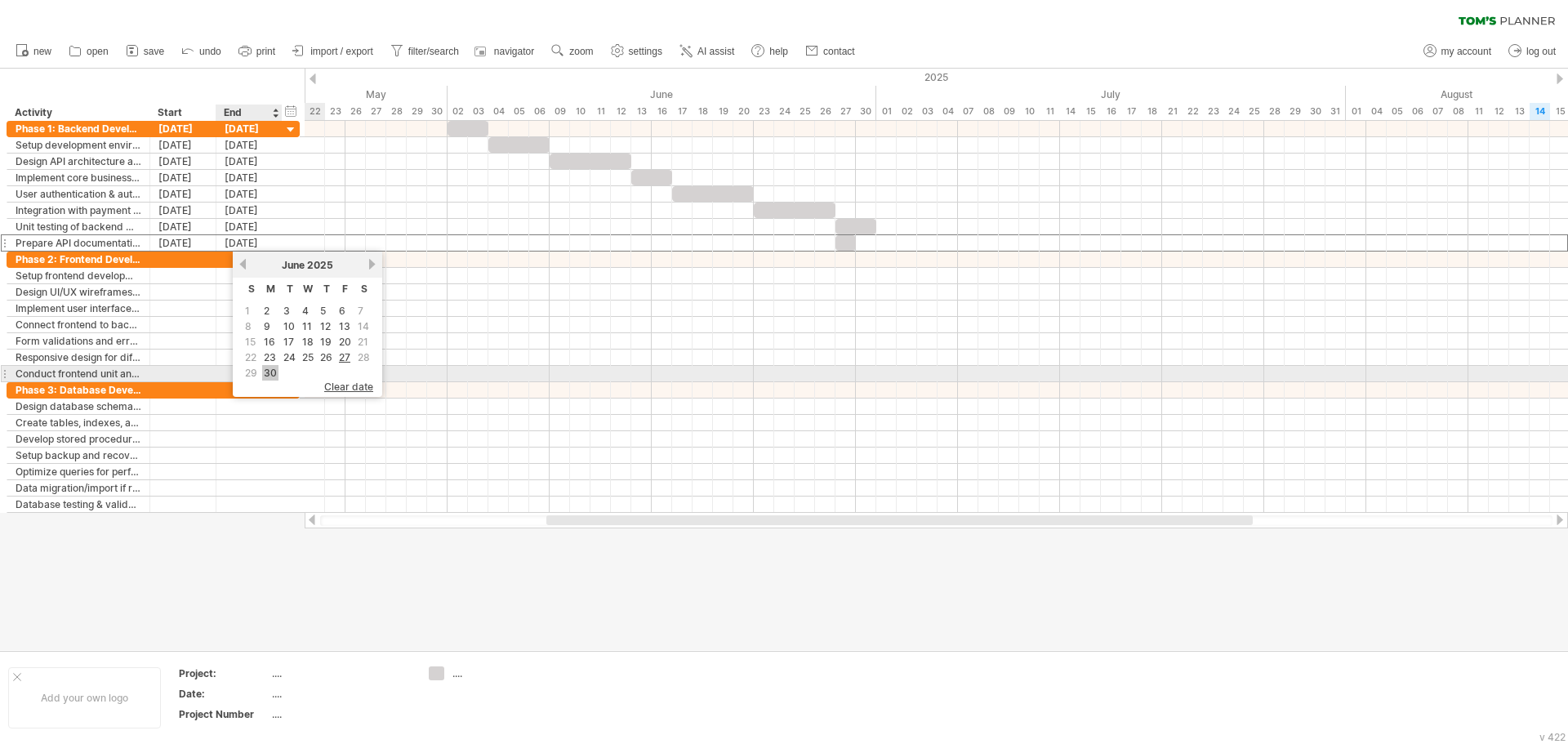
click at [272, 372] on link "30" at bounding box center [270, 373] width 17 height 16
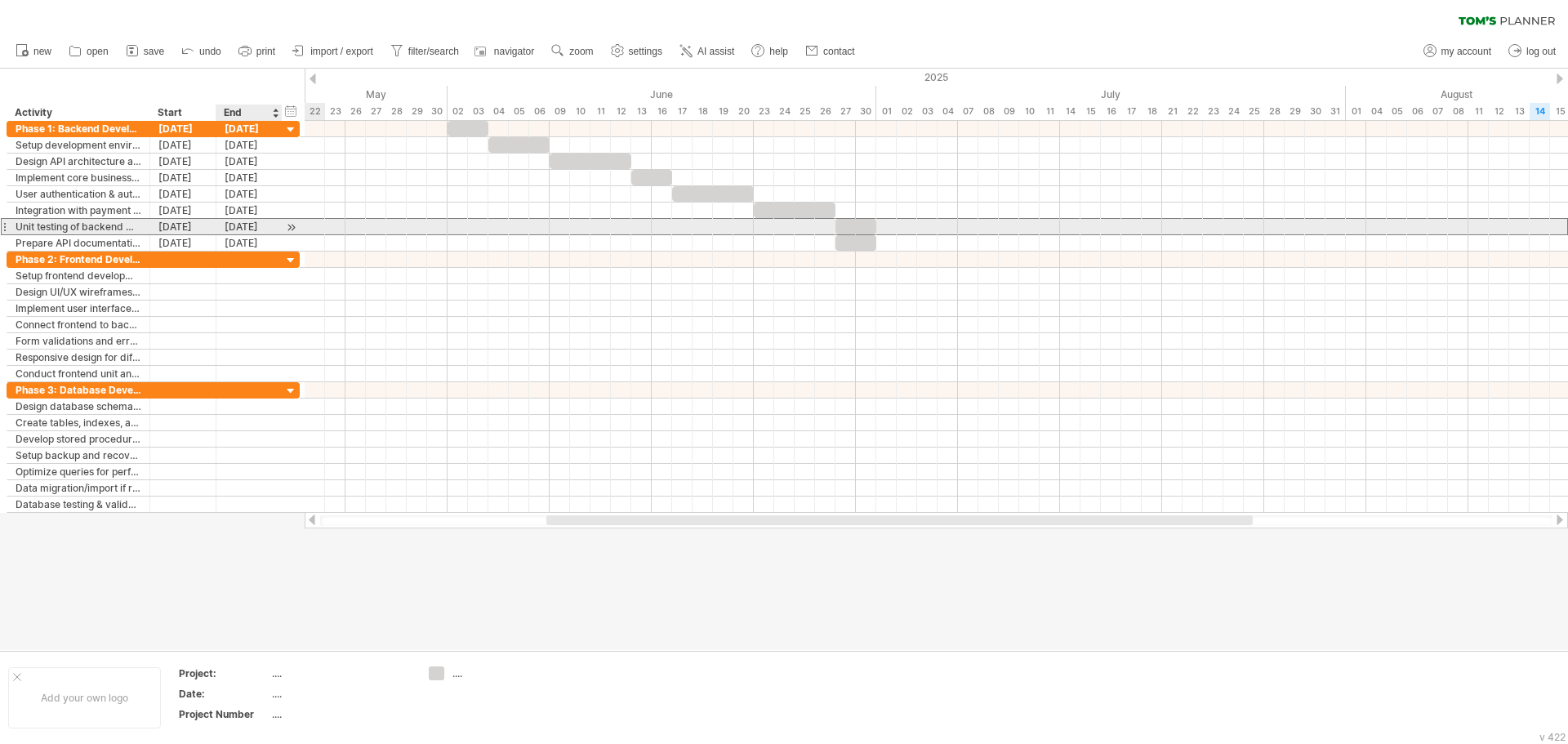
click at [252, 228] on div "30-06-25" at bounding box center [249, 227] width 66 height 16
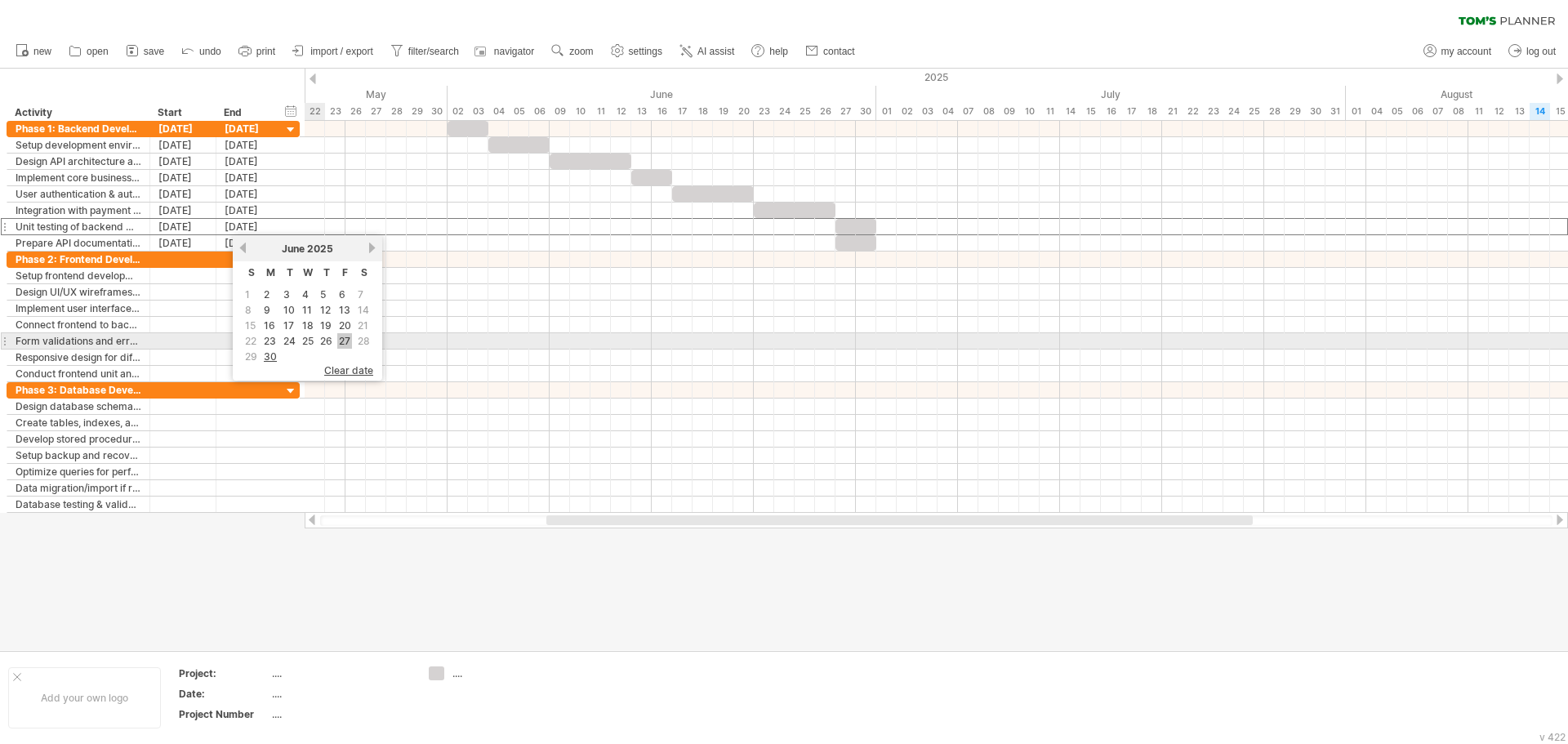
click at [343, 338] on link "27" at bounding box center [344, 341] width 15 height 16
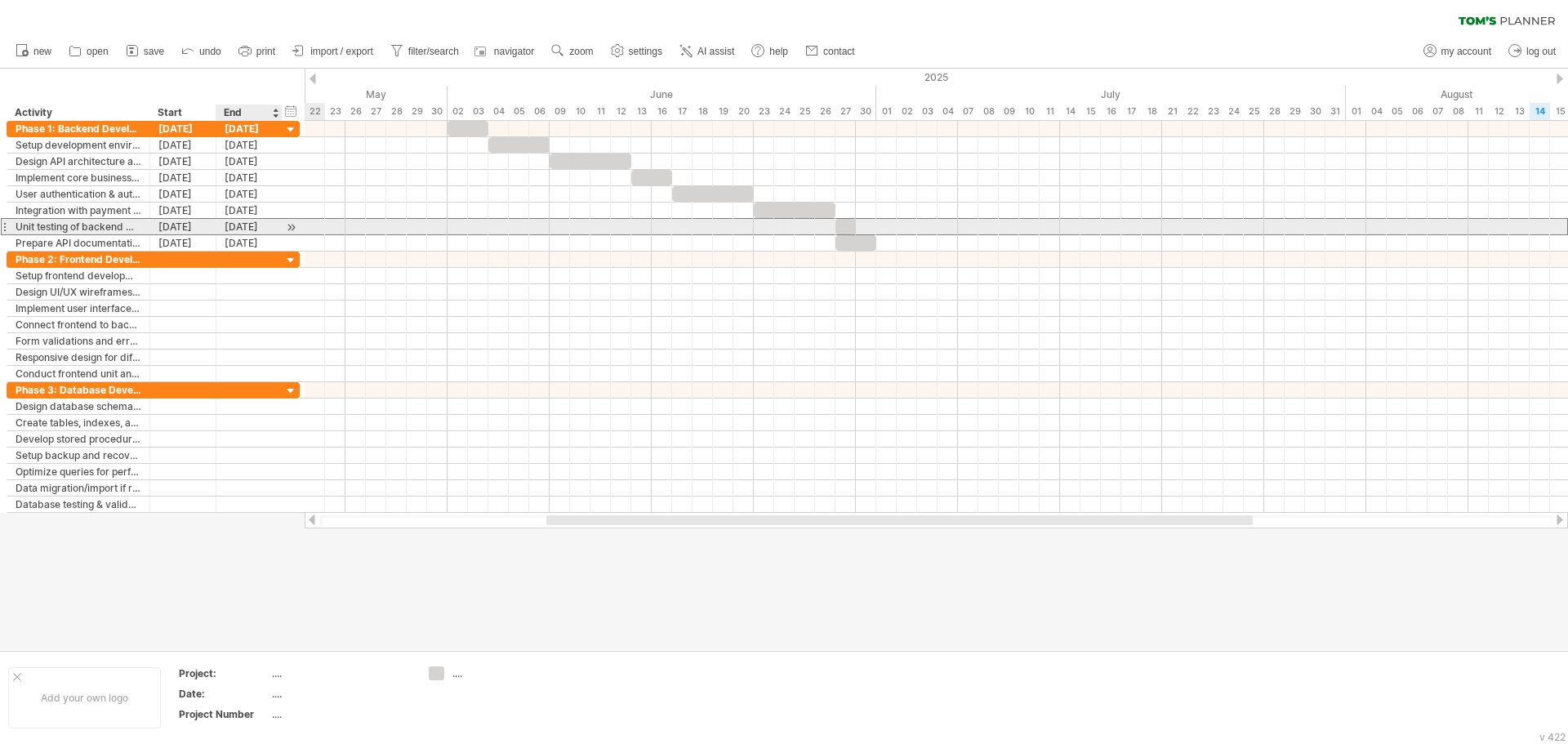
click at [244, 226] on div "27-06-25" at bounding box center [249, 227] width 66 height 16
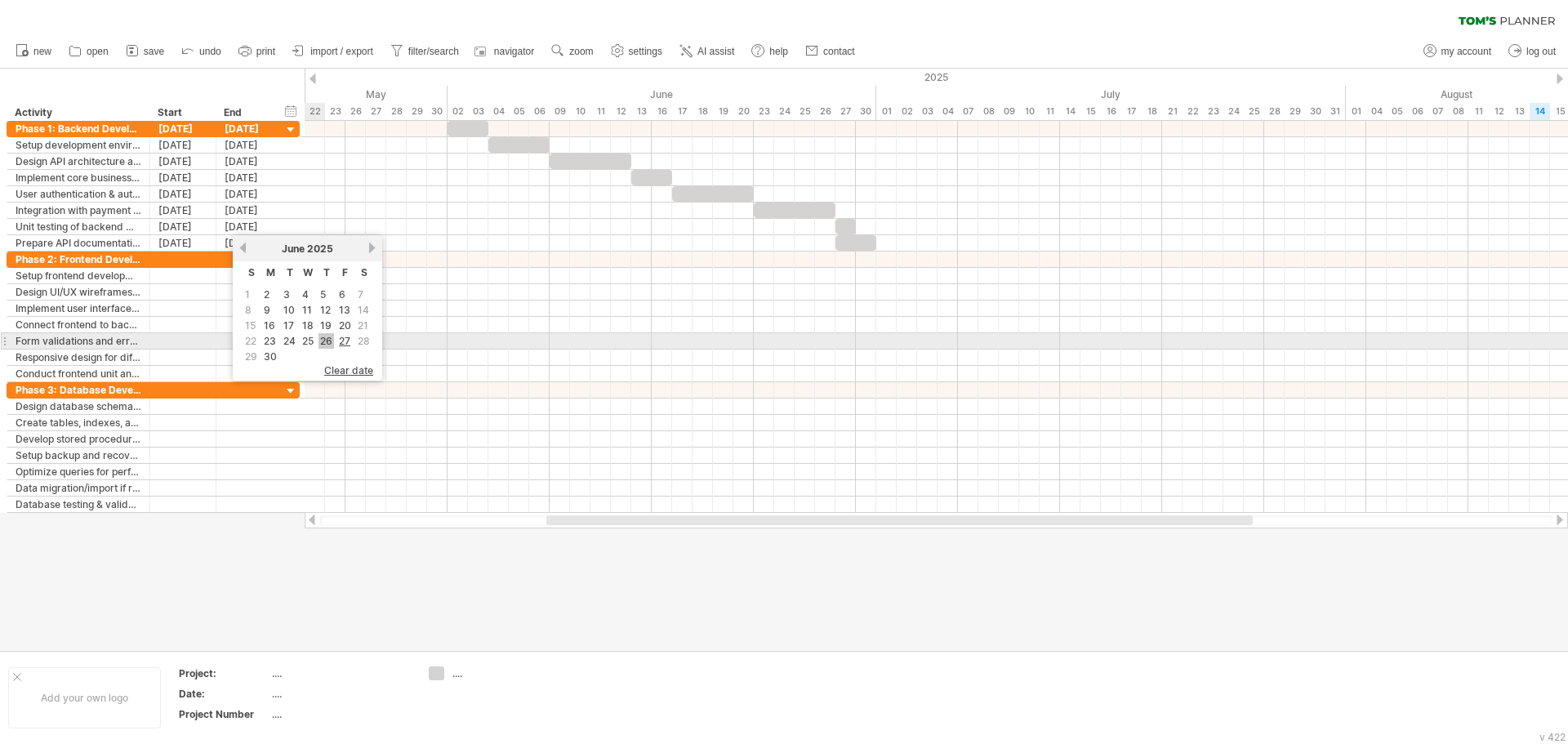
click at [329, 340] on link "26" at bounding box center [327, 341] width 16 height 16
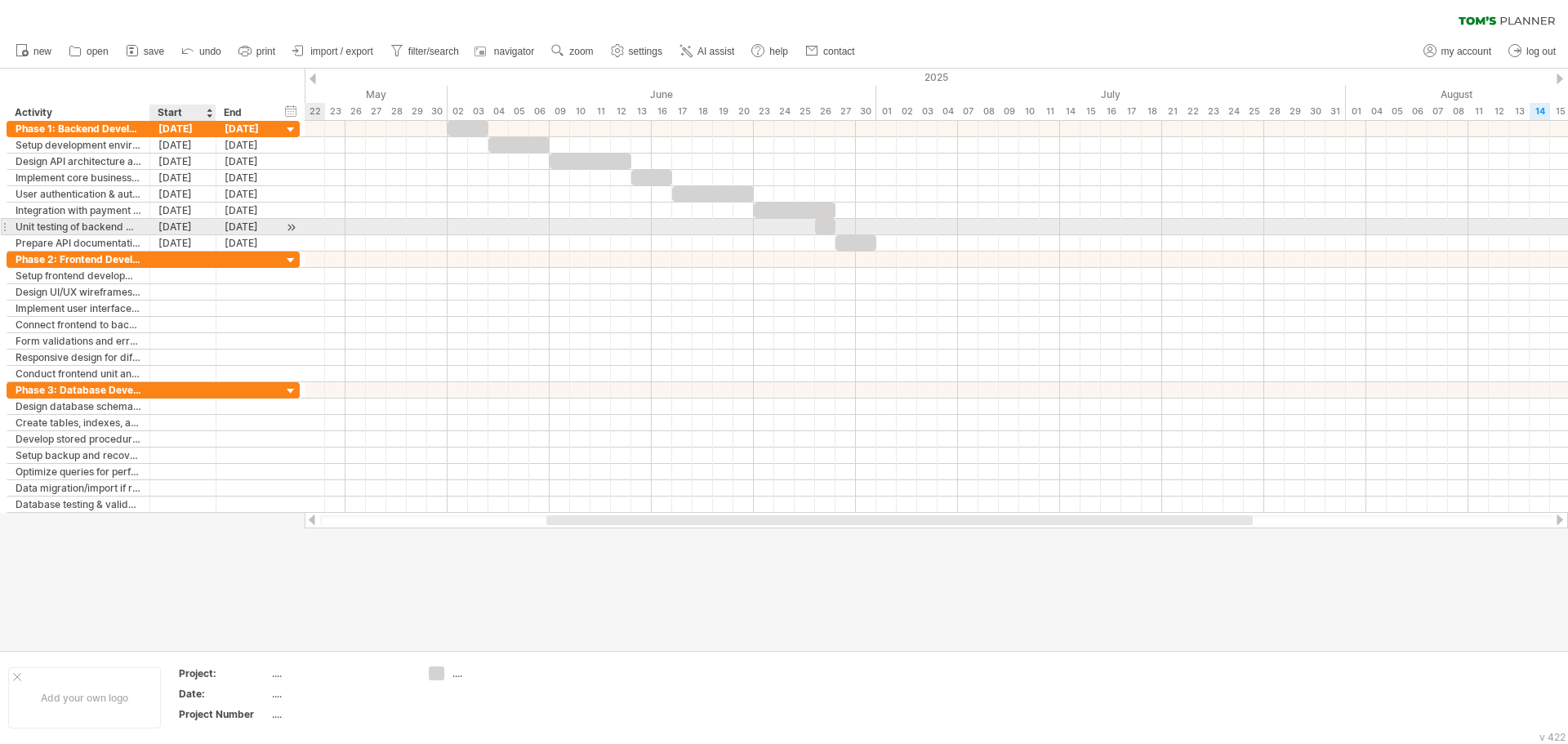
click at [209, 222] on div "26-06-25" at bounding box center [183, 227] width 66 height 16
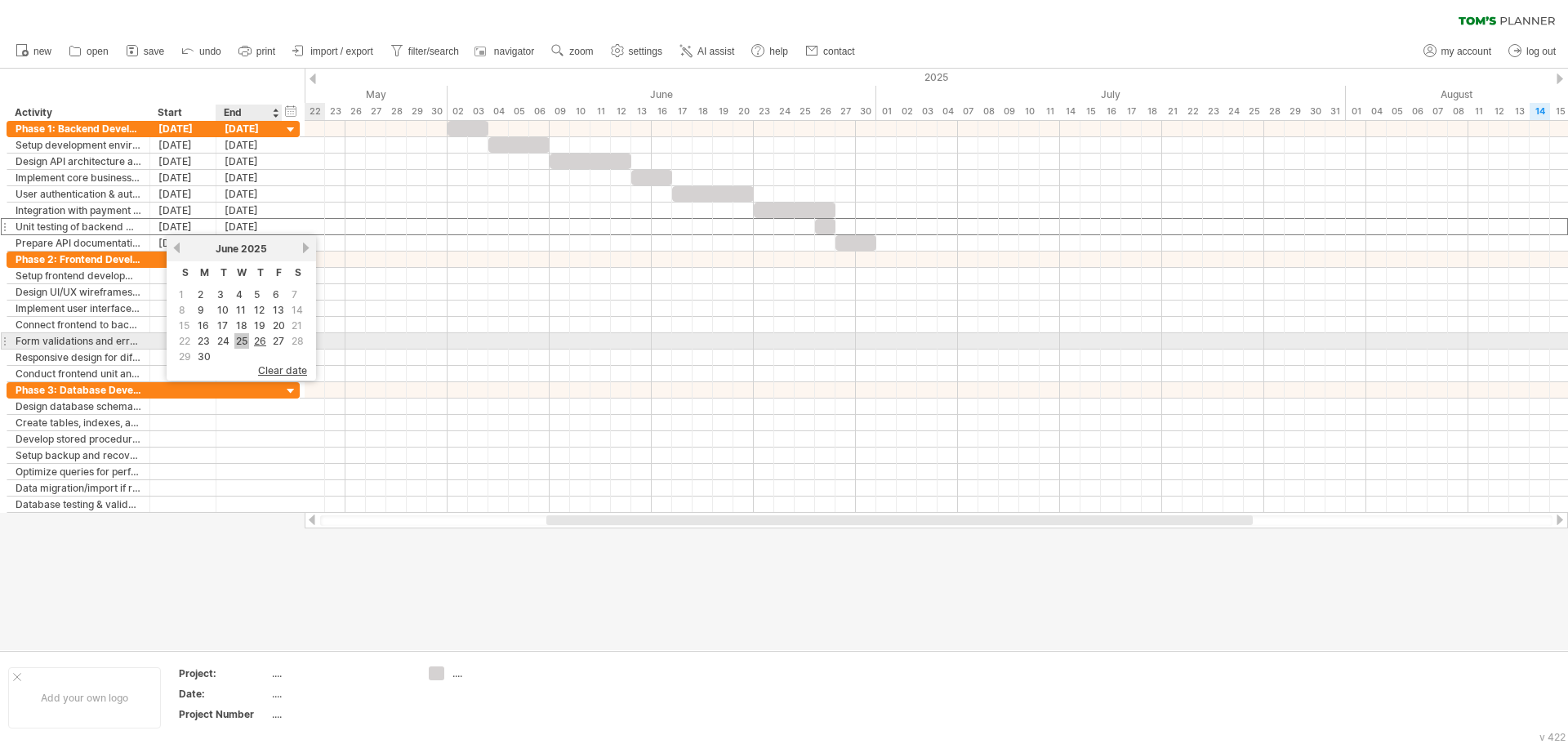
click at [242, 343] on link "25" at bounding box center [242, 341] width 15 height 16
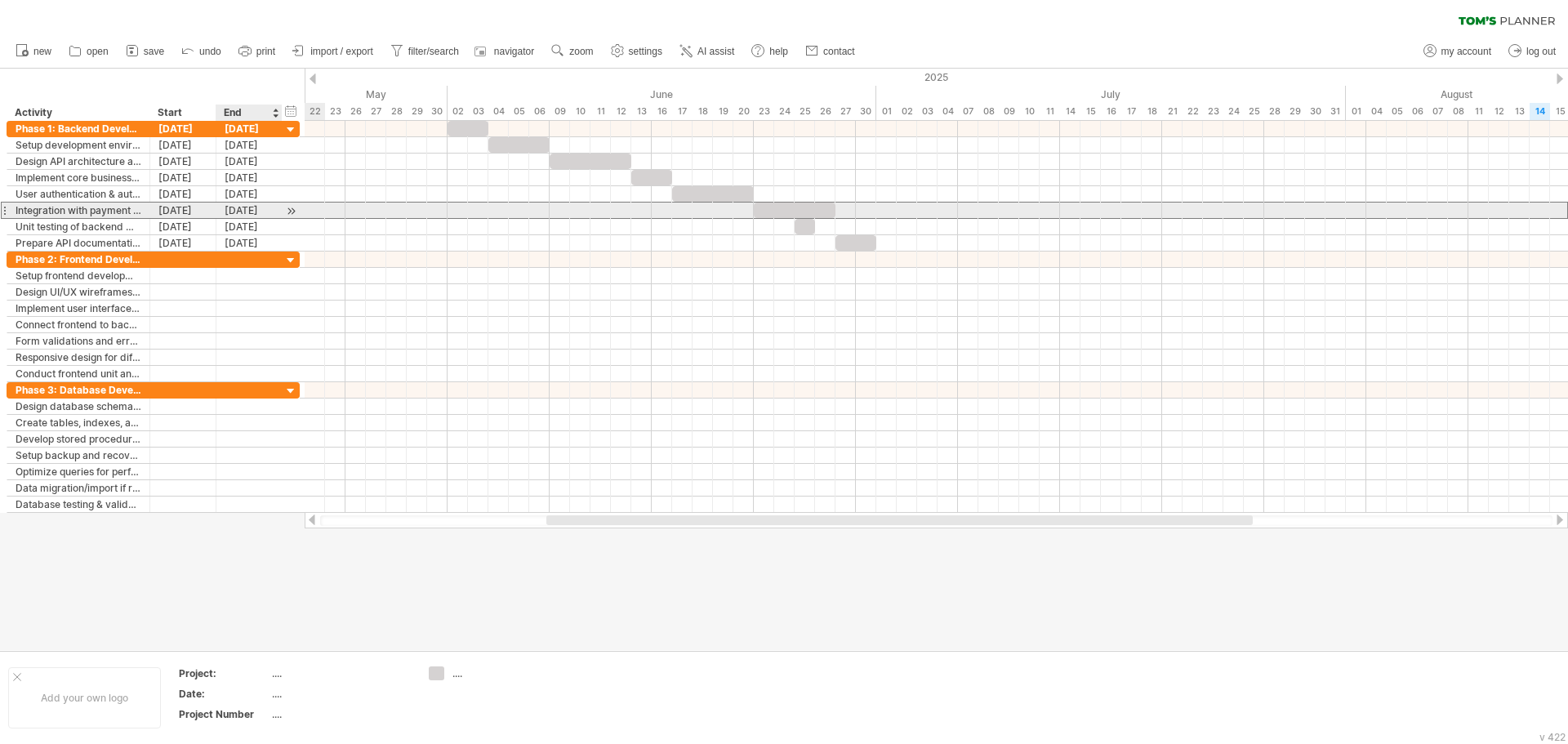
click at [264, 204] on div "26-06-25" at bounding box center [249, 211] width 66 height 16
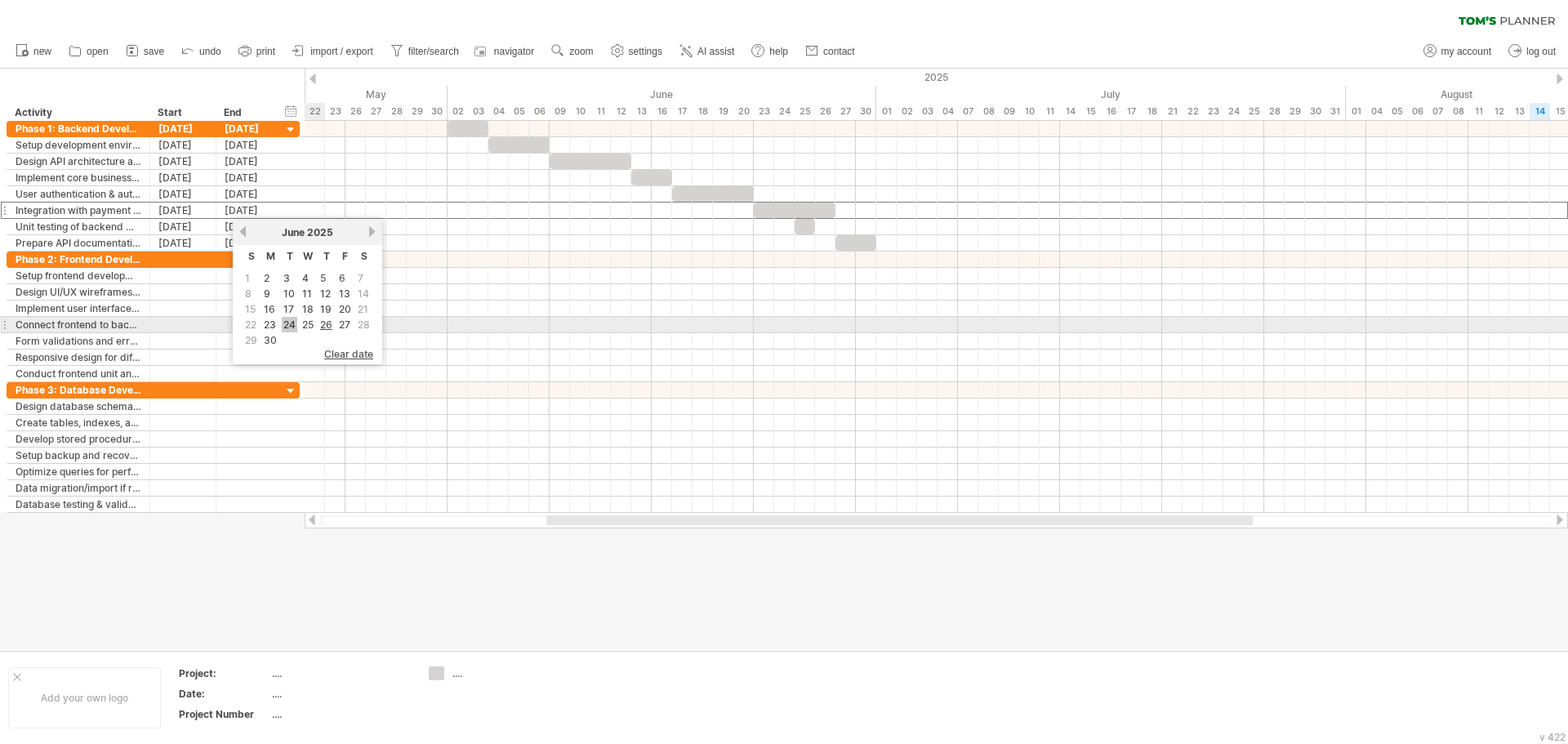
click at [294, 329] on link "24" at bounding box center [290, 325] width 16 height 16
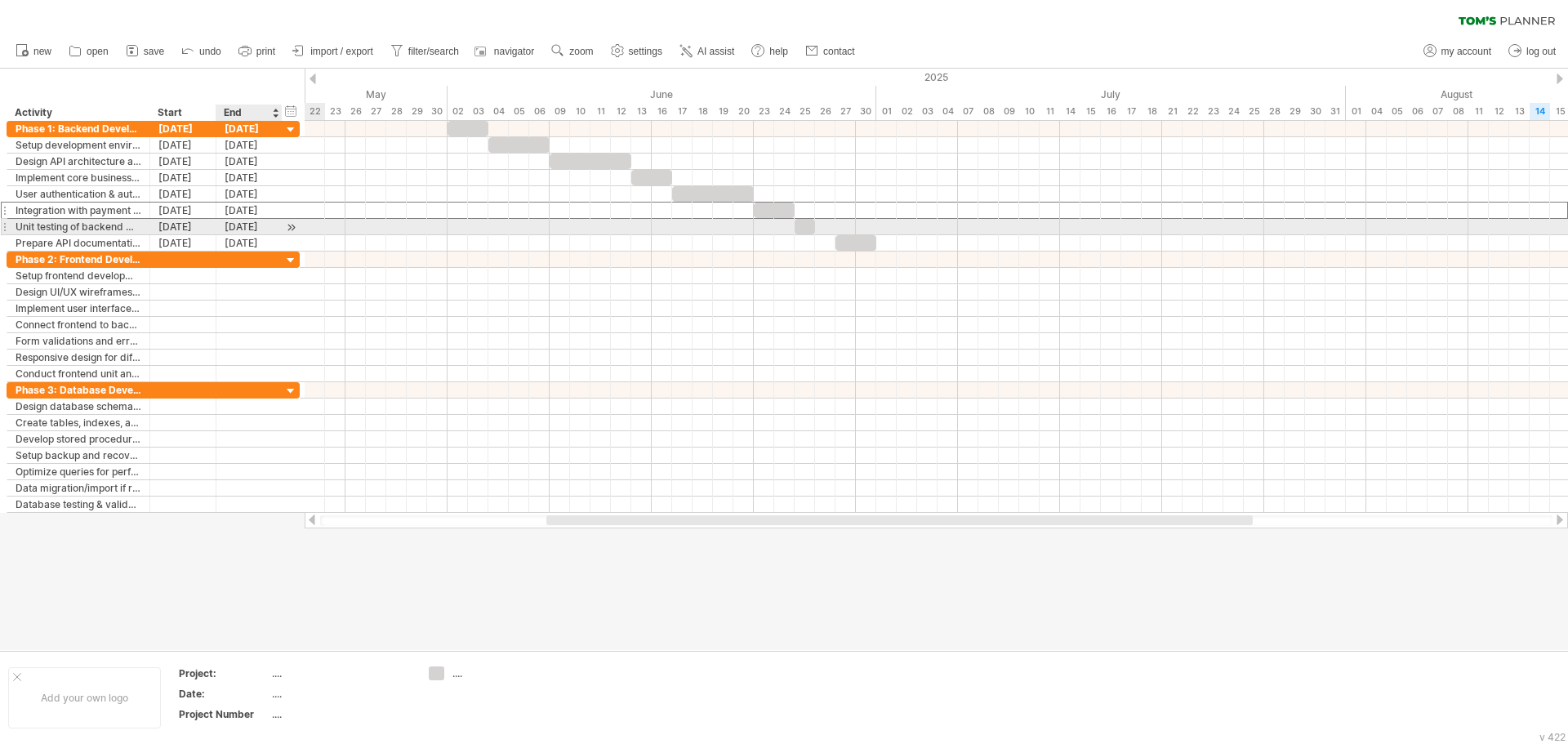
click at [242, 227] on div "25-06-25" at bounding box center [249, 227] width 66 height 16
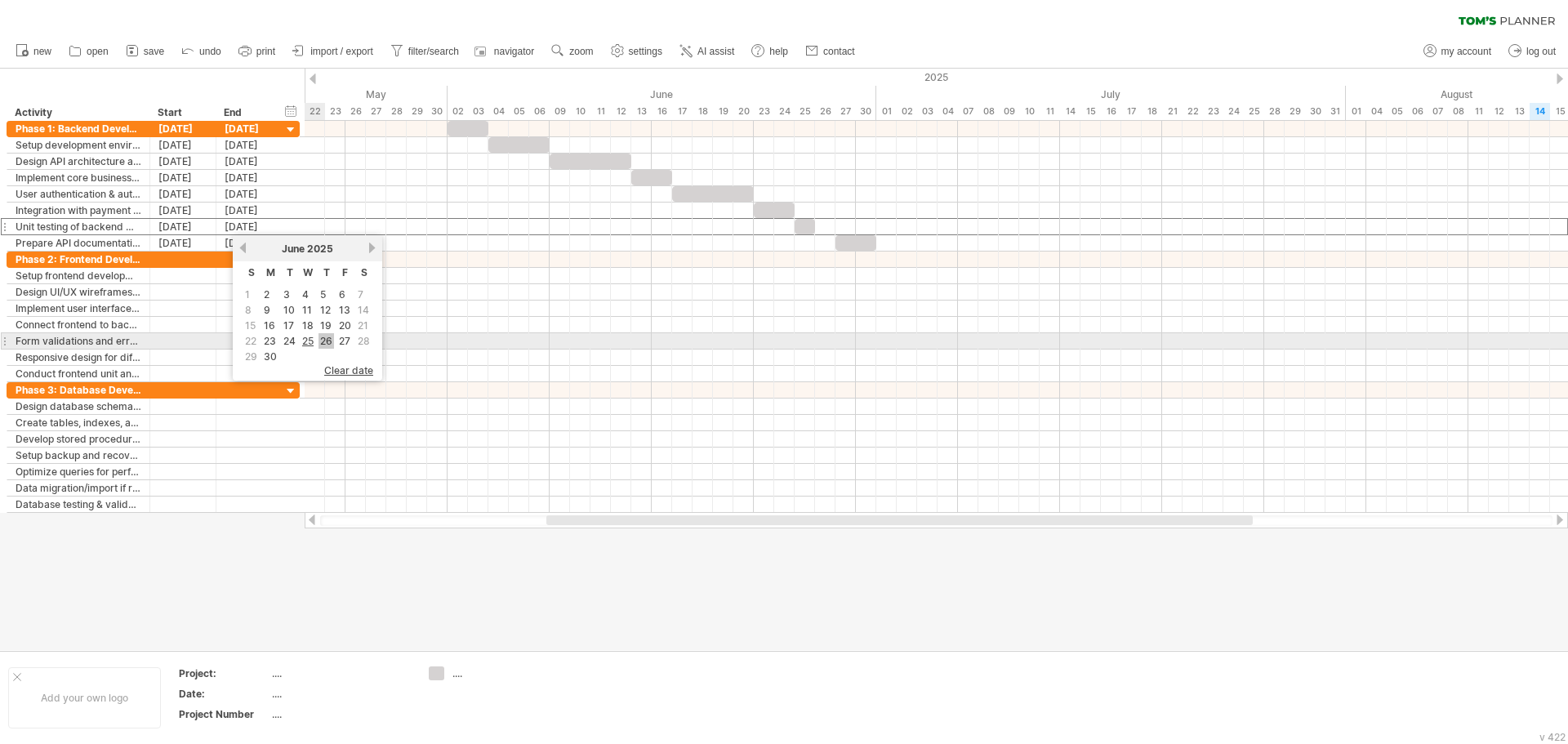
click at [322, 336] on link "26" at bounding box center [327, 341] width 16 height 16
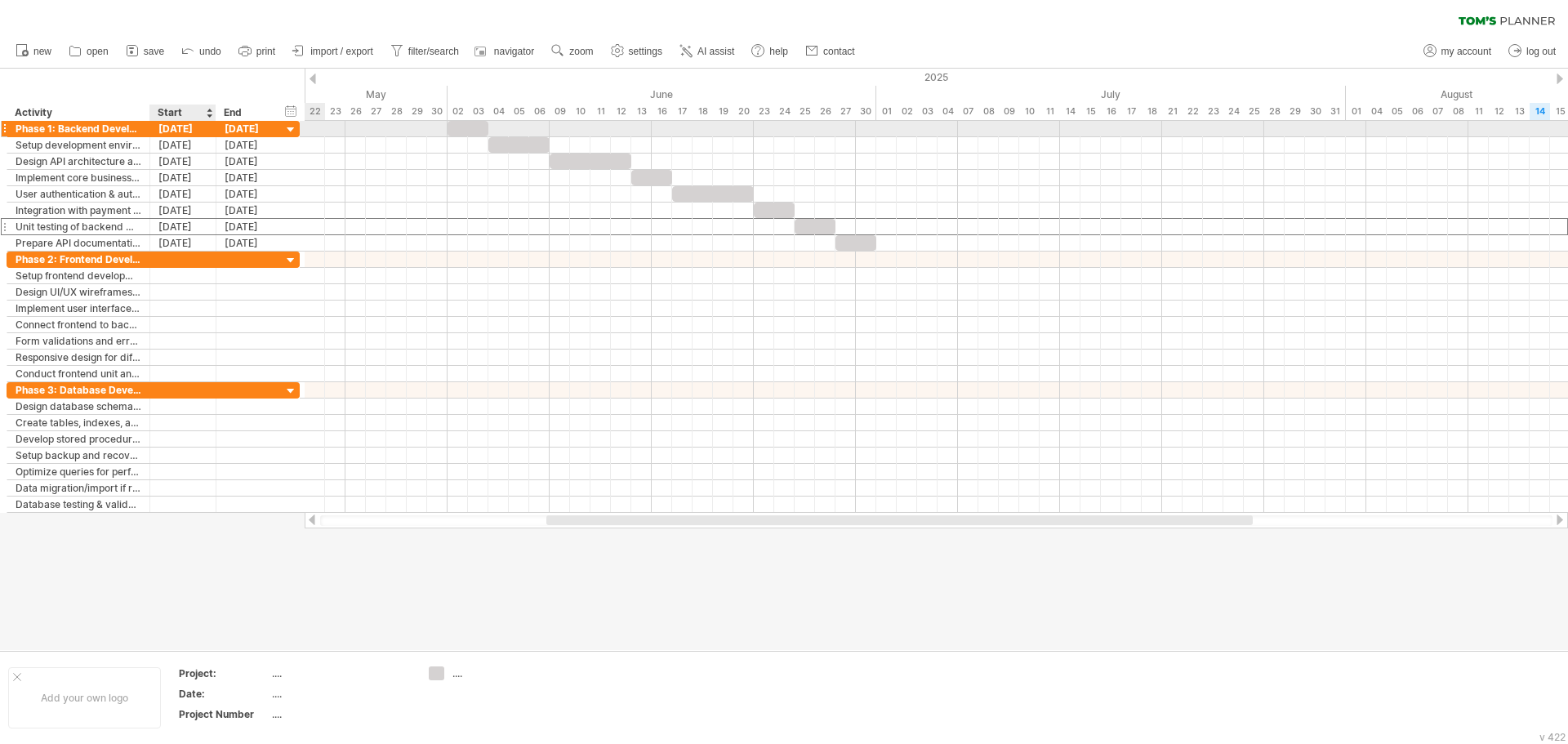
click at [183, 134] on div "02-06-25" at bounding box center [183, 129] width 66 height 16
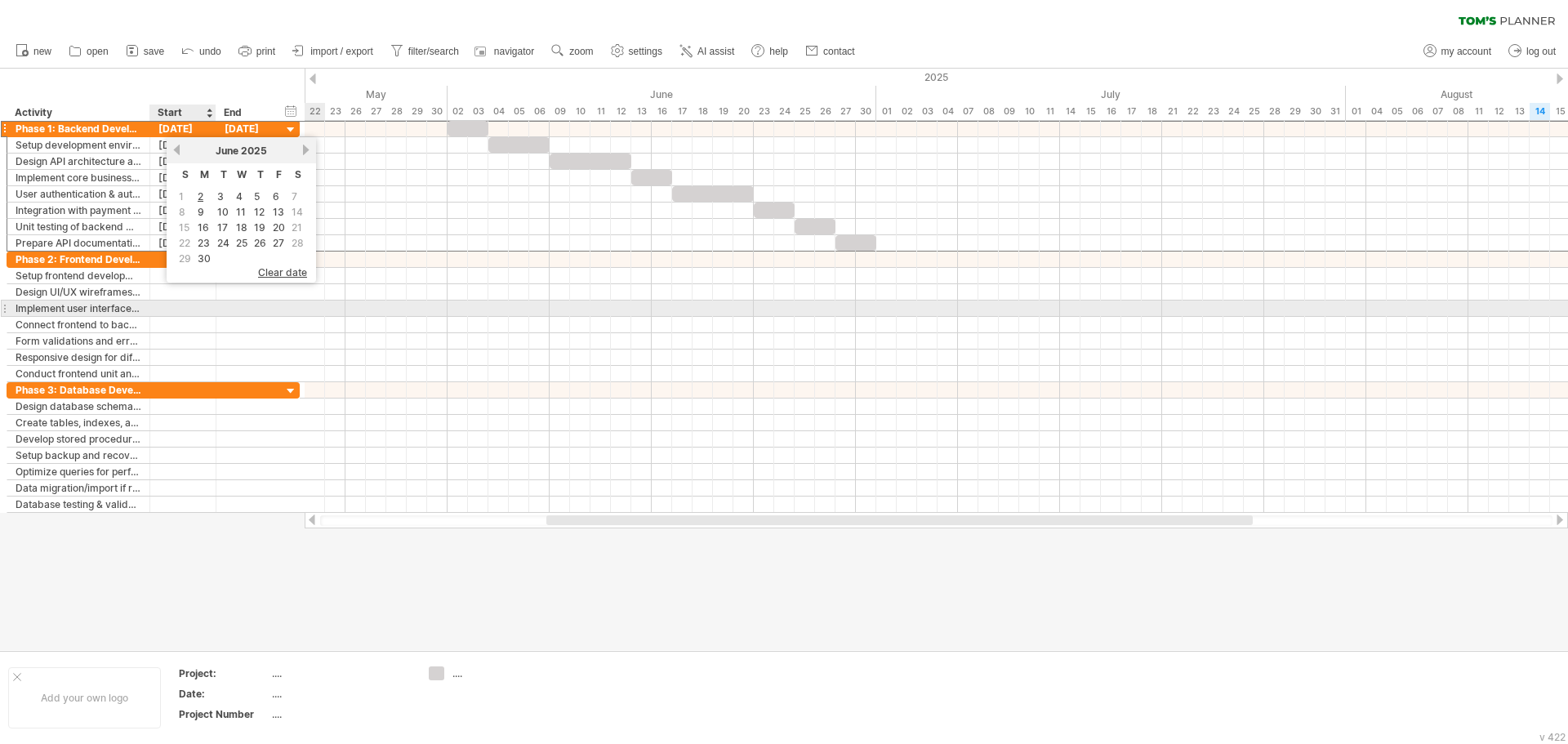
click at [186, 316] on div "**********" at bounding box center [153, 308] width 293 height 17
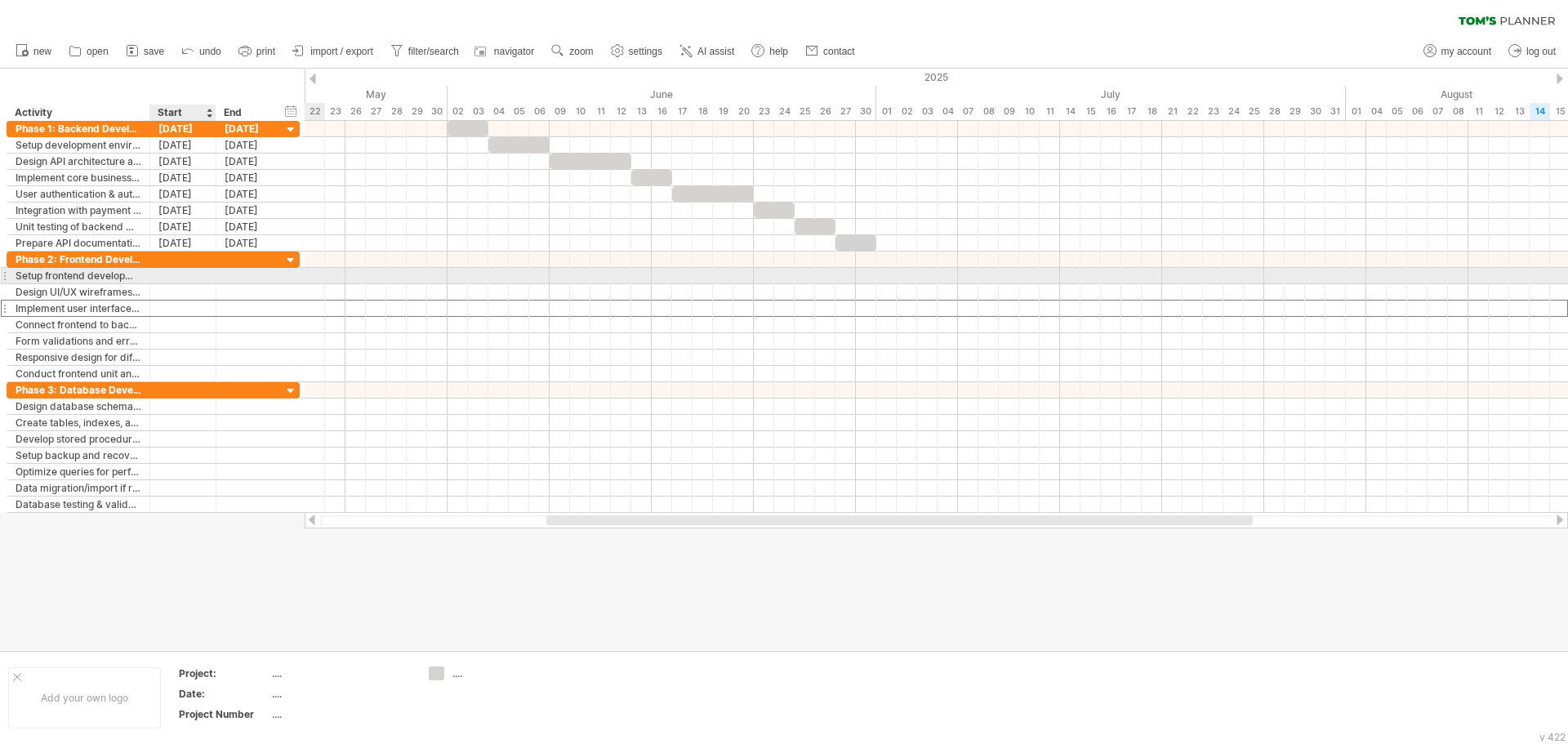
click at [191, 275] on div at bounding box center [183, 276] width 66 height 16
click at [191, 262] on div at bounding box center [183, 259] width 66 height 16
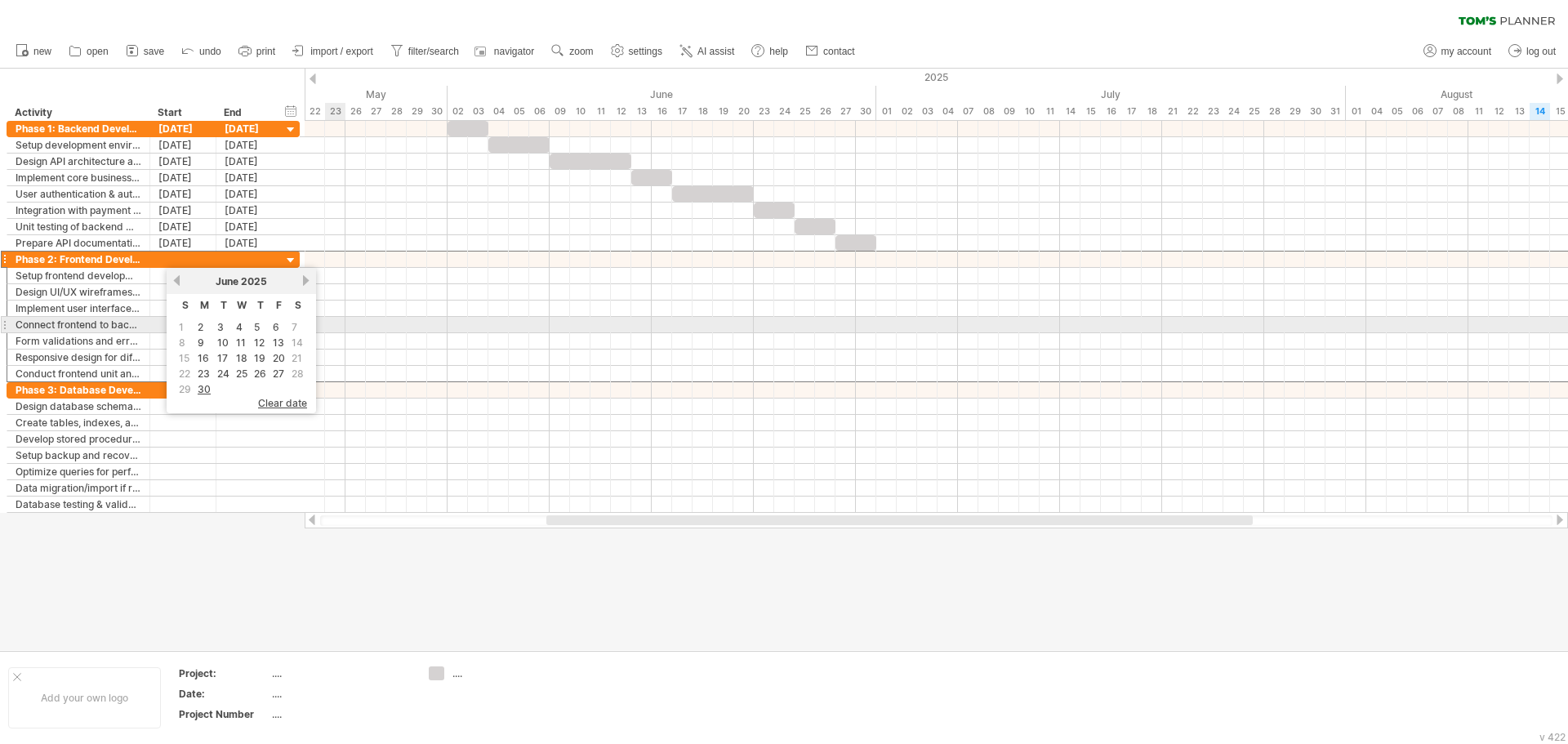
click at [339, 332] on div at bounding box center [936, 325] width 1263 height 17
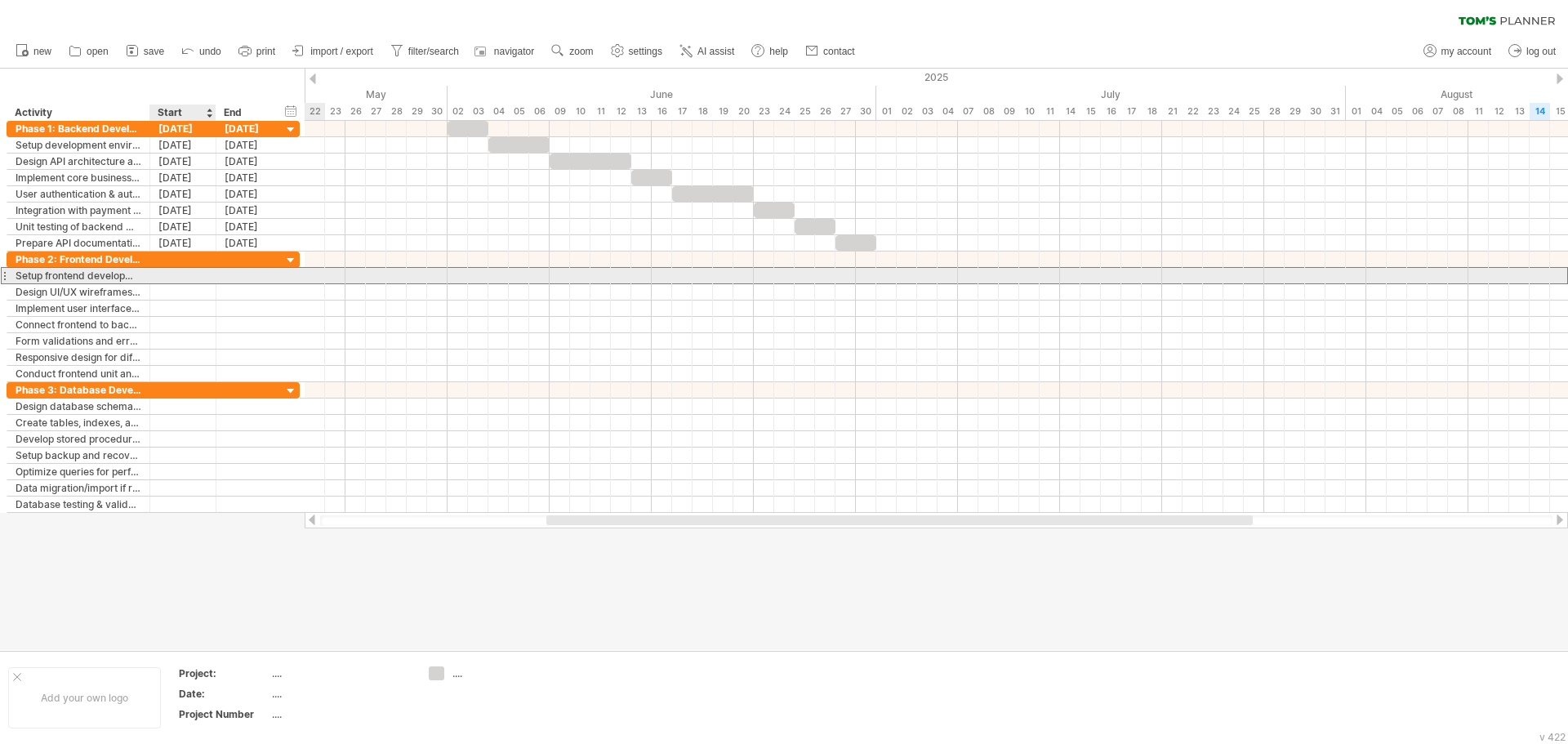
click at [191, 270] on div at bounding box center [183, 276] width 66 height 16
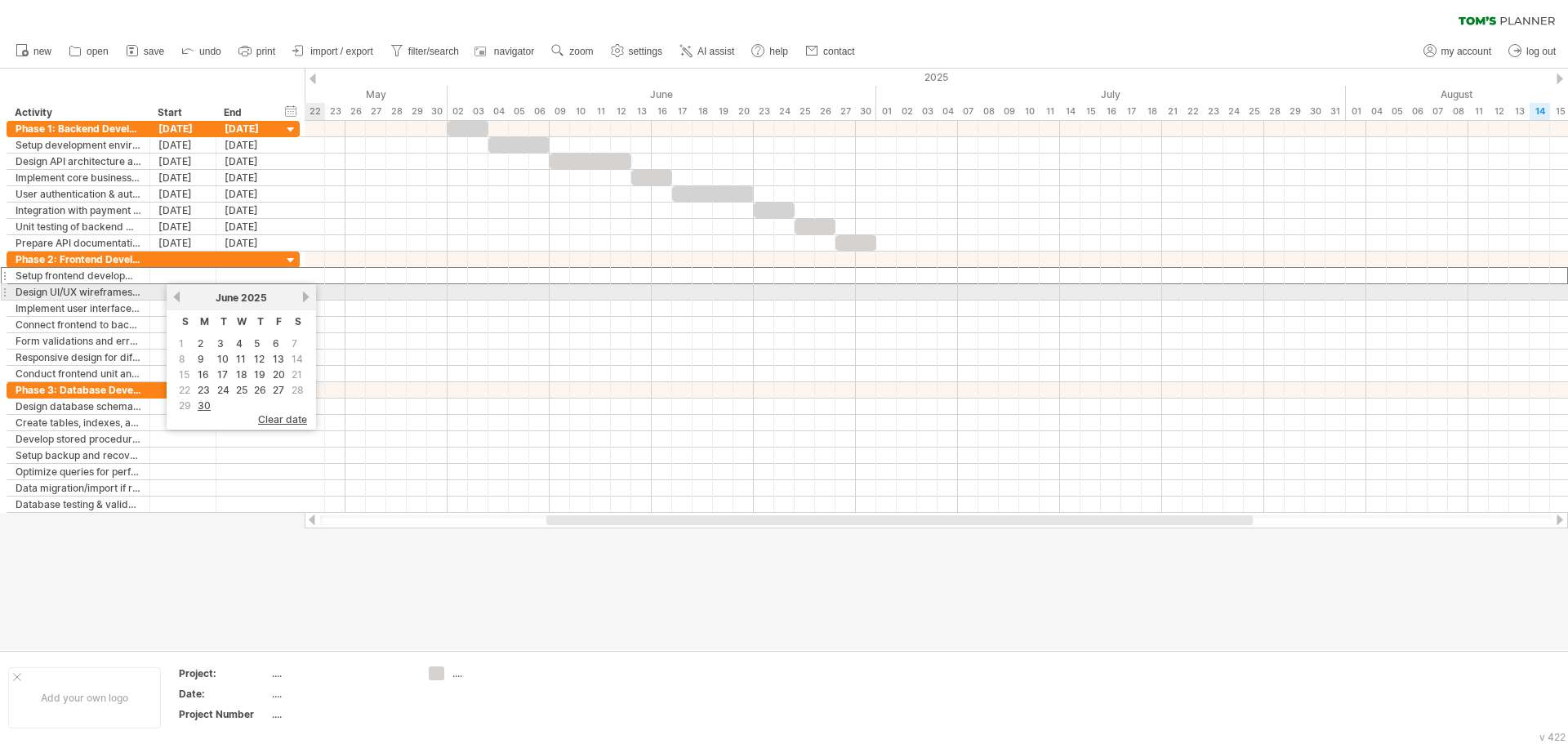
click at [307, 295] on link "next" at bounding box center [306, 297] width 12 height 12
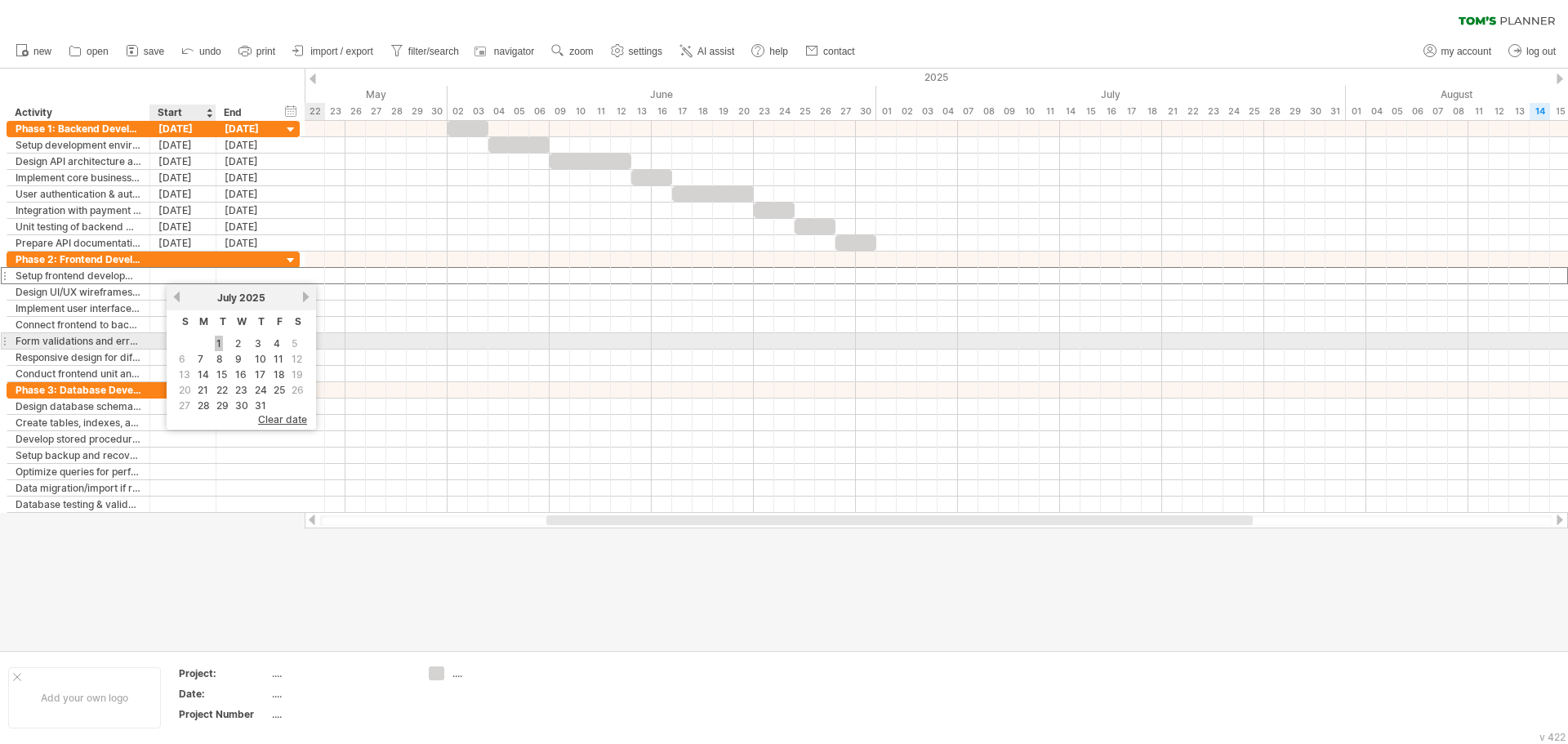
click at [215, 341] on link "1" at bounding box center [219, 343] width 8 height 16
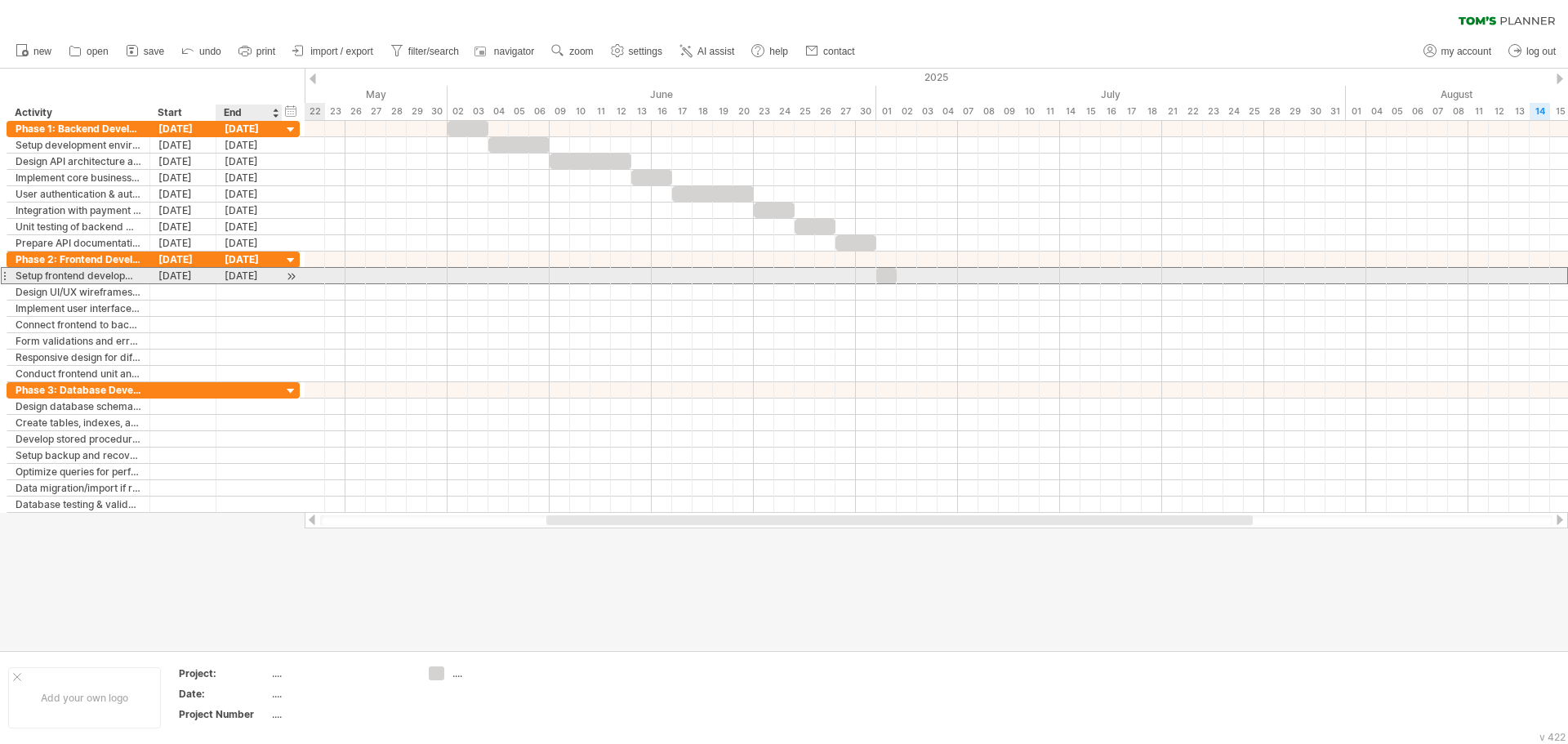
click at [258, 271] on div "01-07-25" at bounding box center [249, 276] width 66 height 16
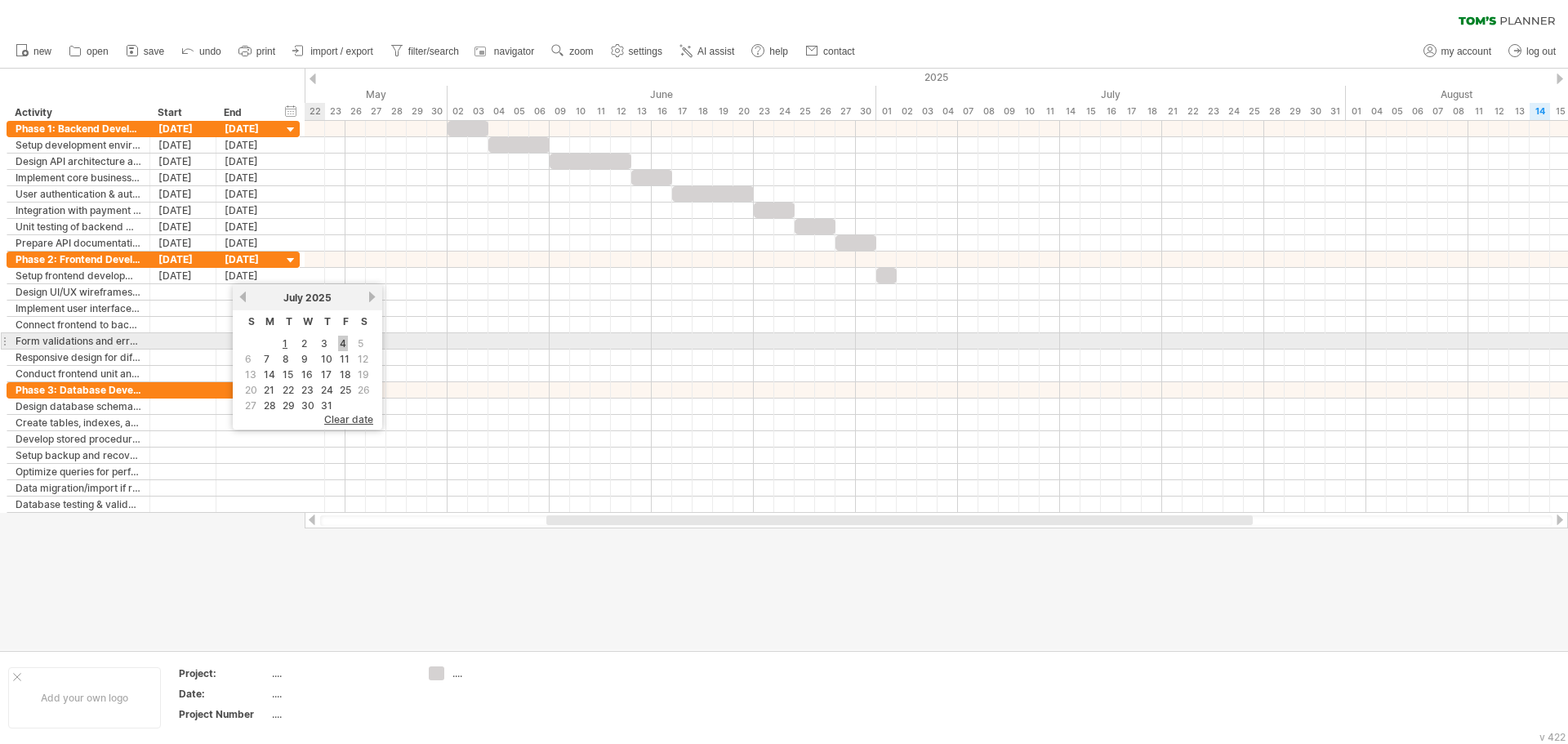
click at [343, 343] on link "4" at bounding box center [343, 343] width 10 height 16
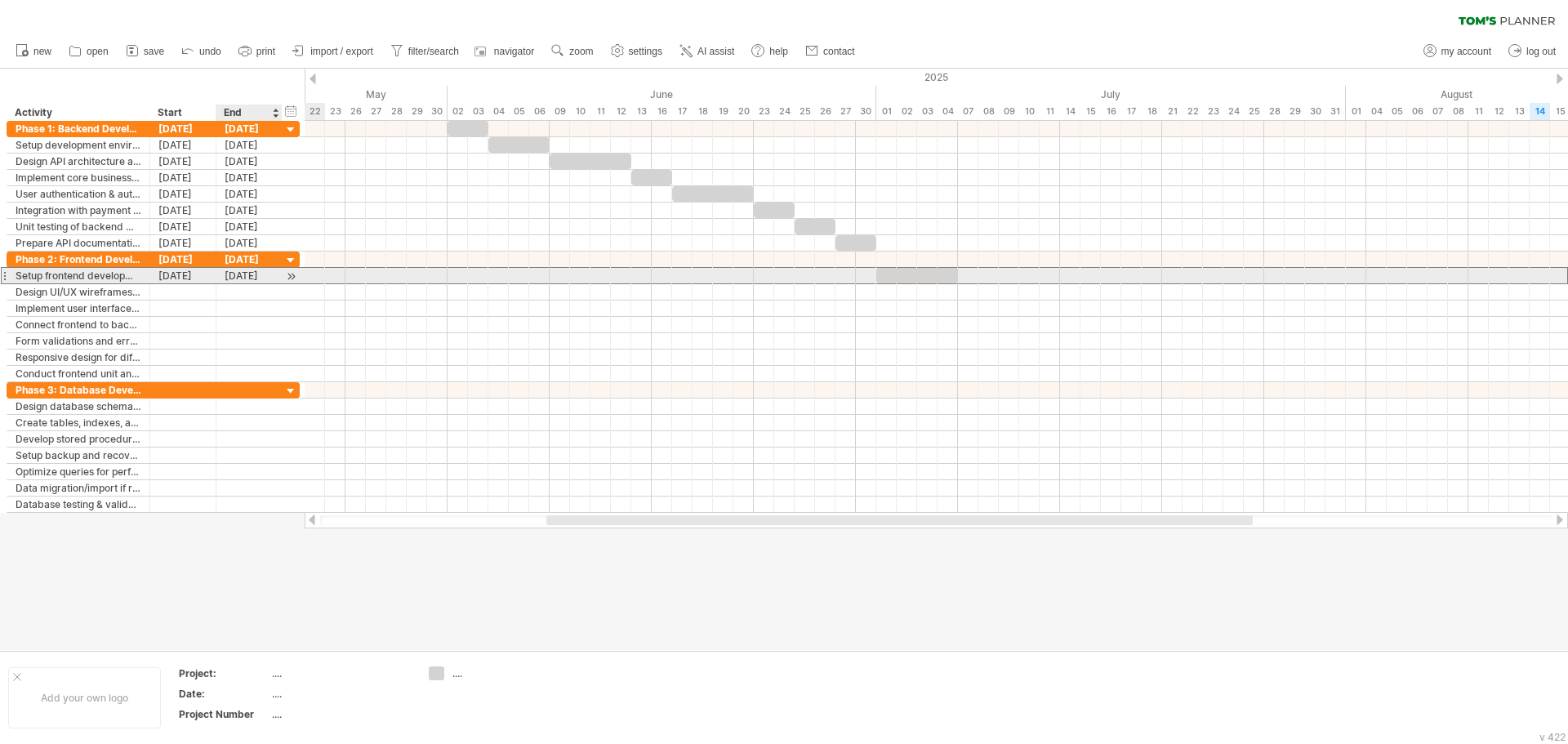
click at [270, 272] on div "04-07-25" at bounding box center [249, 276] width 66 height 16
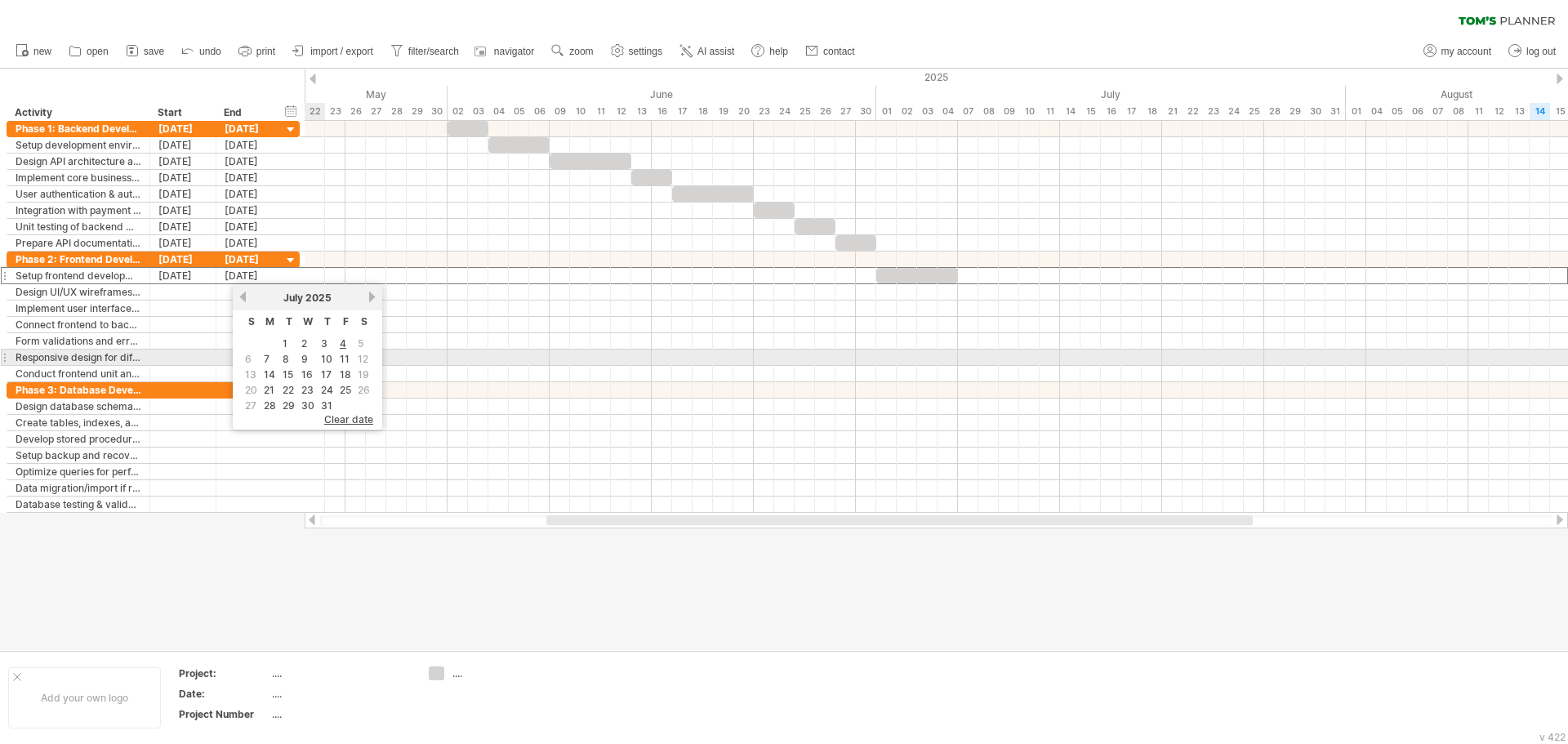
click at [312, 358] on td "9" at bounding box center [307, 359] width 18 height 14
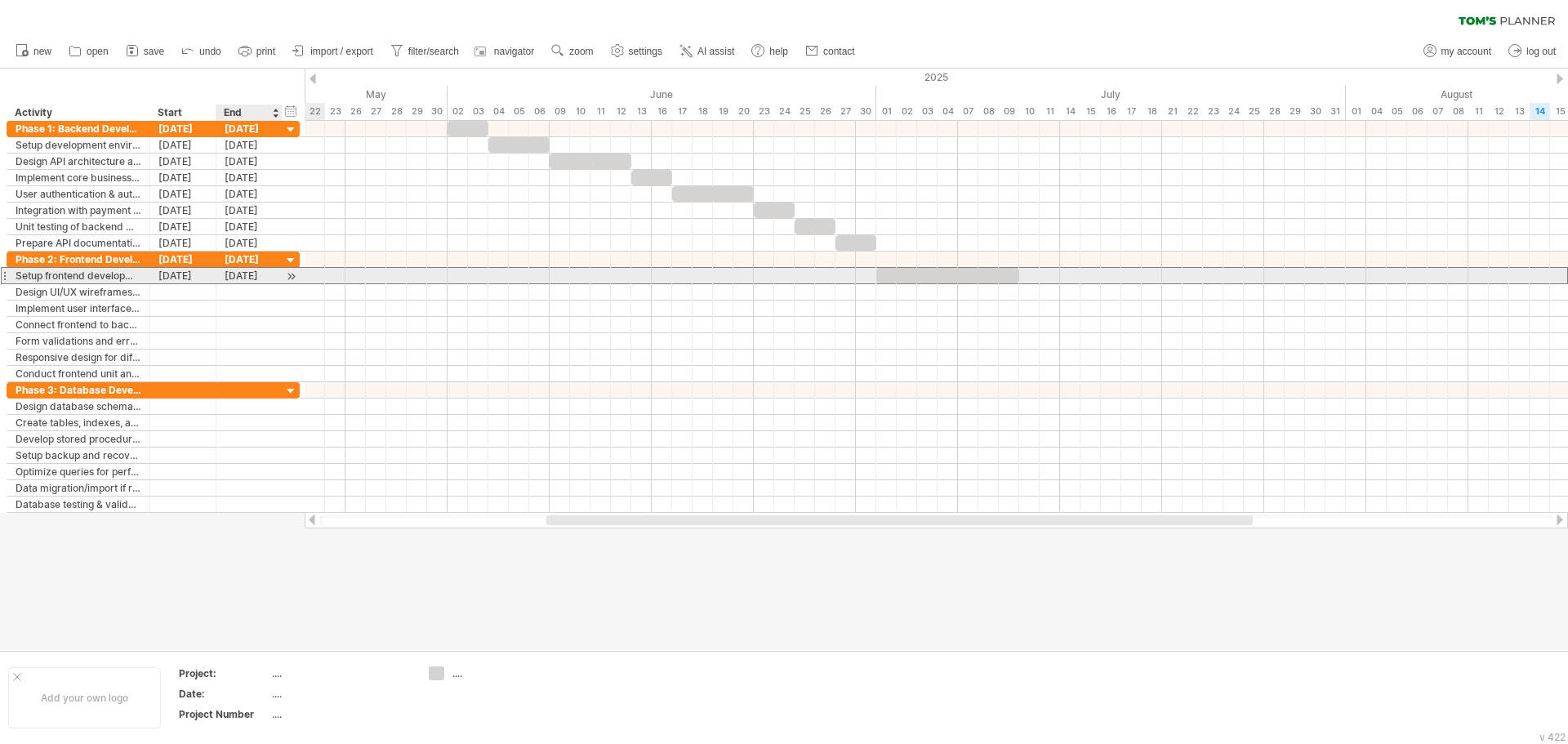
click at [249, 276] on div "09-07-25" at bounding box center [249, 276] width 66 height 16
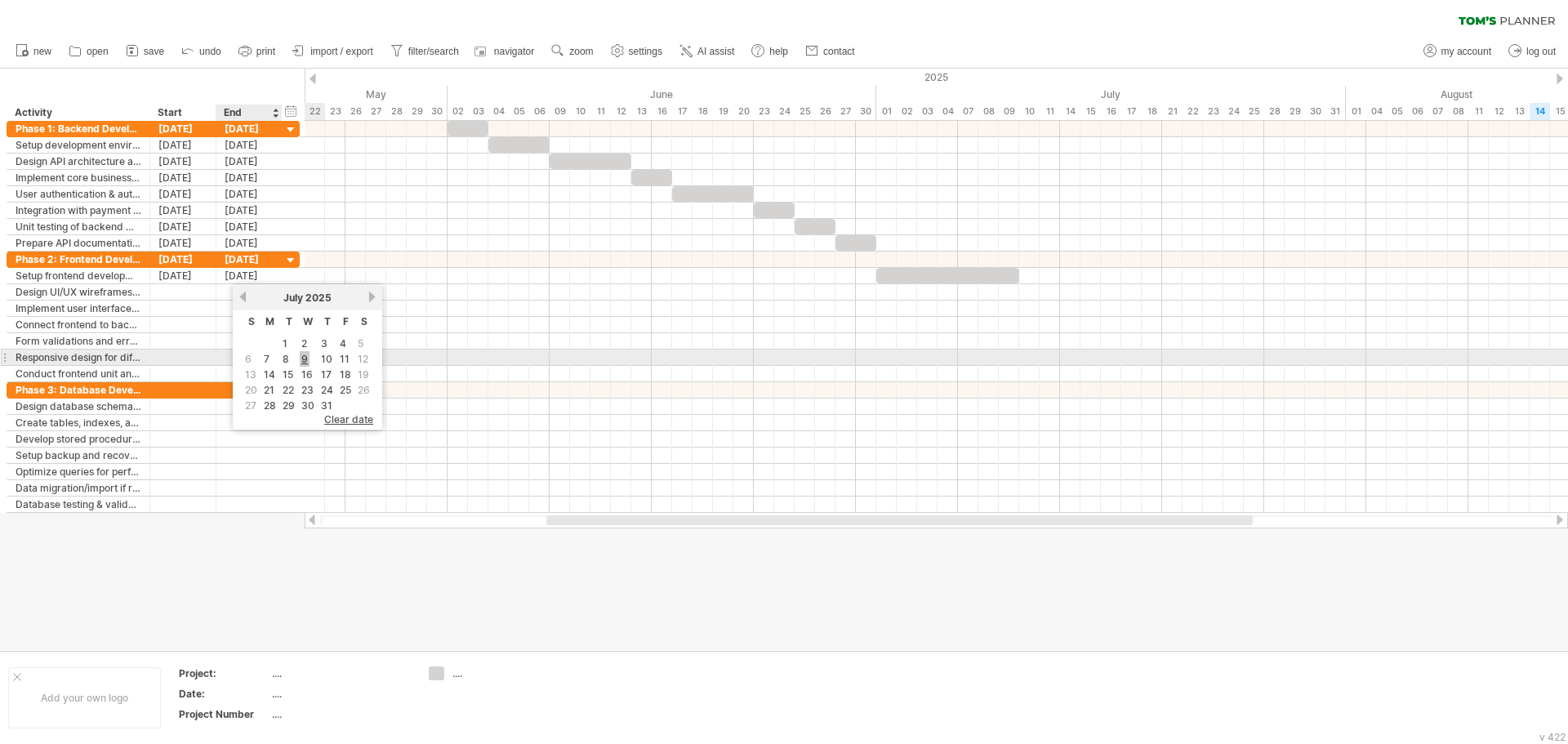
click at [301, 362] on link "9" at bounding box center [304, 359] width 10 height 16
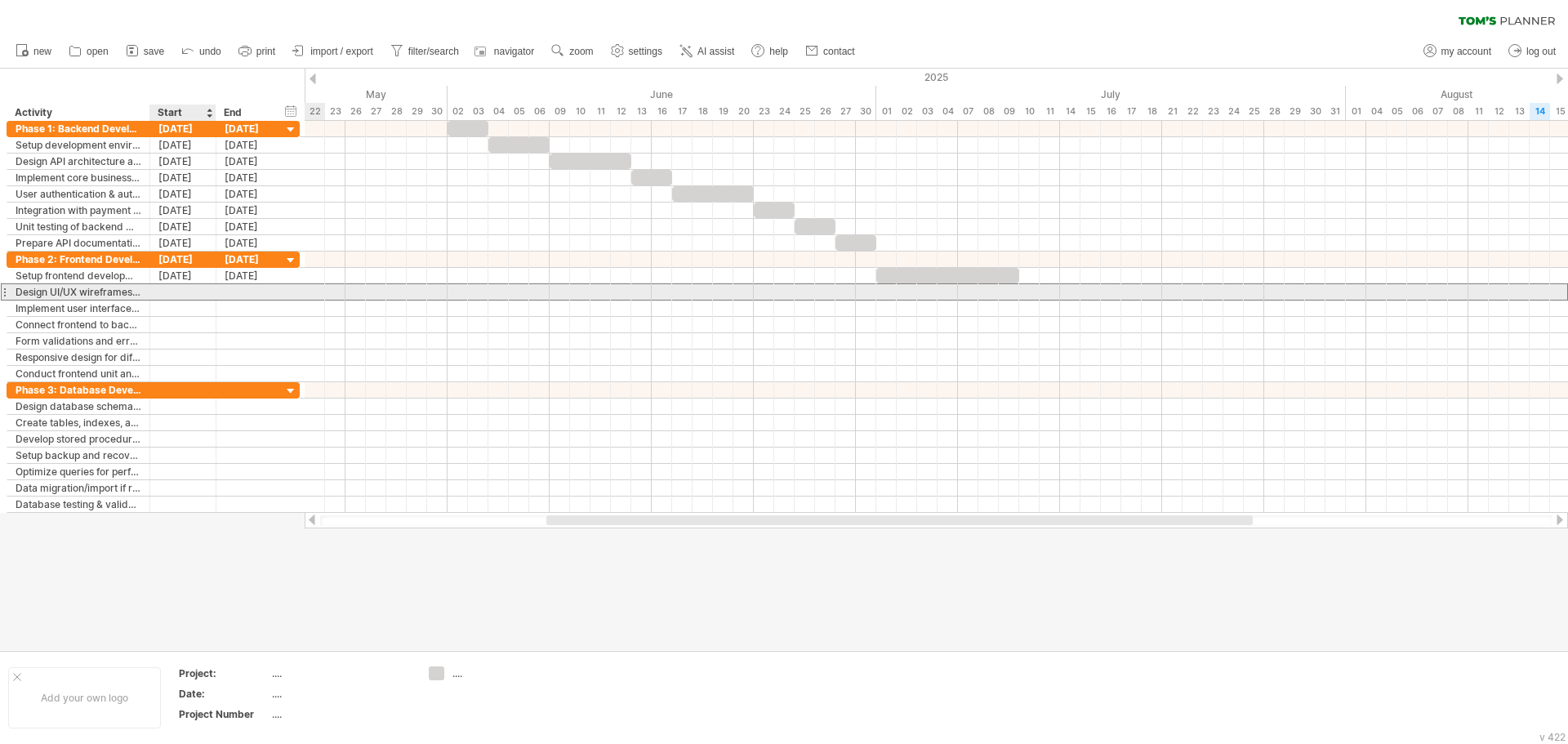
click at [180, 292] on div at bounding box center [183, 293] width 66 height 16
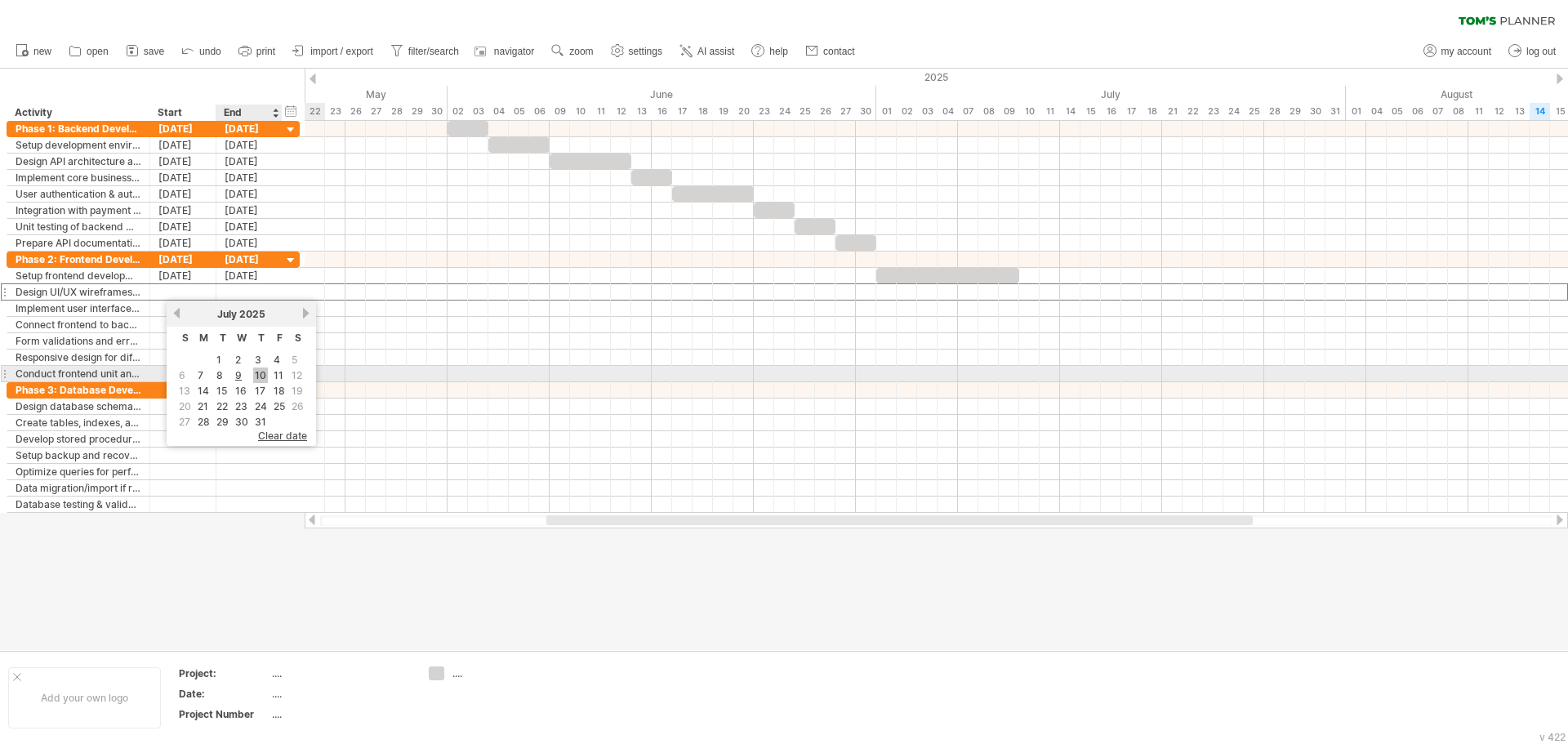
click at [260, 374] on link "10" at bounding box center [260, 375] width 15 height 16
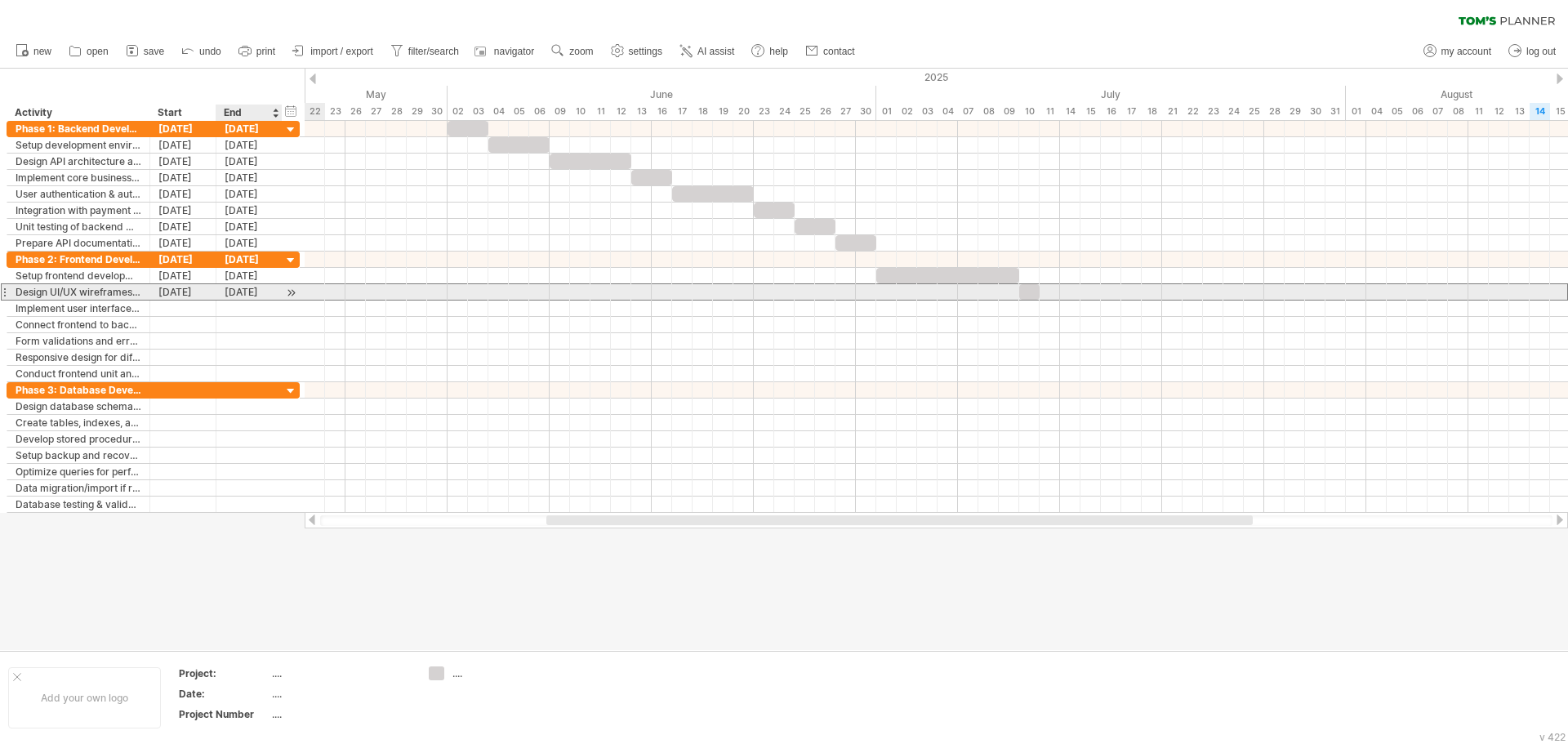
click at [254, 293] on div "10-07-25" at bounding box center [249, 293] width 66 height 16
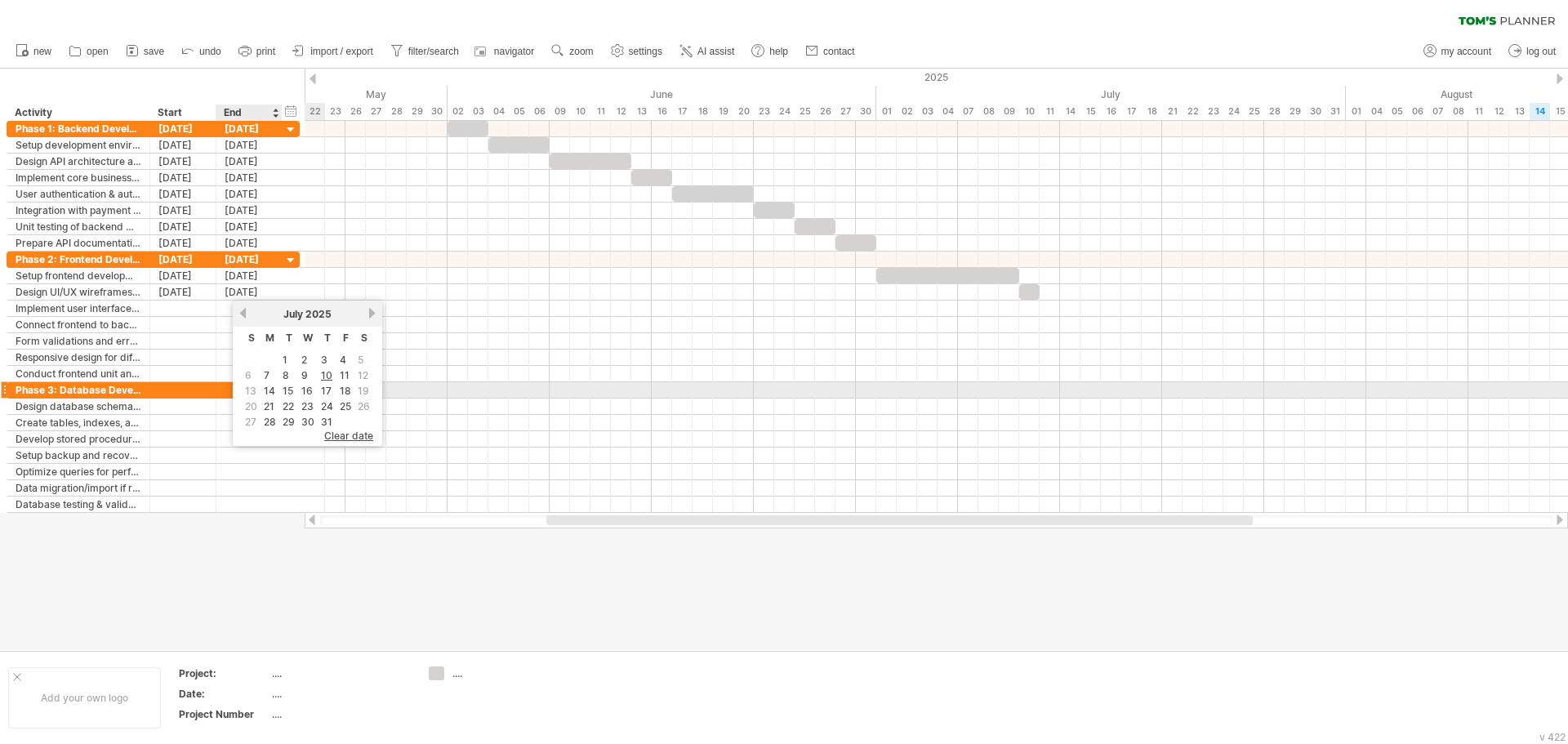
click at [278, 387] on td "14" at bounding box center [271, 391] width 18 height 14
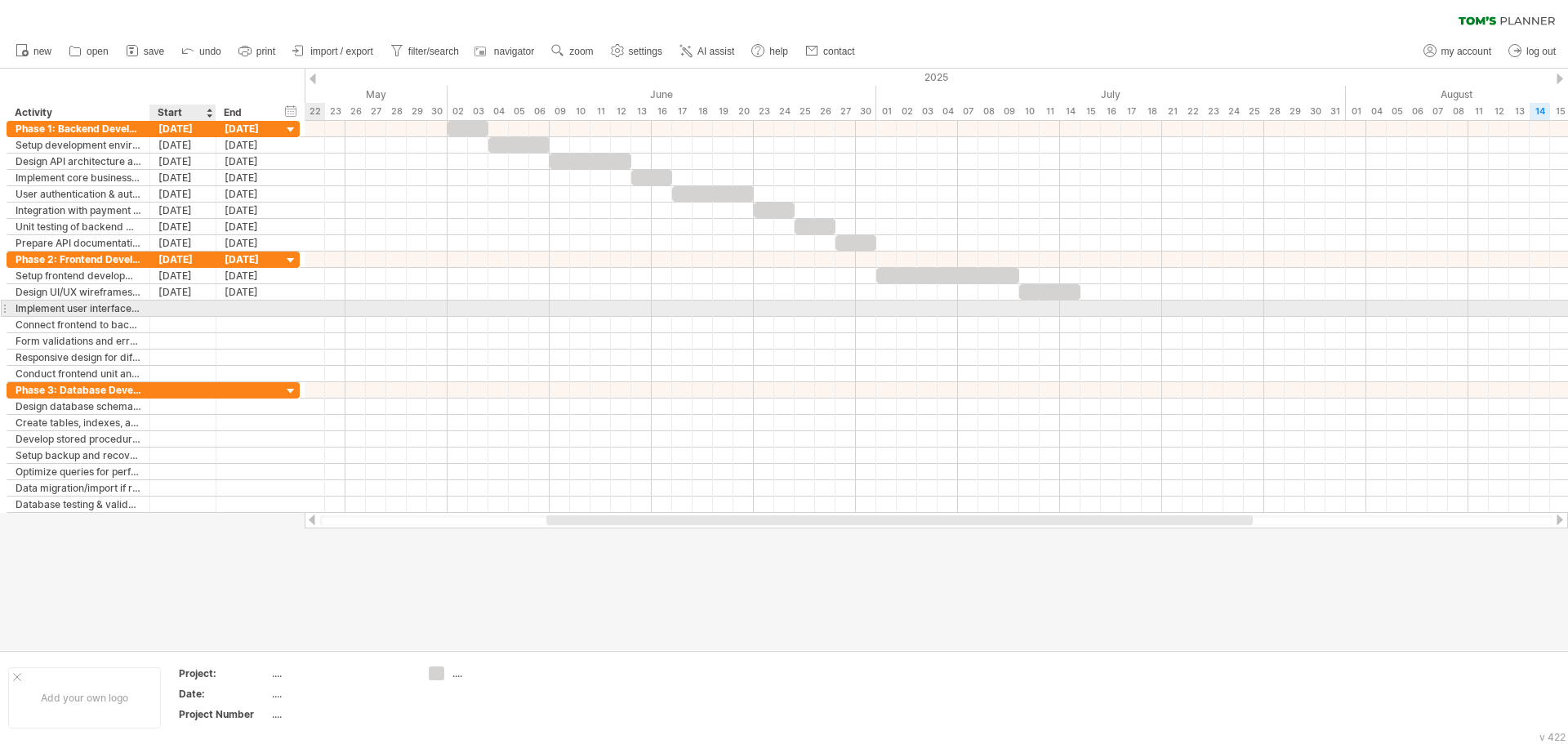
click at [192, 307] on div at bounding box center [183, 308] width 66 height 16
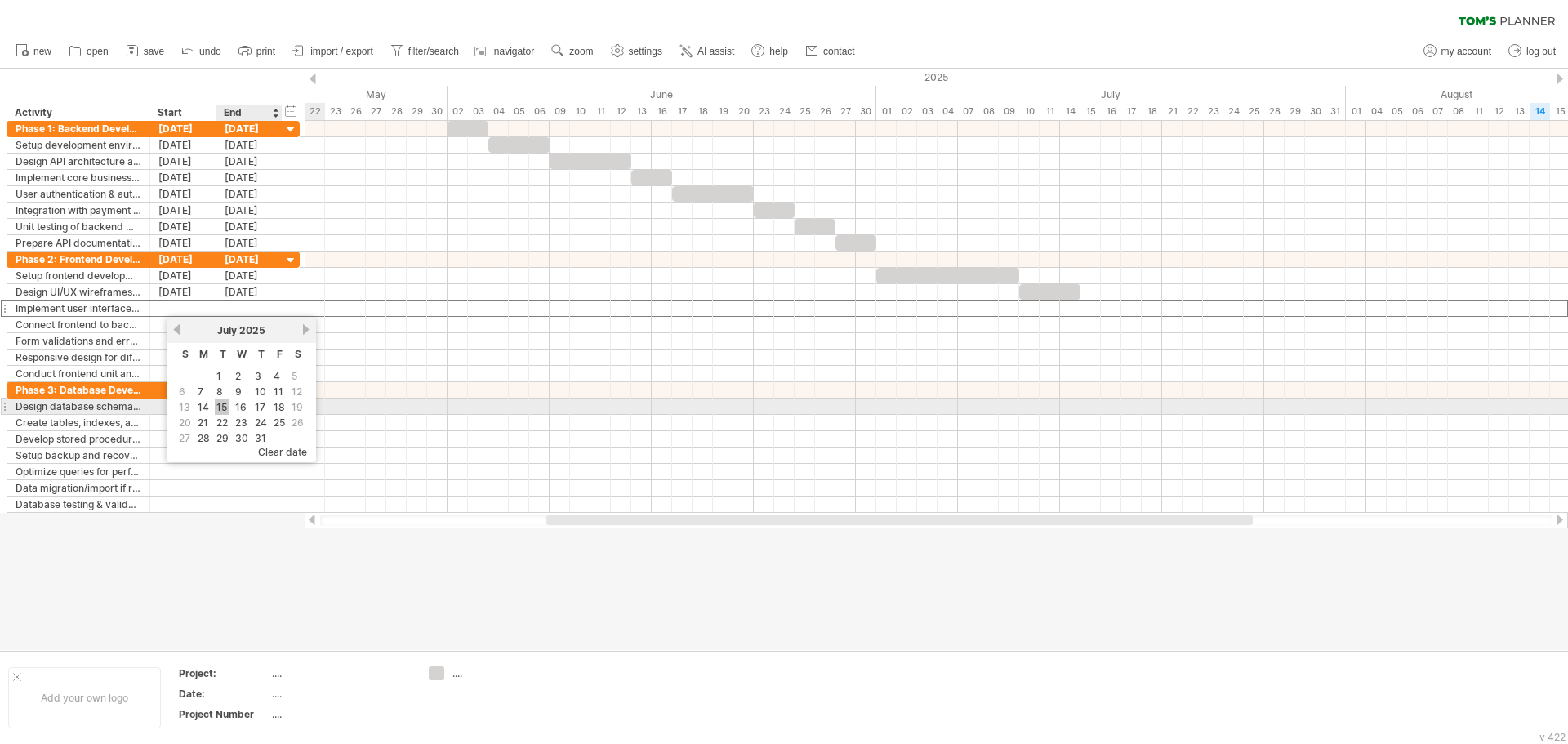
click at [219, 401] on link "15" at bounding box center [222, 408] width 14 height 16
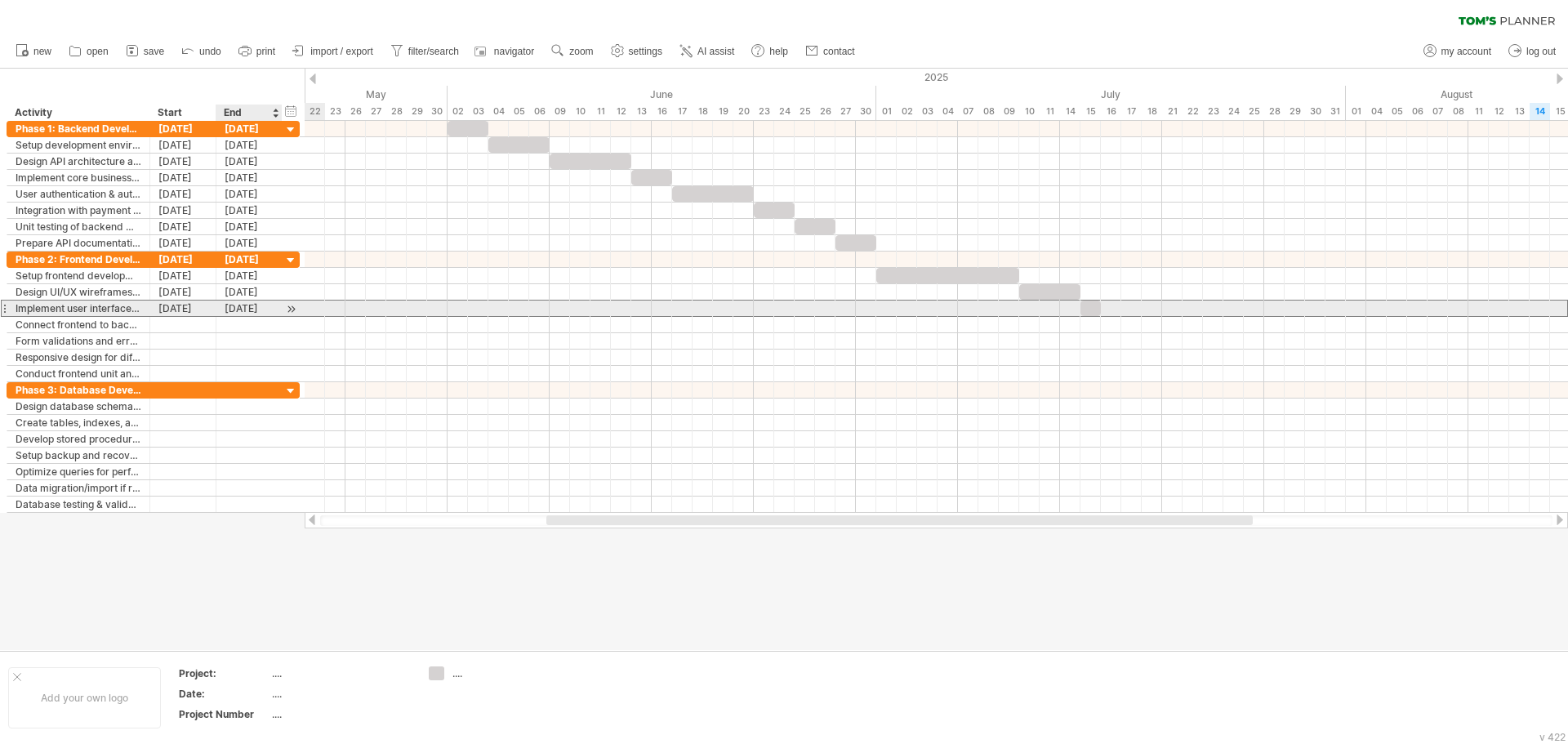
click at [269, 308] on div "15-07-25" at bounding box center [249, 308] width 66 height 16
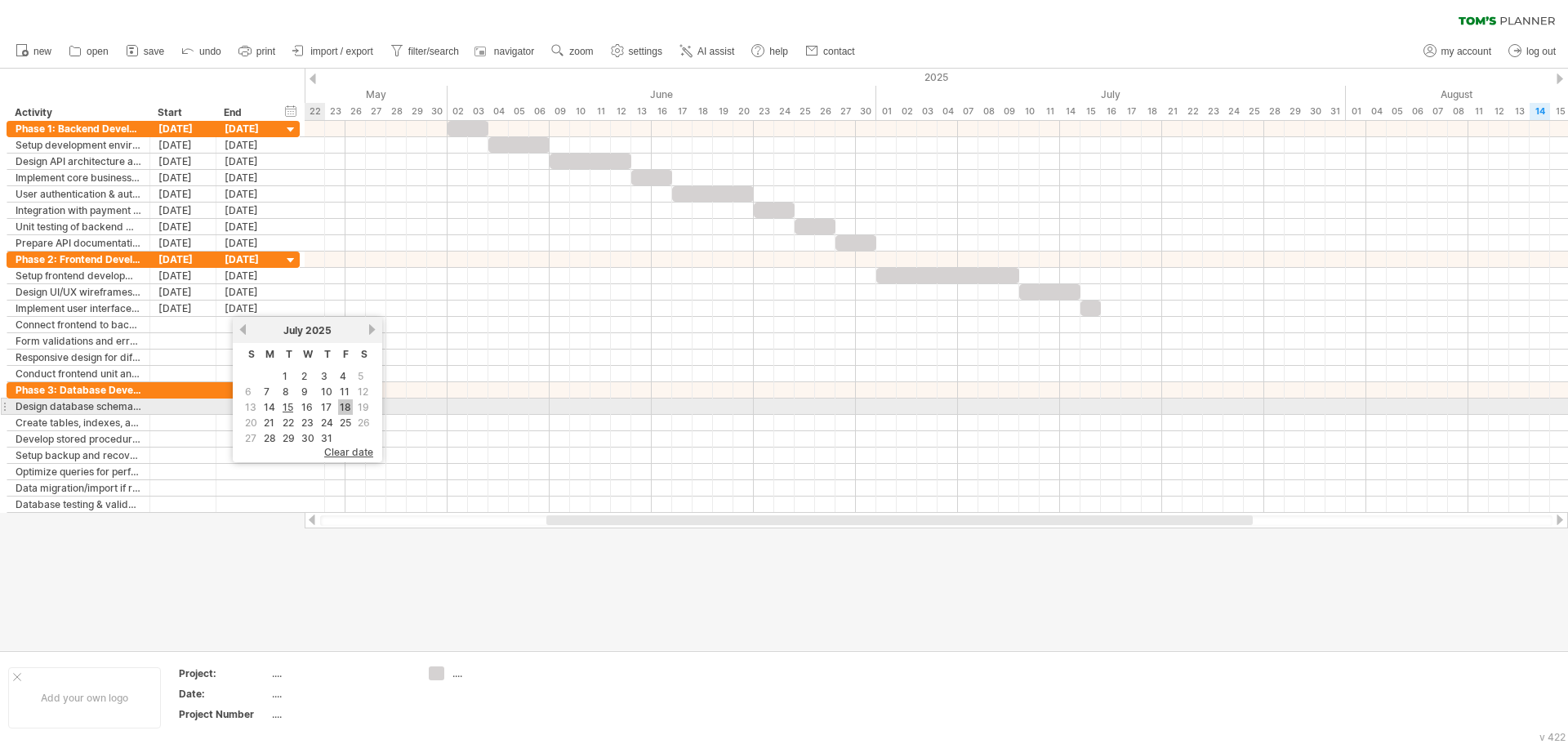
click at [343, 405] on link "18" at bounding box center [345, 408] width 15 height 16
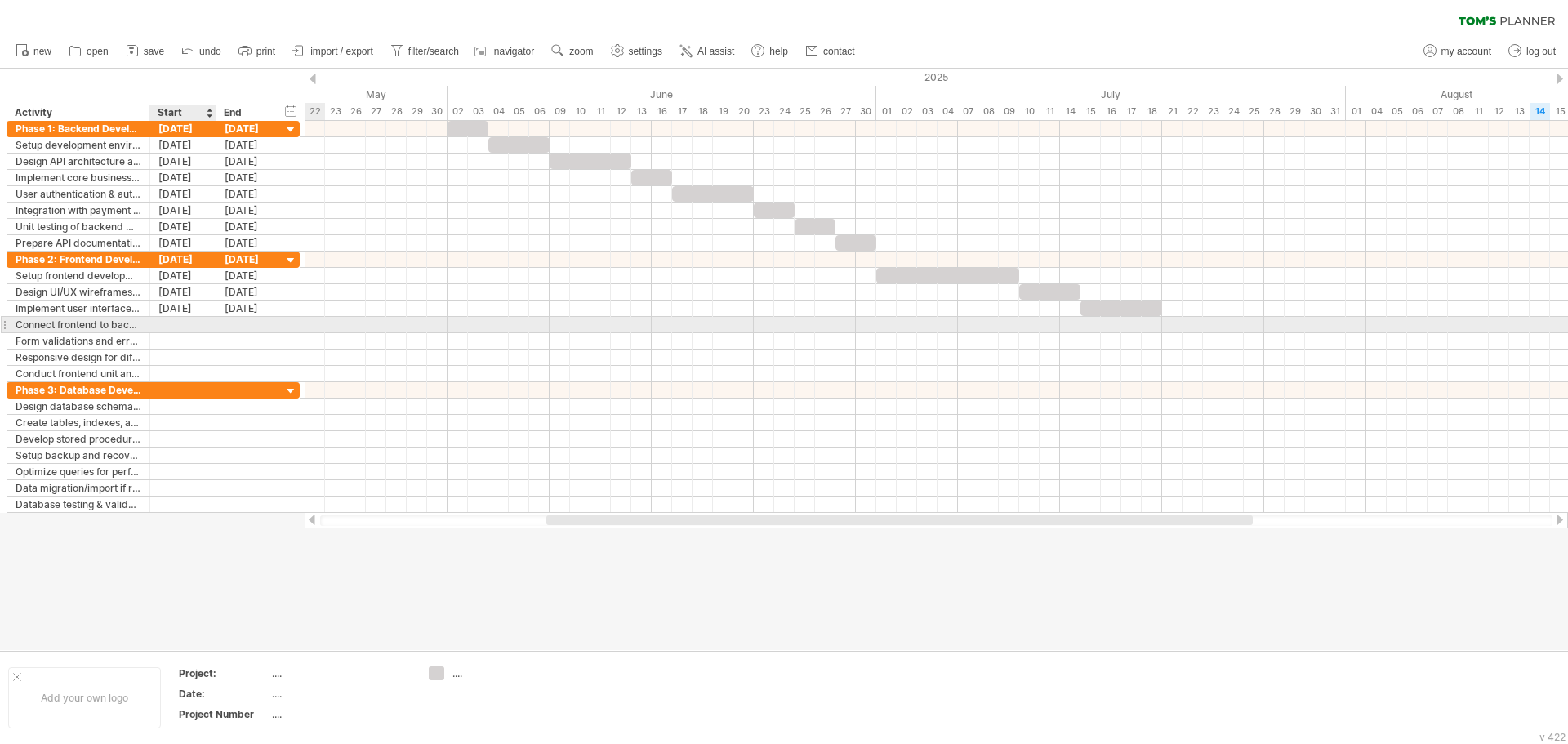
click at [166, 325] on div at bounding box center [183, 325] width 66 height 16
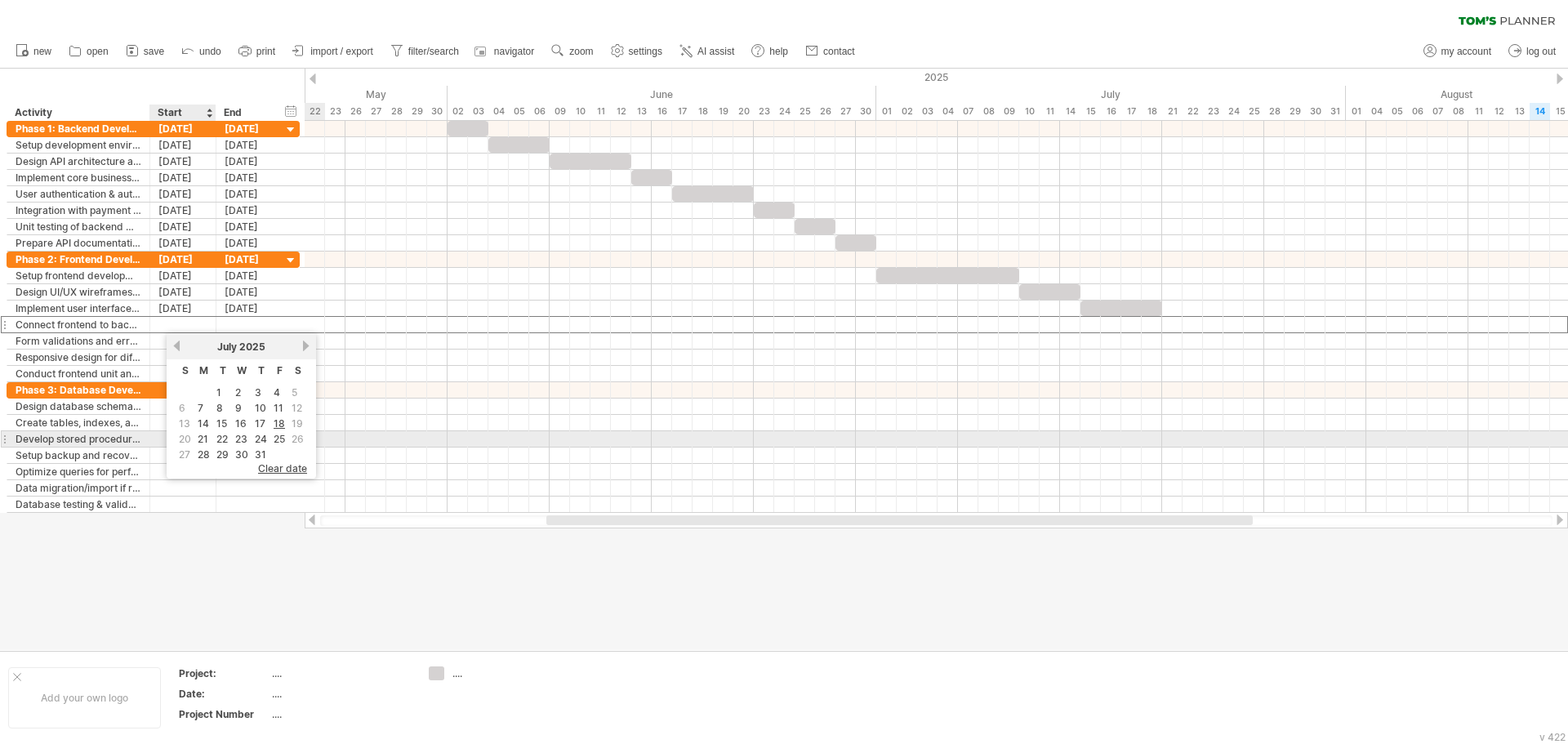
click at [204, 437] on link "21" at bounding box center [203, 439] width 14 height 16
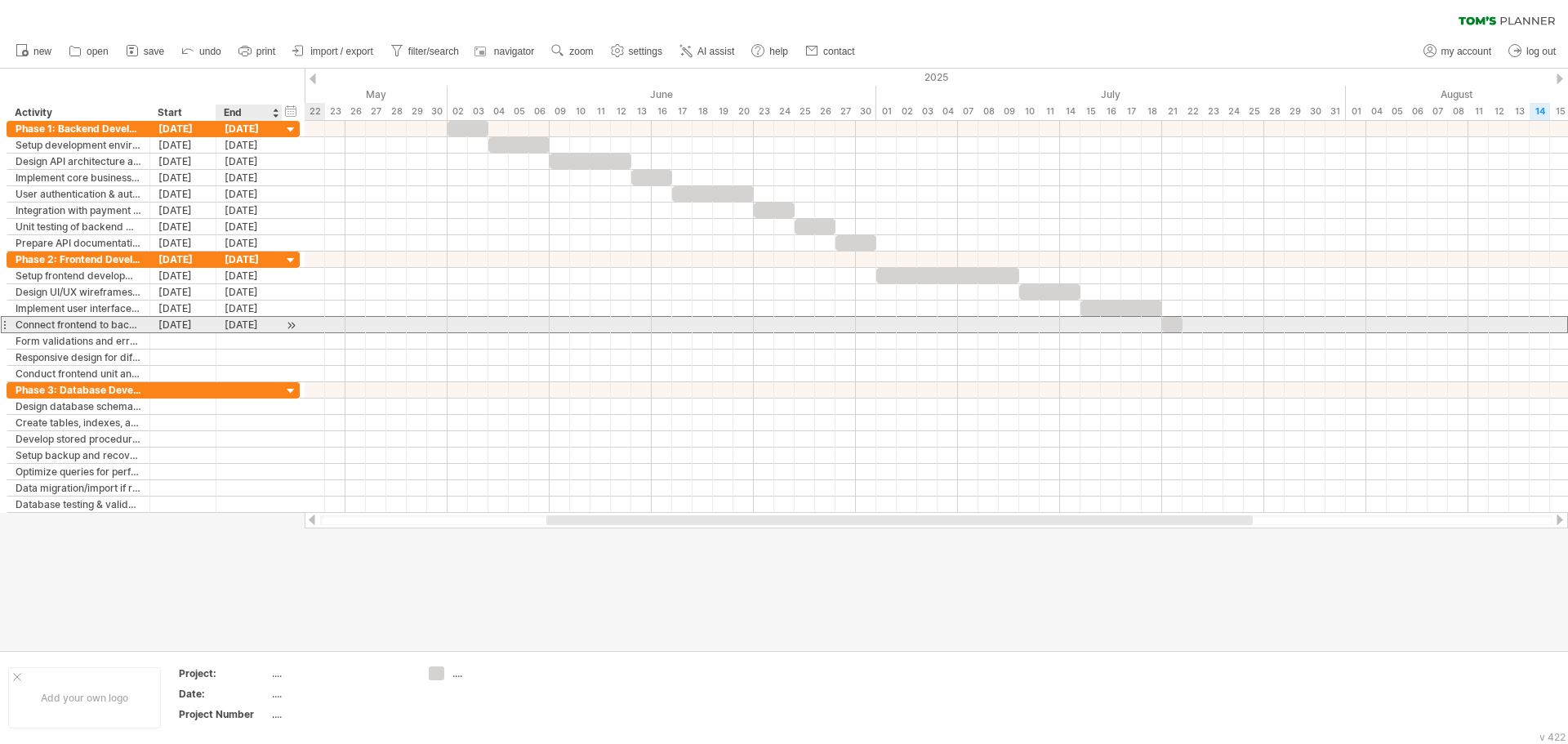
click at [258, 321] on div "21-07-25" at bounding box center [249, 325] width 66 height 16
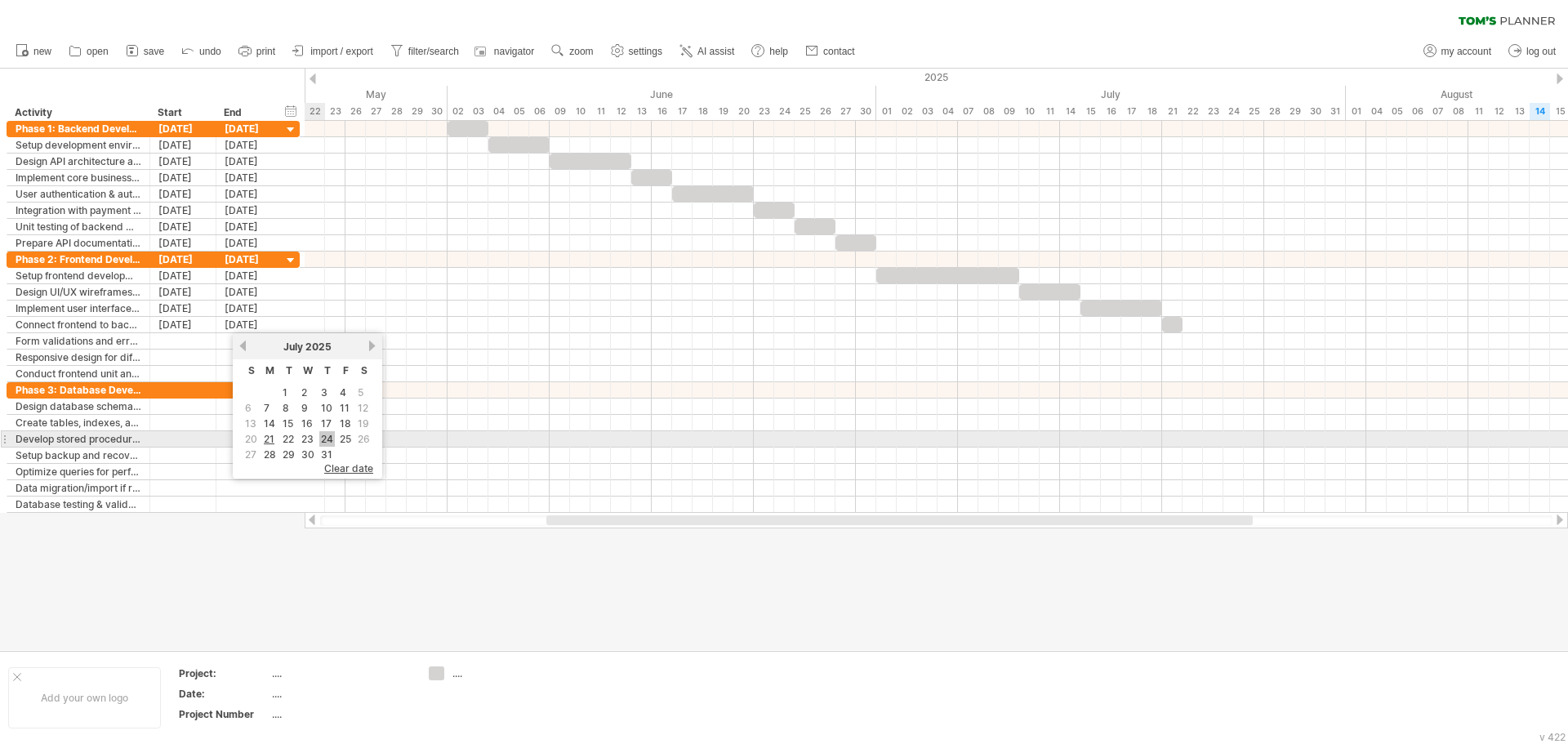
click at [322, 438] on link "24" at bounding box center [328, 439] width 16 height 16
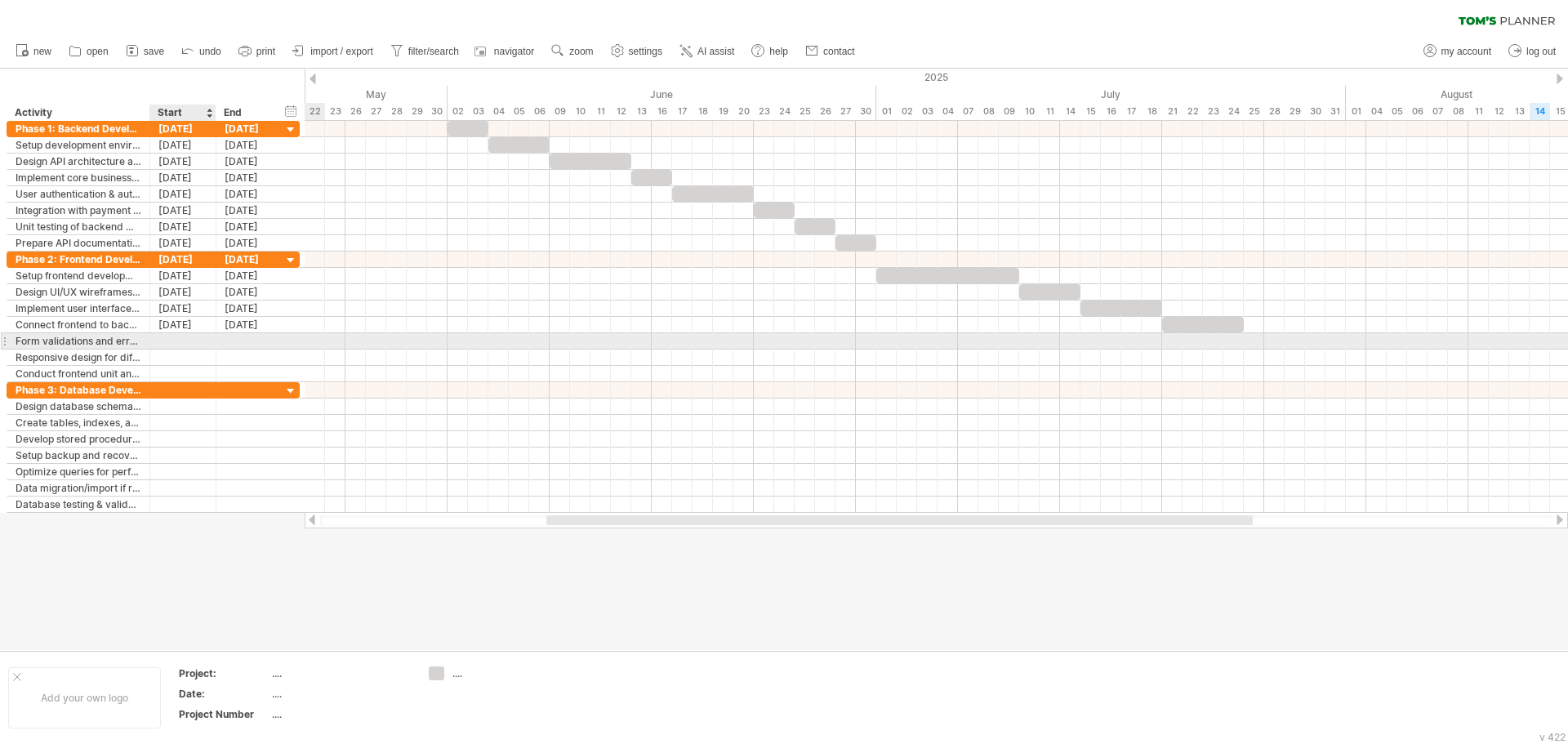
click at [199, 340] on div at bounding box center [183, 341] width 66 height 16
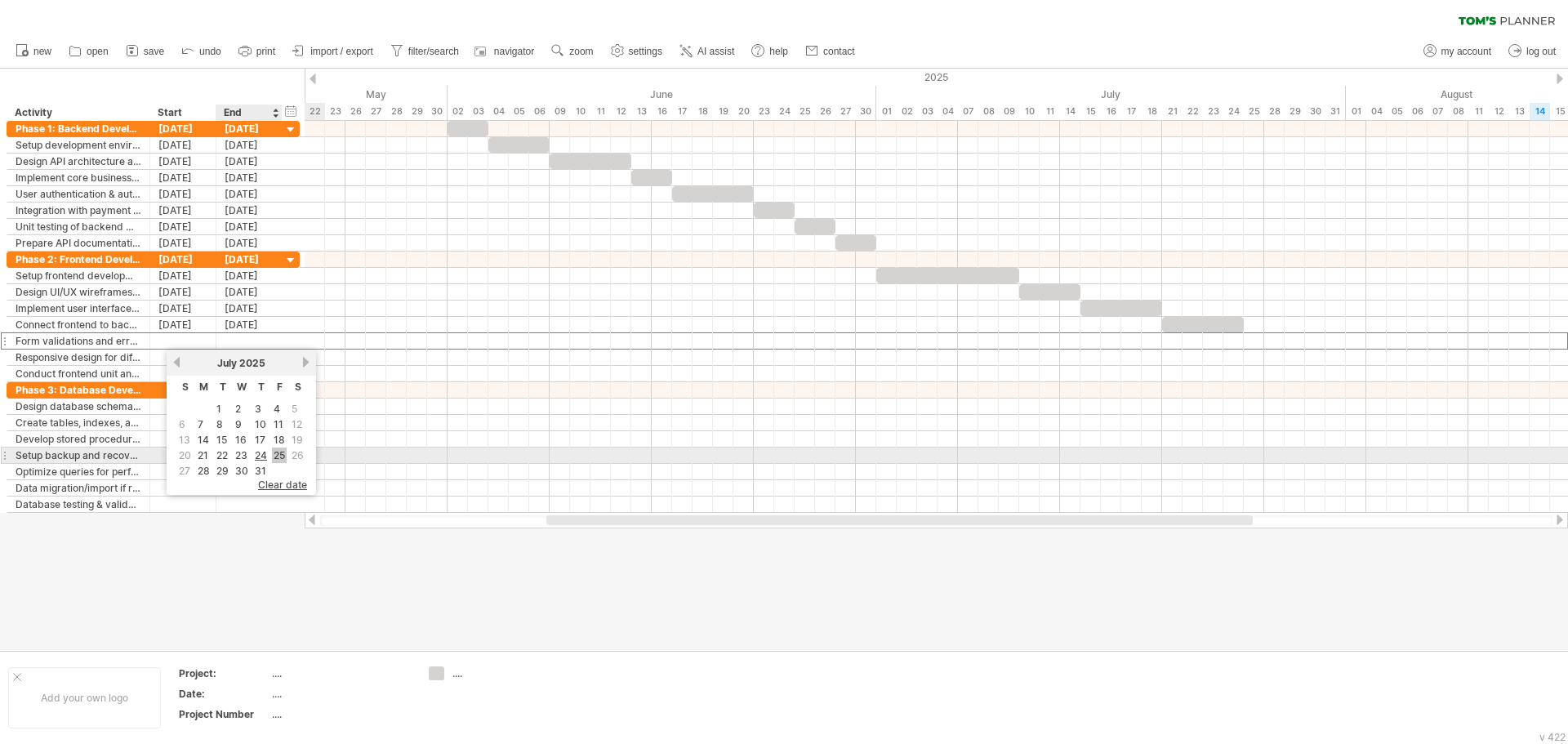
click at [284, 454] on link "25" at bounding box center [279, 456] width 15 height 16
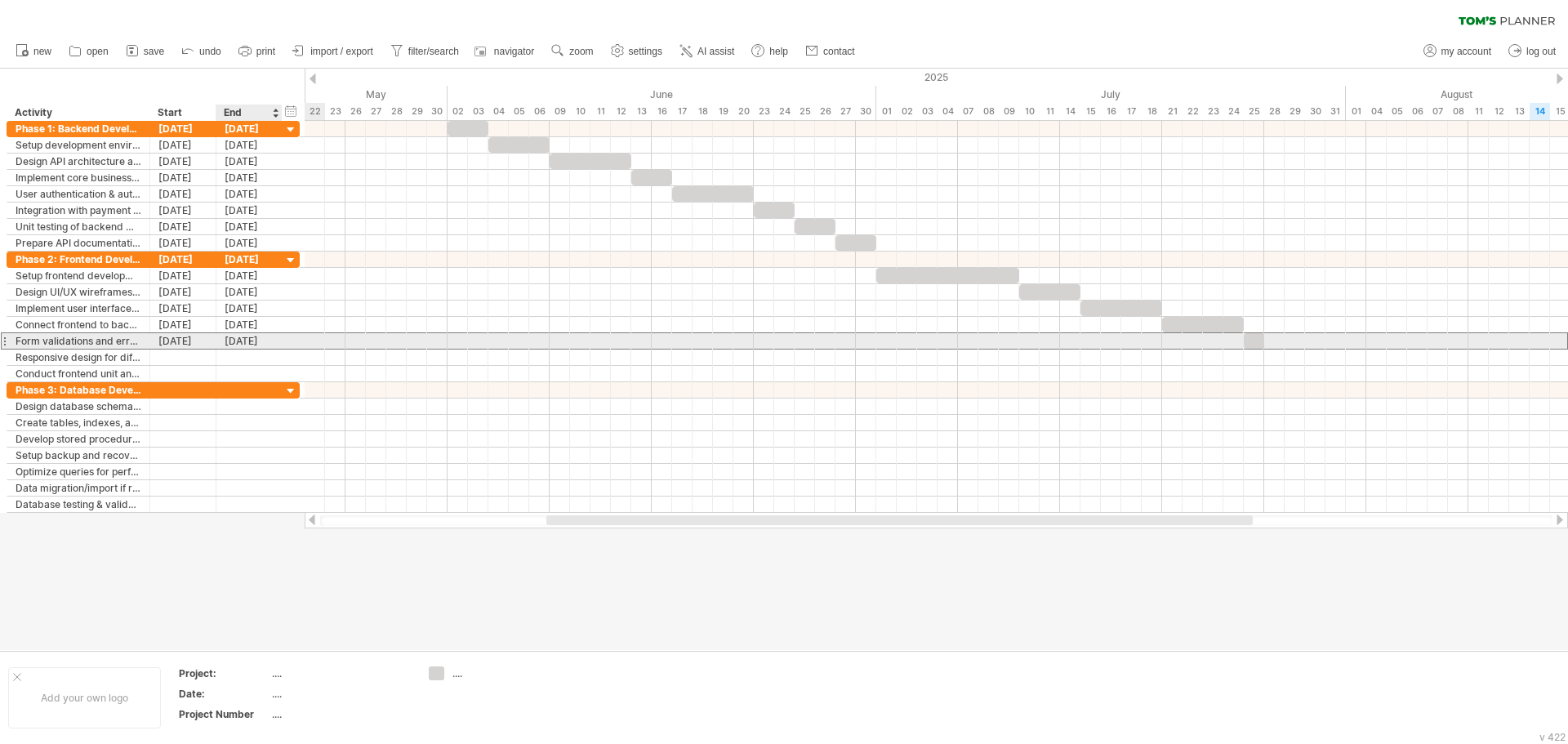
click at [233, 337] on div "25-07-25" at bounding box center [249, 341] width 66 height 16
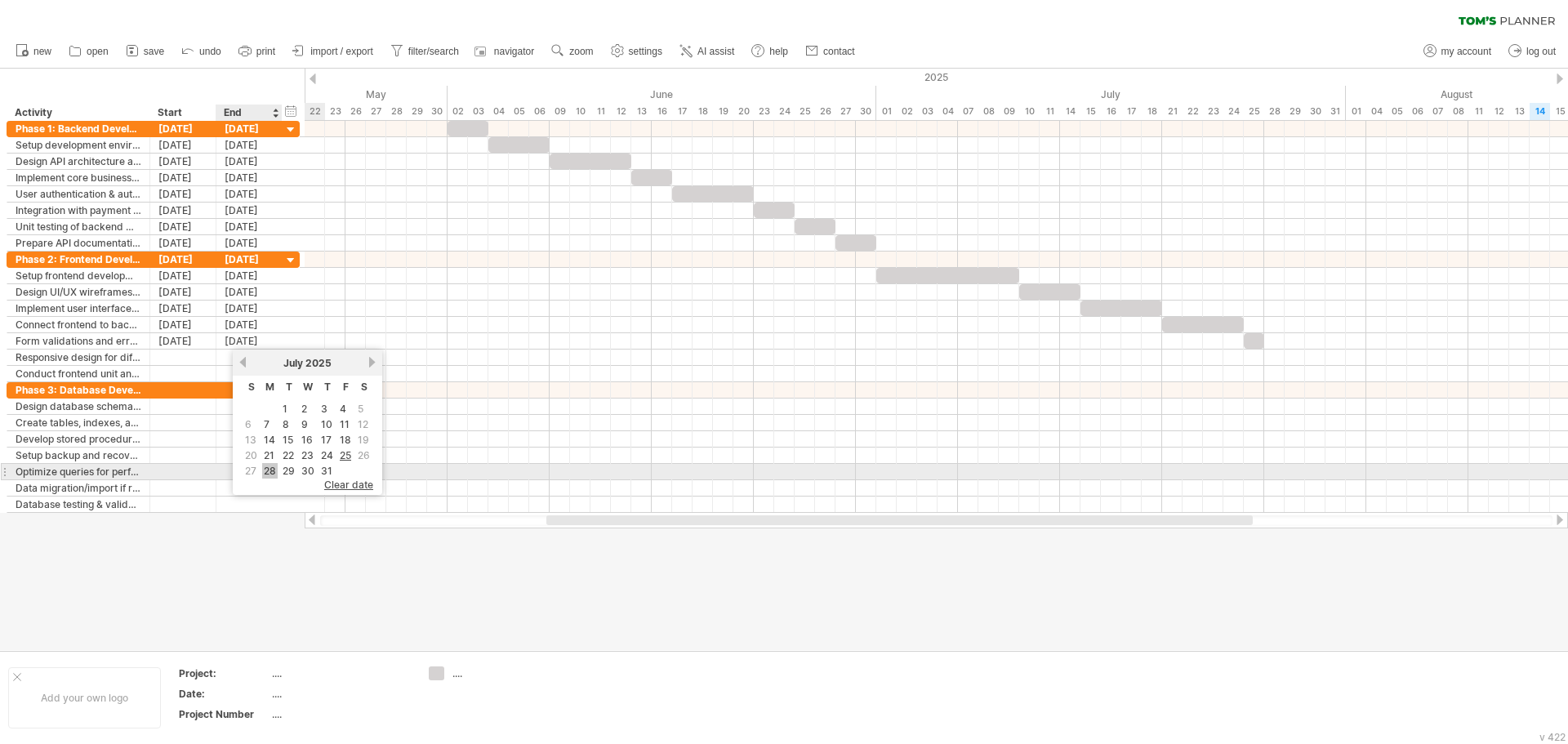
click at [273, 471] on link "28" at bounding box center [270, 471] width 16 height 16
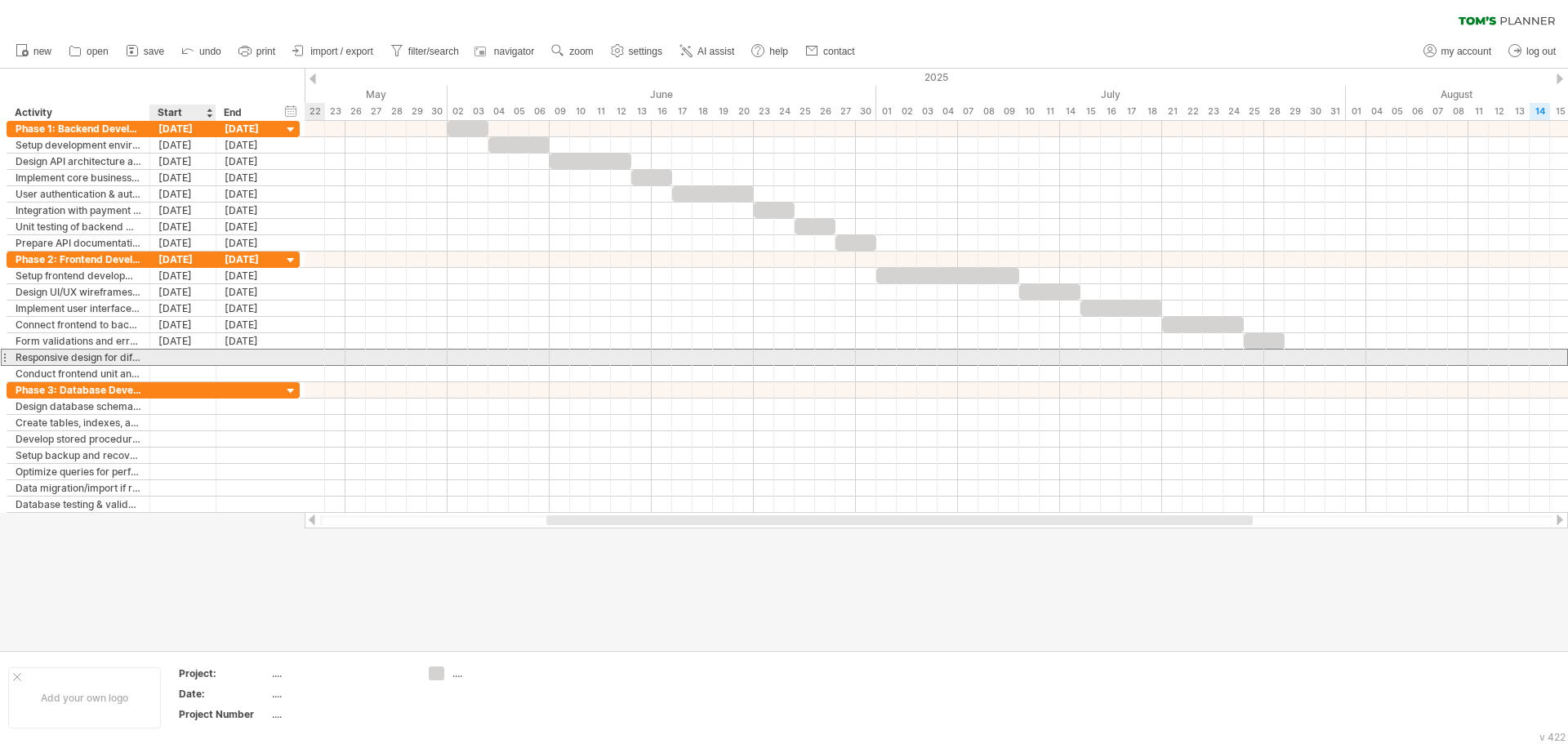
click at [189, 356] on div at bounding box center [183, 358] width 66 height 16
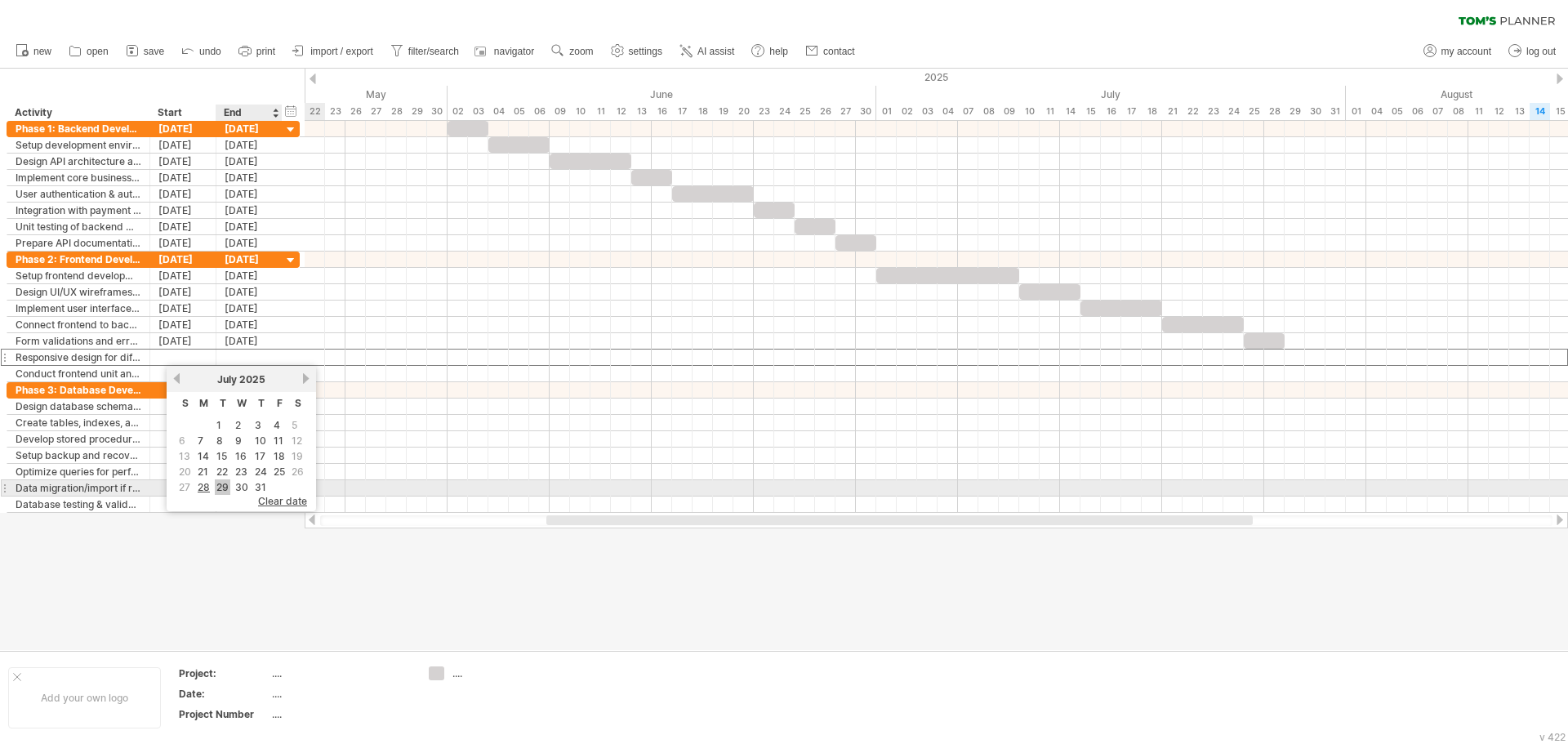
click at [225, 483] on link "29" at bounding box center [223, 488] width 16 height 16
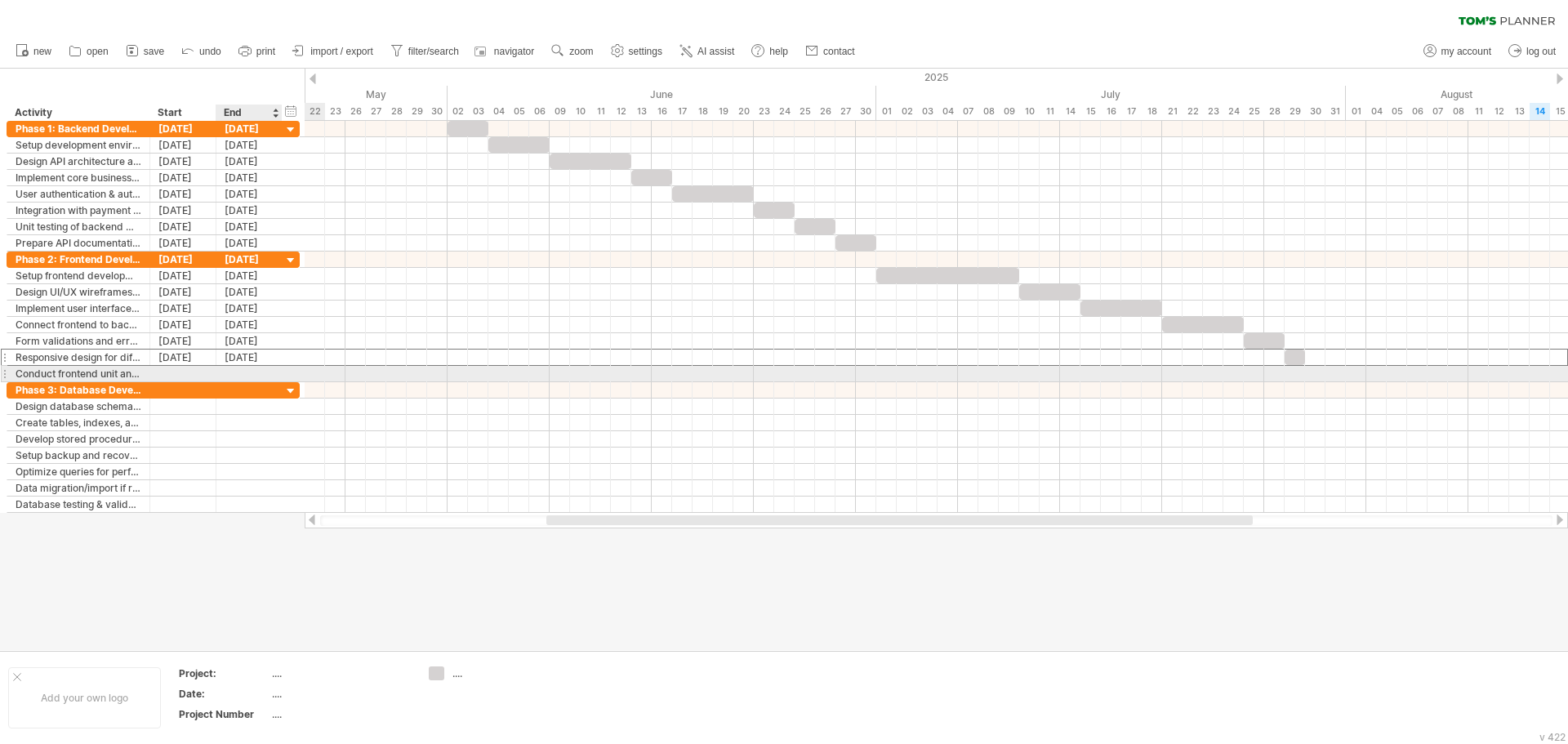
click at [239, 375] on div at bounding box center [249, 374] width 66 height 16
click at [244, 358] on div "29-07-25" at bounding box center [249, 358] width 66 height 16
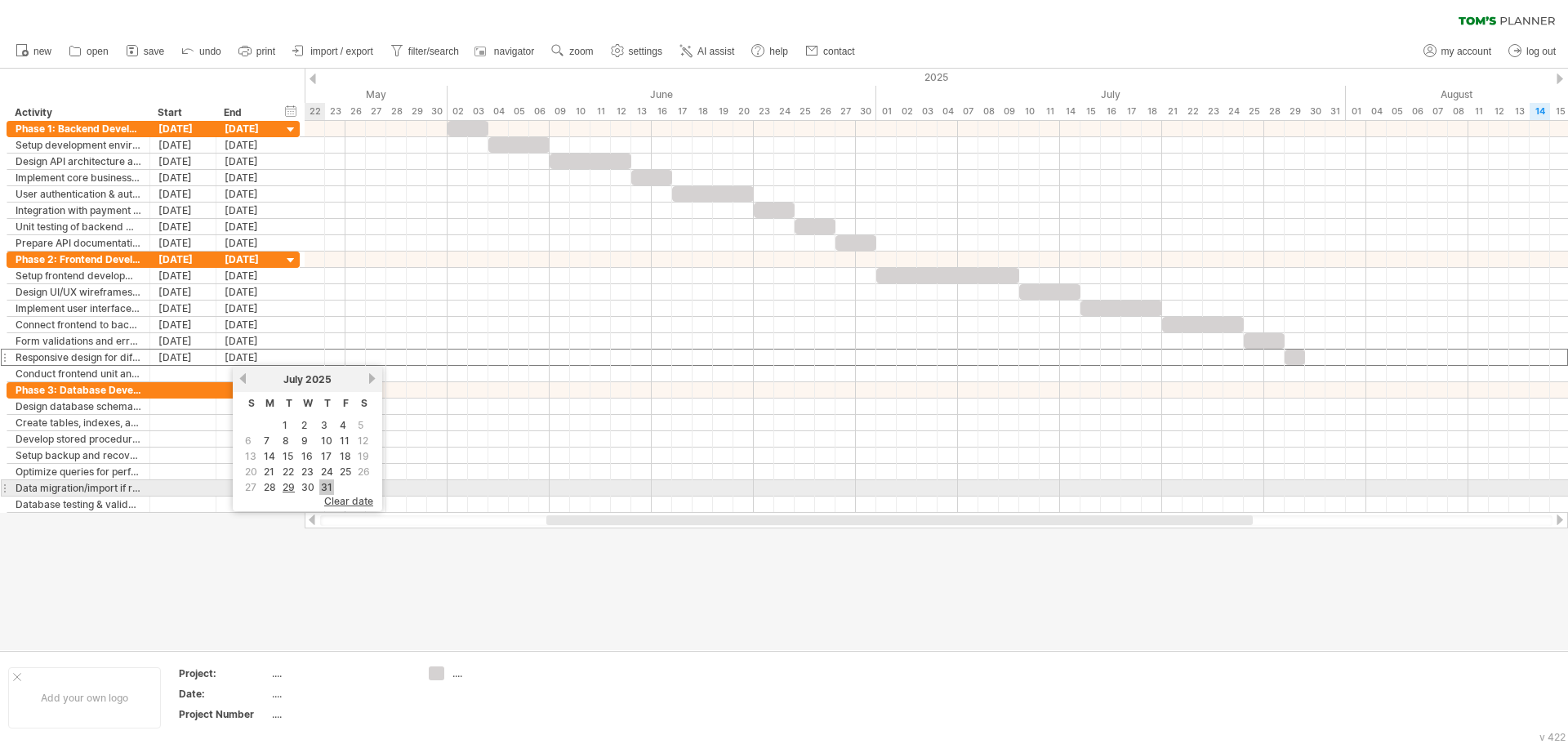
click at [327, 489] on link "31" at bounding box center [327, 488] width 15 height 16
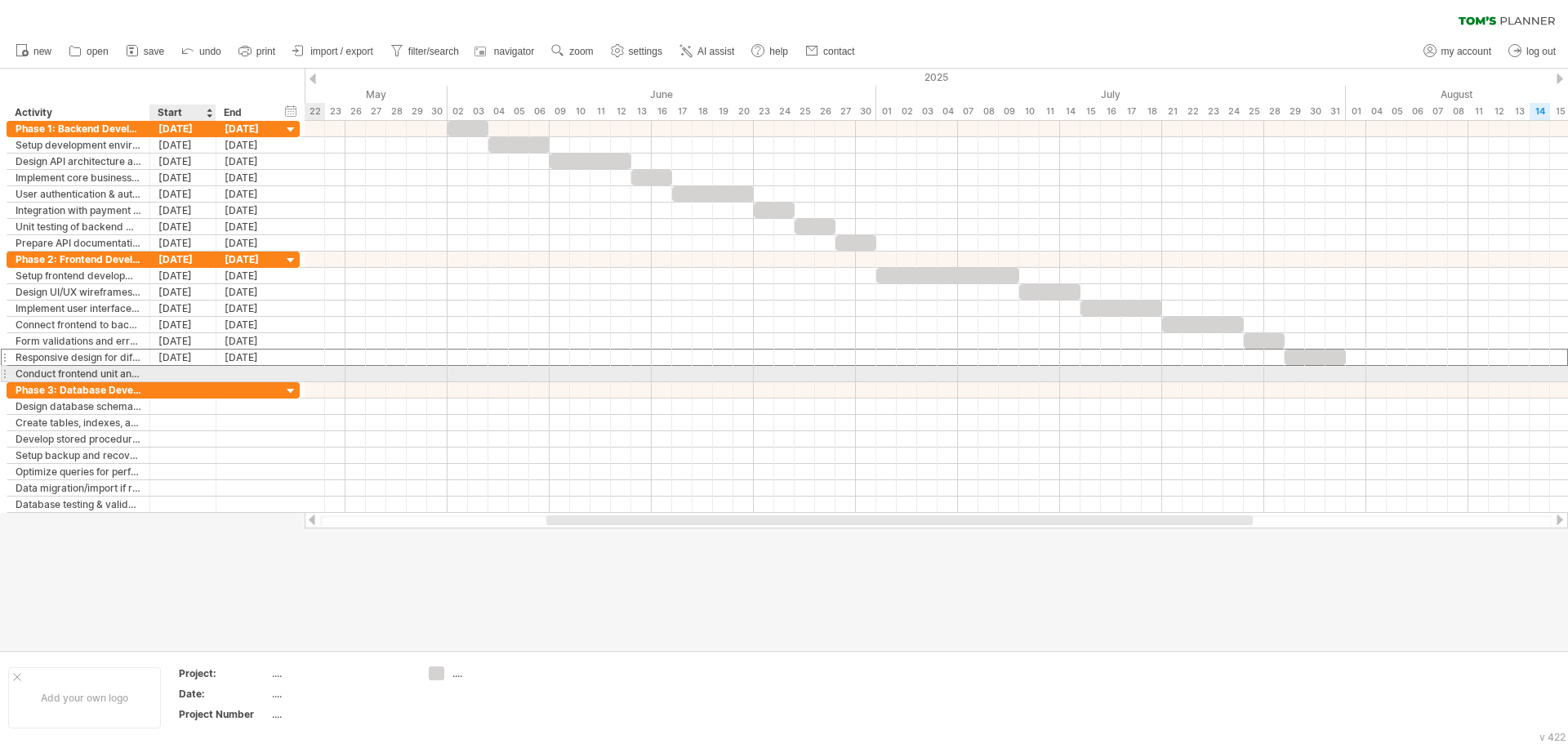
click at [197, 374] on div at bounding box center [183, 374] width 66 height 16
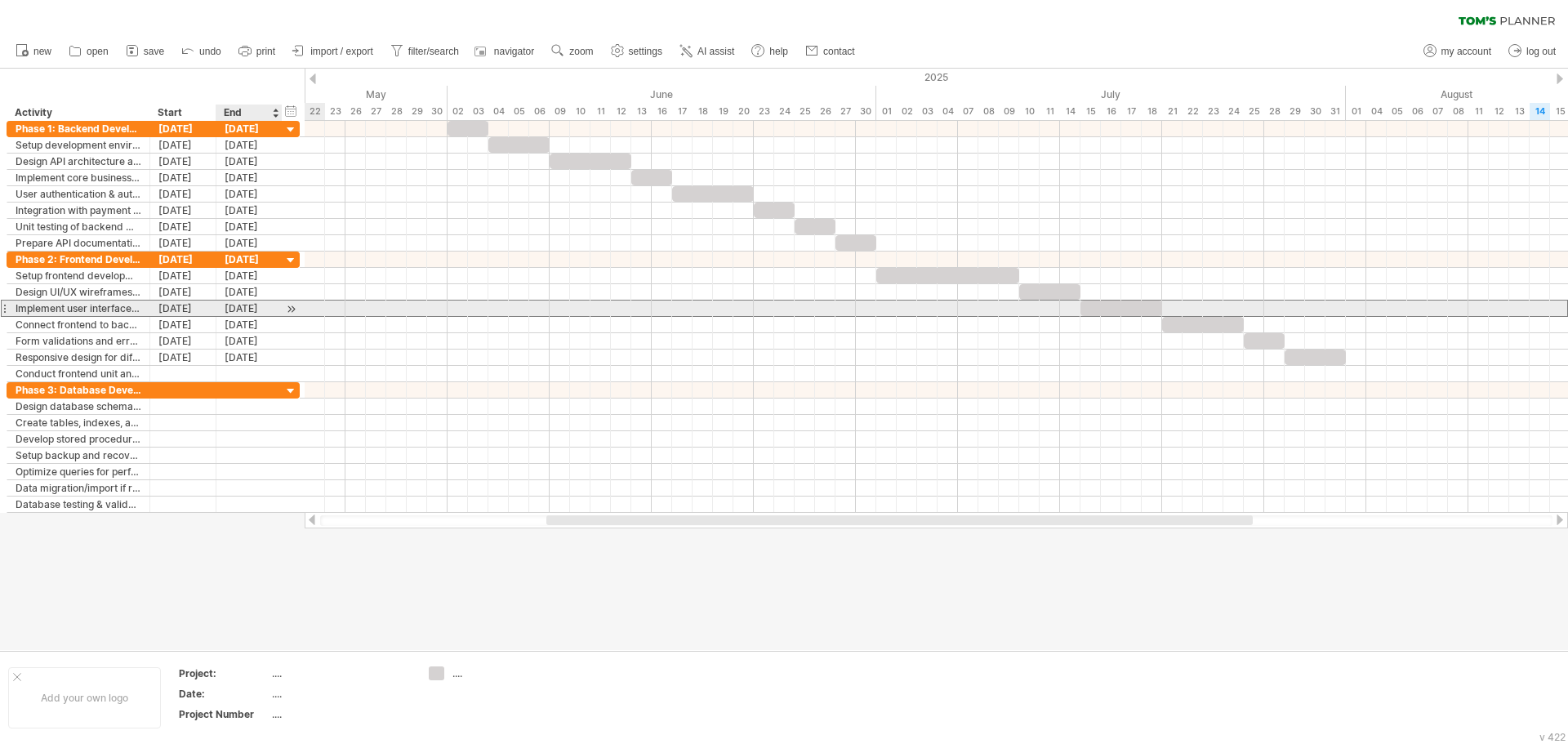
click at [235, 310] on div "18-07-25" at bounding box center [249, 308] width 66 height 16
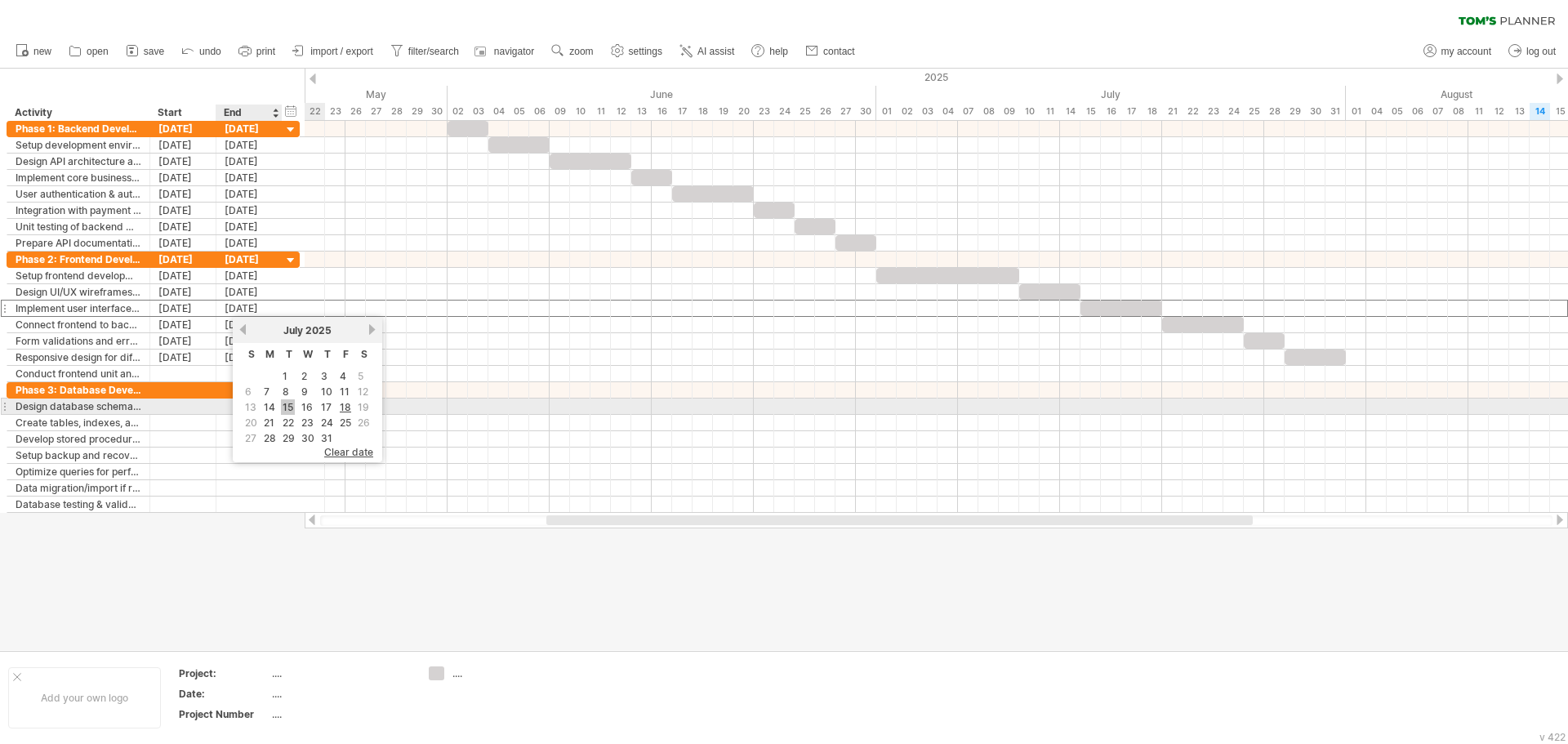
click at [288, 402] on link "15" at bounding box center [288, 408] width 14 height 16
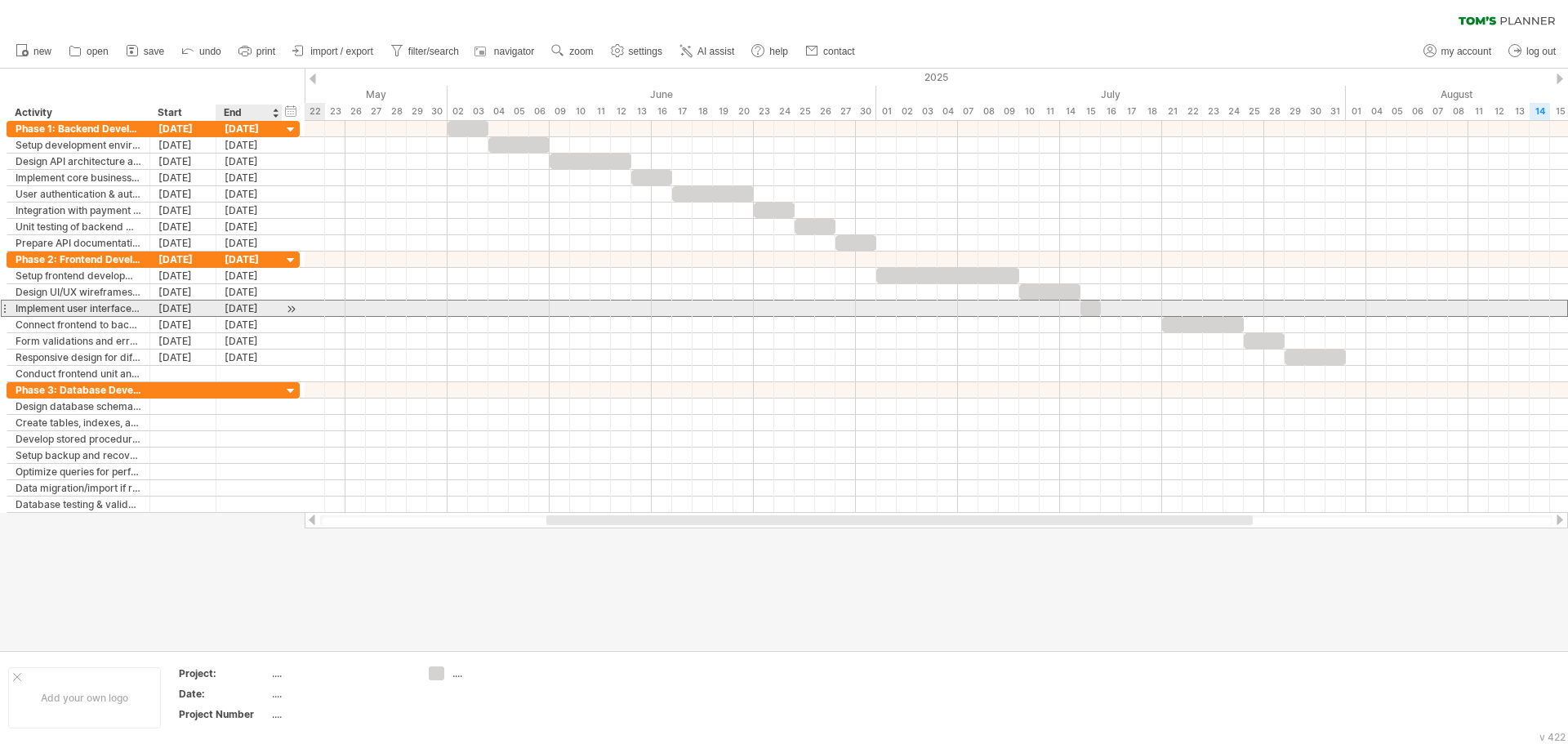
click at [264, 310] on div "15-07-25" at bounding box center [249, 308] width 66 height 16
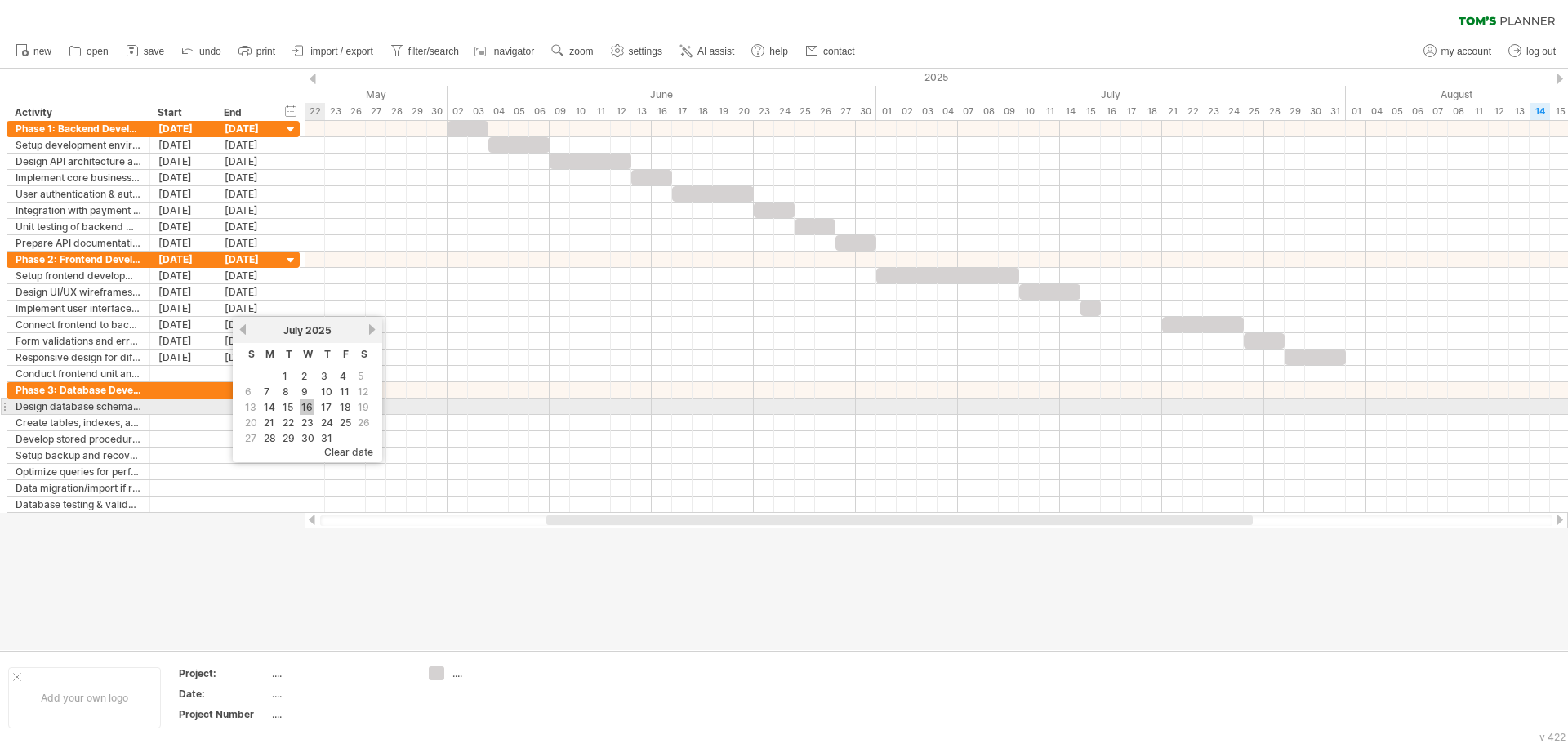
click at [308, 408] on link "16" at bounding box center [307, 408] width 15 height 16
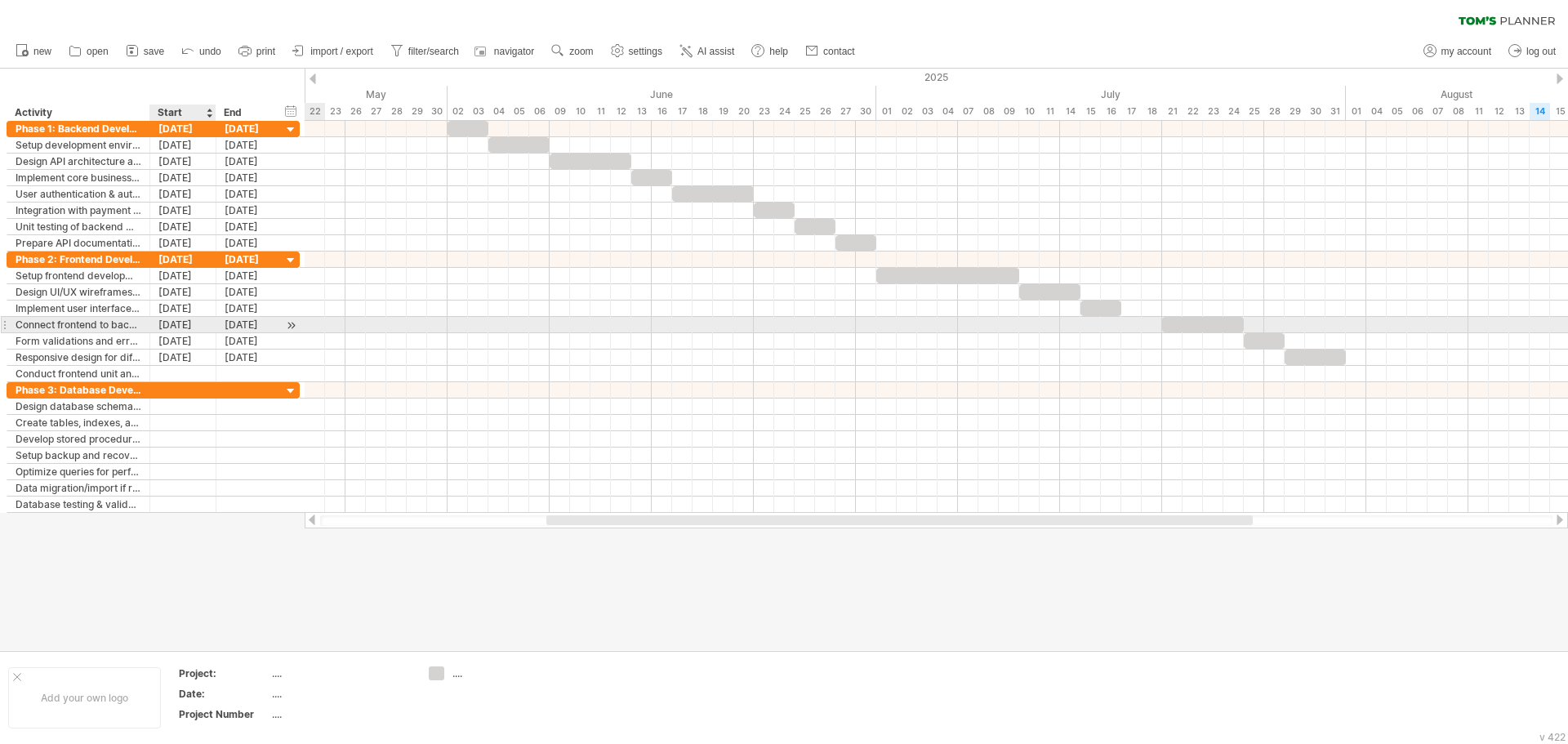
click at [183, 327] on div "21-07-25" at bounding box center [183, 325] width 66 height 16
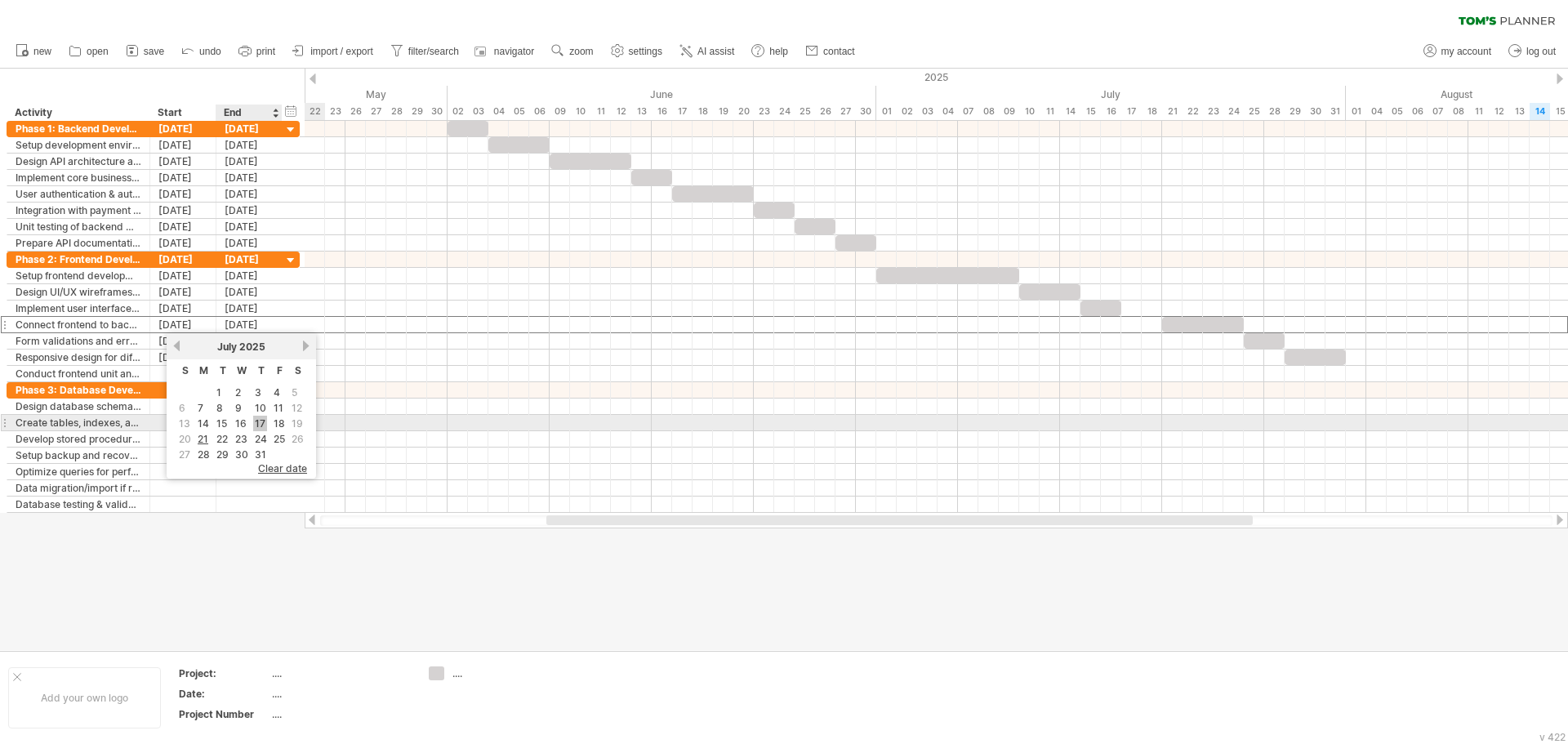
click at [260, 425] on link "17" at bounding box center [260, 423] width 14 height 16
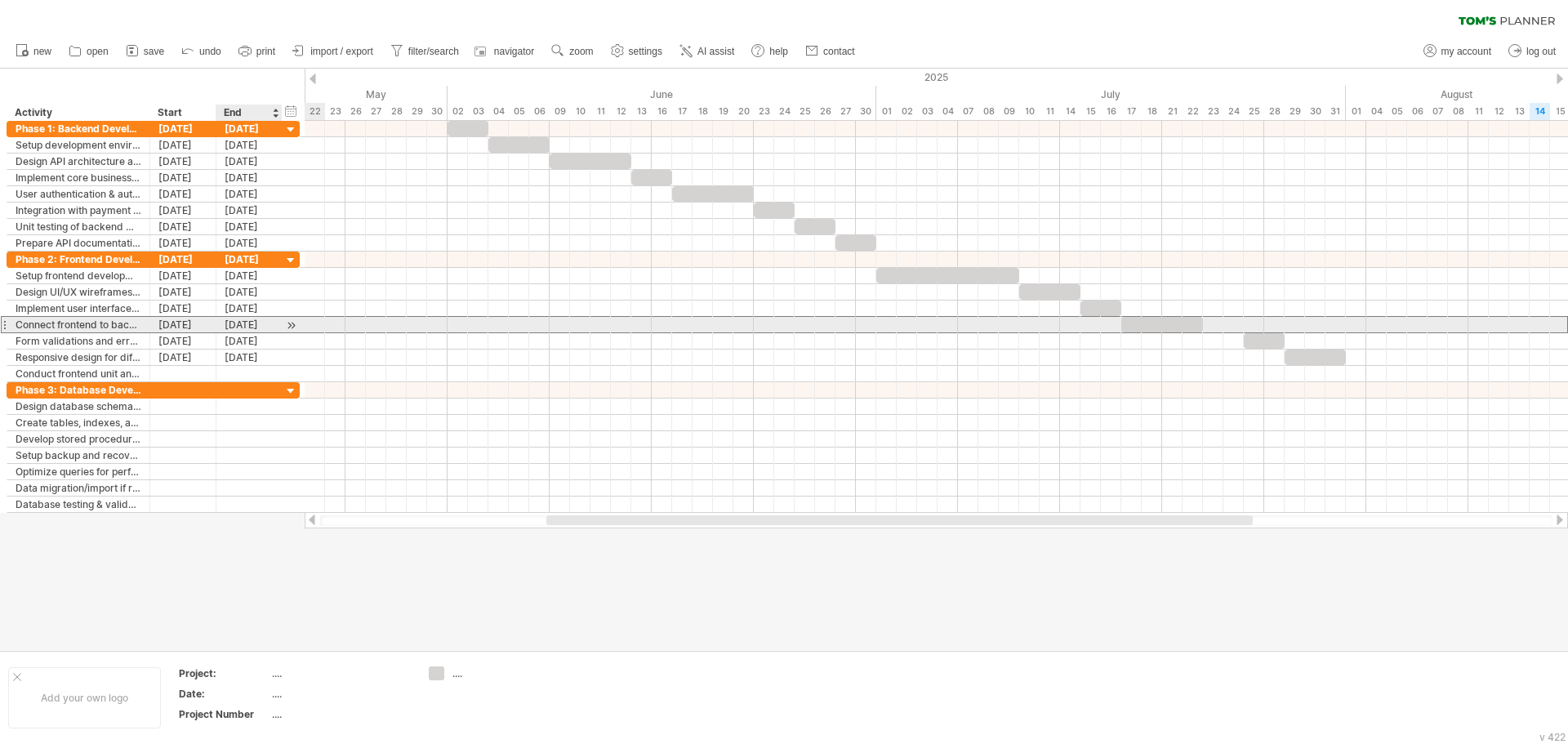
click at [246, 325] on div "22-07-25" at bounding box center [249, 325] width 66 height 16
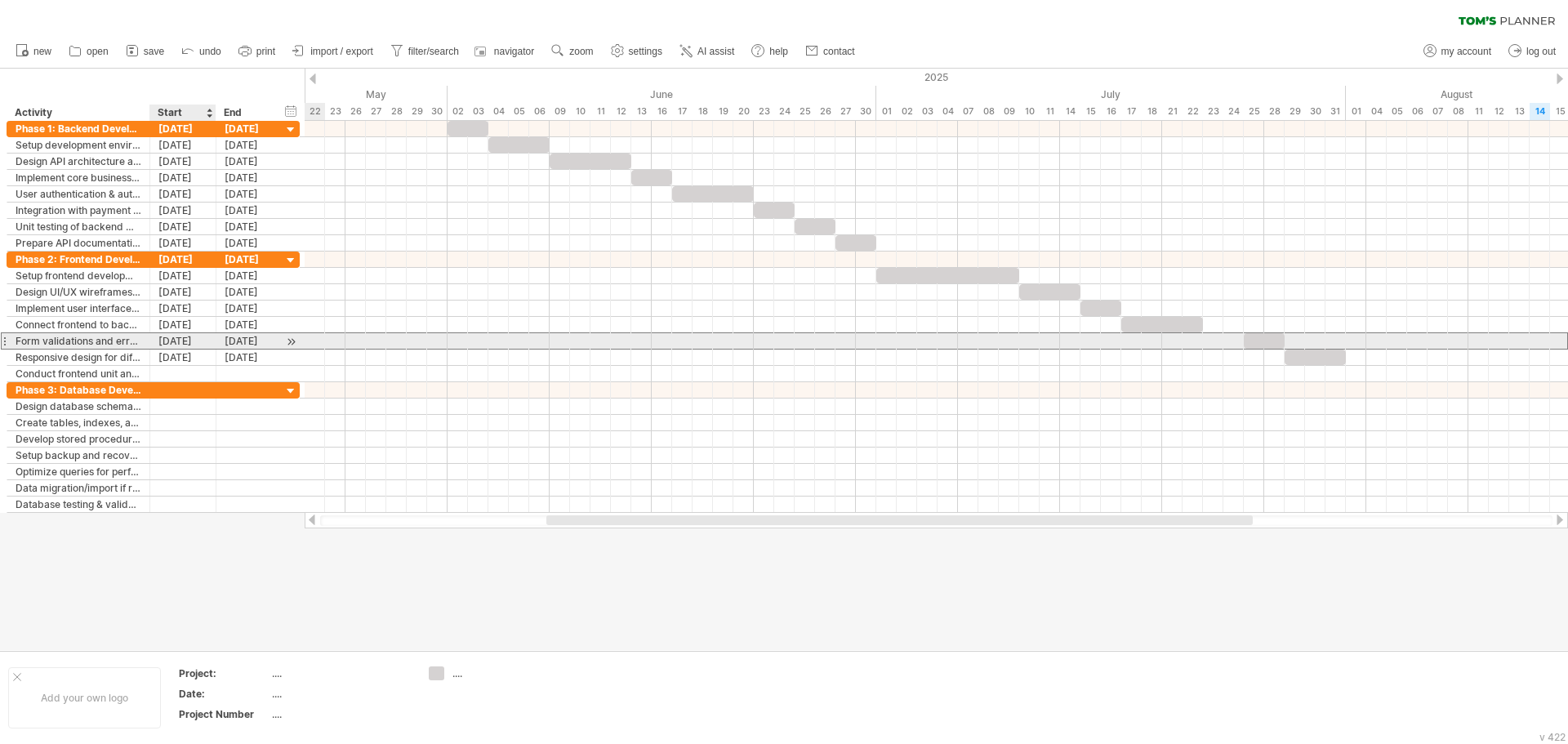
click at [187, 343] on div "25-07-25" at bounding box center [183, 341] width 66 height 16
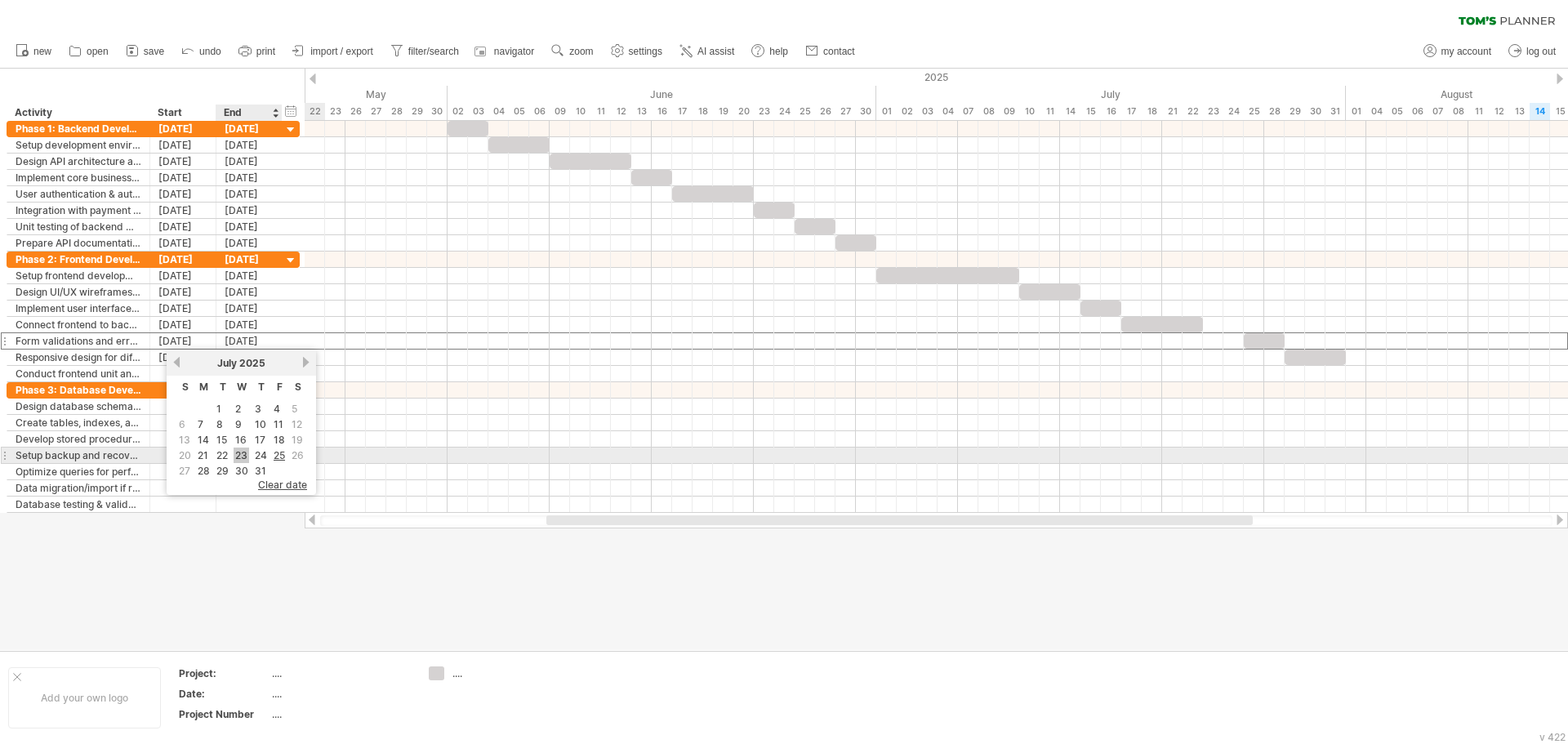
click at [235, 453] on link "23" at bounding box center [242, 456] width 16 height 16
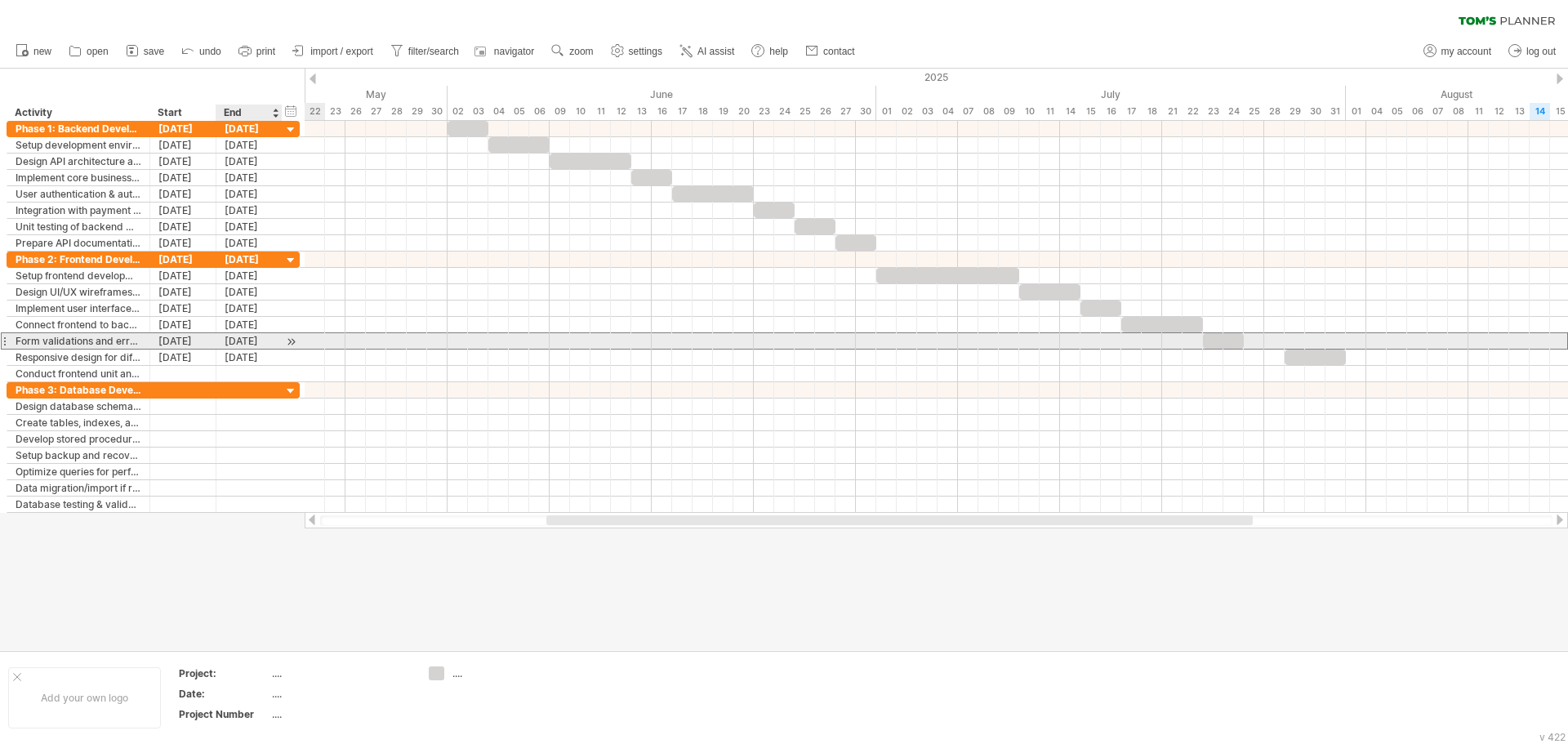
click at [239, 342] on div "24-07-25" at bounding box center [249, 341] width 66 height 16
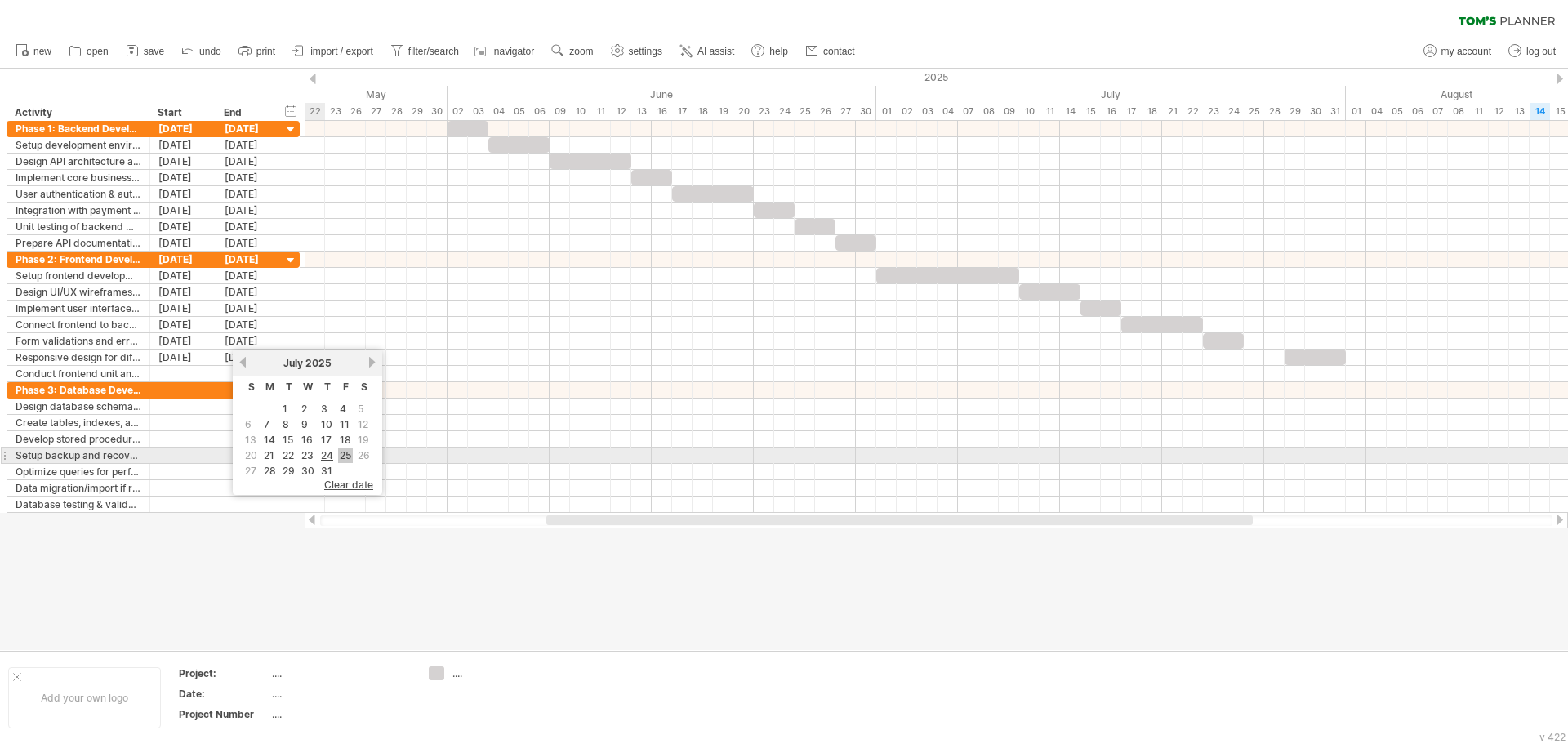
click at [350, 453] on link "25" at bounding box center [345, 456] width 15 height 16
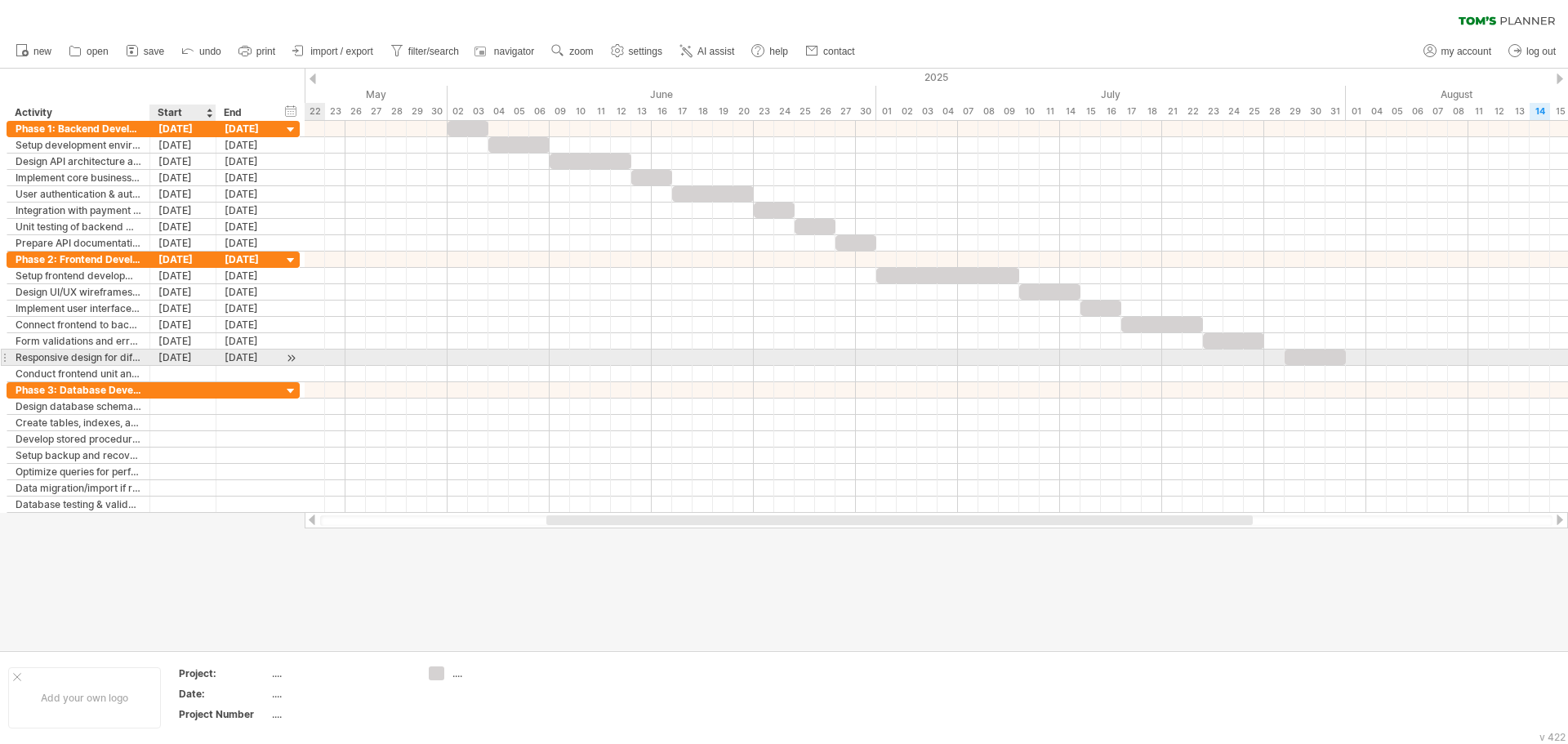
click at [184, 355] on div "29-07-25" at bounding box center [183, 358] width 66 height 16
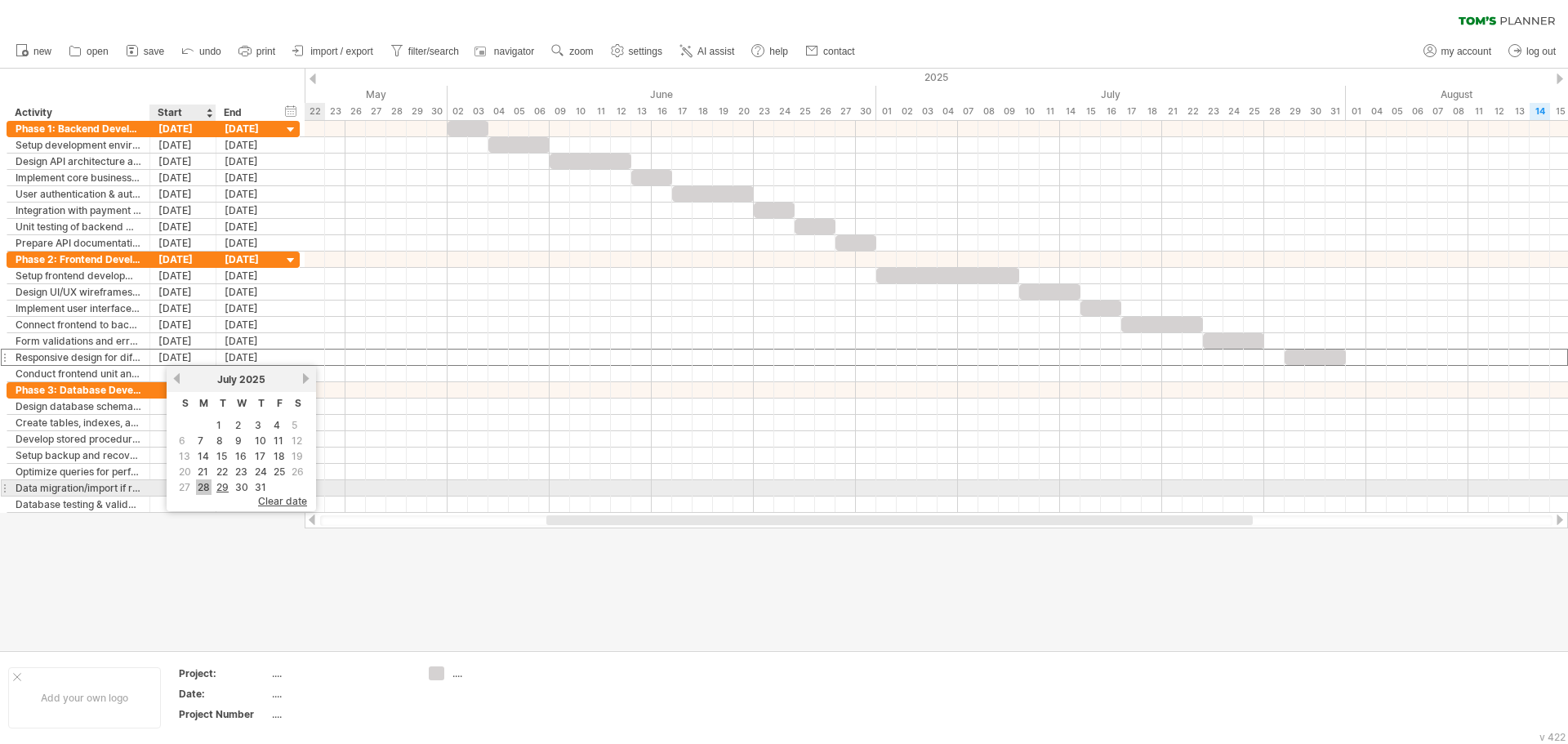
click at [210, 488] on link "28" at bounding box center [204, 488] width 16 height 16
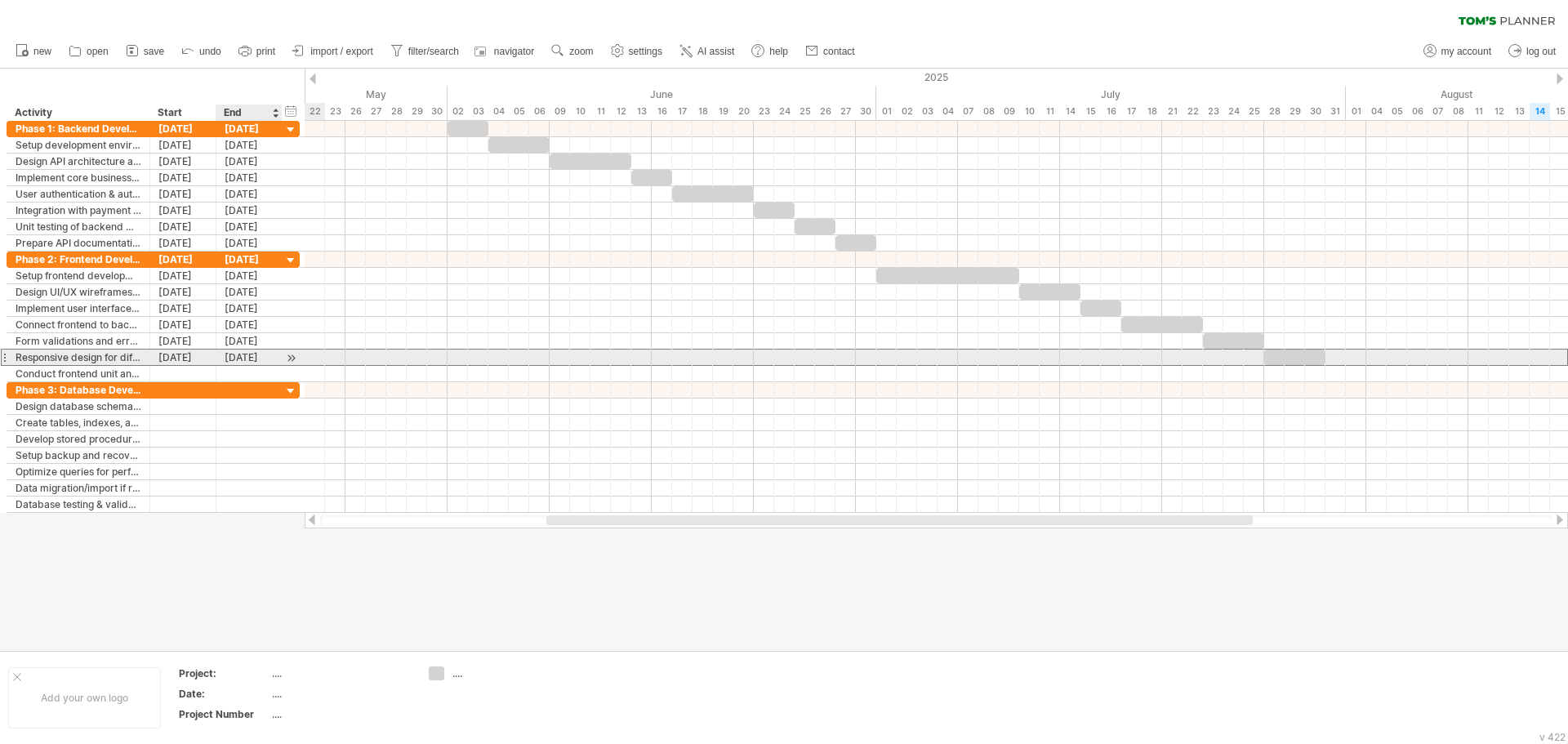
click at [245, 359] on div "30-07-25" at bounding box center [249, 358] width 66 height 16
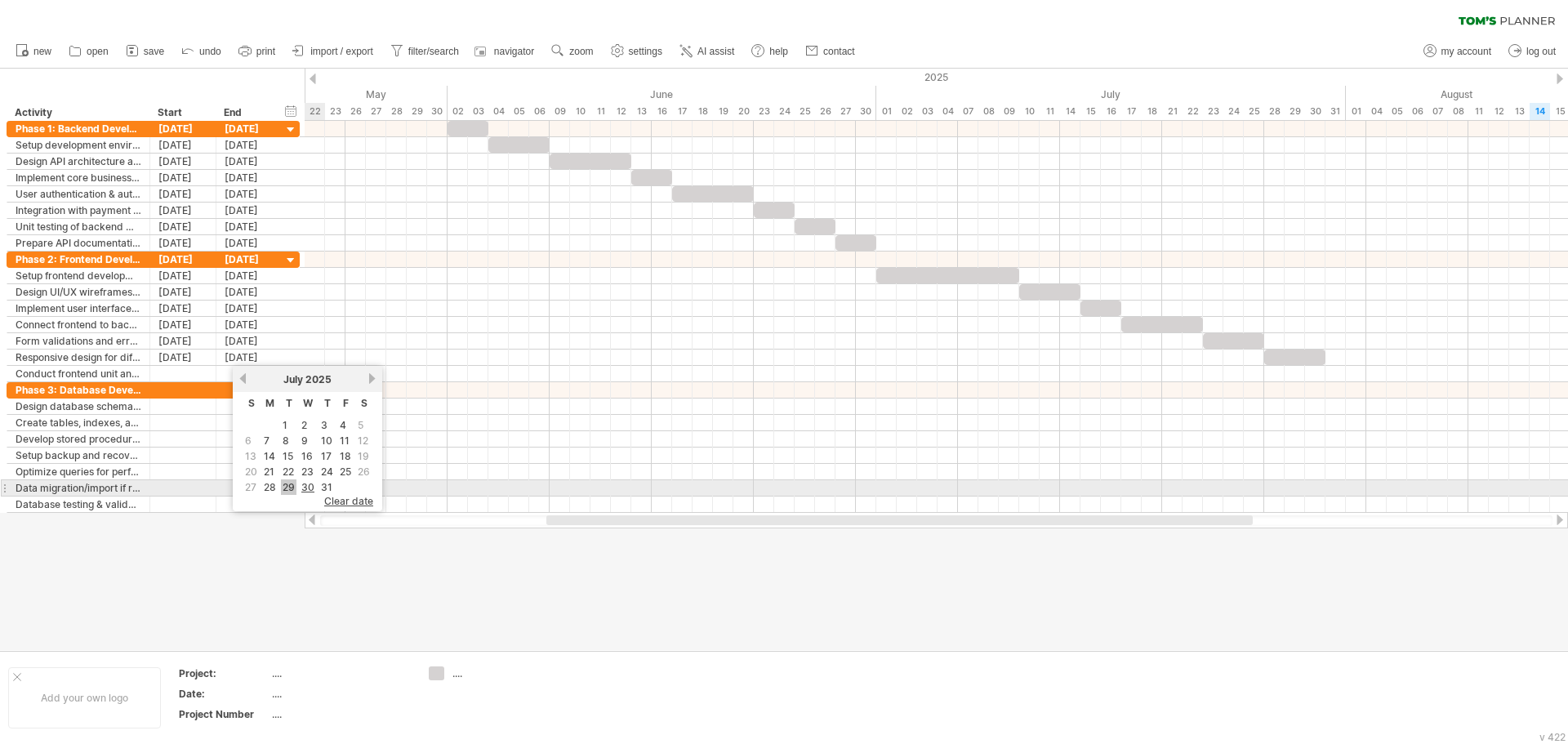
click at [290, 490] on link "29" at bounding box center [289, 488] width 16 height 16
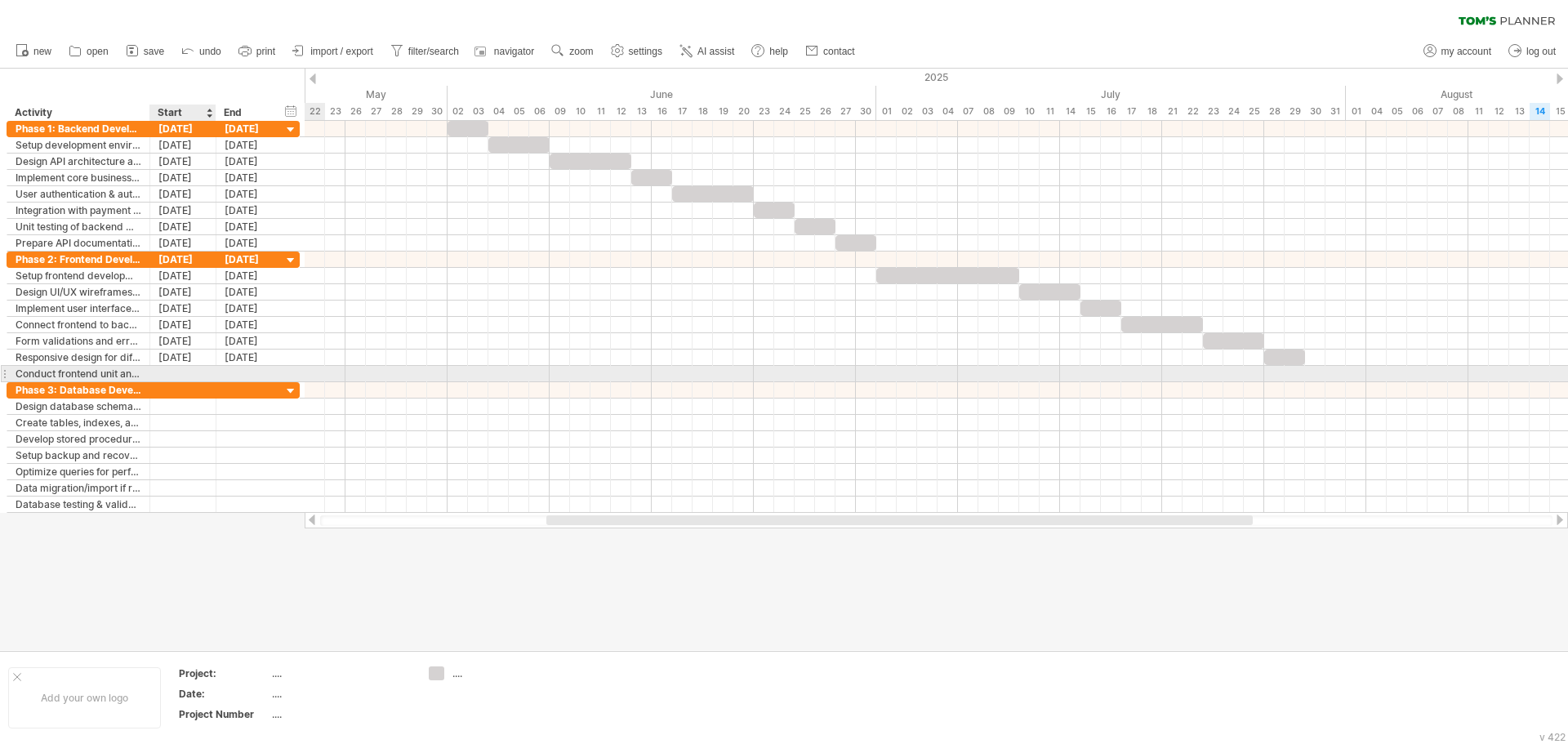
click at [182, 372] on div at bounding box center [183, 374] width 66 height 16
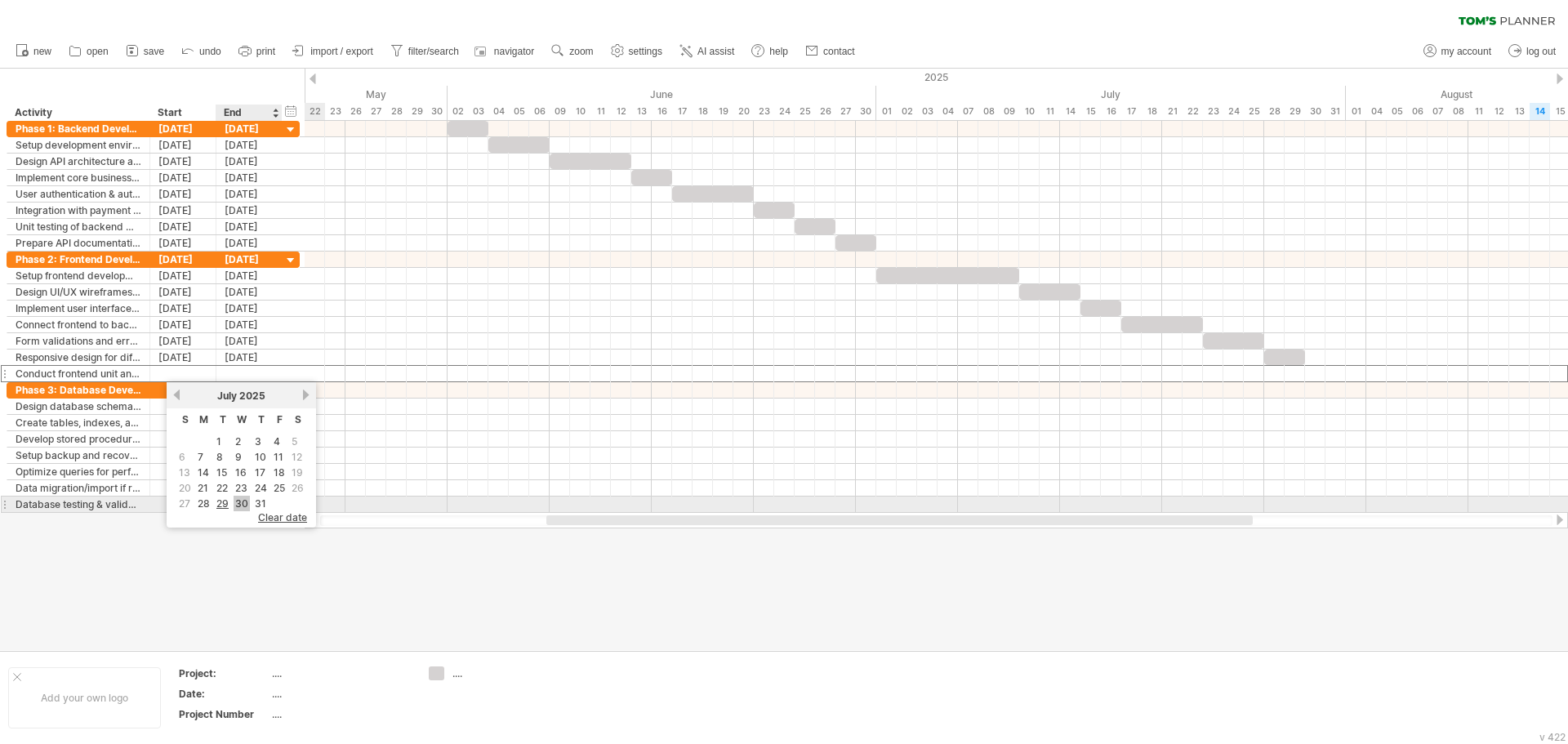
click at [247, 498] on link "30" at bounding box center [242, 503] width 17 height 16
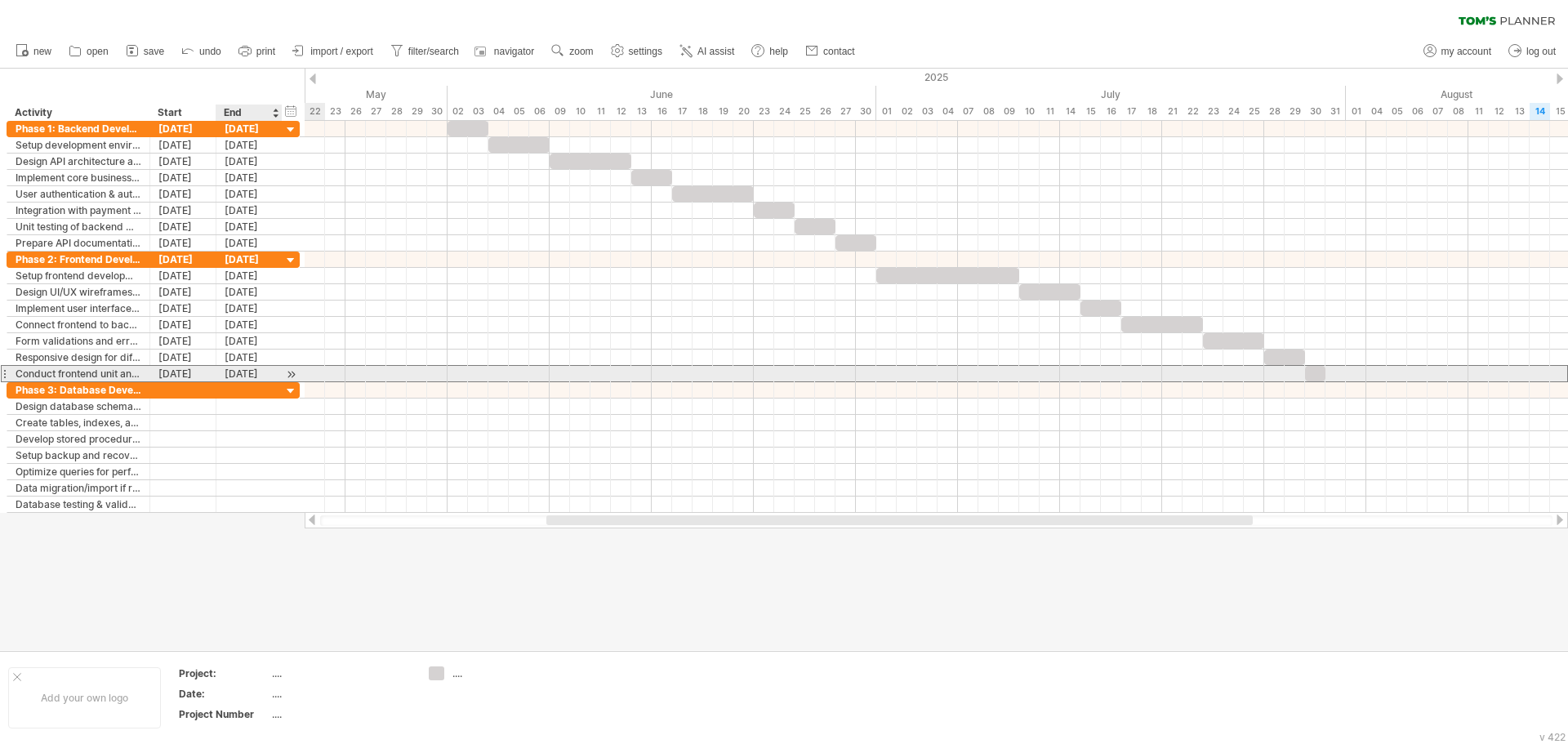
click at [234, 378] on div "30-07-25" at bounding box center [249, 374] width 66 height 16
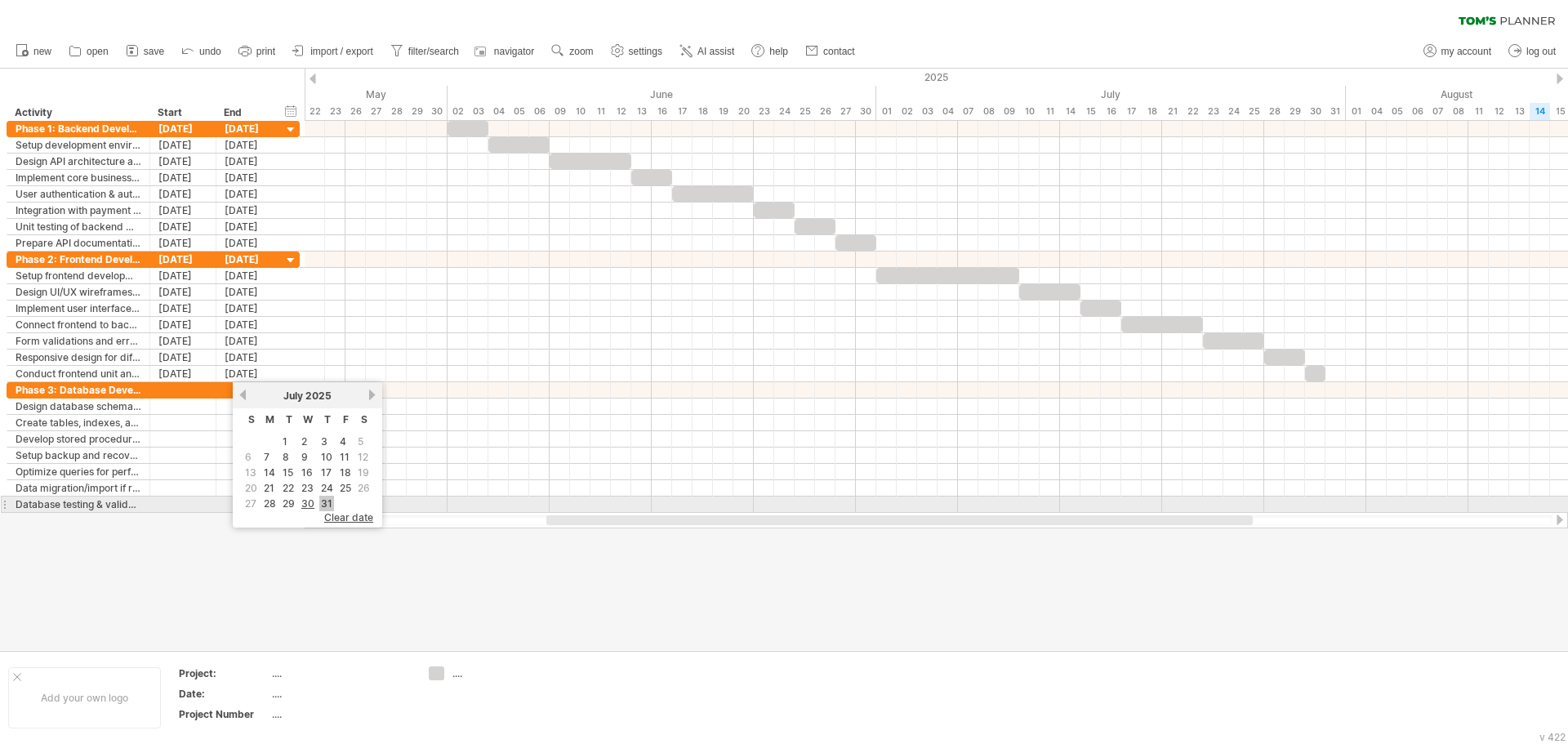
click at [323, 505] on link "31" at bounding box center [327, 503] width 15 height 16
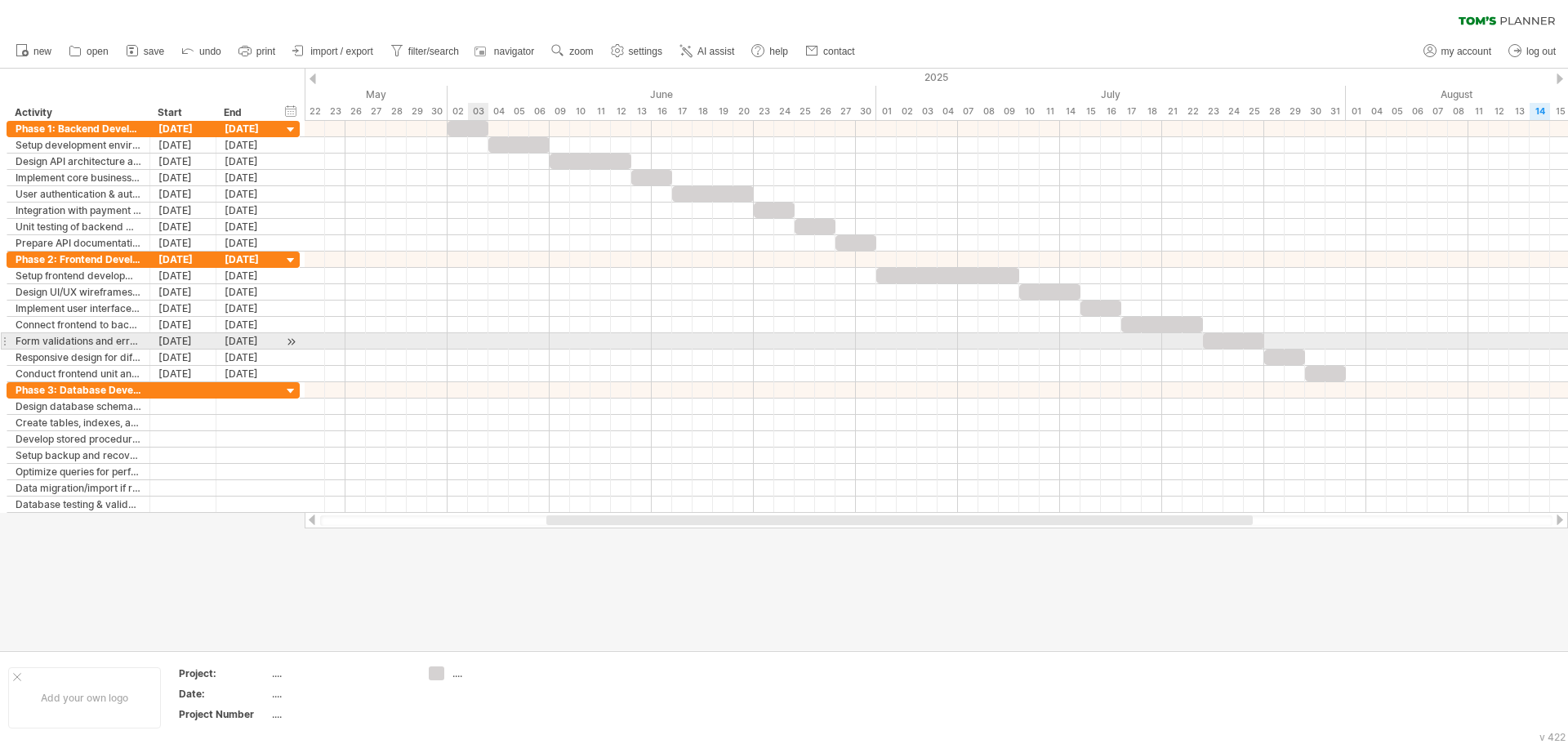
click at [480, 336] on div at bounding box center [936, 341] width 1263 height 17
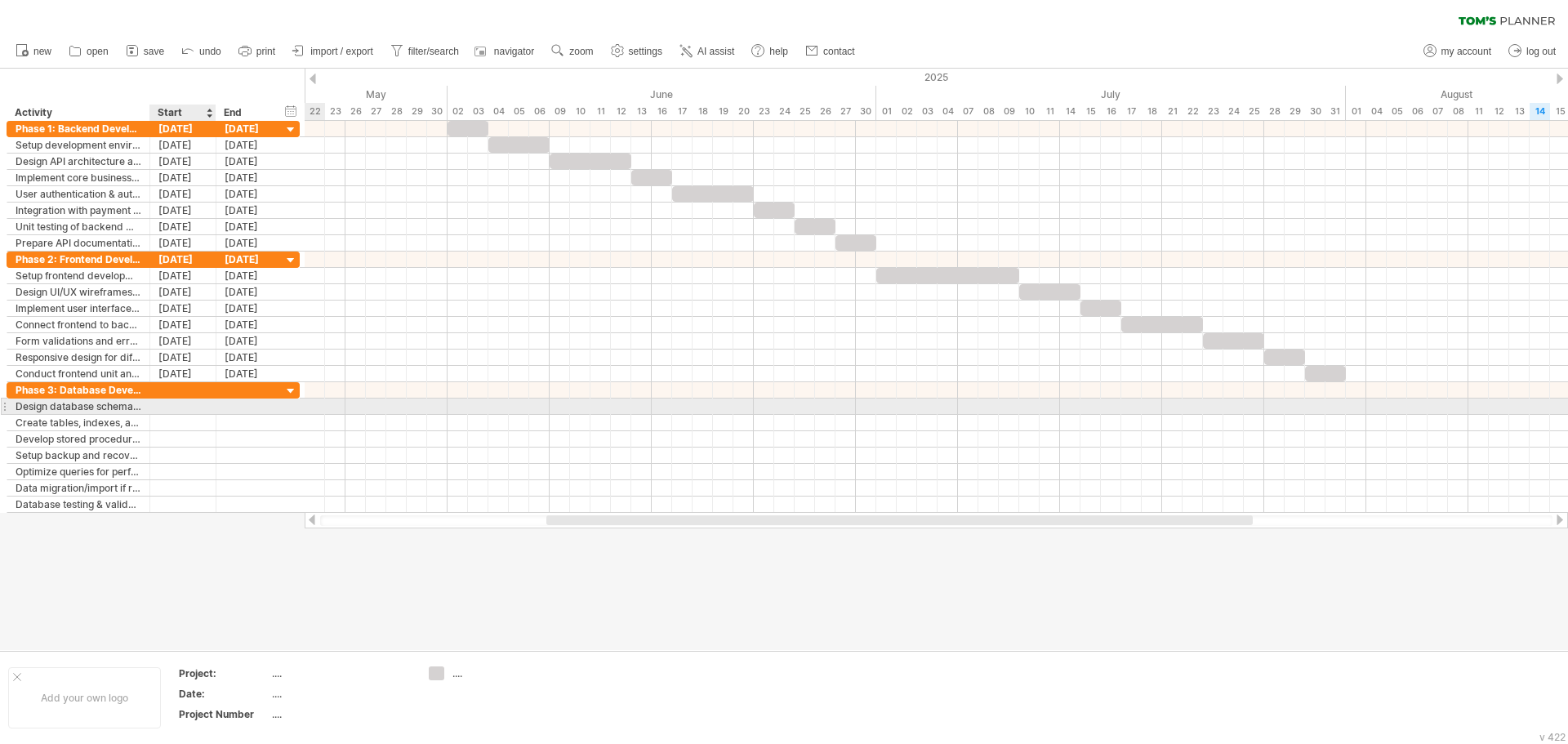
click at [183, 410] on div at bounding box center [183, 407] width 66 height 16
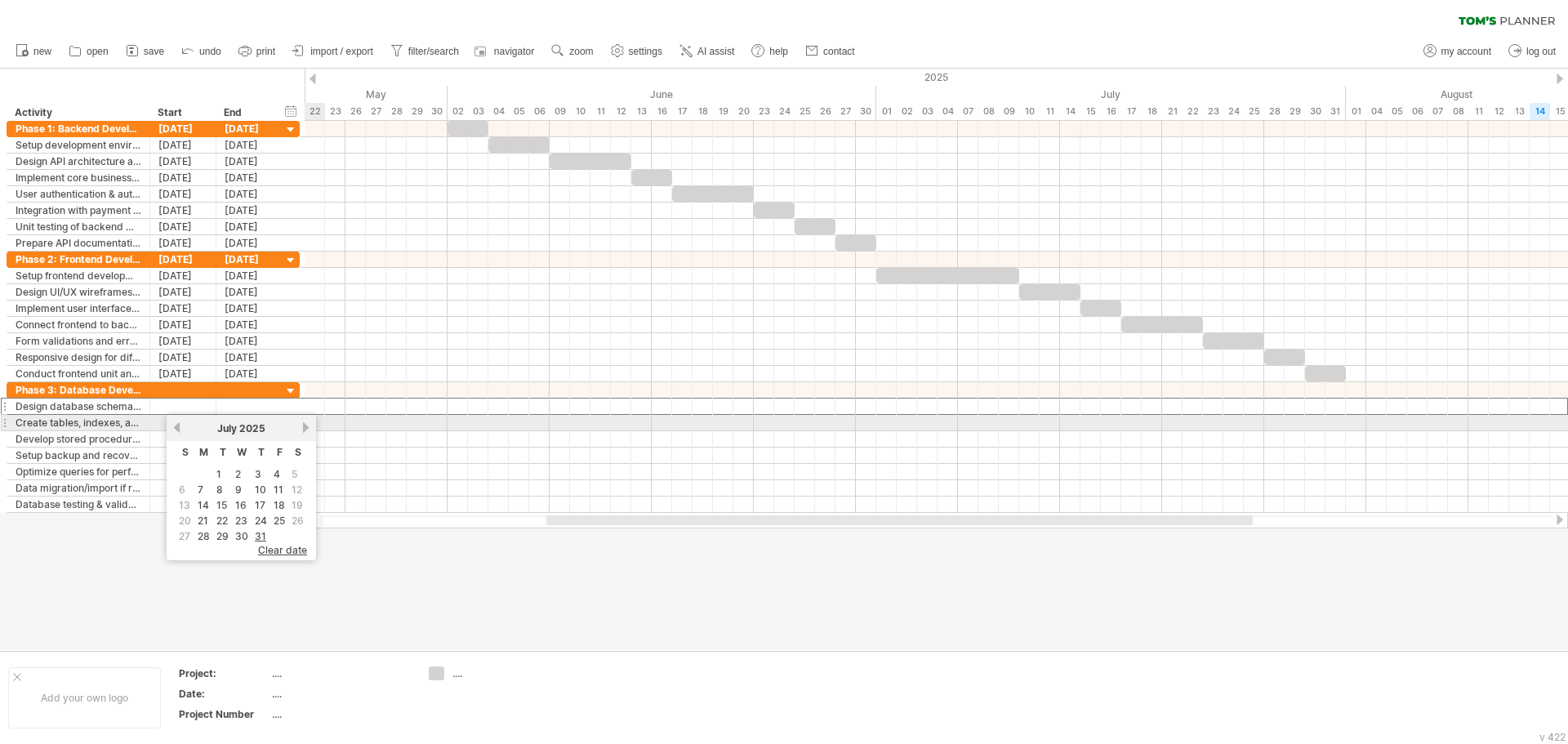
click at [307, 429] on link "next" at bounding box center [306, 428] width 12 height 12
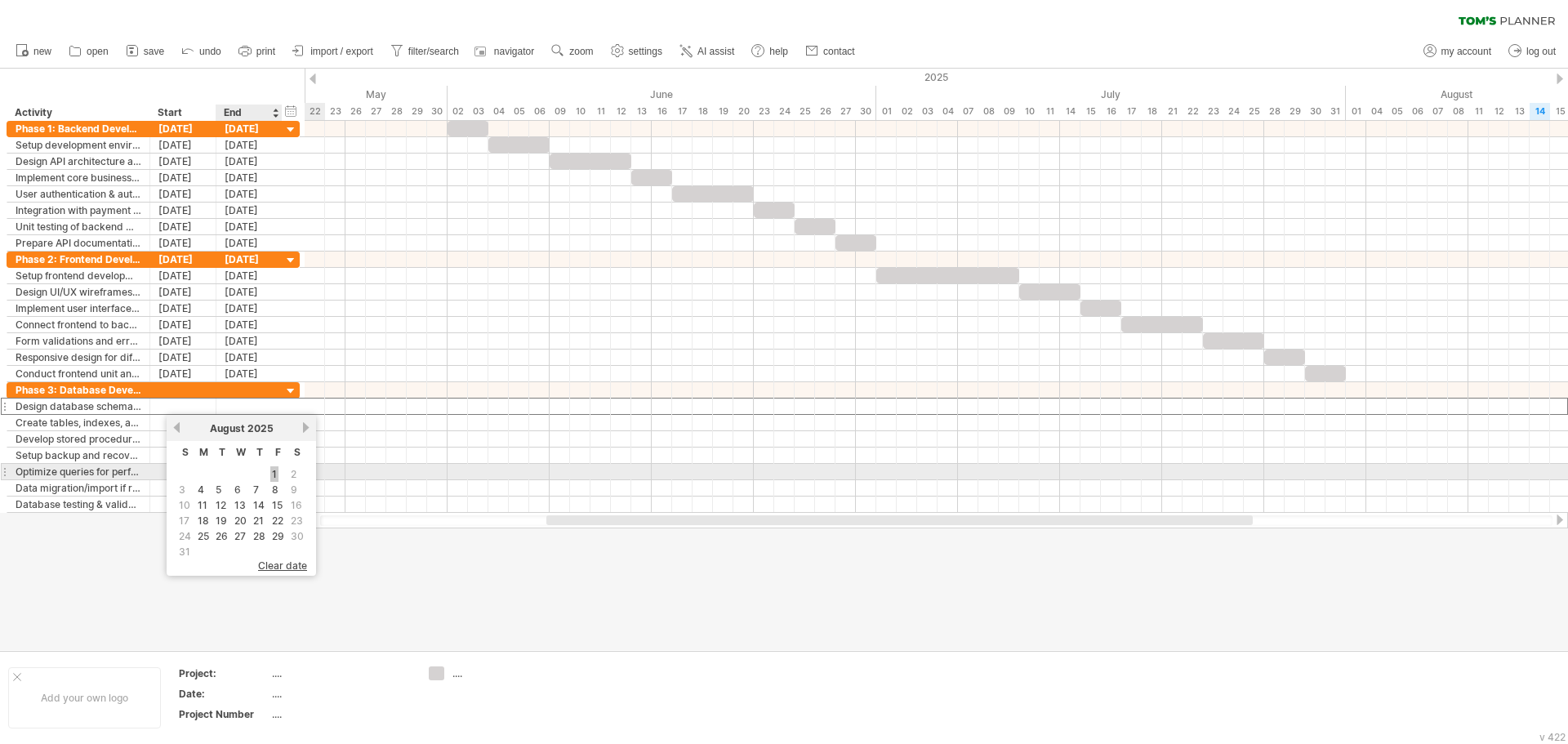
click at [278, 476] on link "1" at bounding box center [274, 474] width 8 height 16
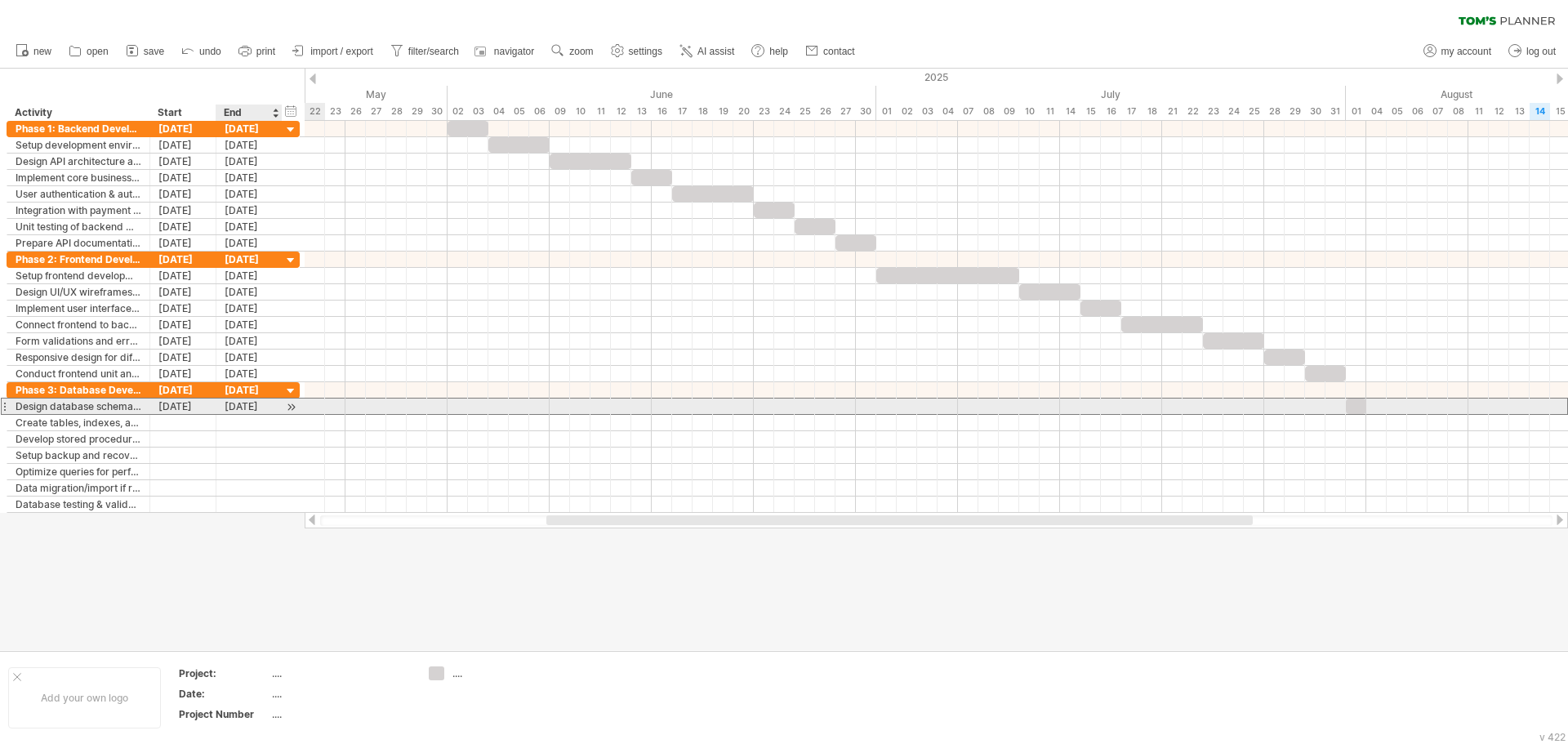
click at [226, 403] on div "01-08-25" at bounding box center [249, 407] width 66 height 16
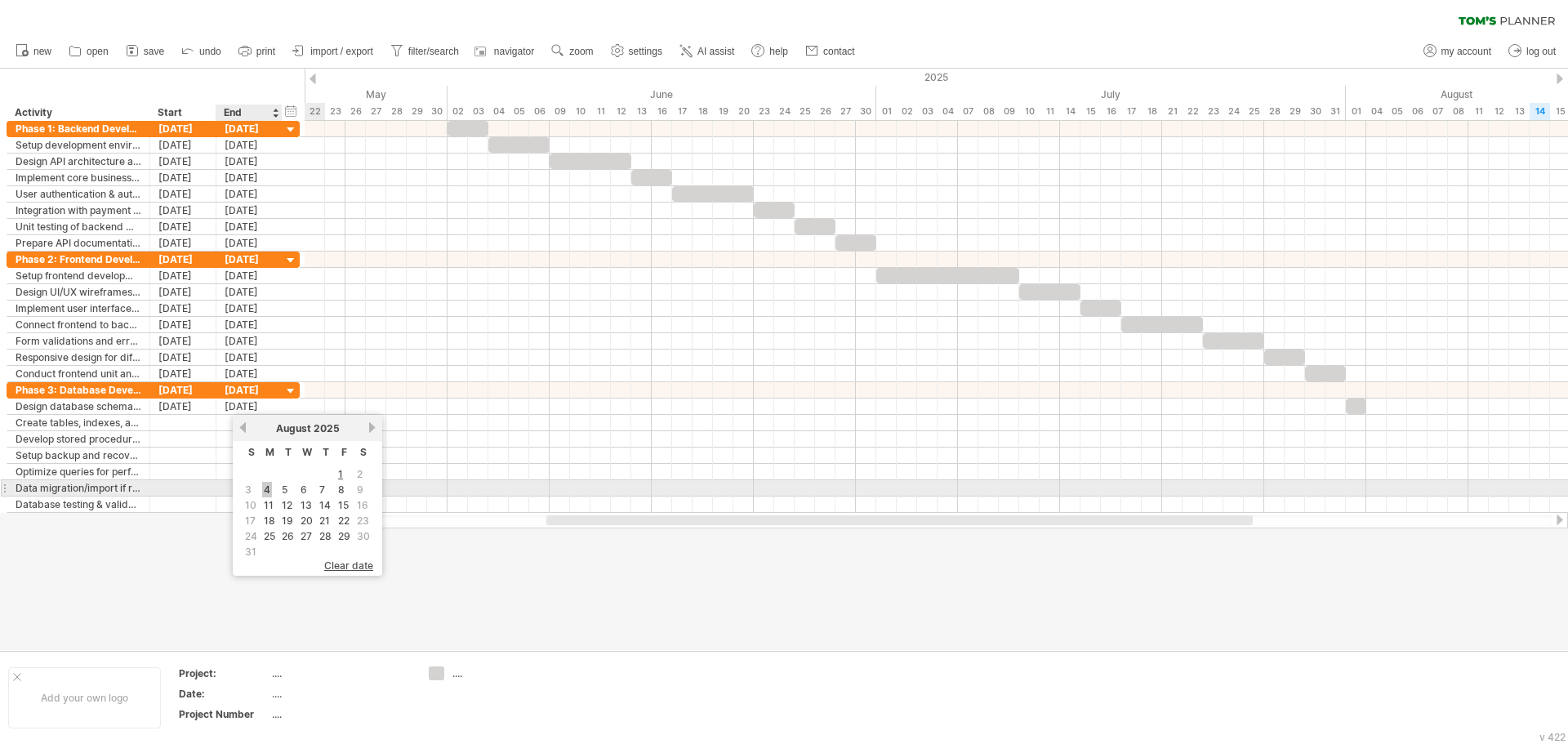
click at [271, 488] on link "4" at bounding box center [266, 490] width 10 height 16
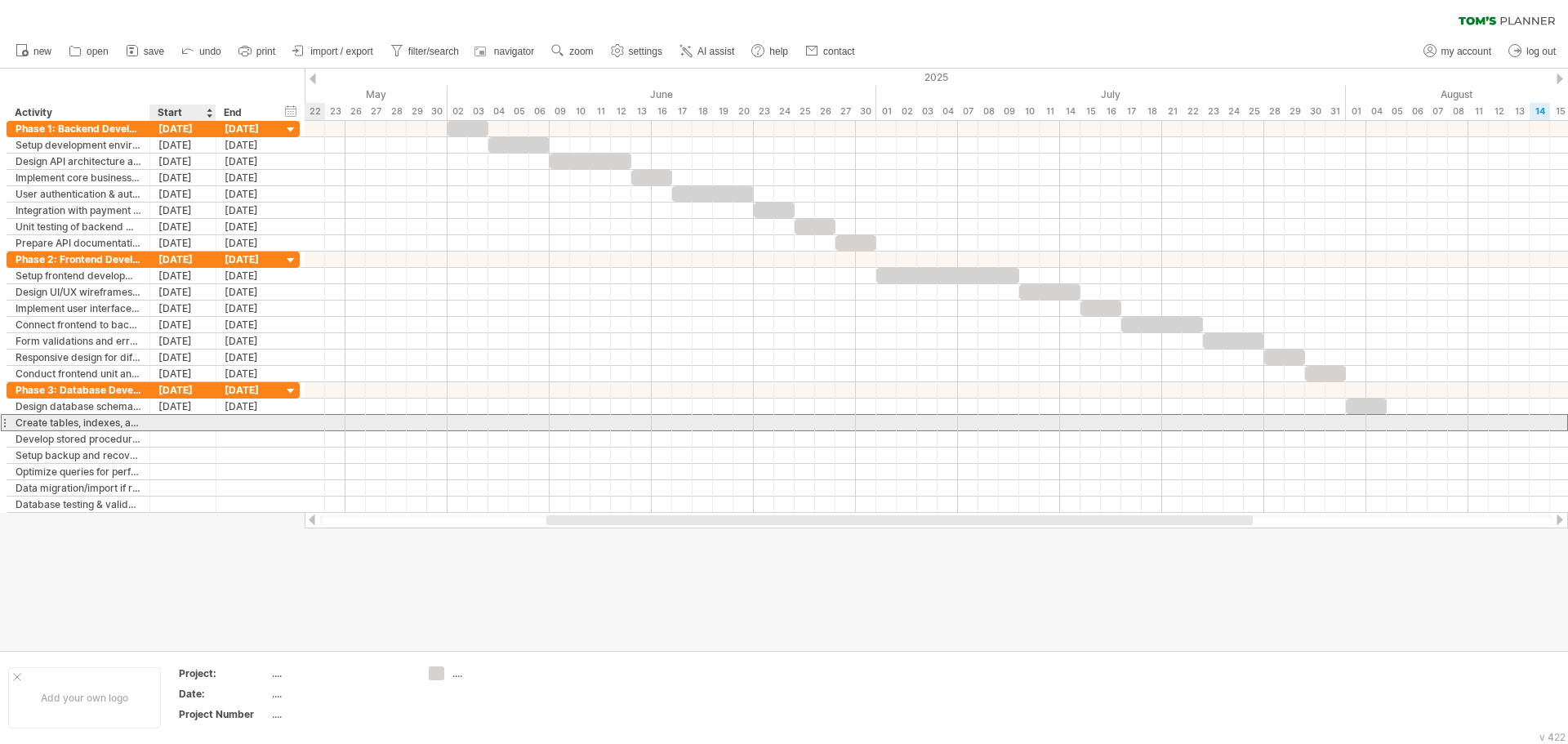
click at [193, 427] on div at bounding box center [183, 423] width 66 height 16
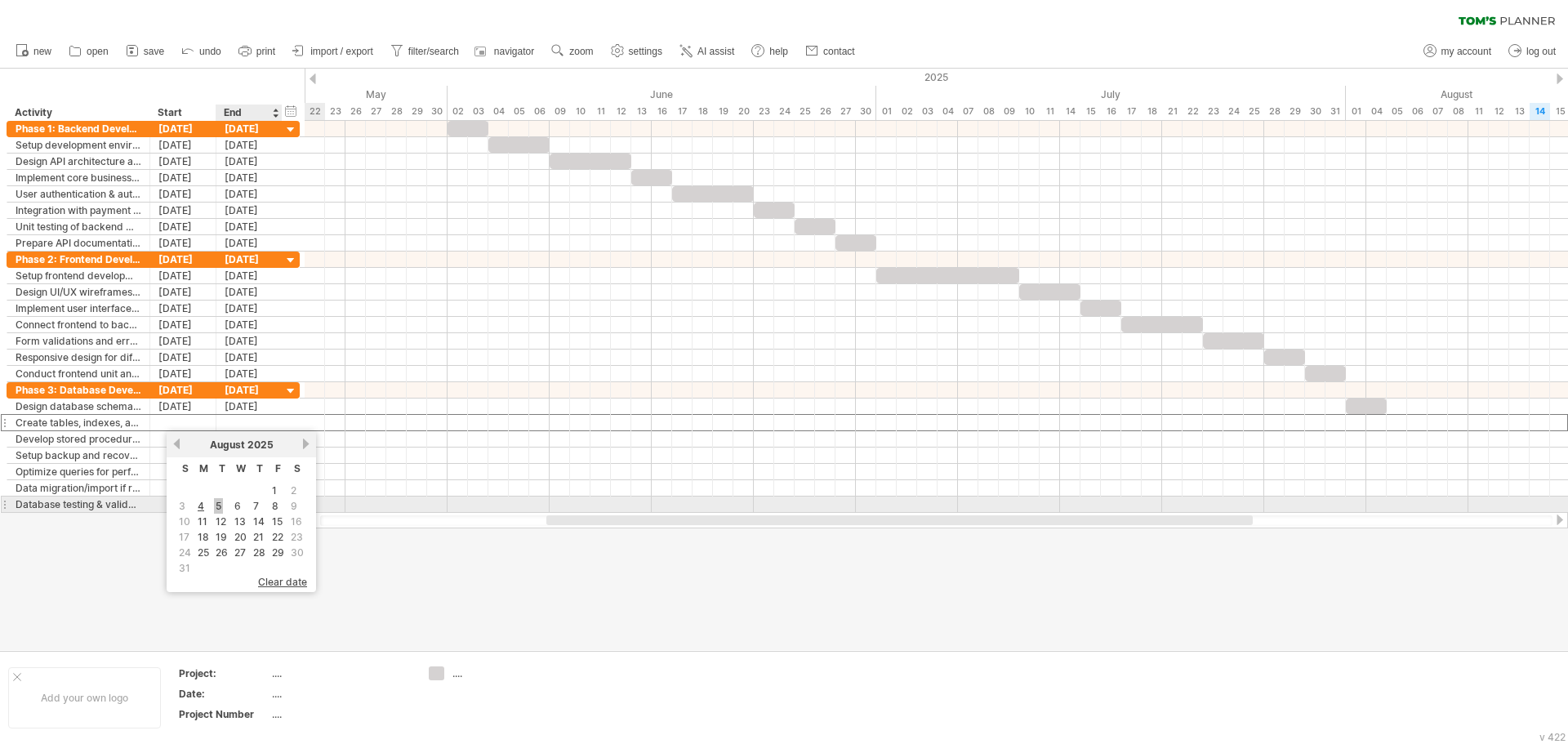
click at [220, 503] on link "5" at bounding box center [219, 506] width 9 height 16
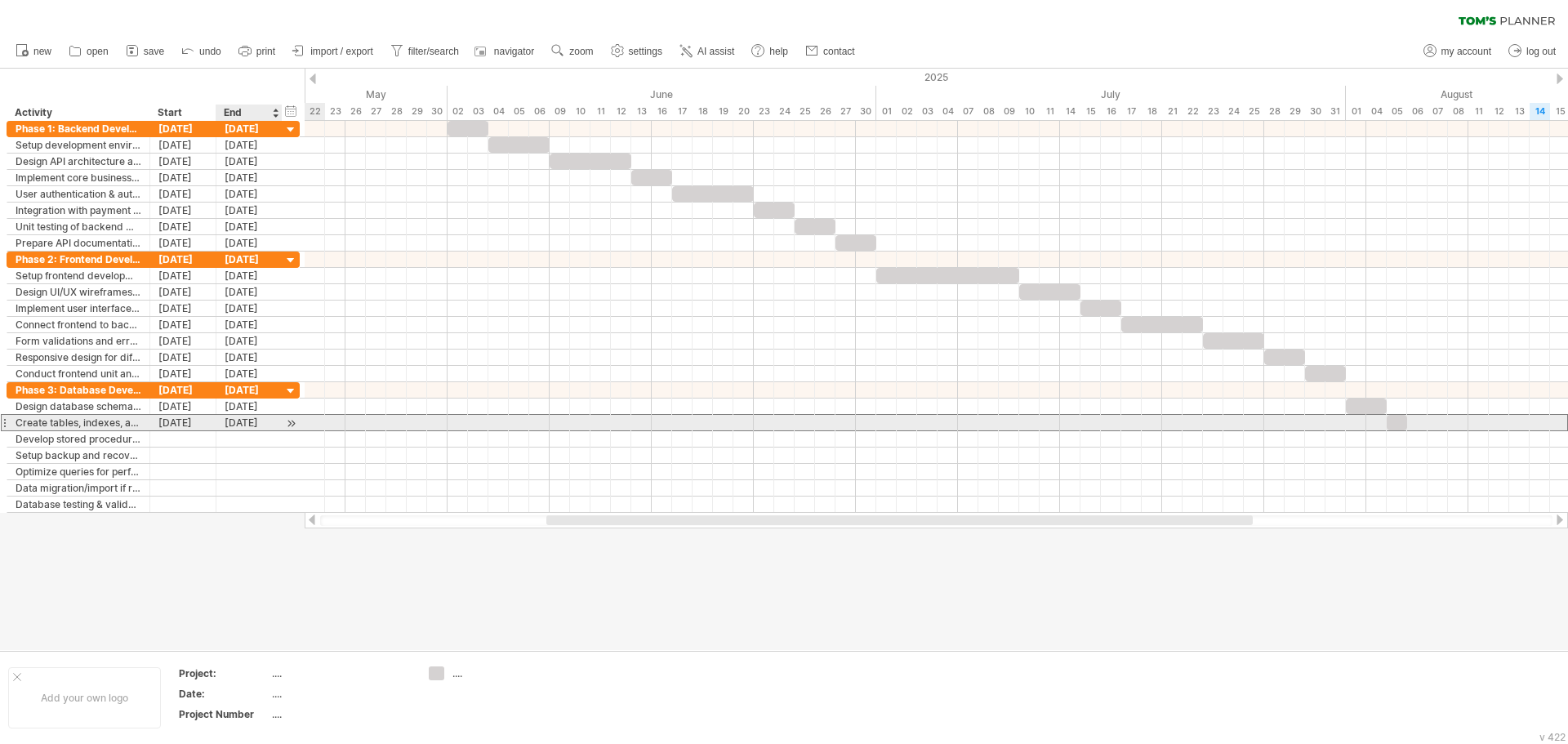
click at [250, 425] on div "05-08-25" at bounding box center [249, 423] width 66 height 16
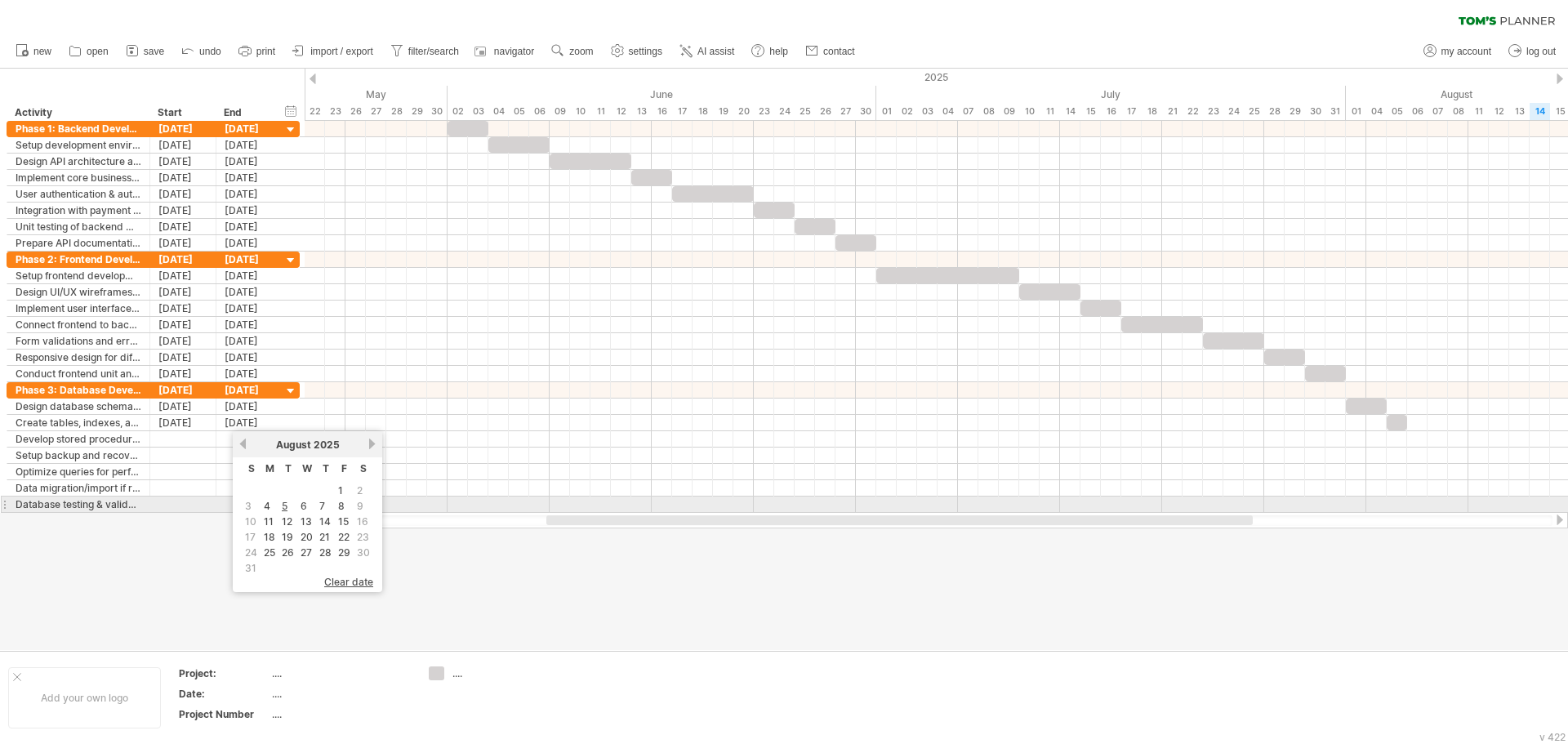
click at [334, 509] on td "7" at bounding box center [326, 506] width 18 height 14
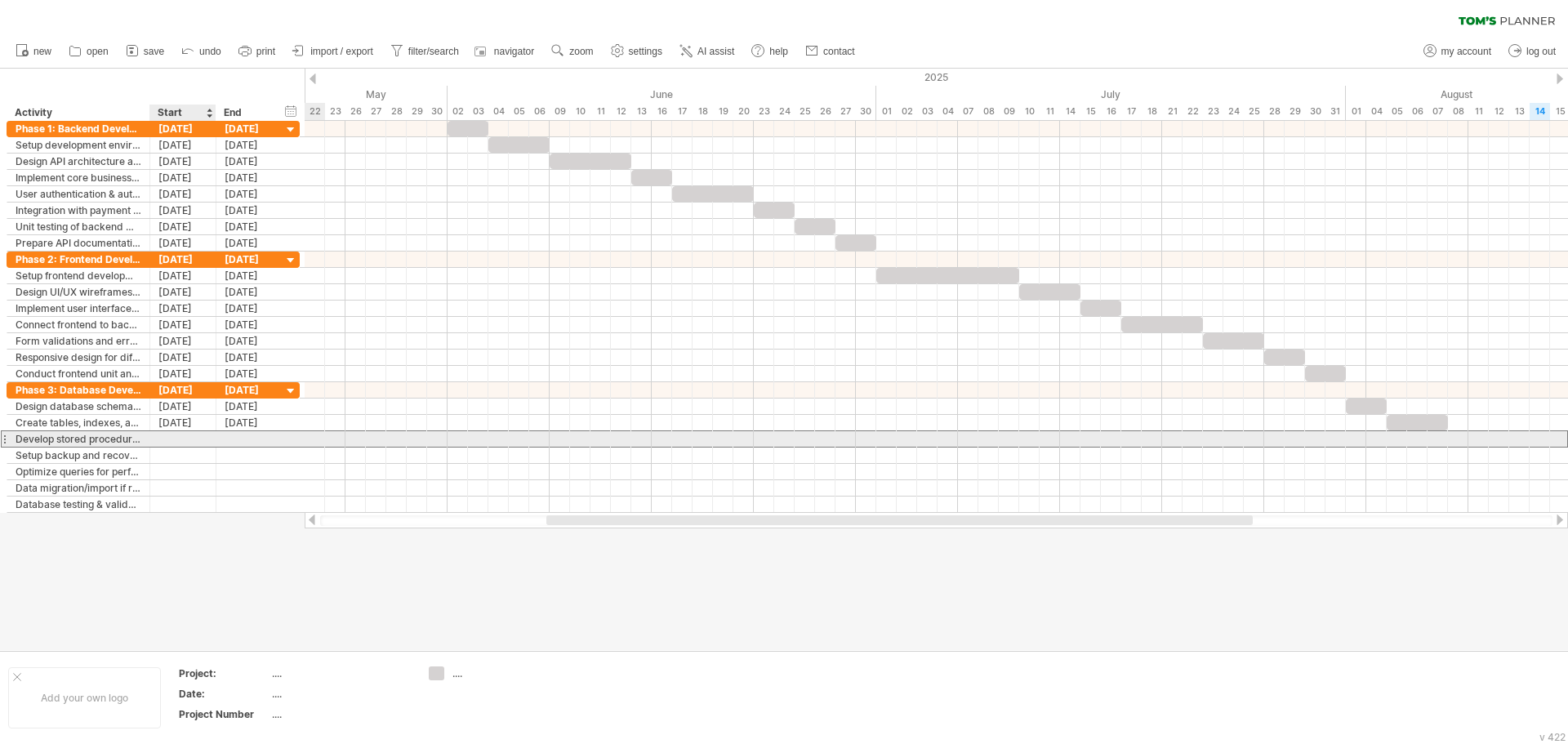
click at [185, 443] on div at bounding box center [183, 439] width 66 height 16
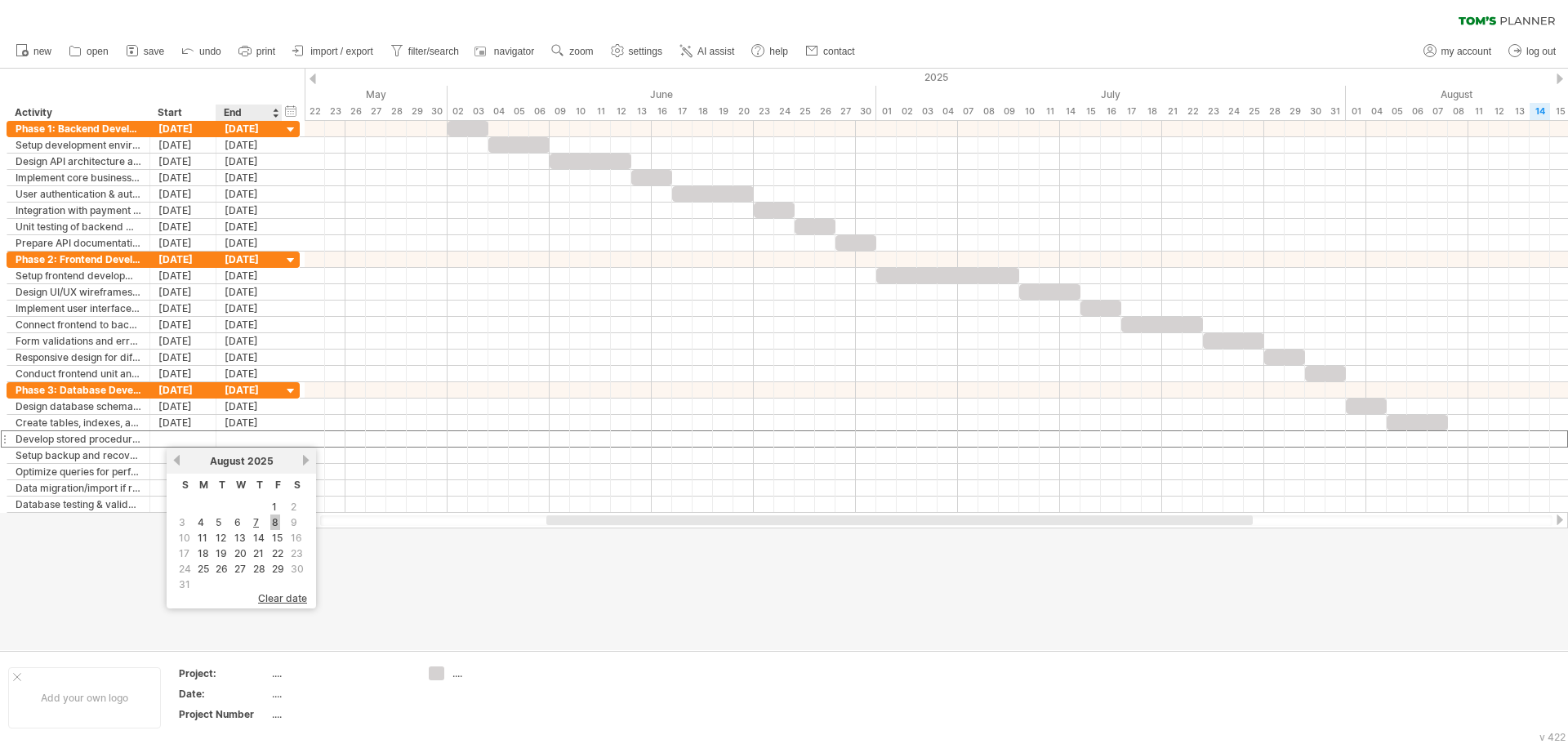
click at [279, 526] on link "8" at bounding box center [275, 523] width 10 height 16
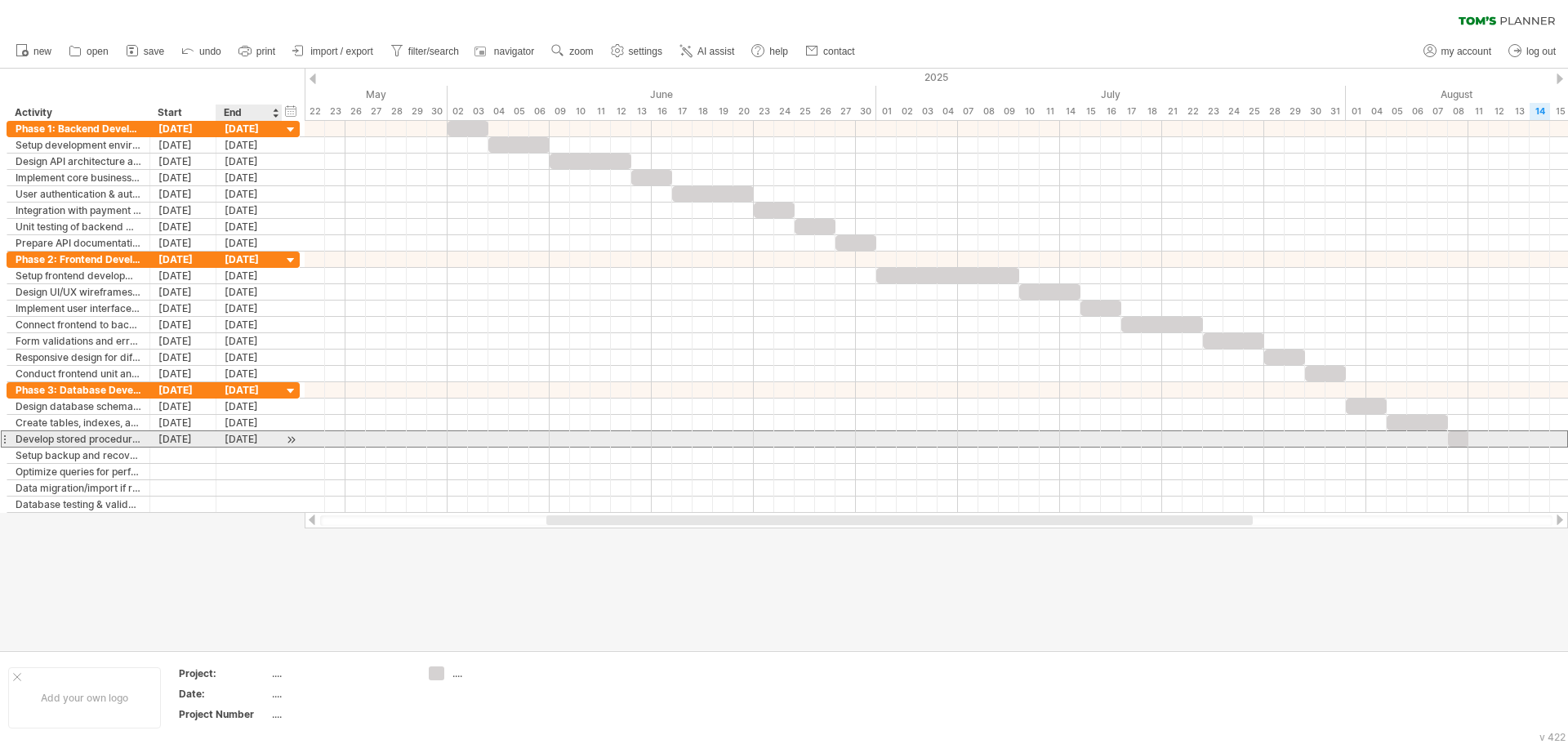
click at [255, 434] on div "08-08-25" at bounding box center [249, 439] width 66 height 16
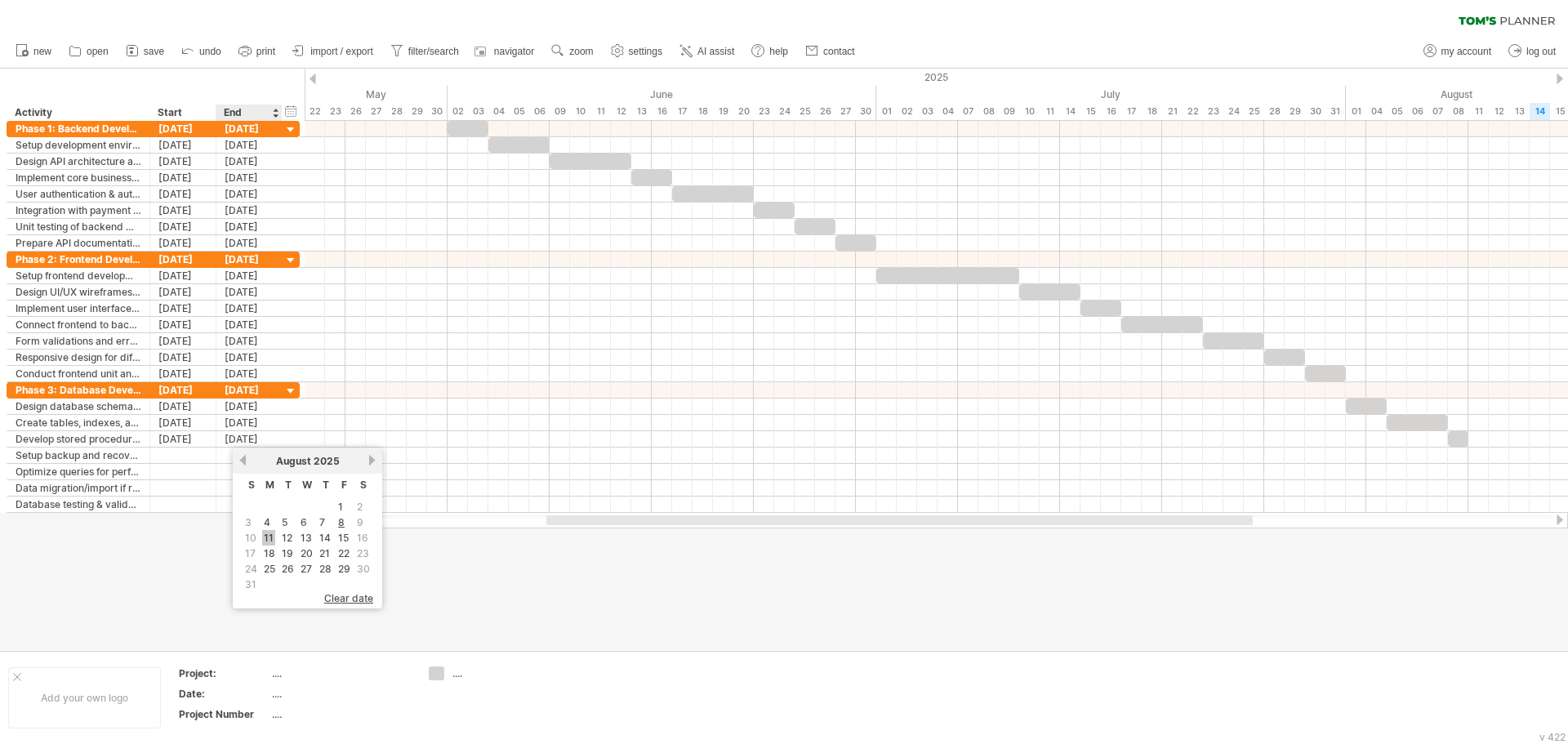
click at [267, 538] on link "11" at bounding box center [268, 538] width 13 height 16
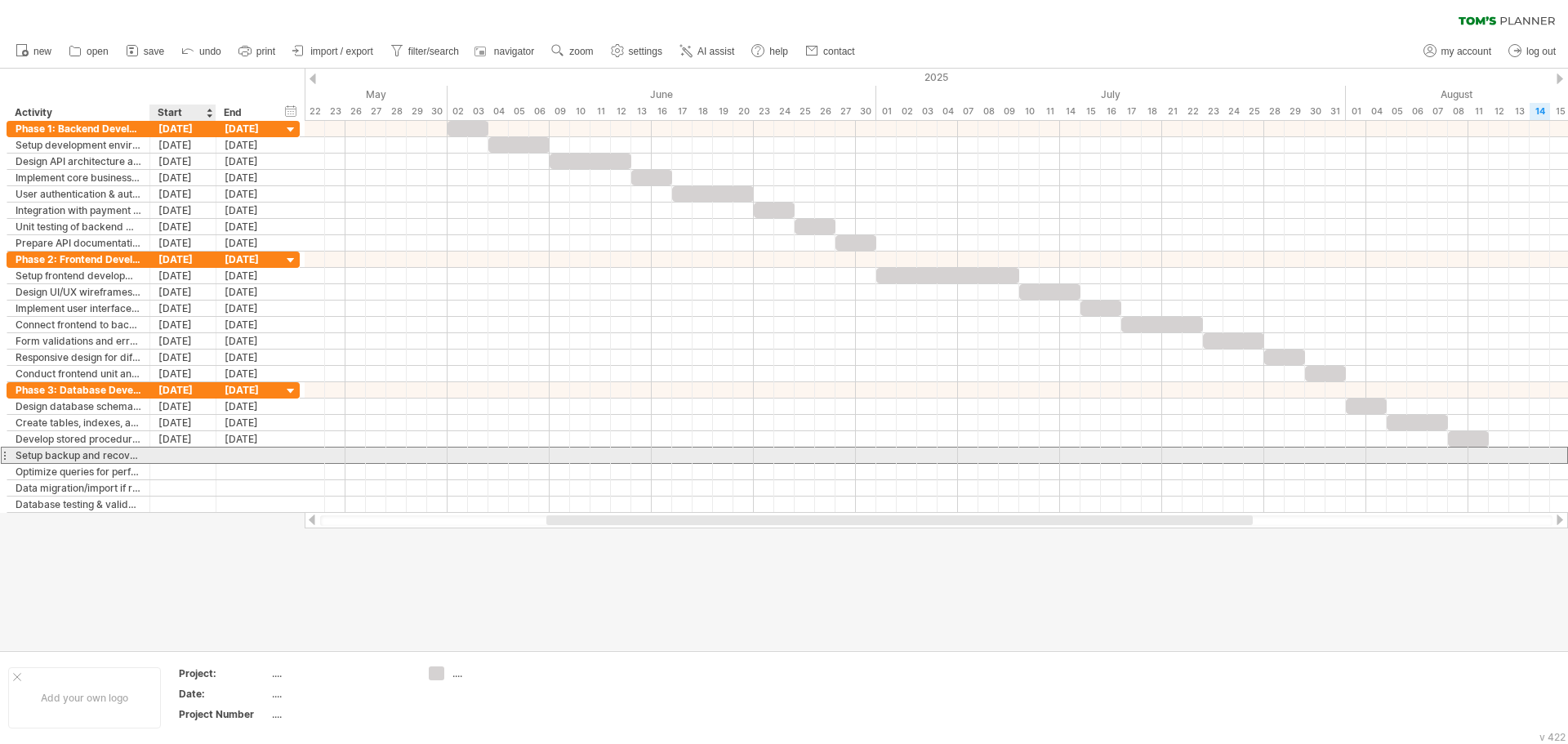
click at [197, 451] on div at bounding box center [183, 456] width 66 height 16
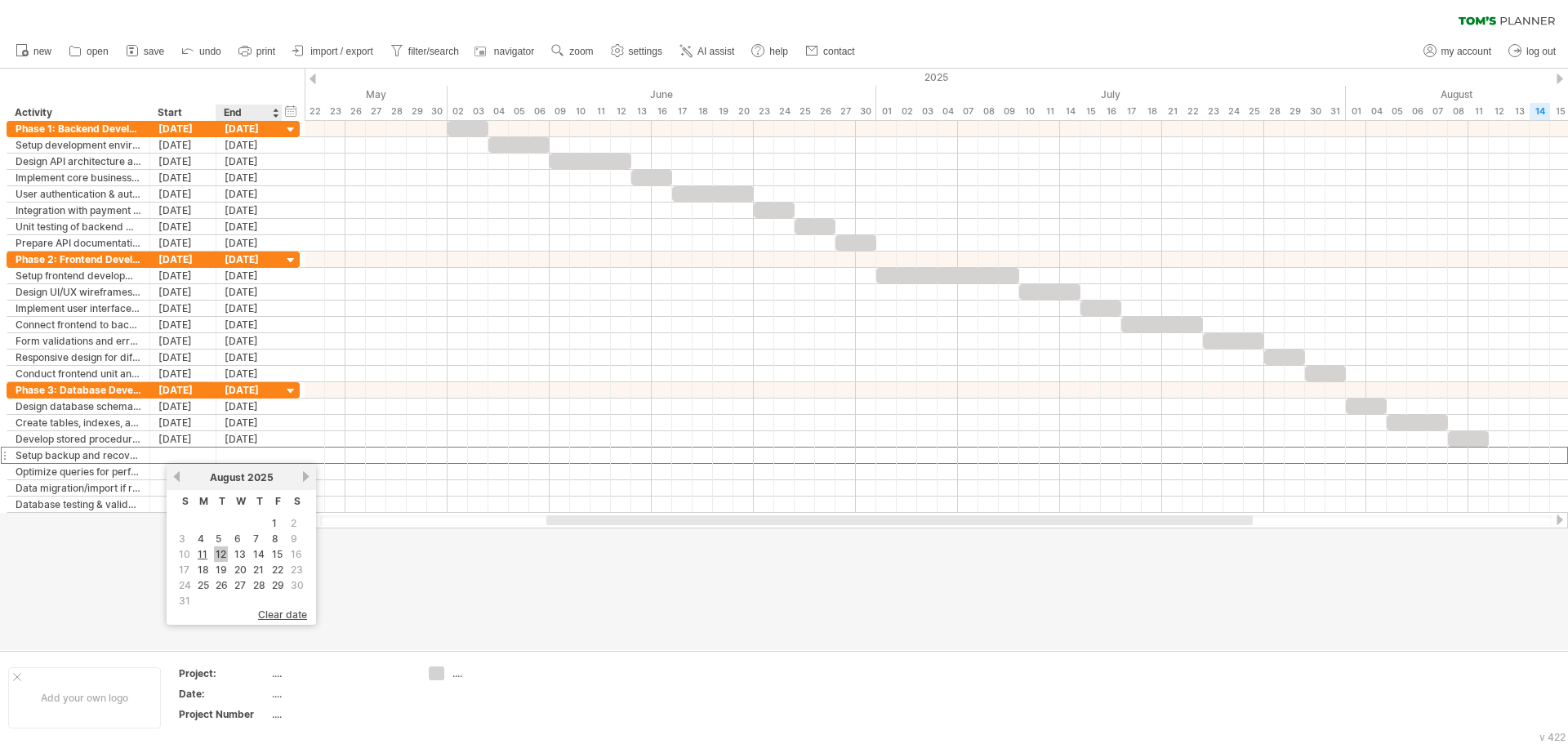
click at [223, 553] on link "12" at bounding box center [221, 554] width 14 height 16
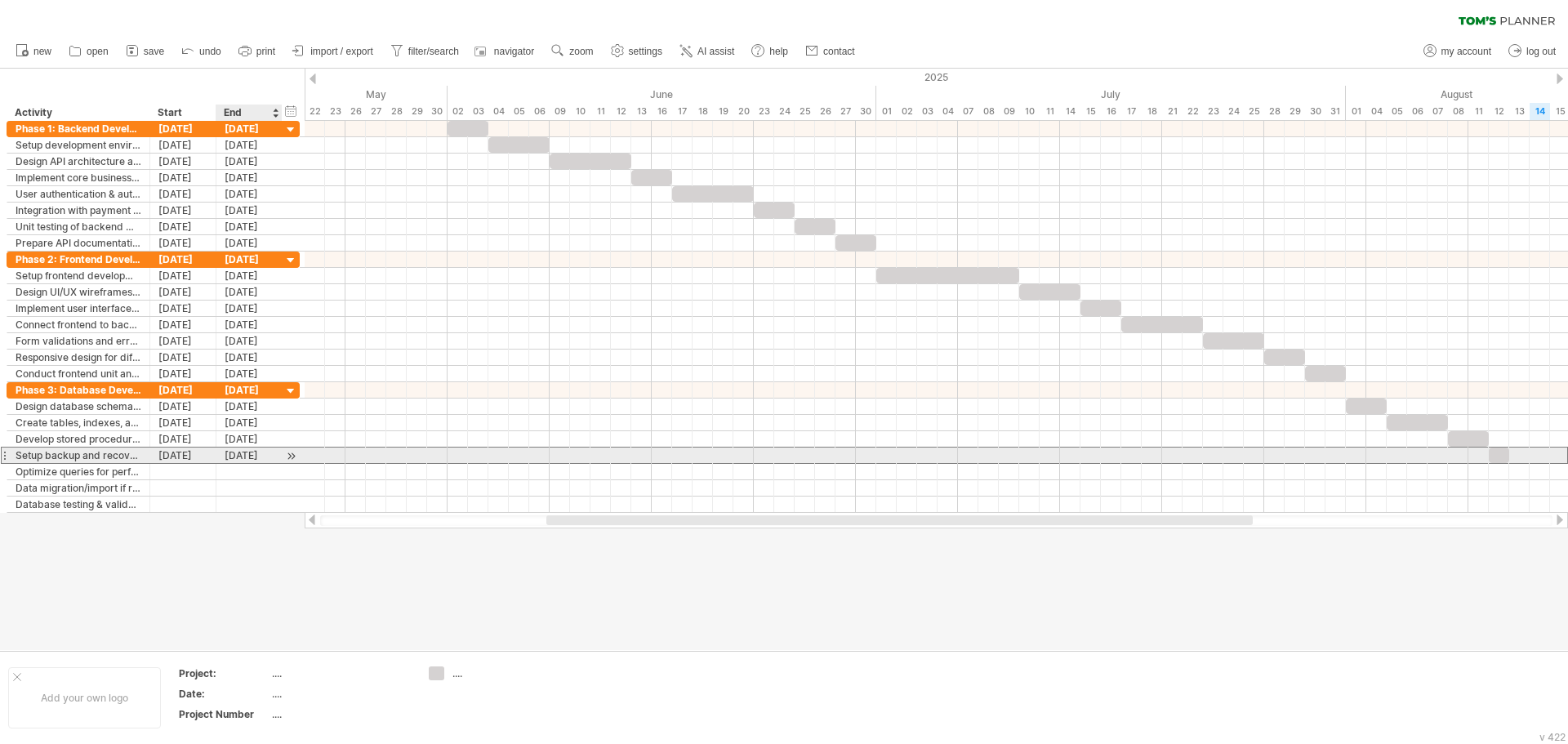
click at [250, 457] on div "12-08-25" at bounding box center [249, 456] width 66 height 16
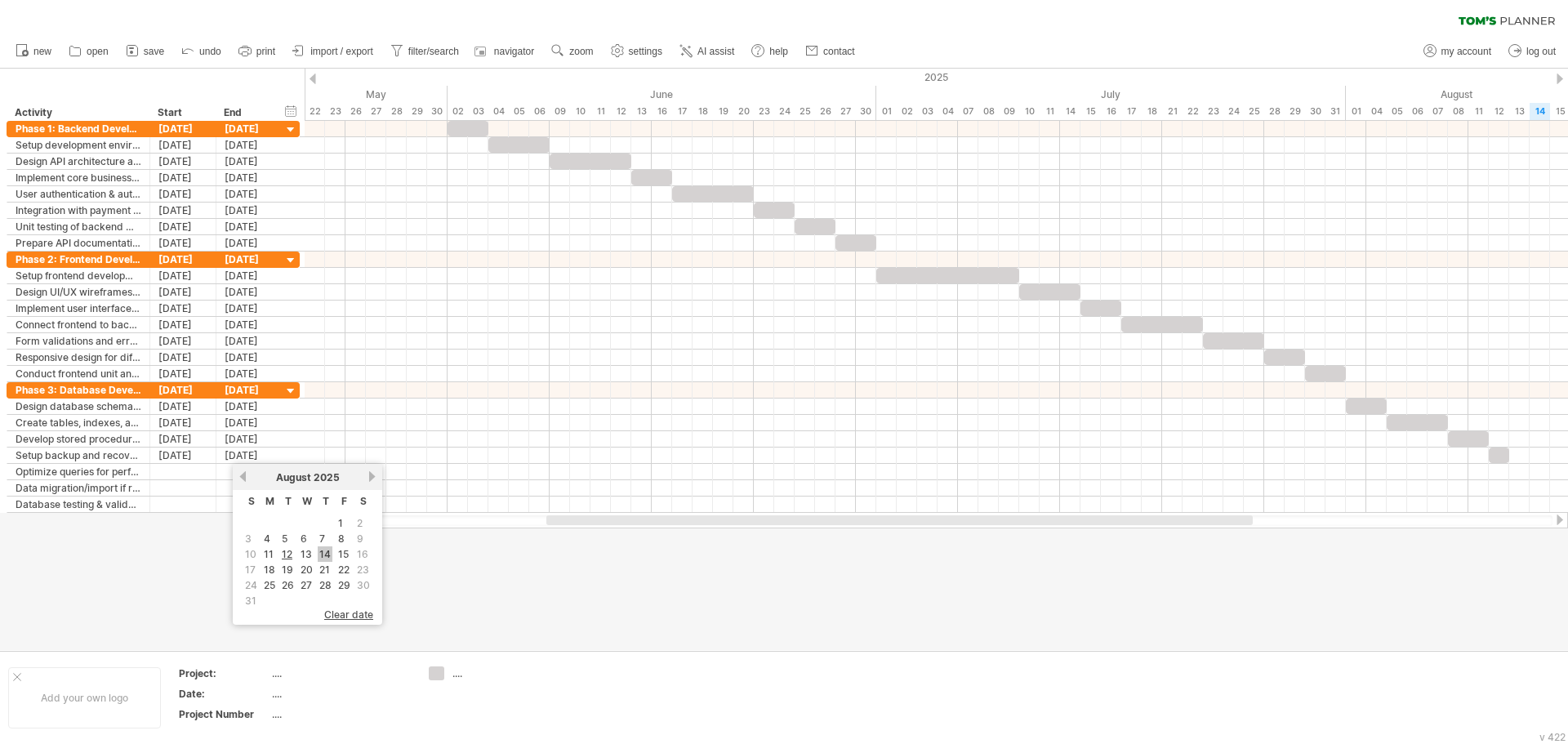
click at [320, 553] on link "14" at bounding box center [325, 554] width 15 height 16
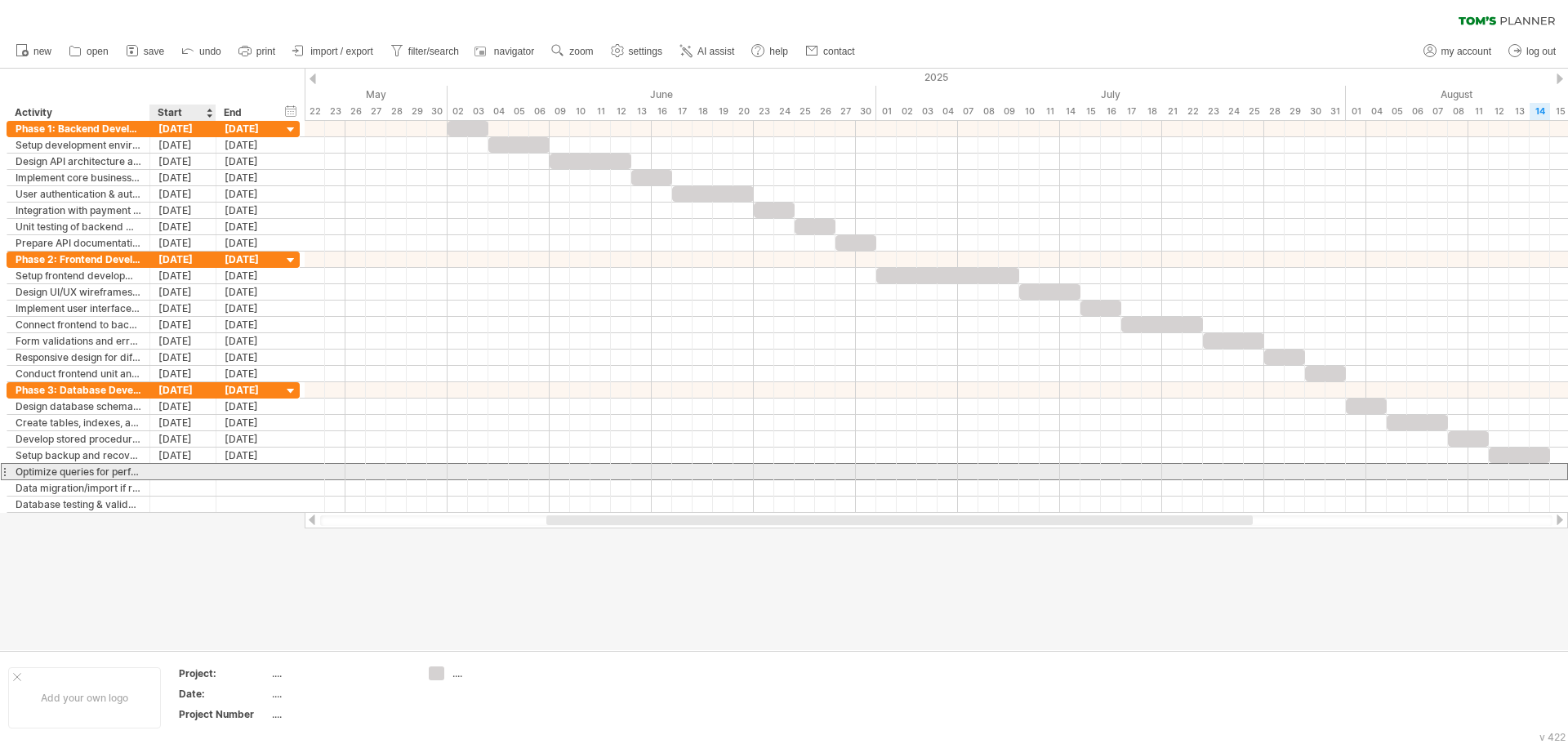
click at [185, 469] on div at bounding box center [183, 472] width 66 height 16
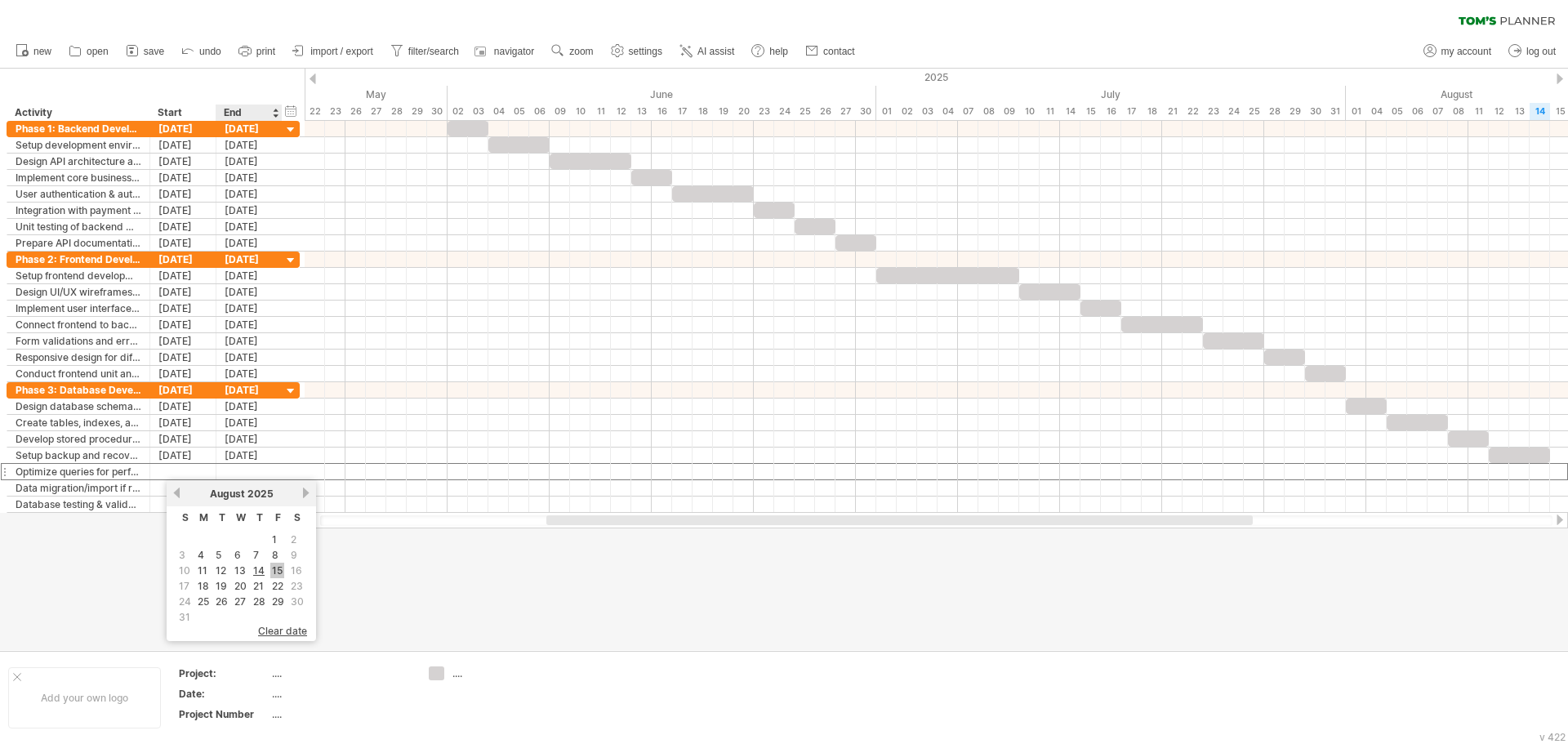
click at [282, 566] on link "15" at bounding box center [278, 571] width 14 height 16
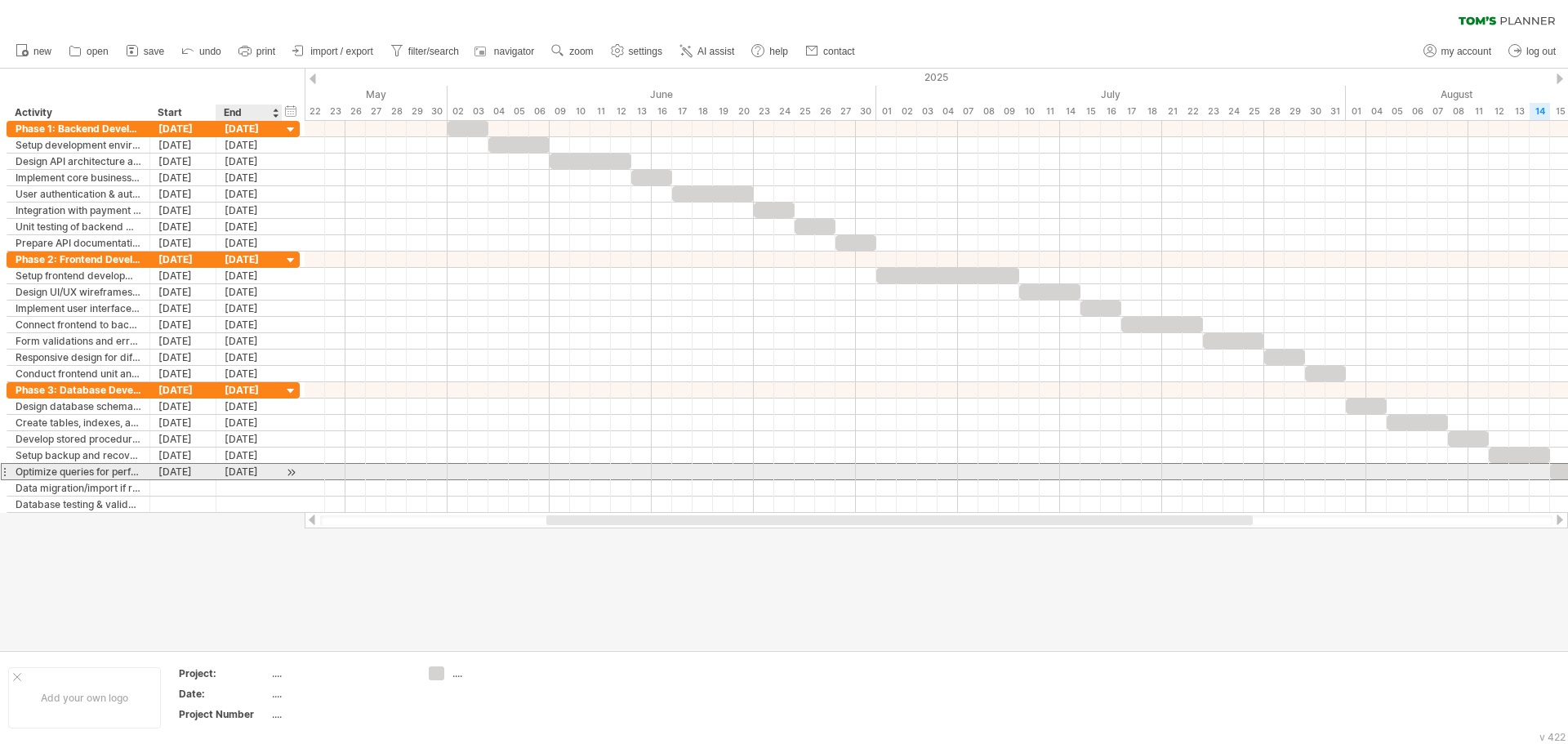
click at [256, 475] on div "15-08-25" at bounding box center [249, 472] width 66 height 16
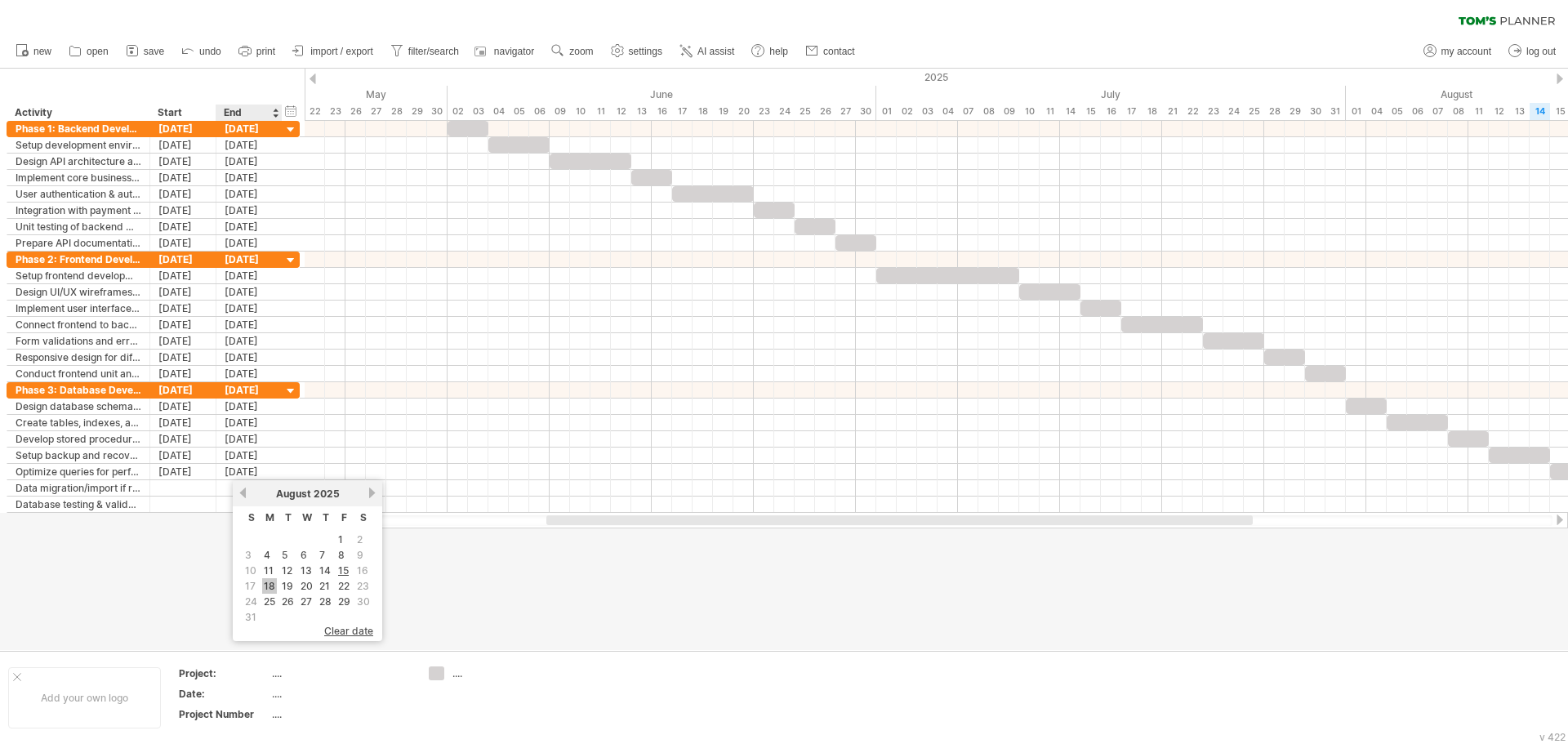
click at [264, 589] on link "18" at bounding box center [269, 586] width 15 height 16
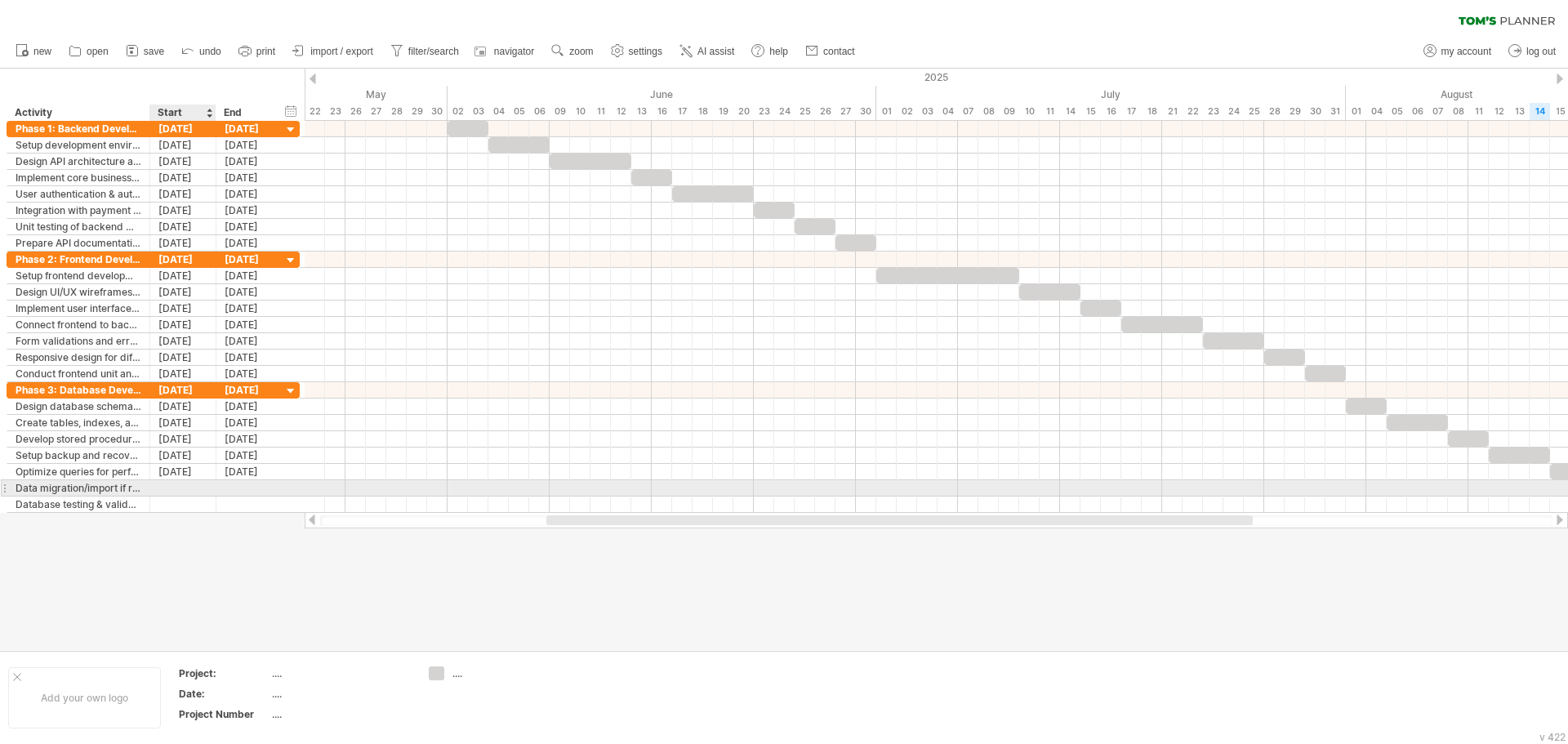
click at [190, 490] on div at bounding box center [183, 488] width 66 height 16
click at [225, 604] on link "19" at bounding box center [221, 603] width 15 height 16
click at [244, 491] on div "19-08-25" at bounding box center [249, 488] width 66 height 16
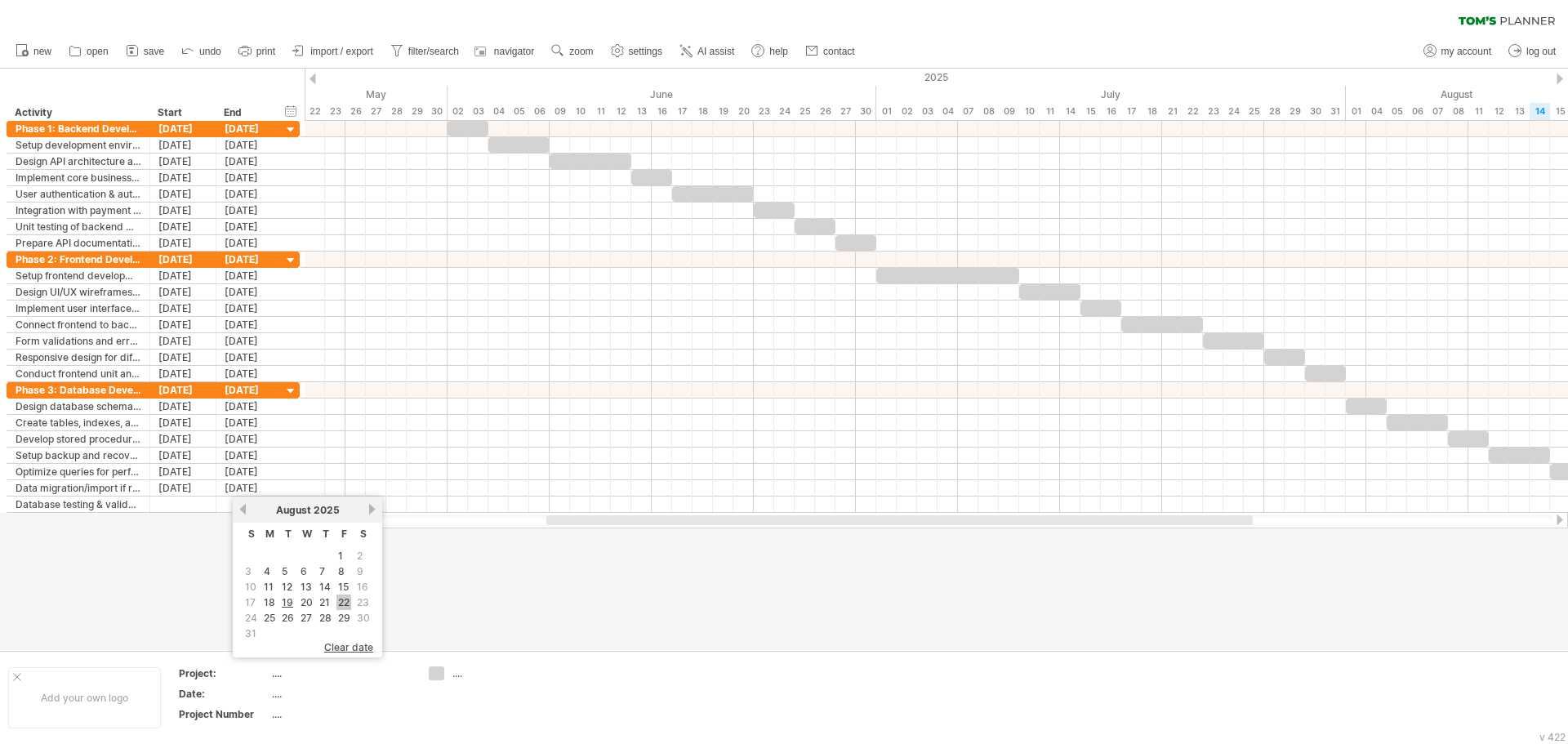
click at [343, 600] on link "22" at bounding box center [343, 603] width 15 height 16
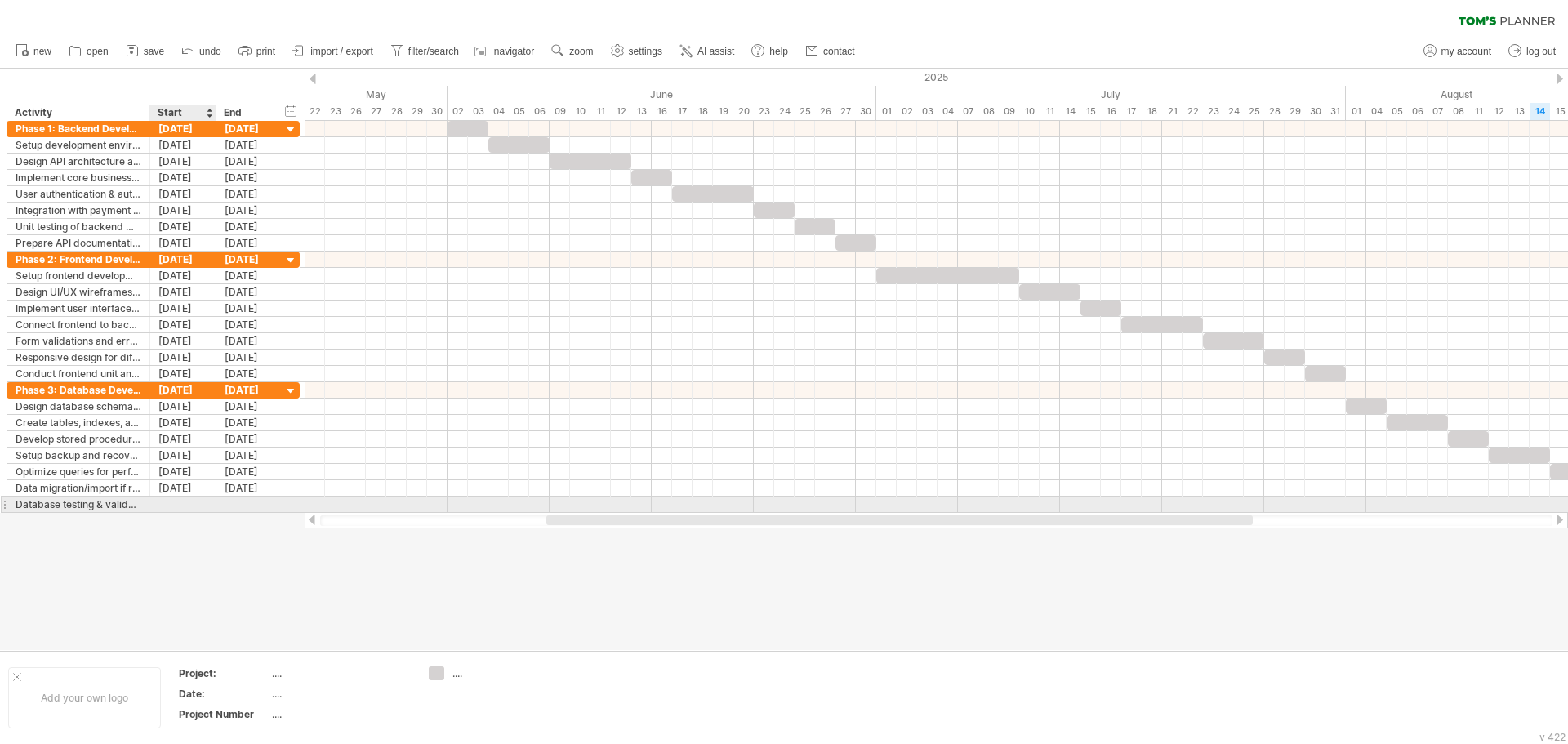
click at [189, 507] on div at bounding box center [183, 504] width 66 height 16
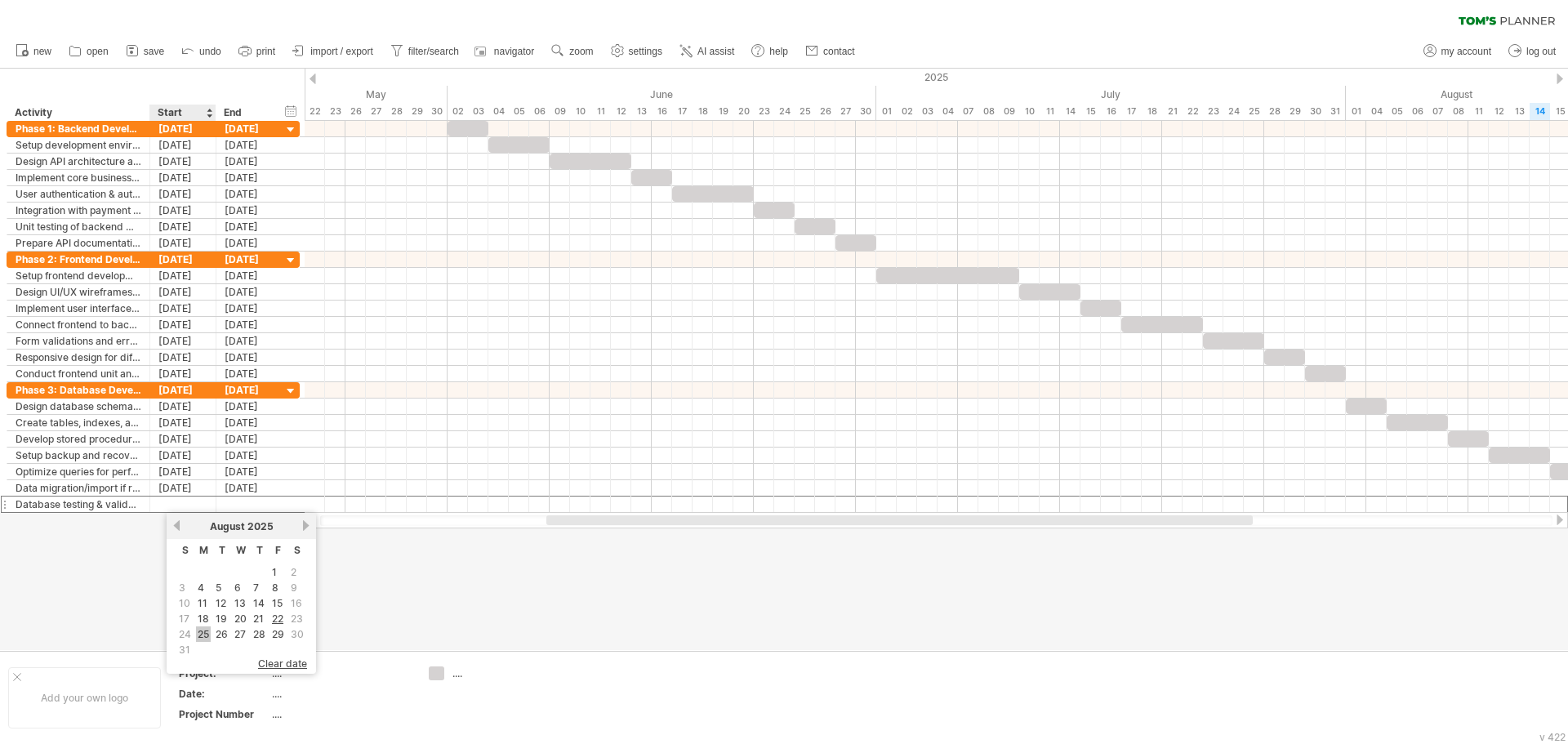
click at [205, 632] on link "25" at bounding box center [203, 634] width 15 height 16
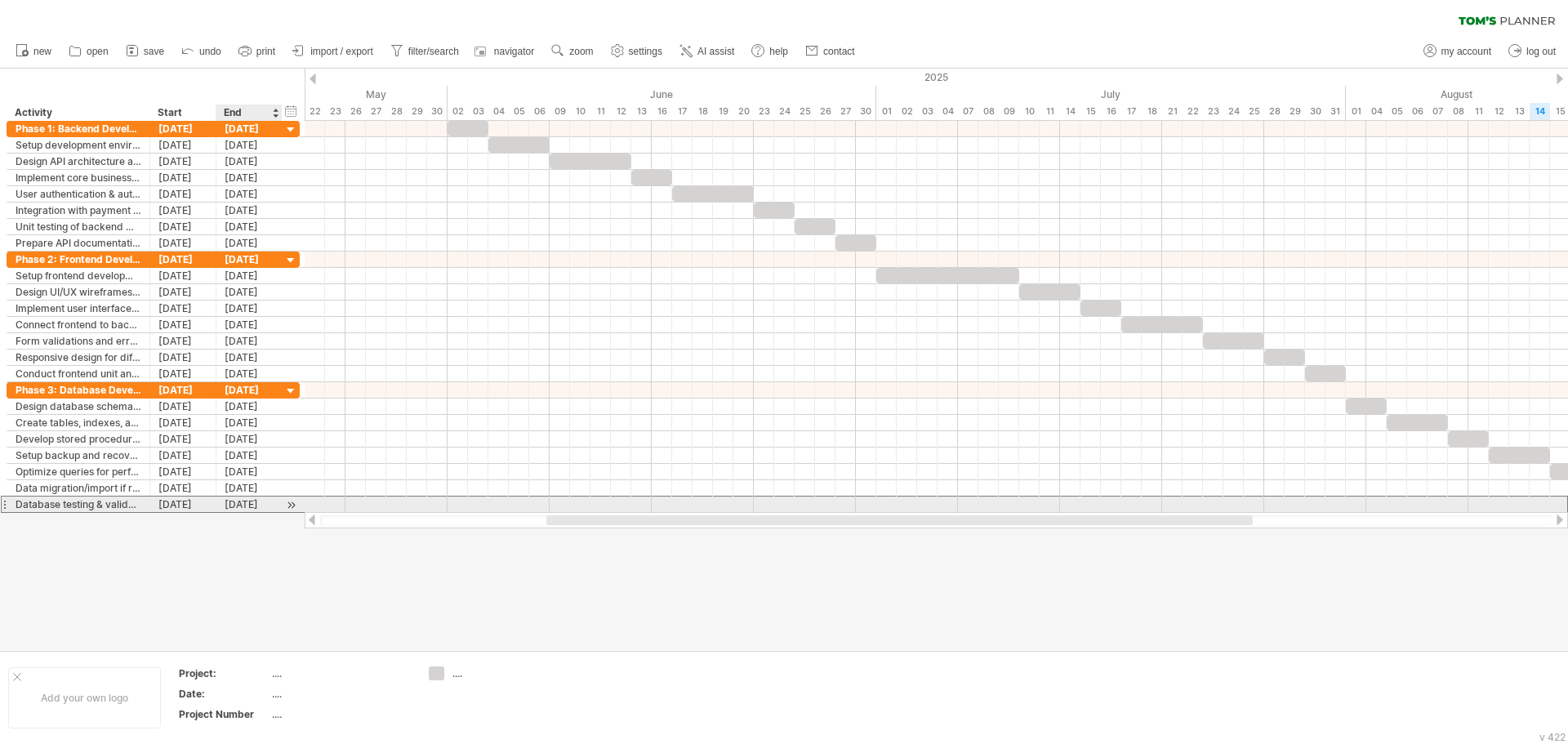
click at [256, 509] on div "25-08-25" at bounding box center [249, 504] width 66 height 16
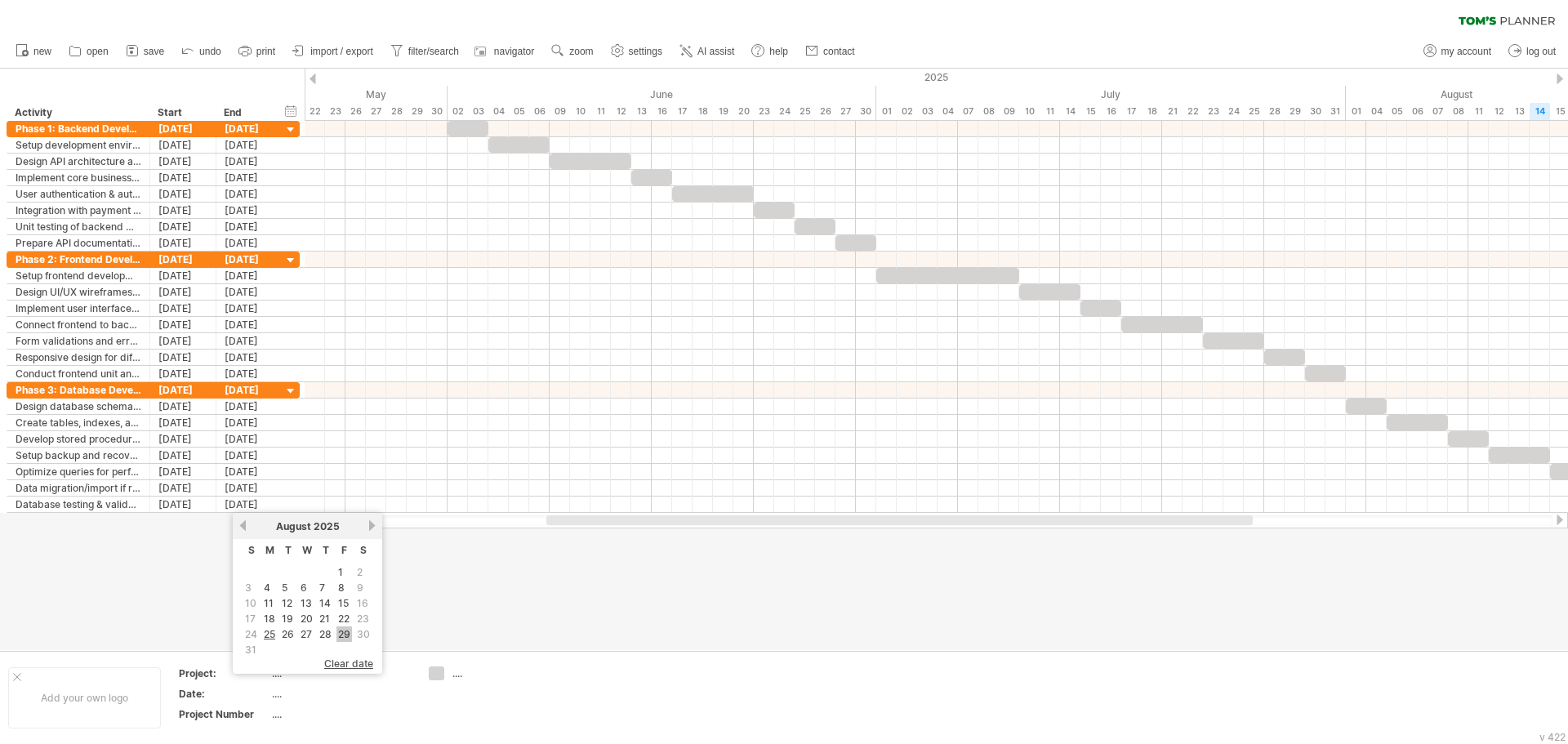
click at [347, 634] on link "29" at bounding box center [344, 634] width 16 height 16
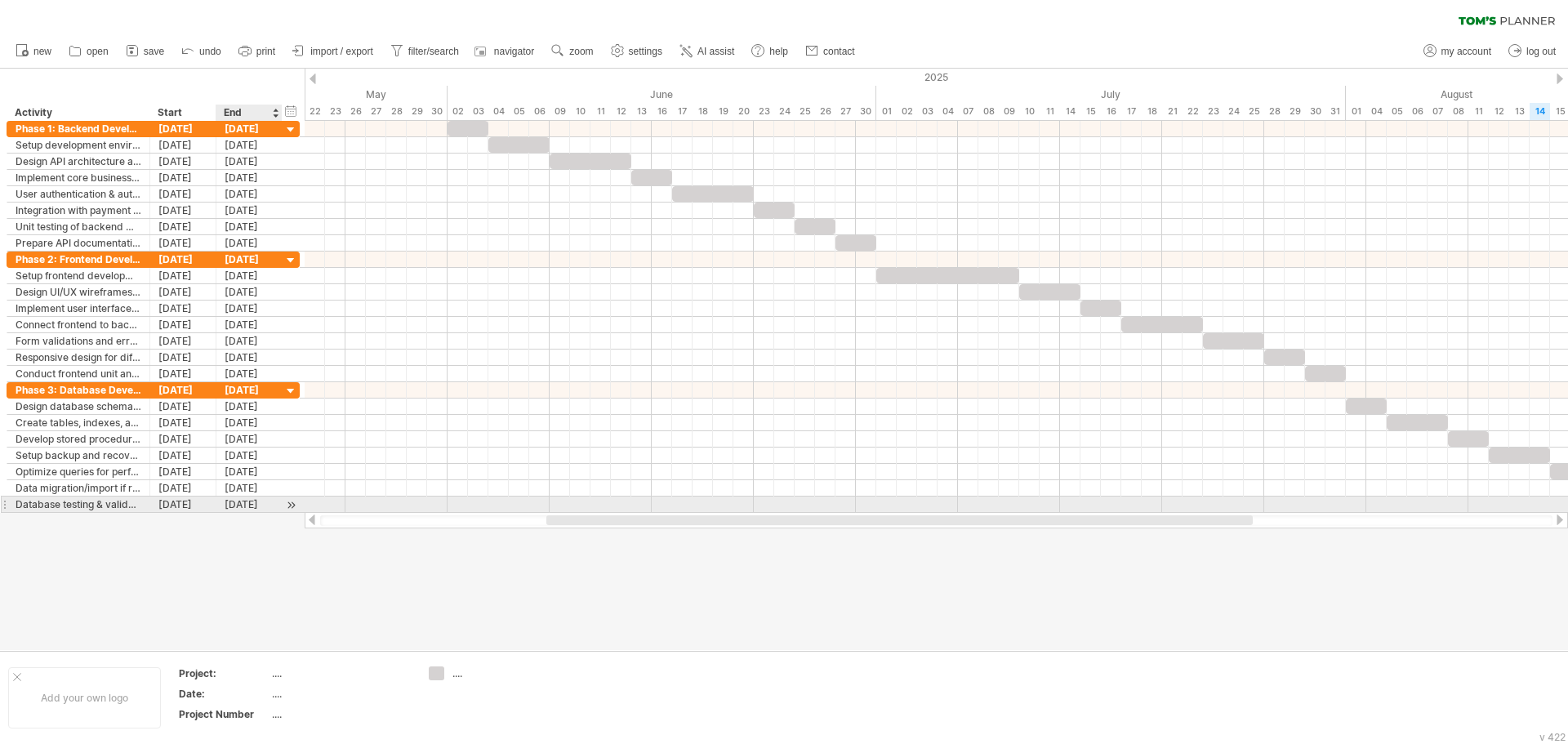
click at [248, 502] on div "29-08-25" at bounding box center [249, 504] width 66 height 16
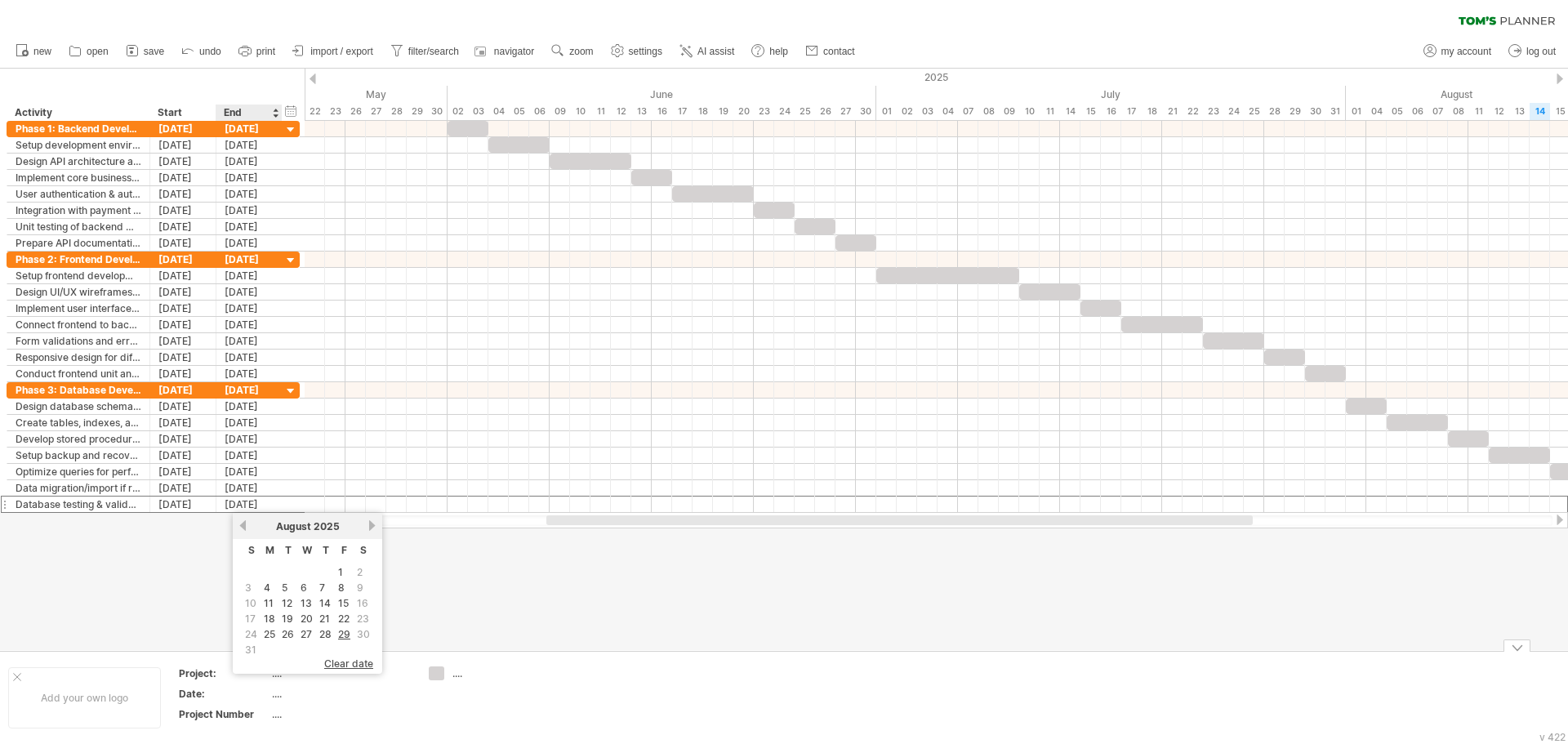
click at [246, 651] on span "31" at bounding box center [250, 650] width 15 height 16
click at [248, 649] on span "31" at bounding box center [250, 650] width 15 height 16
drag, startPoint x: 291, startPoint y: 652, endPoint x: 330, endPoint y: 661, distance: 40.0
click at [295, 653] on td at bounding box center [288, 650] width 18 height 14
click at [421, 623] on div at bounding box center [784, 359] width 1568 height 581
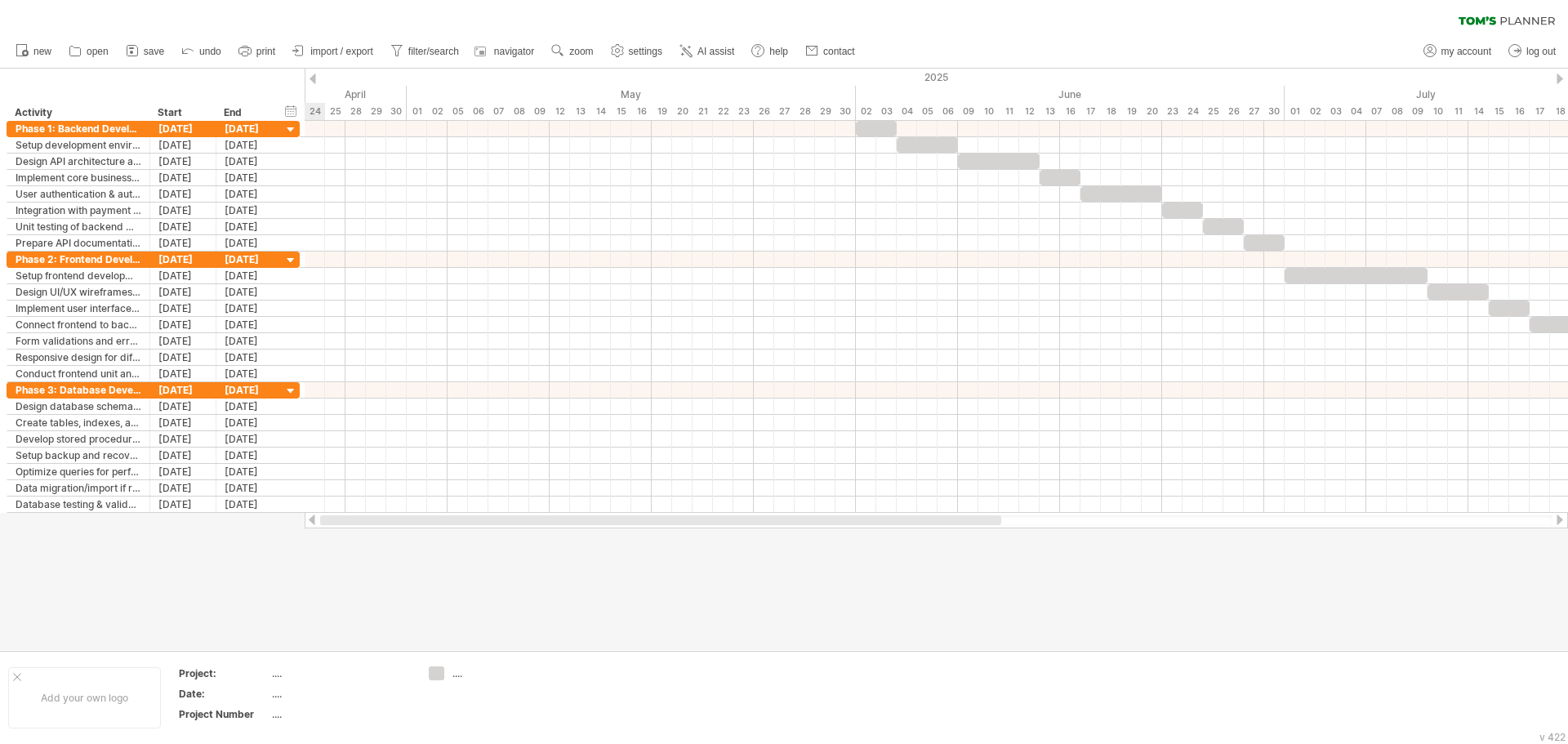
drag, startPoint x: 792, startPoint y: 520, endPoint x: 531, endPoint y: 527, distance: 261.1
click at [531, 527] on div at bounding box center [936, 520] width 1263 height 17
drag, startPoint x: 535, startPoint y: 526, endPoint x: 638, endPoint y: 516, distance: 103.5
click at [638, 516] on div at bounding box center [936, 520] width 1263 height 17
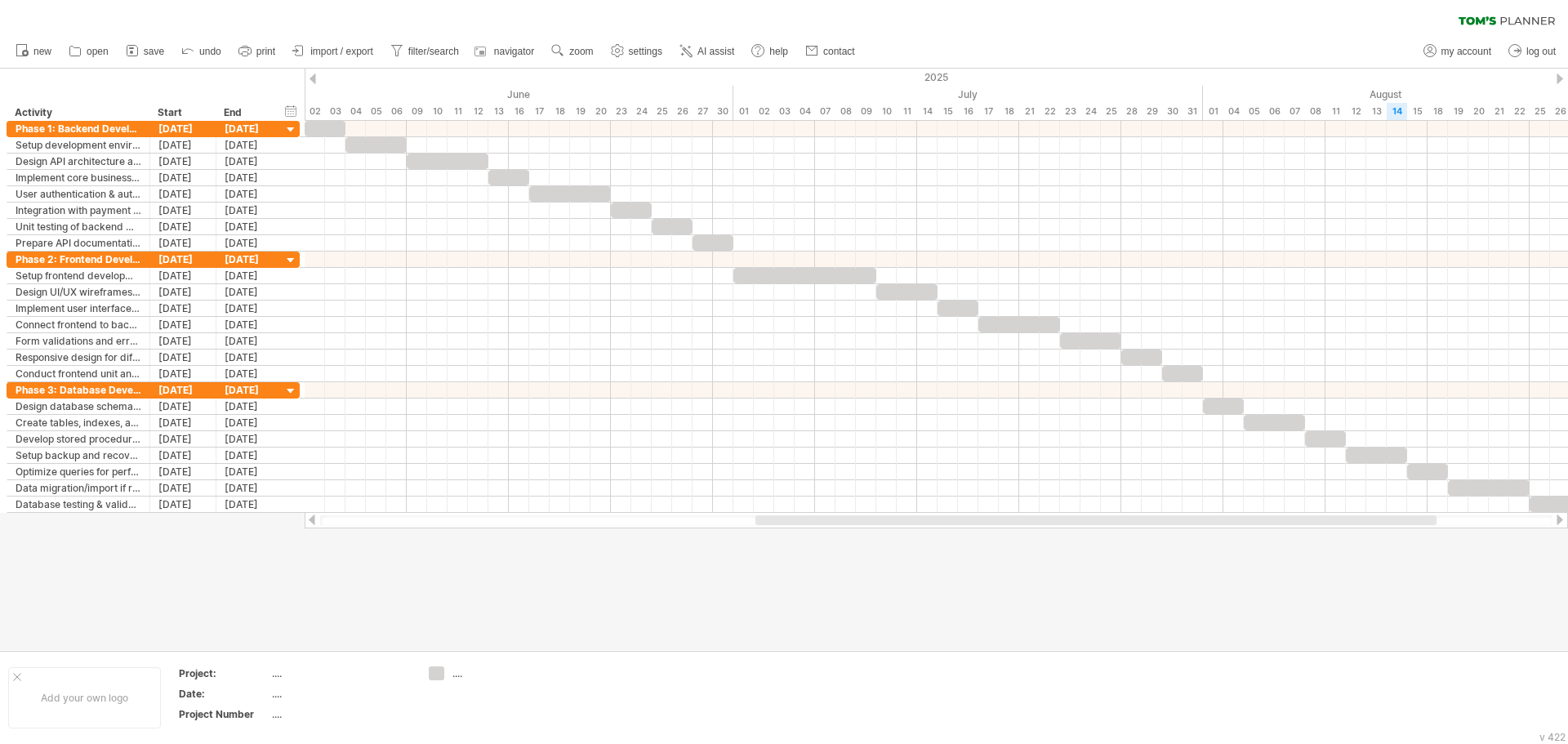
drag, startPoint x: 587, startPoint y: 516, endPoint x: 835, endPoint y: 528, distance: 248.3
click at [835, 528] on div at bounding box center [936, 520] width 1263 height 17
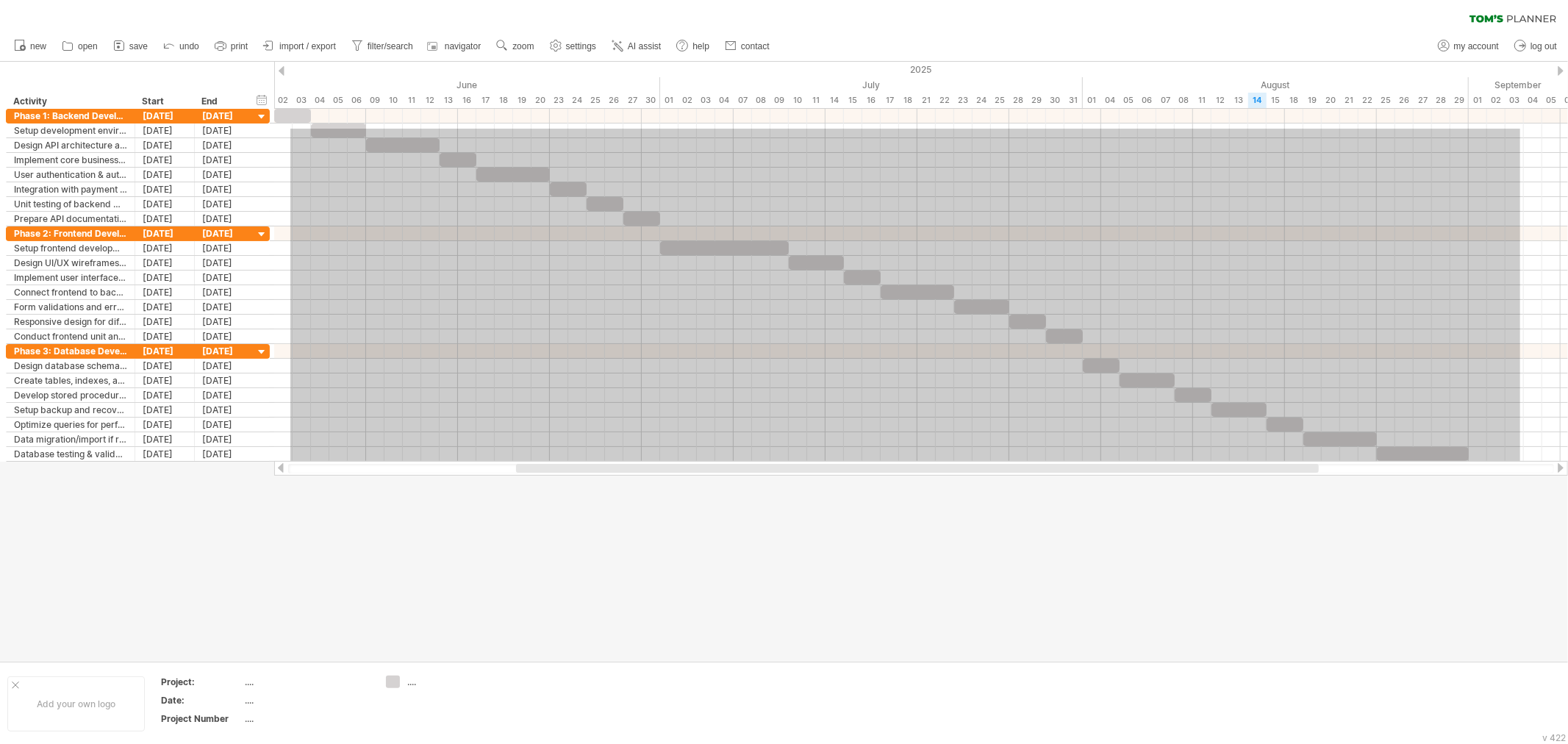
drag, startPoint x: 290, startPoint y: 129, endPoint x: 1521, endPoint y: 465, distance: 1276.0
click at [1411, 465] on div "Trying to reach plan.tomsplanner.com Connected again... 0% clear filter new" at bounding box center [784, 372] width 1568 height 744
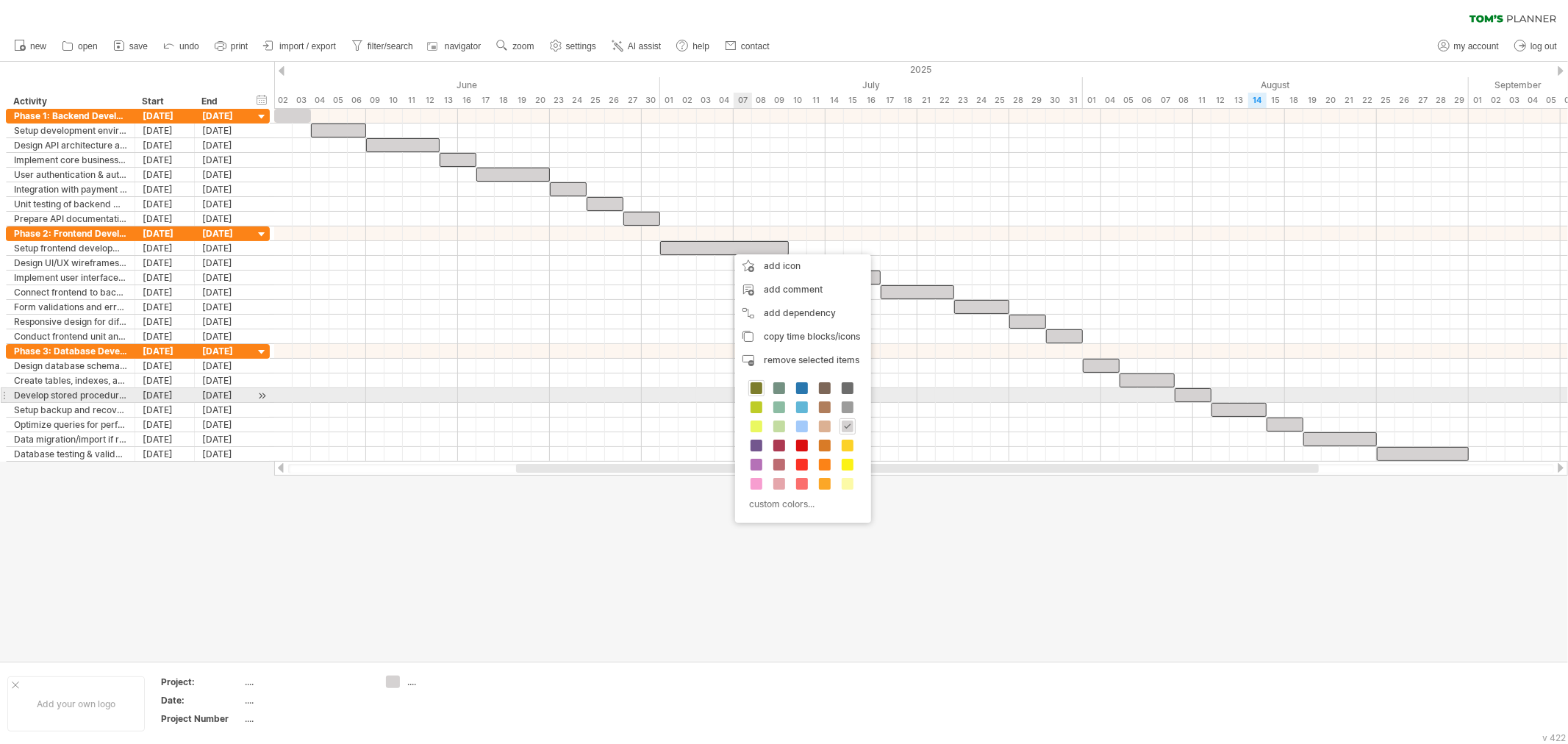
click at [754, 390] on span at bounding box center [756, 388] width 12 height 12
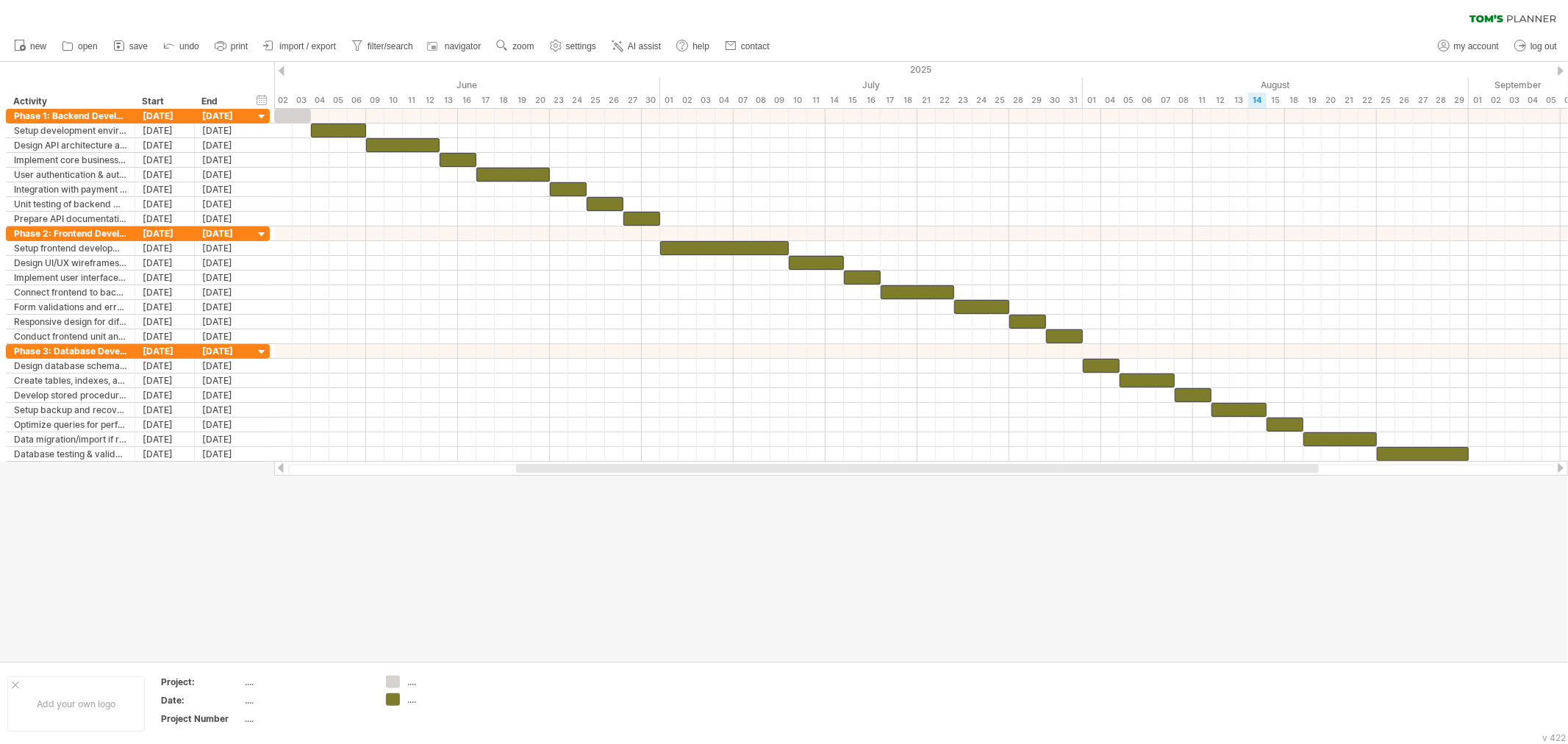
click at [285, 469] on div at bounding box center [281, 468] width 12 height 9
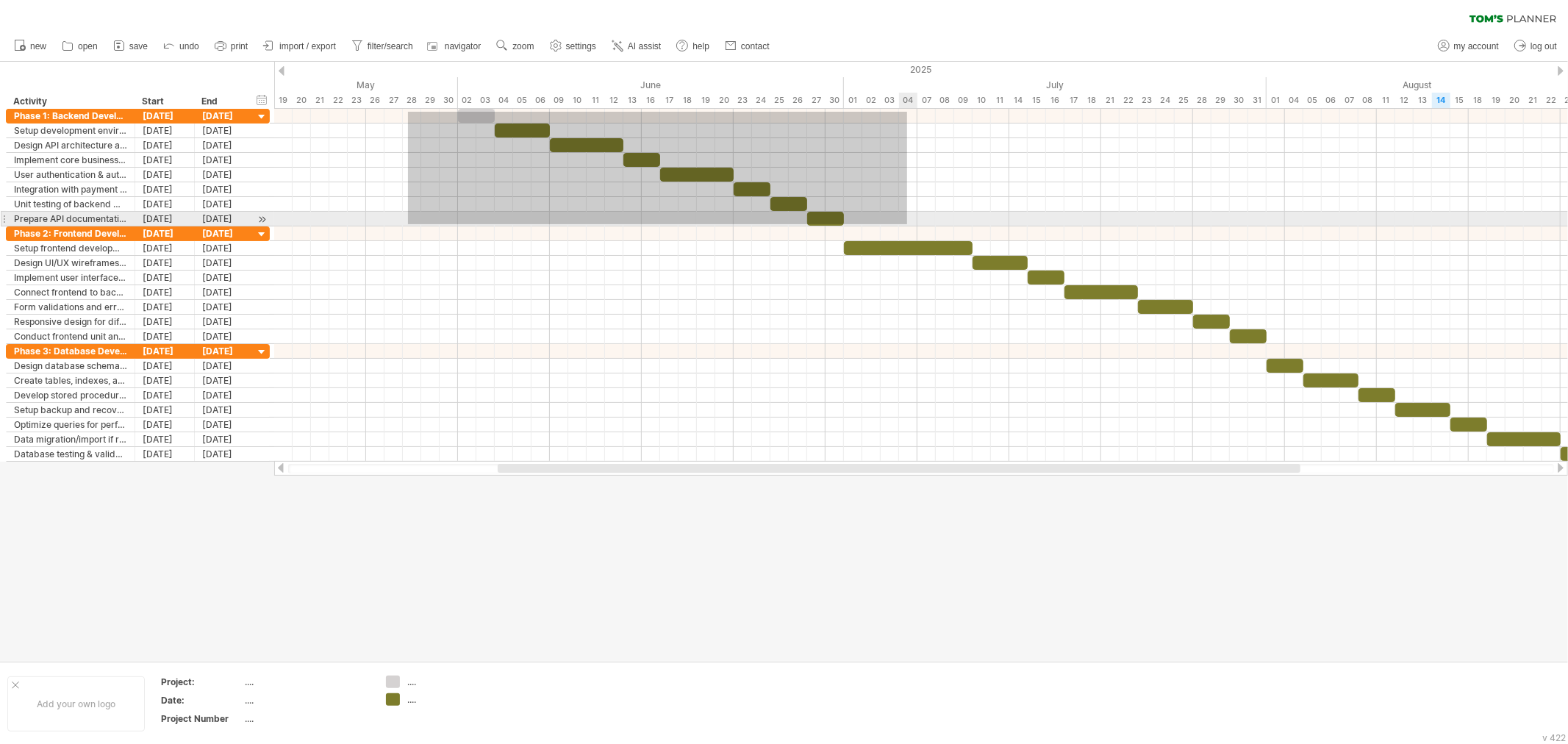
drag, startPoint x: 441, startPoint y: 120, endPoint x: 907, endPoint y: 225, distance: 477.7
click at [907, 225] on div at bounding box center [921, 168] width 1294 height 118
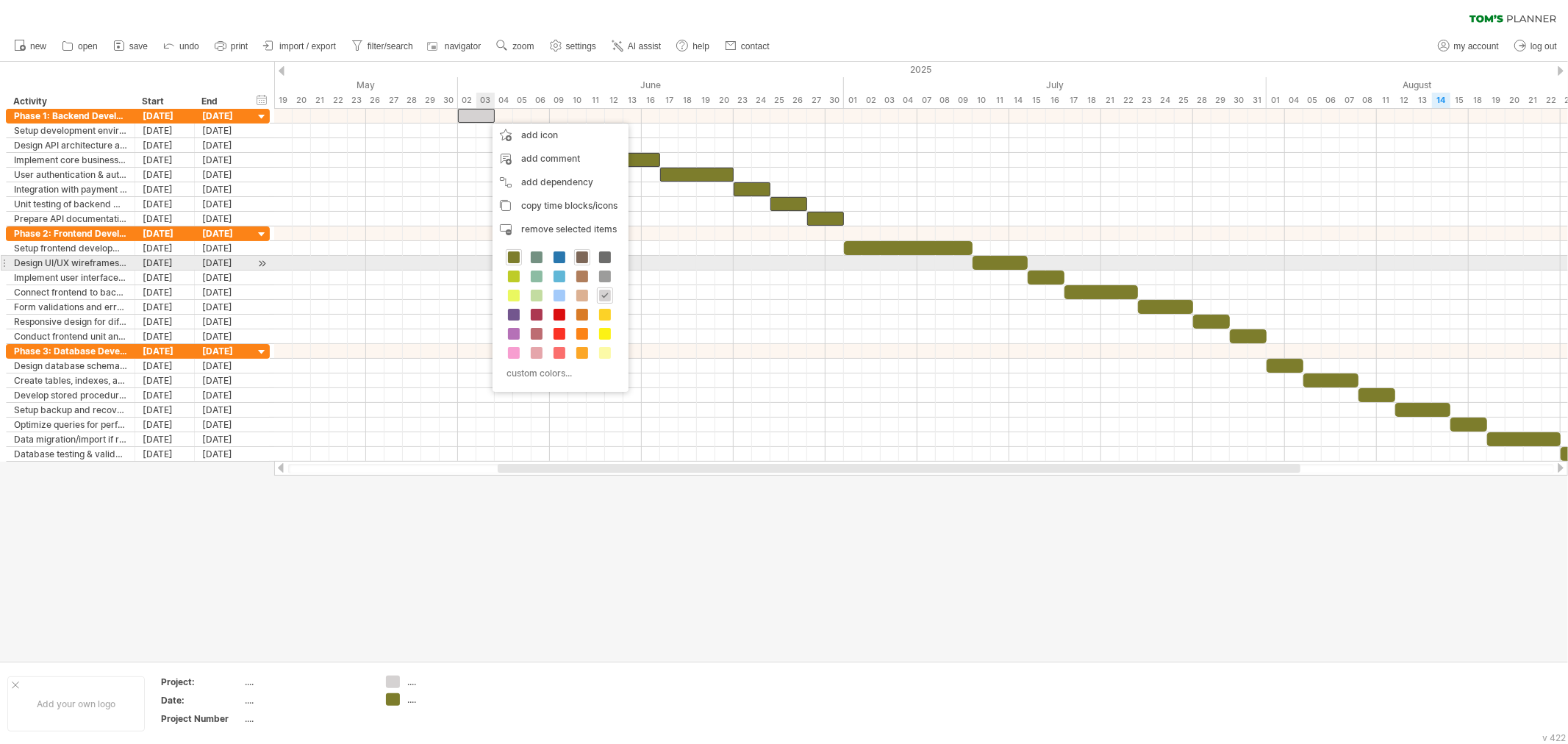
click at [581, 258] on span at bounding box center [582, 257] width 12 height 12
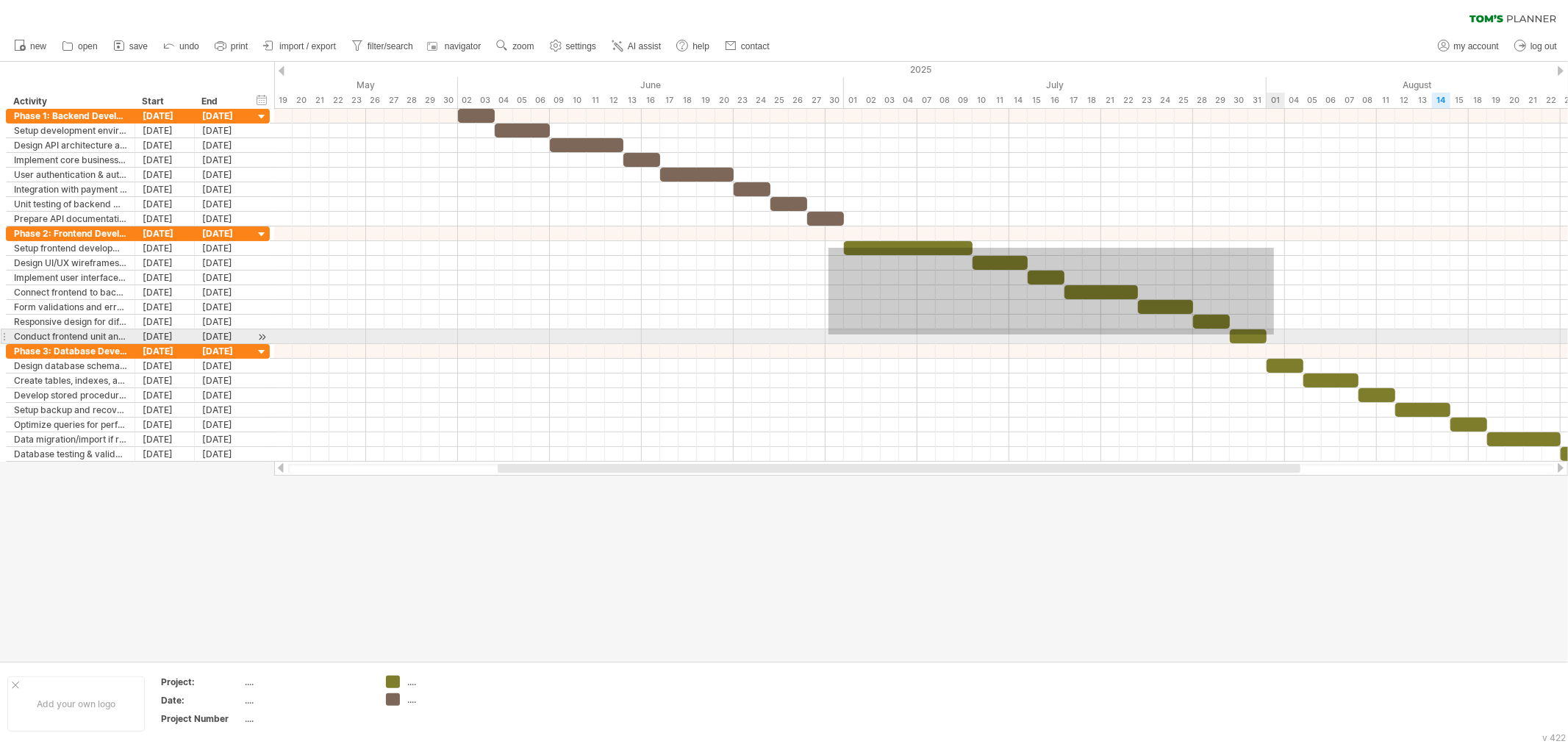
drag, startPoint x: 829, startPoint y: 247, endPoint x: 1274, endPoint y: 334, distance: 453.4
click at [1274, 334] on div at bounding box center [921, 285] width 1294 height 118
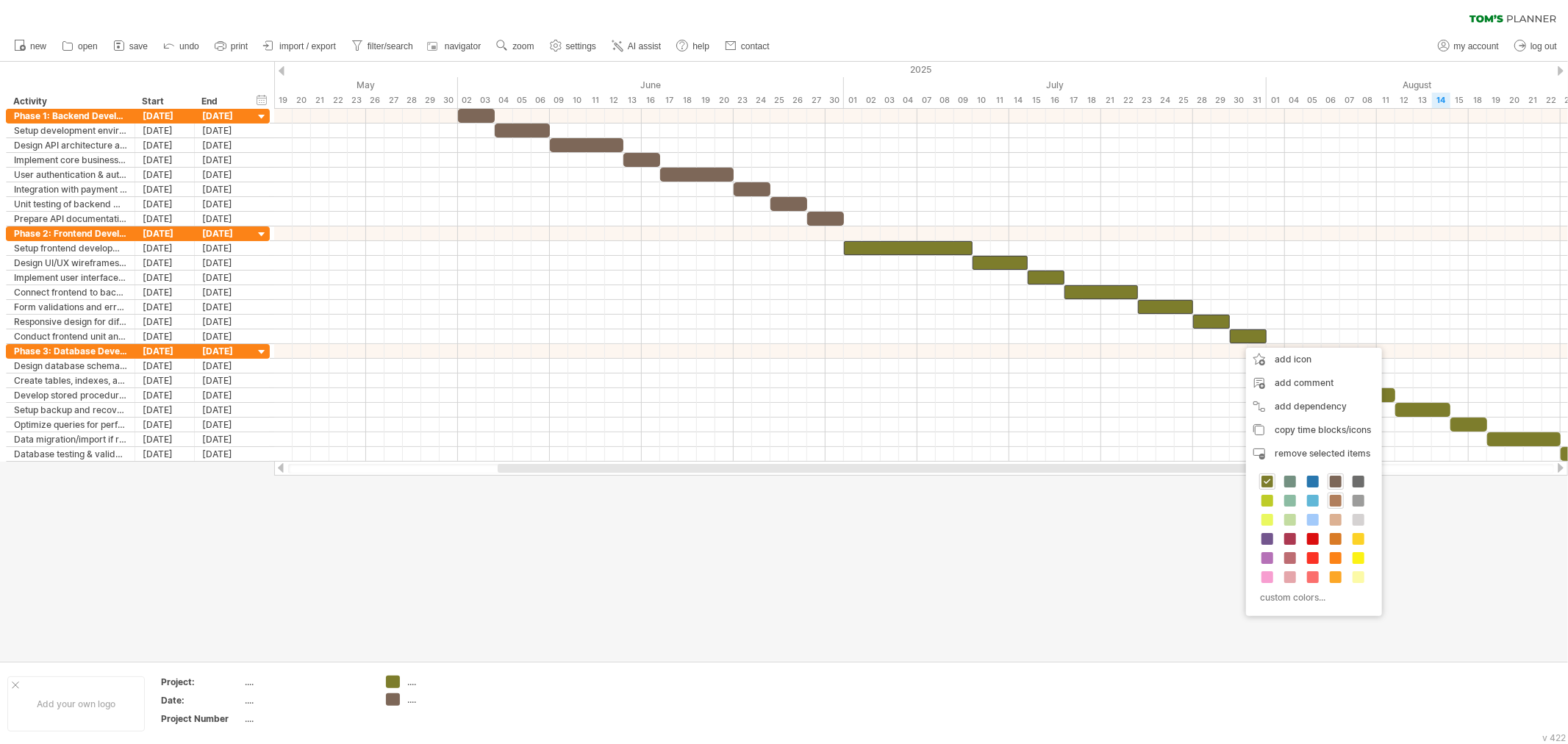
click at [1336, 493] on div at bounding box center [1336, 500] width 16 height 16
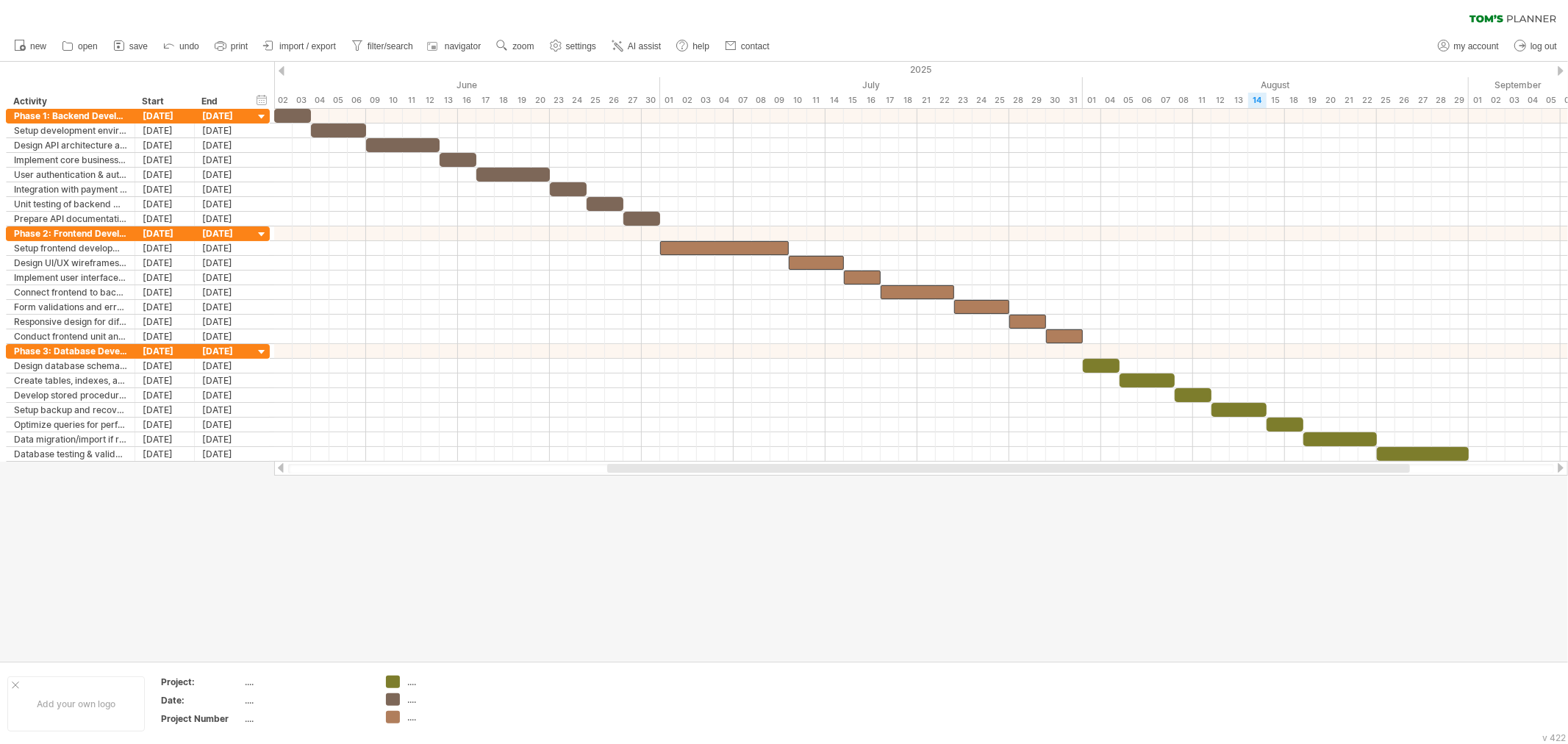
drag, startPoint x: 1158, startPoint y: 472, endPoint x: 1284, endPoint y: 467, distance: 126.1
click at [1285, 467] on div at bounding box center [1008, 468] width 803 height 9
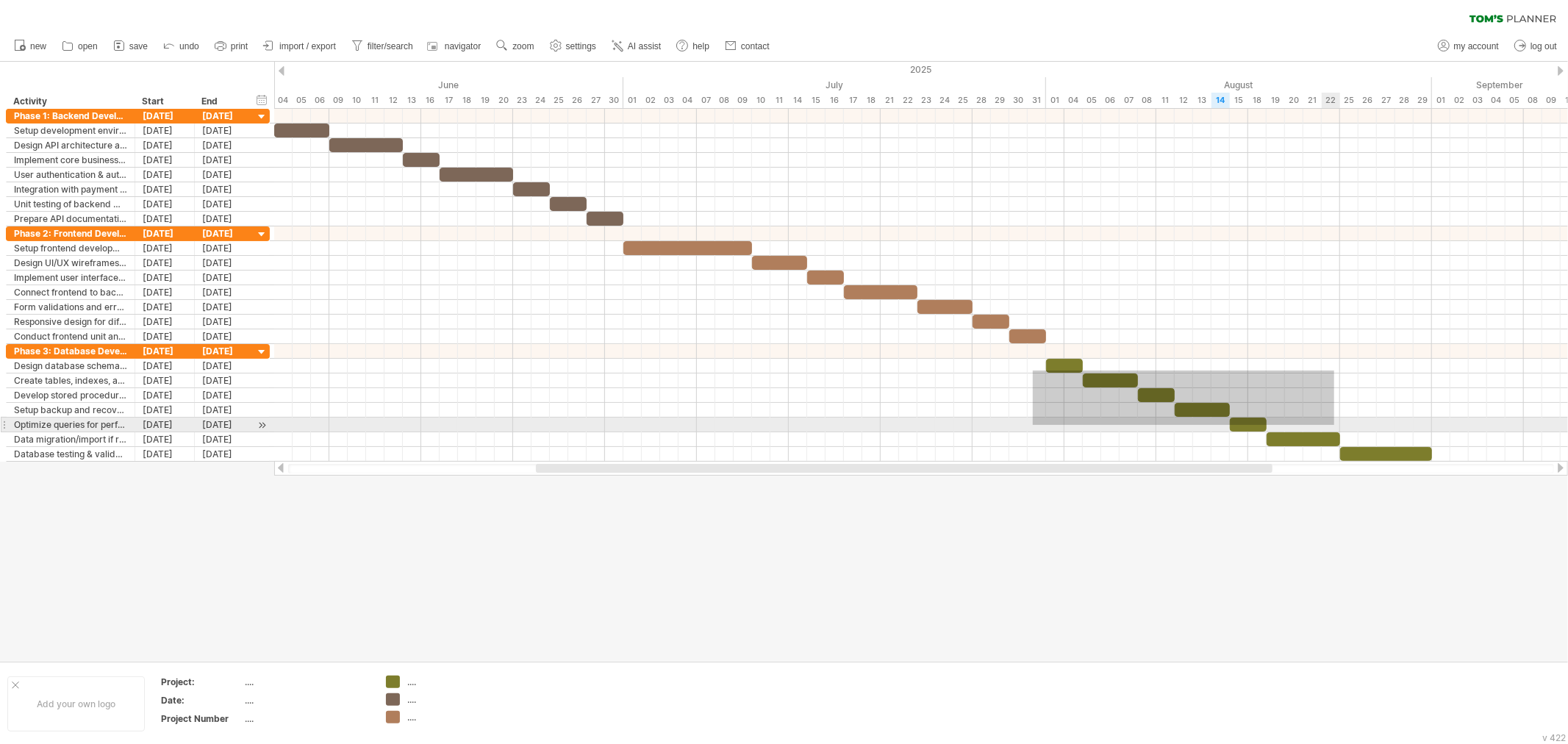
drag, startPoint x: 1042, startPoint y: 369, endPoint x: 1283, endPoint y: 424, distance: 247.2
click at [1320, 427] on div at bounding box center [921, 402] width 1294 height 118
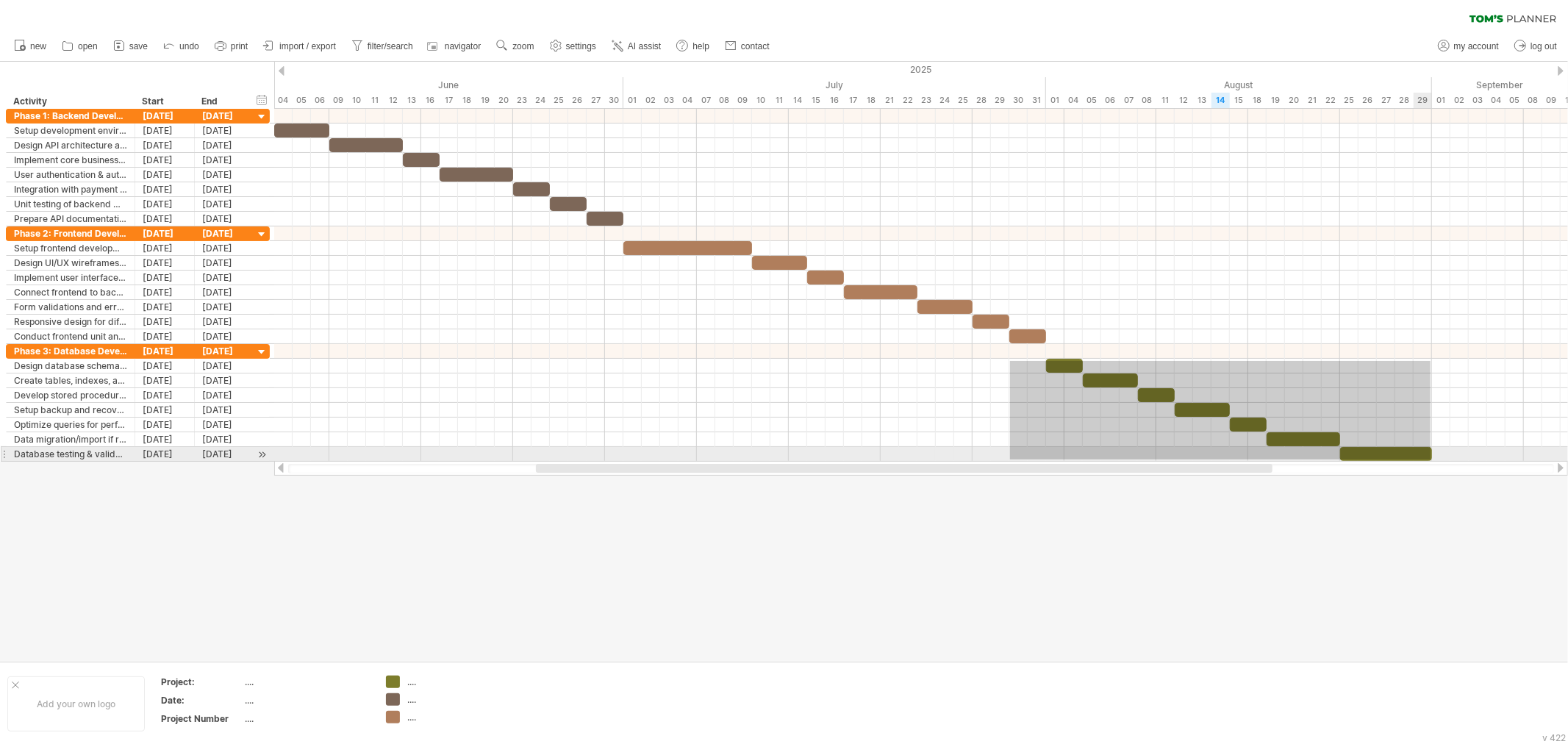
drag, startPoint x: 1011, startPoint y: 361, endPoint x: 1430, endPoint y: 459, distance: 430.3
click at [1411, 459] on div "Wednesday 04 June Monday 02 June" at bounding box center [921, 285] width 1294 height 353
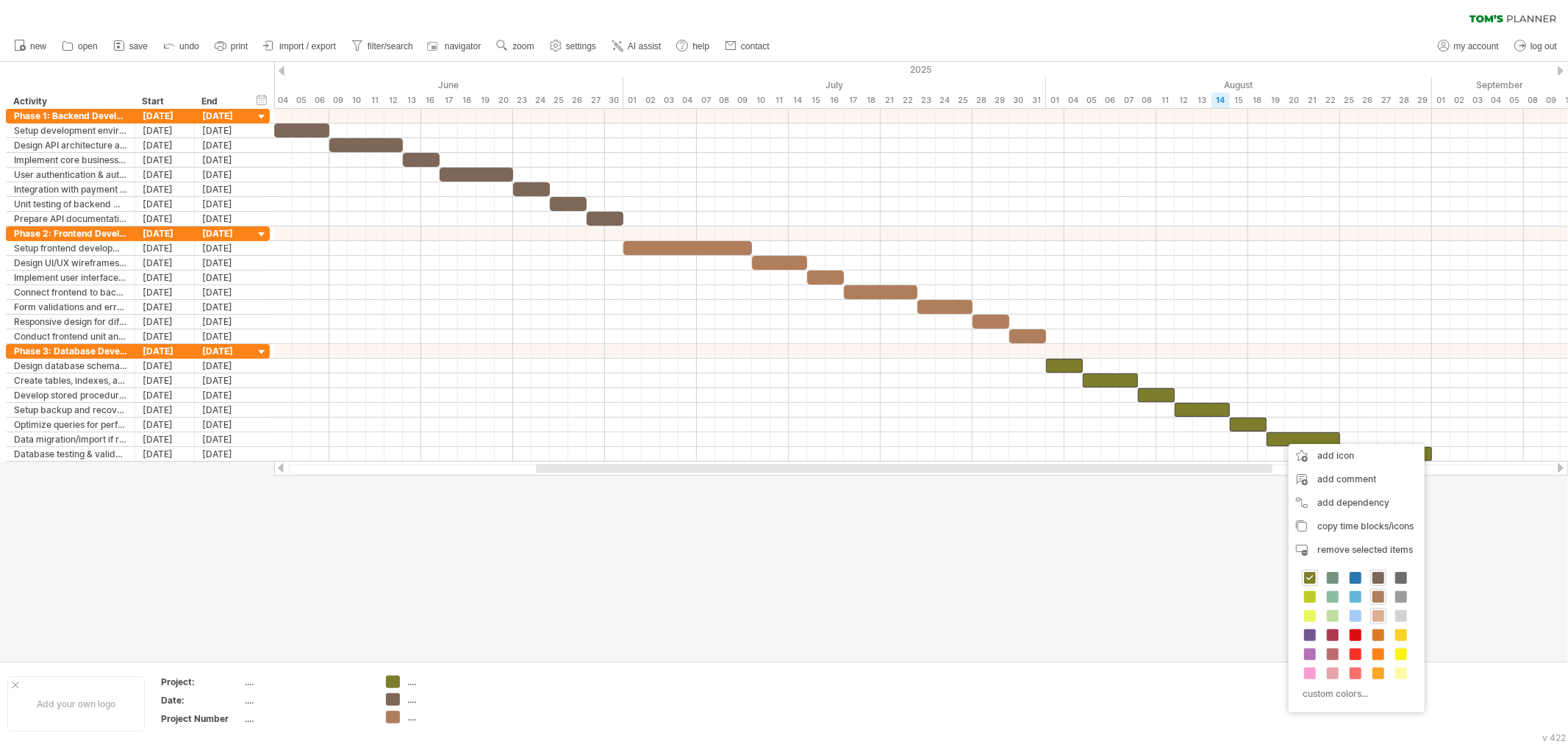
click at [1377, 618] on span at bounding box center [1378, 616] width 12 height 12
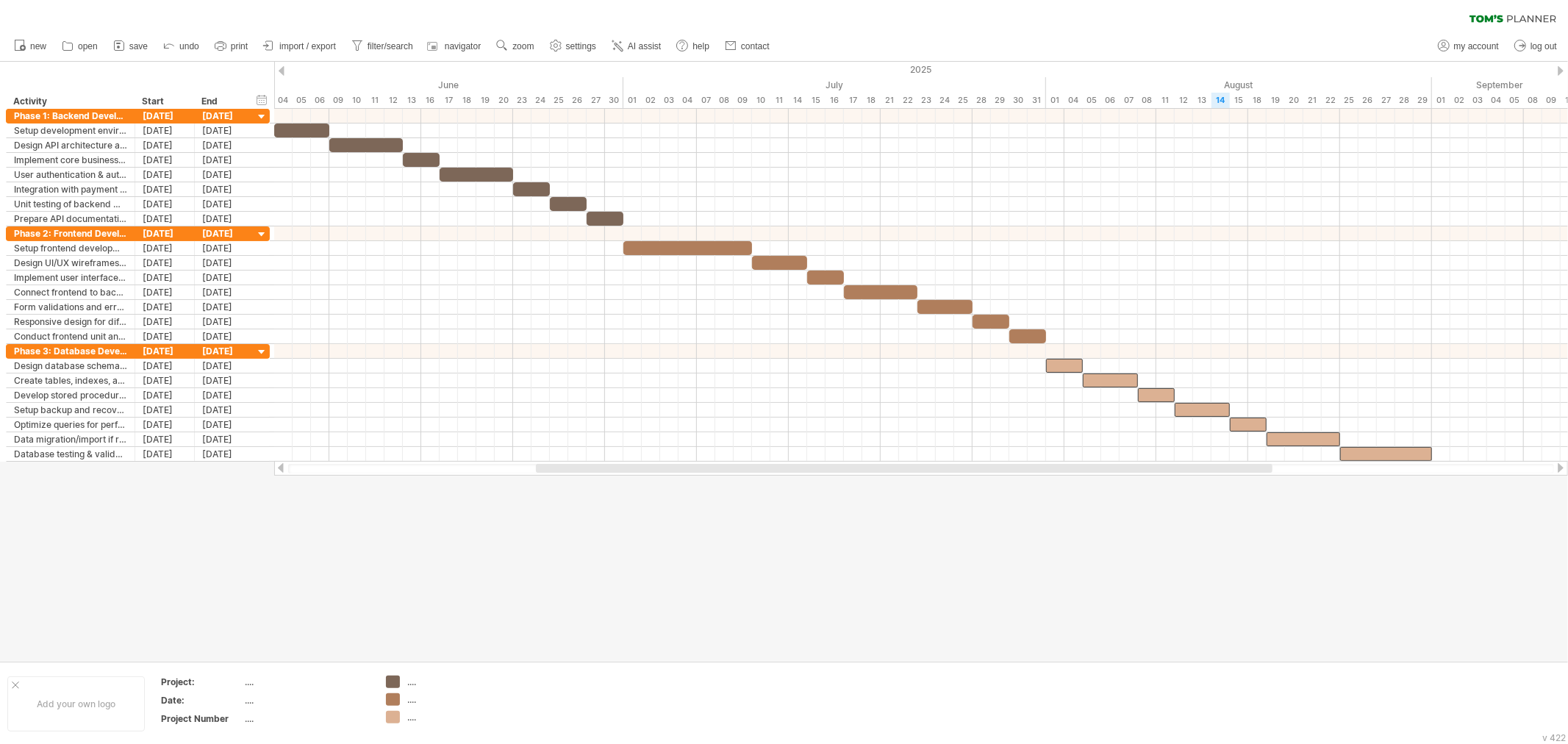
click at [280, 466] on div at bounding box center [281, 468] width 12 height 9
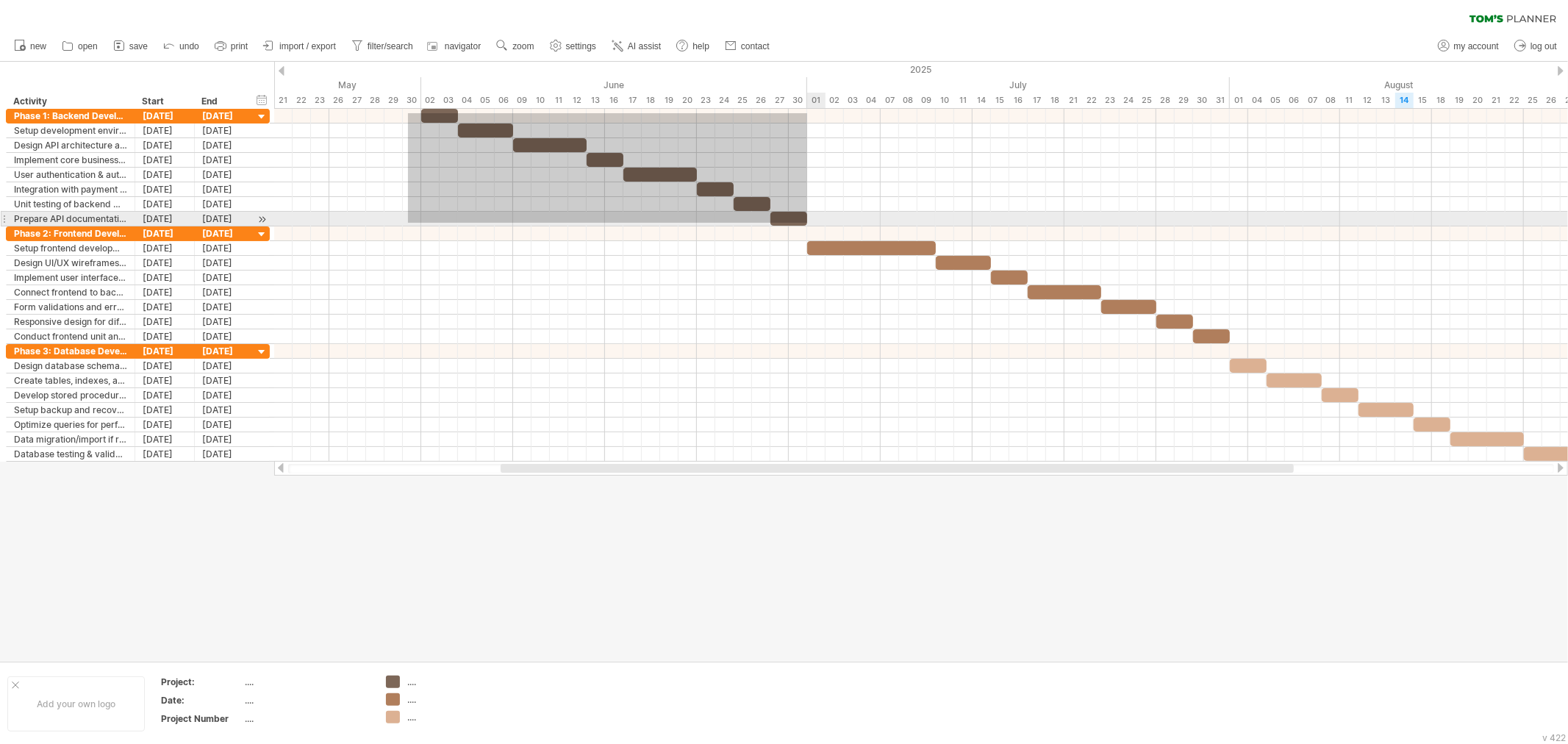
drag, startPoint x: 408, startPoint y: 113, endPoint x: 809, endPoint y: 223, distance: 415.8
click at [809, 223] on div "Wednesday 04 June Monday 02 June" at bounding box center [921, 285] width 1294 height 353
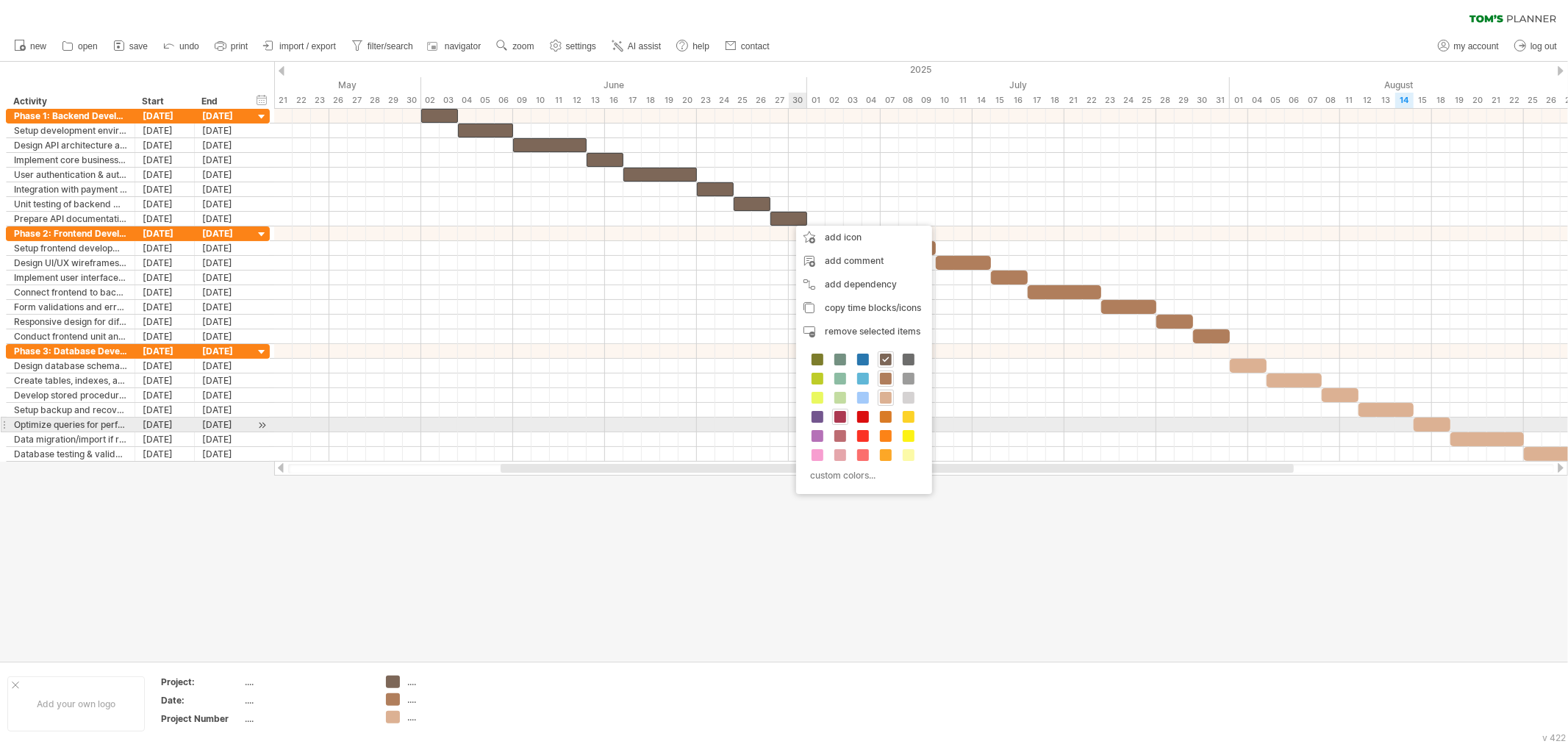
click at [843, 421] on span at bounding box center [840, 417] width 12 height 12
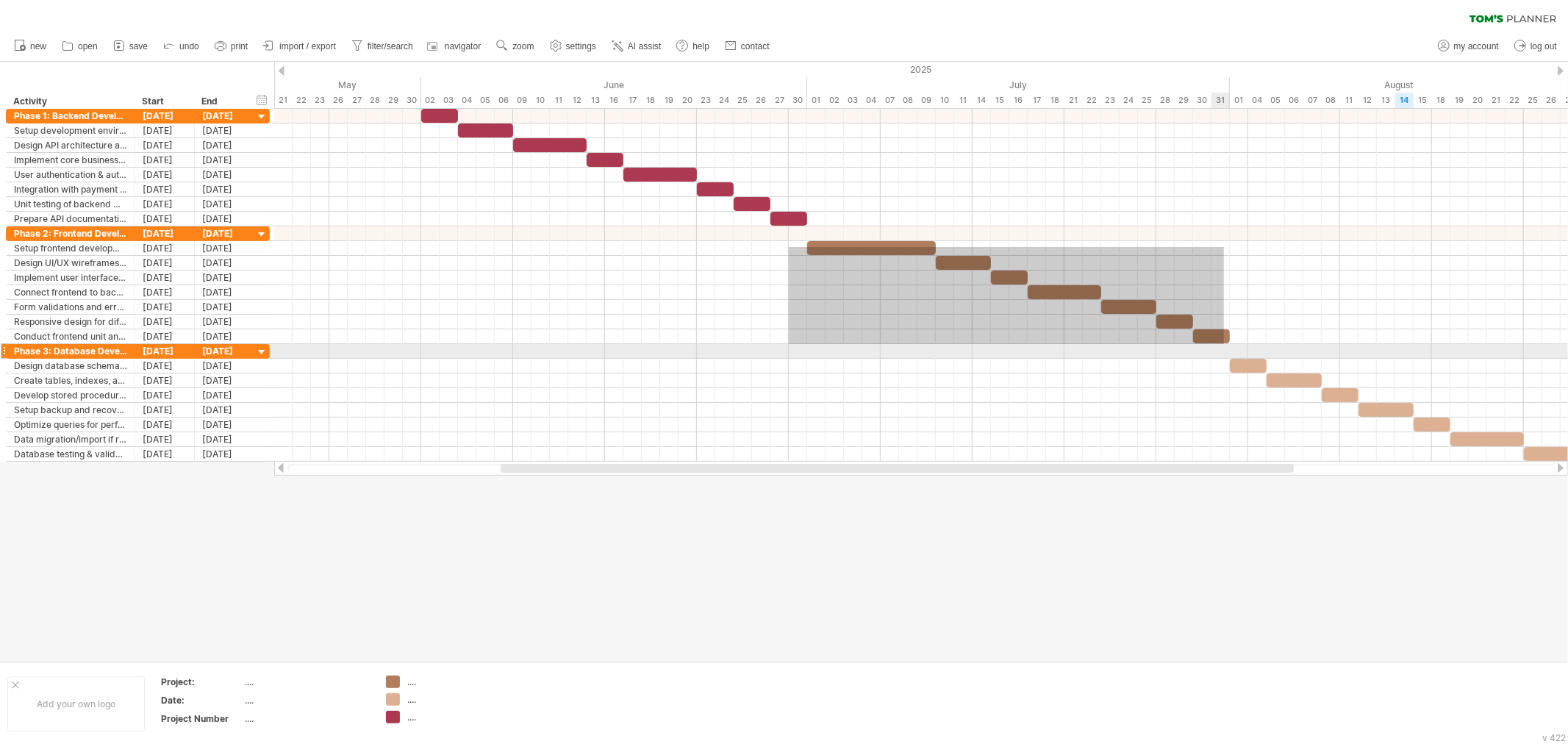
drag, startPoint x: 791, startPoint y: 246, endPoint x: 1224, endPoint y: 344, distance: 444.0
click at [1224, 344] on div at bounding box center [921, 285] width 1294 height 353
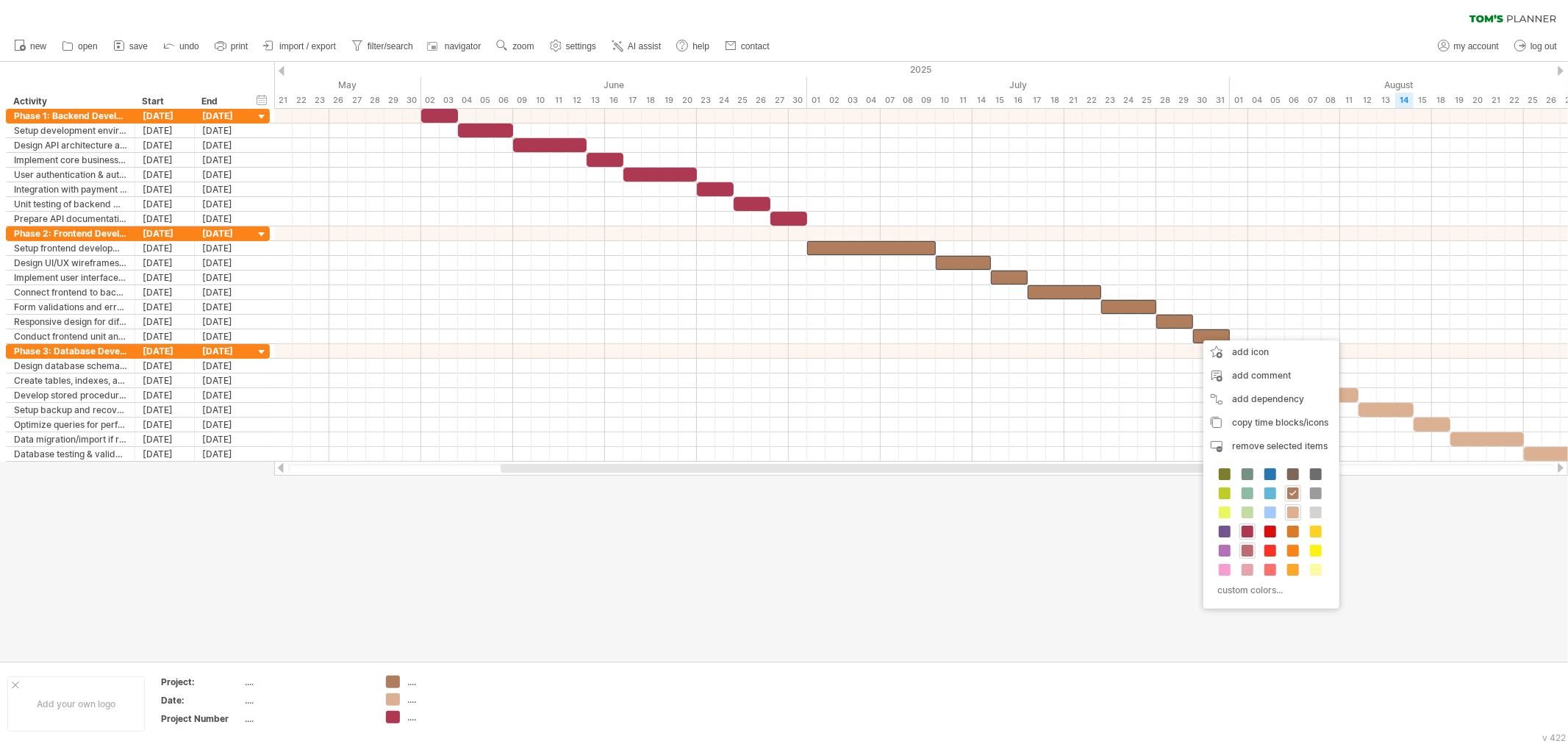
click at [1244, 550] on span at bounding box center [1247, 550] width 12 height 12
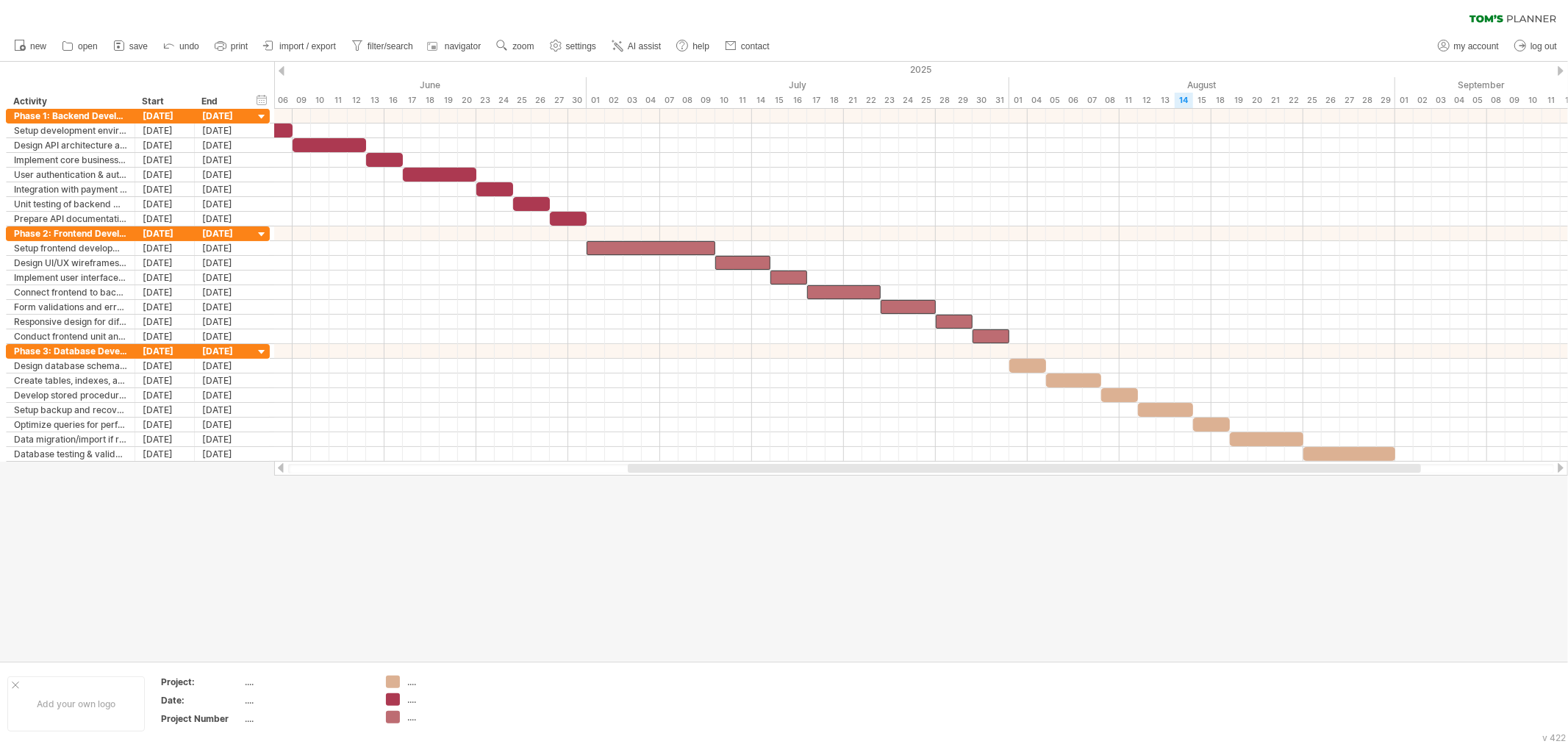
drag, startPoint x: 1037, startPoint y: 466, endPoint x: 1164, endPoint y: 465, distance: 127.0
click at [1164, 465] on div at bounding box center [1024, 468] width 793 height 9
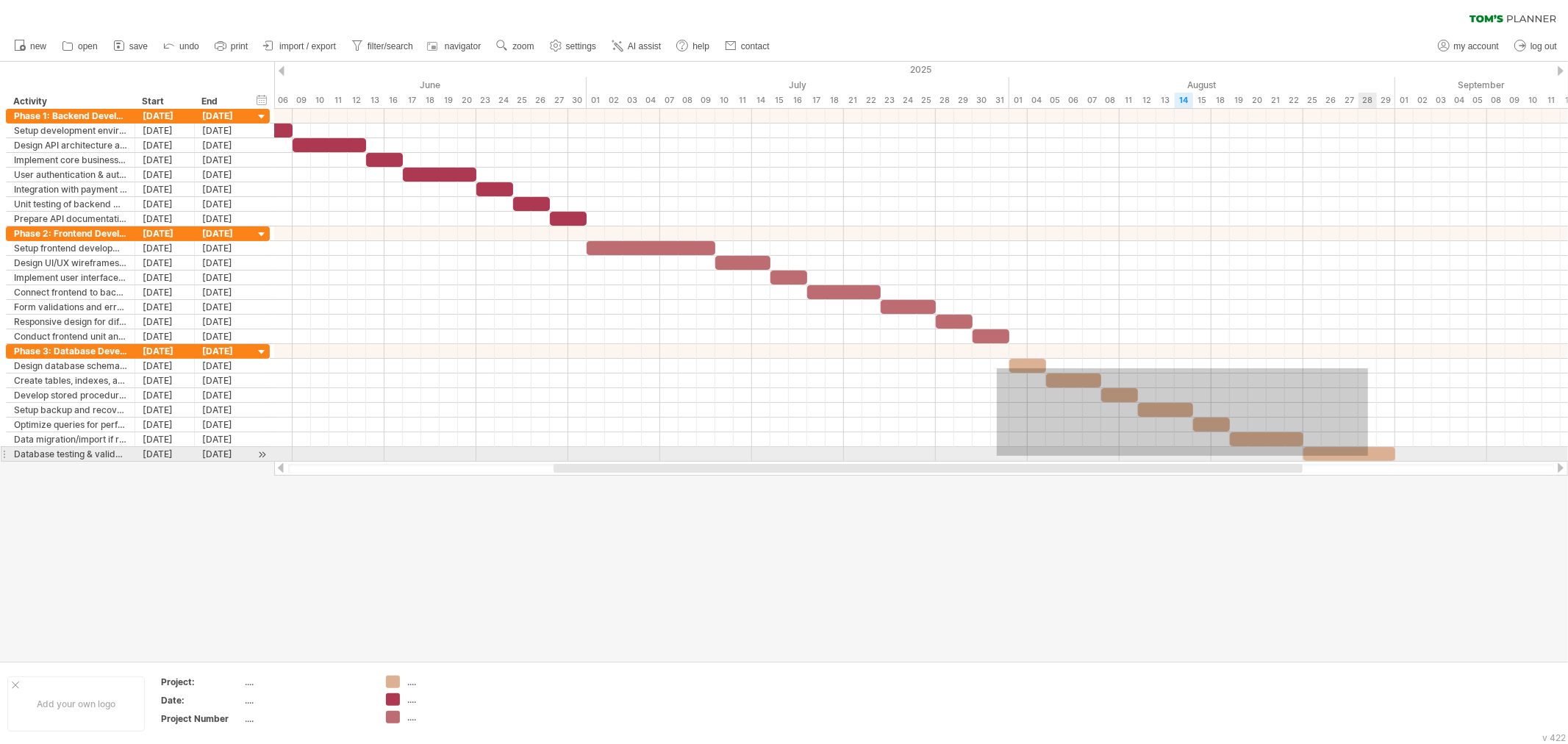
drag, startPoint x: 997, startPoint y: 368, endPoint x: 1370, endPoint y: 458, distance: 383.7
click at [1370, 457] on div "Wednesday 04 June Monday 02 June" at bounding box center [921, 285] width 1294 height 353
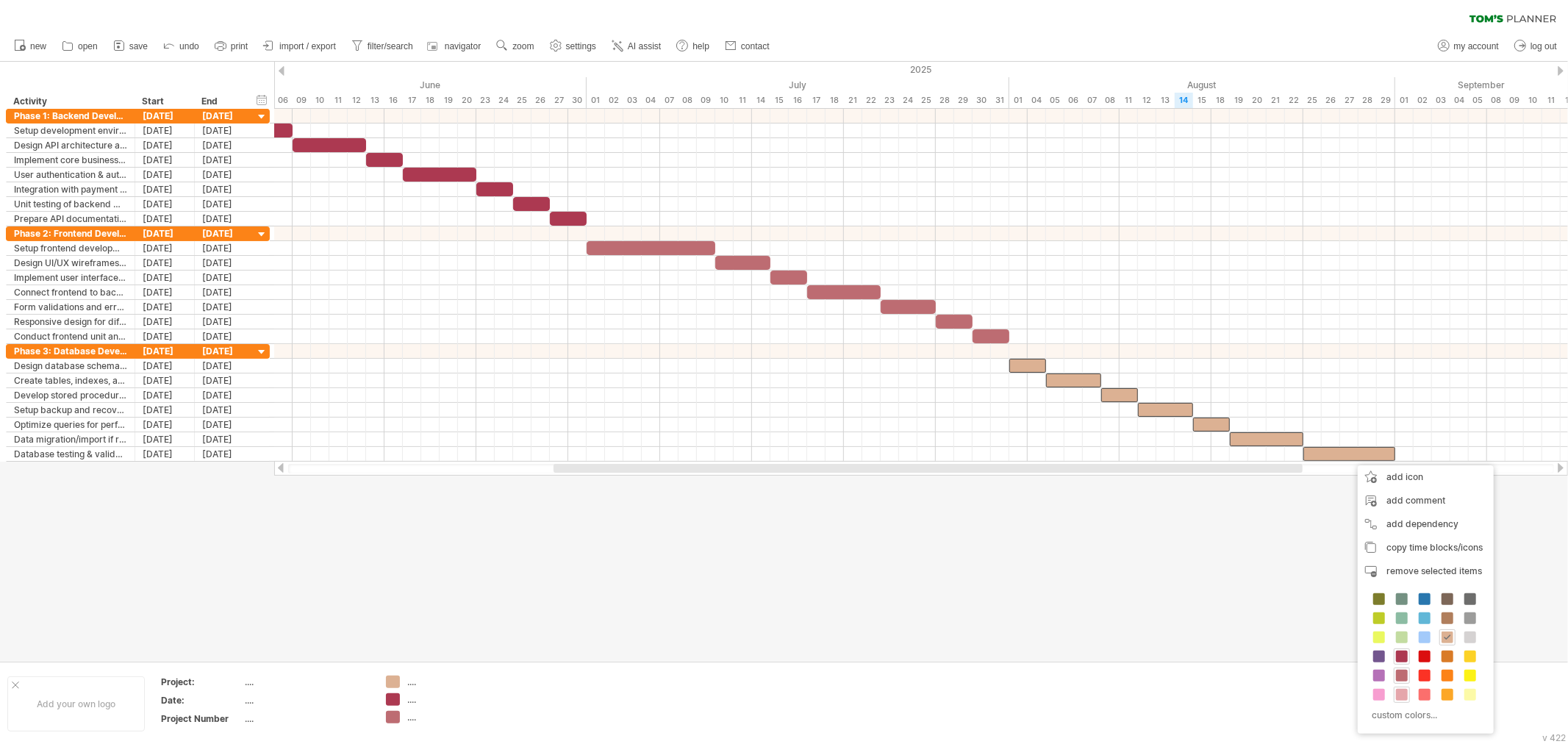
click at [1399, 669] on span at bounding box center [1402, 694] width 12 height 12
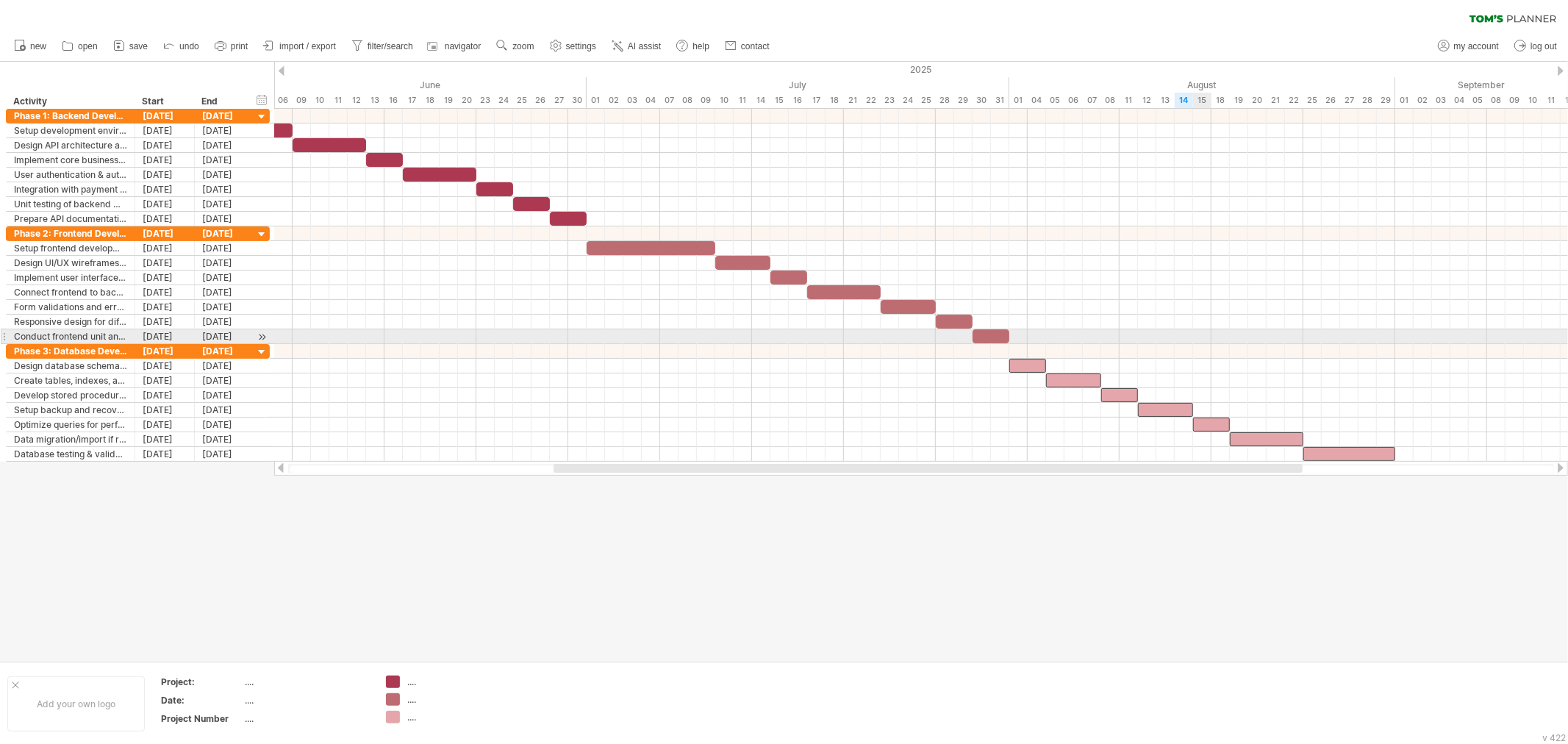
click at [1200, 340] on div at bounding box center [921, 337] width 1294 height 15
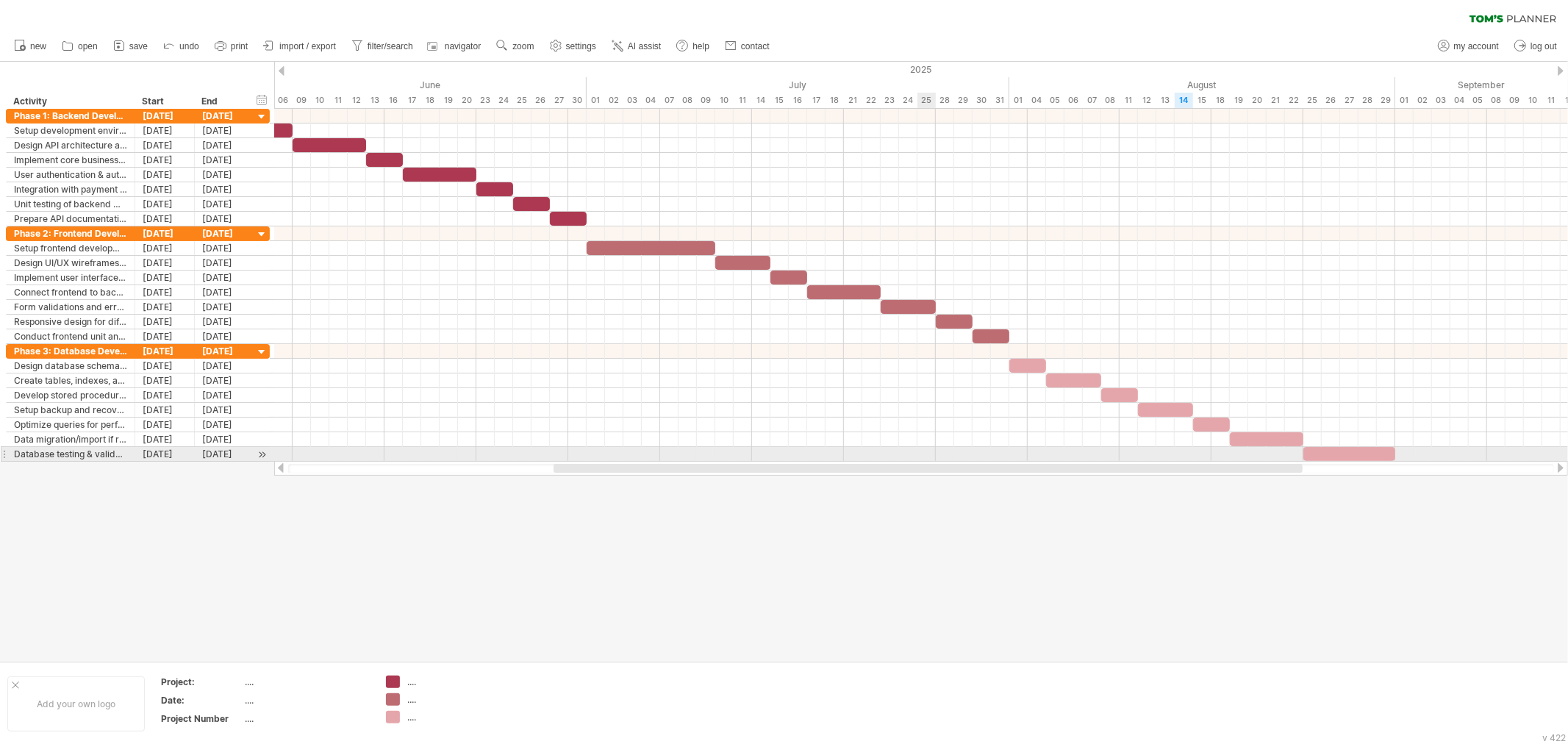
drag, startPoint x: 917, startPoint y: 462, endPoint x: 863, endPoint y: 460, distance: 54.0
click at [863, 461] on div at bounding box center [921, 468] width 1294 height 15
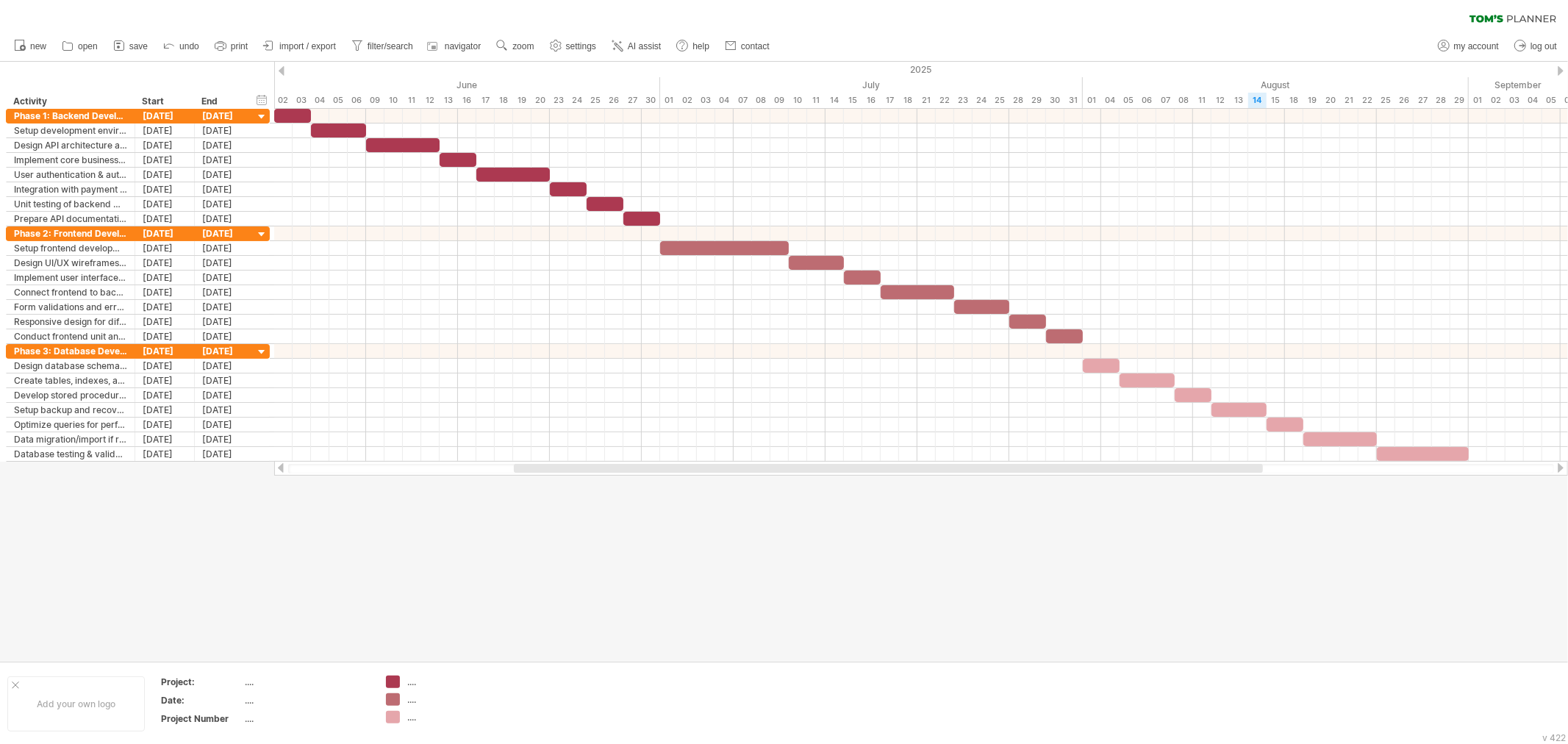
drag, startPoint x: 859, startPoint y: 466, endPoint x: 823, endPoint y: 468, distance: 36.1
click at [821, 467] on div at bounding box center [888, 468] width 749 height 9
click at [817, 469] on div at bounding box center [910, 468] width 780 height 9
click at [816, 472] on div at bounding box center [913, 468] width 800 height 9
click at [965, 580] on div at bounding box center [784, 361] width 1568 height 599
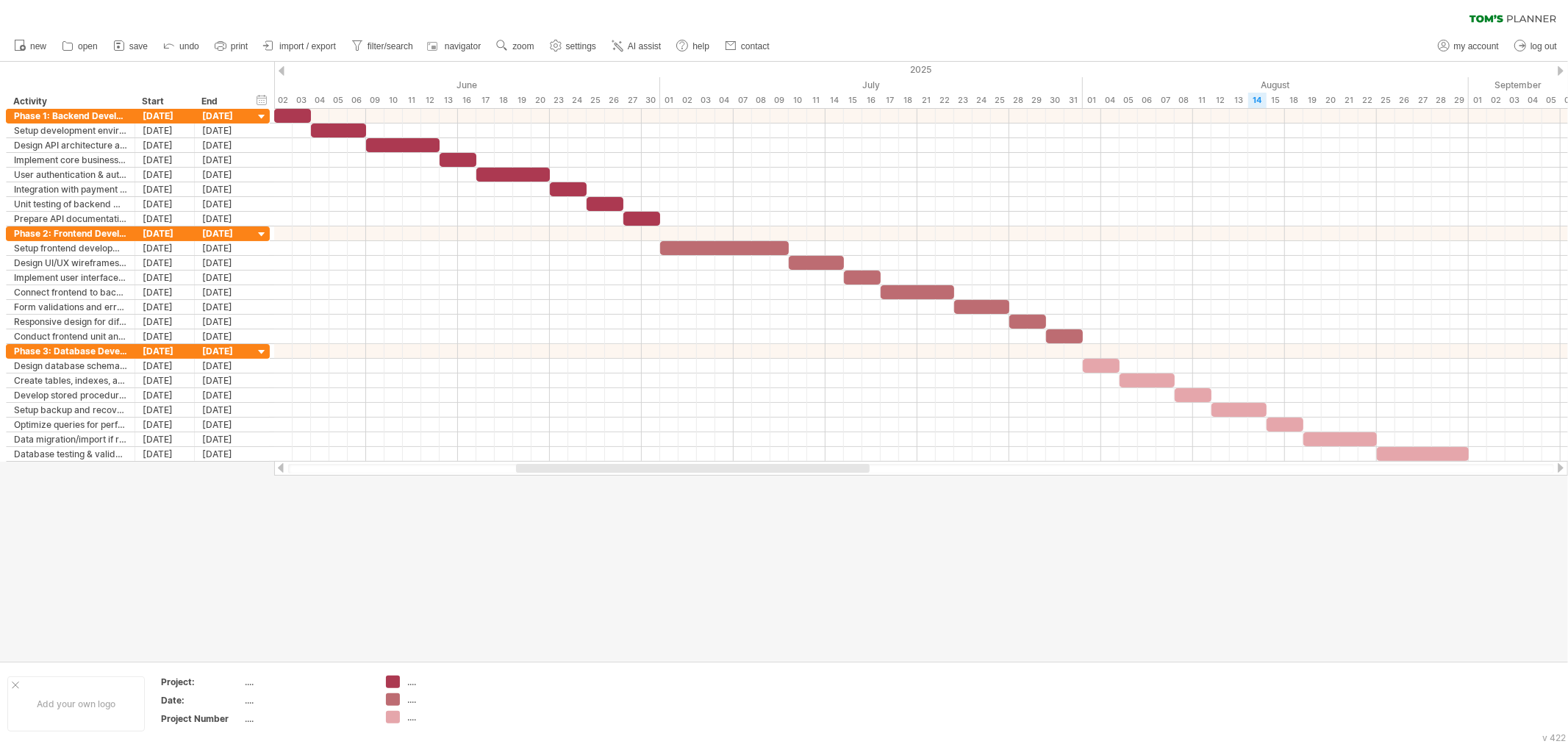
click at [672, 553] on div at bounding box center [784, 361] width 1568 height 599
